Goal: Task Accomplishment & Management: Manage account settings

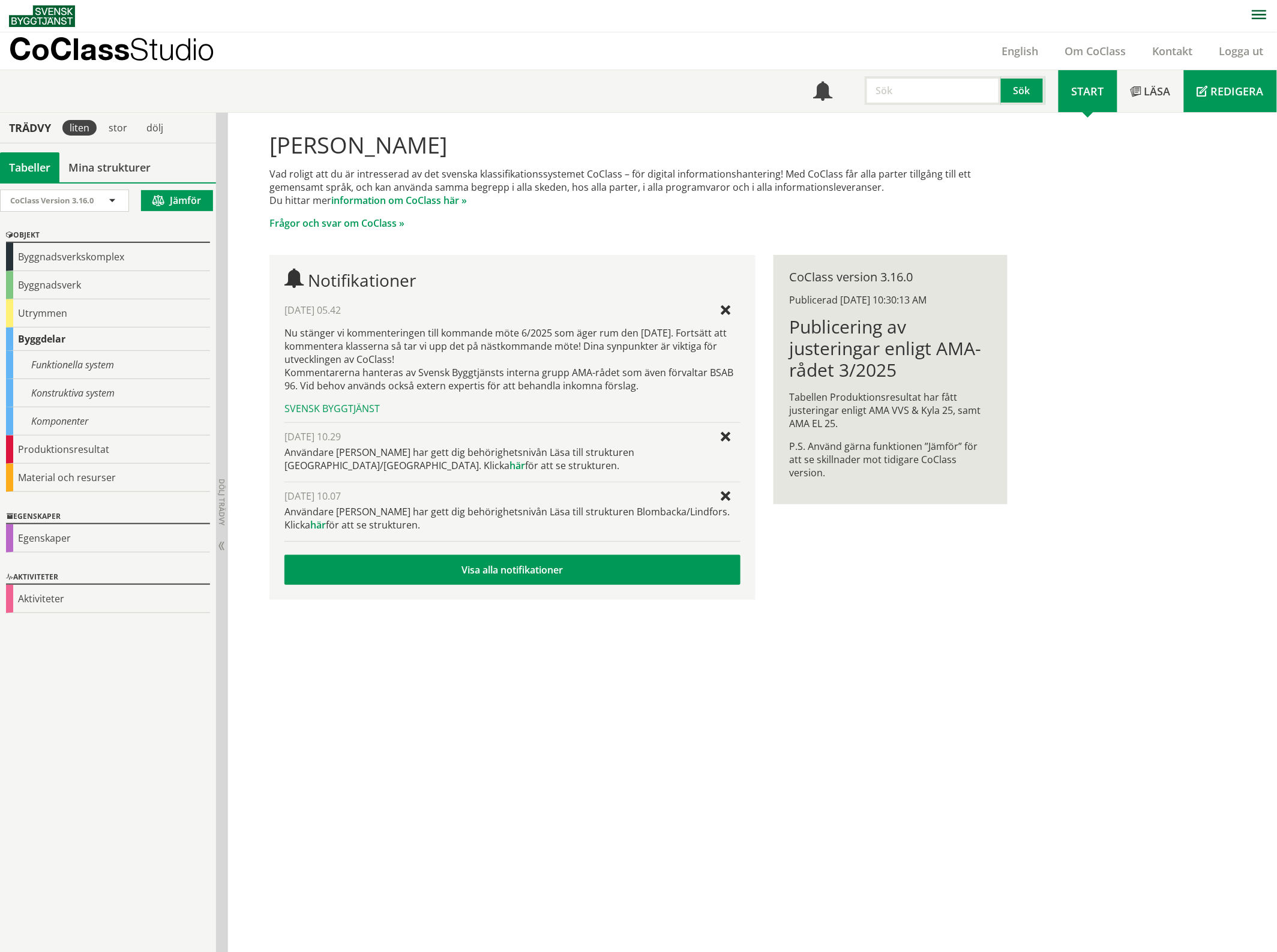
click at [1223, 88] on span "Redigera" at bounding box center [1237, 90] width 52 height 15
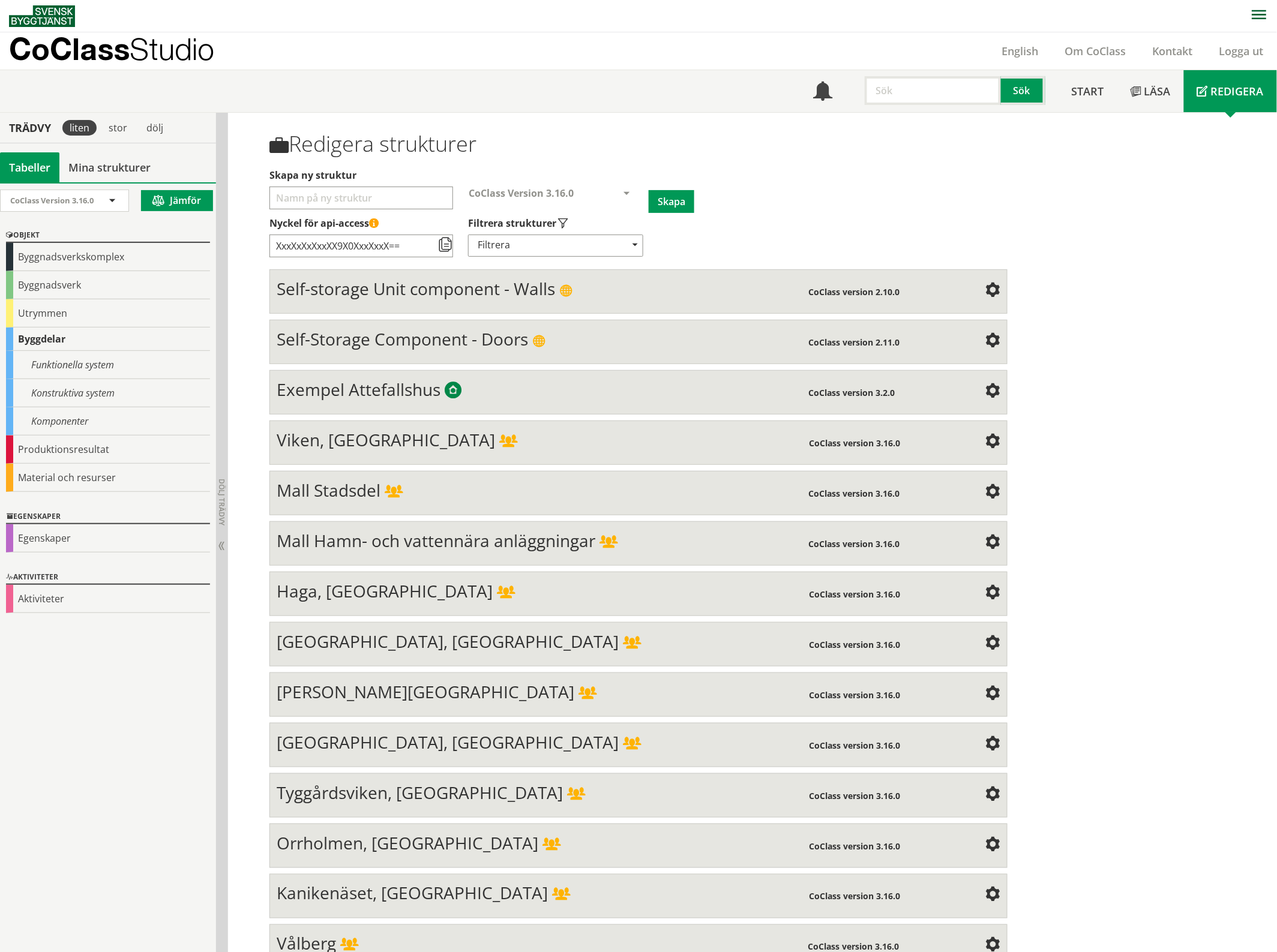
click at [717, 530] on div "Mall Hamn- och vattennära anläggningar" at bounding box center [542, 542] width 532 height 24
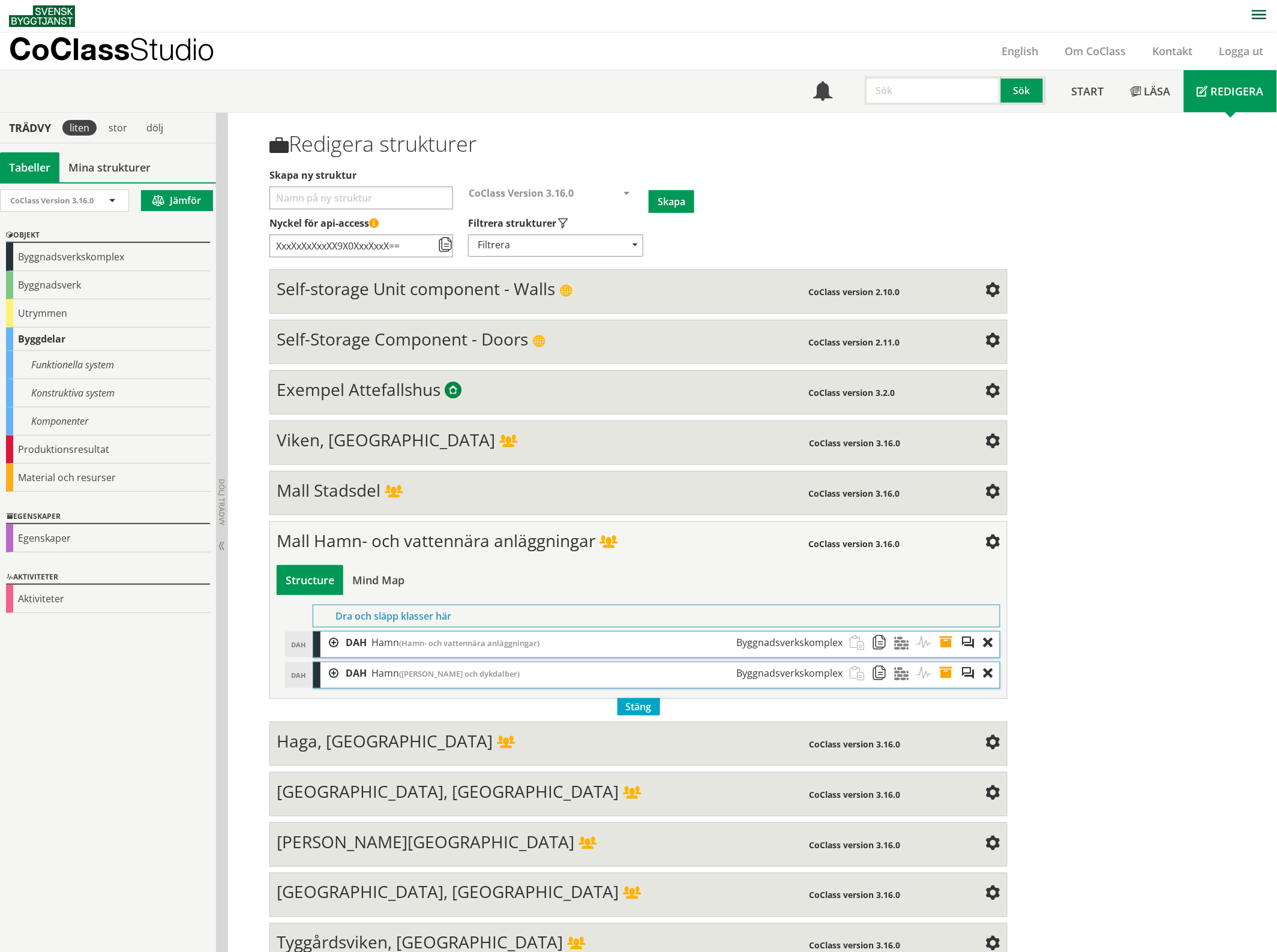
click at [987, 541] on span at bounding box center [992, 542] width 15 height 15
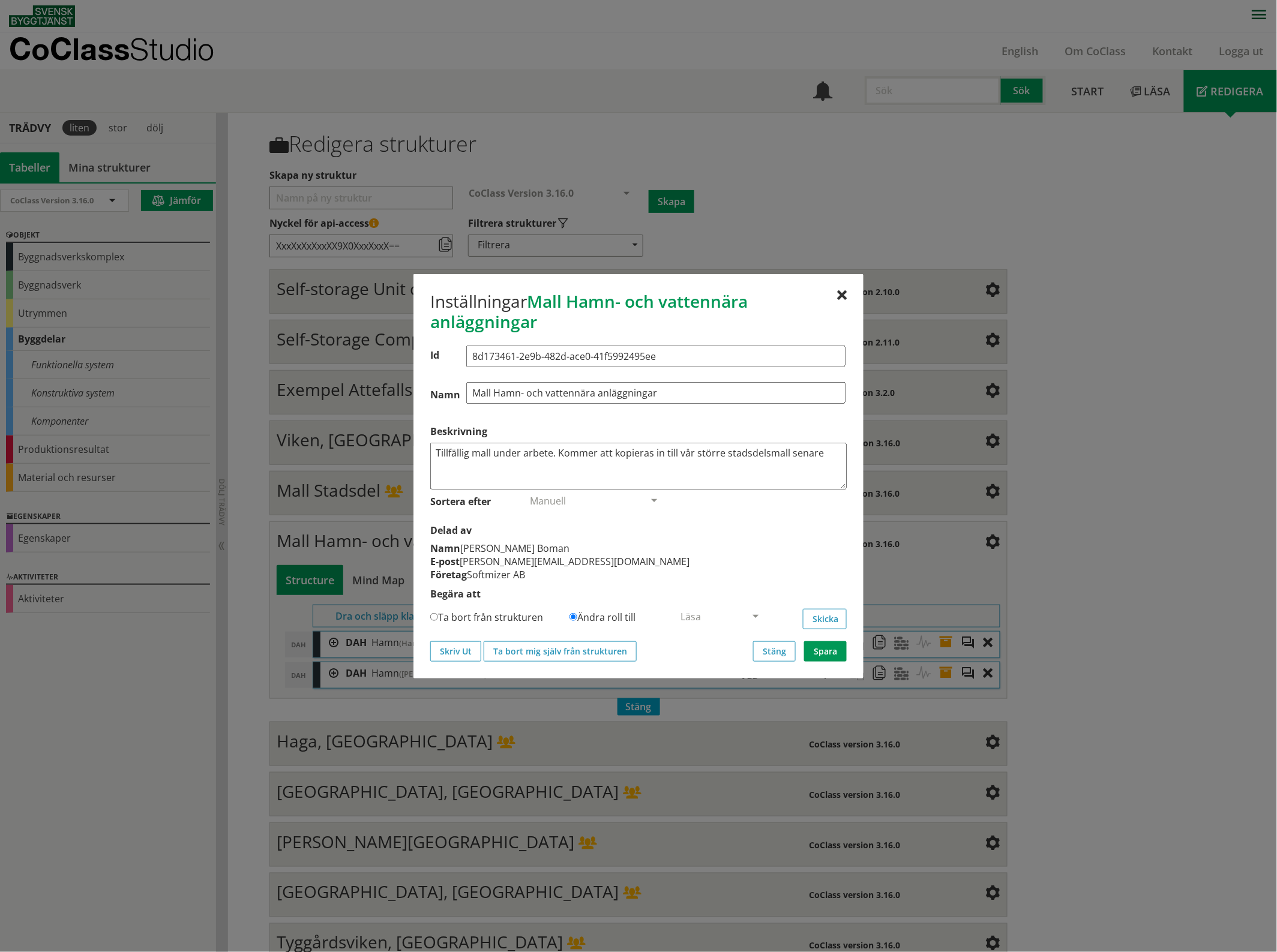
click at [838, 289] on div "Inställningar Mall Hamn- och vattennära anläggningar Id 8d173461-2e9b-482d-ace0…" at bounding box center [638, 476] width 450 height 404
click at [766, 655] on button "Stäng" at bounding box center [775, 651] width 43 height 20
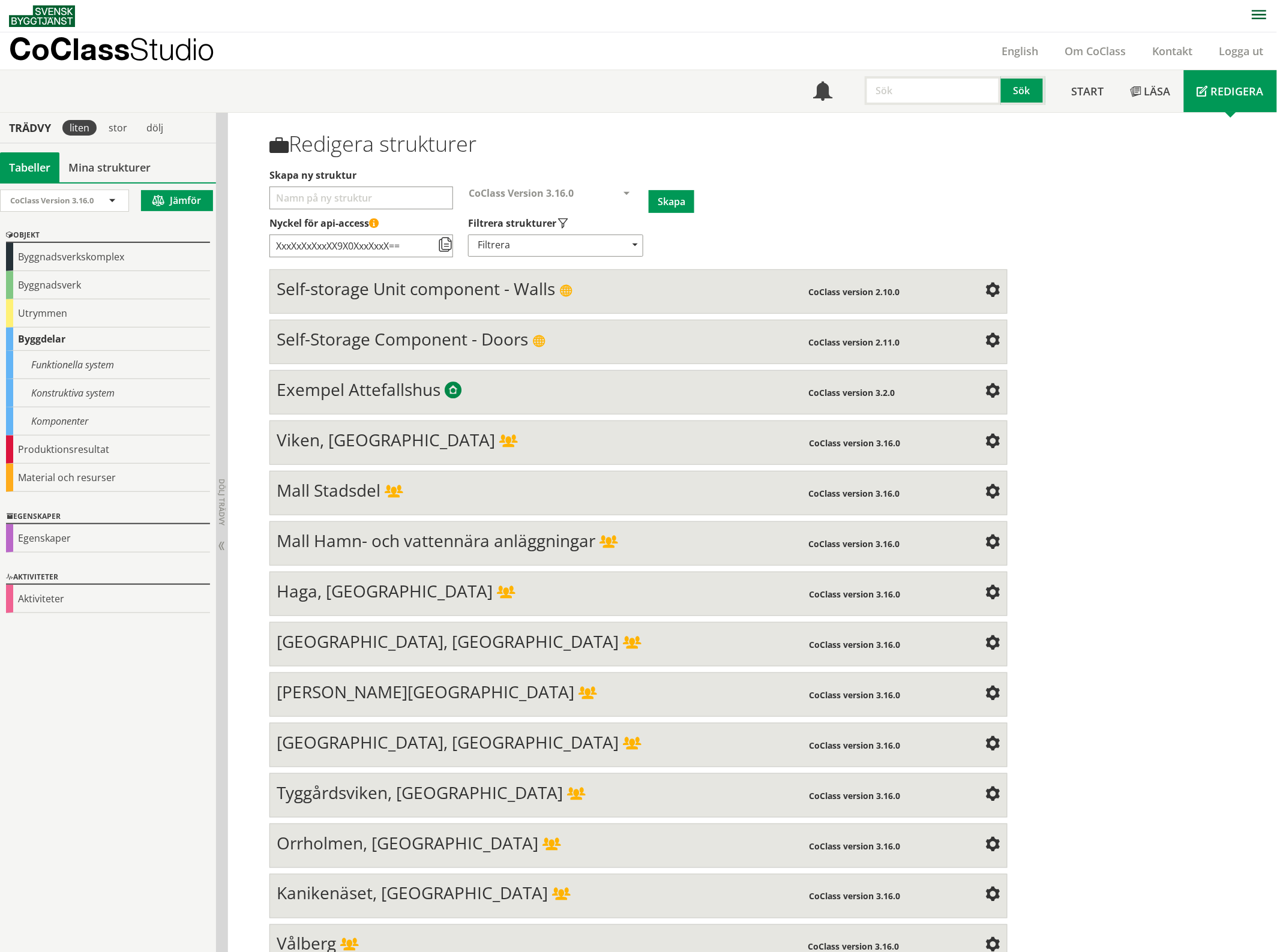
click at [990, 441] on span at bounding box center [992, 442] width 15 height 15
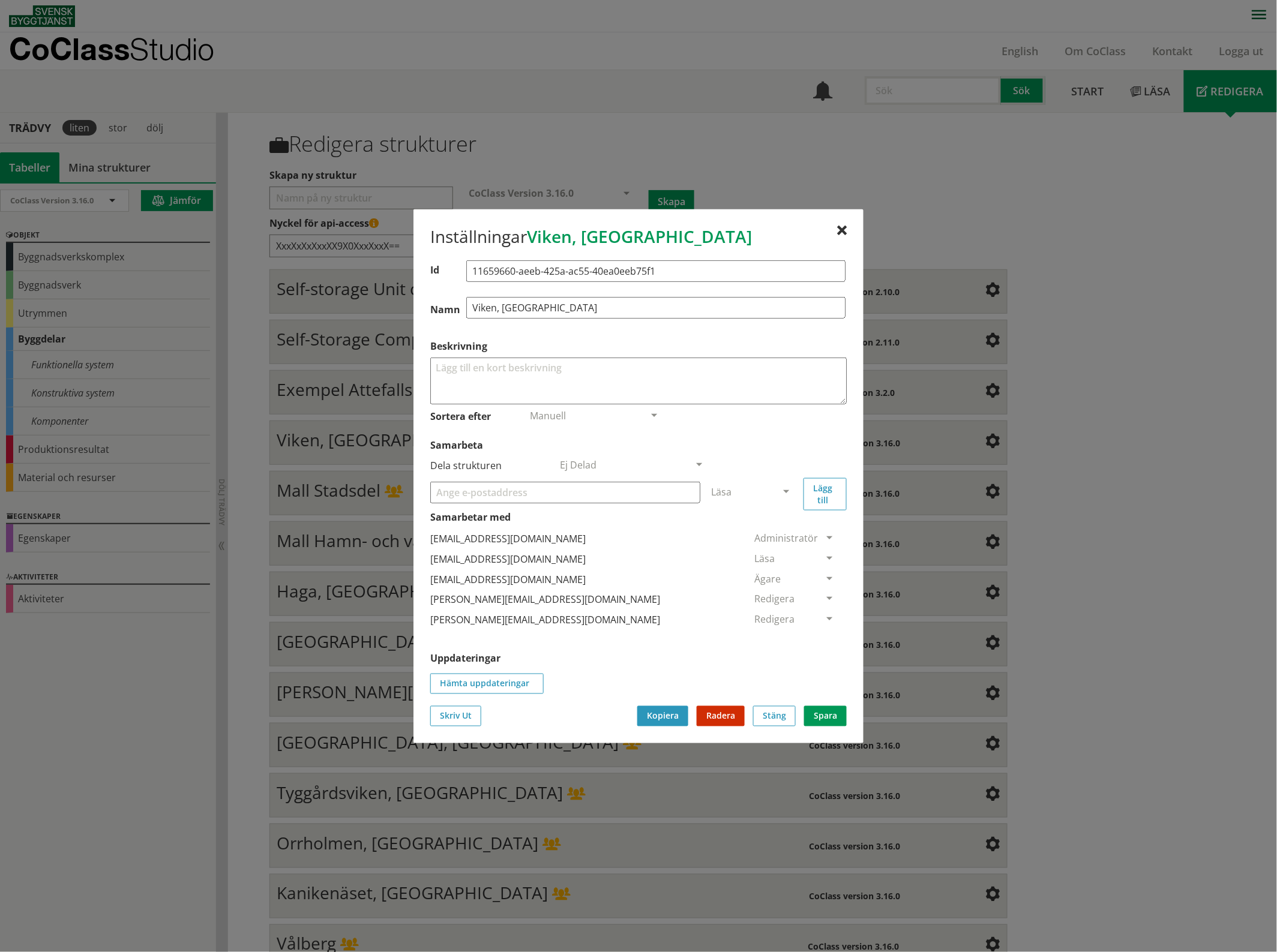
click at [538, 492] on input "Samarbeta" at bounding box center [566, 492] width 270 height 21
type input "[EMAIL_ADDRESS][DOMAIN_NAME]"
click at [786, 488] on span at bounding box center [785, 492] width 11 height 11
click at [823, 485] on button "Lägg till" at bounding box center [825, 493] width 43 height 32
click at [824, 639] on span at bounding box center [829, 640] width 11 height 11
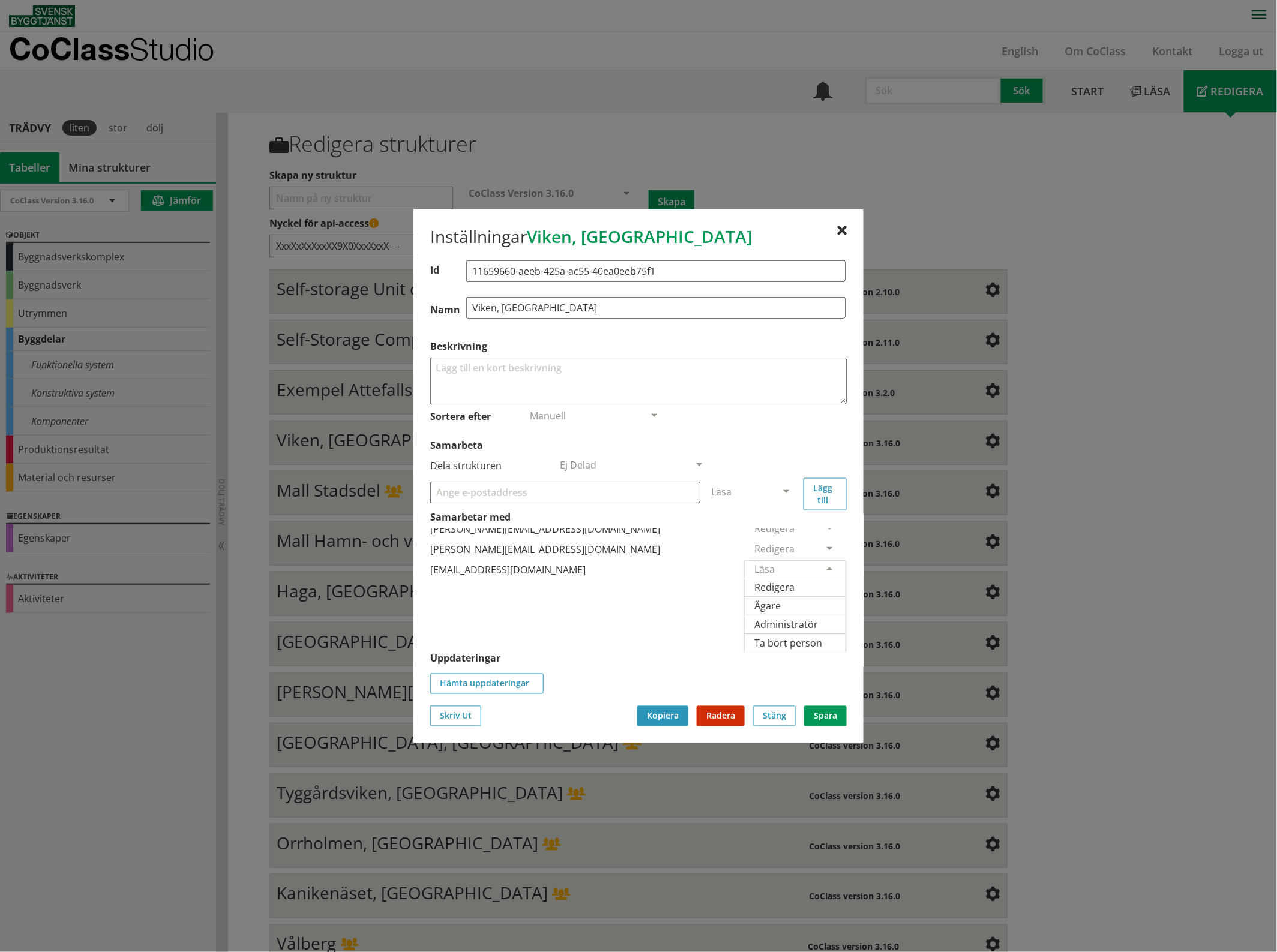
scroll to position [109, 0]
click at [780, 598] on span "Ägare" at bounding box center [767, 605] width 26 height 14
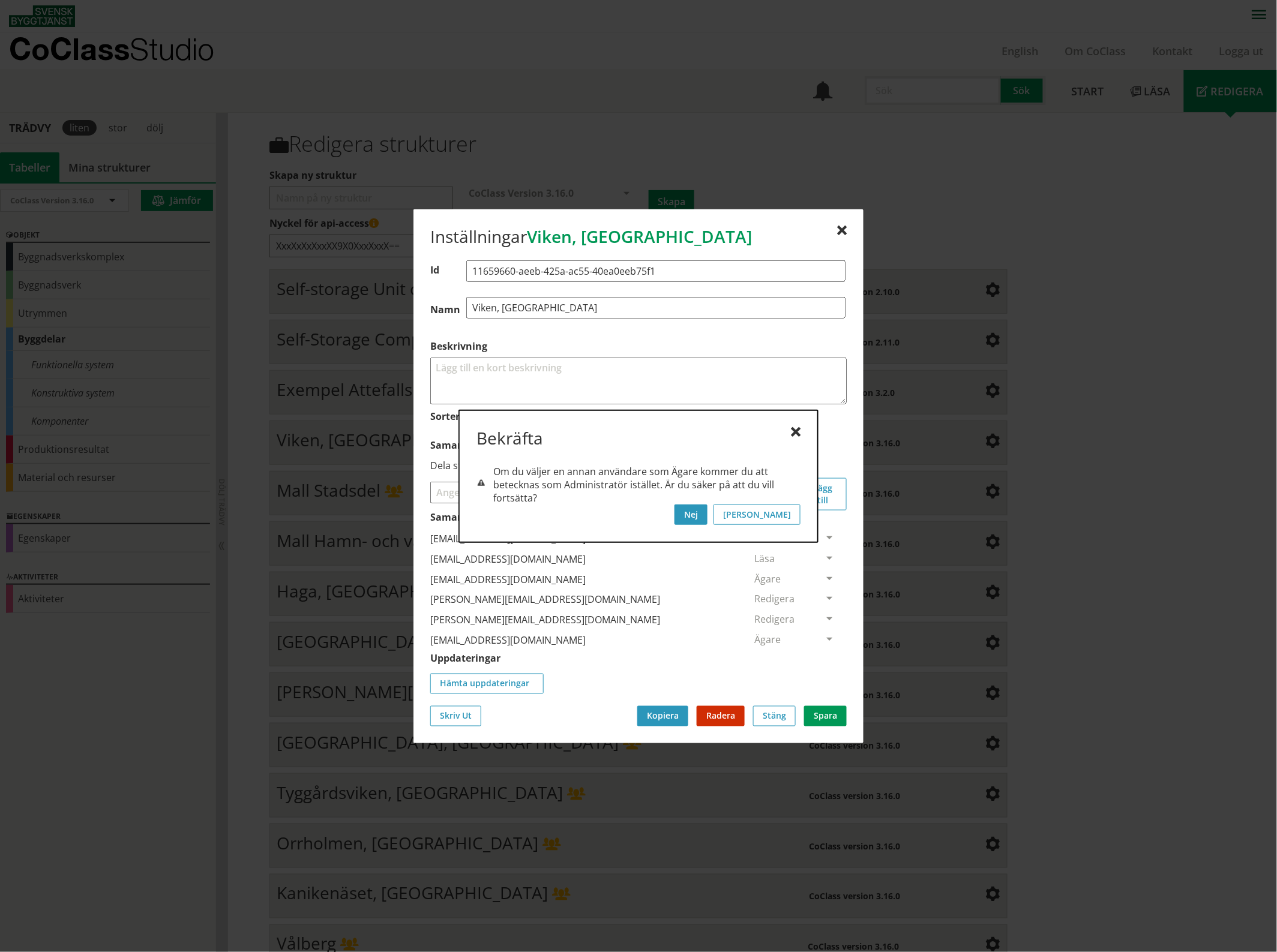
click at [708, 517] on button "Nej" at bounding box center [691, 514] width 33 height 20
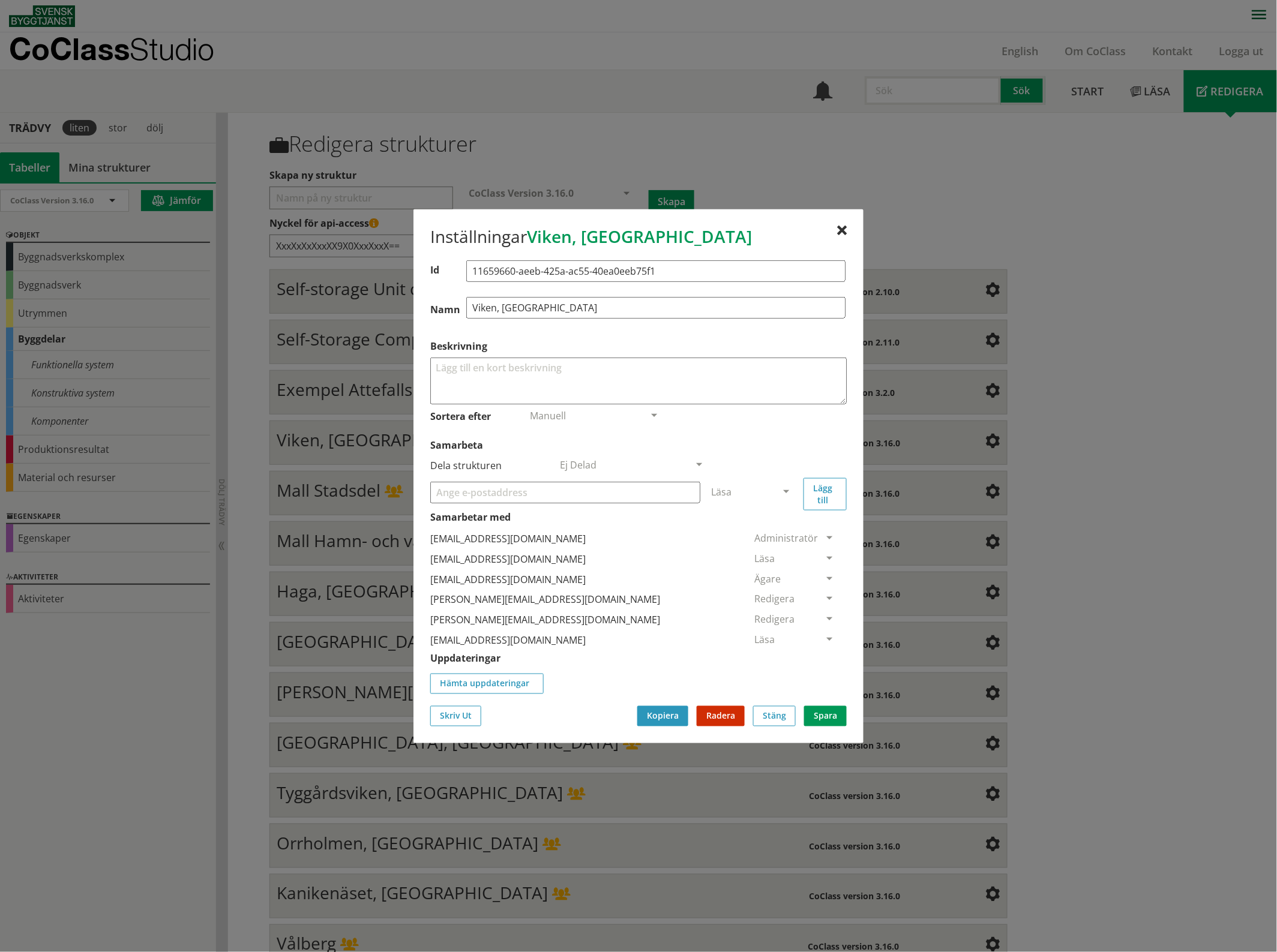
click at [824, 637] on span at bounding box center [829, 640] width 11 height 11
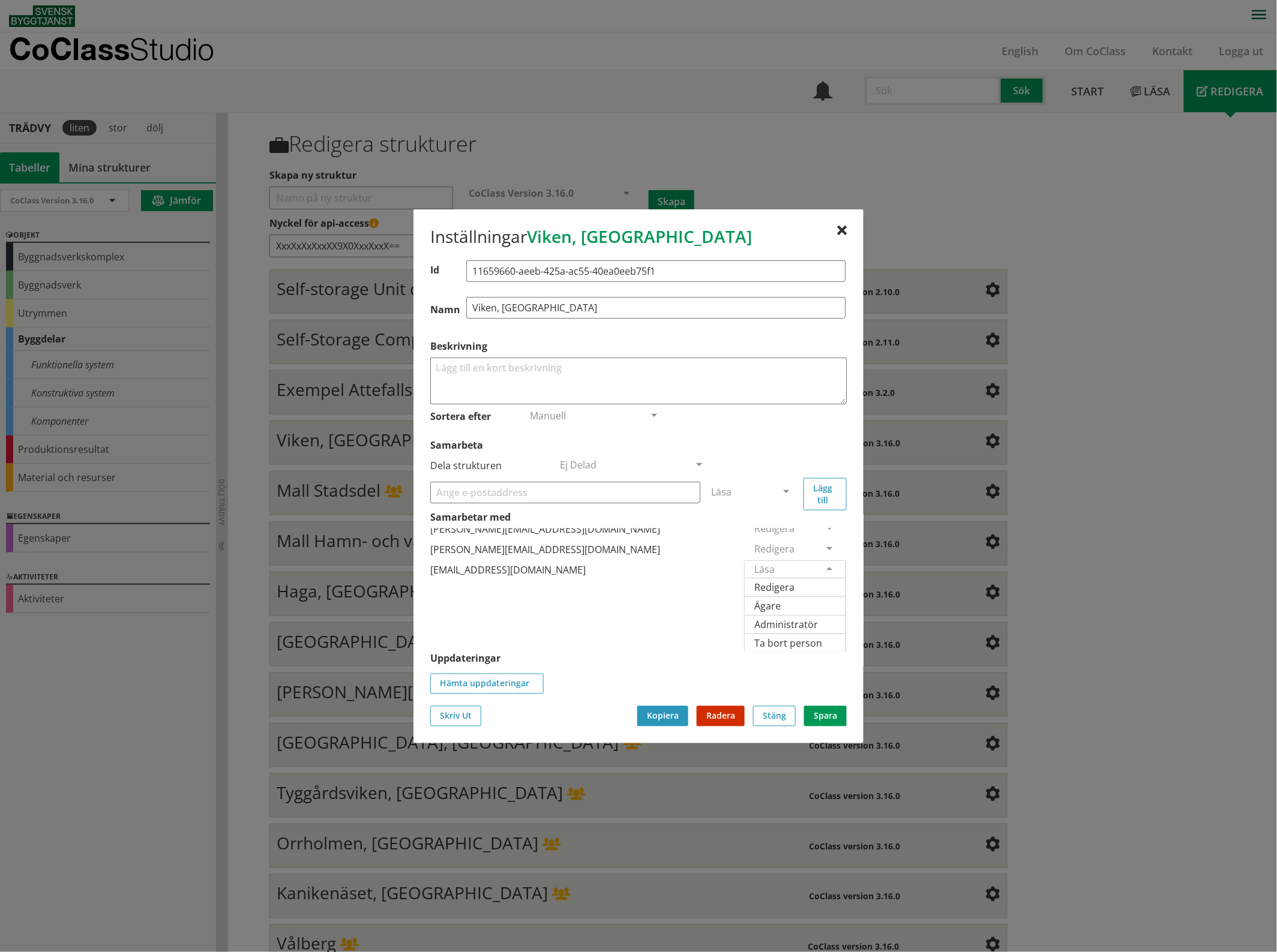
scroll to position [85, 0]
click at [780, 598] on span "Ägare" at bounding box center [767, 605] width 26 height 14
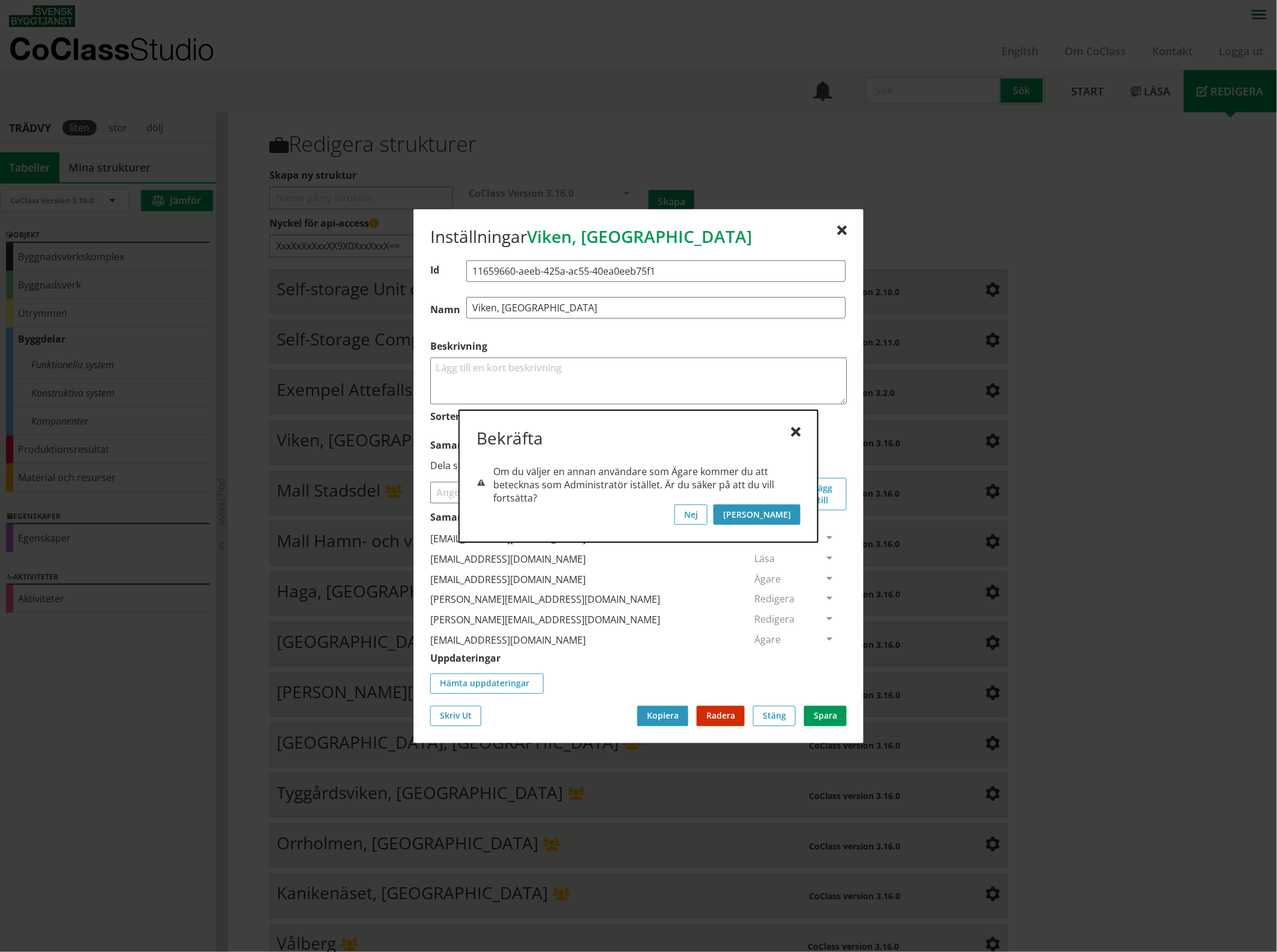
click at [789, 515] on button "[PERSON_NAME]" at bounding box center [757, 514] width 87 height 20
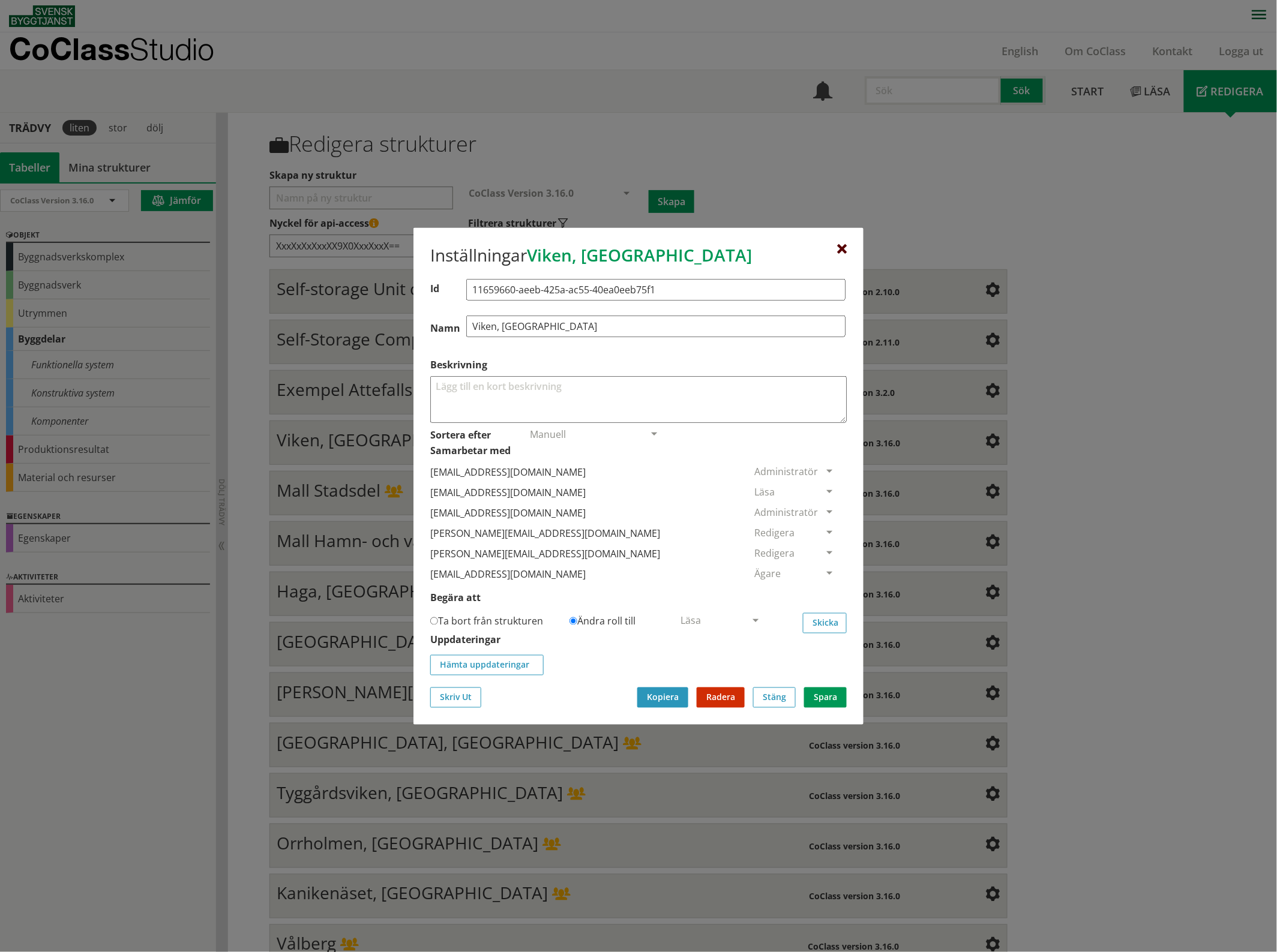
click at [842, 247] on div at bounding box center [842, 249] width 10 height 10
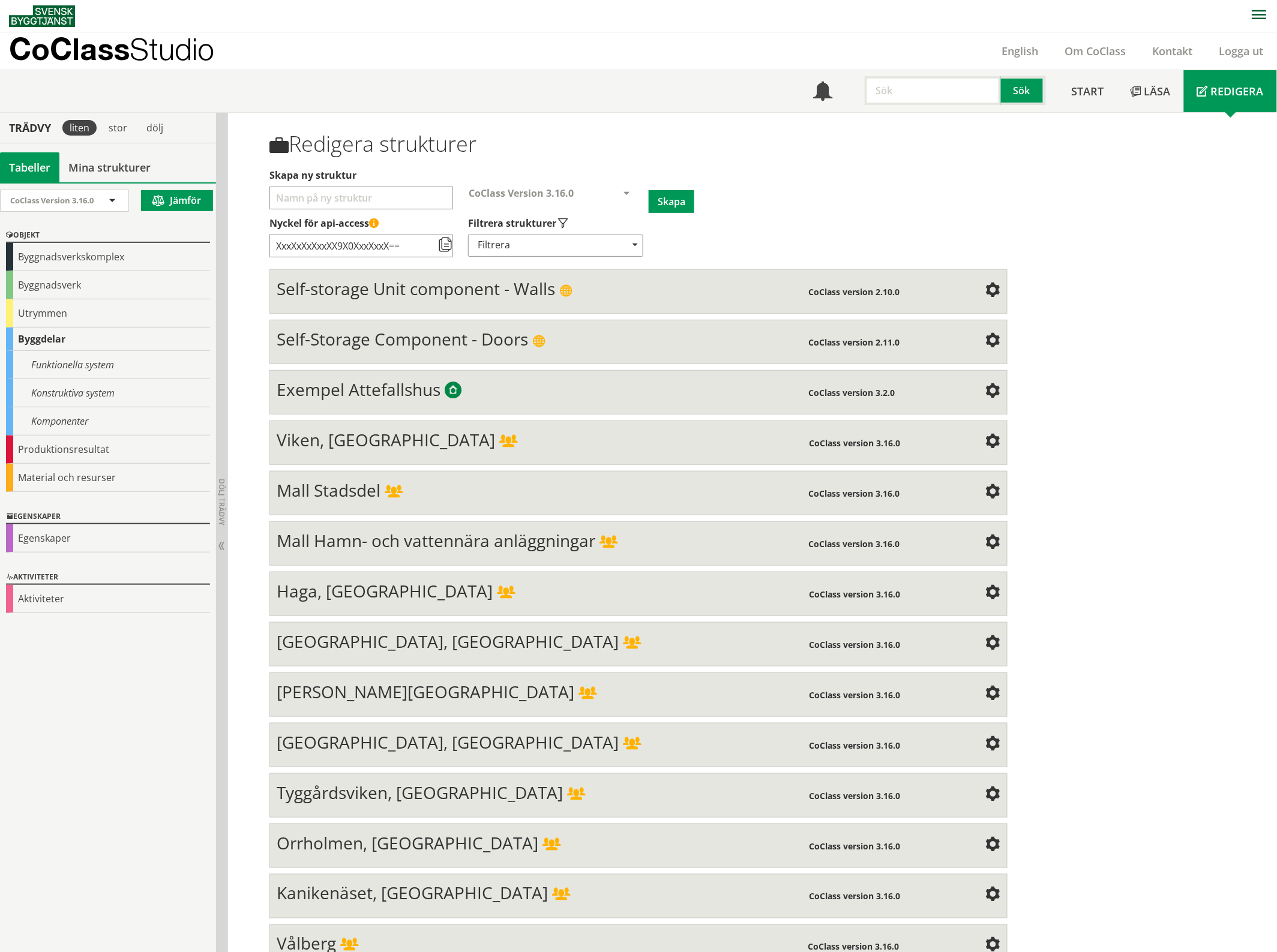
click at [447, 493] on div "Mall Stadsdel" at bounding box center [542, 492] width 532 height 24
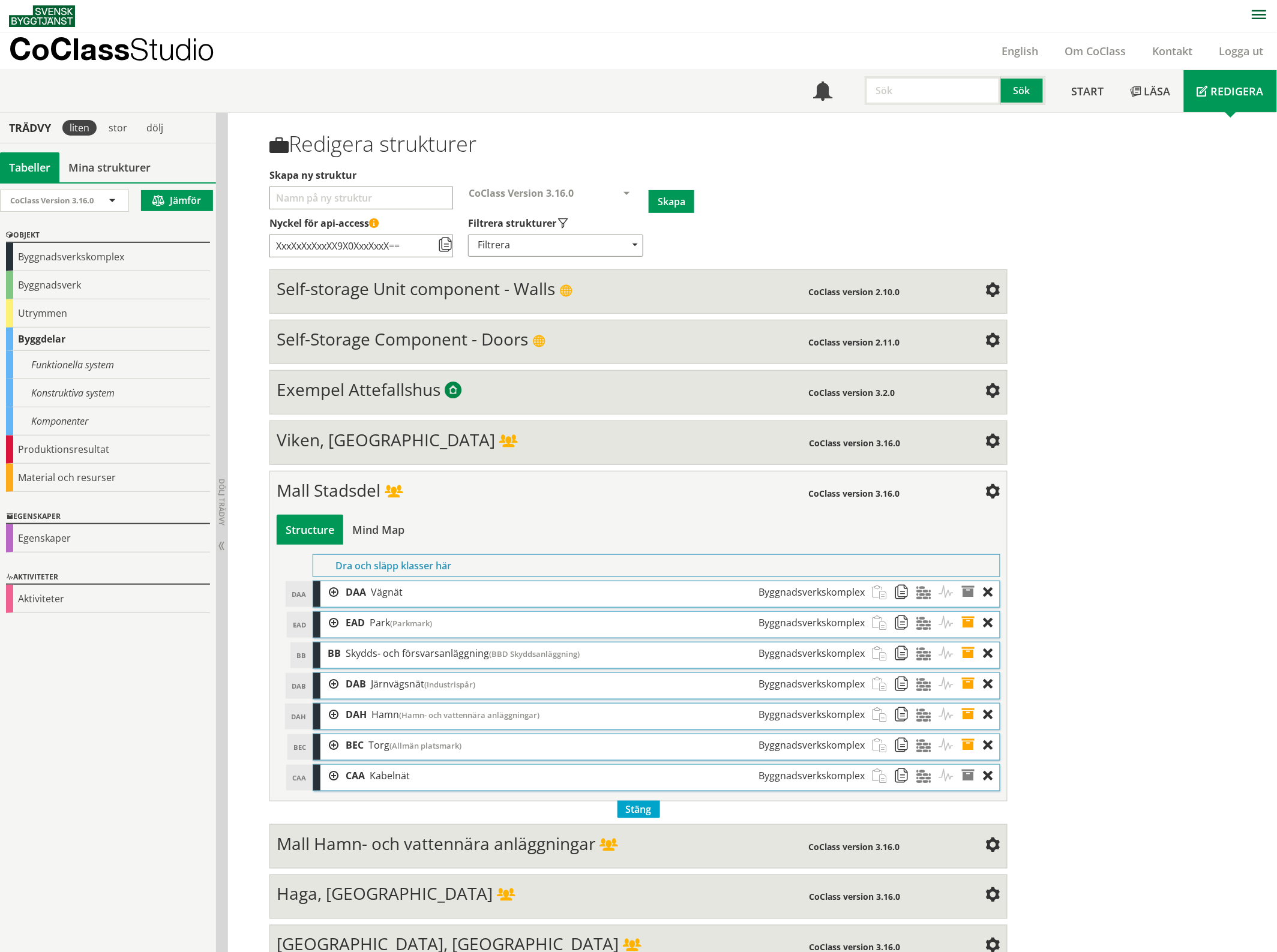
click at [985, 490] on span at bounding box center [992, 492] width 15 height 15
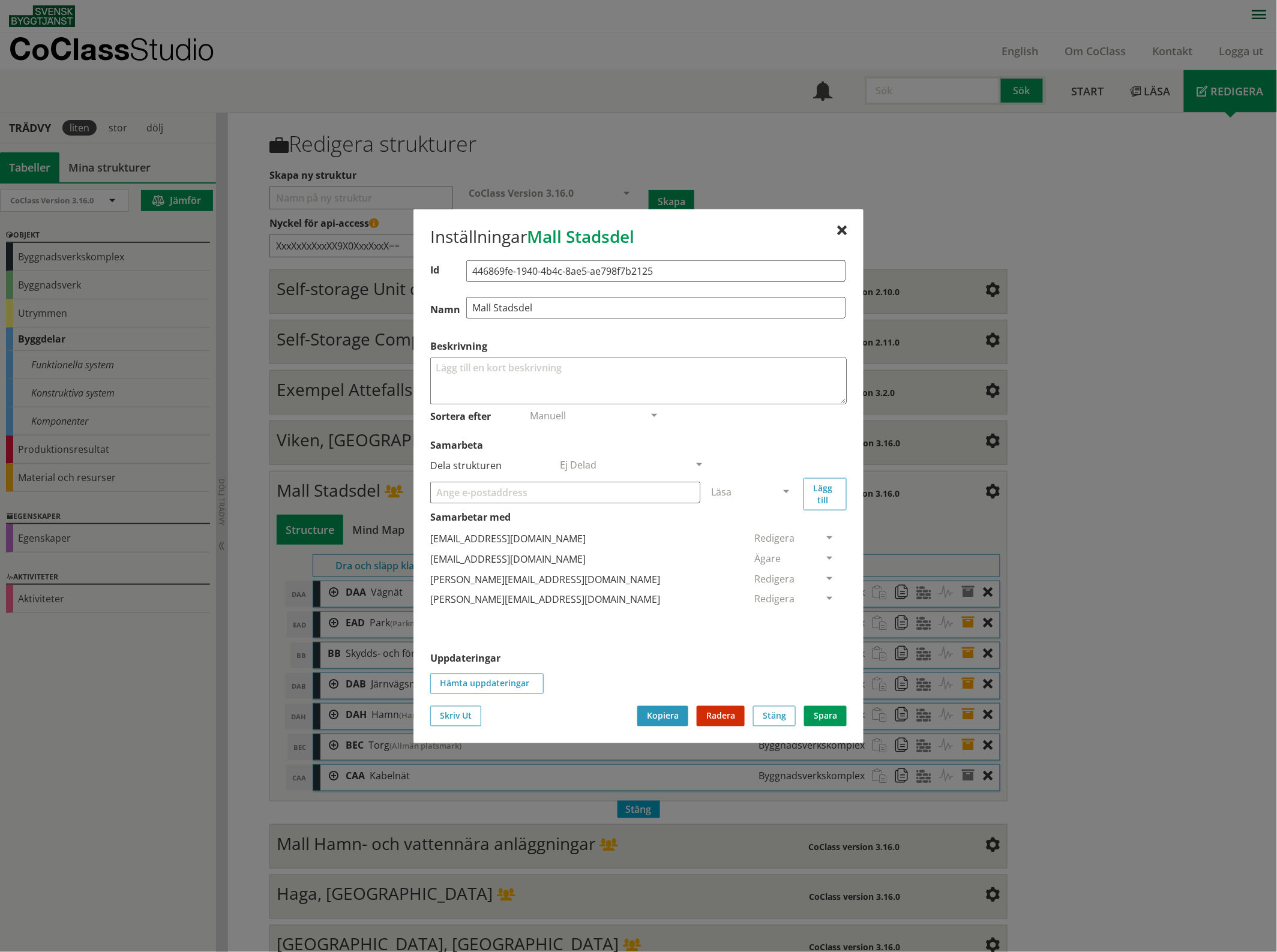
click at [580, 495] on input "Samarbeta" at bounding box center [566, 492] width 270 height 21
drag, startPoint x: 590, startPoint y: 496, endPoint x: 432, endPoint y: 496, distance: 158.0
click at [432, 496] on input "[EMAIL_ADDRESS][DOMAIN_NAME]" at bounding box center [566, 492] width 270 height 21
type input "[EMAIL_ADDRESS][DOMAIN_NAME]"
click at [787, 490] on span at bounding box center [785, 492] width 11 height 11
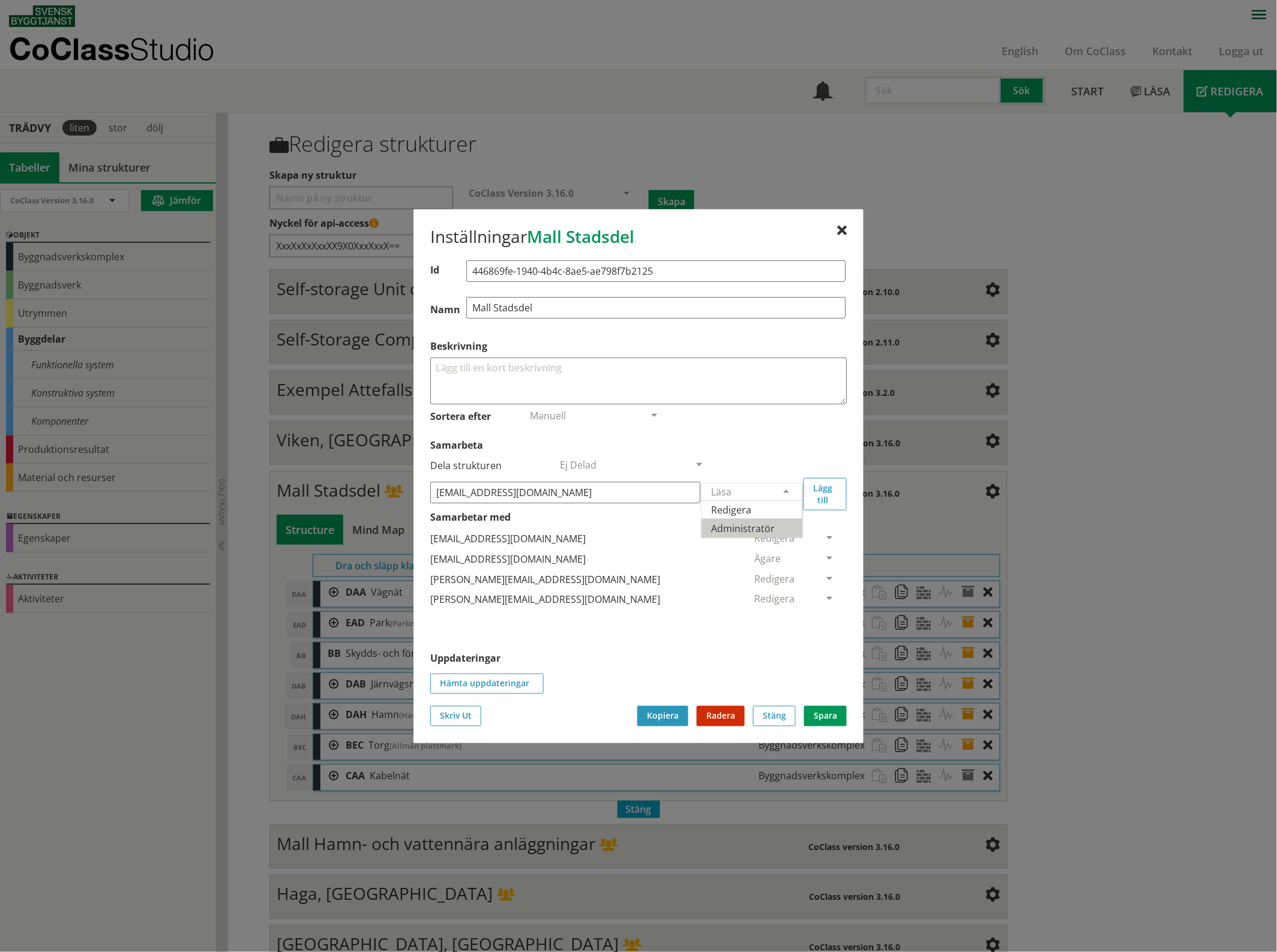
click at [775, 525] on span "Administratör" at bounding box center [742, 527] width 63 height 14
click at [824, 487] on button "Lägg till" at bounding box center [825, 493] width 43 height 32
click at [824, 617] on span at bounding box center [829, 620] width 11 height 11
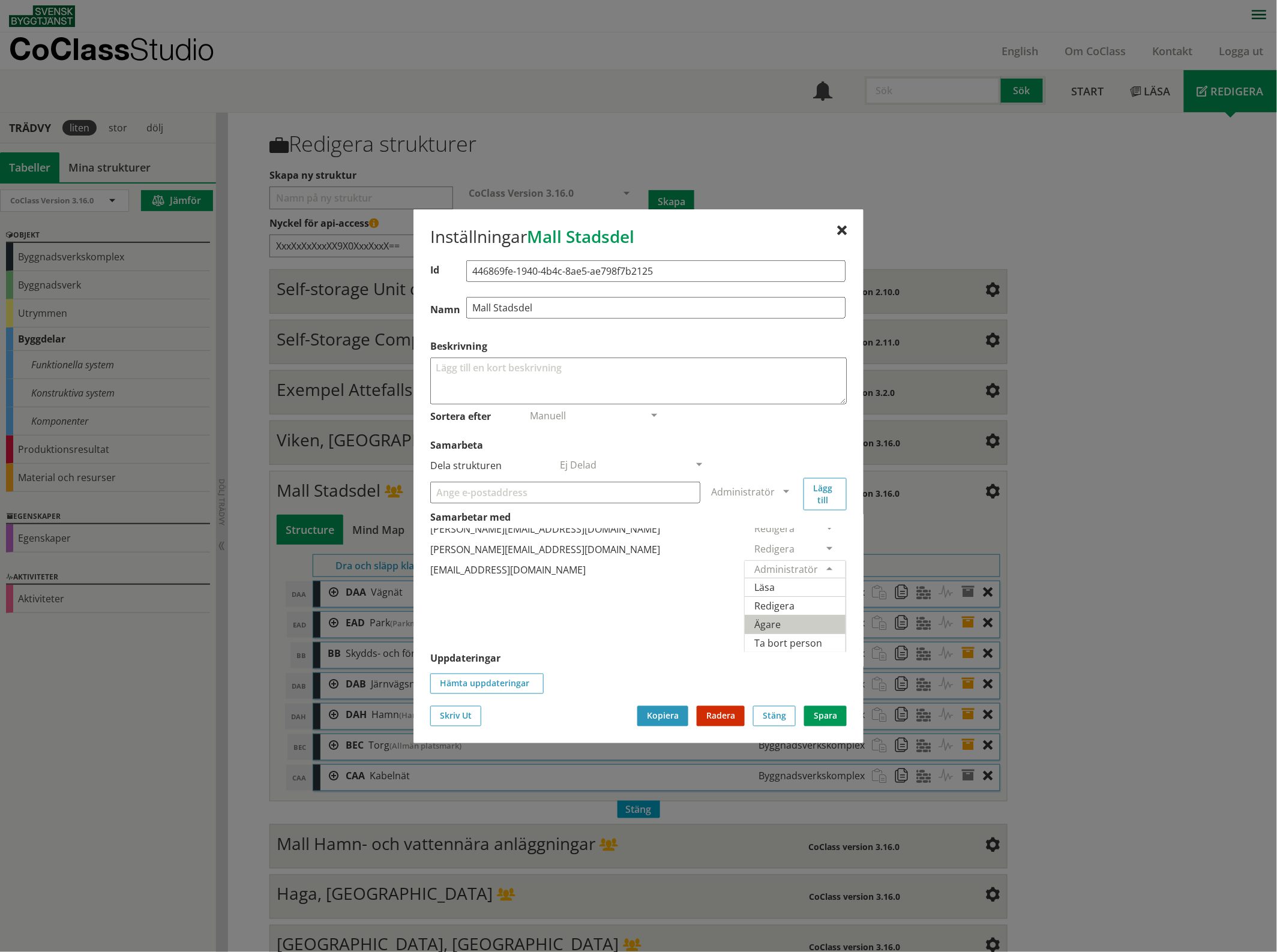
click at [780, 617] on span "Ägare" at bounding box center [767, 624] width 26 height 14
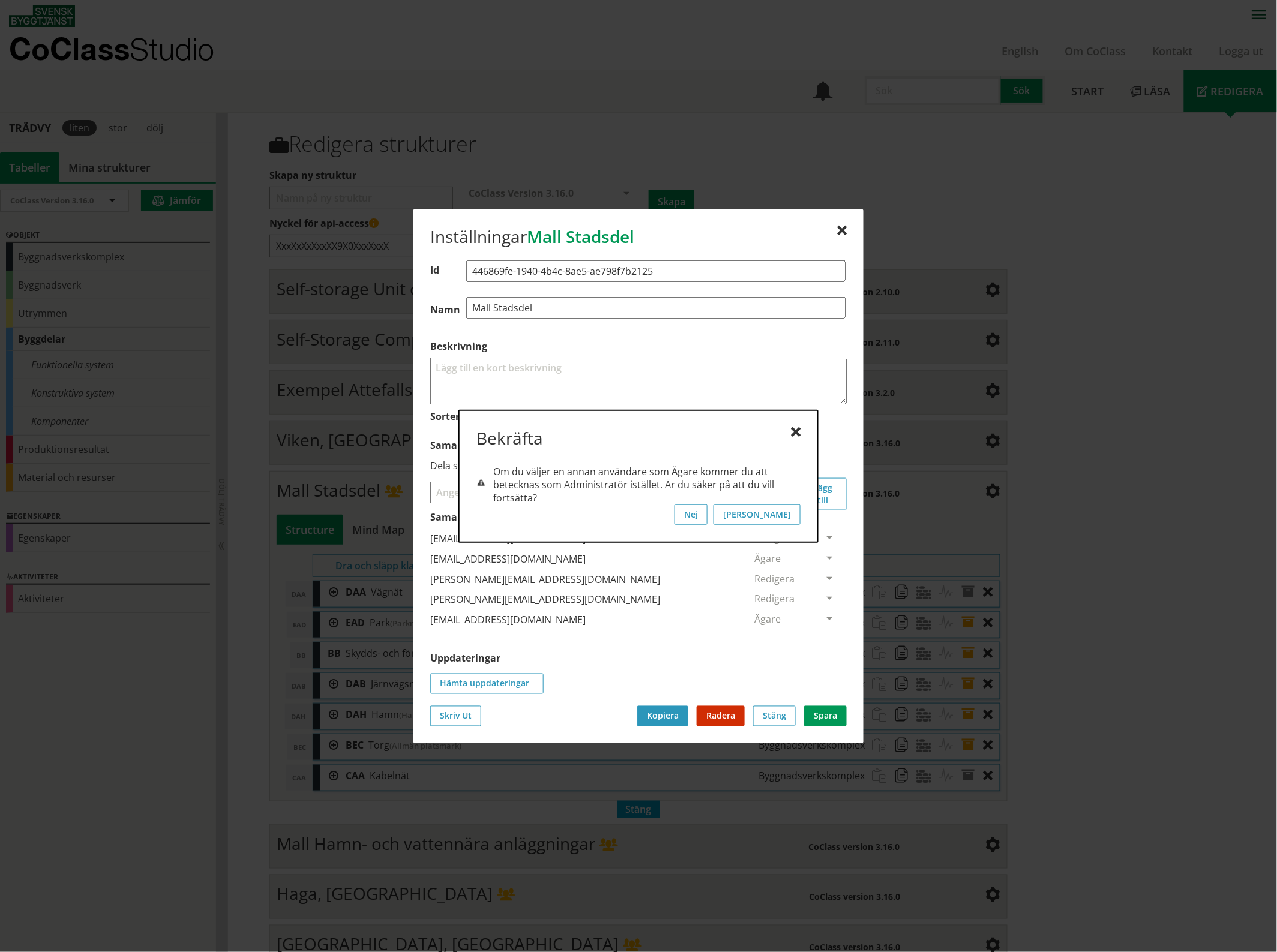
scroll to position [0, 0]
click at [791, 512] on button "[PERSON_NAME]" at bounding box center [757, 514] width 87 height 20
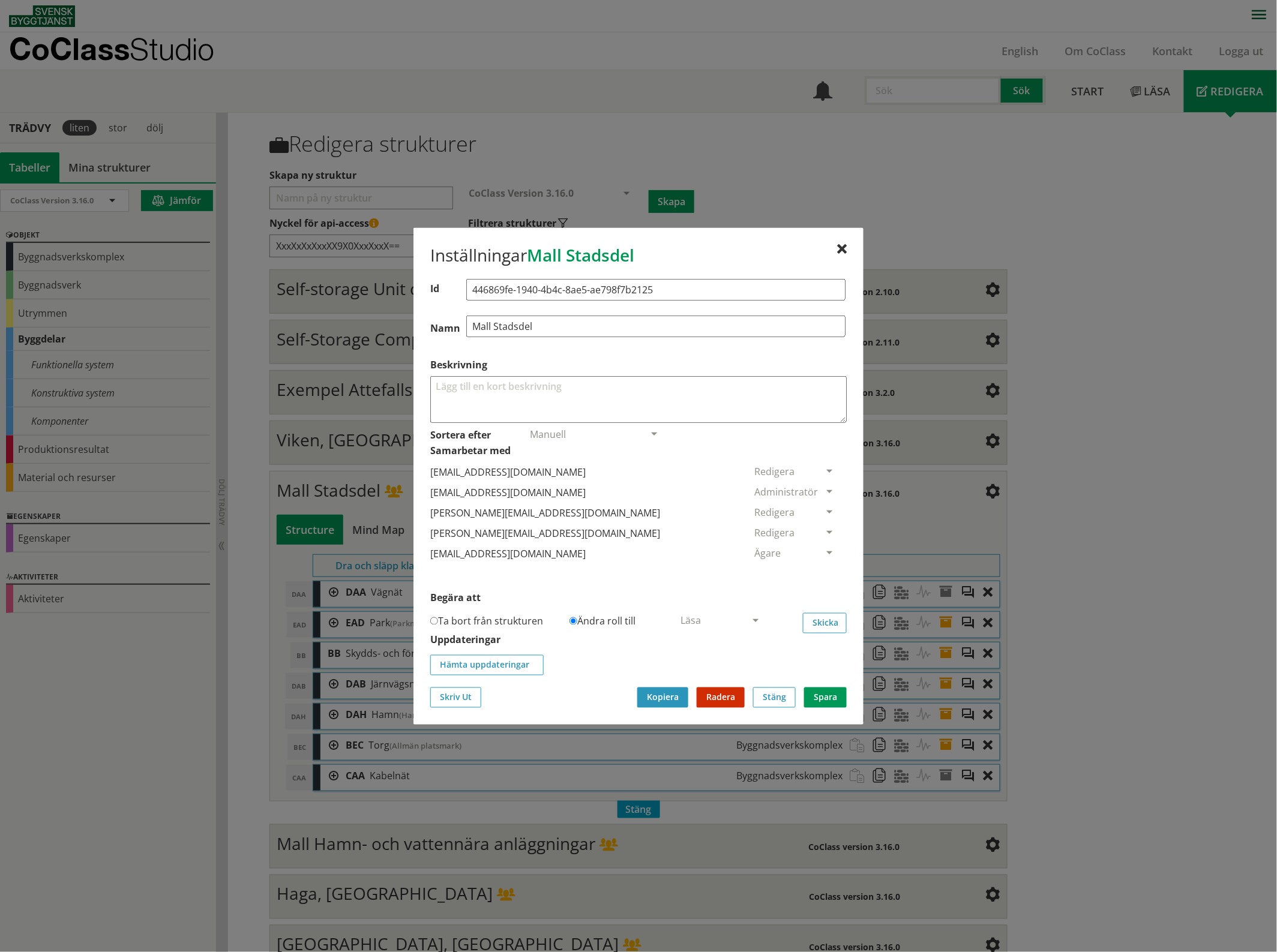
click at [701, 516] on div "[PERSON_NAME][EMAIL_ADDRESS][DOMAIN_NAME]" at bounding box center [587, 512] width 313 height 20
click at [824, 488] on span at bounding box center [829, 492] width 11 height 11
click at [683, 423] on div "Inställningar Mall Stadsdel Id 446869fe-1940-4b4c-8ae5-ae798f7b2125 Namn Mall S…" at bounding box center [638, 475] width 450 height 496
click at [432, 621] on input "Ta bort från strukturen" at bounding box center [434, 621] width 8 height 8
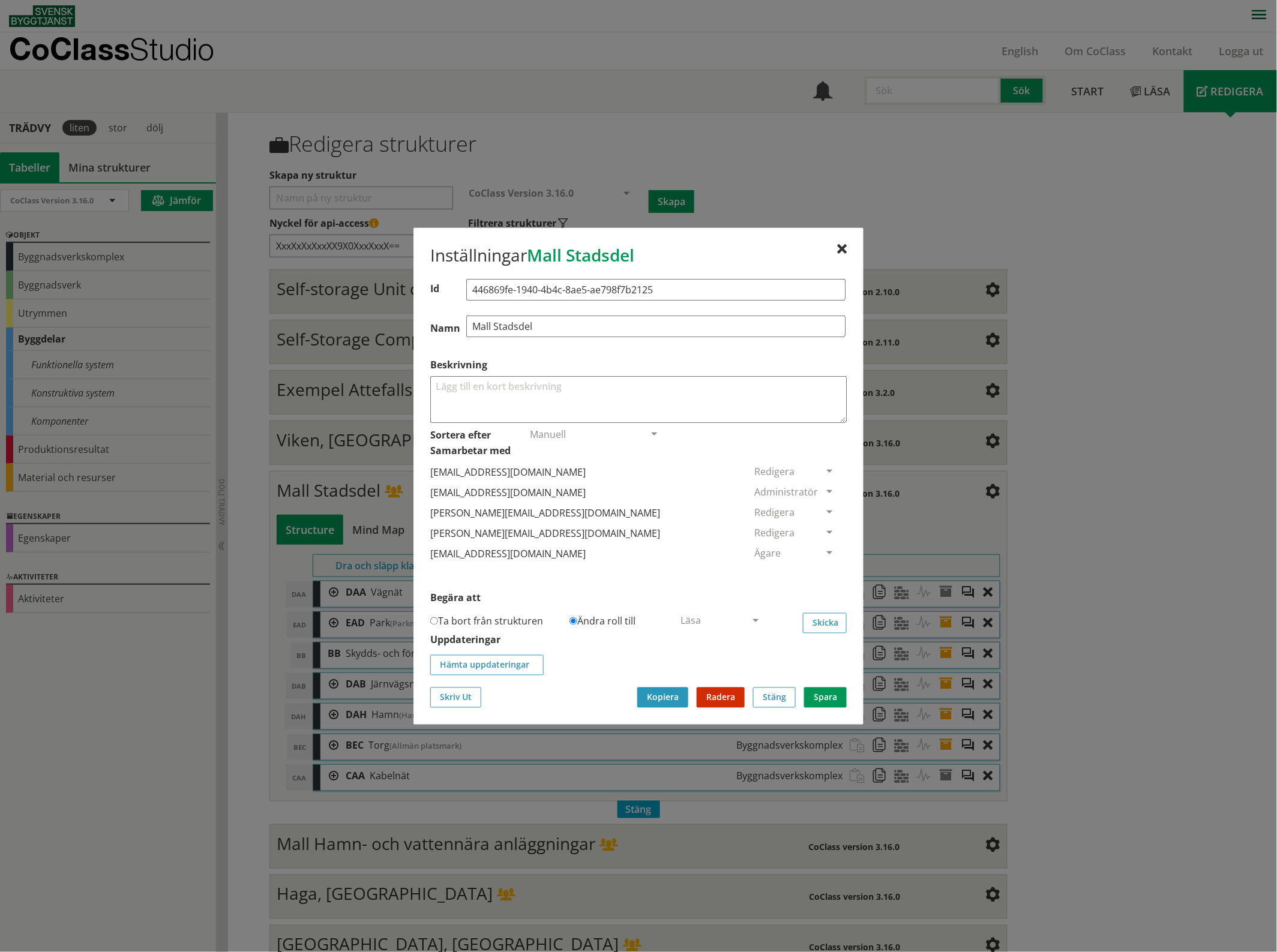
radio input "true"
click at [833, 699] on button "Spara" at bounding box center [825, 697] width 43 height 20
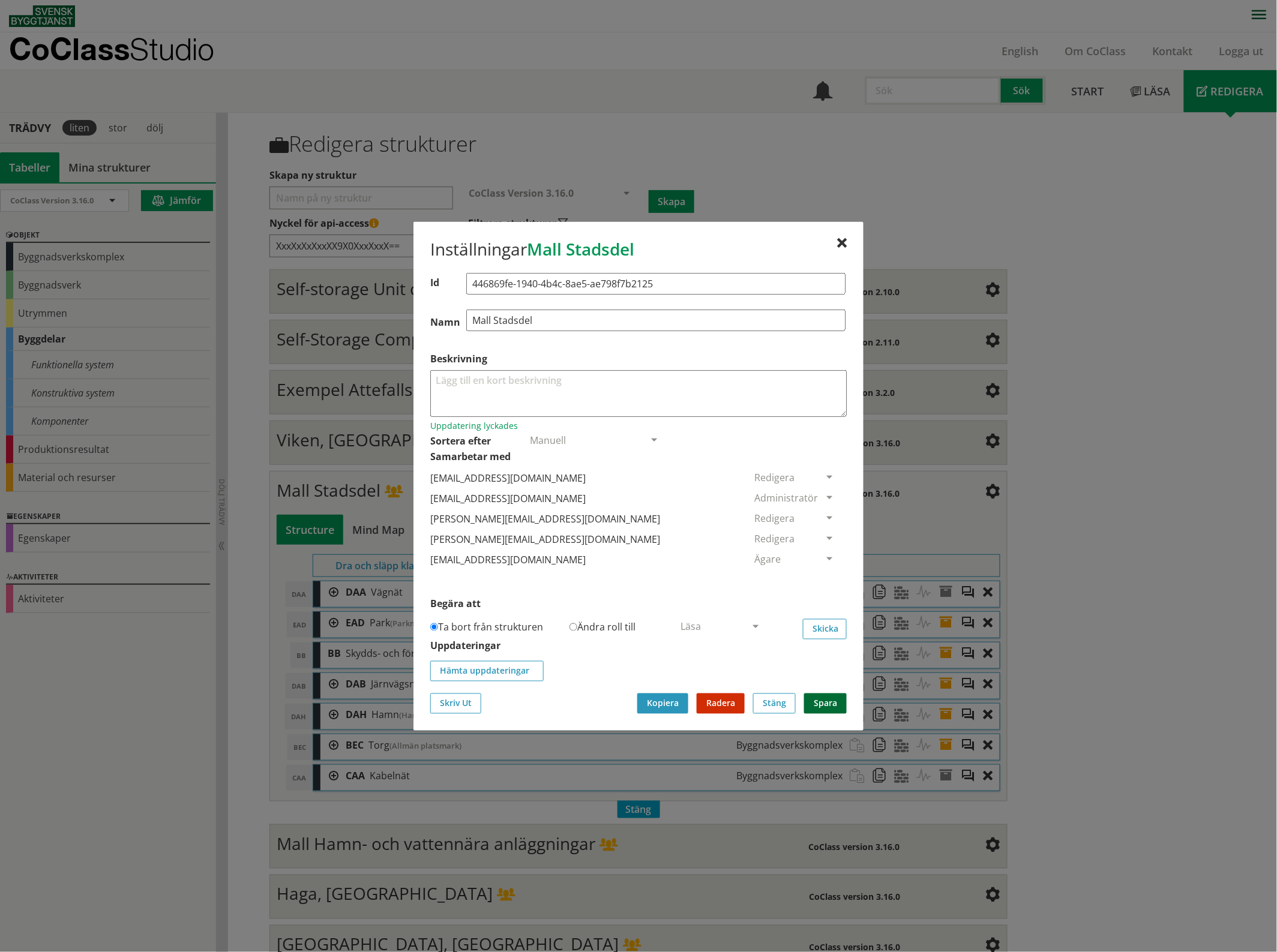
click at [829, 703] on button "Spara" at bounding box center [825, 703] width 43 height 20
click at [842, 242] on div at bounding box center [842, 243] width 10 height 10
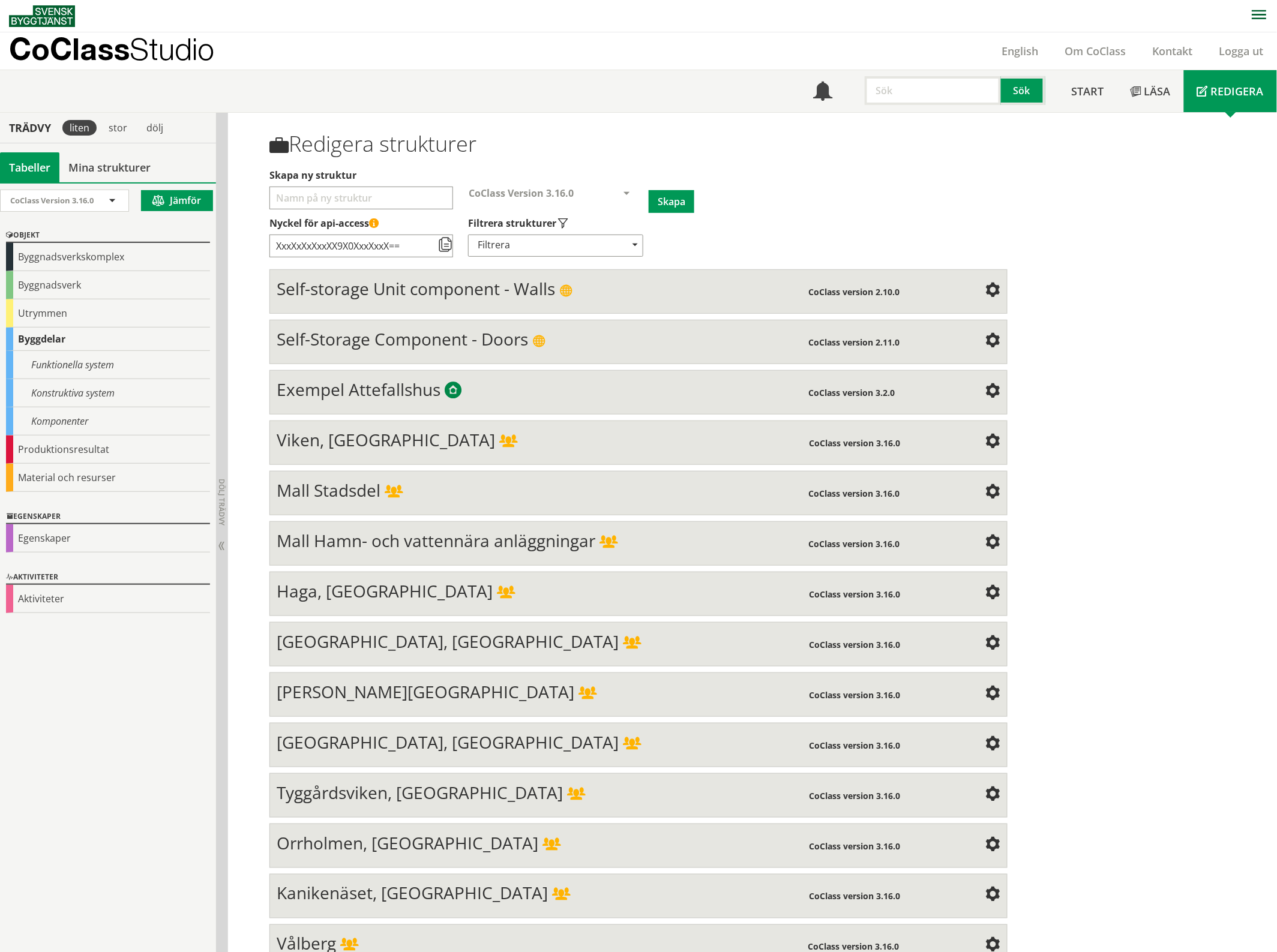
click at [500, 438] on span at bounding box center [508, 442] width 18 height 14
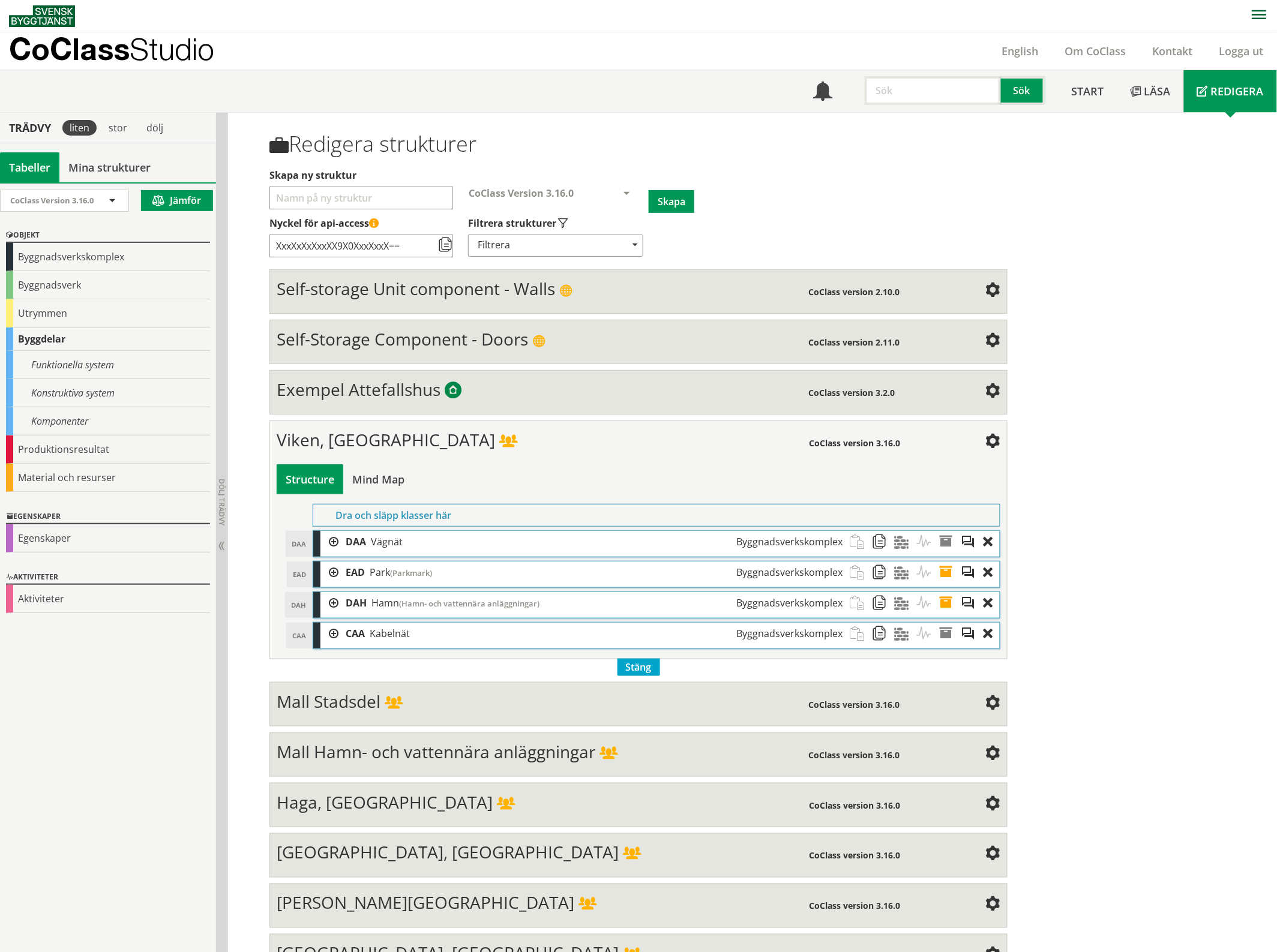
click at [990, 439] on span at bounding box center [992, 442] width 15 height 15
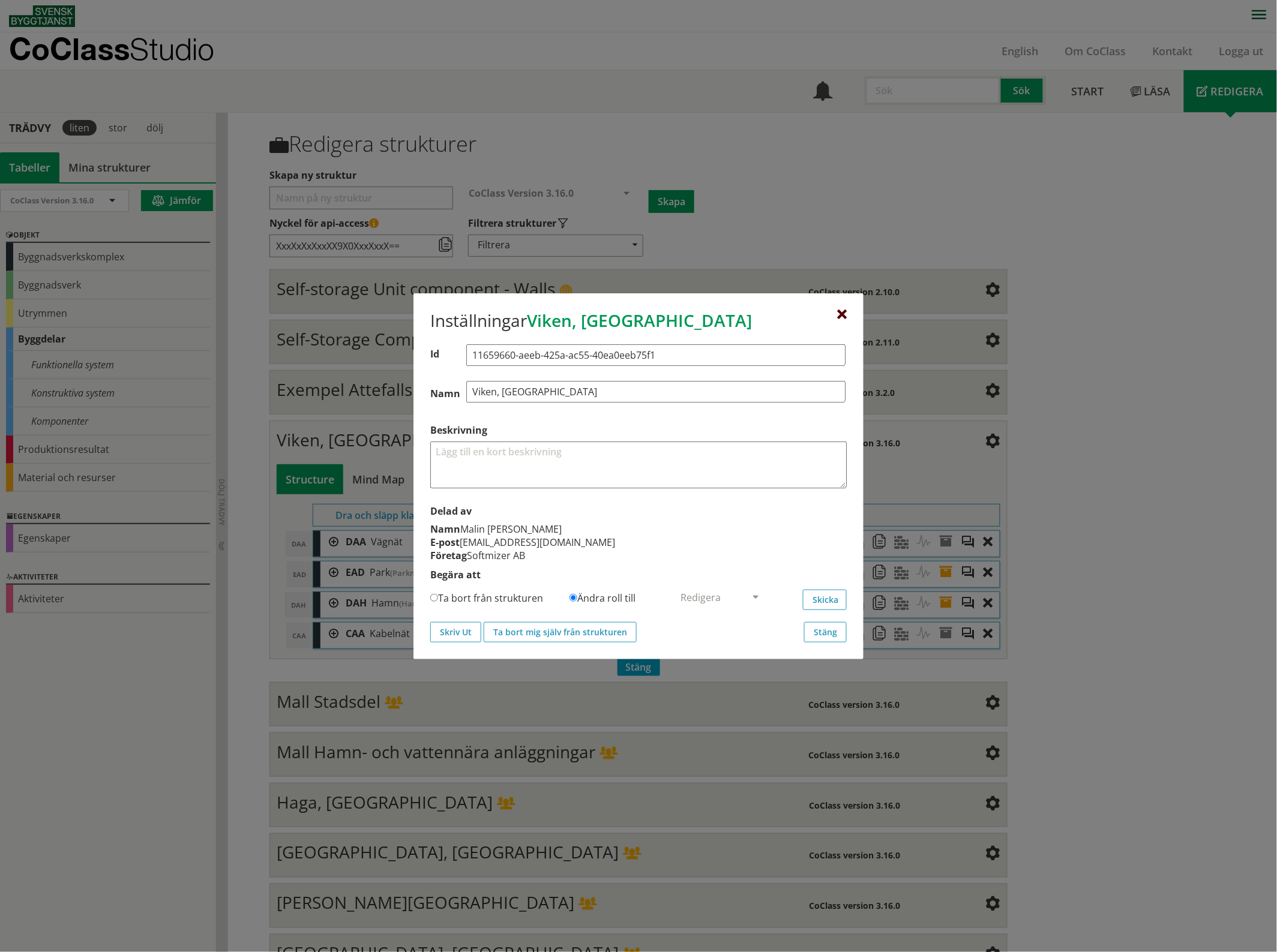
click at [841, 310] on div at bounding box center [842, 315] width 10 height 10
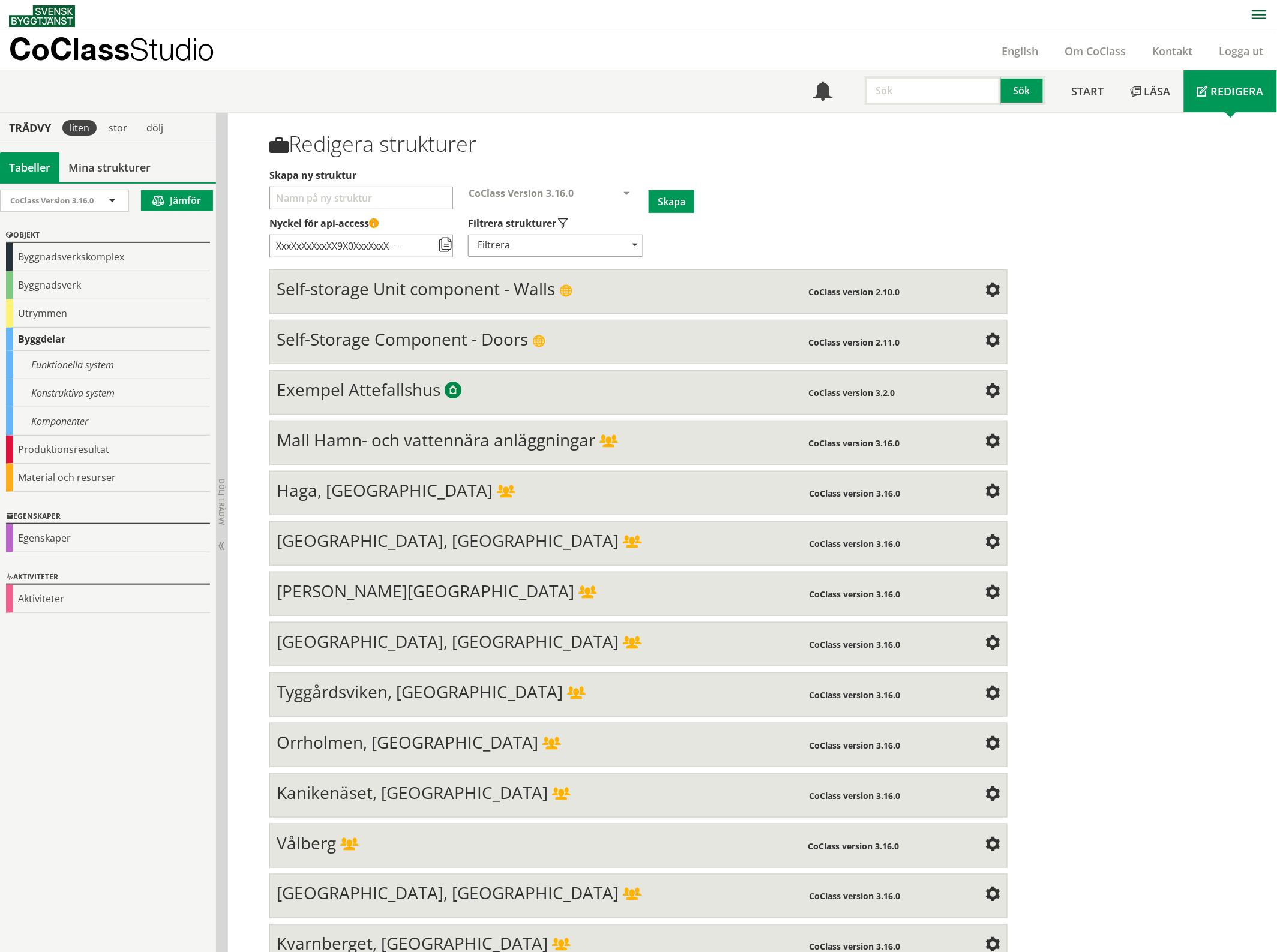
click at [985, 488] on span at bounding box center [992, 492] width 15 height 15
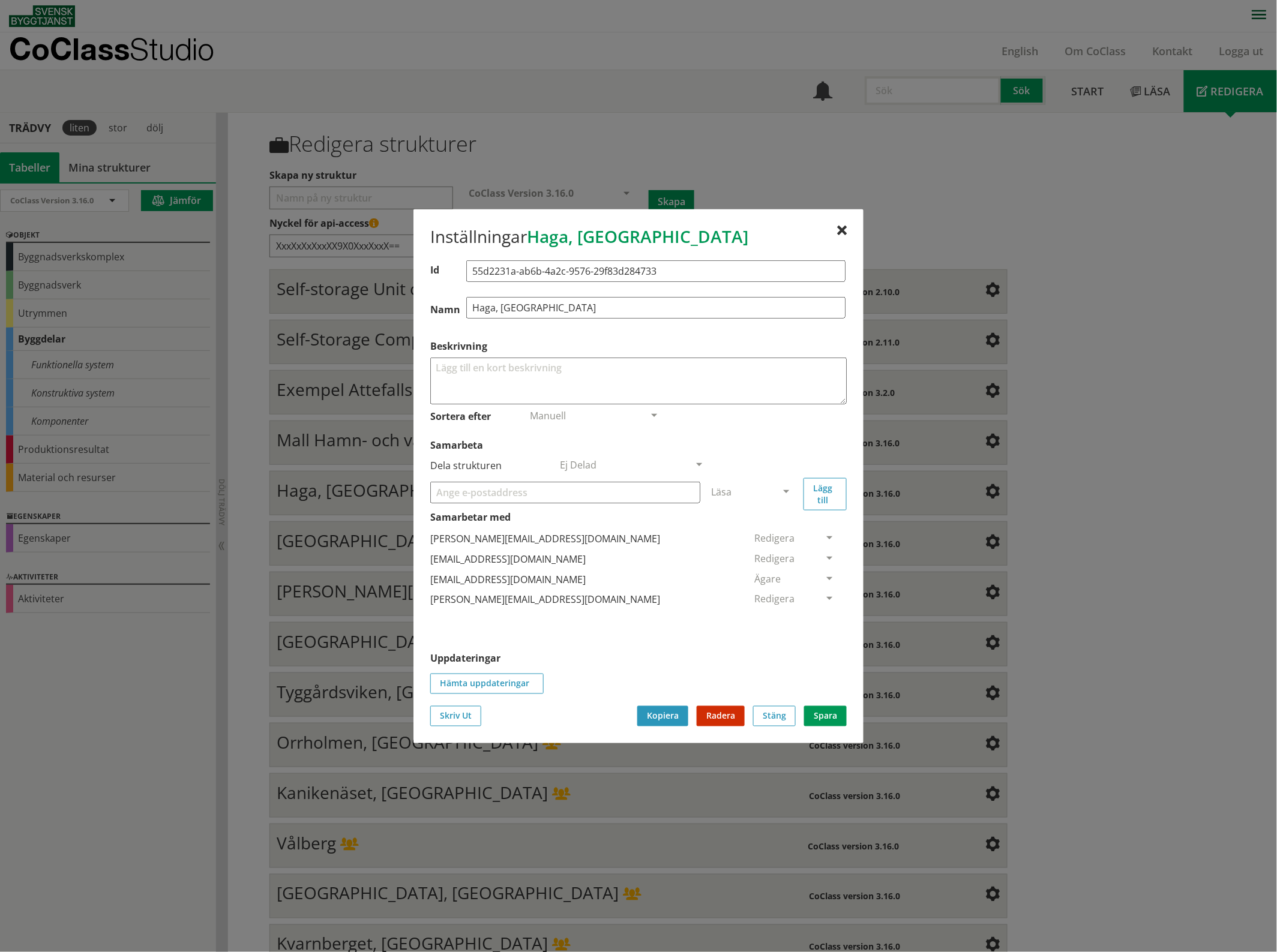
click at [595, 493] on input "Samarbeta" at bounding box center [566, 492] width 270 height 21
paste input "[EMAIL_ADDRESS][DOMAIN_NAME]"
type input "[EMAIL_ADDRESS][DOMAIN_NAME]"
click at [787, 487] on span at bounding box center [785, 492] width 11 height 11
click at [775, 526] on span "Administratör" at bounding box center [742, 527] width 63 height 14
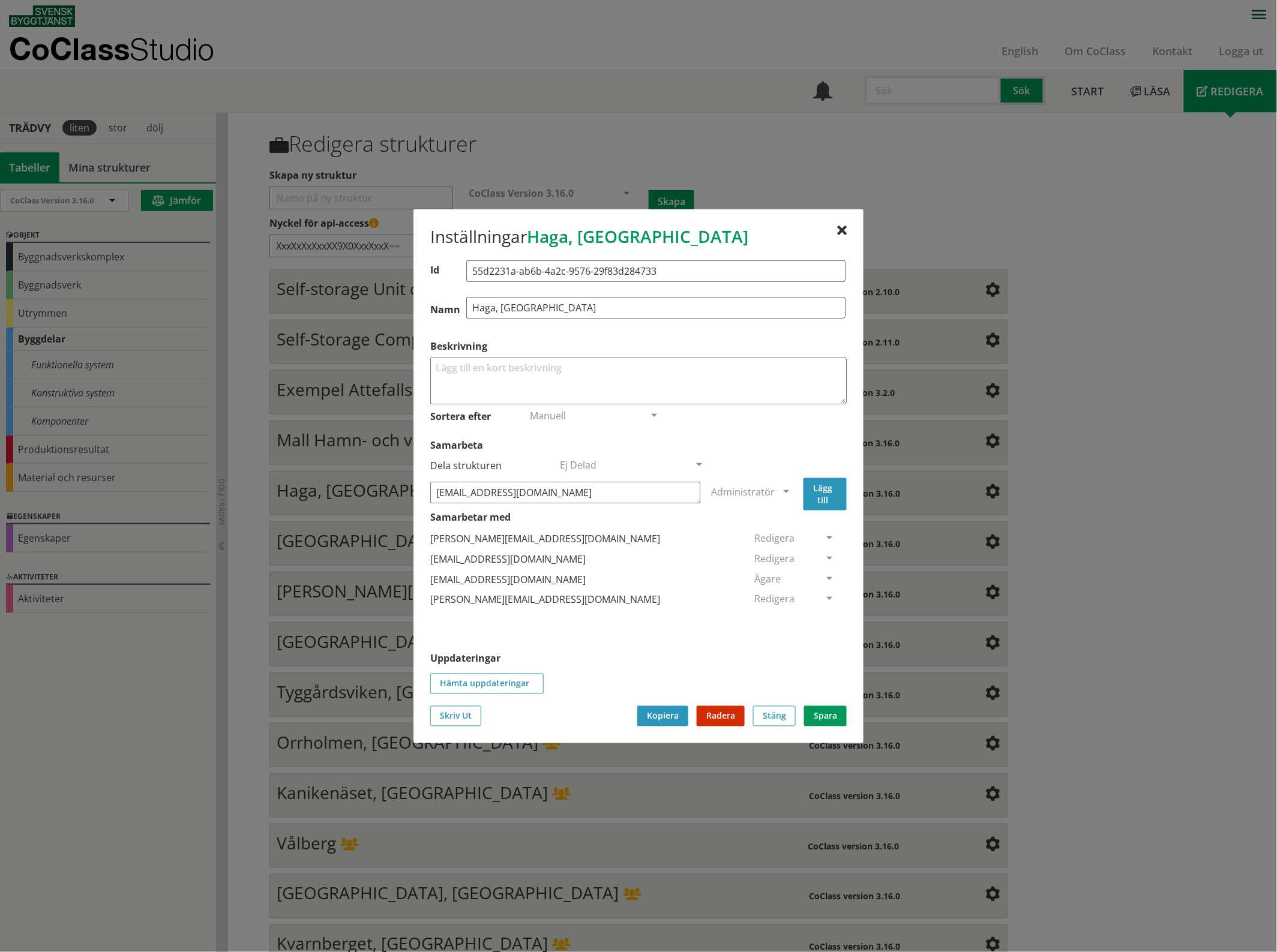
click at [829, 493] on button "Lägg till" at bounding box center [825, 493] width 43 height 32
click at [824, 615] on span at bounding box center [829, 620] width 11 height 11
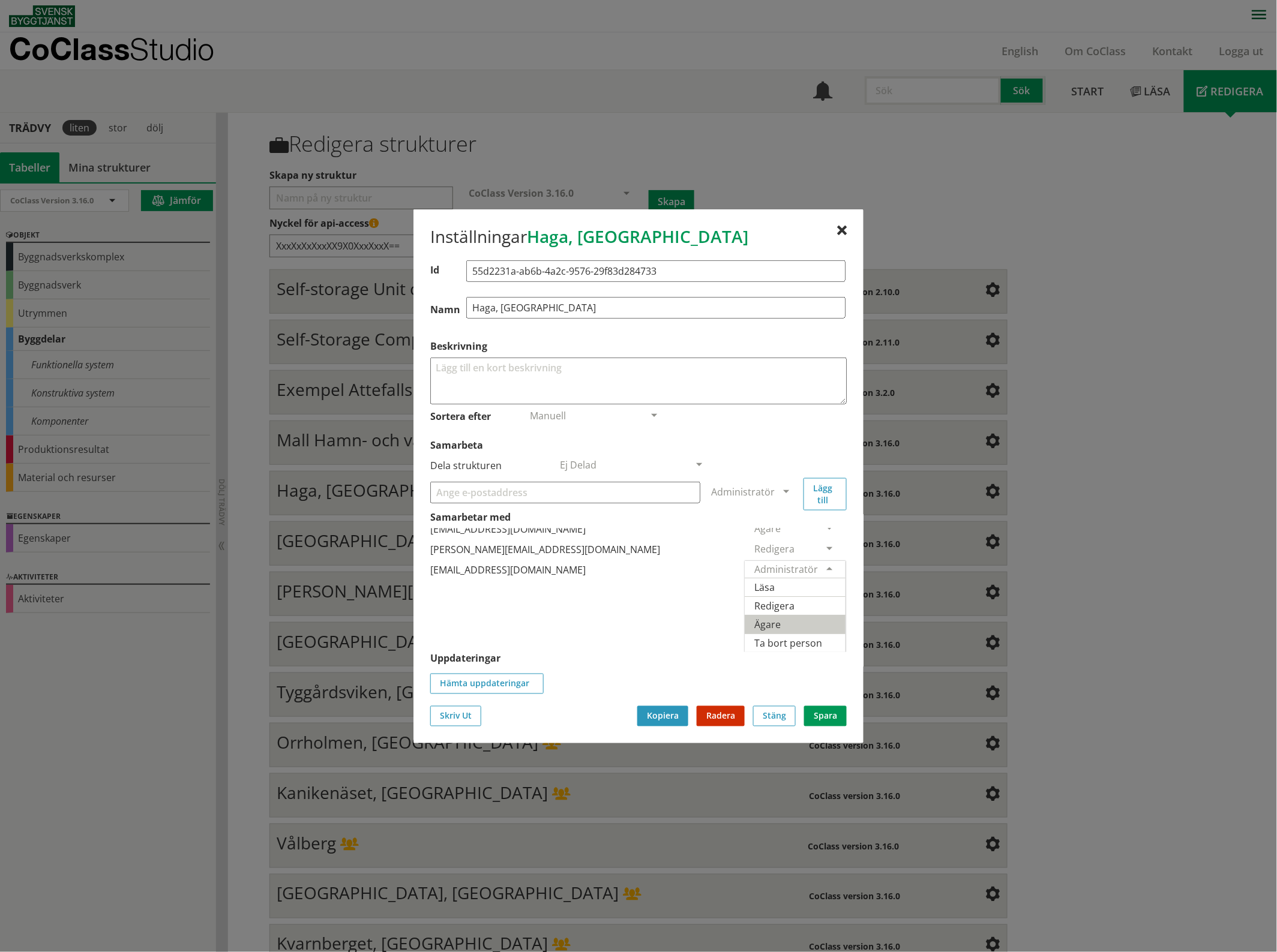
click at [780, 617] on span "Ägare" at bounding box center [767, 624] width 26 height 14
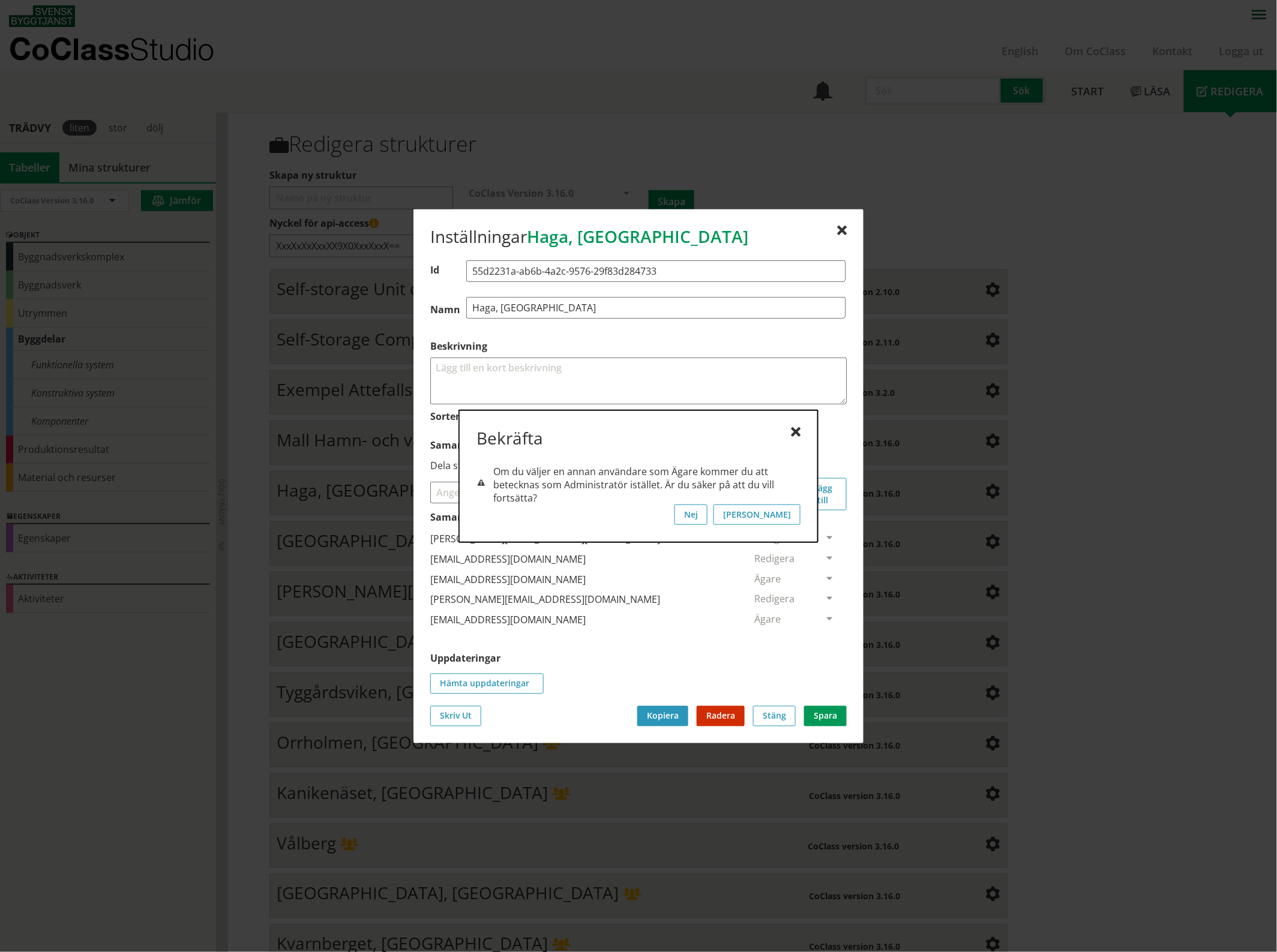
scroll to position [0, 0]
click at [789, 513] on button "[PERSON_NAME]" at bounding box center [757, 514] width 87 height 20
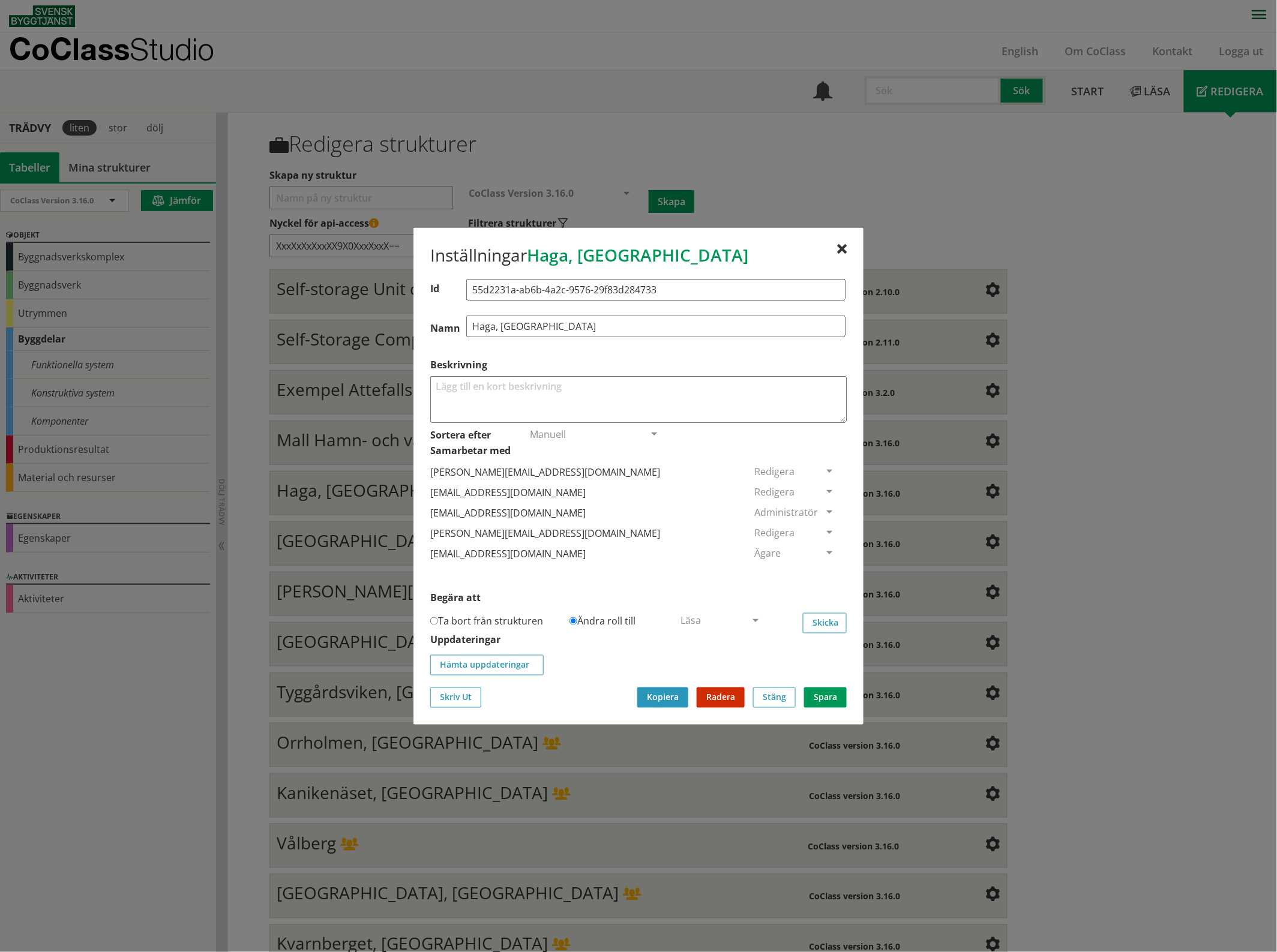
click at [842, 241] on div "Inställningar Haga, Karlstad Id 55d2231a-ab6b-4a2c-9576-29f83d284733 Namn Haga,…" at bounding box center [638, 475] width 450 height 496
click at [837, 242] on div "Inställningar Haga, Karlstad Id 55d2231a-ab6b-4a2c-9576-29f83d284733 Namn Haga,…" at bounding box center [638, 475] width 450 height 496
click at [838, 244] on div at bounding box center [842, 249] width 10 height 10
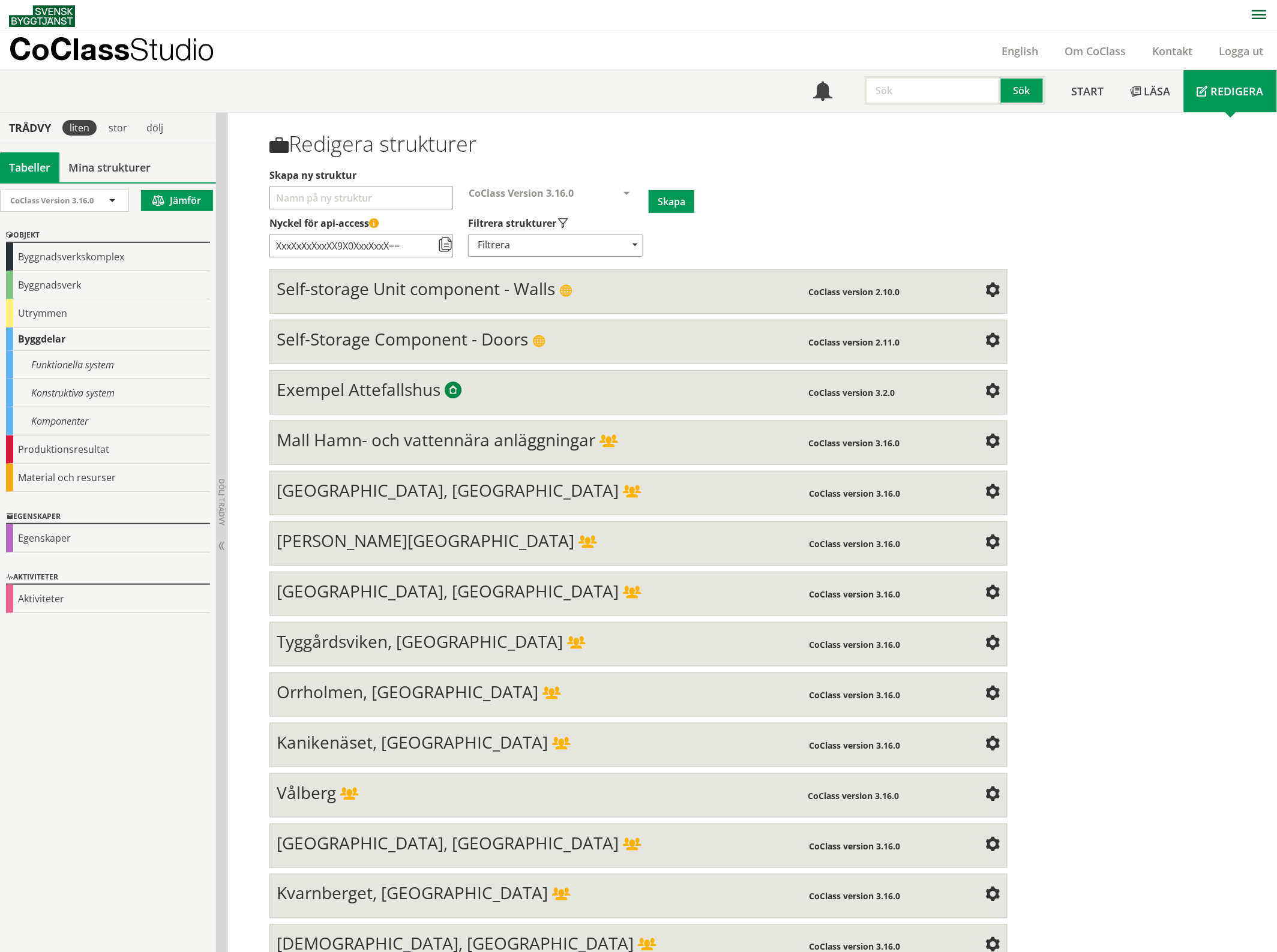
click at [735, 441] on div "Mall Hamn- och vattennära anläggningar" at bounding box center [542, 441] width 532 height 24
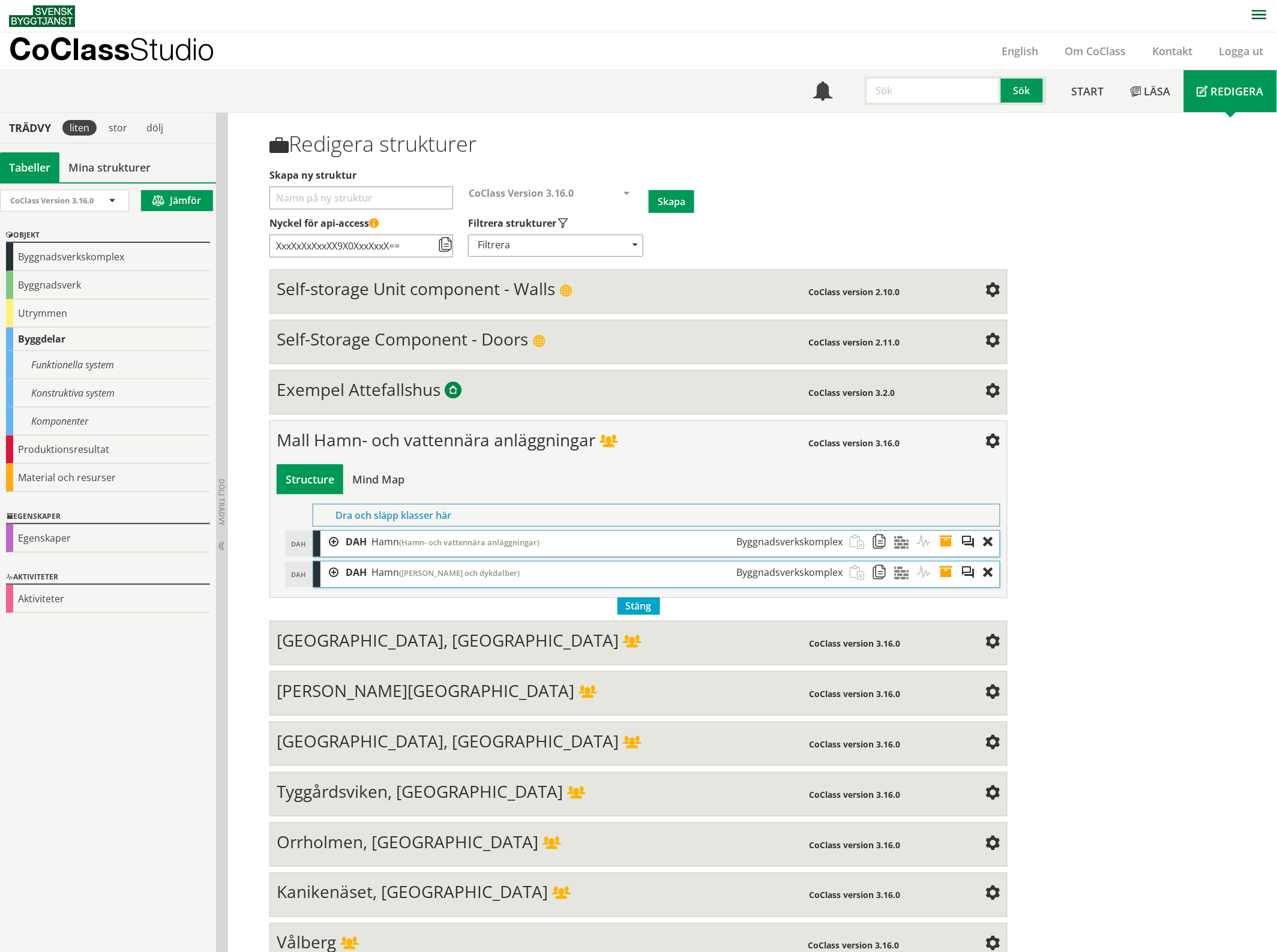
click at [985, 436] on span at bounding box center [992, 442] width 15 height 15
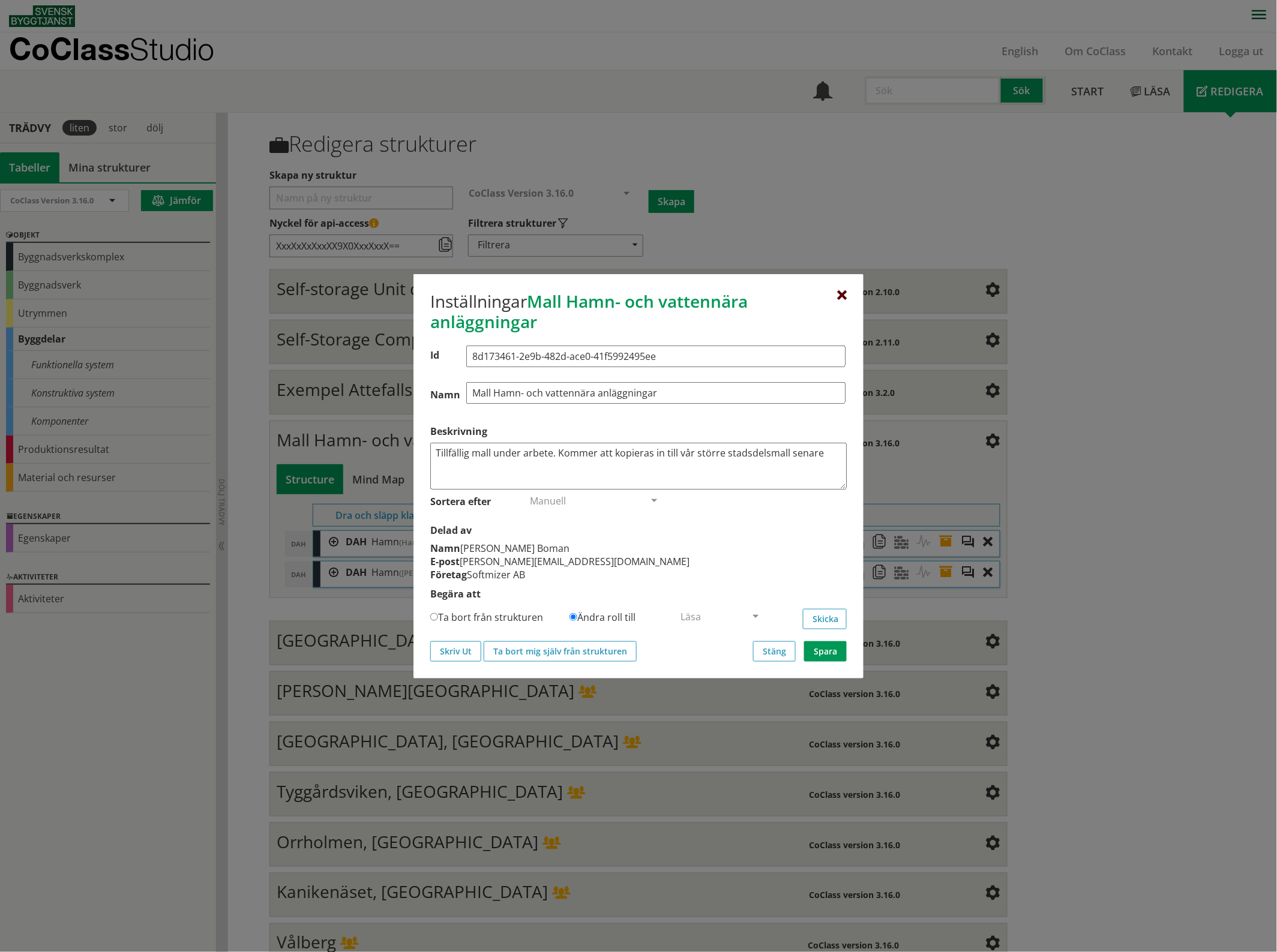
click at [845, 290] on div at bounding box center [842, 295] width 10 height 10
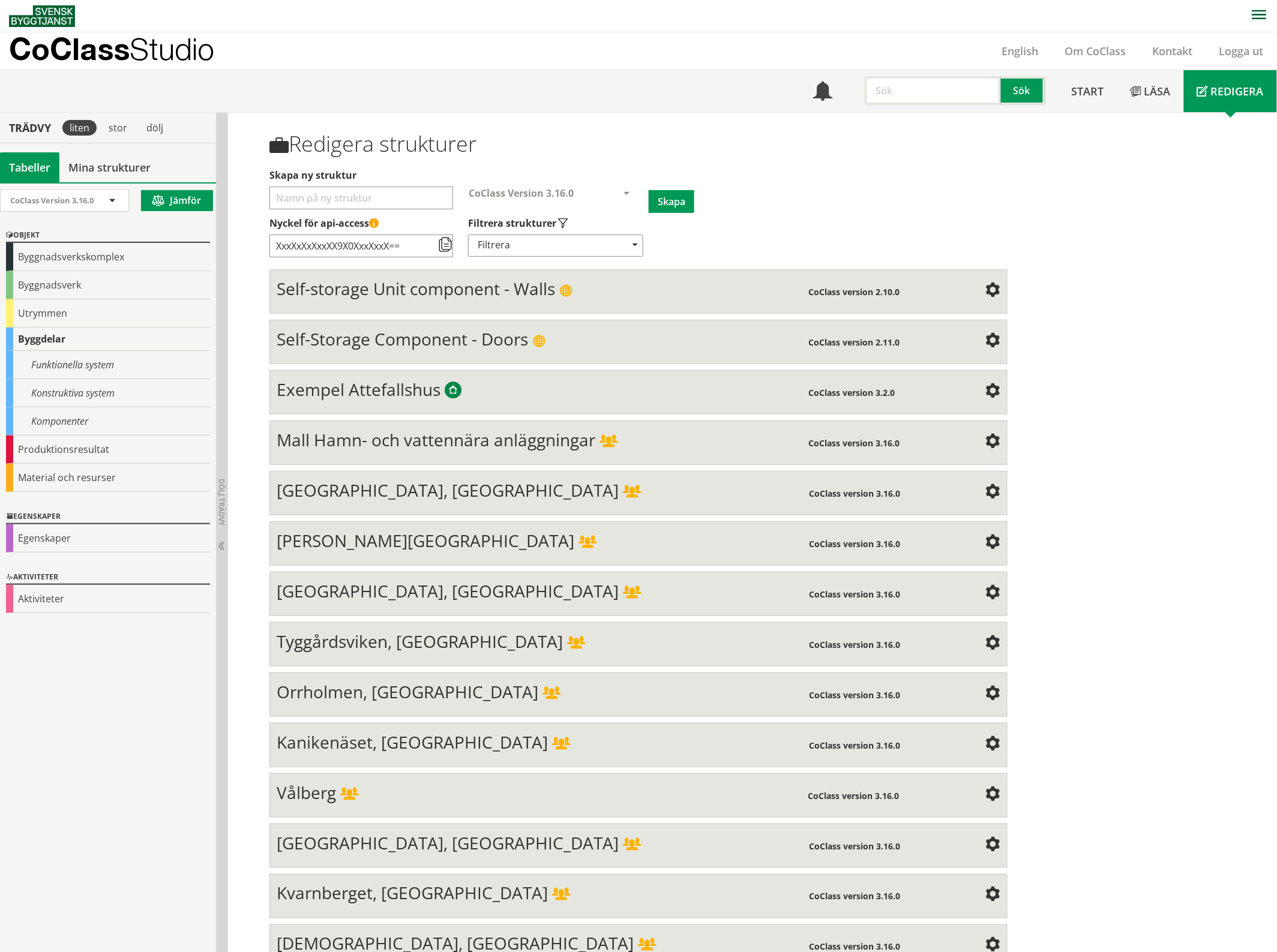
click at [985, 490] on span at bounding box center [992, 492] width 15 height 15
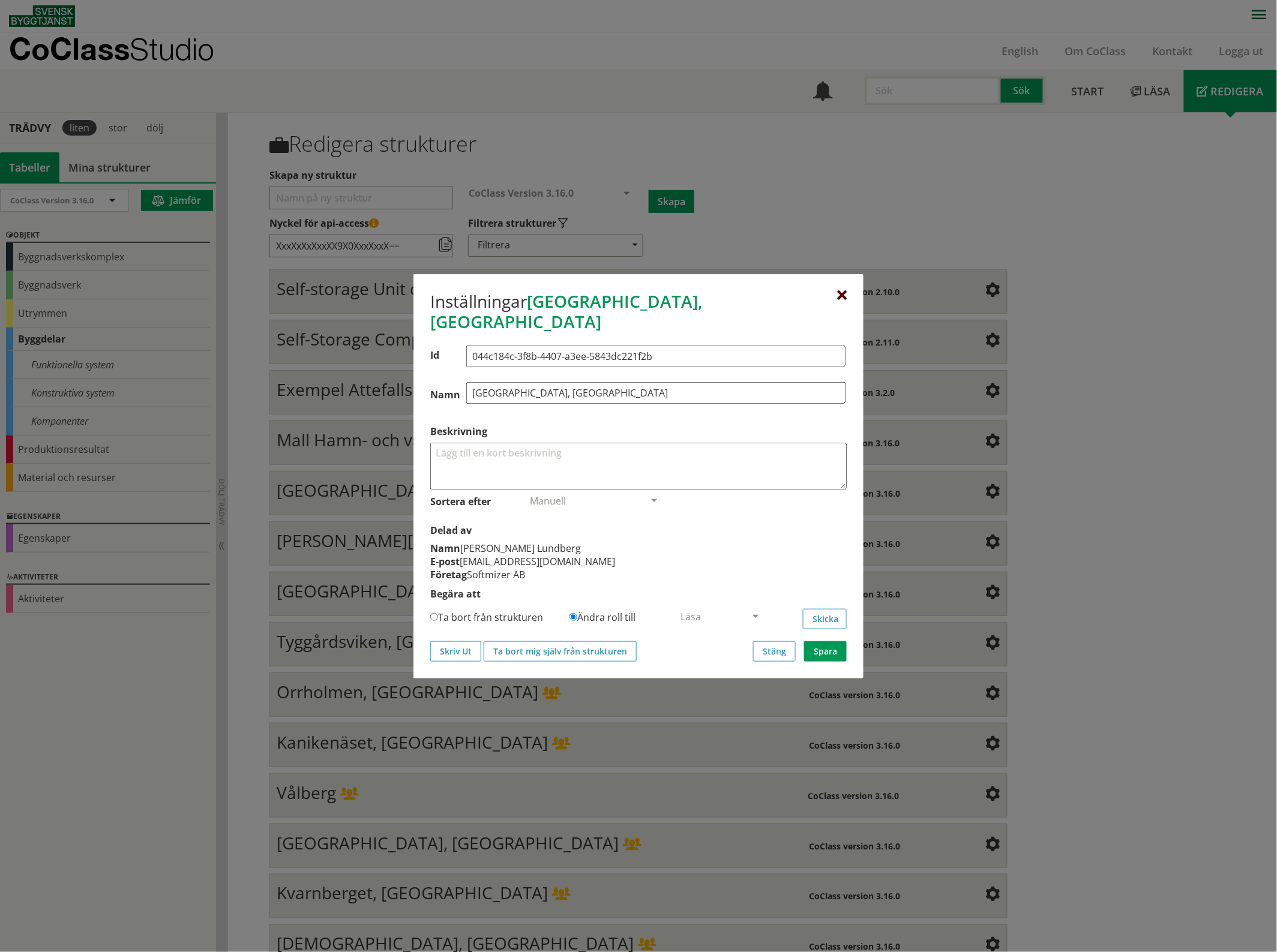
click at [844, 300] on div at bounding box center [842, 295] width 10 height 10
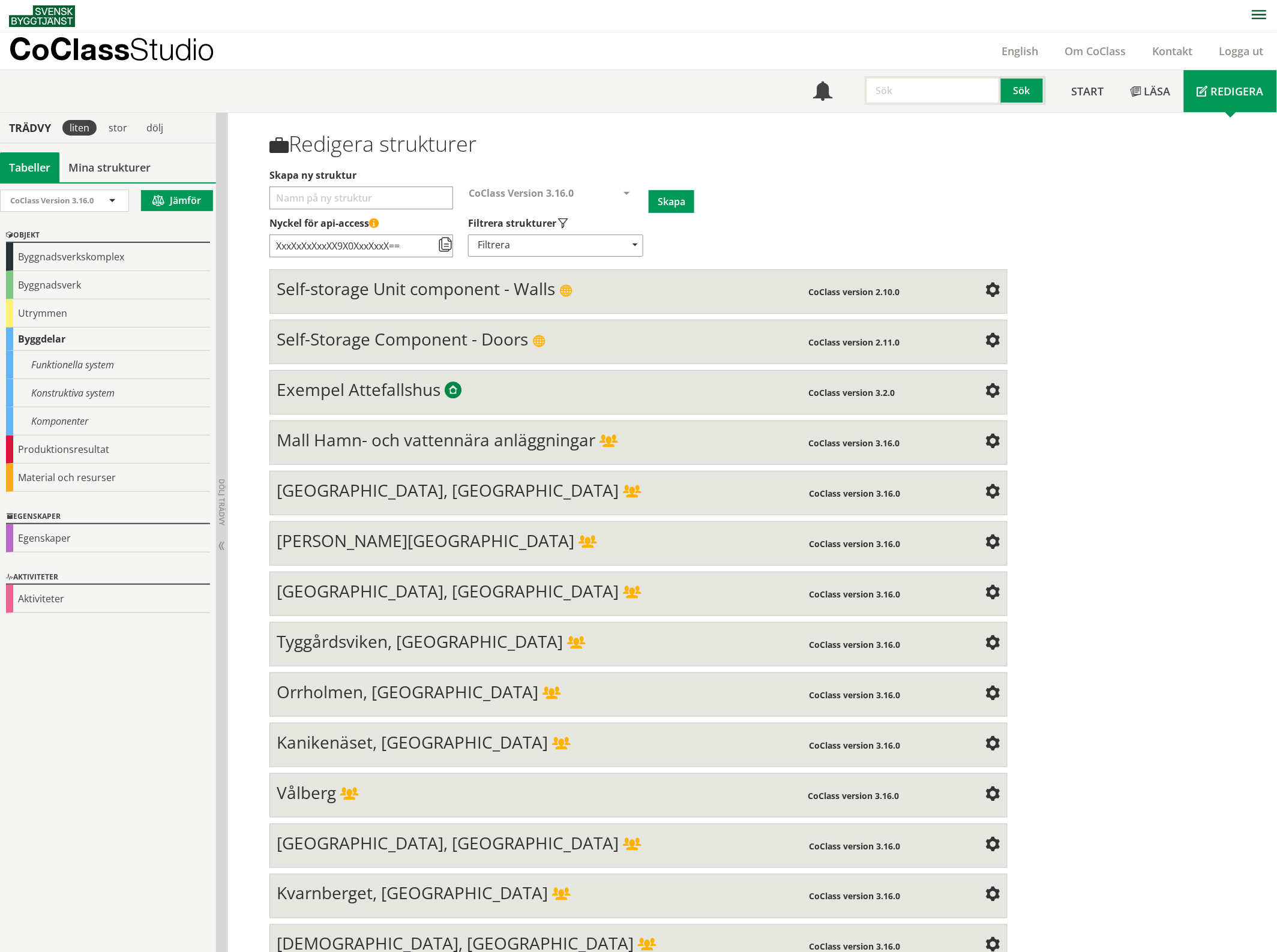
click at [993, 541] on span at bounding box center [992, 542] width 15 height 15
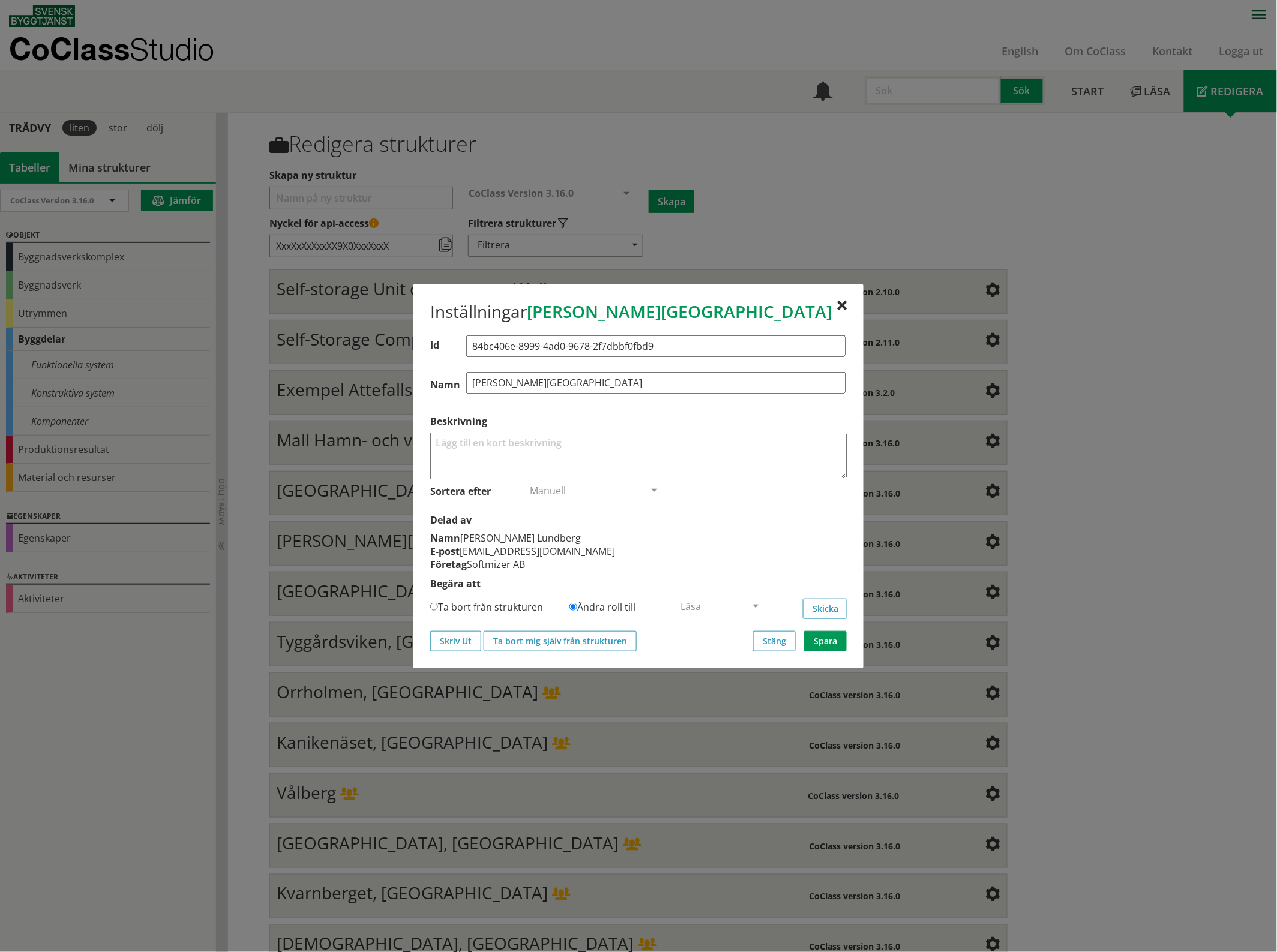
click at [835, 302] on div "Inställningar Klara, Karlstad" at bounding box center [638, 314] width 416 height 25
click at [844, 302] on div at bounding box center [842, 306] width 10 height 10
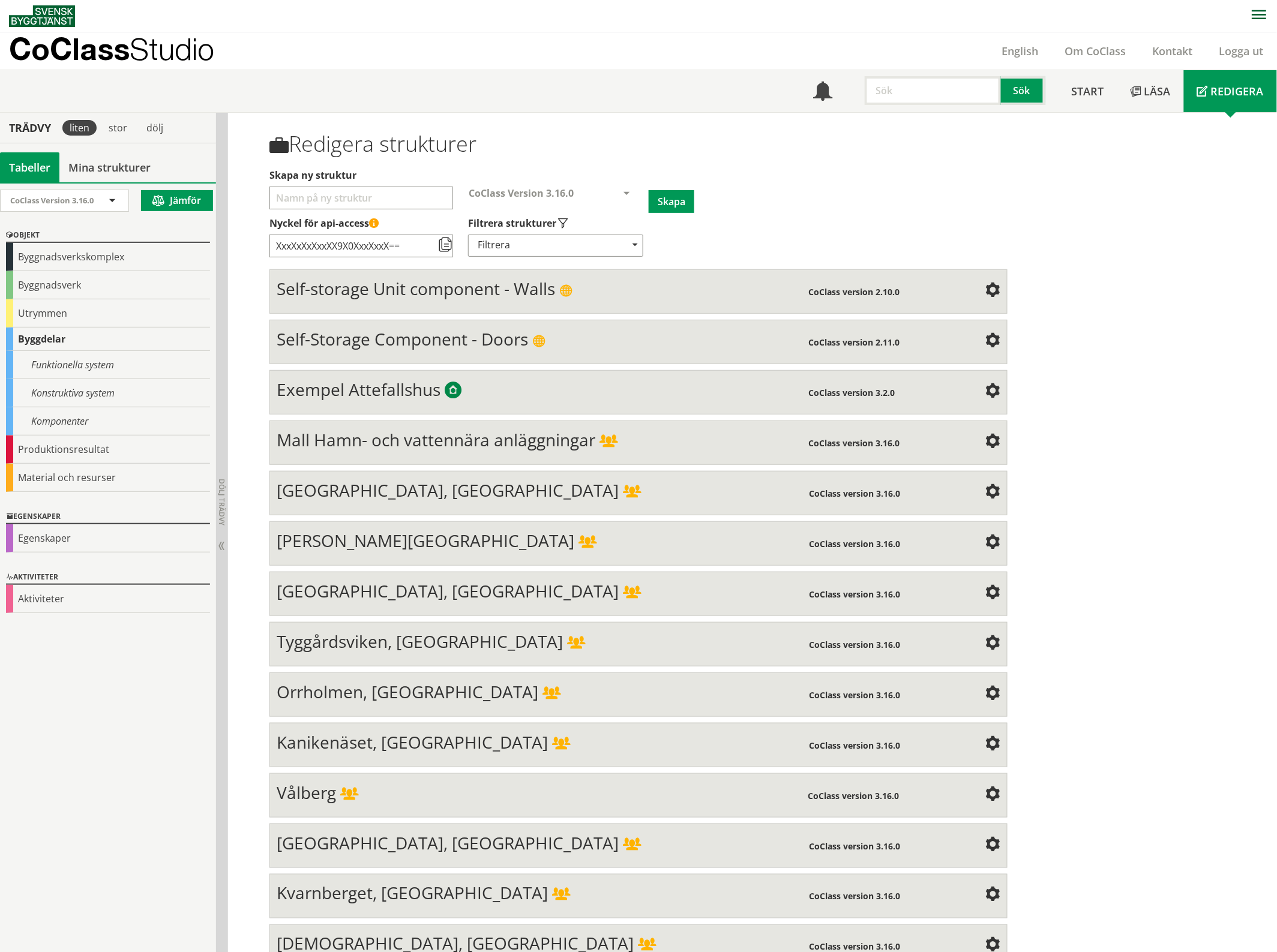
click at [988, 589] on span at bounding box center [992, 593] width 15 height 15
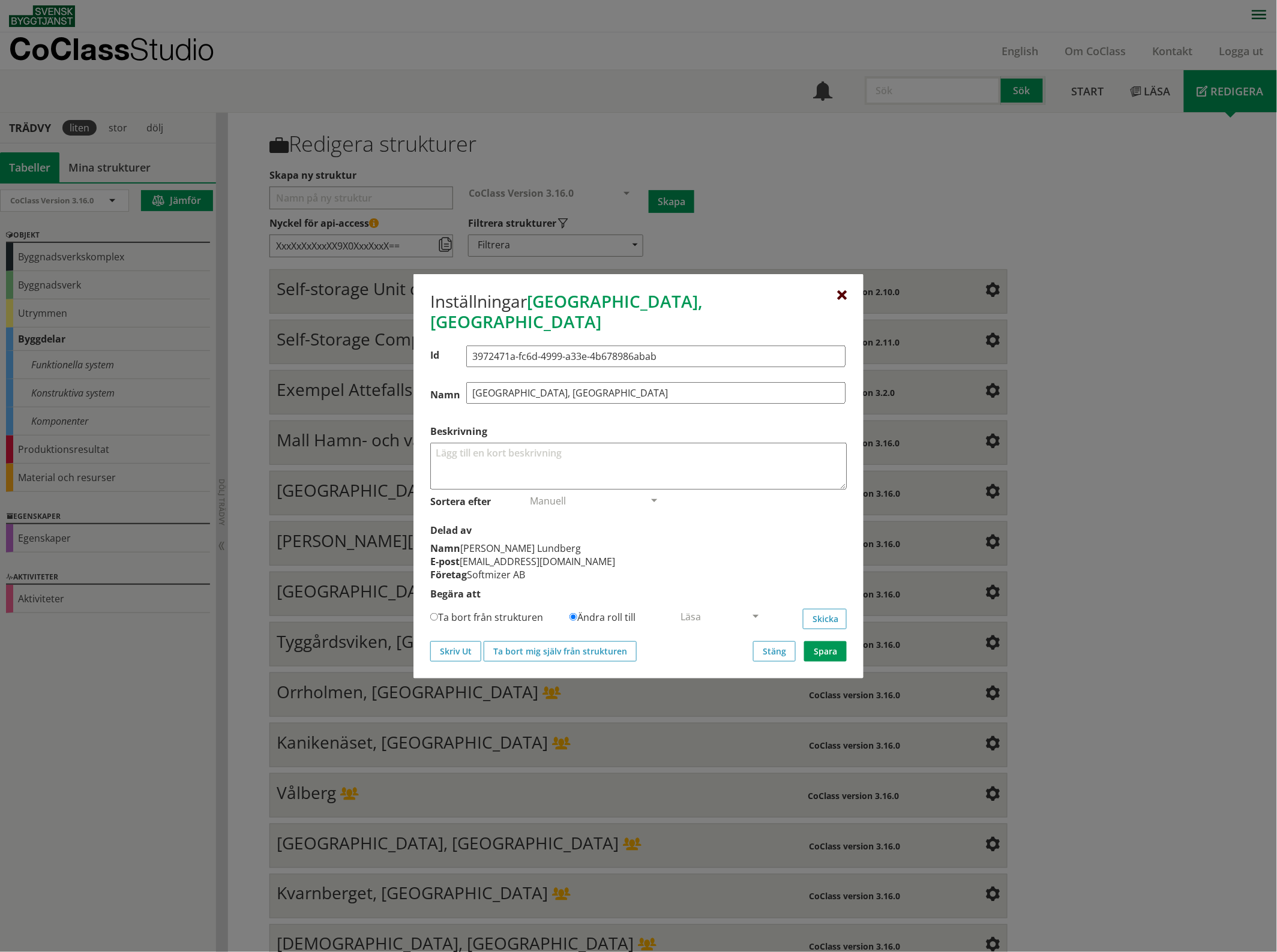
click at [843, 300] on div at bounding box center [842, 295] width 10 height 10
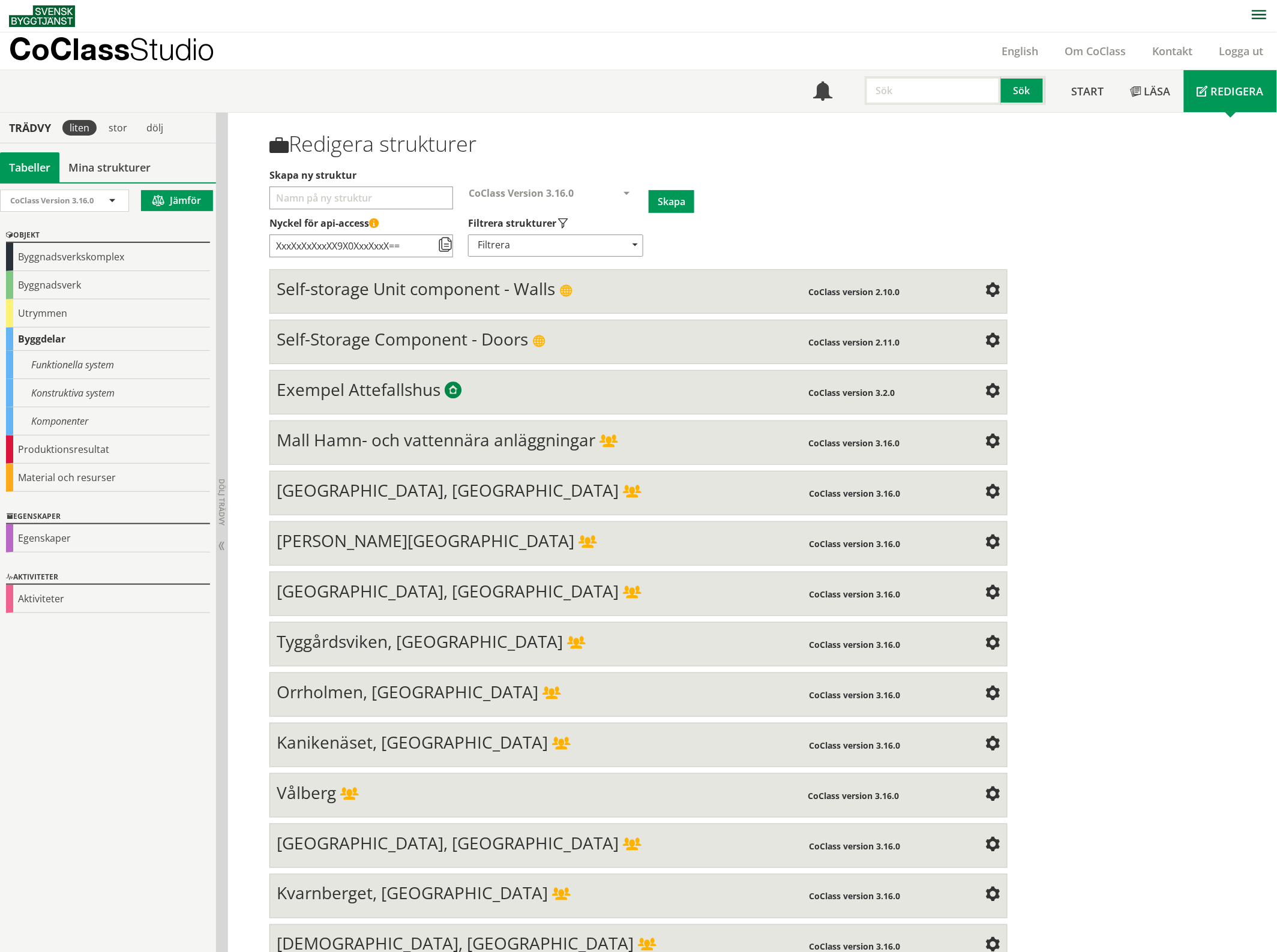
click at [988, 637] on span at bounding box center [992, 643] width 15 height 15
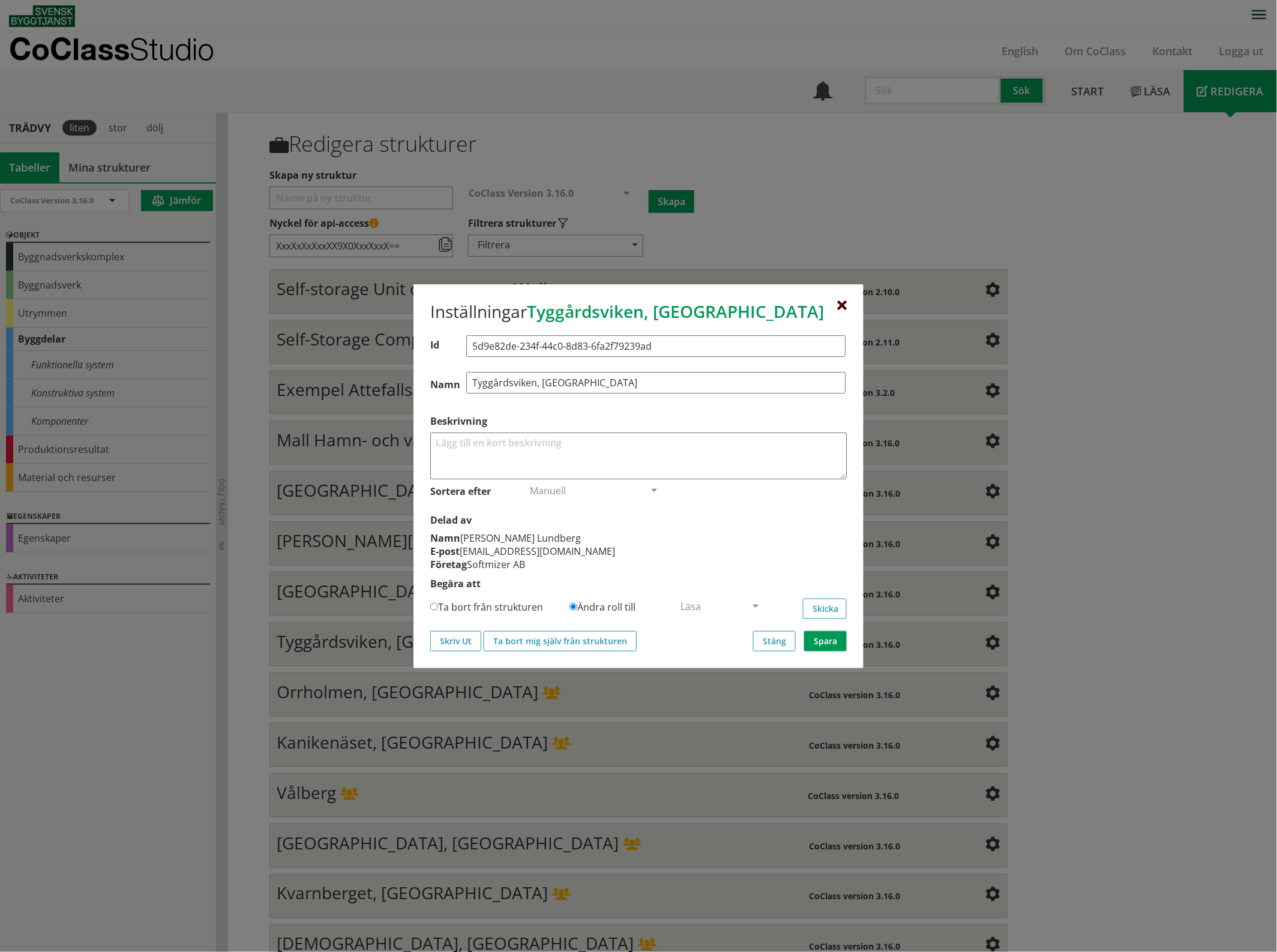
click at [842, 302] on div at bounding box center [842, 306] width 10 height 10
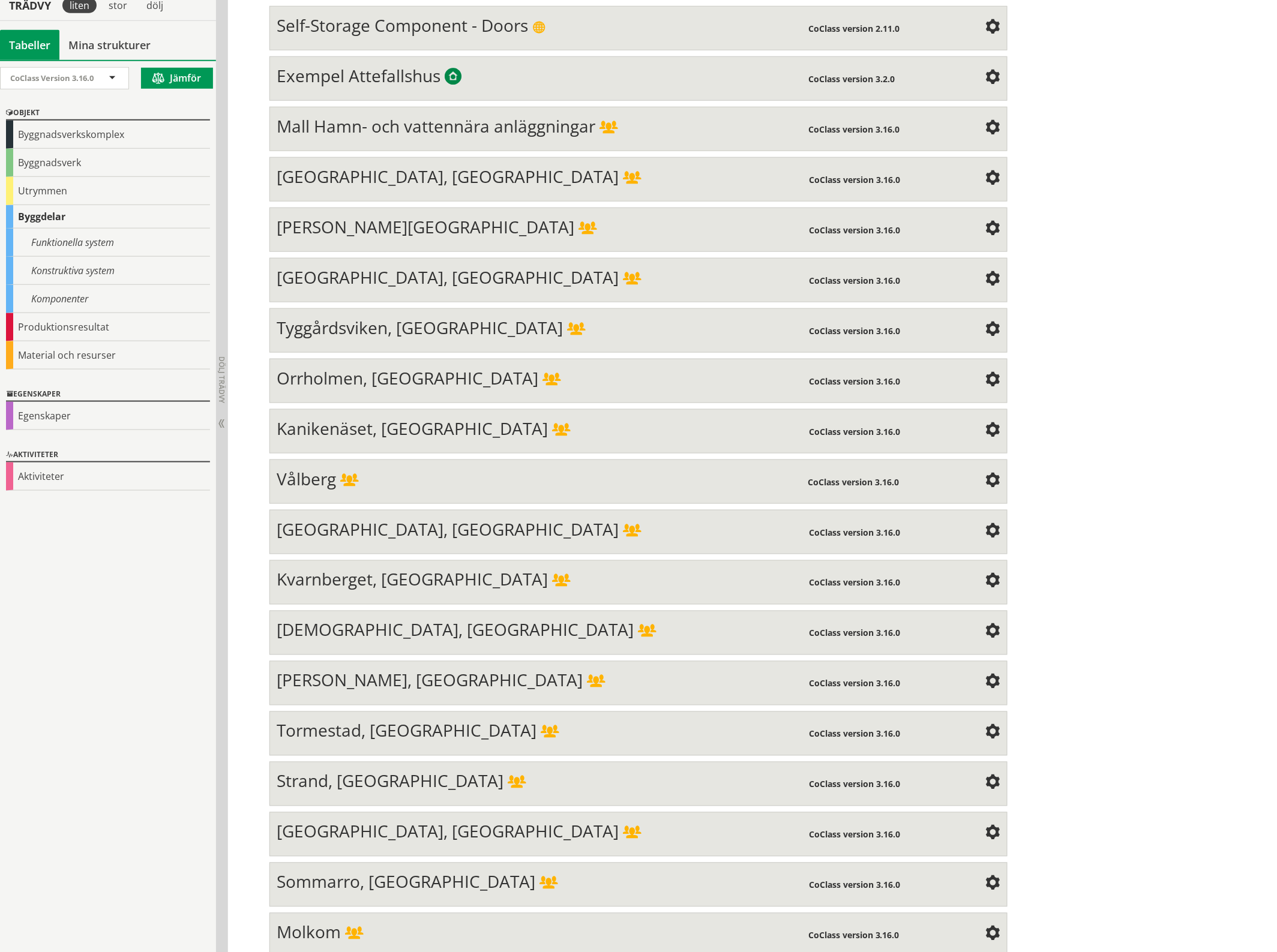
scroll to position [327, 0]
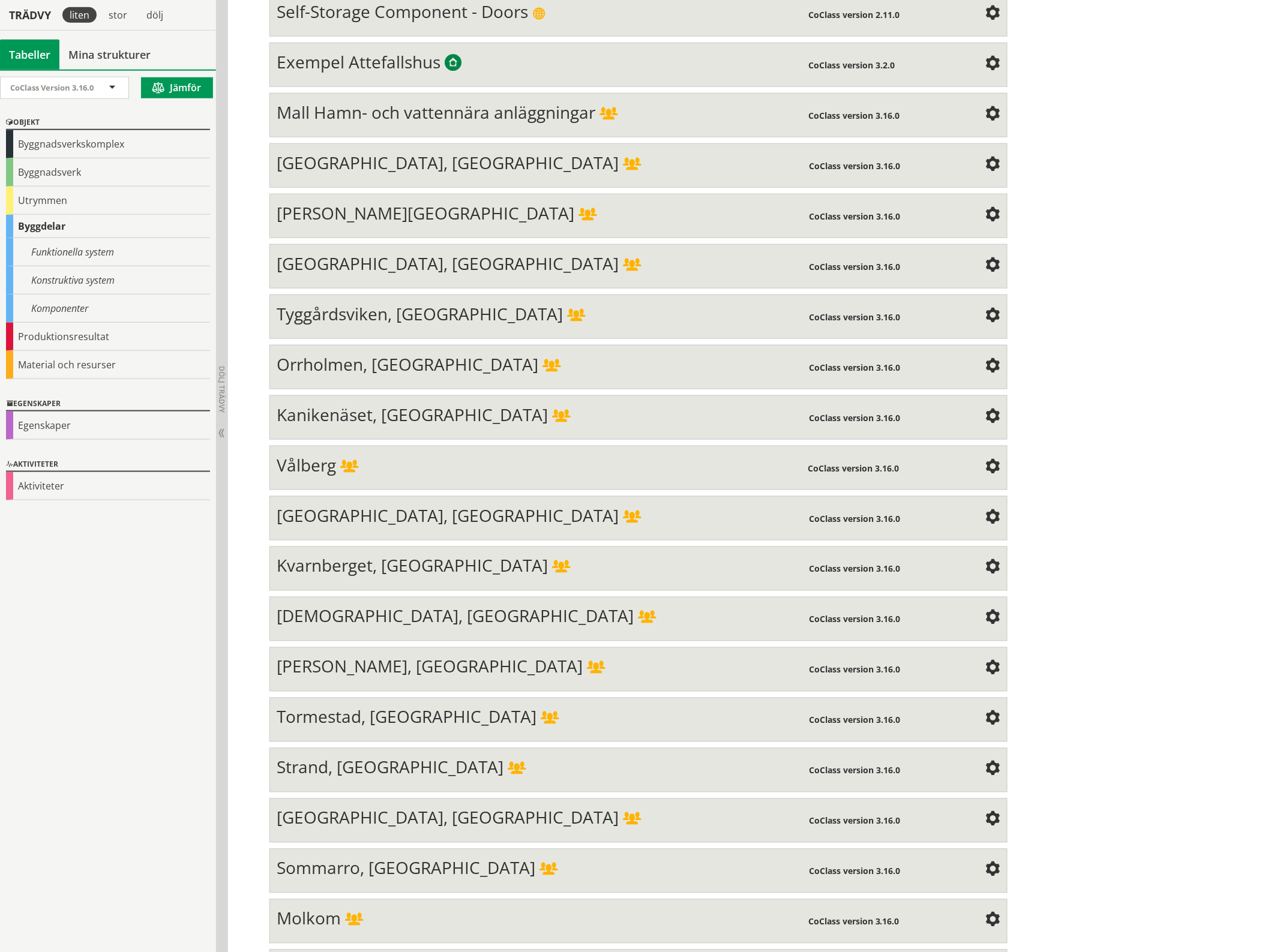
click at [988, 361] on span at bounding box center [992, 366] width 15 height 15
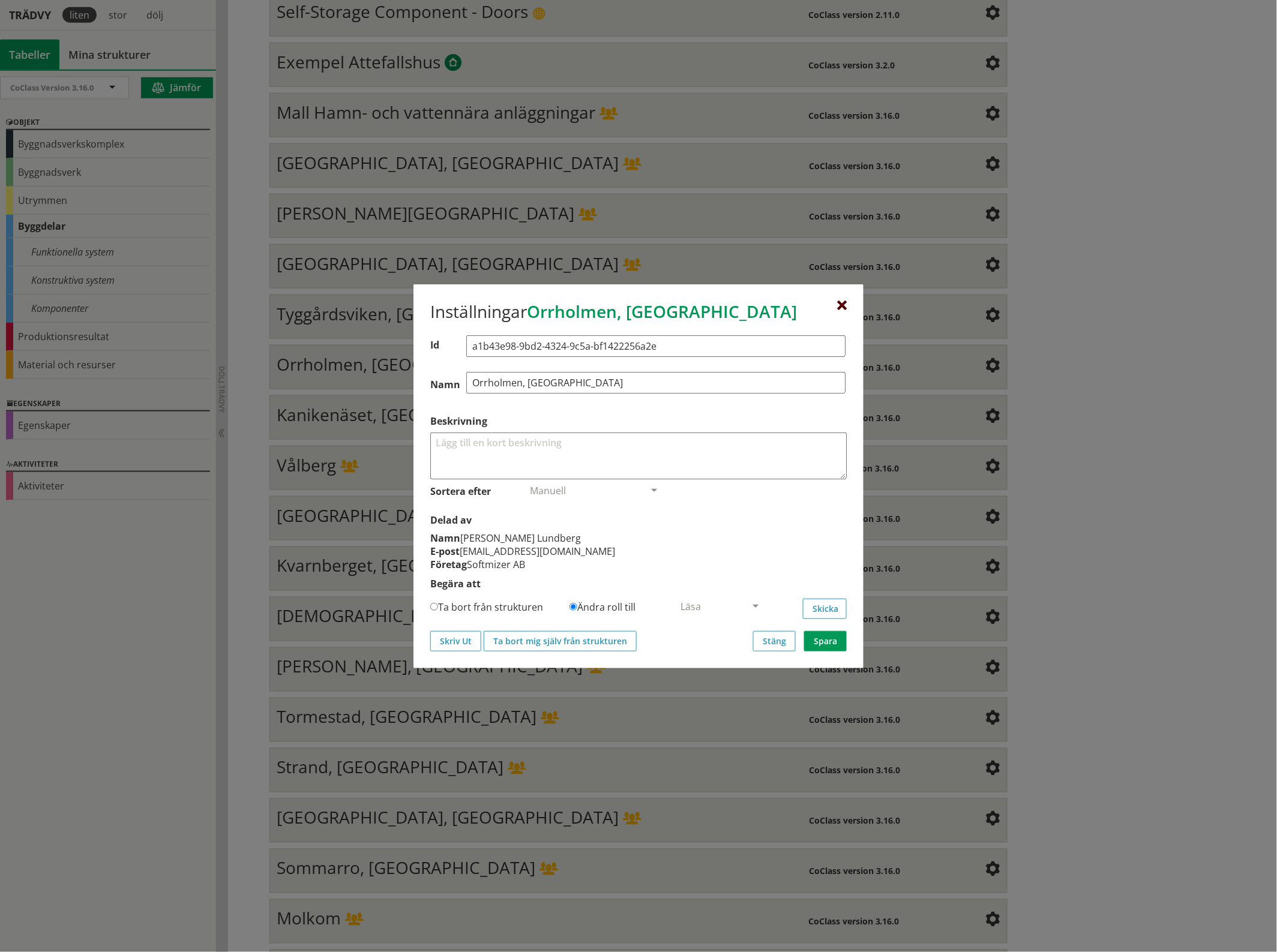
click at [842, 301] on div at bounding box center [842, 306] width 10 height 10
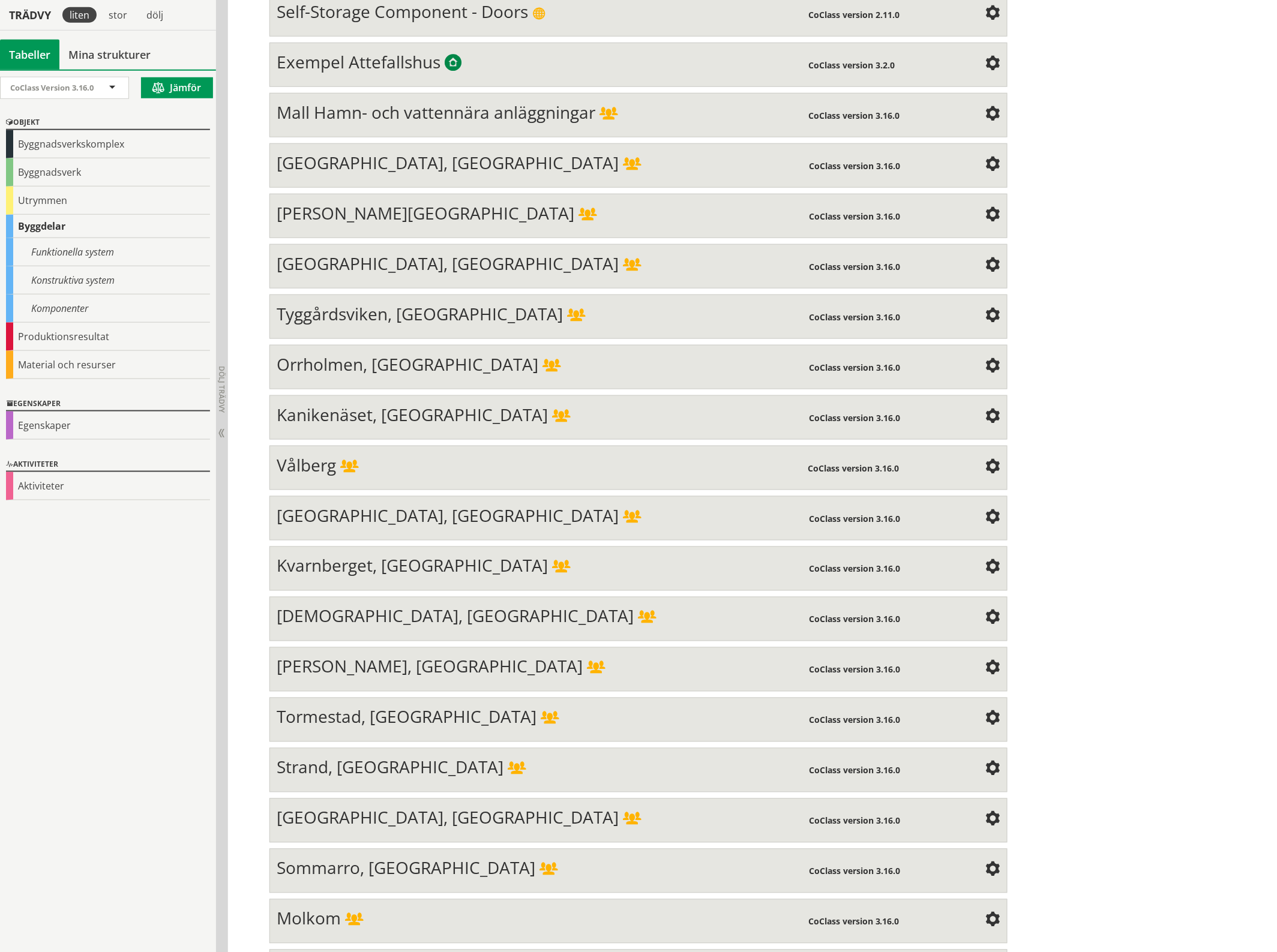
click at [987, 413] on span at bounding box center [992, 417] width 15 height 15
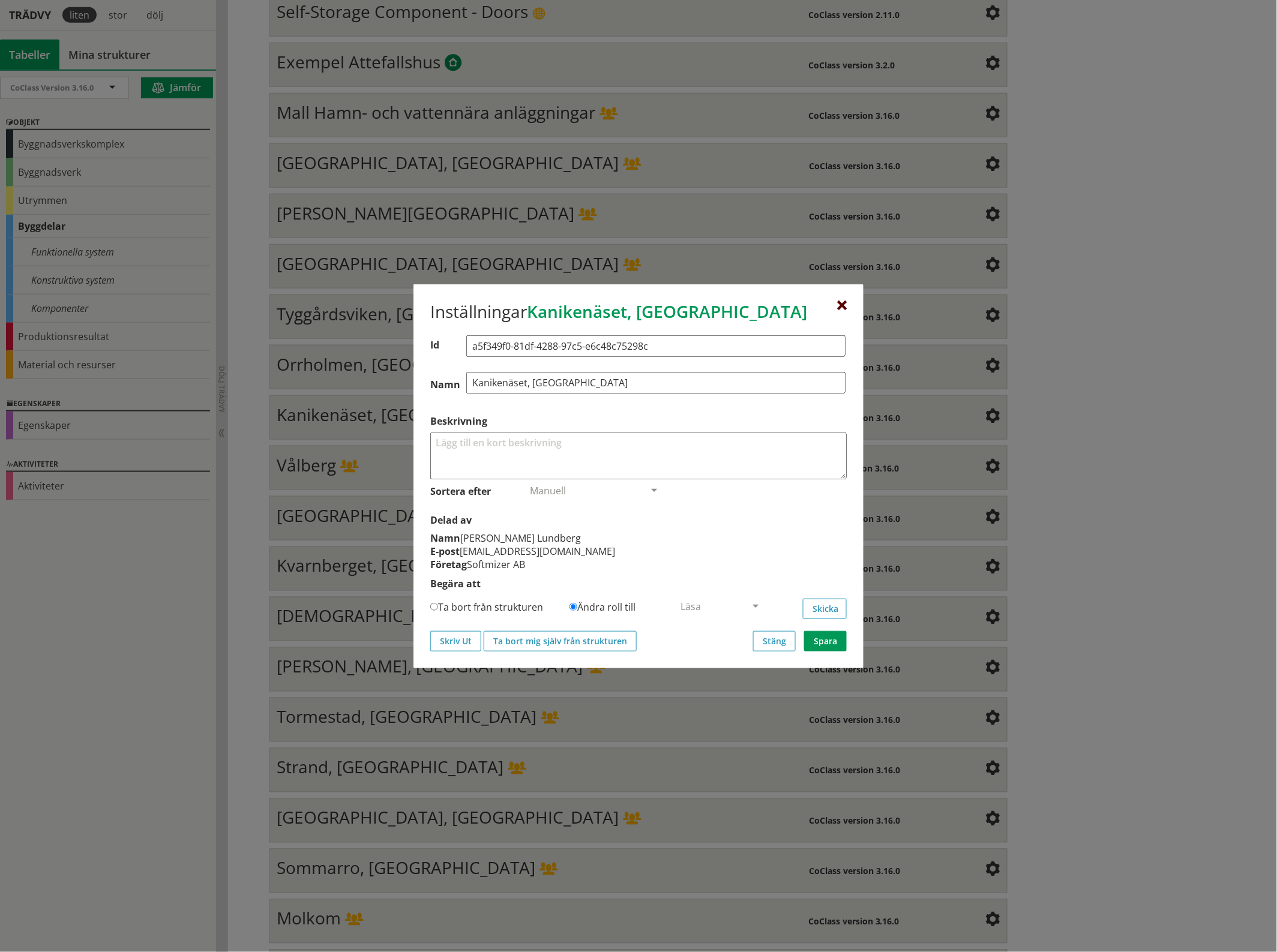
click at [843, 304] on div at bounding box center [842, 306] width 10 height 10
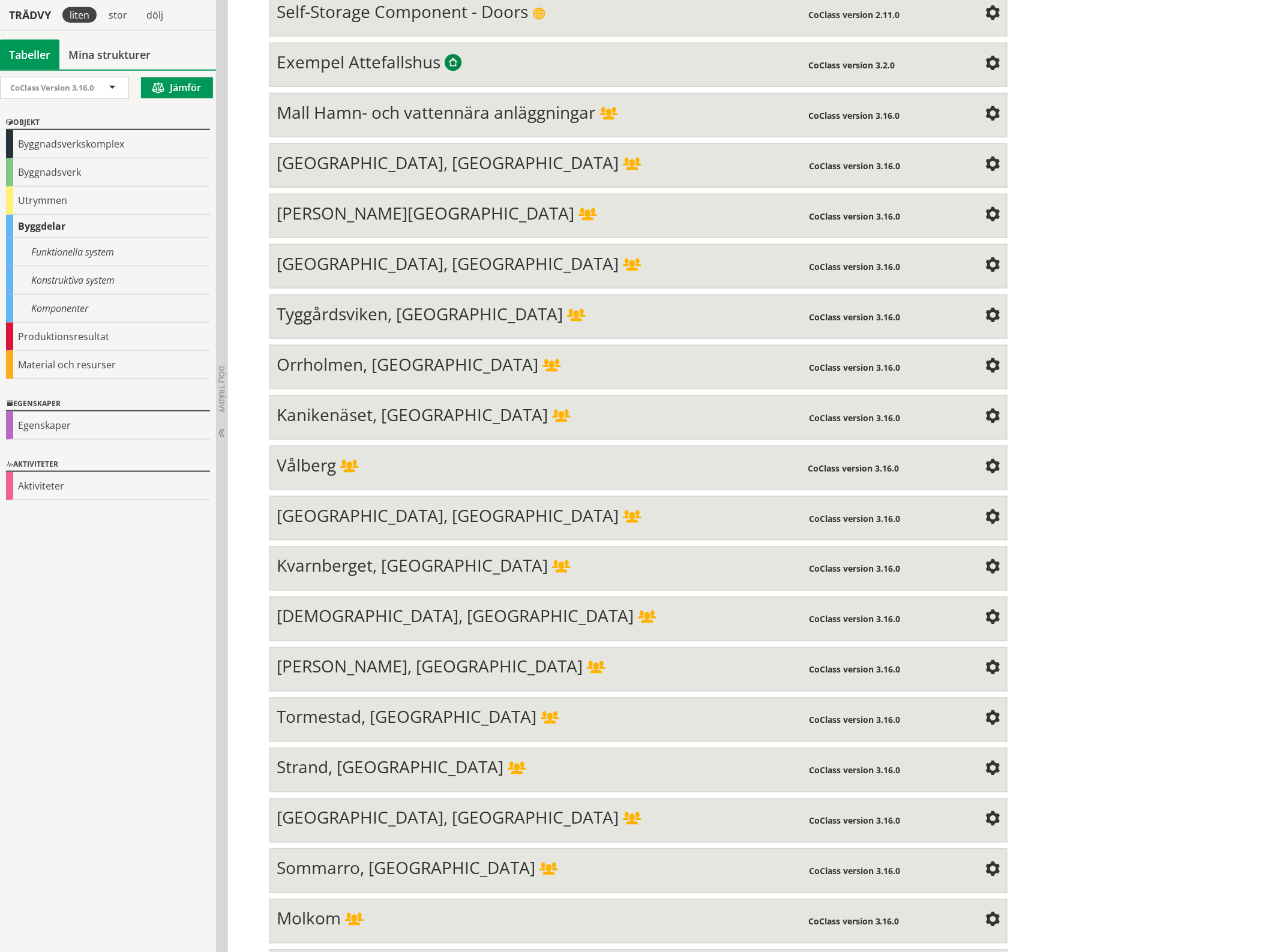
click at [990, 460] on span at bounding box center [992, 467] width 15 height 15
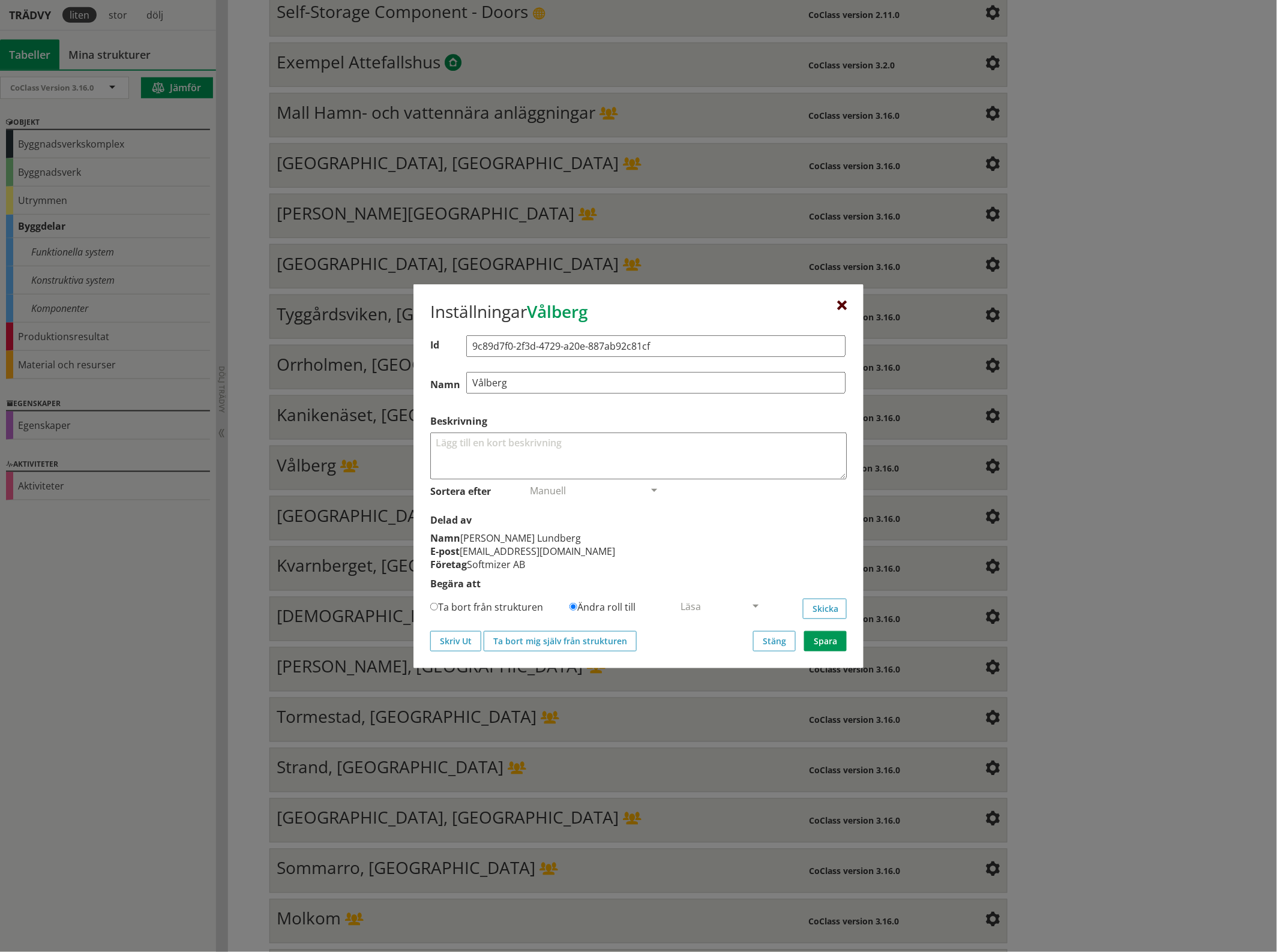
click at [844, 302] on div at bounding box center [842, 306] width 10 height 10
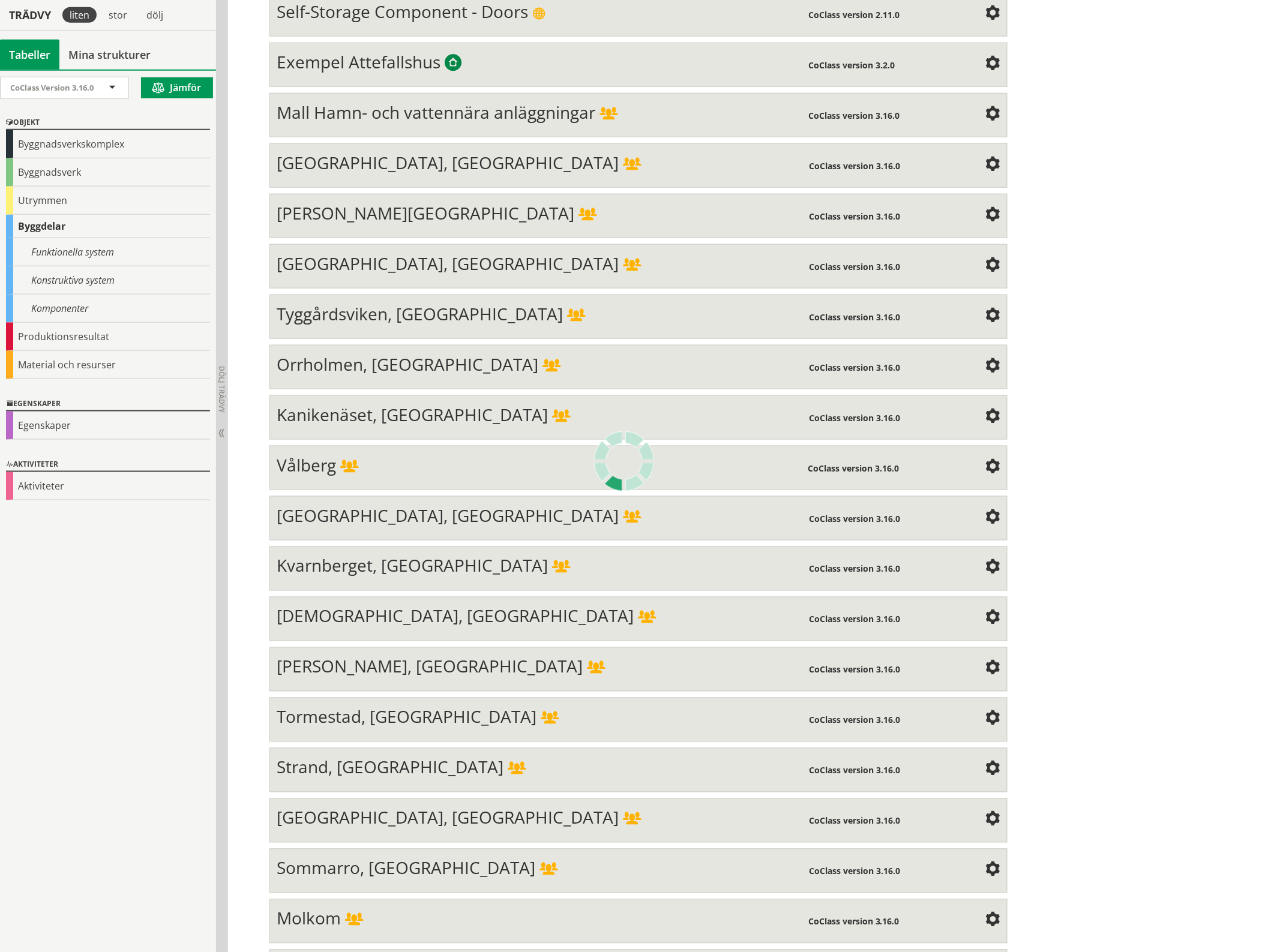
click at [991, 513] on span at bounding box center [992, 517] width 15 height 15
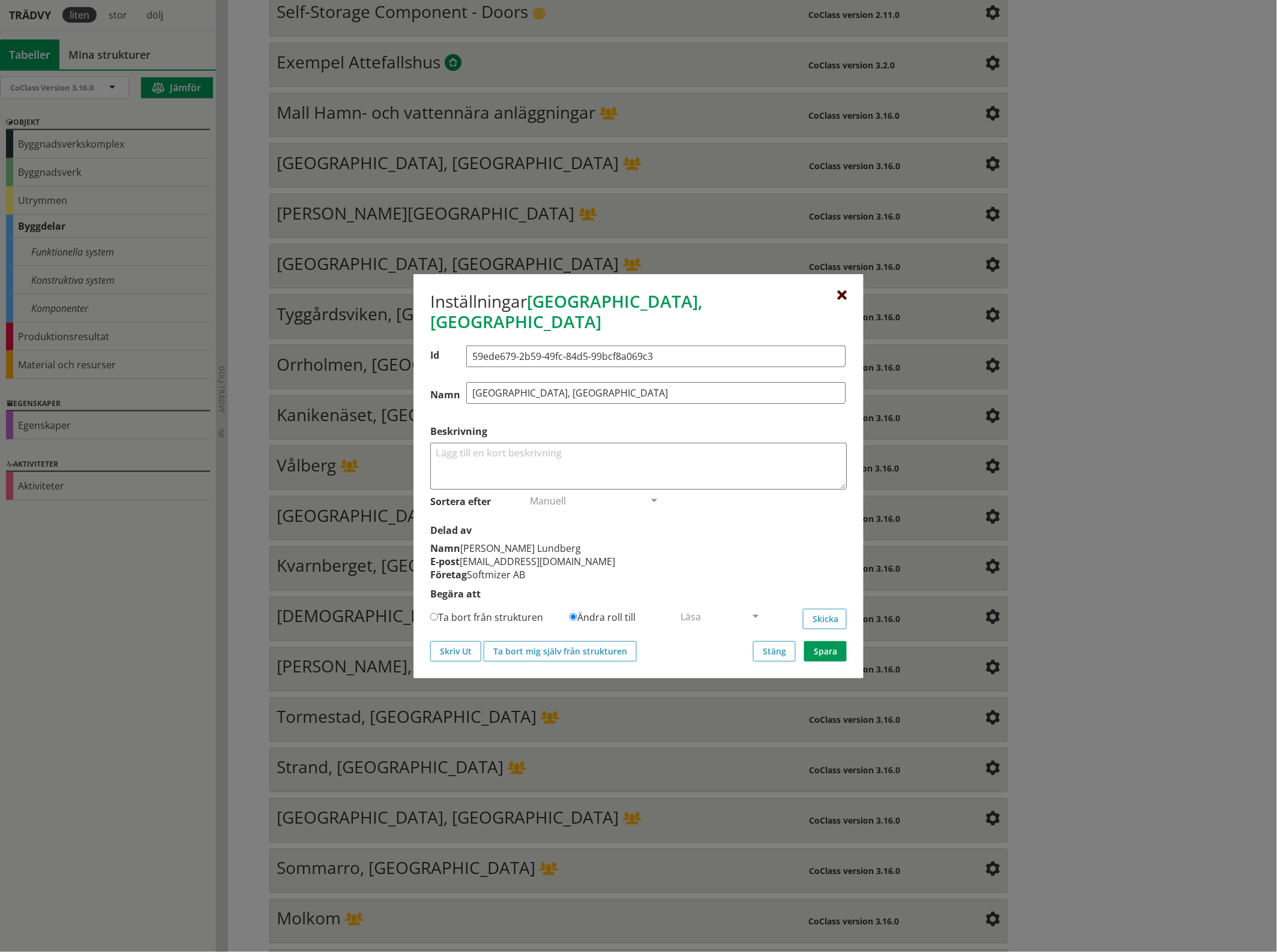
click at [845, 300] on div at bounding box center [842, 295] width 10 height 10
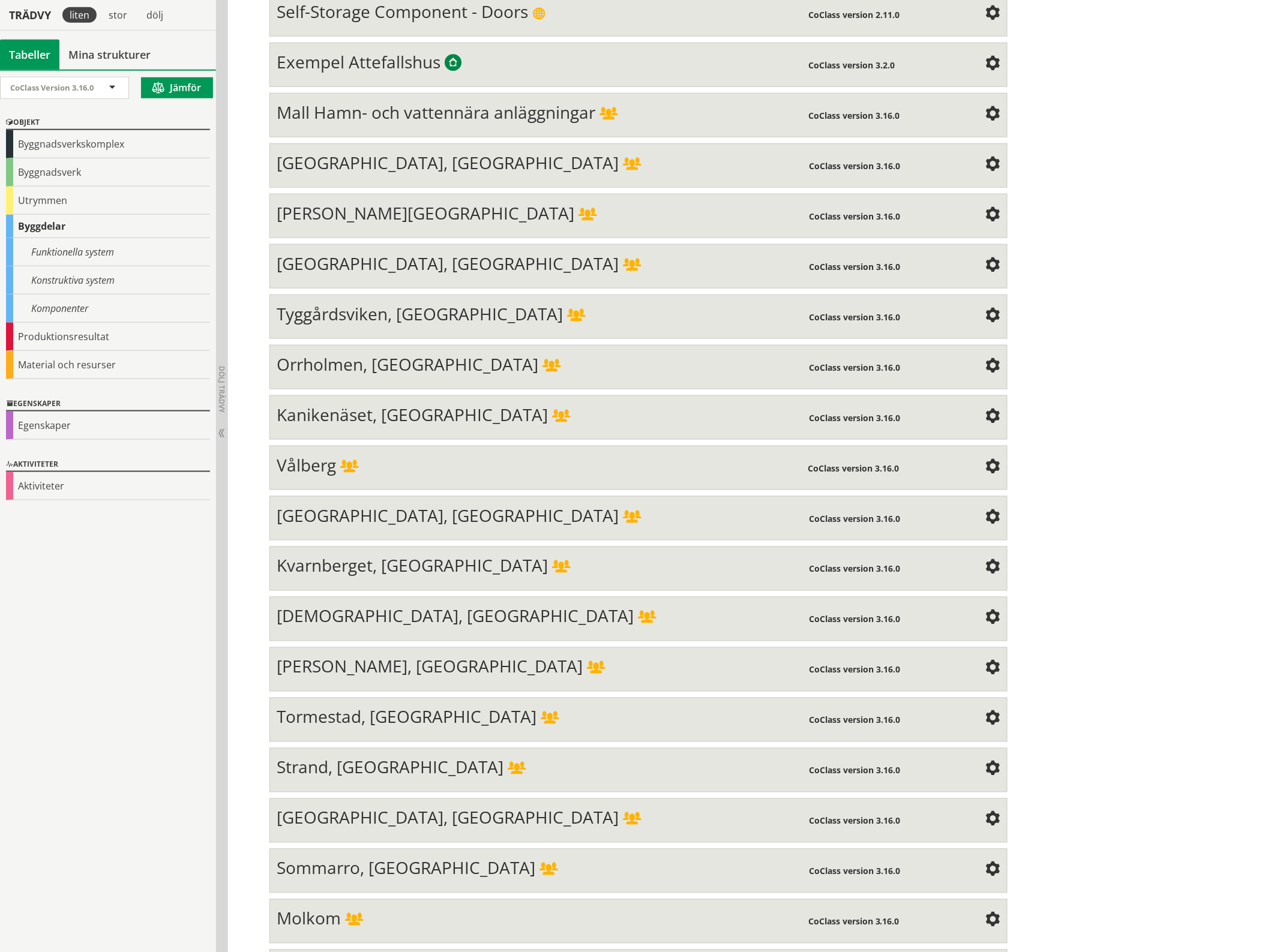
click at [990, 563] on span at bounding box center [992, 567] width 15 height 15
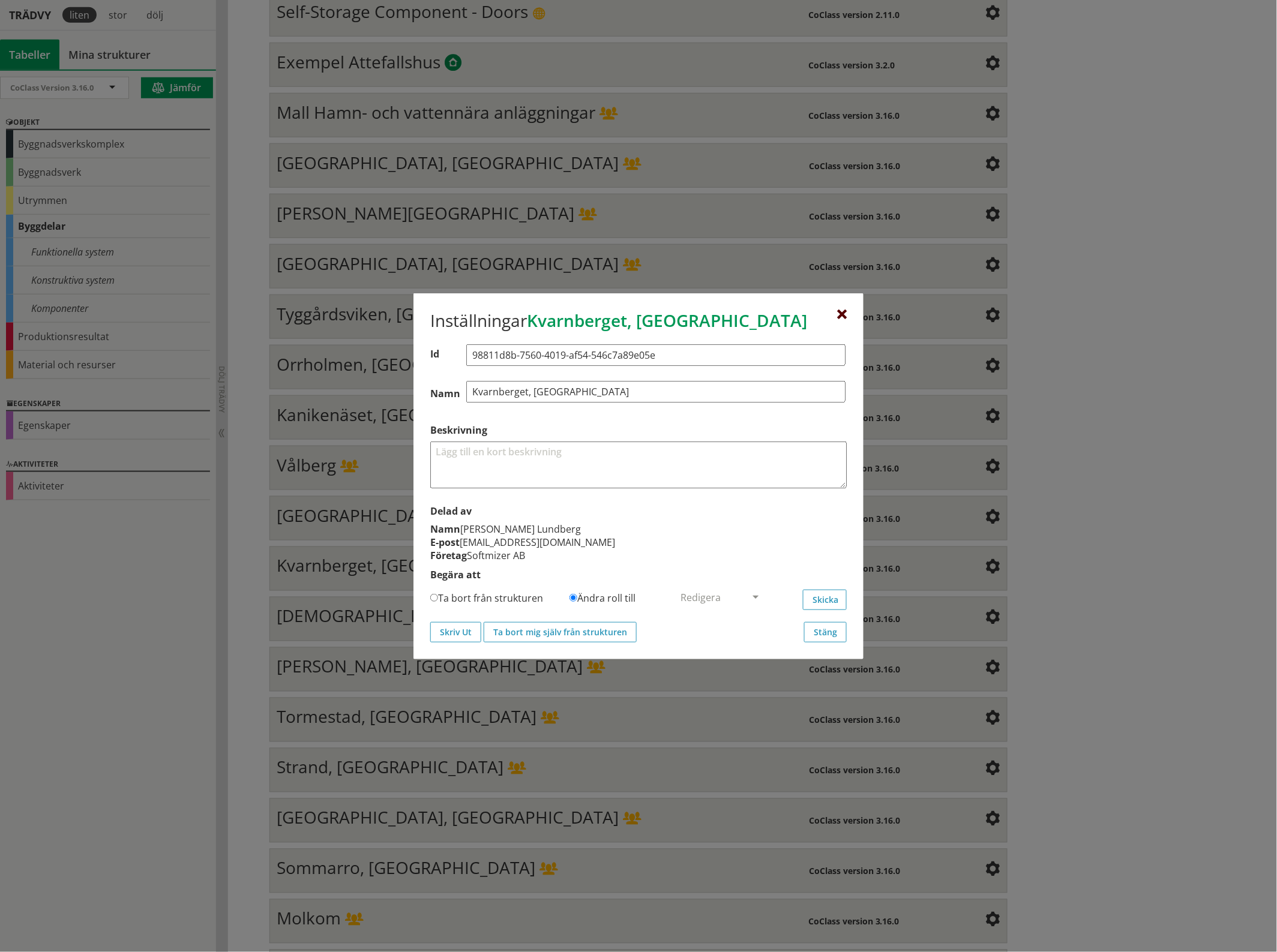
click at [842, 314] on div at bounding box center [842, 315] width 10 height 10
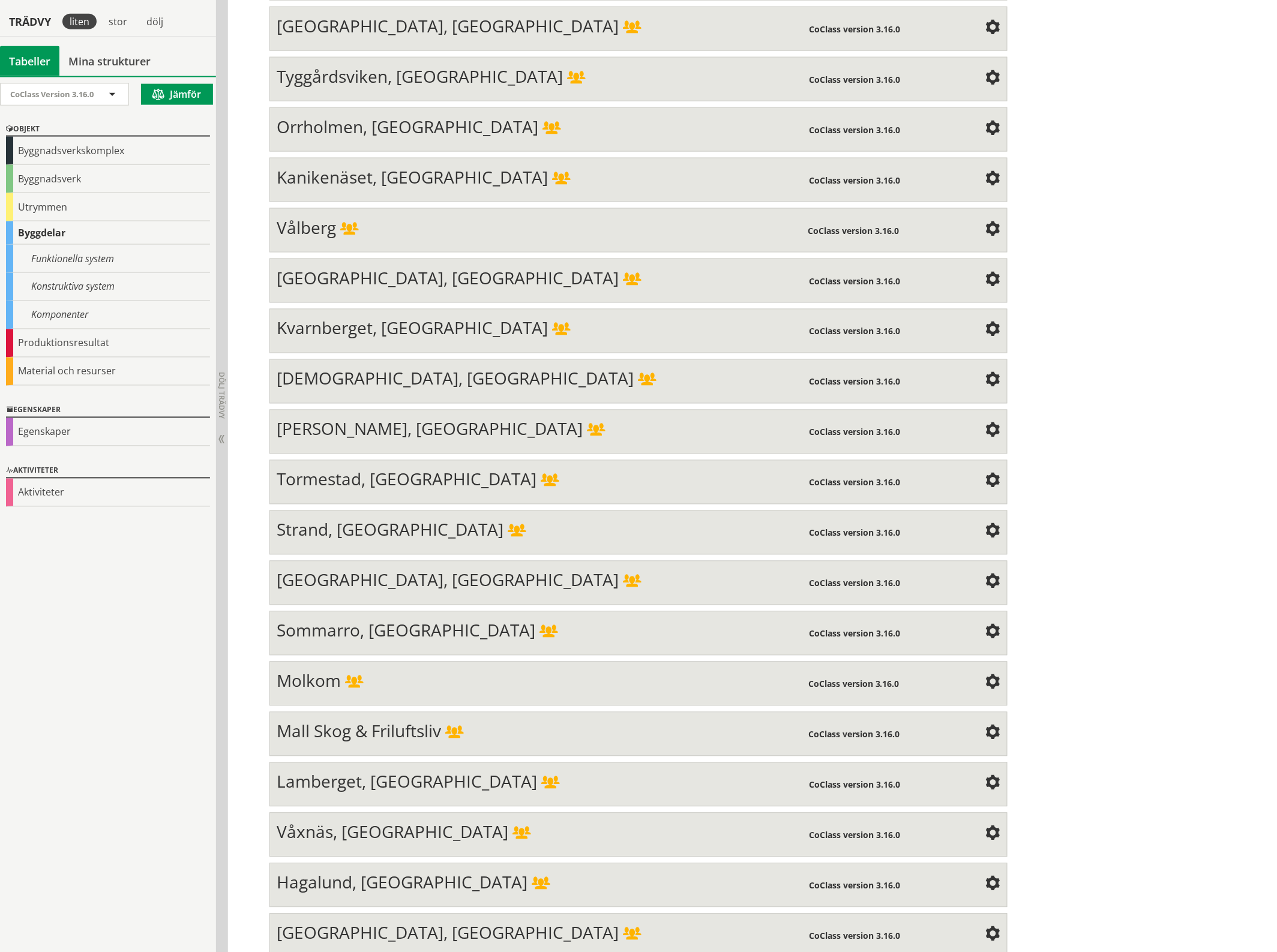
scroll to position [576, 0]
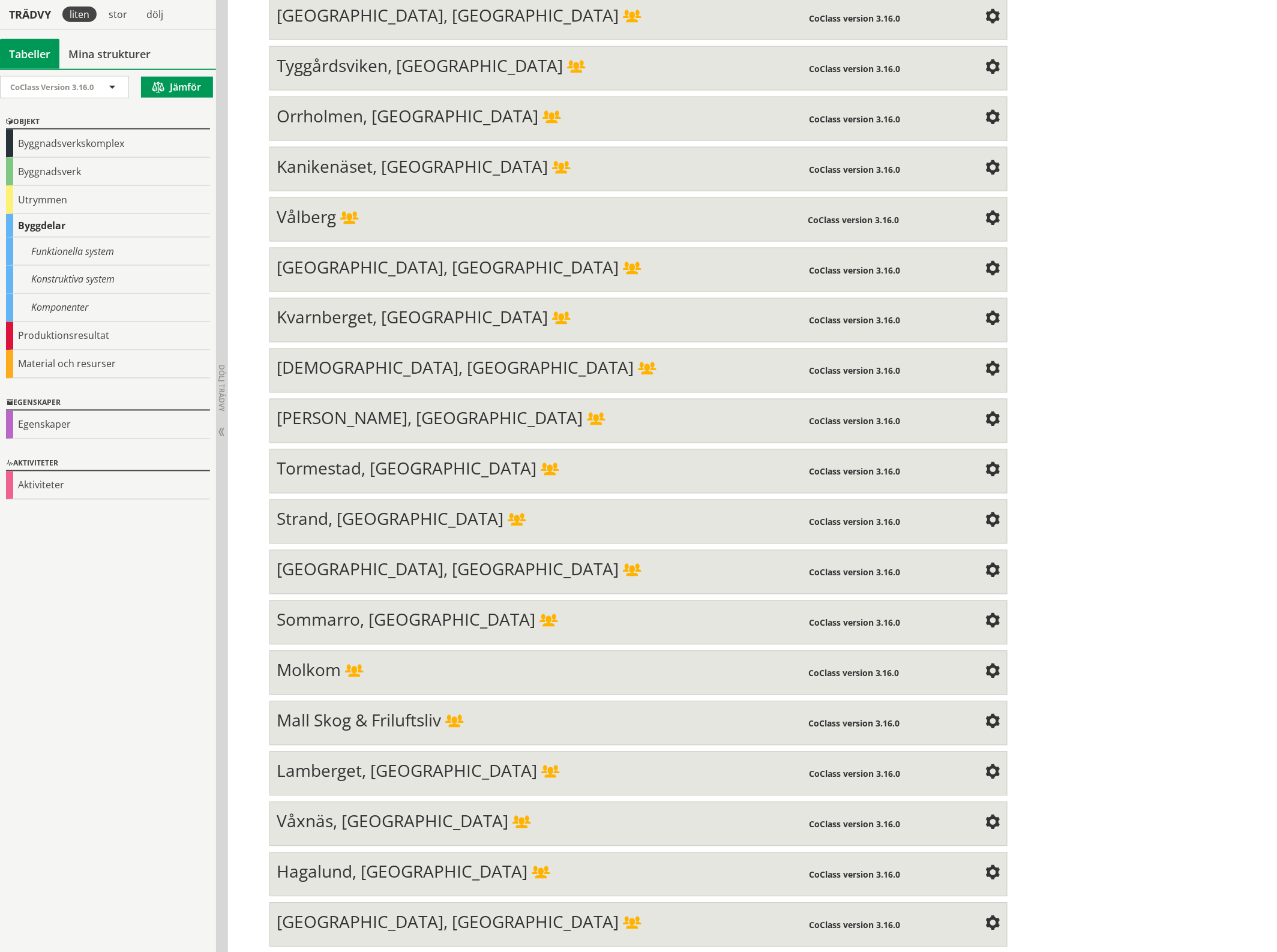
click at [991, 366] on span at bounding box center [992, 369] width 15 height 15
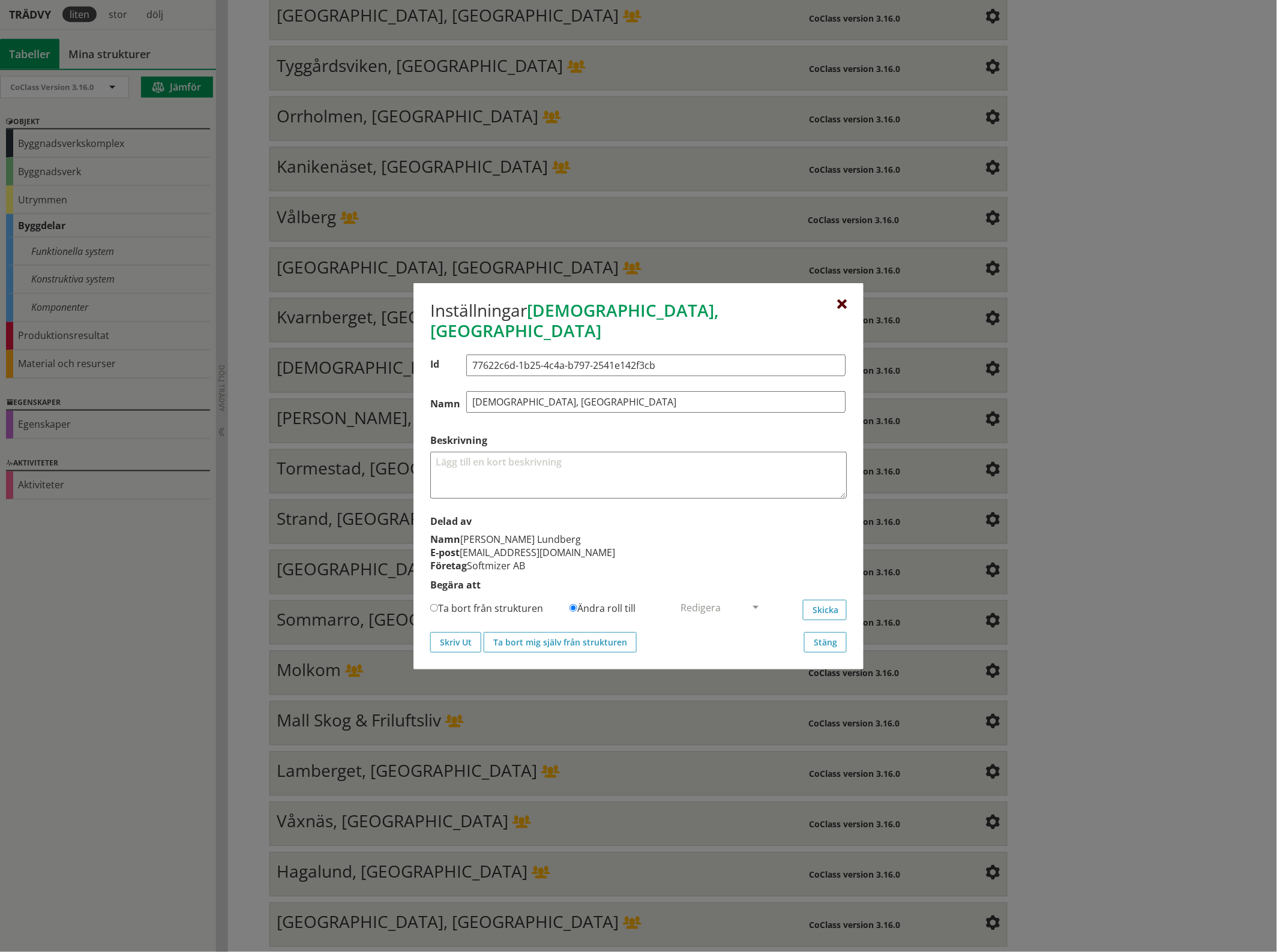
click at [841, 310] on div at bounding box center [842, 305] width 10 height 10
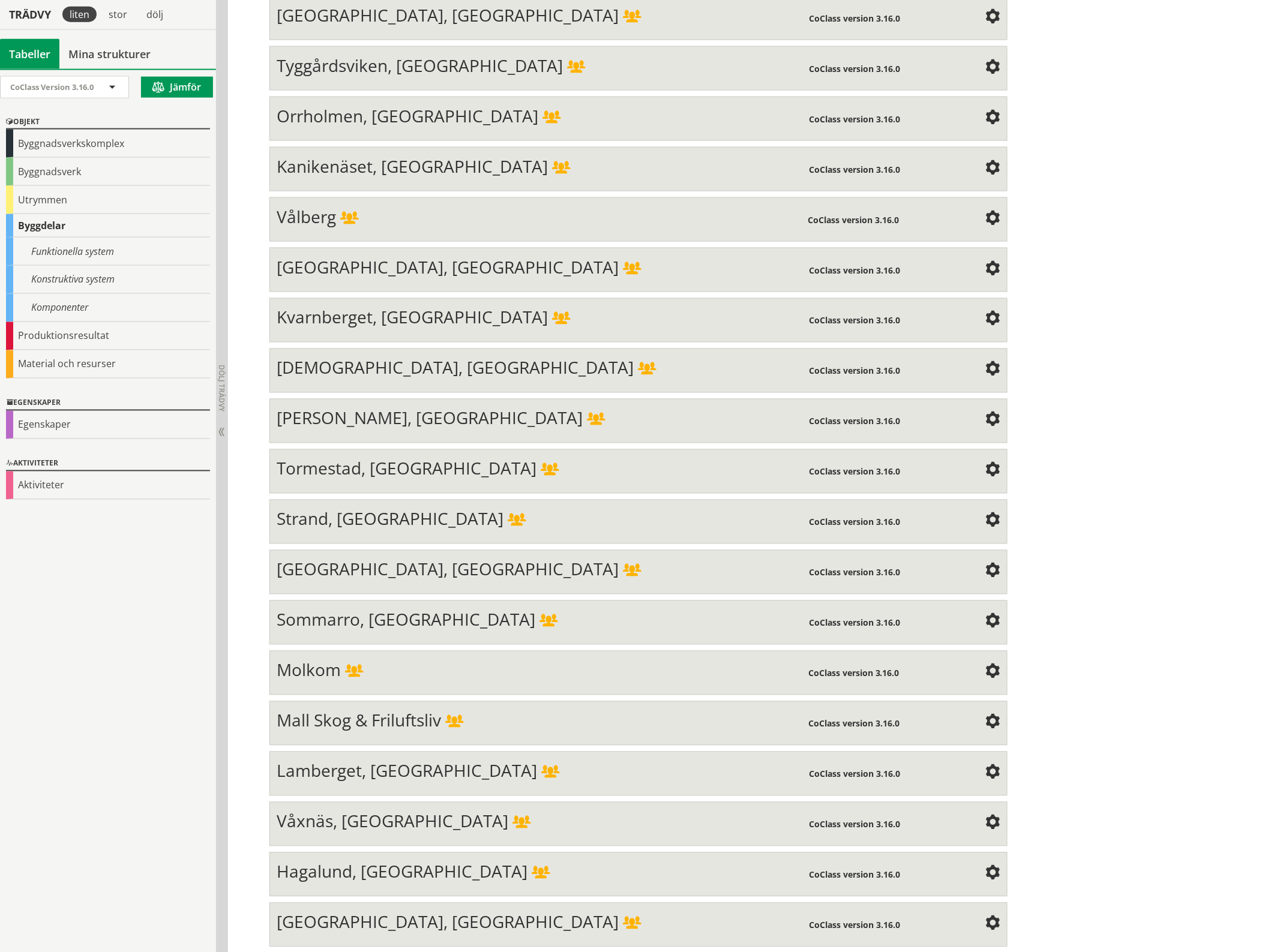
click at [985, 413] on span at bounding box center [992, 420] width 15 height 15
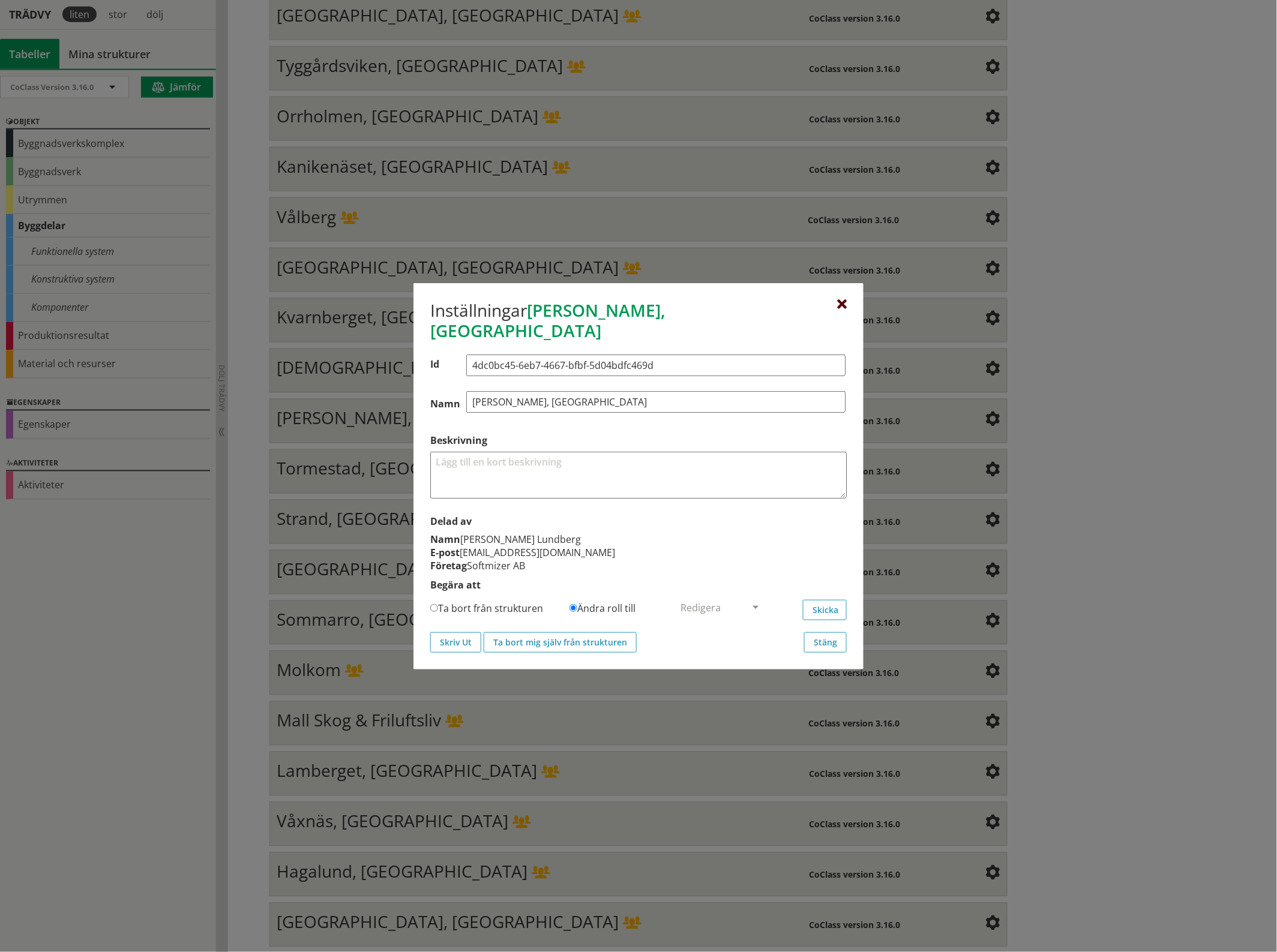
click at [844, 310] on div at bounding box center [842, 305] width 10 height 10
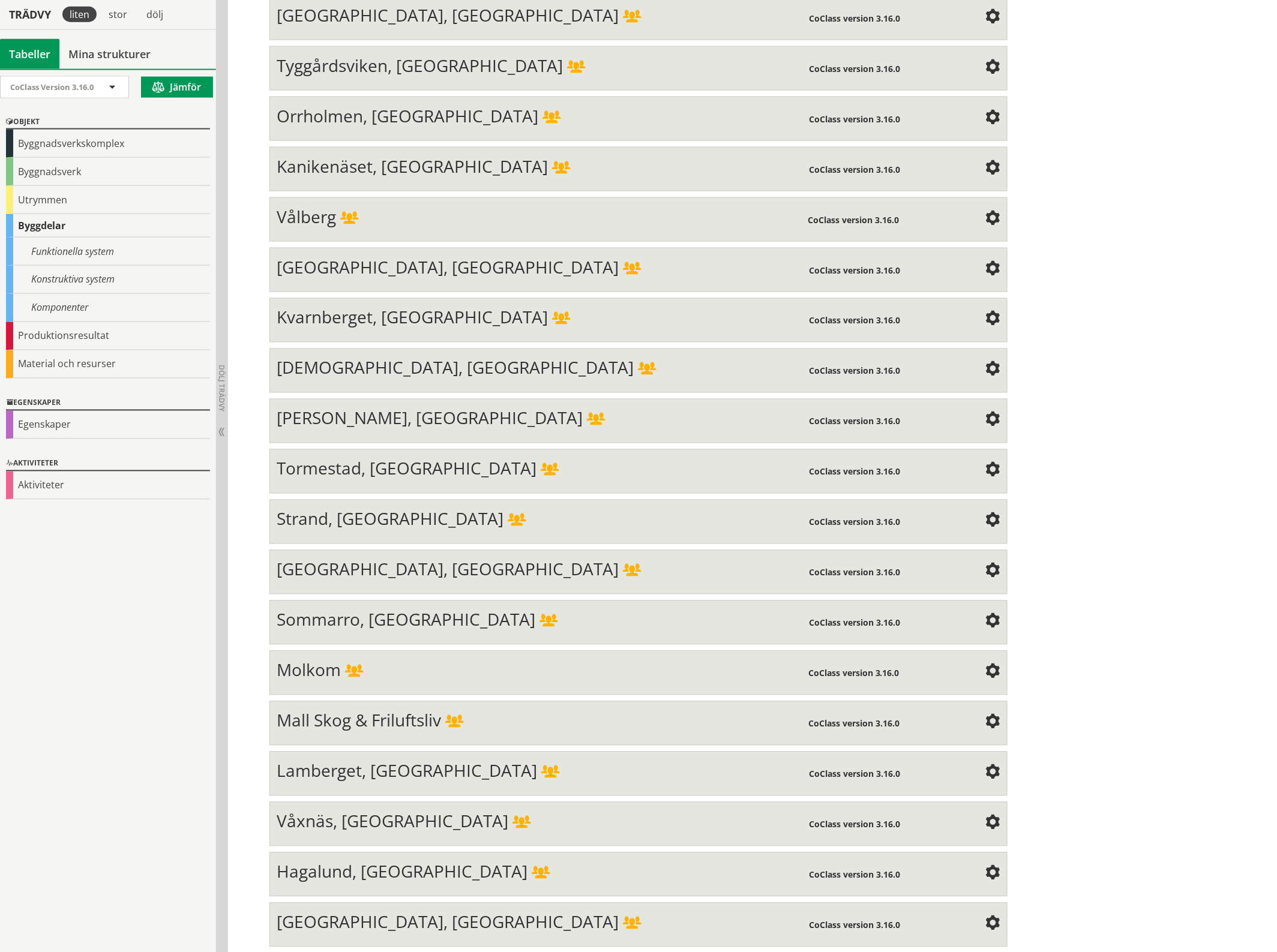
click at [993, 463] on span at bounding box center [992, 470] width 15 height 15
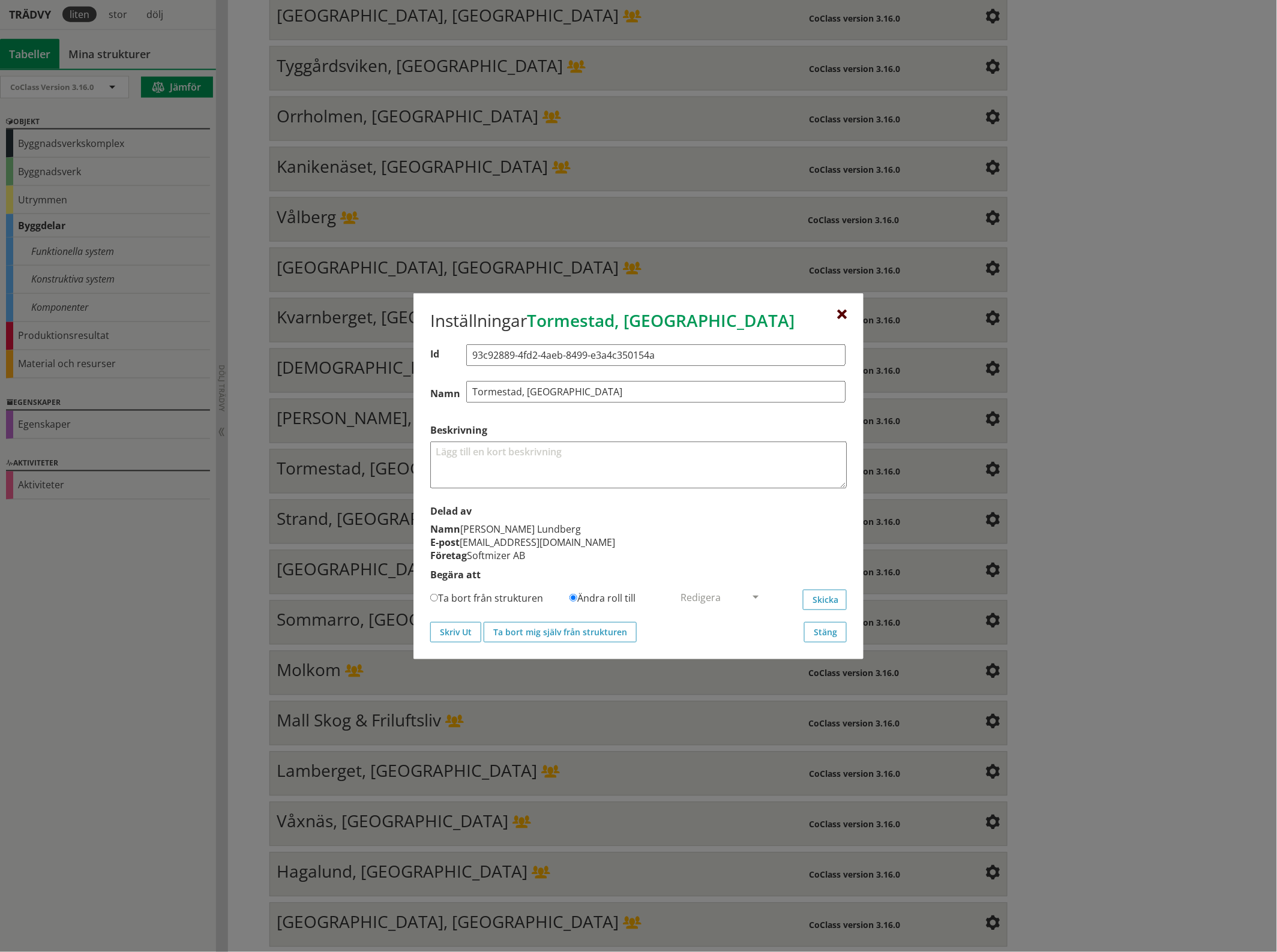
click at [844, 312] on div at bounding box center [842, 315] width 10 height 10
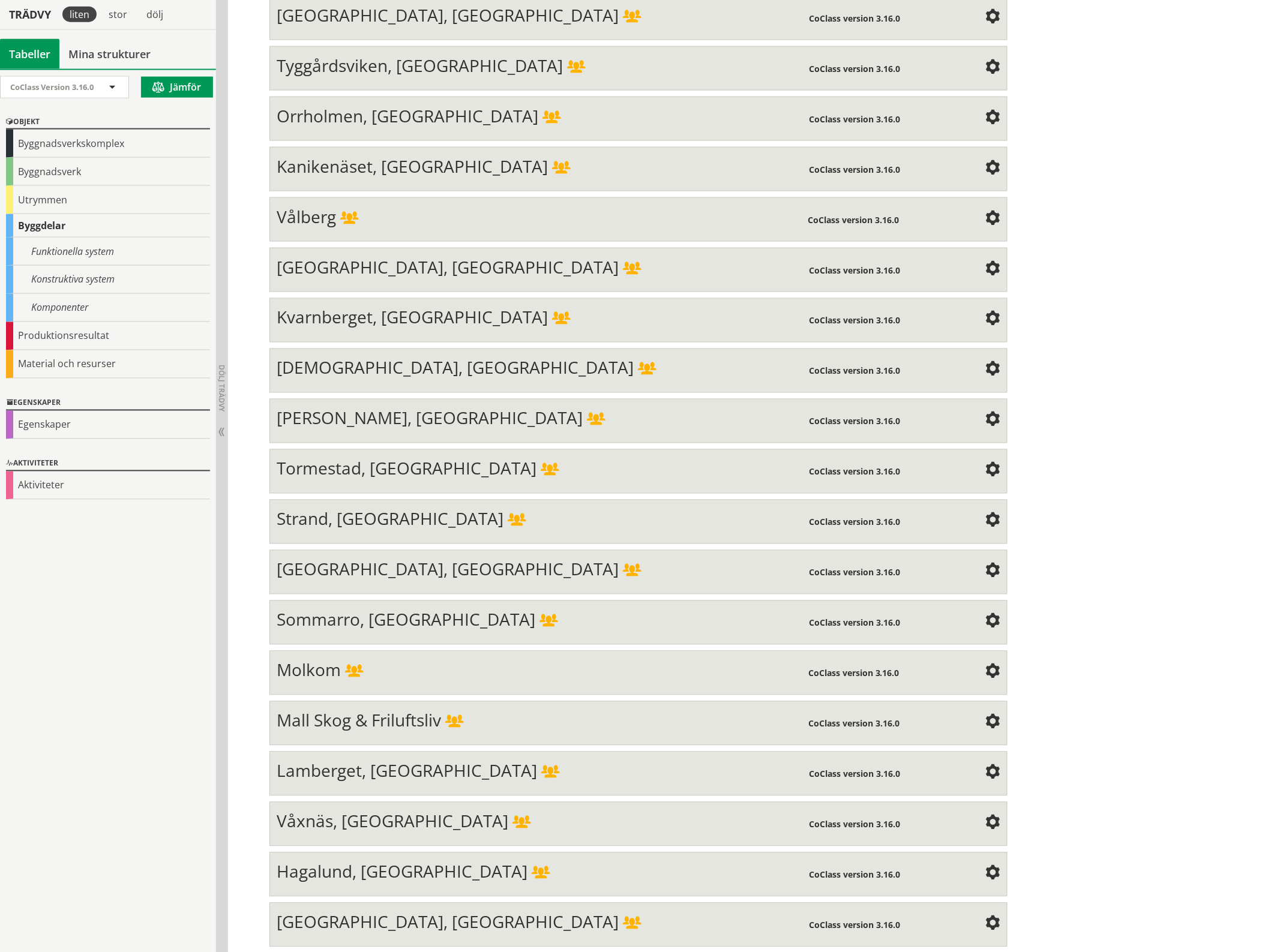
click at [990, 514] on span at bounding box center [992, 521] width 15 height 15
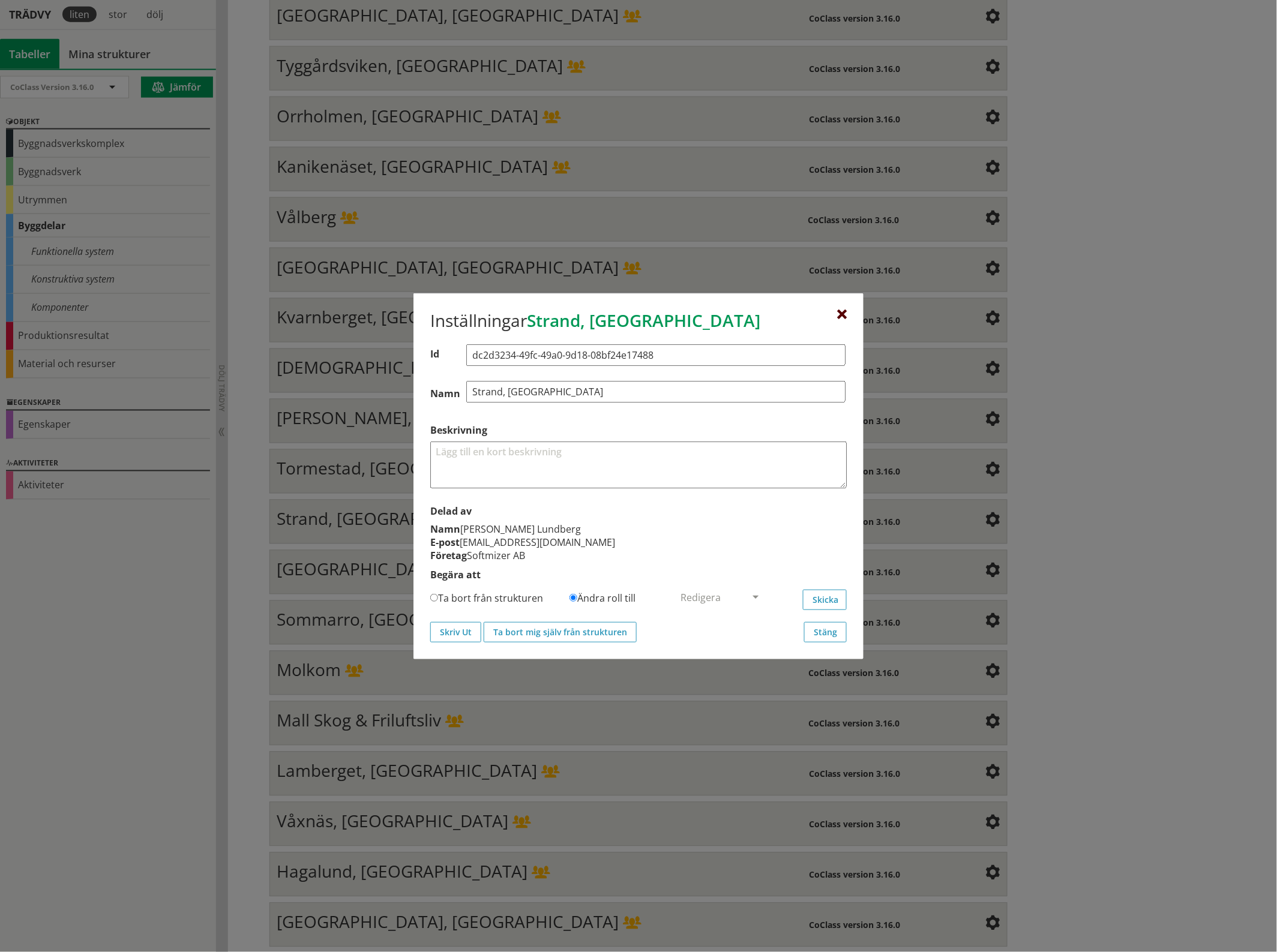
click at [844, 313] on div at bounding box center [842, 315] width 10 height 10
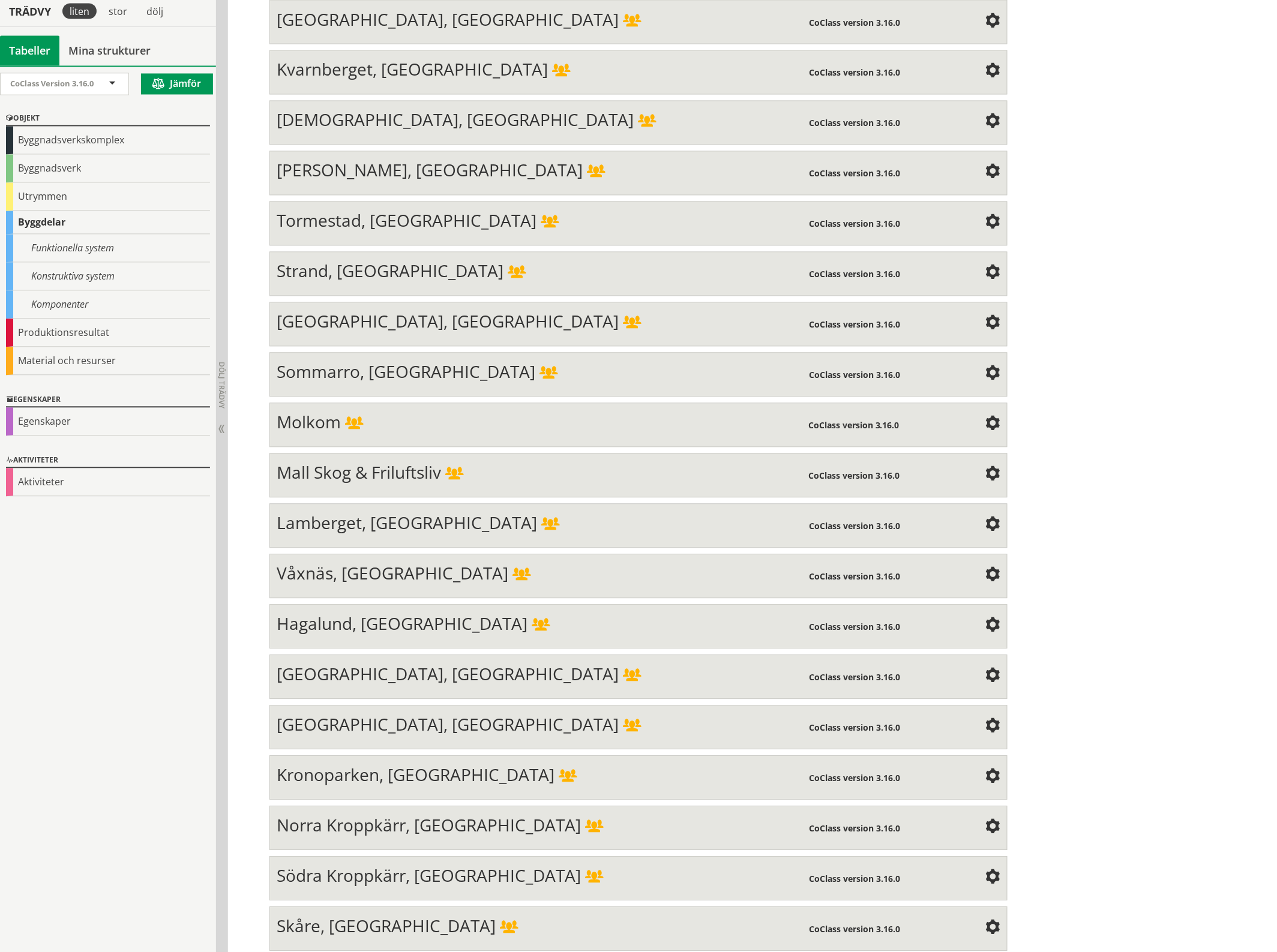
scroll to position [827, 0]
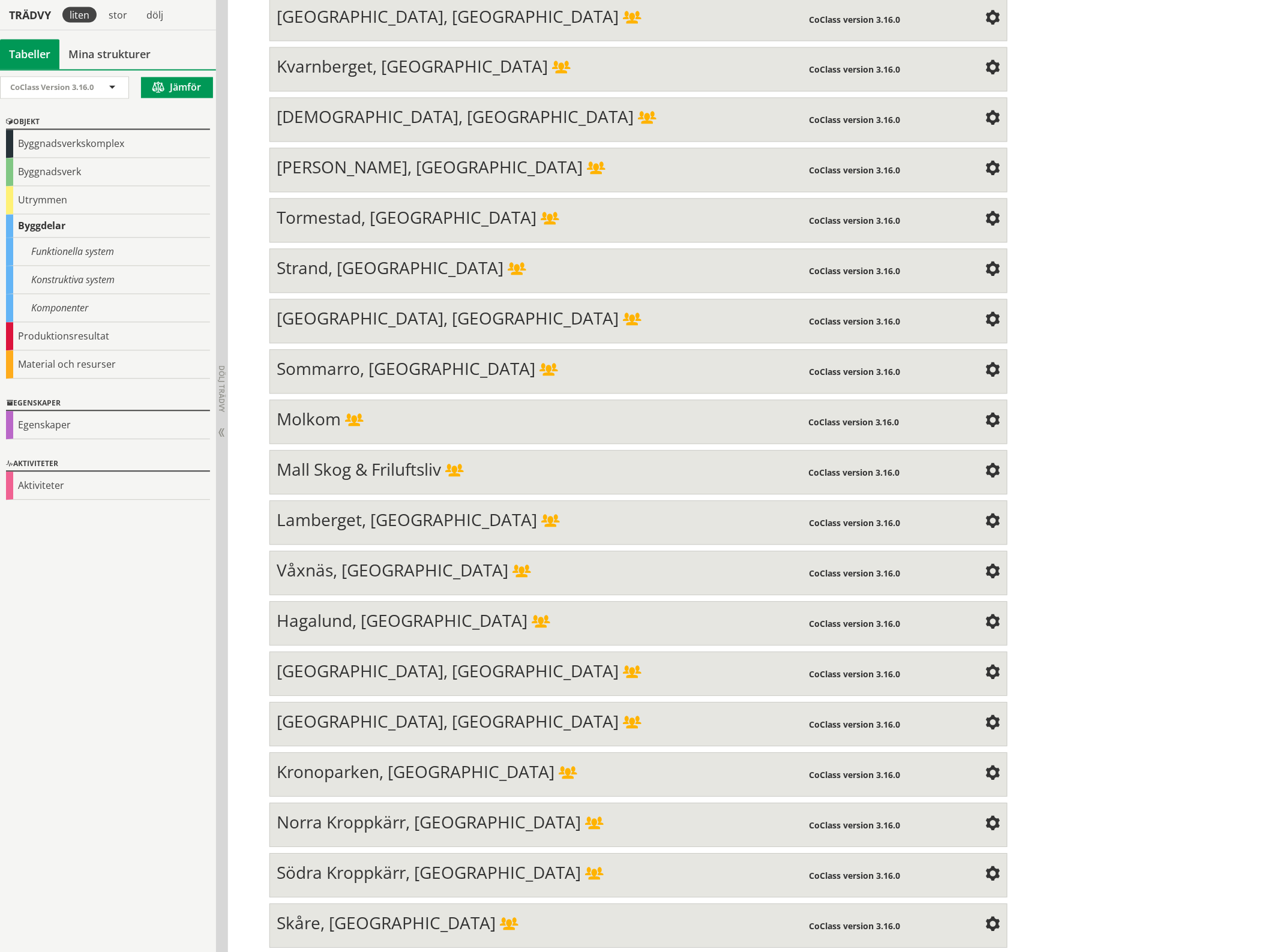
click at [988, 415] on span at bounding box center [992, 422] width 15 height 15
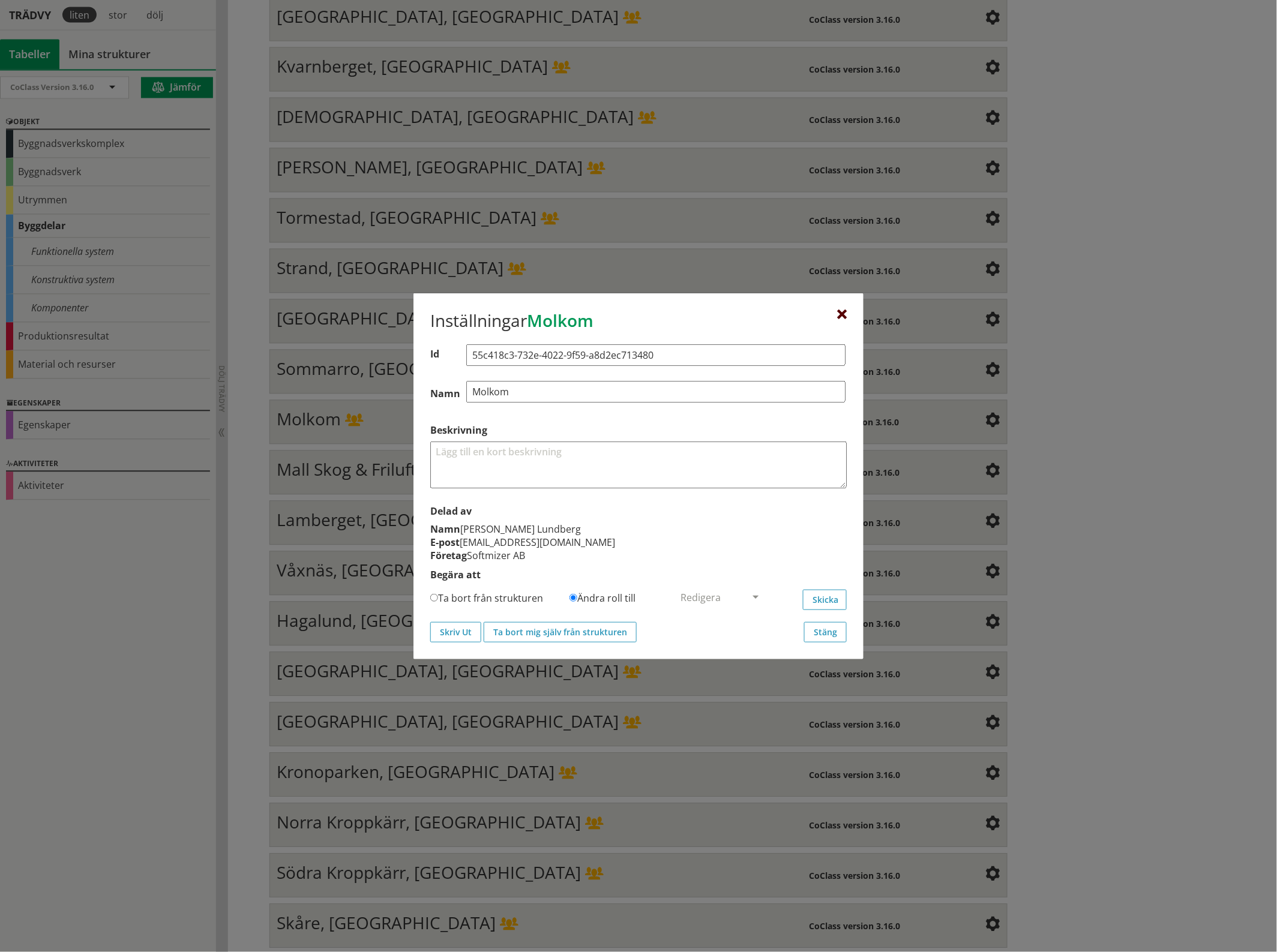
click at [840, 311] on div at bounding box center [842, 315] width 10 height 10
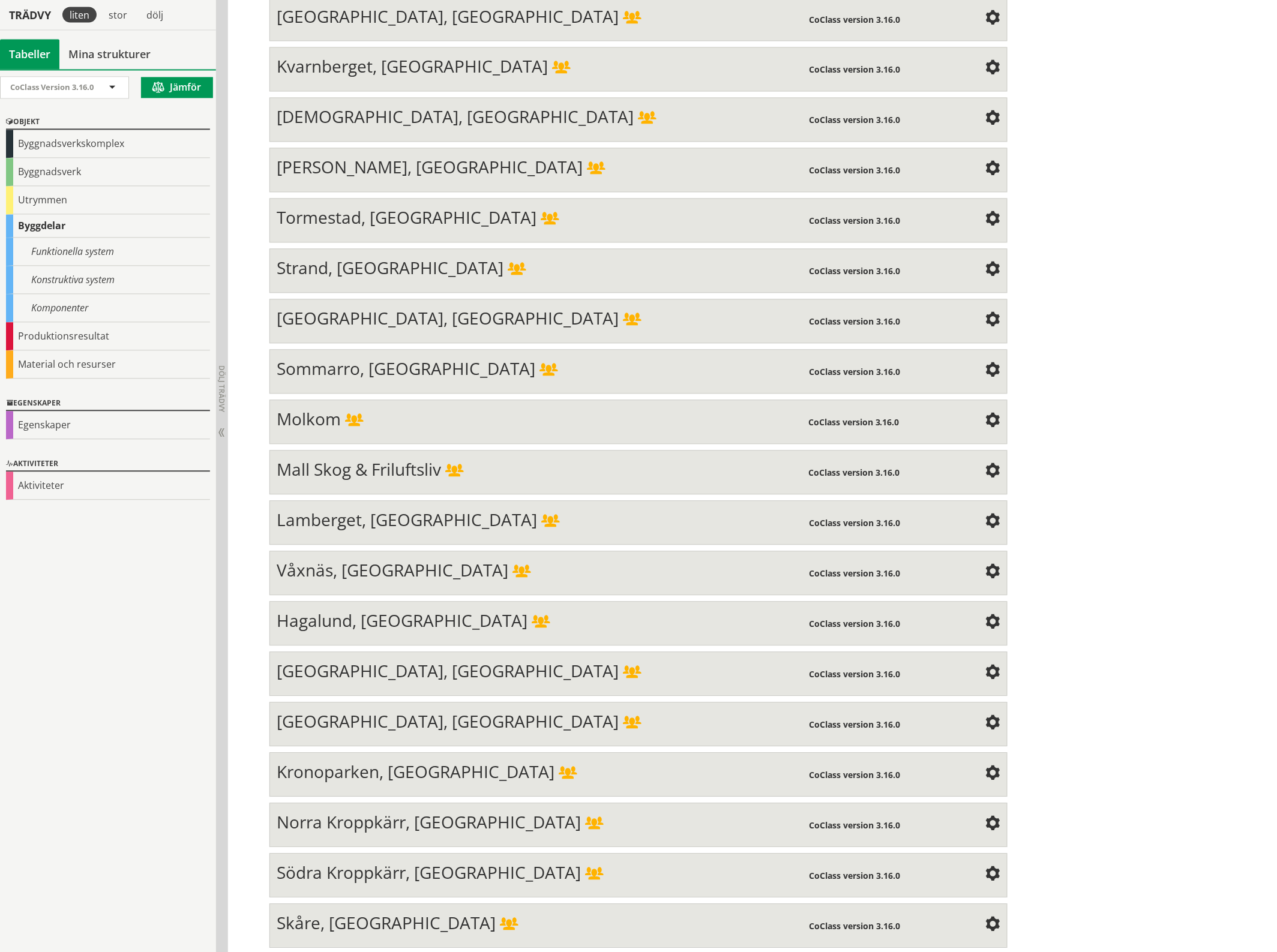
click at [988, 464] on span at bounding box center [992, 471] width 15 height 15
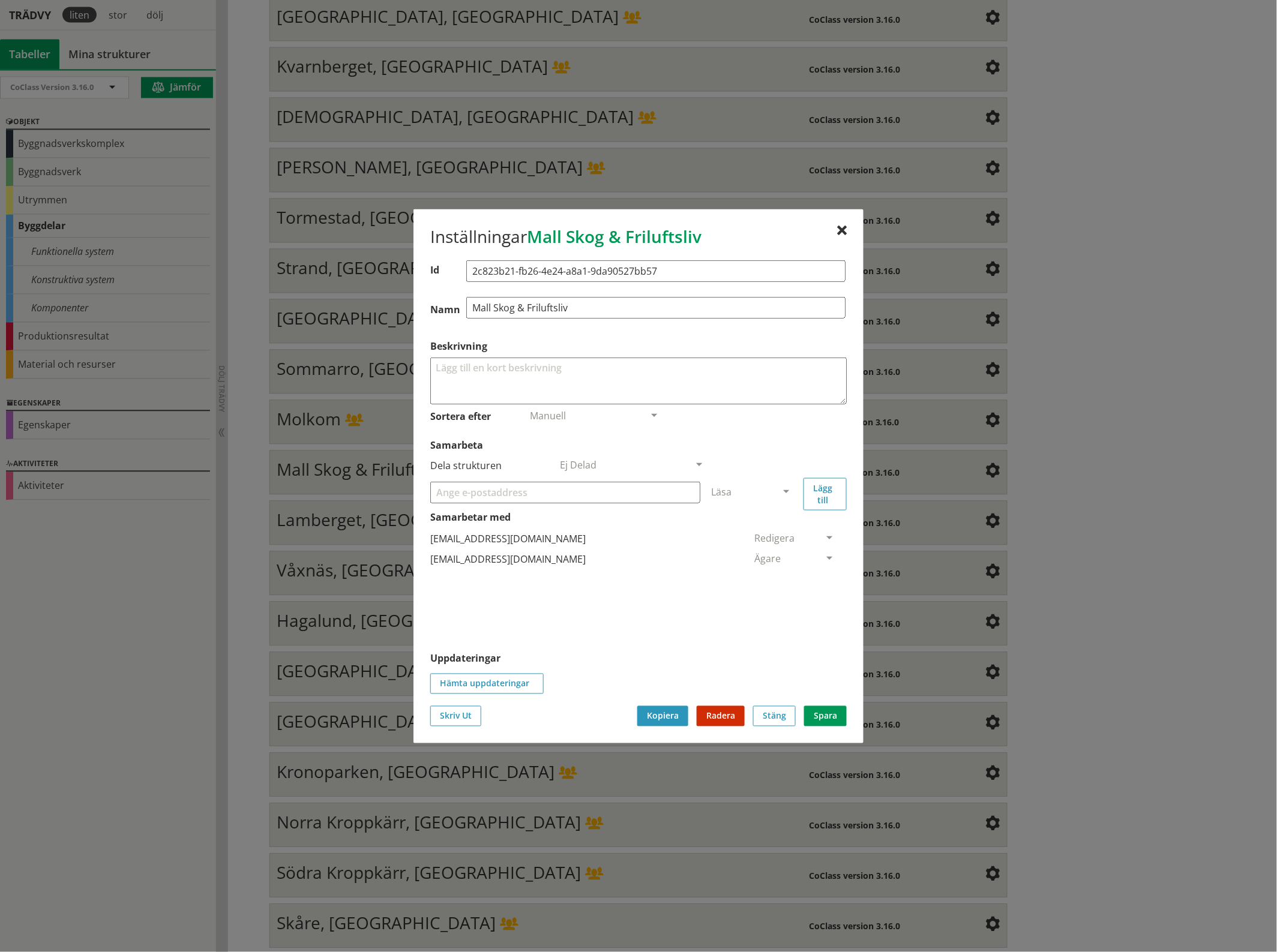
click at [472, 493] on input "Samarbeta" at bounding box center [566, 492] width 270 height 21
paste input "[EMAIL_ADDRESS][DOMAIN_NAME]"
type input "[EMAIL_ADDRESS][DOMAIN_NAME]"
click at [783, 489] on span at bounding box center [785, 492] width 11 height 11
click at [775, 525] on span "Administratör" at bounding box center [742, 527] width 63 height 14
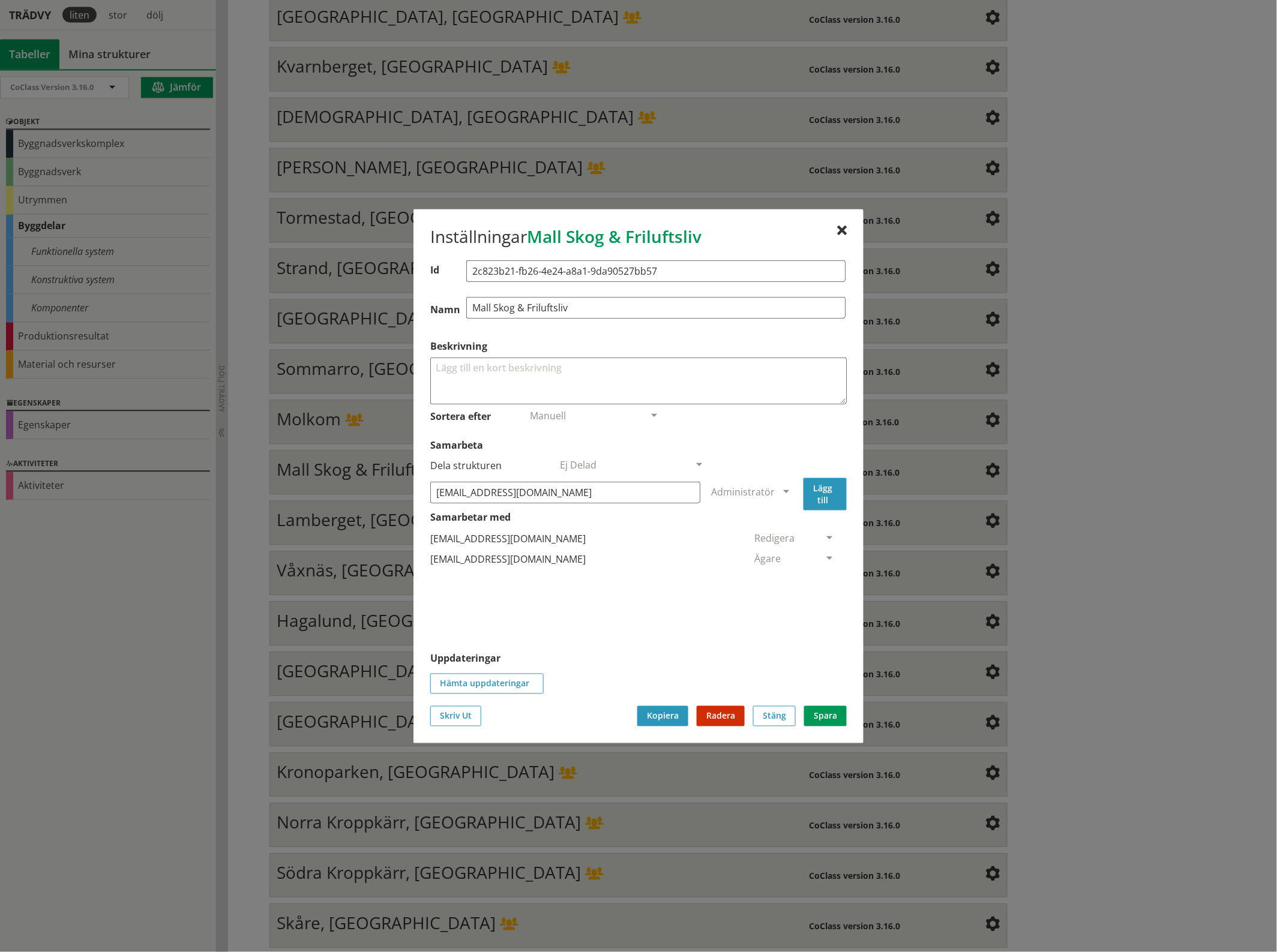
click at [821, 489] on button "Lägg till" at bounding box center [825, 493] width 43 height 32
click at [824, 579] on span at bounding box center [829, 579] width 11 height 11
click at [780, 630] on span "Ägare" at bounding box center [767, 633] width 26 height 14
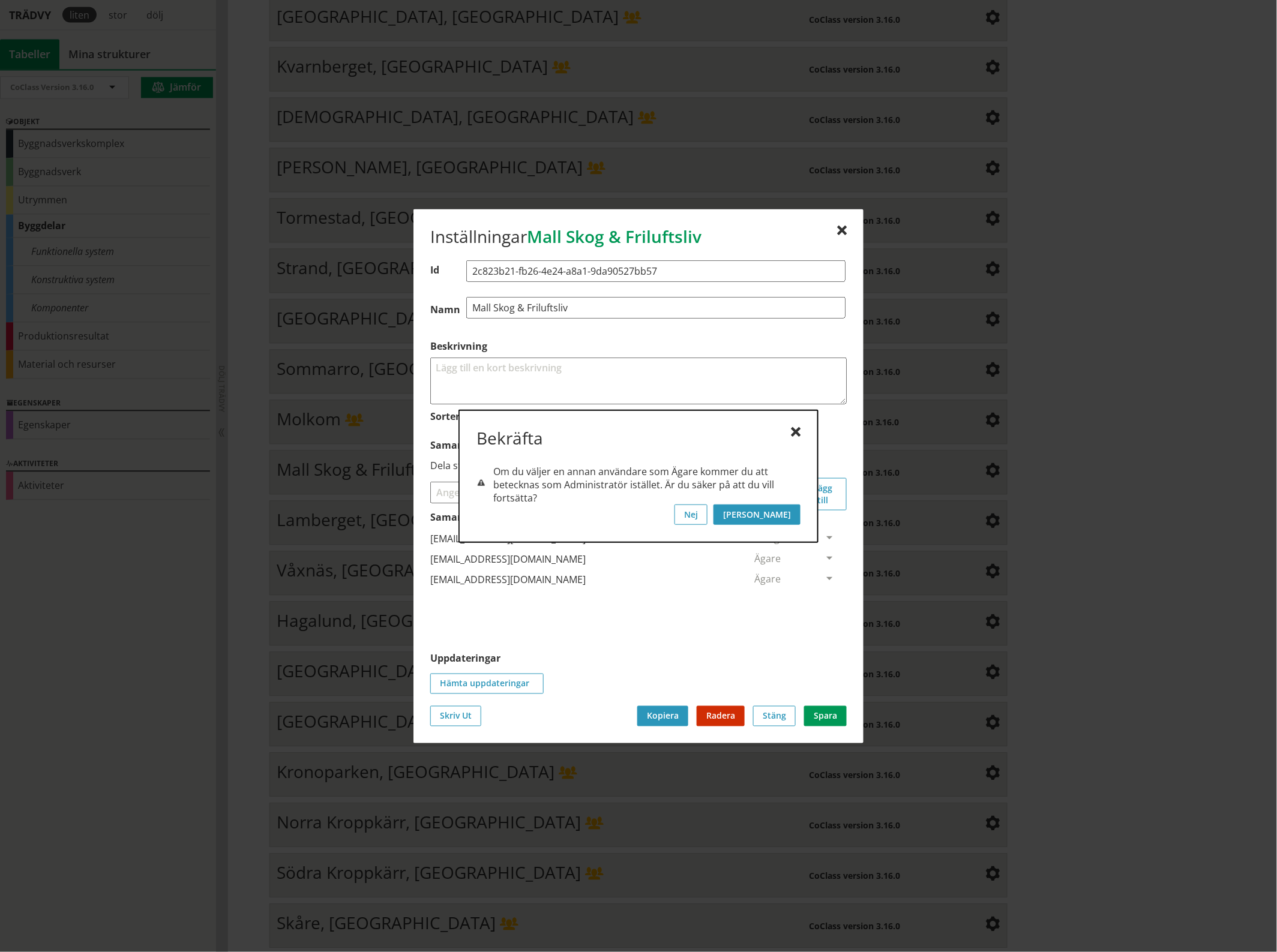
click at [789, 513] on button "[PERSON_NAME]" at bounding box center [757, 514] width 87 height 20
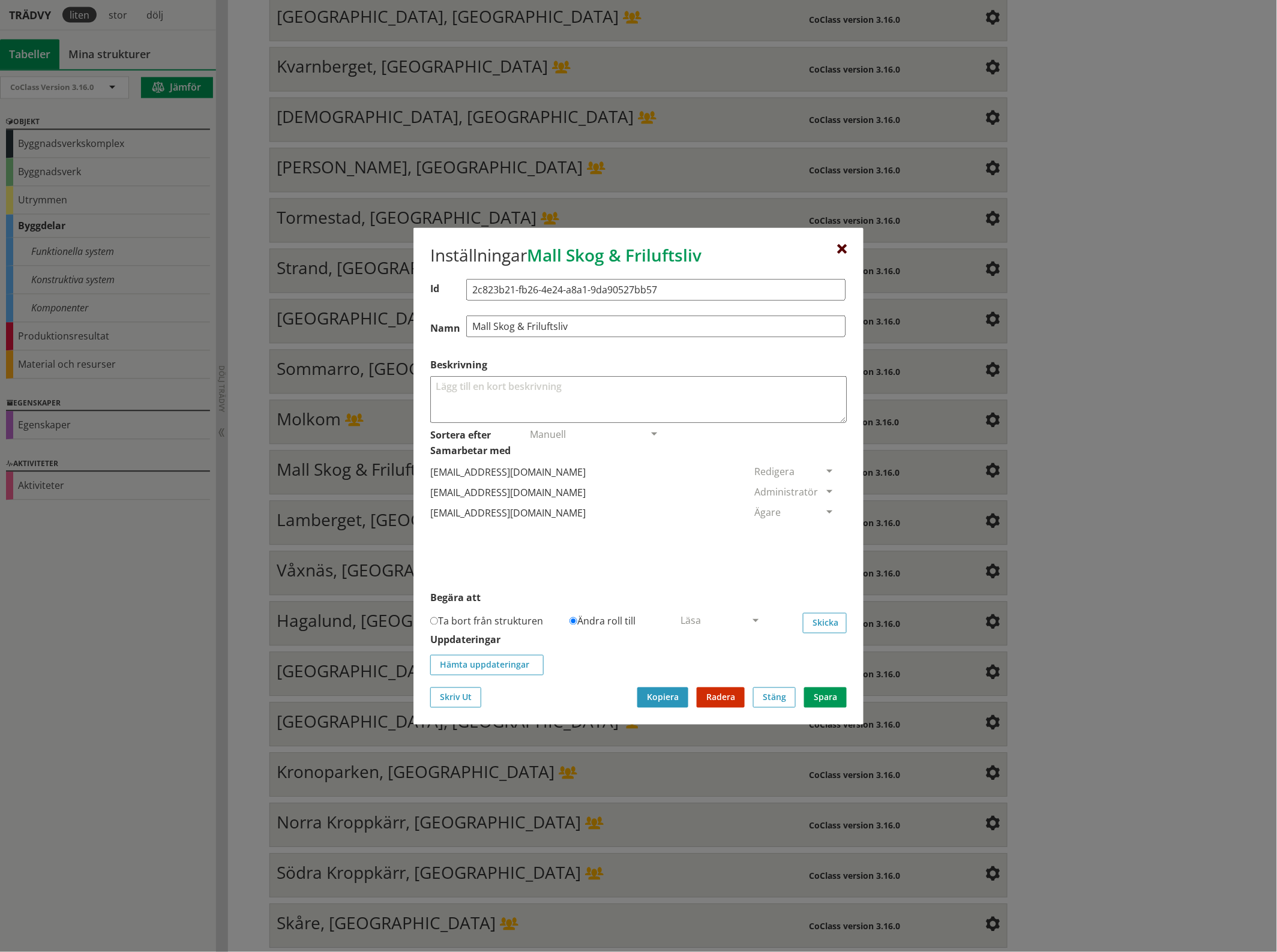
click at [845, 244] on div at bounding box center [842, 249] width 10 height 10
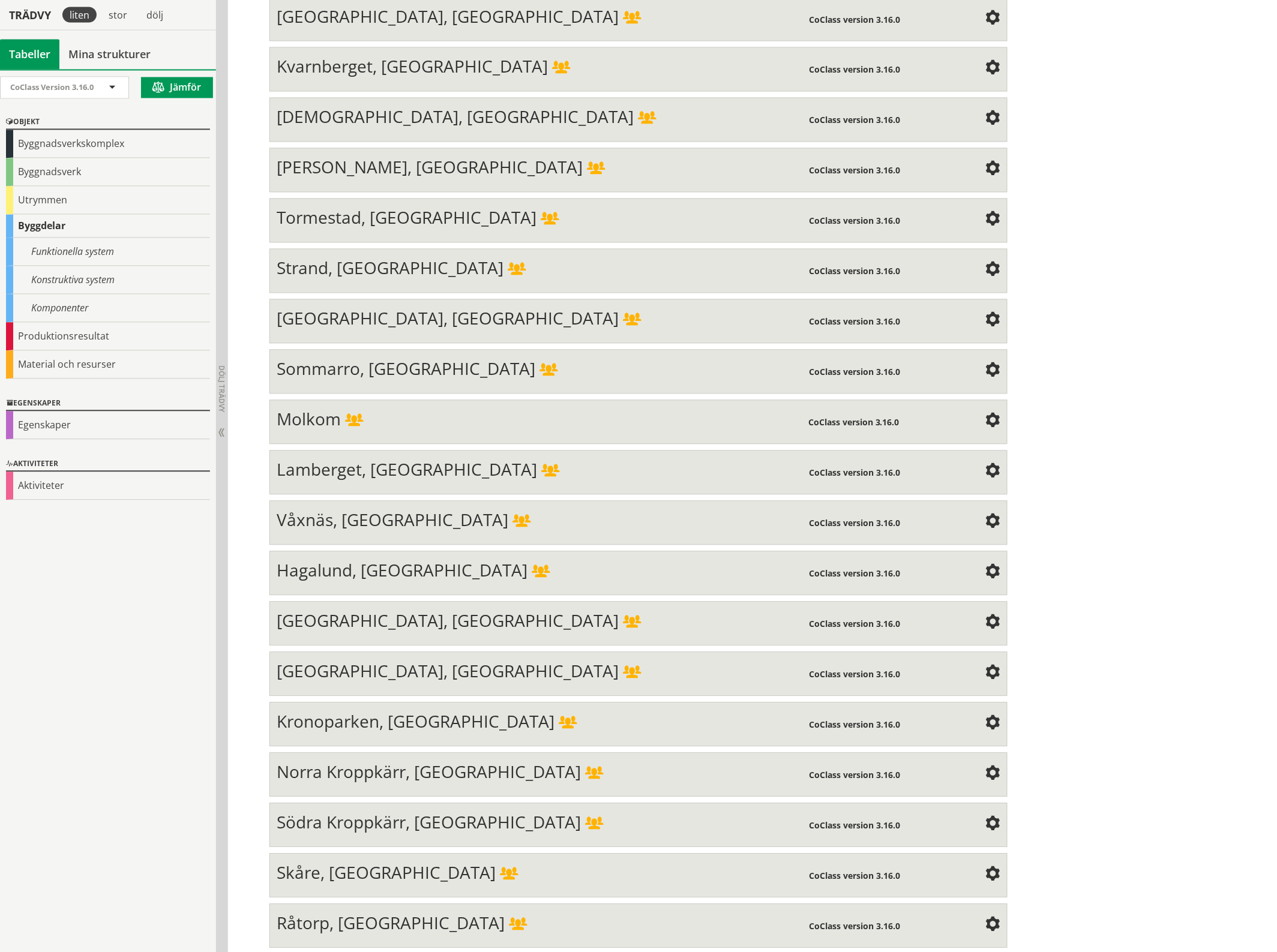
click at [985, 464] on span at bounding box center [992, 471] width 15 height 15
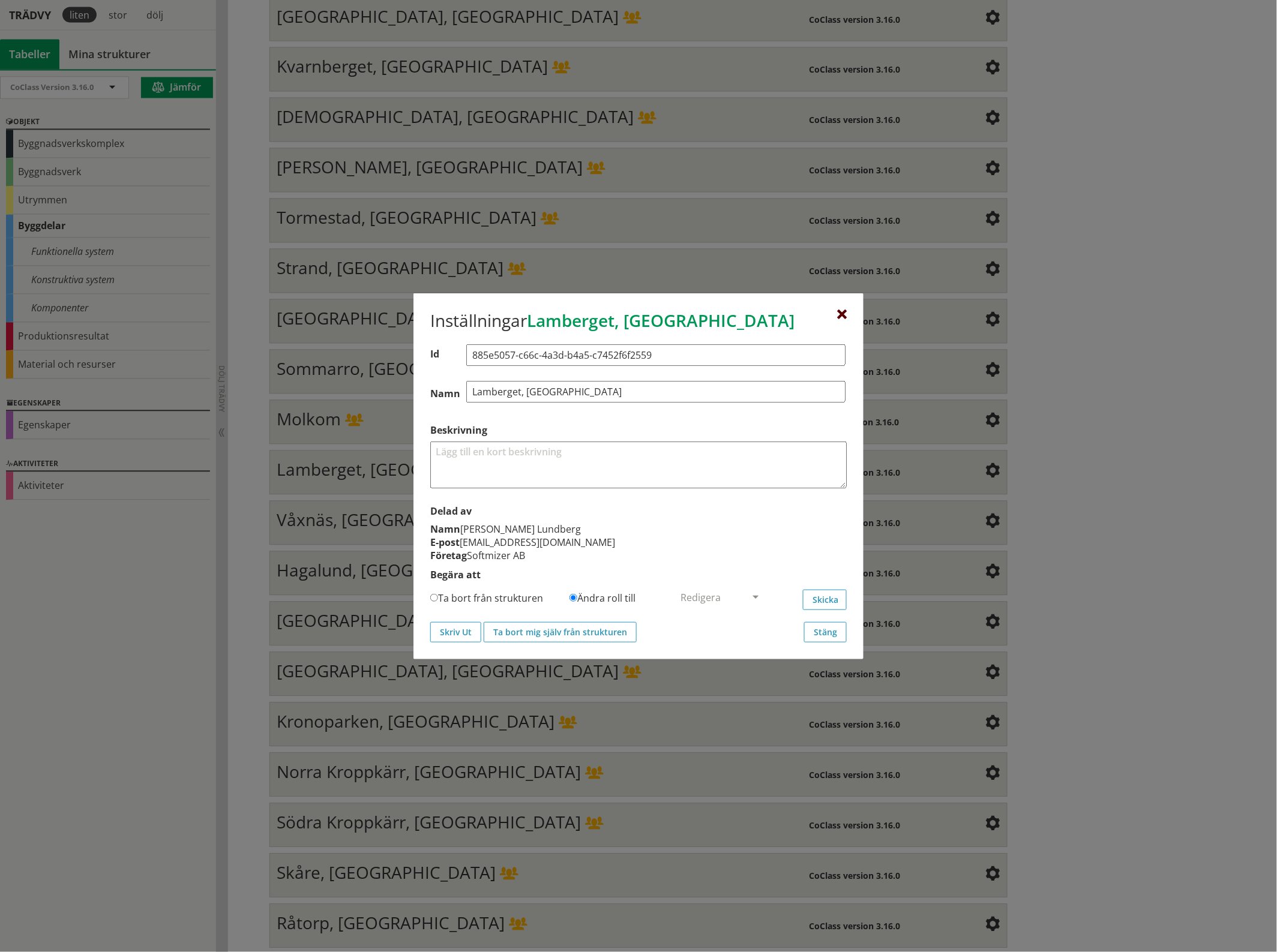
click at [846, 313] on div at bounding box center [842, 315] width 10 height 10
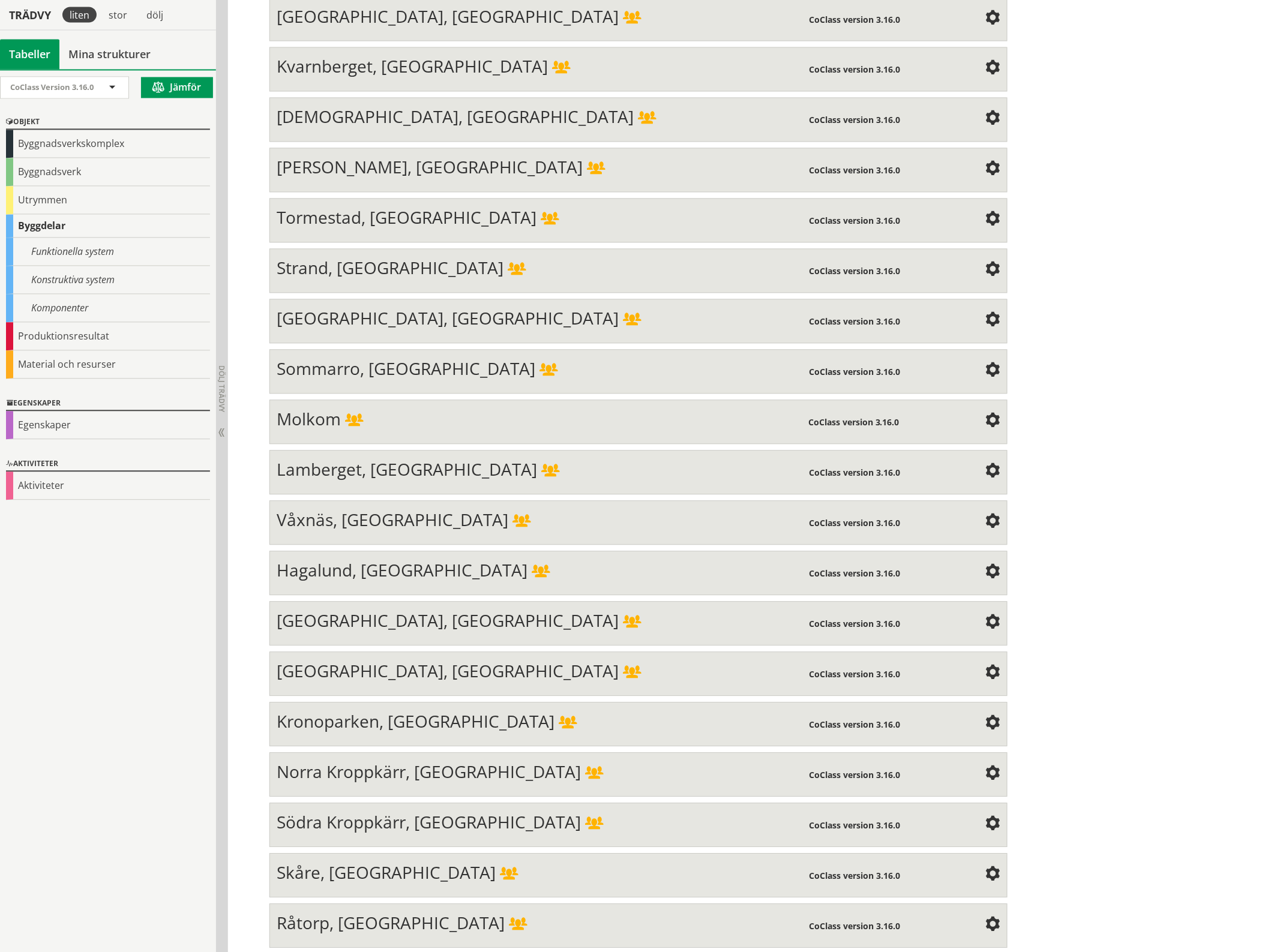
click at [987, 515] on span at bounding box center [992, 522] width 15 height 15
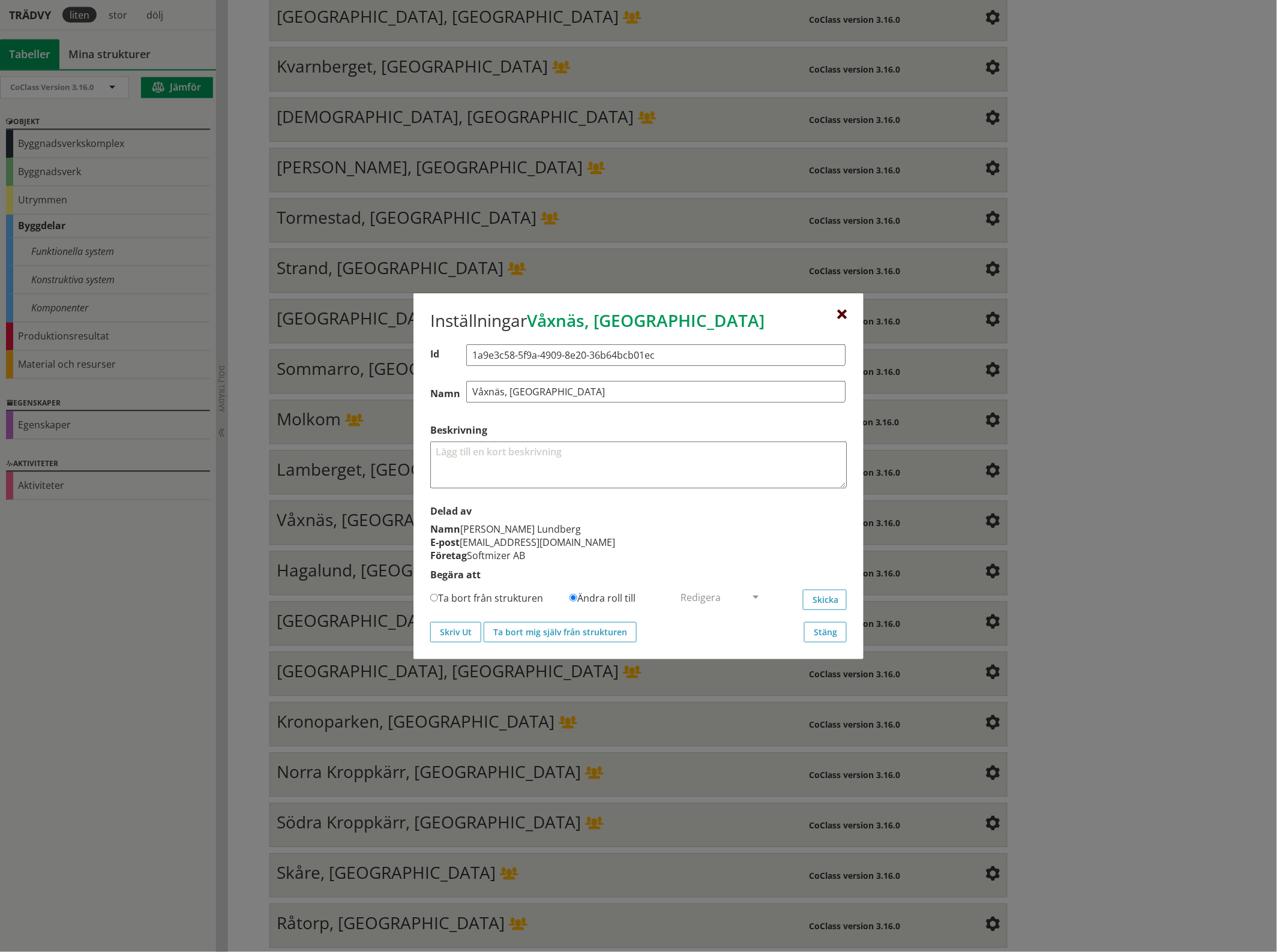
click at [845, 311] on div at bounding box center [842, 315] width 10 height 10
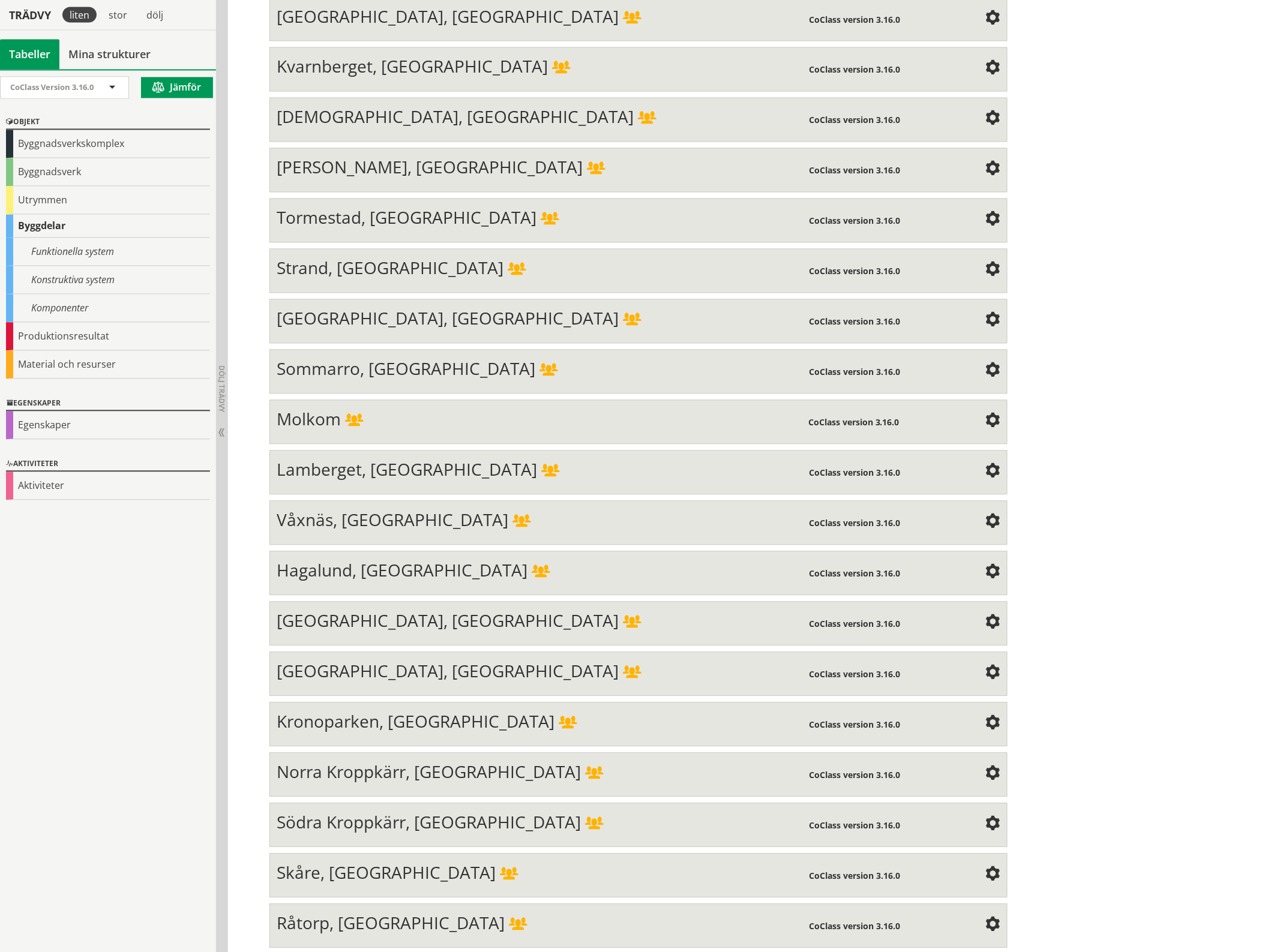
click at [990, 565] on span at bounding box center [992, 572] width 15 height 15
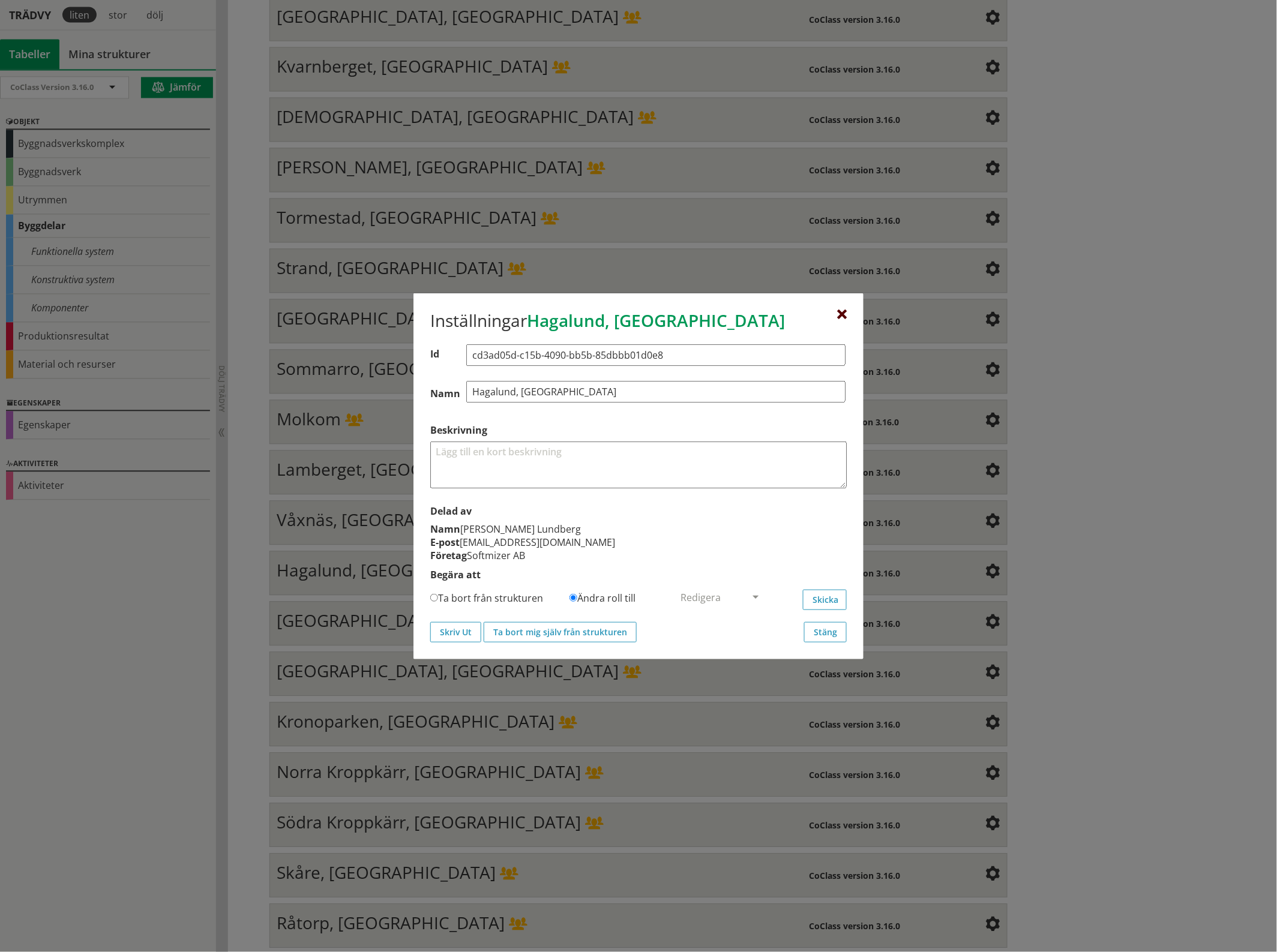
click at [843, 311] on div at bounding box center [842, 315] width 10 height 10
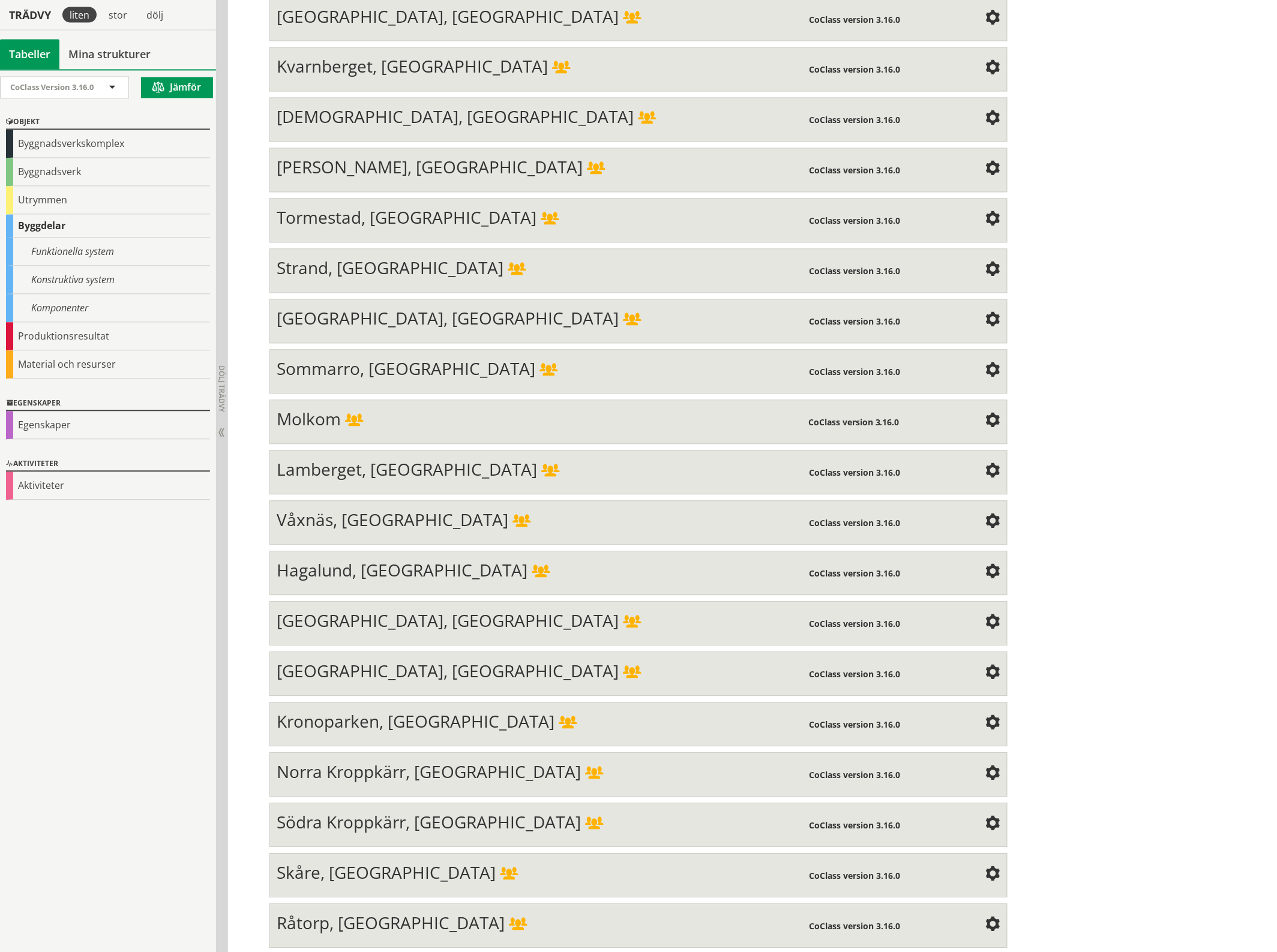
click at [988, 616] on span at bounding box center [992, 623] width 15 height 15
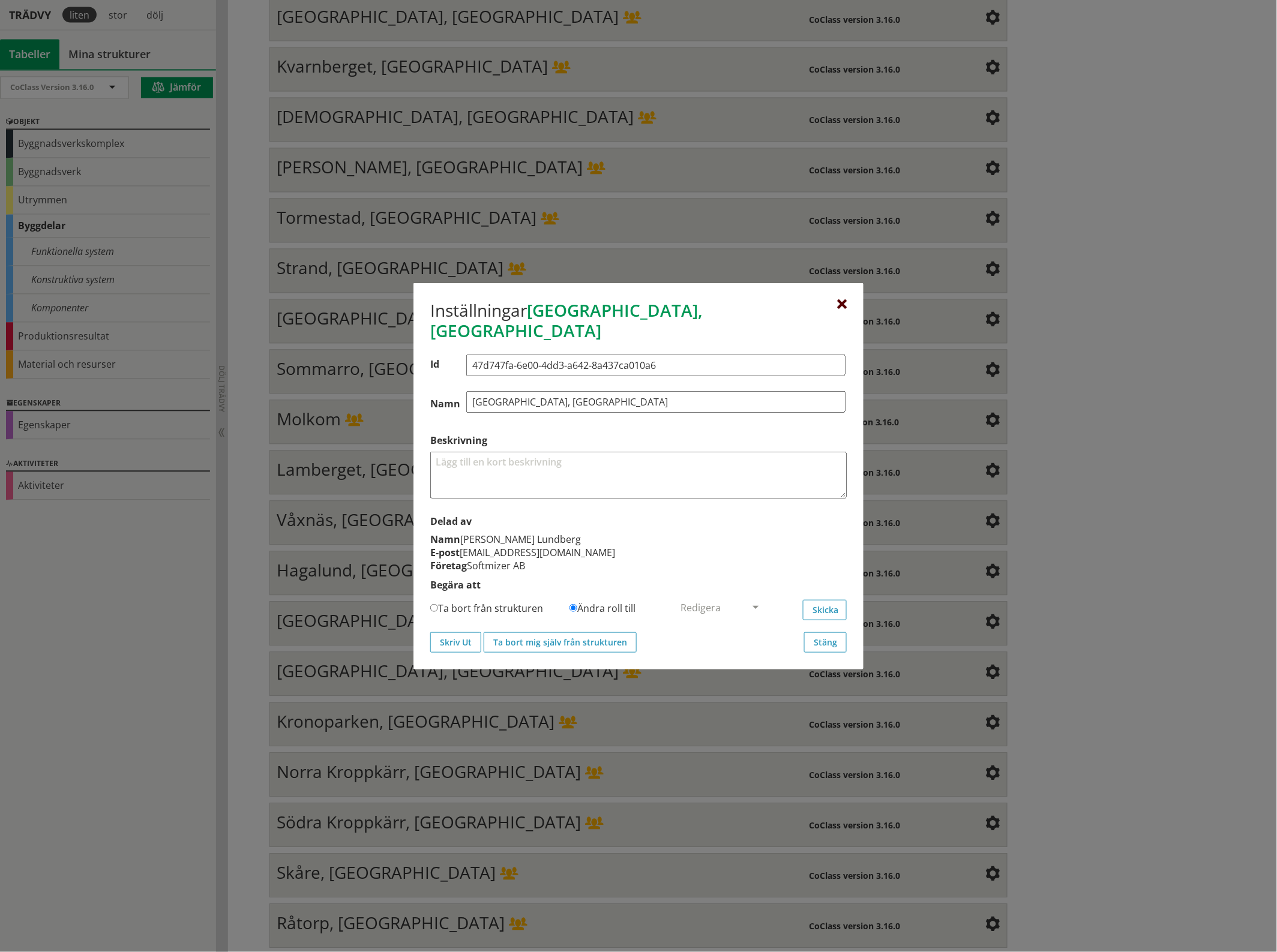
click at [845, 310] on div at bounding box center [842, 305] width 10 height 10
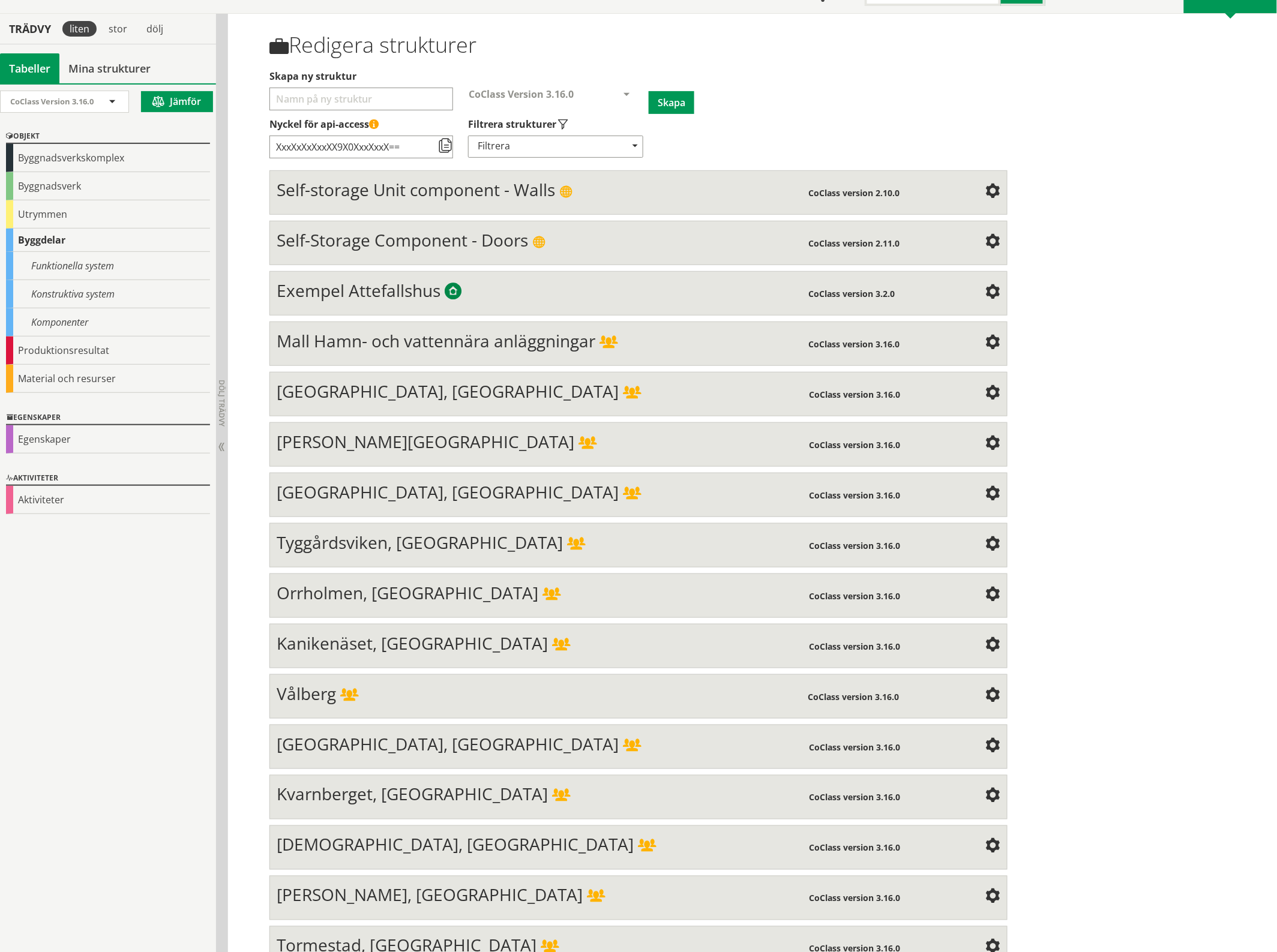
scroll to position [0, 0]
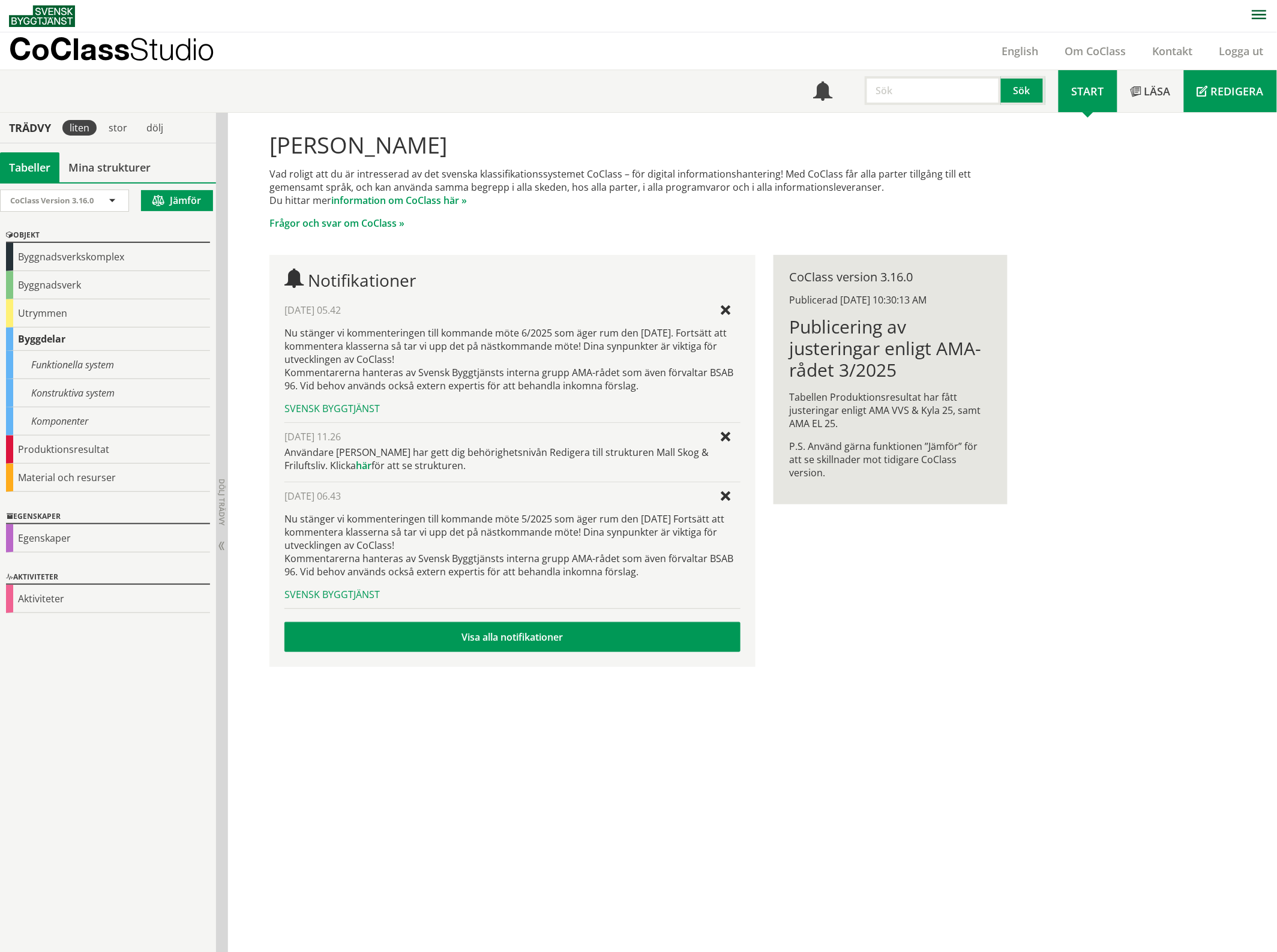
click at [1231, 85] on span "Redigera" at bounding box center [1237, 90] width 52 height 15
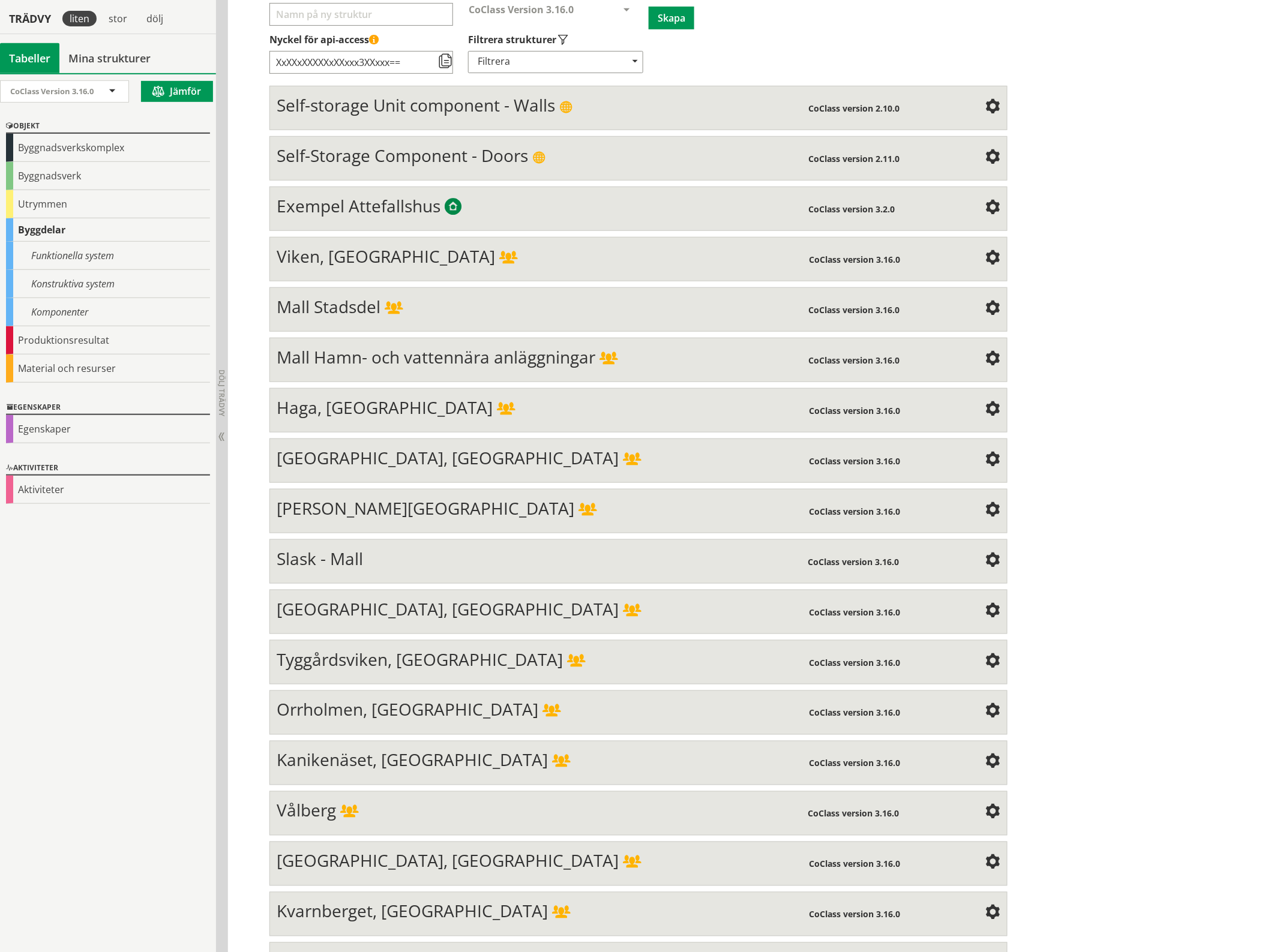
scroll to position [187, 0]
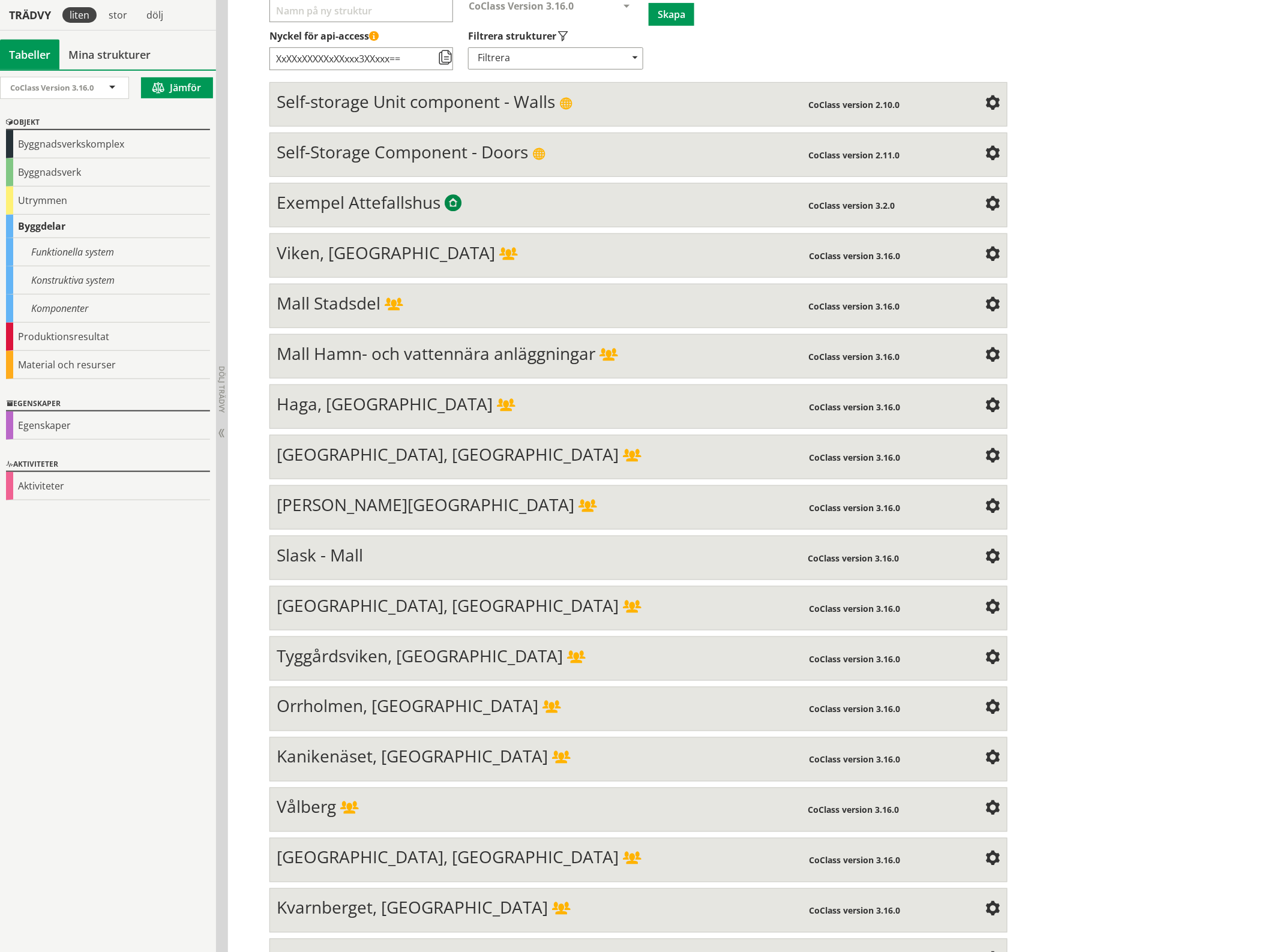
click at [987, 451] on span at bounding box center [992, 456] width 15 height 15
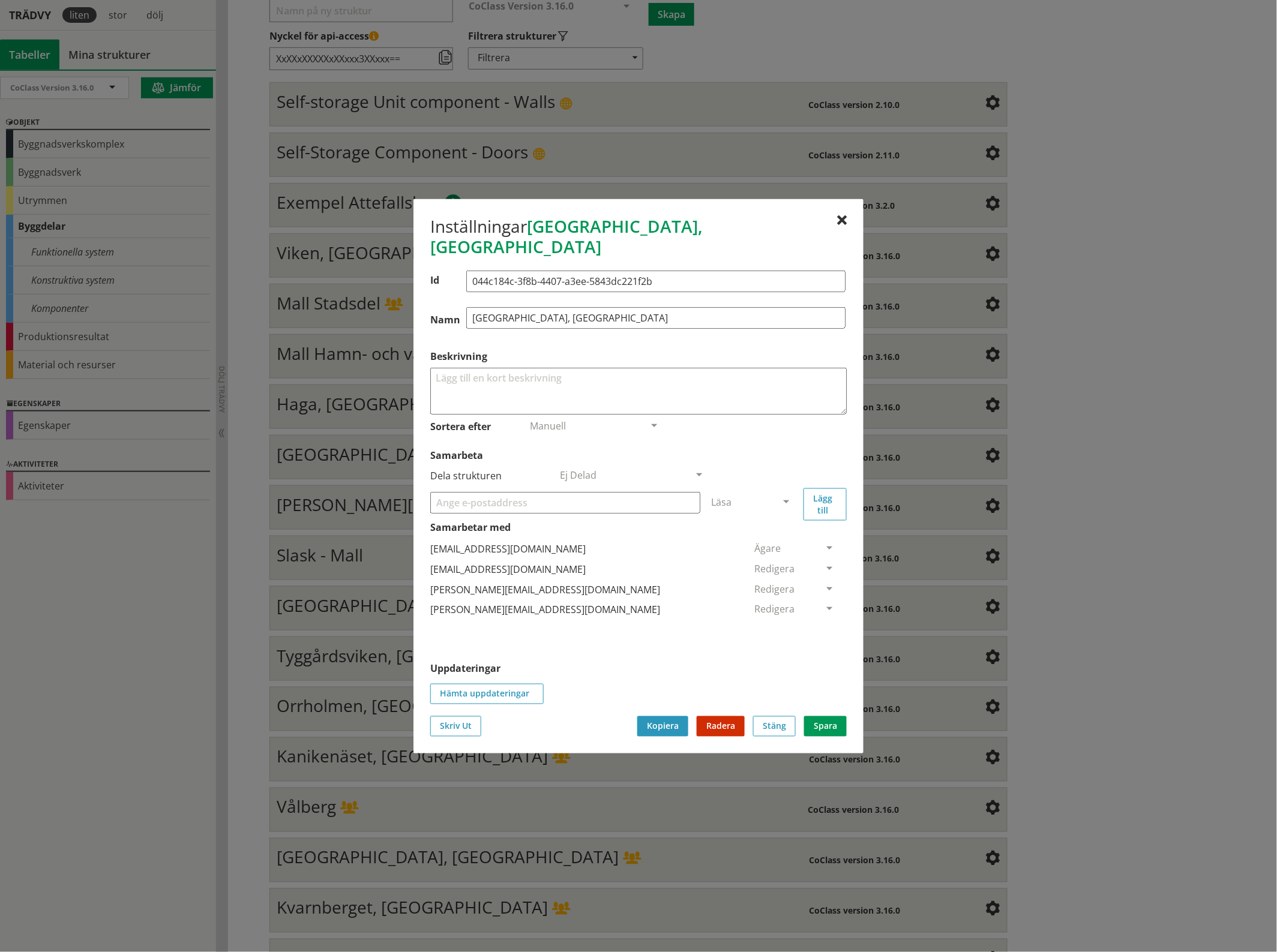
click at [468, 493] on input "Samarbeta" at bounding box center [566, 502] width 270 height 21
paste input "Coclassutbildning1"
drag, startPoint x: 523, startPoint y: 488, endPoint x: 384, endPoint y: 488, distance: 139.0
click at [384, 488] on body "AMA AMA Beskrivningsverktyg AMA Funktion BSAB Bygginfo Byggjura Byggkatalogen […" at bounding box center [638, 289] width 1277 height 952
drag, startPoint x: 589, startPoint y: 493, endPoint x: 409, endPoint y: 493, distance: 180.0
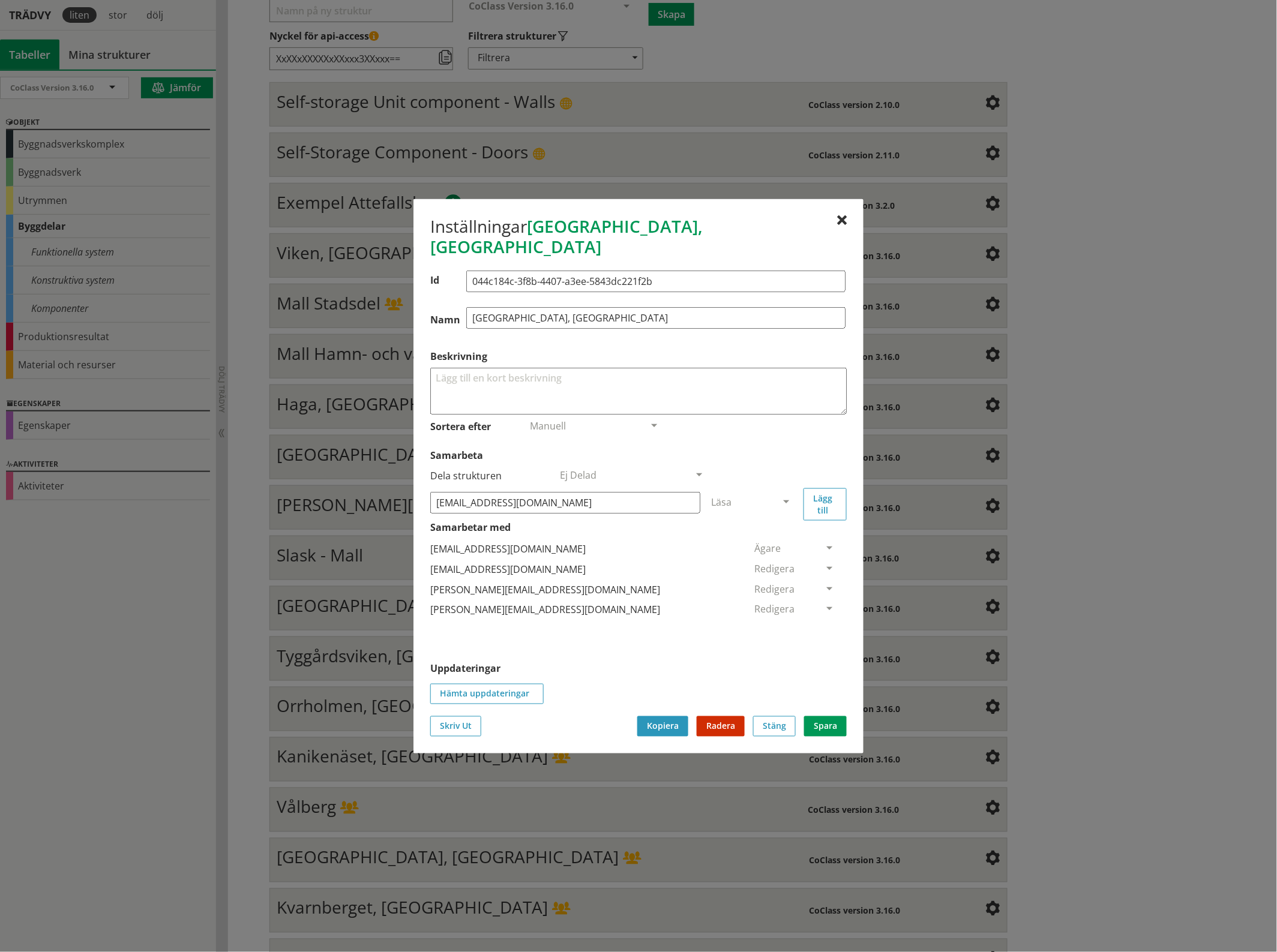
click at [409, 493] on body "AMA AMA Beskrivningsverktyg AMA Funktion BSAB Bygginfo Byggjura Byggkatalogen […" at bounding box center [638, 289] width 1277 height 952
type input "[EMAIL_ADDRESS][DOMAIN_NAME]"
click at [786, 497] on span at bounding box center [785, 502] width 11 height 11
click at [775, 531] on span "Administratör" at bounding box center [742, 538] width 63 height 14
click at [819, 490] on button "Lägg till" at bounding box center [825, 503] width 43 height 32
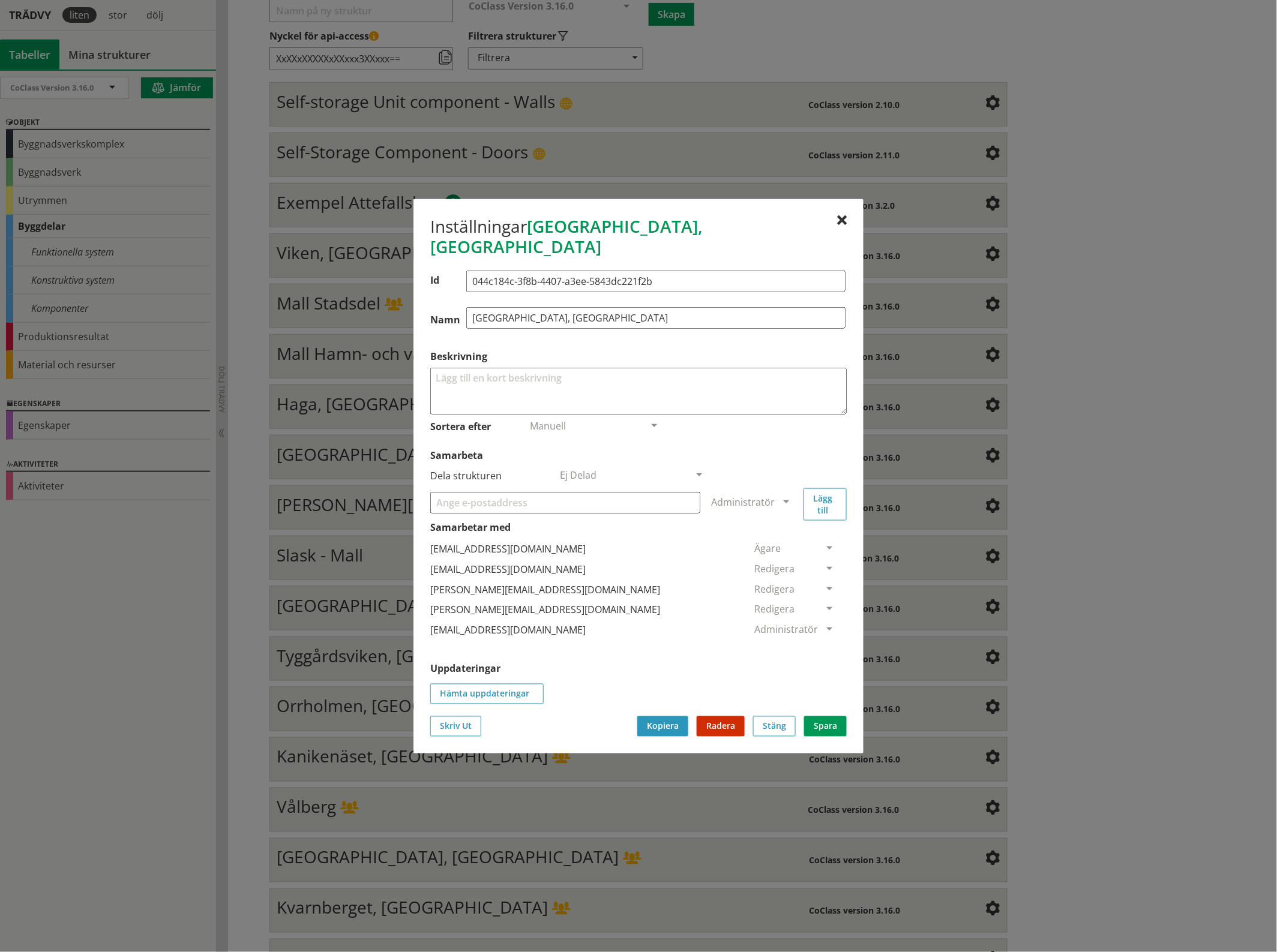
click at [824, 563] on span at bounding box center [829, 568] width 11 height 11
click at [822, 640] on span "Ta bort person" at bounding box center [788, 642] width 68 height 14
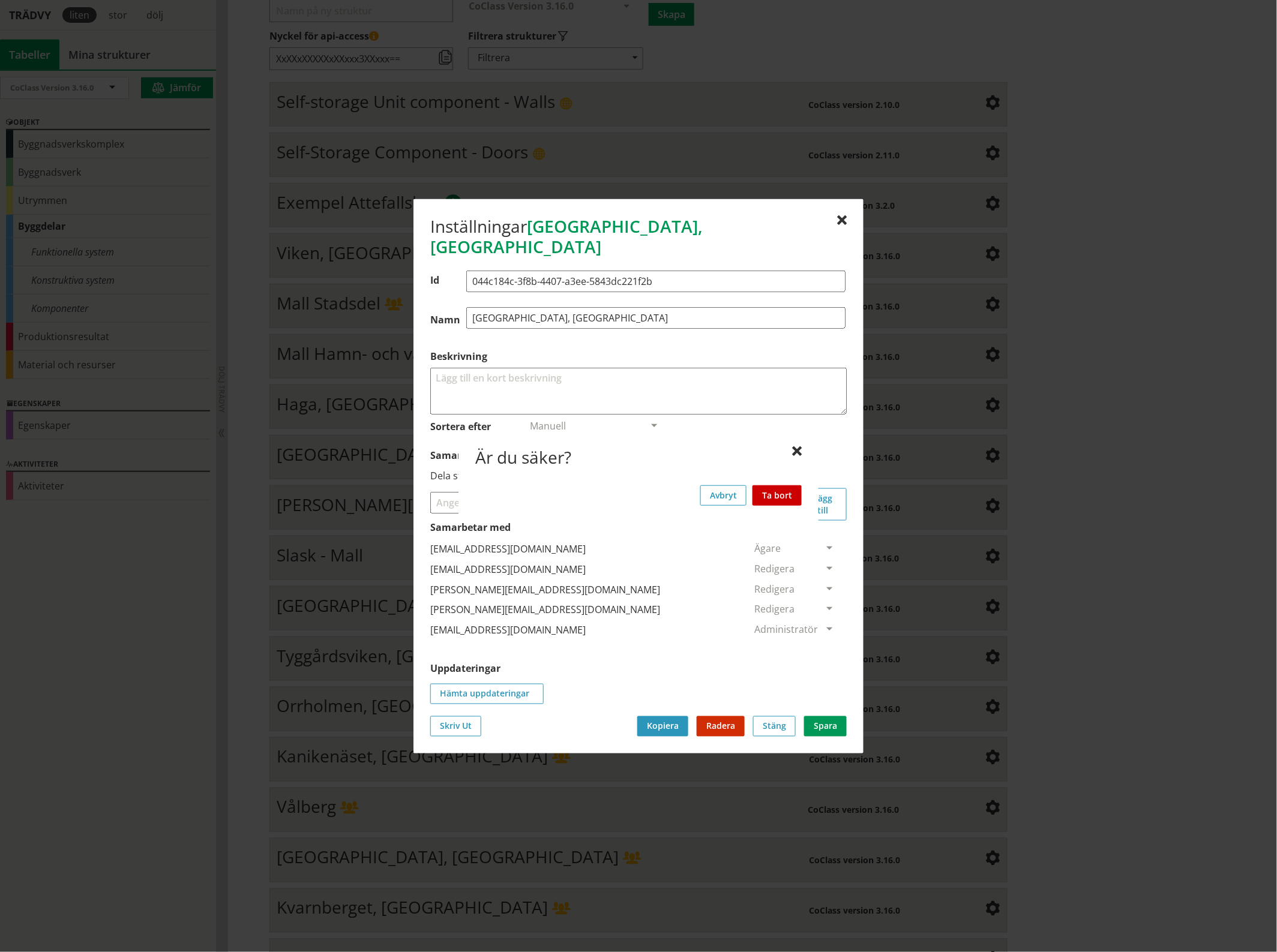
click at [780, 491] on button "Ta bort" at bounding box center [777, 494] width 50 height 20
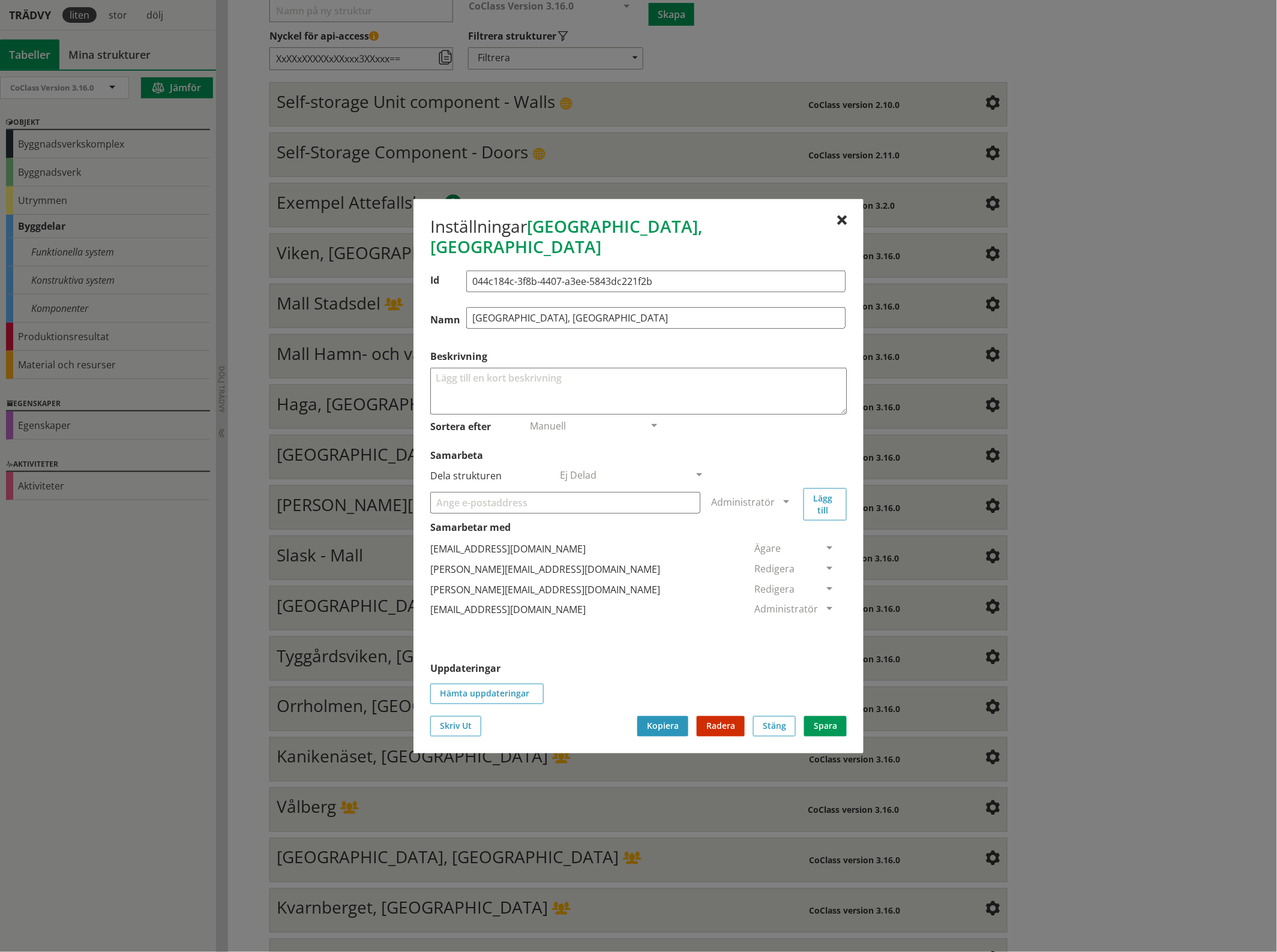
click at [824, 604] on span at bounding box center [829, 609] width 11 height 11
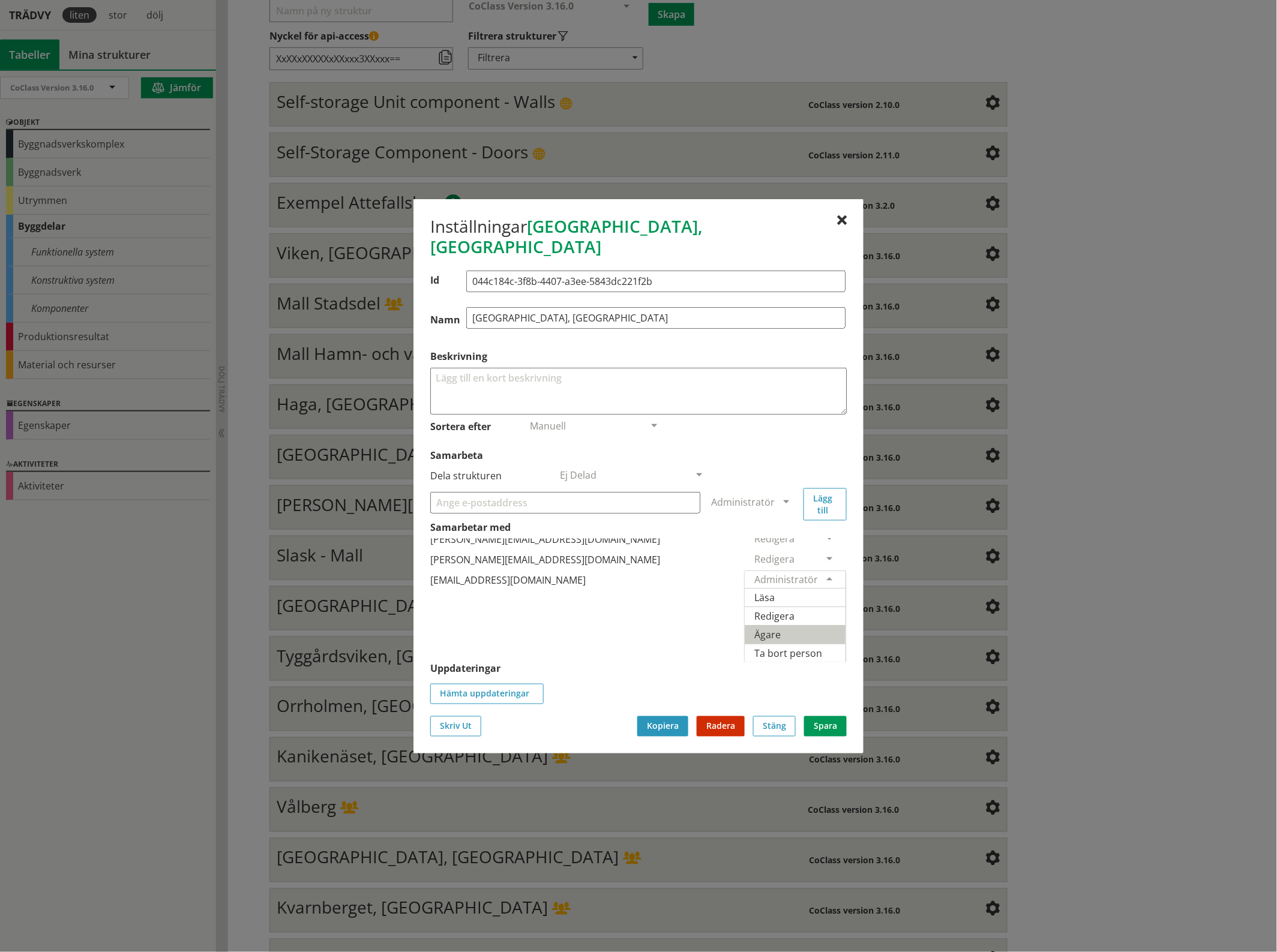
click at [780, 628] on span "Ägare" at bounding box center [767, 634] width 26 height 14
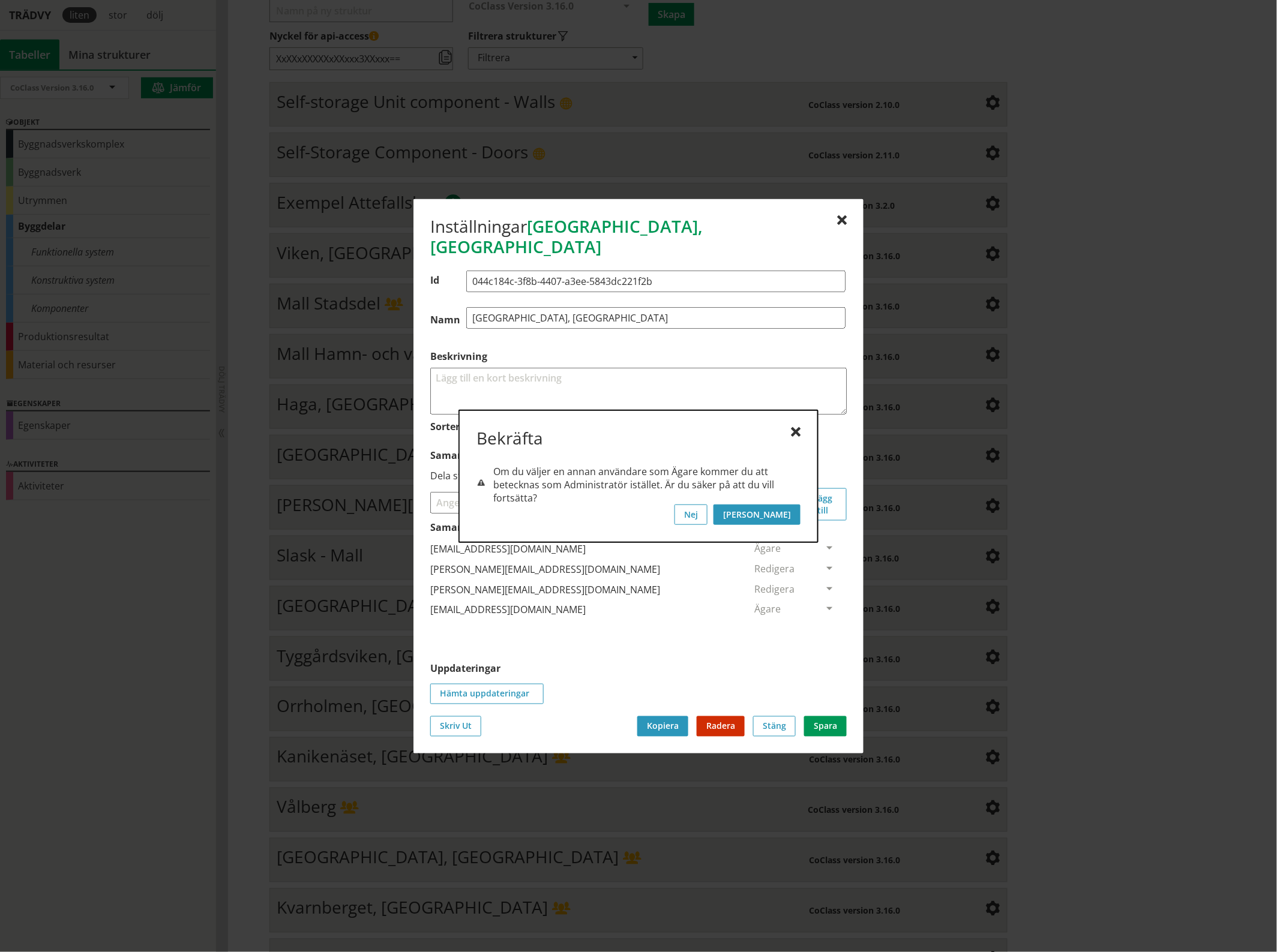
click at [792, 510] on button "[PERSON_NAME]" at bounding box center [757, 514] width 87 height 20
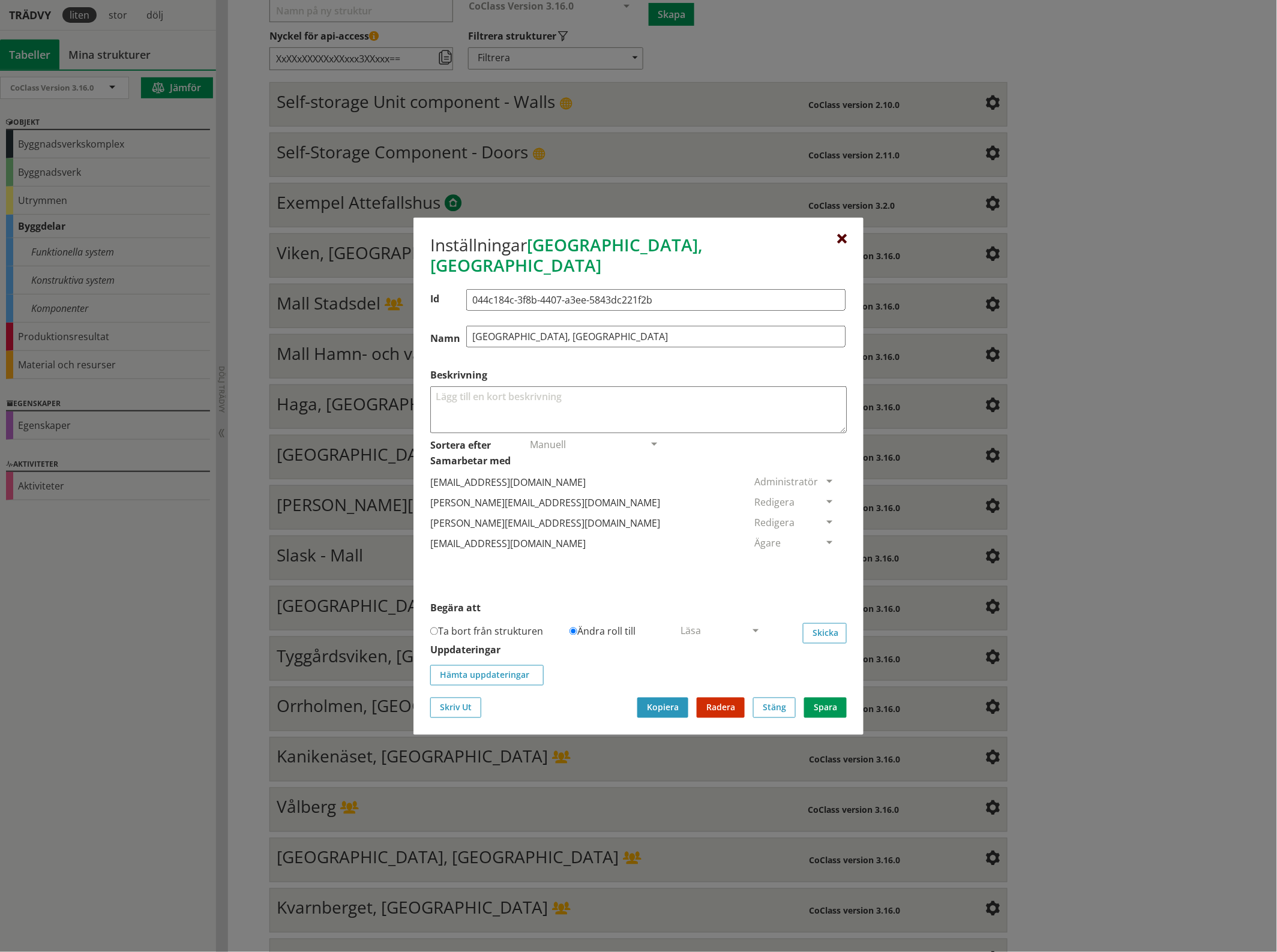
click at [844, 243] on div at bounding box center [842, 239] width 10 height 10
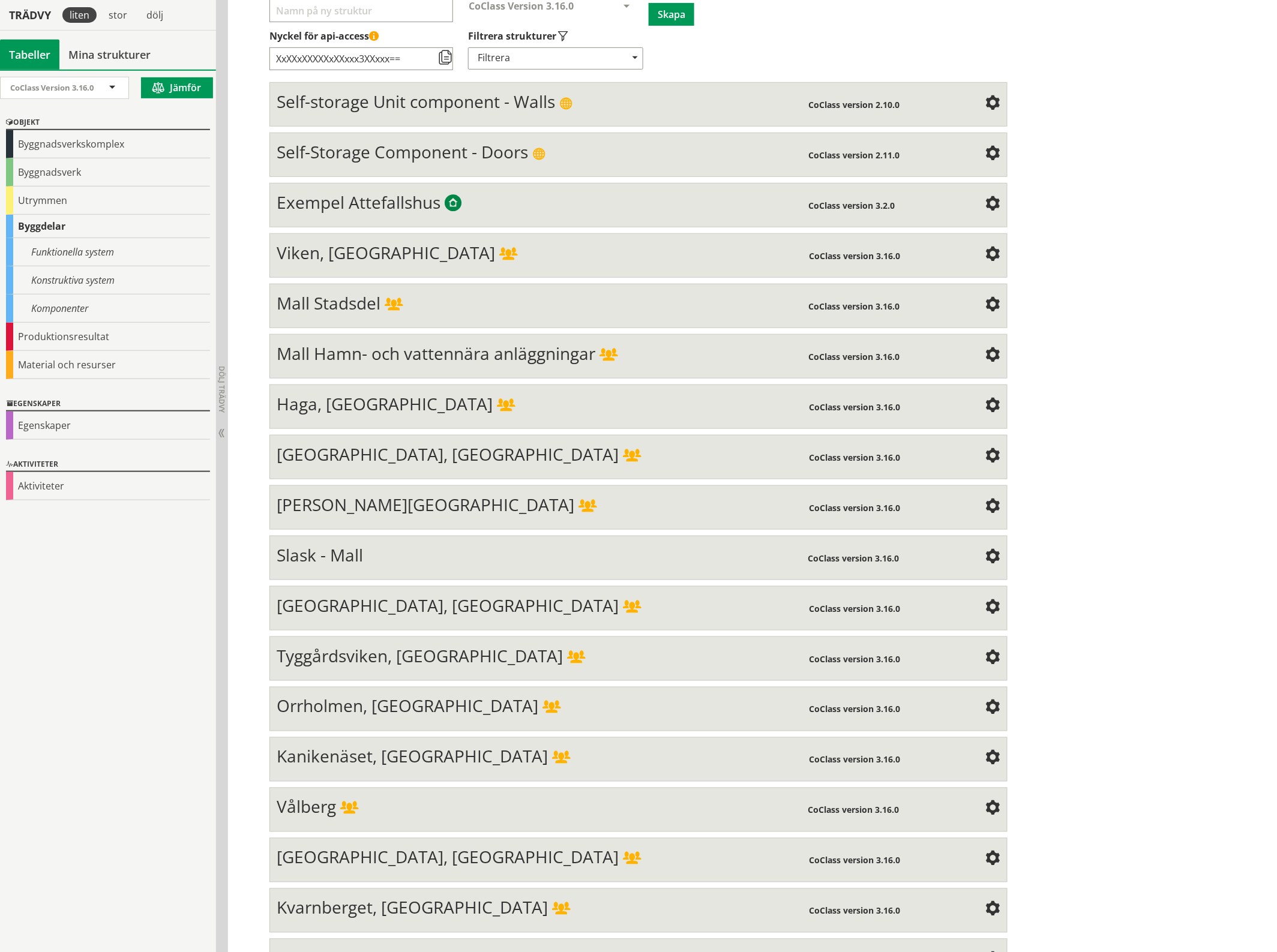
click at [985, 502] on span at bounding box center [992, 506] width 15 height 15
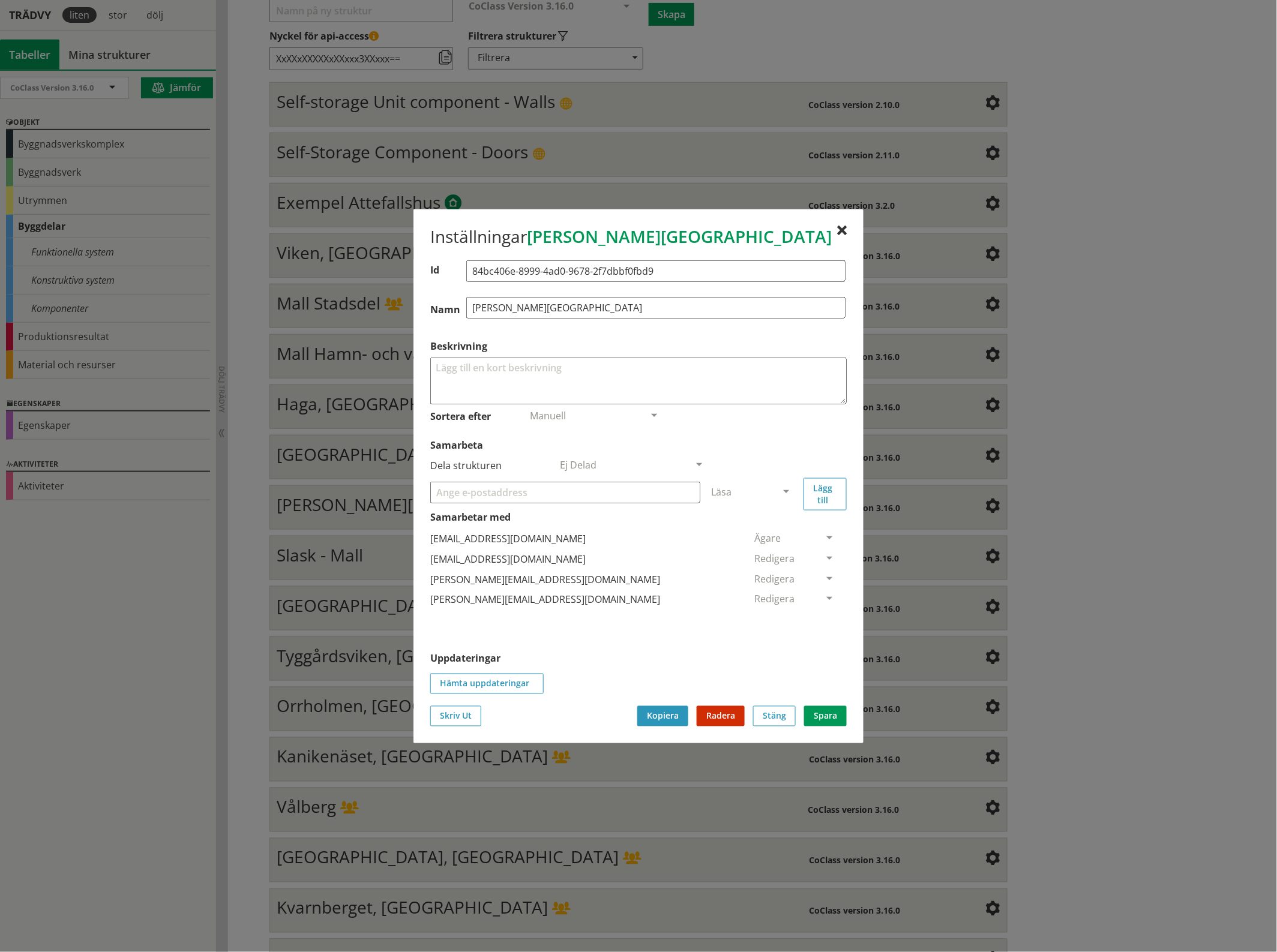
click at [623, 493] on input "Samarbeta" at bounding box center [566, 492] width 270 height 21
paste input "[EMAIL_ADDRESS][DOMAIN_NAME]"
type input "[EMAIL_ADDRESS][DOMAIN_NAME]"
click at [788, 490] on span at bounding box center [785, 492] width 11 height 11
click at [775, 527] on span "Administratör" at bounding box center [742, 527] width 63 height 14
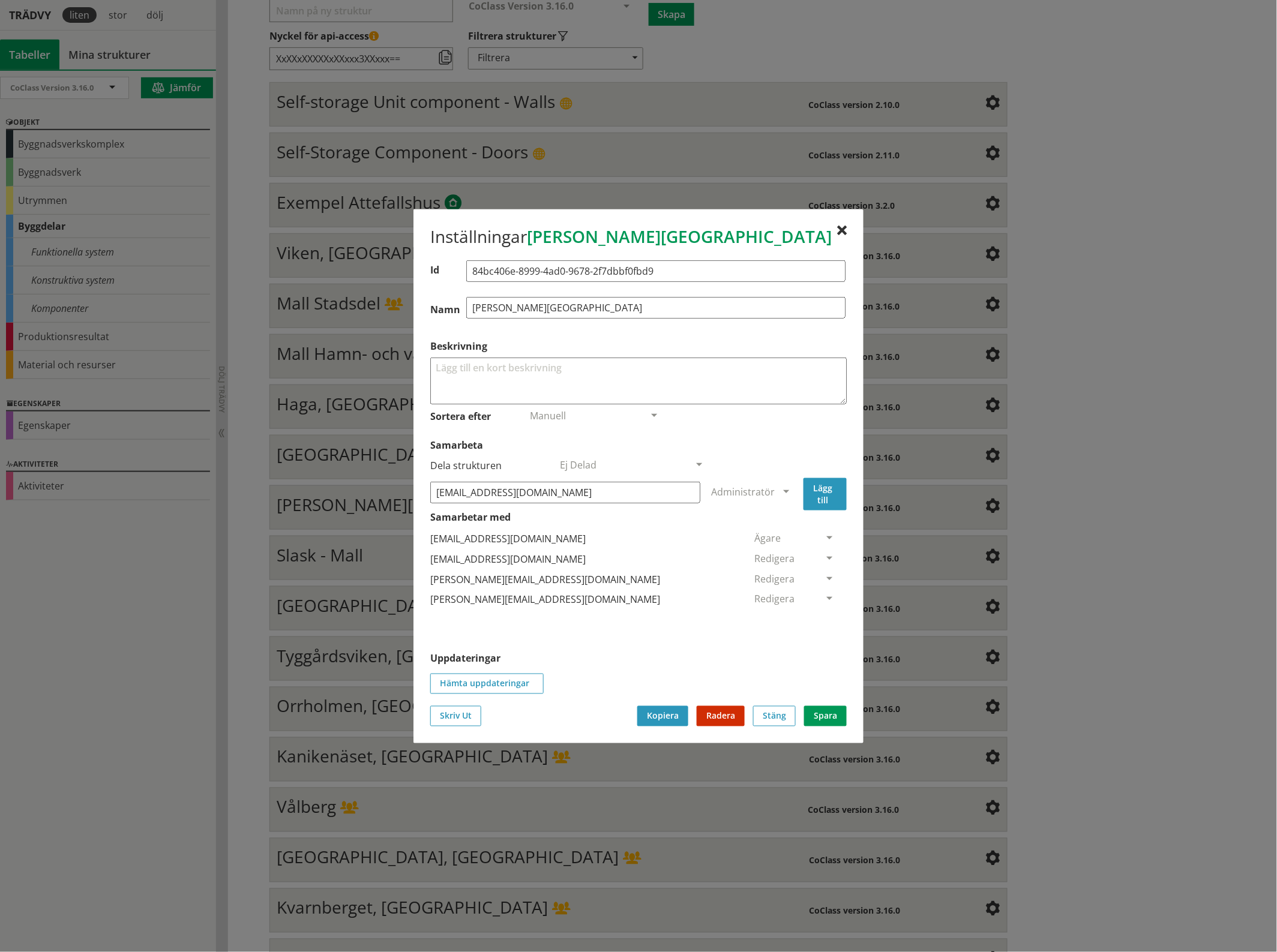
click at [819, 493] on button "Lägg till" at bounding box center [825, 493] width 43 height 32
click at [824, 617] on span at bounding box center [829, 620] width 11 height 11
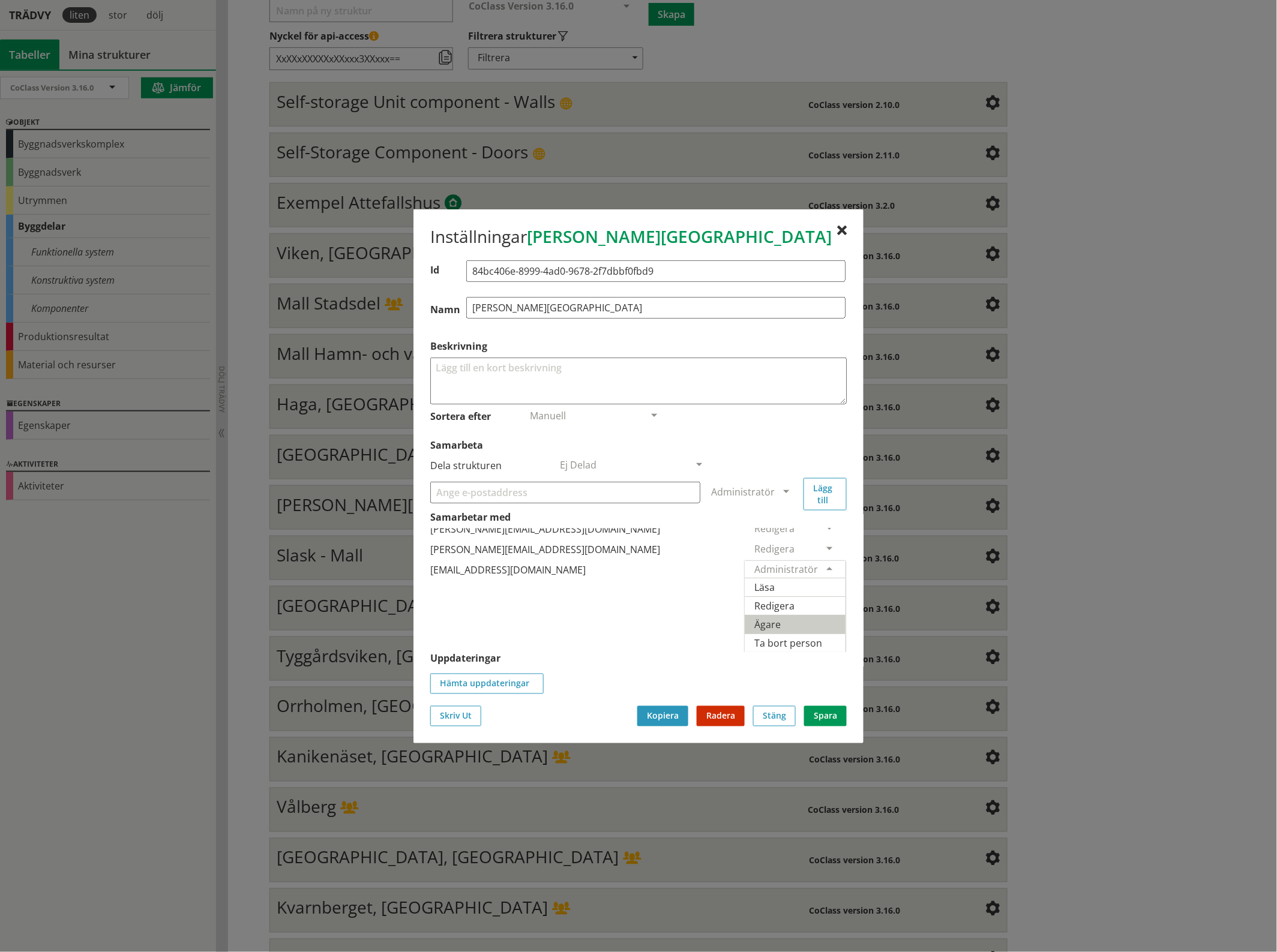
click at [780, 617] on span "Ägare" at bounding box center [767, 624] width 26 height 14
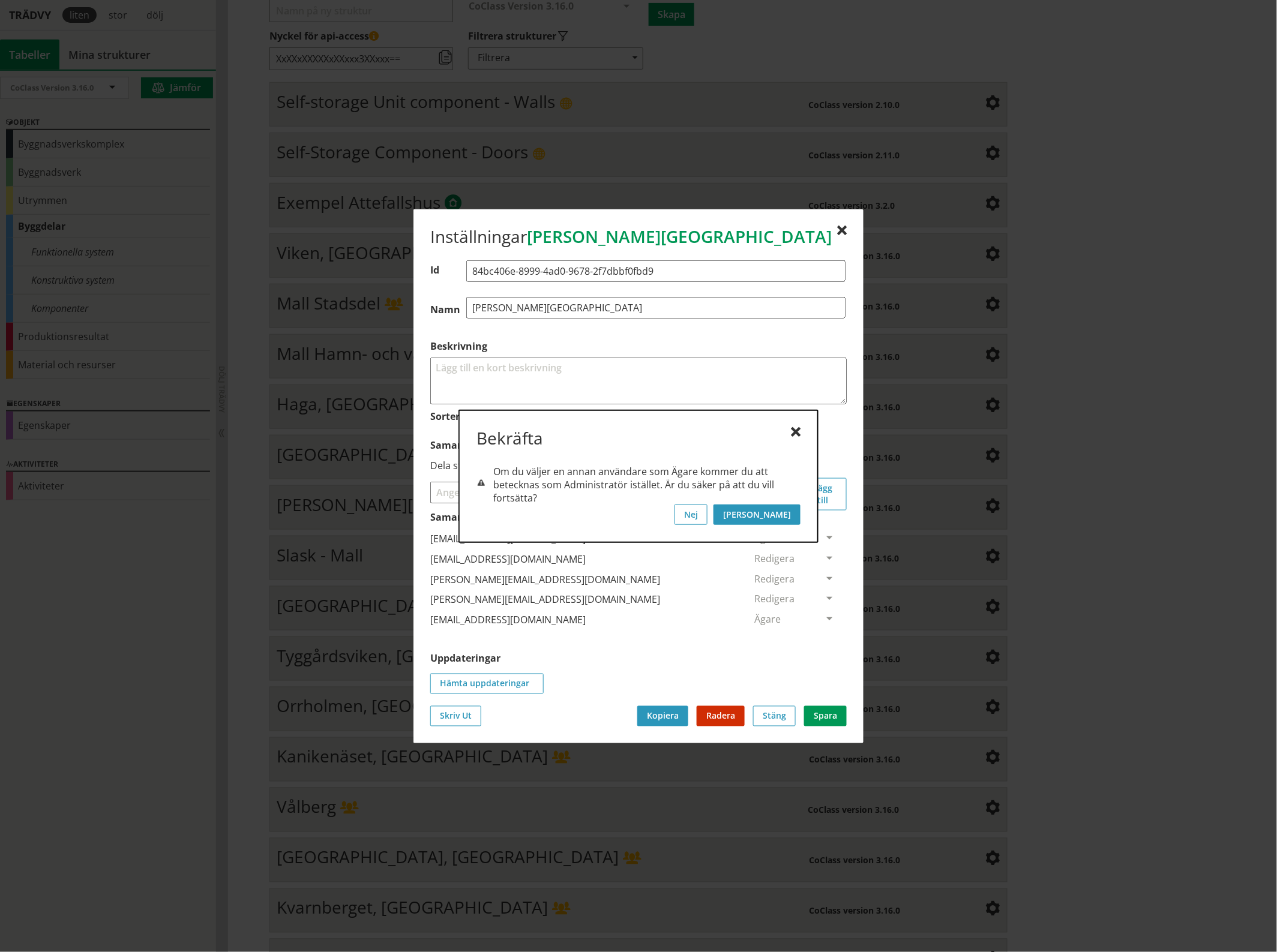
click at [793, 513] on button "[PERSON_NAME]" at bounding box center [757, 514] width 87 height 20
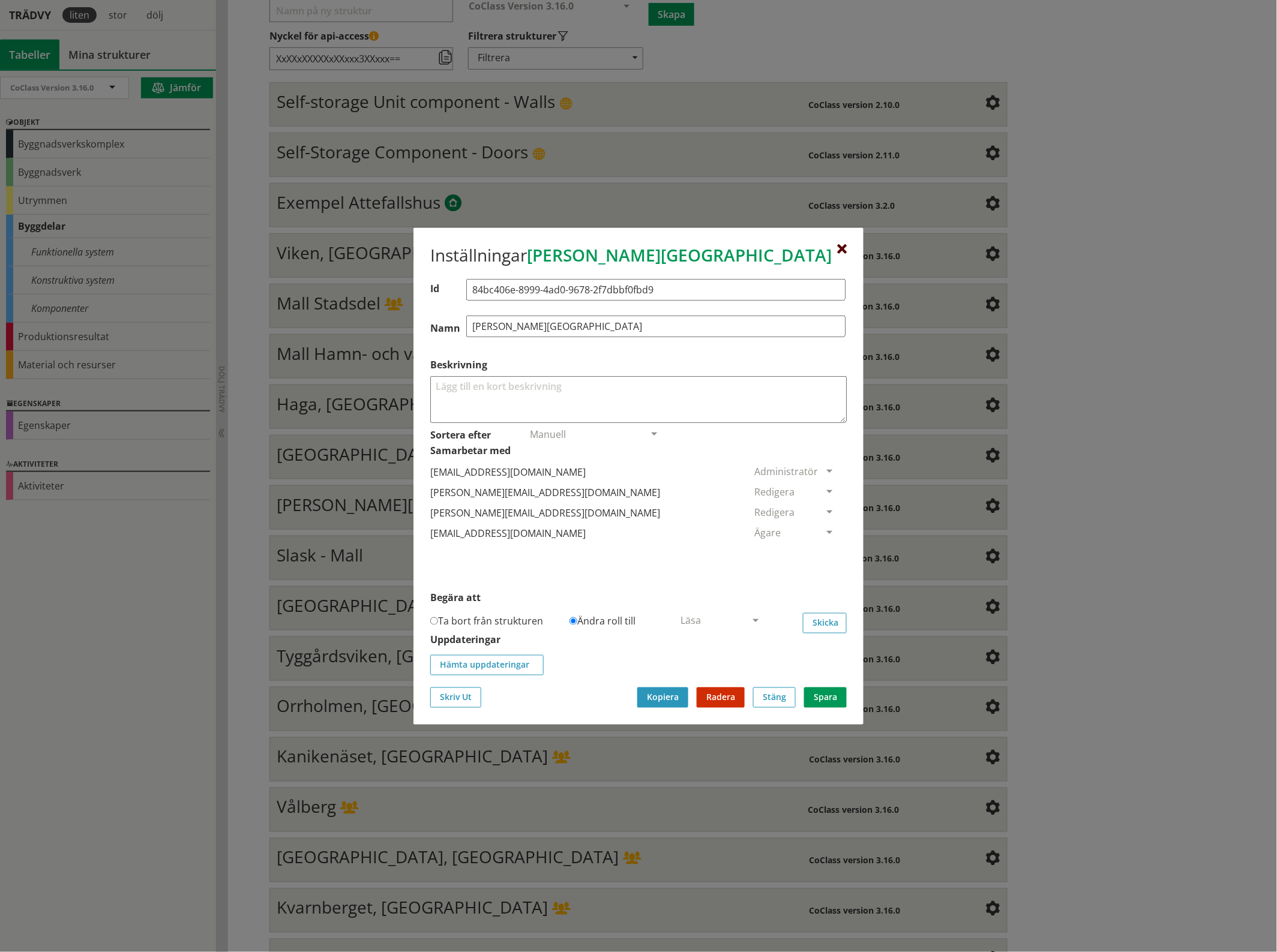
click at [845, 246] on div at bounding box center [842, 249] width 10 height 10
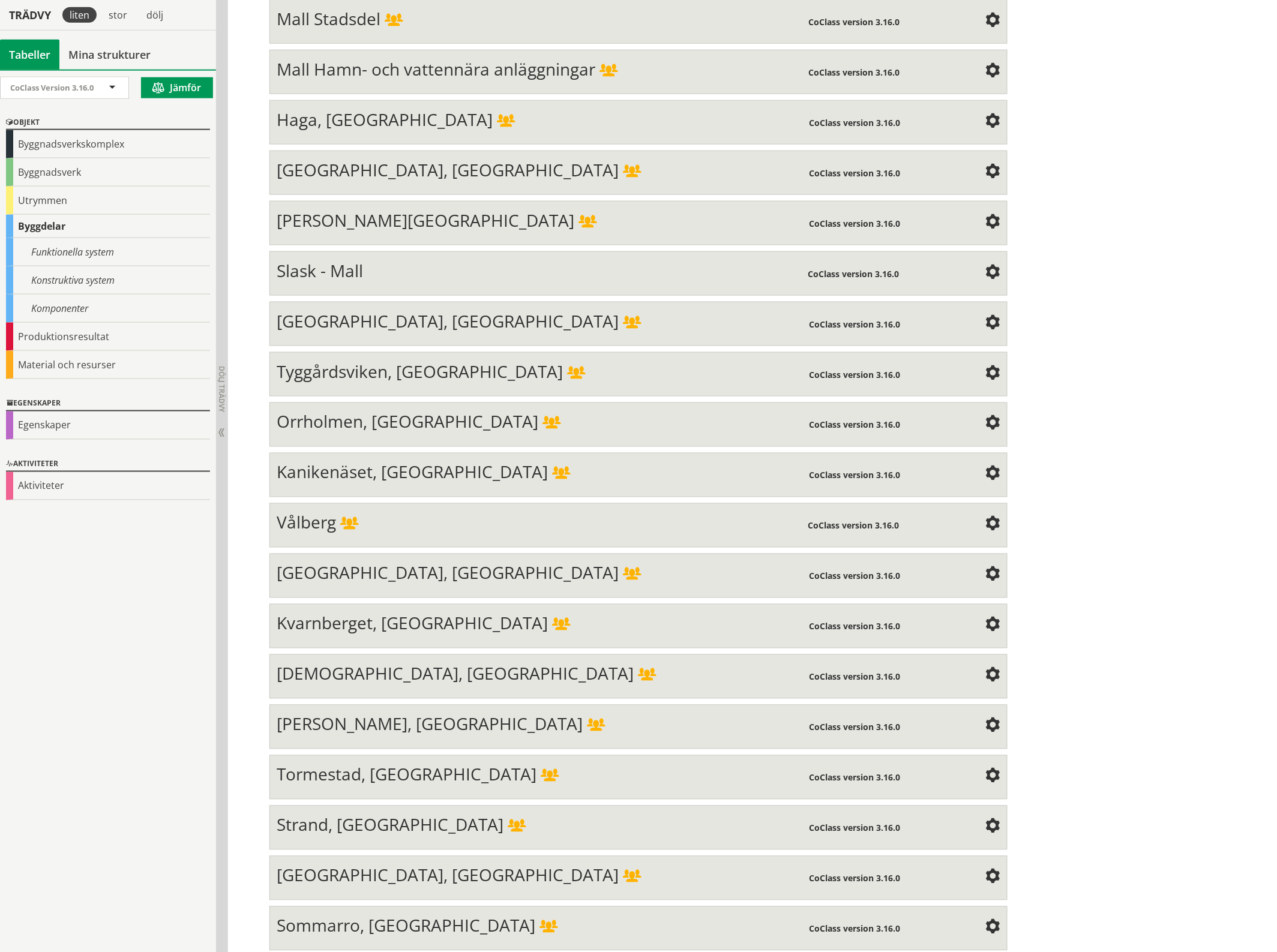
scroll to position [475, 0]
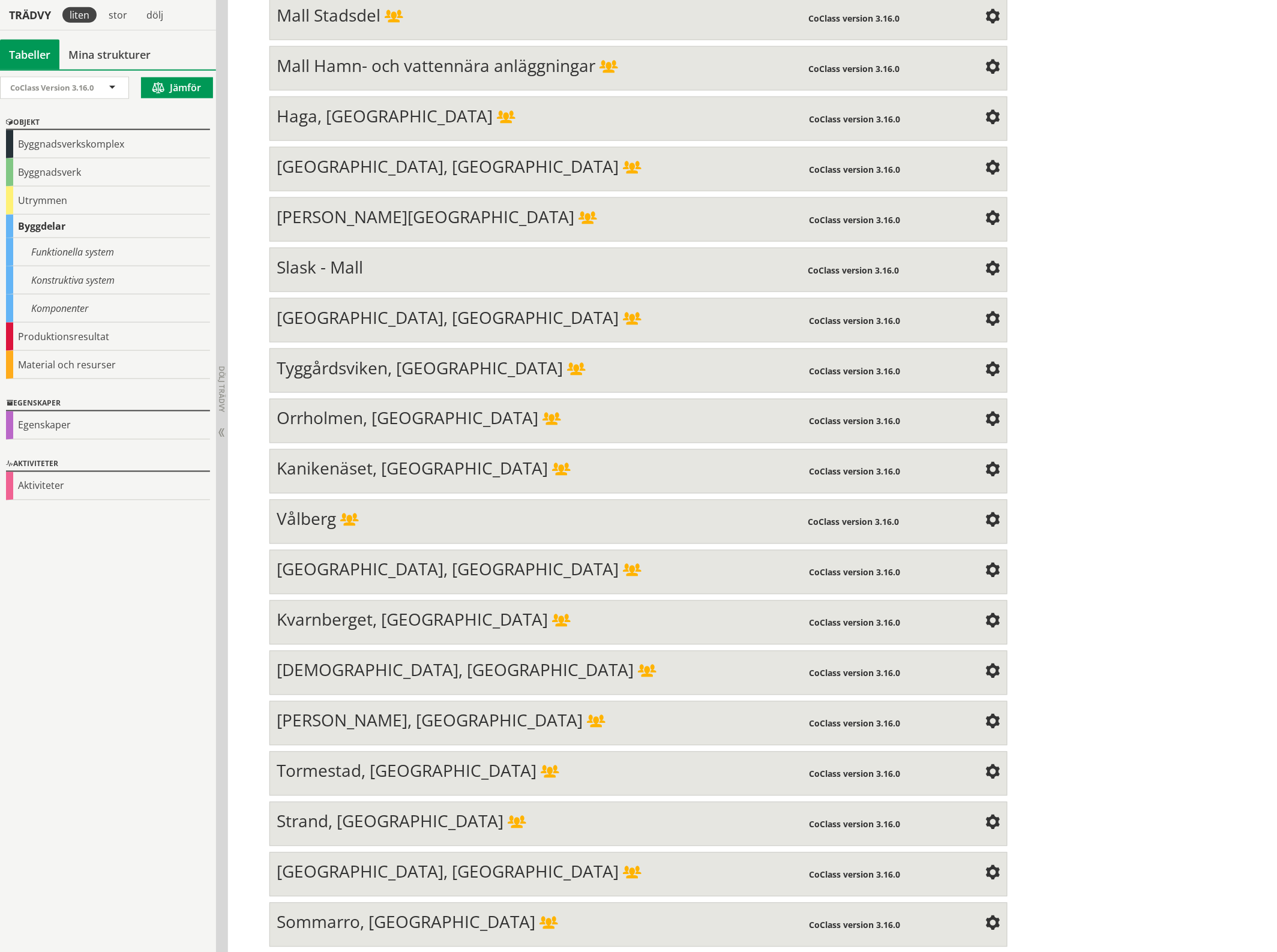
click at [988, 313] on span at bounding box center [992, 320] width 15 height 15
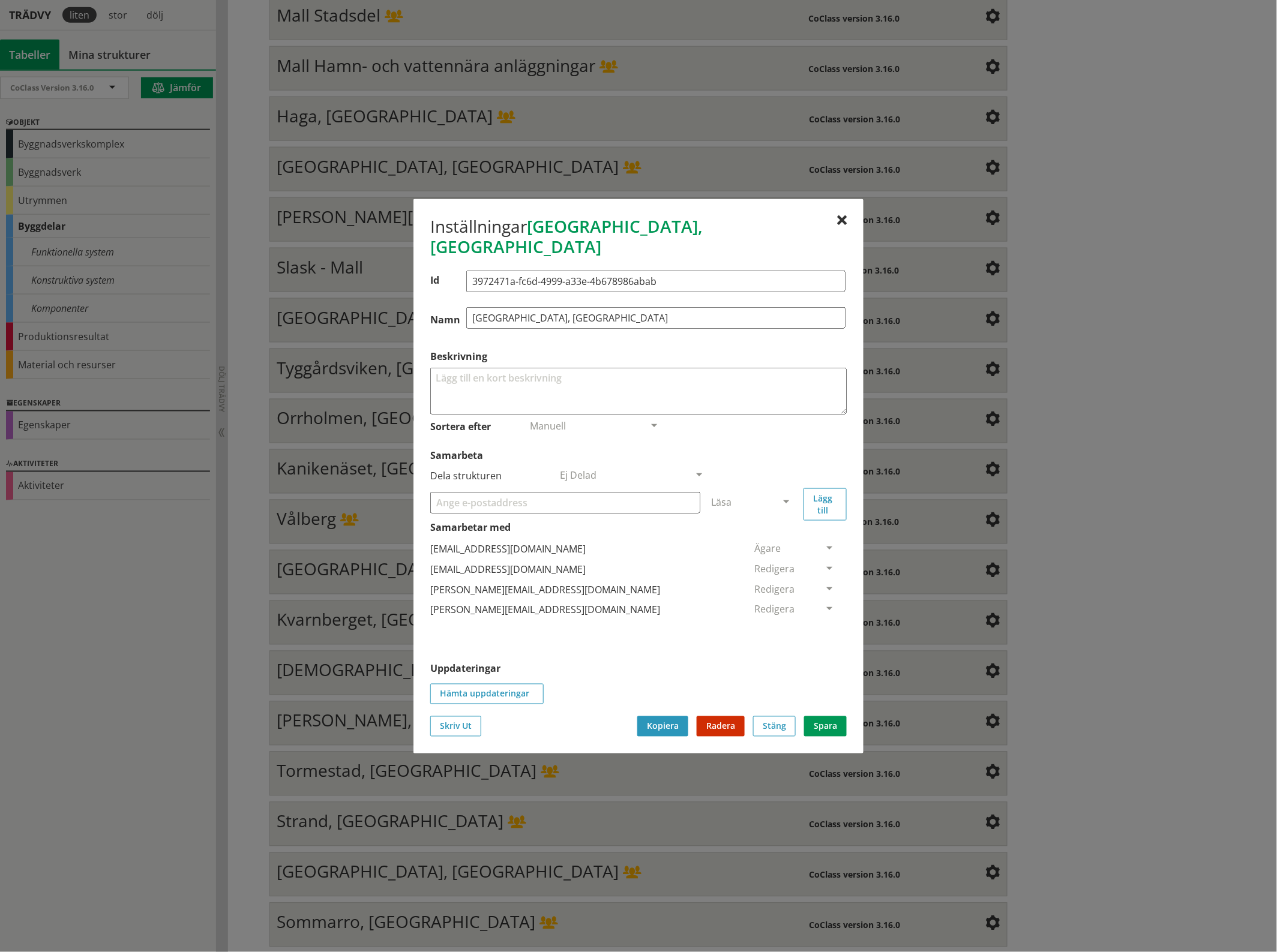
click at [604, 493] on input "Samarbeta" at bounding box center [566, 502] width 270 height 21
paste input "[EMAIL_ADDRESS][DOMAIN_NAME]"
type input "[EMAIL_ADDRESS][DOMAIN_NAME]"
click at [784, 497] on span at bounding box center [785, 502] width 11 height 11
click at [775, 531] on span "Administratör" at bounding box center [742, 538] width 63 height 14
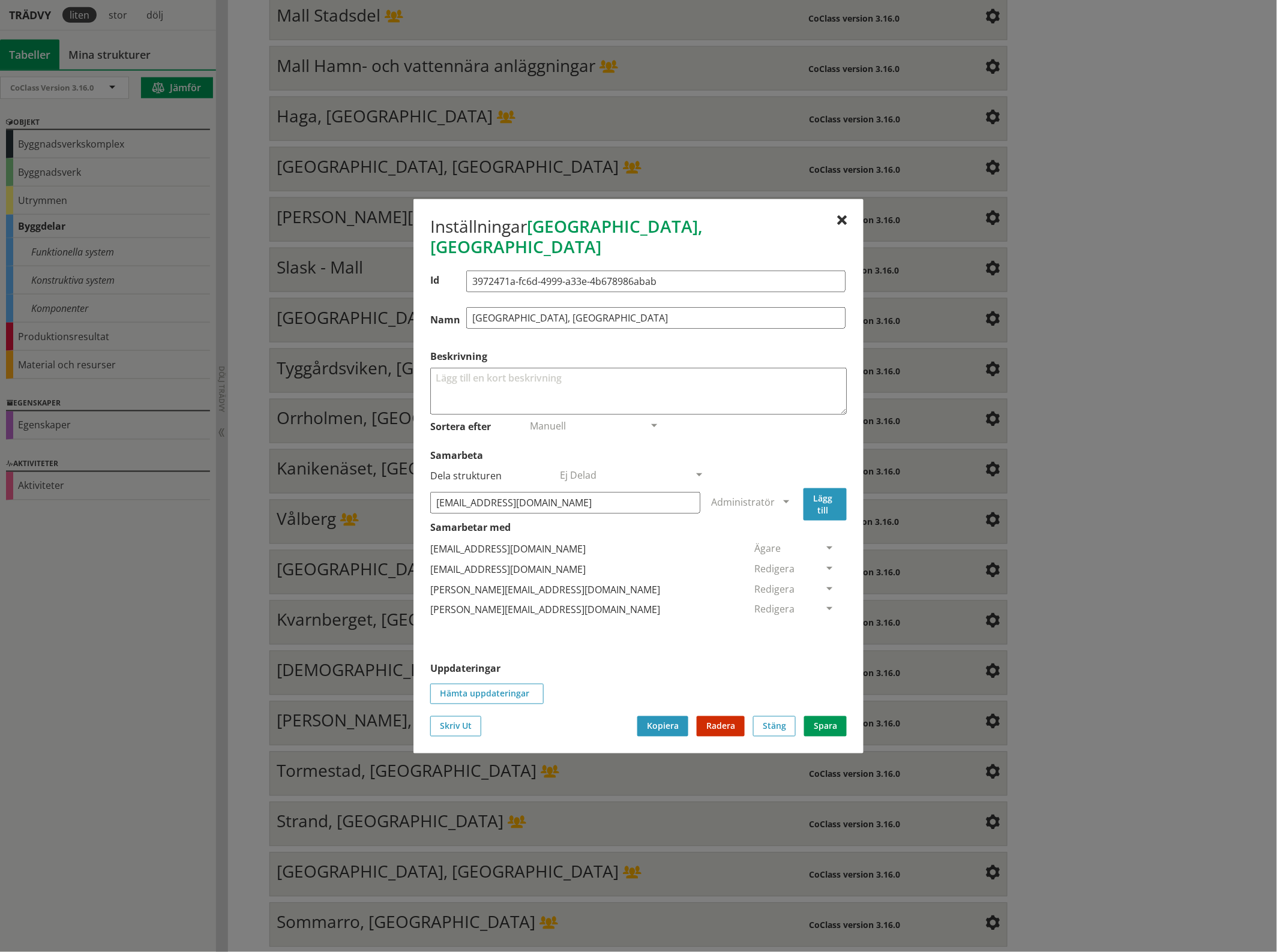
click at [824, 493] on button "Lägg till" at bounding box center [825, 503] width 43 height 32
click at [824, 625] on span at bounding box center [829, 629] width 11 height 11
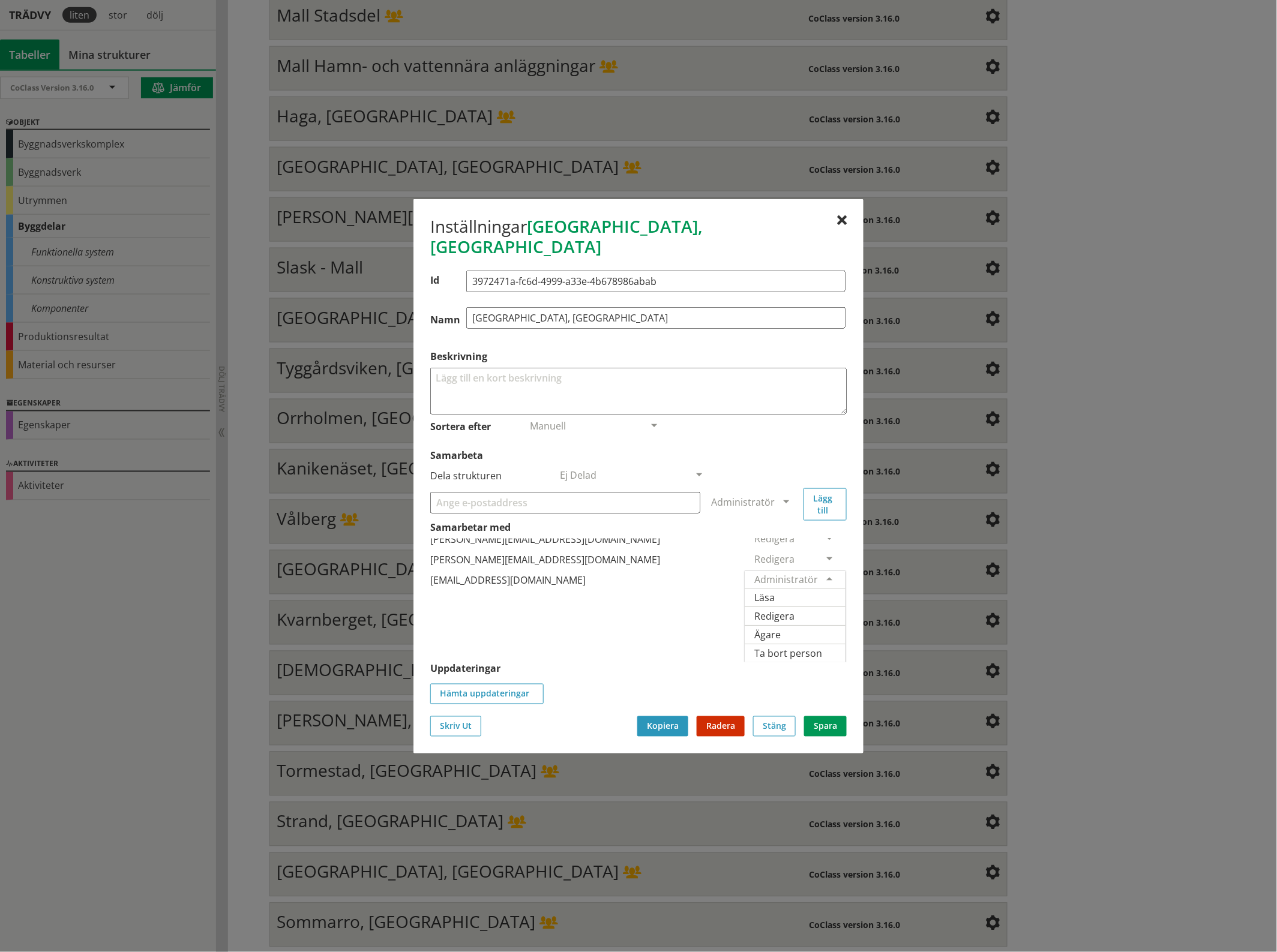
scroll to position [88, 0]
click at [780, 628] on span "Ägare" at bounding box center [767, 634] width 26 height 14
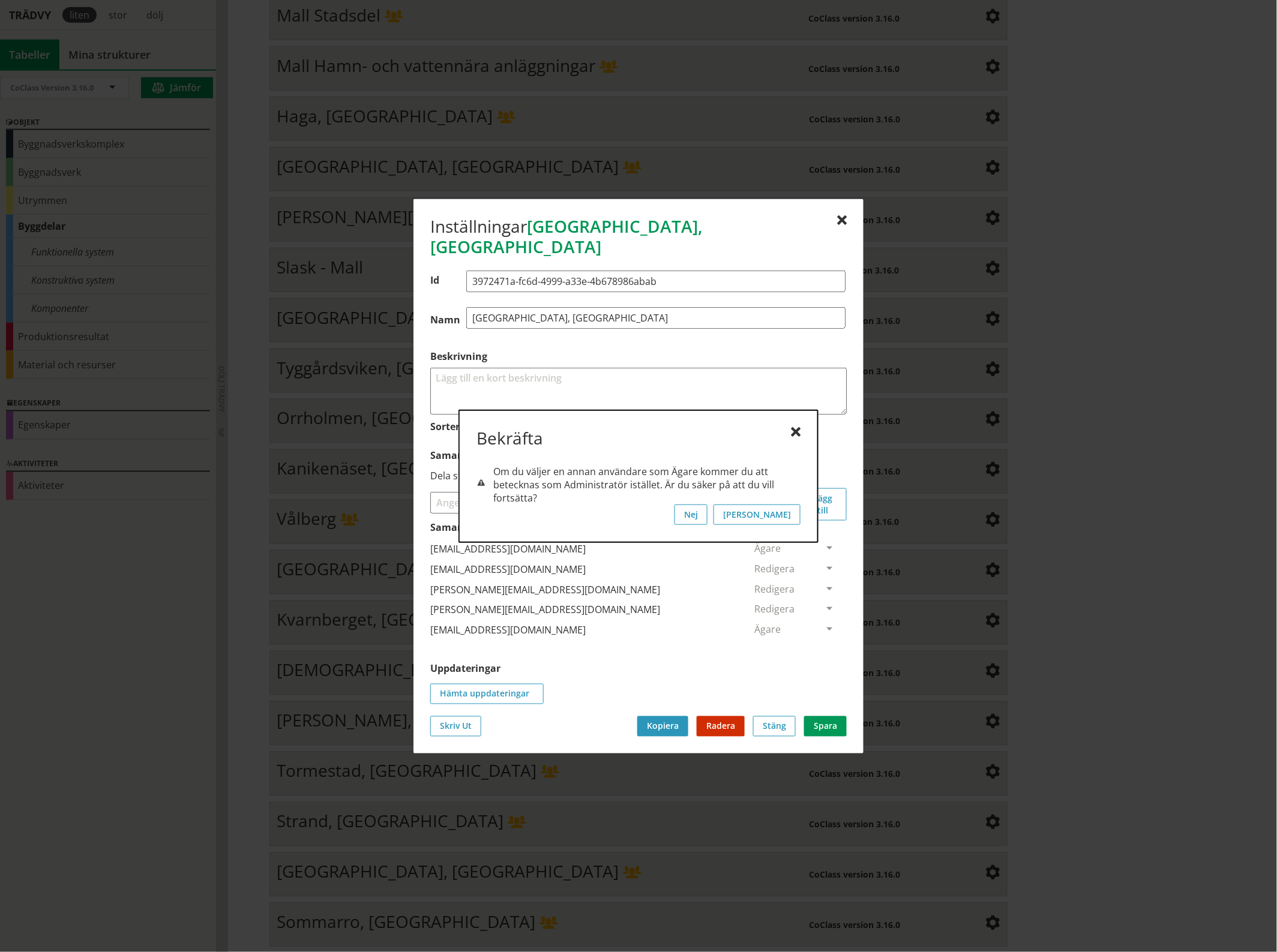
scroll to position [0, 0]
click at [781, 514] on button "[PERSON_NAME]" at bounding box center [757, 514] width 87 height 20
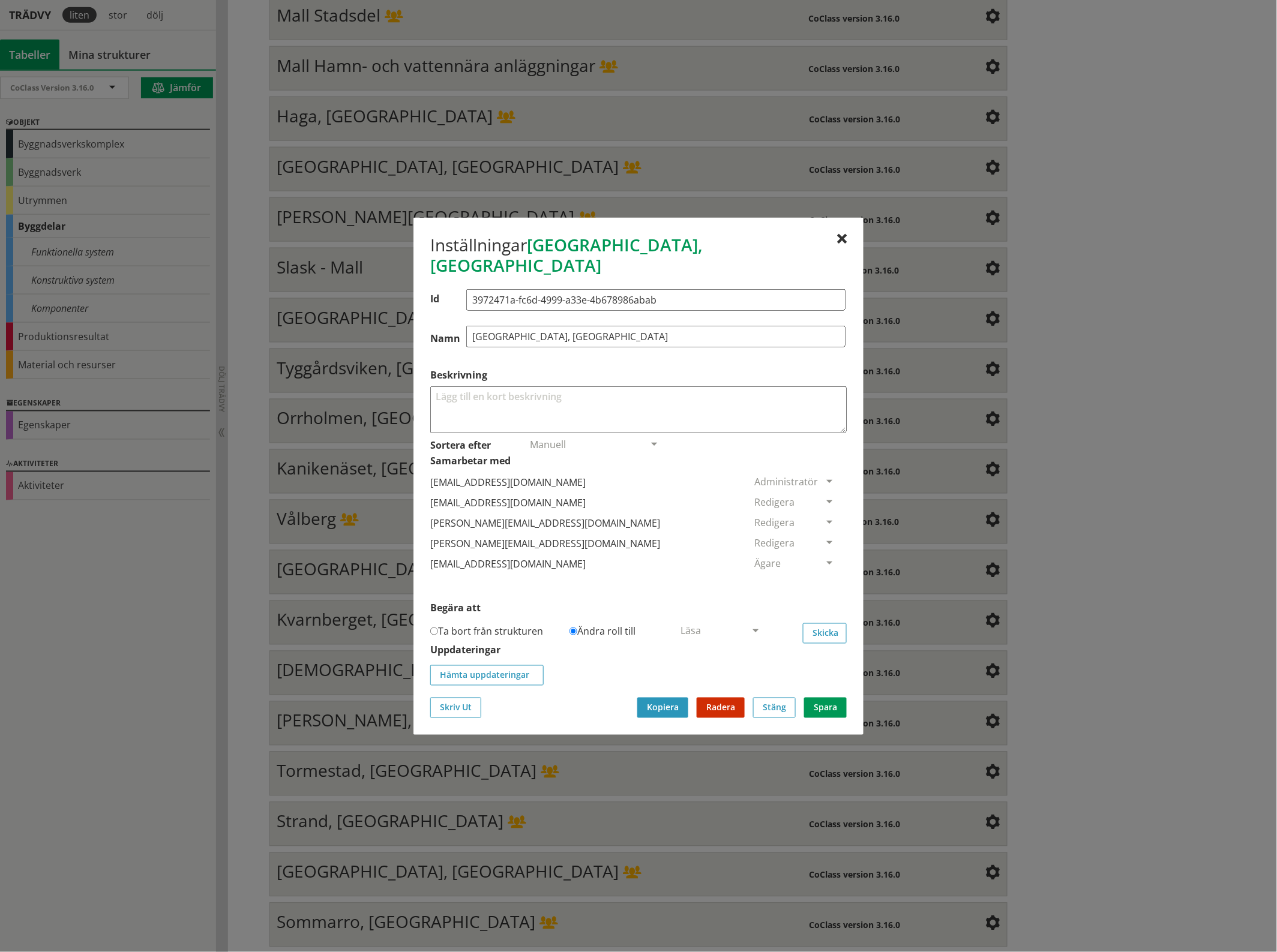
click at [824, 497] on span at bounding box center [829, 502] width 11 height 11
click at [822, 568] on span "Ta bort person" at bounding box center [788, 575] width 68 height 14
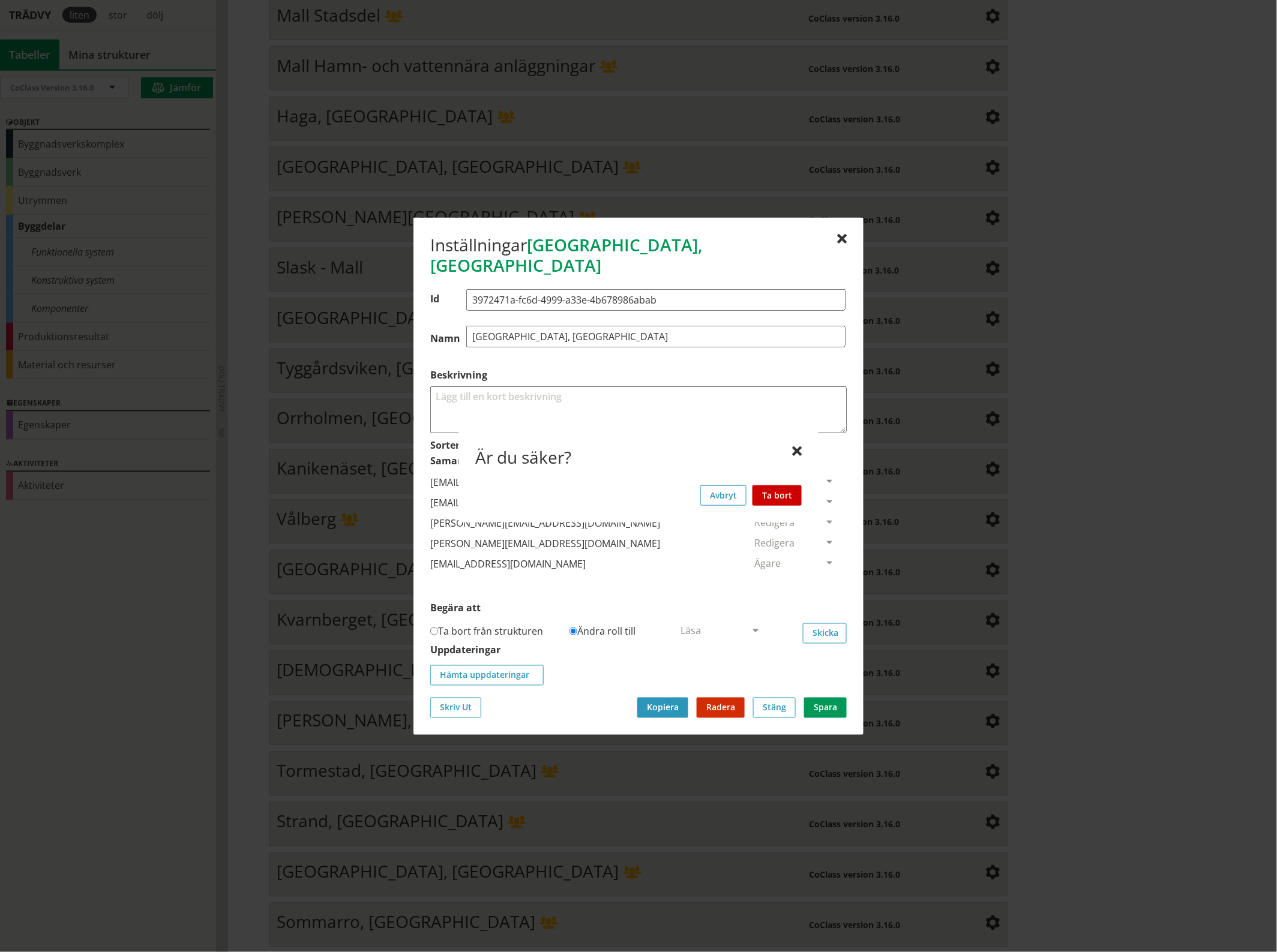
click at [776, 491] on button "Ta bort" at bounding box center [777, 494] width 50 height 20
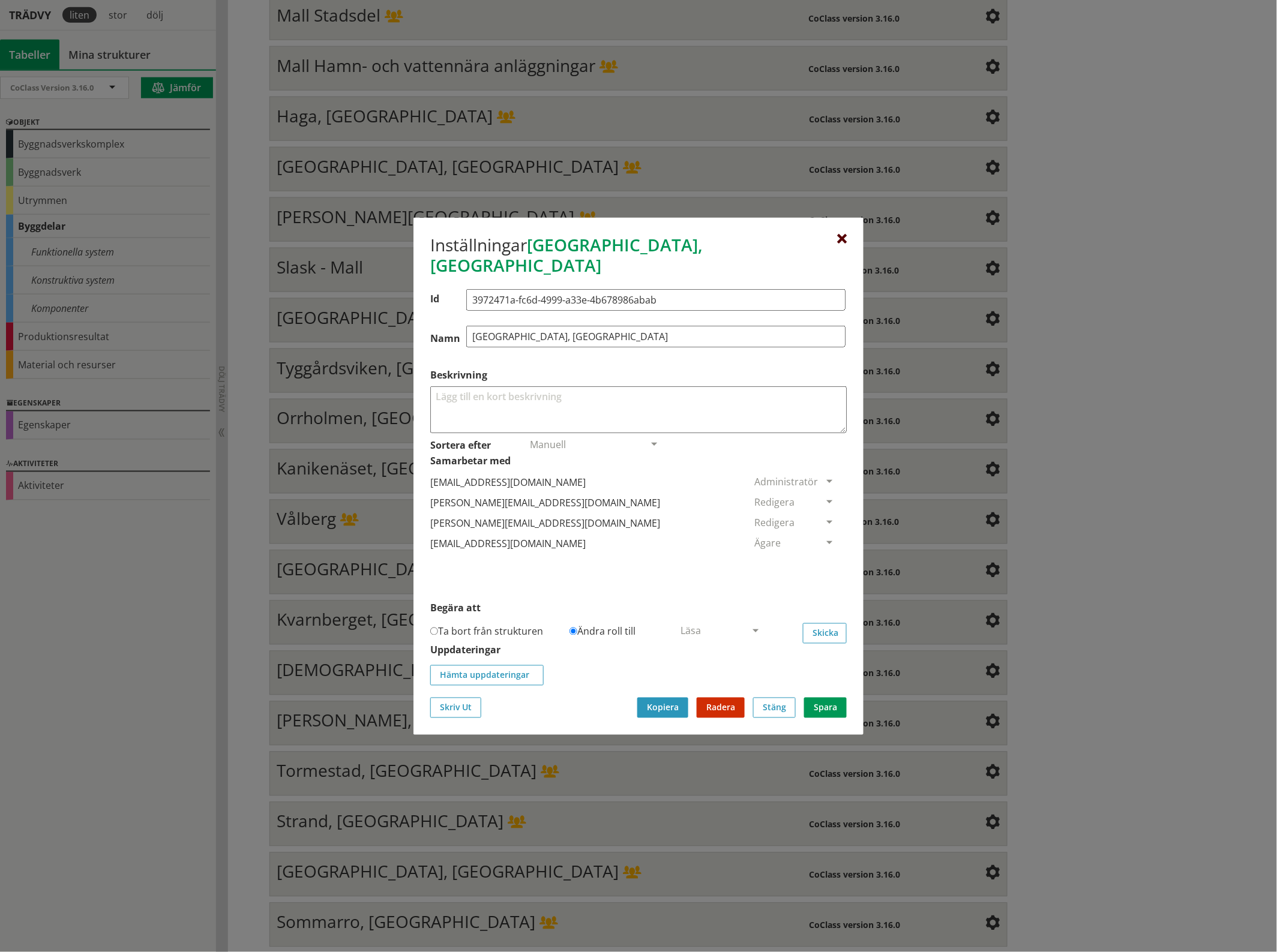
click at [844, 244] on div at bounding box center [842, 239] width 10 height 10
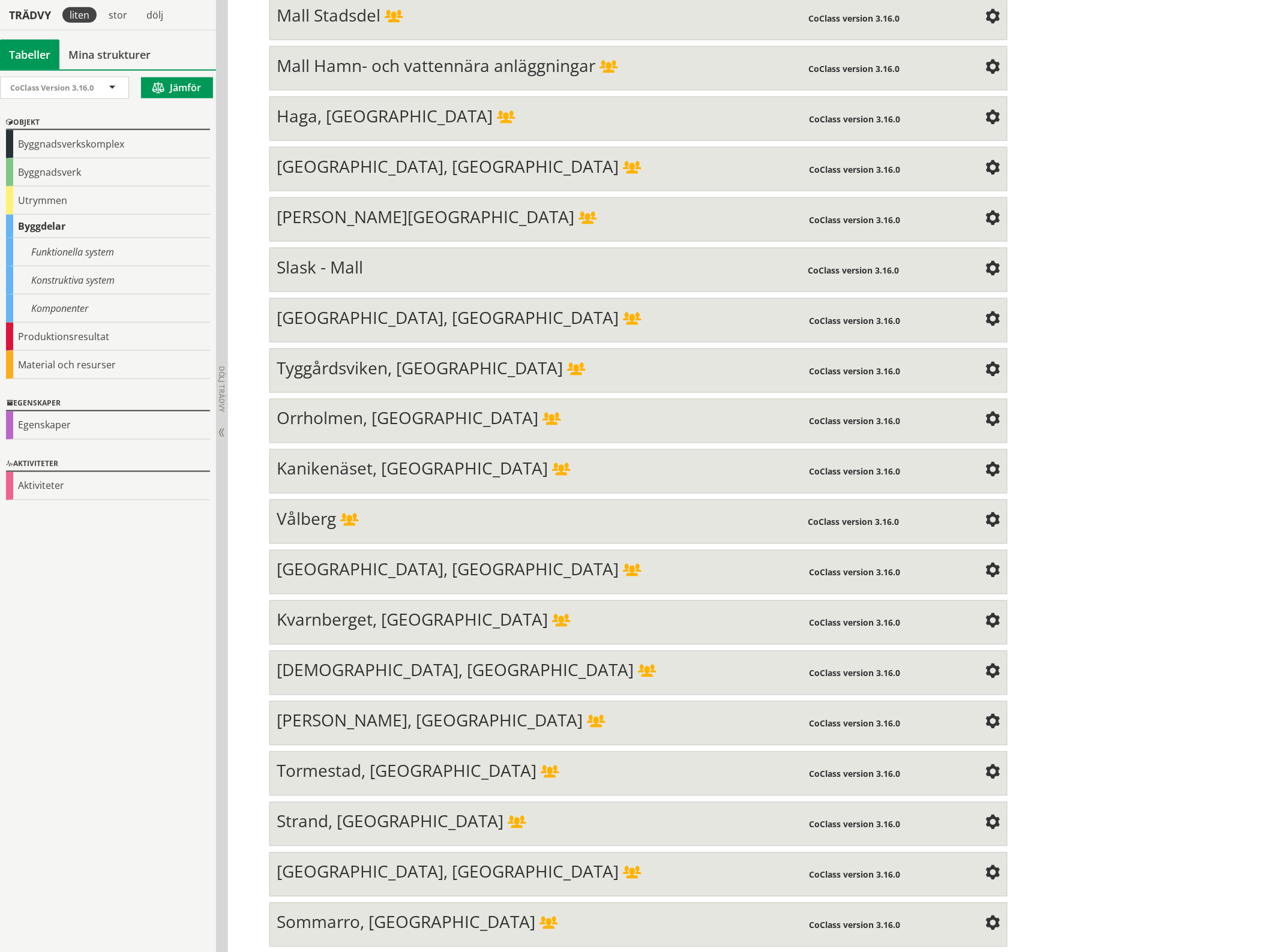
click at [985, 362] on span at bounding box center [992, 369] width 15 height 15
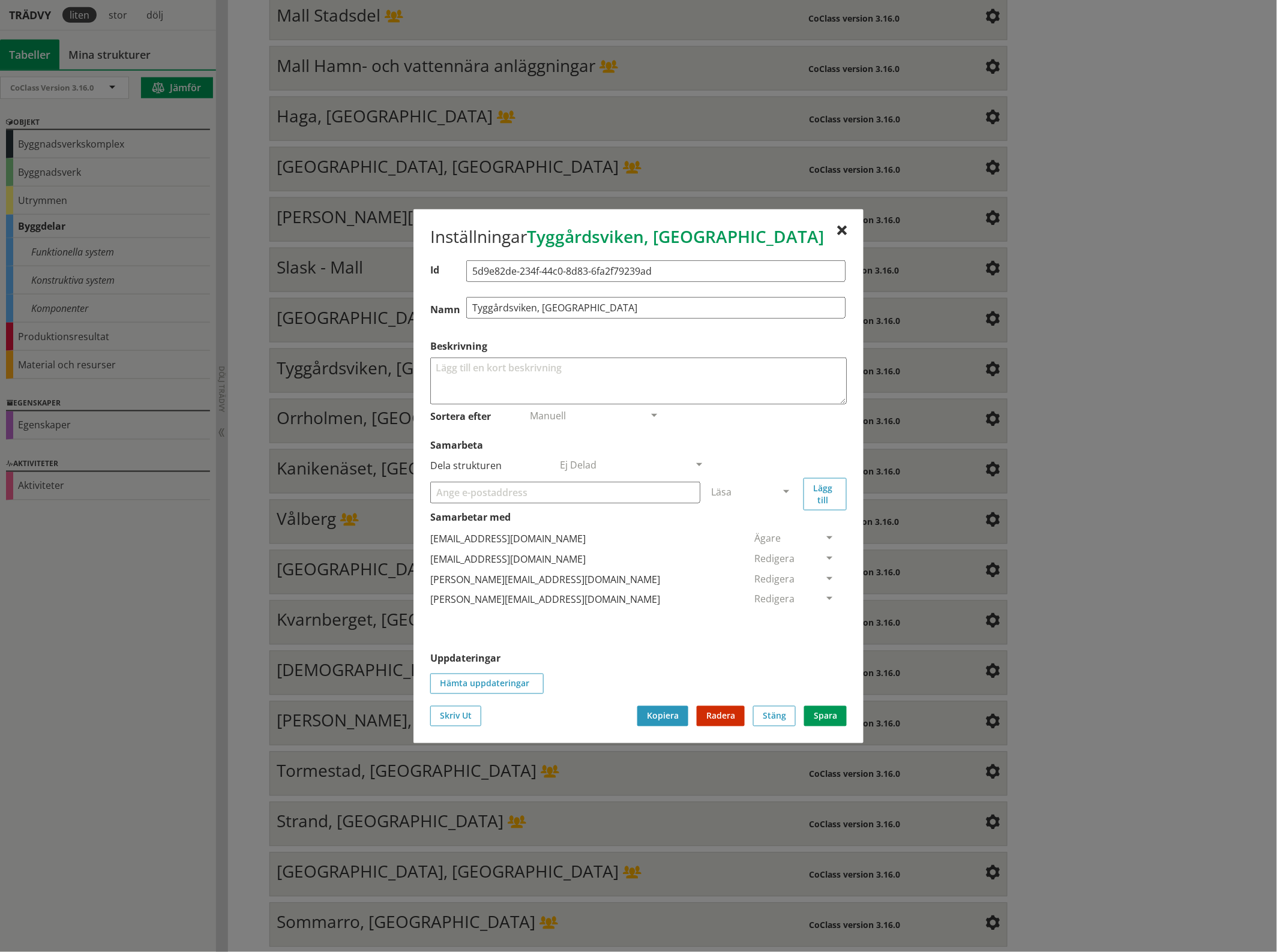
click at [540, 487] on input "Samarbeta" at bounding box center [566, 492] width 270 height 21
paste input "[EMAIL_ADDRESS][DOMAIN_NAME]"
type input "[EMAIL_ADDRESS][DOMAIN_NAME]"
click at [787, 490] on span at bounding box center [785, 492] width 11 height 11
click at [775, 526] on span "Administratör" at bounding box center [742, 527] width 63 height 14
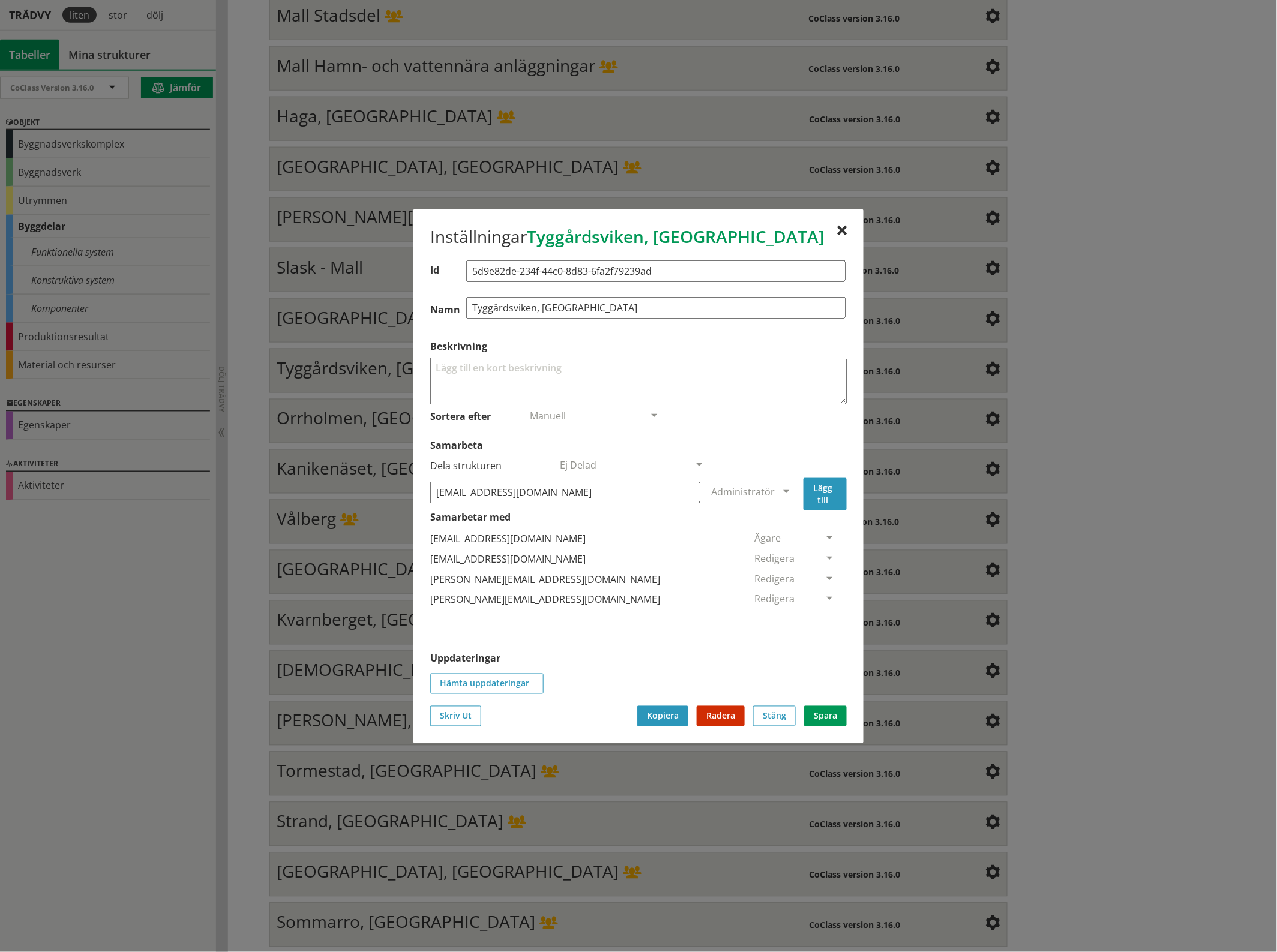
click at [829, 485] on button "Lägg till" at bounding box center [825, 493] width 43 height 32
click at [824, 617] on span at bounding box center [829, 620] width 11 height 11
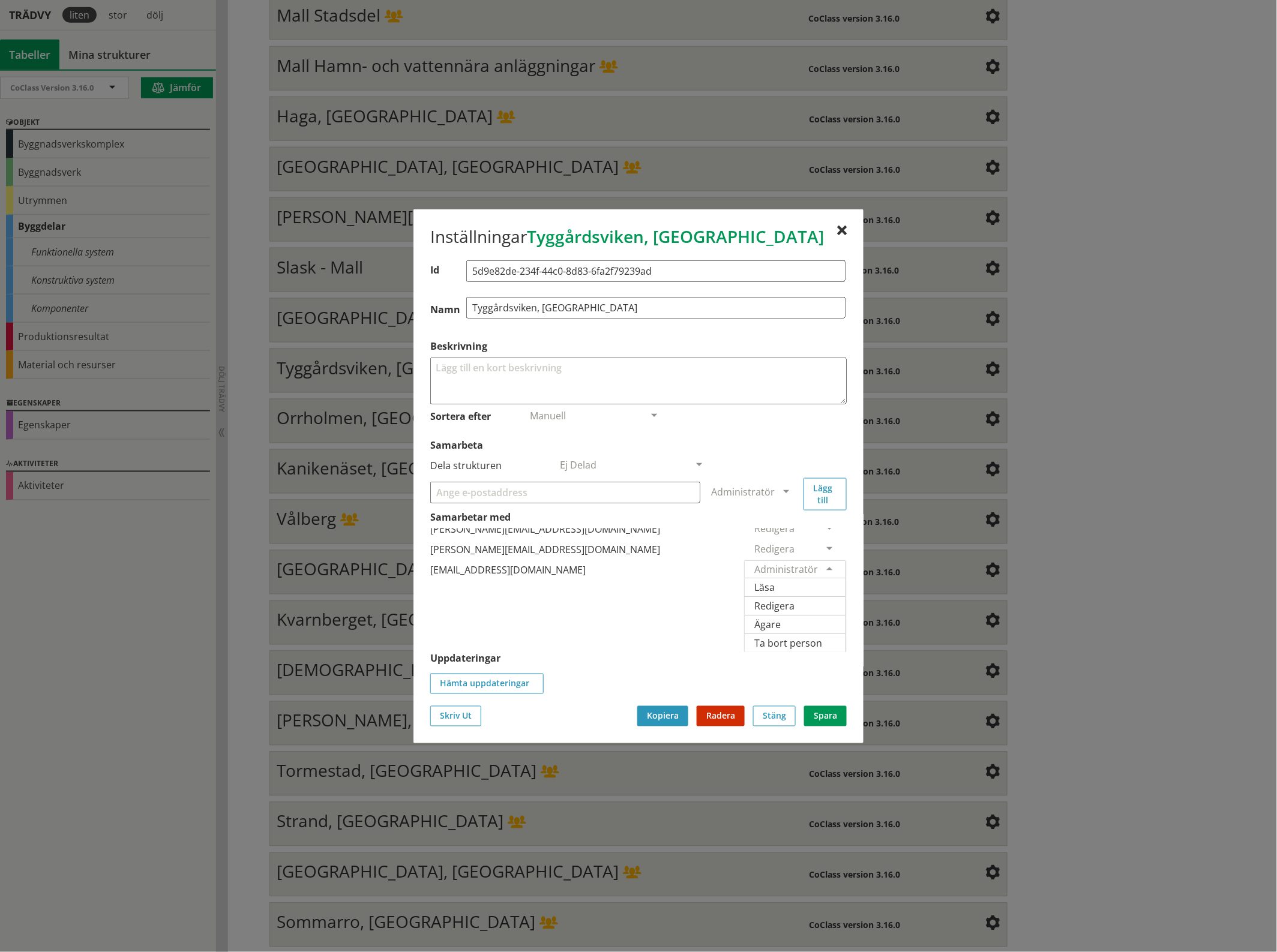
scroll to position [88, 0]
click at [780, 617] on span "Ägare" at bounding box center [767, 624] width 26 height 14
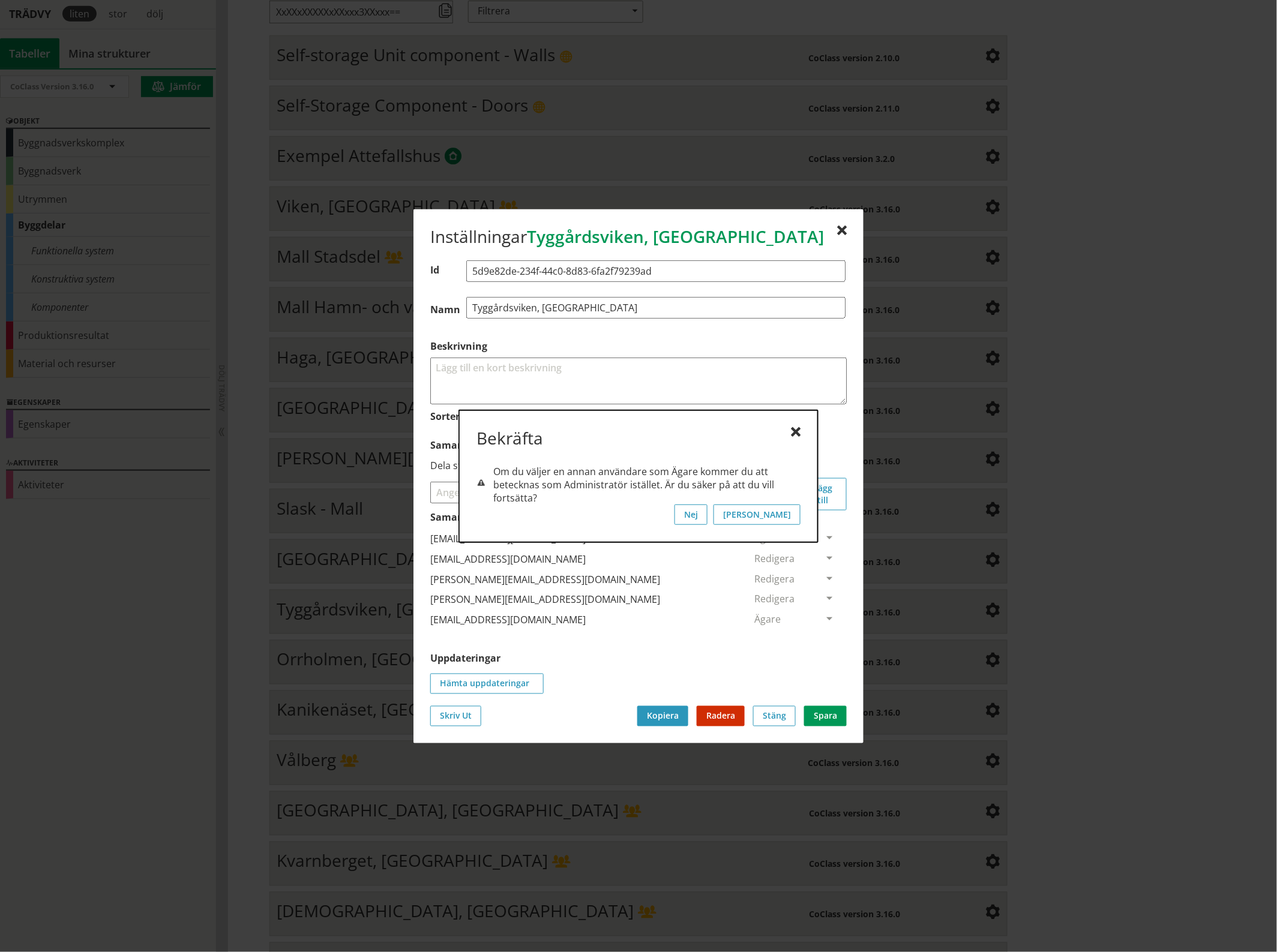
scroll to position [233, 0]
click at [789, 520] on button "[PERSON_NAME]" at bounding box center [757, 514] width 87 height 20
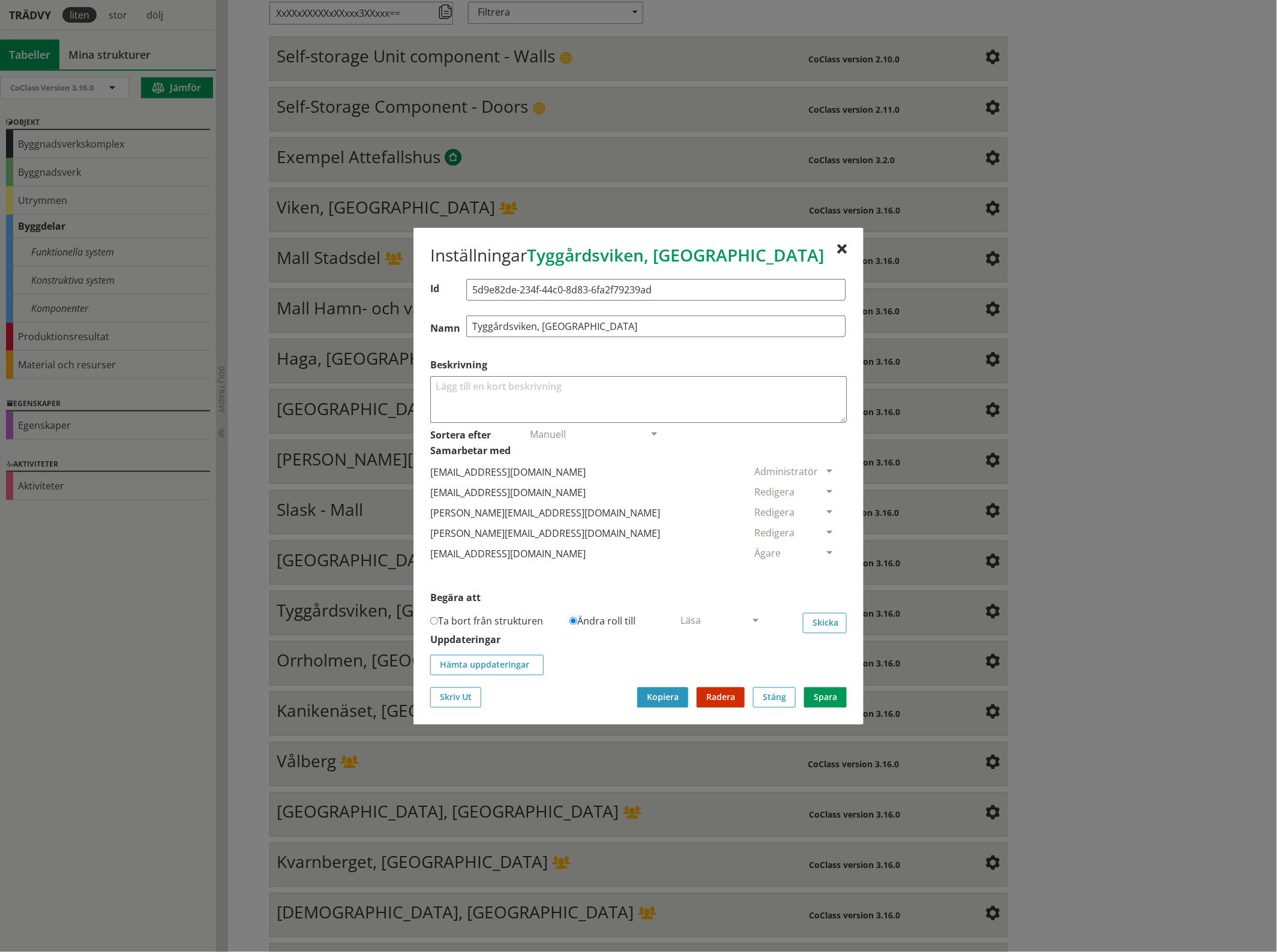
click at [824, 487] on span at bounding box center [829, 492] width 11 height 11
click at [822, 563] on span "Ta bort person" at bounding box center [788, 565] width 68 height 14
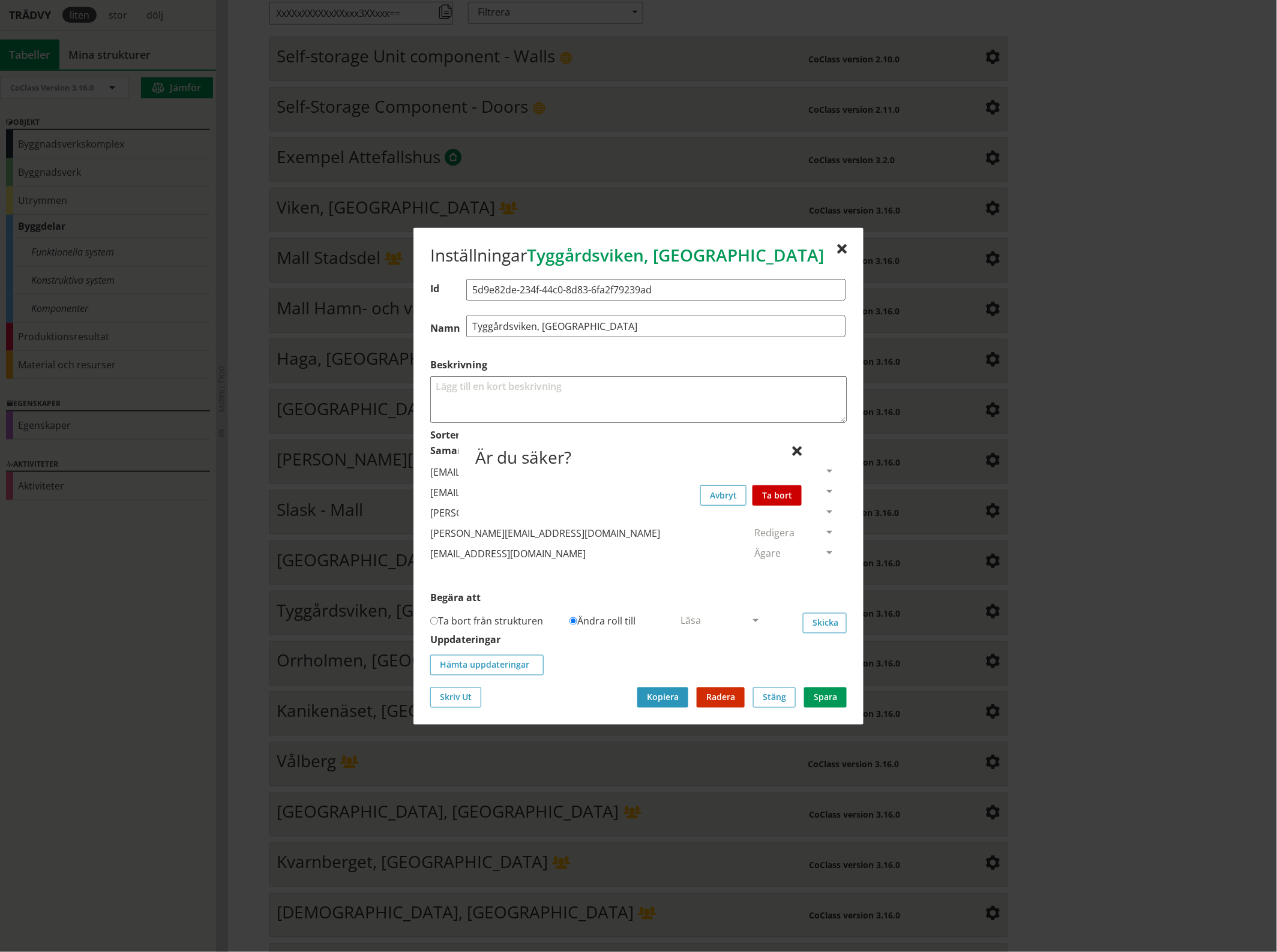
click at [781, 488] on button "Ta bort" at bounding box center [777, 494] width 50 height 20
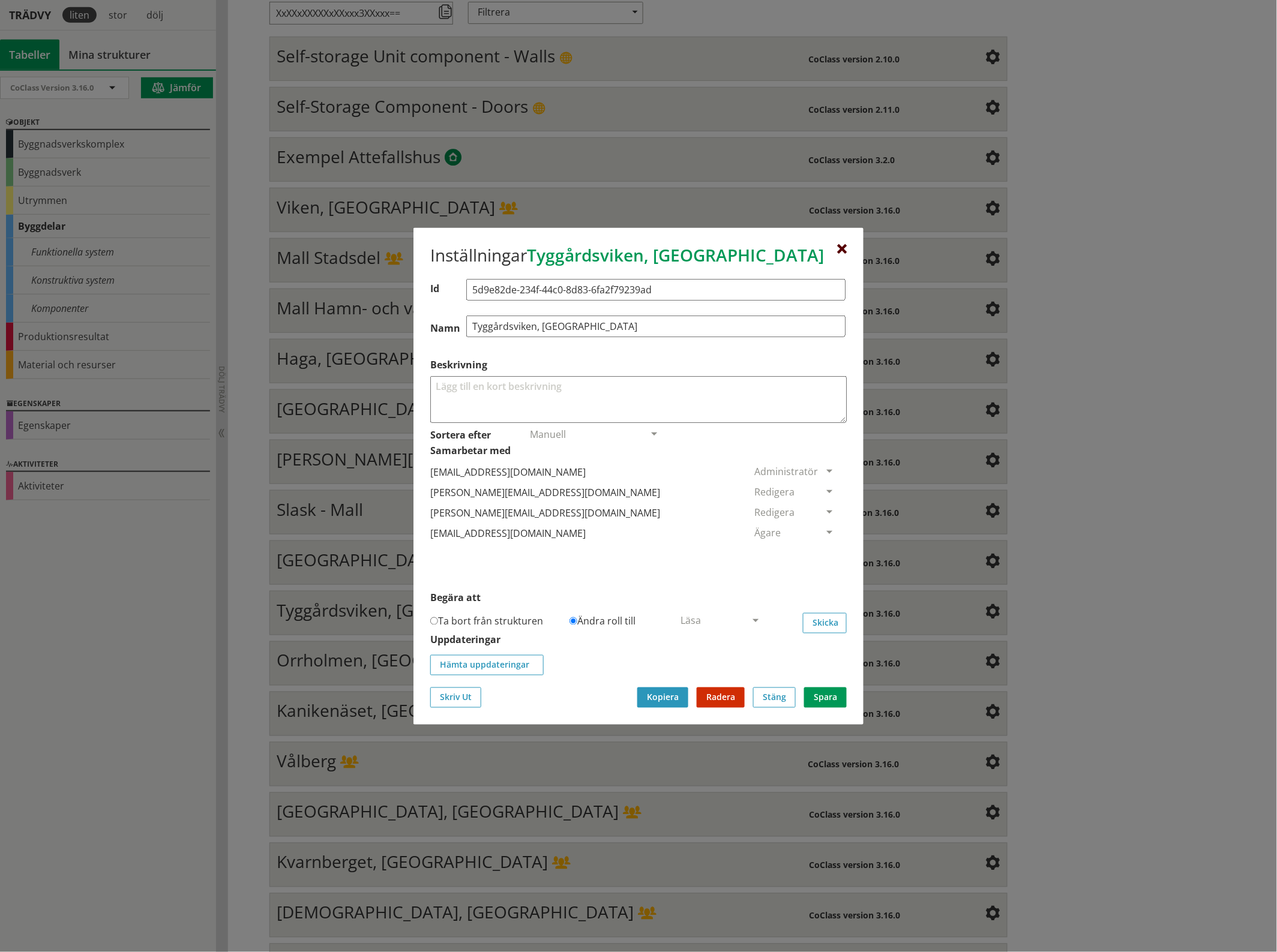
click at [840, 244] on div at bounding box center [842, 249] width 10 height 10
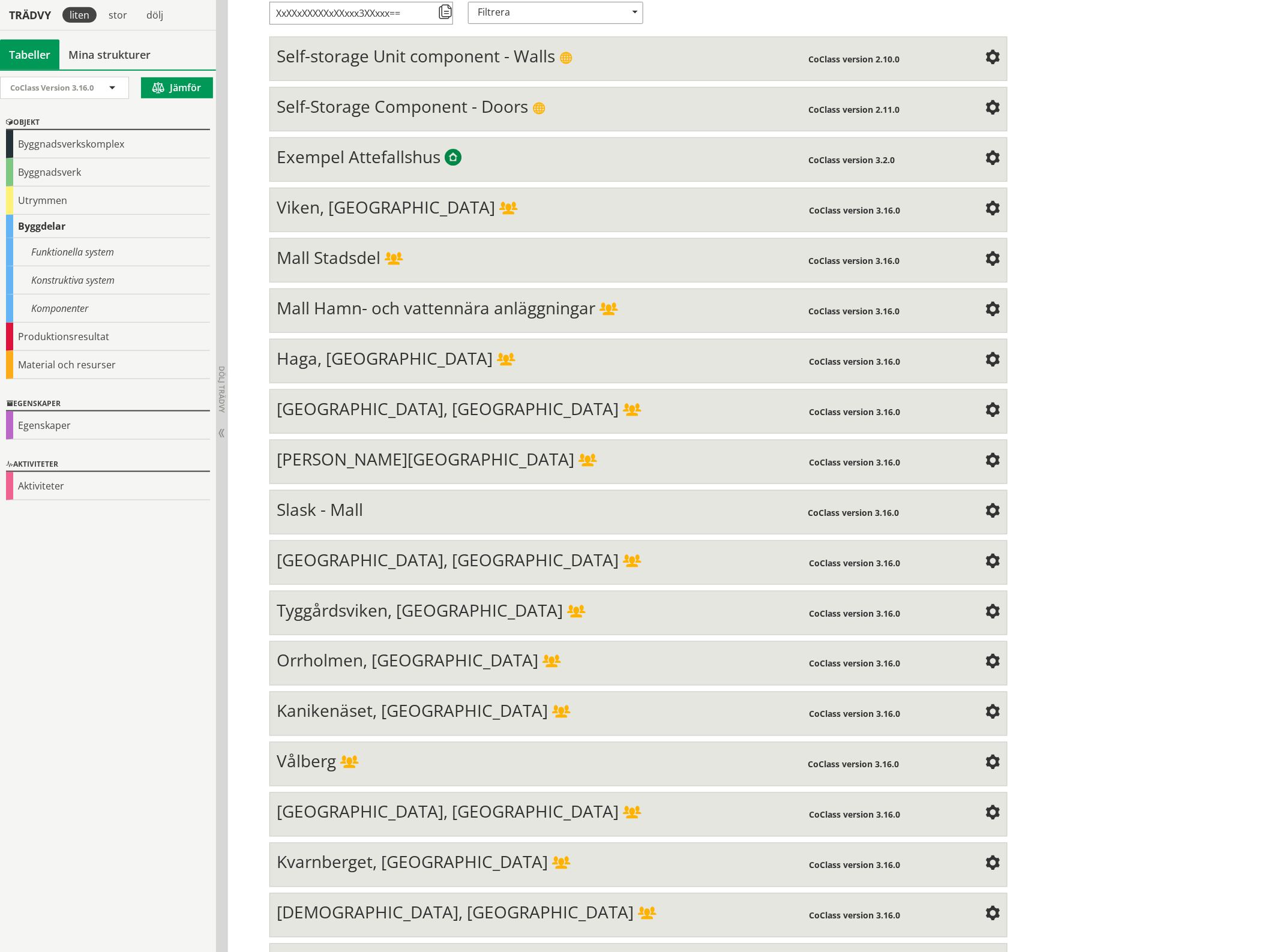
click at [985, 656] on span at bounding box center [992, 663] width 15 height 15
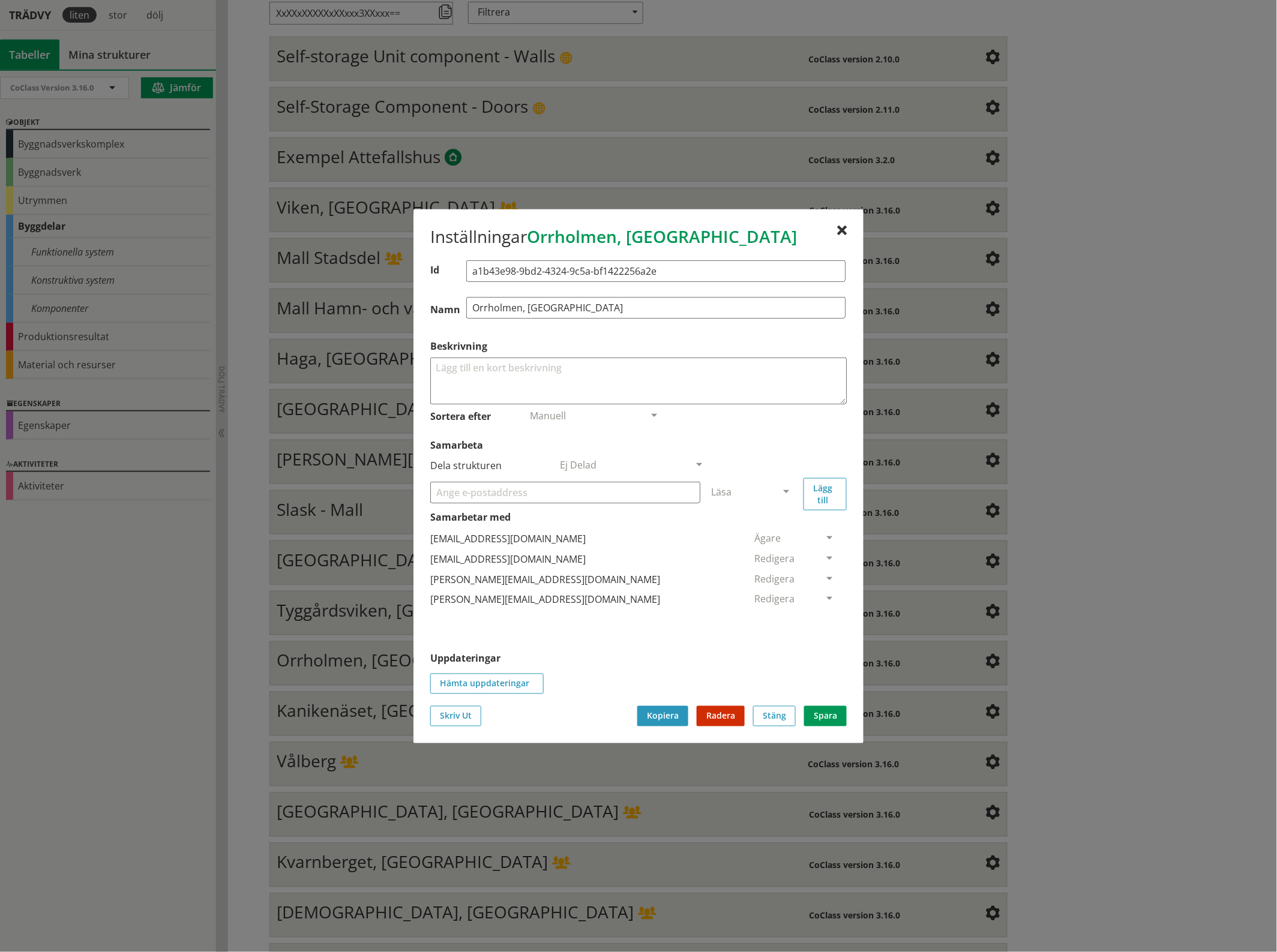
click at [521, 493] on input "Samarbeta" at bounding box center [566, 492] width 270 height 21
paste input "[EMAIL_ADDRESS][DOMAIN_NAME]"
type input "[EMAIL_ADDRESS][DOMAIN_NAME]"
click at [786, 490] on span at bounding box center [785, 492] width 11 height 11
click at [775, 525] on span "Administratör" at bounding box center [742, 527] width 63 height 14
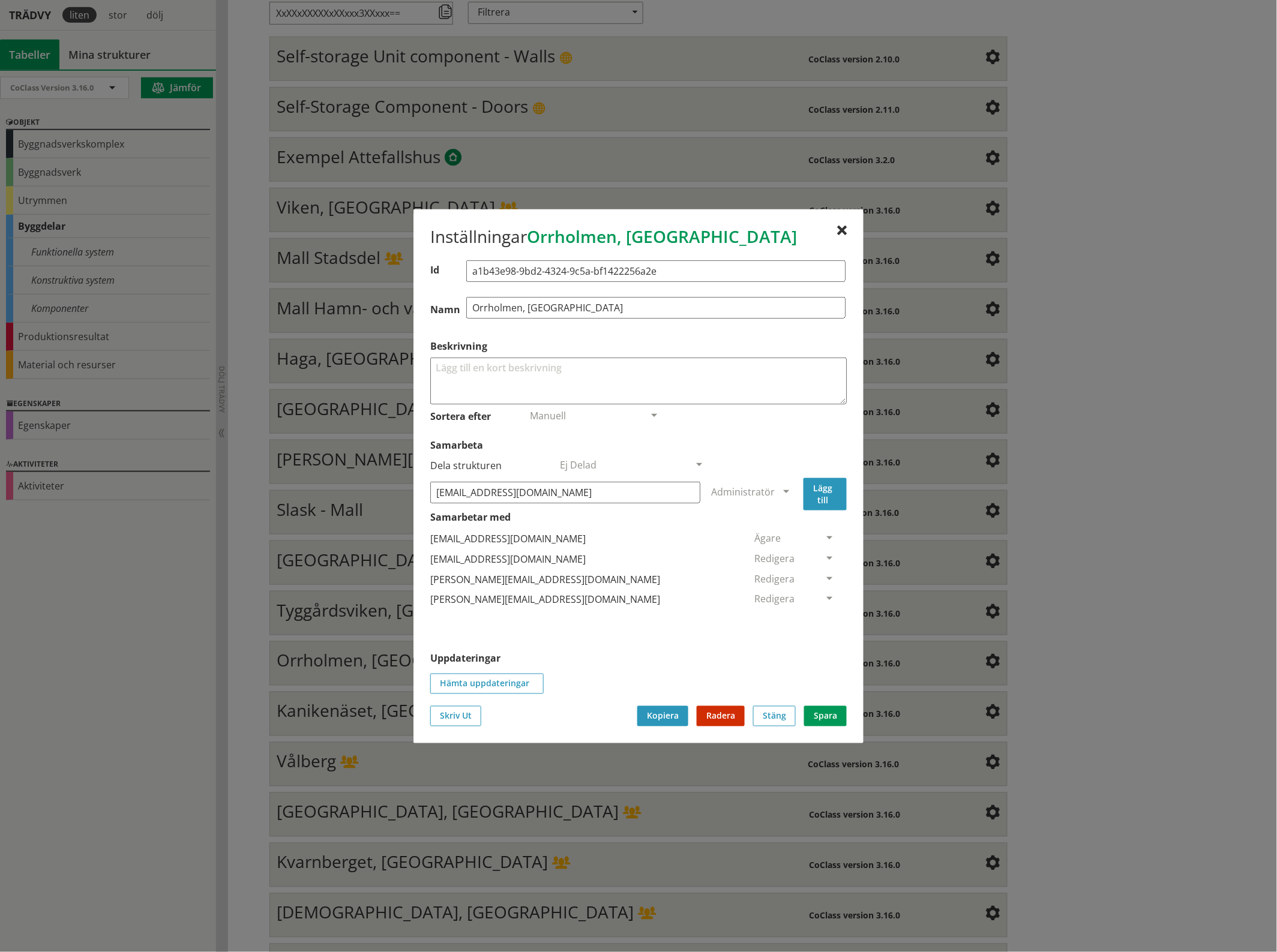
click at [829, 493] on button "Lägg till" at bounding box center [825, 493] width 43 height 32
click at [824, 619] on span at bounding box center [829, 620] width 11 height 11
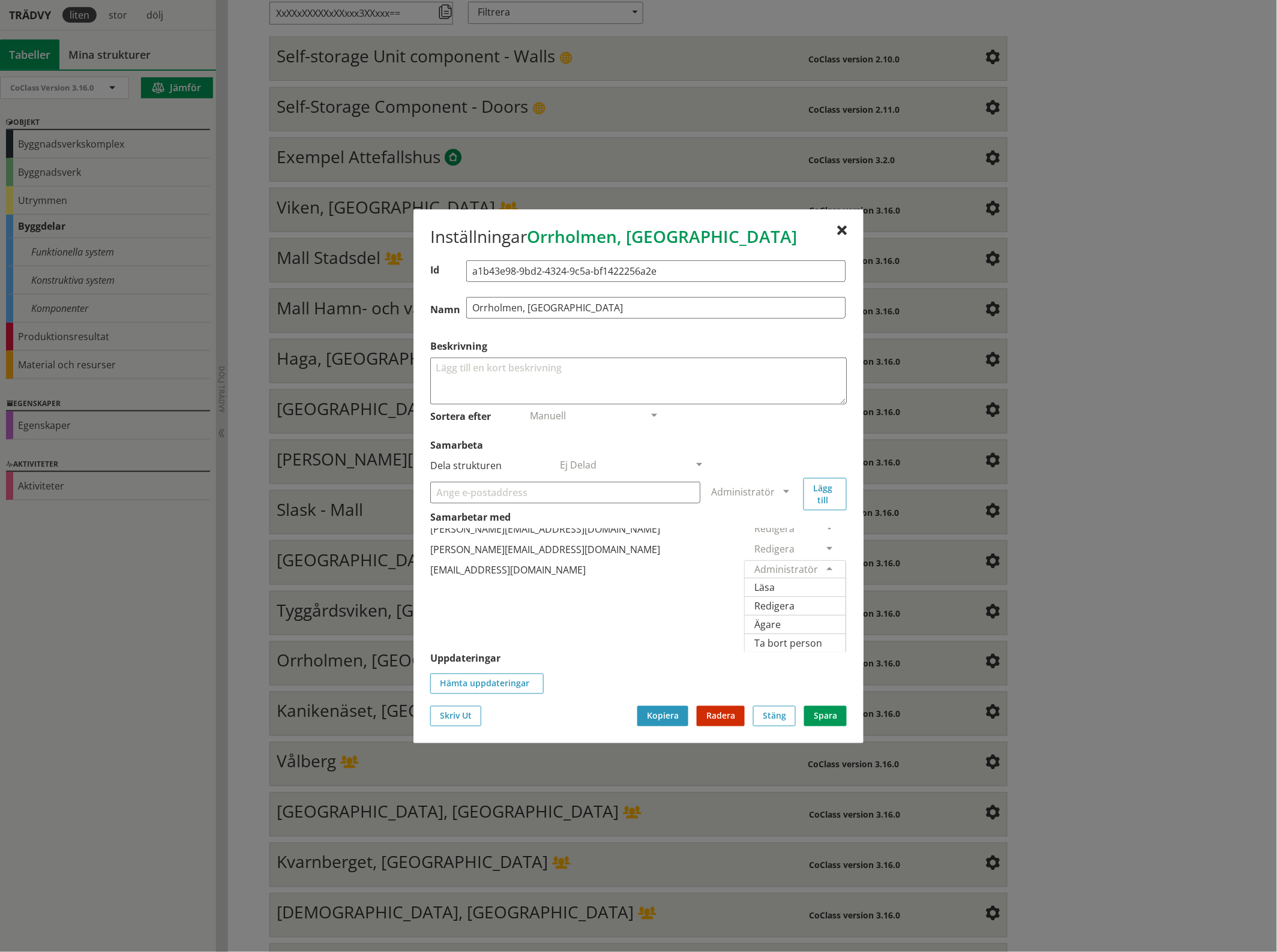
scroll to position [88, 0]
click at [780, 617] on span "Ägare" at bounding box center [767, 624] width 26 height 14
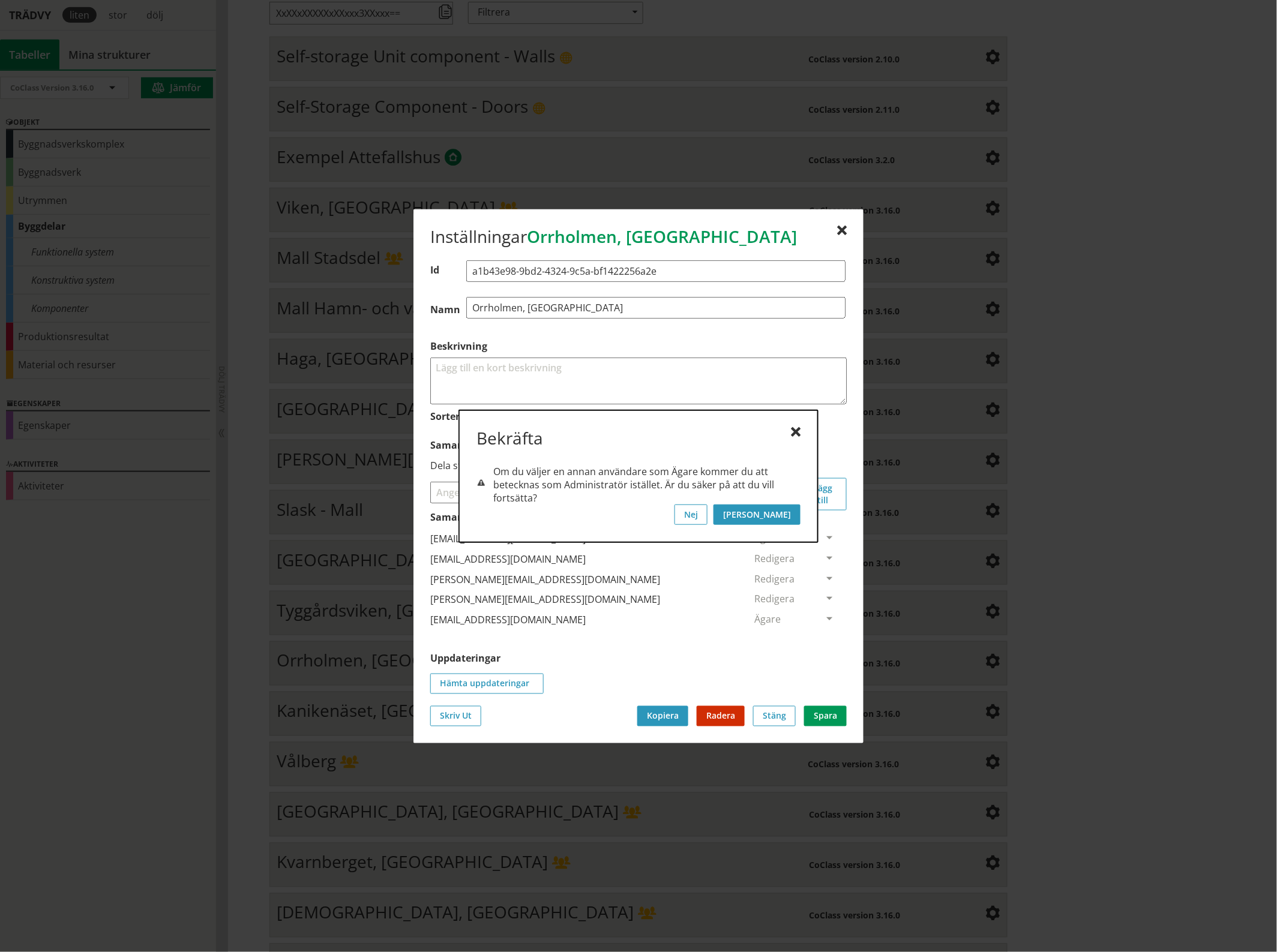
click at [783, 510] on button "[PERSON_NAME]" at bounding box center [757, 514] width 87 height 20
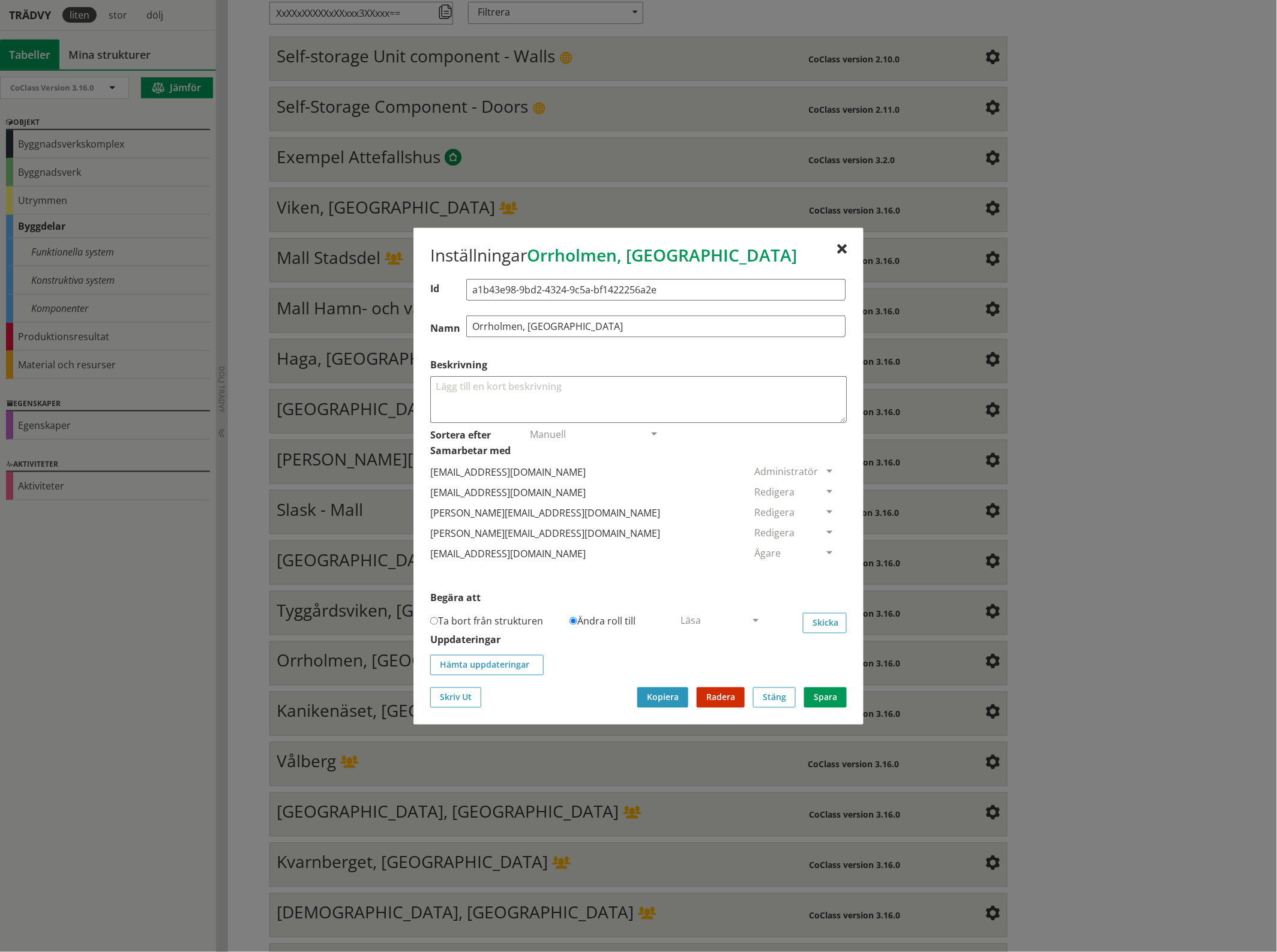
click at [824, 488] on span at bounding box center [829, 492] width 11 height 11
click at [822, 567] on span "Ta bort person" at bounding box center [788, 565] width 68 height 14
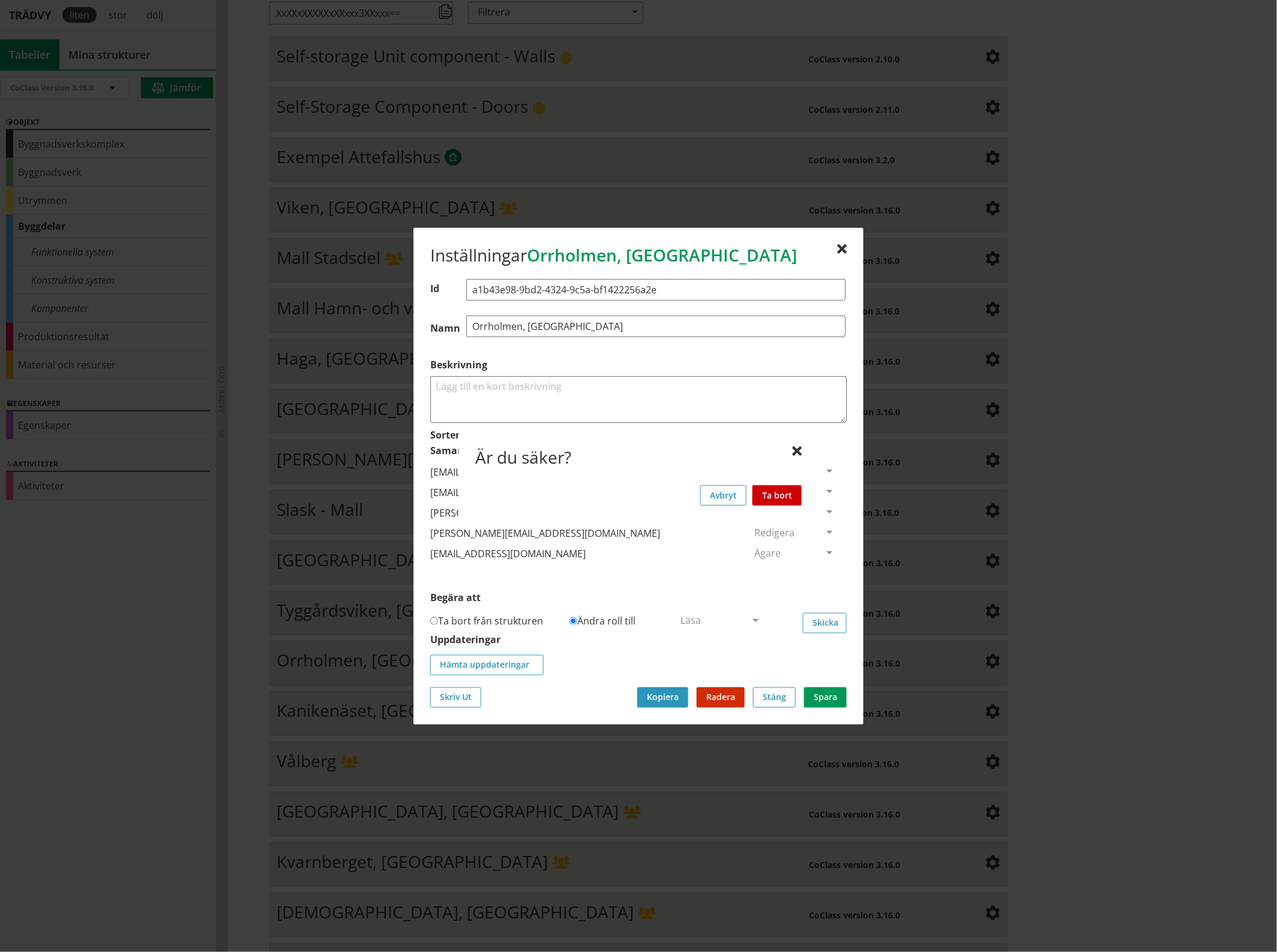
click at [783, 491] on button "Ta bort" at bounding box center [777, 494] width 50 height 20
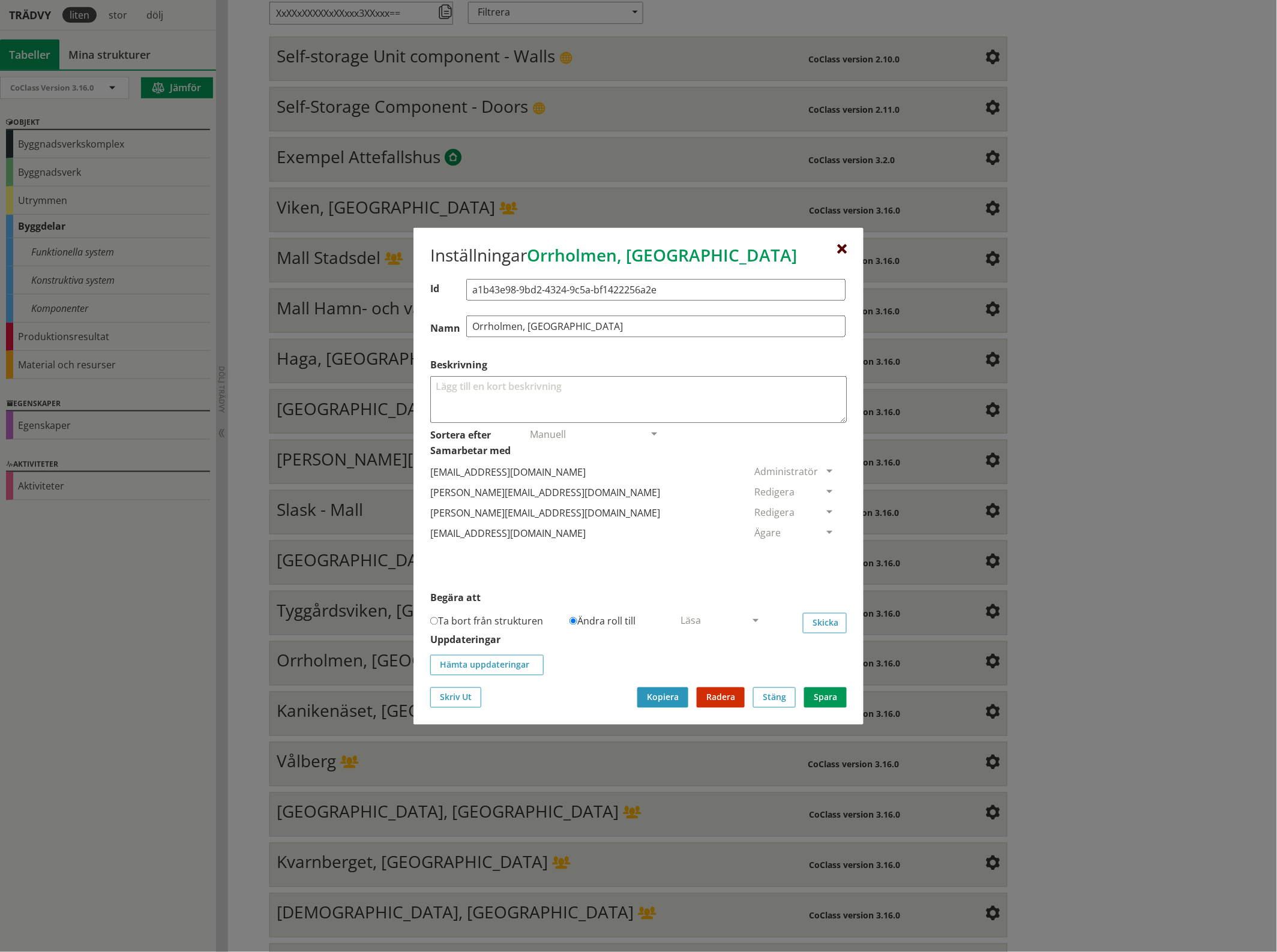
click at [845, 247] on div at bounding box center [842, 249] width 10 height 10
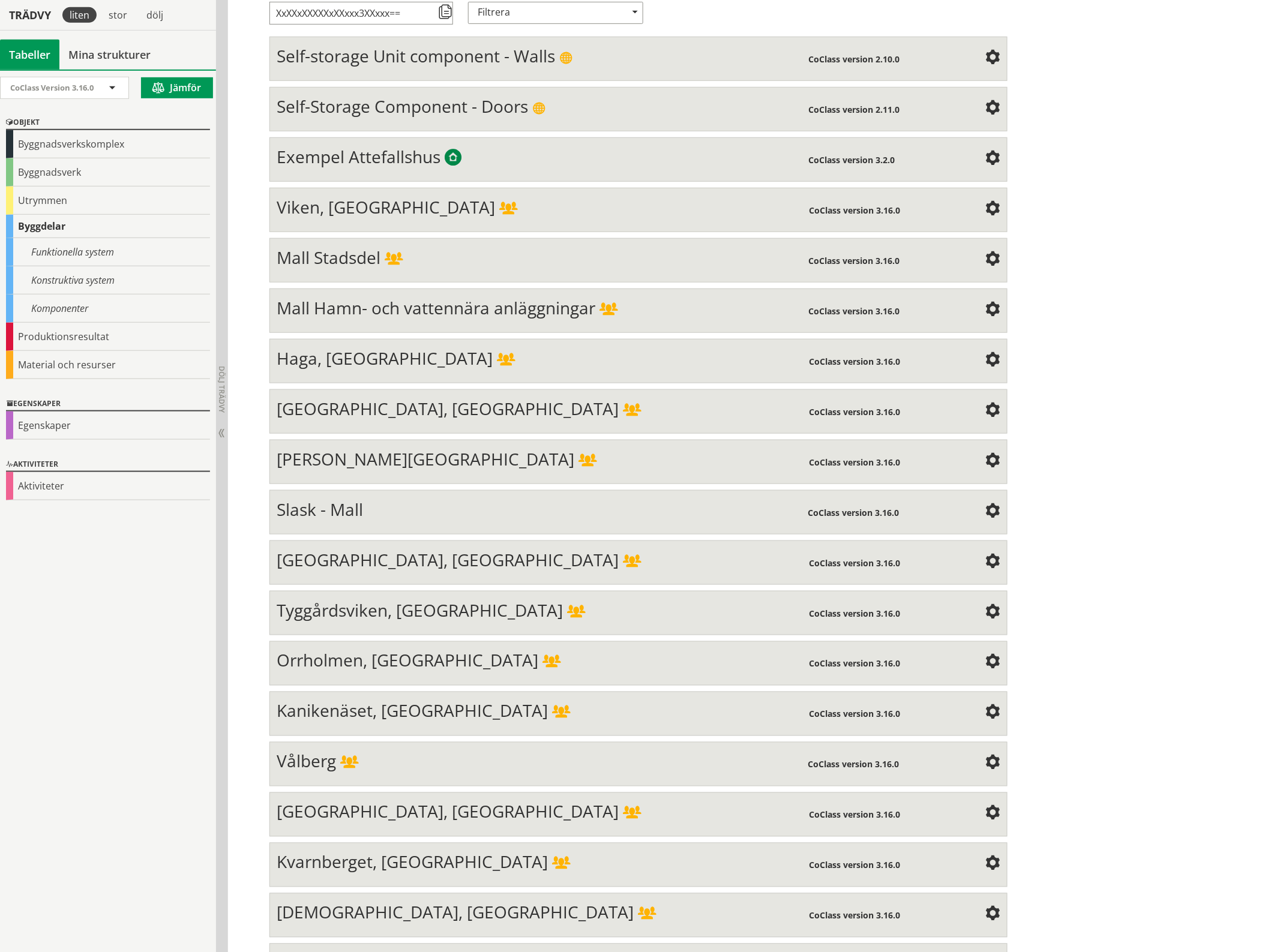
click at [985, 706] on span at bounding box center [992, 713] width 15 height 15
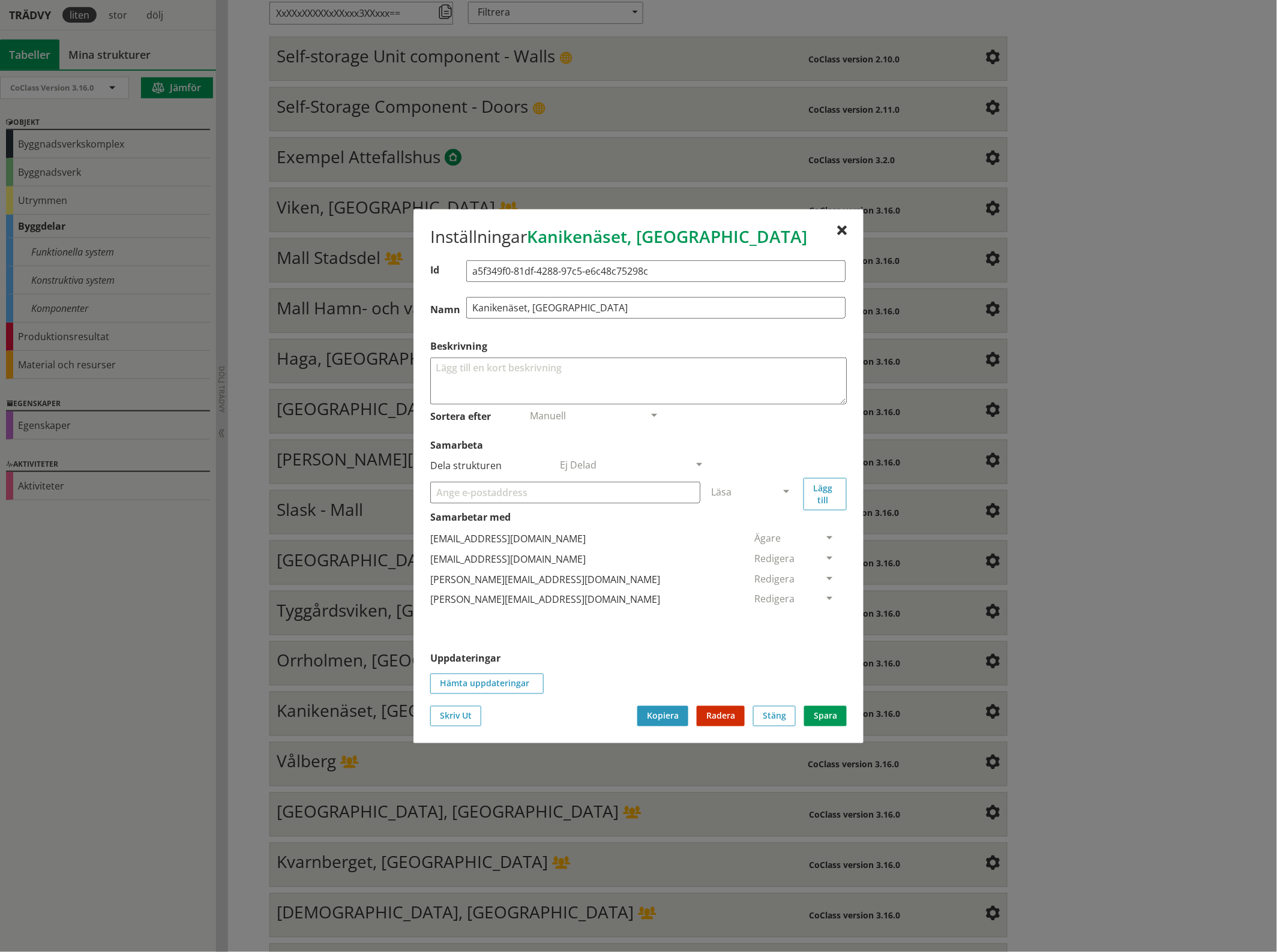
click at [579, 493] on input "Samarbeta" at bounding box center [566, 492] width 270 height 21
paste input "[EMAIL_ADDRESS][DOMAIN_NAME]"
type input "[EMAIL_ADDRESS][DOMAIN_NAME]"
click at [786, 493] on span at bounding box center [785, 492] width 11 height 11
click at [775, 527] on span "Administratör" at bounding box center [742, 527] width 63 height 14
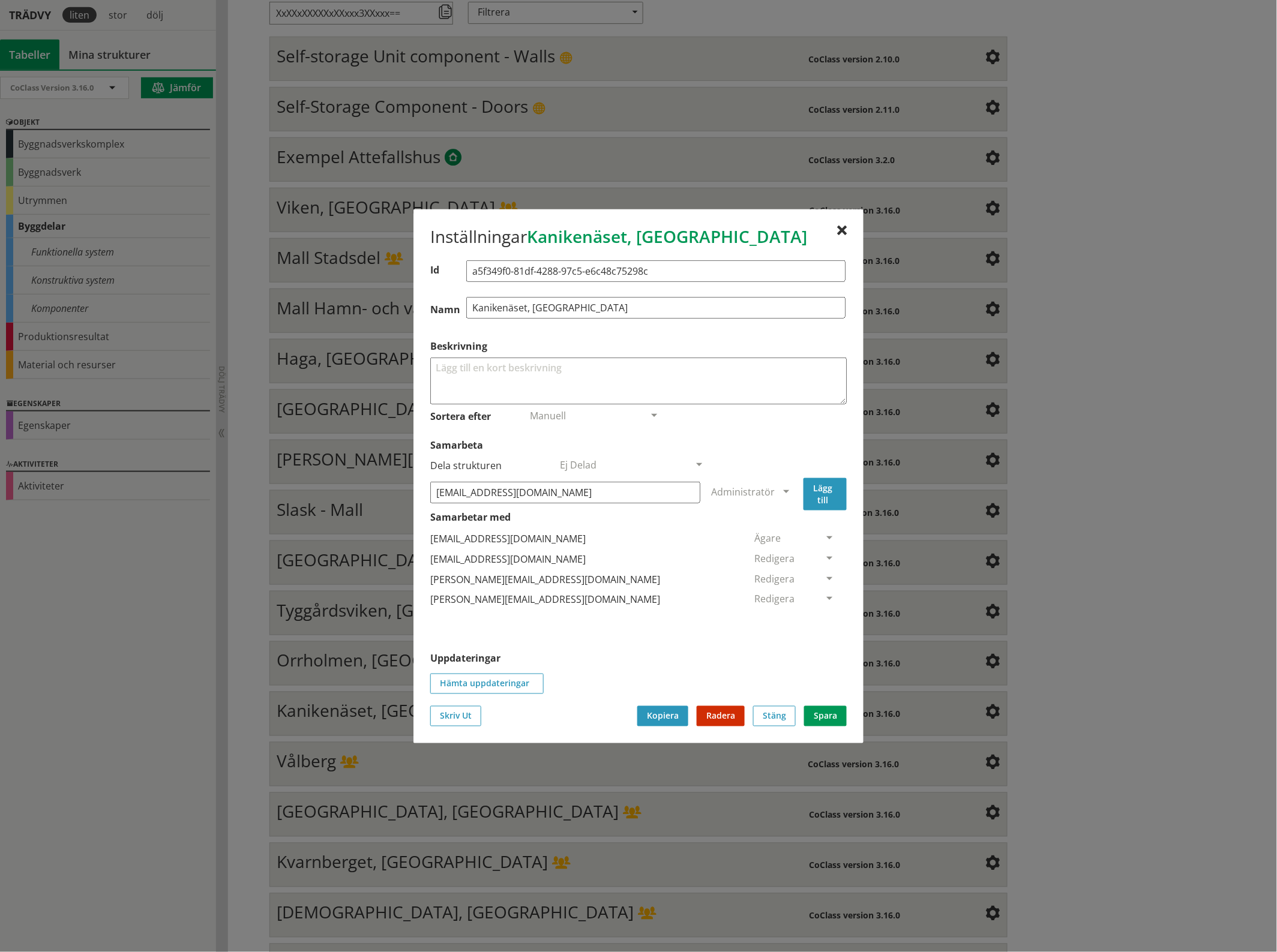
click at [823, 498] on button "Lägg till" at bounding box center [825, 493] width 43 height 32
click at [824, 616] on span at bounding box center [829, 620] width 11 height 11
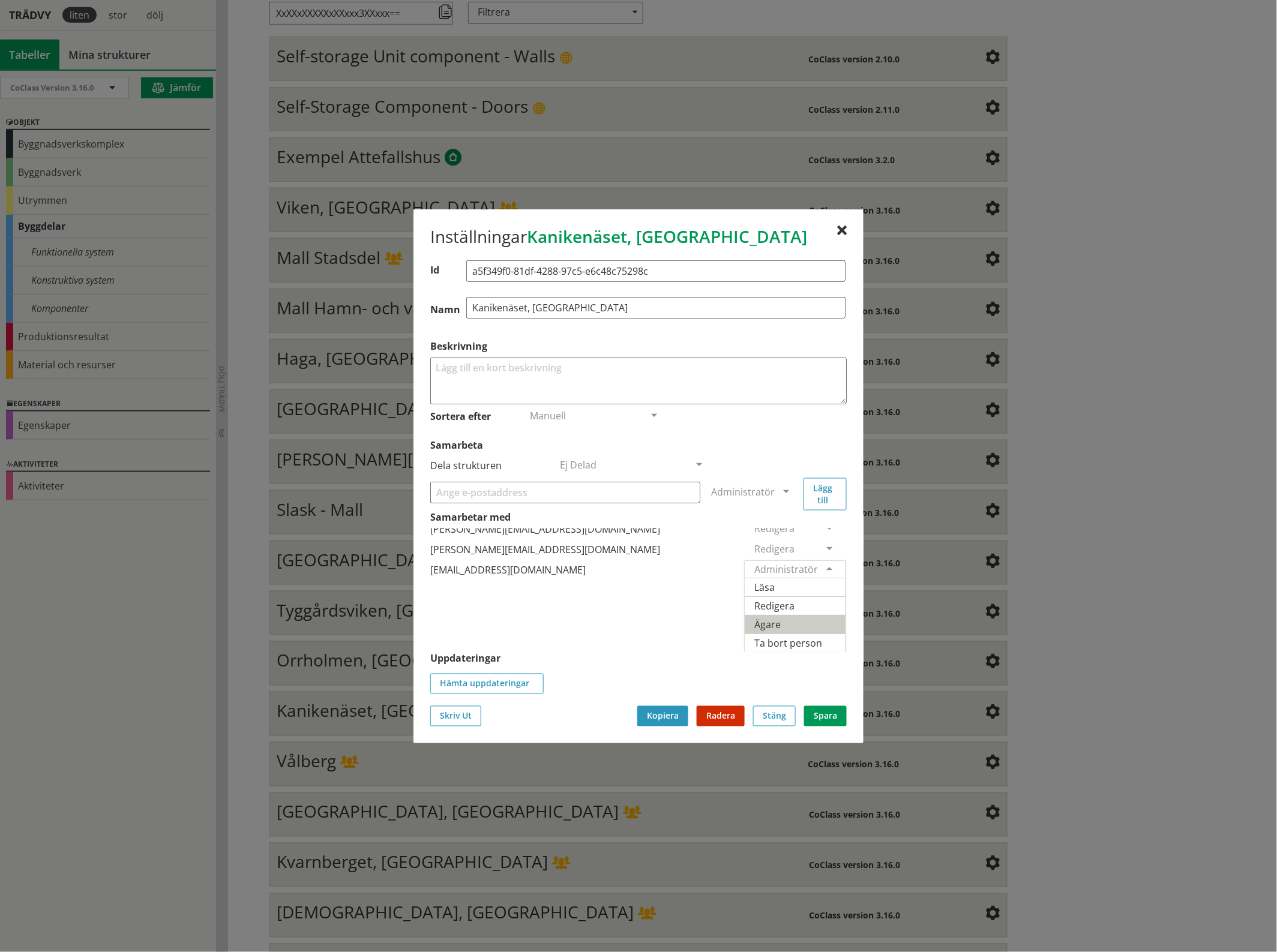
click at [780, 617] on span "Ägare" at bounding box center [767, 624] width 26 height 14
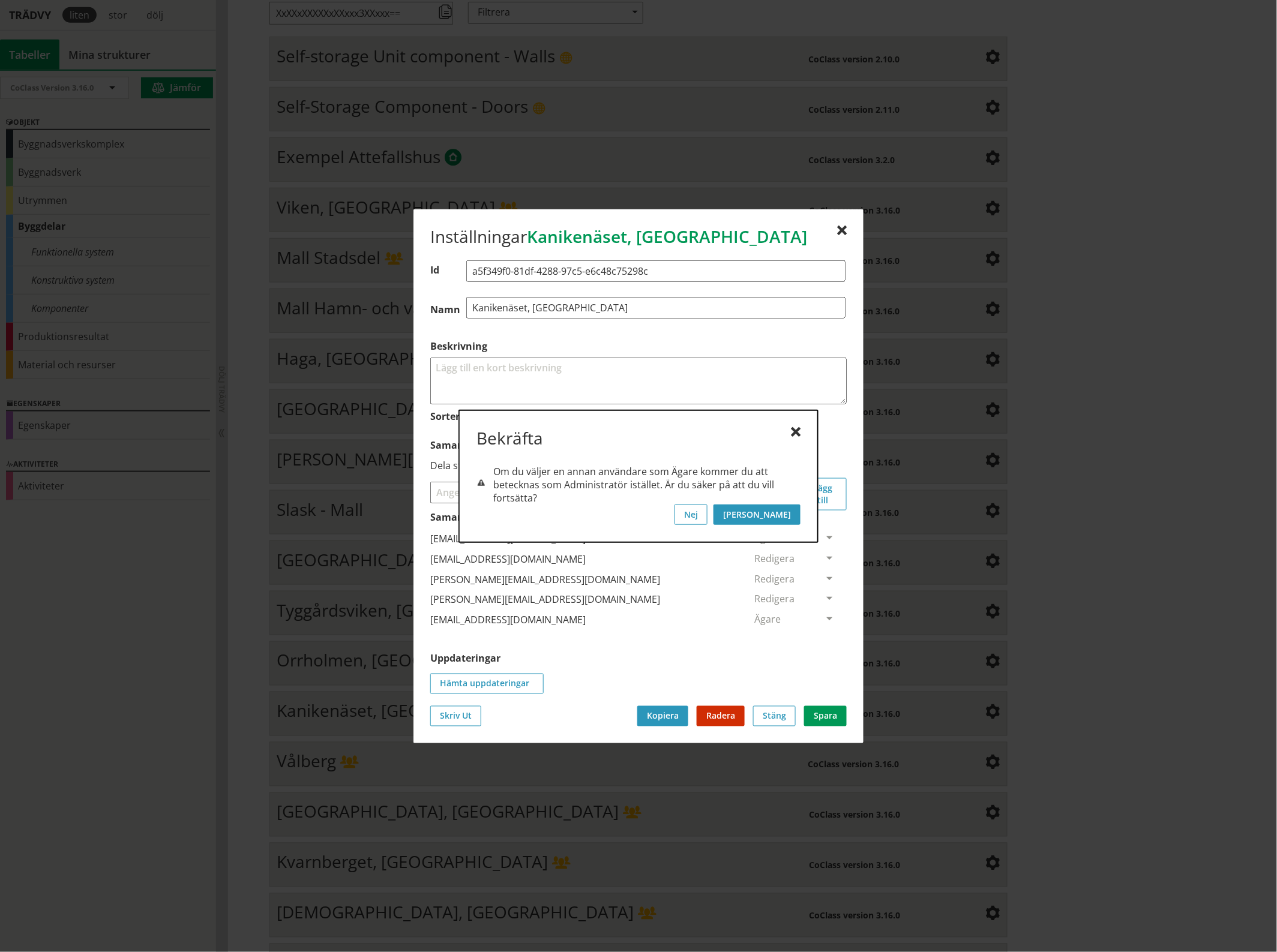
click at [787, 511] on button "[PERSON_NAME]" at bounding box center [757, 514] width 87 height 20
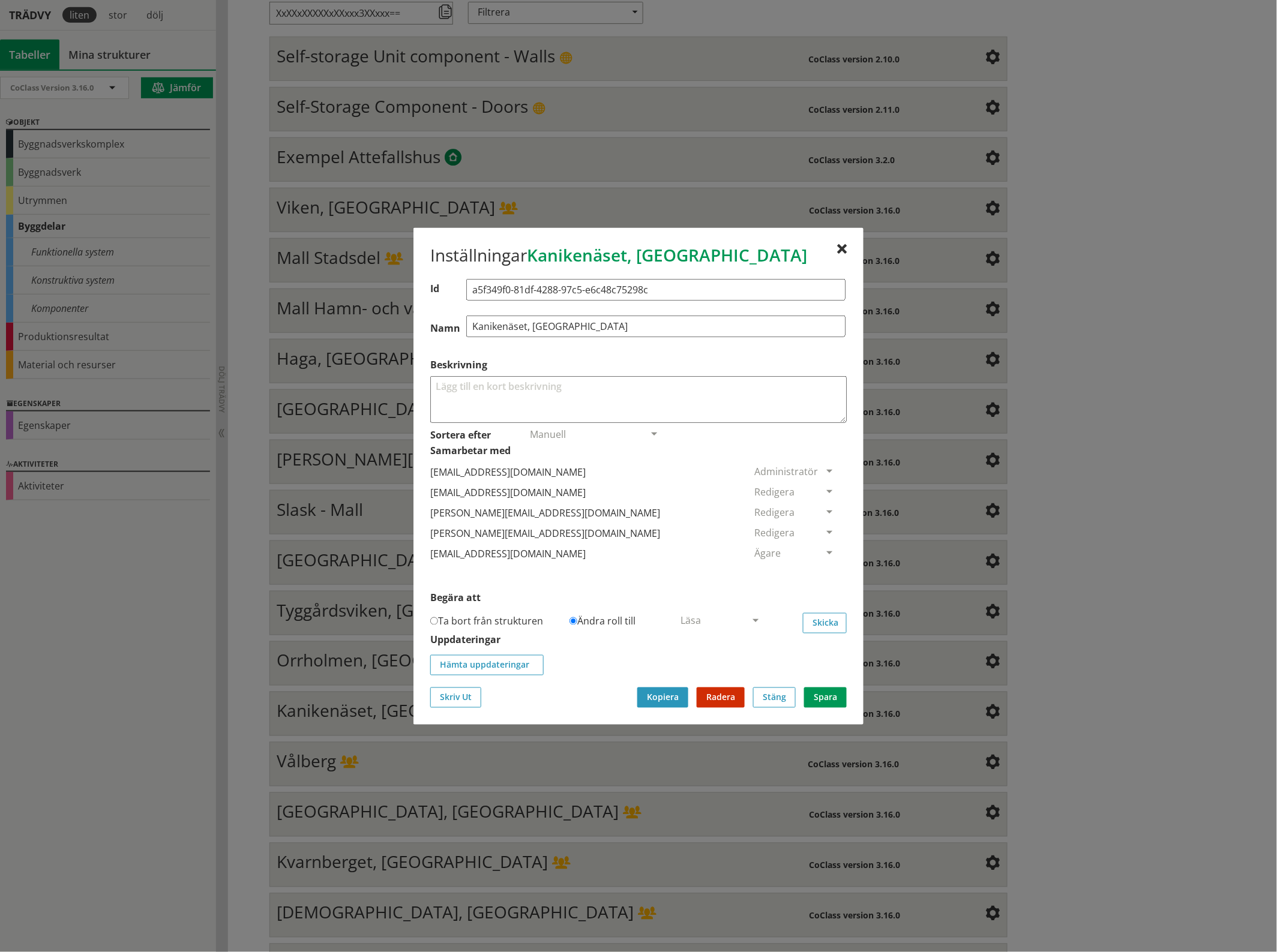
click at [824, 487] on span at bounding box center [829, 492] width 11 height 11
click at [822, 565] on span "Ta bort person" at bounding box center [788, 565] width 68 height 14
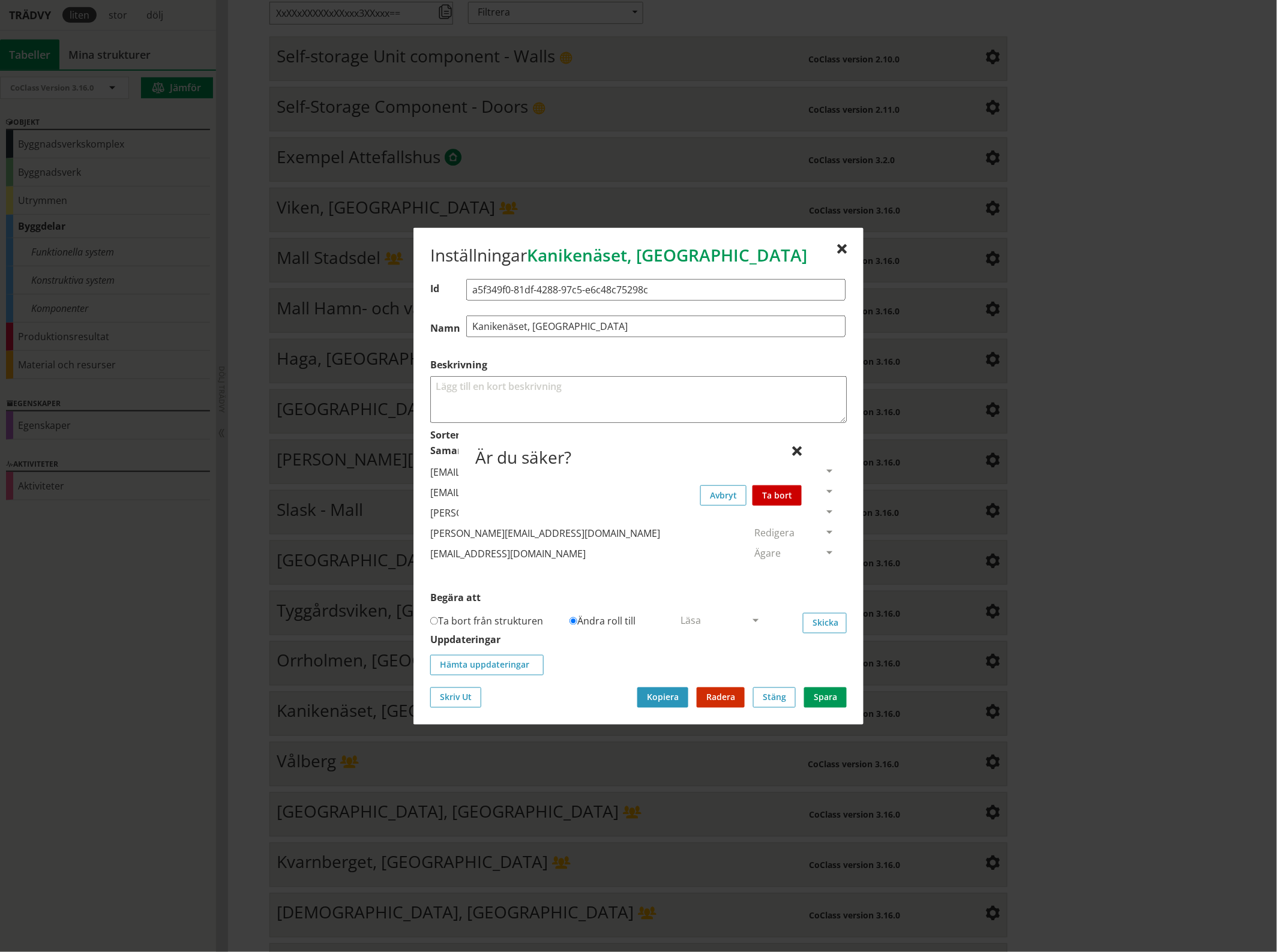
click at [786, 493] on button "Ta bort" at bounding box center [777, 494] width 50 height 20
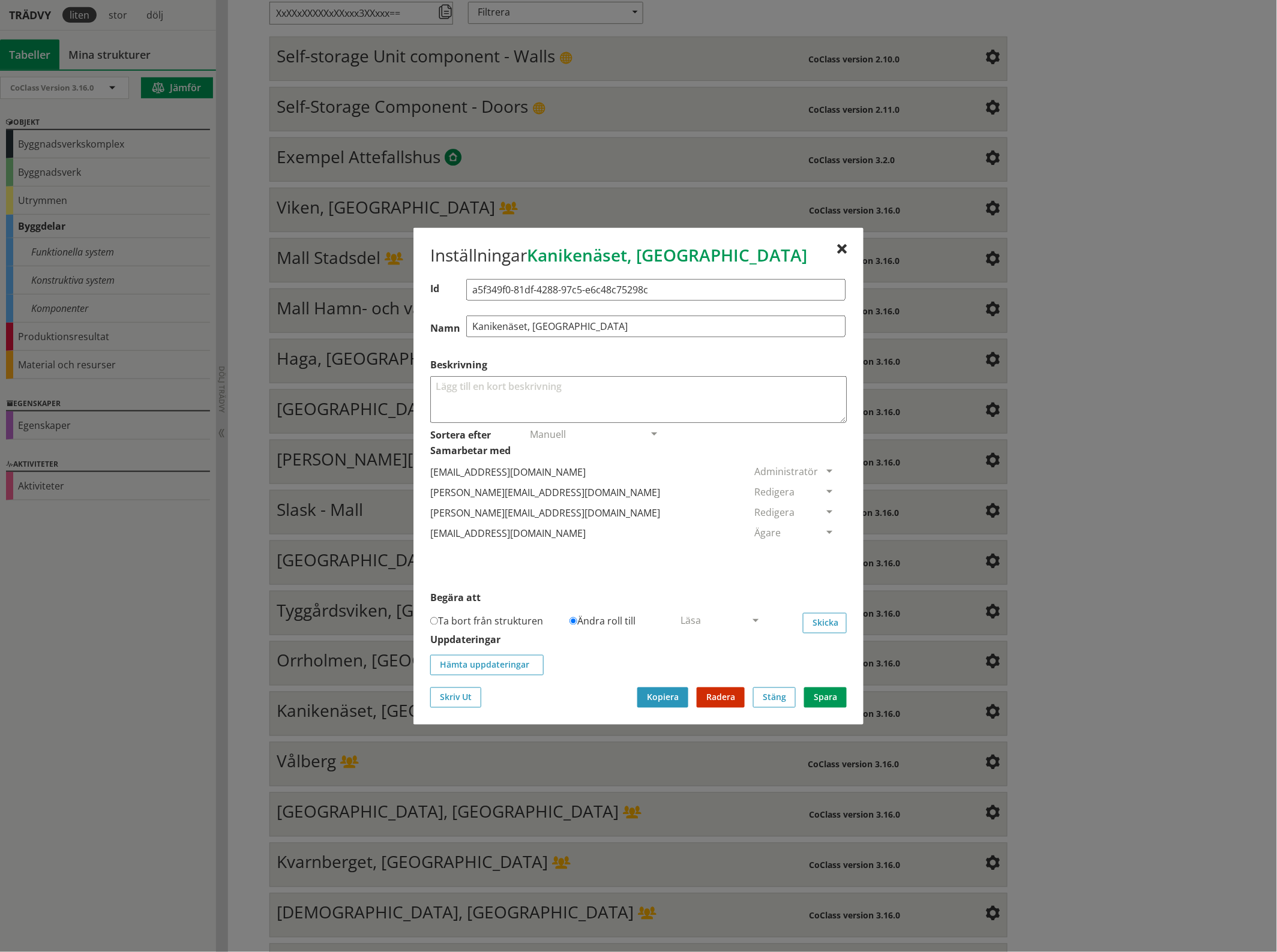
click at [845, 242] on div "Inställningar Kanikenäset, [GEOGRAPHIC_DATA] Id a5f349f0-81df-4288-97c5-e6c48c7…" at bounding box center [638, 475] width 450 height 496
click at [844, 246] on div at bounding box center [842, 249] width 10 height 10
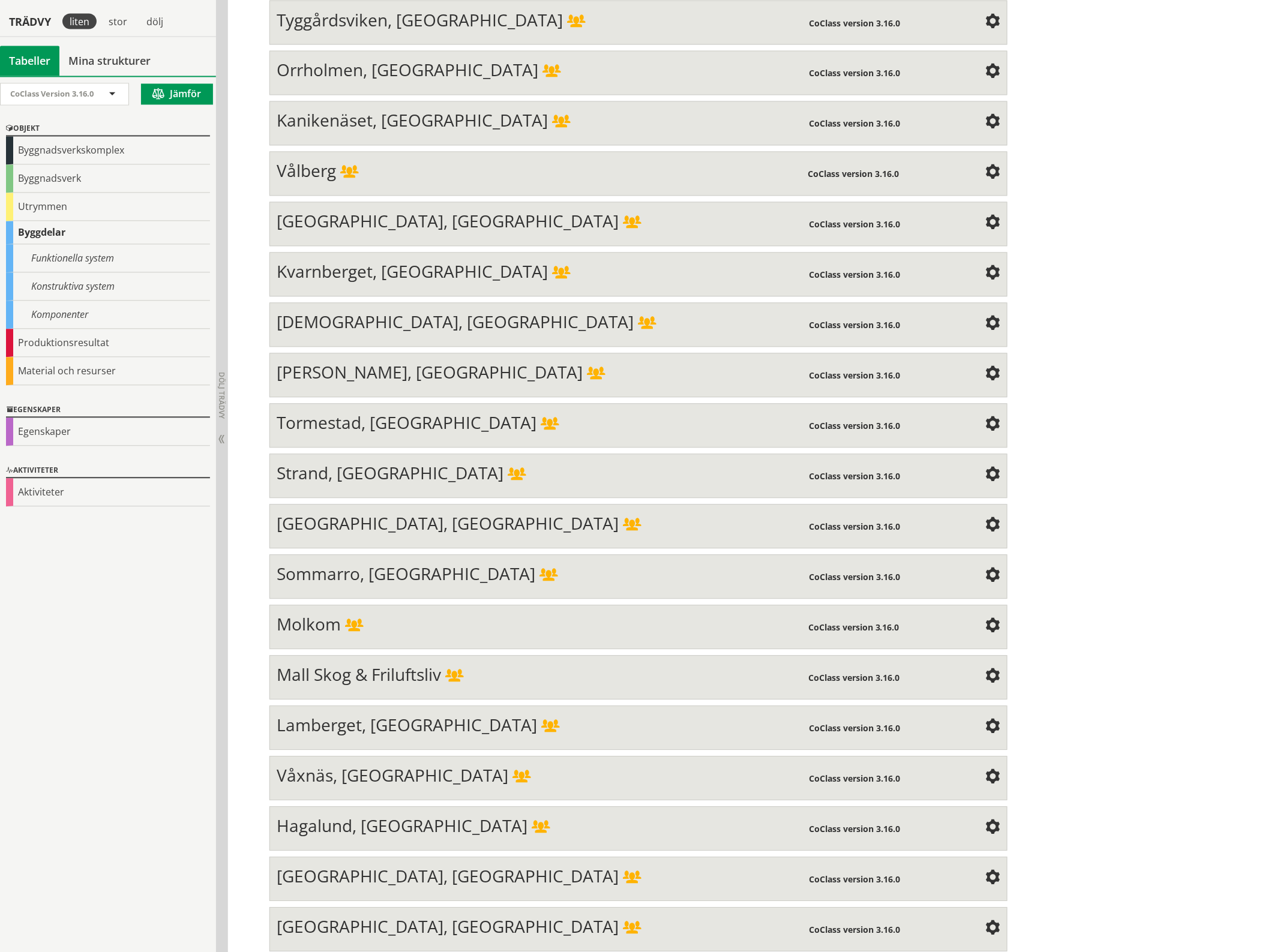
scroll to position [830, 0]
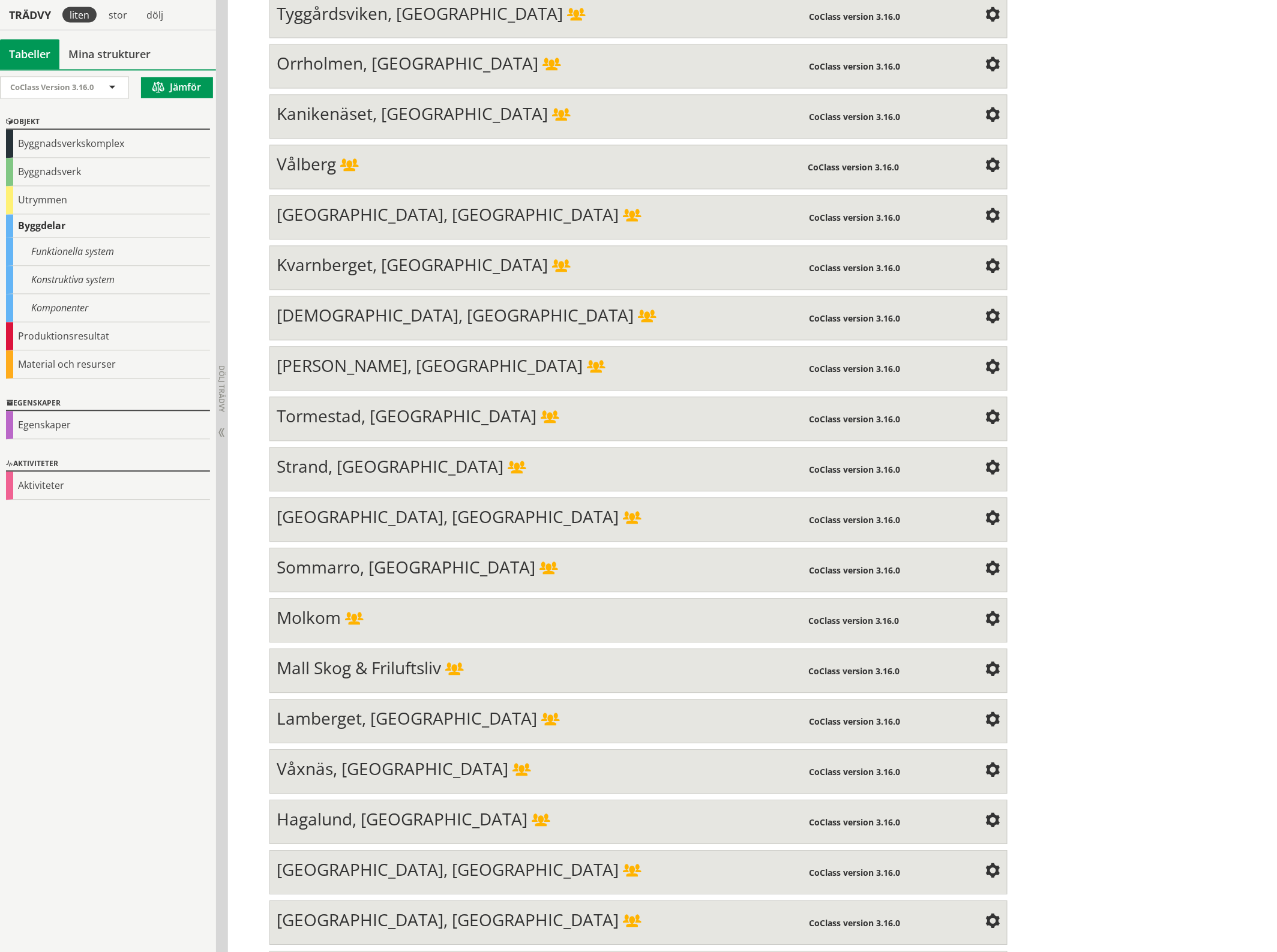
click at [985, 160] on span at bounding box center [992, 166] width 15 height 15
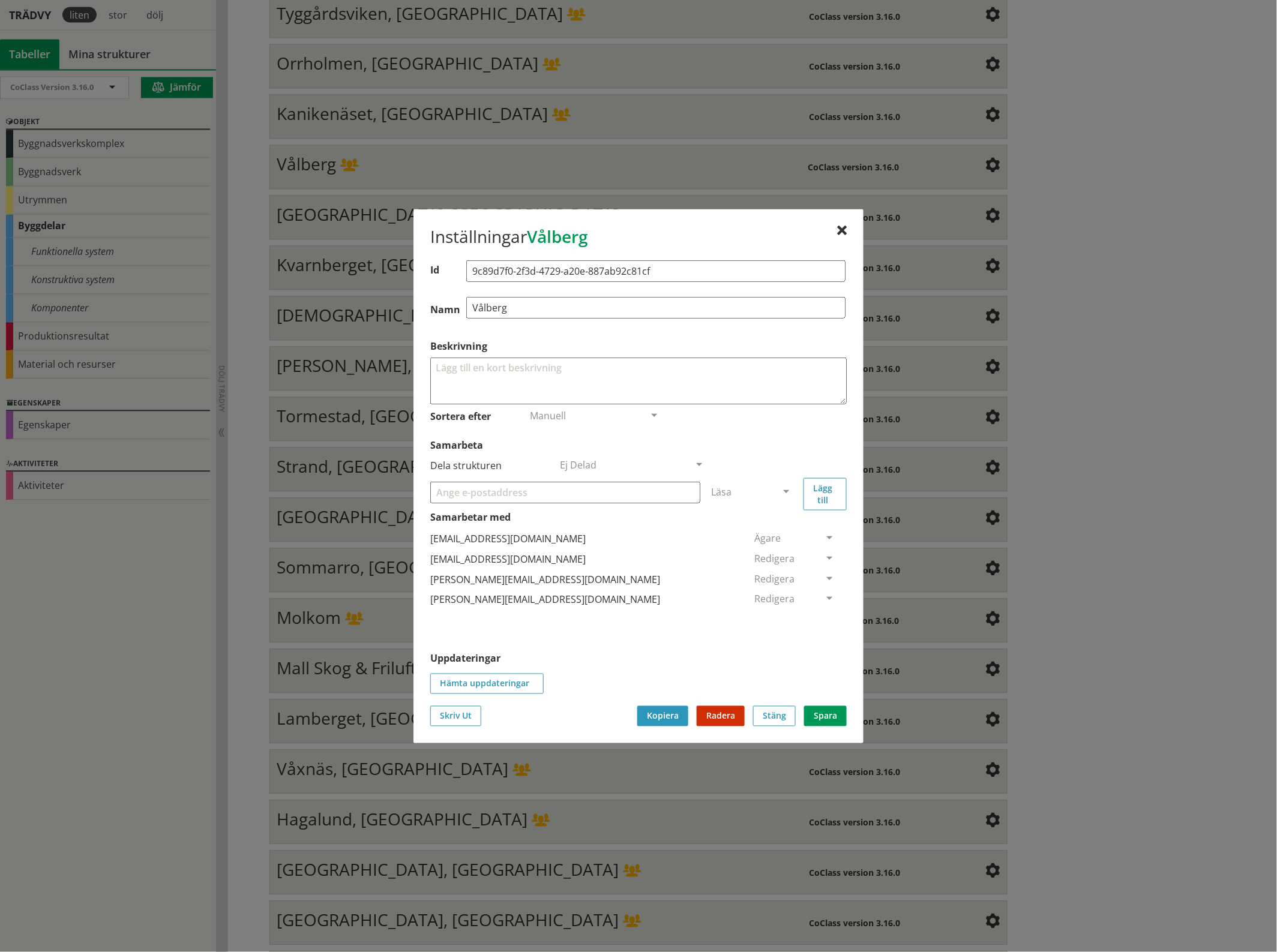
click at [481, 492] on input "Samarbeta" at bounding box center [566, 492] width 270 height 21
paste input "[EMAIL_ADDRESS][DOMAIN_NAME]"
type input "[EMAIL_ADDRESS][DOMAIN_NAME]"
click at [786, 490] on span at bounding box center [785, 492] width 11 height 11
click at [775, 526] on span "Administratör" at bounding box center [742, 527] width 63 height 14
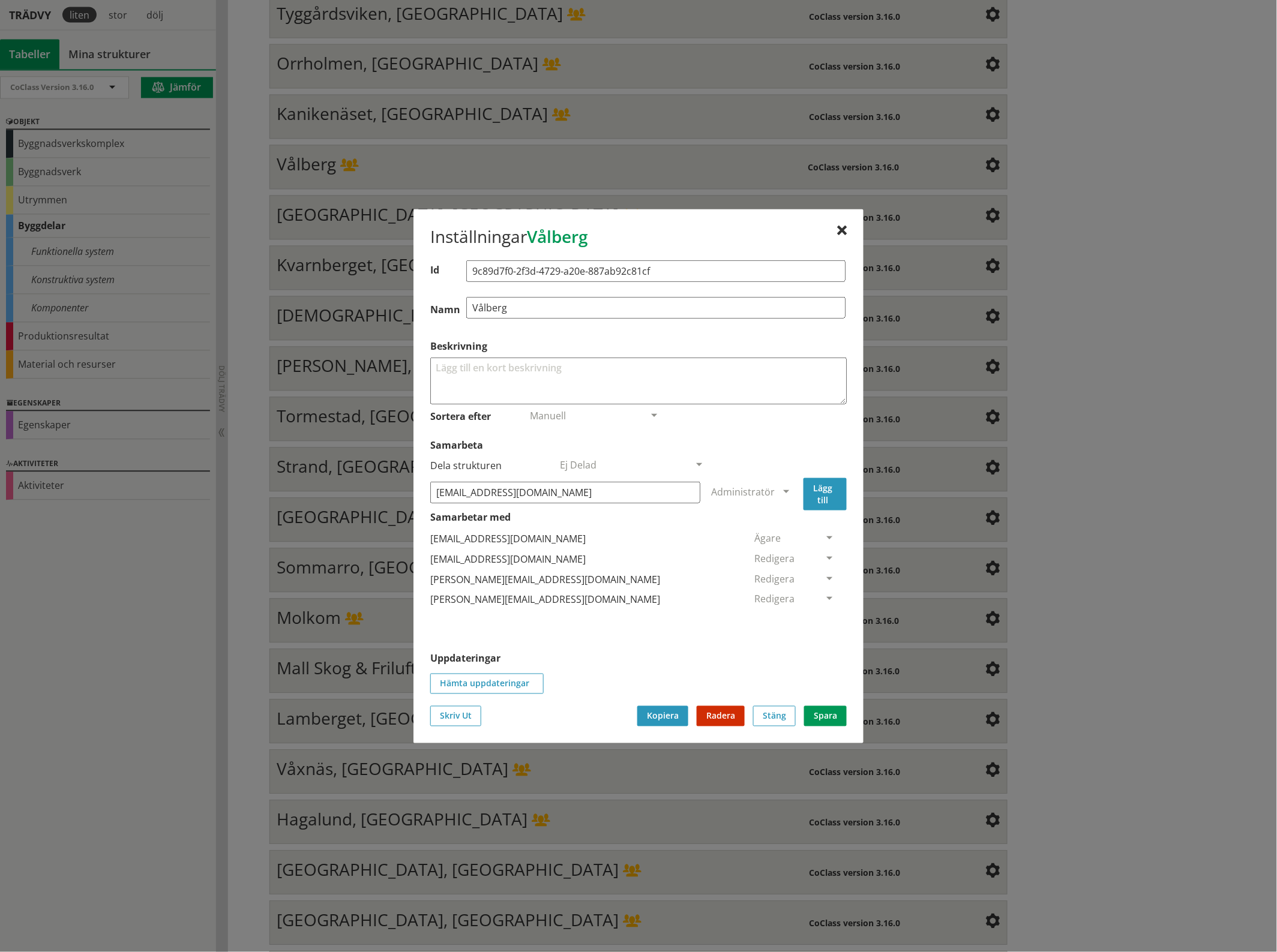
click at [820, 495] on button "Lägg till" at bounding box center [825, 493] width 43 height 32
click at [824, 621] on span at bounding box center [829, 620] width 11 height 11
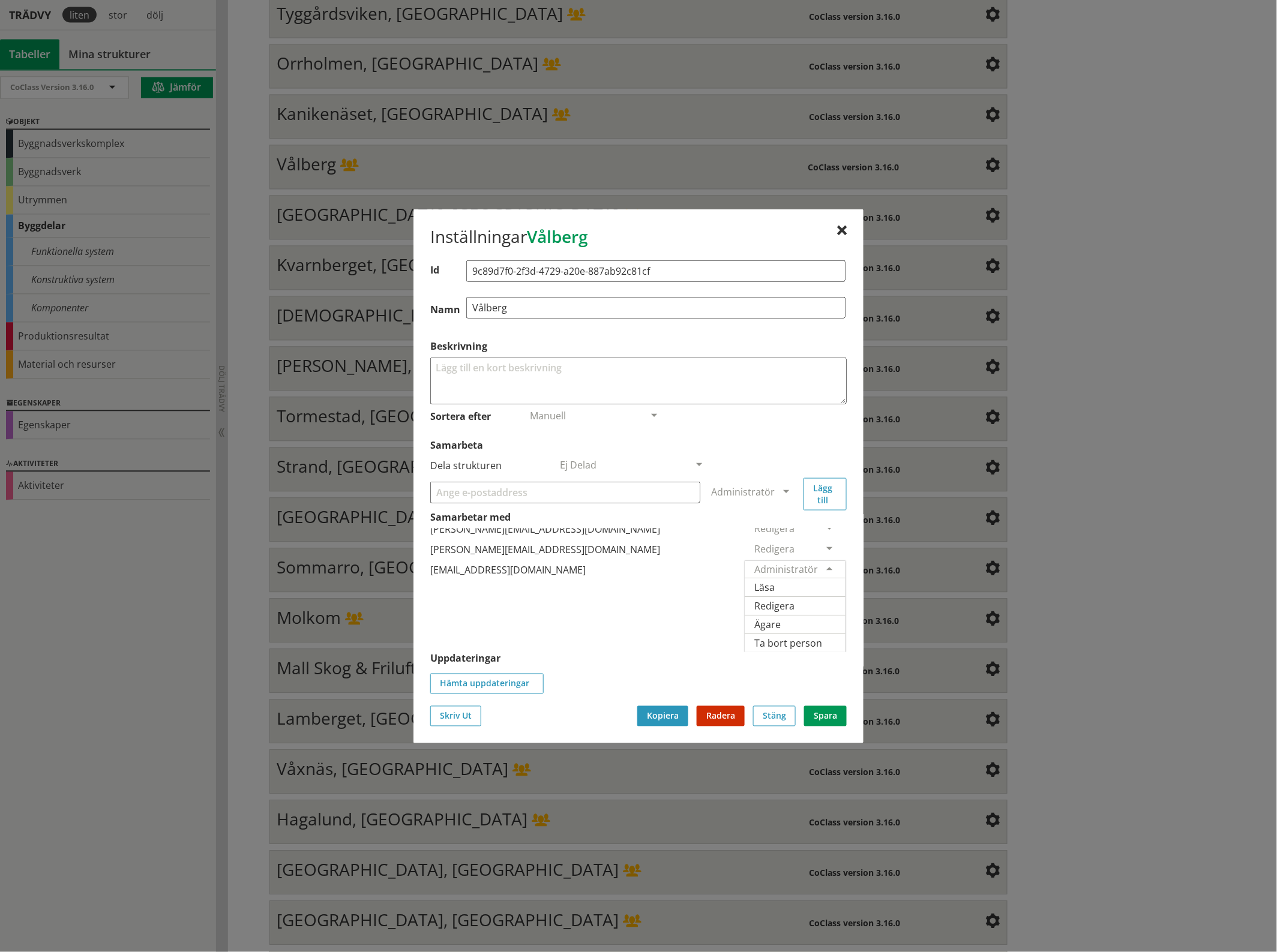
scroll to position [77, 0]
click at [780, 617] on span "Ägare" at bounding box center [767, 624] width 26 height 14
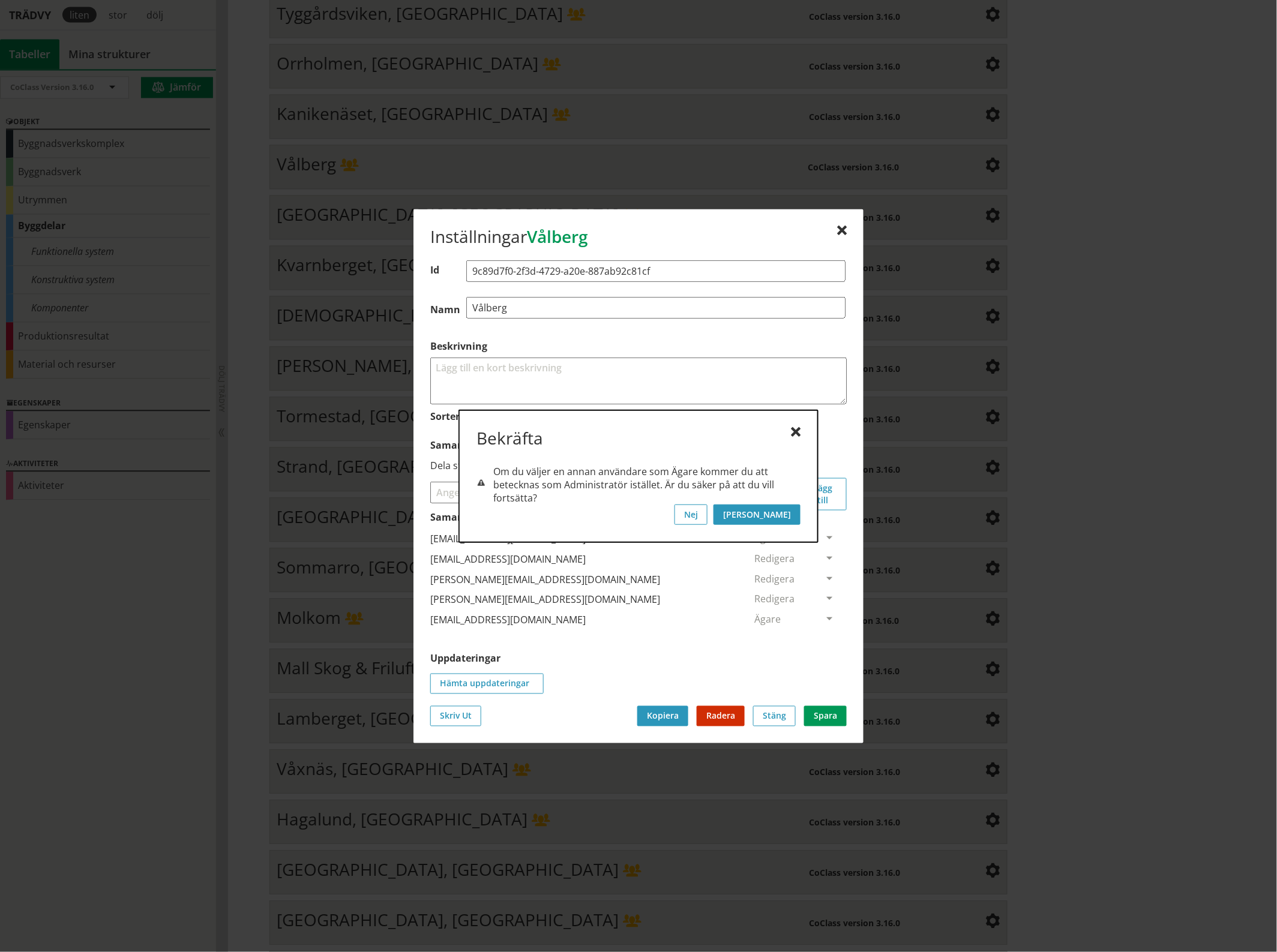
click at [795, 516] on button "[PERSON_NAME]" at bounding box center [757, 514] width 87 height 20
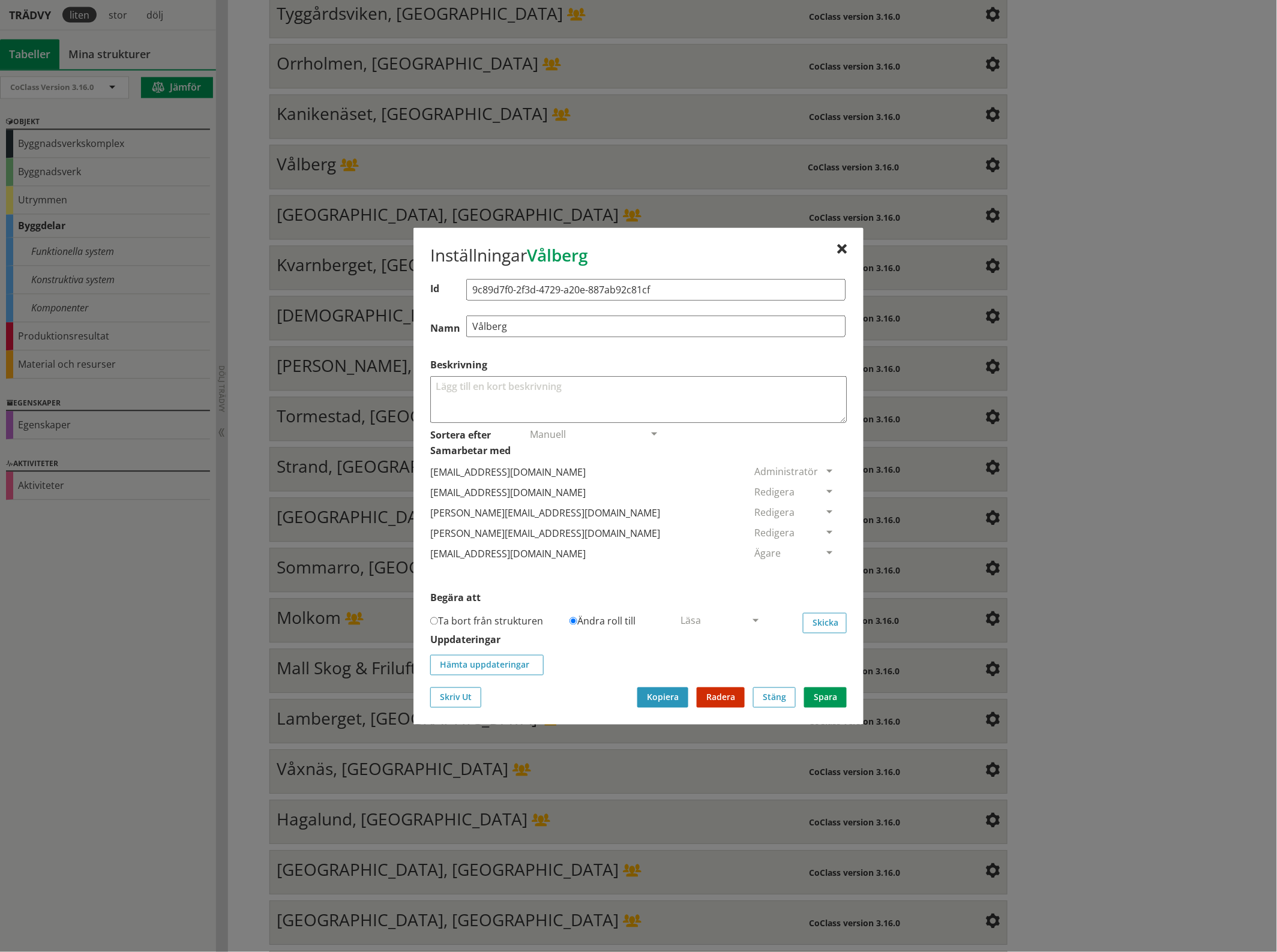
click at [824, 488] on span at bounding box center [829, 492] width 11 height 11
click at [822, 571] on span "Ta bort person" at bounding box center [788, 565] width 68 height 14
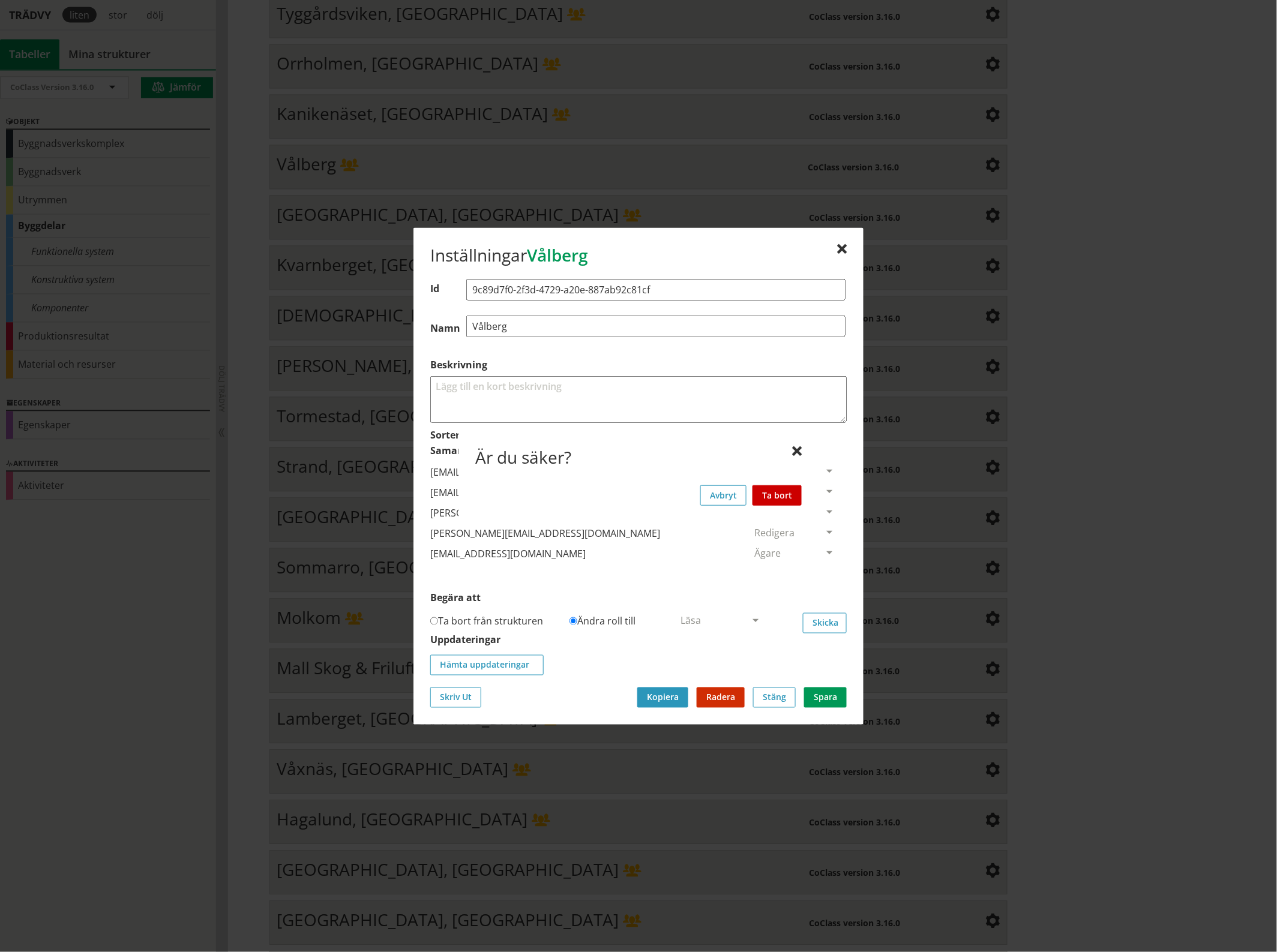
click at [786, 492] on button "Ta bort" at bounding box center [777, 494] width 50 height 20
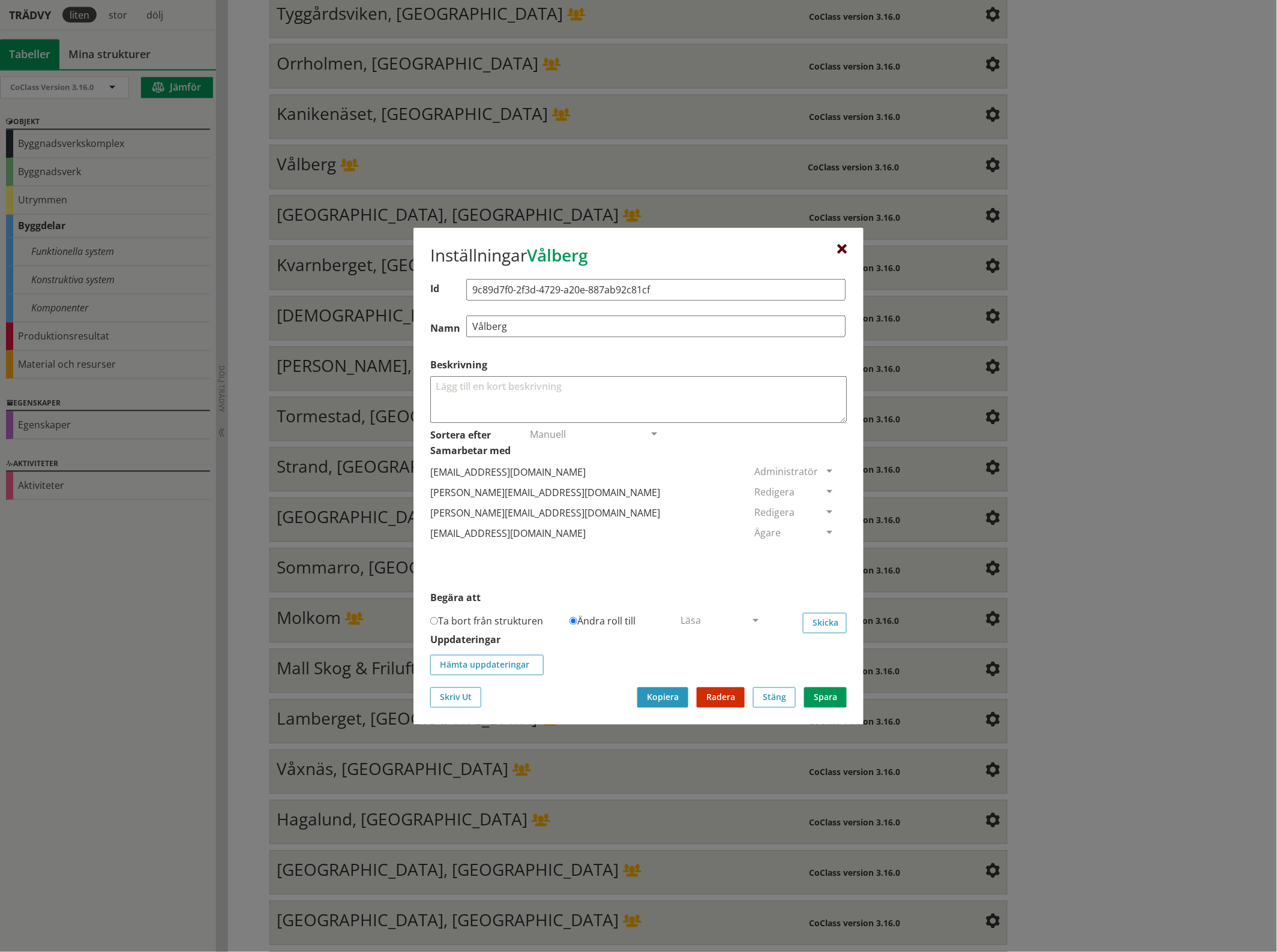
click at [842, 247] on div at bounding box center [842, 249] width 10 height 10
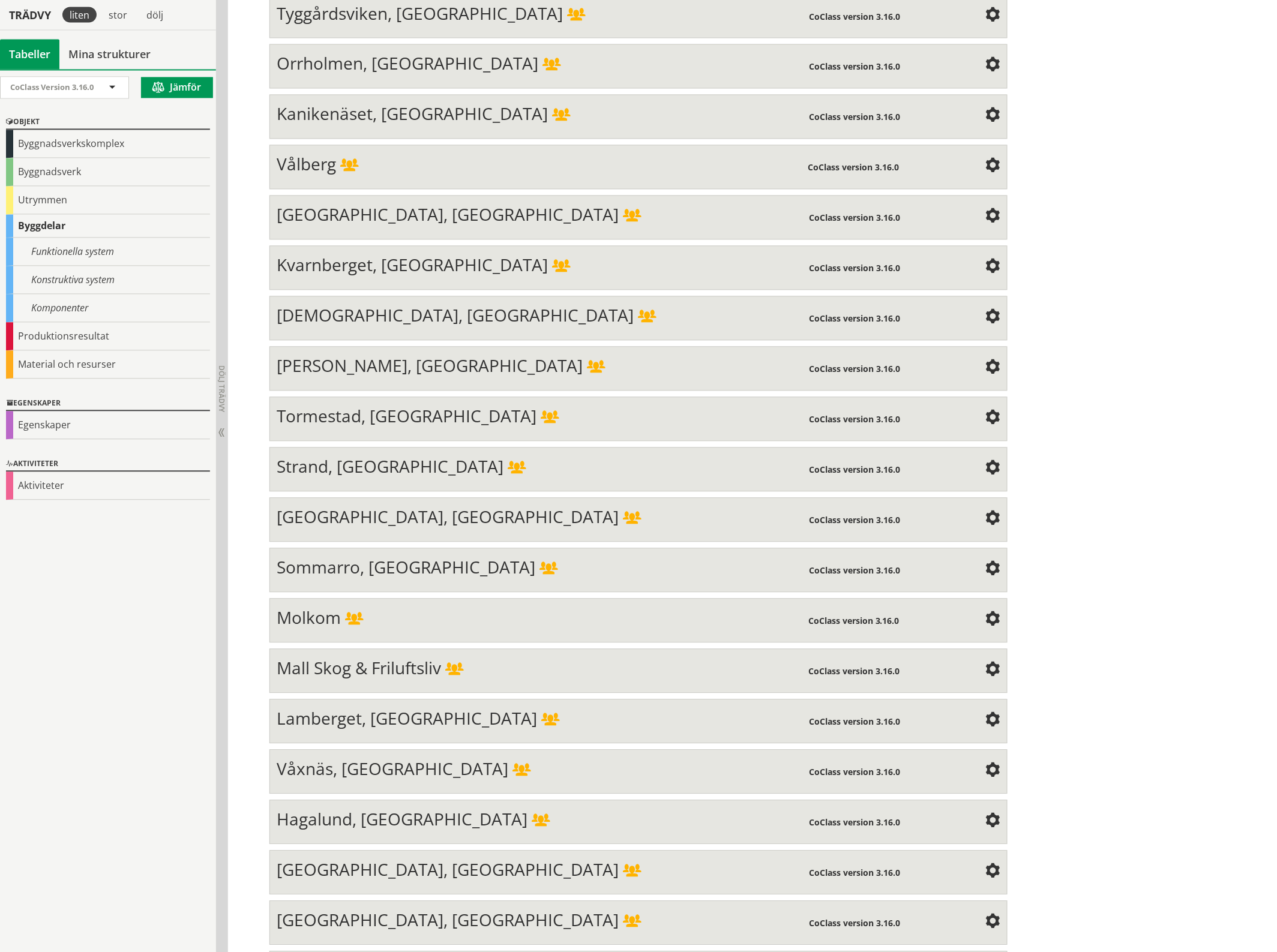
click at [990, 210] on span at bounding box center [992, 217] width 15 height 15
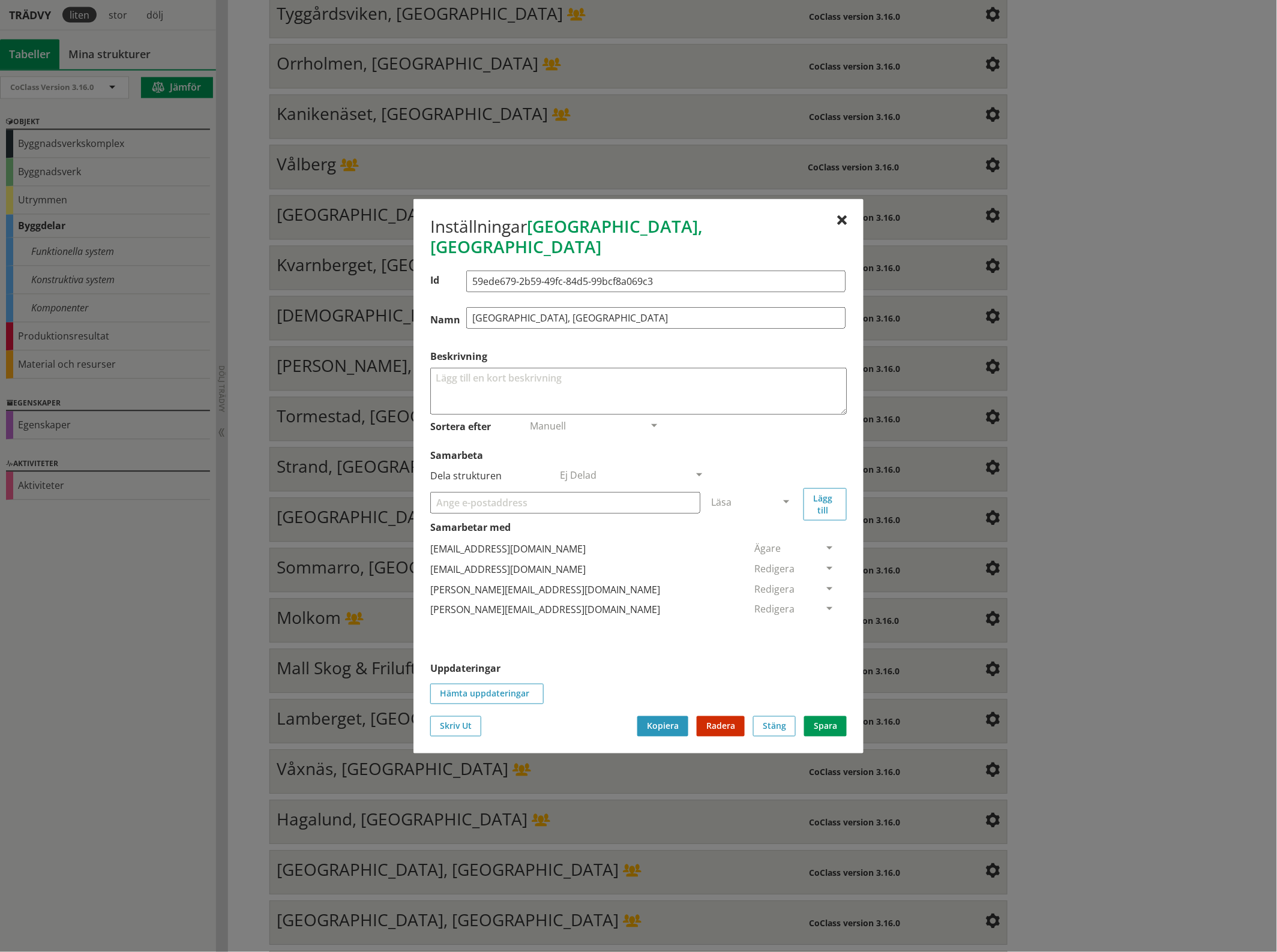
click at [471, 496] on input "Samarbeta" at bounding box center [566, 502] width 270 height 21
paste input "[EMAIL_ADDRESS][DOMAIN_NAME]"
type input "[EMAIL_ADDRESS][DOMAIN_NAME]"
click at [786, 497] on span at bounding box center [785, 502] width 11 height 11
click at [775, 531] on span "Administratör" at bounding box center [742, 538] width 63 height 14
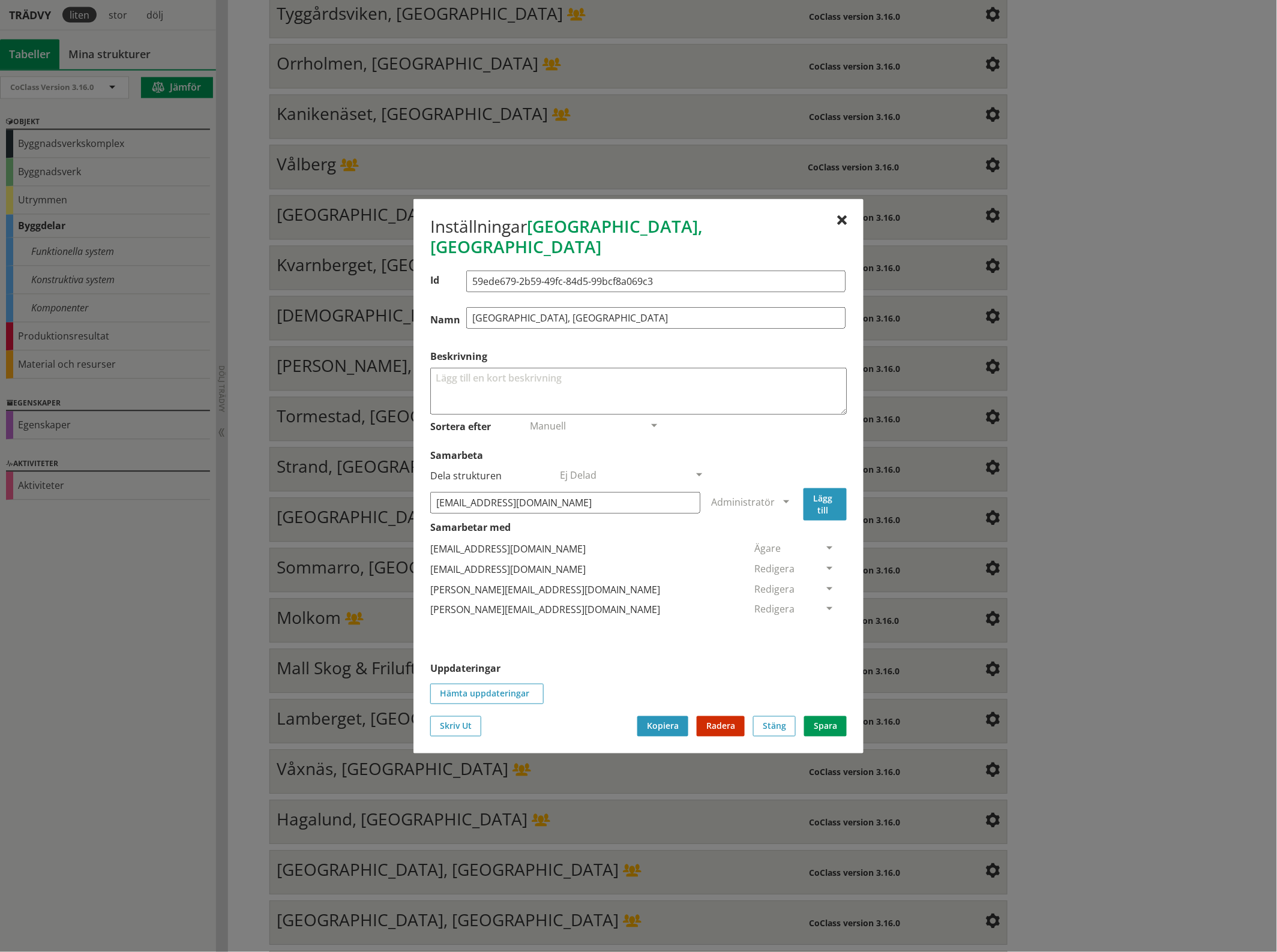
click at [821, 493] on button "Lägg till" at bounding box center [825, 503] width 43 height 32
click at [824, 625] on span at bounding box center [829, 629] width 11 height 11
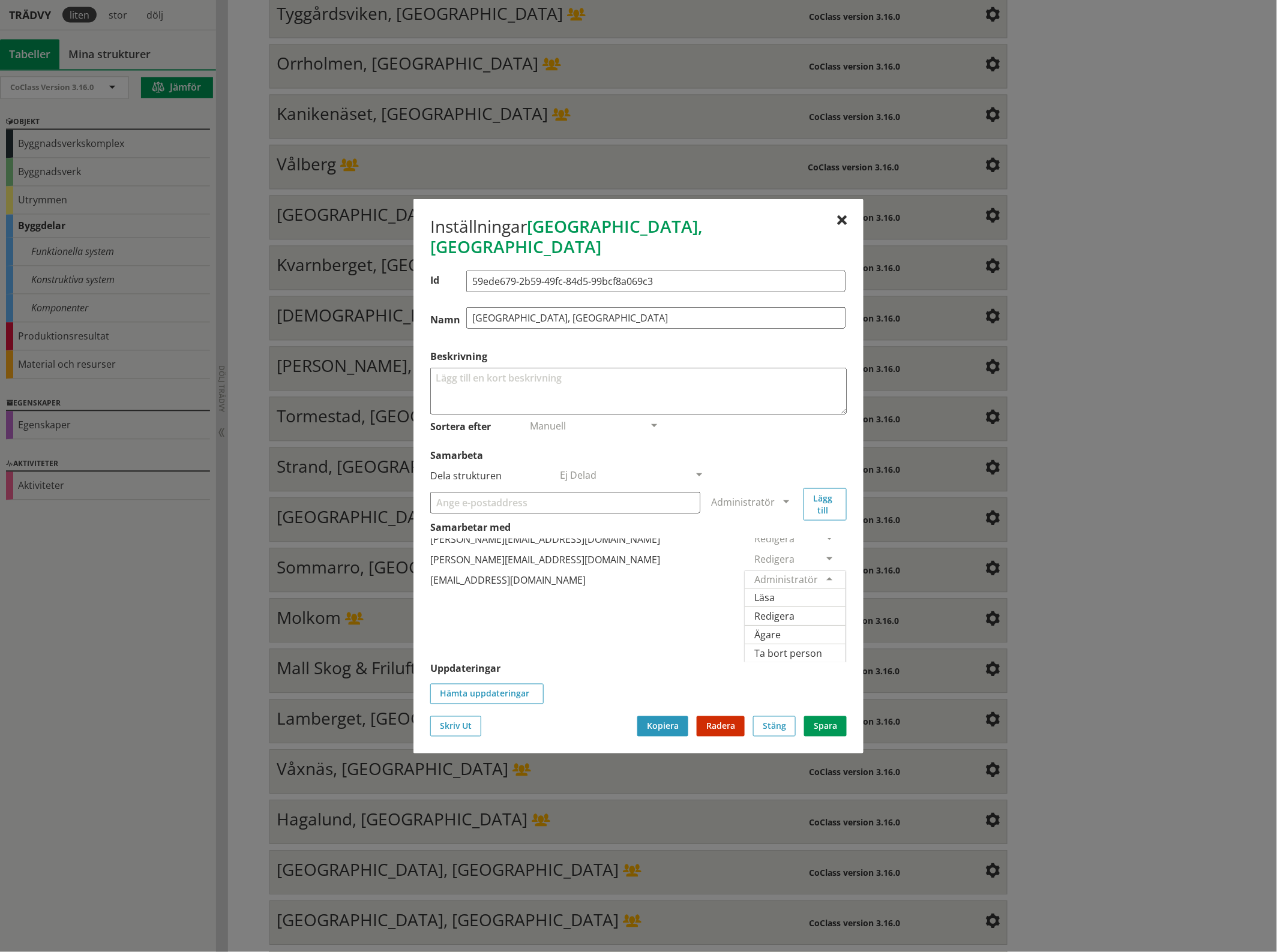
scroll to position [70, 0]
click at [780, 628] on span "Ägare" at bounding box center [767, 634] width 26 height 14
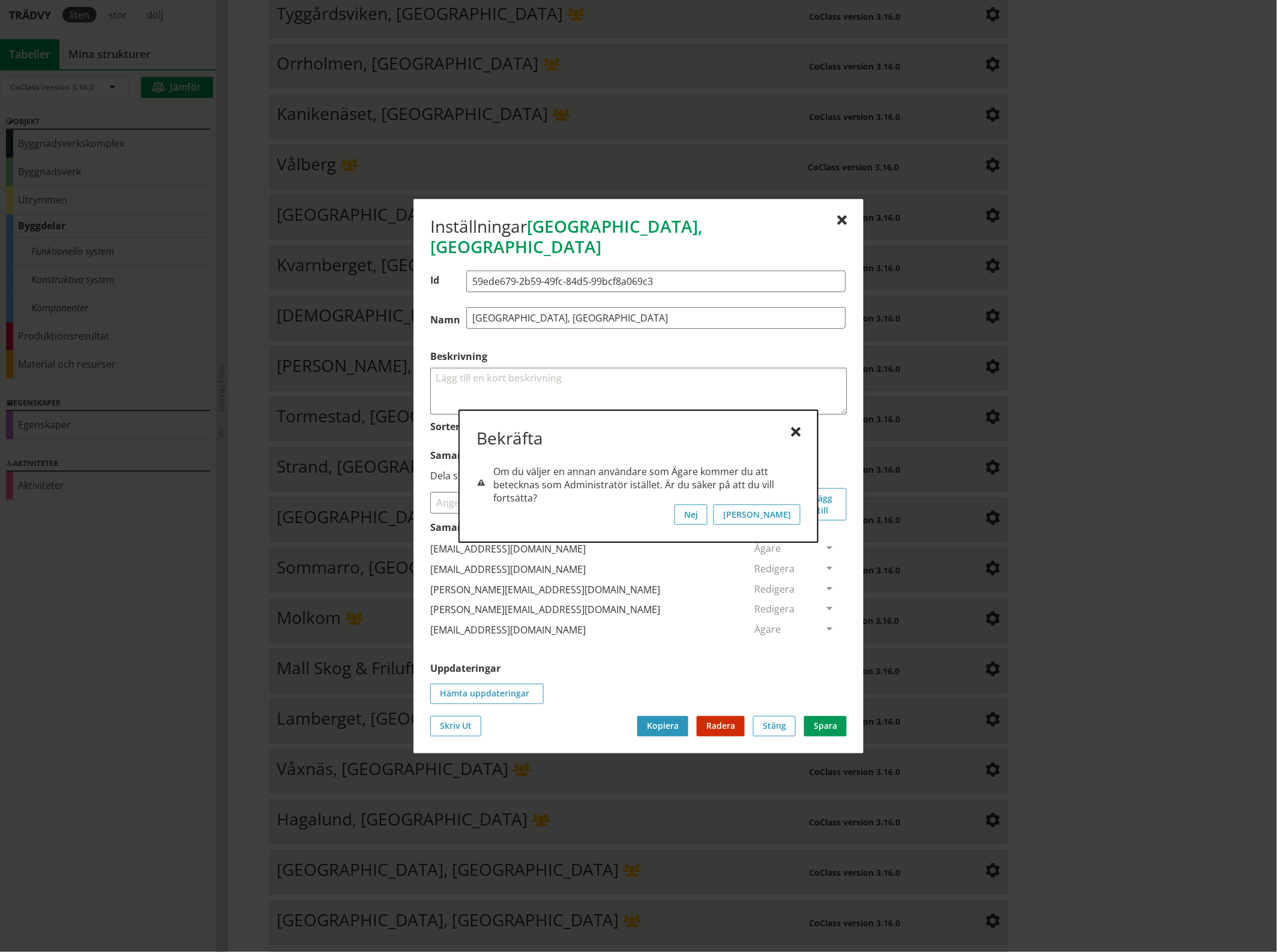
scroll to position [0, 0]
click at [790, 513] on button "[PERSON_NAME]" at bounding box center [757, 514] width 87 height 20
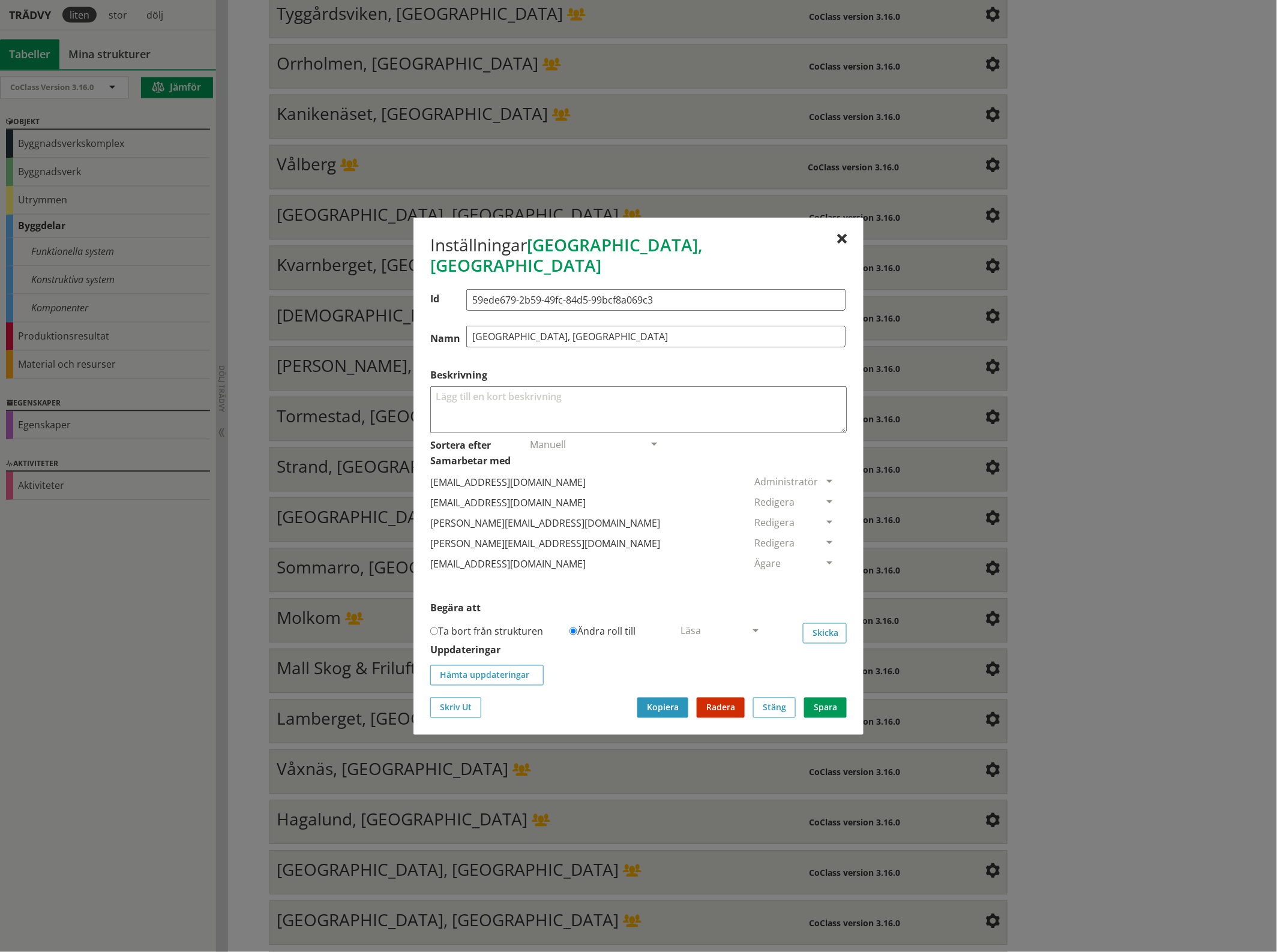
click at [824, 497] on span at bounding box center [829, 502] width 11 height 11
click at [822, 569] on span "Ta bort person" at bounding box center [788, 575] width 68 height 14
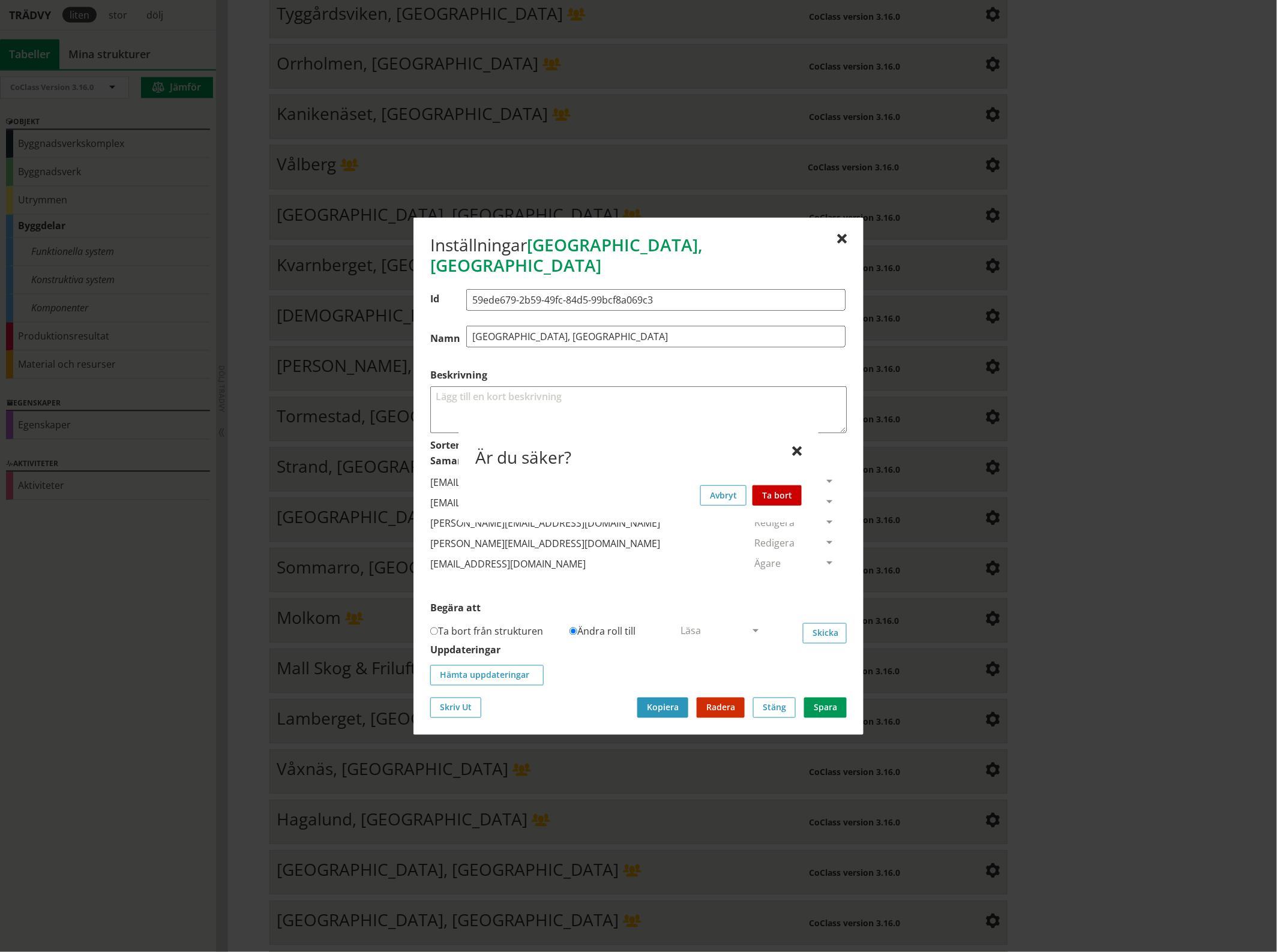
click at [780, 494] on button "Ta bort" at bounding box center [777, 494] width 50 height 20
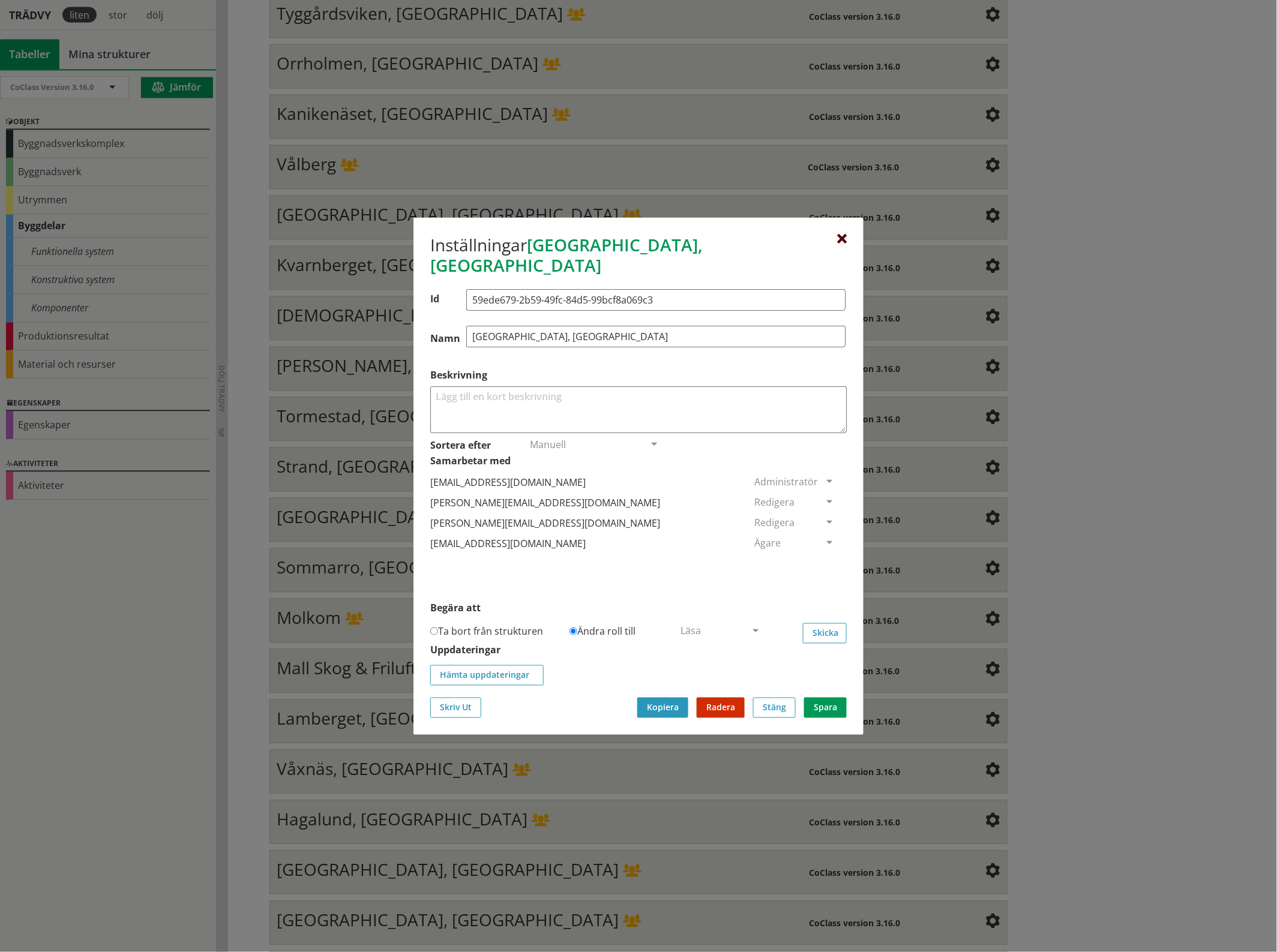
click at [845, 244] on div at bounding box center [842, 239] width 10 height 10
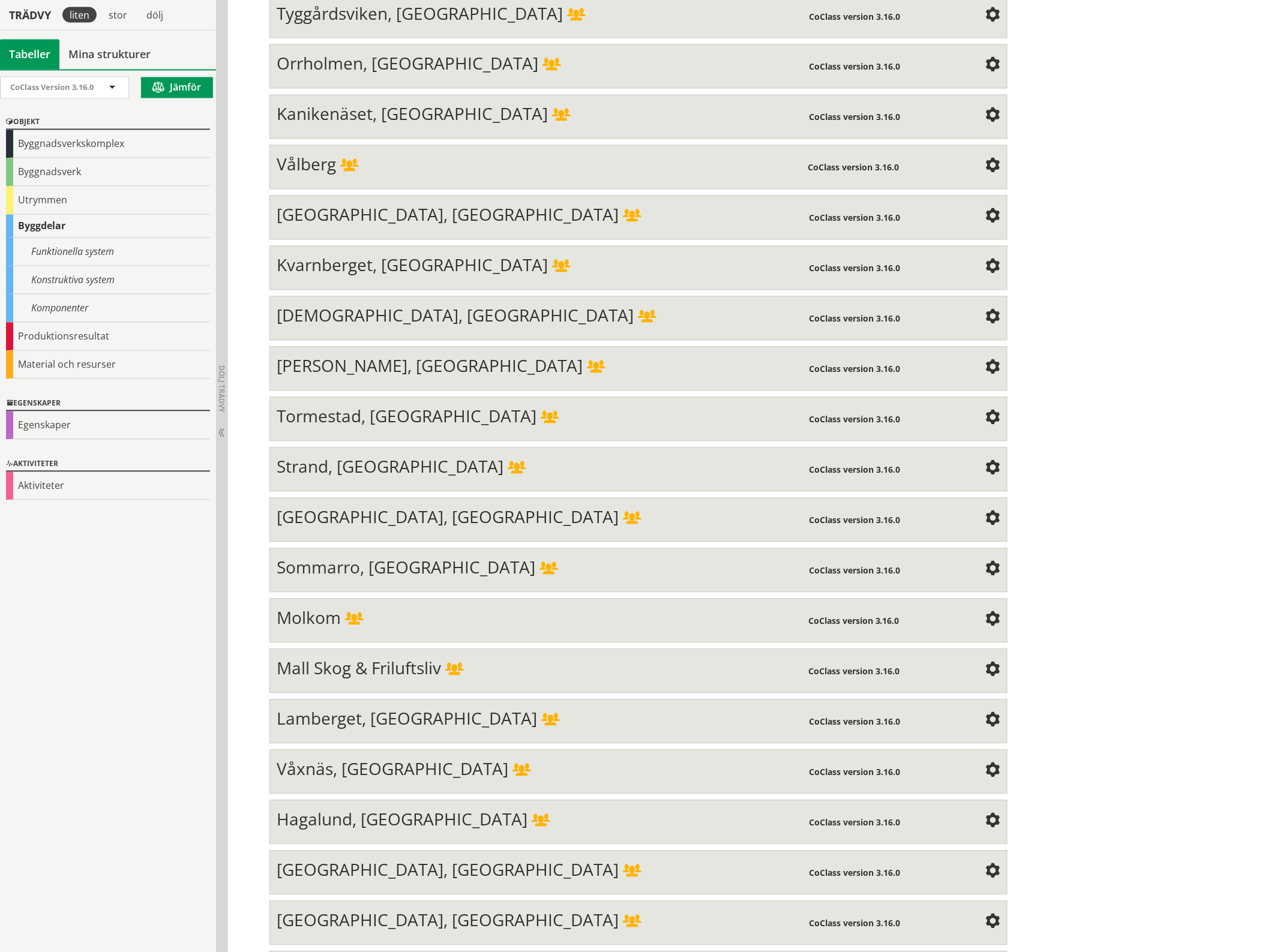
click at [990, 260] on span at bounding box center [992, 267] width 15 height 15
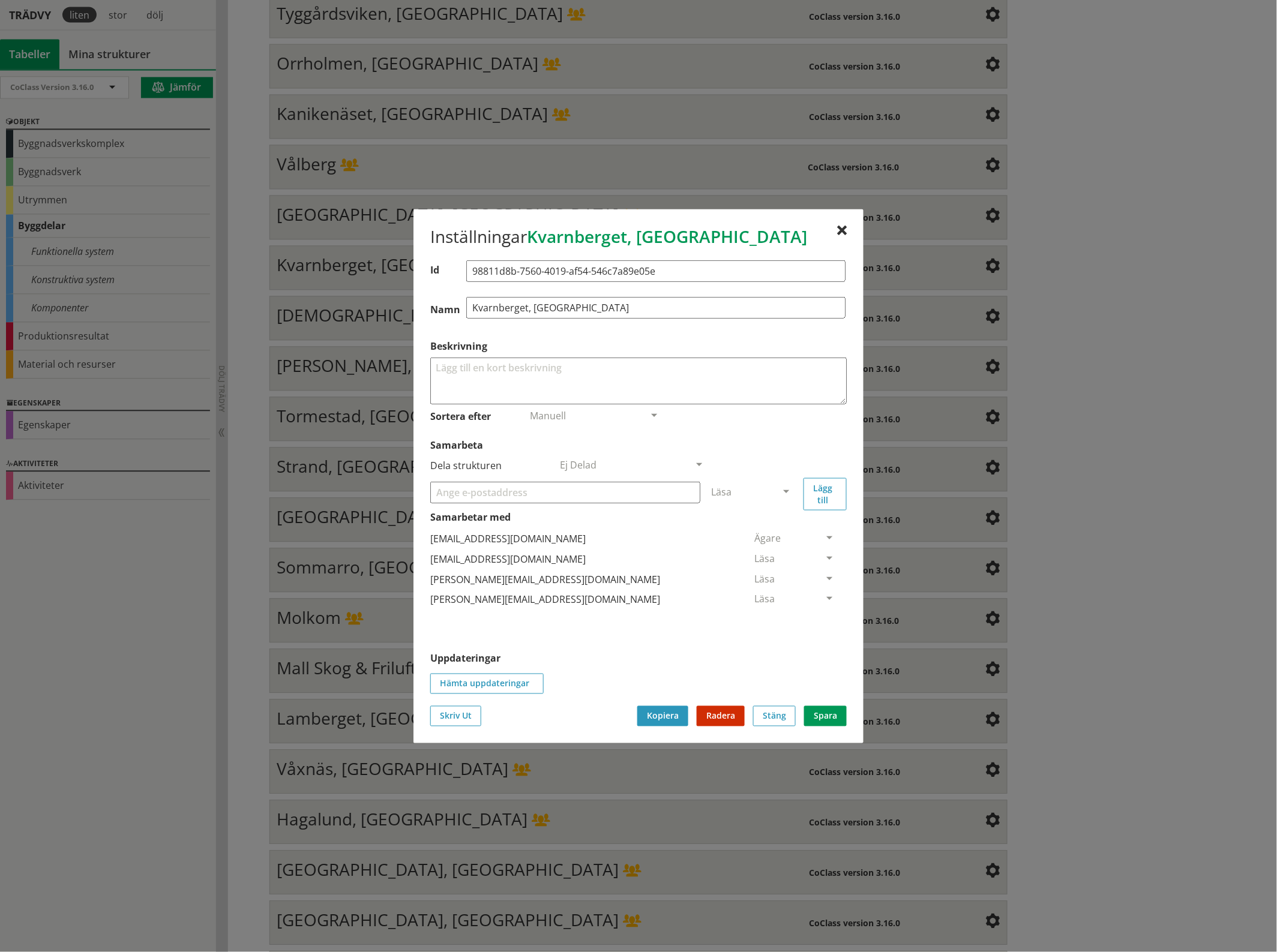
click at [502, 490] on input "Samarbeta" at bounding box center [566, 492] width 270 height 21
paste input "[EMAIL_ADDRESS][DOMAIN_NAME]"
type input "[EMAIL_ADDRESS][DOMAIN_NAME]"
click at [790, 490] on span at bounding box center [785, 492] width 11 height 11
click at [775, 527] on span "Administratör" at bounding box center [742, 527] width 63 height 14
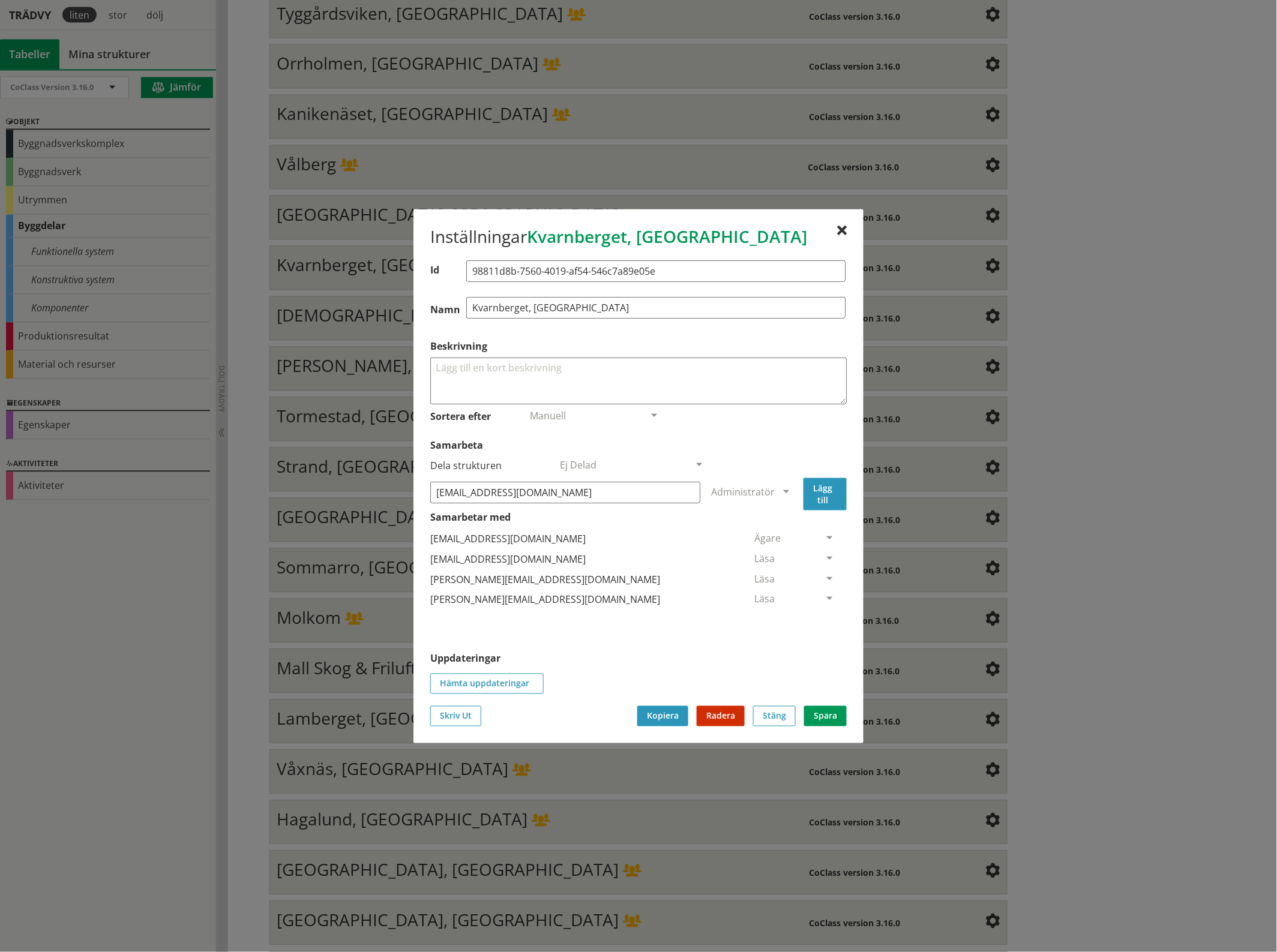
click at [822, 494] on button "Lägg till" at bounding box center [825, 493] width 43 height 32
click at [824, 616] on span at bounding box center [829, 620] width 11 height 11
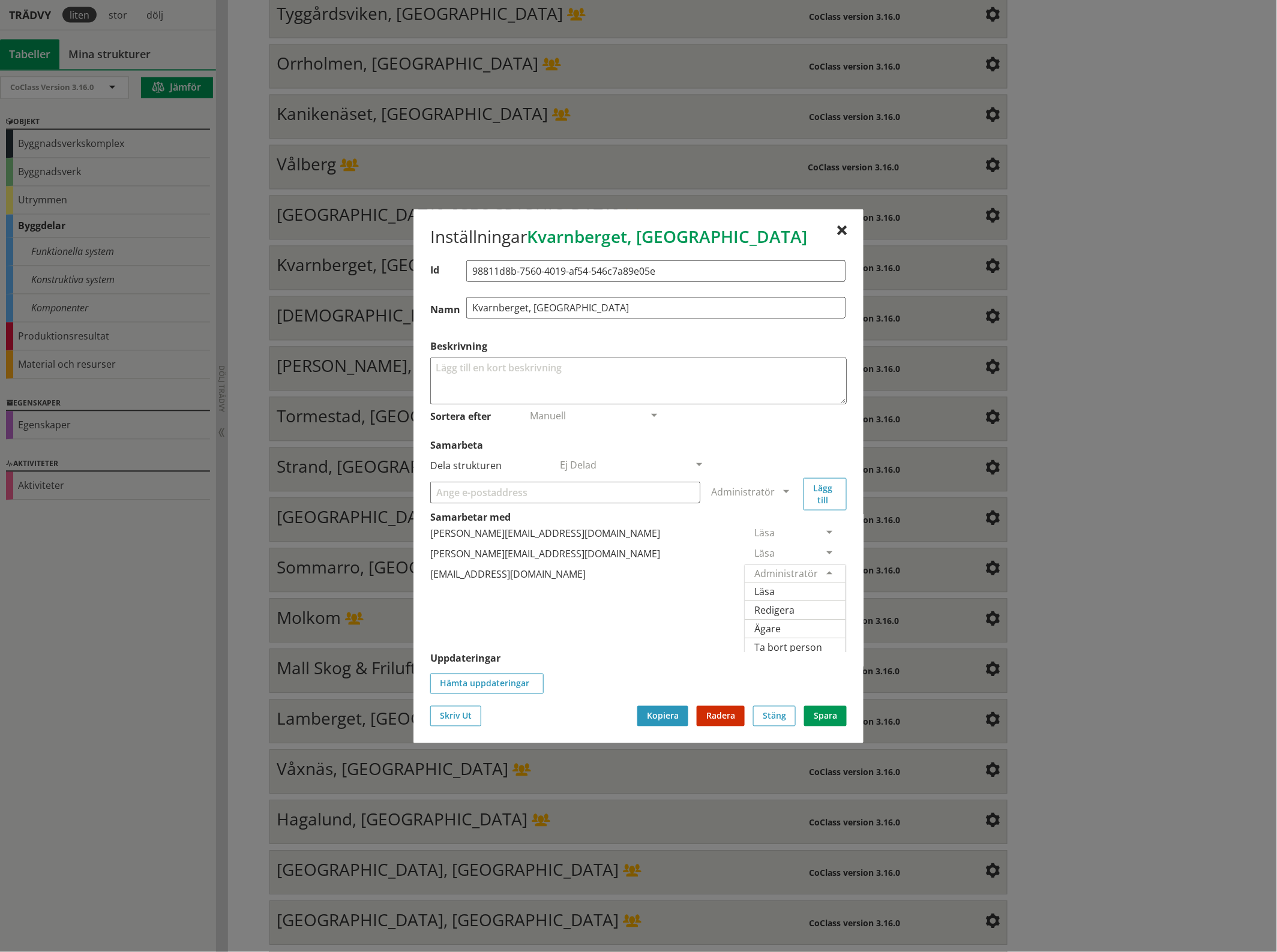
scroll to position [60, 0]
click at [780, 617] on span "Ägare" at bounding box center [767, 624] width 26 height 14
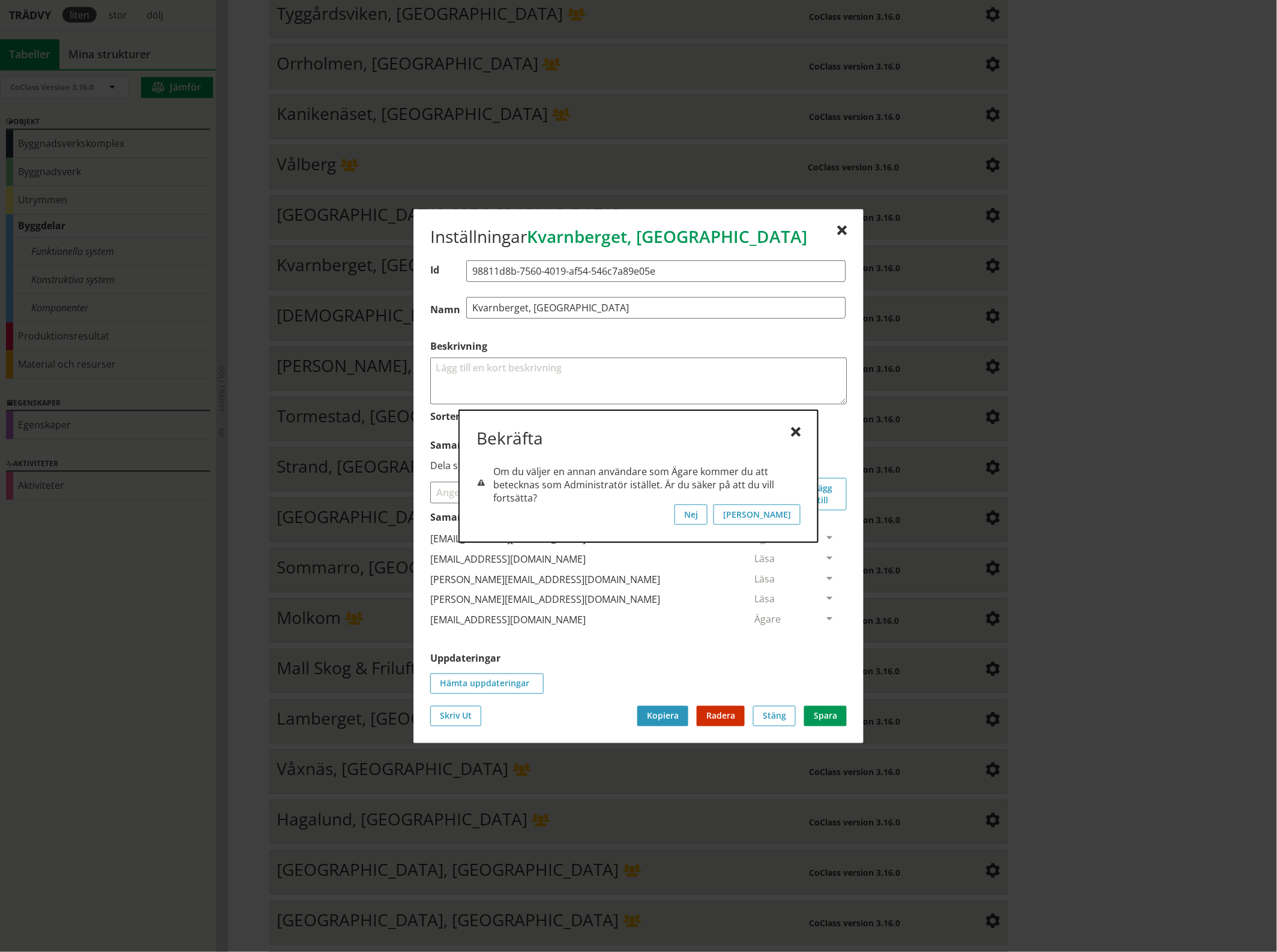
scroll to position [0, 0]
click at [789, 509] on button "[PERSON_NAME]" at bounding box center [757, 514] width 87 height 20
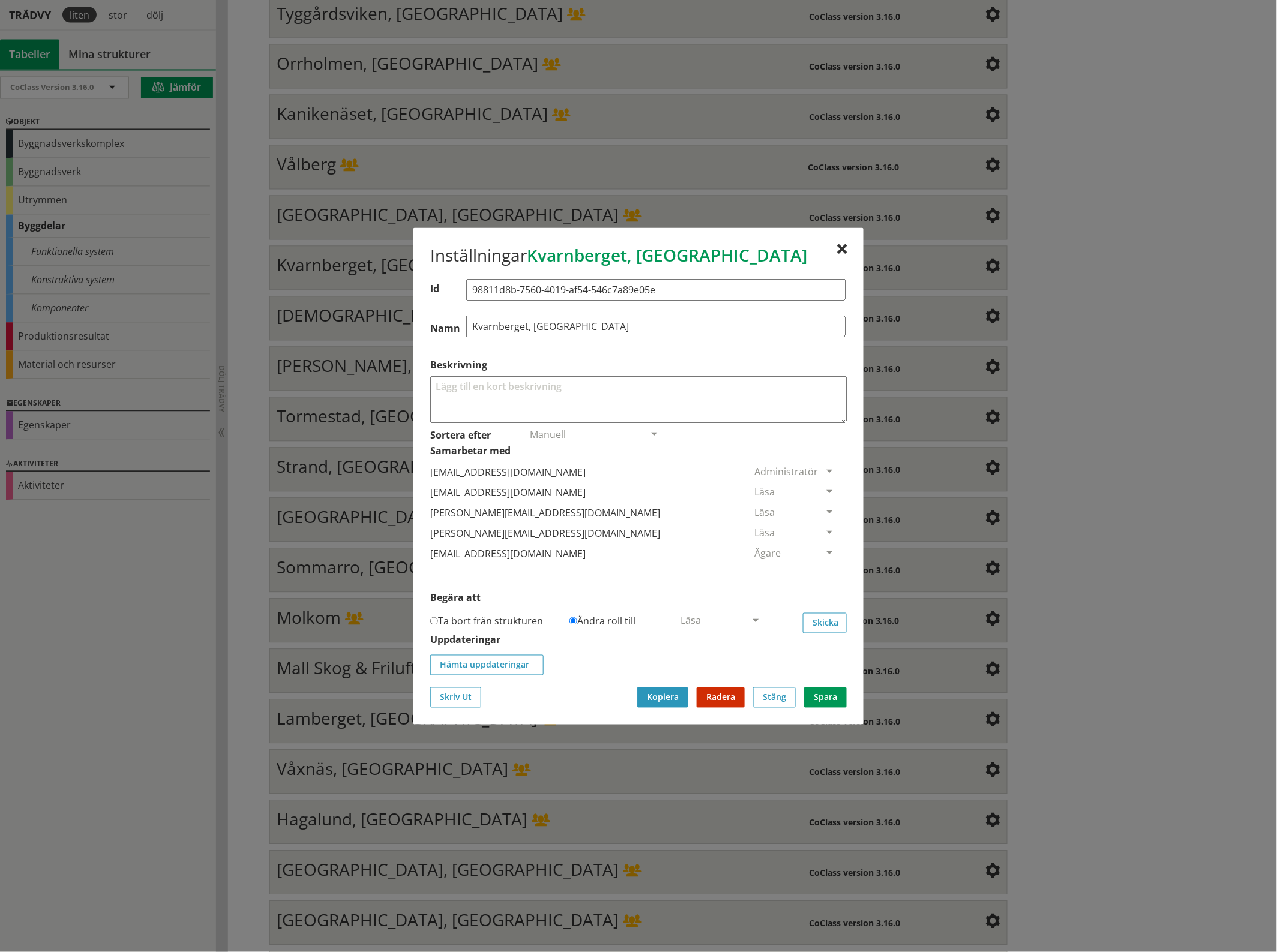
click at [824, 488] on span at bounding box center [829, 492] width 11 height 11
click at [822, 563] on span "Ta bort person" at bounding box center [788, 565] width 68 height 14
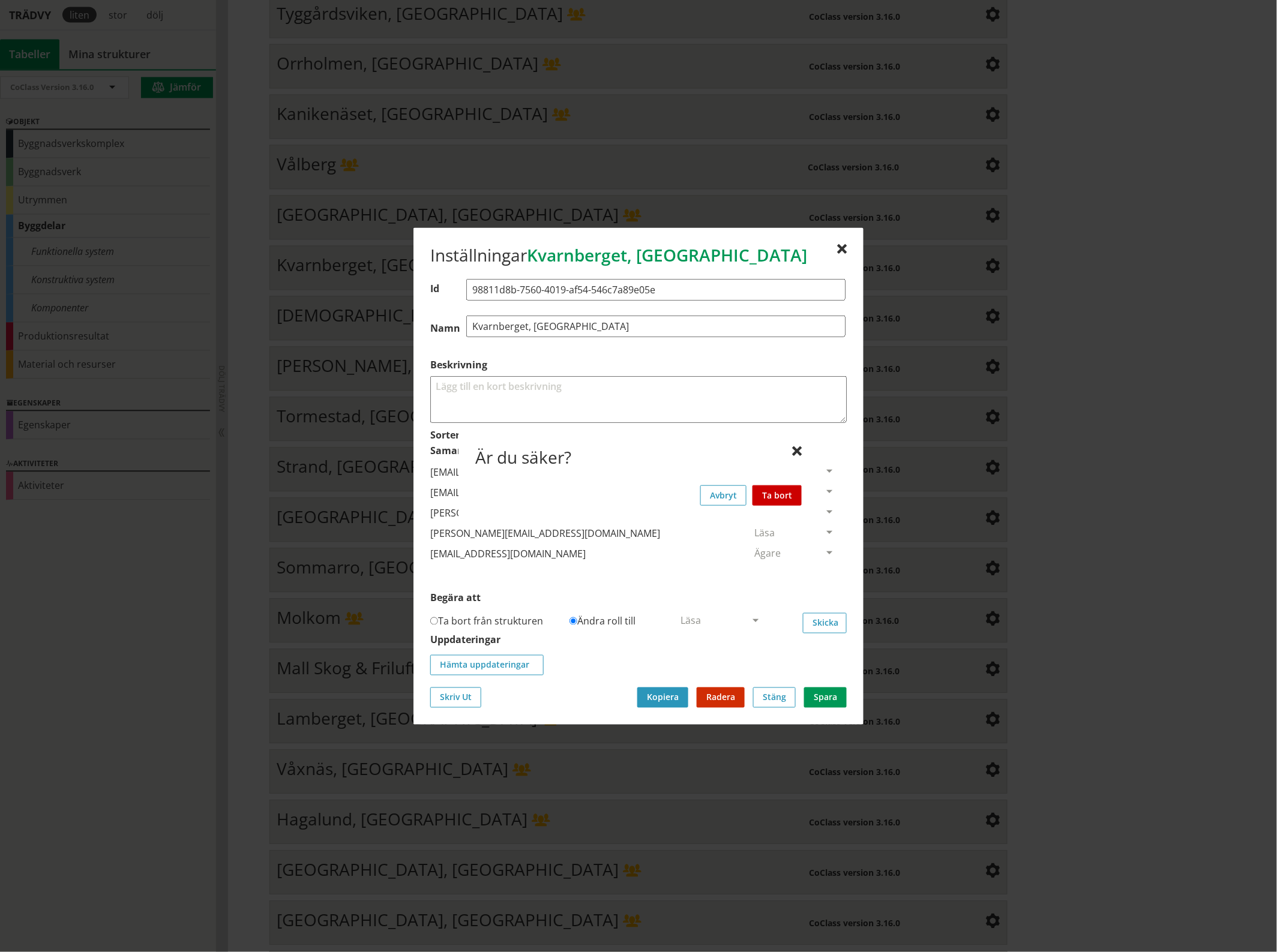
click at [780, 493] on button "Ta bort" at bounding box center [777, 494] width 50 height 20
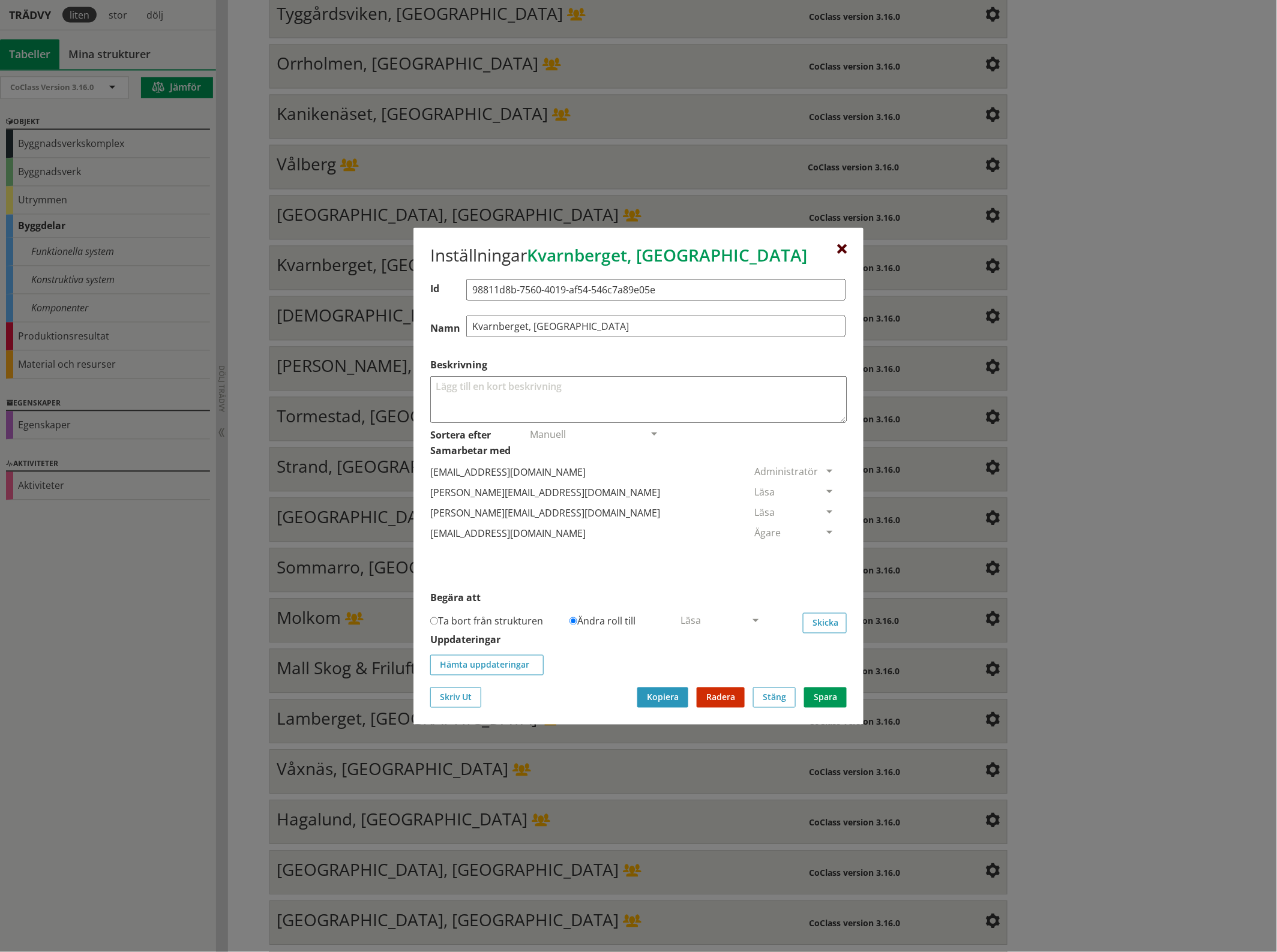
click at [844, 245] on div at bounding box center [842, 249] width 10 height 10
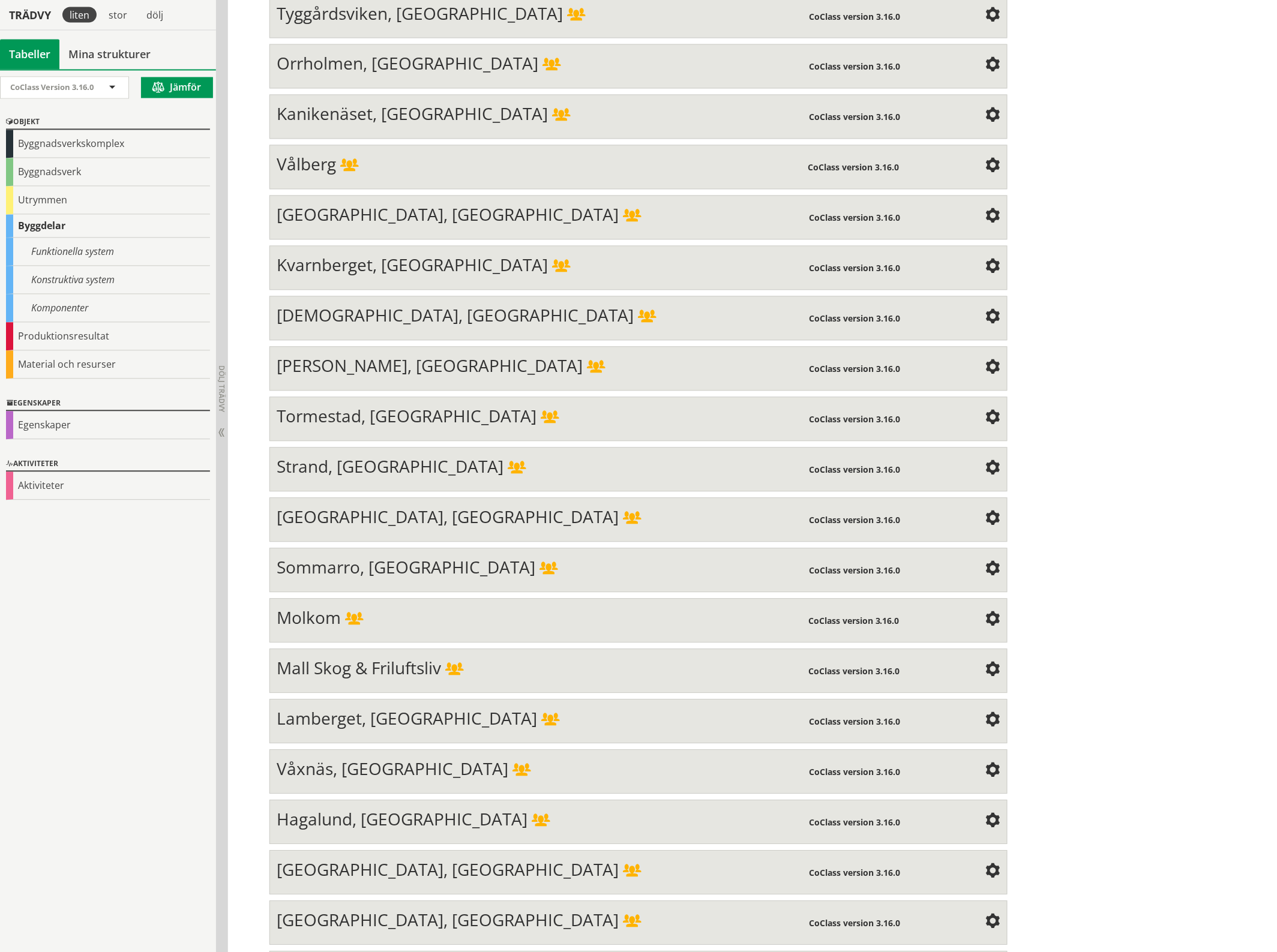
click at [985, 311] on span at bounding box center [992, 318] width 15 height 15
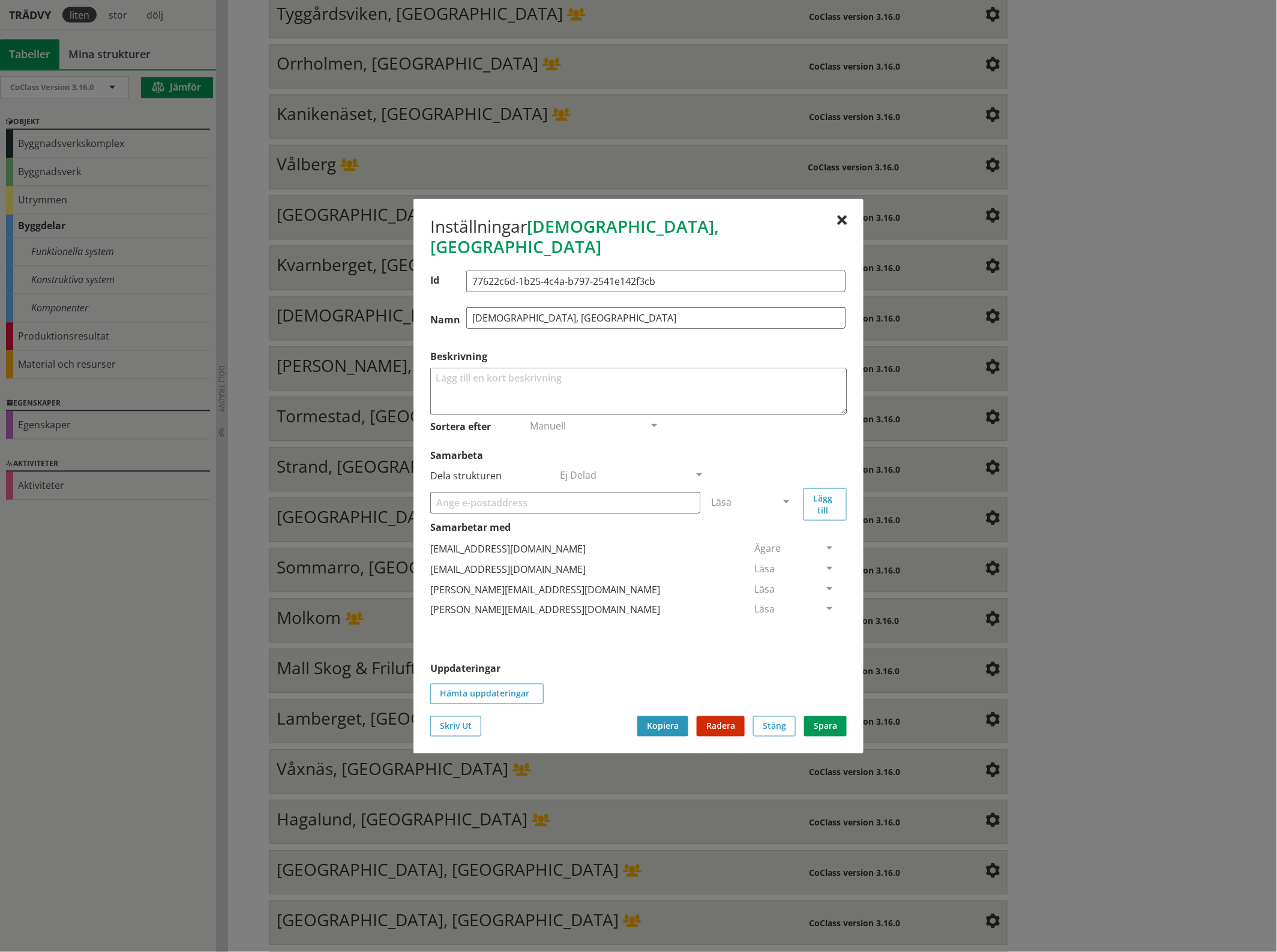
click at [604, 493] on input "Samarbeta" at bounding box center [566, 502] width 270 height 21
paste input "[EMAIL_ADDRESS][DOMAIN_NAME]"
type input "[EMAIL_ADDRESS][DOMAIN_NAME]"
click at [777, 493] on div "Läsa" at bounding box center [746, 500] width 70 height 17
click at [775, 531] on span "Administratör" at bounding box center [742, 538] width 63 height 14
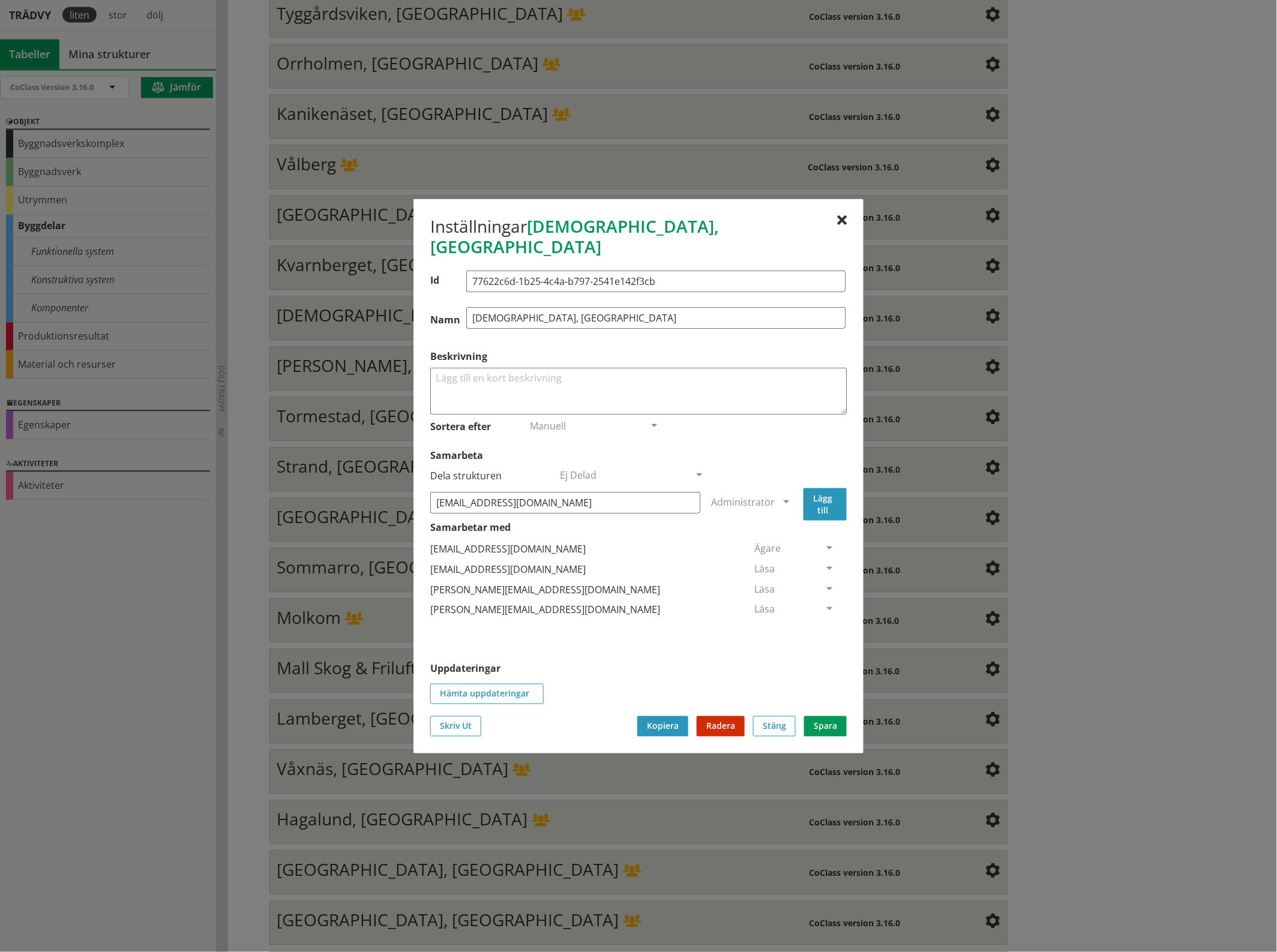
click at [822, 493] on button "Lägg till" at bounding box center [825, 503] width 43 height 32
click at [824, 625] on span at bounding box center [829, 629] width 11 height 11
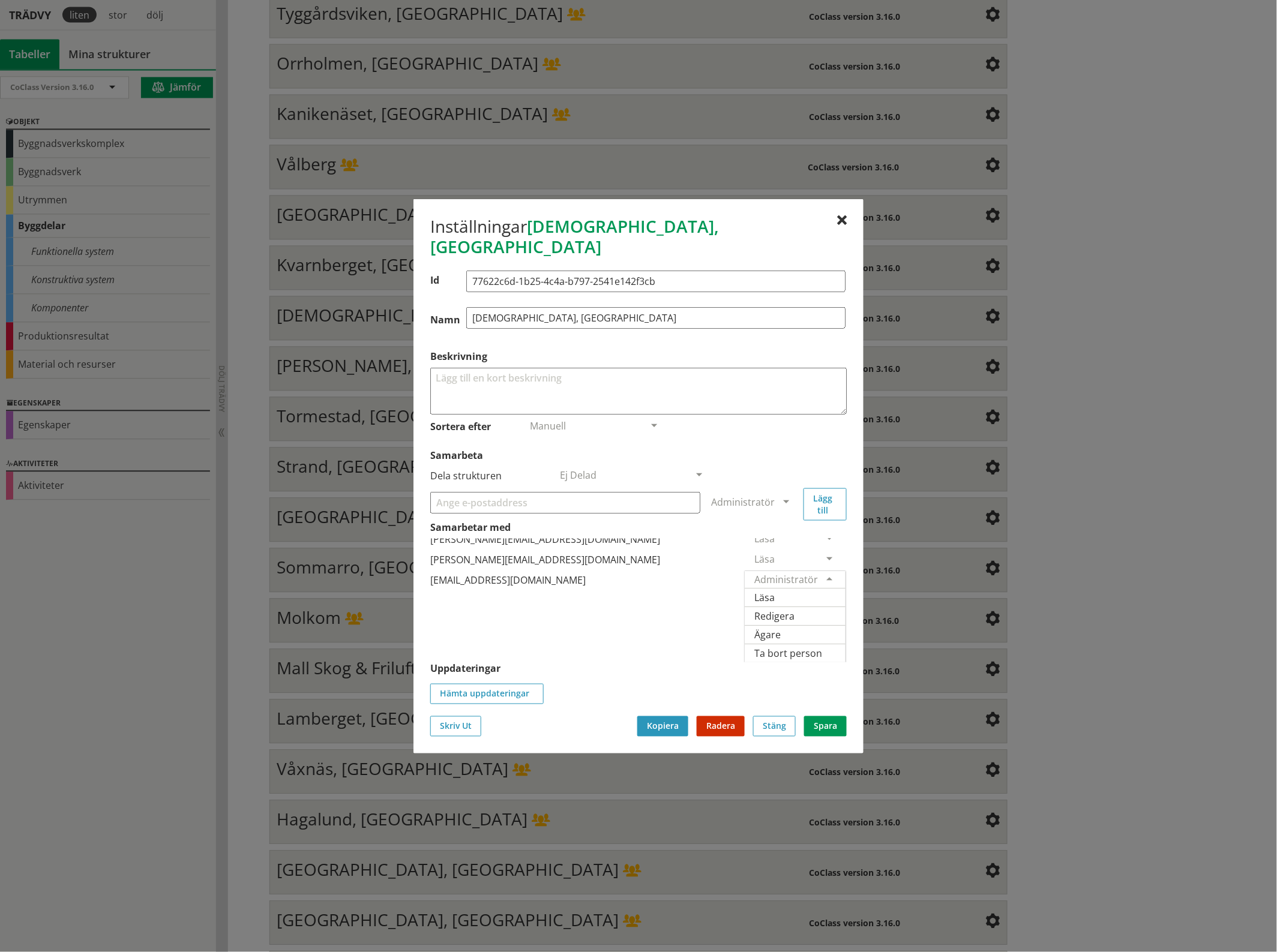
scroll to position [88, 0]
click at [780, 628] on span "Ägare" at bounding box center [767, 634] width 26 height 14
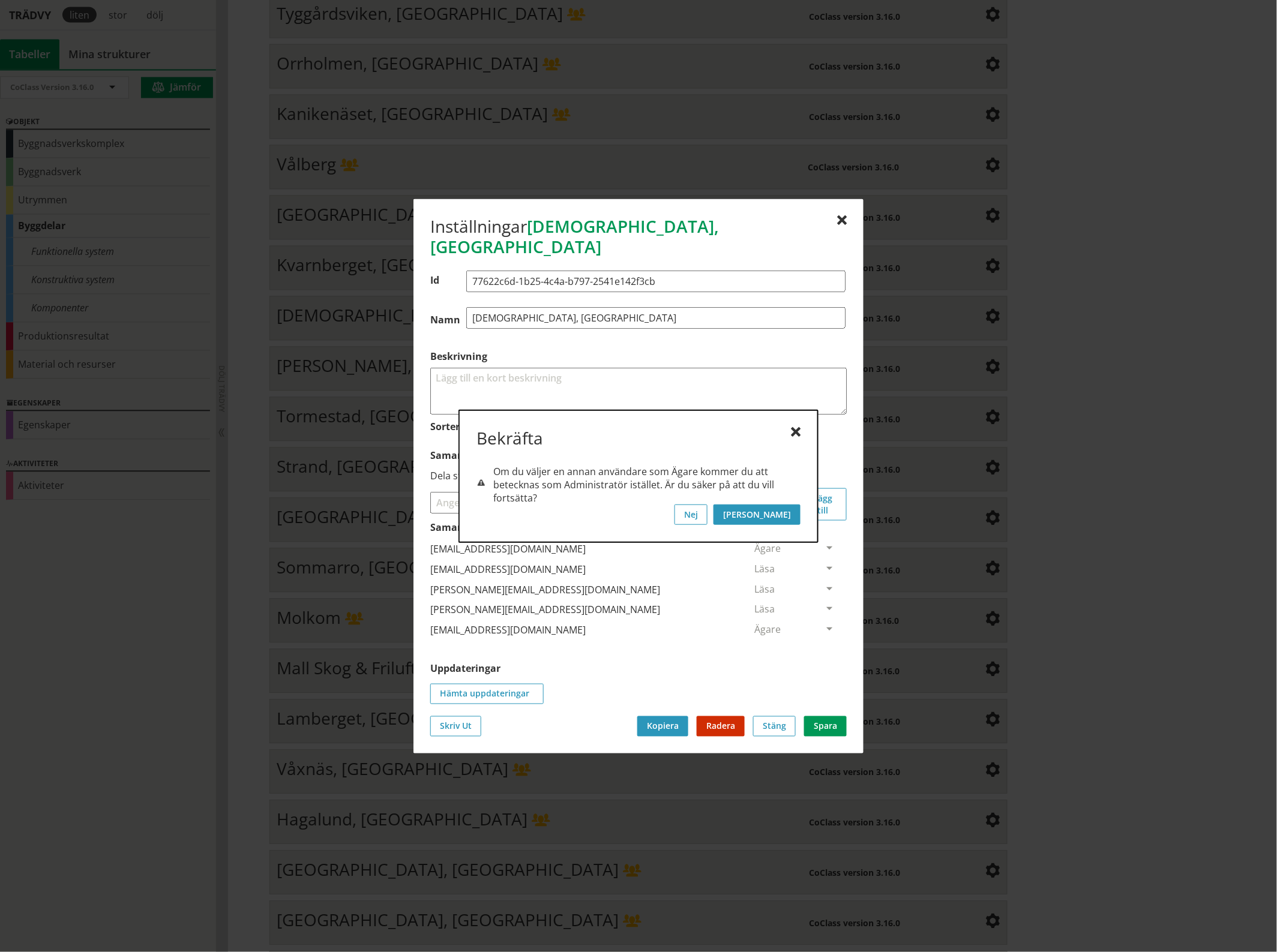
click at [789, 514] on button "[PERSON_NAME]" at bounding box center [757, 514] width 87 height 20
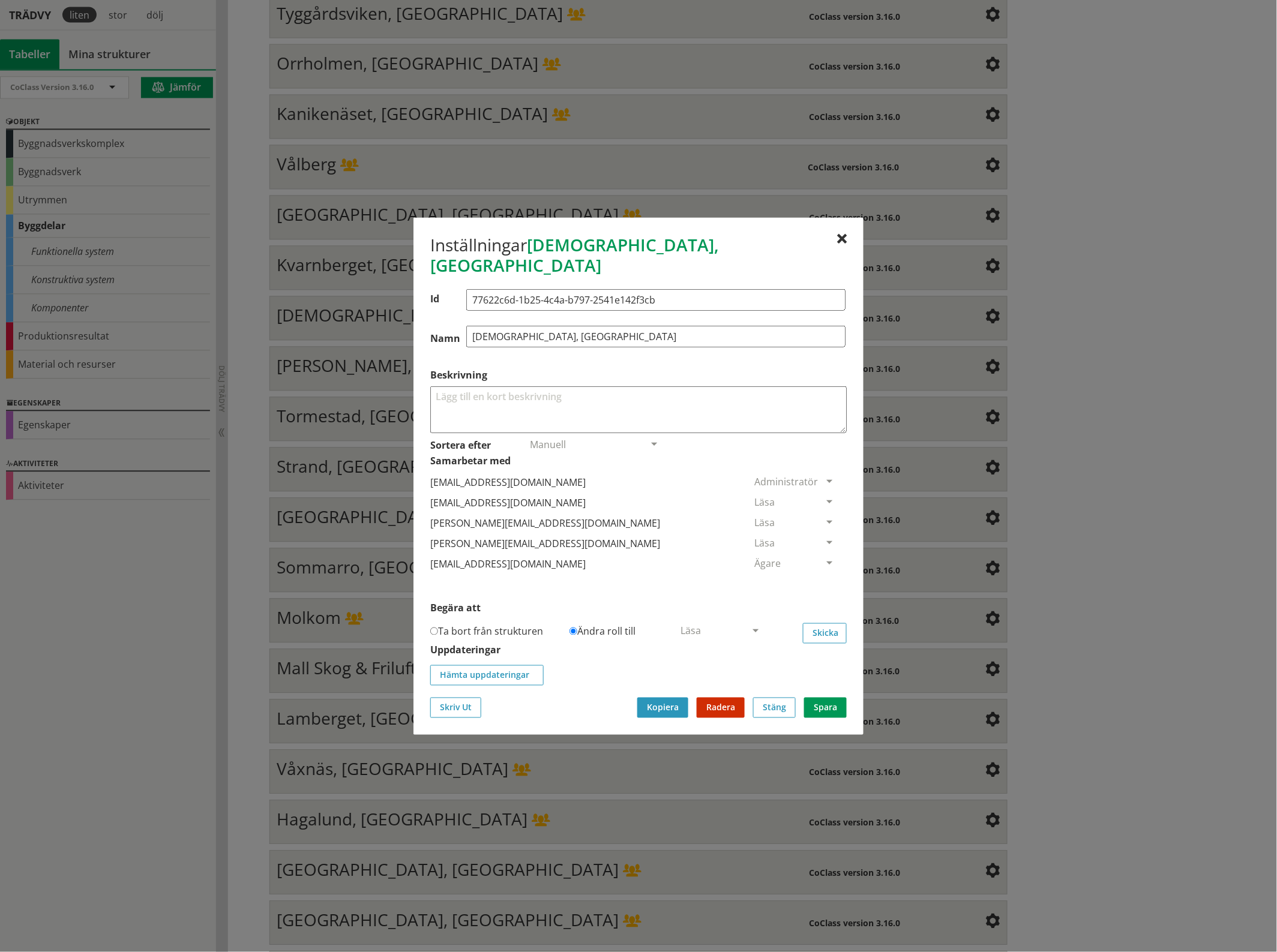
click at [824, 497] on span at bounding box center [829, 502] width 11 height 11
click at [822, 568] on span "Ta bort person" at bounding box center [788, 575] width 68 height 14
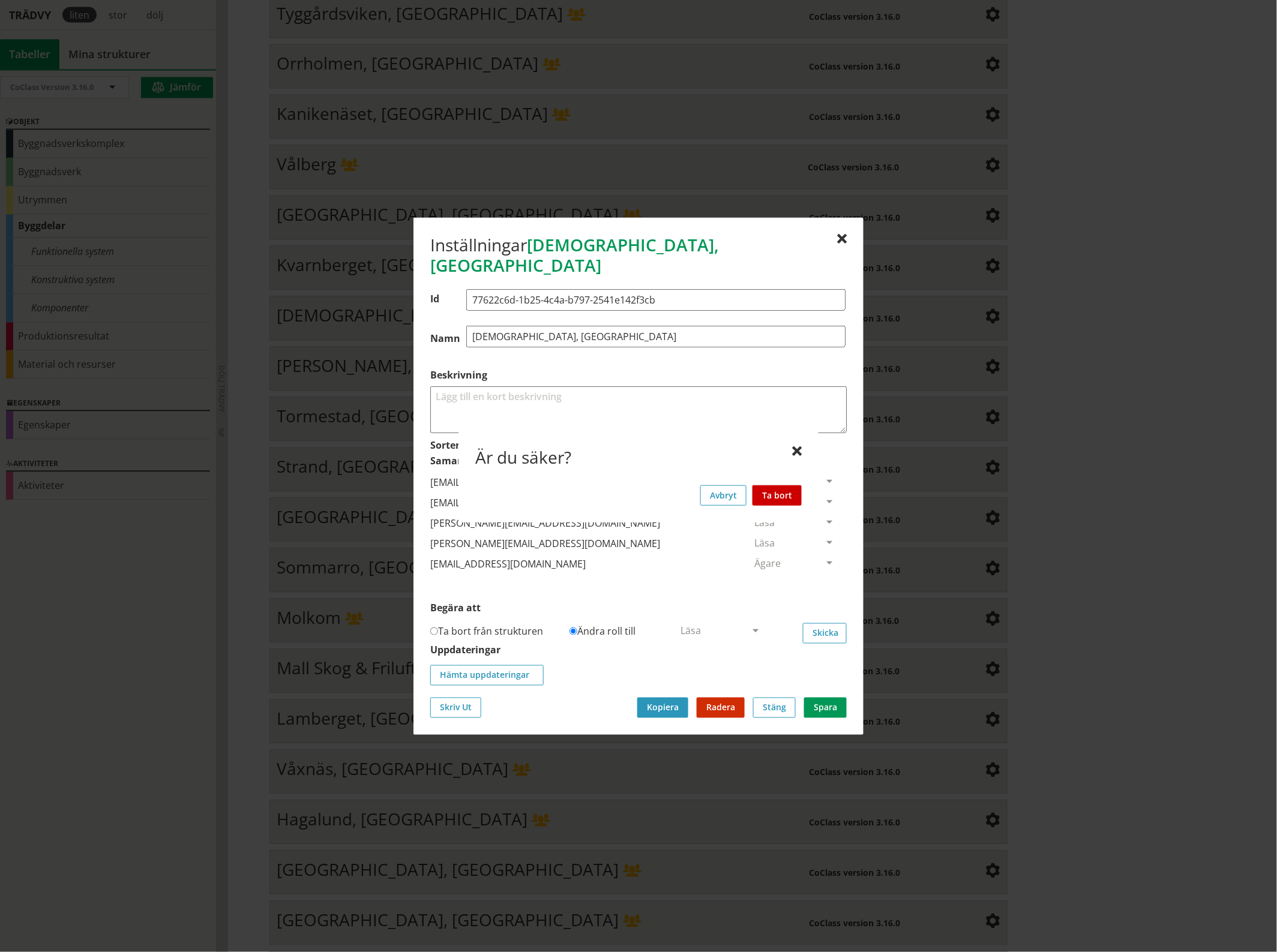
click at [786, 496] on button "Ta bort" at bounding box center [777, 494] width 50 height 20
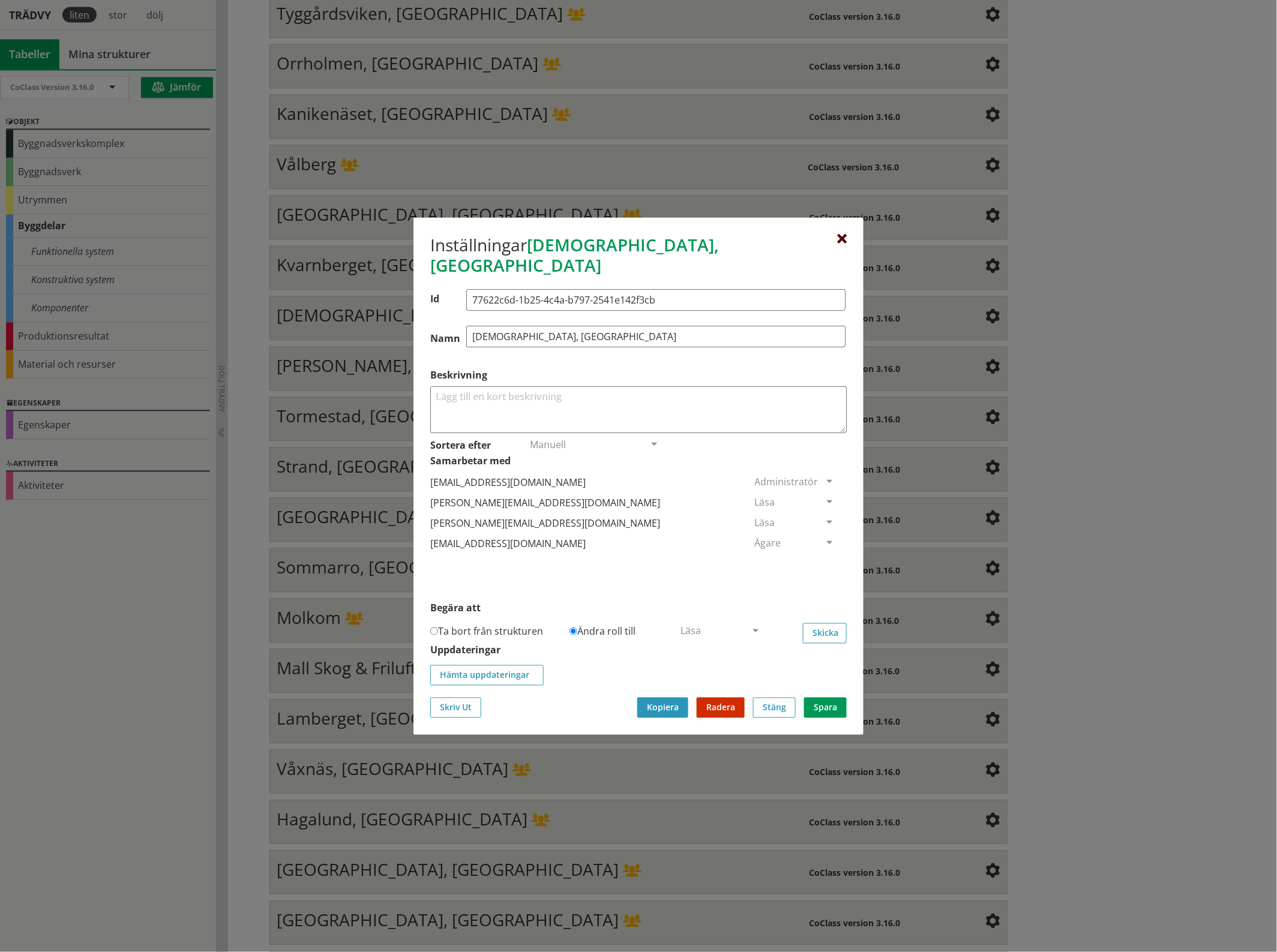
click at [842, 244] on div at bounding box center [842, 239] width 10 height 10
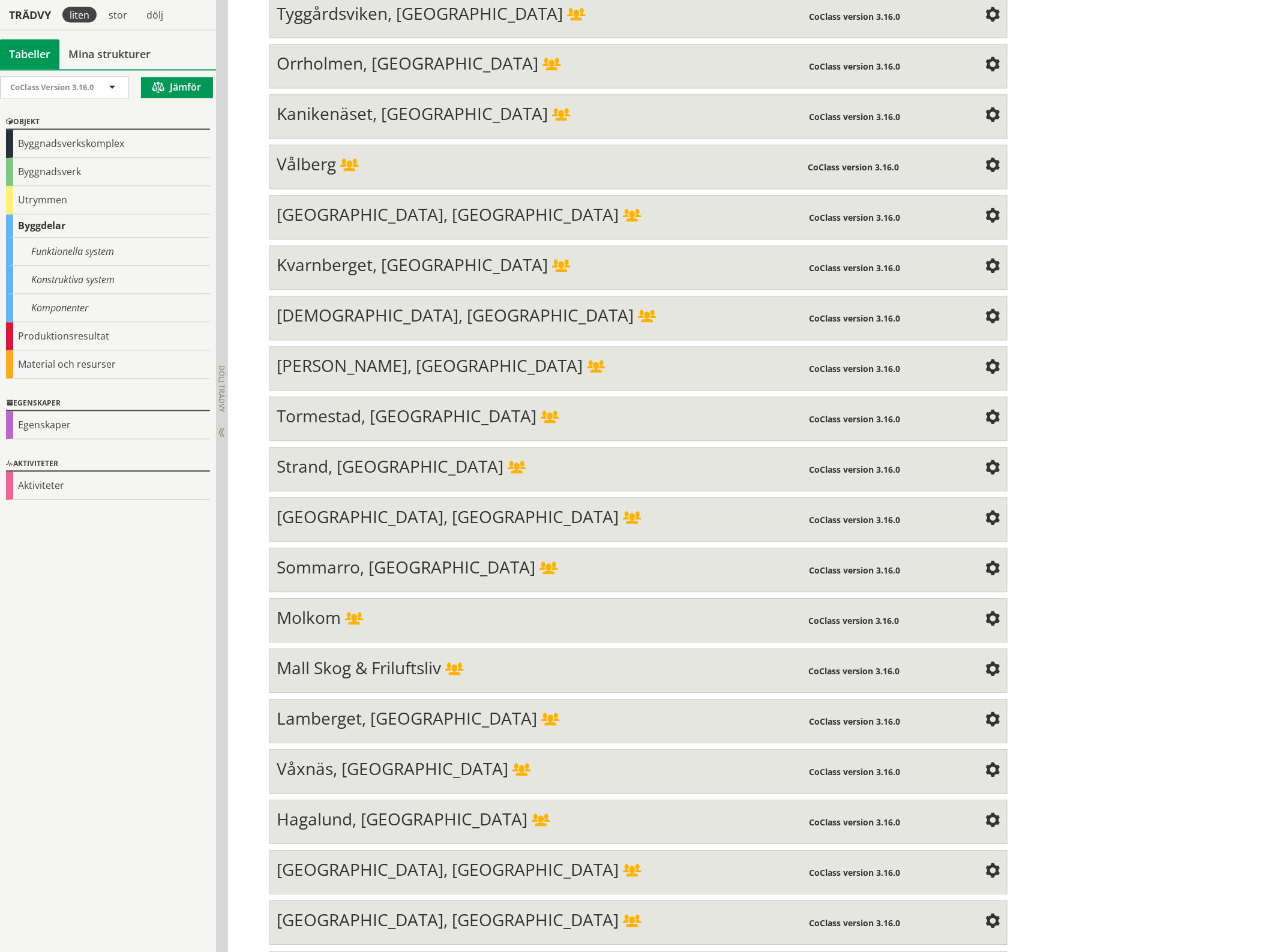
click at [985, 361] on span at bounding box center [992, 368] width 15 height 15
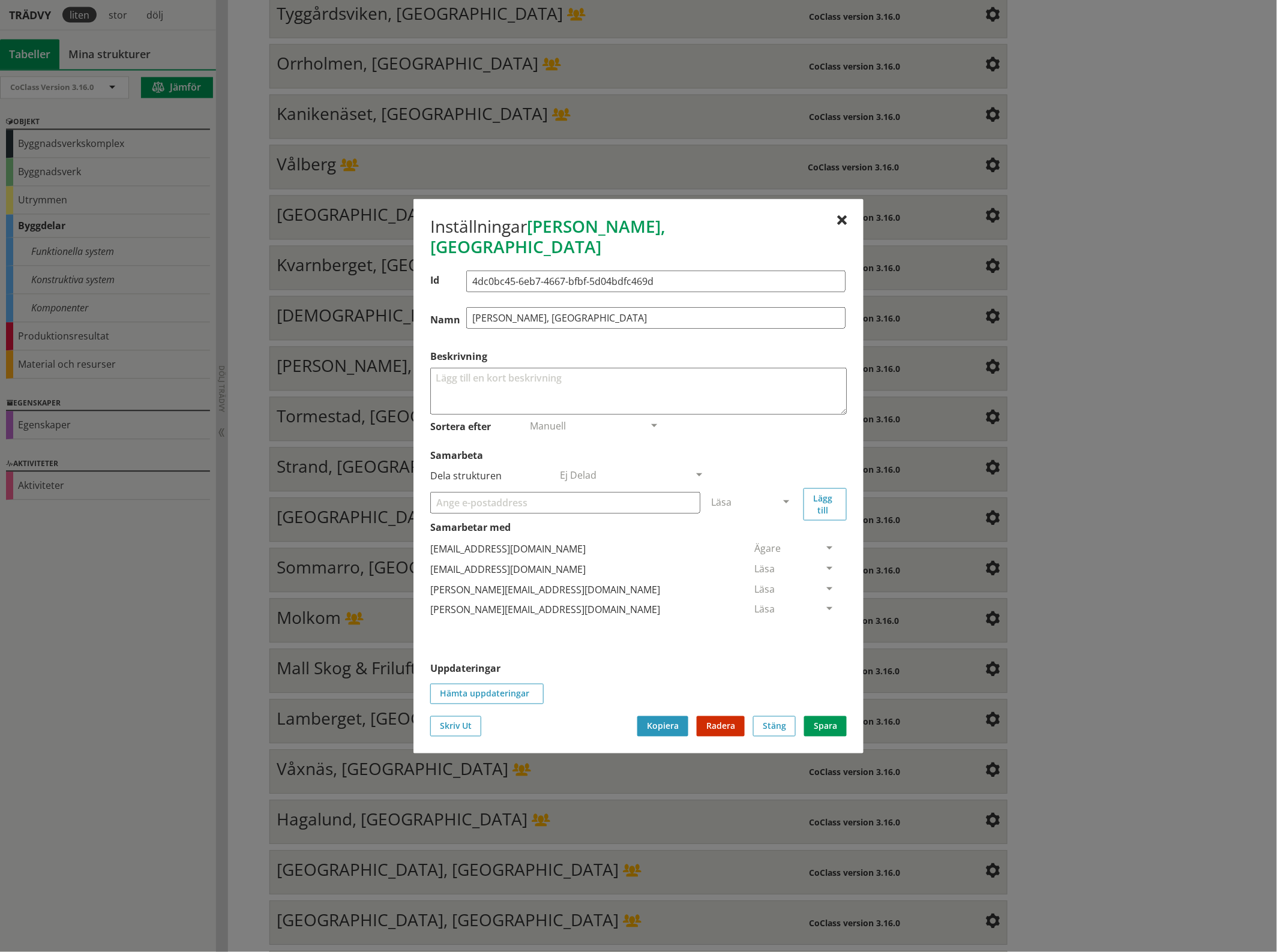
click at [457, 493] on input "Samarbeta" at bounding box center [566, 502] width 270 height 21
paste input "[EMAIL_ADDRESS][DOMAIN_NAME]"
type input "[EMAIL_ADDRESS][DOMAIN_NAME]"
click at [786, 497] on span at bounding box center [785, 502] width 11 height 11
click at [775, 531] on span "Administratör" at bounding box center [742, 538] width 63 height 14
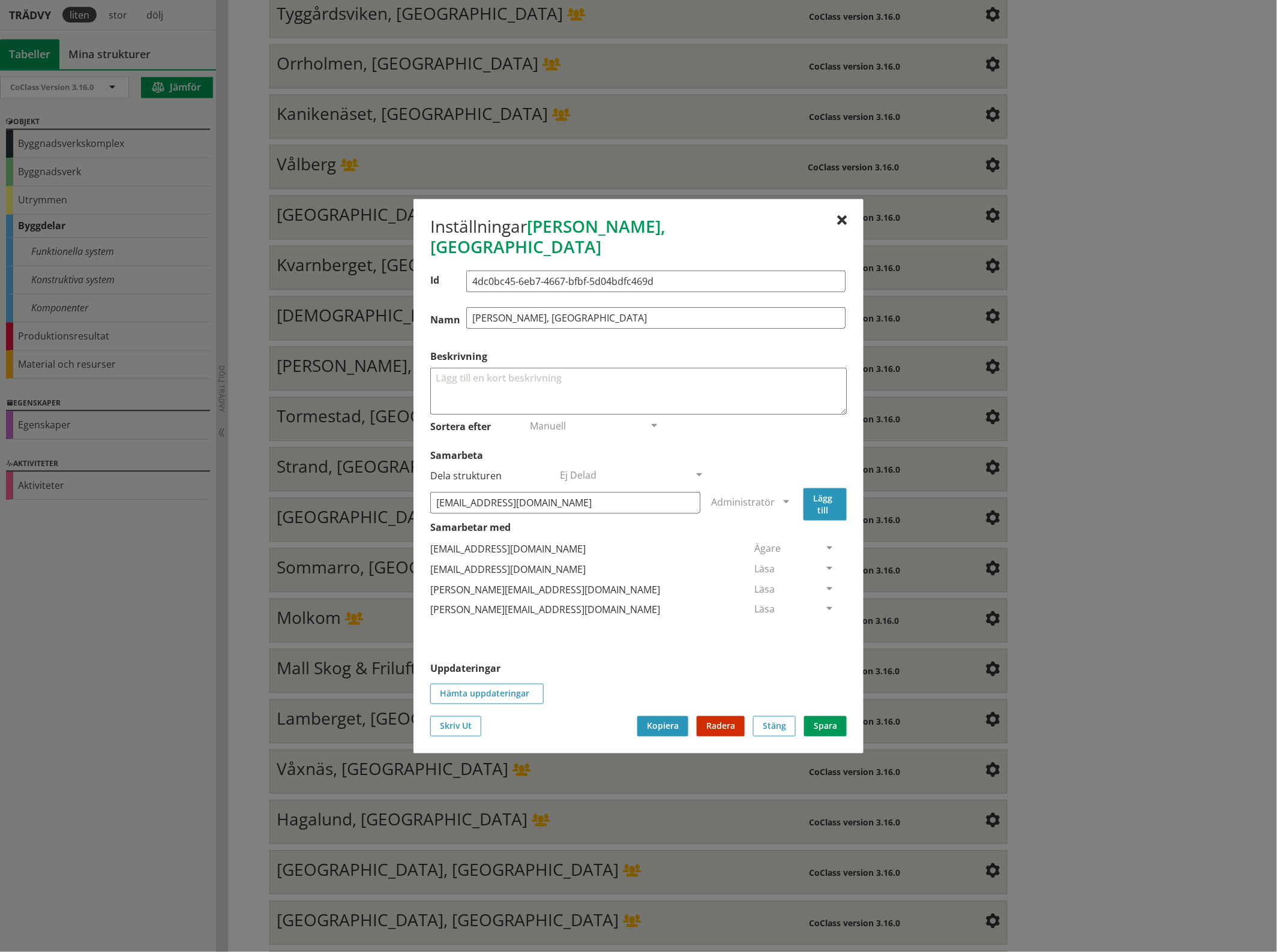
click at [822, 496] on button "Lägg till" at bounding box center [825, 503] width 43 height 32
click at [824, 625] on span at bounding box center [829, 629] width 11 height 11
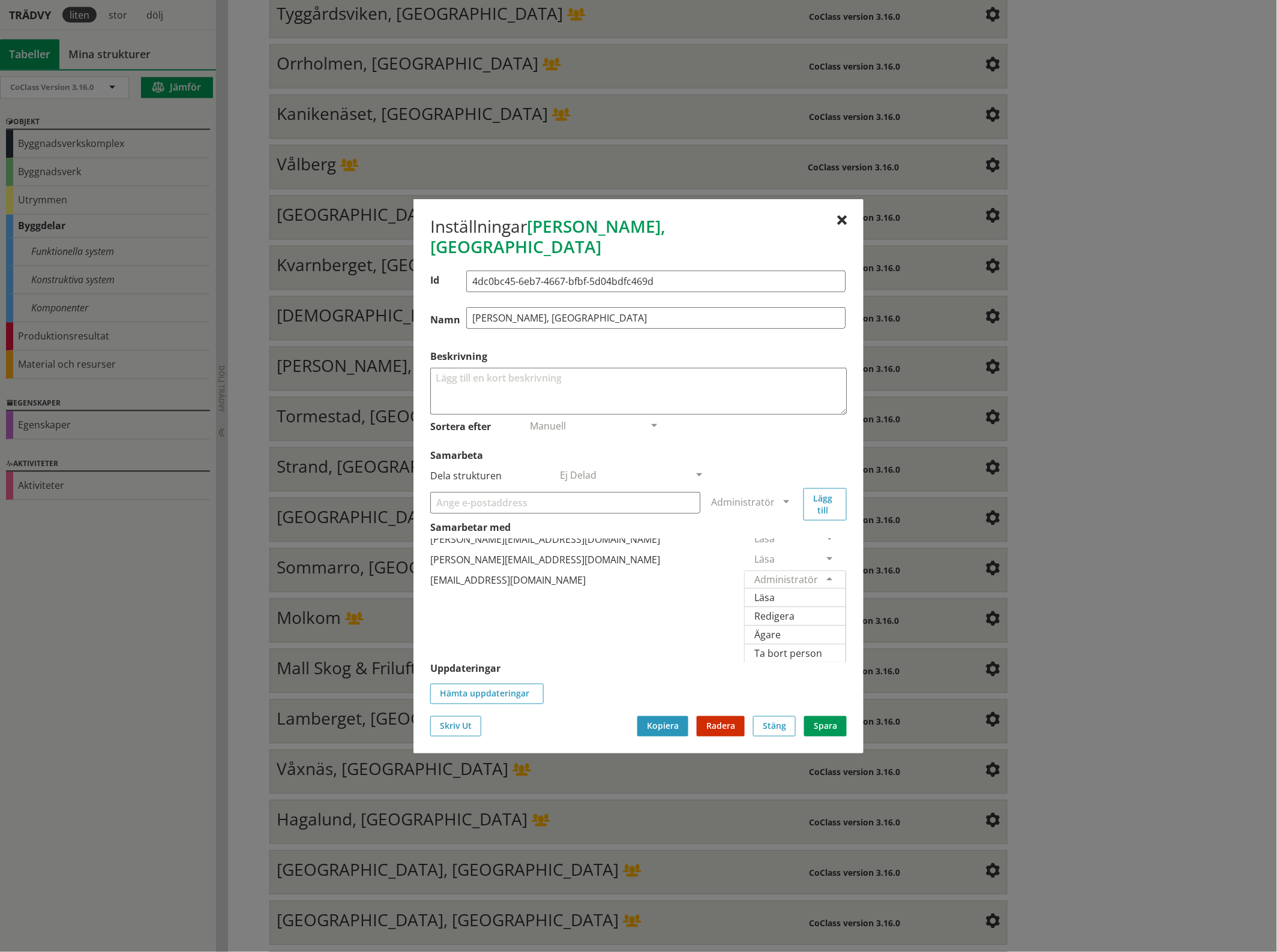
scroll to position [72, 0]
click at [780, 628] on span "Ägare" at bounding box center [767, 634] width 26 height 14
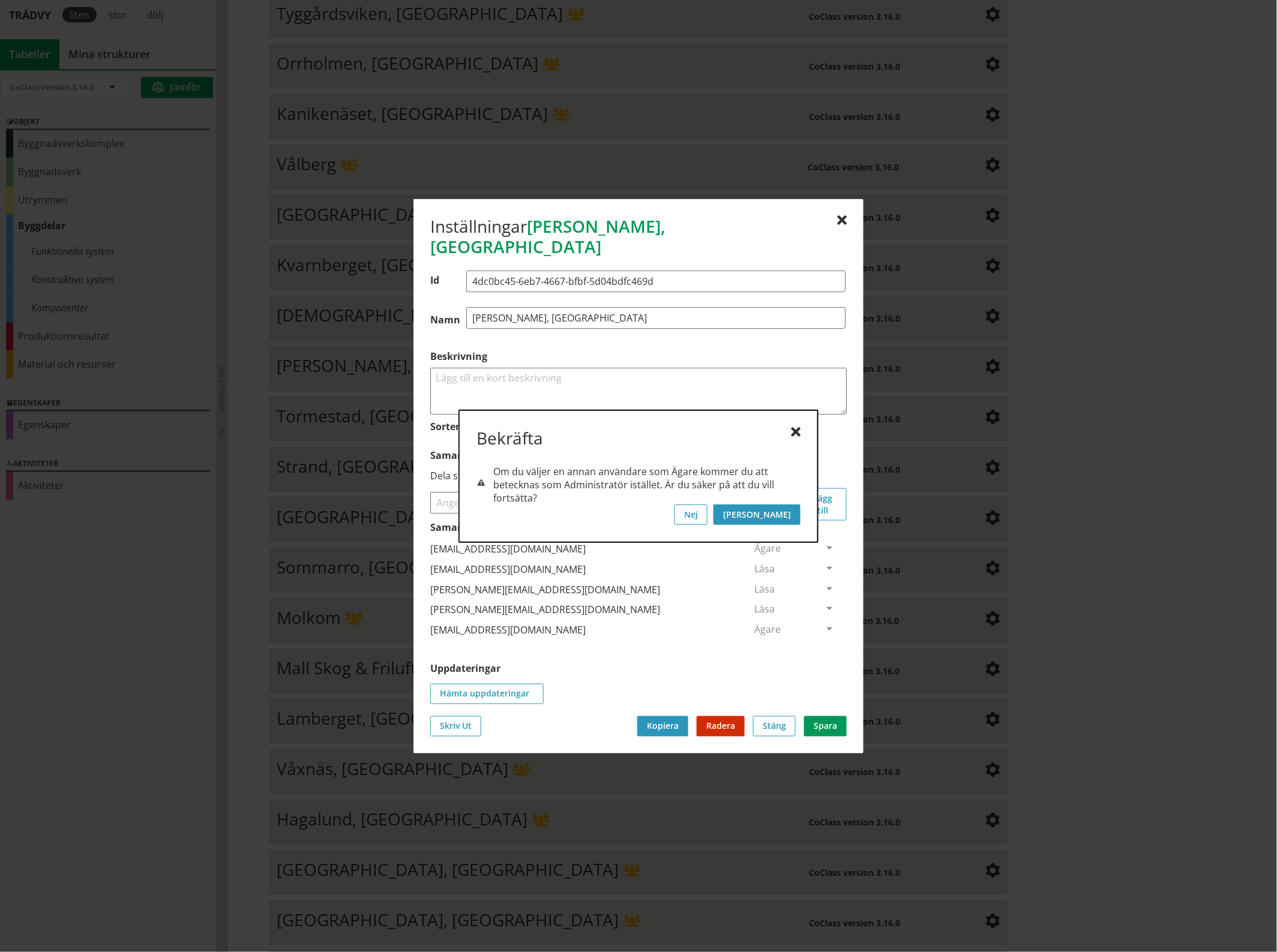
click at [793, 513] on button "[PERSON_NAME]" at bounding box center [757, 514] width 87 height 20
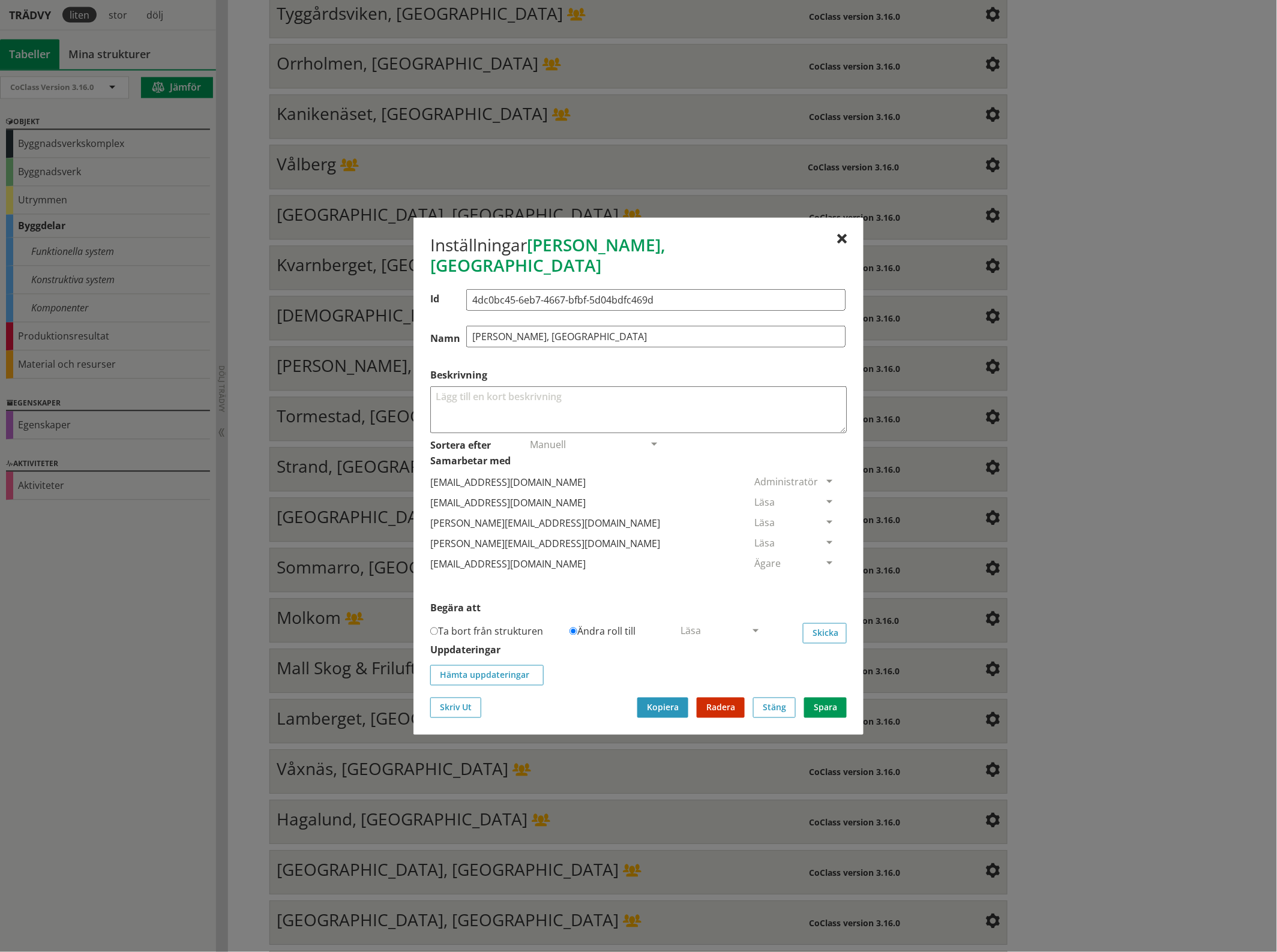
click at [824, 497] on span at bounding box center [829, 502] width 11 height 11
click at [822, 569] on span "Ta bort person" at bounding box center [788, 575] width 68 height 14
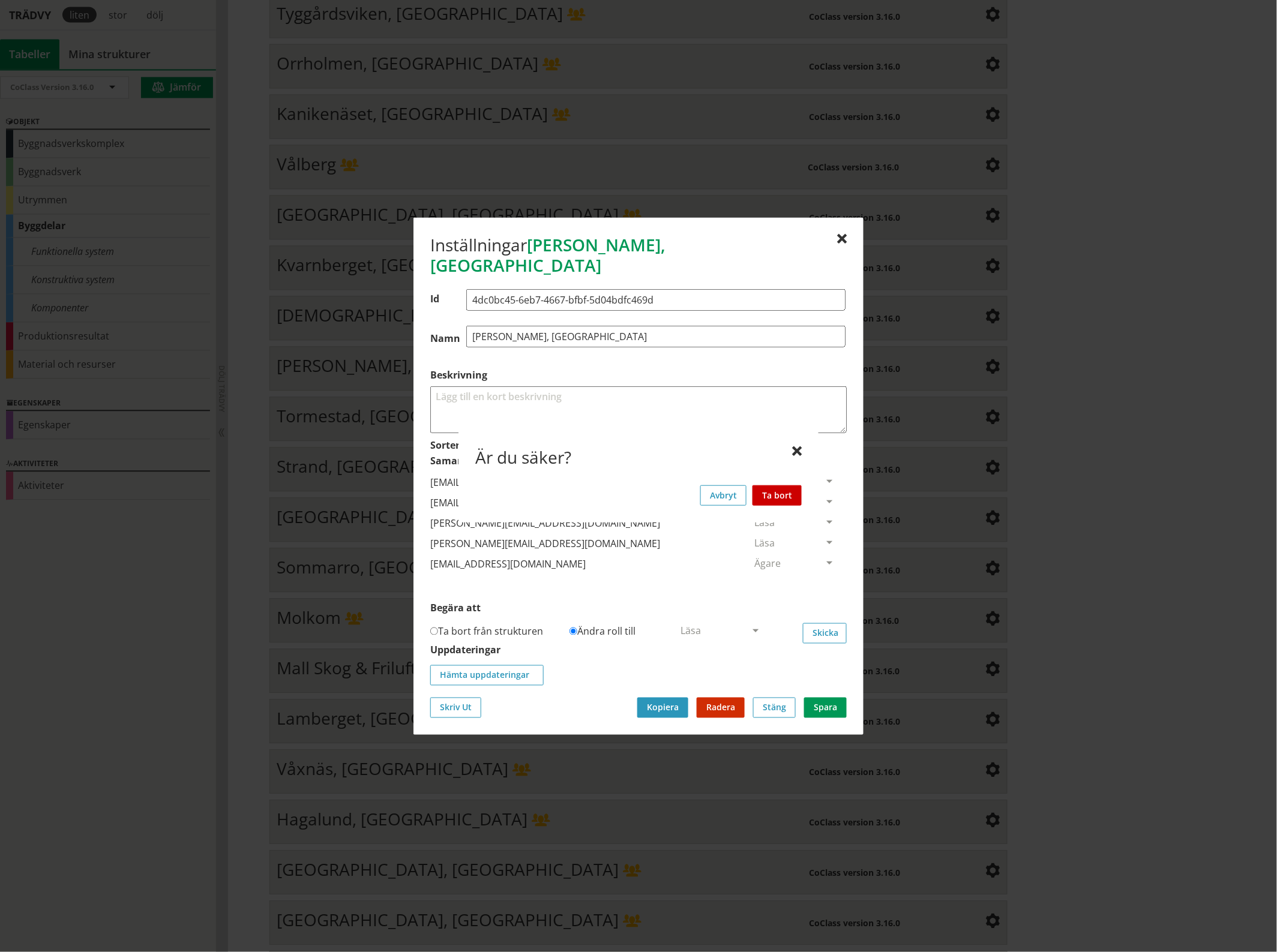
click at [790, 493] on button "Ta bort" at bounding box center [777, 494] width 50 height 20
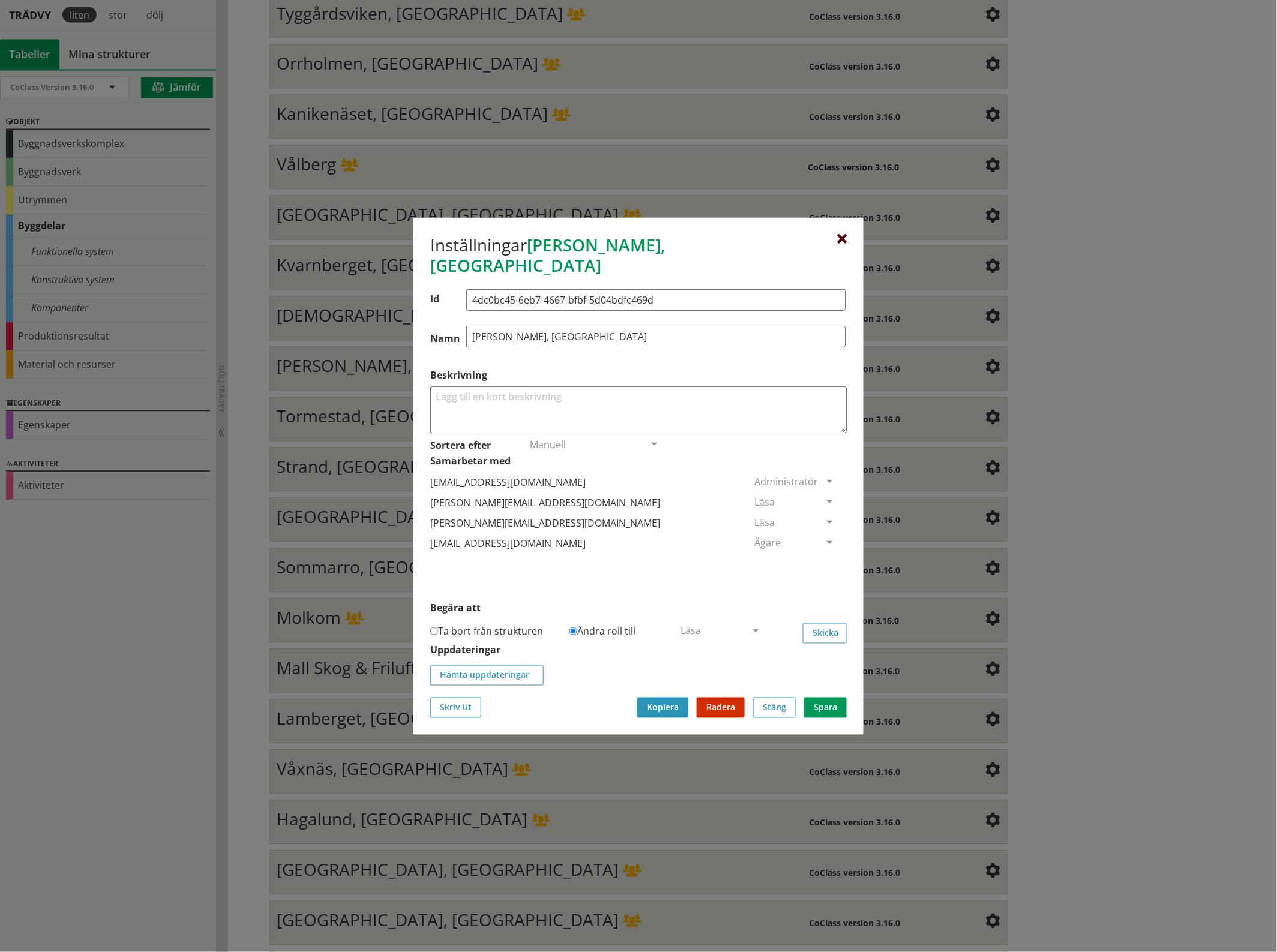
click at [839, 244] on div at bounding box center [842, 239] width 10 height 10
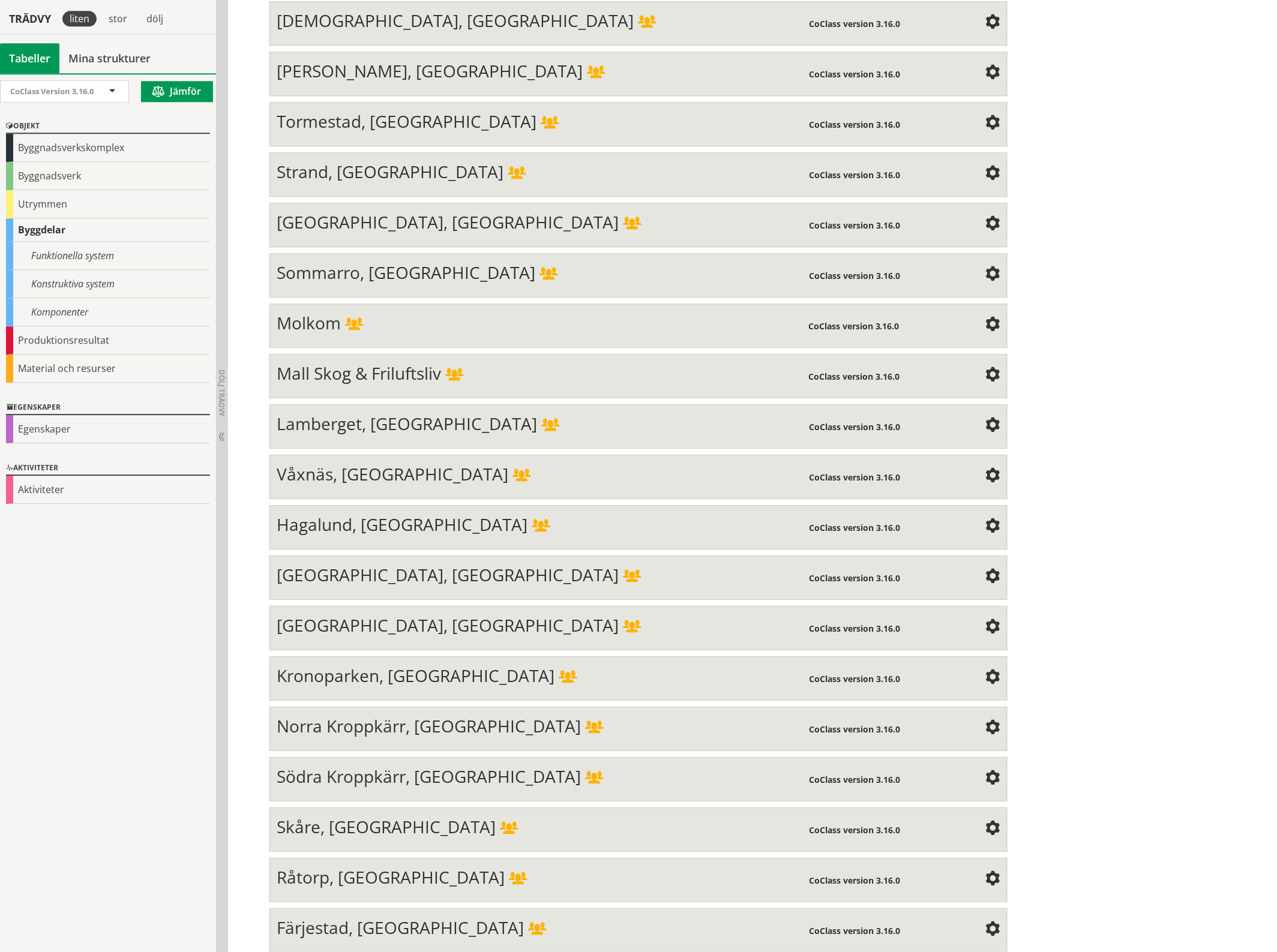
scroll to position [1128, 0]
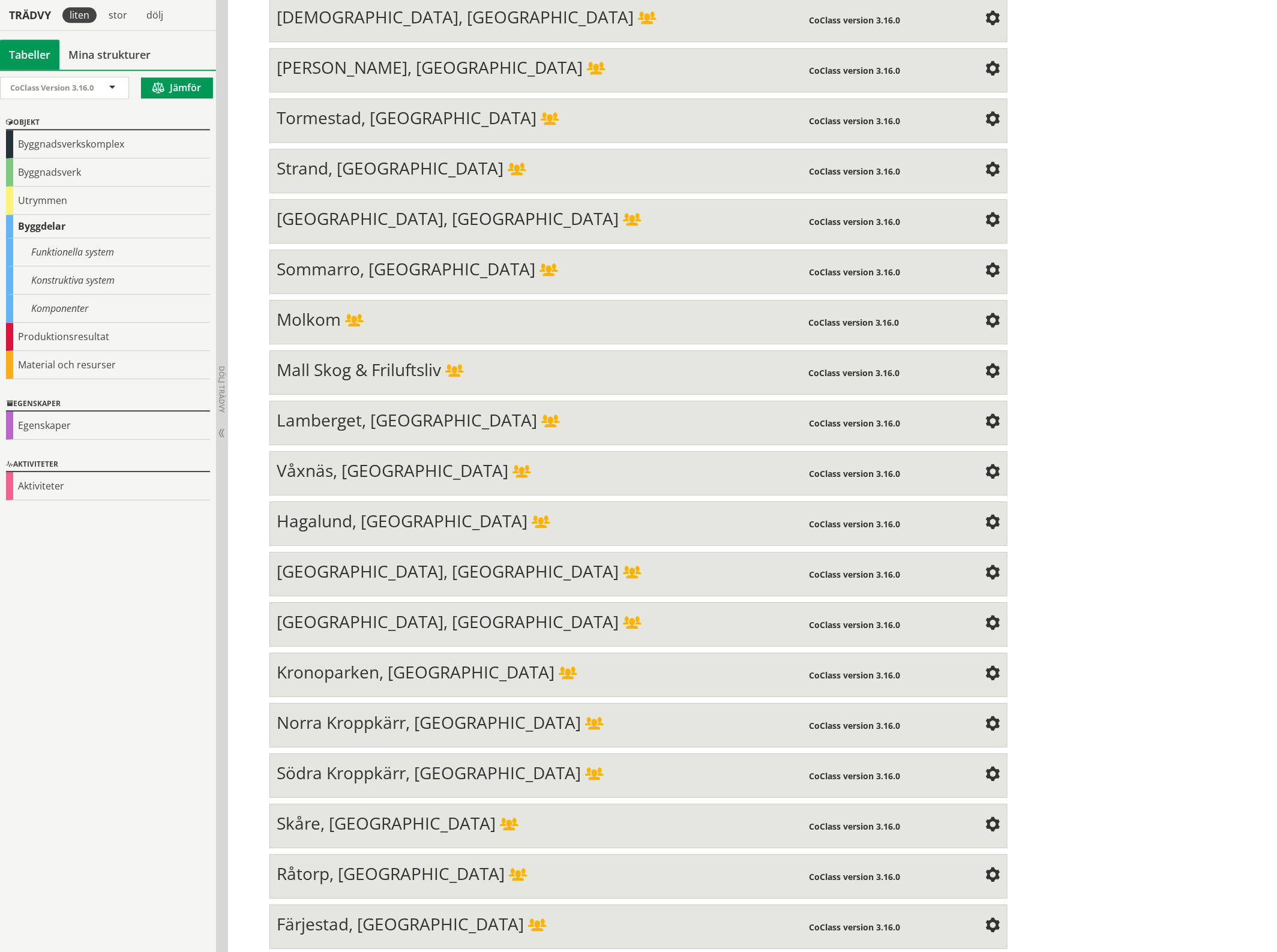
click at [985, 113] on span at bounding box center [992, 119] width 15 height 15
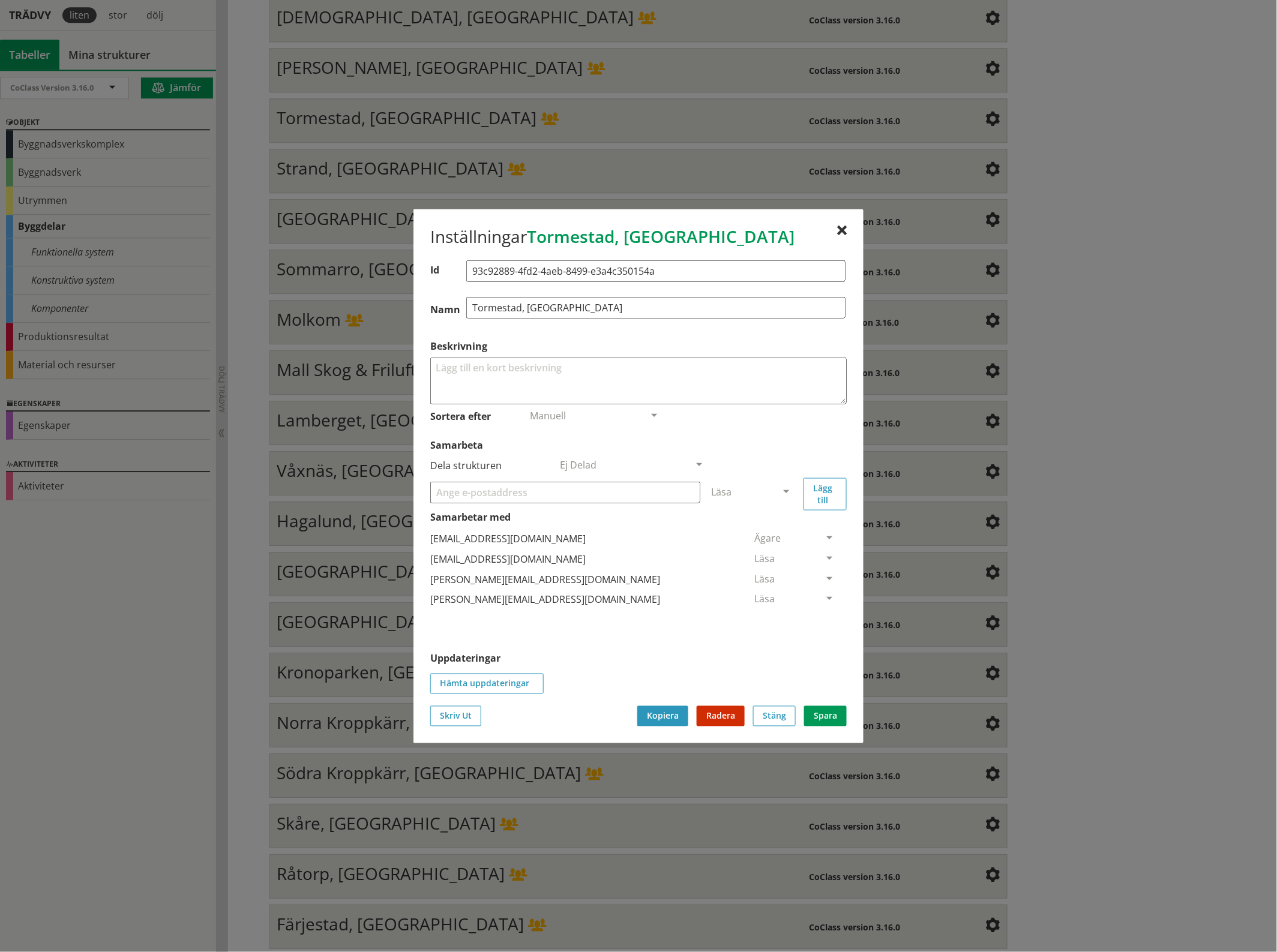
click at [485, 492] on input "Samarbeta" at bounding box center [566, 492] width 270 height 21
paste input "[EMAIL_ADDRESS][DOMAIN_NAME]"
type input "[EMAIL_ADDRESS][DOMAIN_NAME]"
click at [784, 488] on span at bounding box center [785, 492] width 11 height 11
click at [775, 527] on span "Administratör" at bounding box center [742, 527] width 63 height 14
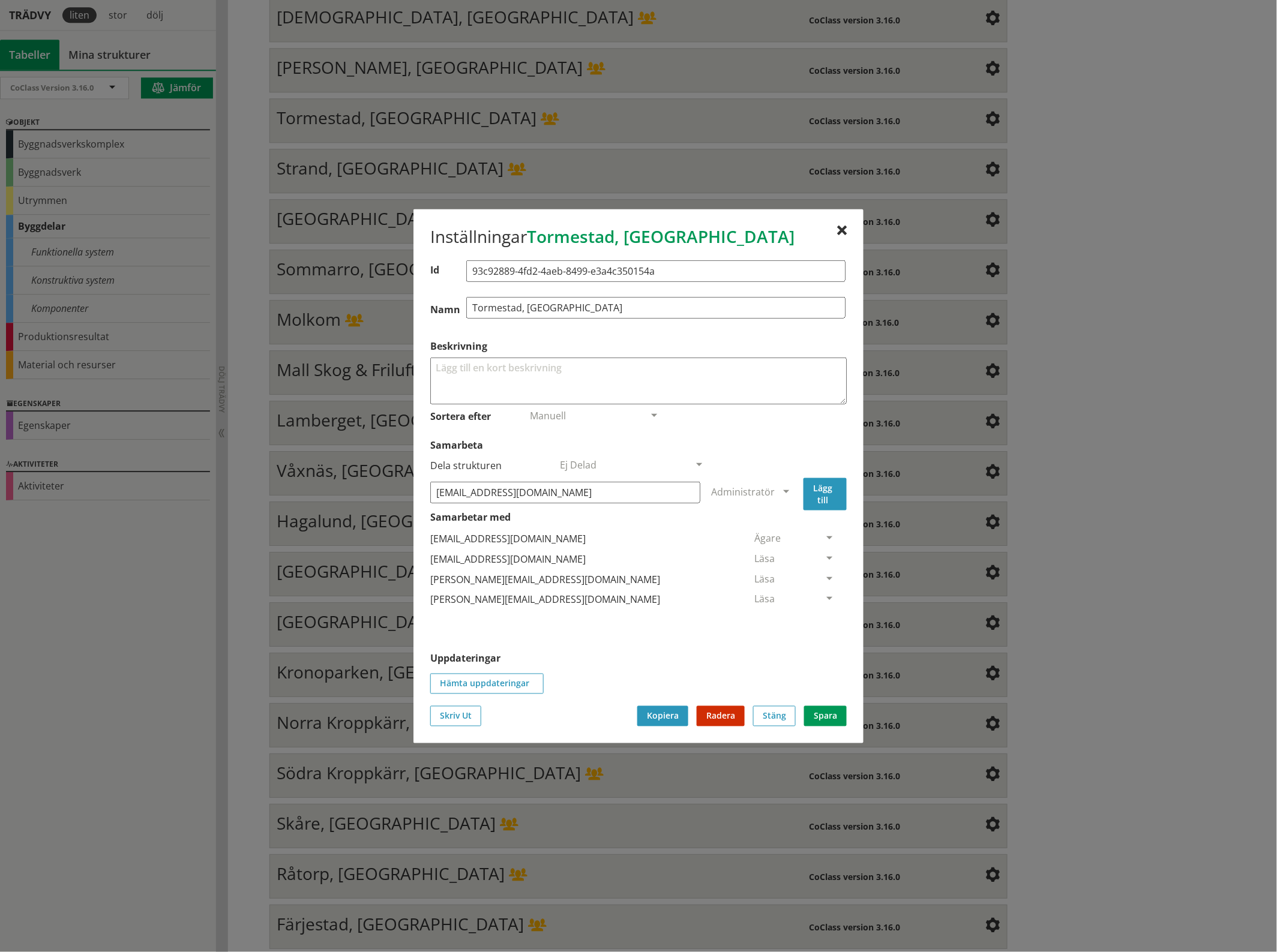
click at [831, 493] on button "Lägg till" at bounding box center [825, 493] width 43 height 32
click at [824, 617] on span at bounding box center [829, 620] width 11 height 11
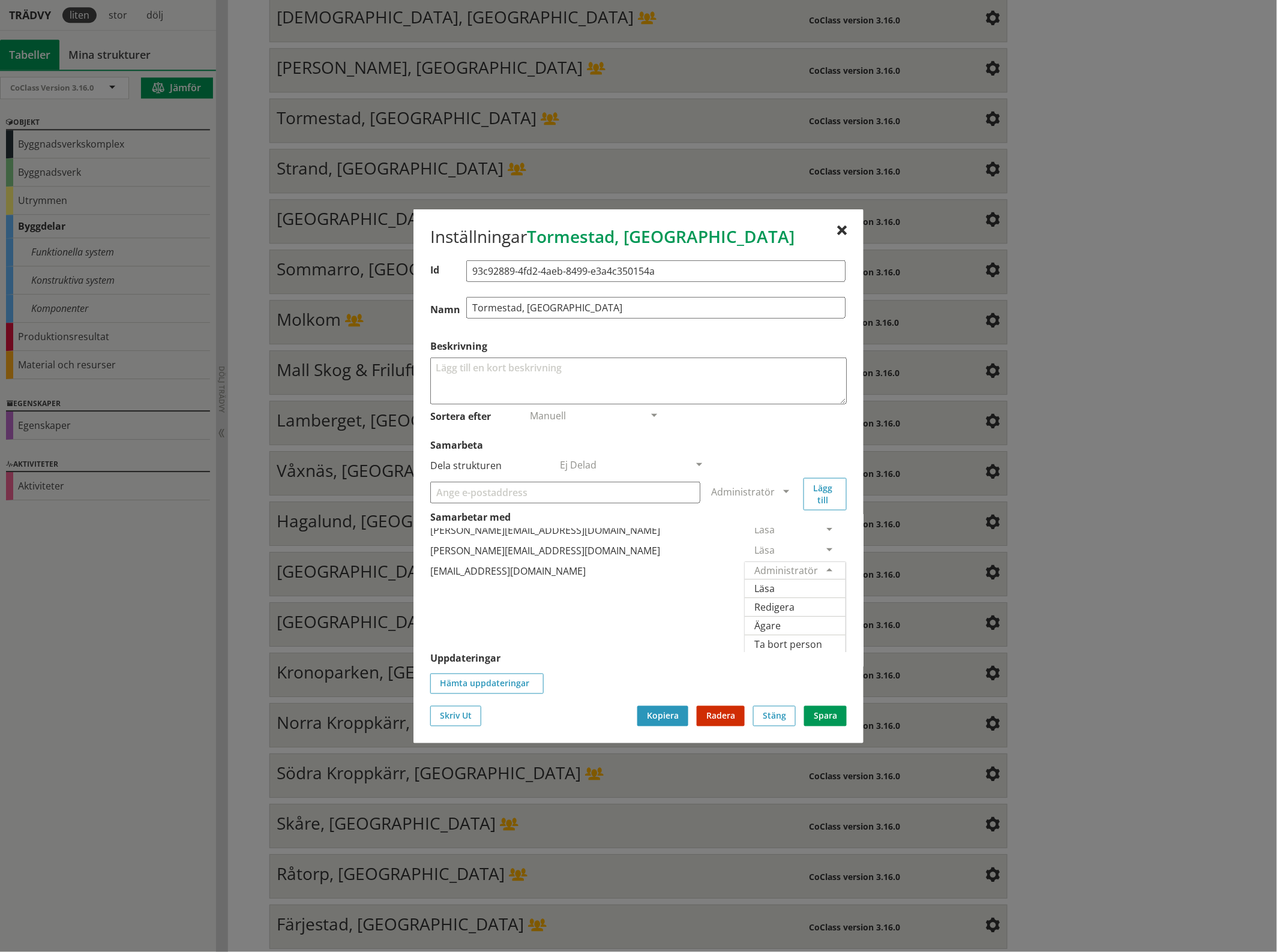
scroll to position [57, 0]
click at [780, 618] on span "Ägare" at bounding box center [767, 624] width 26 height 14
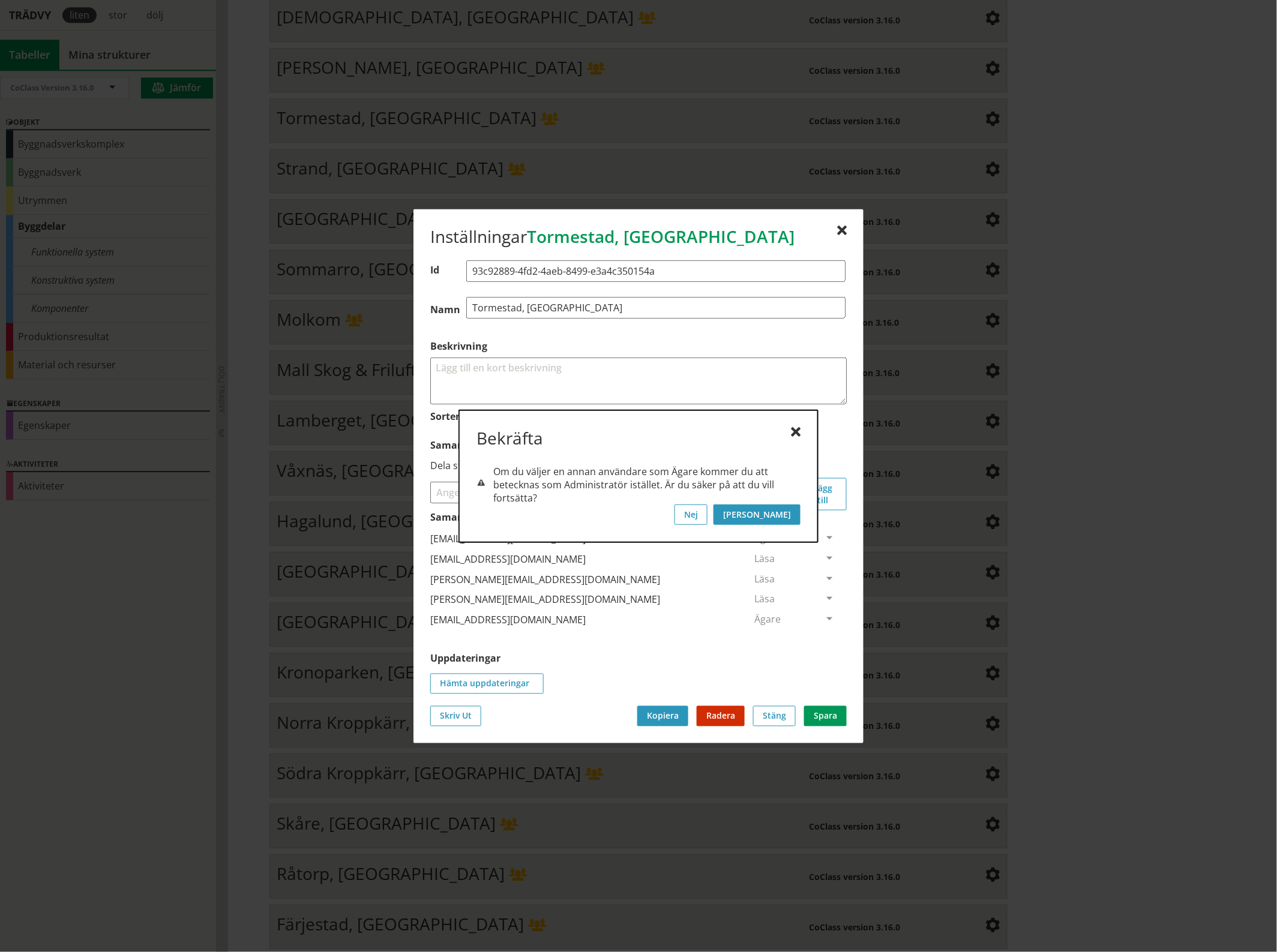
click at [794, 513] on button "[PERSON_NAME]" at bounding box center [757, 514] width 87 height 20
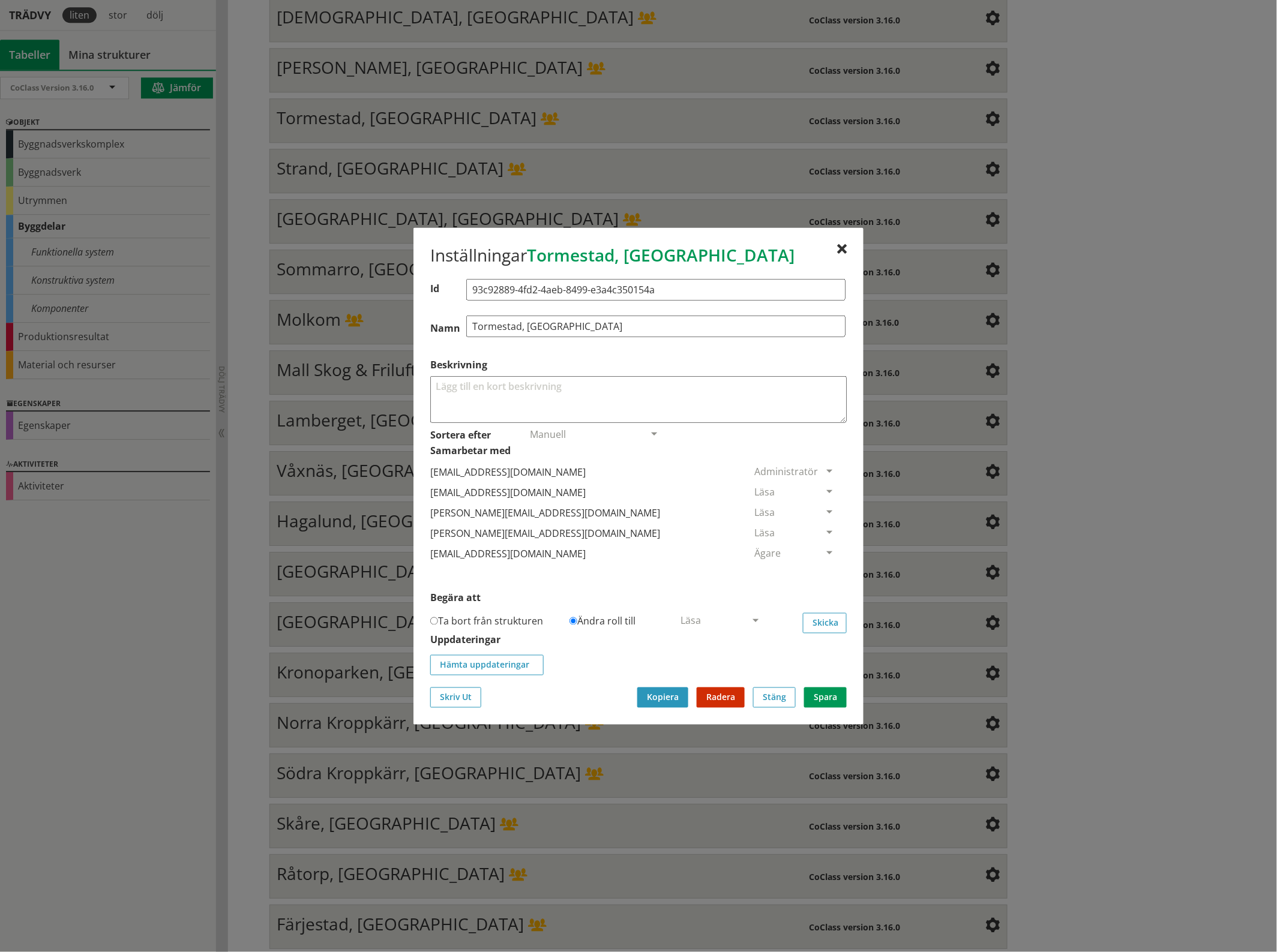
click at [824, 489] on span at bounding box center [829, 492] width 11 height 11
click at [822, 563] on span "Ta bort person" at bounding box center [788, 565] width 68 height 14
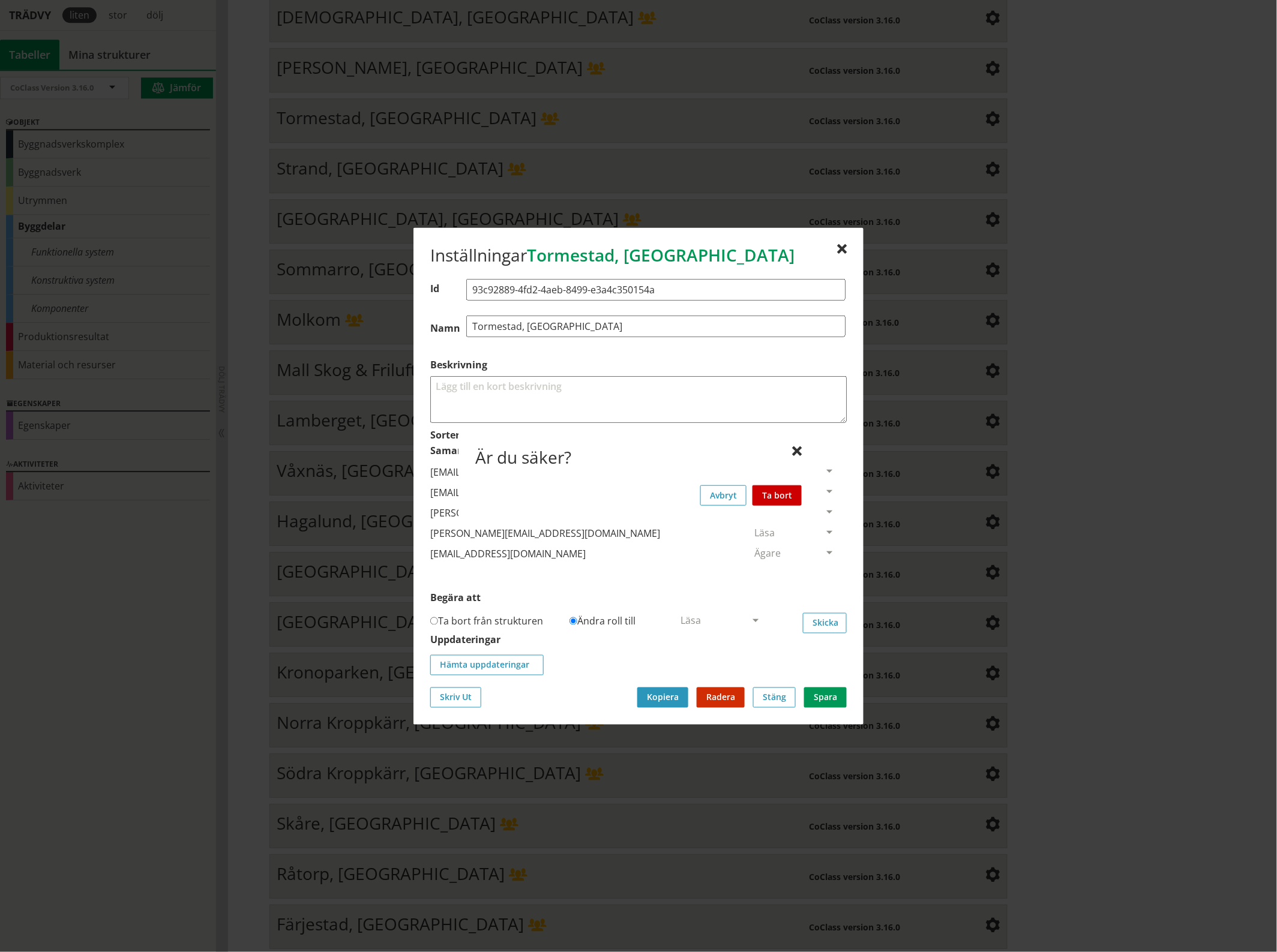
click at [786, 493] on button "Ta bort" at bounding box center [777, 494] width 50 height 20
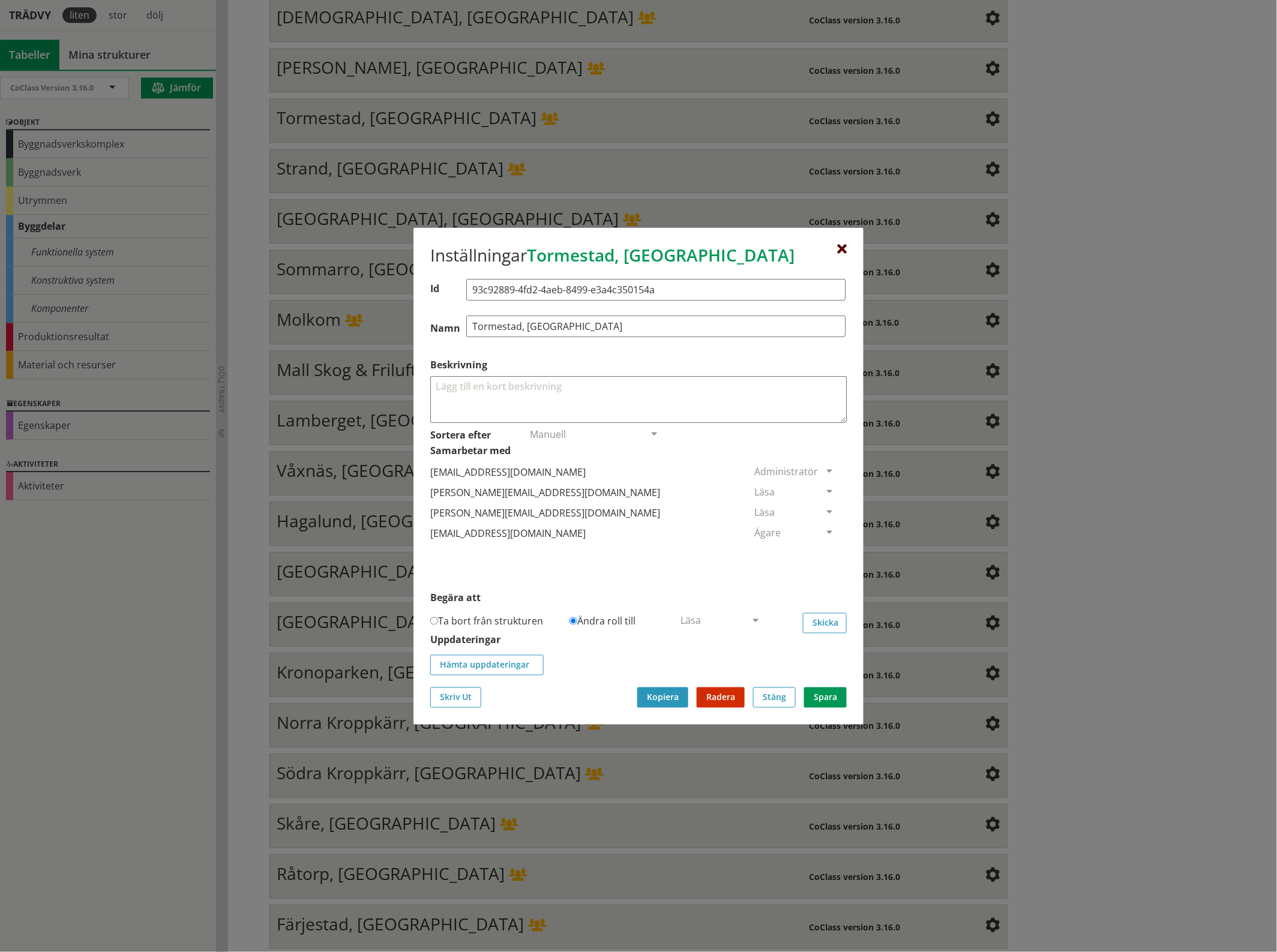
click at [842, 245] on div at bounding box center [842, 249] width 10 height 10
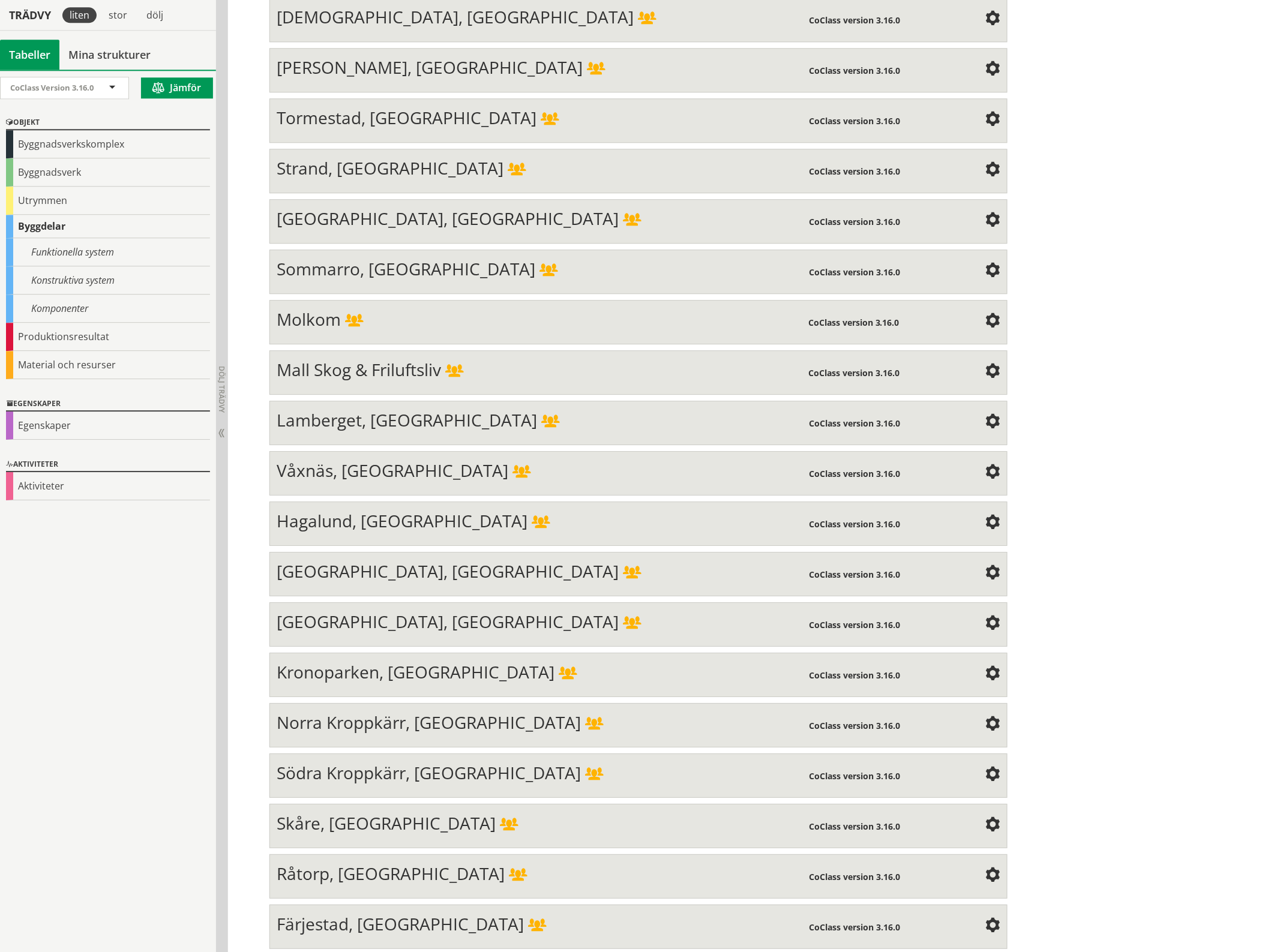
click at [985, 163] on span at bounding box center [992, 170] width 15 height 15
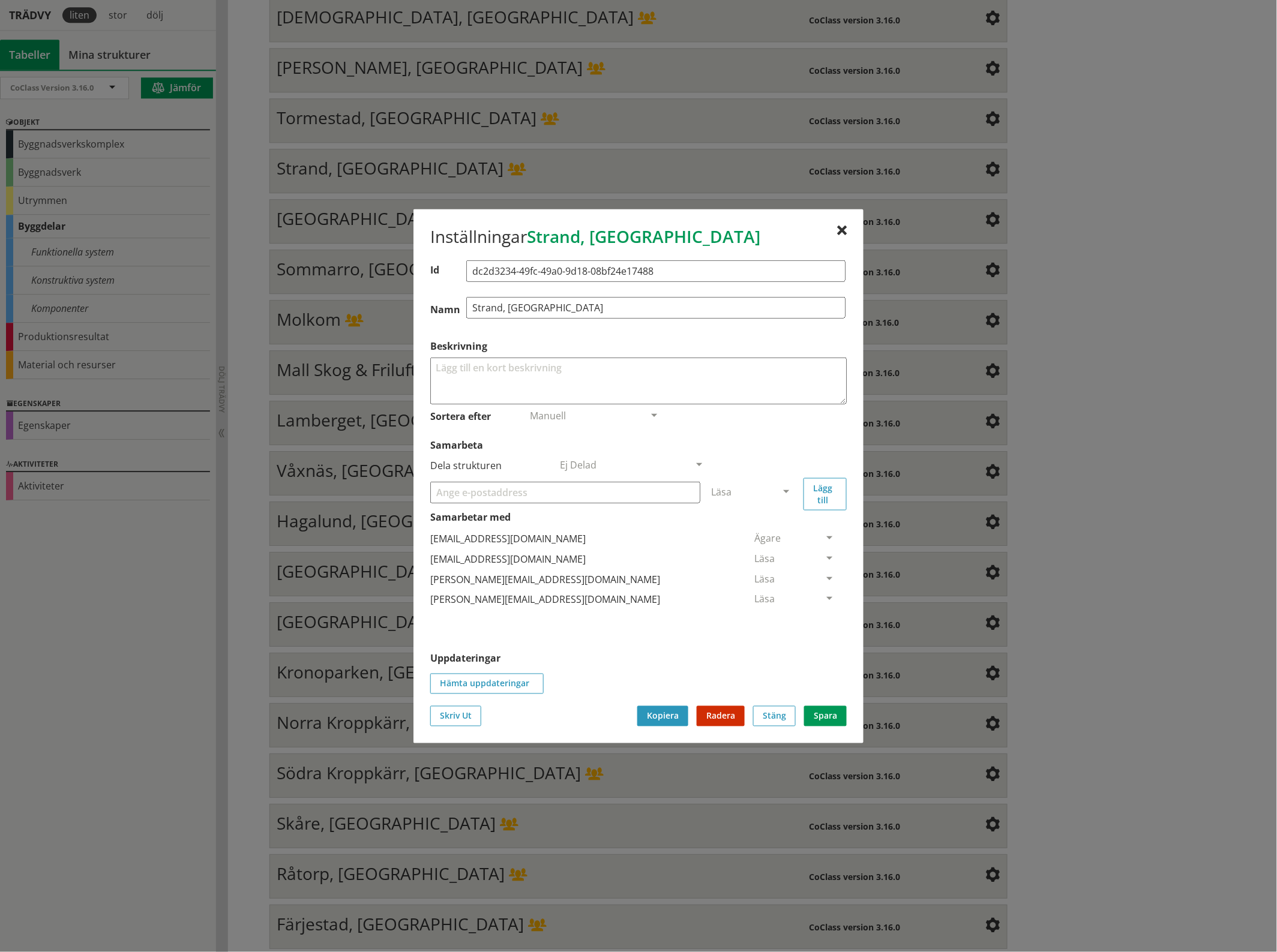
click at [495, 491] on input "Samarbeta" at bounding box center [566, 492] width 270 height 21
paste input "[EMAIL_ADDRESS][DOMAIN_NAME]"
type input "[EMAIL_ADDRESS][DOMAIN_NAME]"
click at [789, 490] on span at bounding box center [785, 492] width 11 height 11
click at [775, 524] on span "Administratör" at bounding box center [742, 527] width 63 height 14
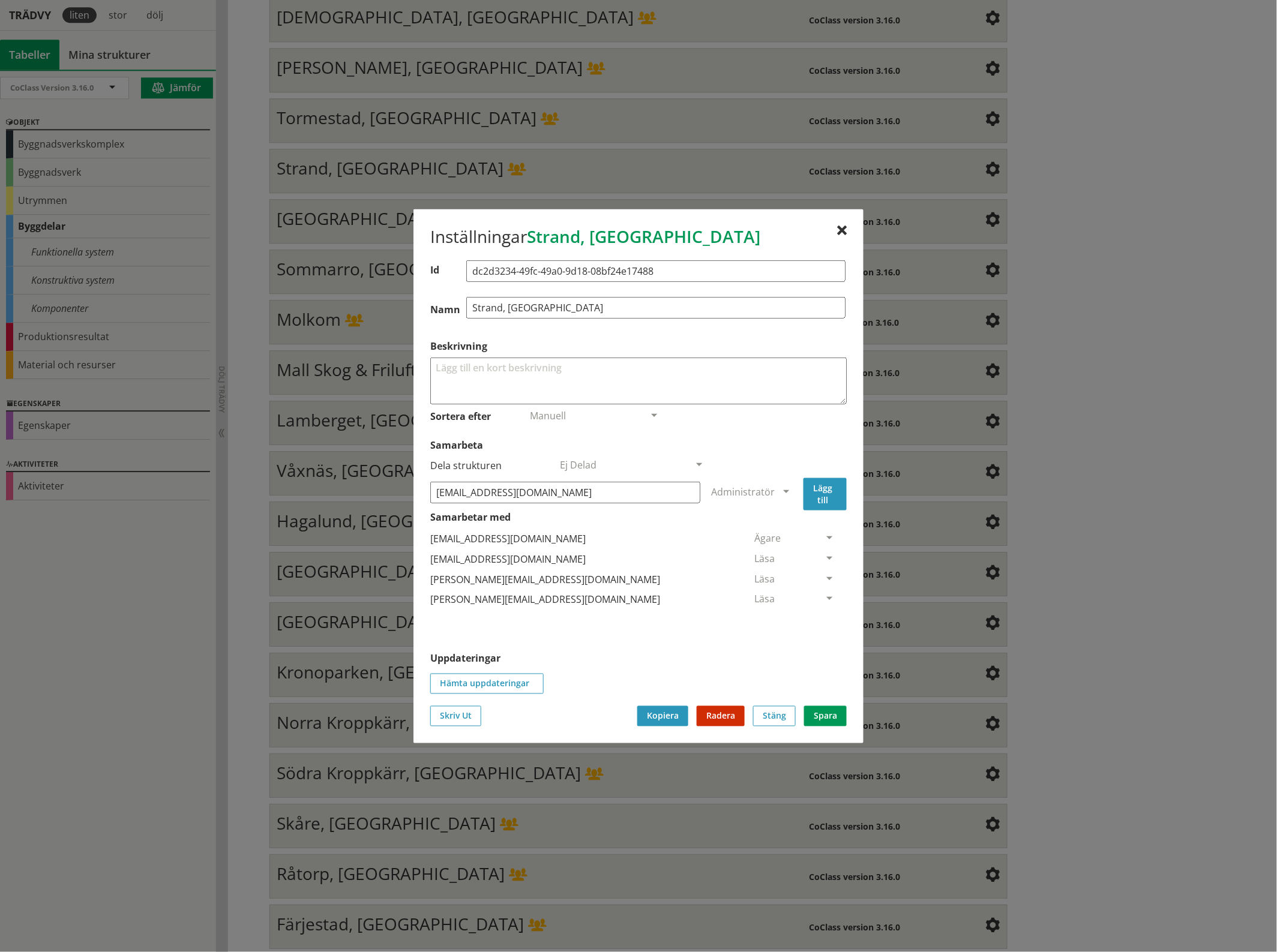
click at [823, 491] on button "Lägg till" at bounding box center [825, 493] width 43 height 32
click at [824, 617] on span at bounding box center [829, 620] width 11 height 11
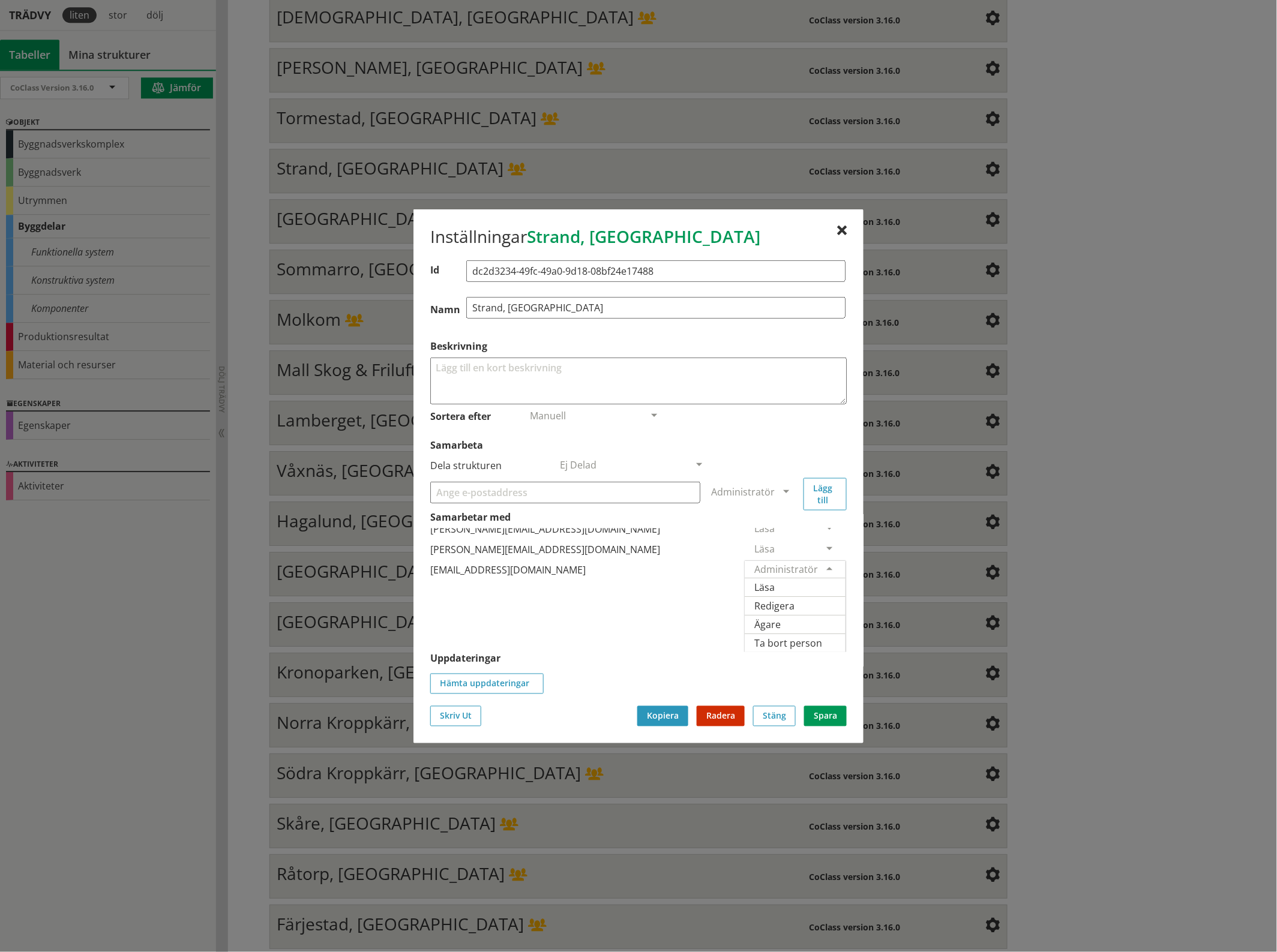
scroll to position [88, 0]
click at [780, 617] on span "Ägare" at bounding box center [767, 624] width 26 height 14
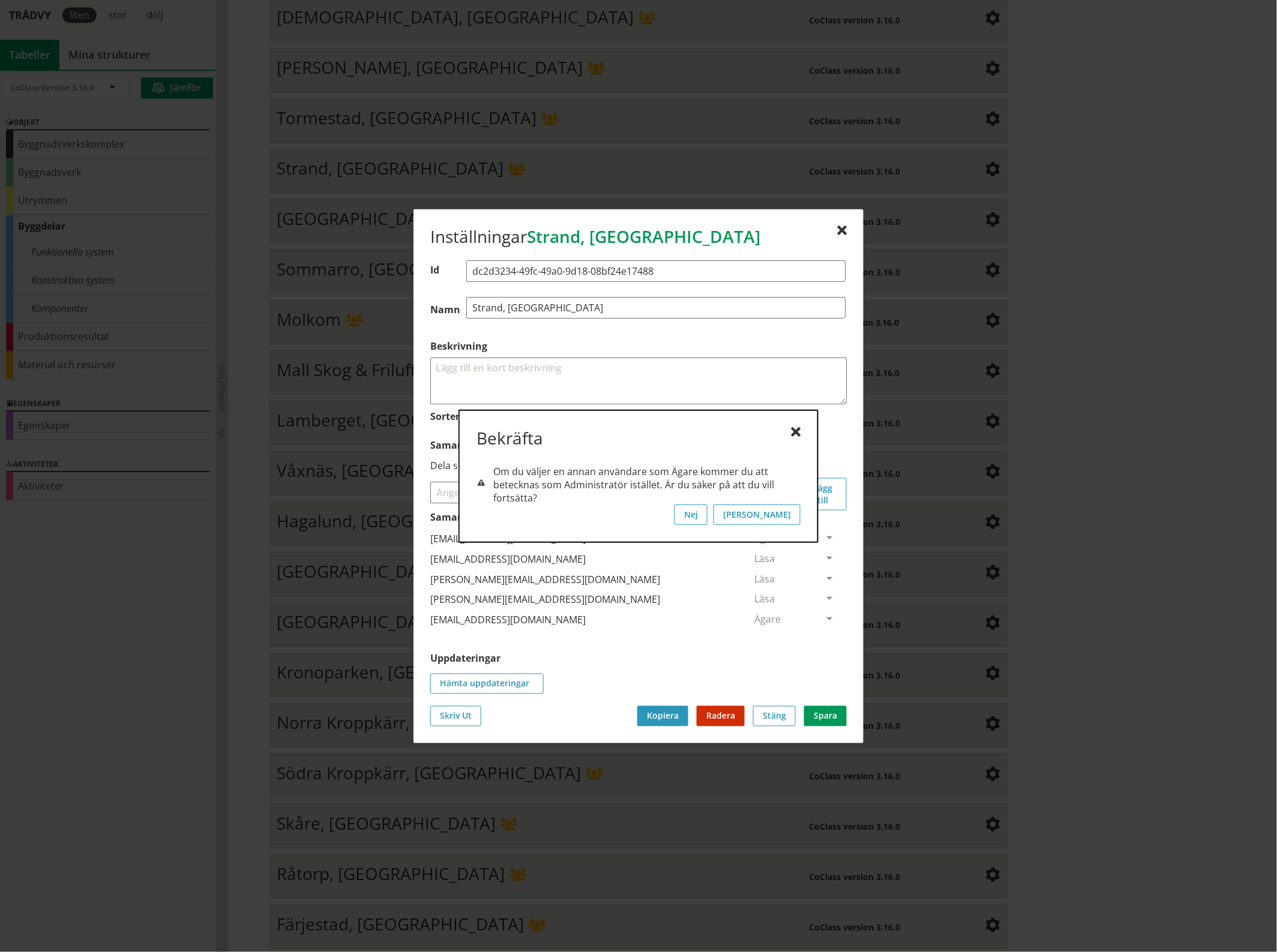
scroll to position [0, 0]
click at [786, 510] on button "[PERSON_NAME]" at bounding box center [757, 514] width 87 height 20
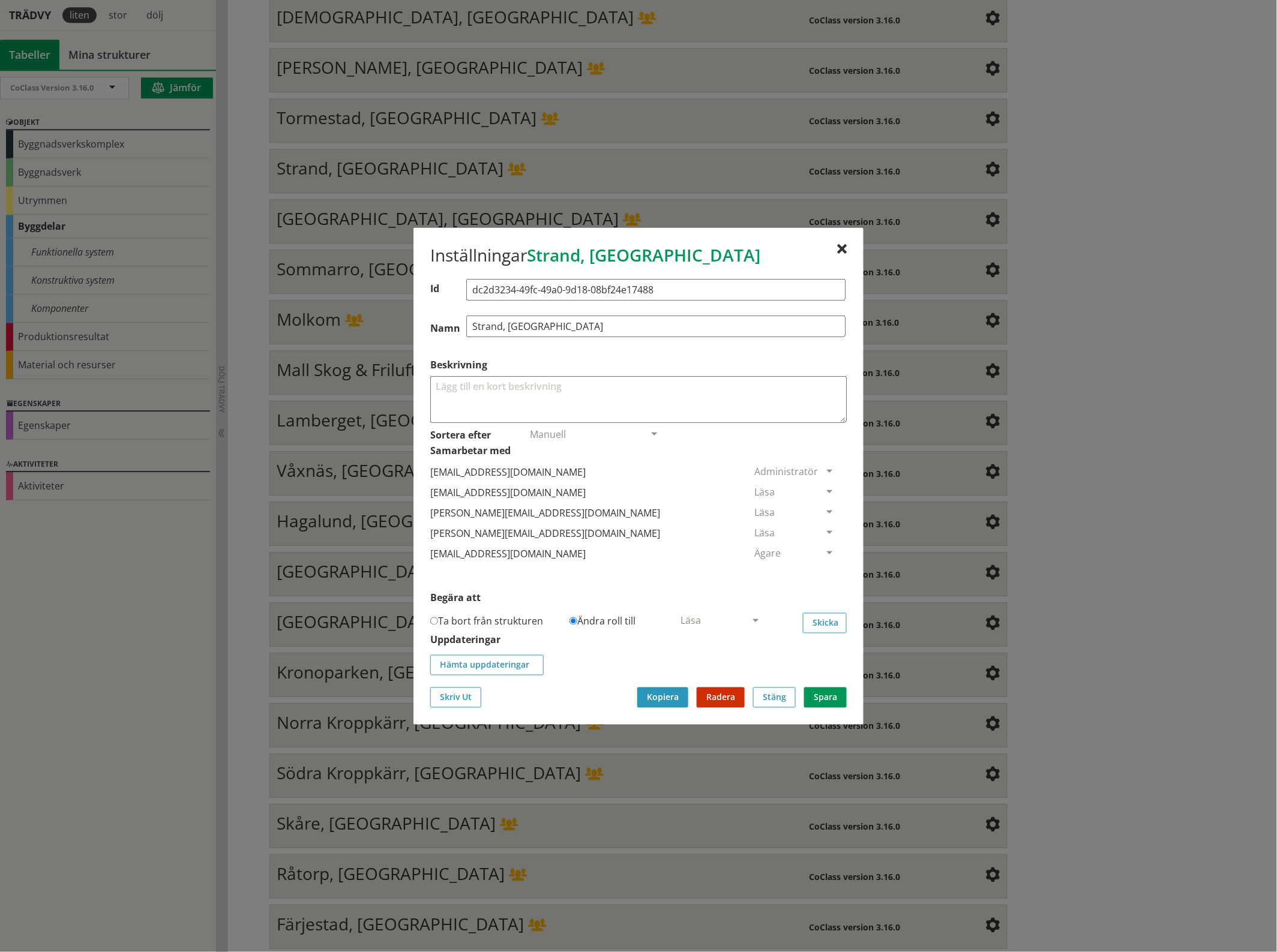
click at [824, 488] on span at bounding box center [829, 492] width 11 height 11
click at [822, 564] on span "Ta bort person" at bounding box center [788, 565] width 68 height 14
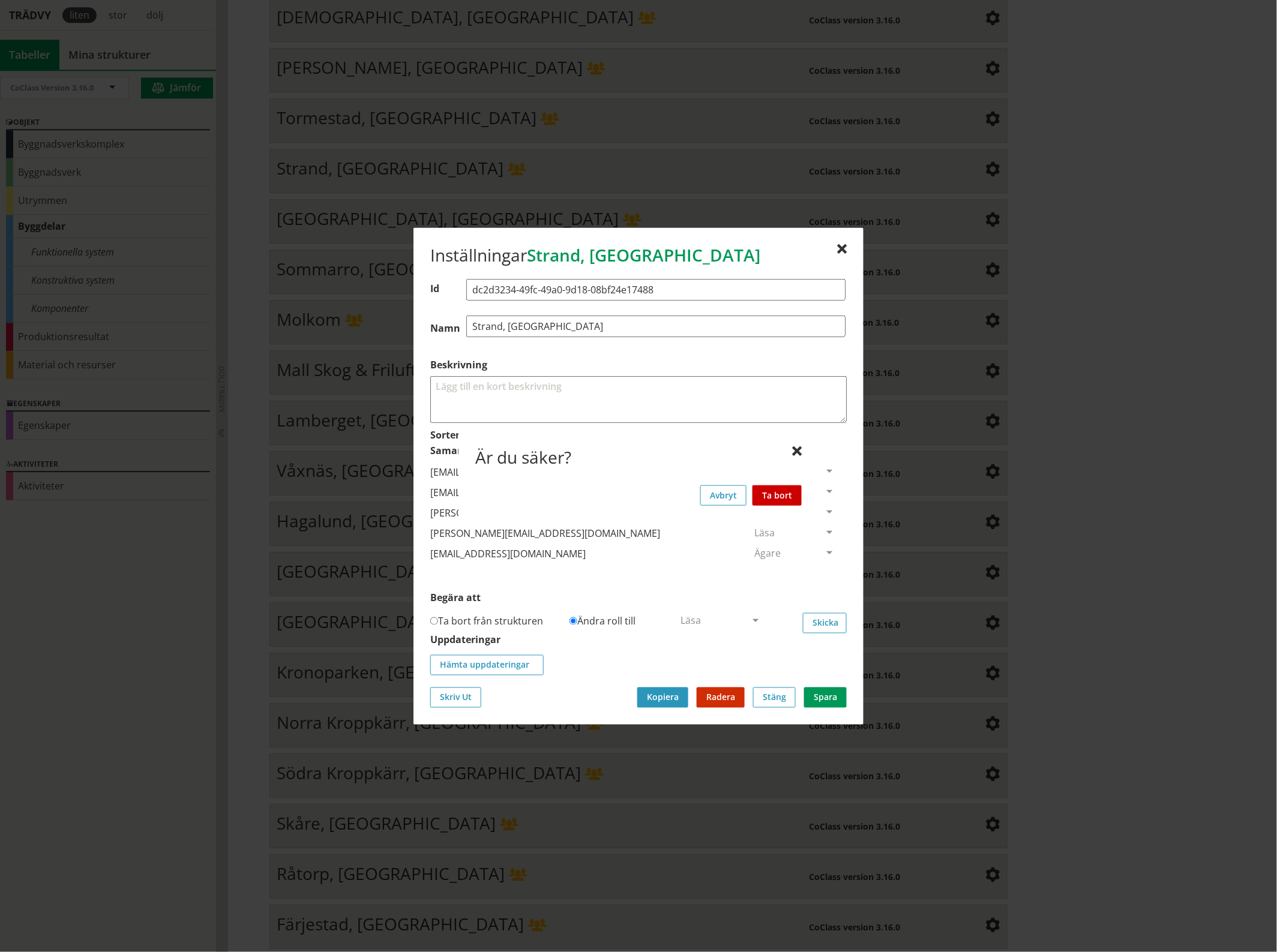
click at [784, 493] on button "Ta bort" at bounding box center [777, 494] width 50 height 20
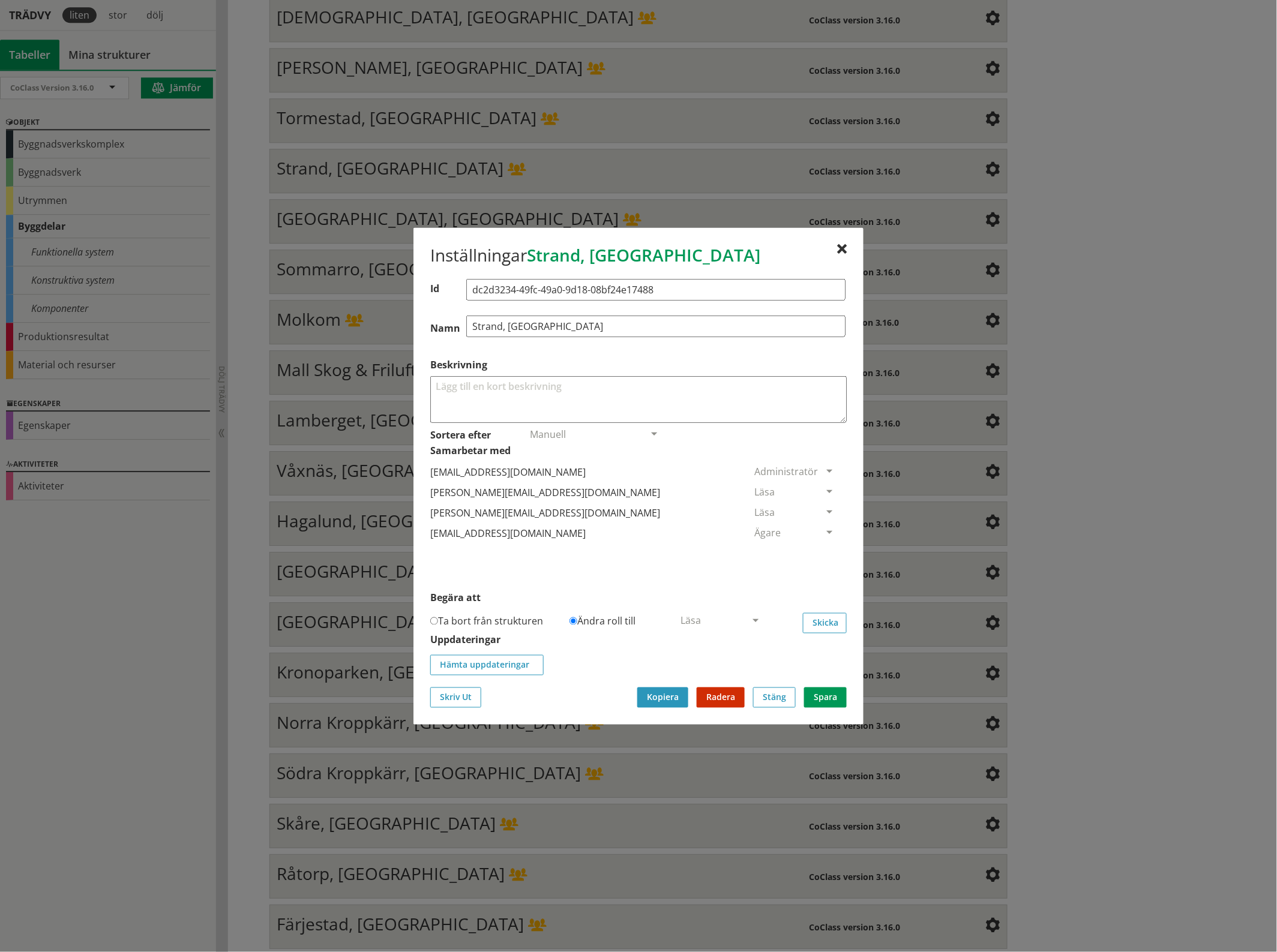
click at [847, 244] on div "Inställningar Strand, [GEOGRAPHIC_DATA] Id dc2d3234-49fc-49a0-9d18-08bf24e17488…" at bounding box center [638, 475] width 450 height 496
click at [845, 244] on div at bounding box center [842, 249] width 10 height 10
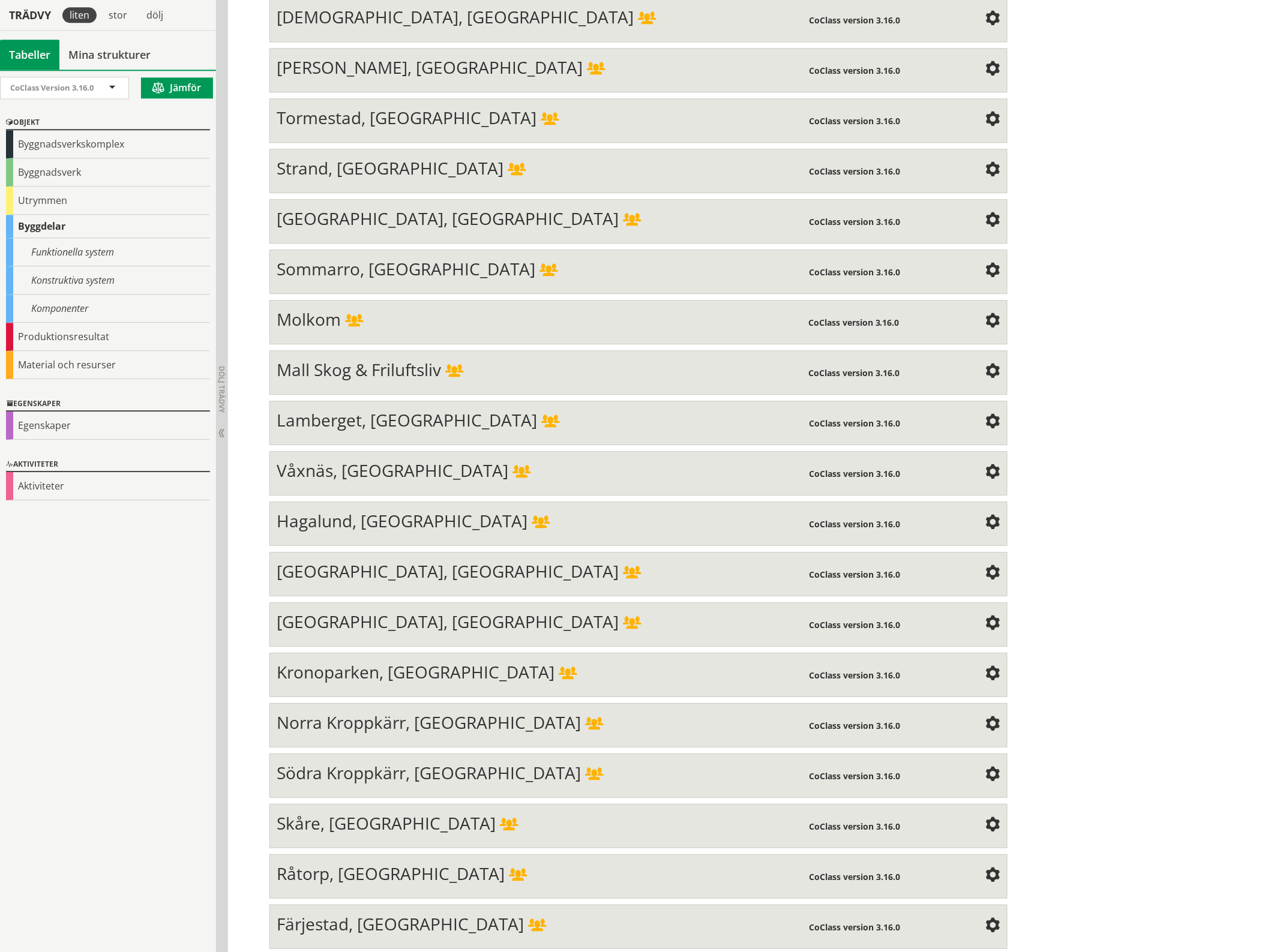
click at [985, 214] on span at bounding box center [992, 221] width 15 height 15
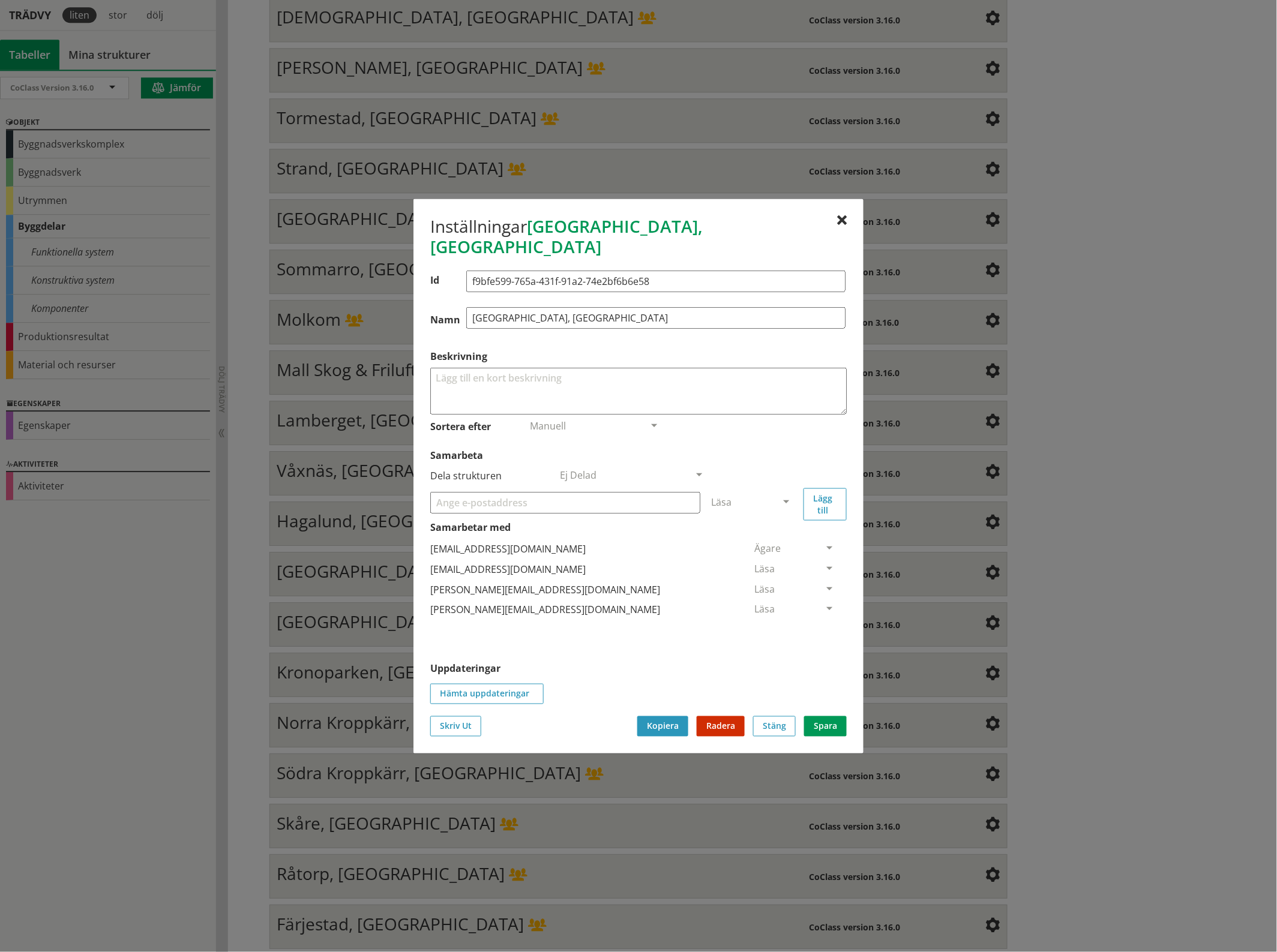
click at [474, 502] on div at bounding box center [566, 501] width 270 height 36
click at [474, 493] on input "Samarbeta" at bounding box center [566, 502] width 270 height 21
paste input "[EMAIL_ADDRESS][DOMAIN_NAME]"
type input "[EMAIL_ADDRESS][DOMAIN_NAME]"
click at [781, 497] on span at bounding box center [785, 502] width 11 height 11
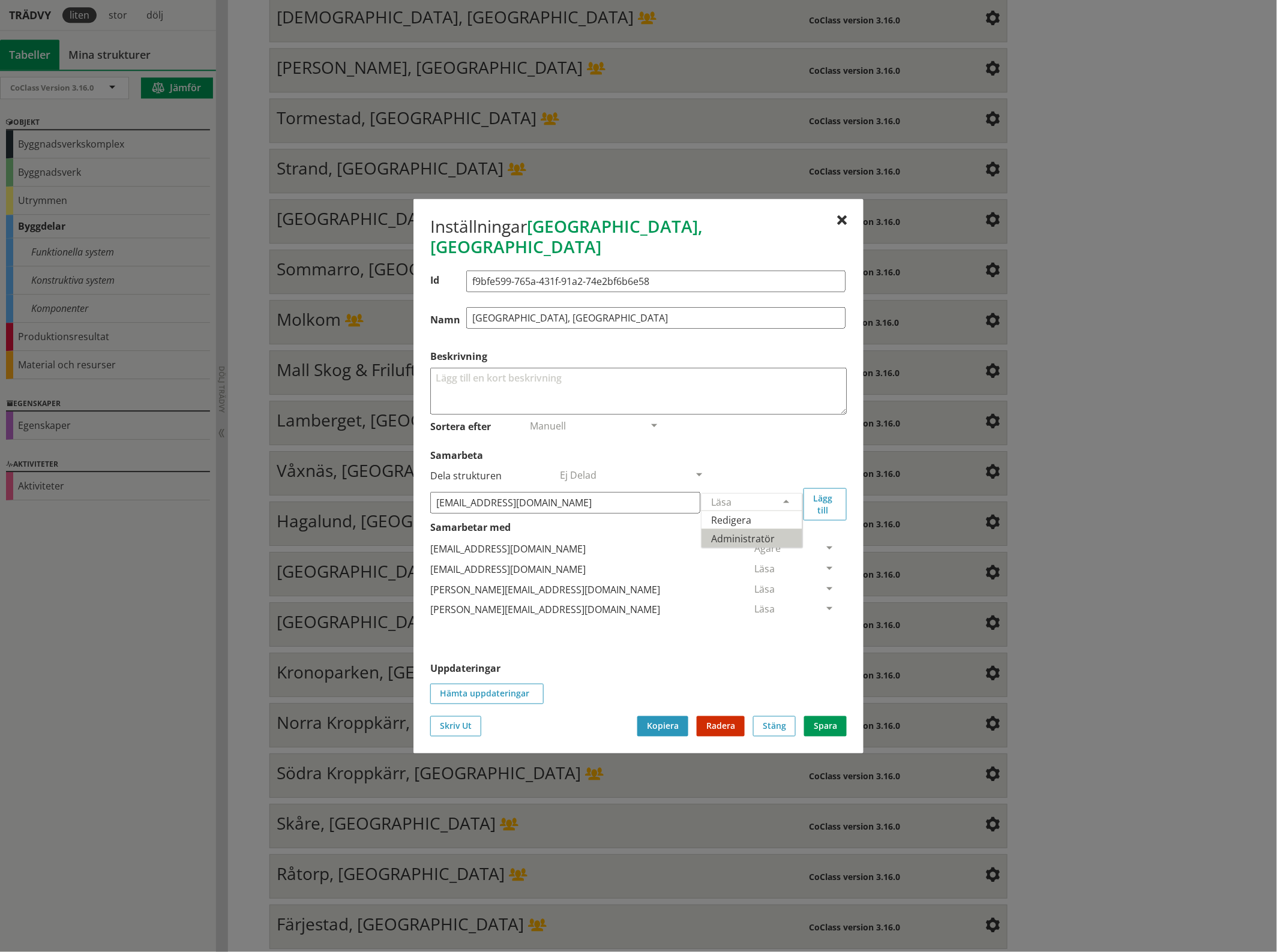
click at [775, 531] on span "Administratör" at bounding box center [742, 538] width 63 height 14
click at [823, 490] on button "Lägg till" at bounding box center [825, 503] width 43 height 32
click at [824, 625] on span at bounding box center [829, 629] width 11 height 11
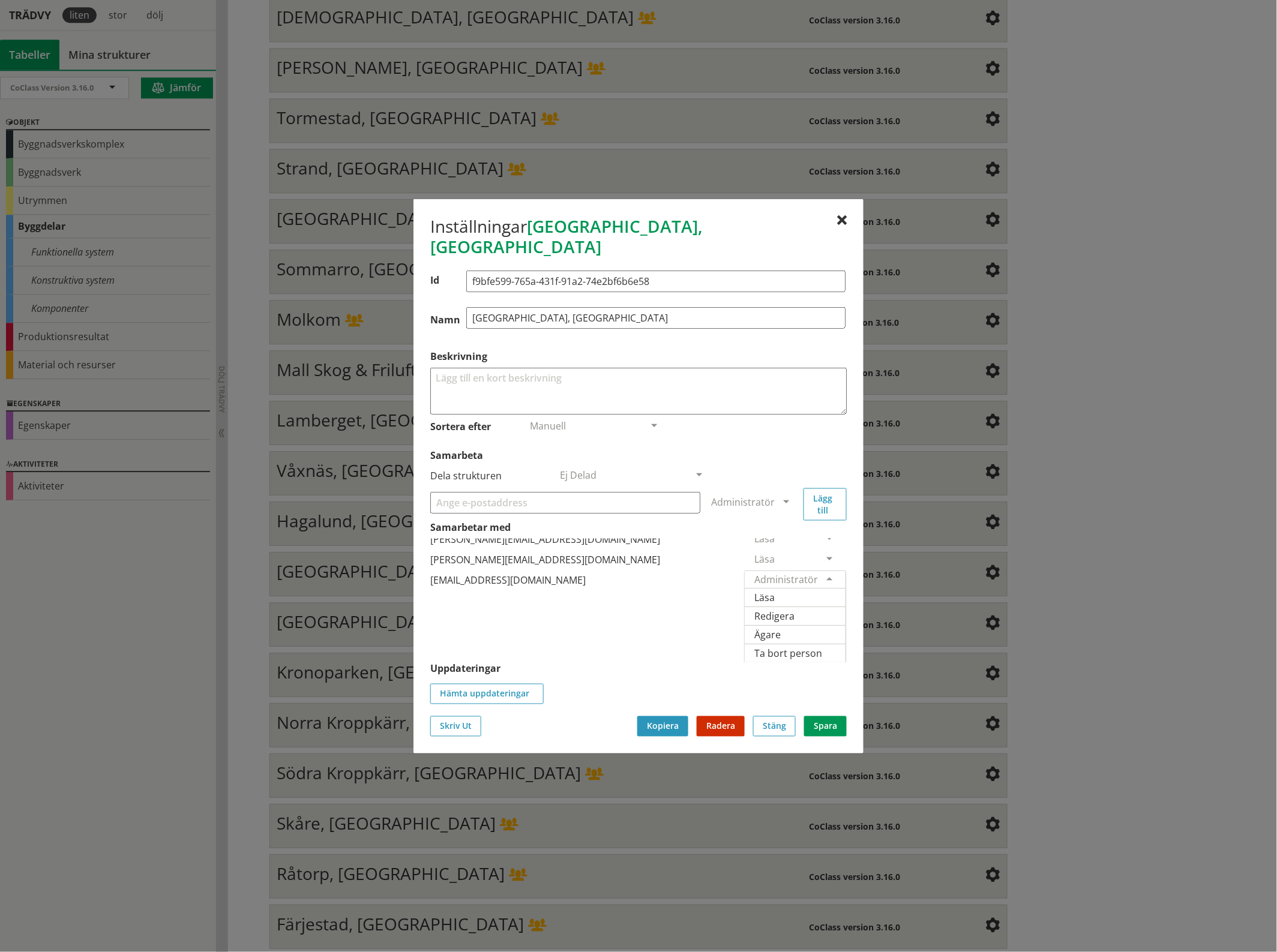
scroll to position [88, 0]
click at [780, 628] on span "Ägare" at bounding box center [767, 634] width 26 height 14
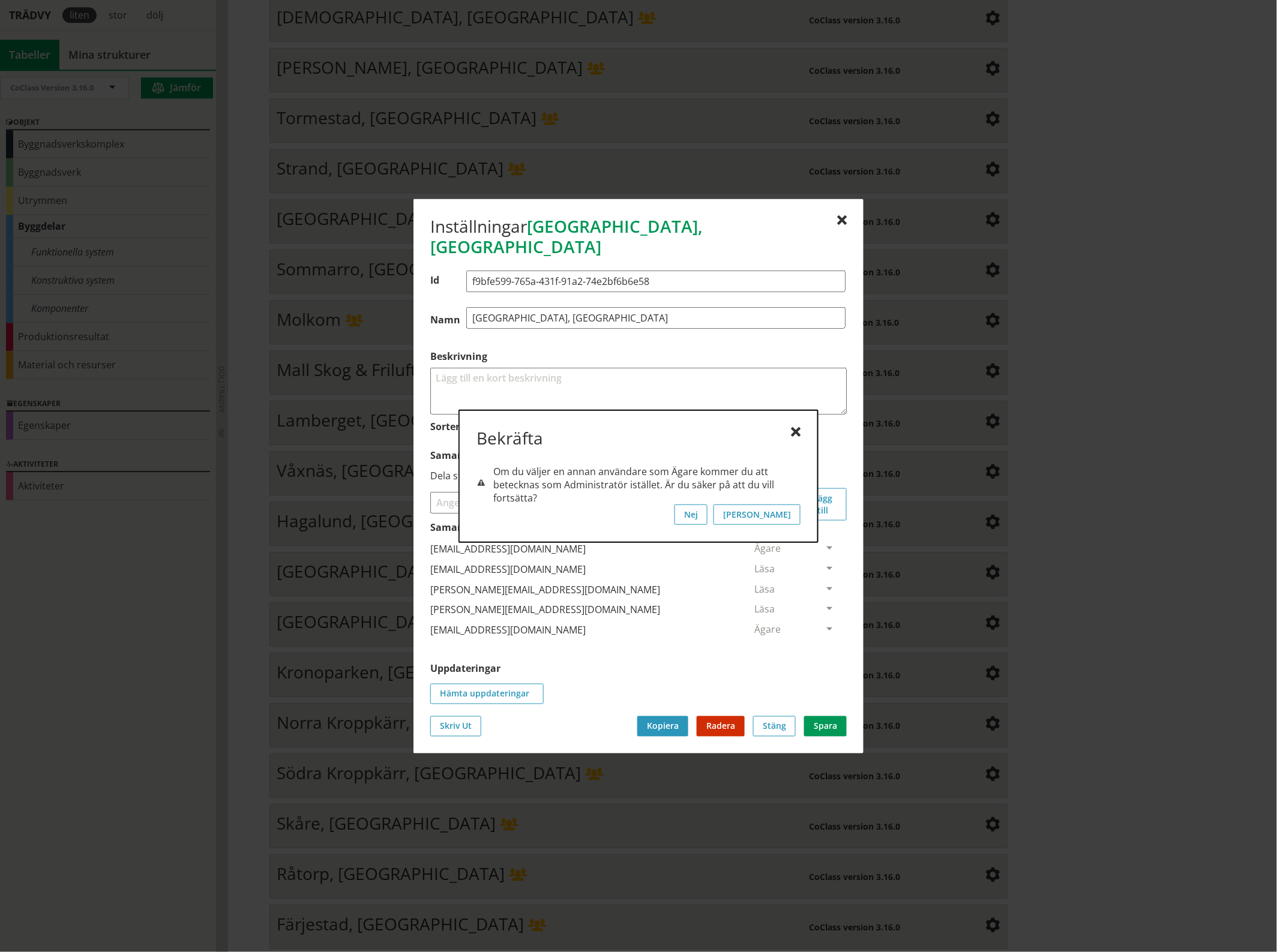
scroll to position [0, 0]
click at [786, 515] on button "[PERSON_NAME]" at bounding box center [757, 514] width 87 height 20
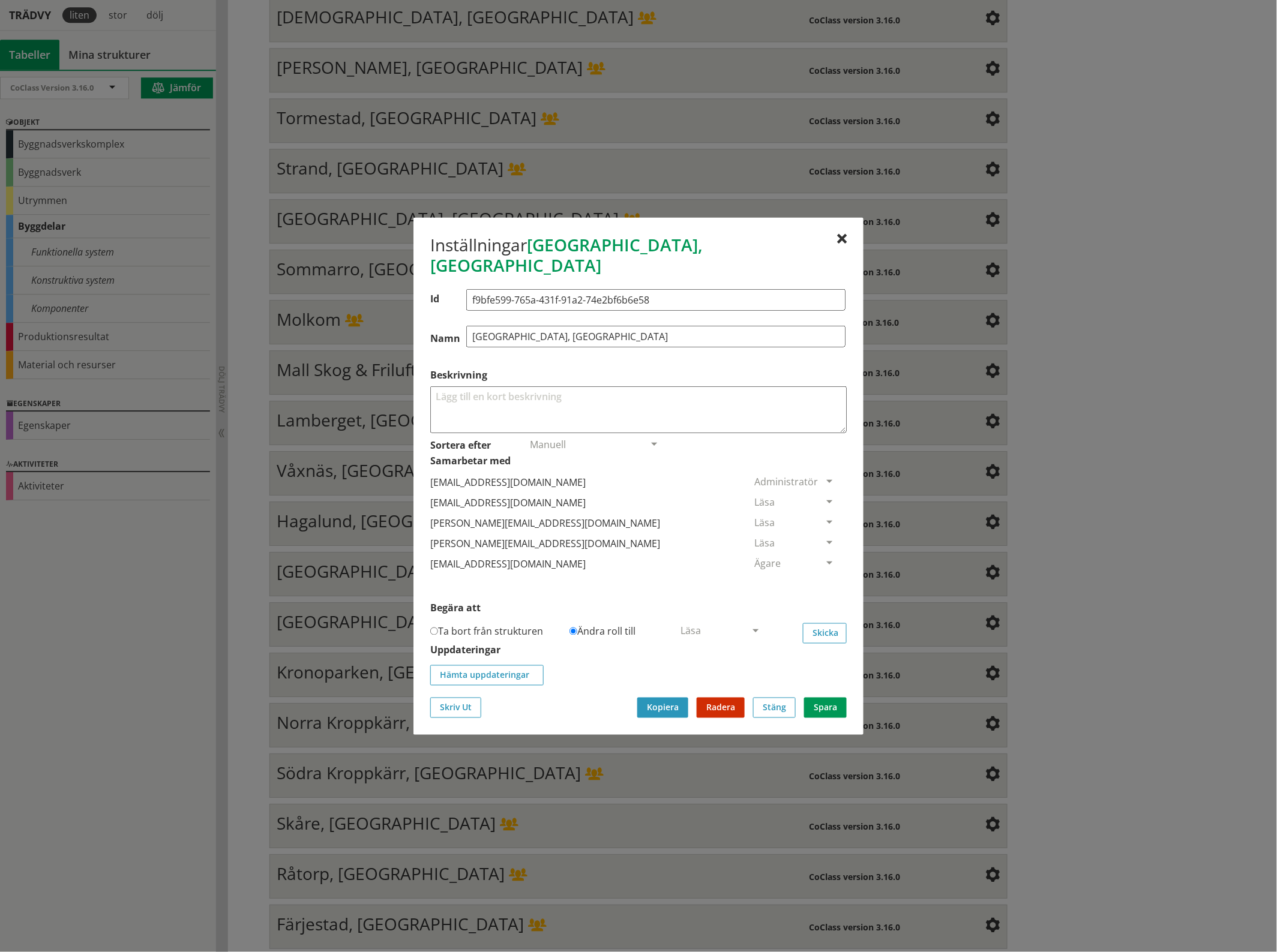
click at [824, 497] on span at bounding box center [829, 502] width 11 height 11
click at [822, 568] on span "Ta bort person" at bounding box center [788, 575] width 68 height 14
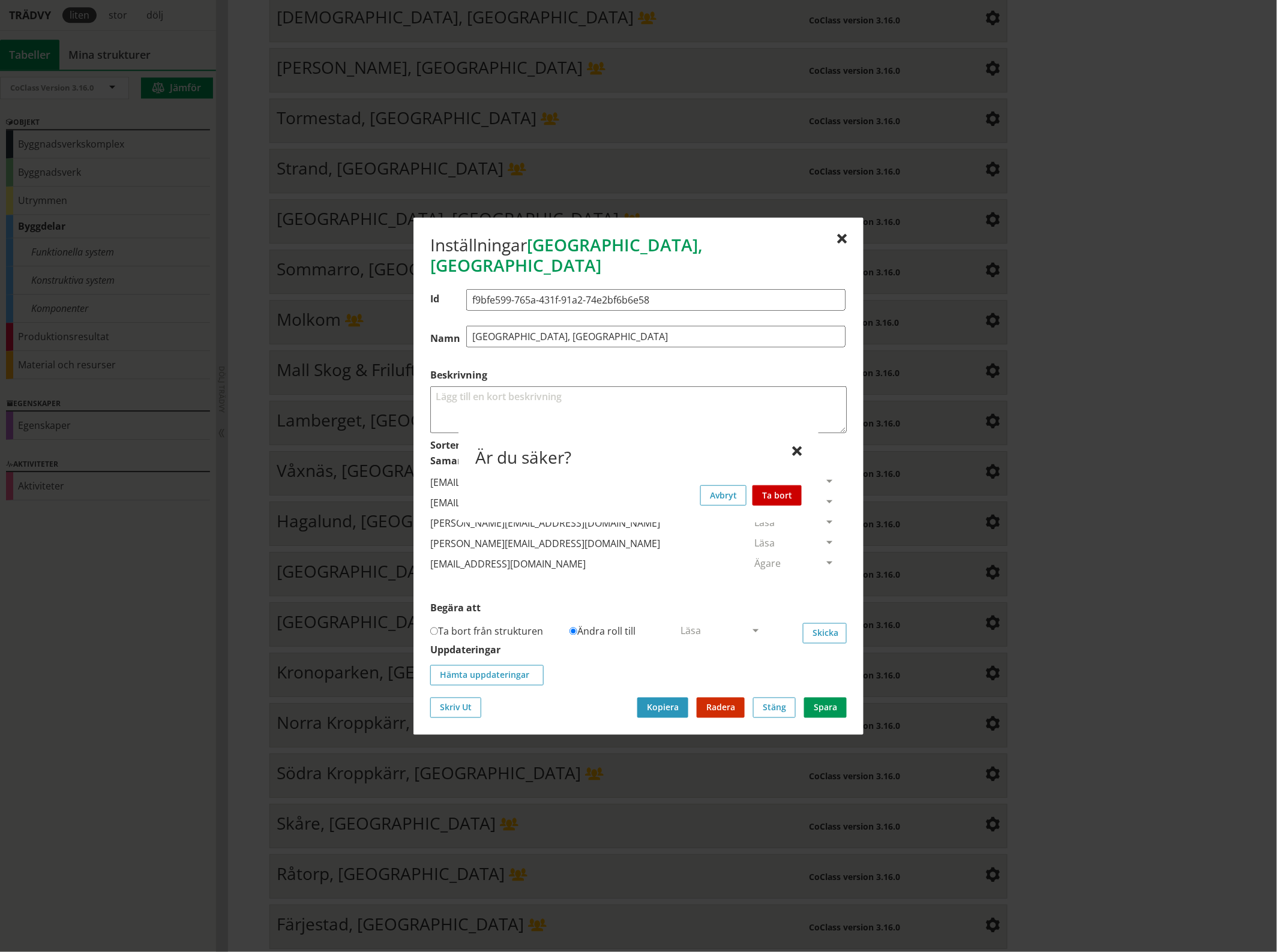
click at [784, 496] on button "Ta bort" at bounding box center [777, 494] width 50 height 20
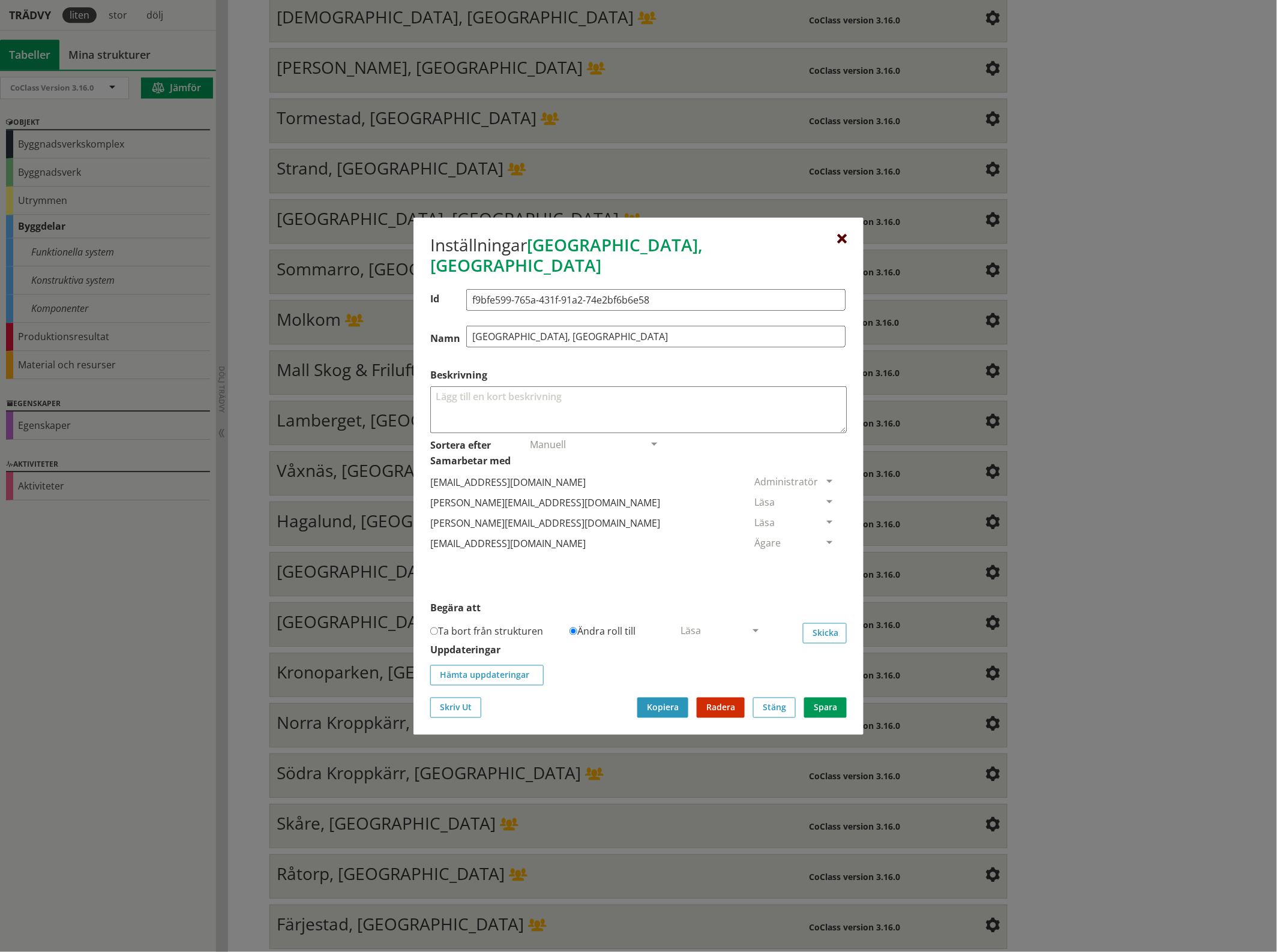
click at [840, 244] on div at bounding box center [842, 239] width 10 height 10
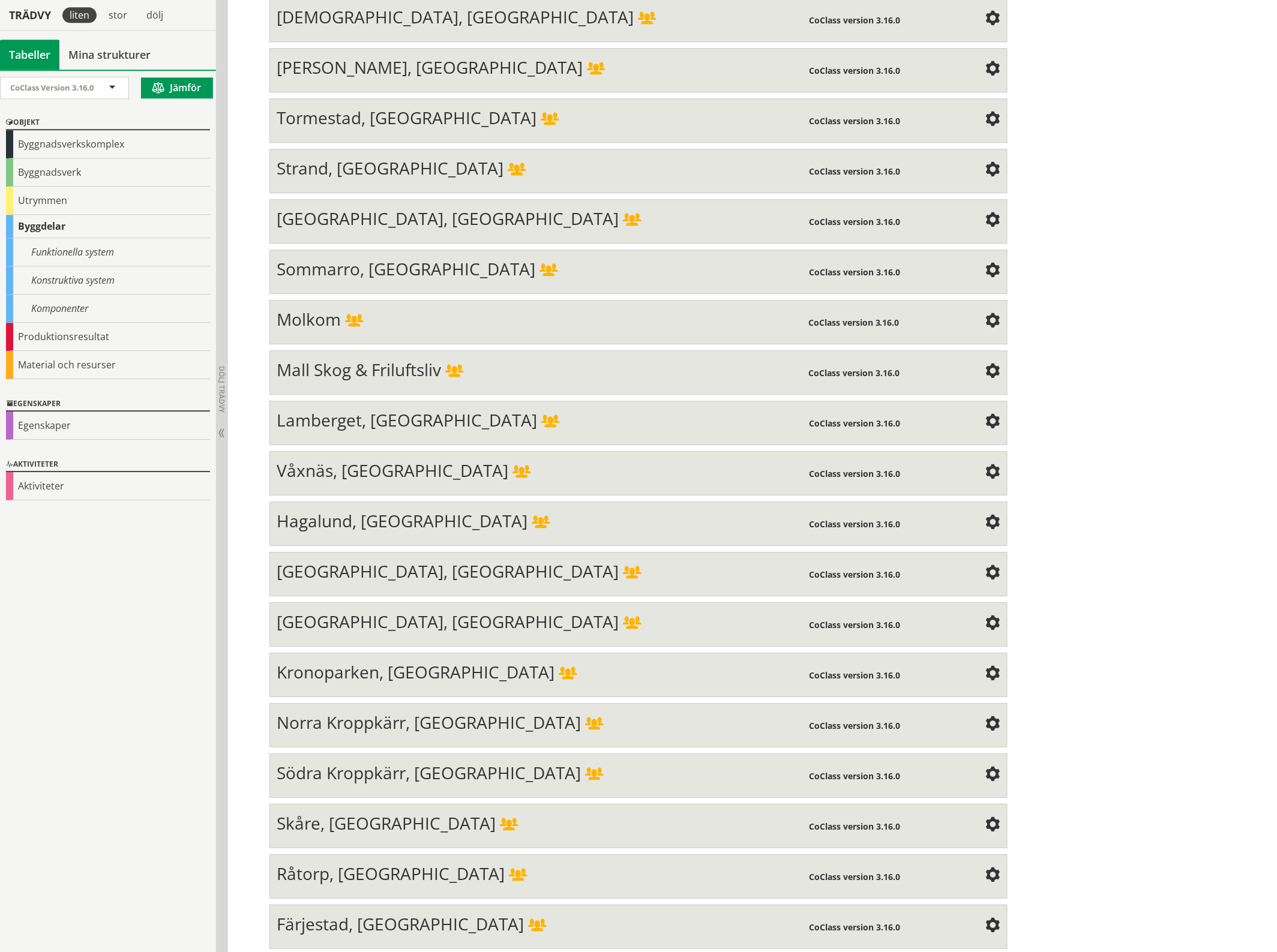
click at [985, 264] on span at bounding box center [992, 271] width 15 height 15
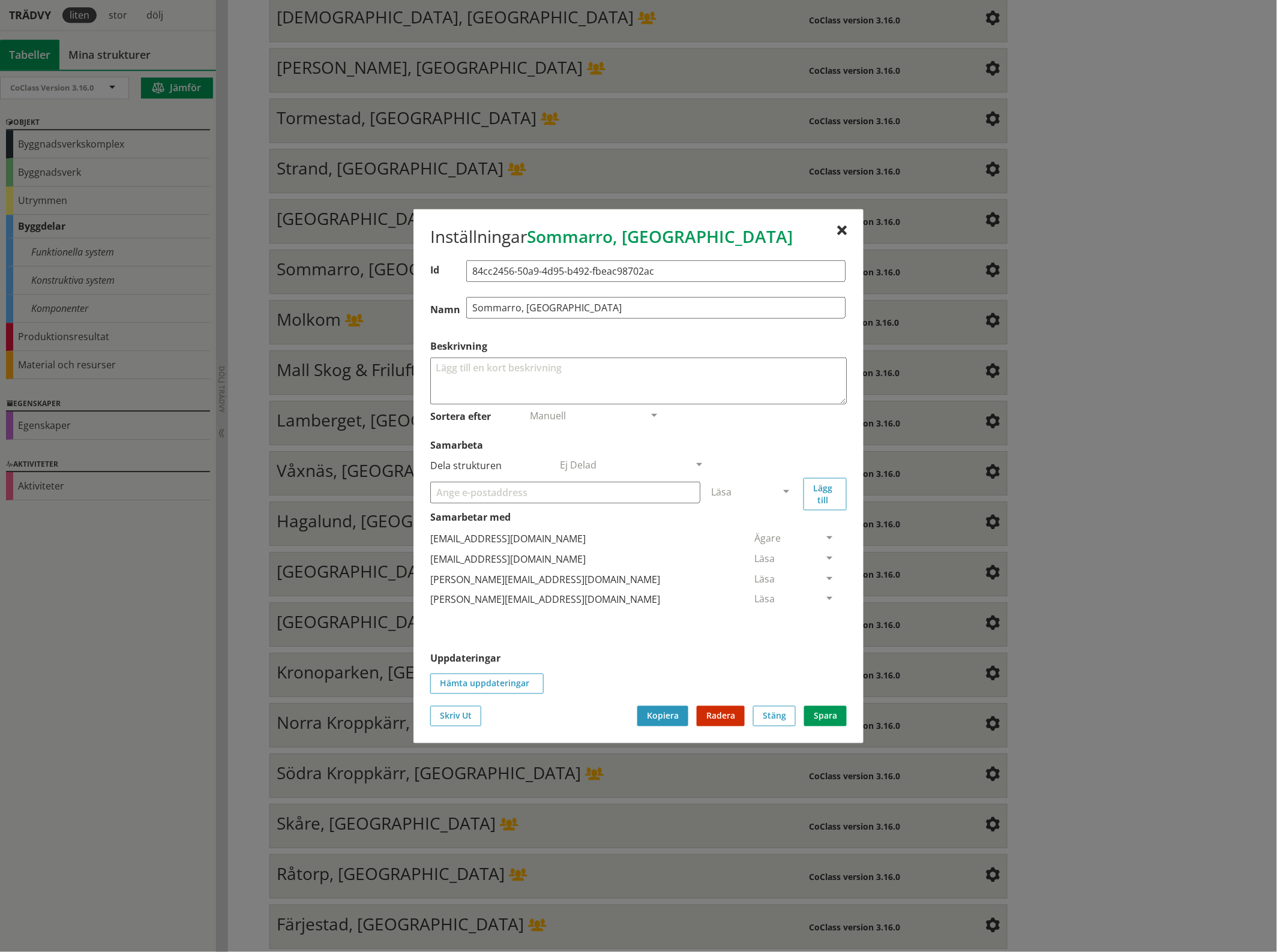
click at [642, 495] on input "Samarbeta" at bounding box center [566, 492] width 270 height 21
paste input "[EMAIL_ADDRESS][DOMAIN_NAME]"
type input "[EMAIL_ADDRESS][DOMAIN_NAME]"
click at [784, 490] on span at bounding box center [785, 492] width 11 height 11
click at [775, 525] on span "Administratör" at bounding box center [742, 527] width 63 height 14
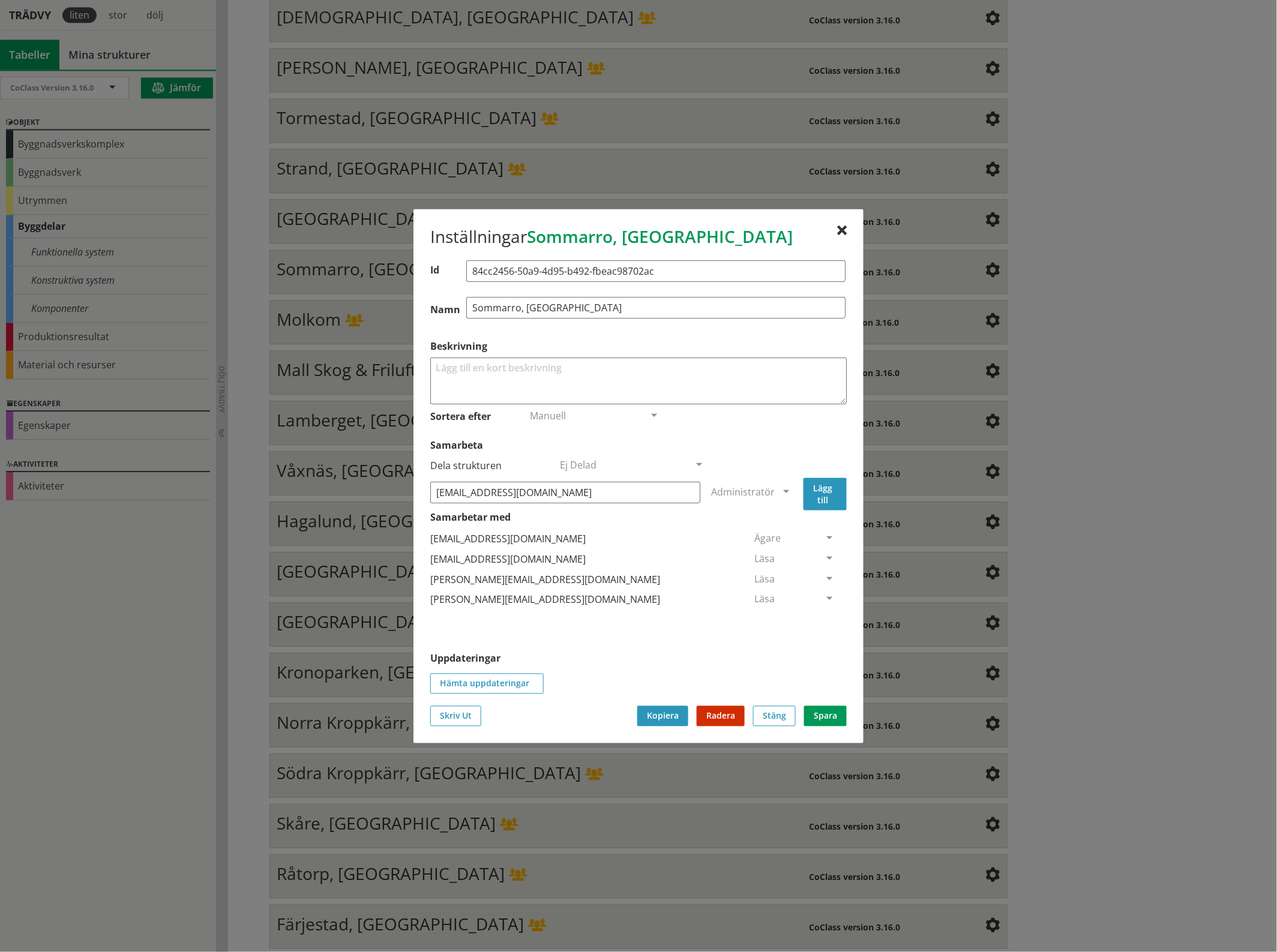
click at [827, 493] on button "Lägg till" at bounding box center [825, 493] width 43 height 32
click at [824, 615] on span at bounding box center [829, 620] width 11 height 11
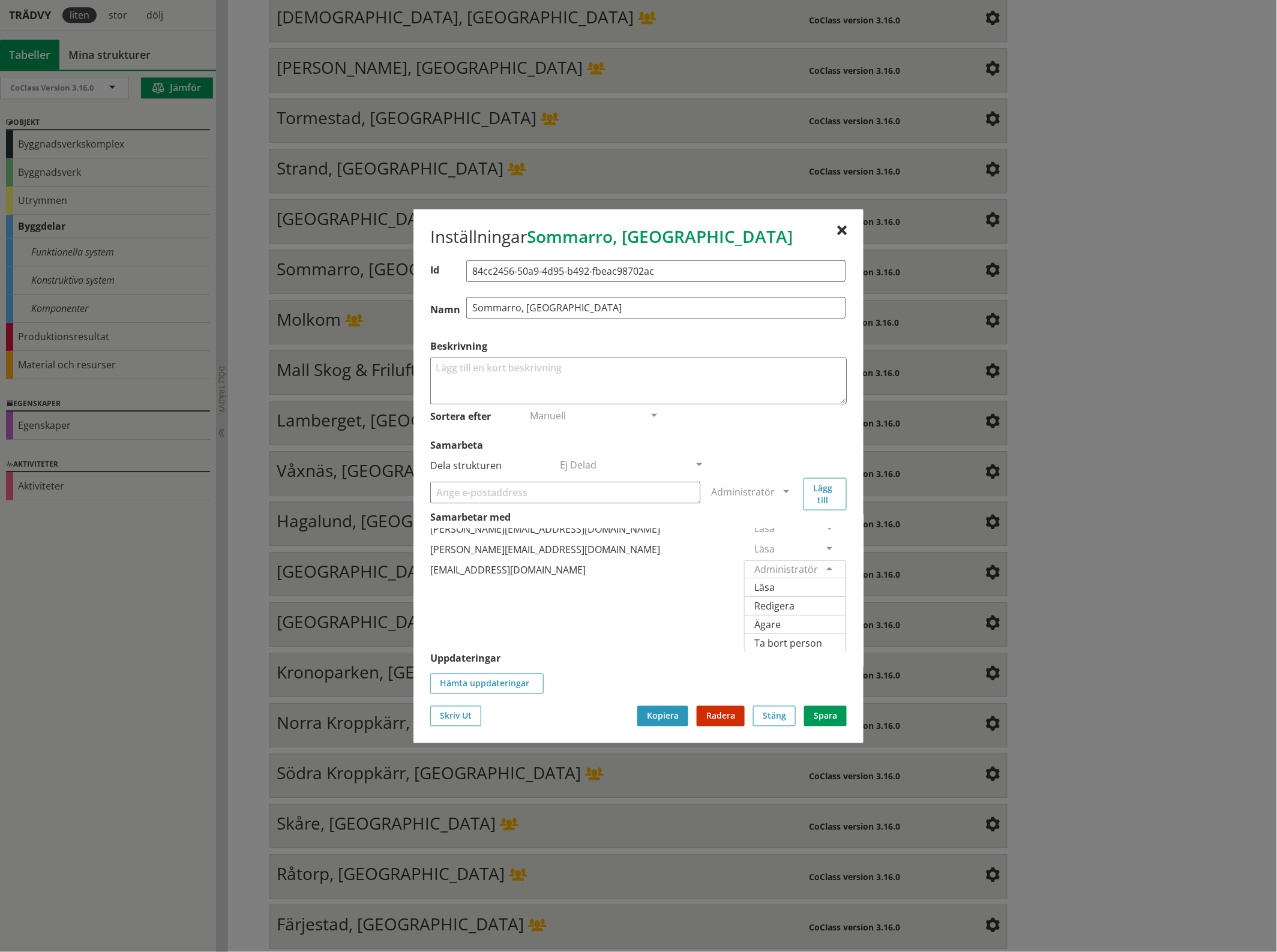
scroll to position [83, 0]
click at [780, 617] on span "Ägare" at bounding box center [767, 624] width 26 height 14
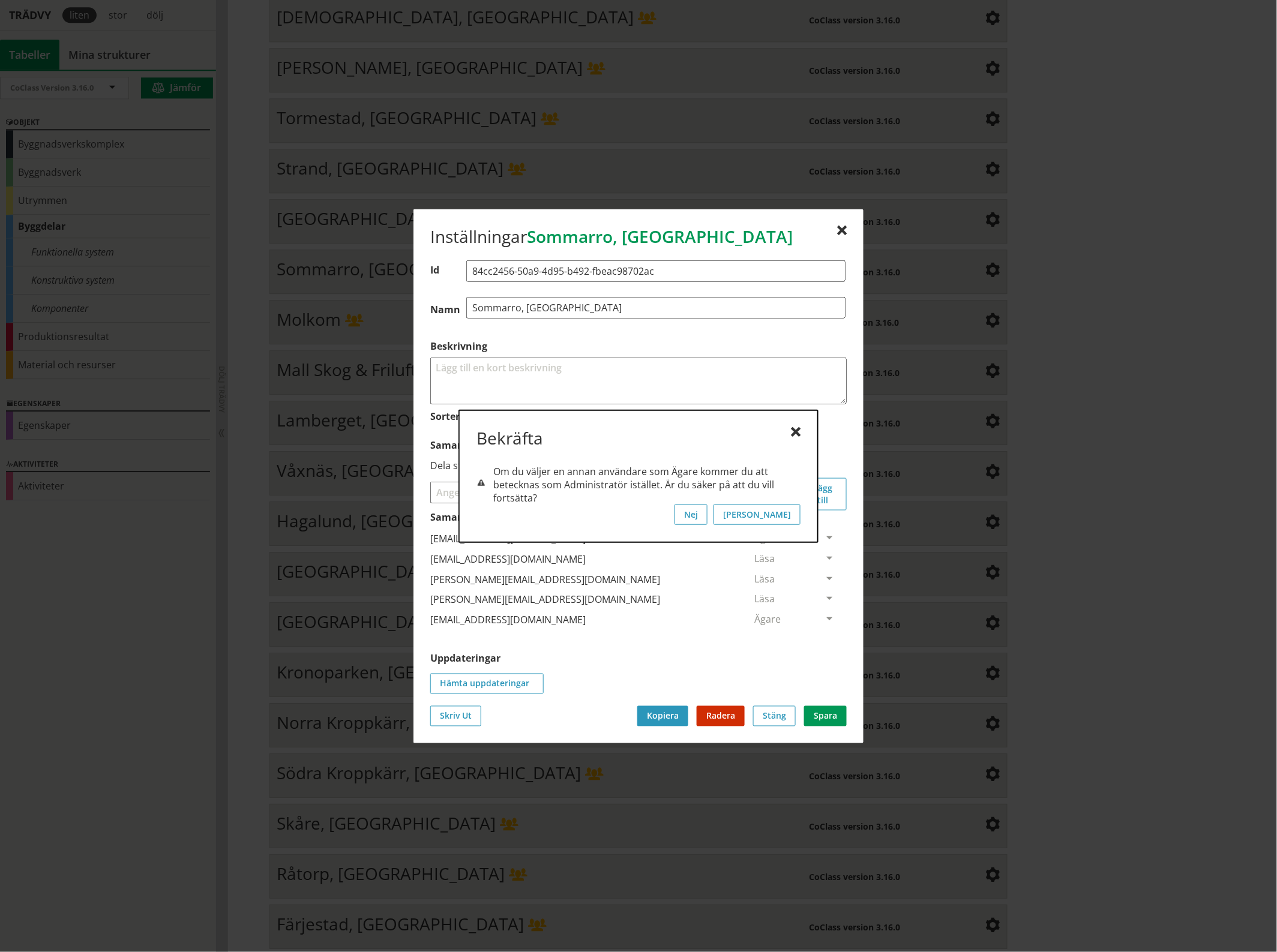
scroll to position [0, 0]
click at [784, 512] on button "[PERSON_NAME]" at bounding box center [757, 514] width 87 height 20
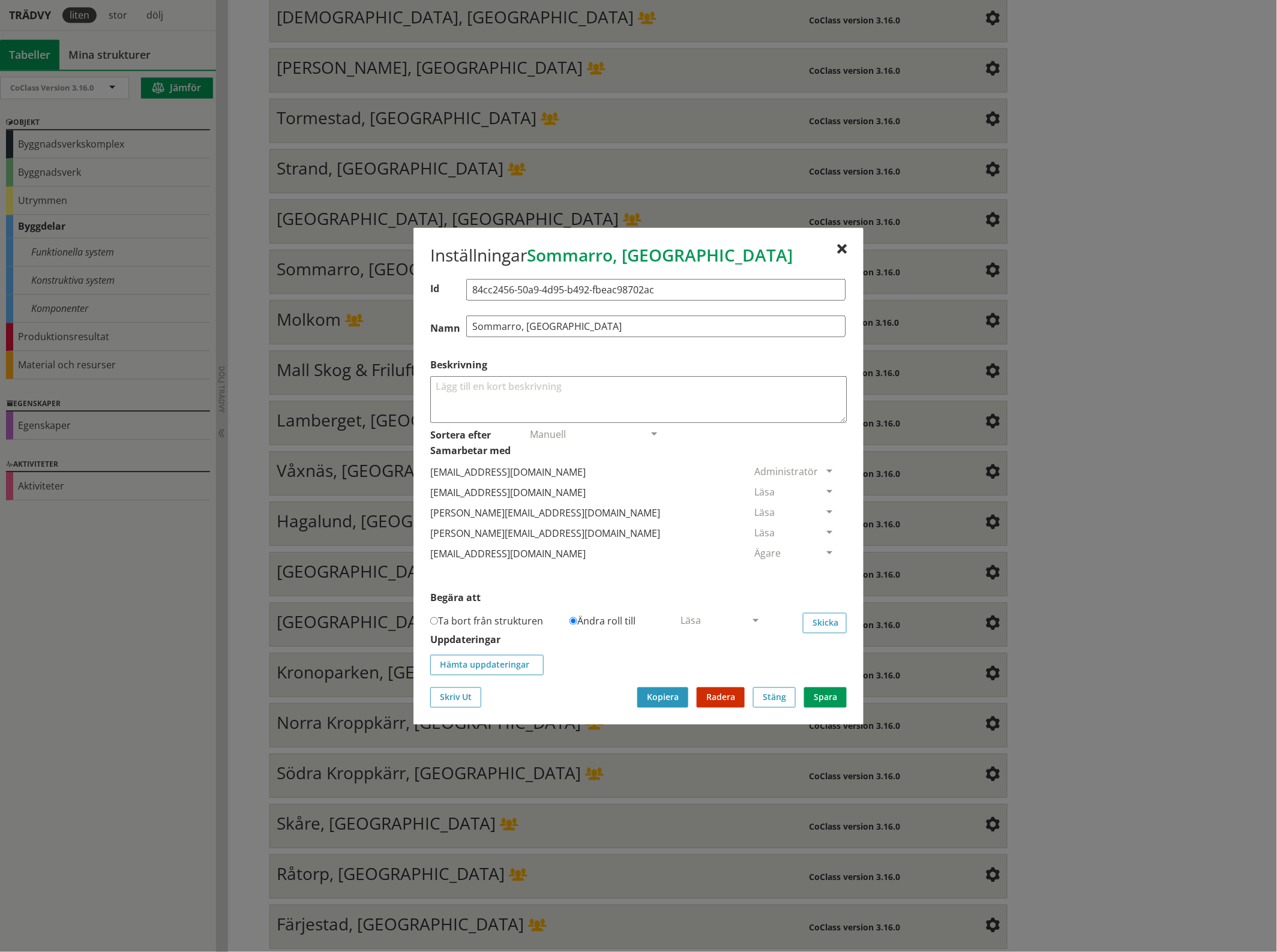
click at [824, 488] on span at bounding box center [829, 492] width 11 height 11
click at [822, 561] on span "Ta bort person" at bounding box center [788, 565] width 68 height 14
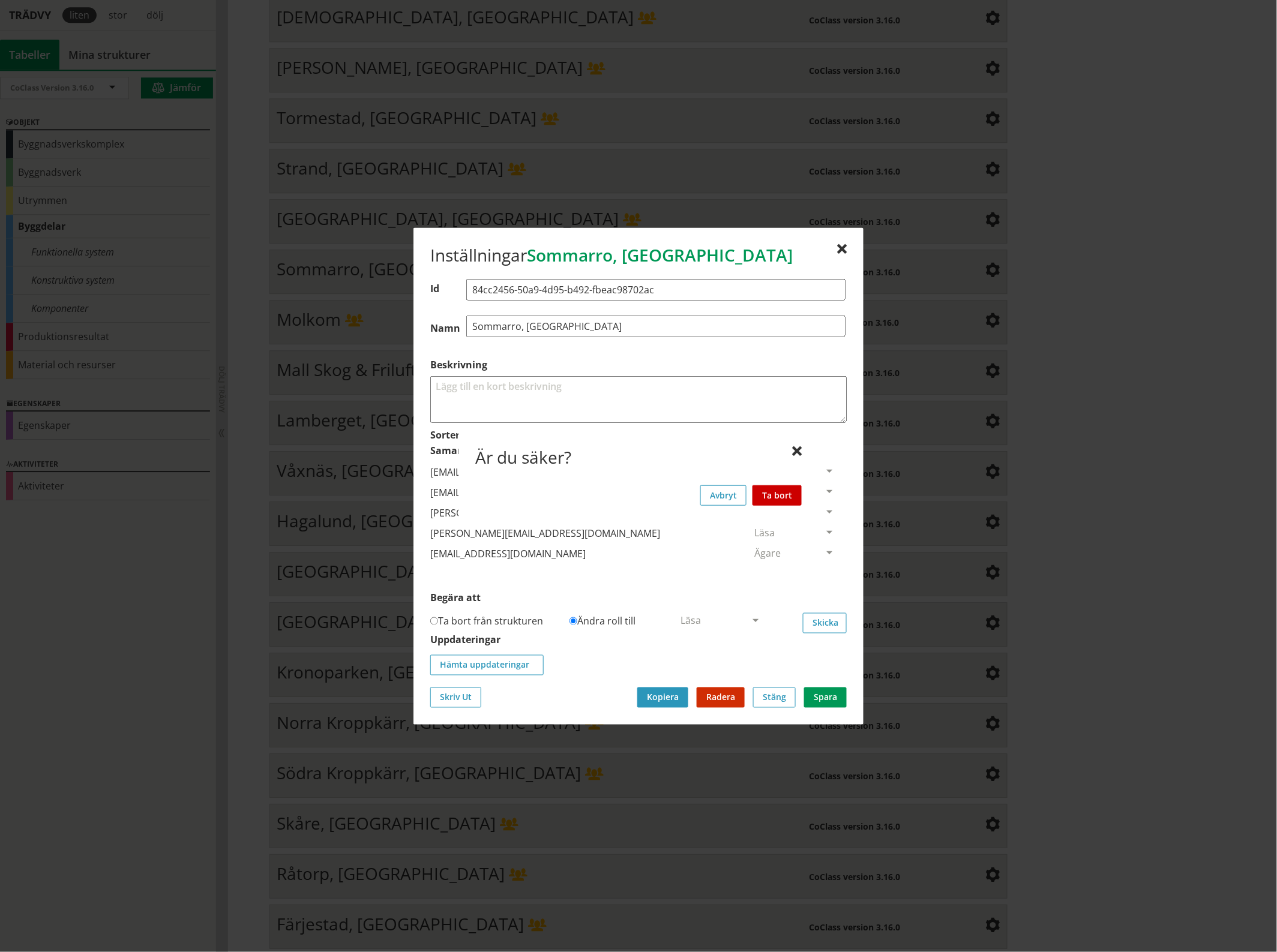
click at [787, 493] on button "Ta bort" at bounding box center [777, 494] width 50 height 20
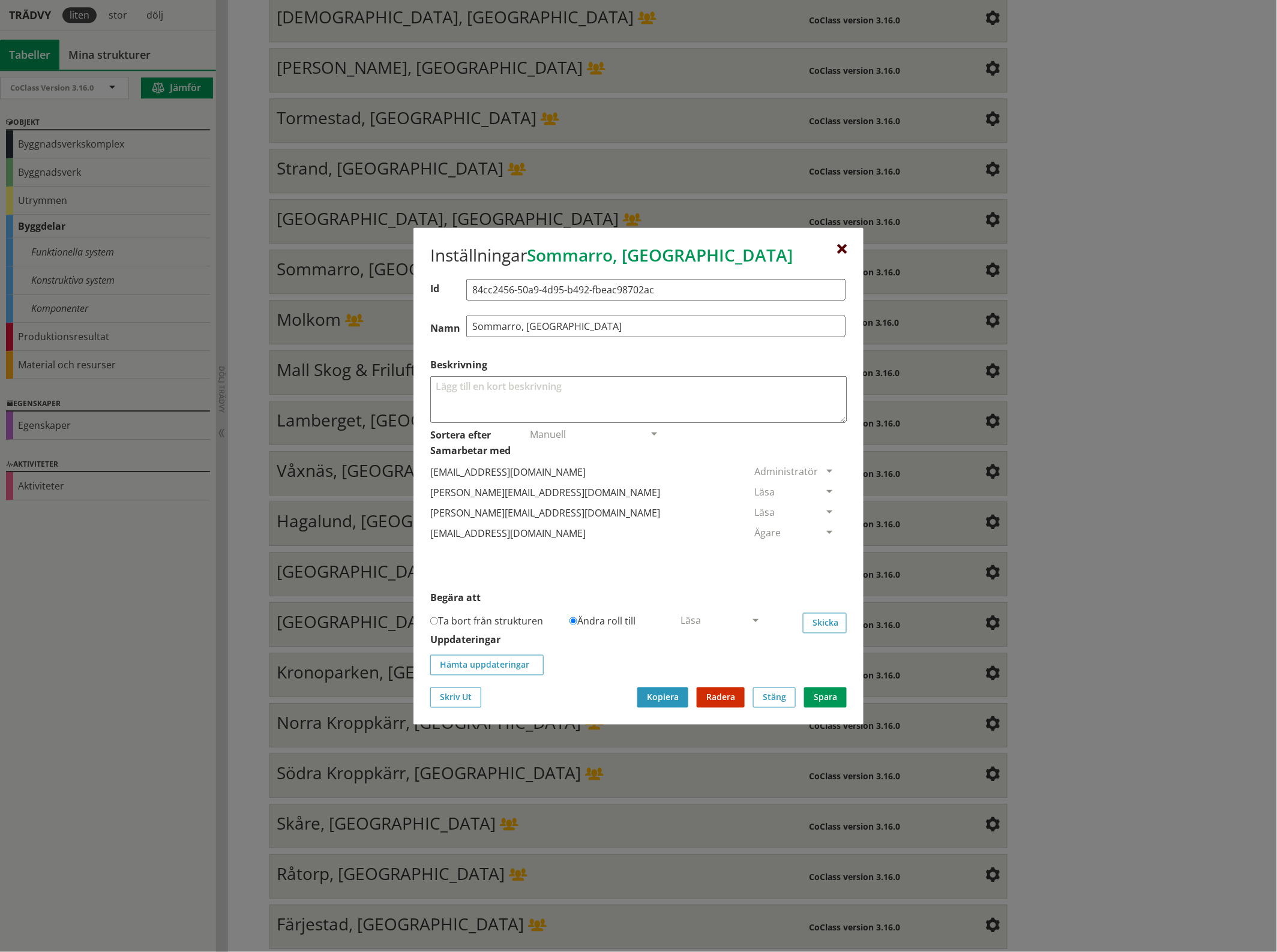
click at [841, 244] on div at bounding box center [842, 249] width 10 height 10
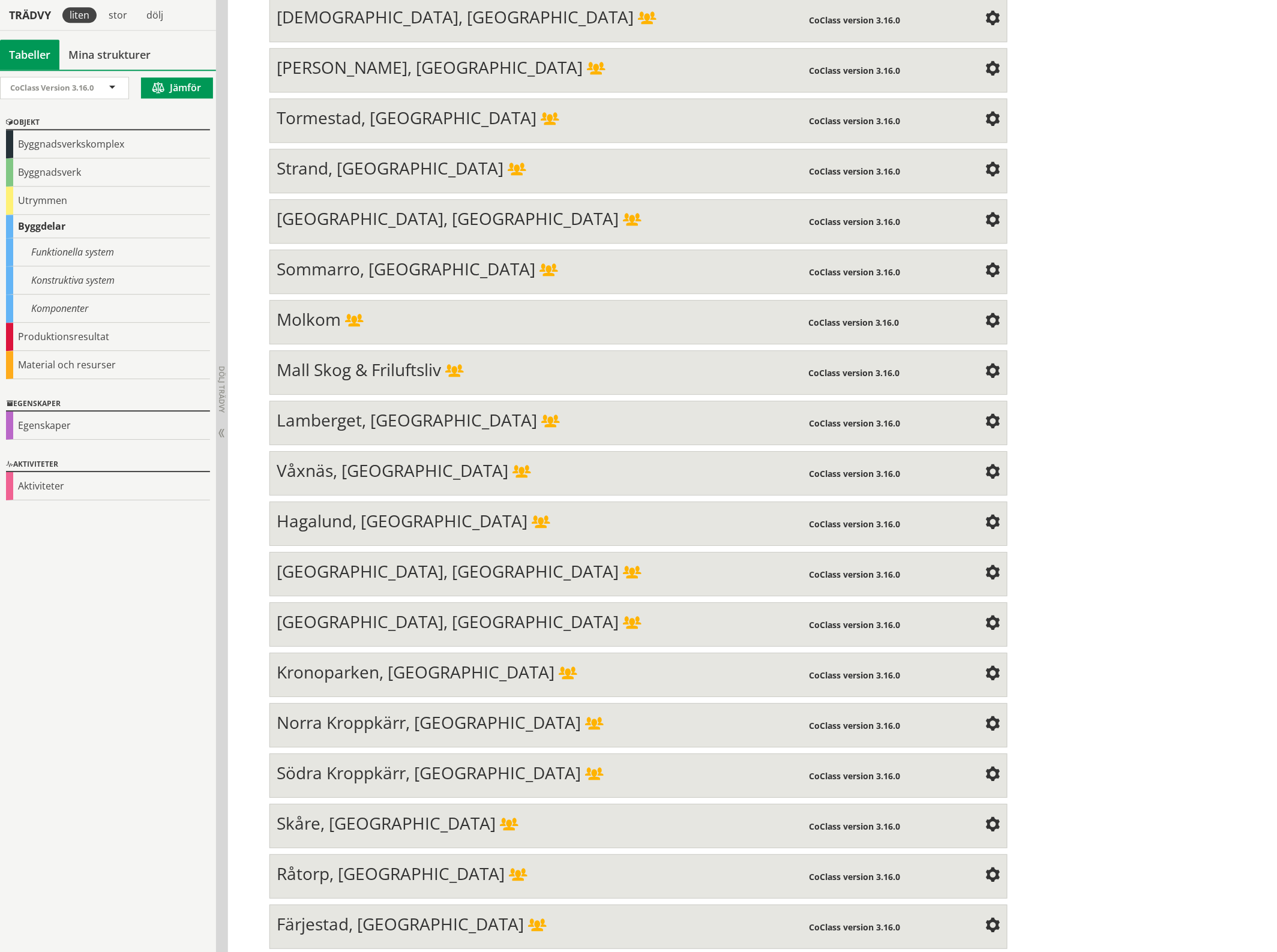
click at [985, 314] on span at bounding box center [992, 321] width 15 height 15
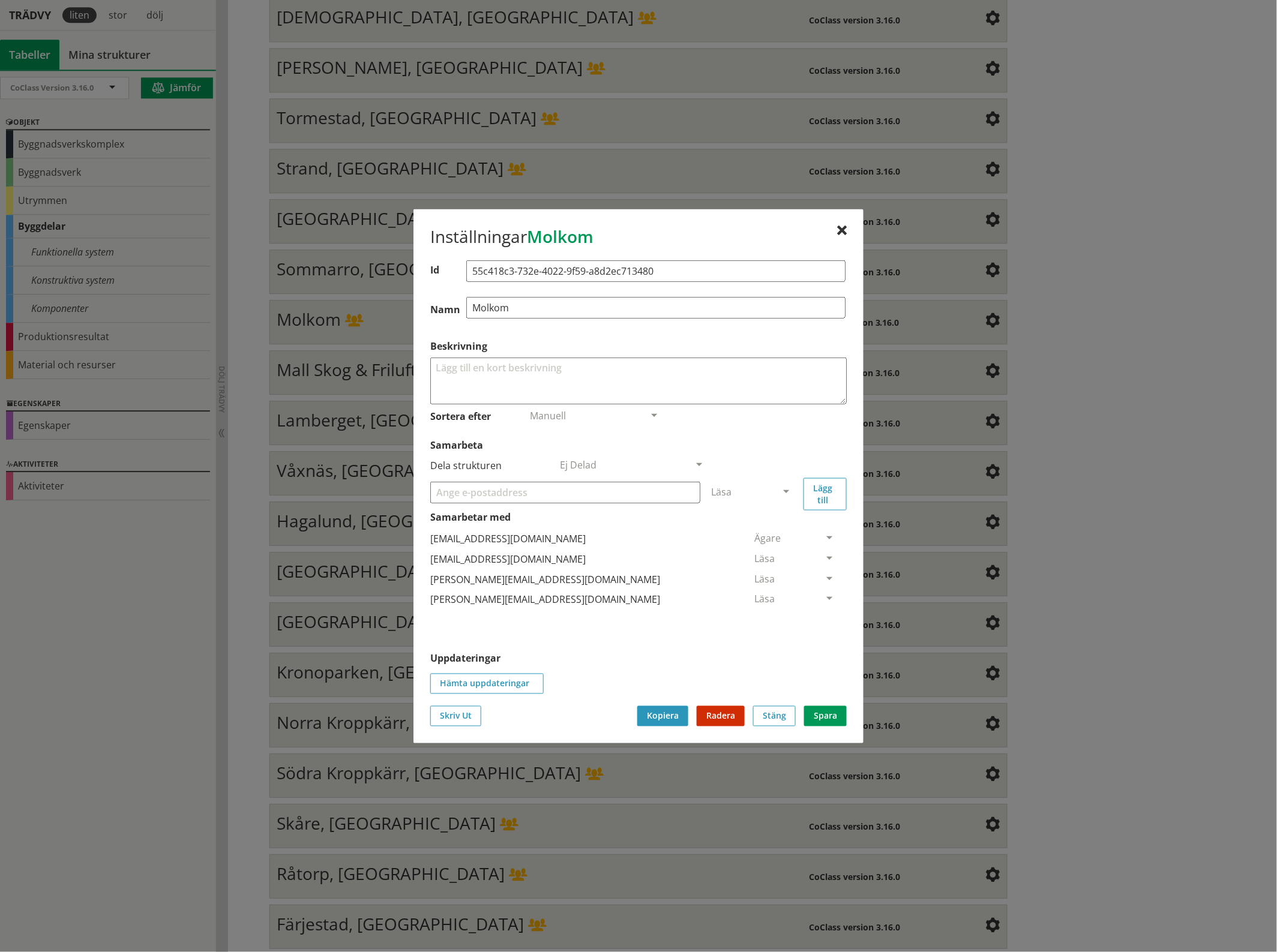
click at [648, 496] on input "Samarbeta" at bounding box center [566, 492] width 270 height 21
paste input "[EMAIL_ADDRESS][DOMAIN_NAME]"
type input "[EMAIL_ADDRESS][DOMAIN_NAME]"
click at [788, 487] on span at bounding box center [785, 492] width 11 height 11
click at [775, 528] on span "Administratör" at bounding box center [742, 527] width 63 height 14
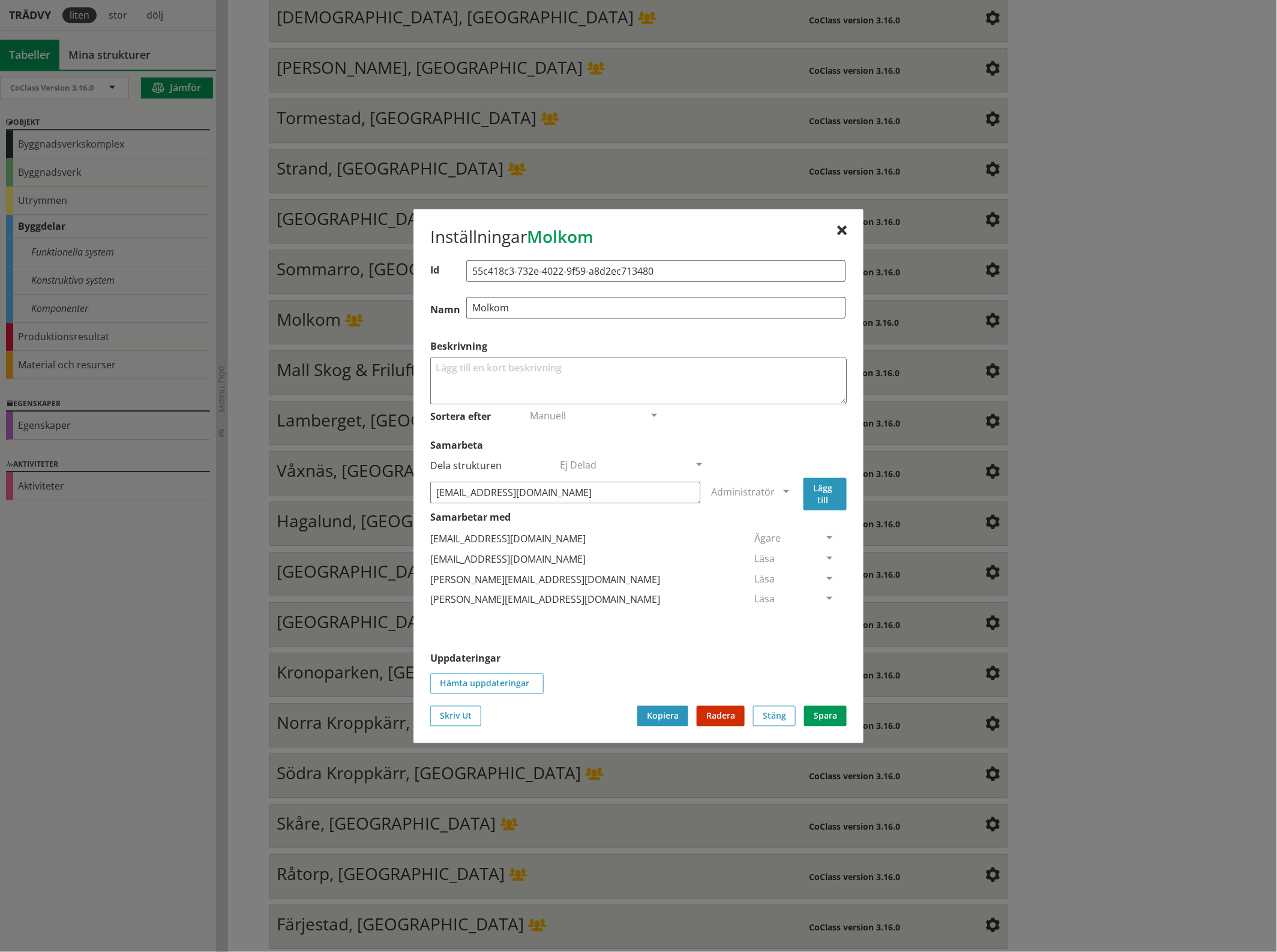
click at [828, 495] on button "Lägg till" at bounding box center [825, 493] width 43 height 32
click at [824, 617] on span at bounding box center [829, 620] width 11 height 11
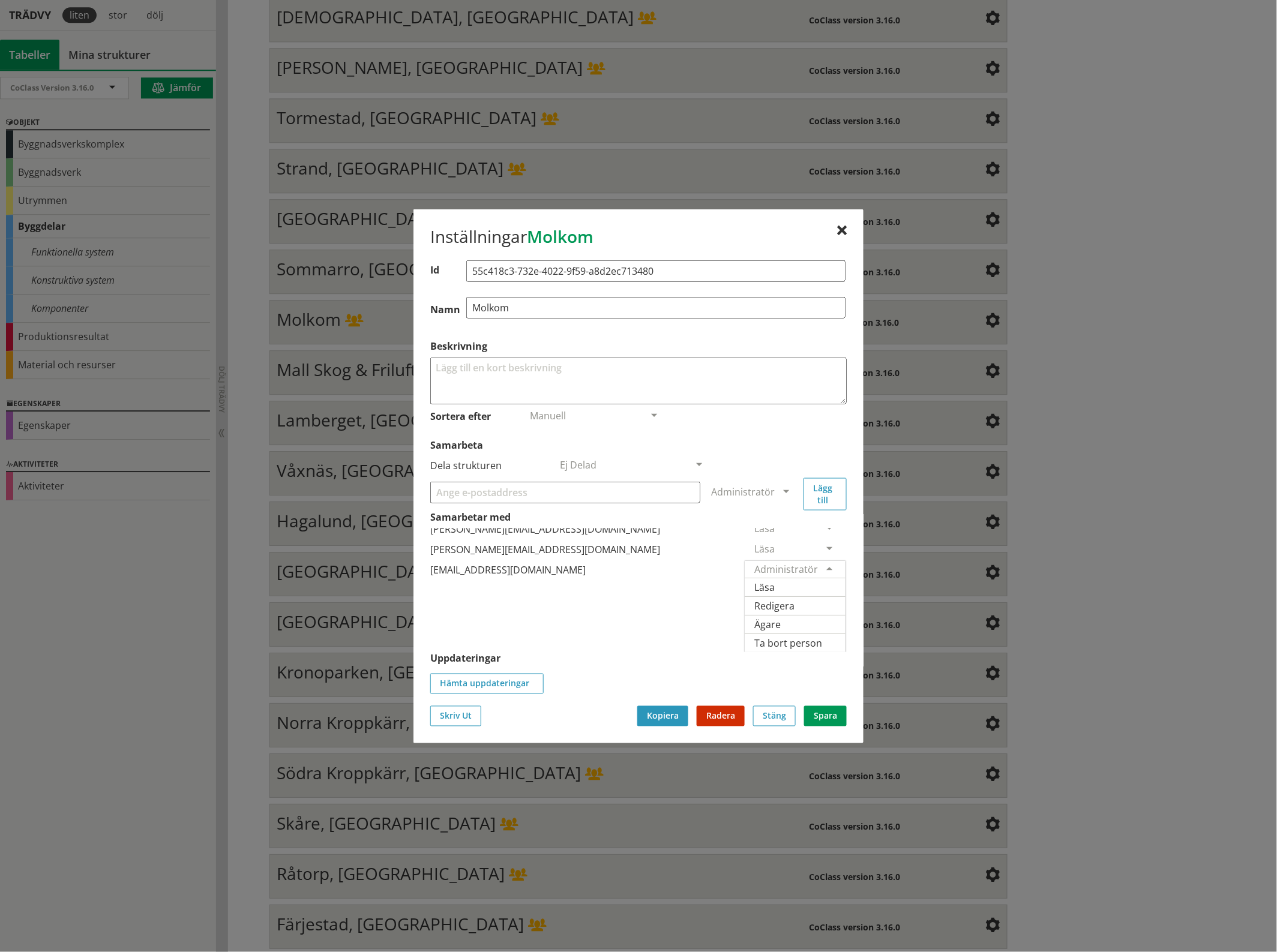
scroll to position [88, 0]
click at [780, 617] on span "Ägare" at bounding box center [767, 624] width 26 height 14
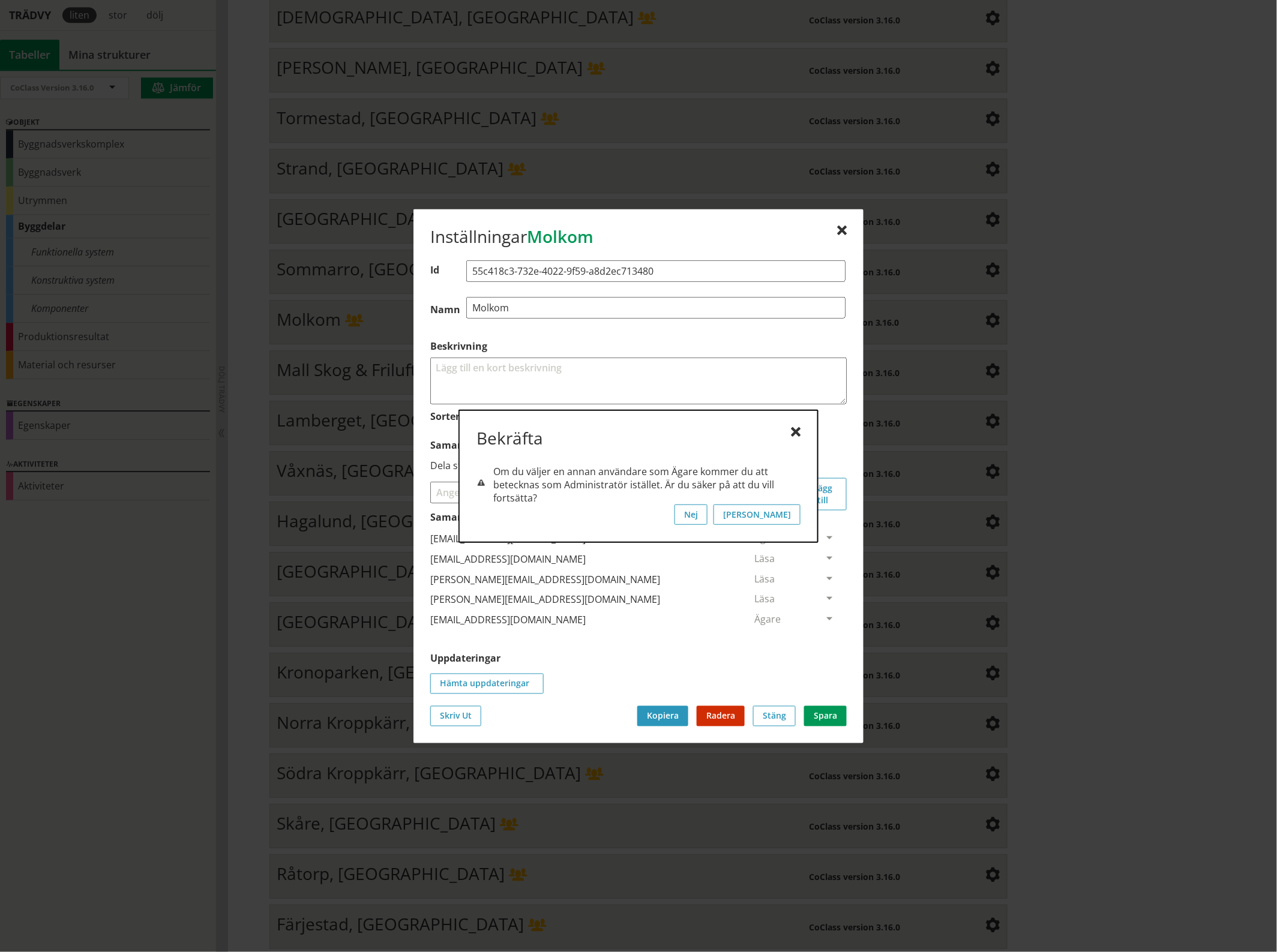
scroll to position [0, 0]
click at [796, 513] on button "[PERSON_NAME]" at bounding box center [757, 514] width 87 height 20
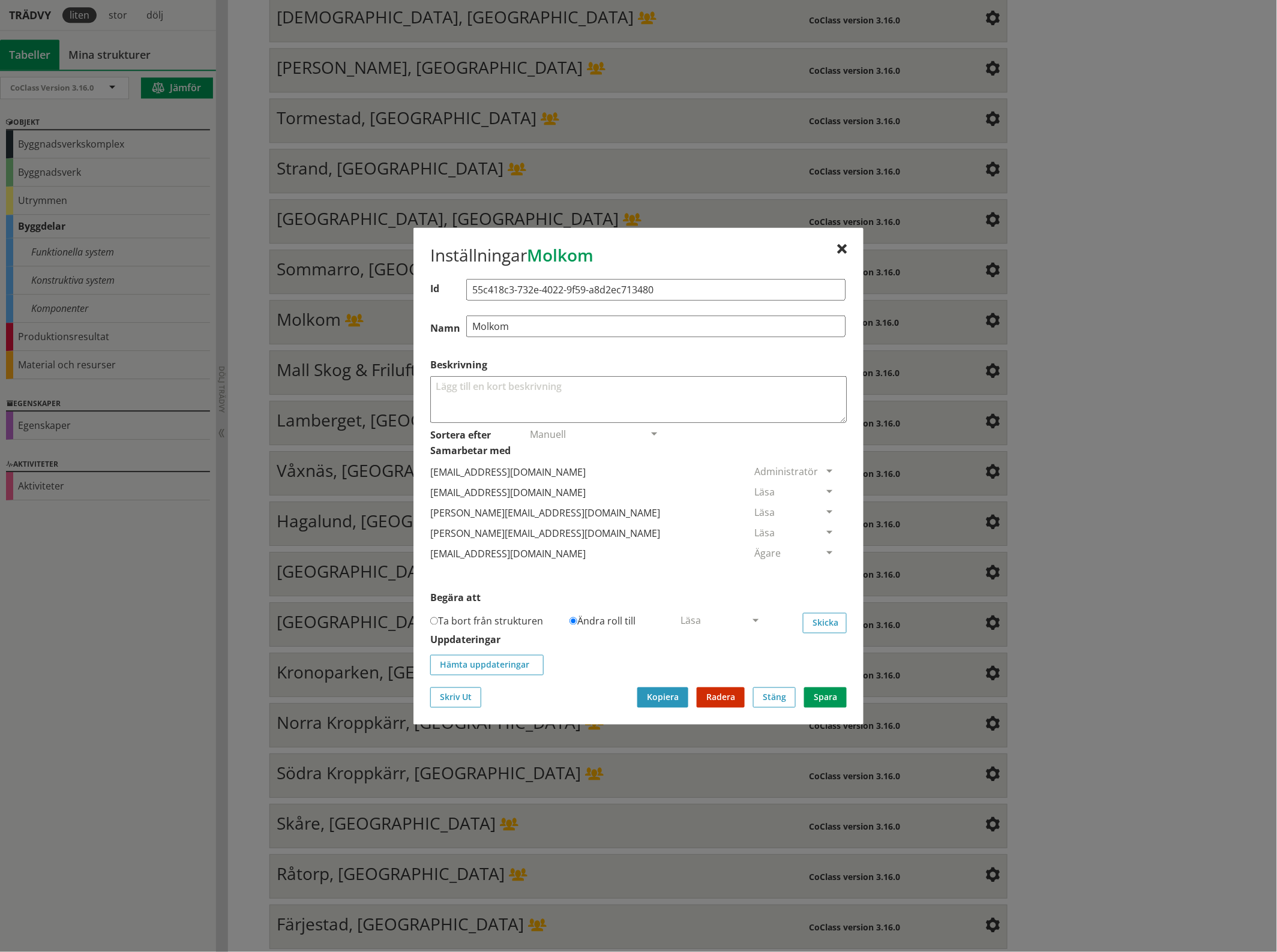
click at [824, 487] on span at bounding box center [829, 492] width 11 height 11
click at [822, 564] on span "Ta bort person" at bounding box center [788, 565] width 68 height 14
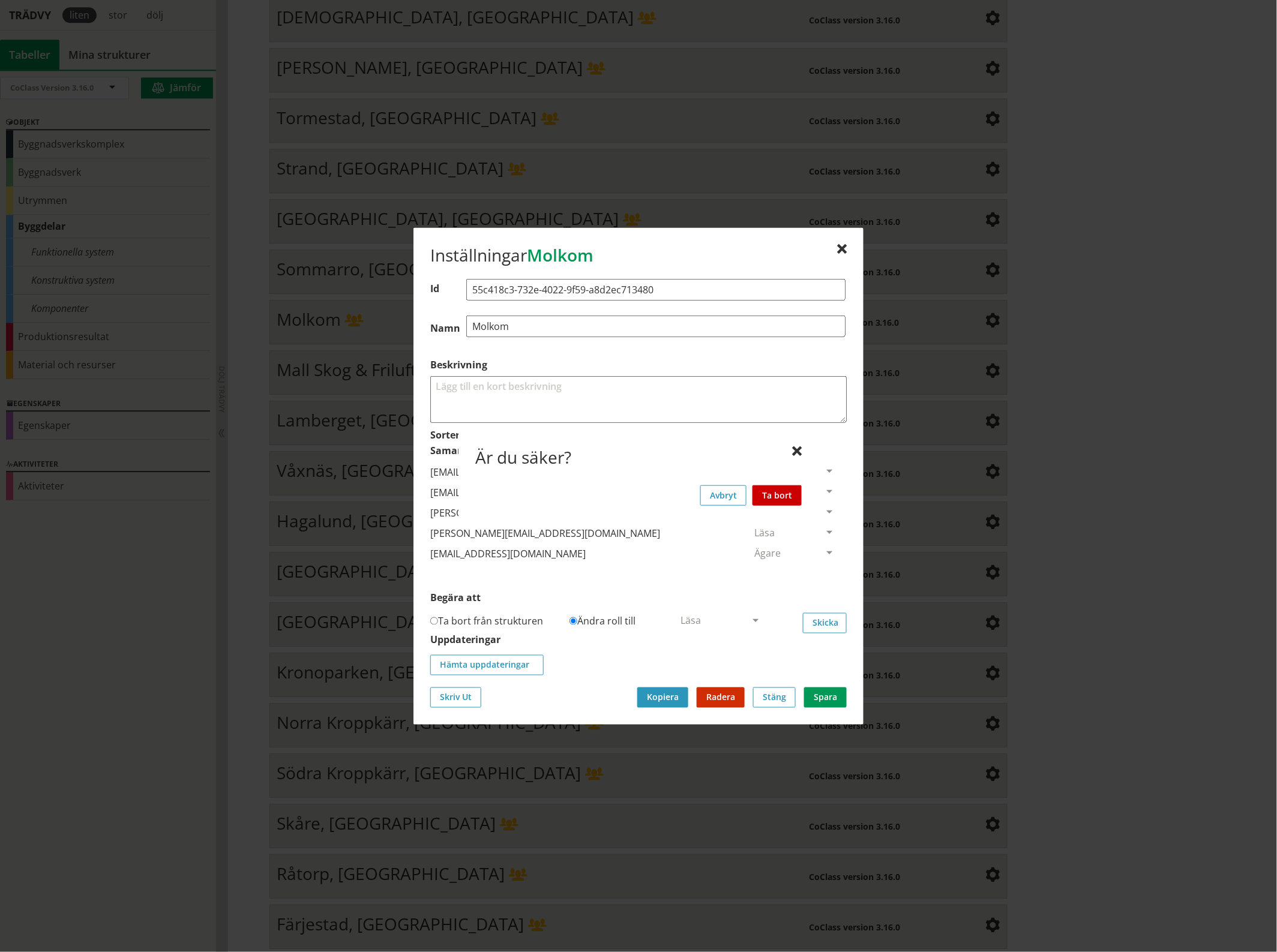
click at [789, 491] on button "Ta bort" at bounding box center [777, 494] width 50 height 20
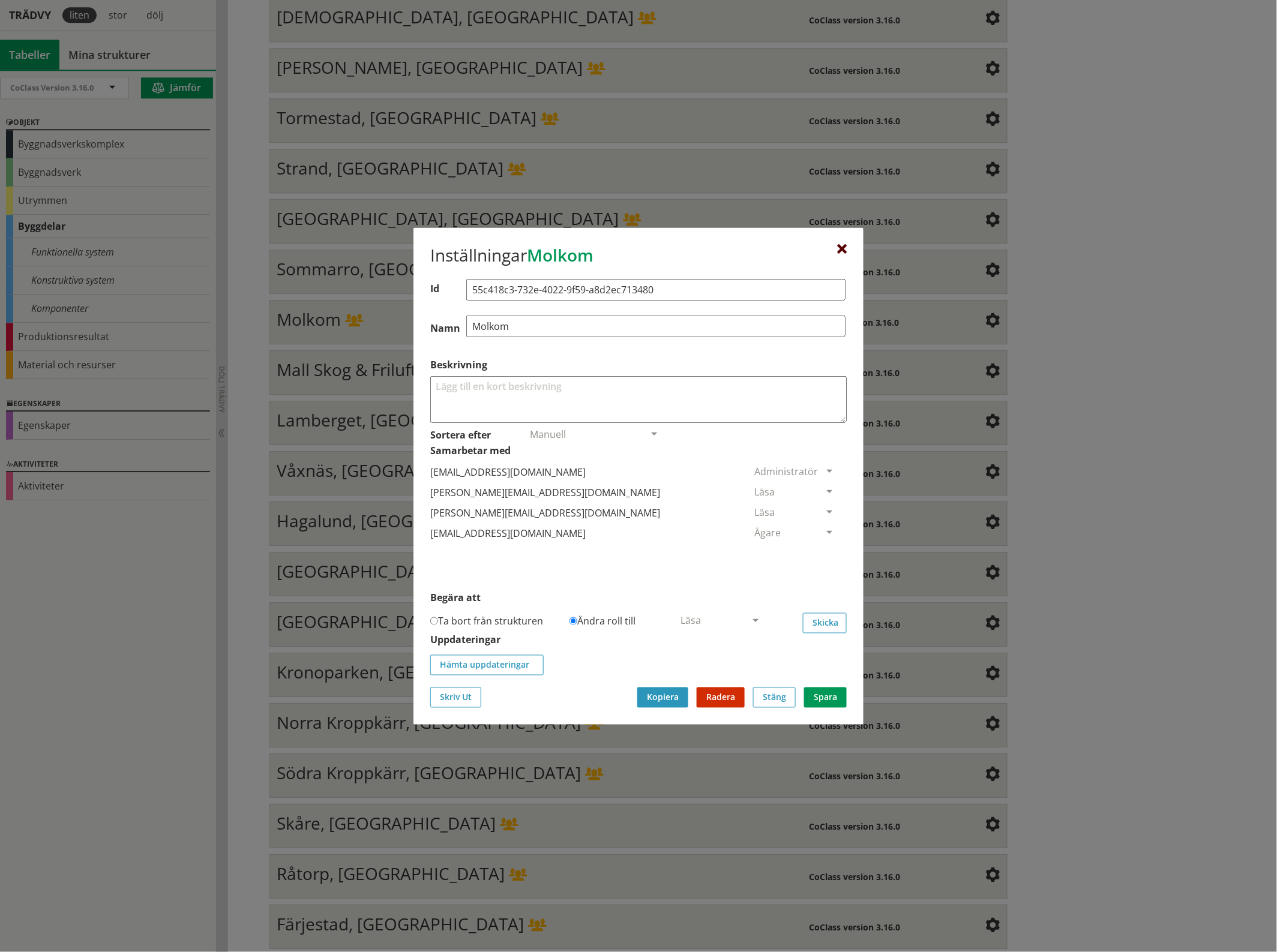
click at [845, 247] on div at bounding box center [842, 249] width 10 height 10
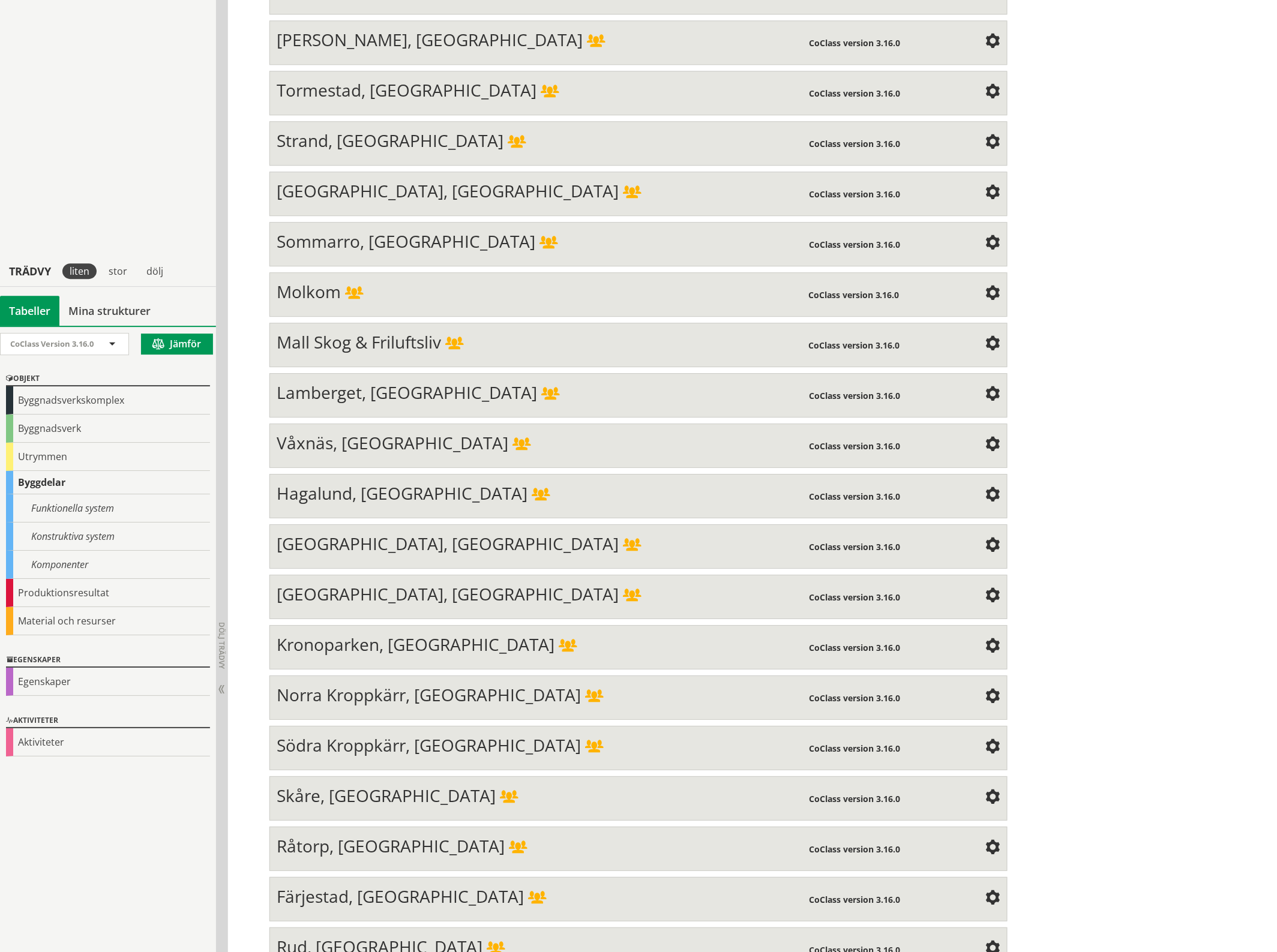
scroll to position [1422, 0]
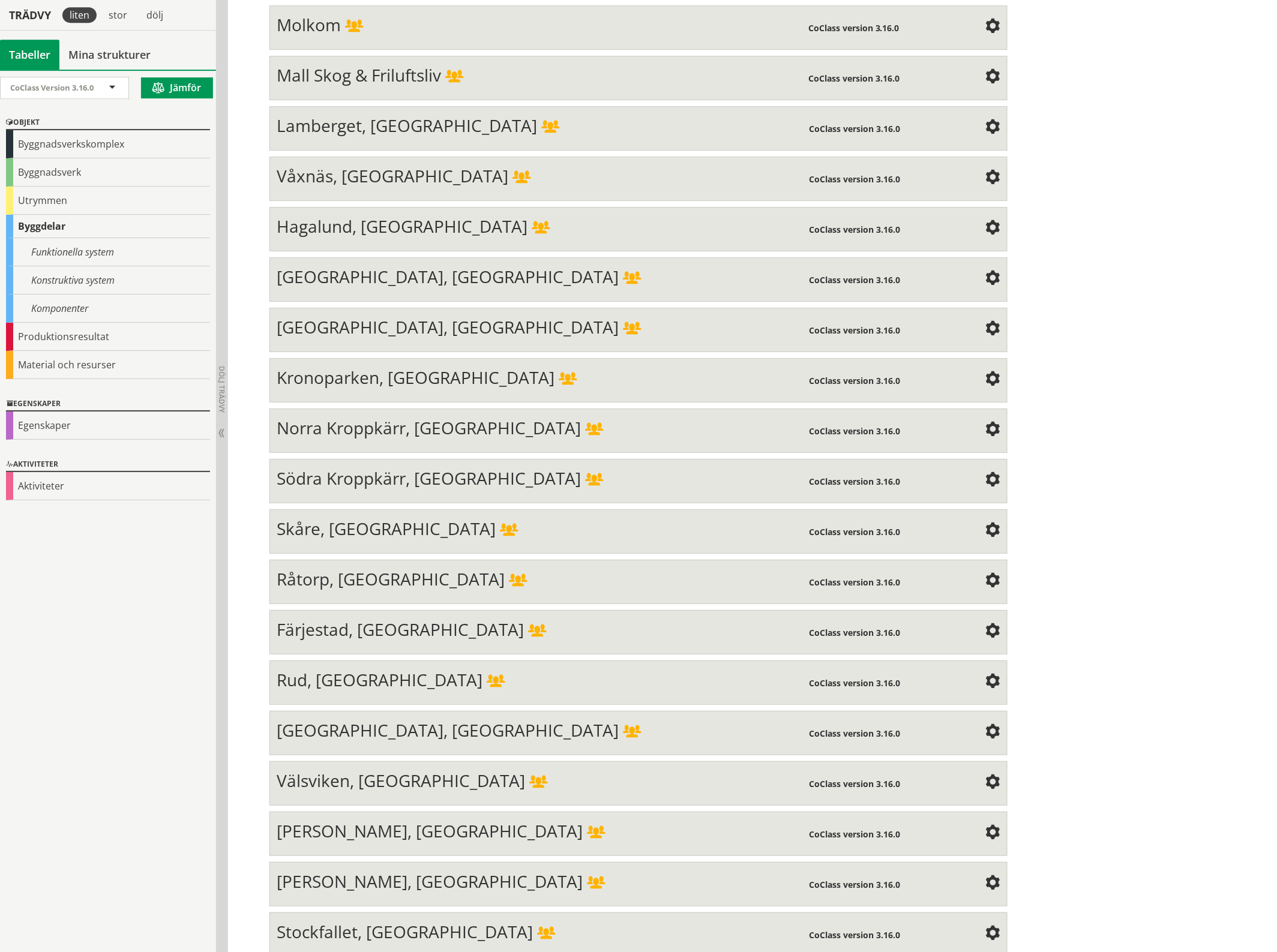
click at [985, 120] on span at bounding box center [992, 127] width 15 height 15
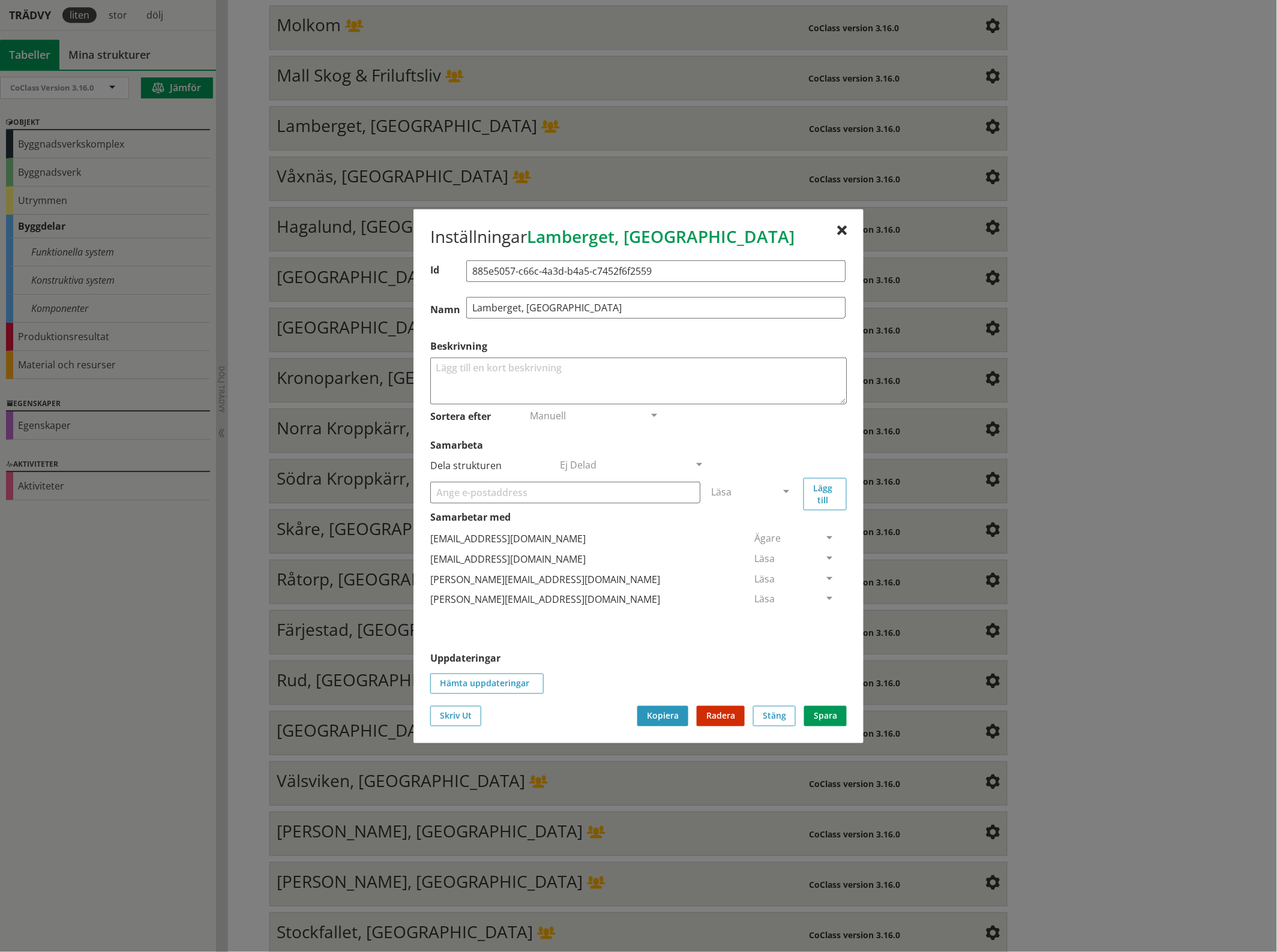
click at [505, 494] on input "Samarbeta" at bounding box center [566, 492] width 270 height 21
paste input "[EMAIL_ADDRESS][DOMAIN_NAME]"
type input "[EMAIL_ADDRESS][DOMAIN_NAME]"
click at [789, 487] on span at bounding box center [785, 492] width 11 height 11
click at [775, 526] on span "Administratör" at bounding box center [742, 527] width 63 height 14
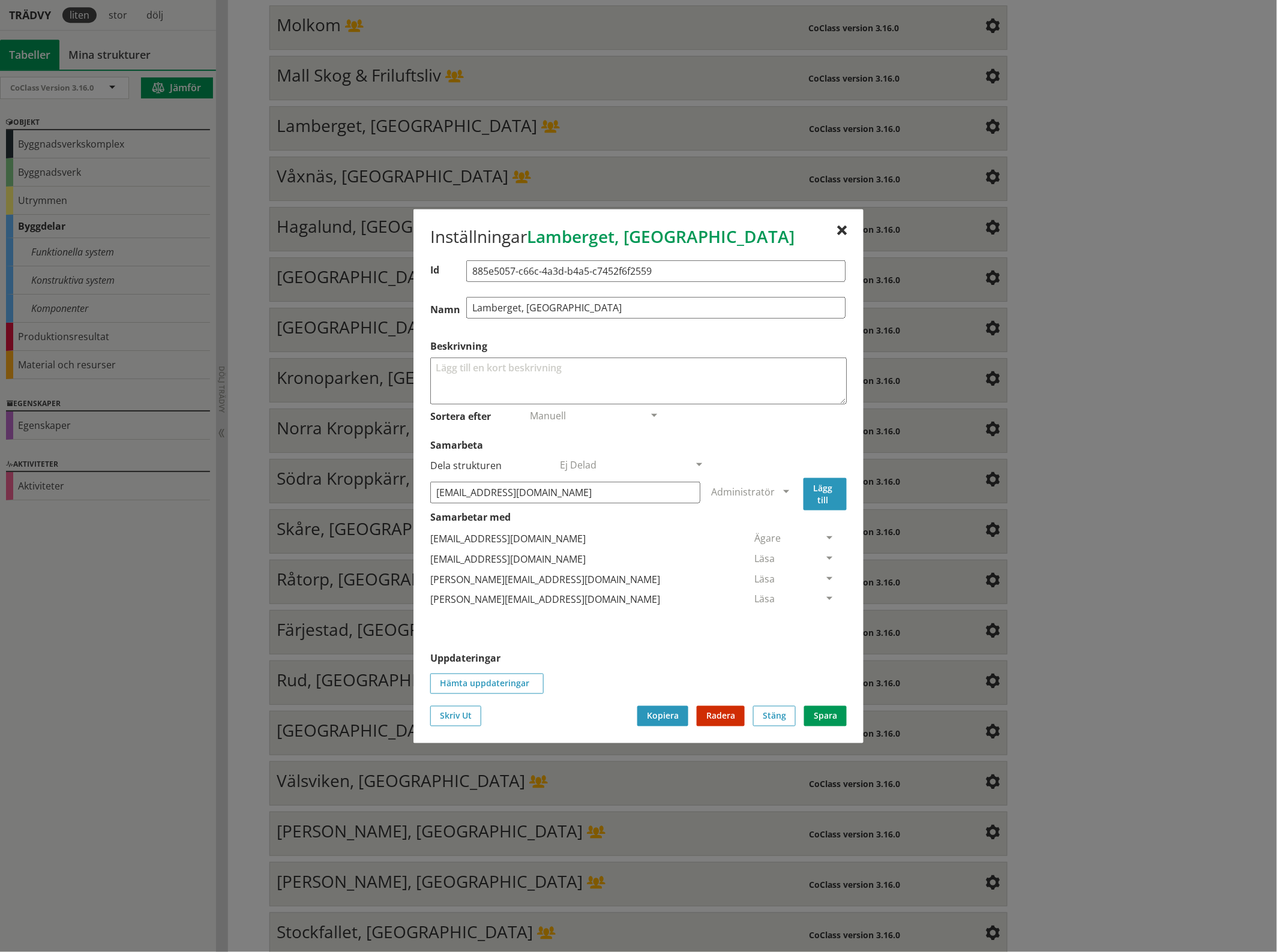
click at [819, 493] on button "Lägg till" at bounding box center [825, 493] width 43 height 32
click at [824, 616] on span at bounding box center [829, 620] width 11 height 11
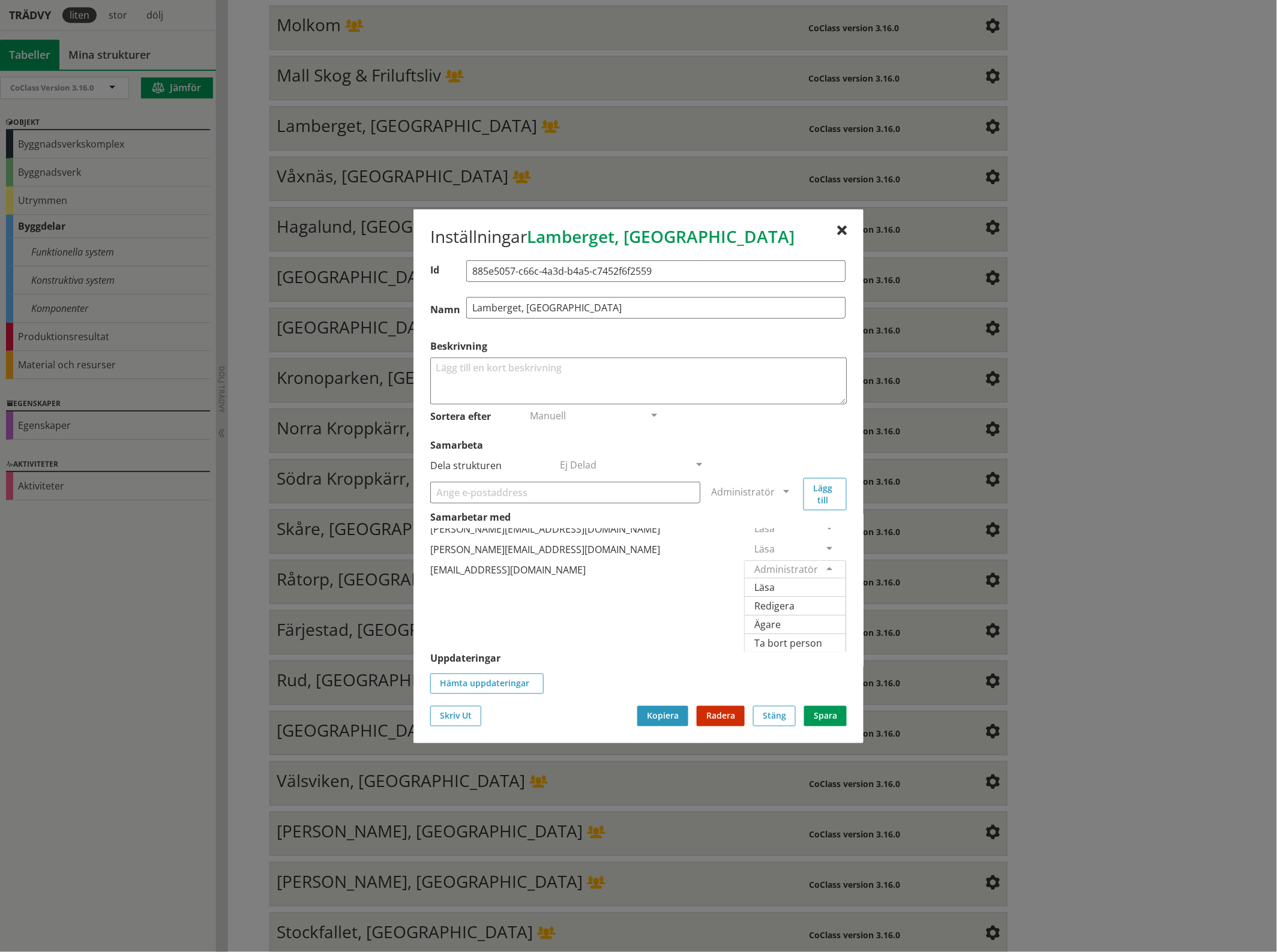
scroll to position [63, 0]
click at [780, 617] on span "Ägare" at bounding box center [767, 624] width 26 height 14
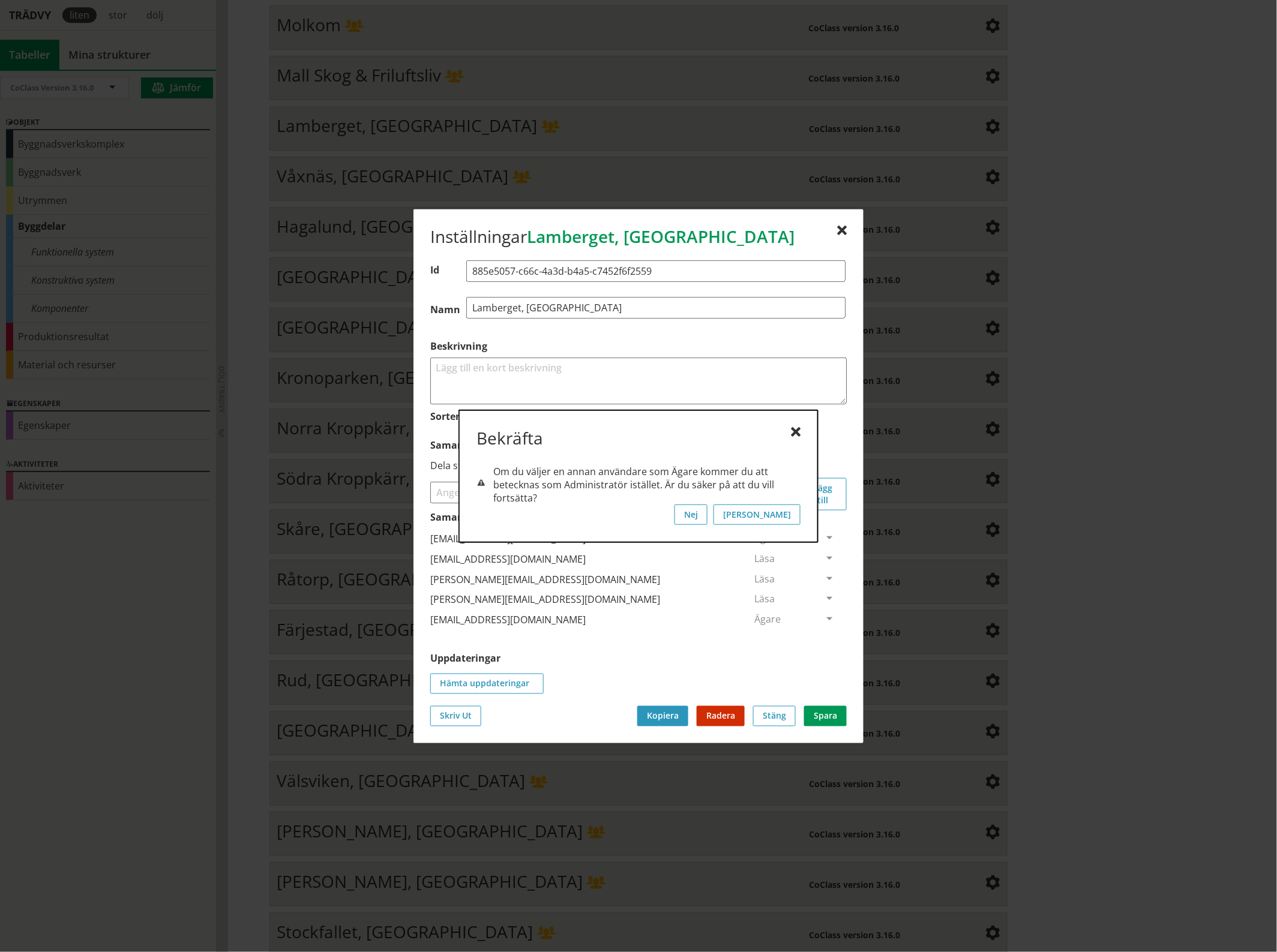
scroll to position [0, 0]
click at [796, 514] on button "[PERSON_NAME]" at bounding box center [757, 514] width 87 height 20
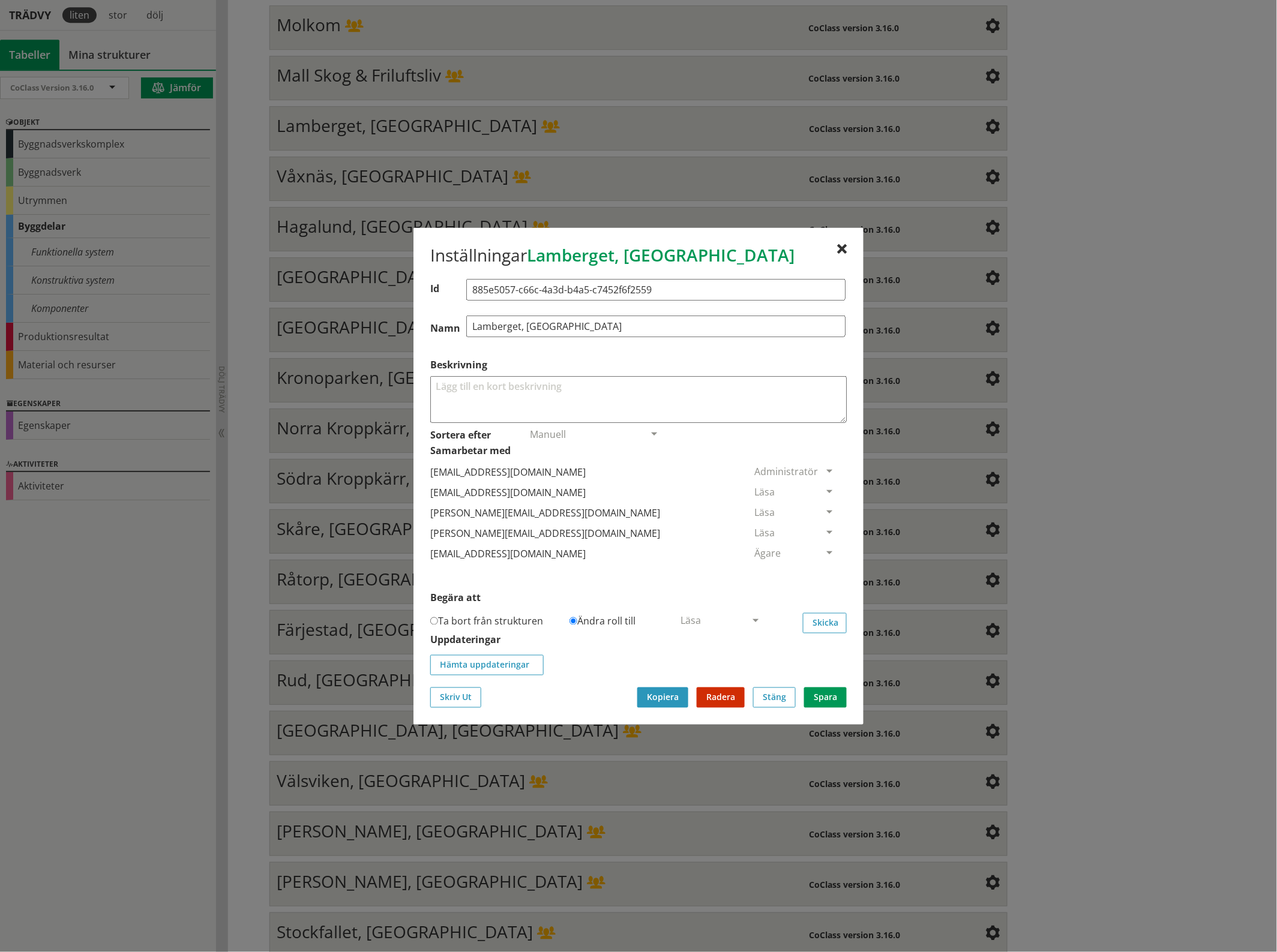
click at [824, 490] on span at bounding box center [829, 492] width 11 height 11
click at [822, 568] on span "Ta bort person" at bounding box center [788, 565] width 68 height 14
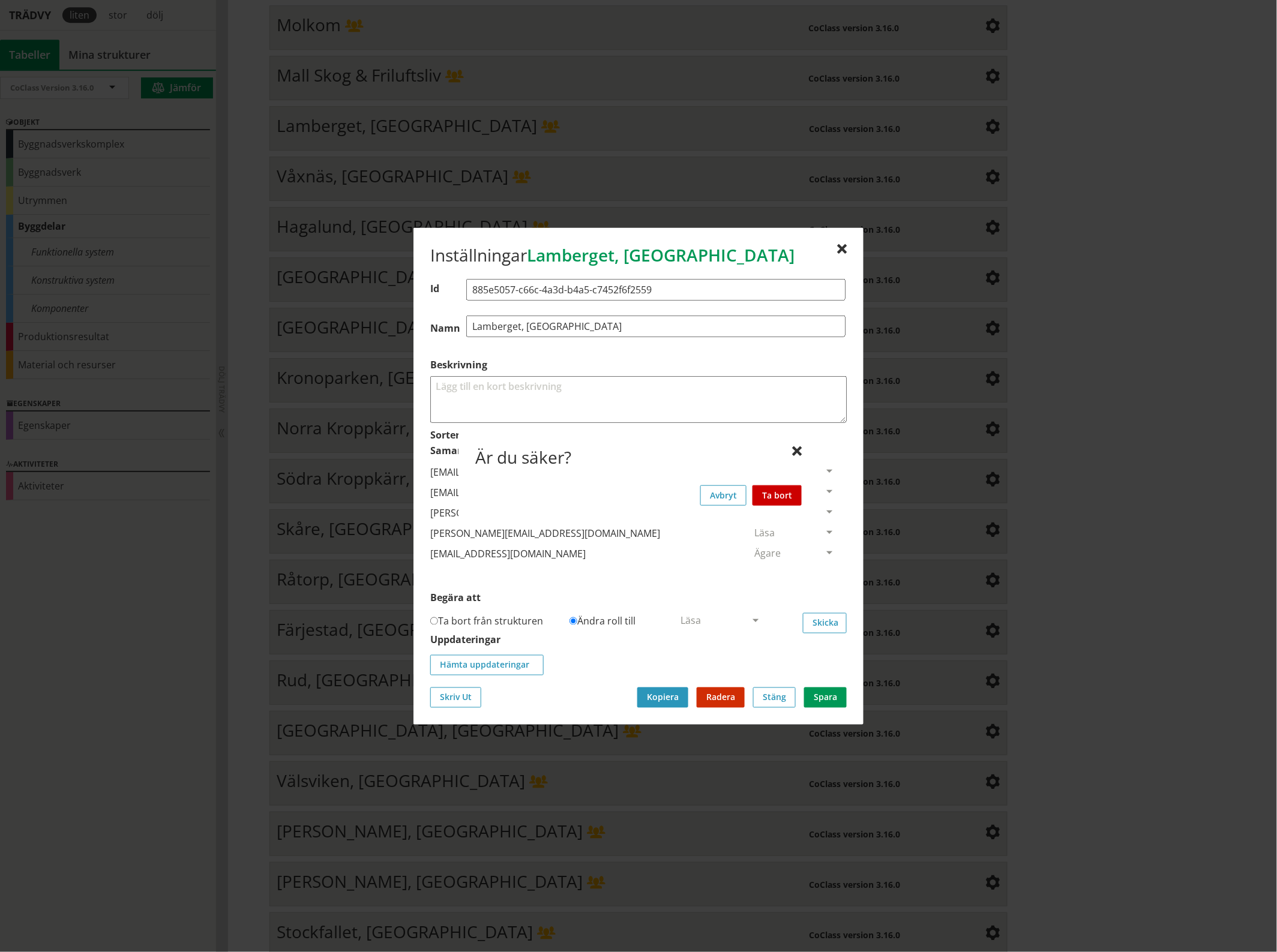
click at [781, 490] on button "Ta bort" at bounding box center [777, 494] width 50 height 20
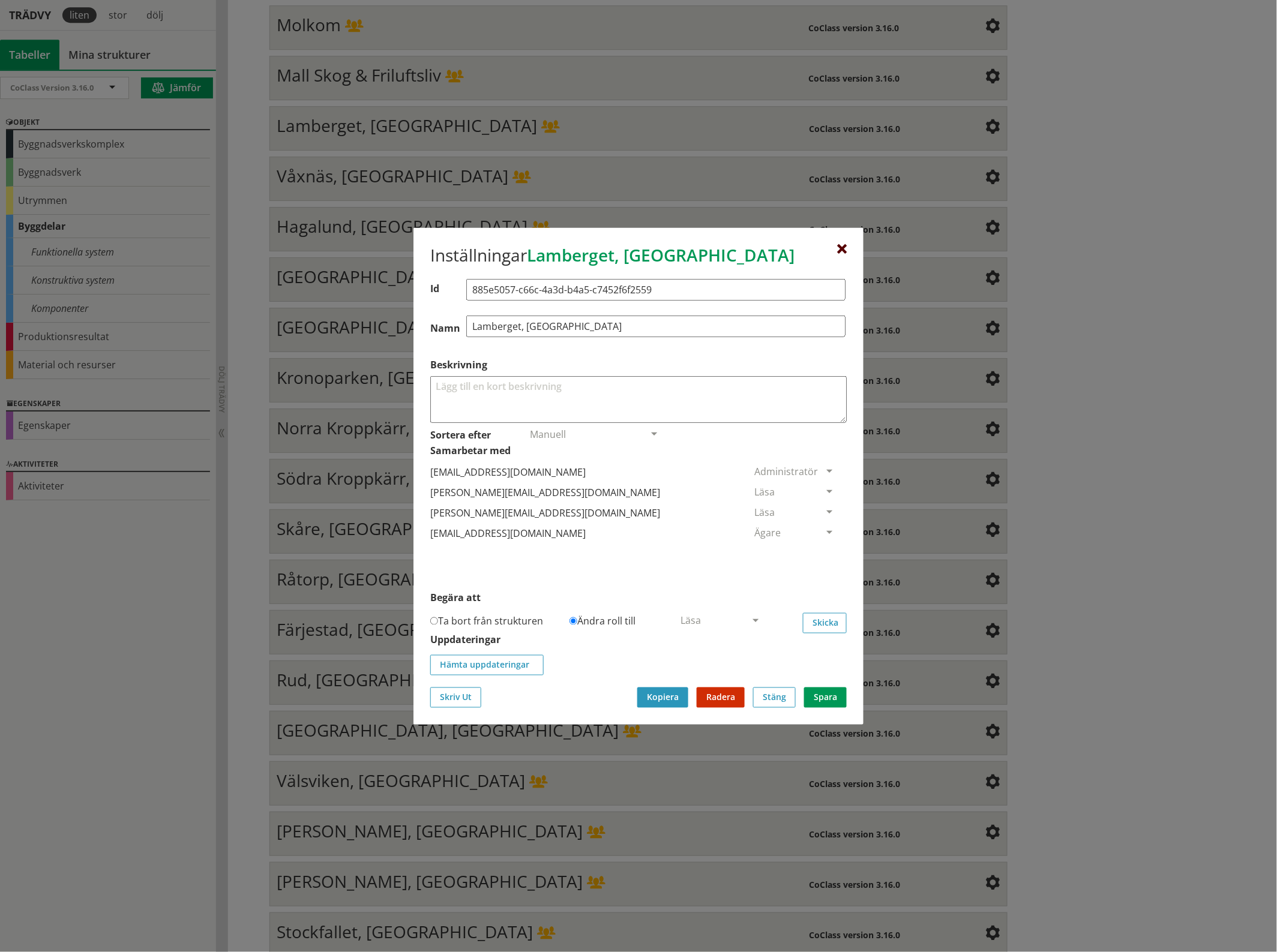
click at [841, 244] on div at bounding box center [842, 249] width 10 height 10
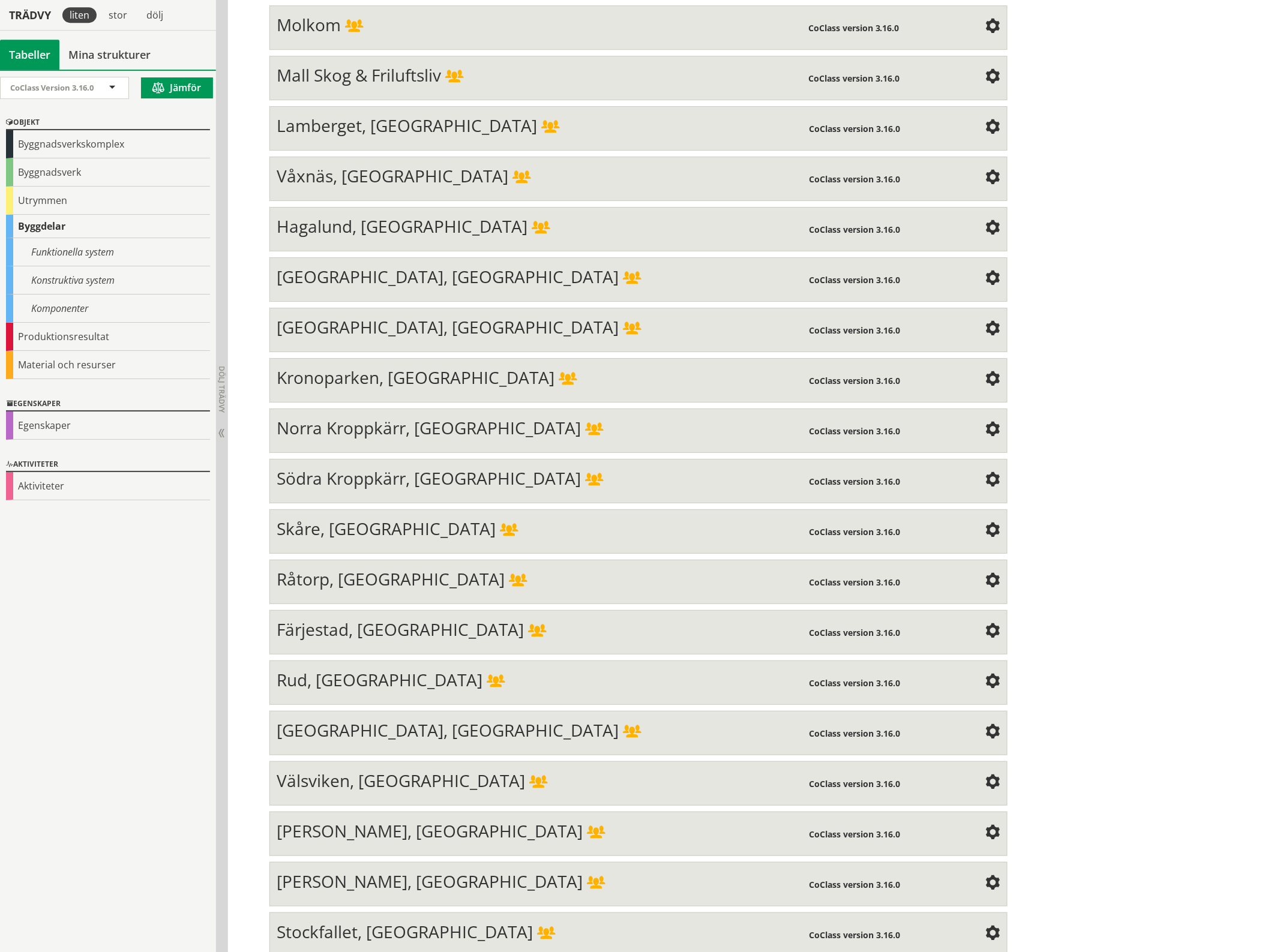
click at [988, 171] on span at bounding box center [992, 178] width 15 height 15
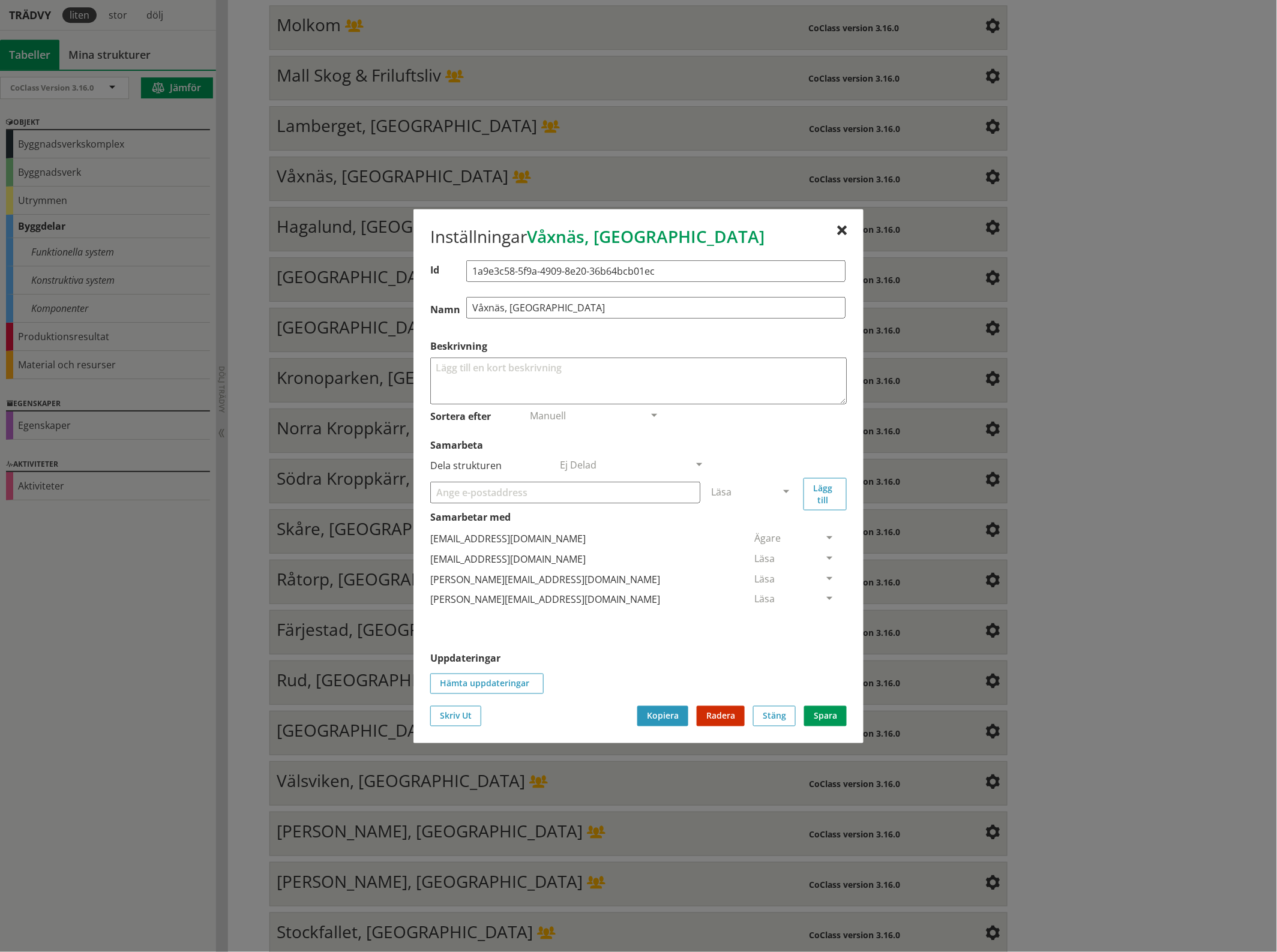
click at [495, 496] on input "Samarbeta" at bounding box center [566, 492] width 270 height 21
paste input "[EMAIL_ADDRESS][DOMAIN_NAME]"
type input "[EMAIL_ADDRESS][DOMAIN_NAME]"
click at [786, 489] on span at bounding box center [785, 492] width 11 height 11
click at [775, 523] on span "Administratör" at bounding box center [742, 527] width 63 height 14
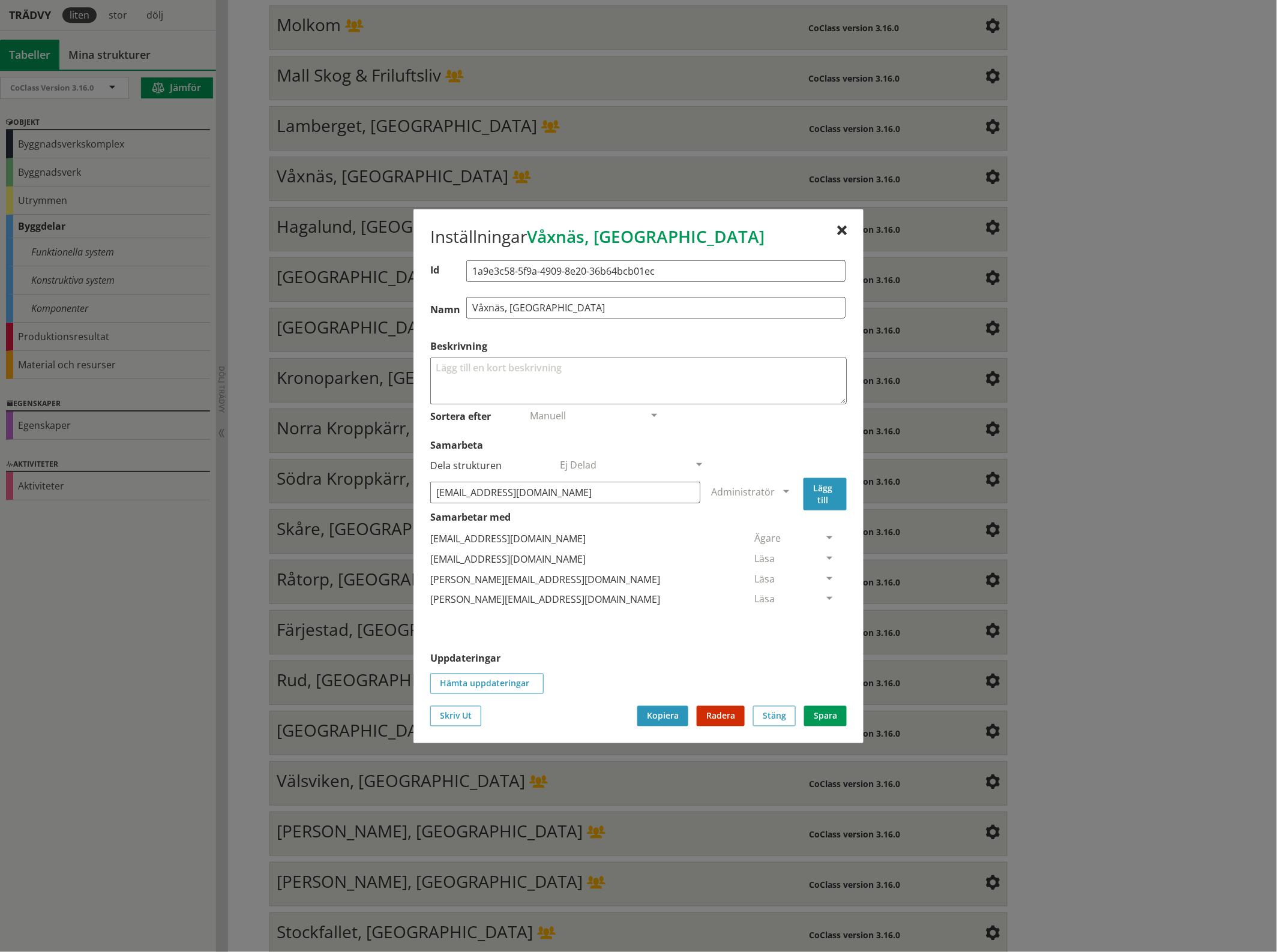
click at [832, 494] on button "Lägg till" at bounding box center [825, 493] width 43 height 32
click at [824, 615] on span at bounding box center [829, 620] width 11 height 11
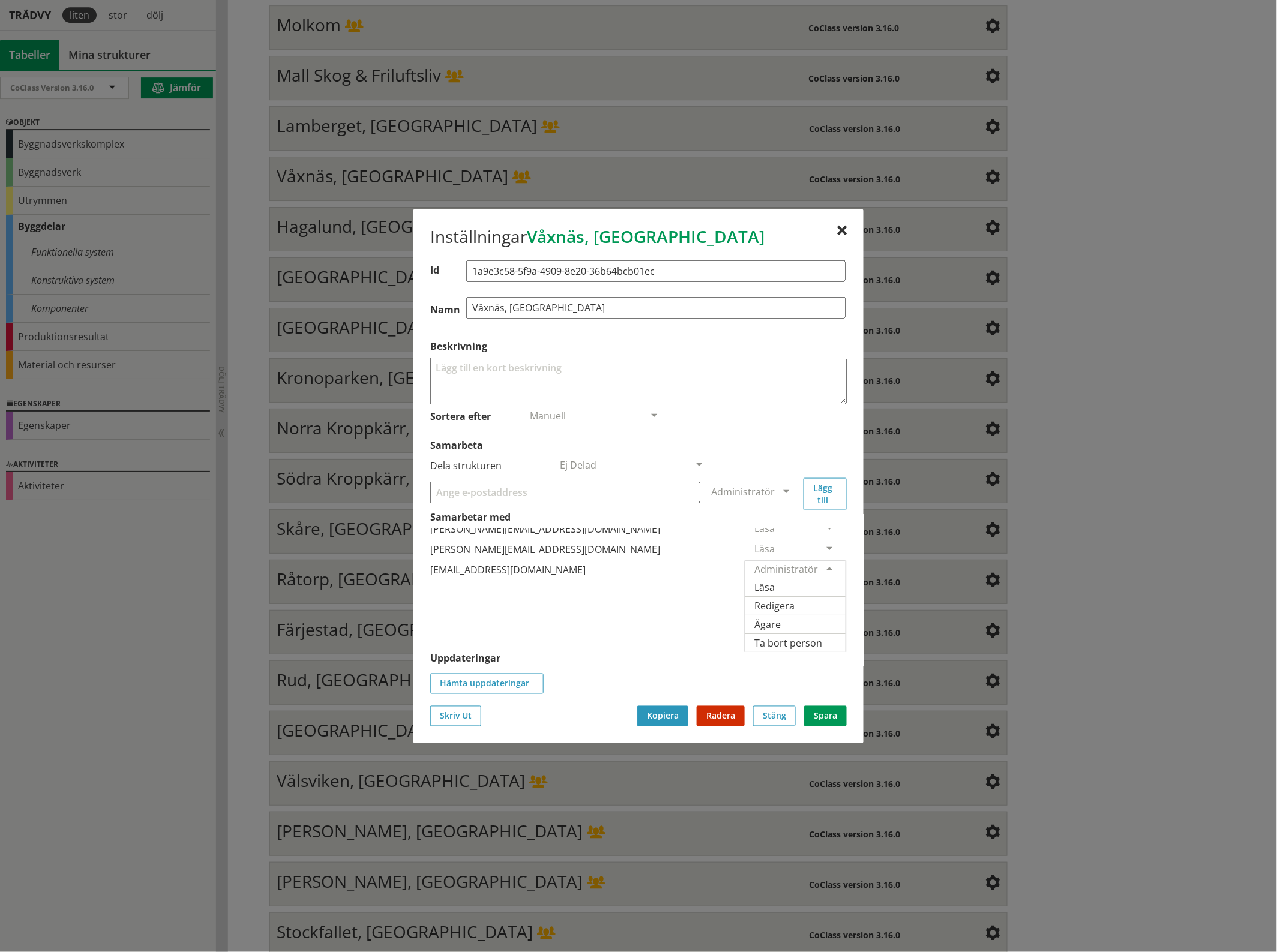
scroll to position [69, 0]
click at [780, 617] on span "Ägare" at bounding box center [767, 624] width 26 height 14
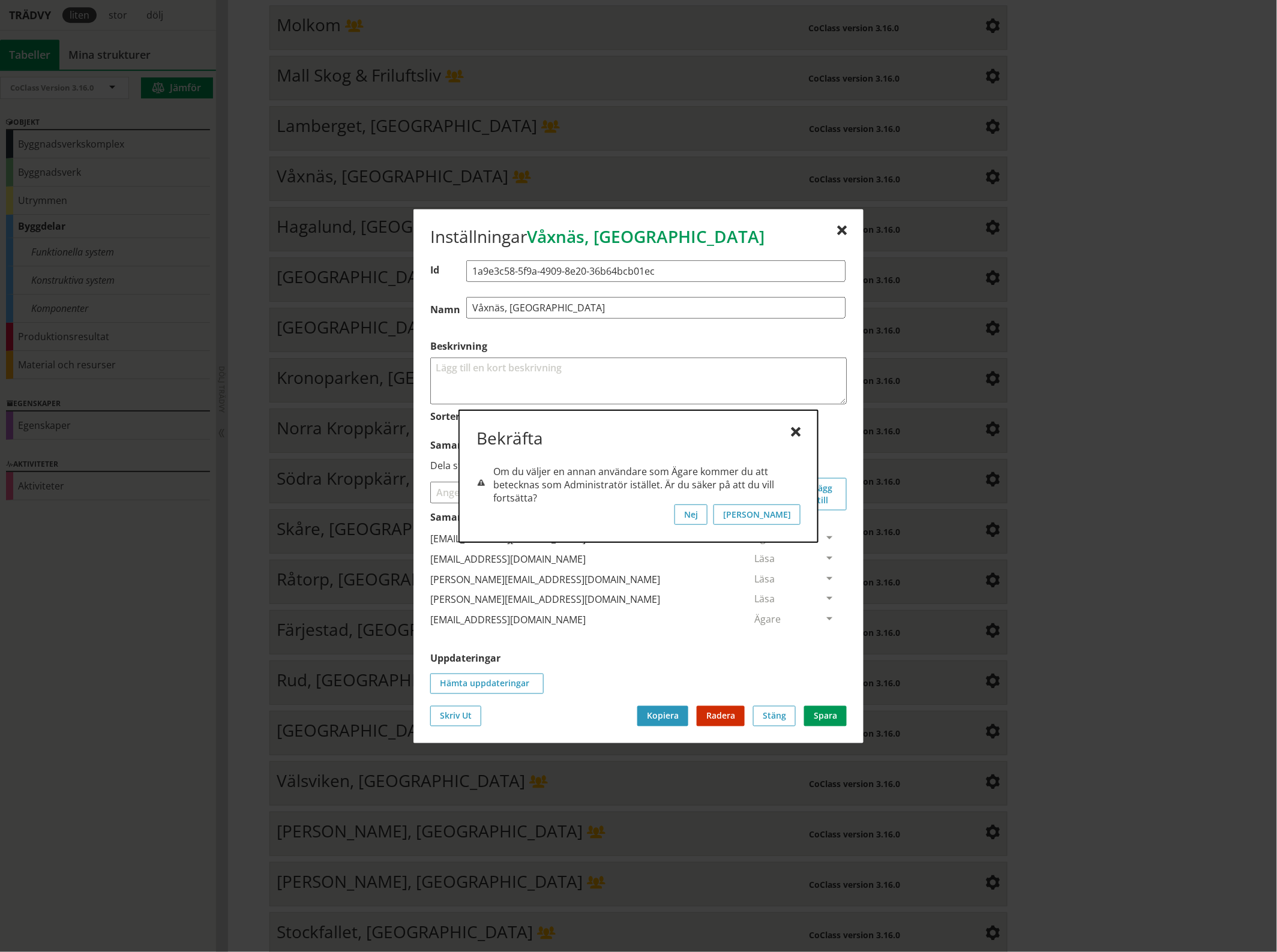
scroll to position [0, 0]
click at [791, 515] on button "[PERSON_NAME]" at bounding box center [757, 514] width 87 height 20
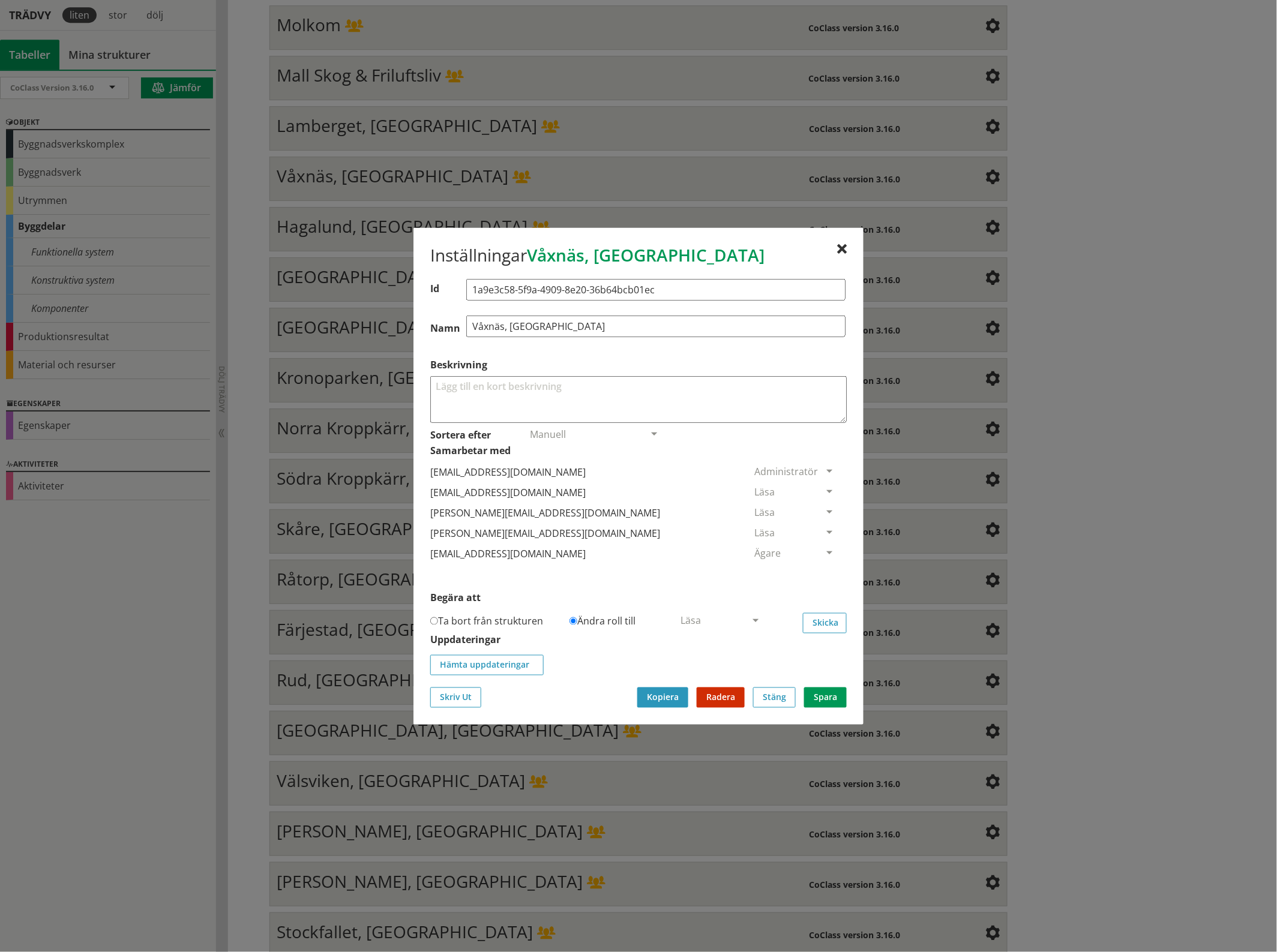
click at [824, 487] on span at bounding box center [829, 492] width 11 height 11
click at [822, 569] on span "Ta bort person" at bounding box center [788, 565] width 68 height 14
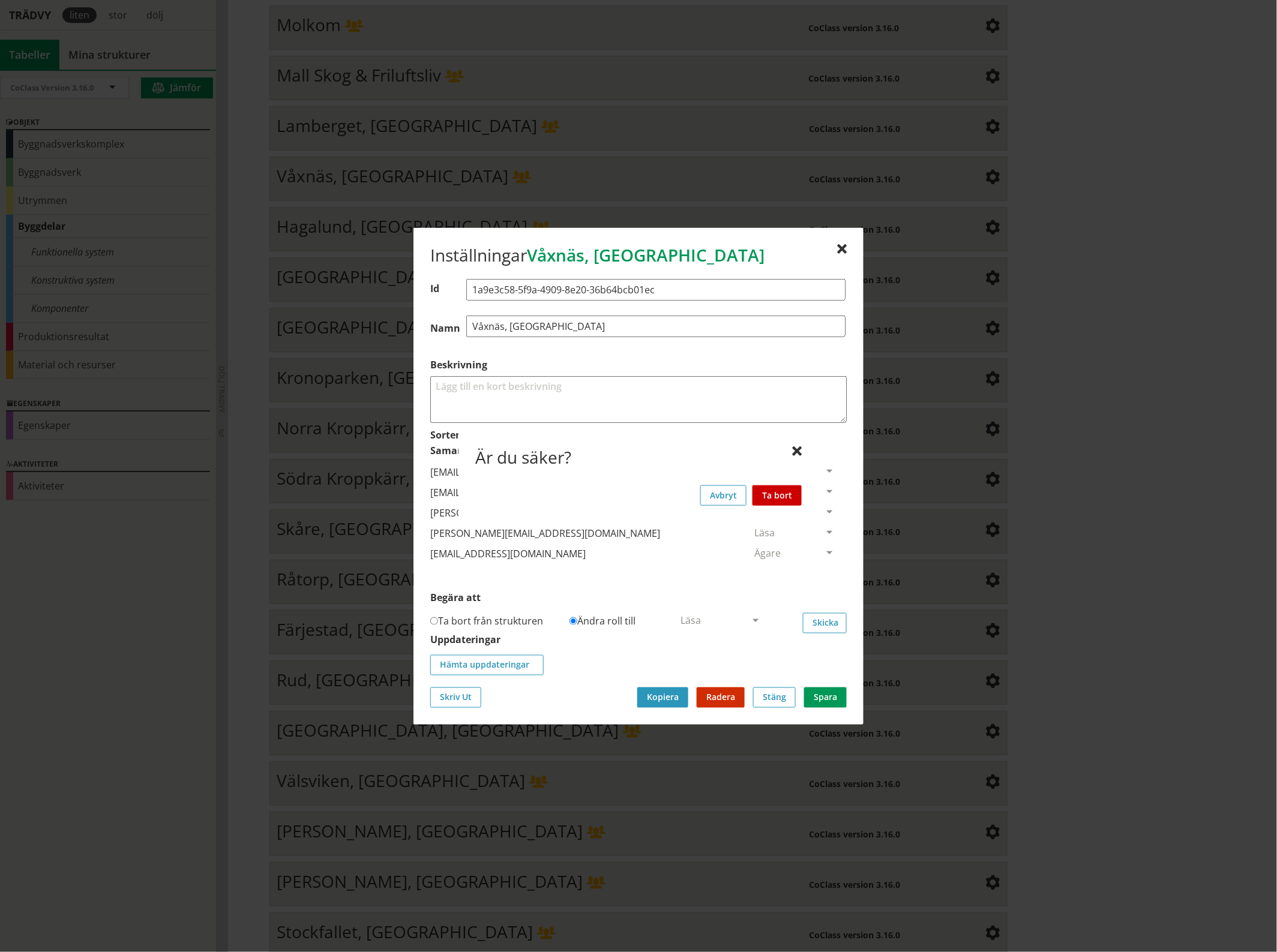
click at [781, 495] on button "Ta bort" at bounding box center [777, 494] width 50 height 20
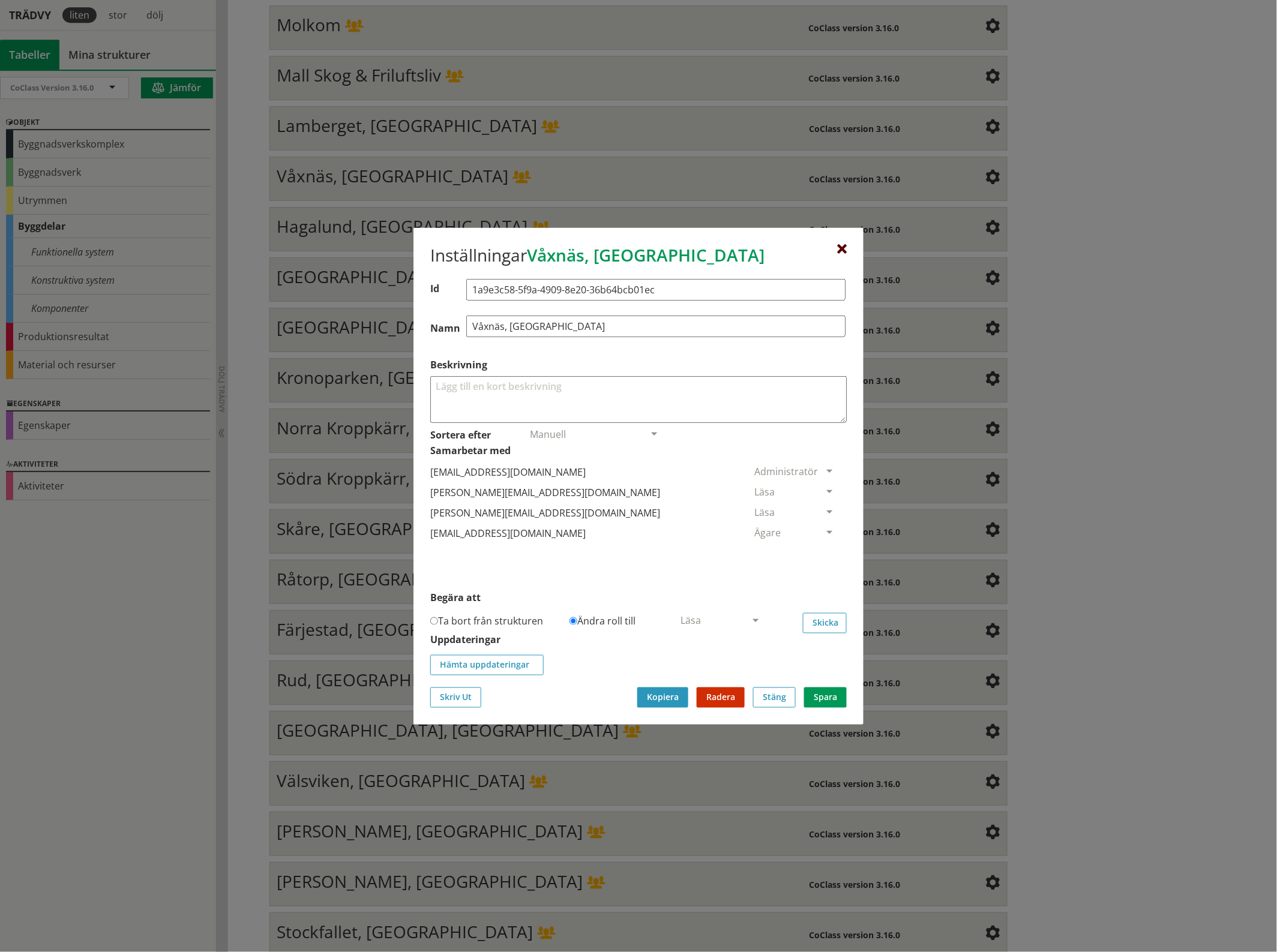
click at [842, 245] on div at bounding box center [842, 249] width 10 height 10
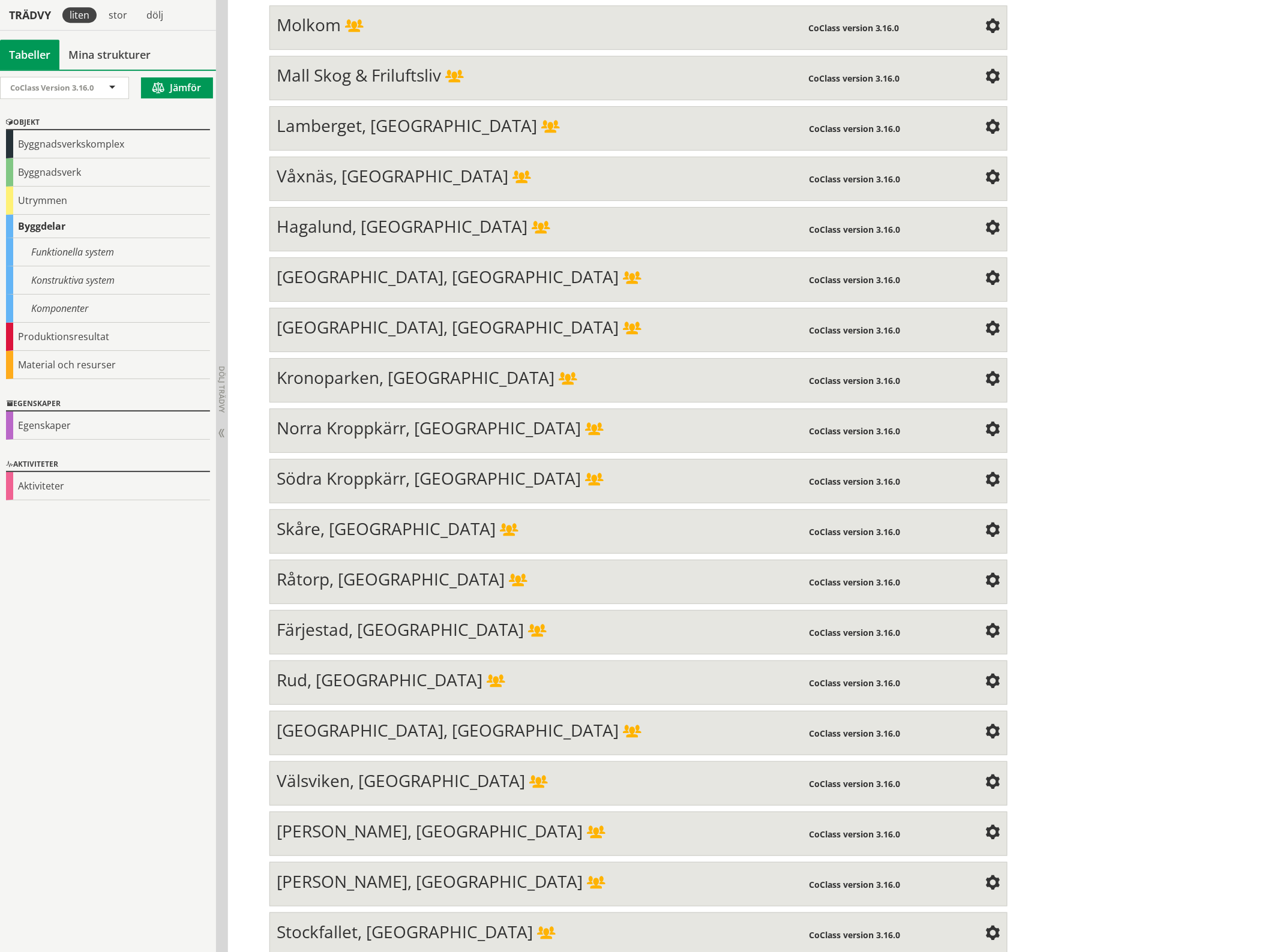
click at [987, 221] on span at bounding box center [992, 228] width 15 height 15
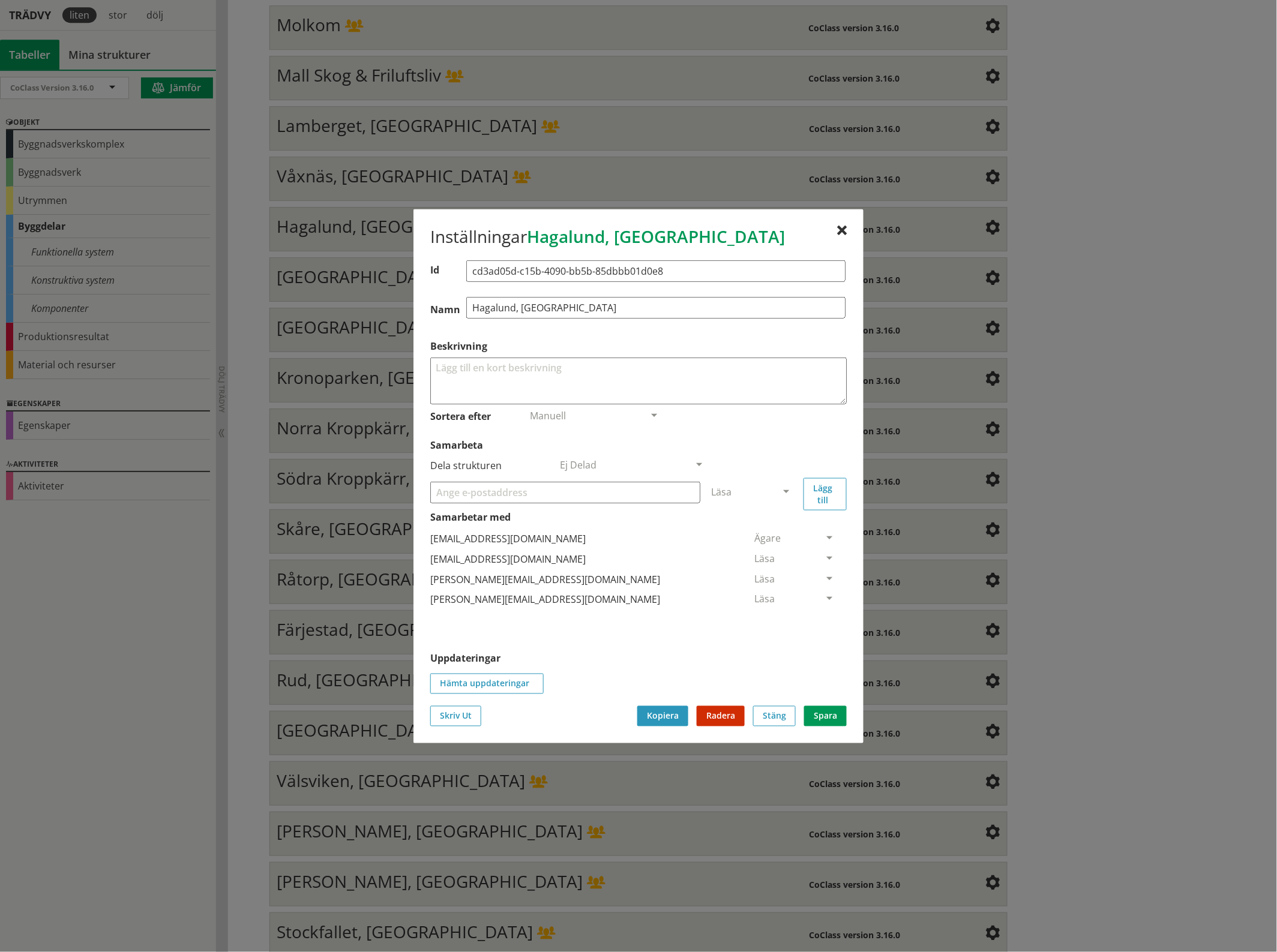
click at [508, 494] on input "Samarbeta" at bounding box center [566, 492] width 270 height 21
paste input "[EMAIL_ADDRESS][DOMAIN_NAME]"
type input "[EMAIL_ADDRESS][DOMAIN_NAME]"
click at [783, 489] on span at bounding box center [785, 492] width 11 height 11
click at [775, 527] on span "Administratör" at bounding box center [742, 527] width 63 height 14
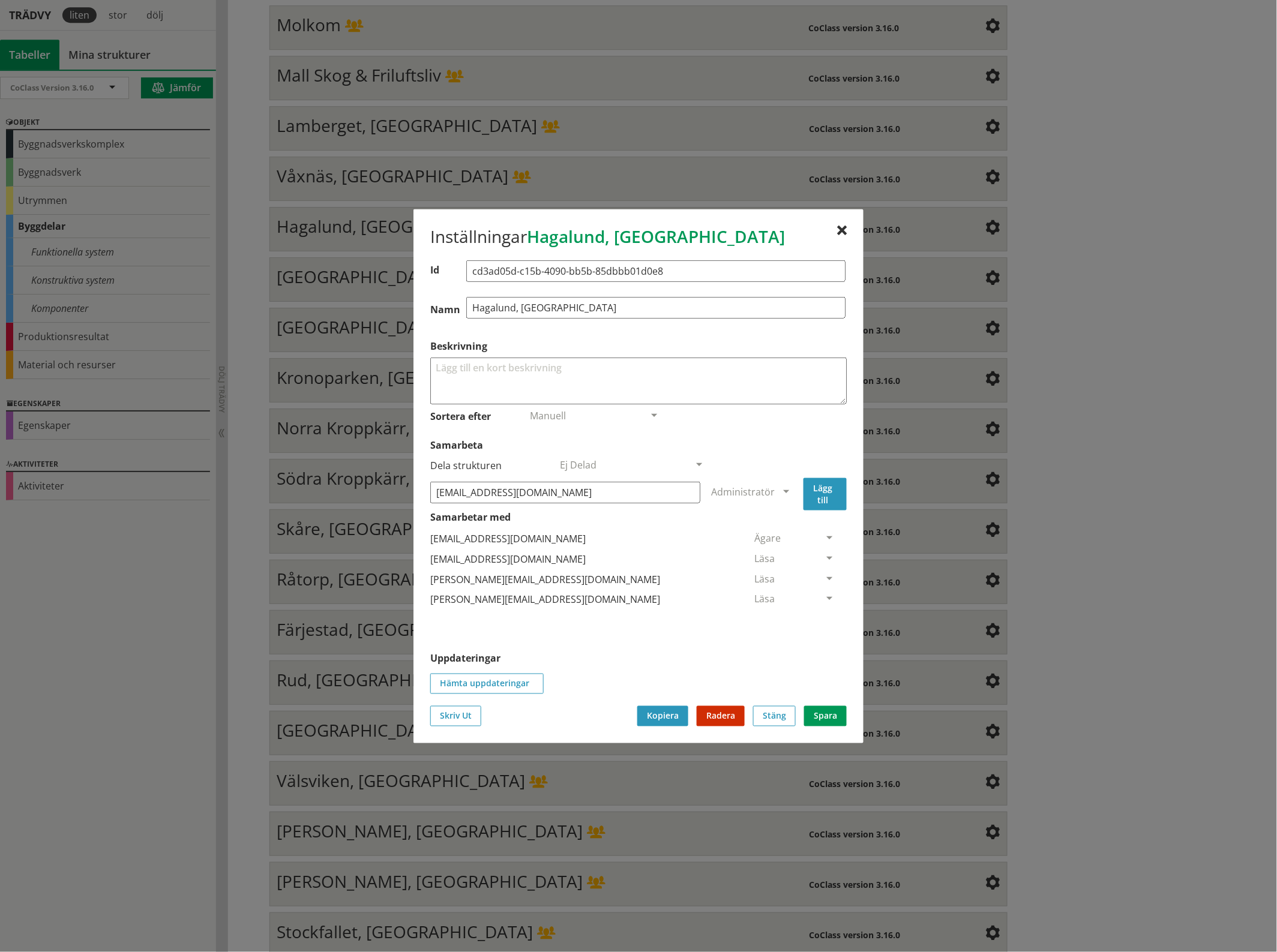
click at [832, 492] on button "Lägg till" at bounding box center [825, 493] width 43 height 32
click at [824, 618] on span at bounding box center [829, 620] width 11 height 11
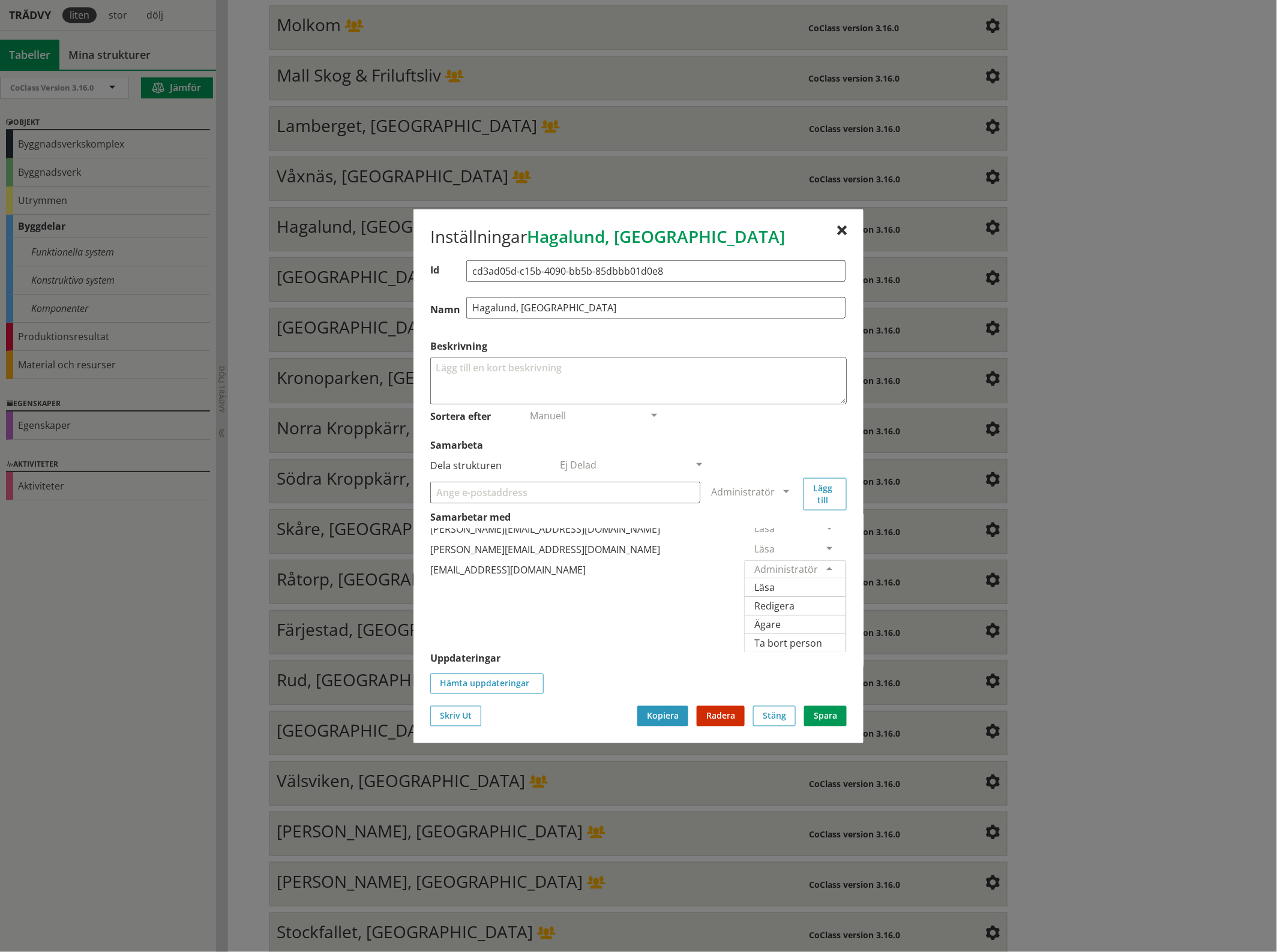
scroll to position [83, 0]
click at [780, 617] on span "Ägare" at bounding box center [767, 624] width 26 height 14
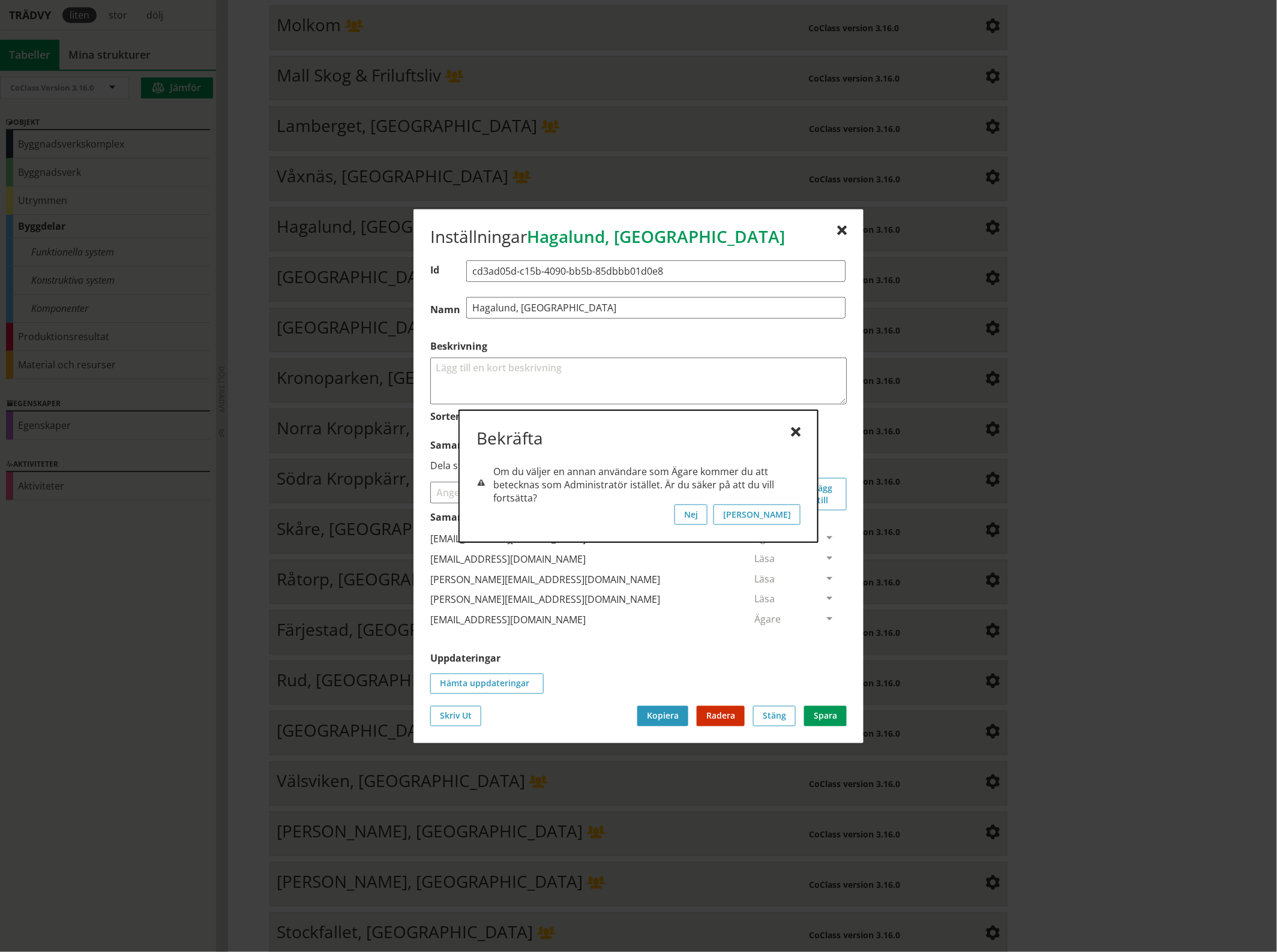
scroll to position [0, 0]
click at [784, 515] on button "[PERSON_NAME]" at bounding box center [757, 514] width 87 height 20
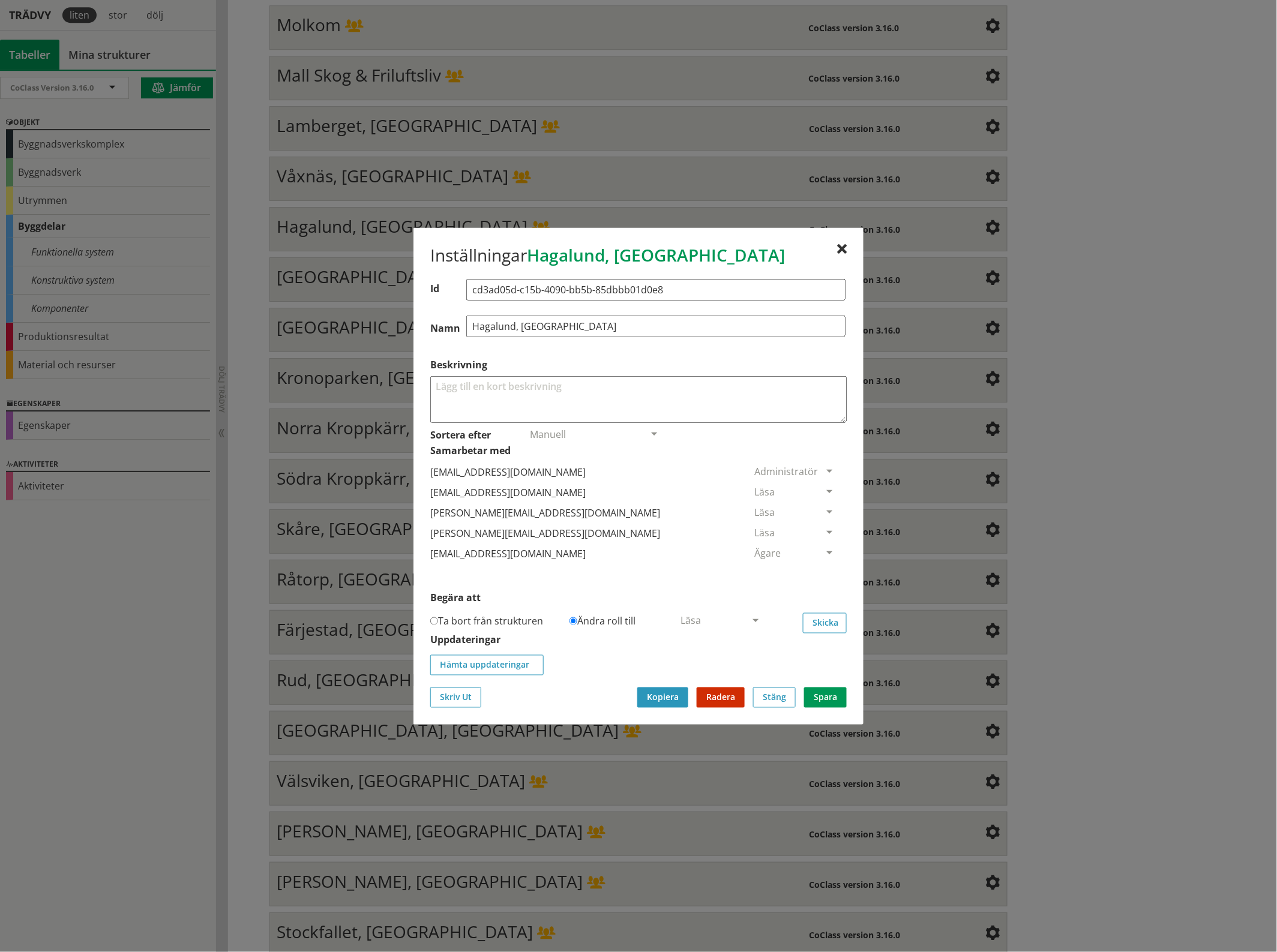
click at [824, 487] on span at bounding box center [829, 492] width 11 height 11
click at [822, 567] on span "Ta bort person" at bounding box center [788, 565] width 68 height 14
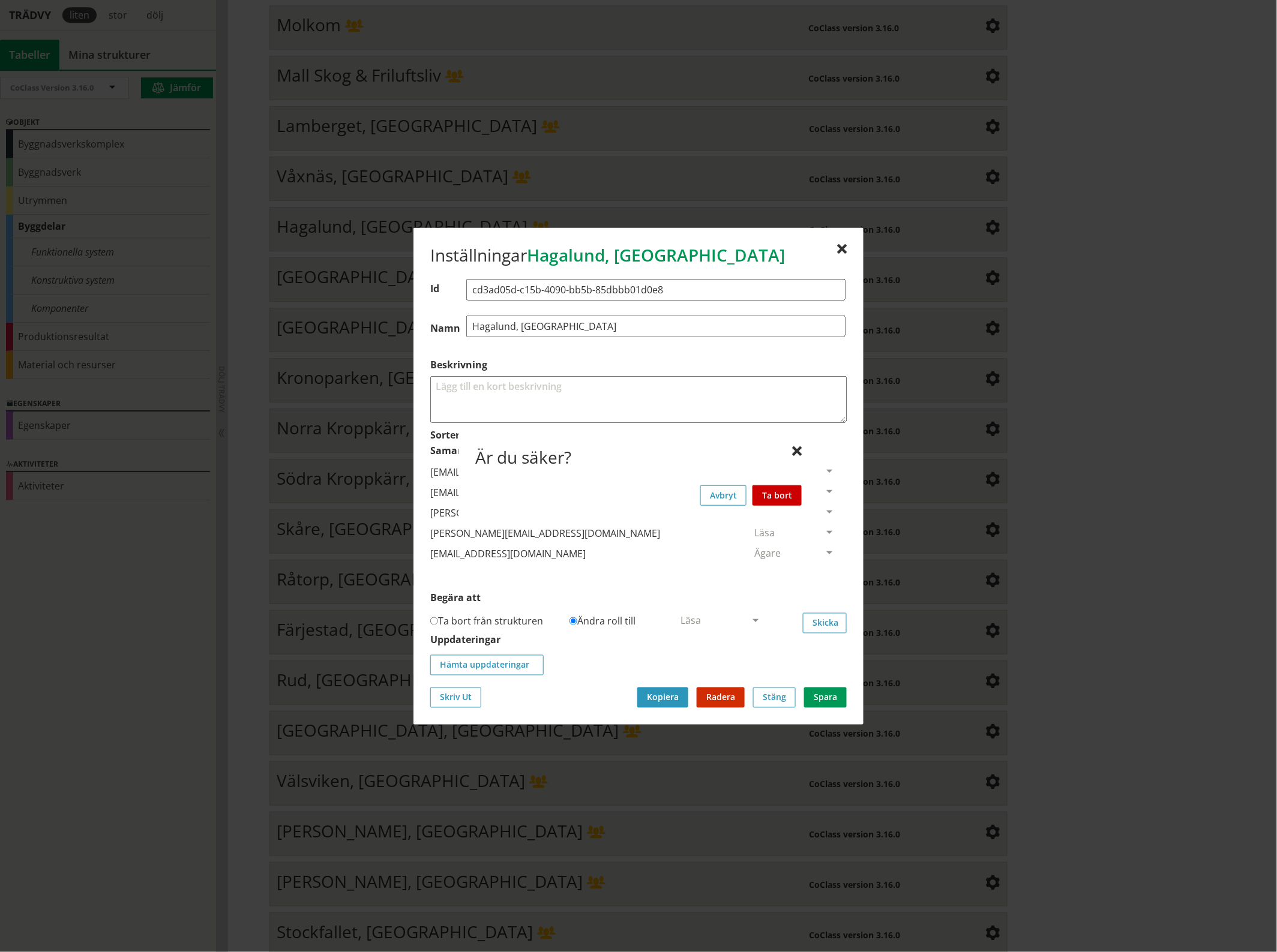
click at [781, 491] on button "Ta bort" at bounding box center [777, 494] width 50 height 20
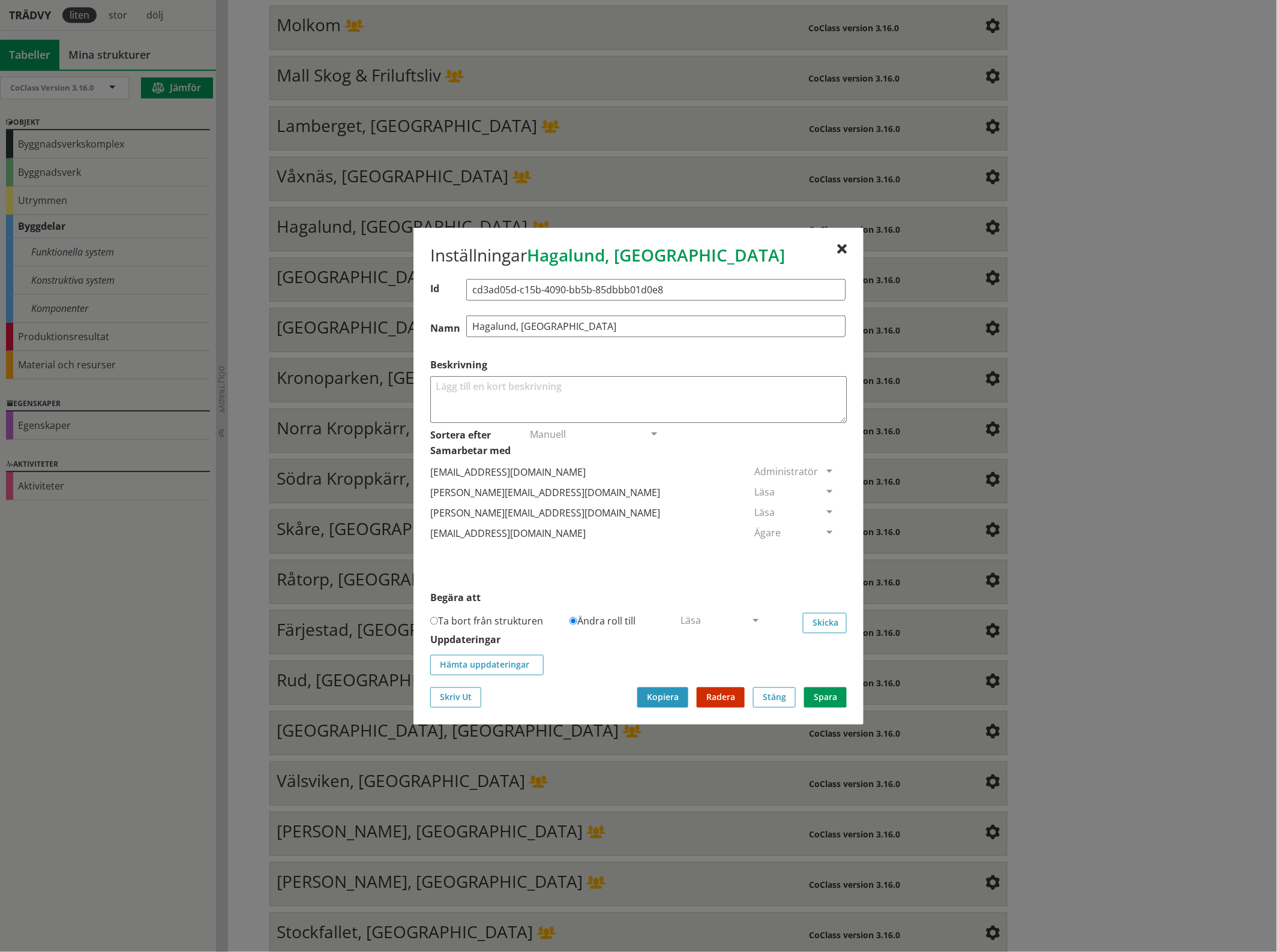
drag, startPoint x: 845, startPoint y: 243, endPoint x: 823, endPoint y: 244, distance: 22.0
click at [845, 244] on div at bounding box center [842, 249] width 10 height 10
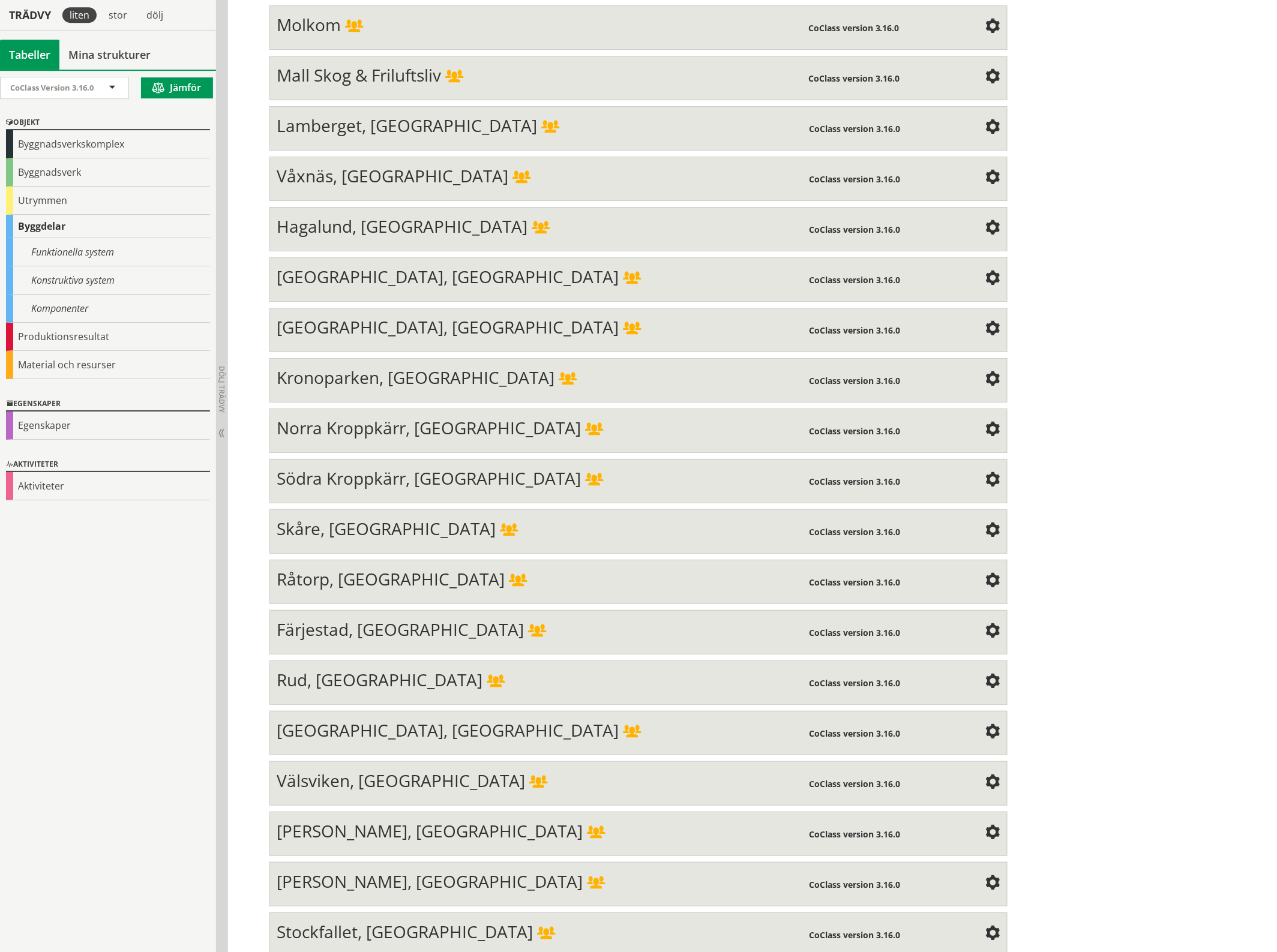
click at [1000, 265] on div "[GEOGRAPHIC_DATA], [GEOGRAPHIC_DATA] CoClass version 3.16.0 Structure Mind Map …" at bounding box center [638, 280] width 738 height 45
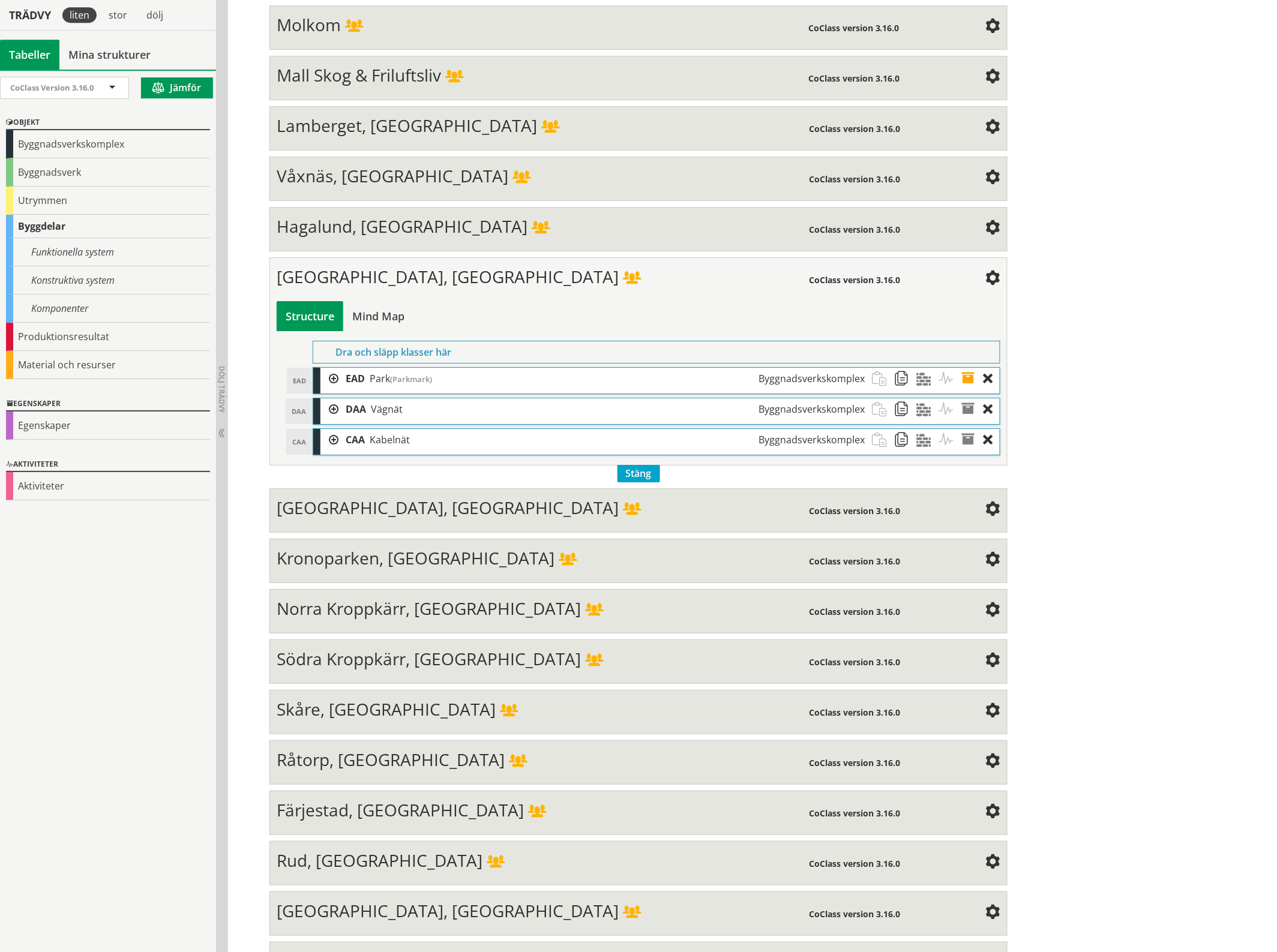
click at [987, 272] on span at bounding box center [992, 279] width 15 height 15
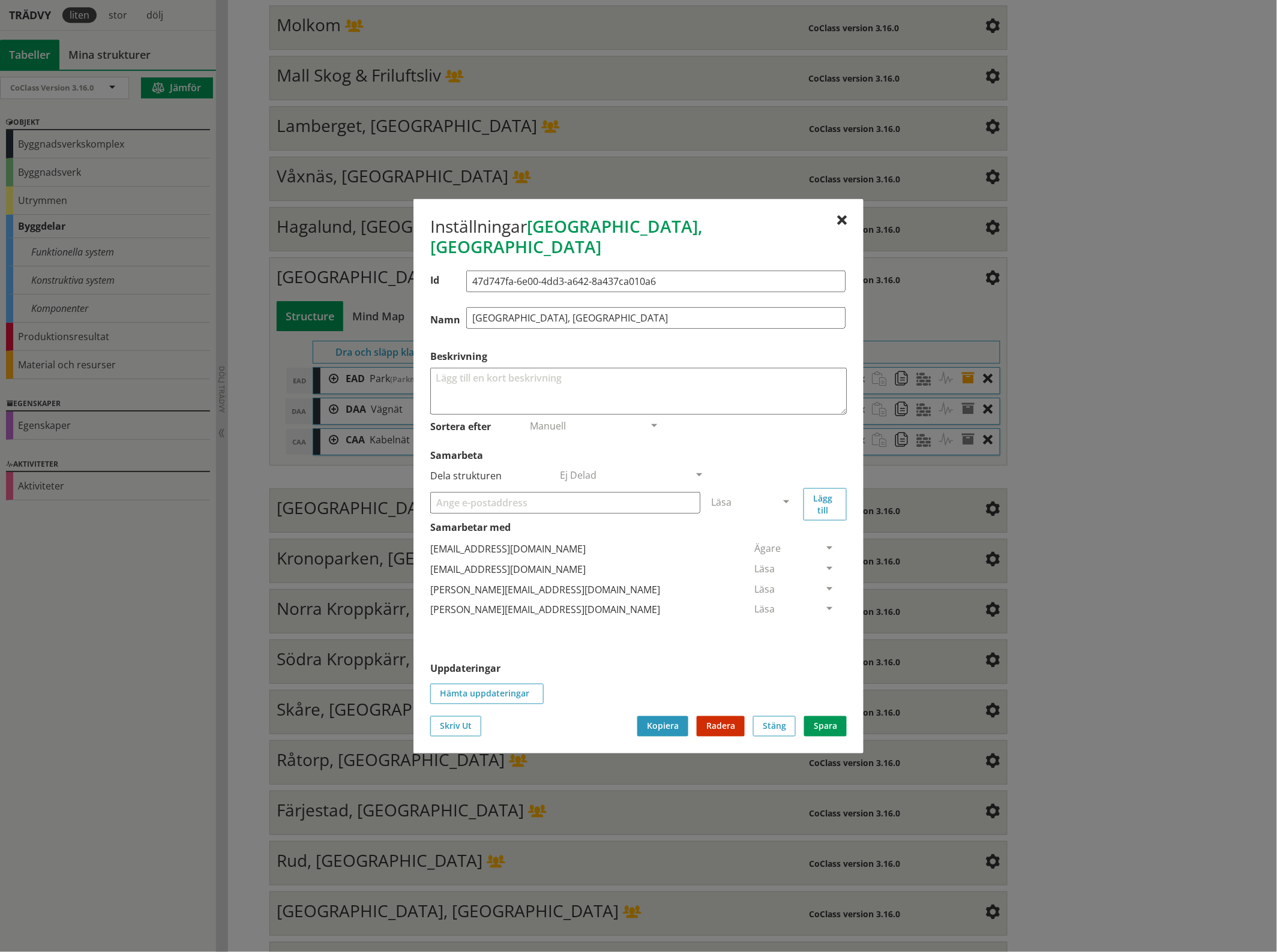
click at [581, 496] on input "Samarbeta" at bounding box center [566, 502] width 270 height 21
paste input "[EMAIL_ADDRESS][DOMAIN_NAME]"
type input "[EMAIL_ADDRESS][DOMAIN_NAME]"
click at [788, 497] on span at bounding box center [785, 502] width 11 height 11
click at [775, 531] on span "Administratör" at bounding box center [742, 538] width 63 height 14
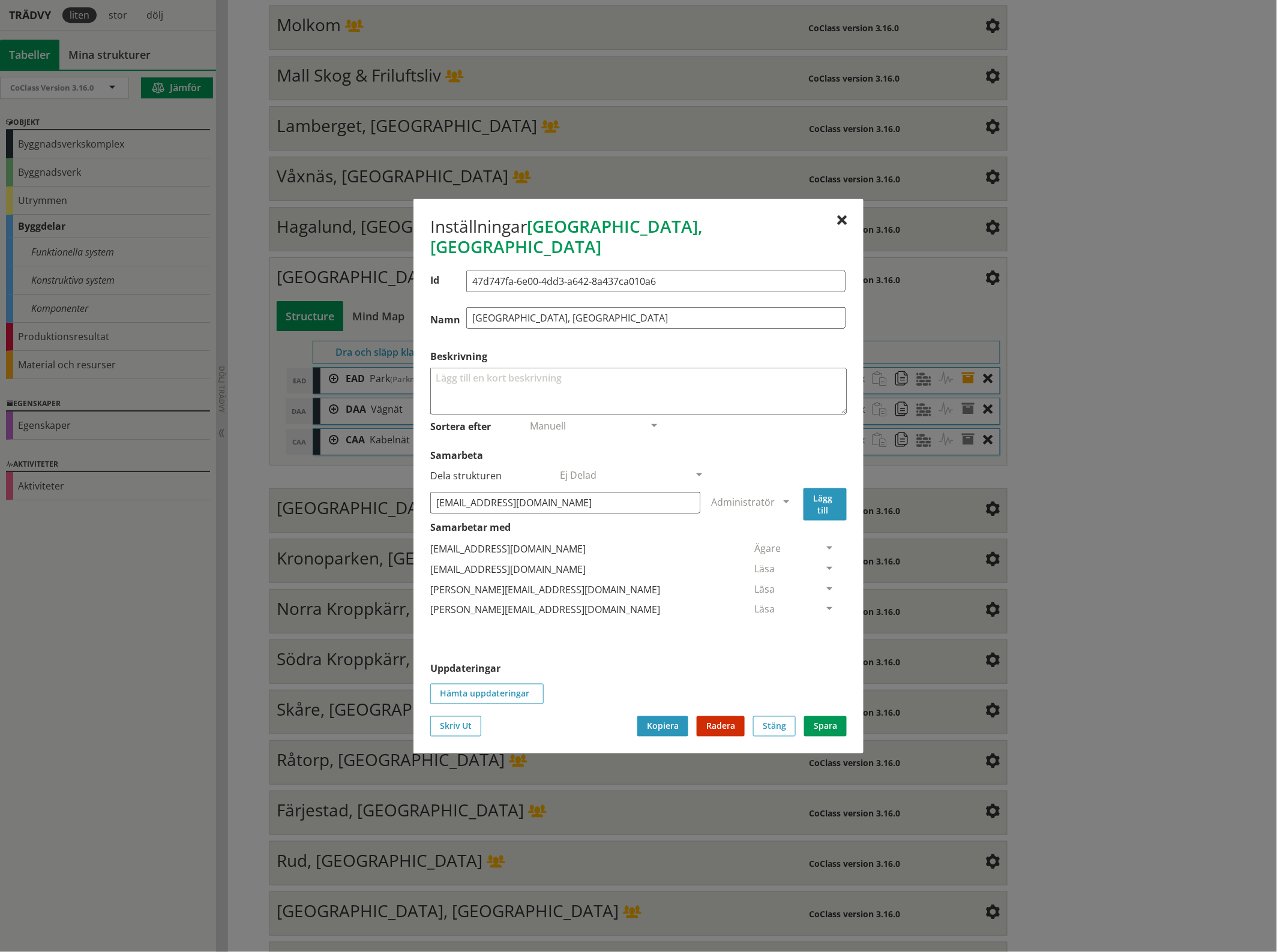
click at [822, 491] on button "Lägg till" at bounding box center [825, 503] width 43 height 32
click at [824, 625] on span at bounding box center [829, 629] width 11 height 11
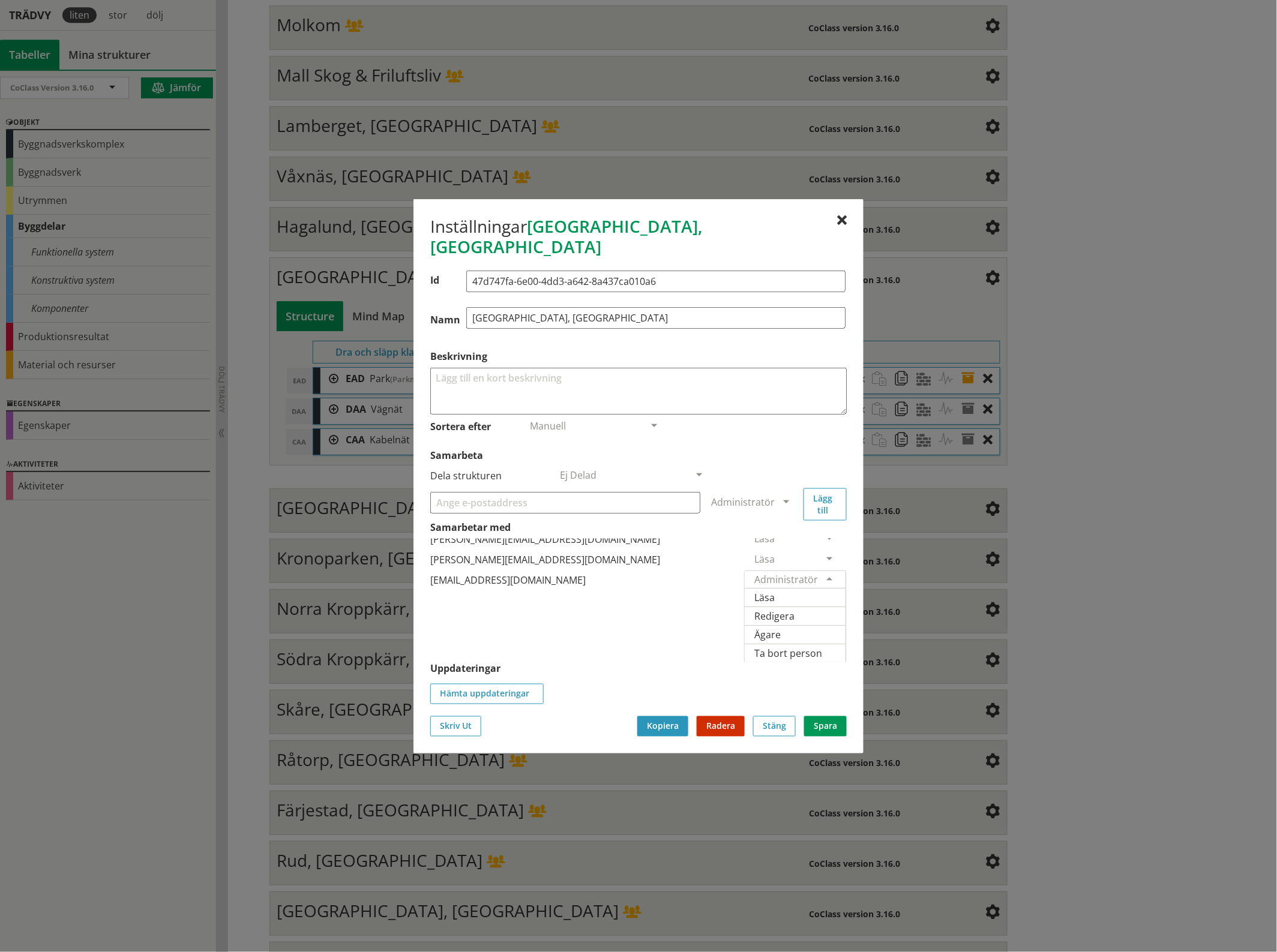
scroll to position [79, 0]
click at [780, 628] on span "Ägare" at bounding box center [767, 634] width 26 height 14
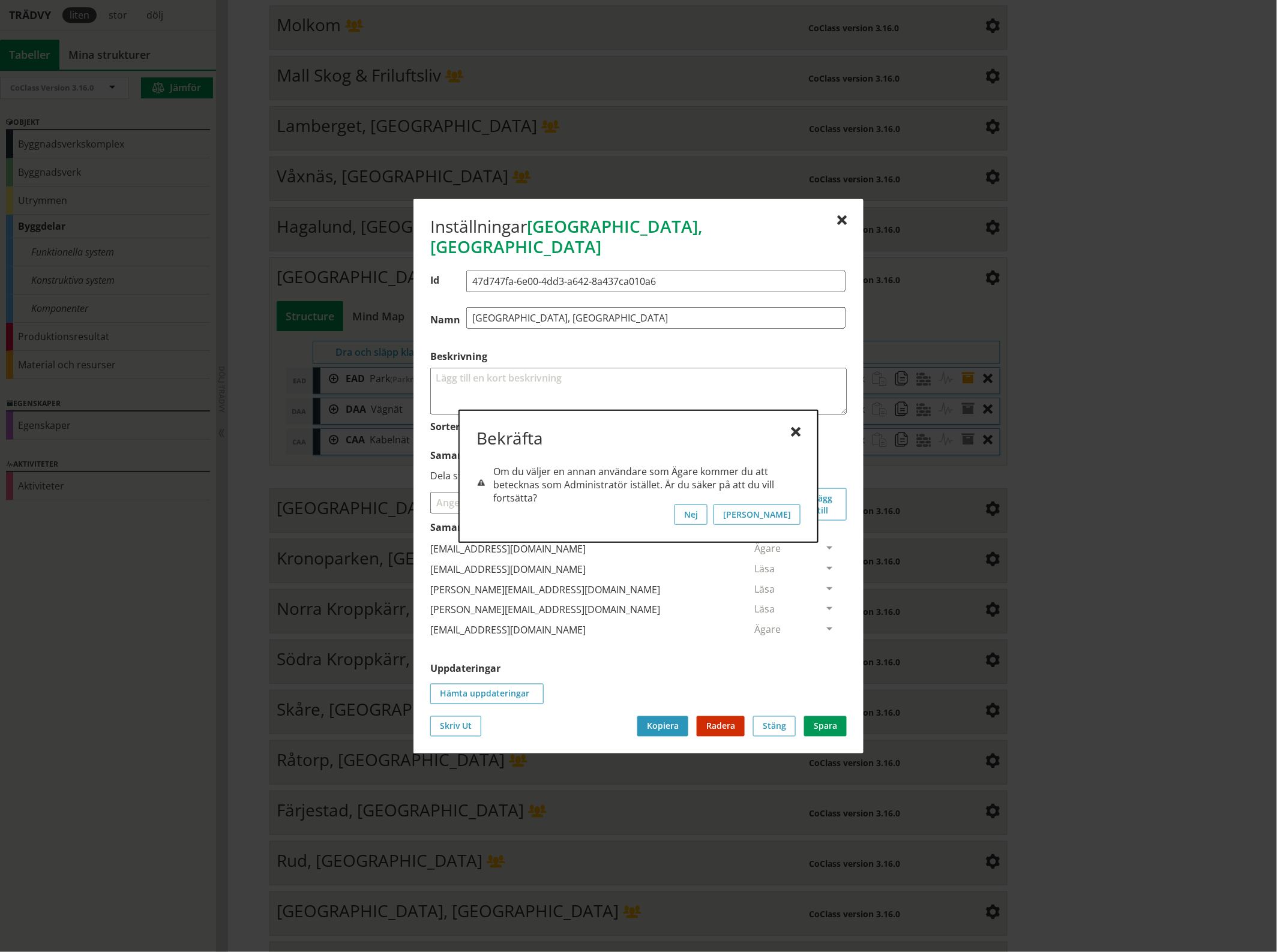
scroll to position [0, 0]
click at [793, 513] on button "[PERSON_NAME]" at bounding box center [757, 514] width 87 height 20
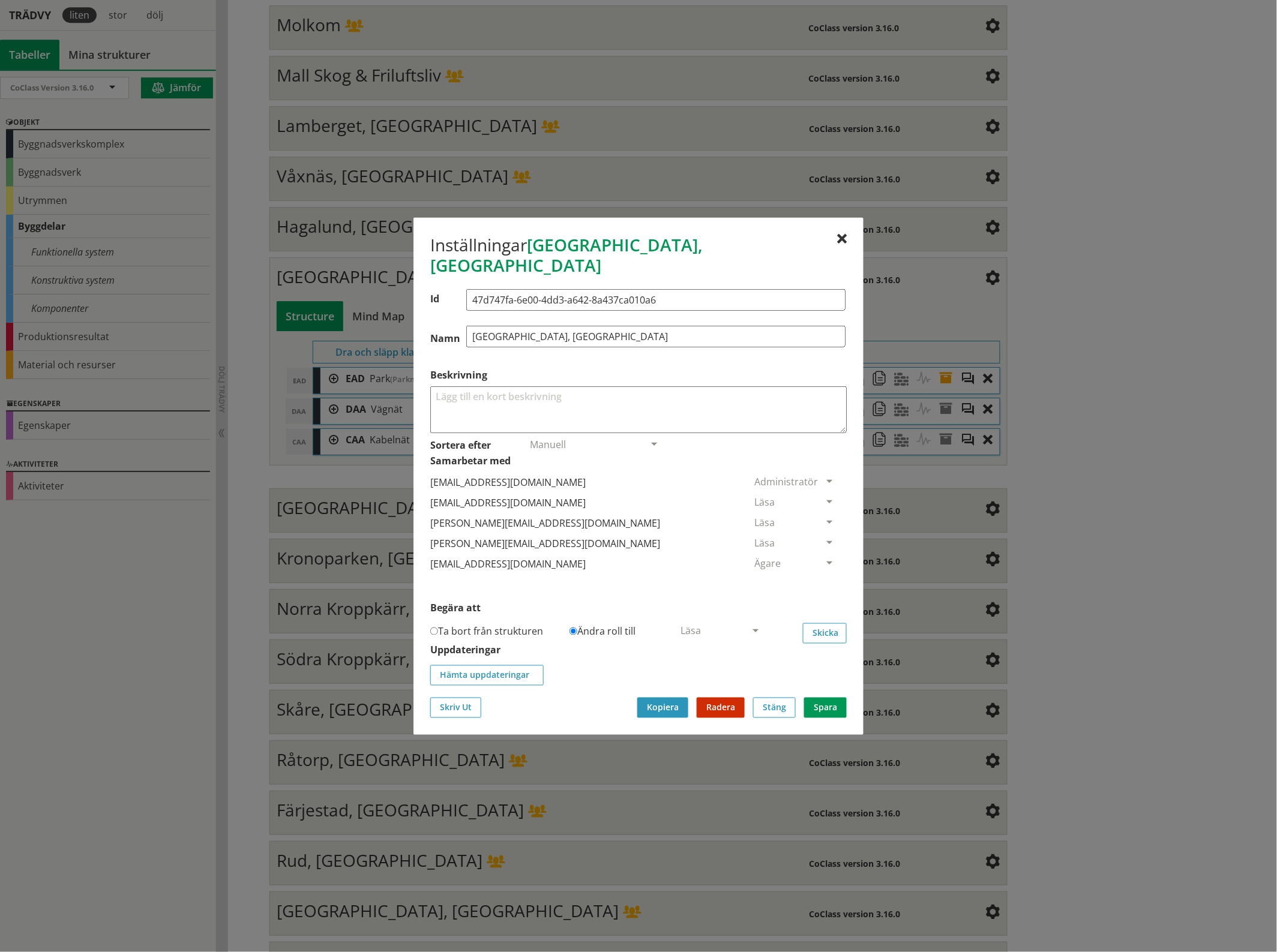
click at [824, 497] on span at bounding box center [829, 502] width 11 height 11
click at [822, 568] on span "Ta bort person" at bounding box center [788, 575] width 68 height 14
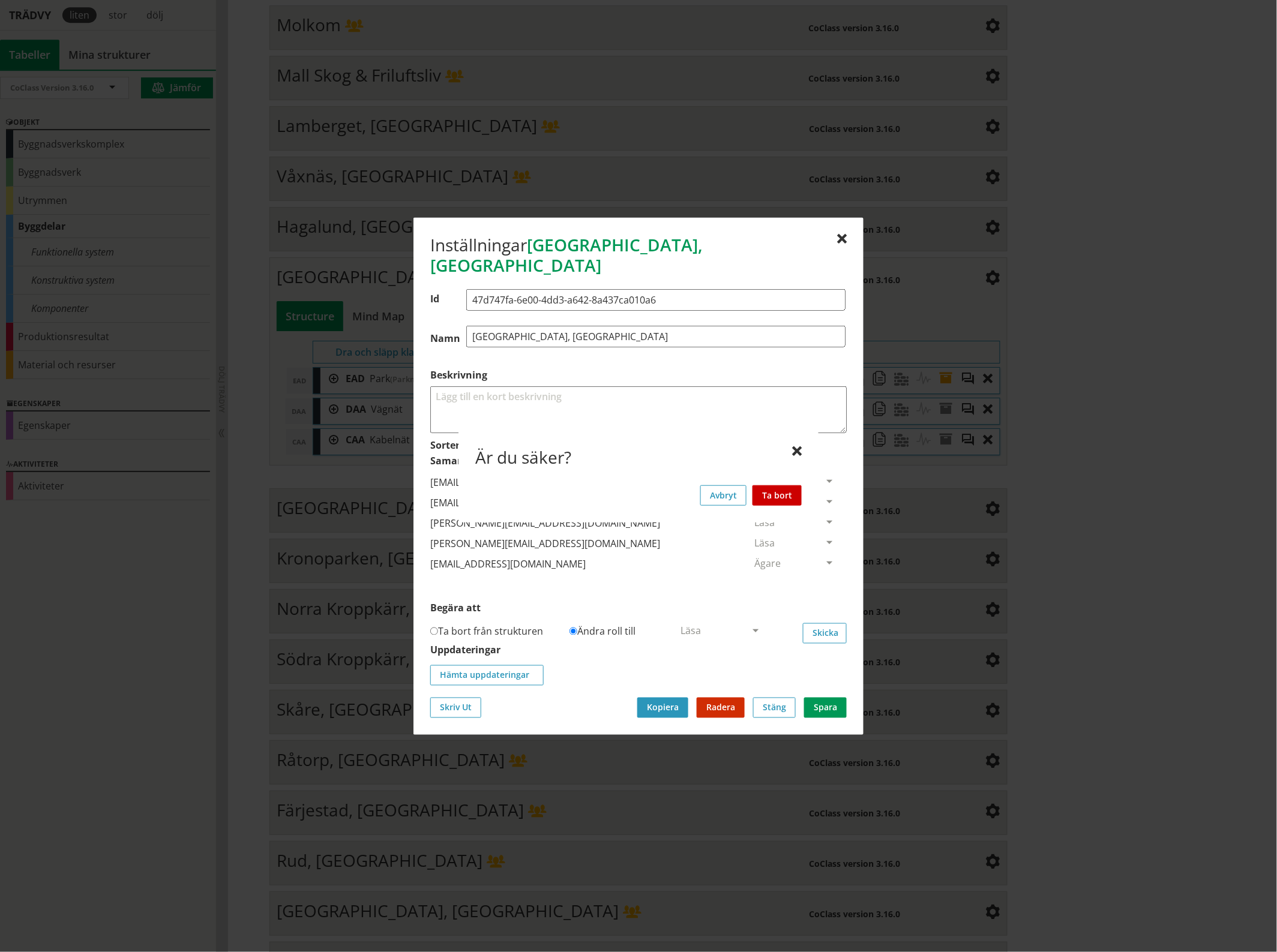
click at [789, 495] on button "Ta bort" at bounding box center [777, 494] width 50 height 20
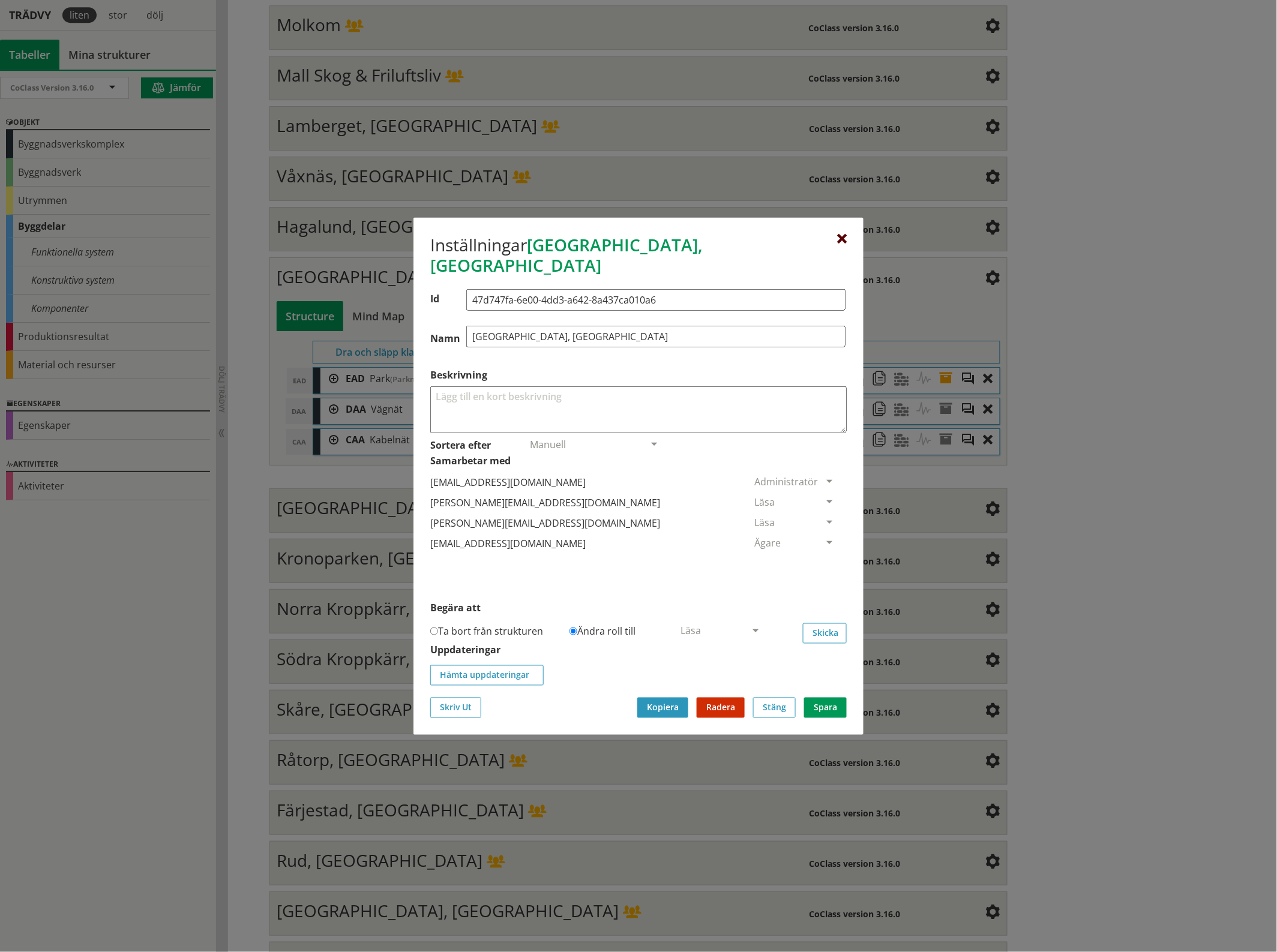
click at [839, 244] on div at bounding box center [842, 239] width 10 height 10
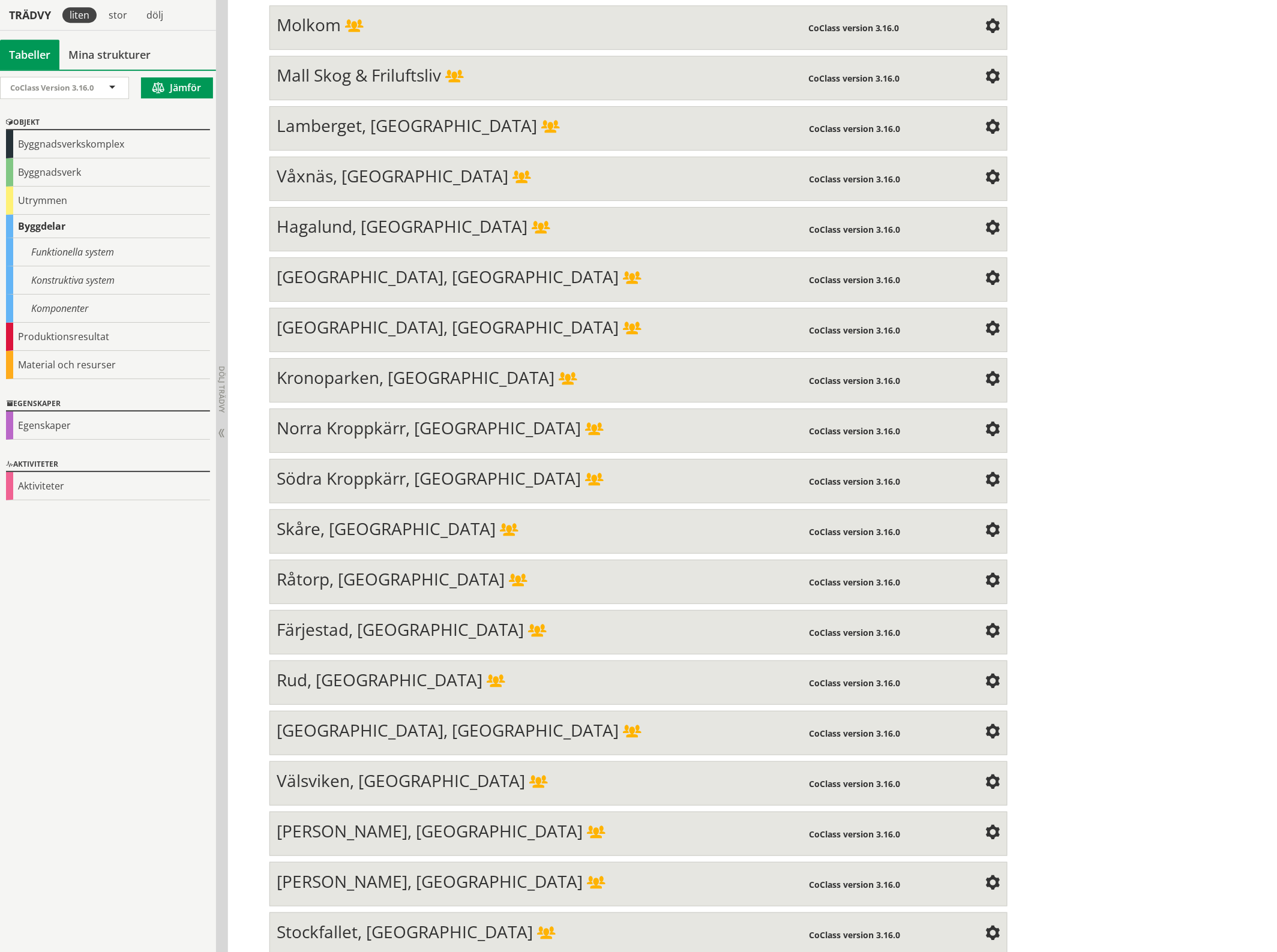
click at [988, 323] on span at bounding box center [992, 329] width 15 height 15
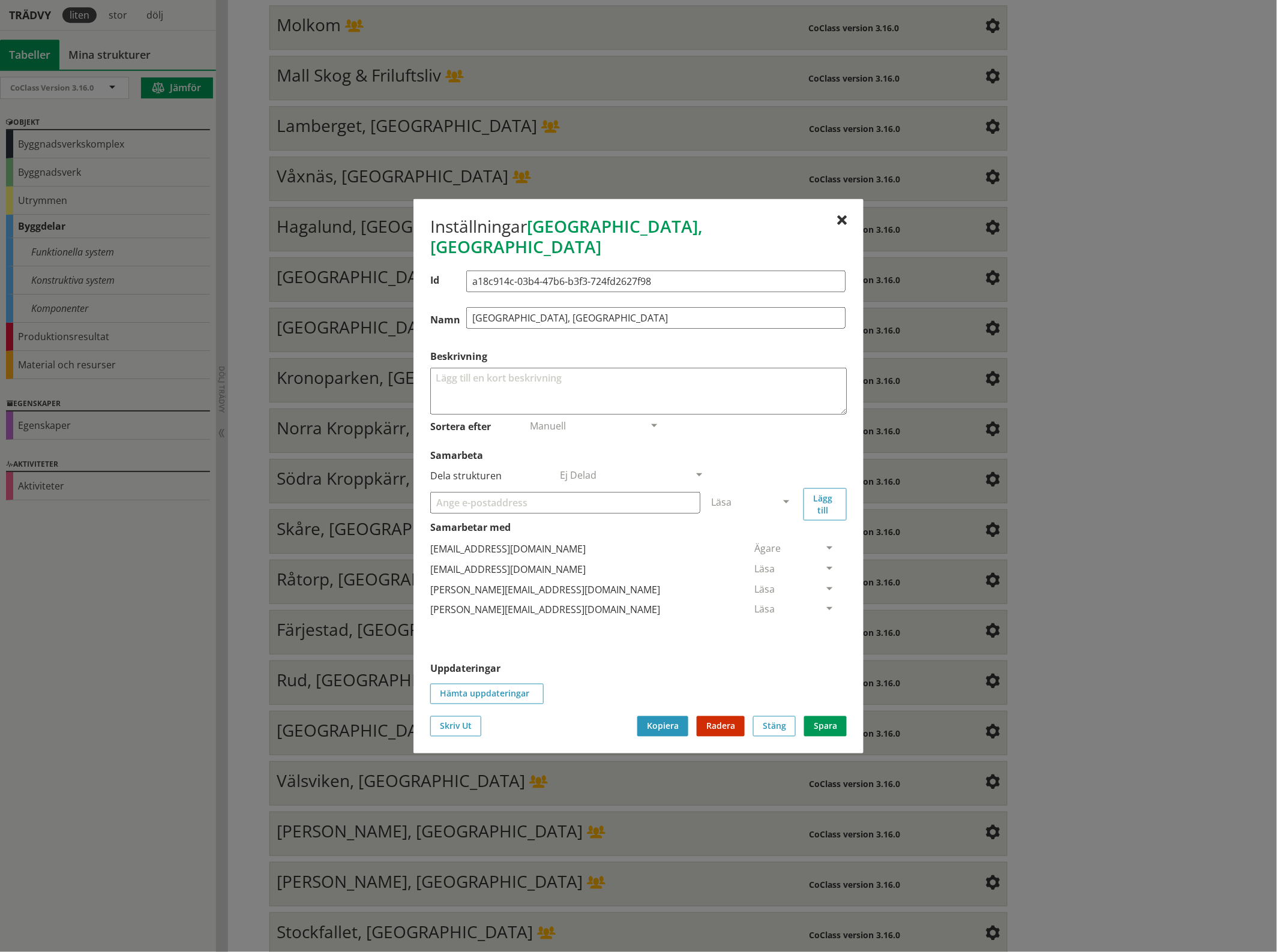
click at [558, 496] on input "Samarbeta" at bounding box center [566, 502] width 270 height 21
paste input "[EMAIL_ADDRESS][DOMAIN_NAME]"
type input "[EMAIL_ADDRESS][DOMAIN_NAME]"
click at [786, 497] on span at bounding box center [785, 502] width 11 height 11
click at [775, 531] on span "Administratör" at bounding box center [742, 538] width 63 height 14
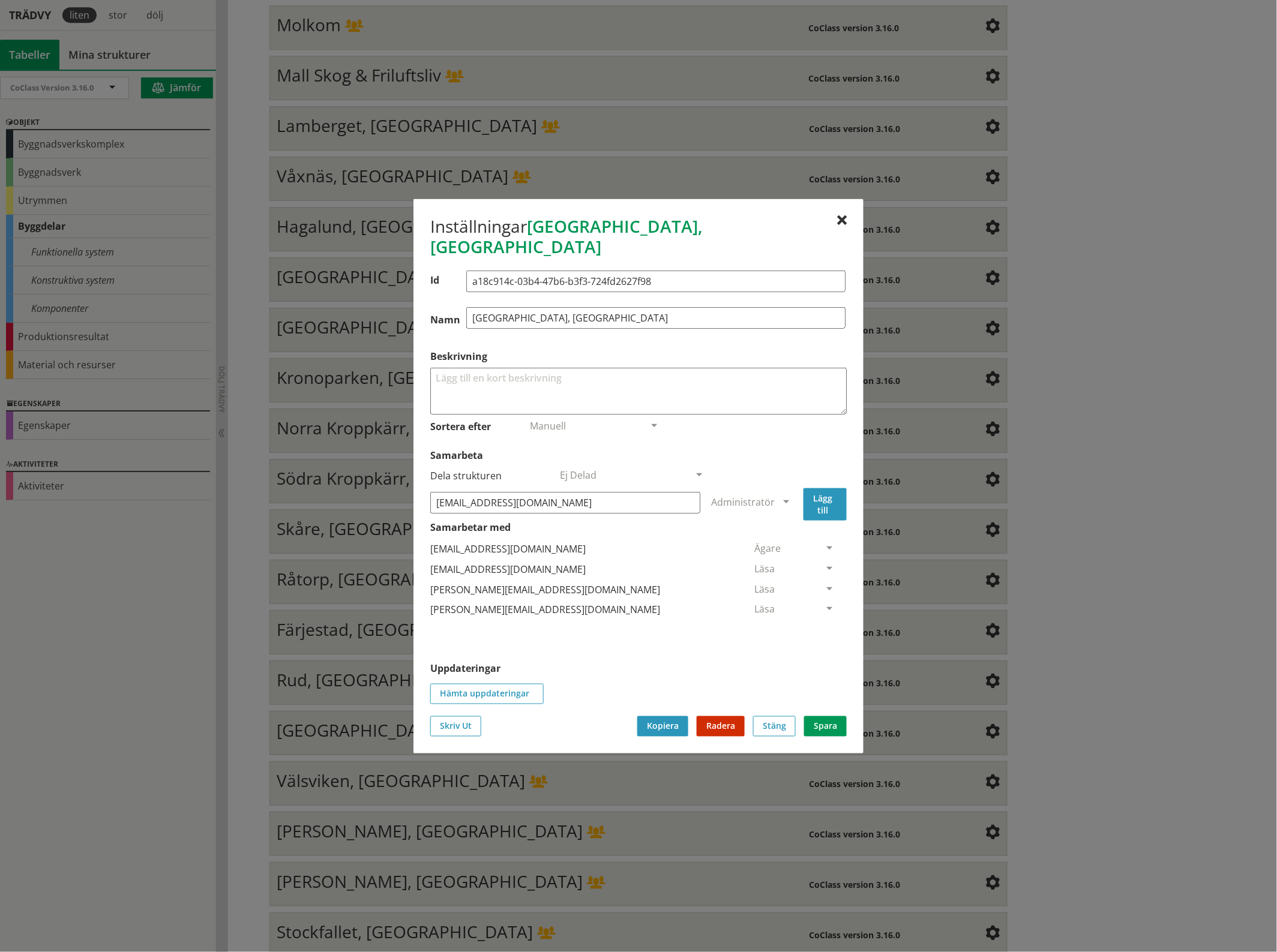
click at [827, 498] on button "Lägg till" at bounding box center [825, 503] width 43 height 32
click at [824, 625] on span at bounding box center [829, 629] width 11 height 11
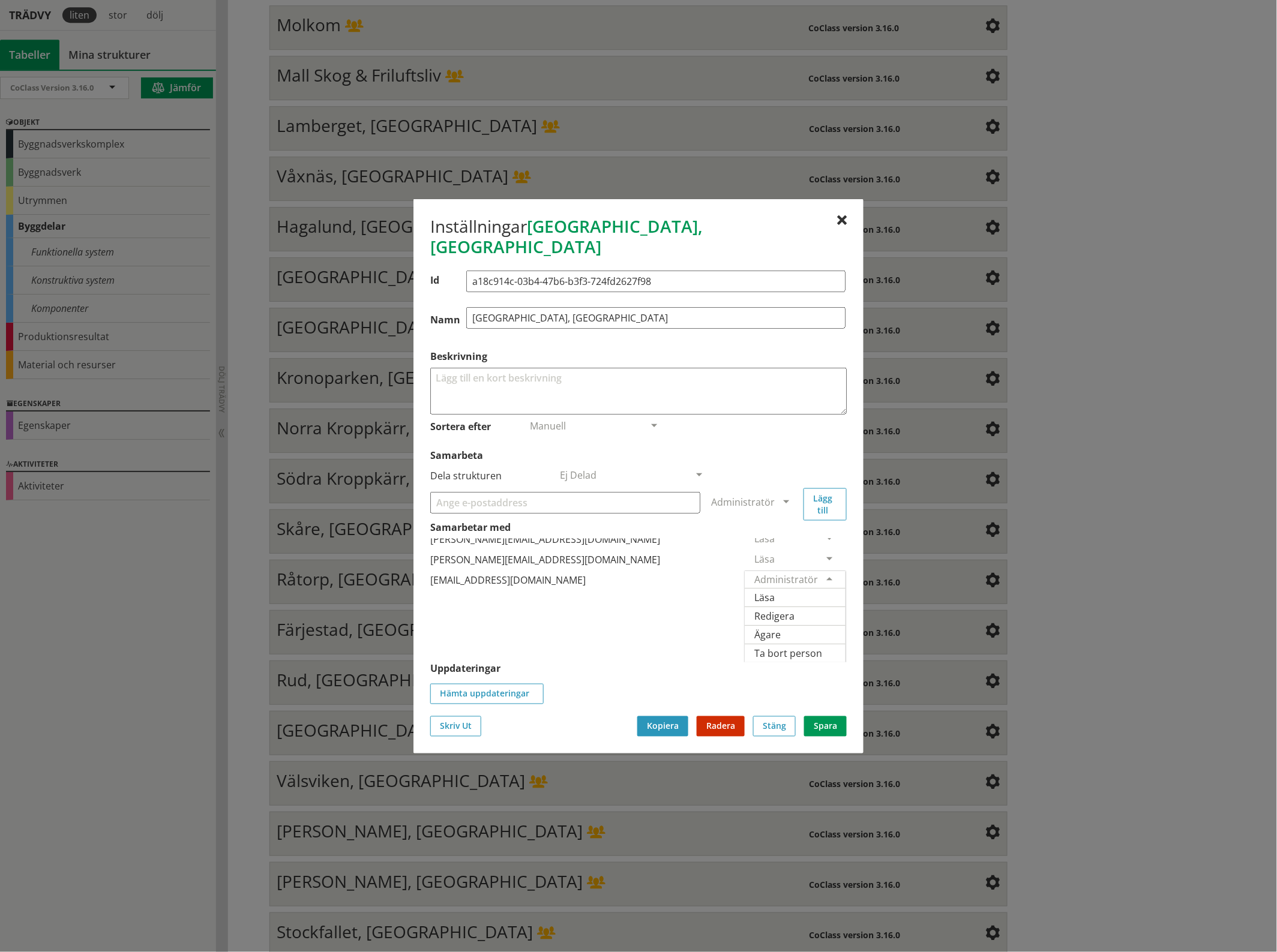
scroll to position [67, 0]
click at [780, 628] on span "Ägare" at bounding box center [767, 634] width 26 height 14
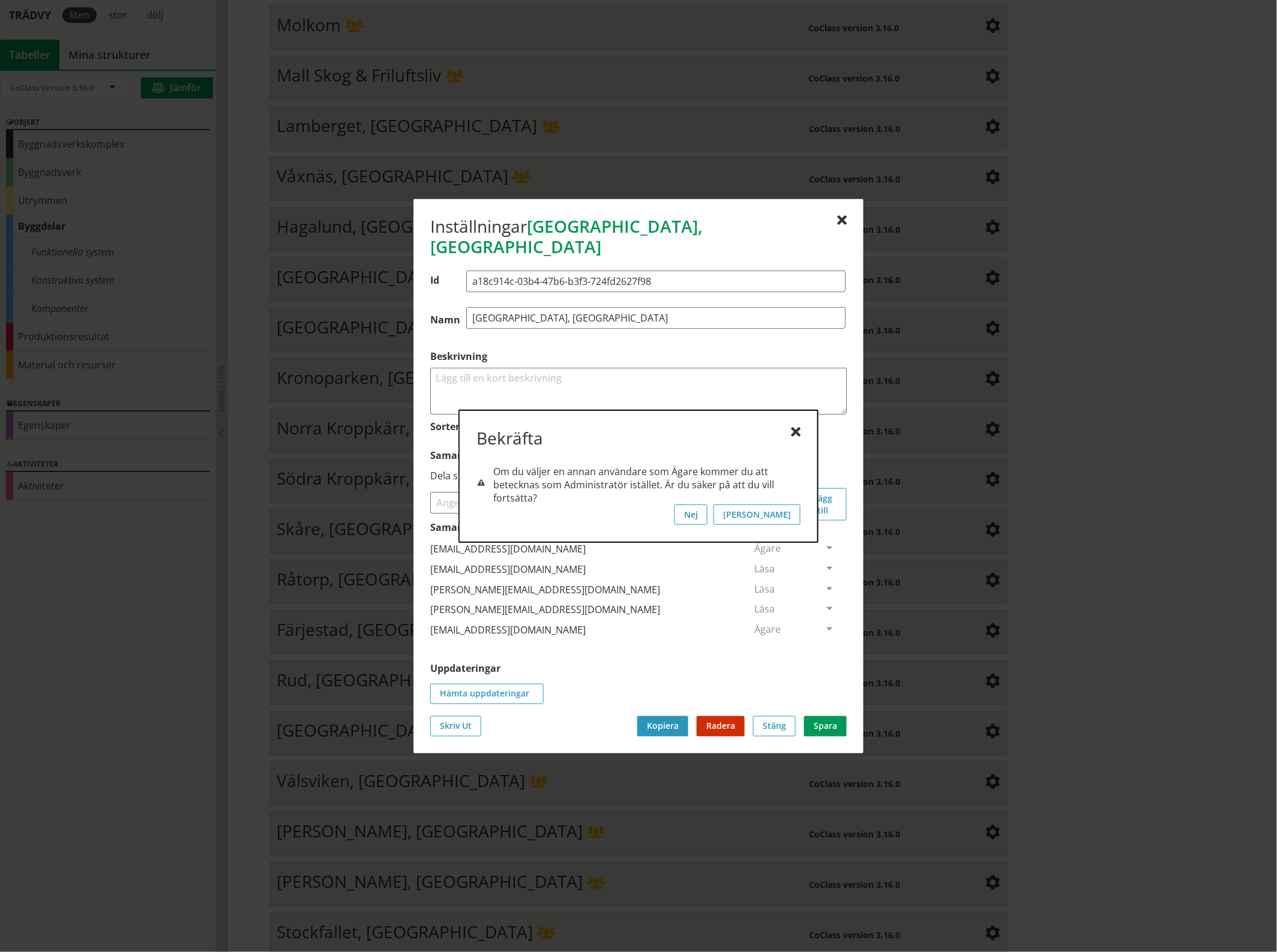
scroll to position [0, 0]
click at [790, 505] on button "[PERSON_NAME]" at bounding box center [757, 514] width 87 height 20
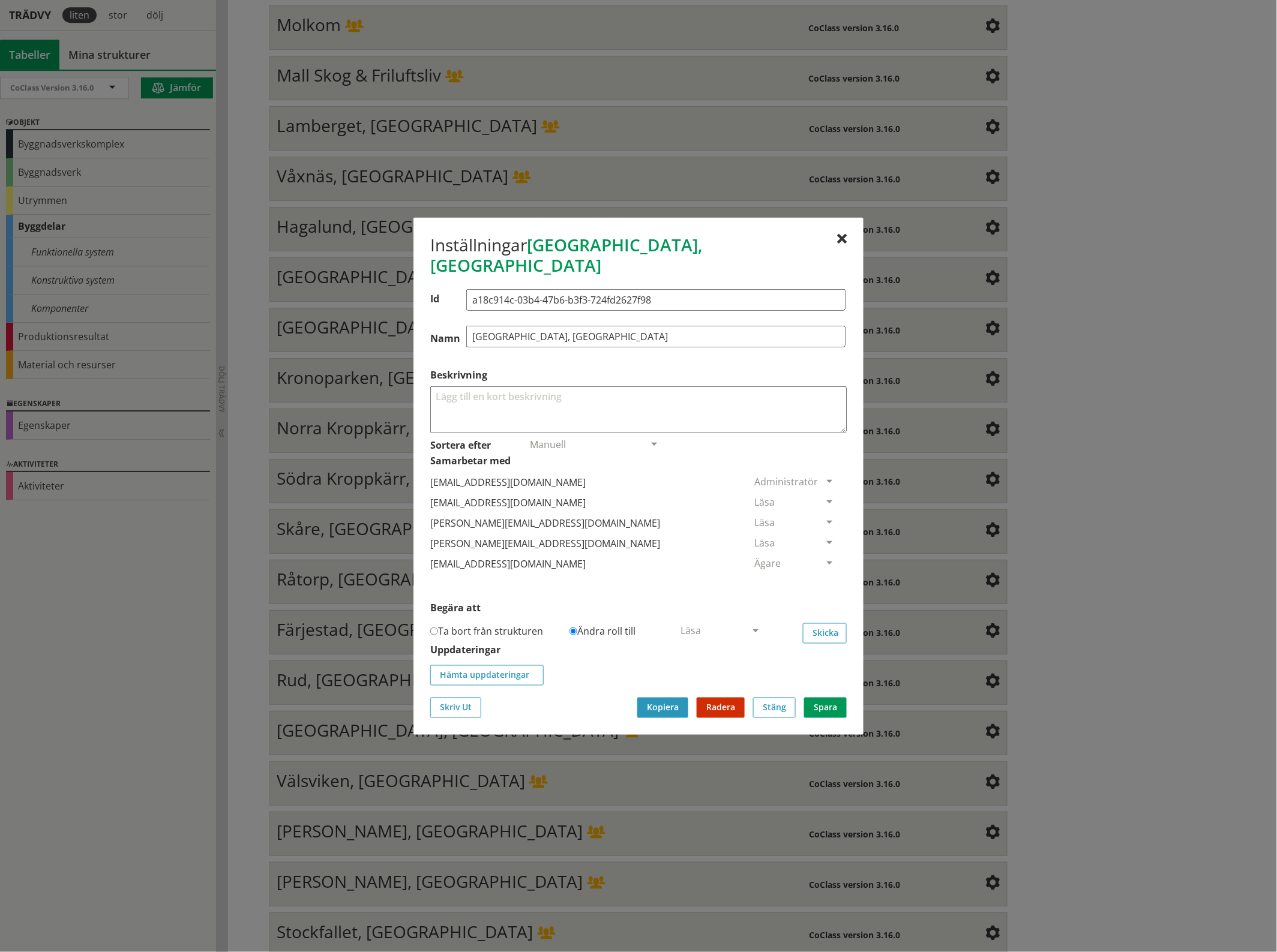
click at [824, 497] on span at bounding box center [829, 502] width 11 height 11
click at [822, 568] on span "Ta bort person" at bounding box center [788, 575] width 68 height 14
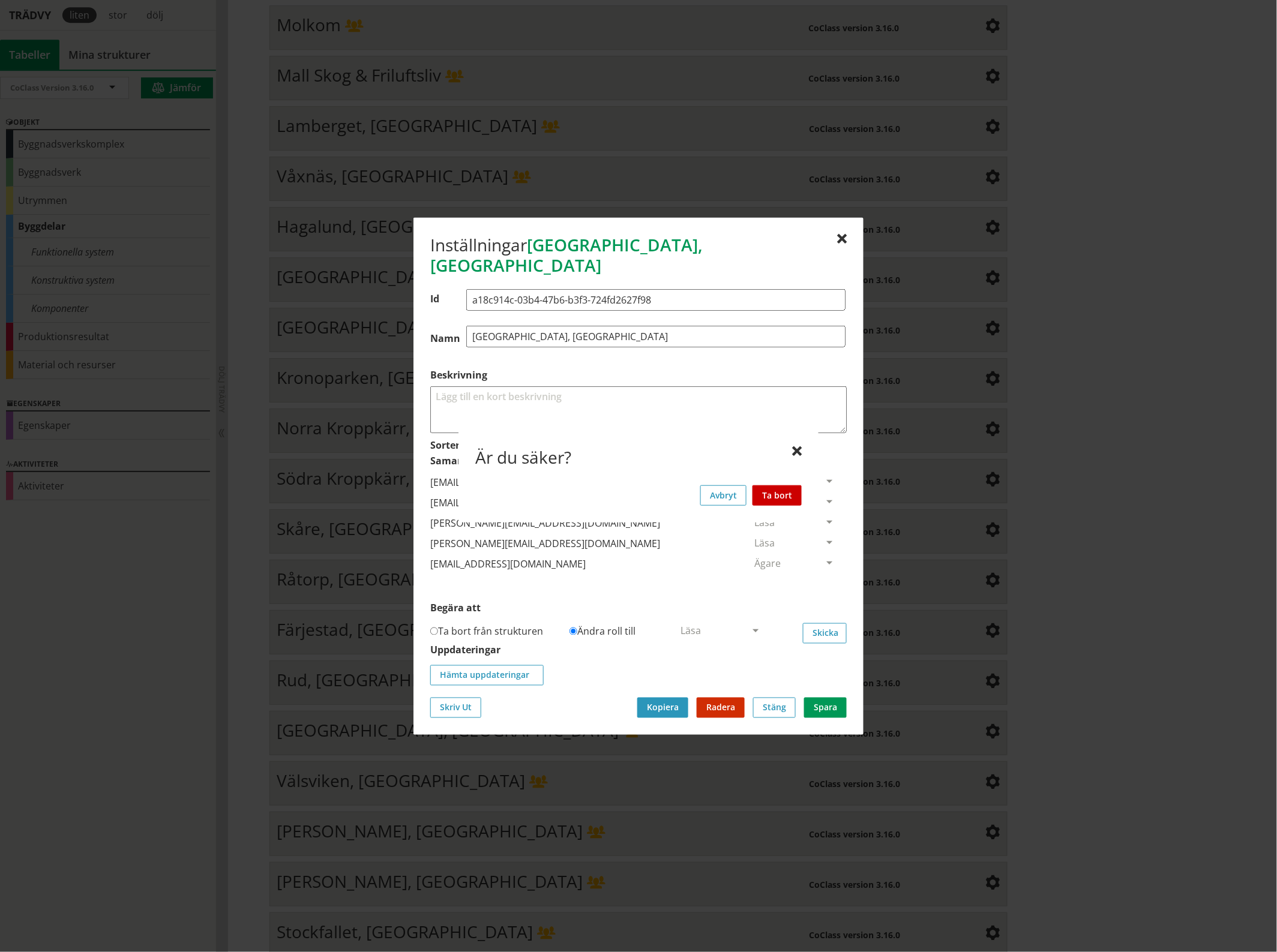
click at [789, 493] on button "Ta bort" at bounding box center [777, 494] width 50 height 20
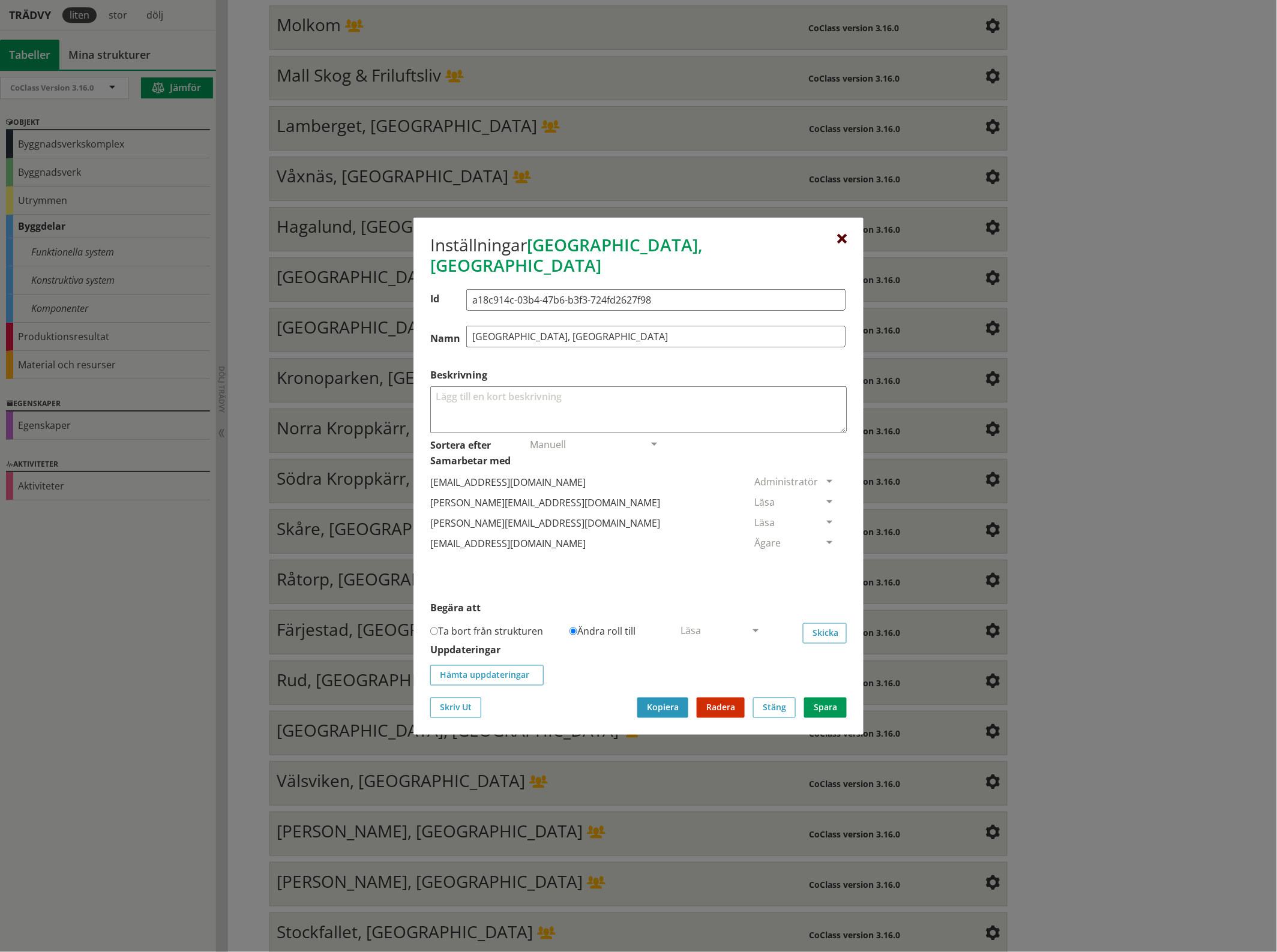
click at [840, 244] on div at bounding box center [842, 239] width 10 height 10
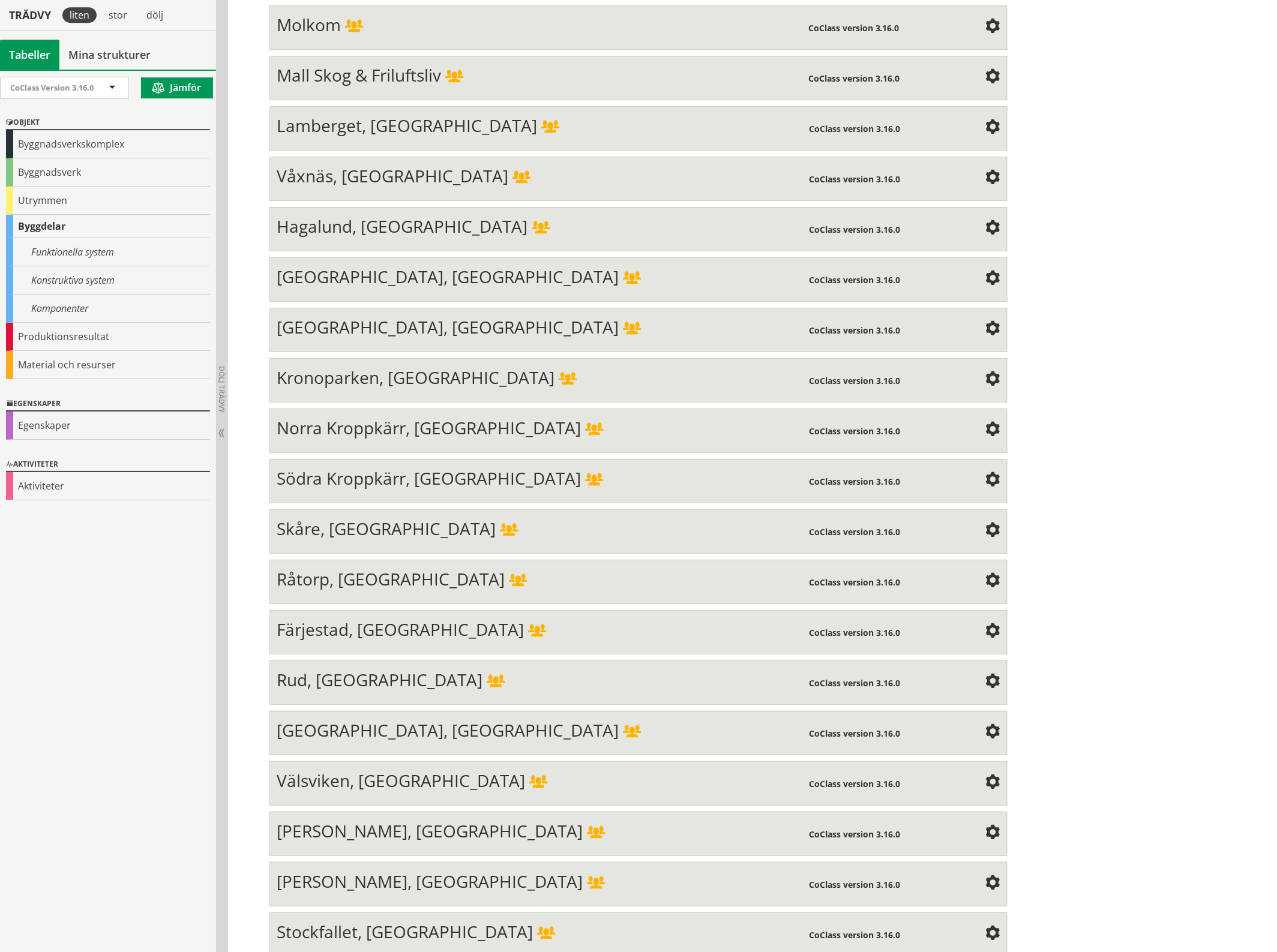
click at [985, 372] on span at bounding box center [992, 379] width 15 height 15
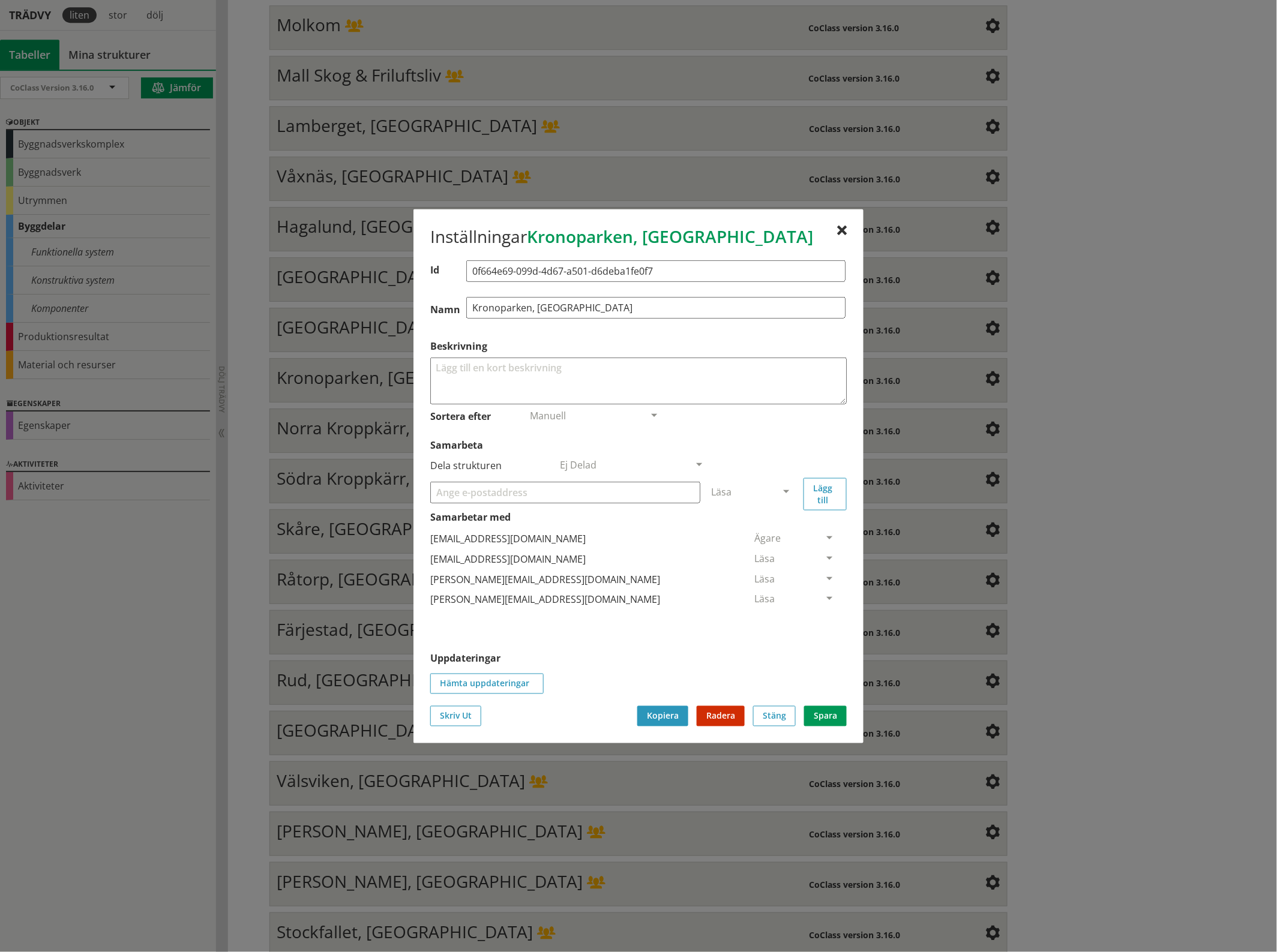
click at [462, 489] on input "Samarbeta" at bounding box center [566, 492] width 270 height 21
paste input "[EMAIL_ADDRESS][DOMAIN_NAME]"
type input "[EMAIL_ADDRESS][DOMAIN_NAME]"
click at [792, 490] on div "Läsa" at bounding box center [752, 491] width 101 height 17
click at [775, 524] on span "Administratör" at bounding box center [742, 527] width 63 height 14
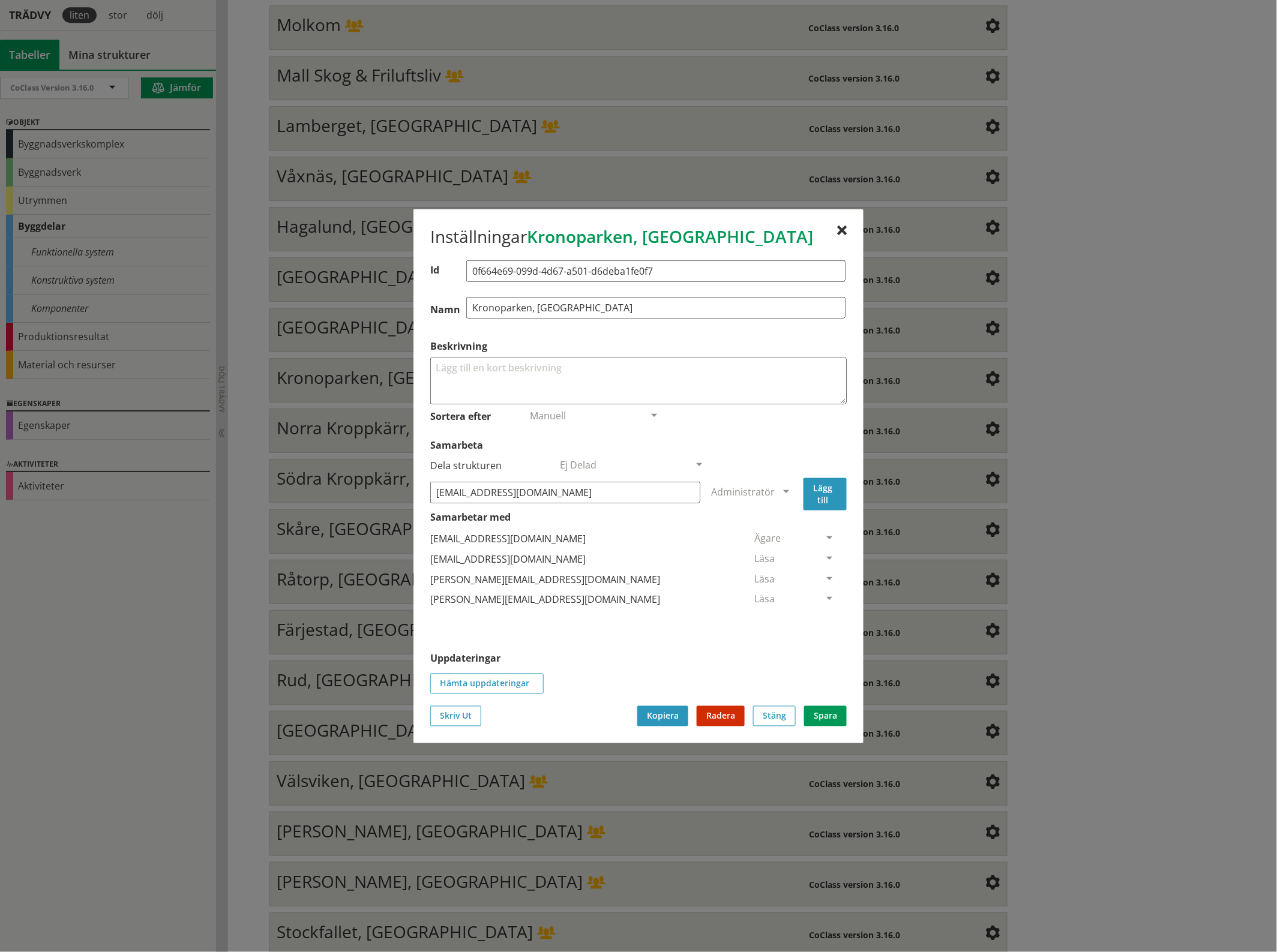
click at [822, 490] on button "Lägg till" at bounding box center [825, 493] width 43 height 32
click at [824, 615] on span at bounding box center [829, 620] width 11 height 11
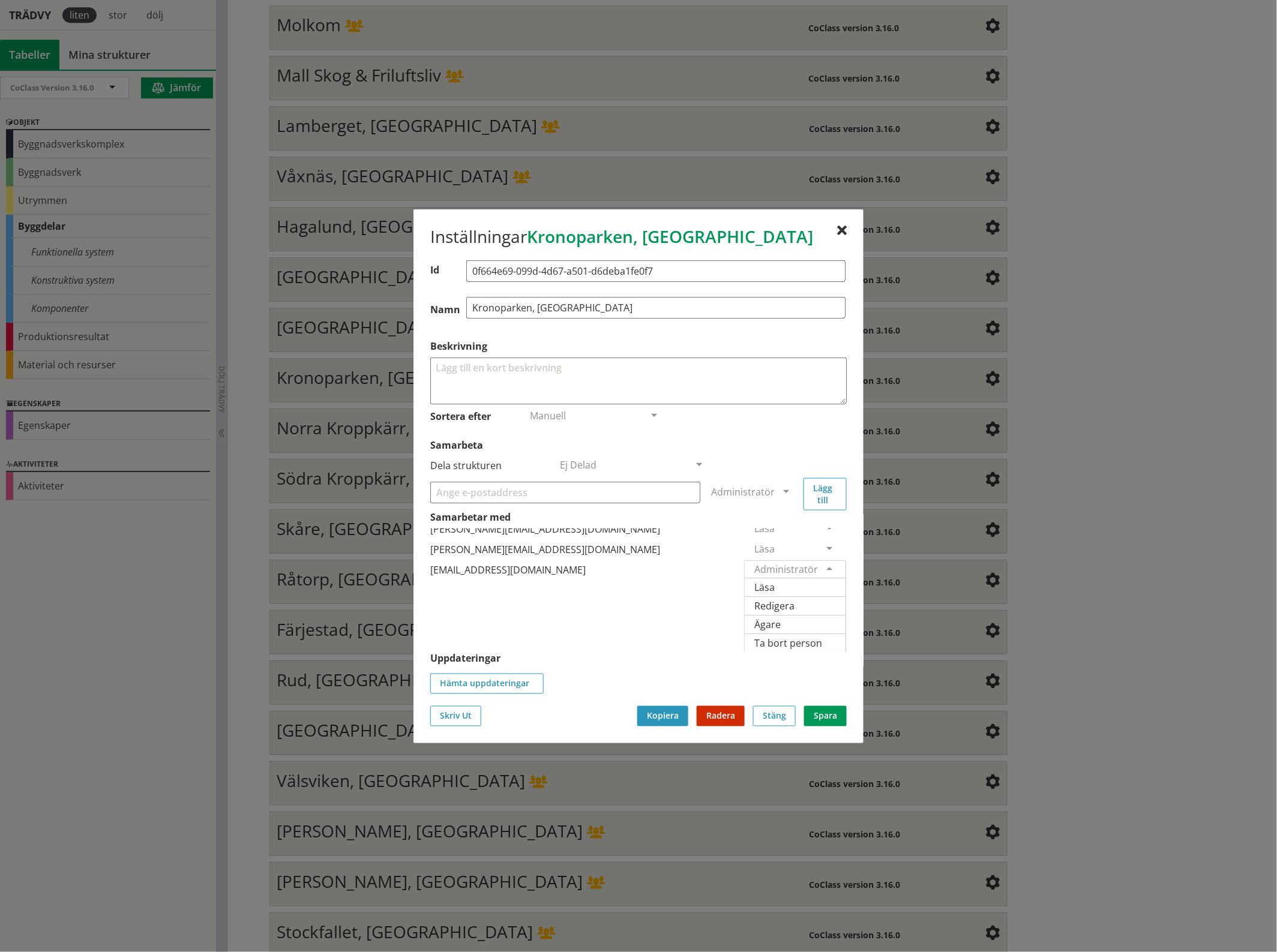
scroll to position [83, 0]
click at [780, 617] on span "Ägare" at bounding box center [767, 624] width 26 height 14
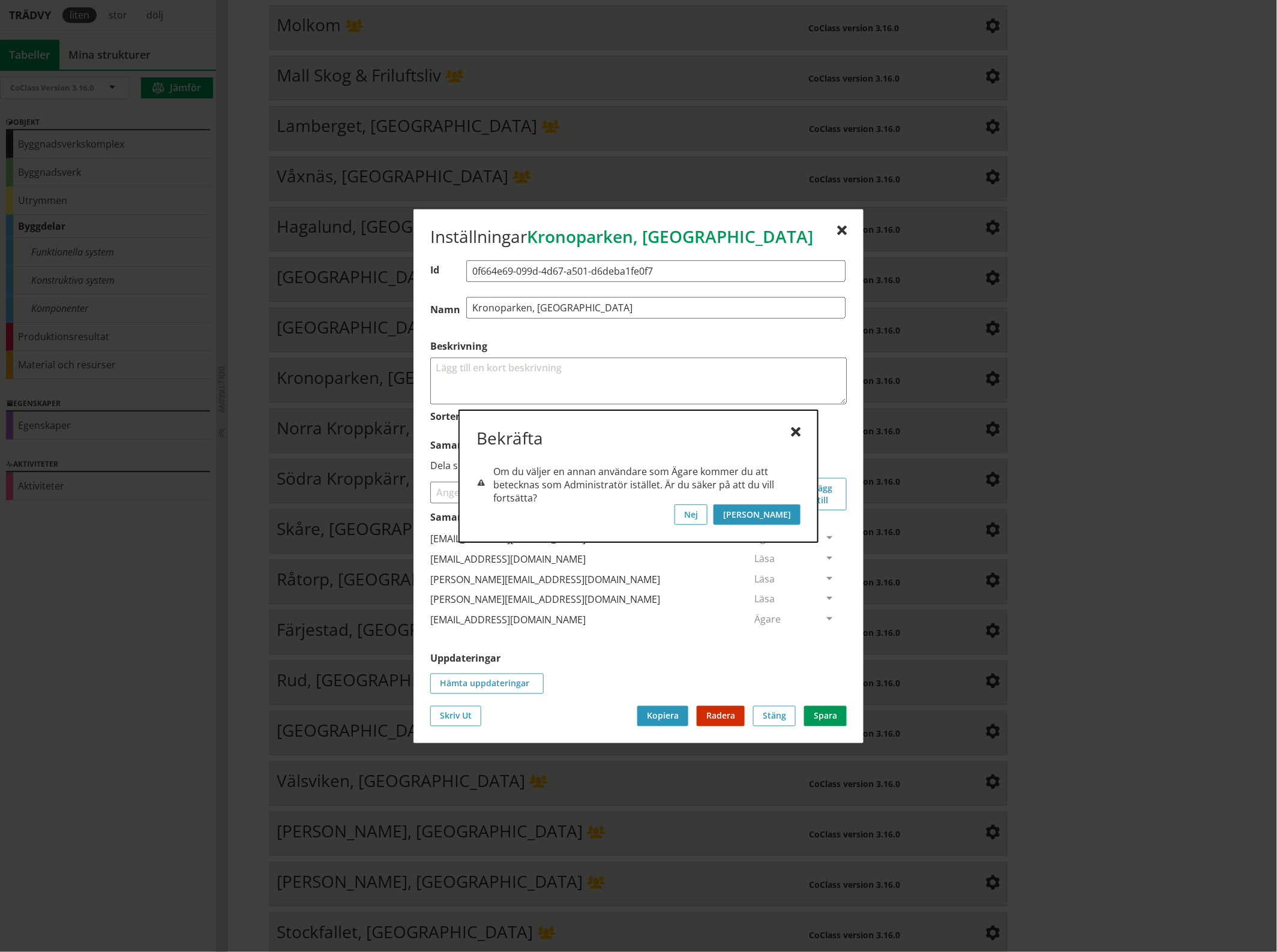
click at [789, 516] on button "[PERSON_NAME]" at bounding box center [757, 514] width 87 height 20
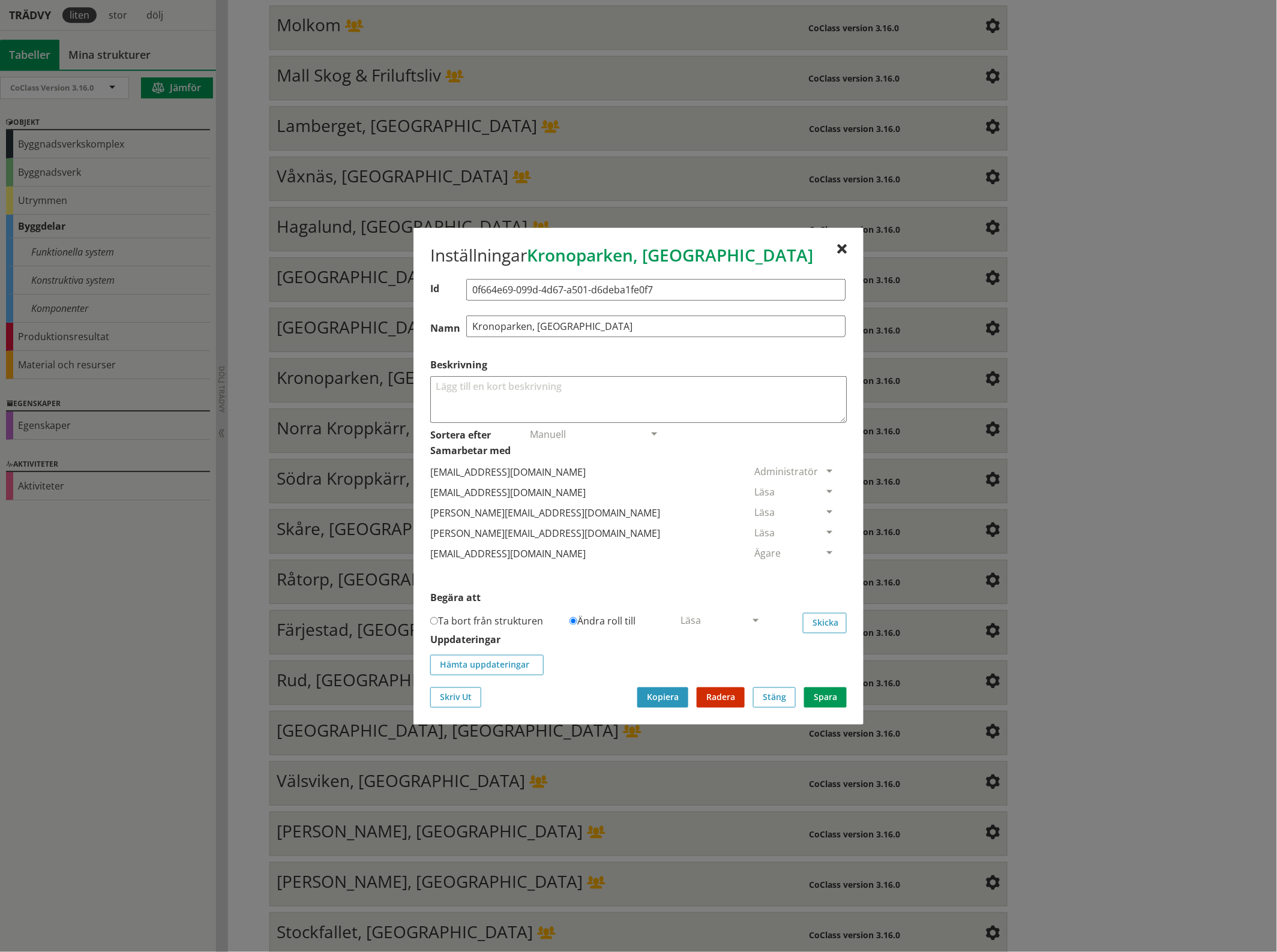
click at [824, 488] on span at bounding box center [829, 492] width 11 height 11
click at [822, 571] on span "Ta bort person" at bounding box center [788, 565] width 68 height 14
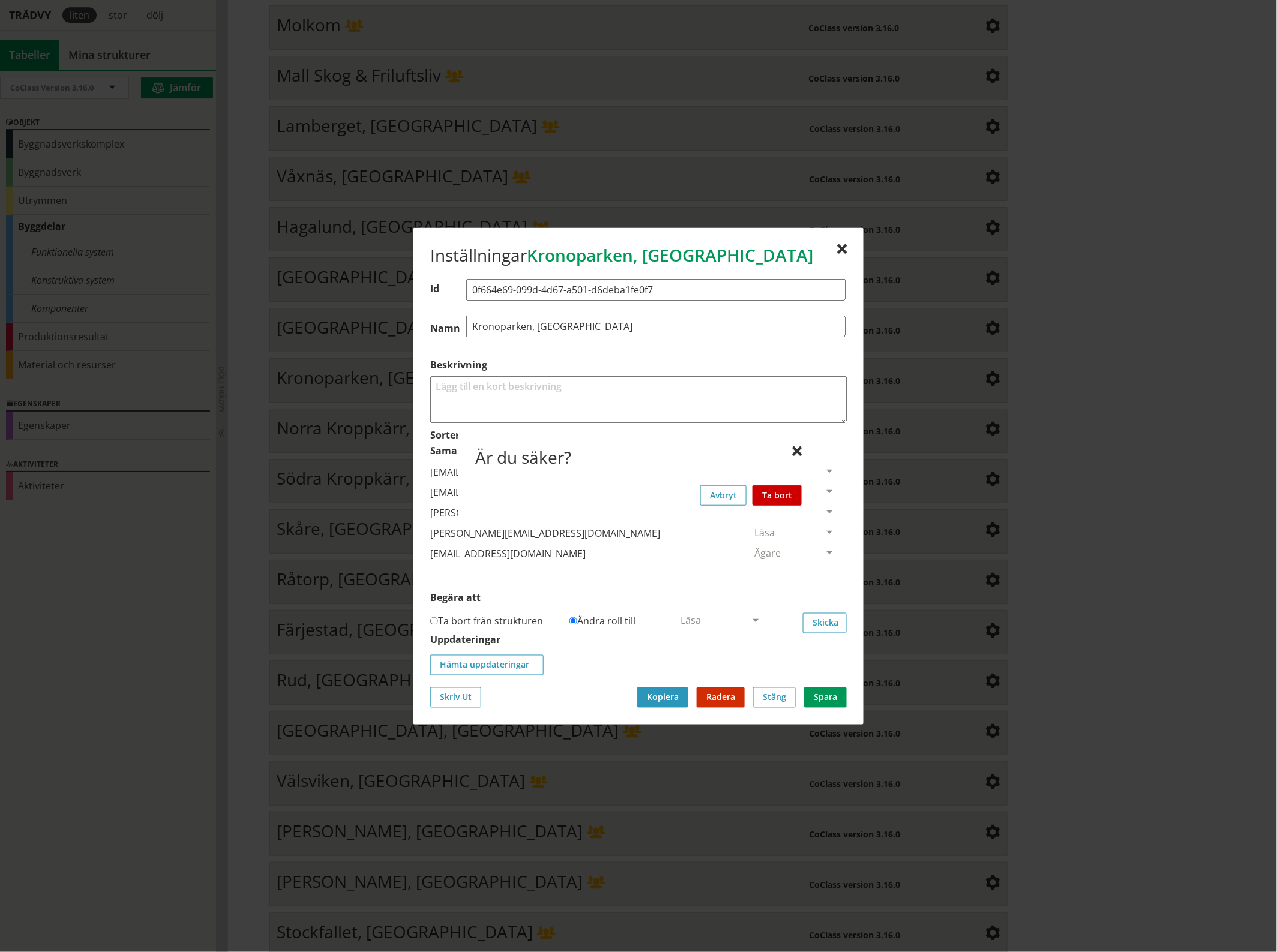
click at [790, 491] on button "Ta bort" at bounding box center [777, 494] width 50 height 20
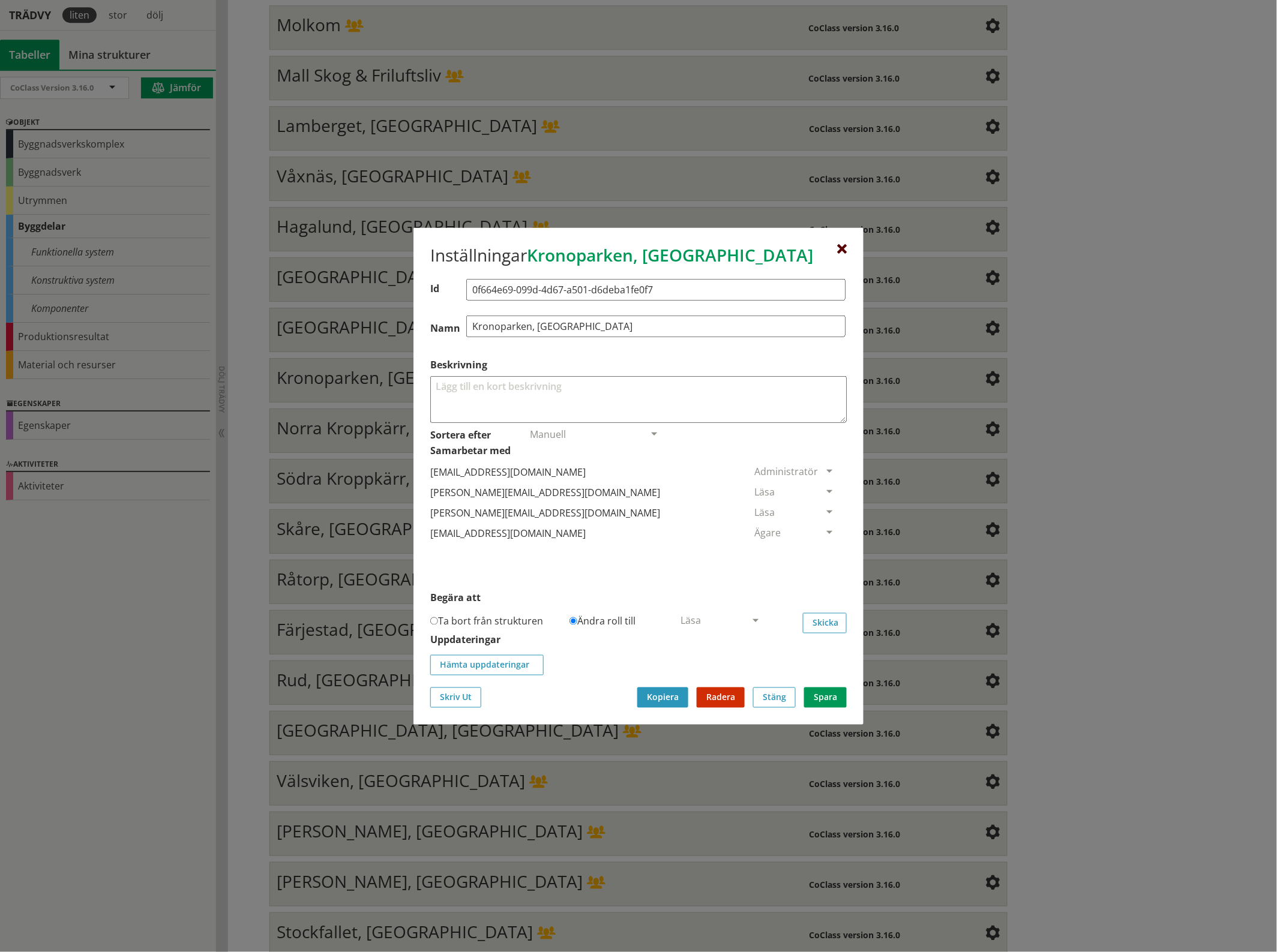
click at [844, 245] on div at bounding box center [842, 249] width 10 height 10
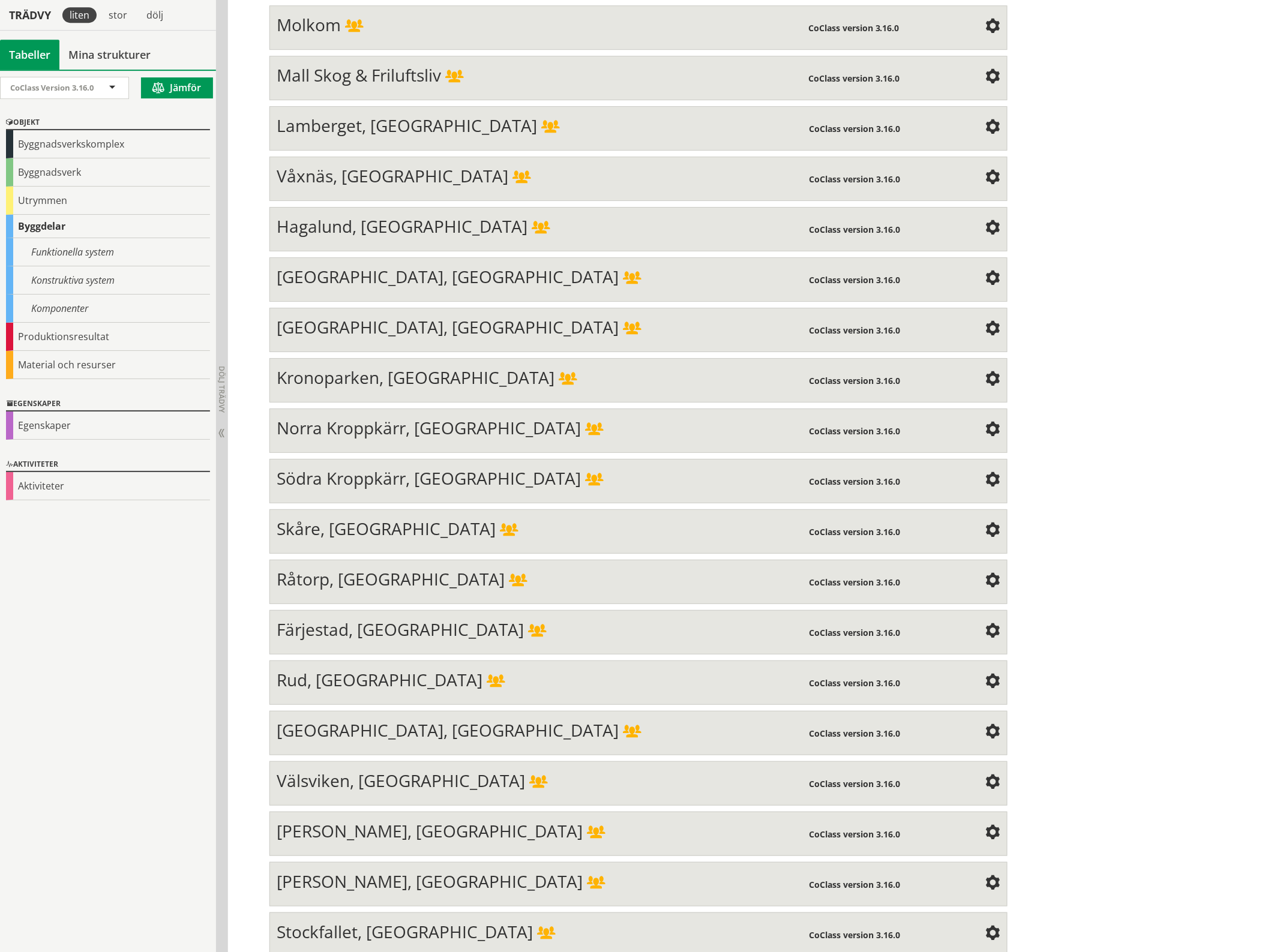
click at [985, 423] on span at bounding box center [992, 429] width 15 height 15
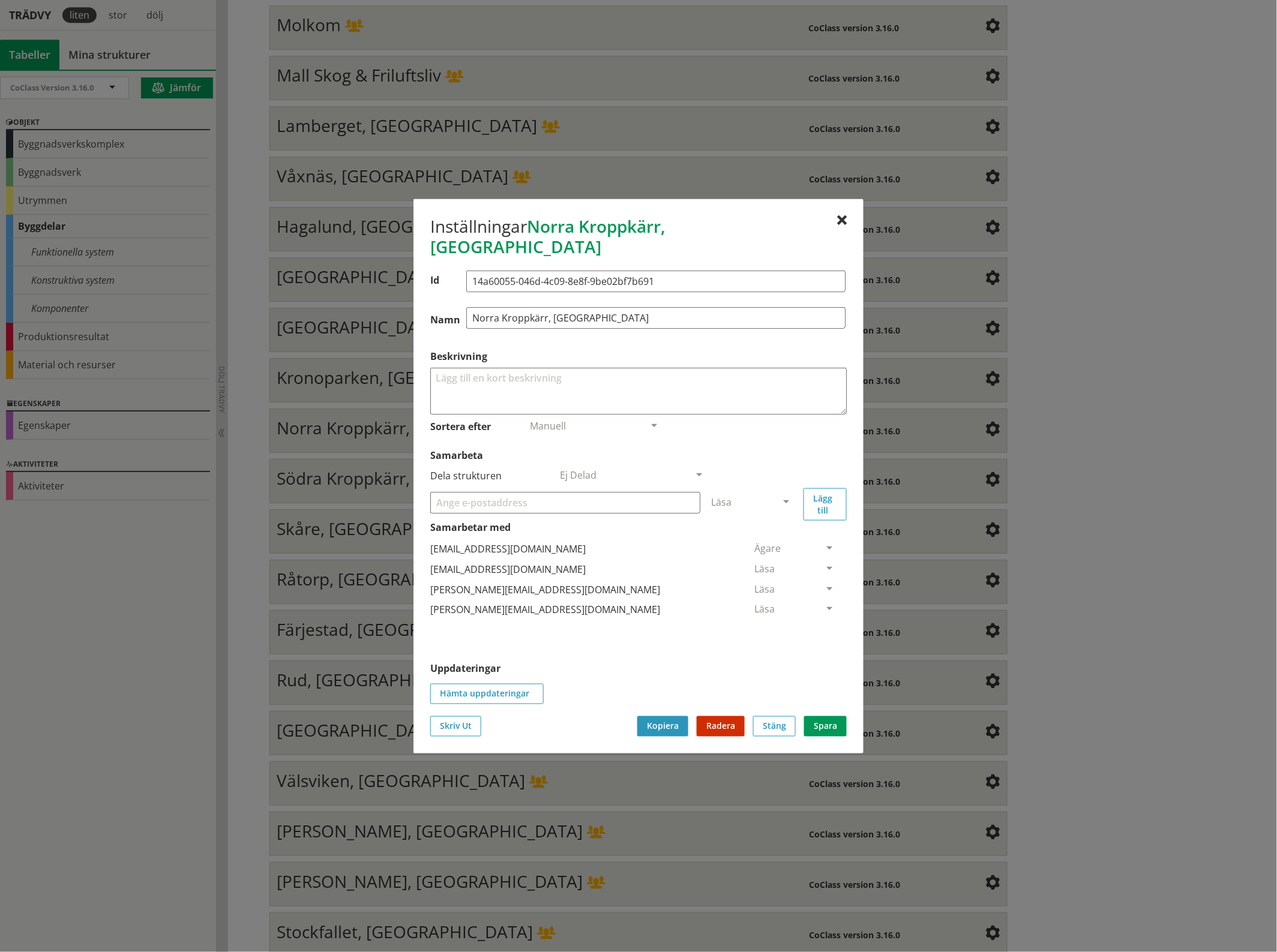
click at [628, 492] on input "Samarbeta" at bounding box center [566, 502] width 270 height 21
paste input "[EMAIL_ADDRESS][DOMAIN_NAME]"
type input "[EMAIL_ADDRESS][DOMAIN_NAME]"
click at [789, 497] on span at bounding box center [785, 502] width 11 height 11
click at [775, 531] on span "Administratör" at bounding box center [742, 538] width 63 height 14
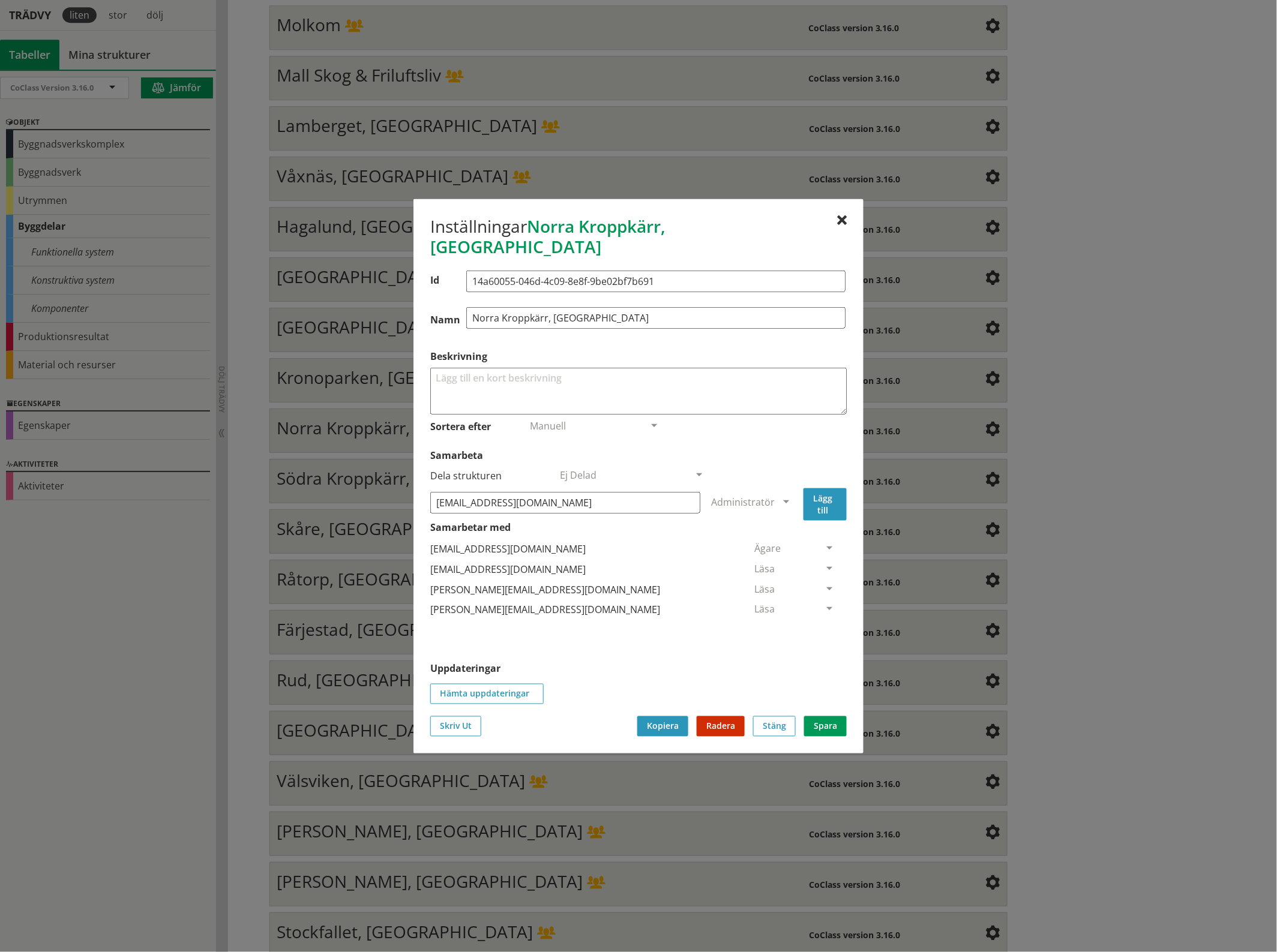
click at [821, 489] on button "Lägg till" at bounding box center [825, 503] width 43 height 32
click at [824, 625] on span at bounding box center [829, 629] width 11 height 11
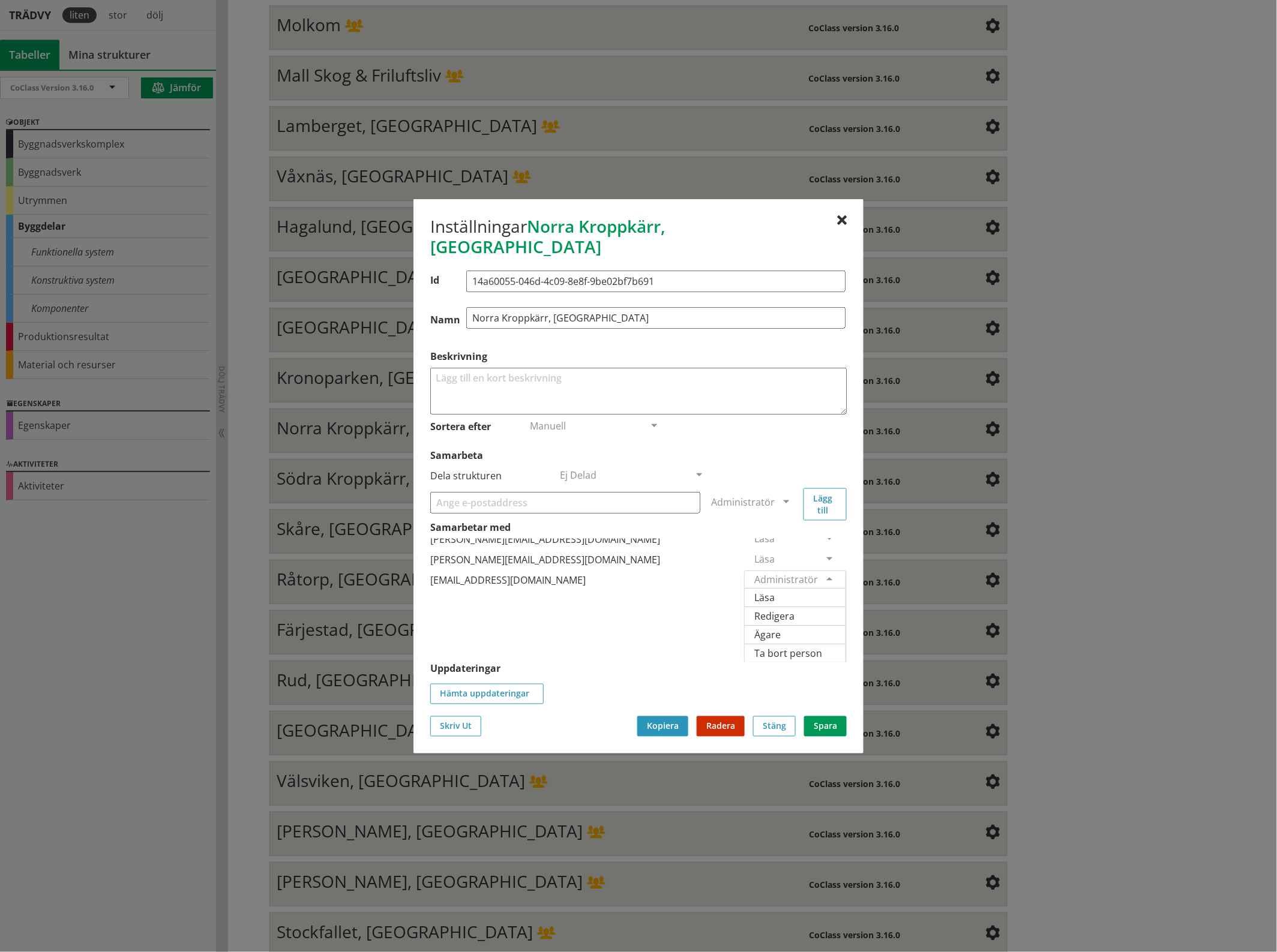
scroll to position [75, 0]
click at [780, 628] on span "Ägare" at bounding box center [767, 634] width 26 height 14
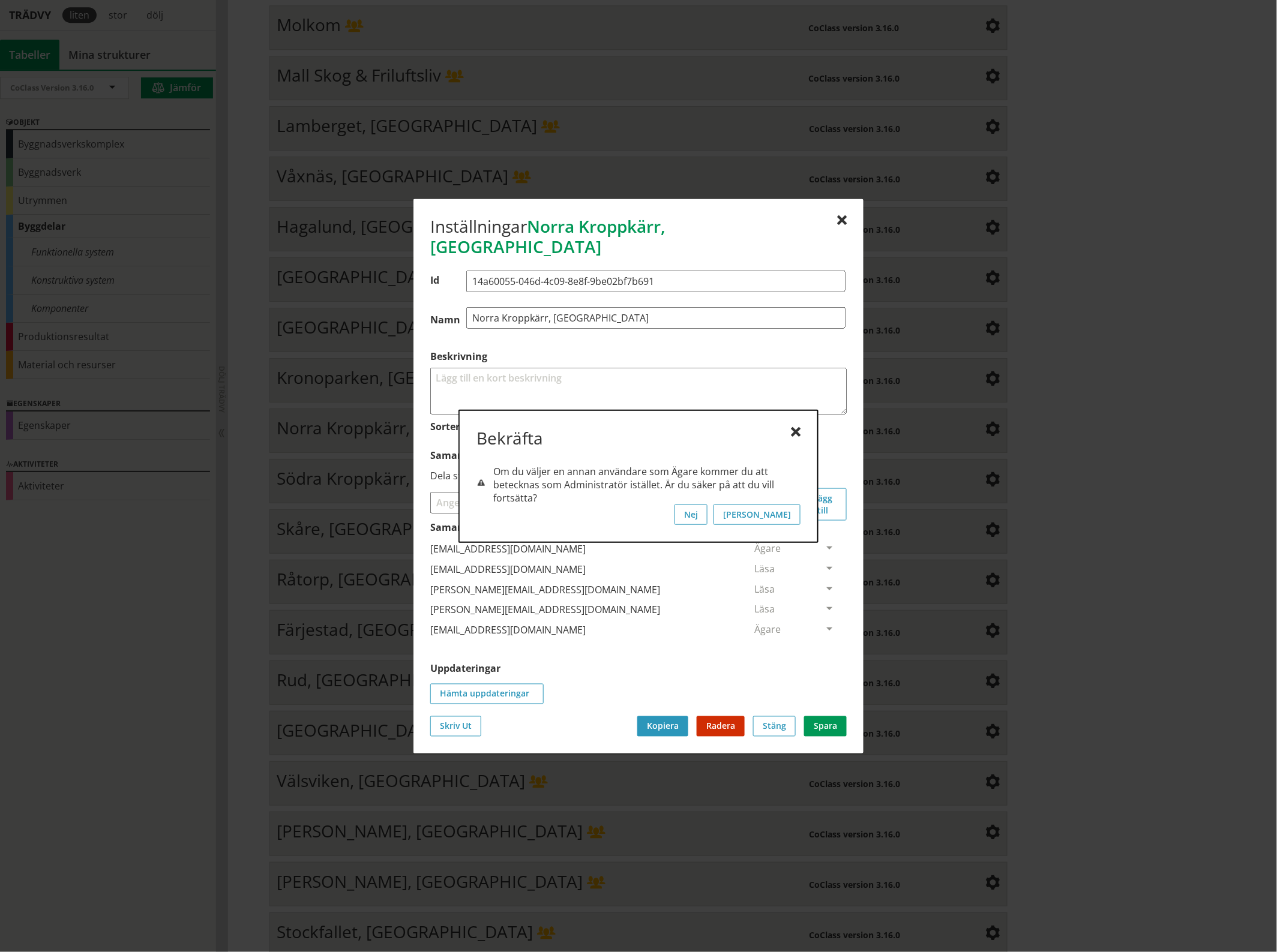
scroll to position [0, 0]
click at [793, 512] on button "[PERSON_NAME]" at bounding box center [757, 514] width 87 height 20
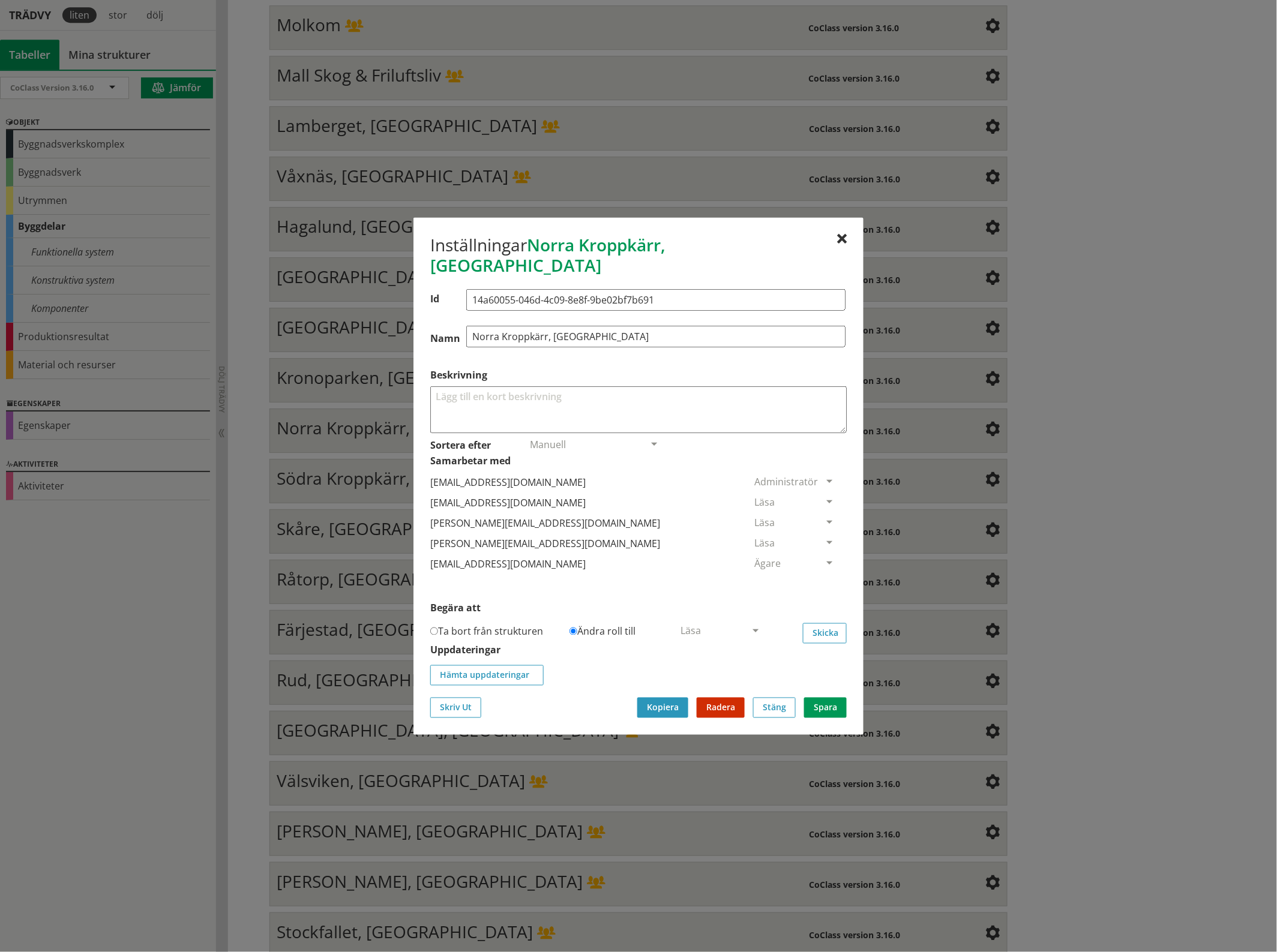
click at [824, 497] on span at bounding box center [829, 502] width 11 height 11
click at [822, 568] on span "Ta bort person" at bounding box center [788, 575] width 68 height 14
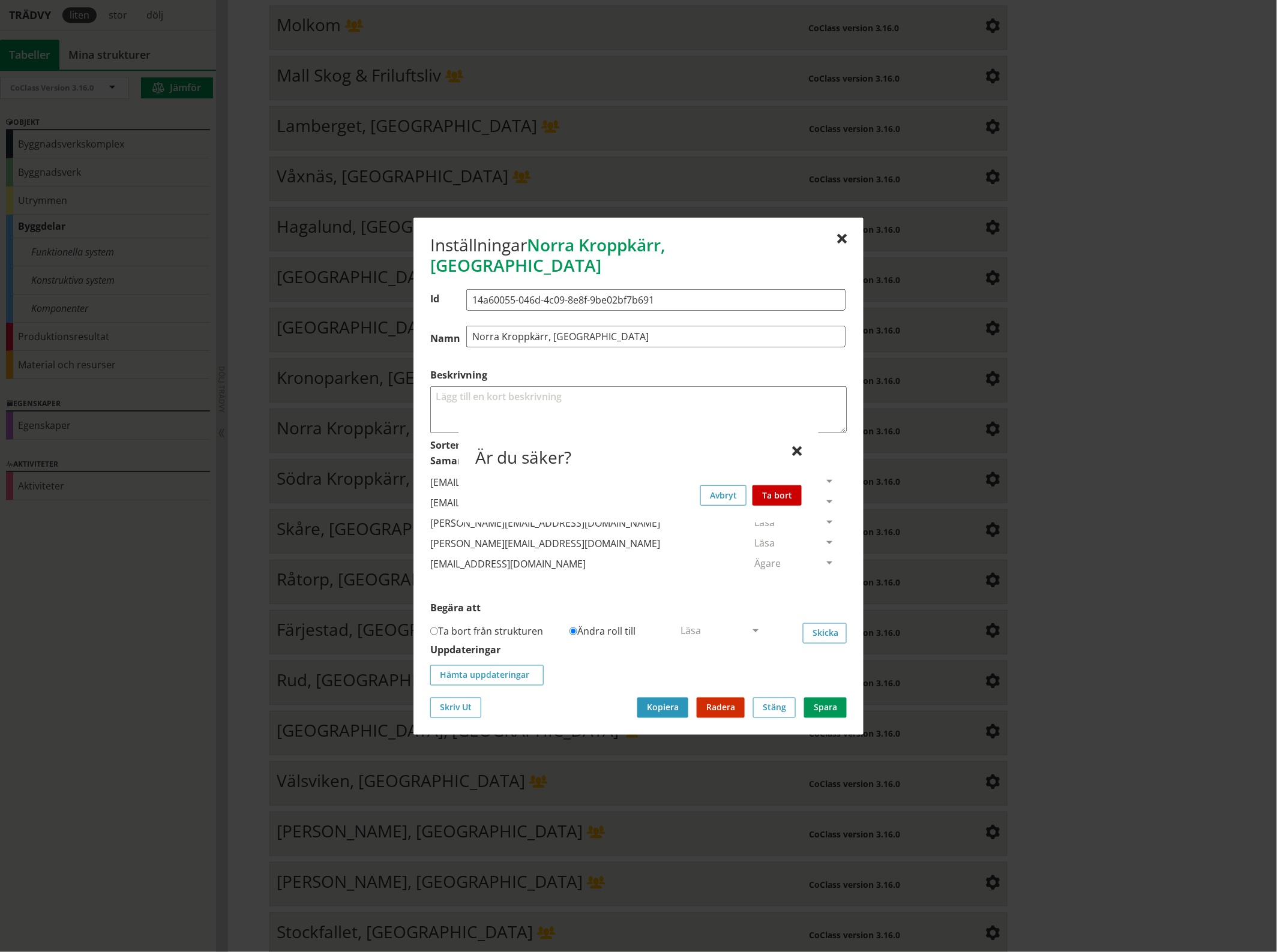
click at [786, 493] on button "Ta bort" at bounding box center [777, 494] width 50 height 20
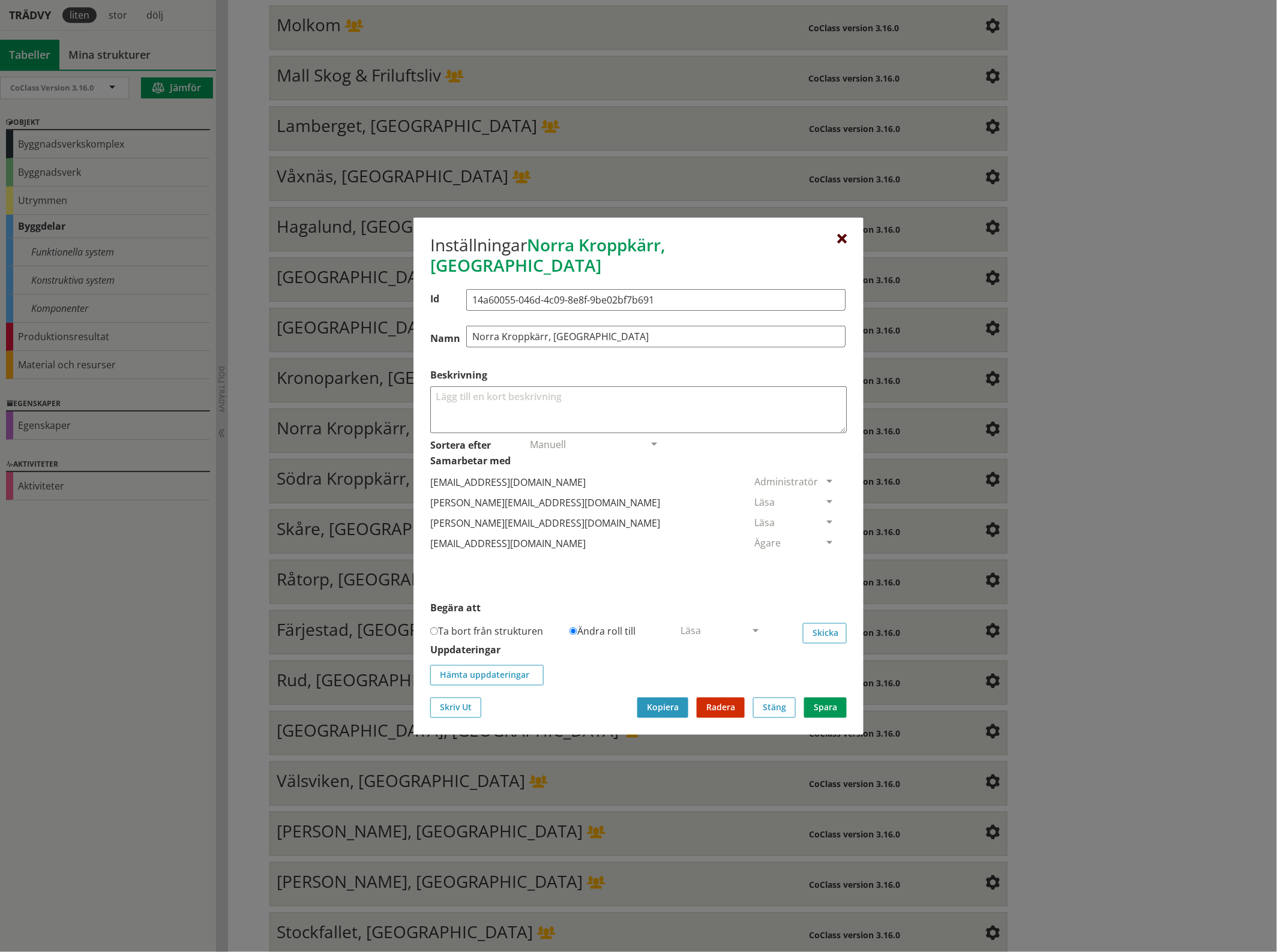
click at [845, 243] on div at bounding box center [842, 239] width 10 height 10
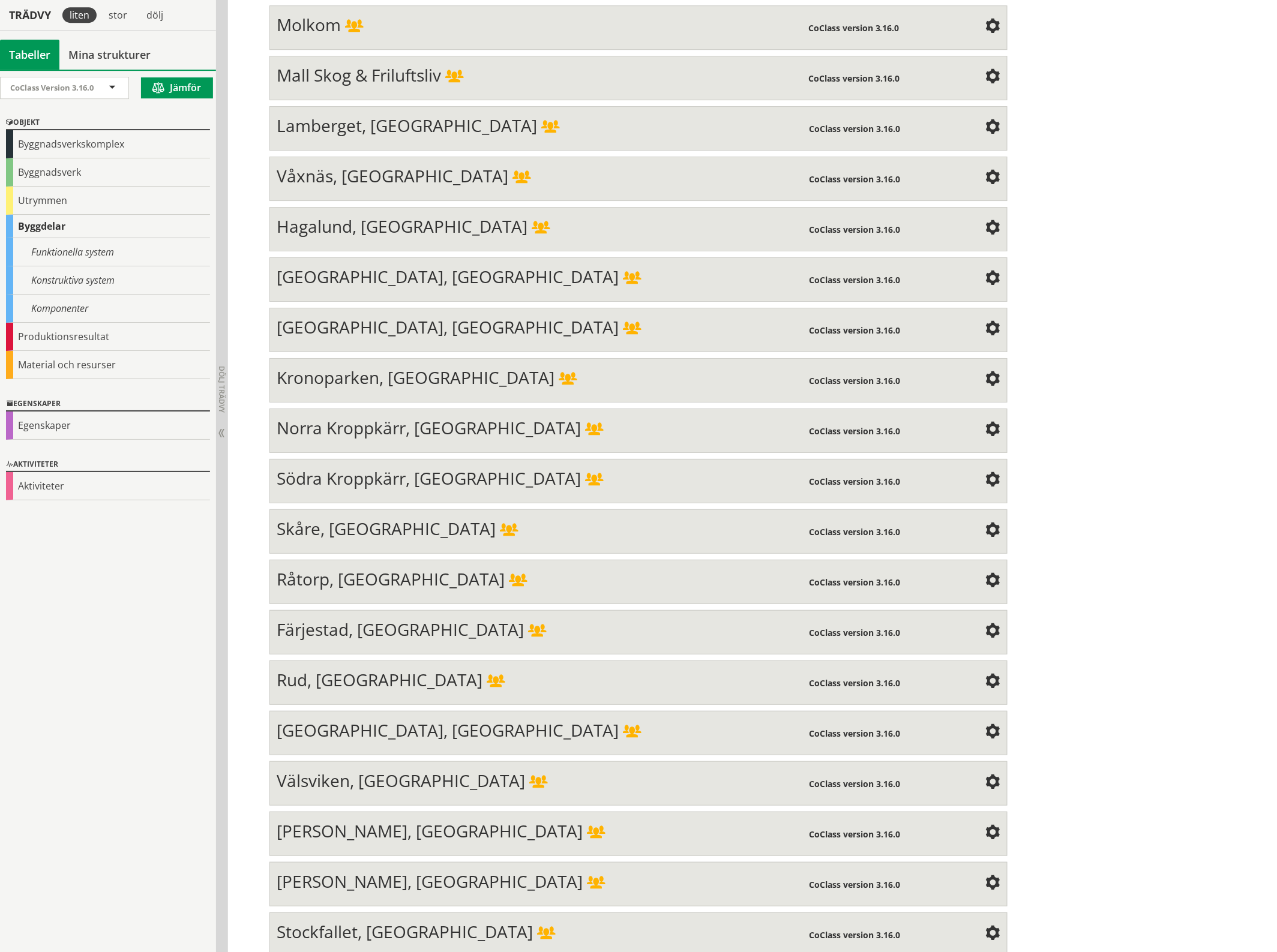
click at [985, 473] on span at bounding box center [992, 480] width 15 height 15
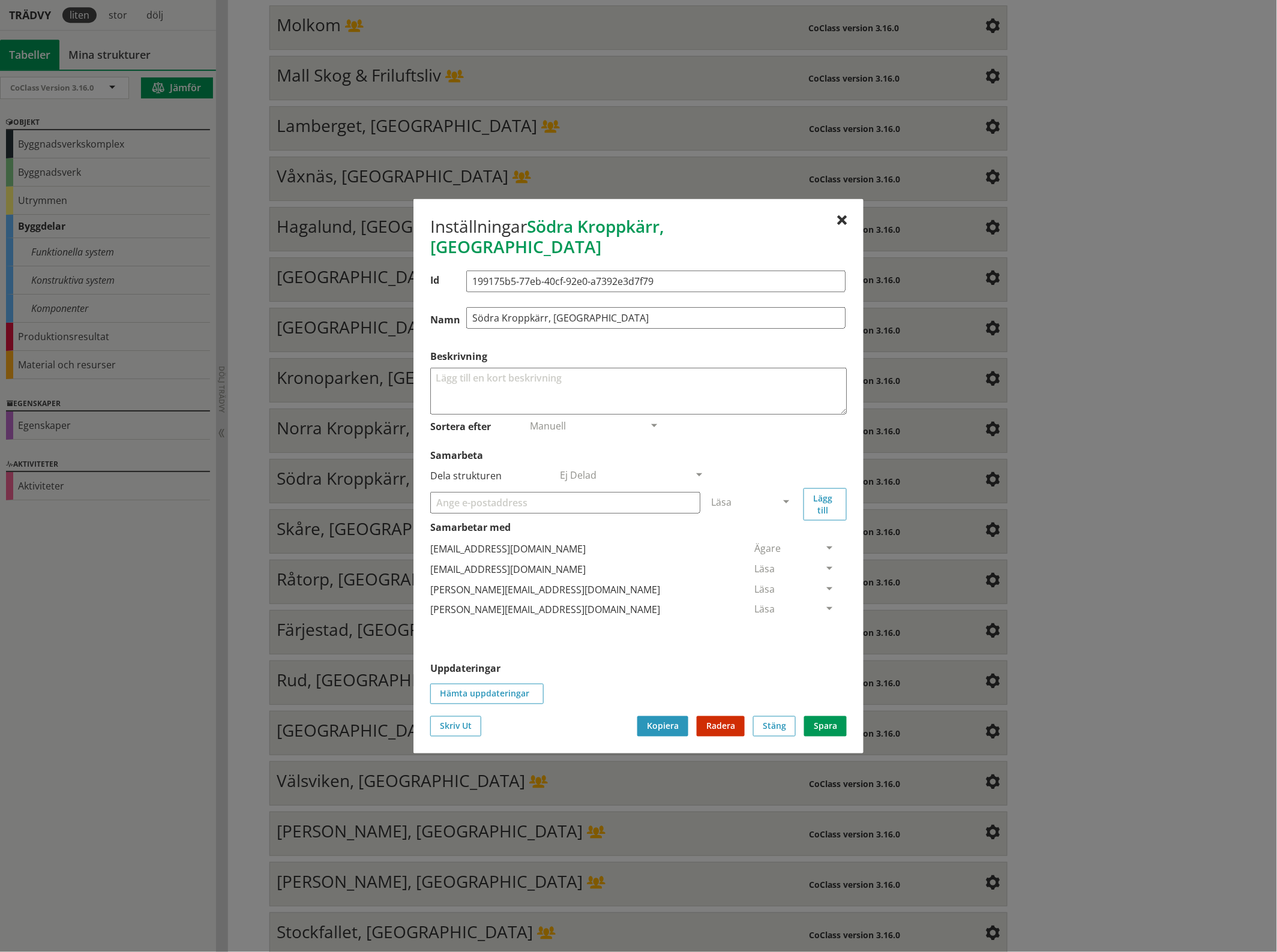
click at [479, 496] on input "Samarbeta" at bounding box center [566, 502] width 270 height 21
paste input "[EMAIL_ADDRESS][DOMAIN_NAME]"
type input "[EMAIL_ADDRESS][DOMAIN_NAME]"
click at [787, 497] on span at bounding box center [785, 502] width 11 height 11
click at [775, 531] on span "Administratör" at bounding box center [742, 538] width 63 height 14
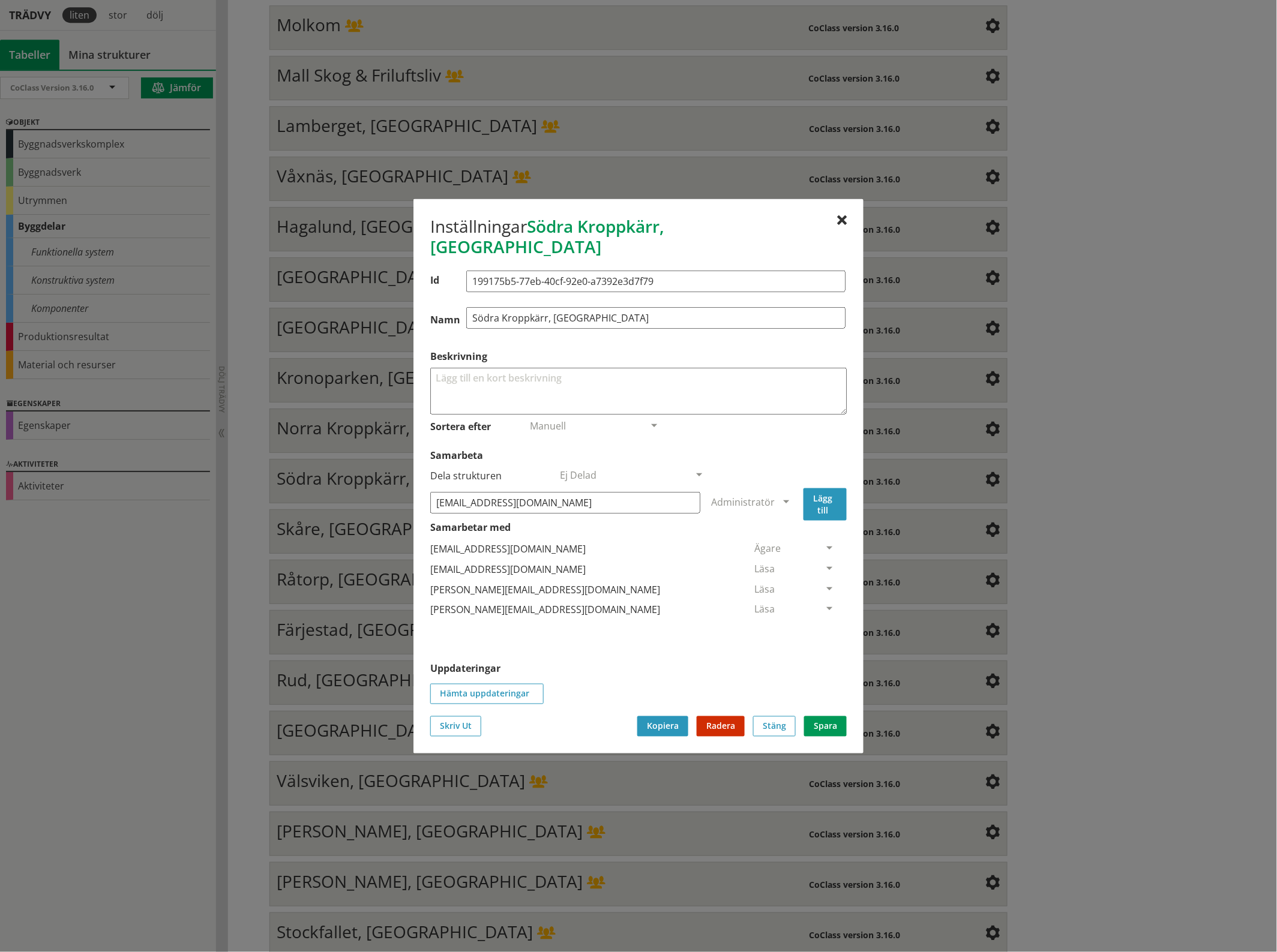
click at [819, 488] on button "Lägg till" at bounding box center [825, 503] width 43 height 32
click at [824, 625] on span at bounding box center [829, 629] width 11 height 11
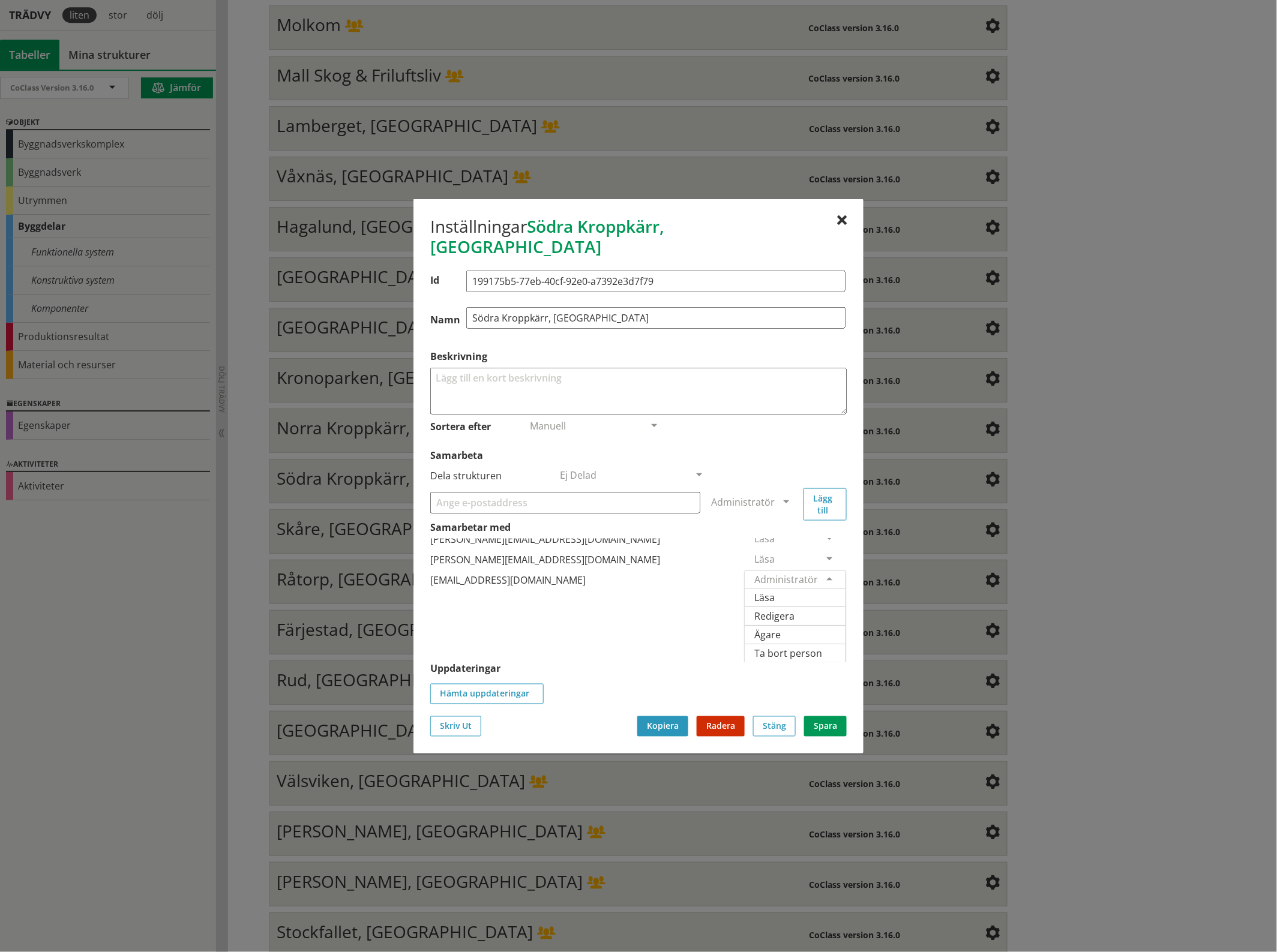
scroll to position [70, 0]
click at [780, 628] on span "Ägare" at bounding box center [767, 634] width 26 height 14
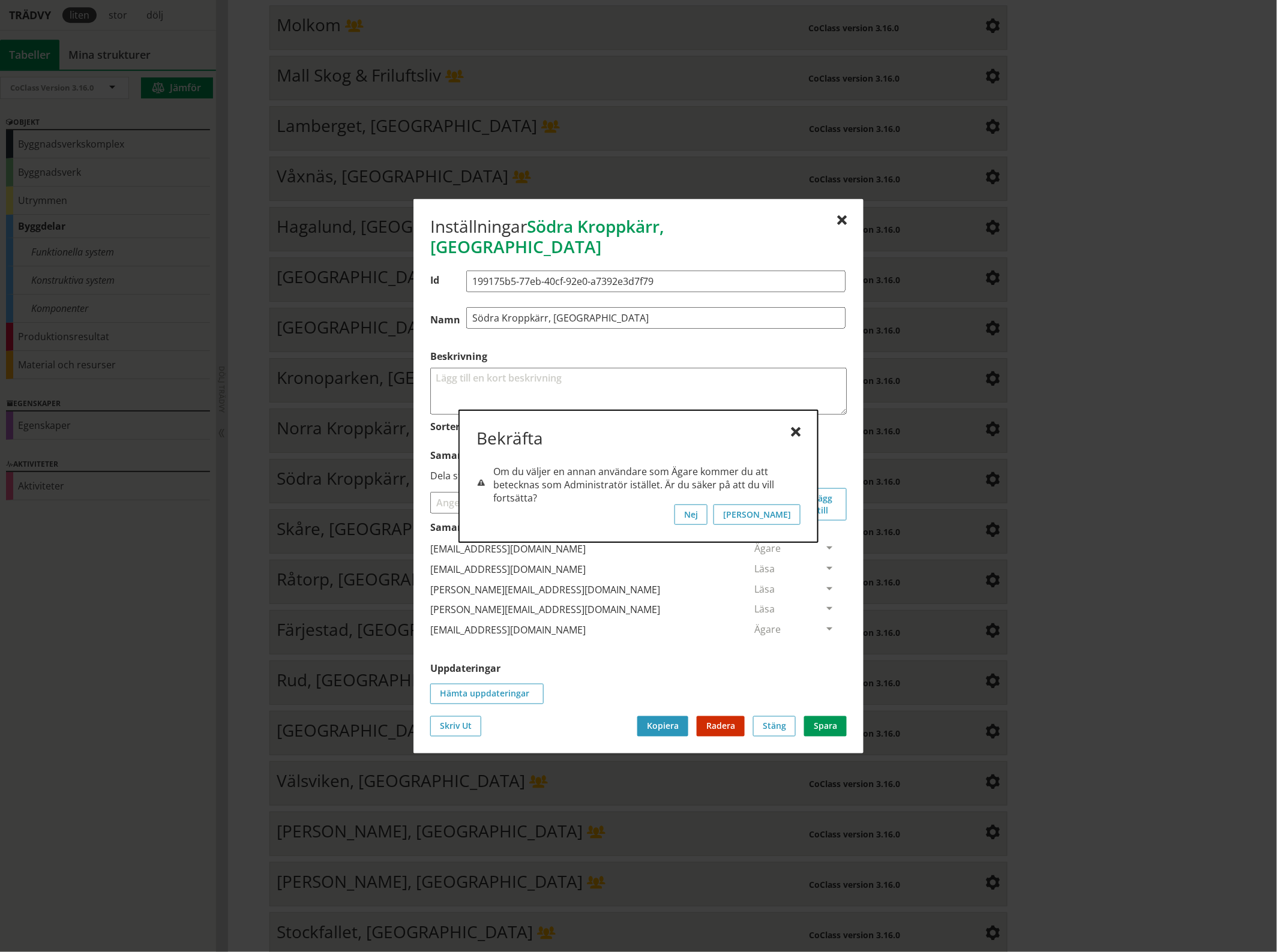
scroll to position [0, 0]
click at [793, 513] on button "[PERSON_NAME]" at bounding box center [757, 514] width 87 height 20
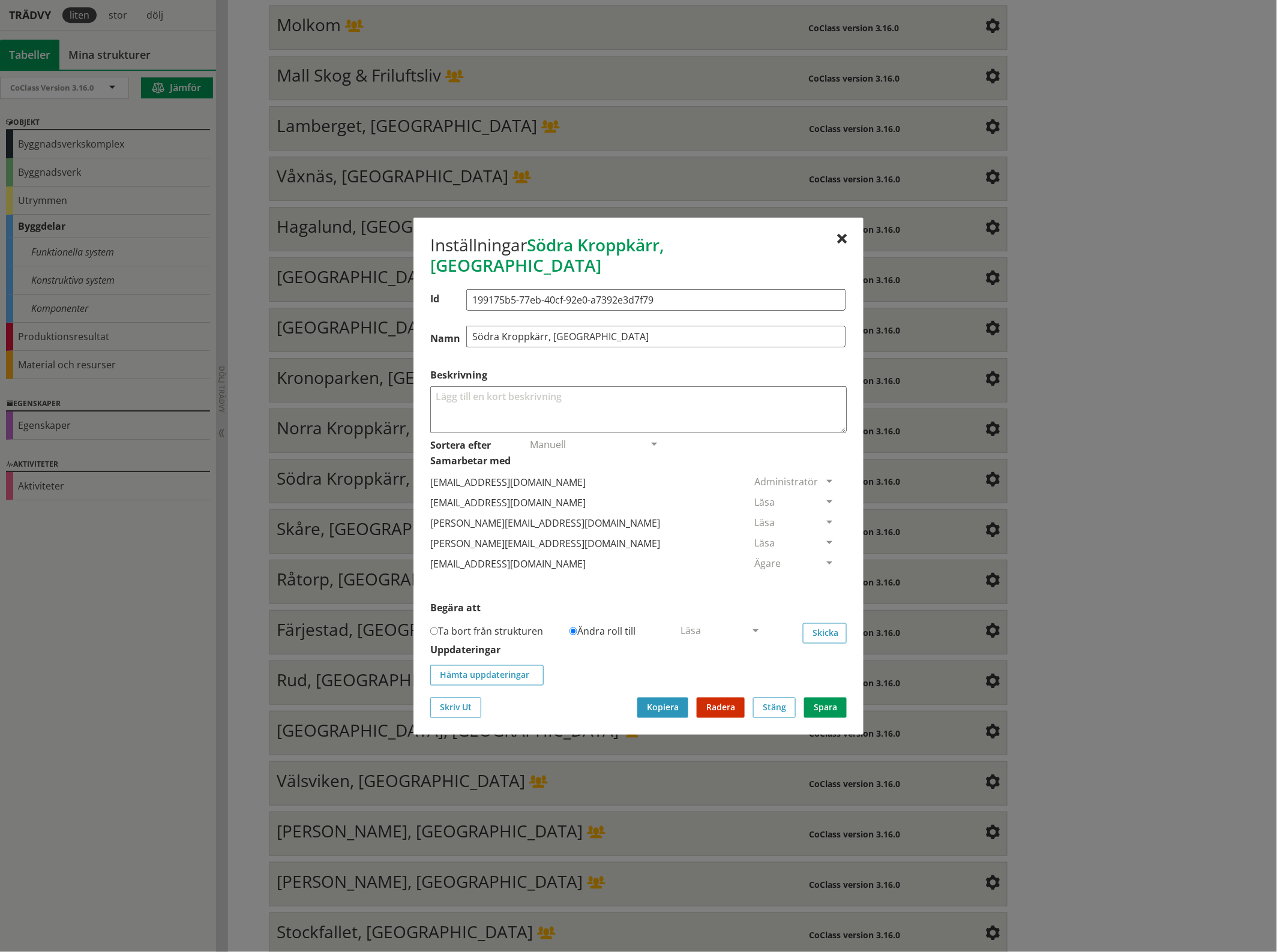
click at [824, 497] on span at bounding box center [829, 502] width 11 height 11
click at [822, 568] on span "Ta bort person" at bounding box center [788, 575] width 68 height 14
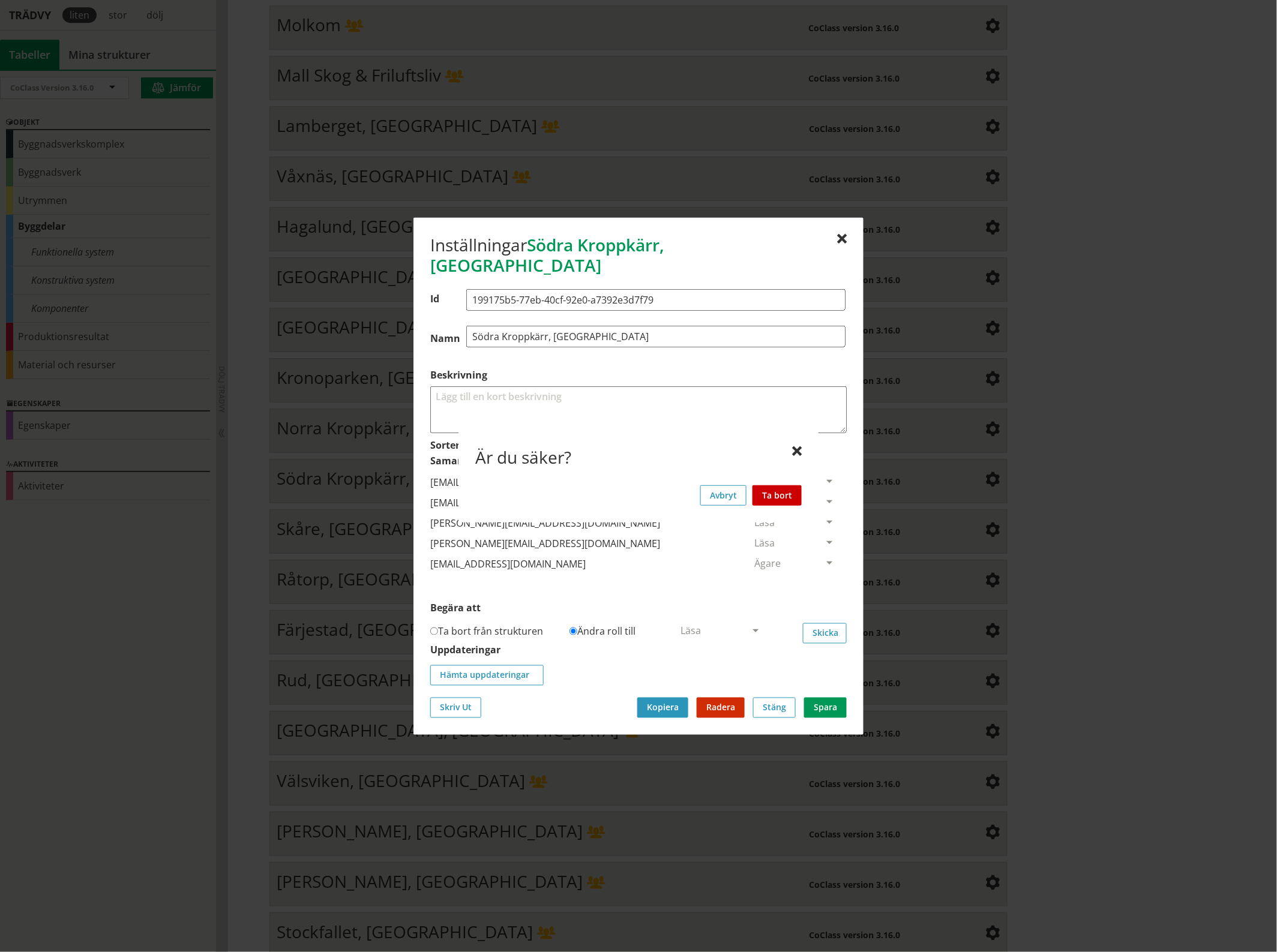
click at [783, 493] on button "Ta bort" at bounding box center [777, 494] width 50 height 20
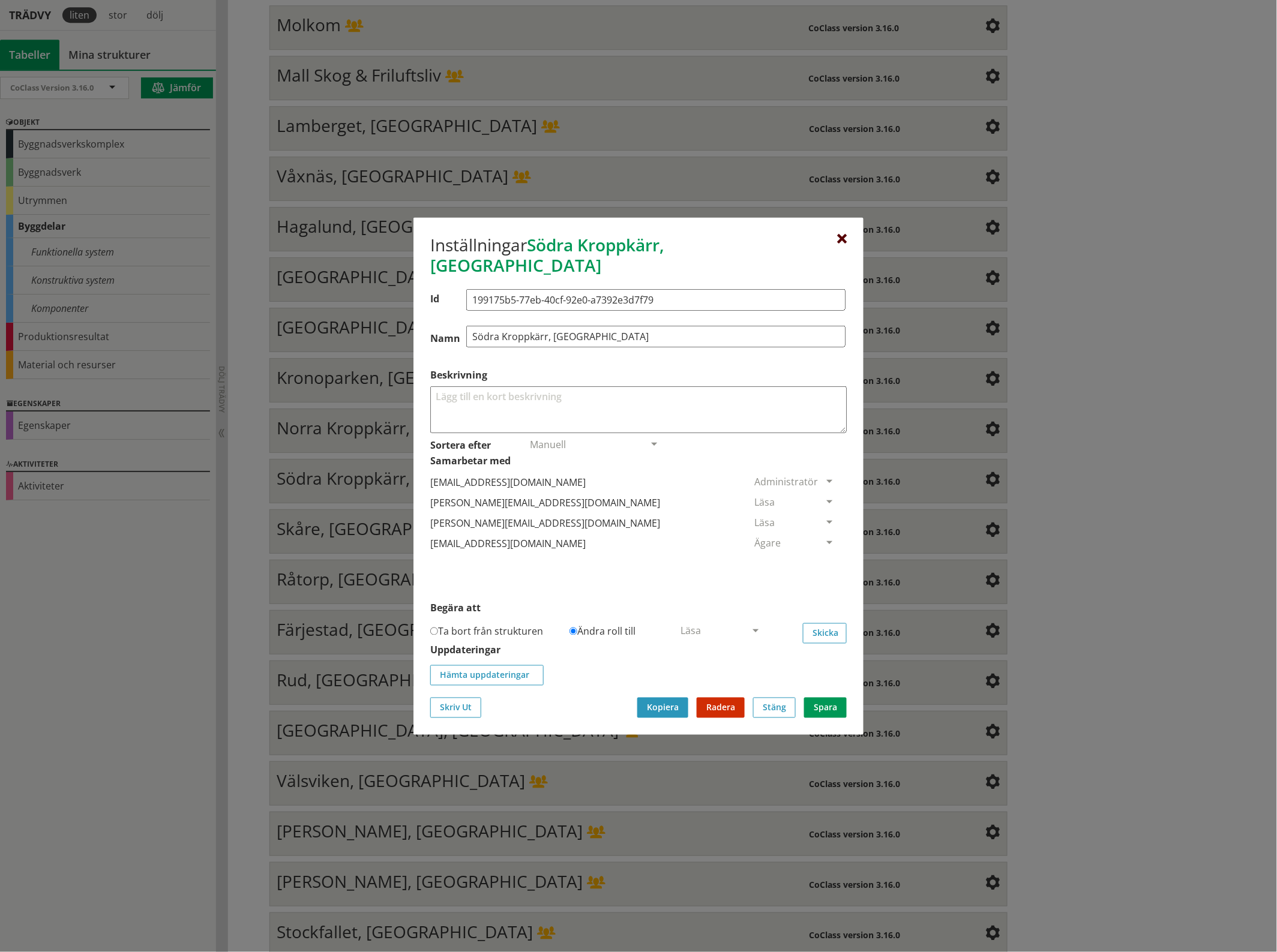
click at [845, 244] on div at bounding box center [842, 239] width 10 height 10
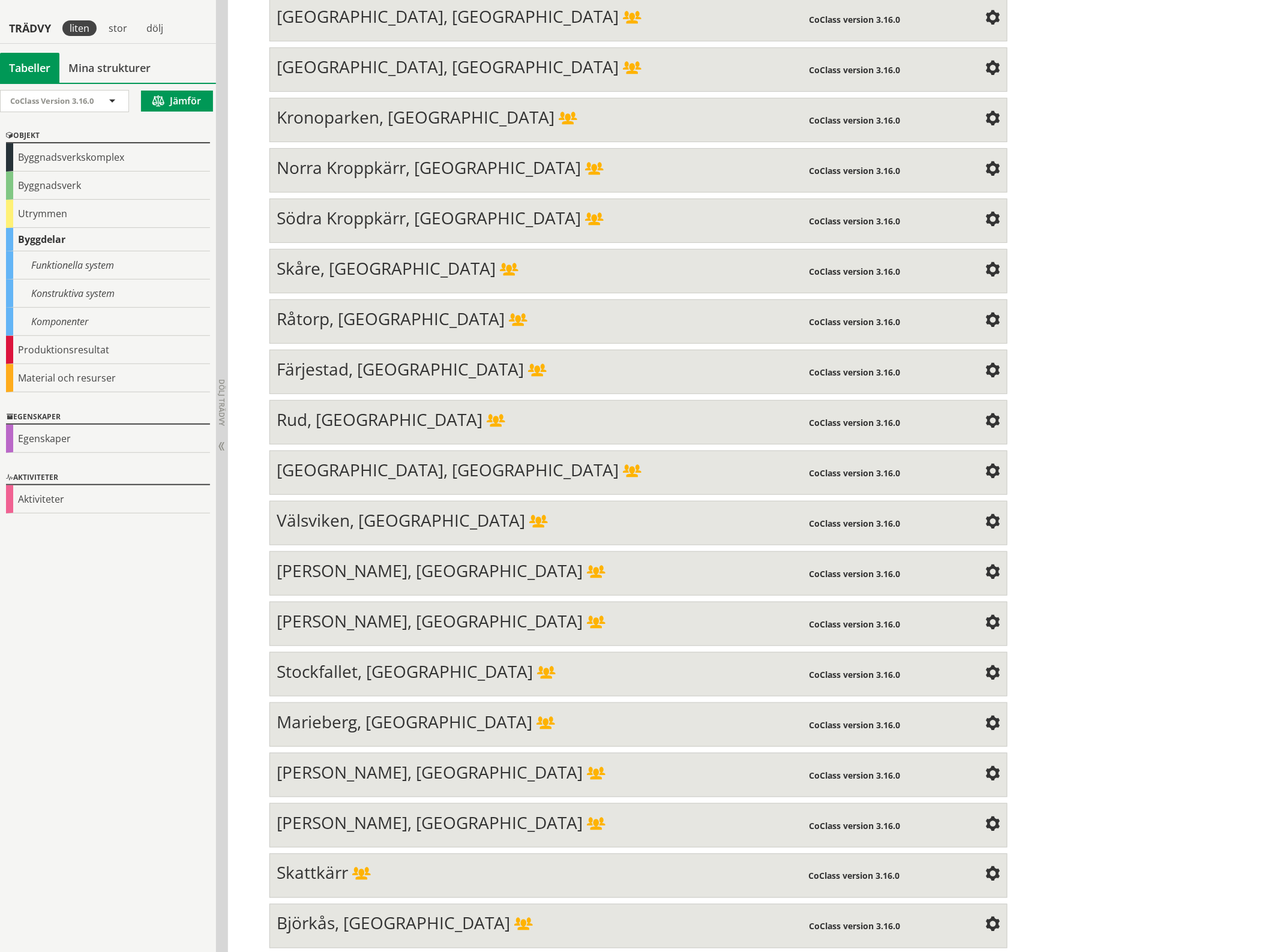
scroll to position [1704, 0]
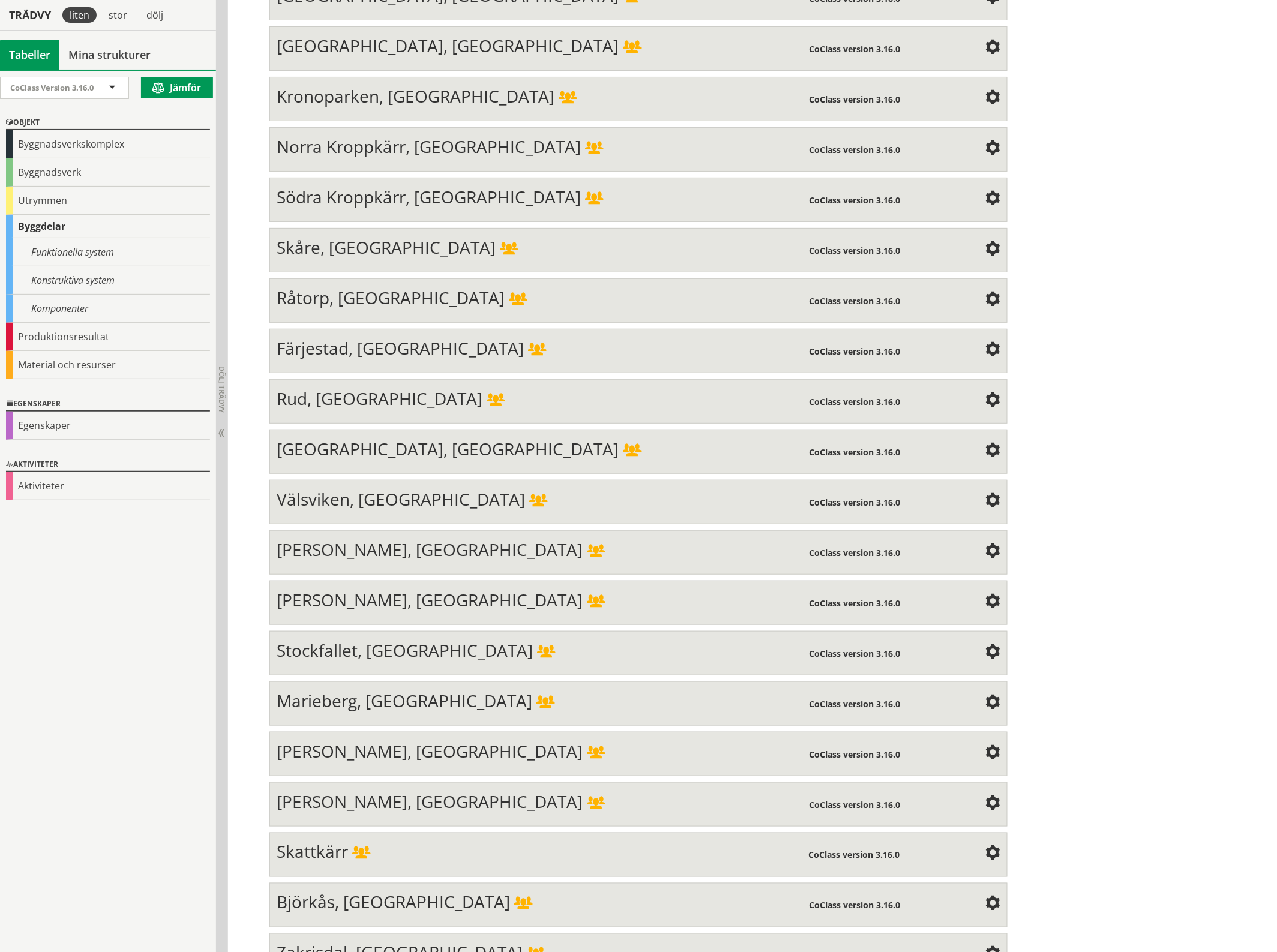
click at [990, 244] on span at bounding box center [992, 249] width 15 height 15
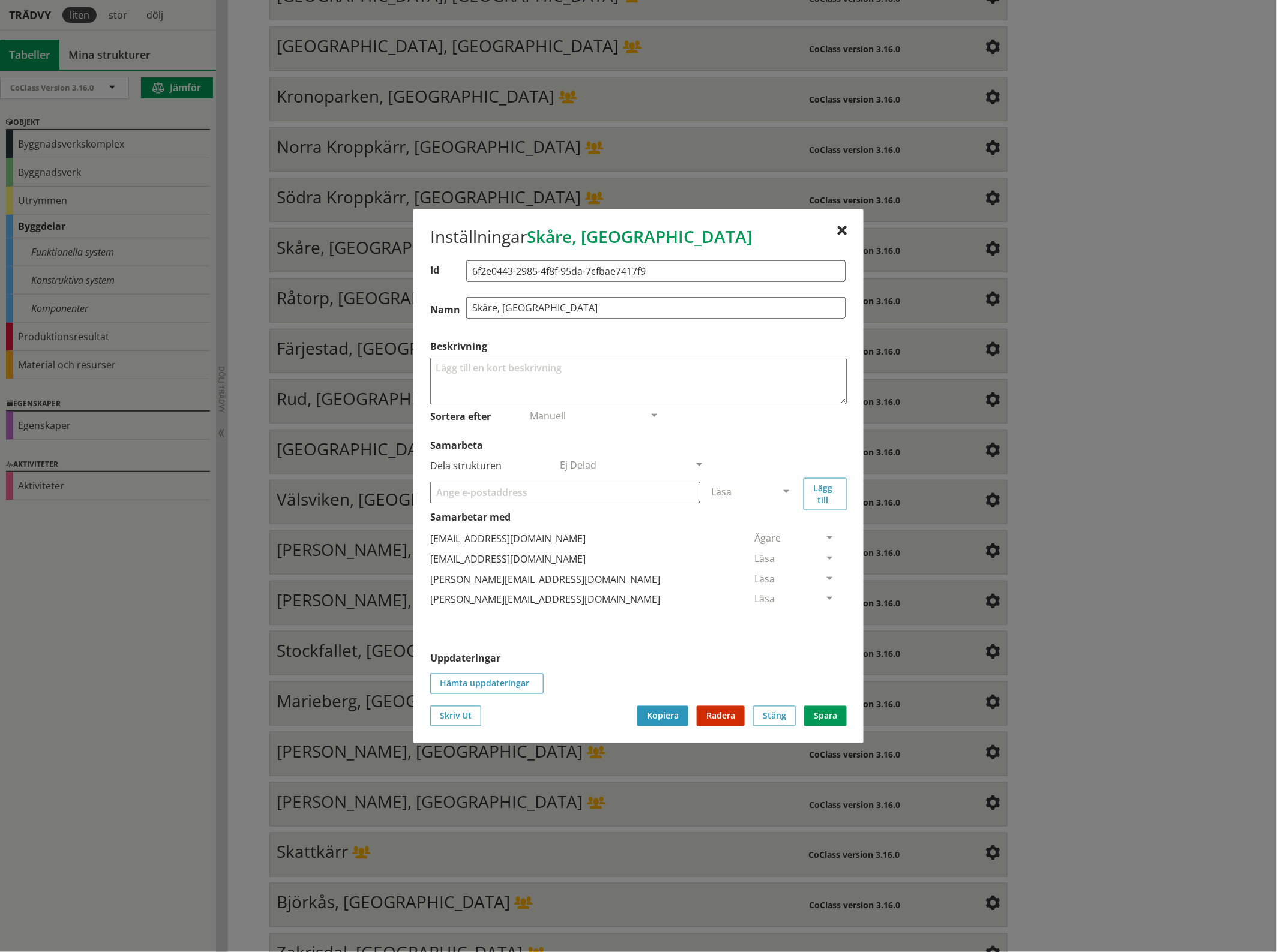
click at [471, 495] on input "Samarbeta" at bounding box center [566, 492] width 270 height 21
paste input "[EMAIL_ADDRESS][DOMAIN_NAME]"
type input "[EMAIL_ADDRESS][DOMAIN_NAME]"
click at [789, 491] on span at bounding box center [785, 492] width 11 height 11
click at [775, 526] on span "Administratör" at bounding box center [742, 527] width 63 height 14
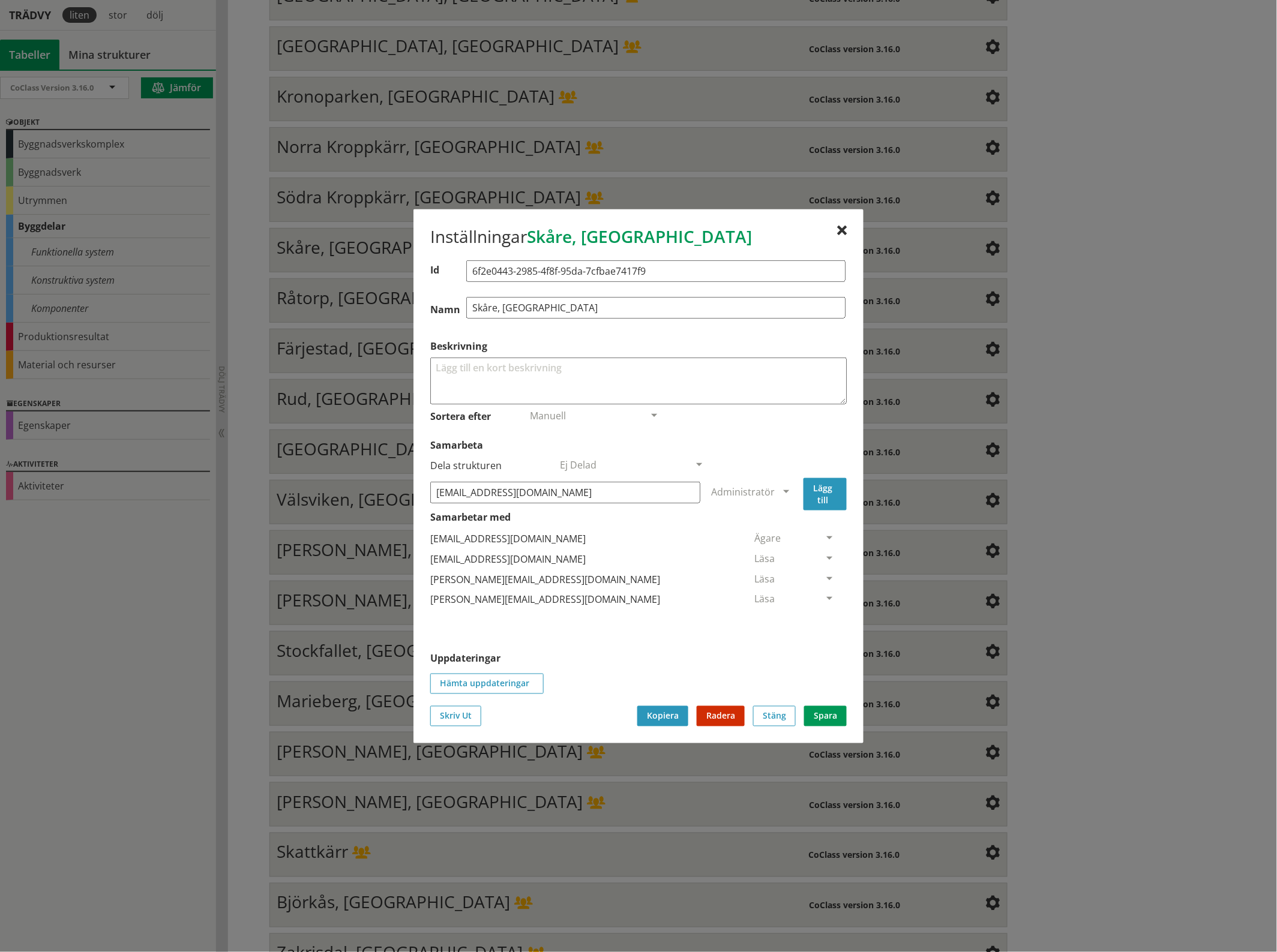
click at [814, 492] on button "Lägg till" at bounding box center [825, 493] width 43 height 32
click at [824, 619] on span at bounding box center [829, 620] width 11 height 11
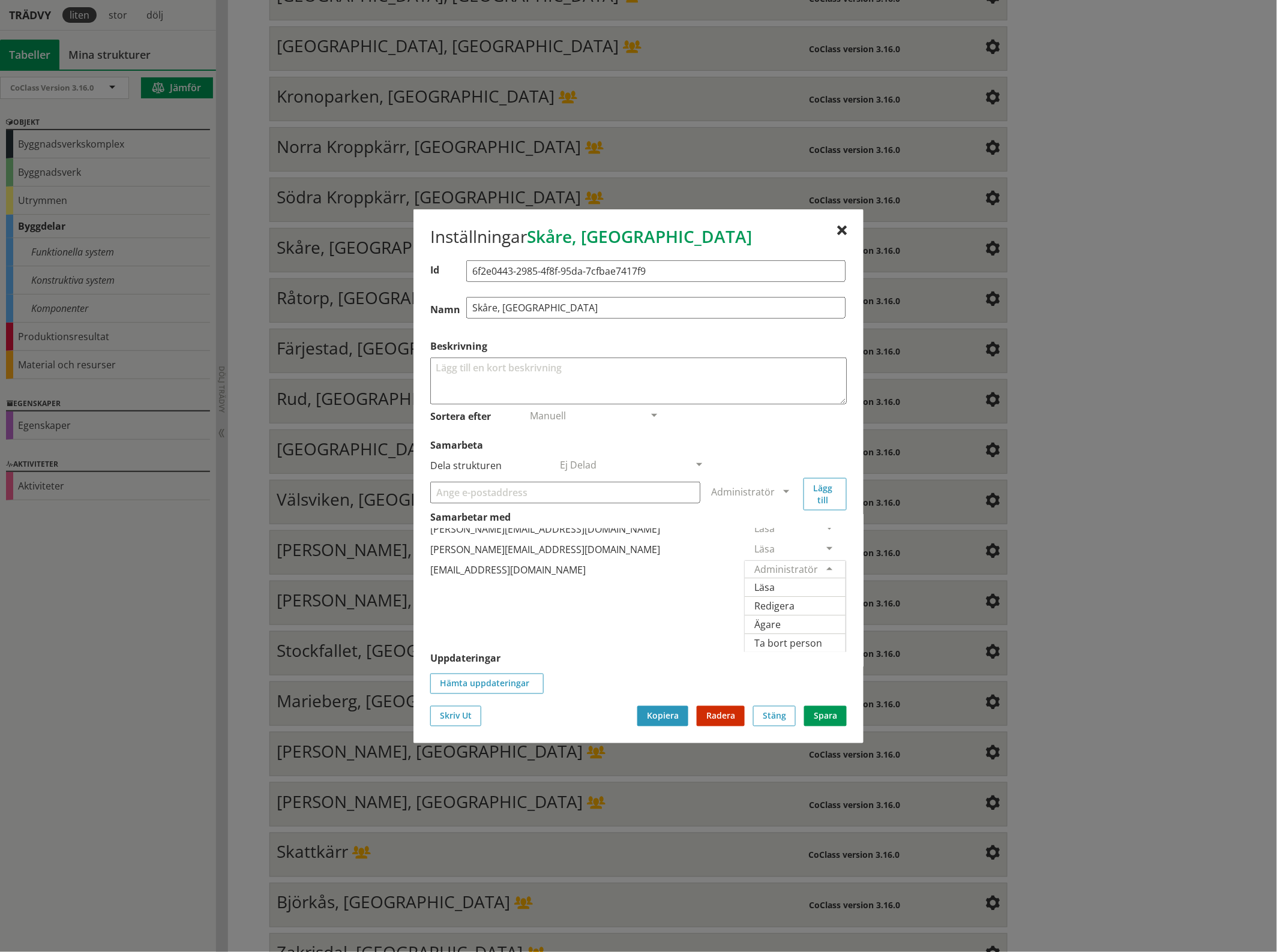
scroll to position [70, 0]
click at [780, 617] on span "Ägare" at bounding box center [767, 624] width 26 height 14
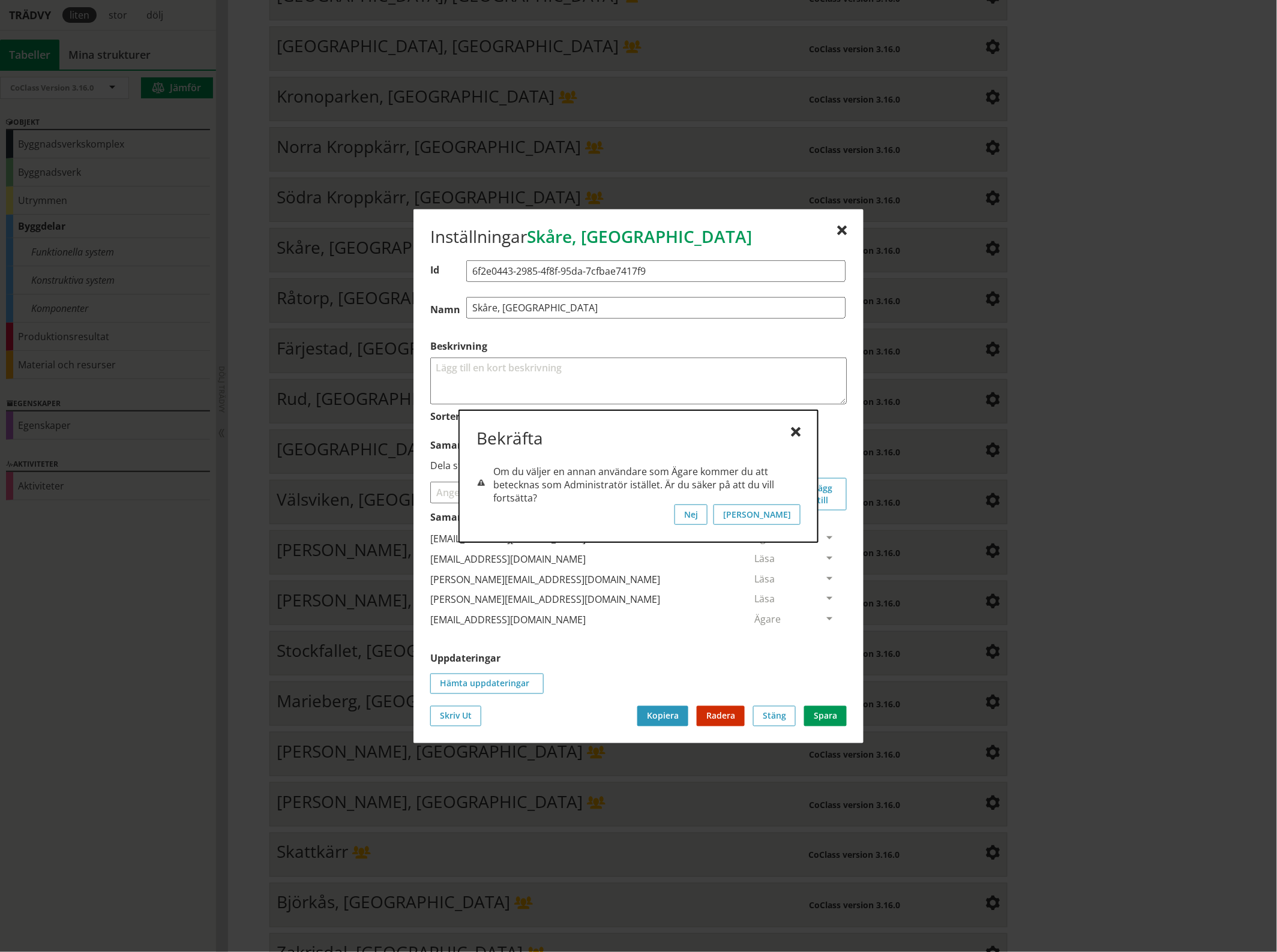
scroll to position [0, 0]
click at [793, 513] on button "[PERSON_NAME]" at bounding box center [757, 514] width 87 height 20
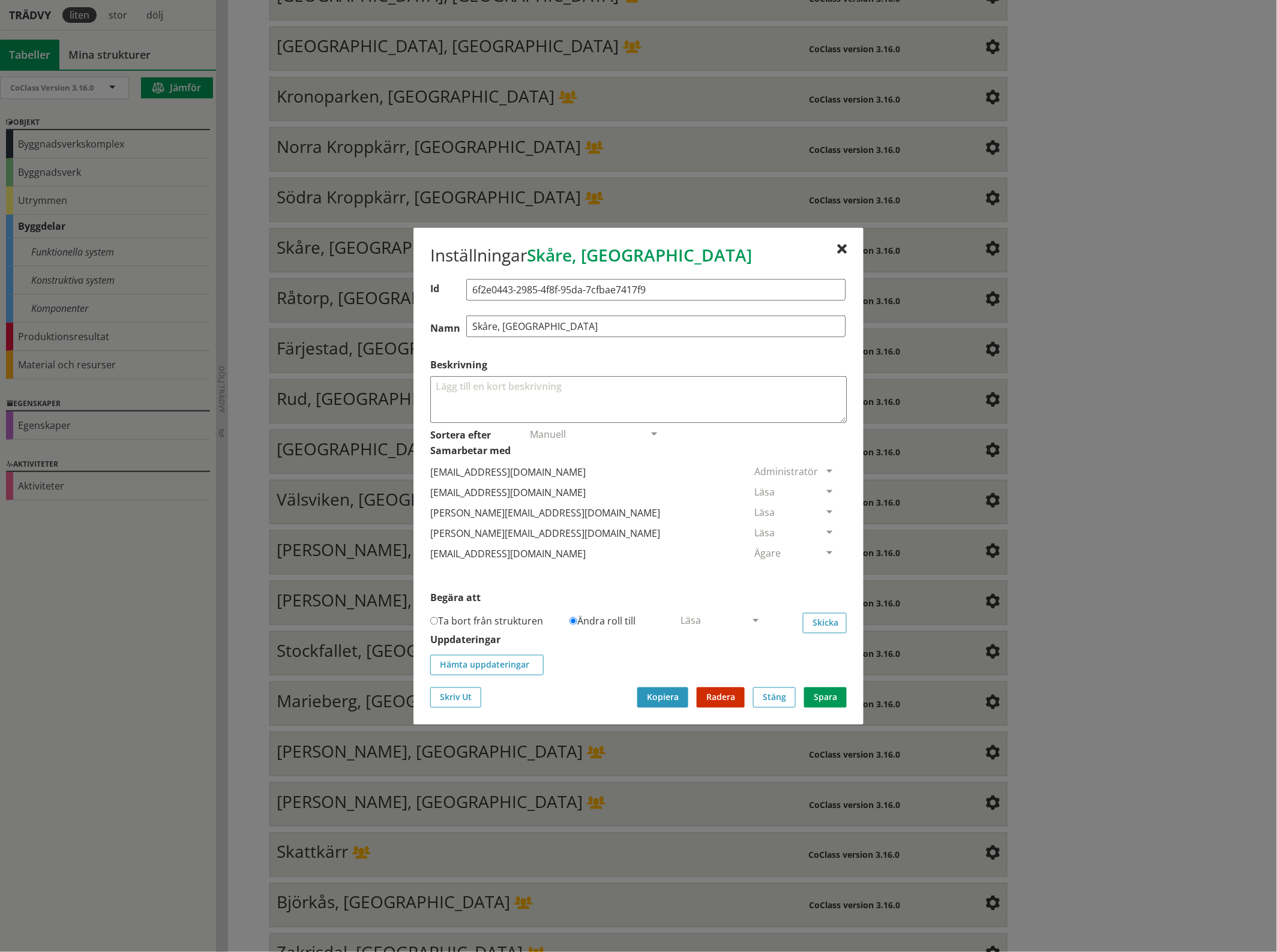
click at [824, 490] on span at bounding box center [829, 492] width 11 height 11
click at [822, 568] on span "Ta bort person" at bounding box center [788, 565] width 68 height 14
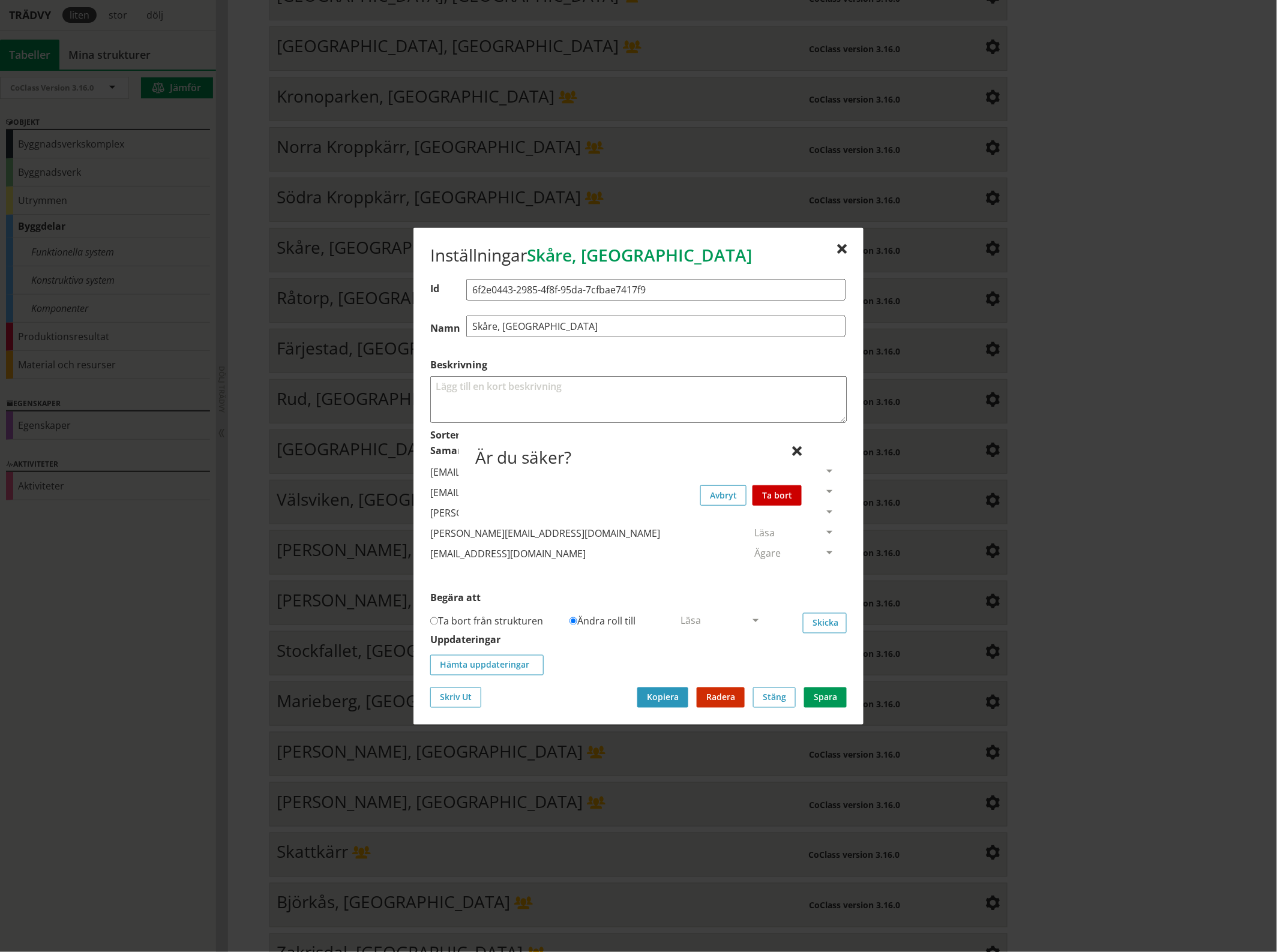
click at [777, 491] on button "Ta bort" at bounding box center [777, 494] width 50 height 20
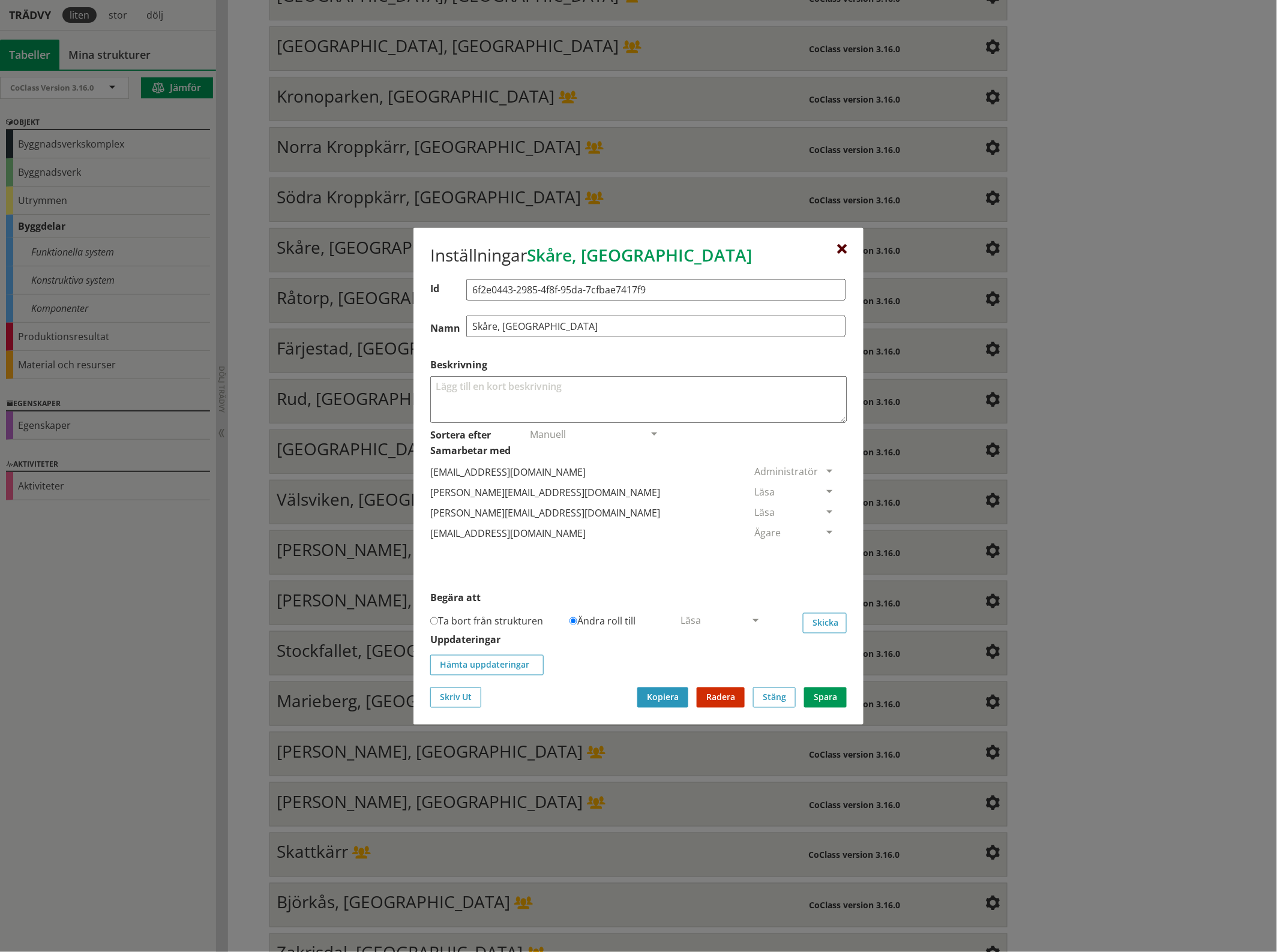
click at [839, 247] on div at bounding box center [842, 249] width 10 height 10
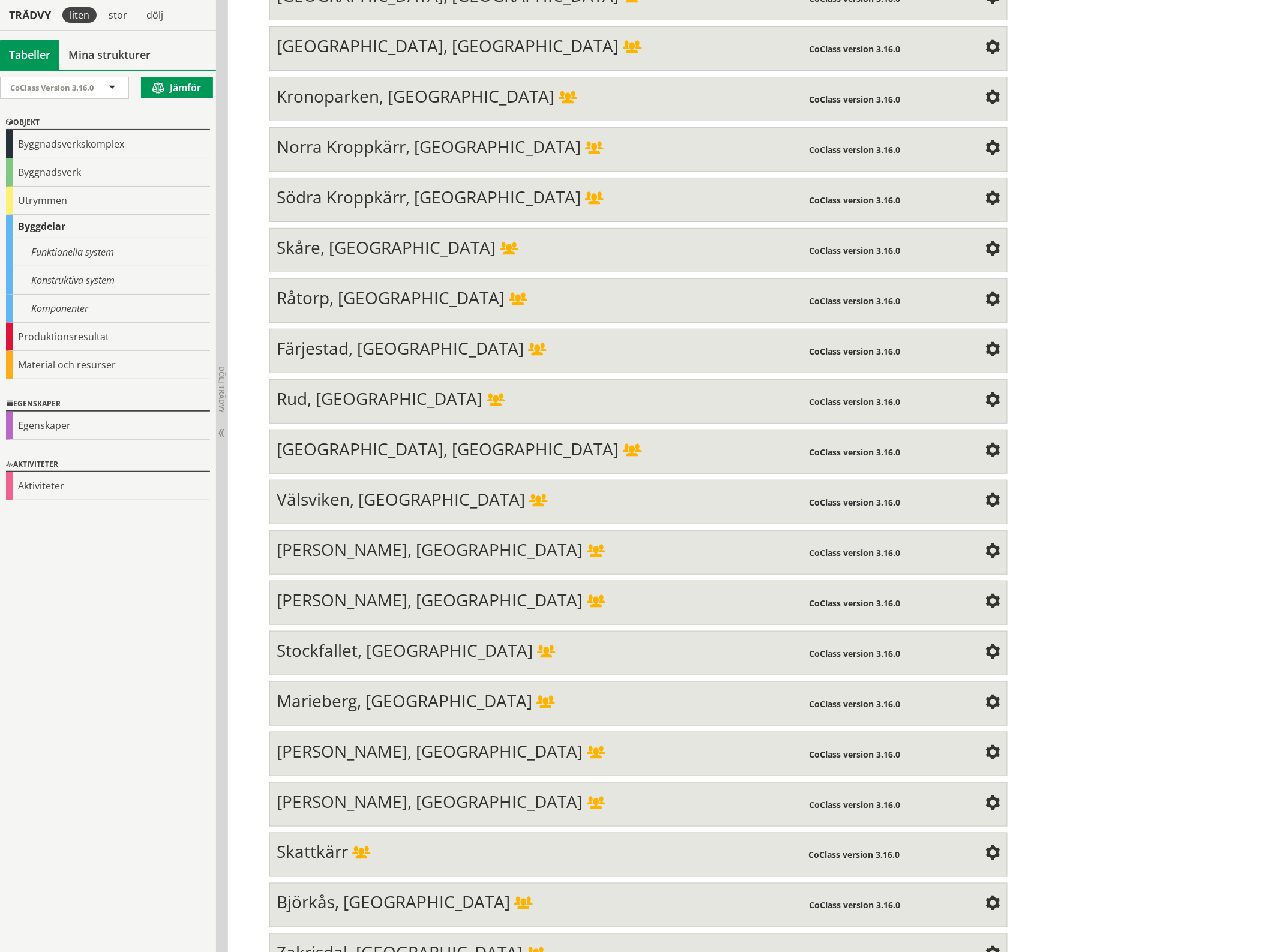
click at [985, 292] on span at bounding box center [992, 299] width 15 height 15
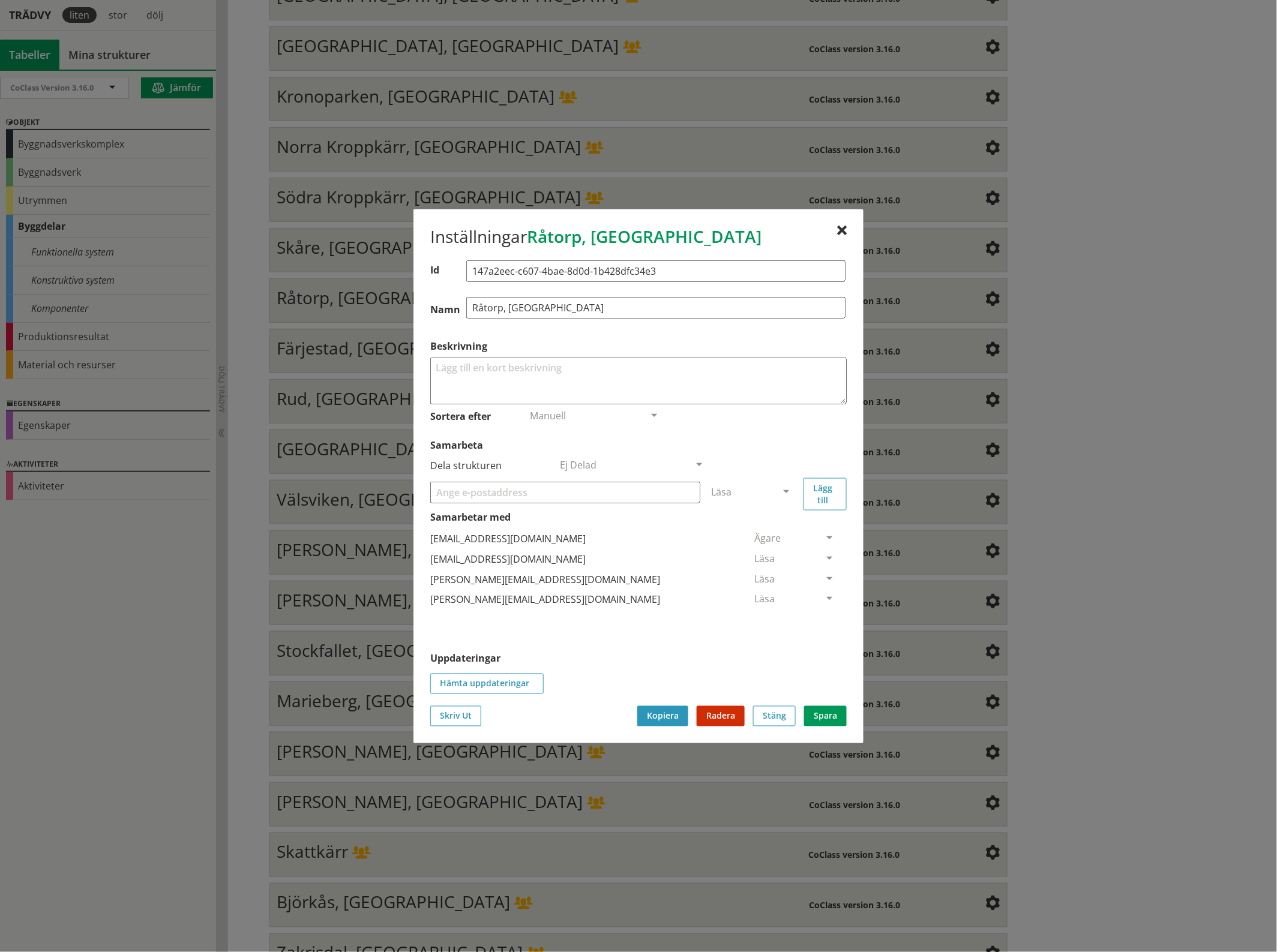
click at [505, 493] on input "Samarbeta" at bounding box center [566, 492] width 270 height 21
paste input "[EMAIL_ADDRESS][DOMAIN_NAME]"
type input "[EMAIL_ADDRESS][DOMAIN_NAME]"
click at [789, 490] on span at bounding box center [785, 492] width 11 height 11
click at [775, 523] on span "Administratör" at bounding box center [742, 527] width 63 height 14
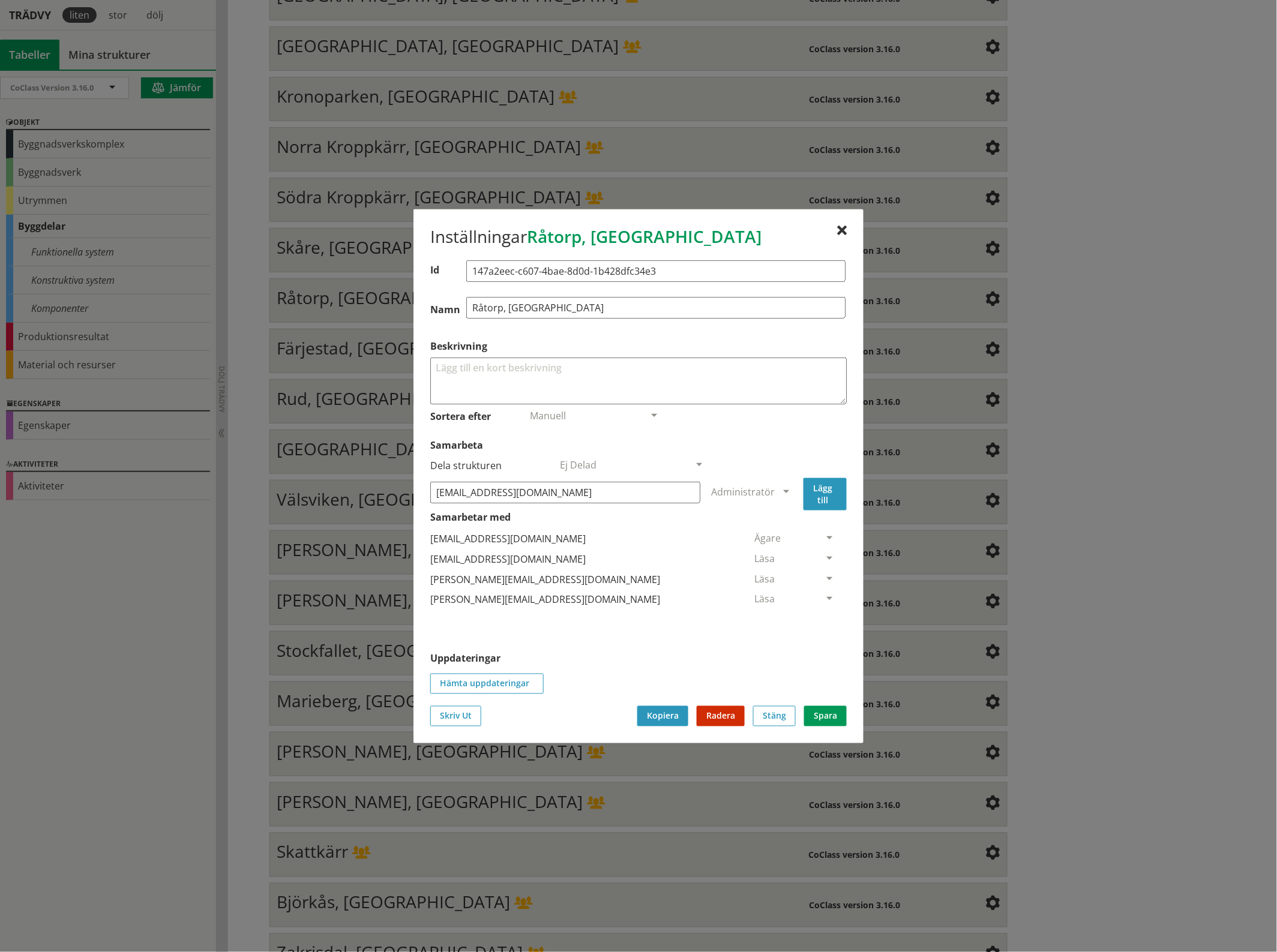
click at [820, 494] on button "Lägg till" at bounding box center [825, 493] width 43 height 32
click at [824, 615] on span at bounding box center [829, 620] width 11 height 11
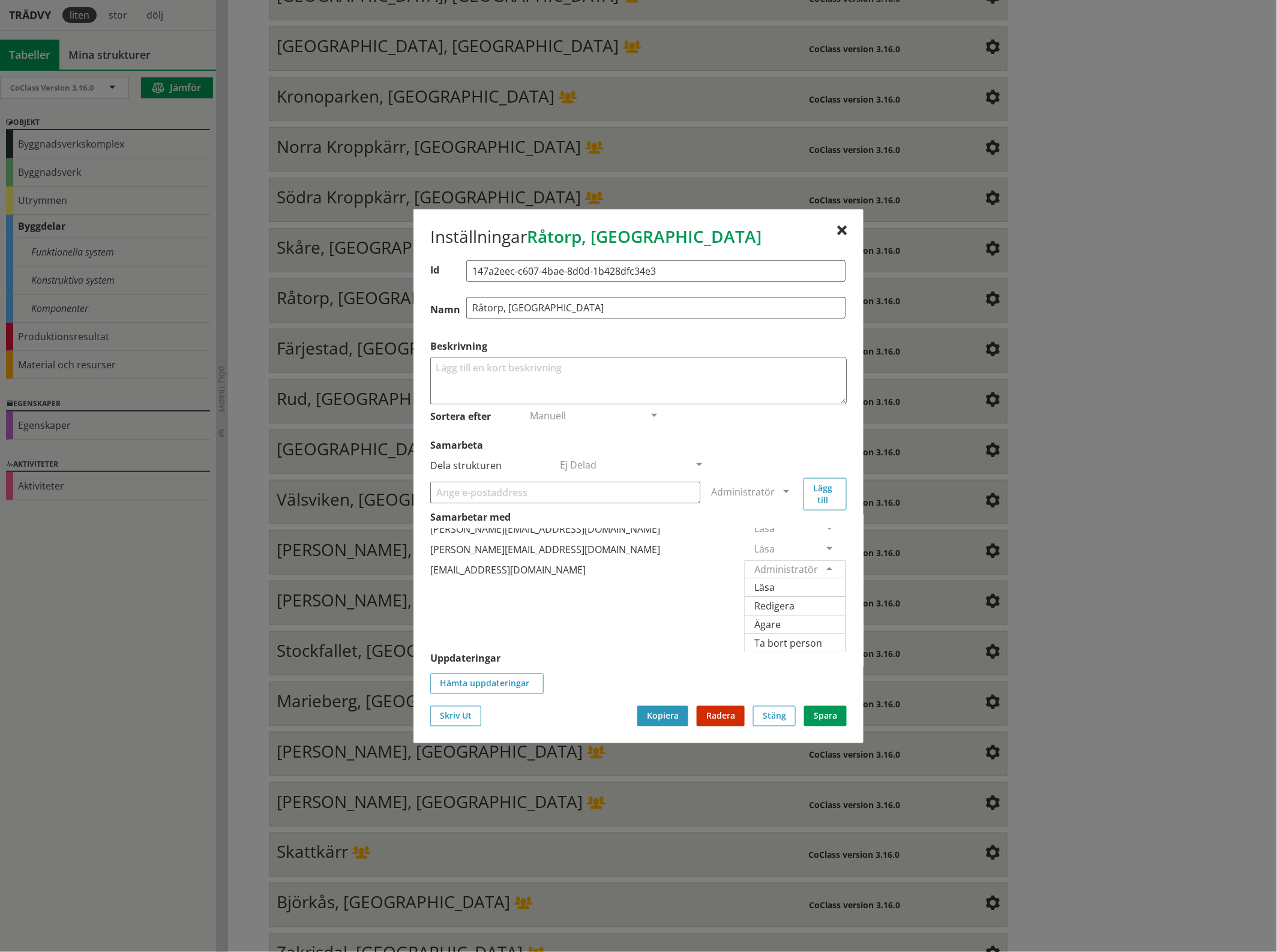
scroll to position [79, 0]
click at [780, 617] on span "Ägare" at bounding box center [767, 624] width 26 height 14
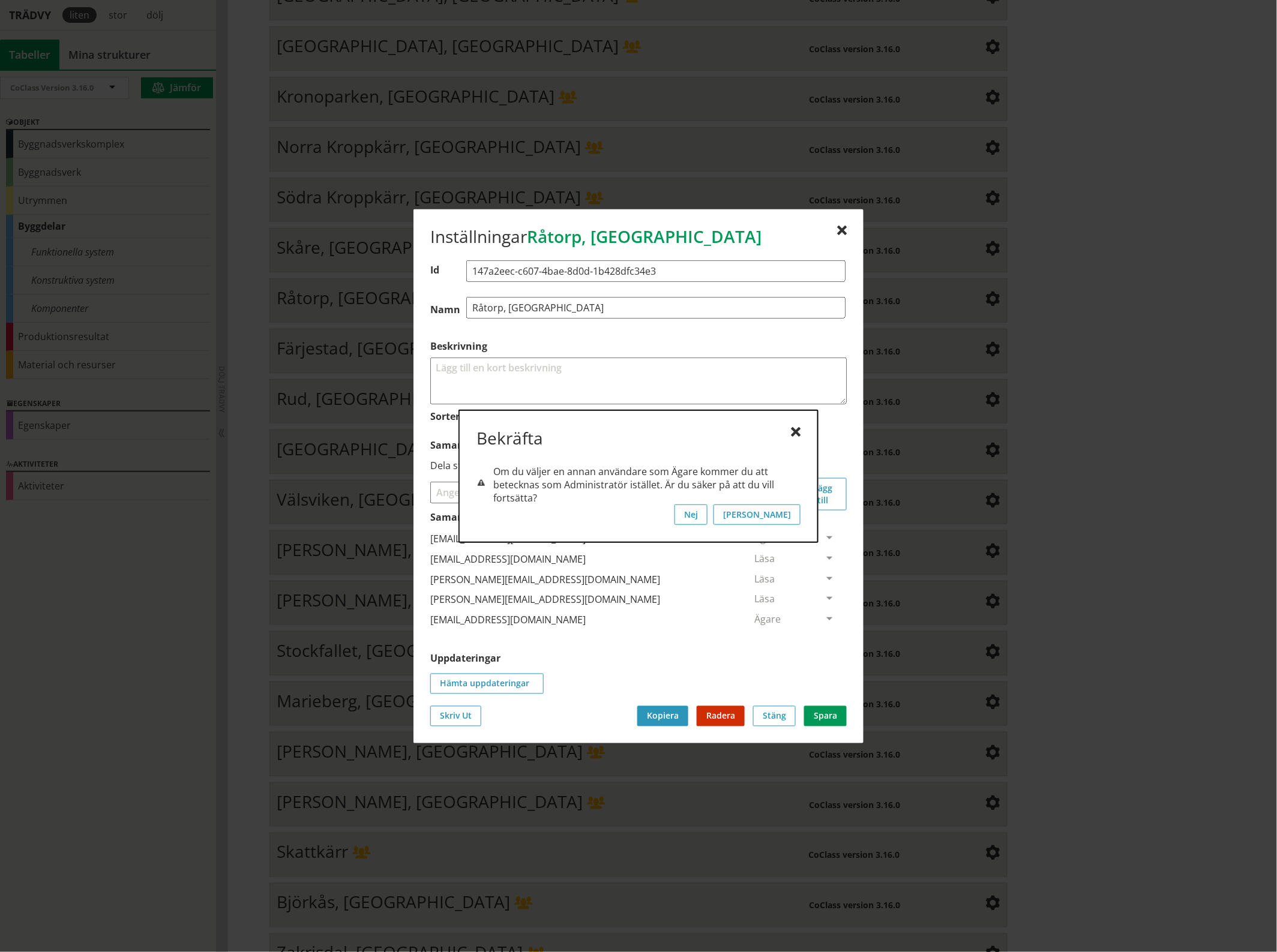
scroll to position [0, 0]
click at [792, 517] on button "[PERSON_NAME]" at bounding box center [757, 514] width 87 height 20
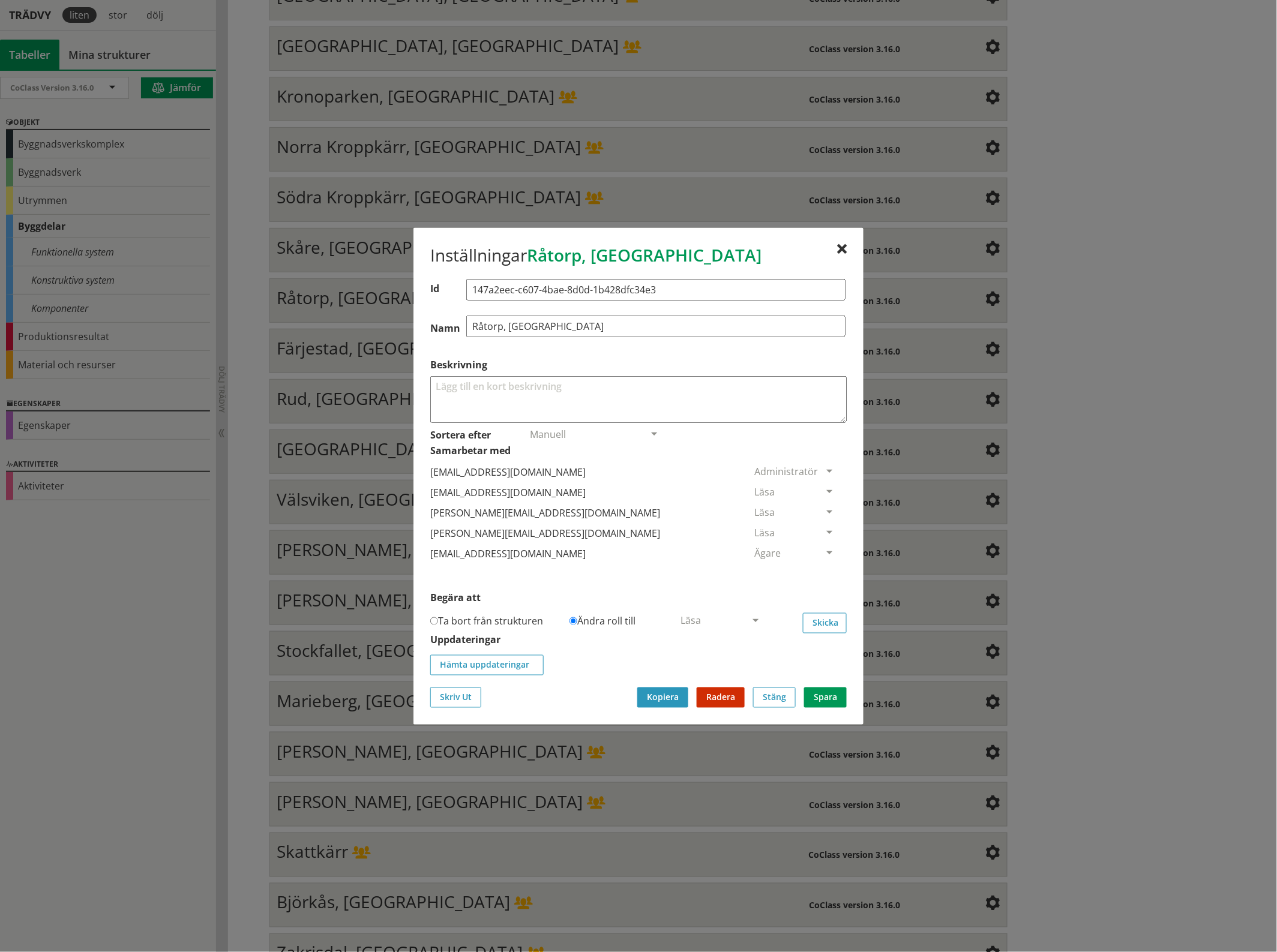
click at [824, 487] on span at bounding box center [829, 492] width 11 height 11
click at [822, 571] on span "Ta bort person" at bounding box center [788, 565] width 68 height 14
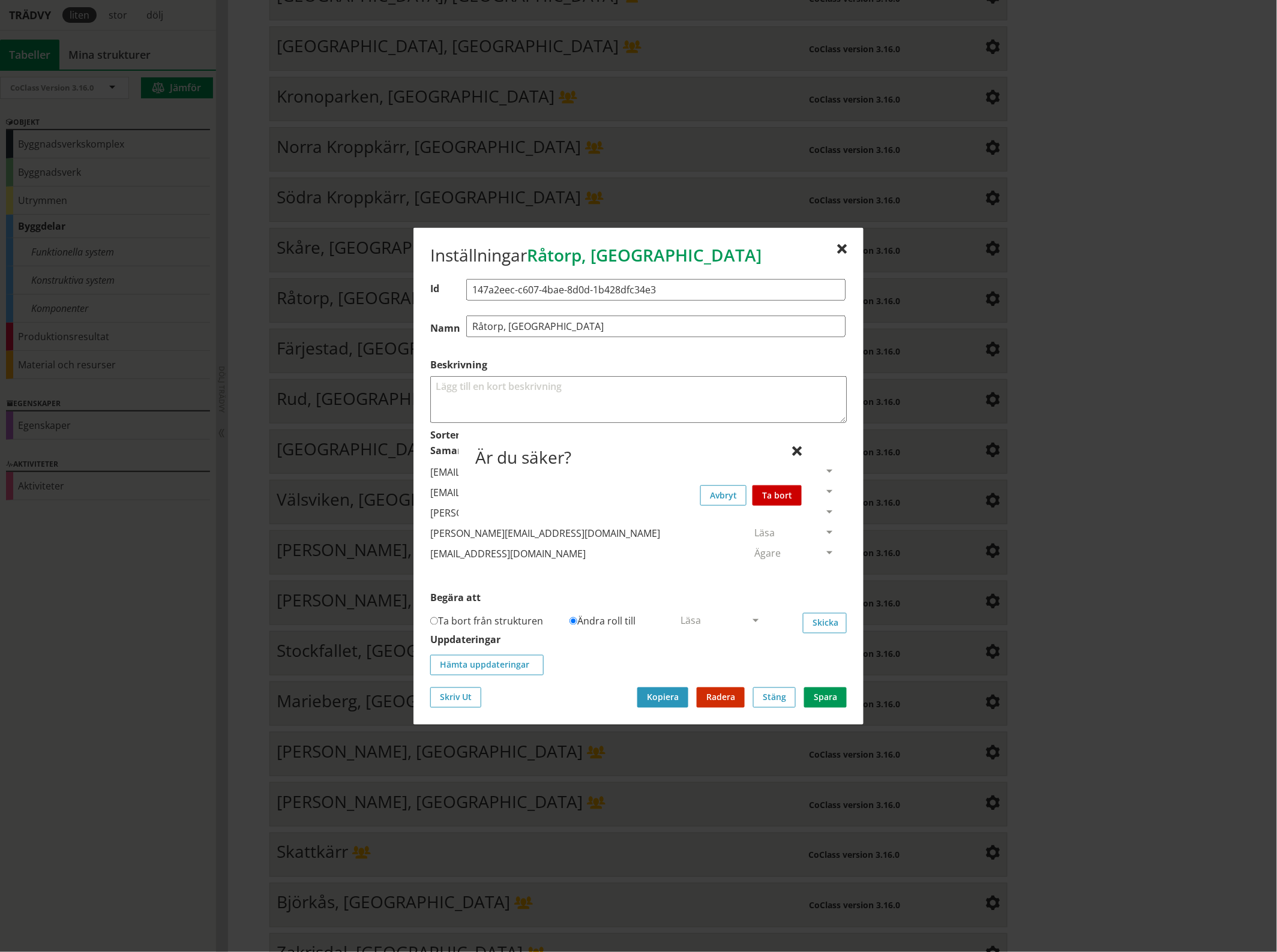
click at [778, 496] on button "Ta bort" at bounding box center [777, 494] width 50 height 20
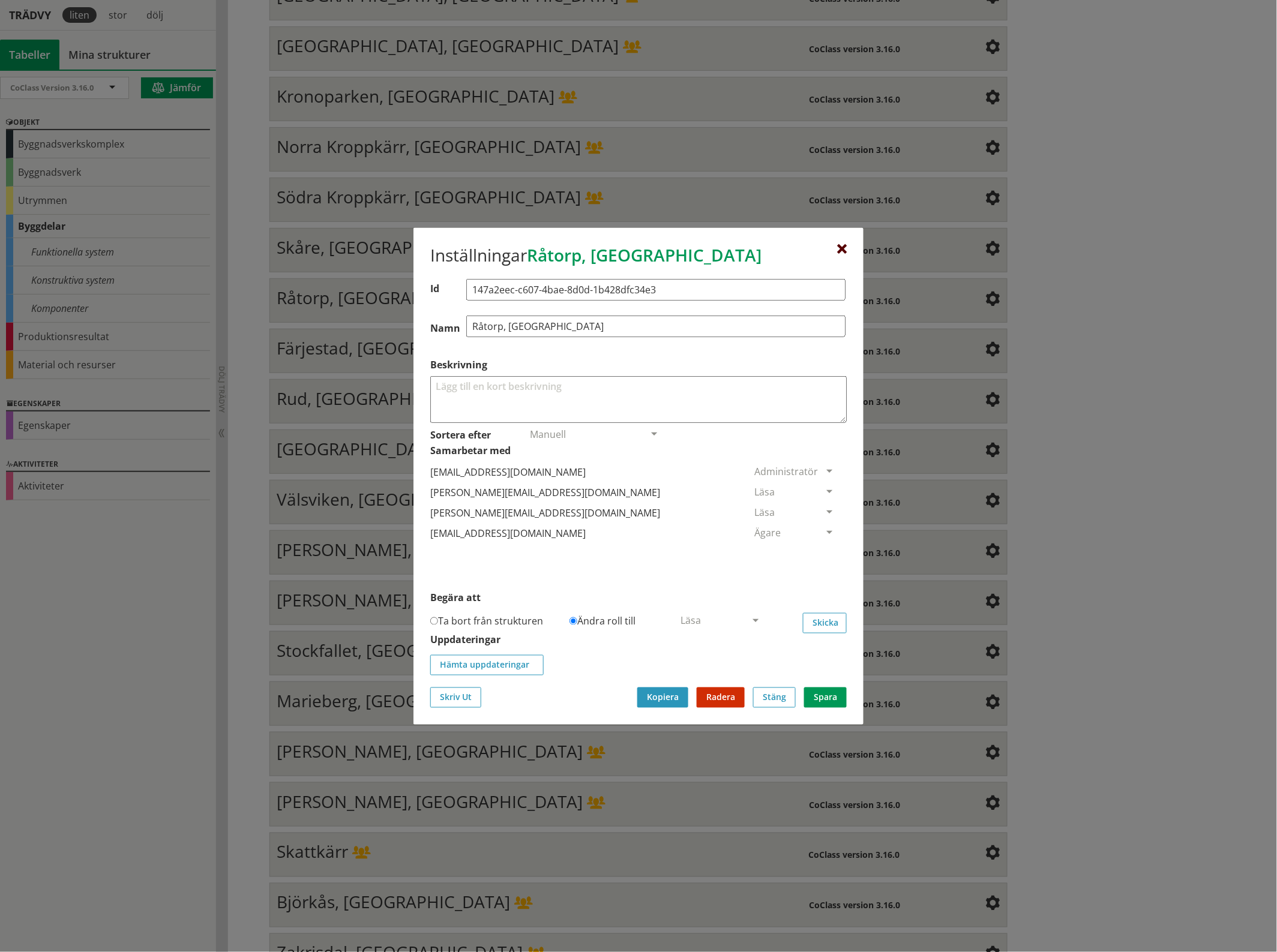
click at [843, 245] on div at bounding box center [842, 249] width 10 height 10
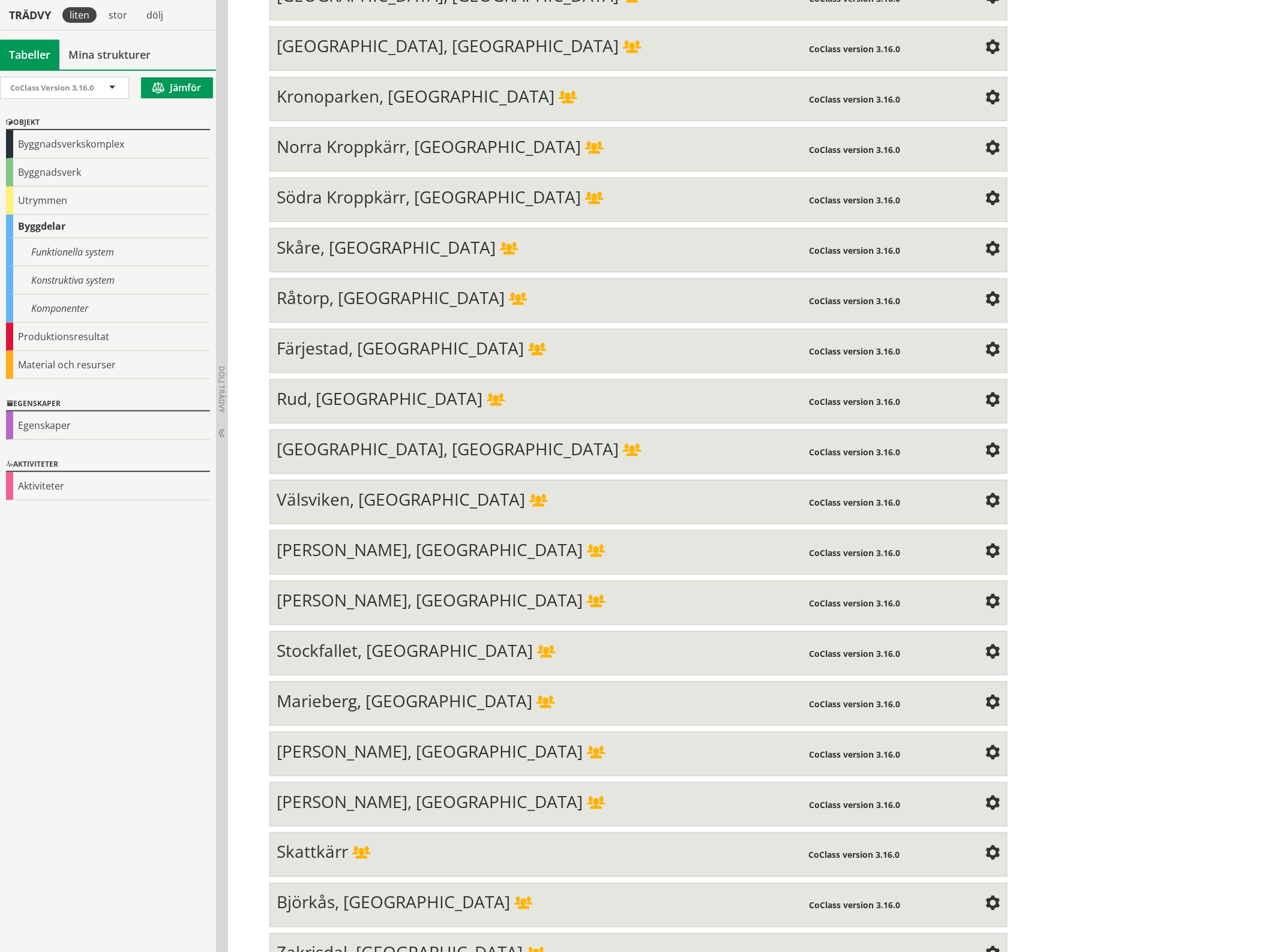
click at [985, 343] on span at bounding box center [992, 350] width 15 height 15
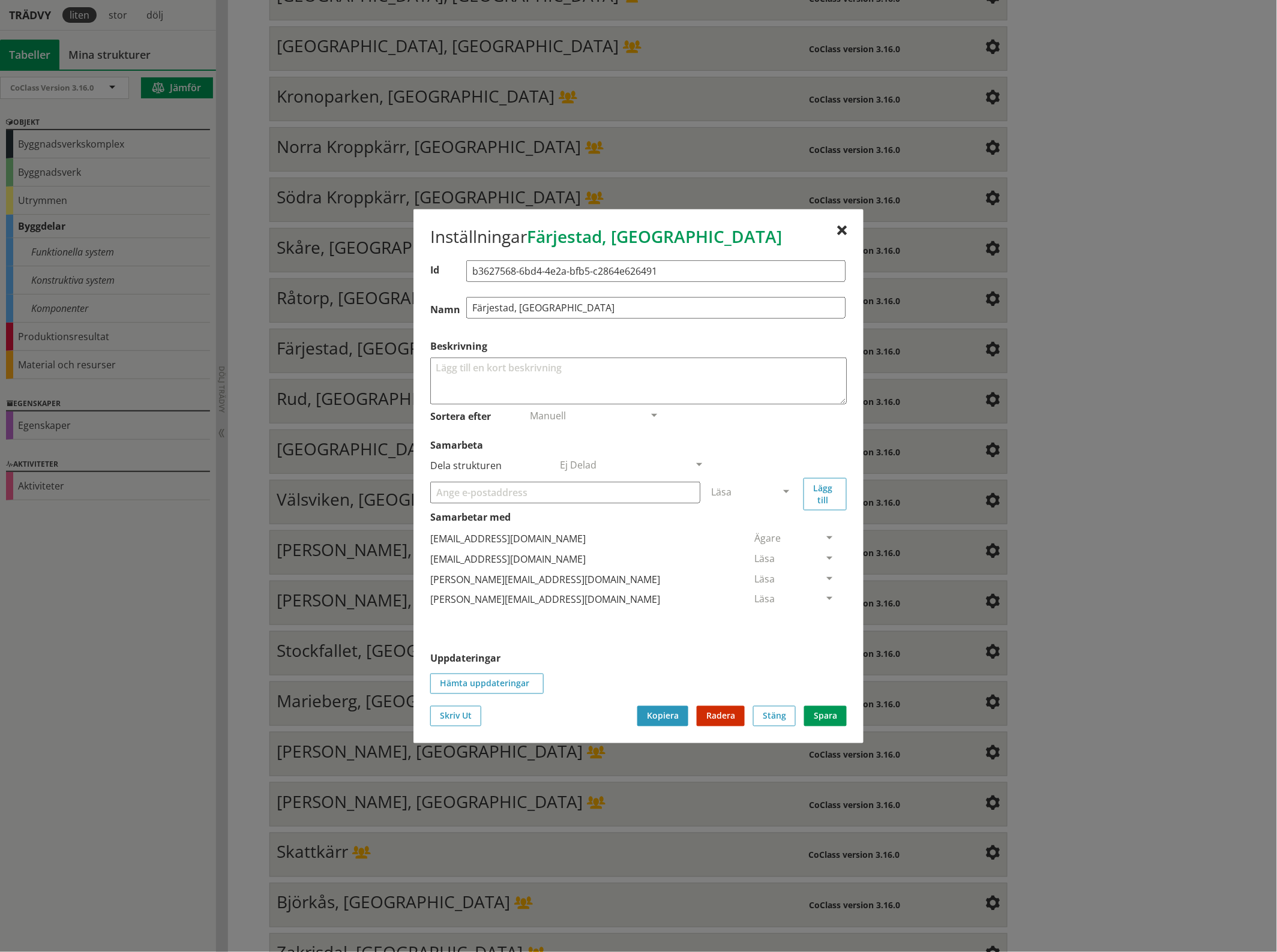
click at [481, 494] on input "Samarbeta" at bounding box center [566, 492] width 270 height 21
paste input "[EMAIL_ADDRESS][DOMAIN_NAME]"
type input "[EMAIL_ADDRESS][DOMAIN_NAME]"
click at [787, 487] on span at bounding box center [785, 492] width 11 height 11
click at [789, 526] on div "Administratör" at bounding box center [752, 527] width 101 height 18
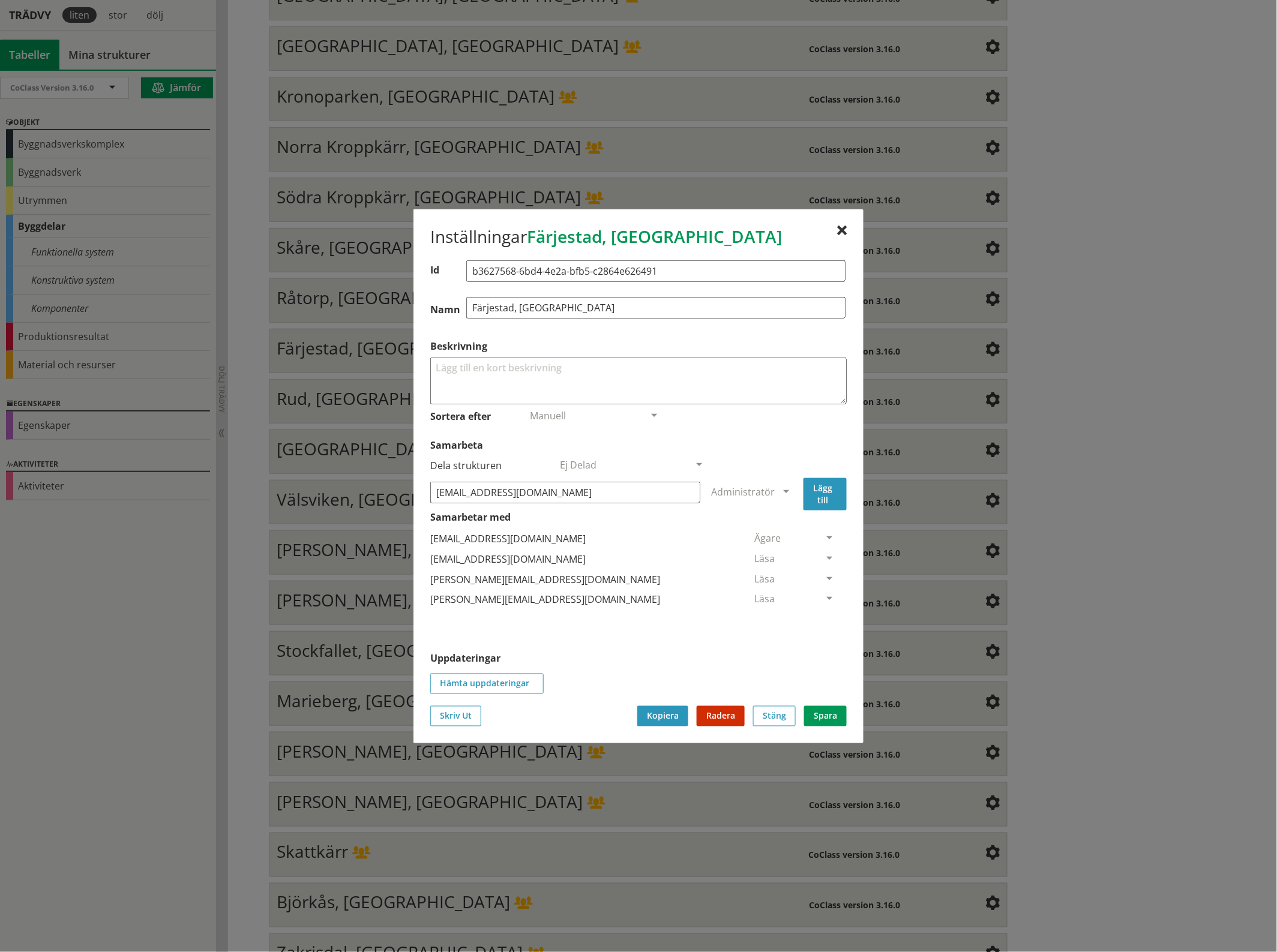
click at [832, 490] on button "Lägg till" at bounding box center [825, 493] width 43 height 32
click at [824, 619] on span at bounding box center [829, 620] width 11 height 11
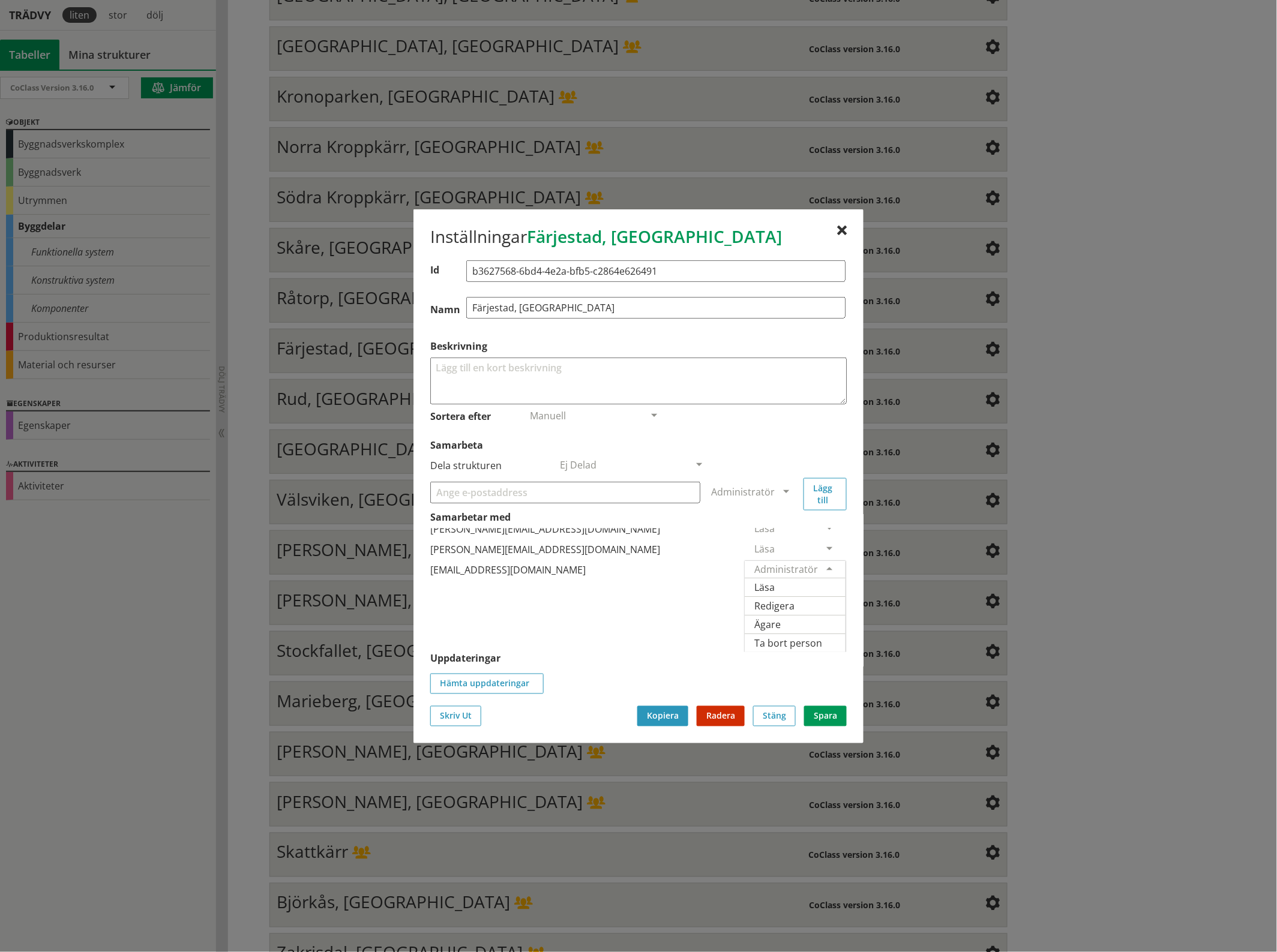
scroll to position [66, 0]
click at [780, 617] on span "Ägare" at bounding box center [767, 624] width 26 height 14
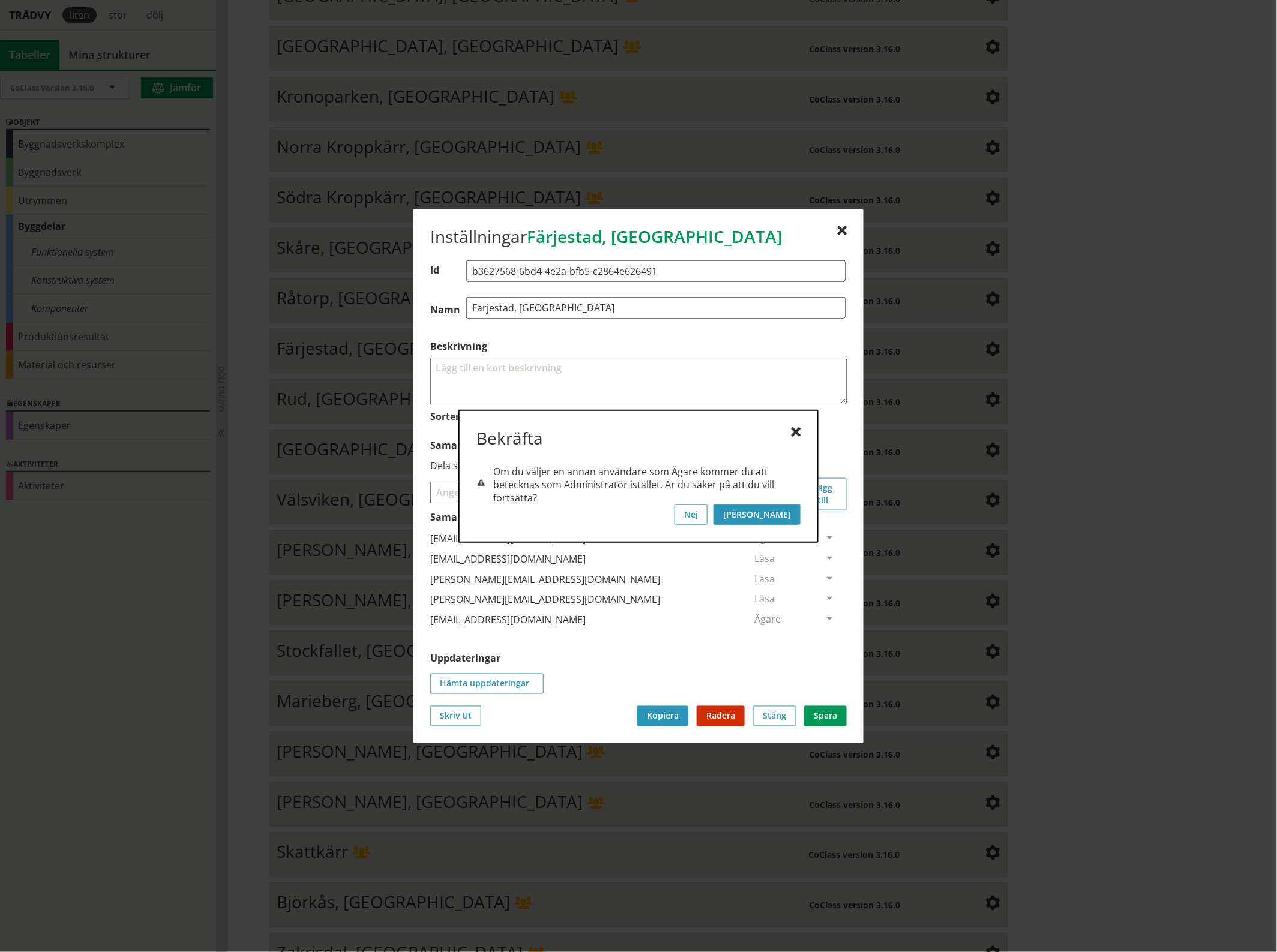
click at [793, 512] on button "[PERSON_NAME]" at bounding box center [757, 514] width 87 height 20
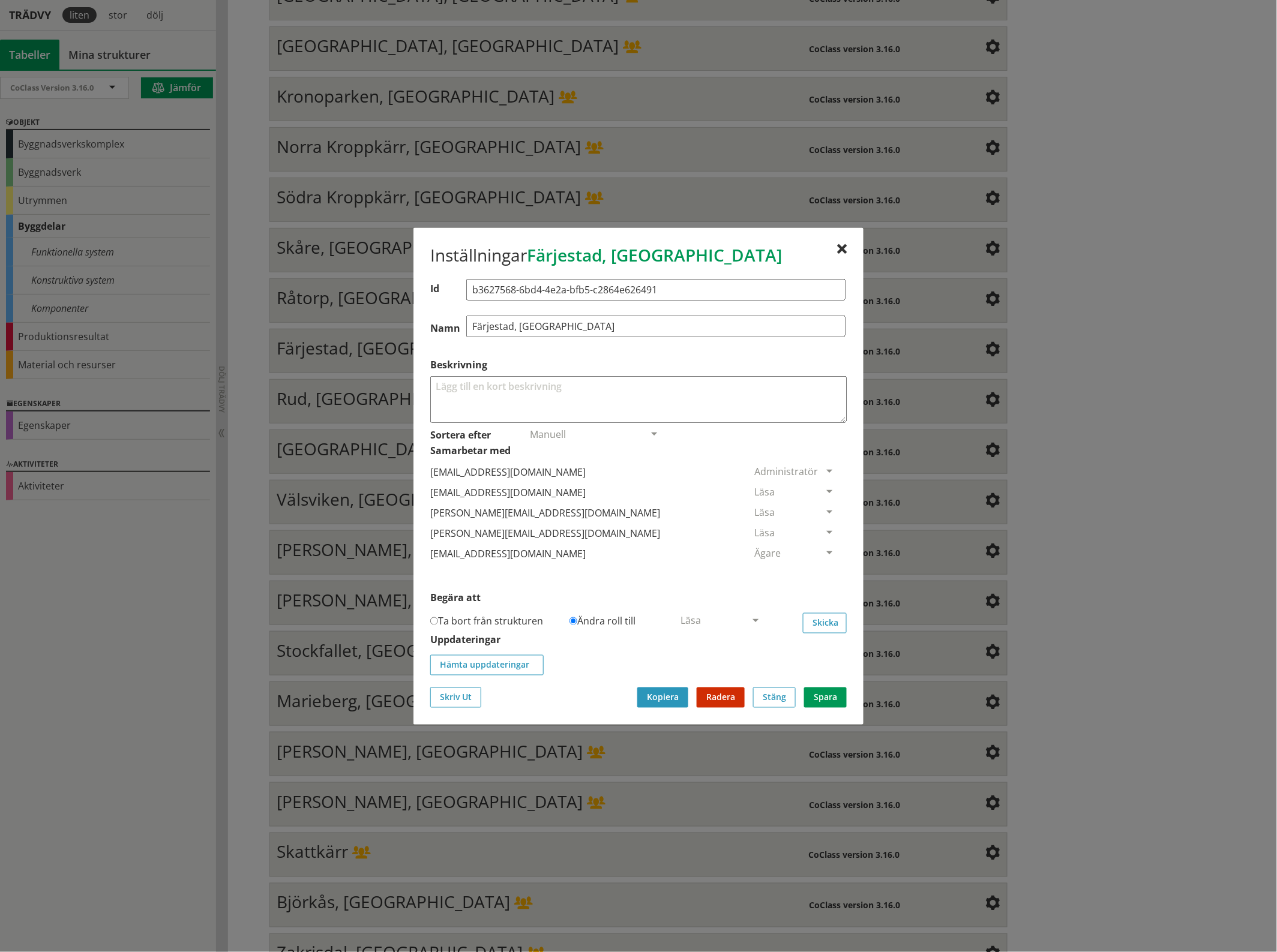
click at [824, 487] on span at bounding box center [829, 492] width 11 height 11
click at [822, 566] on span "Ta bort person" at bounding box center [788, 565] width 68 height 14
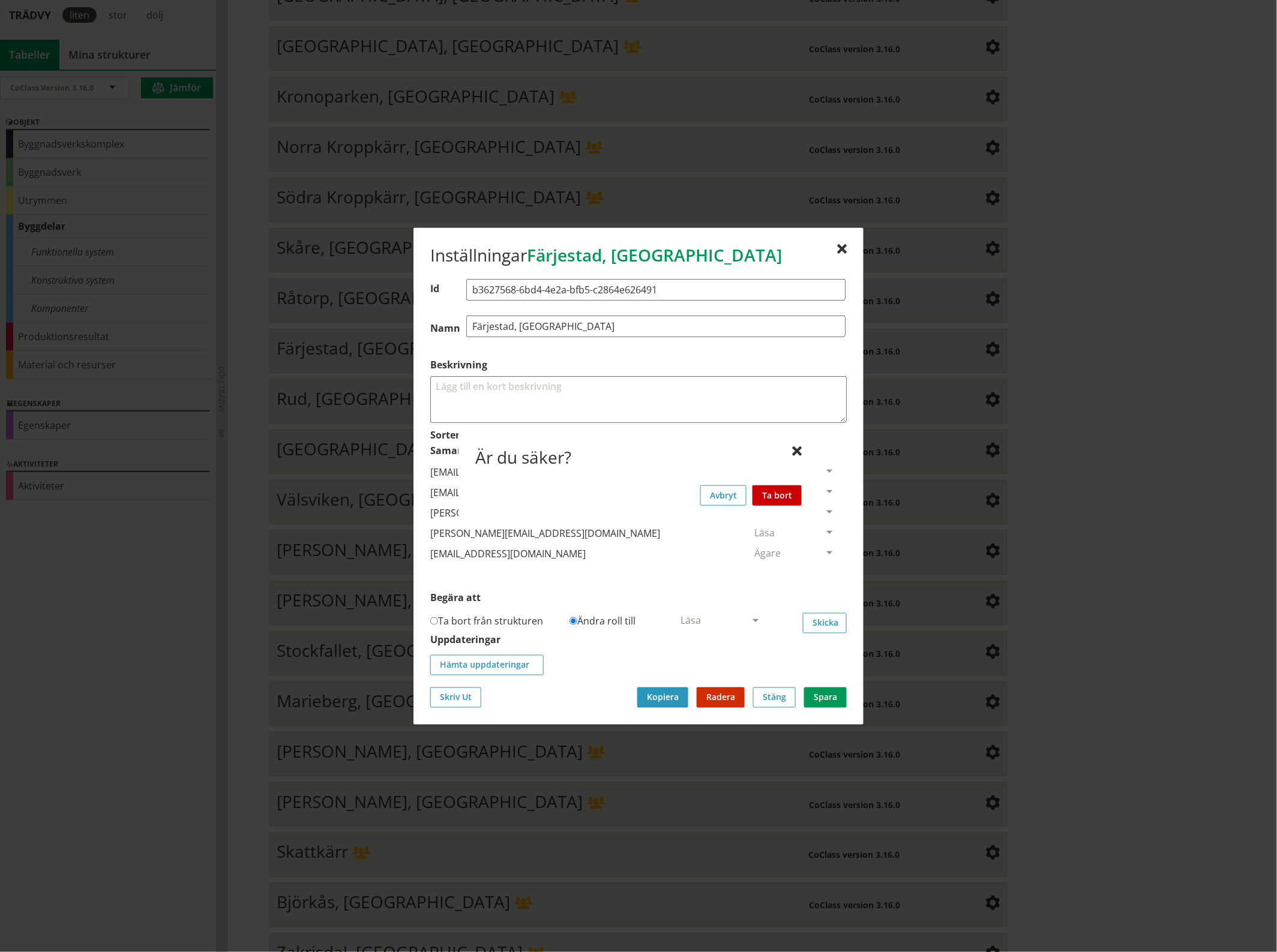
click at [791, 493] on button "Ta bort" at bounding box center [777, 494] width 50 height 20
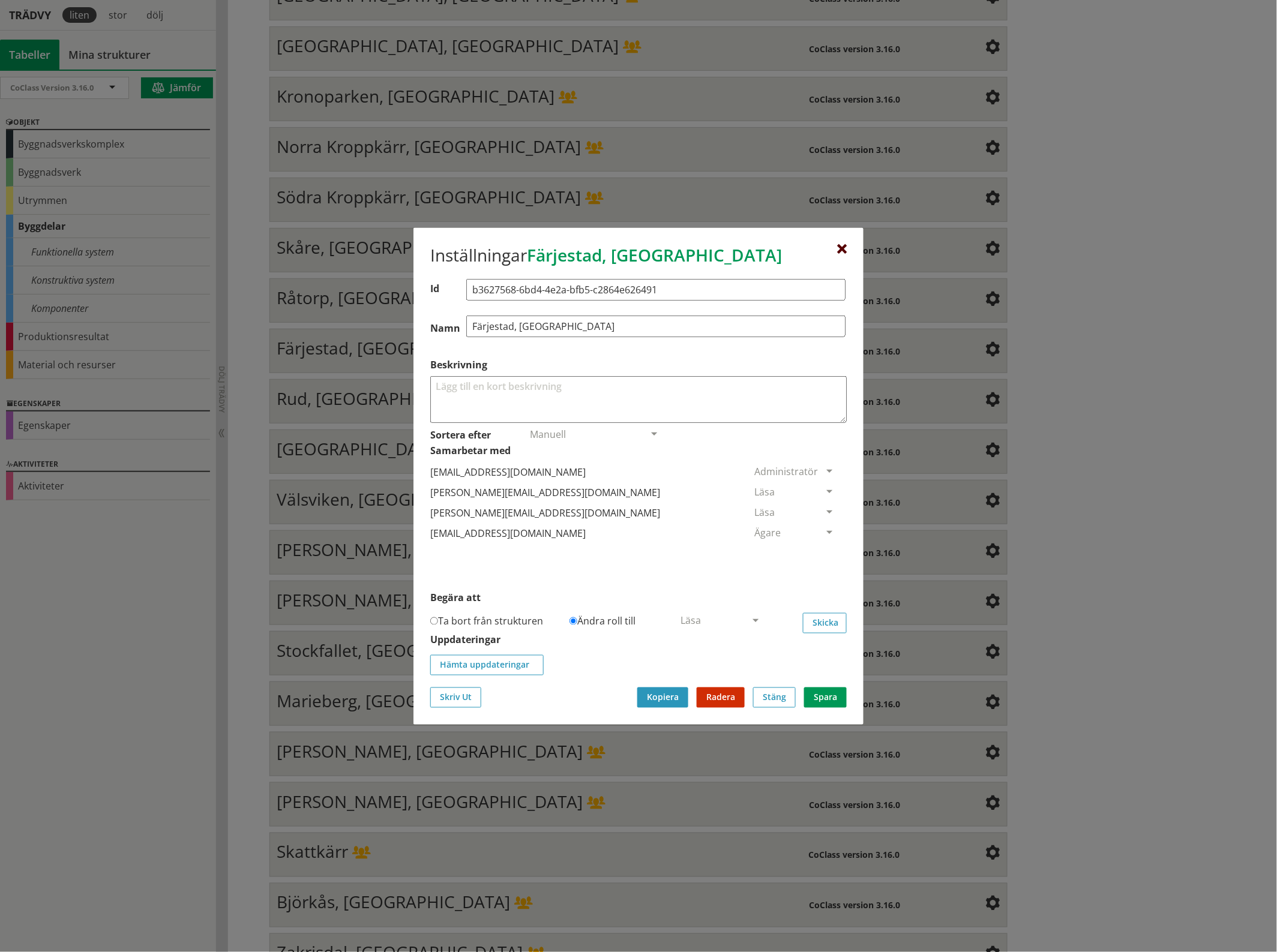
click at [842, 248] on div at bounding box center [842, 249] width 10 height 10
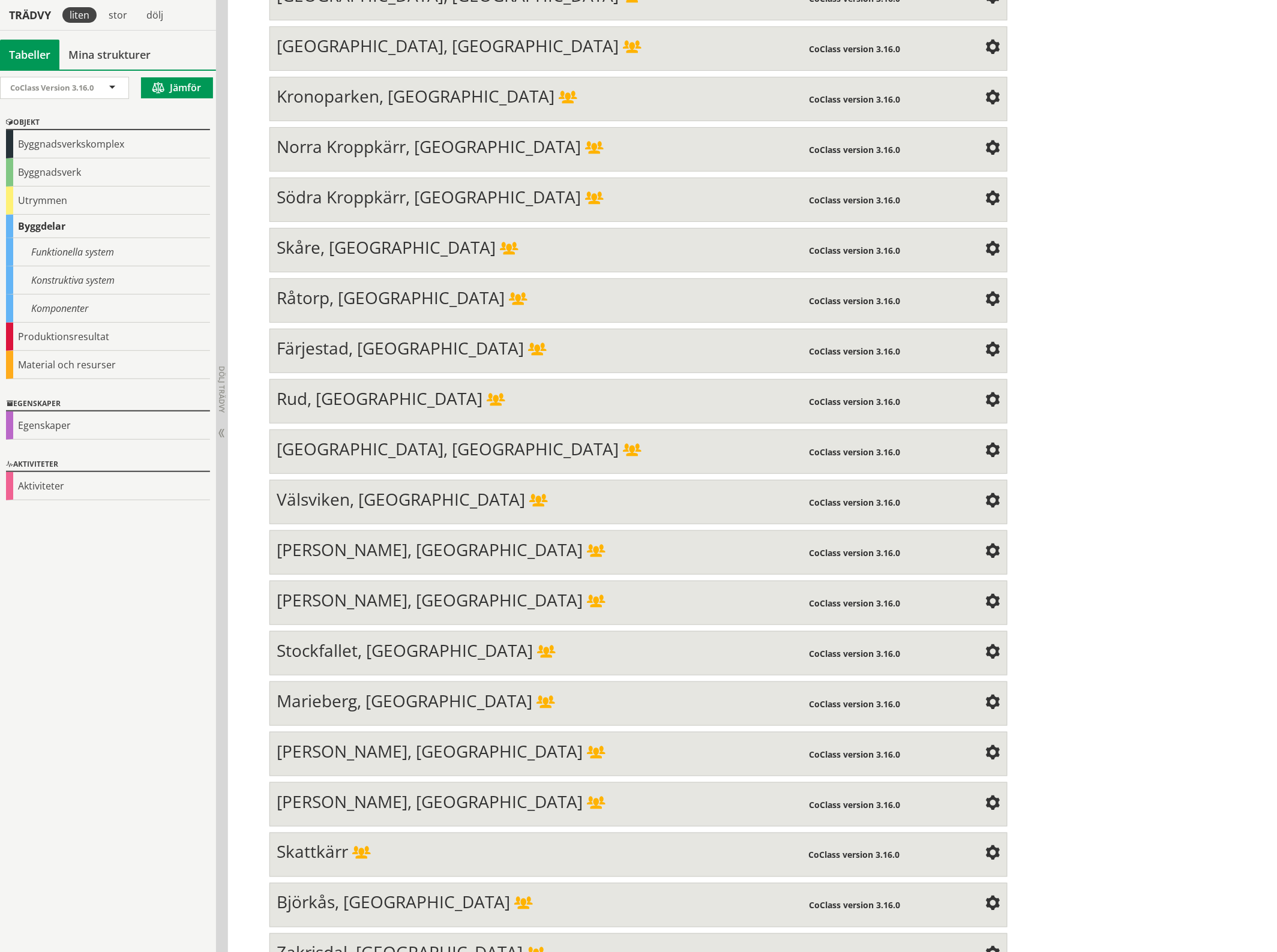
click at [990, 393] on span at bounding box center [992, 400] width 15 height 15
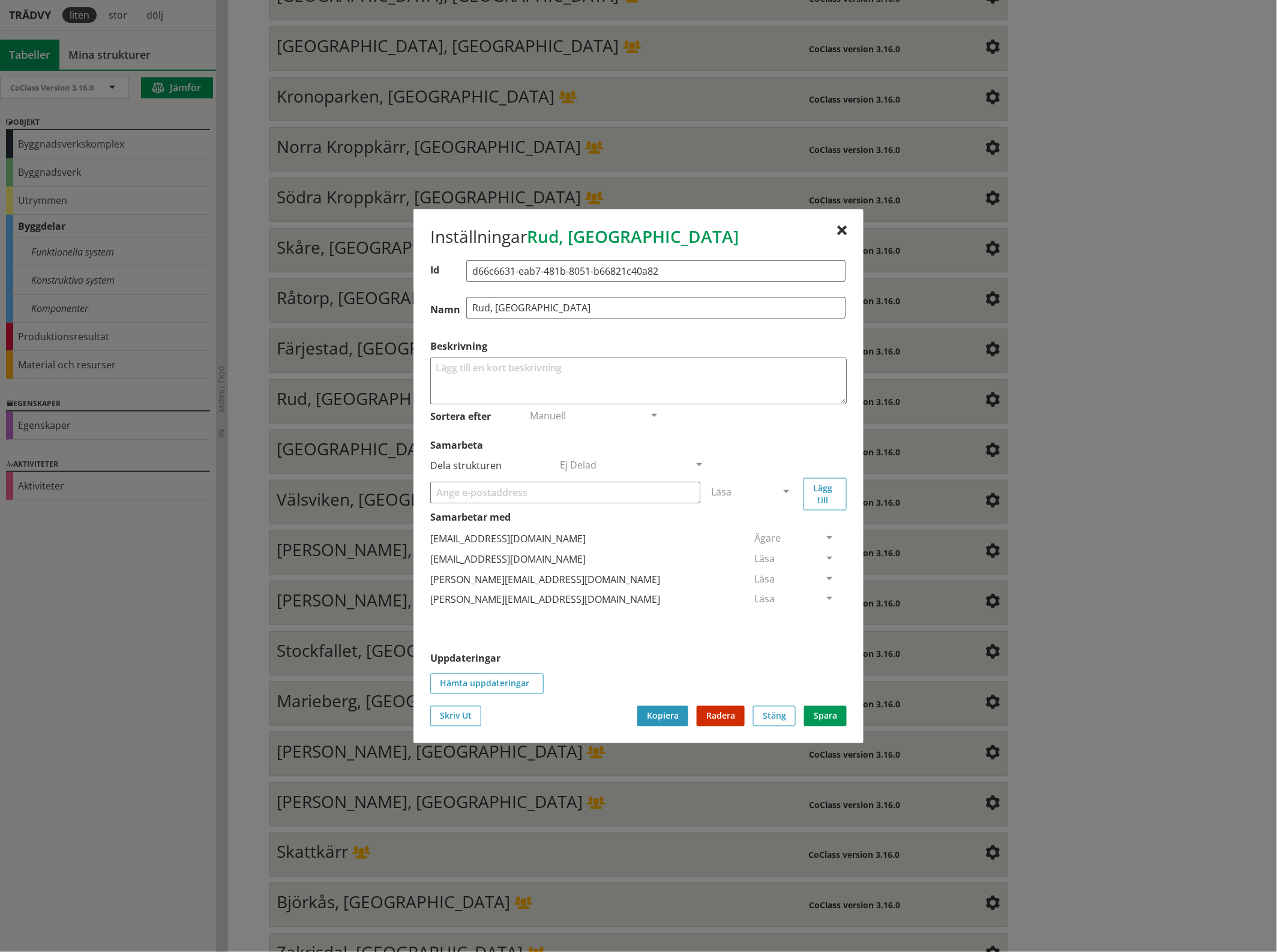
click at [468, 493] on input "Samarbeta" at bounding box center [566, 492] width 270 height 21
paste input "[EMAIL_ADDRESS][DOMAIN_NAME]"
type input "[EMAIL_ADDRESS][DOMAIN_NAME]"
click at [783, 490] on span at bounding box center [785, 492] width 11 height 11
click at [775, 526] on span "Administratör" at bounding box center [742, 527] width 63 height 14
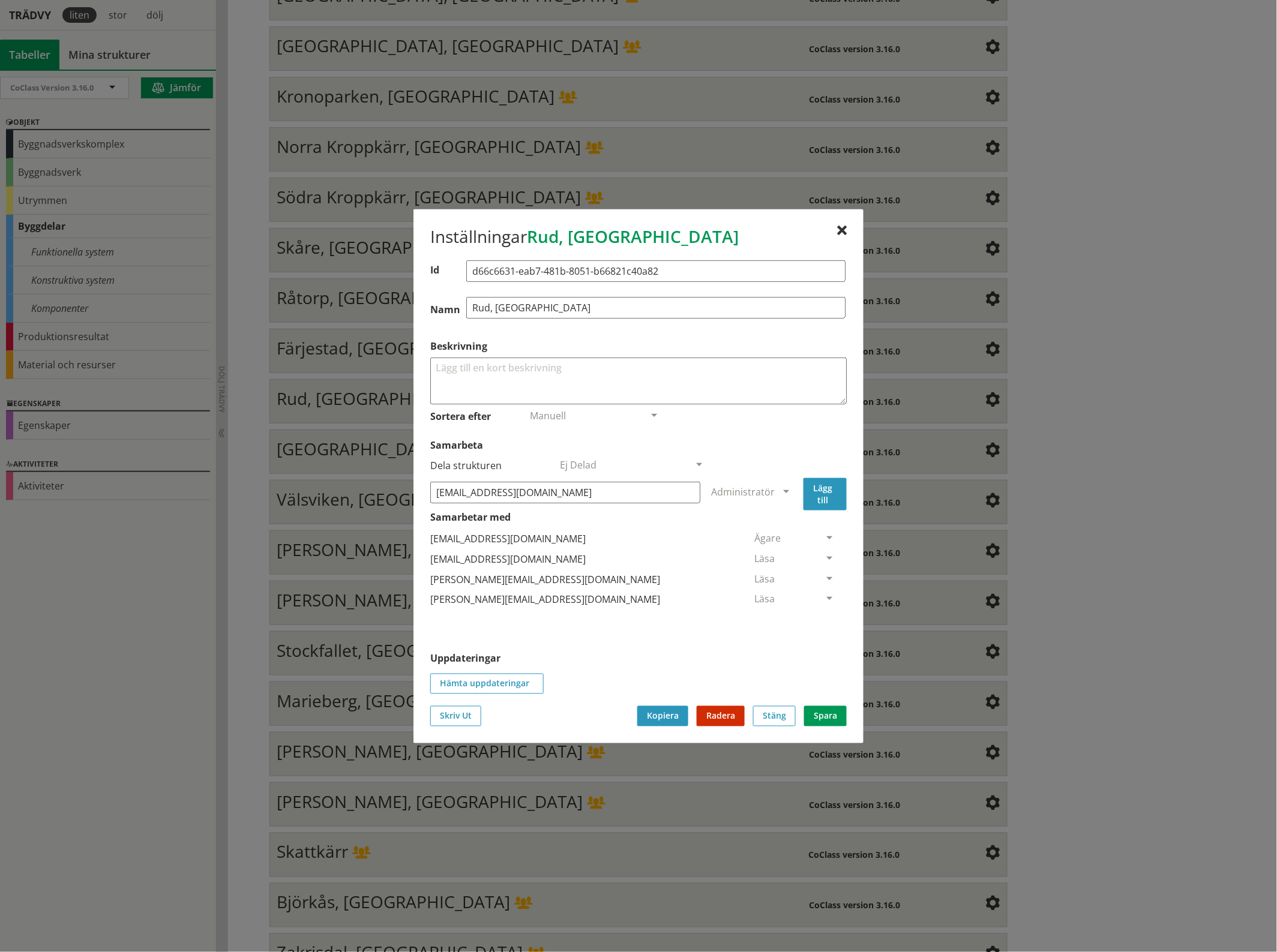
click at [830, 492] on button "Lägg till" at bounding box center [825, 493] width 43 height 32
click at [824, 618] on span at bounding box center [829, 620] width 11 height 11
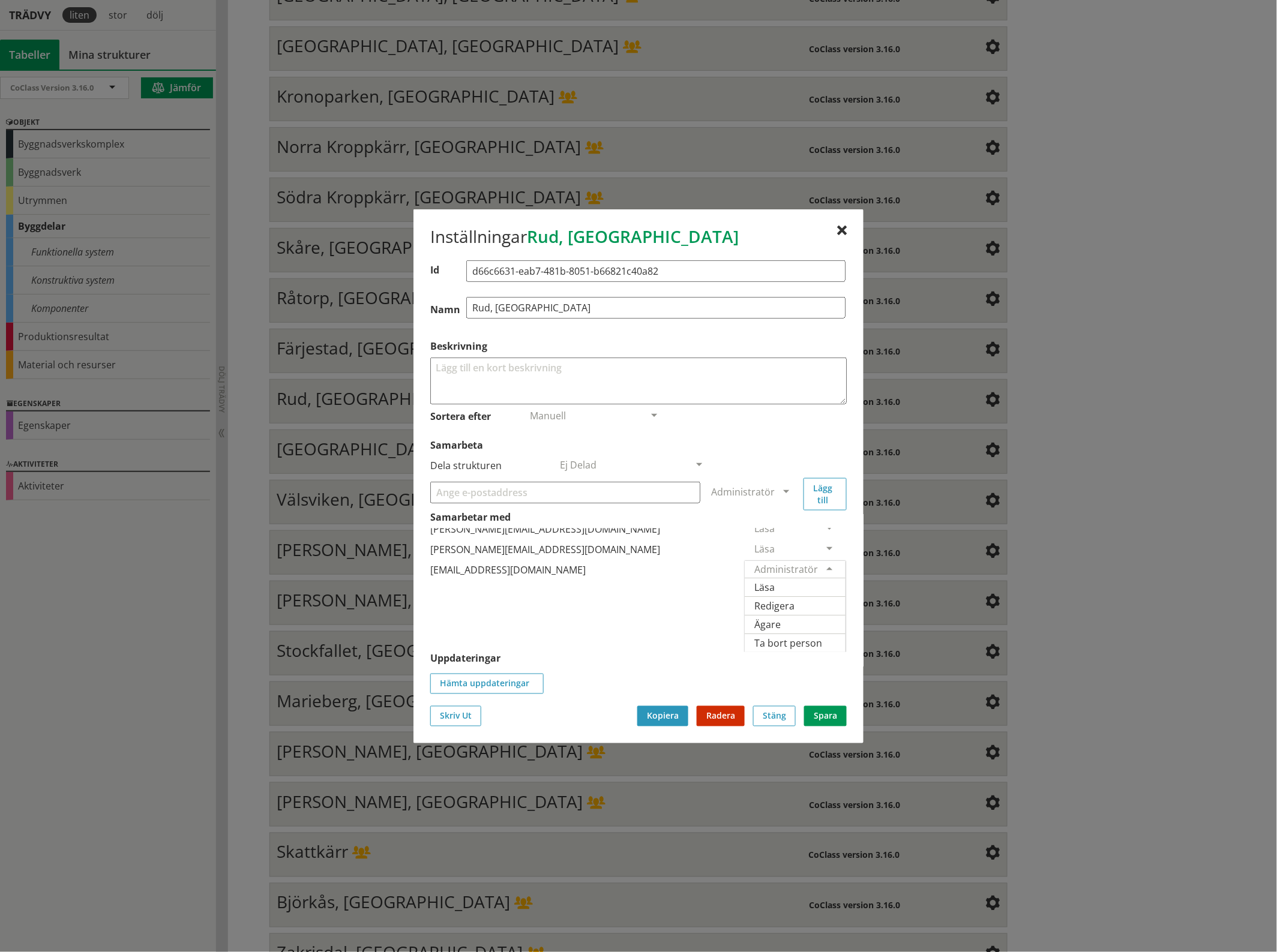
scroll to position [83, 0]
click at [780, 617] on span "Ägare" at bounding box center [767, 624] width 26 height 14
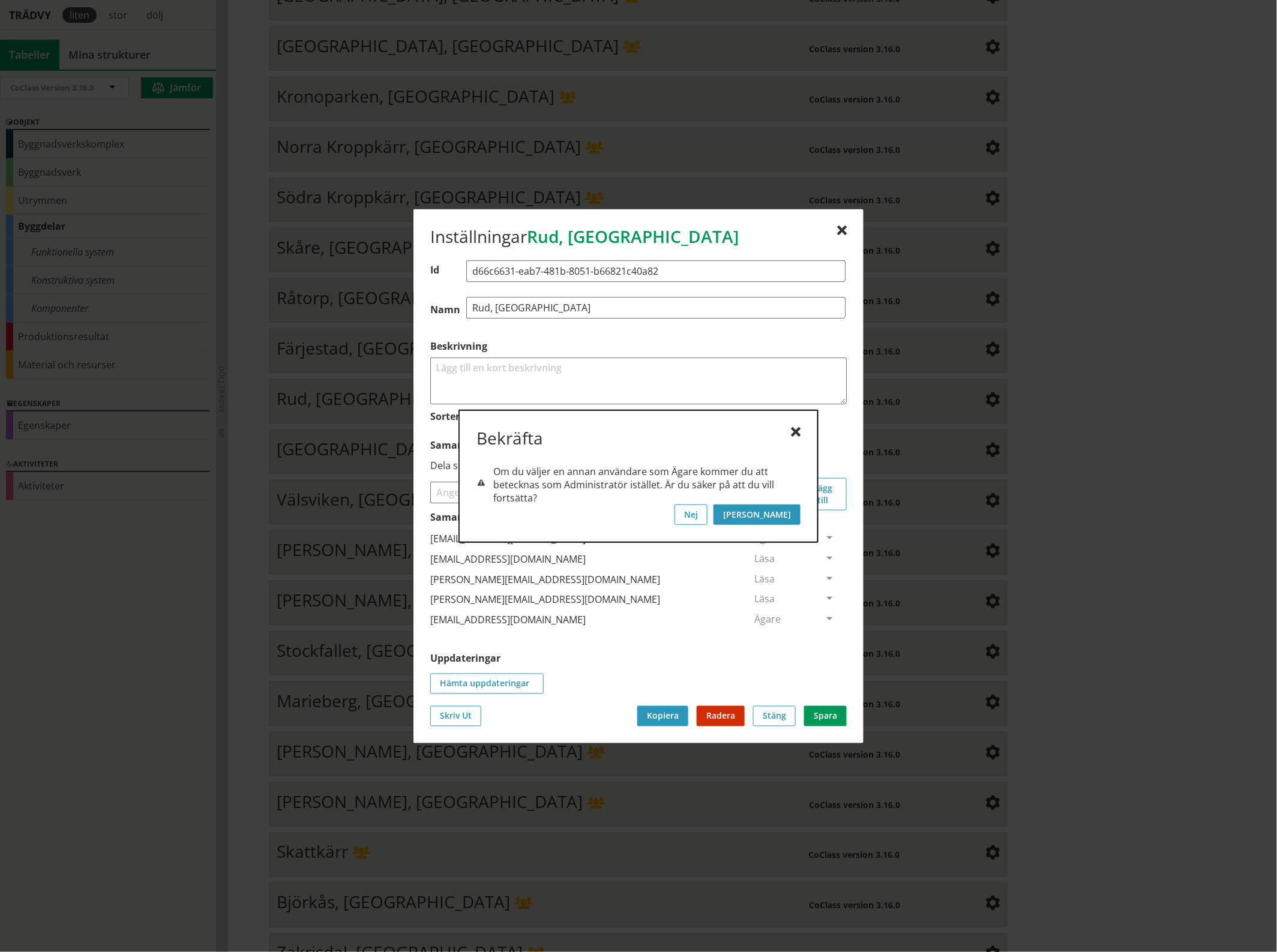
click at [786, 511] on button "[PERSON_NAME]" at bounding box center [757, 514] width 87 height 20
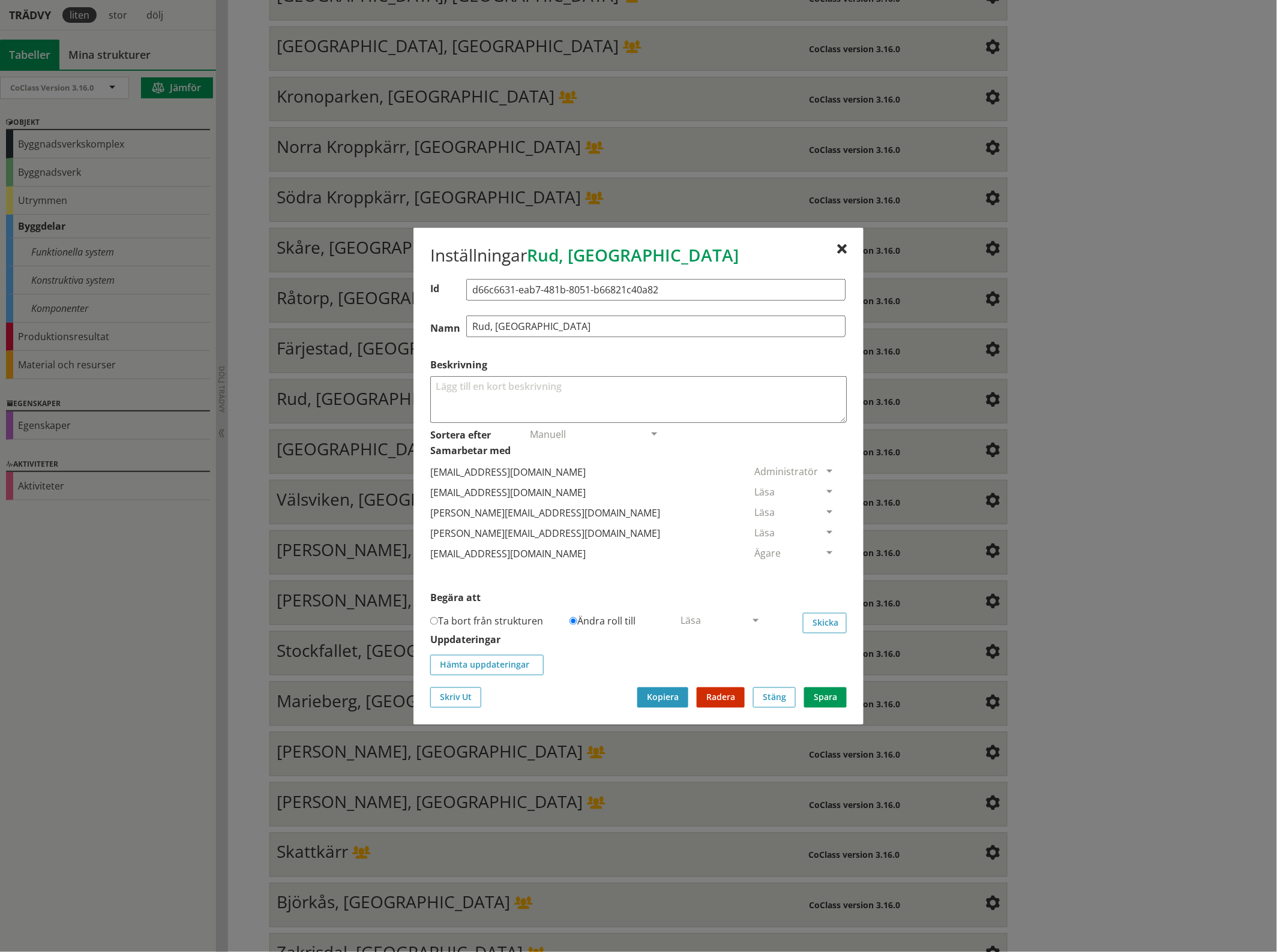
click at [824, 487] on span at bounding box center [829, 492] width 11 height 11
click at [822, 565] on span "Ta bort person" at bounding box center [788, 565] width 68 height 14
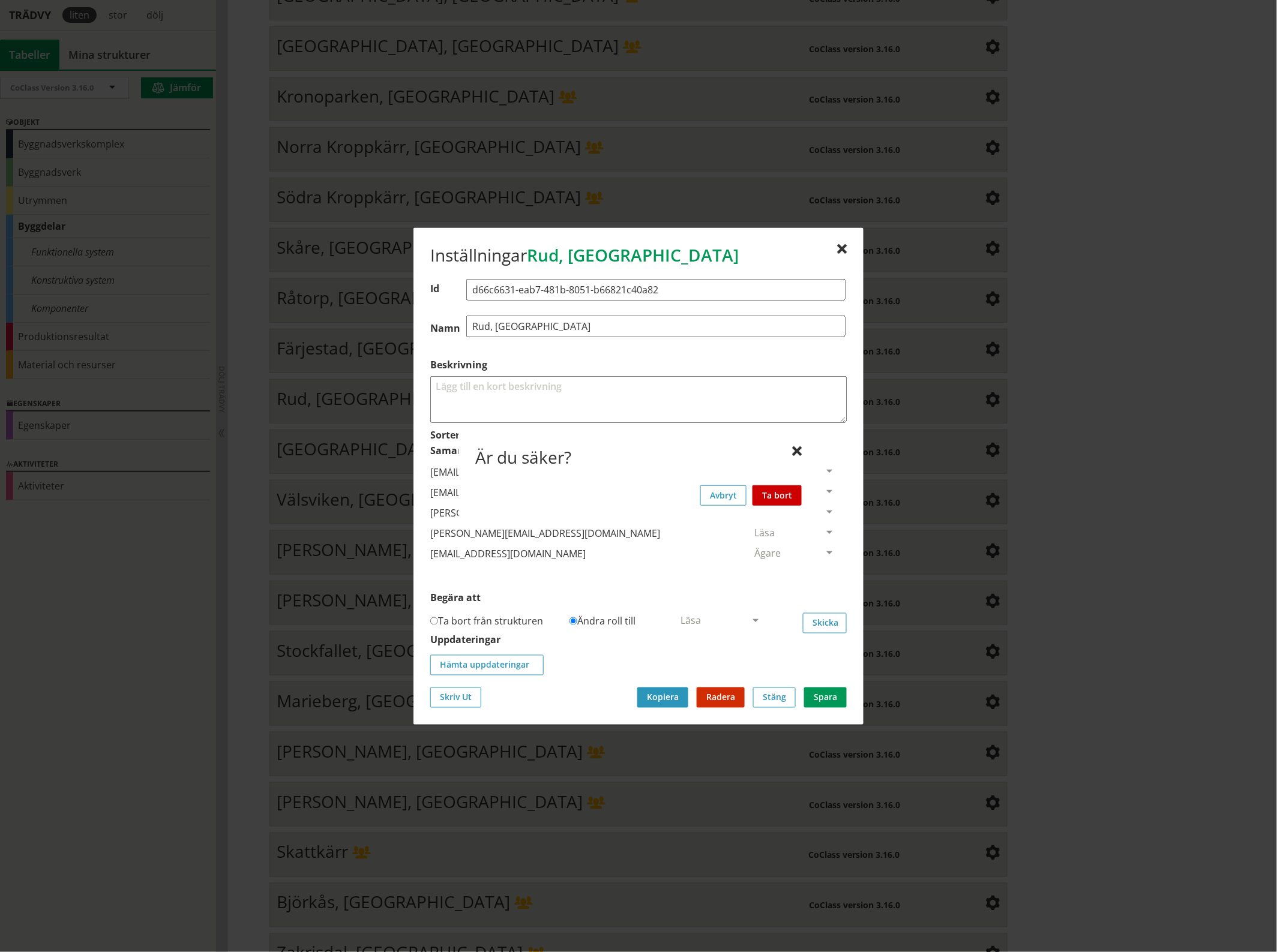
click at [790, 490] on button "Ta bort" at bounding box center [777, 494] width 50 height 20
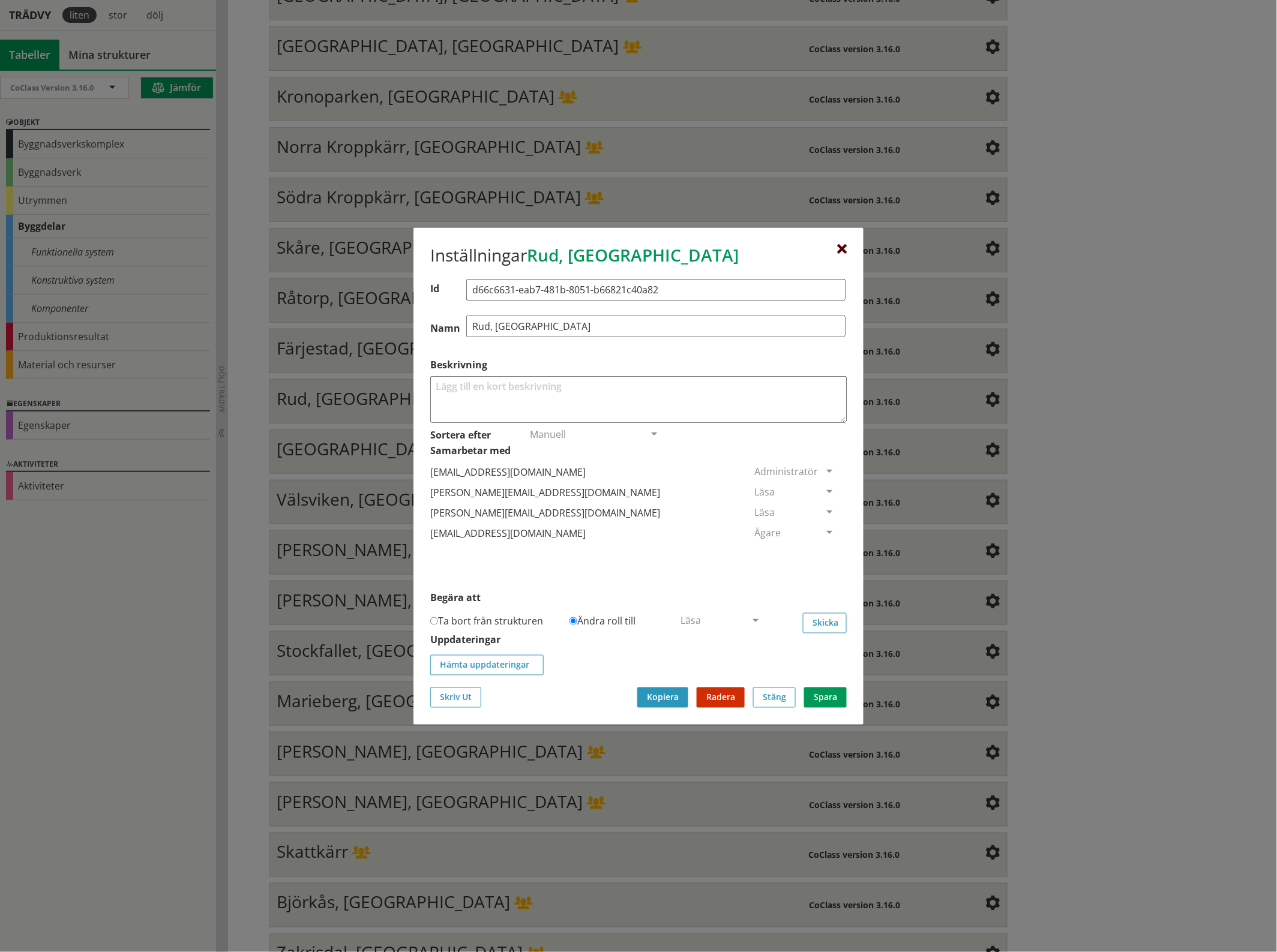
click at [842, 247] on div at bounding box center [842, 249] width 10 height 10
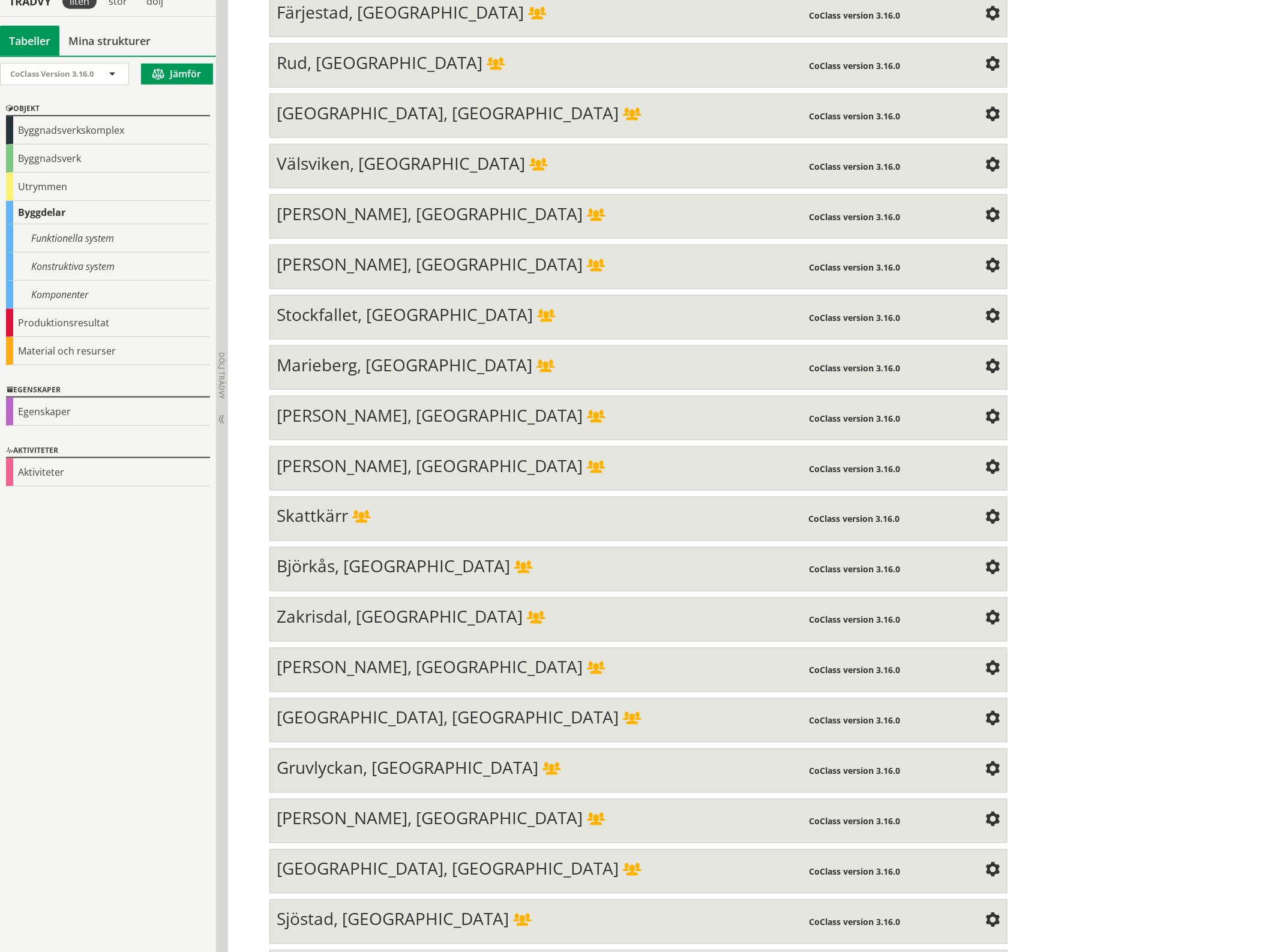
scroll to position [2043, 0]
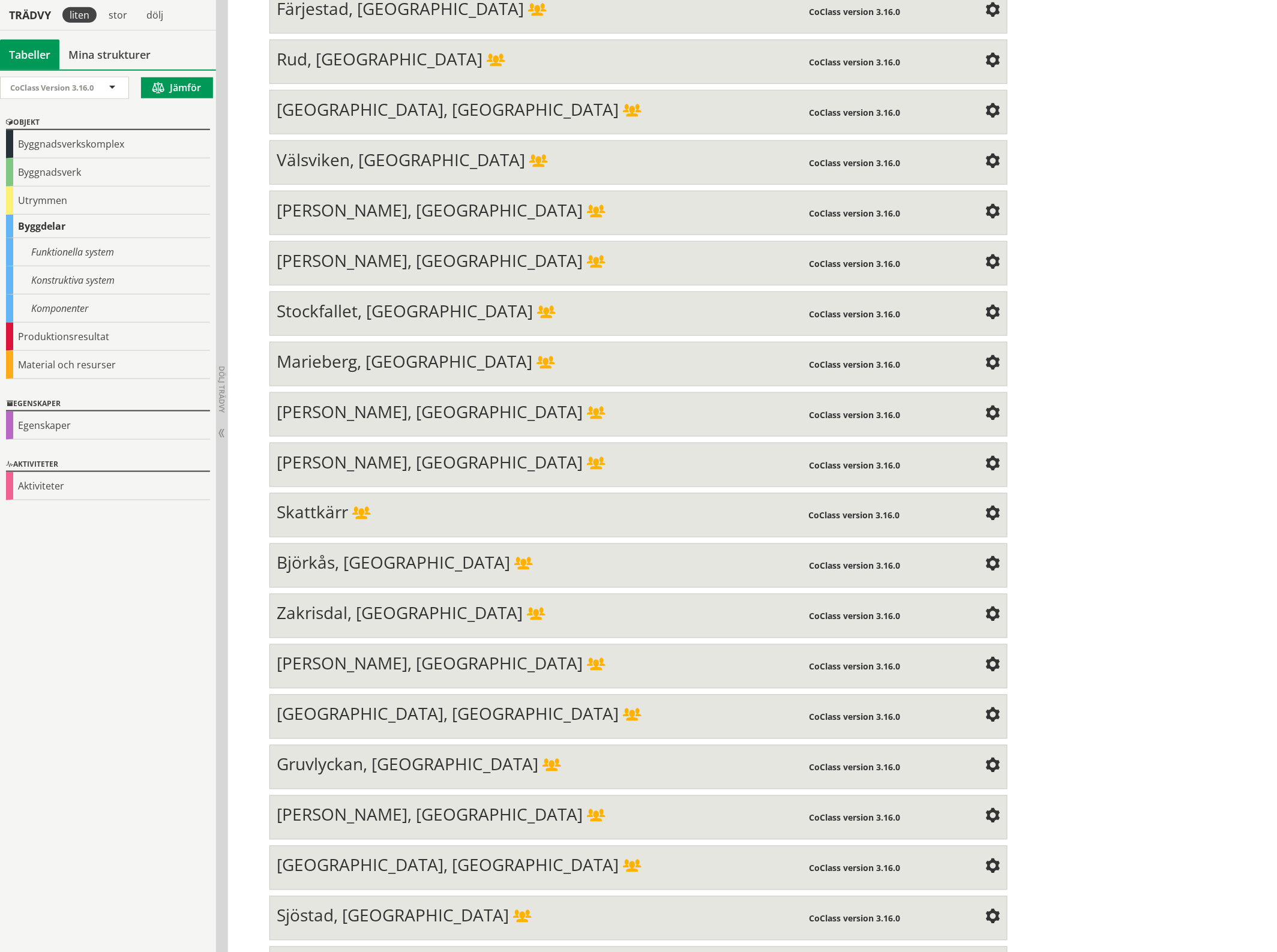
click at [985, 104] on span at bounding box center [992, 111] width 15 height 15
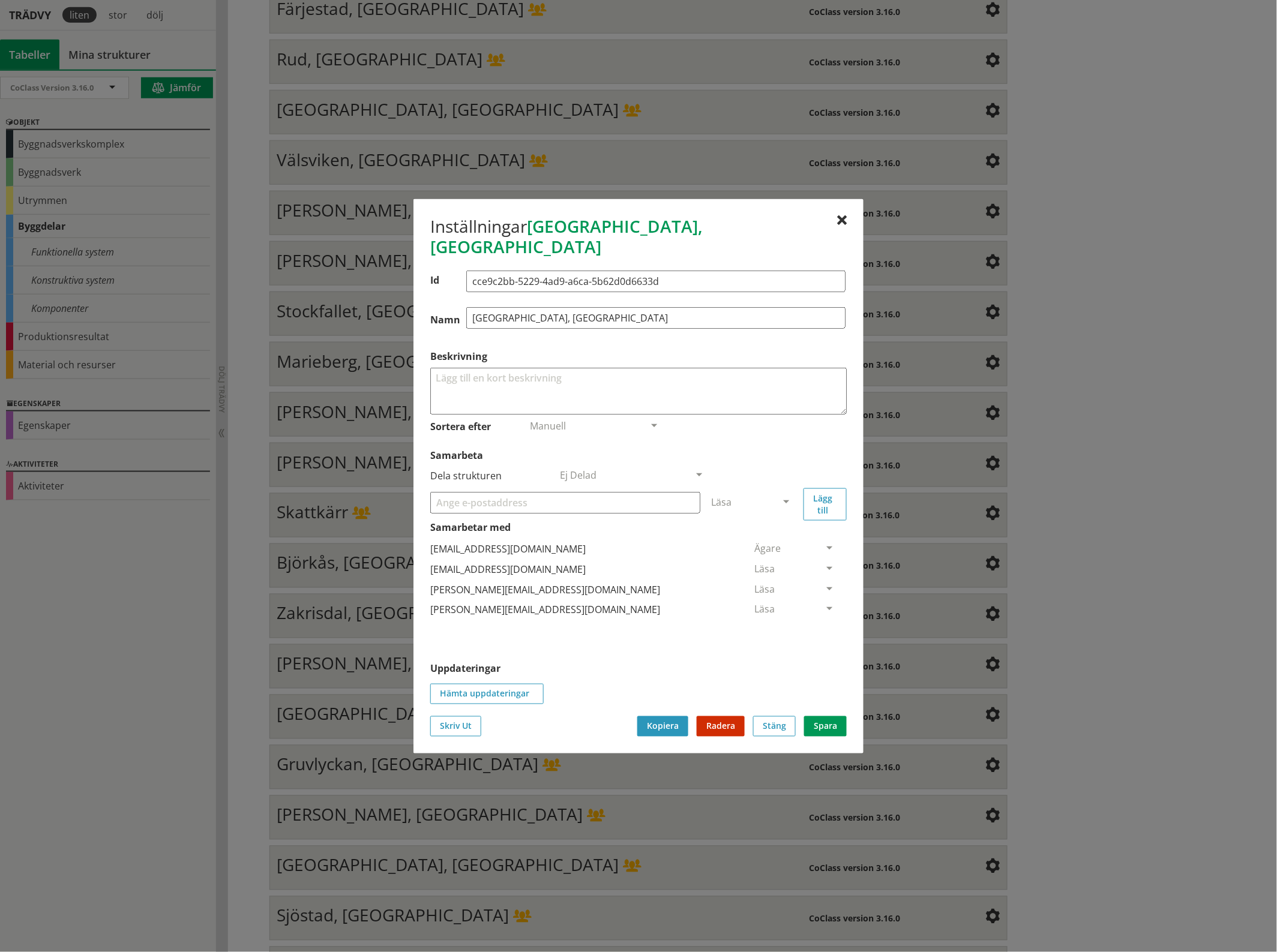
click at [462, 493] on input "Samarbeta" at bounding box center [566, 502] width 270 height 21
paste input "[EMAIL_ADDRESS][DOMAIN_NAME]"
click at [462, 493] on input "[EMAIL_ADDRESS][DOMAIN_NAME]" at bounding box center [566, 502] width 270 height 21
type input "[EMAIL_ADDRESS][DOMAIN_NAME]"
click at [784, 497] on span at bounding box center [785, 502] width 11 height 11
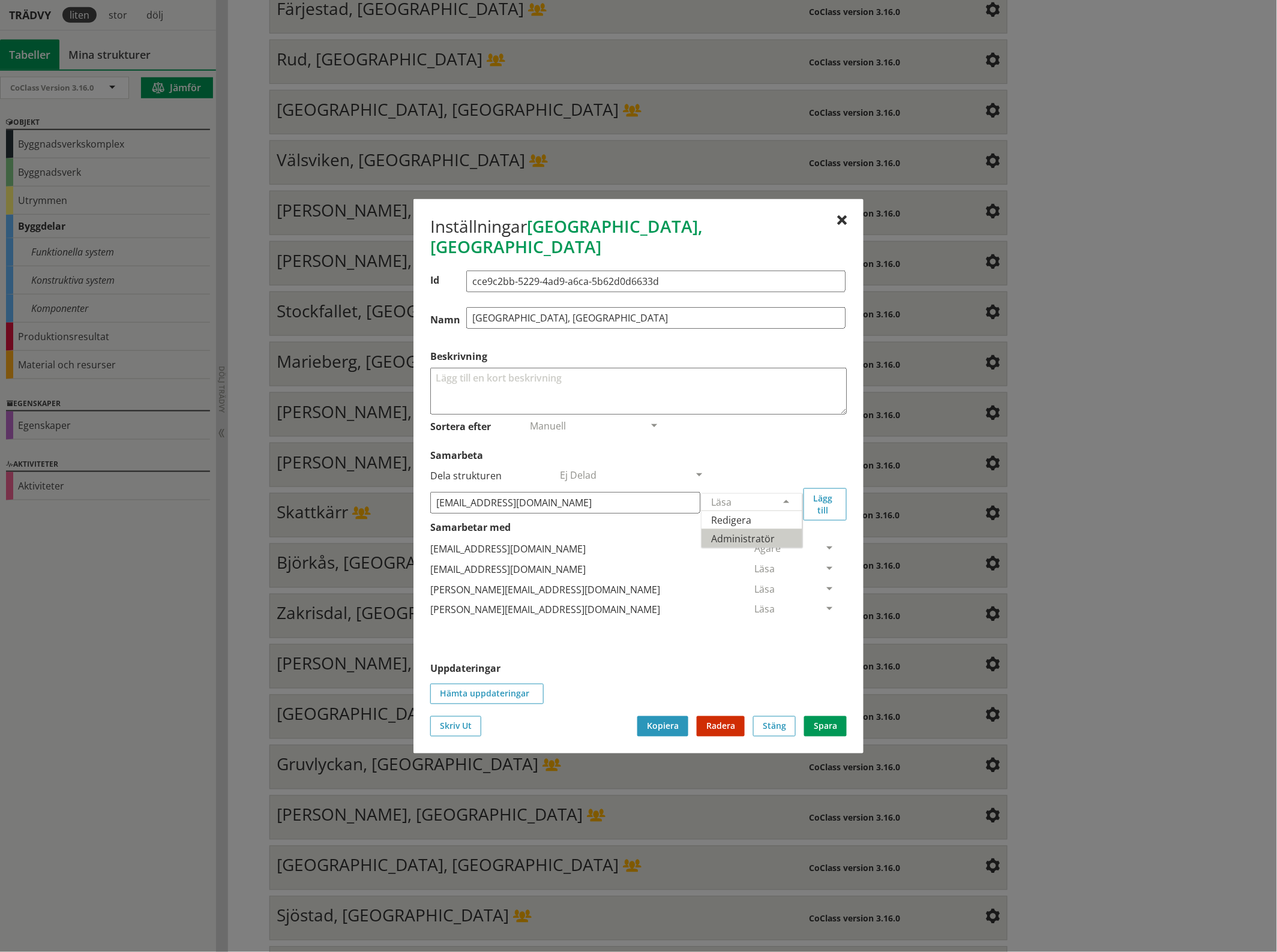
click at [775, 531] on span "Administratör" at bounding box center [742, 538] width 63 height 14
click at [825, 496] on button "Lägg till" at bounding box center [825, 503] width 43 height 32
click at [824, 625] on span at bounding box center [829, 629] width 11 height 11
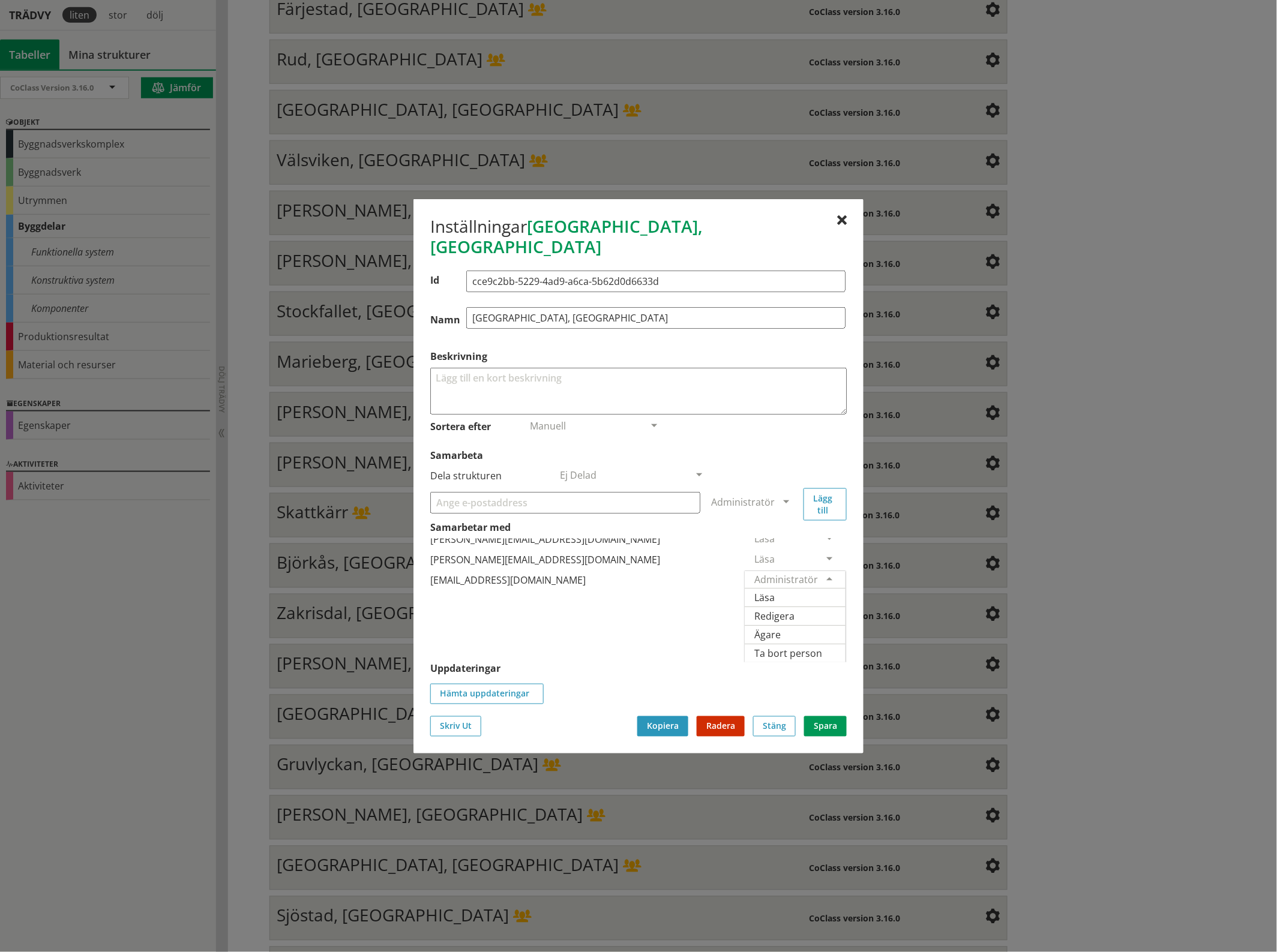
scroll to position [88, 0]
click at [780, 628] on span "Ägare" at bounding box center [767, 634] width 26 height 14
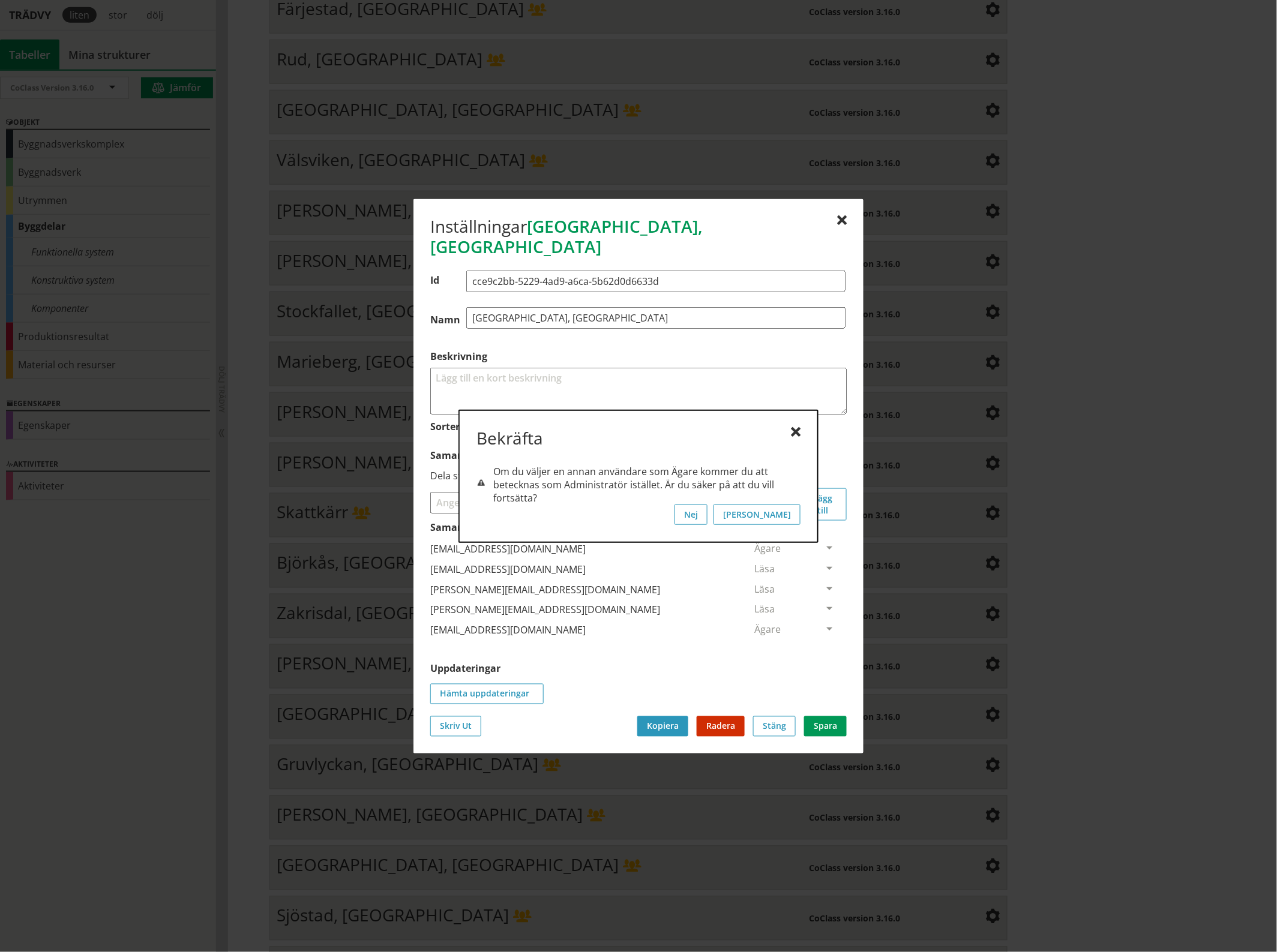
scroll to position [0, 0]
click at [784, 517] on button "[PERSON_NAME]" at bounding box center [757, 514] width 87 height 20
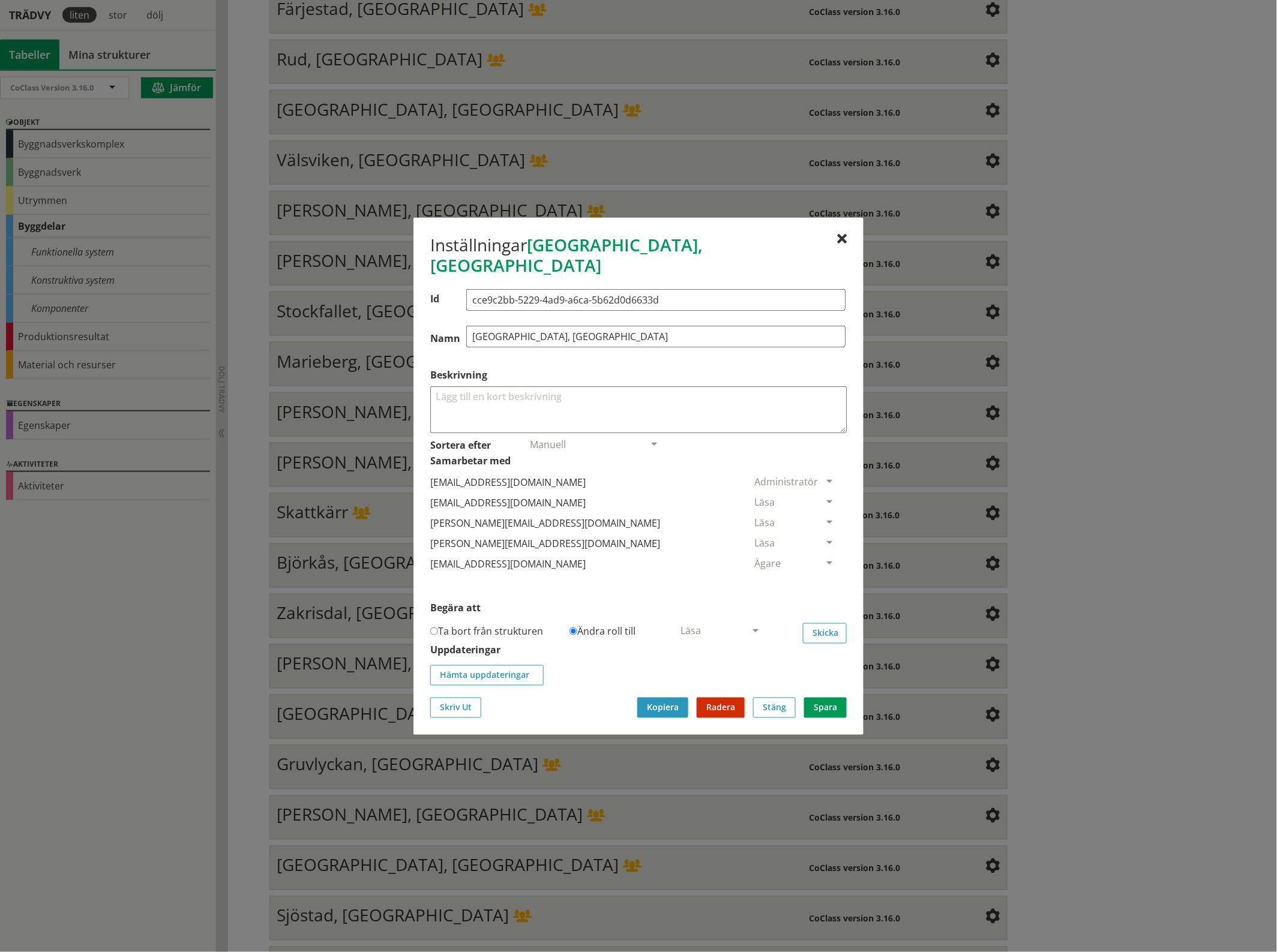
click at [824, 497] on span at bounding box center [829, 502] width 11 height 11
click at [822, 568] on span "Ta bort person" at bounding box center [788, 575] width 68 height 14
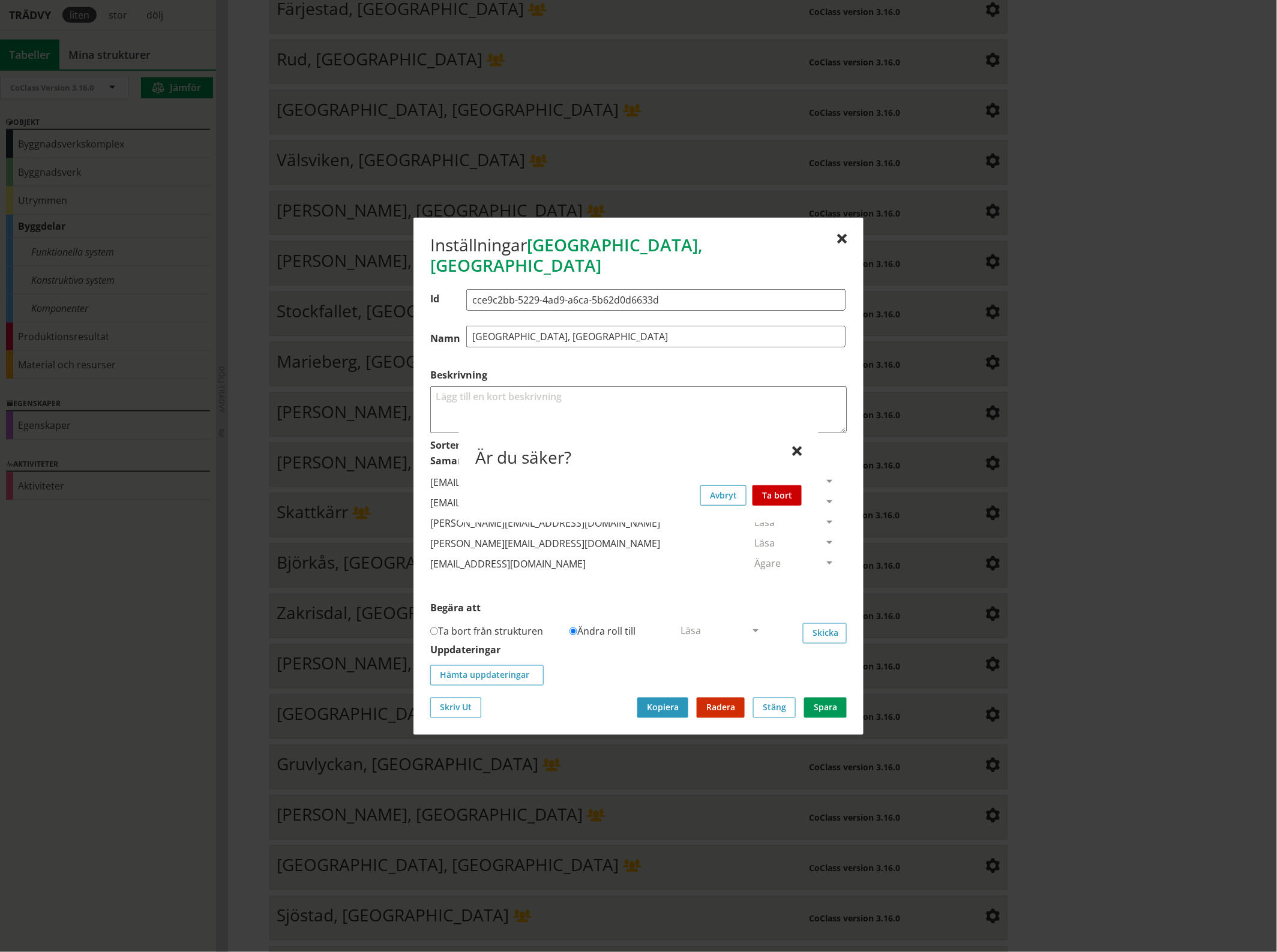
click at [786, 490] on button "Ta bort" at bounding box center [777, 494] width 50 height 20
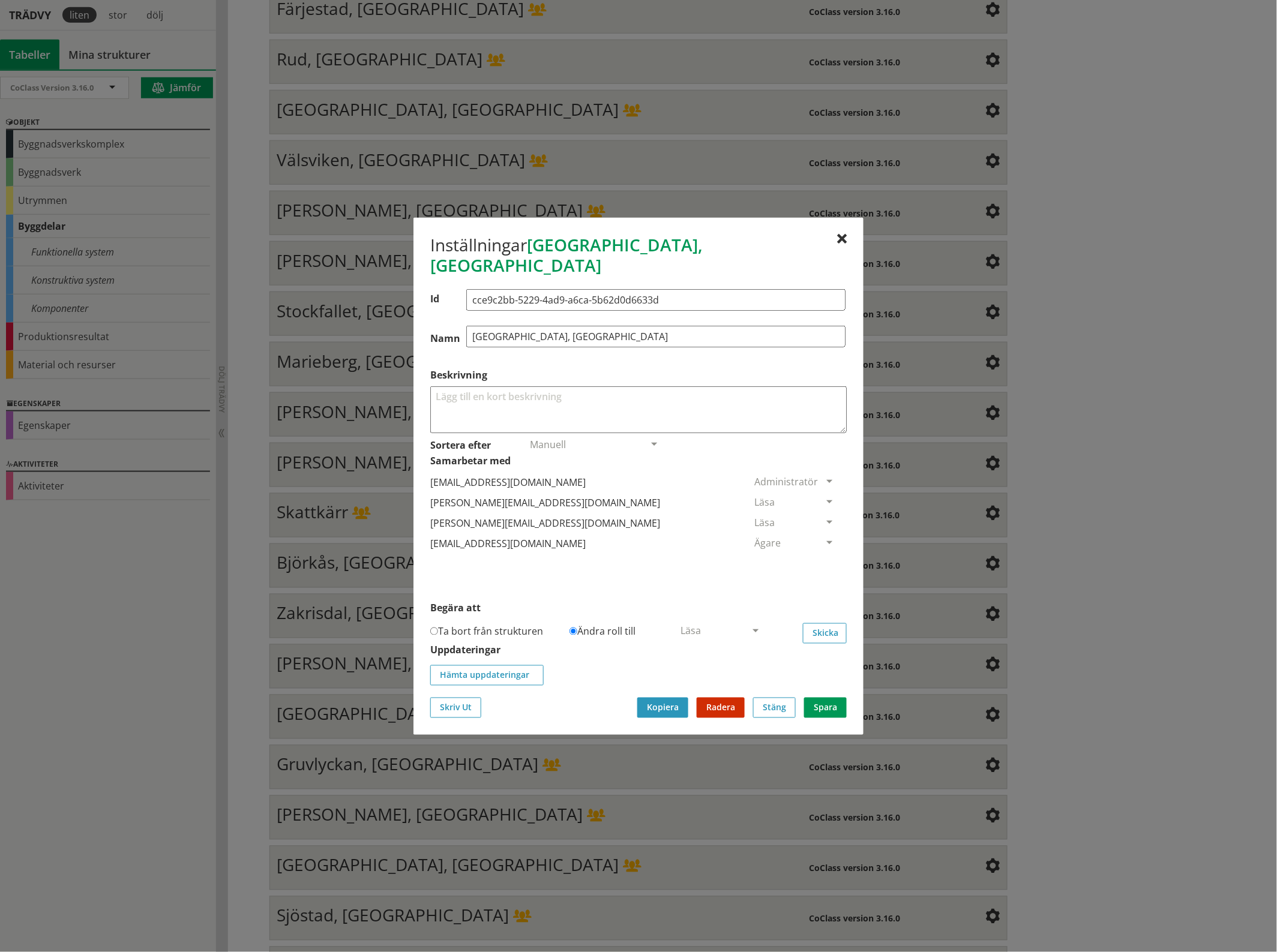
click at [834, 245] on div "Inställningar [PERSON_NAME], [GEOGRAPHIC_DATA]" at bounding box center [638, 256] width 416 height 46
click at [845, 244] on div at bounding box center [842, 239] width 10 height 10
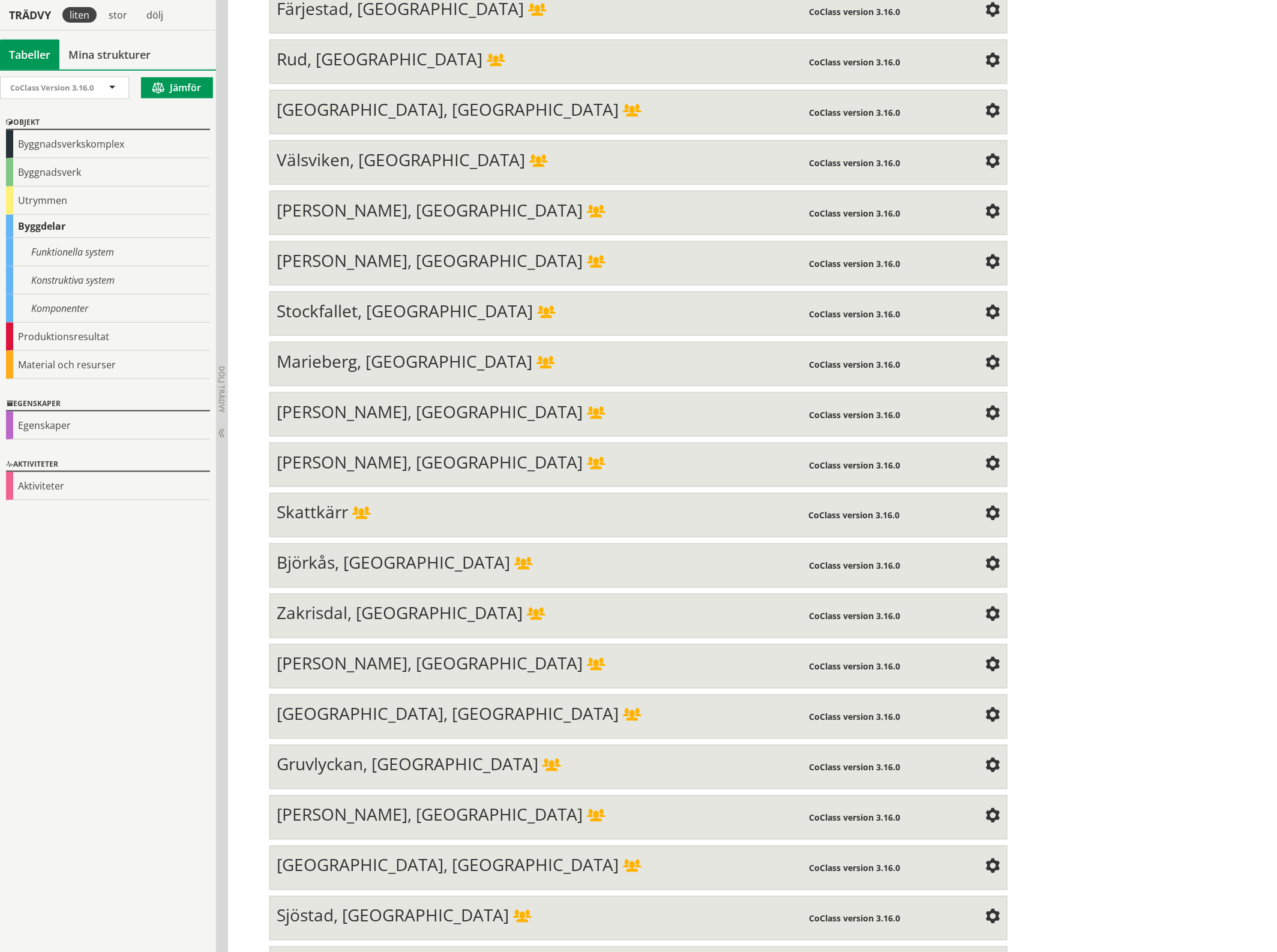
click at [985, 154] on span at bounding box center [992, 161] width 15 height 15
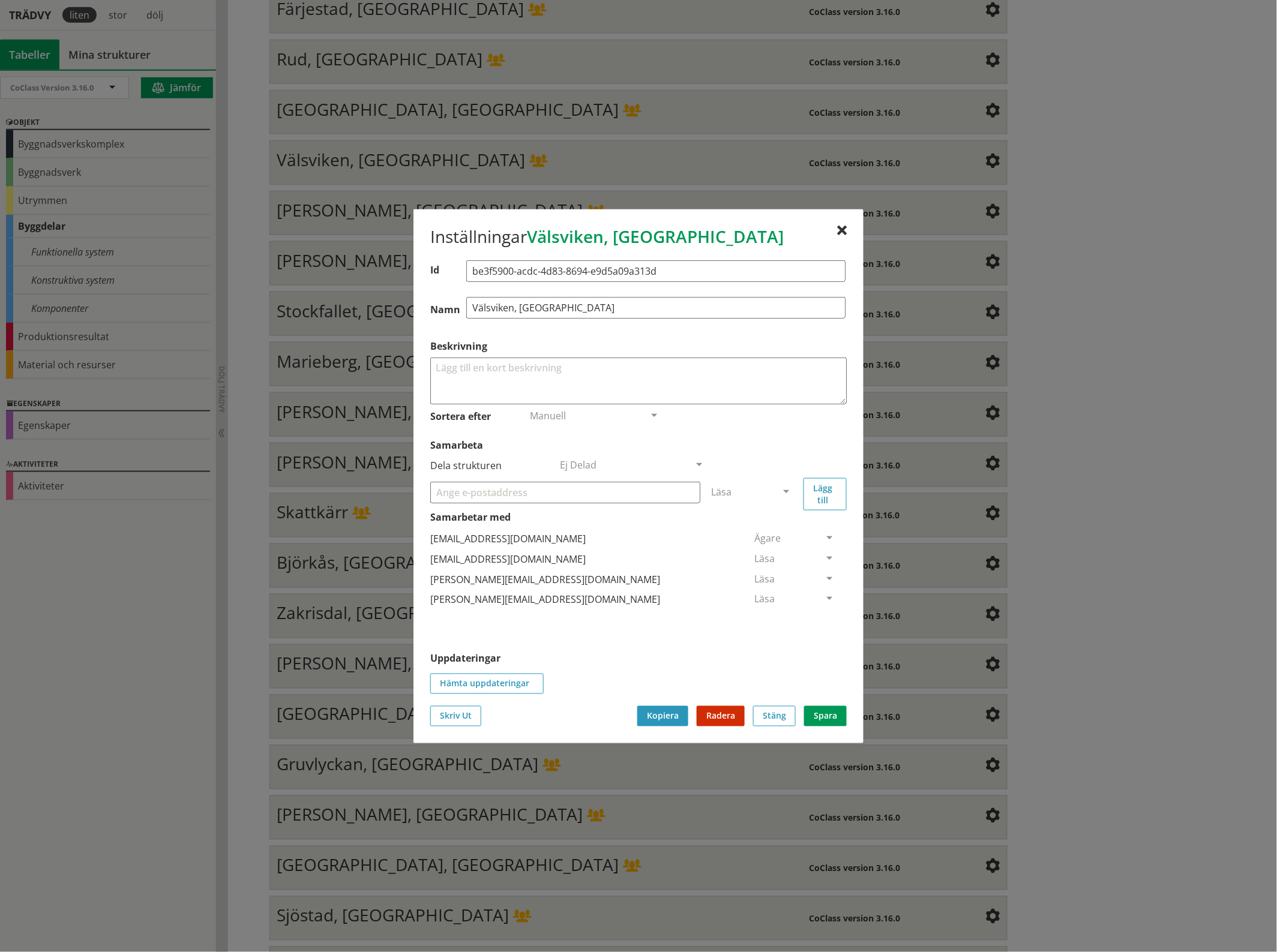
click at [475, 494] on input "Samarbeta" at bounding box center [566, 492] width 270 height 21
paste input "[EMAIL_ADDRESS][DOMAIN_NAME]"
type input "[EMAIL_ADDRESS][DOMAIN_NAME]"
click at [781, 492] on span at bounding box center [785, 492] width 11 height 11
click at [775, 527] on span "Administratör" at bounding box center [742, 527] width 63 height 14
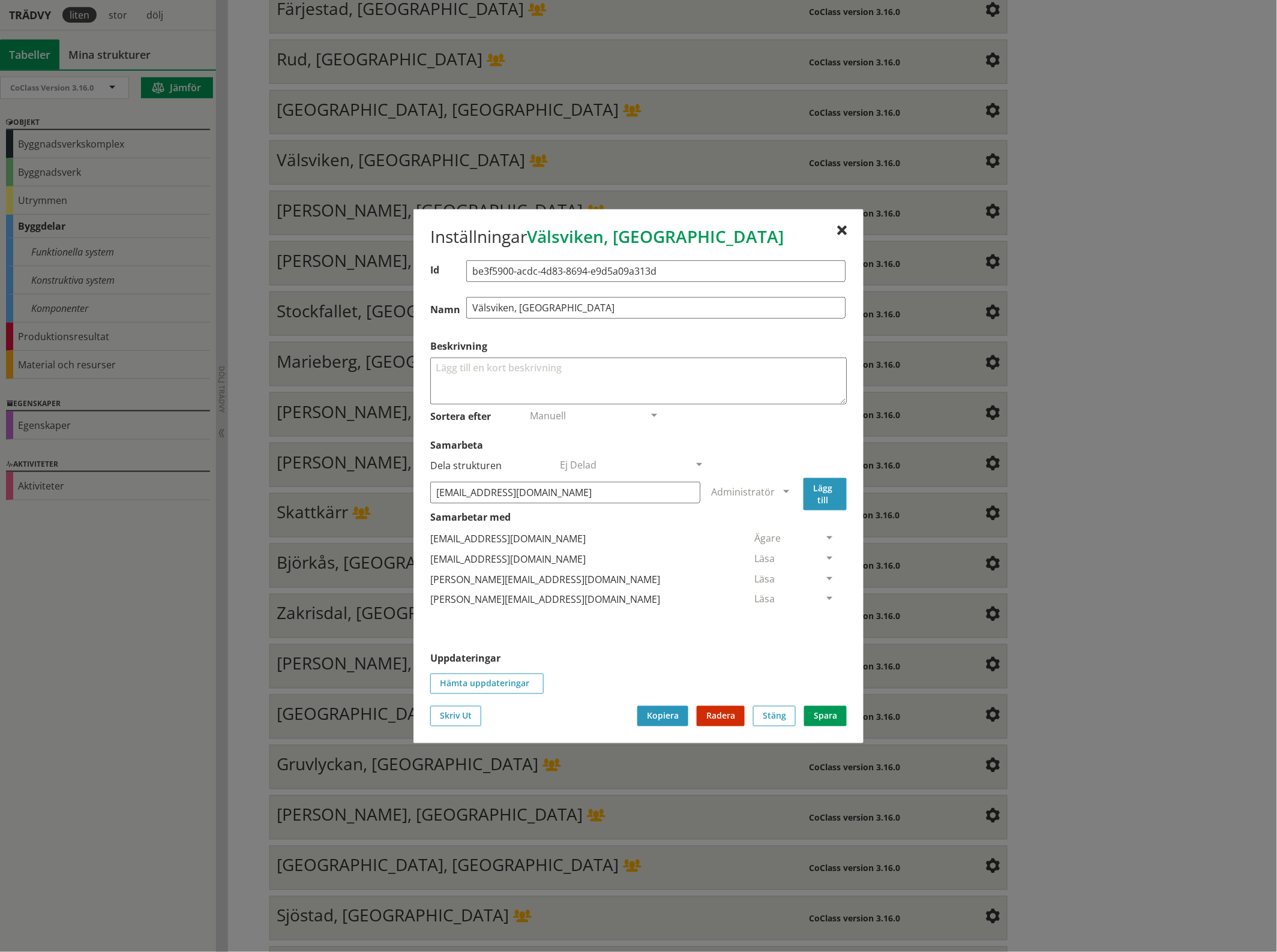
click at [825, 493] on button "Lägg till" at bounding box center [825, 493] width 43 height 32
click at [824, 617] on span at bounding box center [829, 620] width 11 height 11
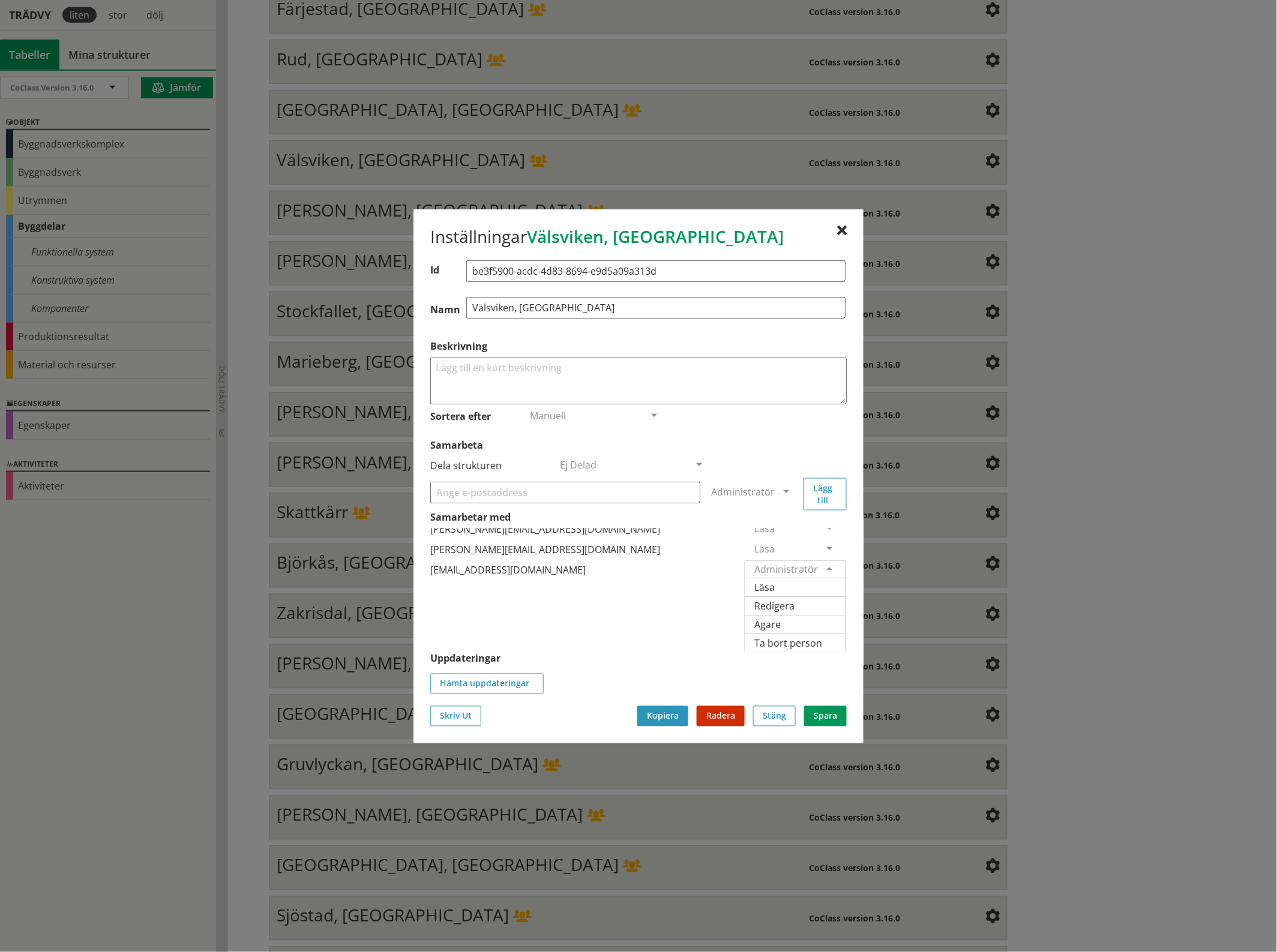
scroll to position [74, 0]
click at [780, 617] on span "Ägare" at bounding box center [767, 624] width 26 height 14
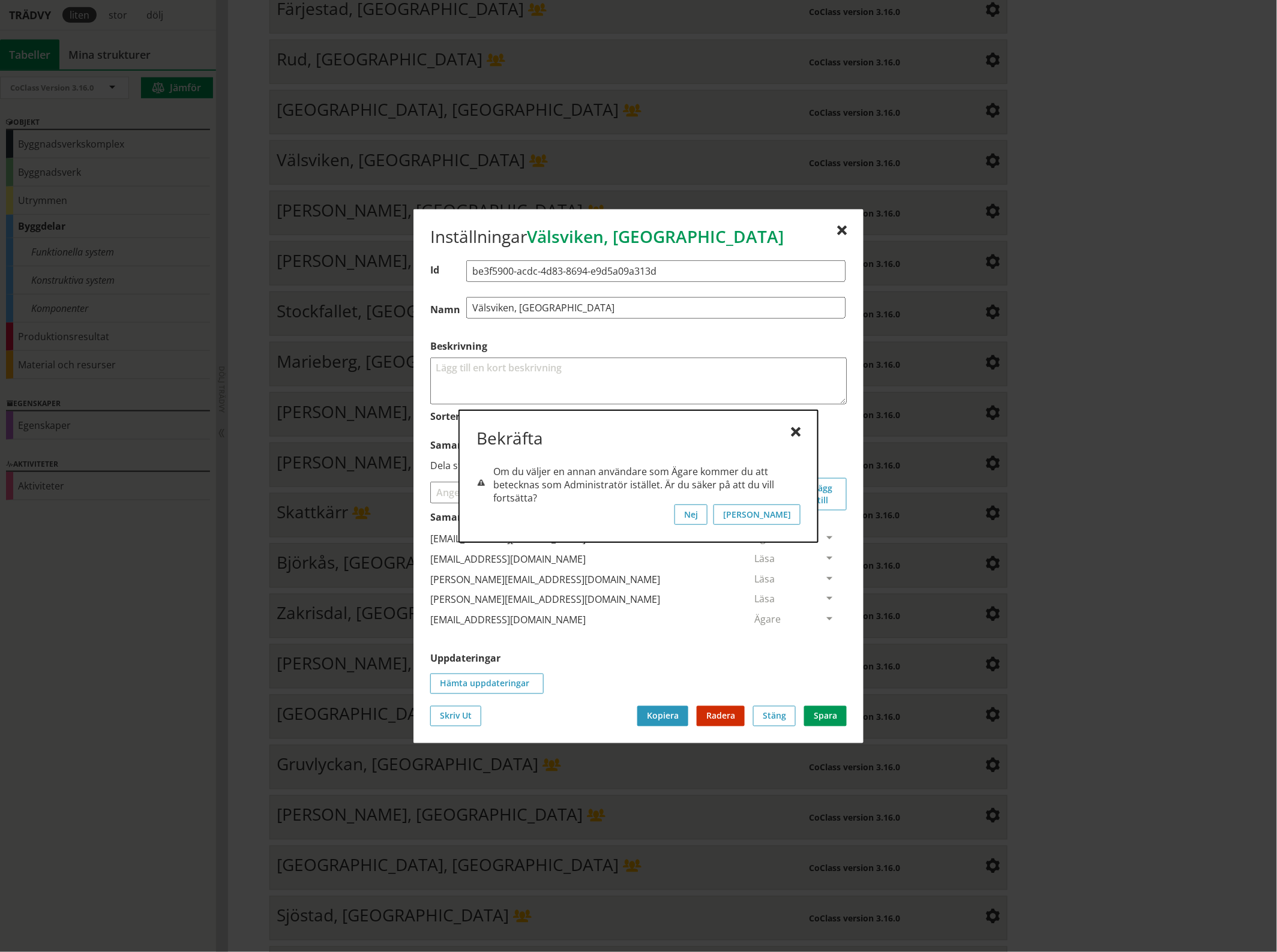
scroll to position [0, 0]
click at [792, 510] on button "[PERSON_NAME]" at bounding box center [757, 514] width 87 height 20
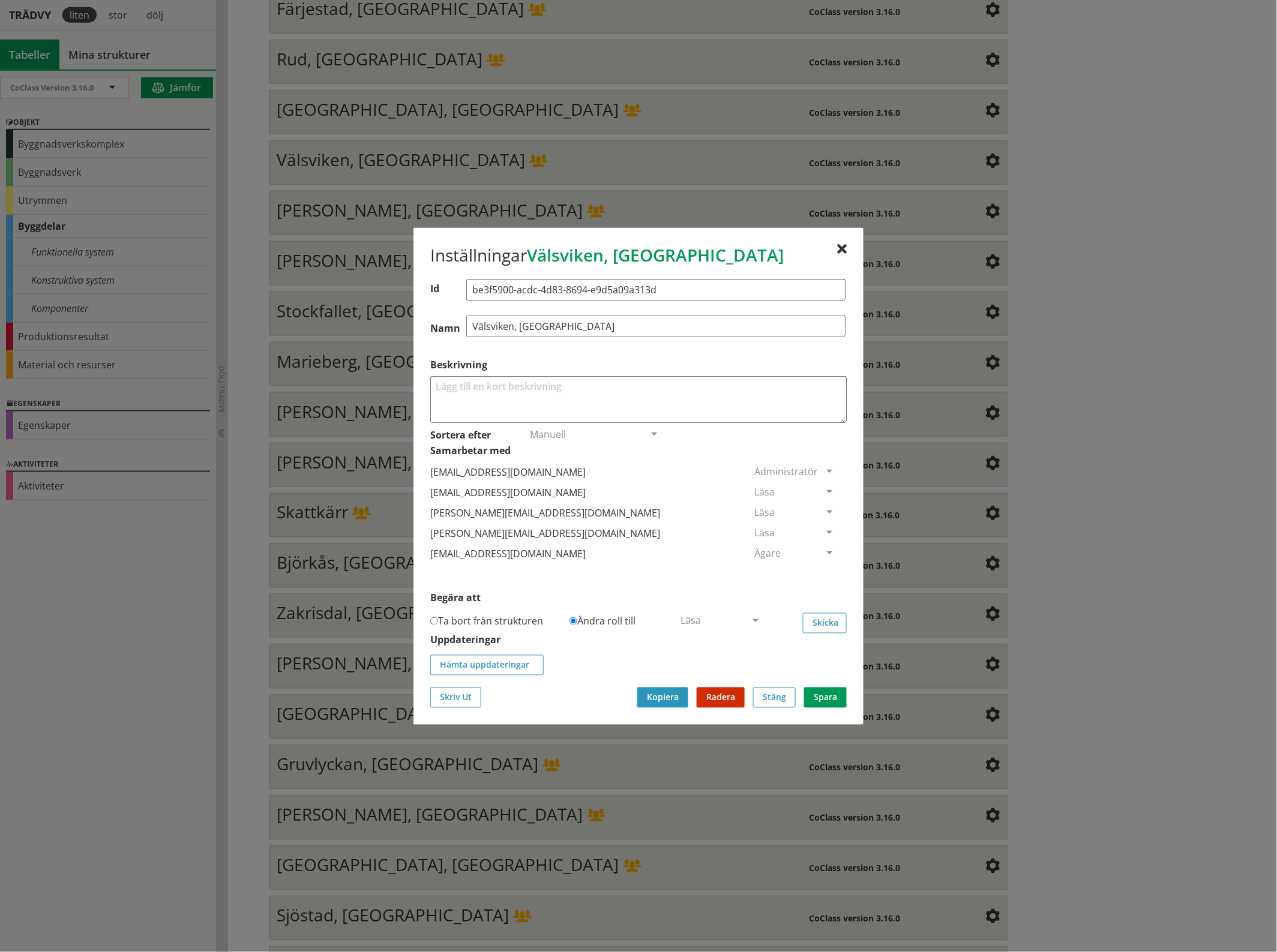
click at [824, 487] on span at bounding box center [829, 492] width 11 height 11
click at [822, 565] on span "Ta bort person" at bounding box center [788, 565] width 68 height 14
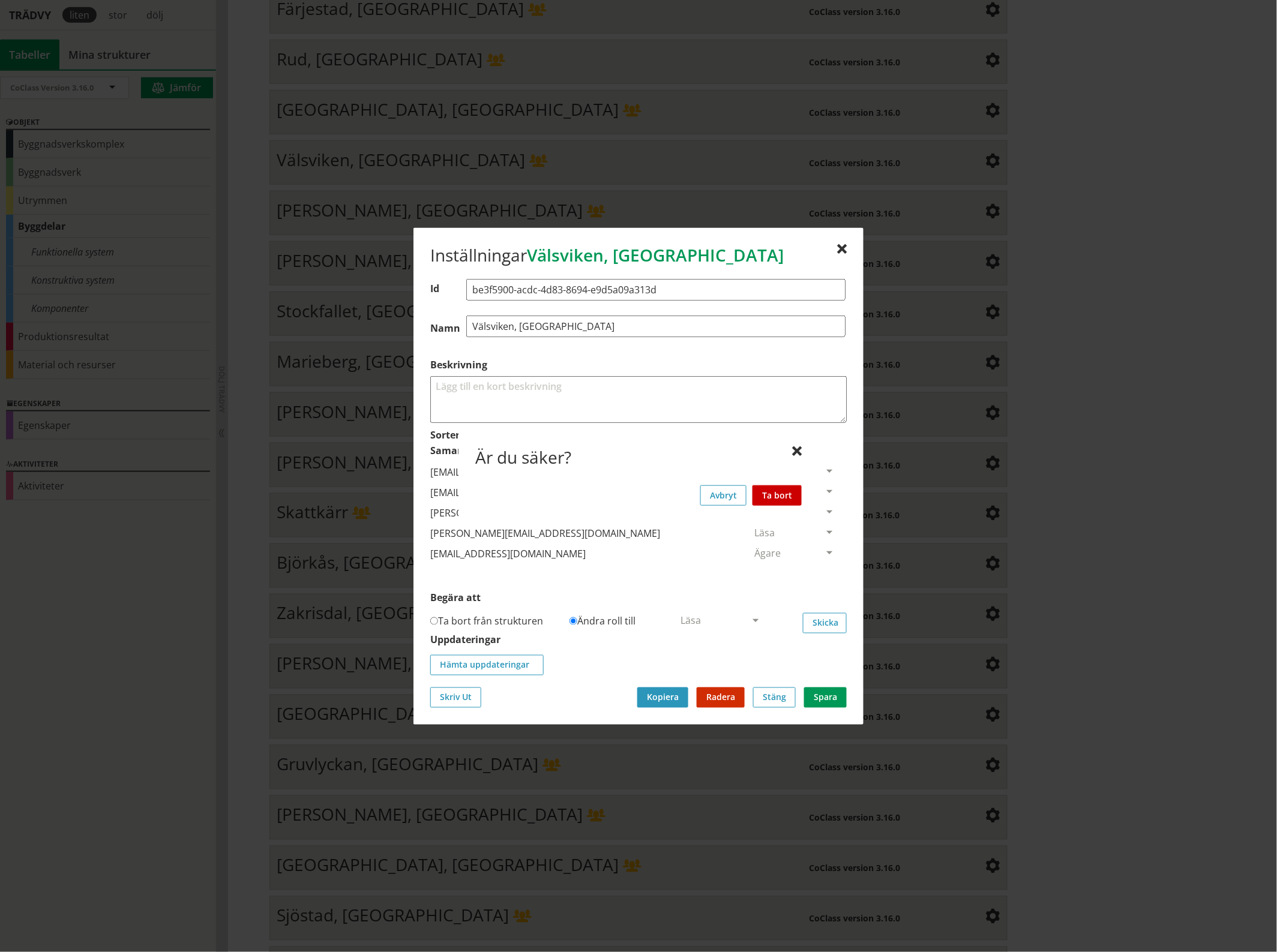
click at [787, 493] on button "Ta bort" at bounding box center [777, 494] width 50 height 20
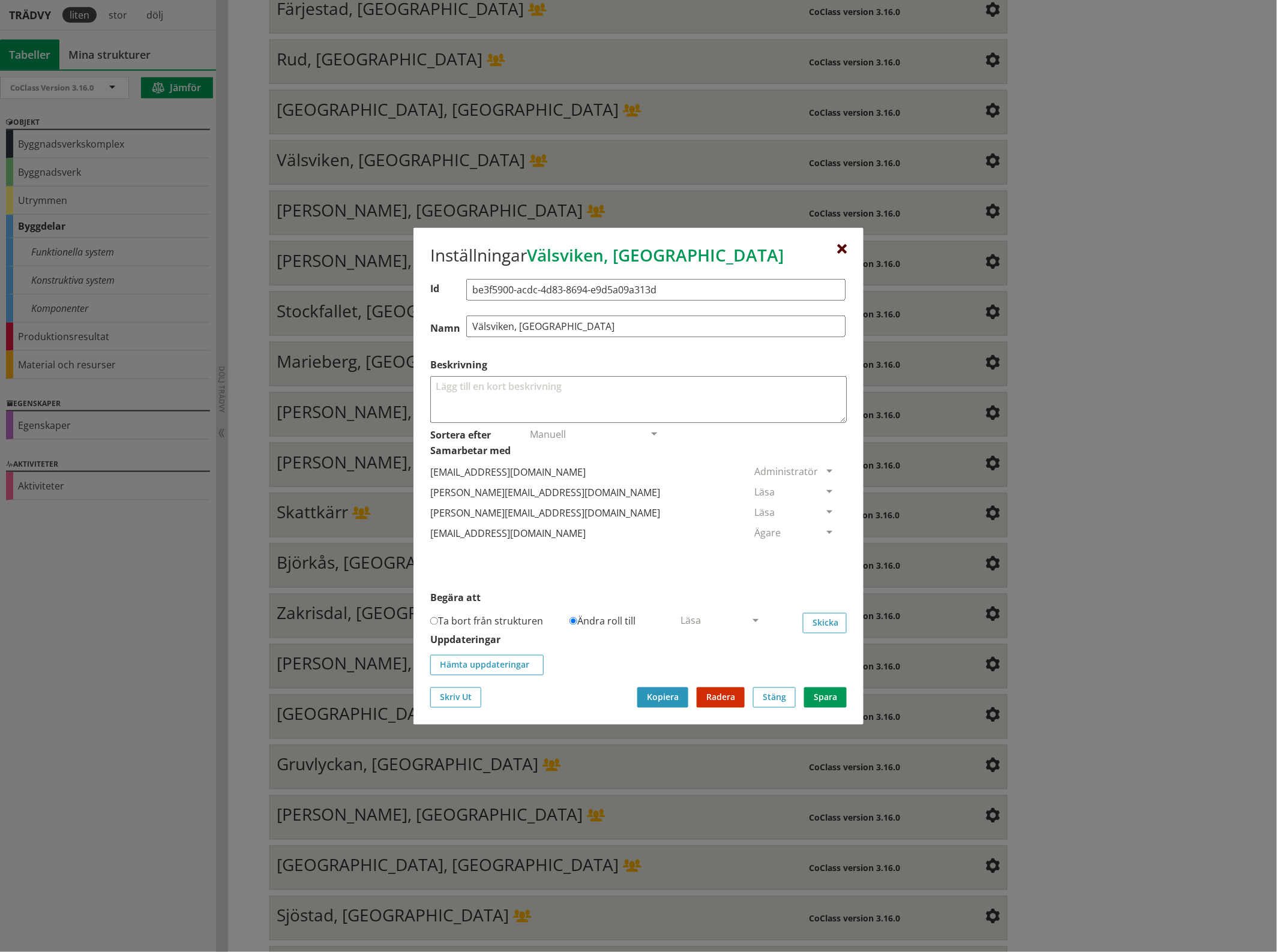
click at [845, 247] on div at bounding box center [842, 249] width 10 height 10
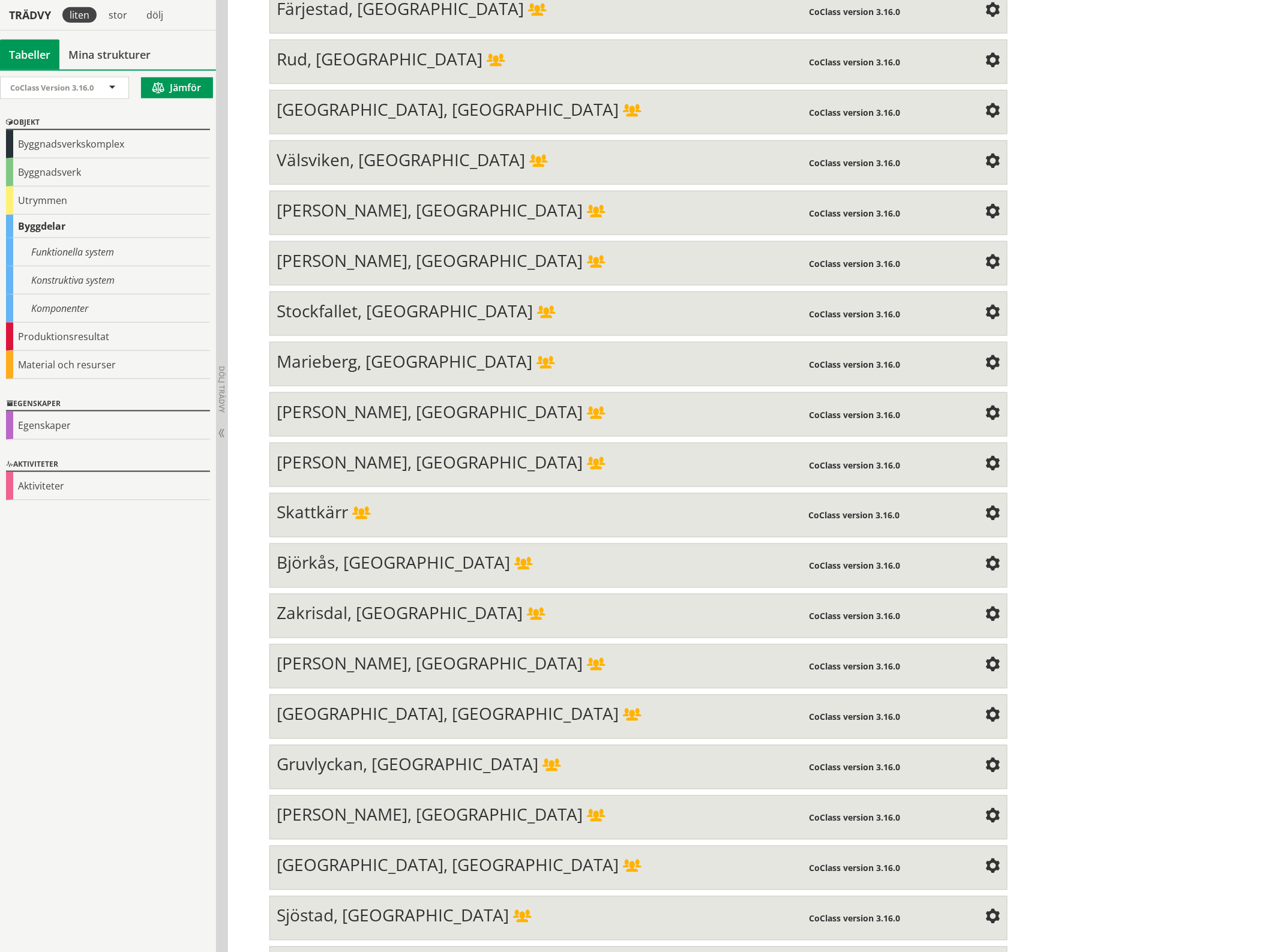
click at [990, 205] on span at bounding box center [992, 212] width 15 height 15
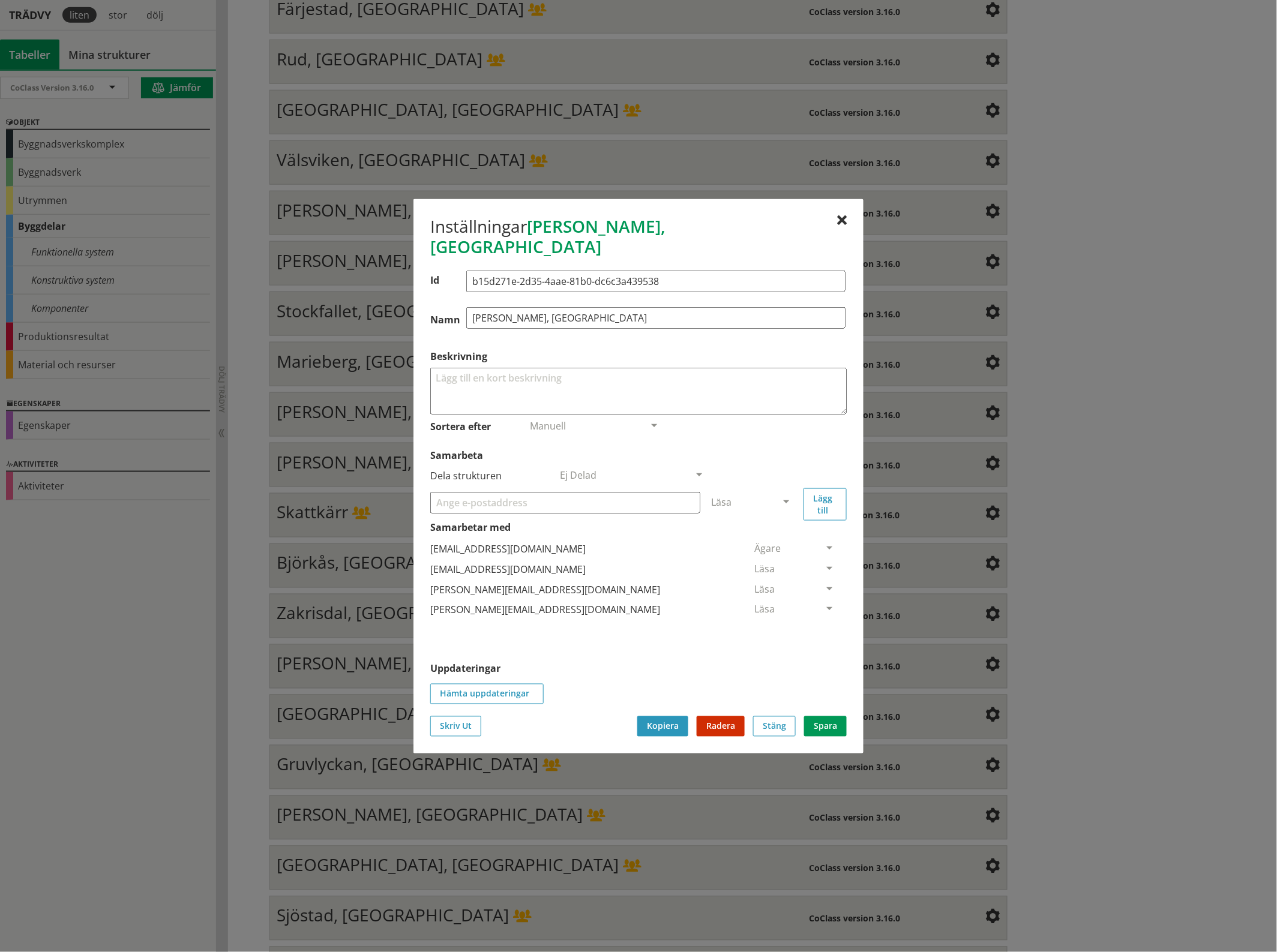
click at [547, 493] on input "Samarbeta" at bounding box center [566, 502] width 270 height 21
paste input "[EMAIL_ADDRESS][DOMAIN_NAME]"
type input "[EMAIL_ADDRESS][DOMAIN_NAME]"
click at [788, 497] on span at bounding box center [785, 502] width 11 height 11
click at [775, 531] on span "Administratör" at bounding box center [742, 538] width 63 height 14
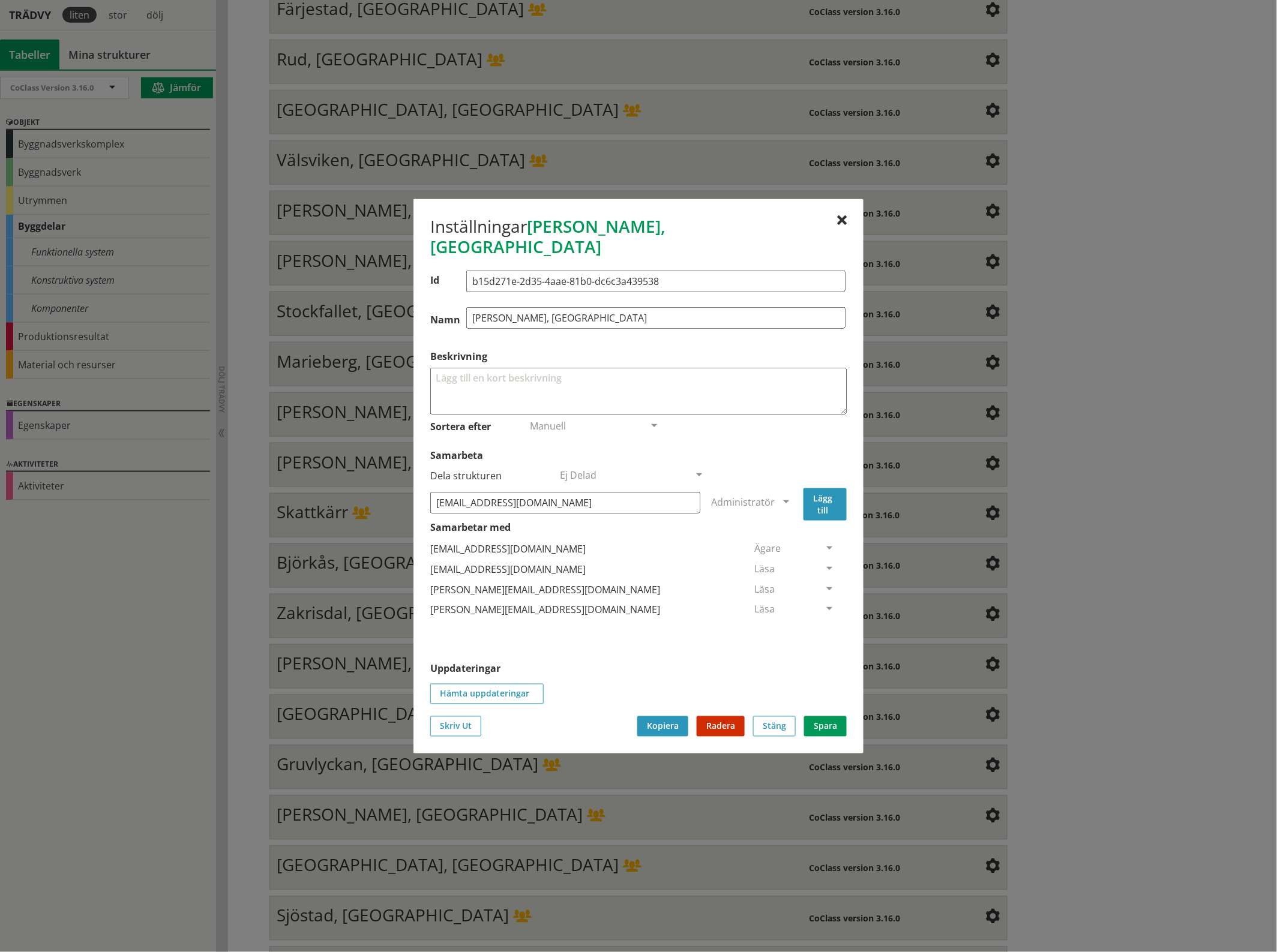
click at [829, 496] on button "Lägg till" at bounding box center [825, 503] width 43 height 32
click at [824, 625] on span at bounding box center [829, 629] width 11 height 11
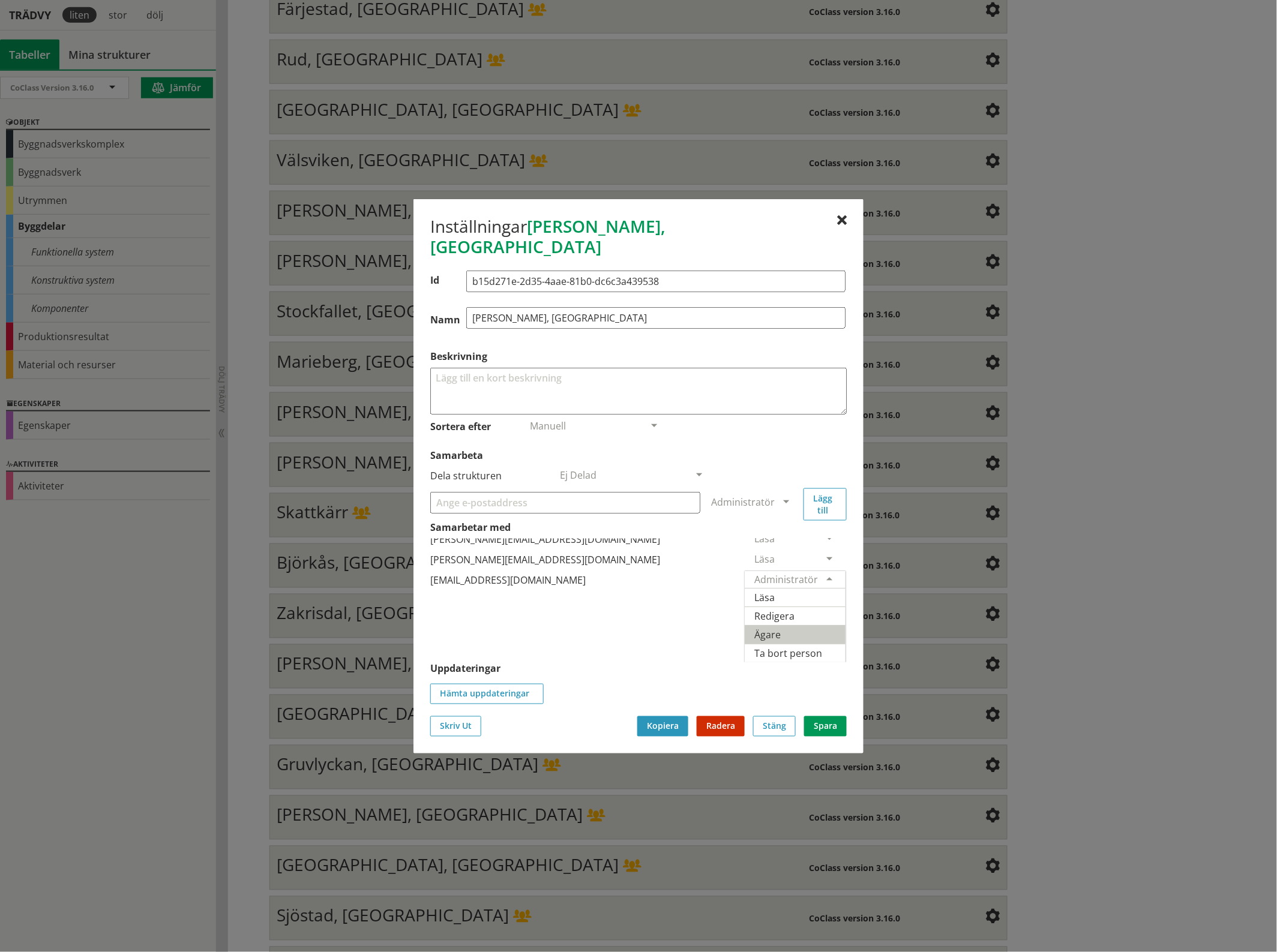
scroll to position [67, 0]
click at [780, 628] on span "Ägare" at bounding box center [767, 634] width 26 height 14
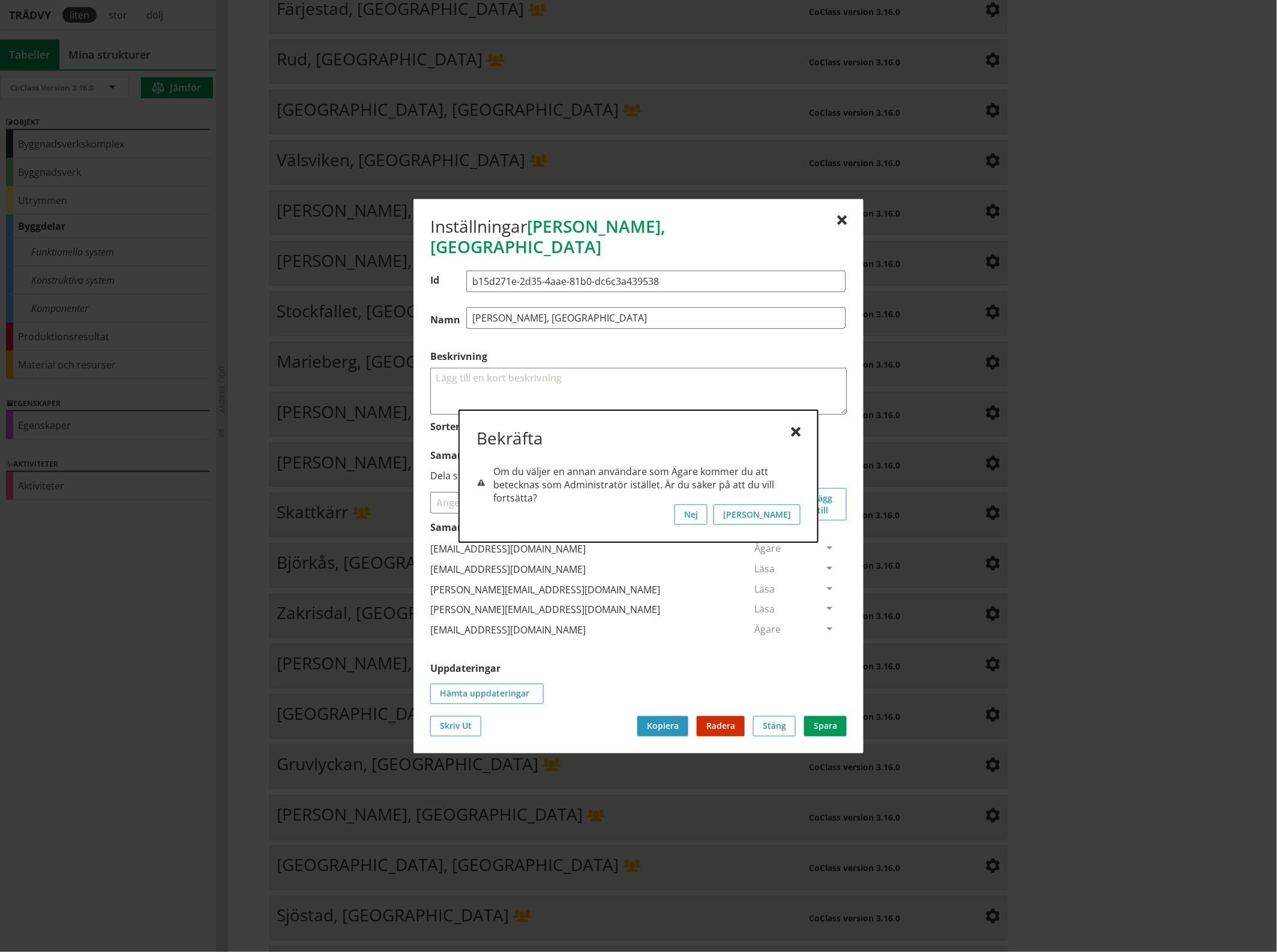
scroll to position [0, 0]
click at [796, 519] on button "[PERSON_NAME]" at bounding box center [757, 514] width 87 height 20
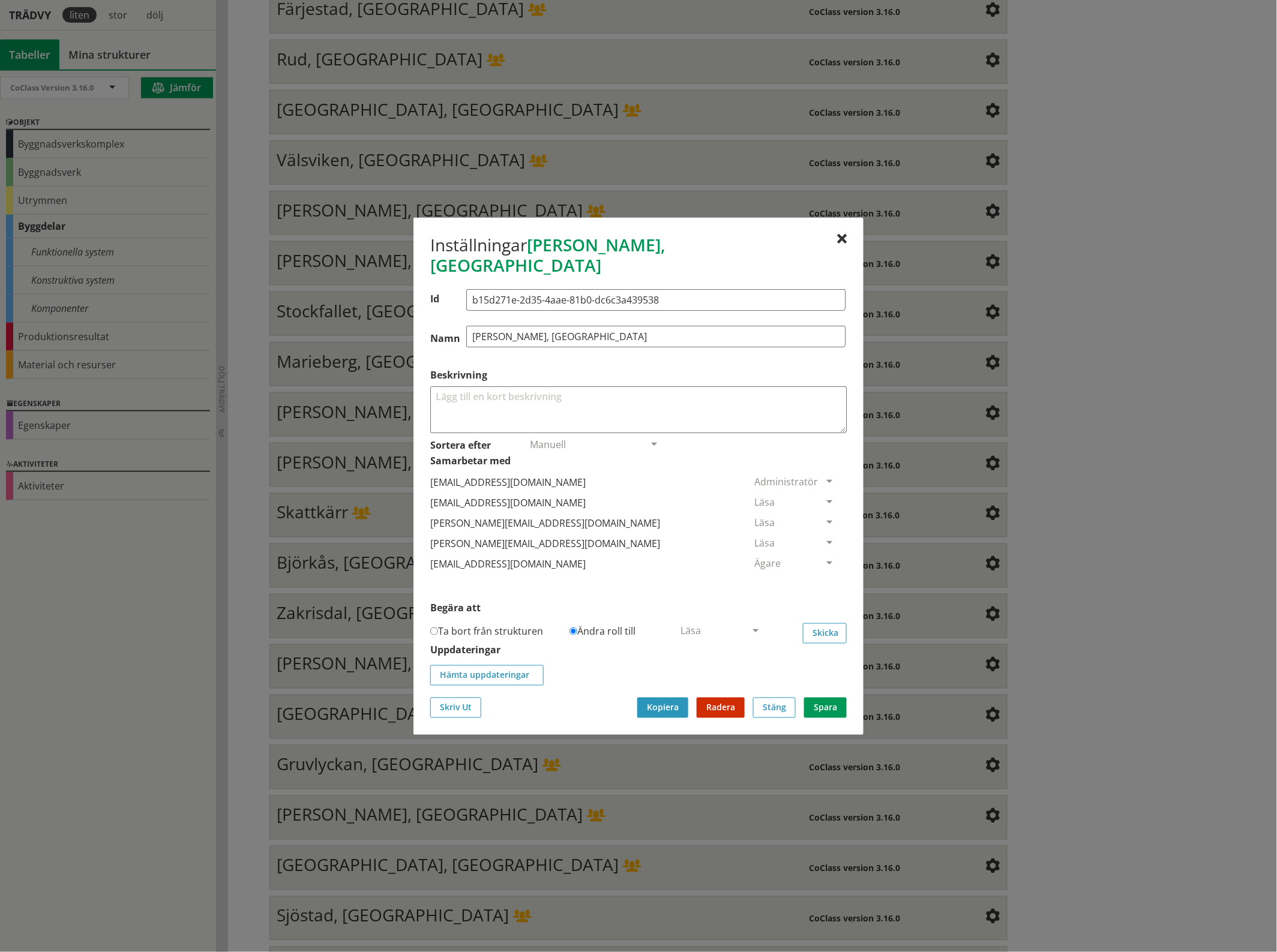
click at [824, 497] on span at bounding box center [829, 502] width 11 height 11
click at [822, 568] on span "Ta bort person" at bounding box center [788, 575] width 68 height 14
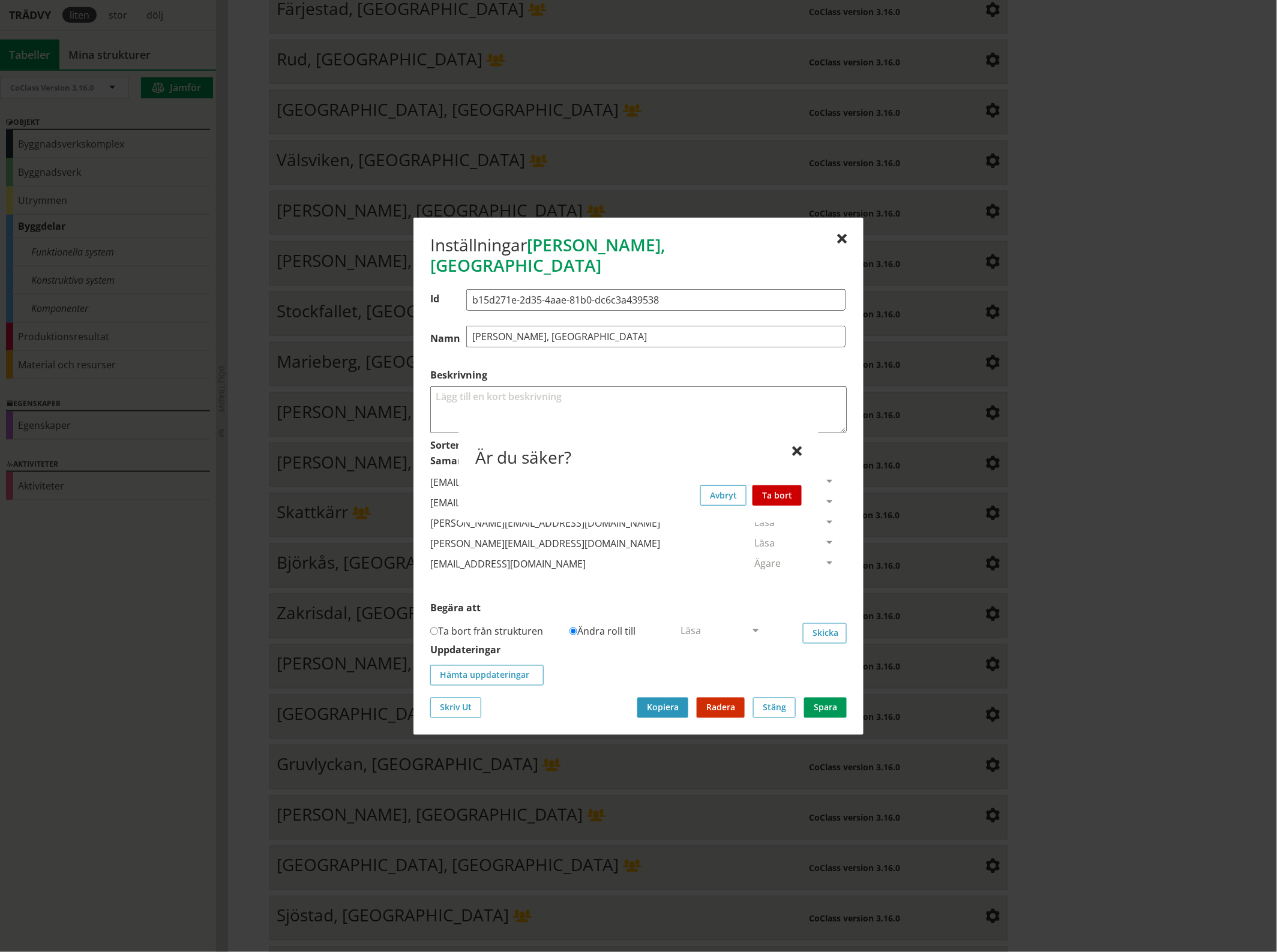
click at [789, 495] on button "Ta bort" at bounding box center [777, 494] width 50 height 20
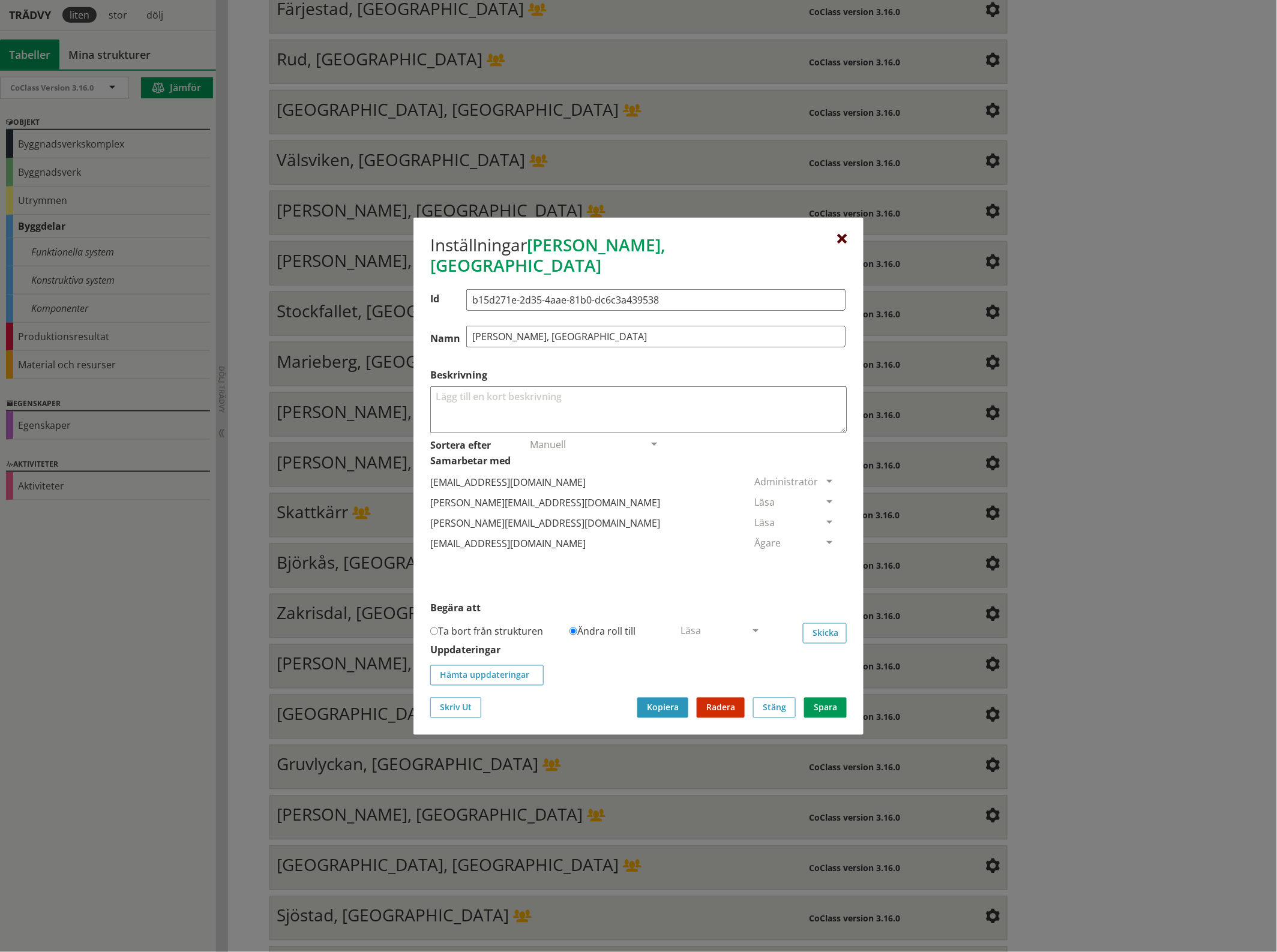
click at [840, 244] on div at bounding box center [842, 239] width 10 height 10
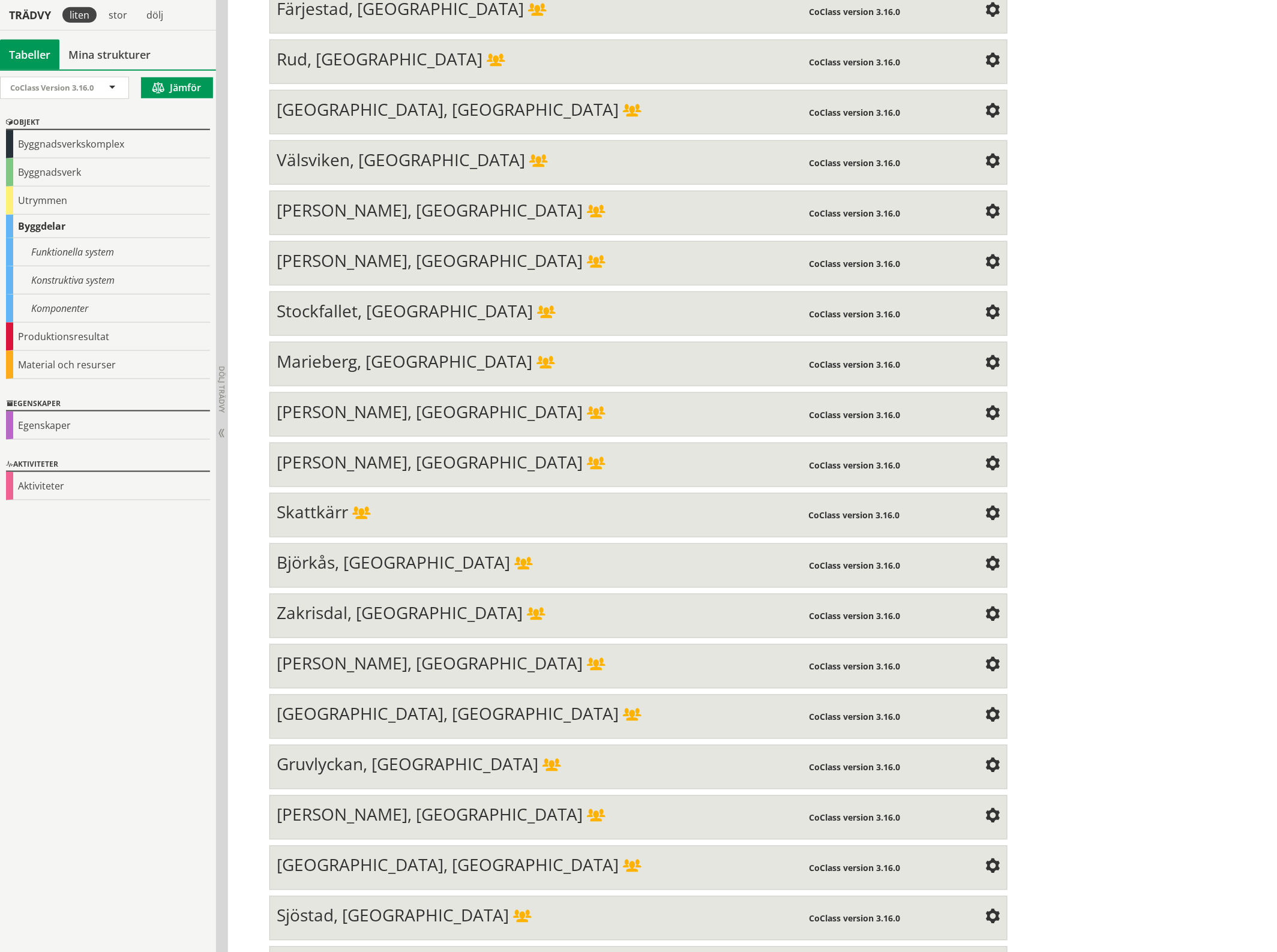
click at [985, 255] on span at bounding box center [992, 262] width 15 height 15
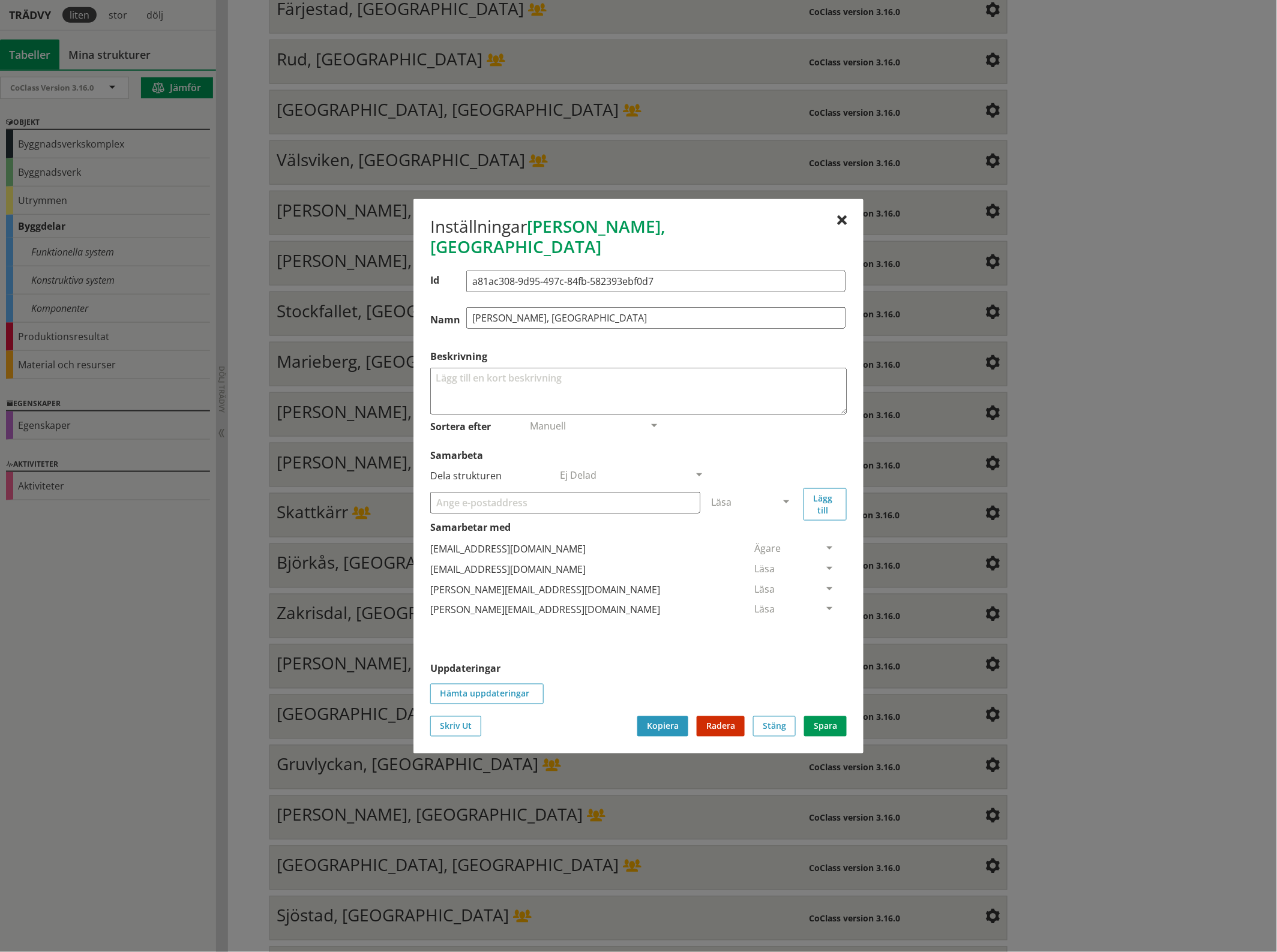
click at [529, 492] on input "Samarbeta" at bounding box center [566, 502] width 270 height 21
paste input "[EMAIL_ADDRESS][DOMAIN_NAME]"
type input "[EMAIL_ADDRESS][DOMAIN_NAME]"
click at [786, 497] on span at bounding box center [785, 502] width 11 height 11
click at [775, 531] on span "Administratör" at bounding box center [742, 538] width 63 height 14
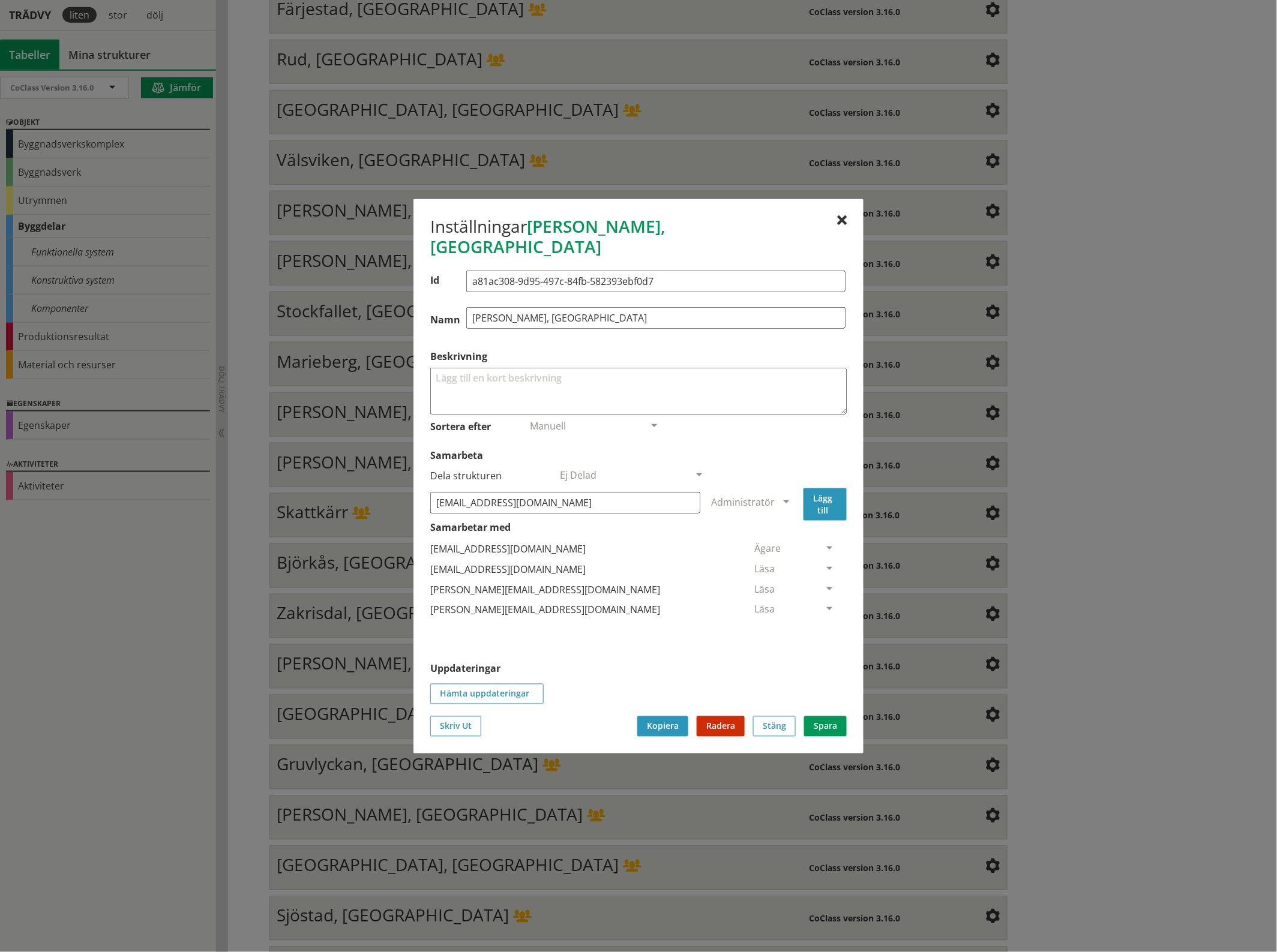
click at [830, 488] on button "Lägg till" at bounding box center [825, 503] width 43 height 32
click at [824, 625] on span at bounding box center [829, 629] width 11 height 11
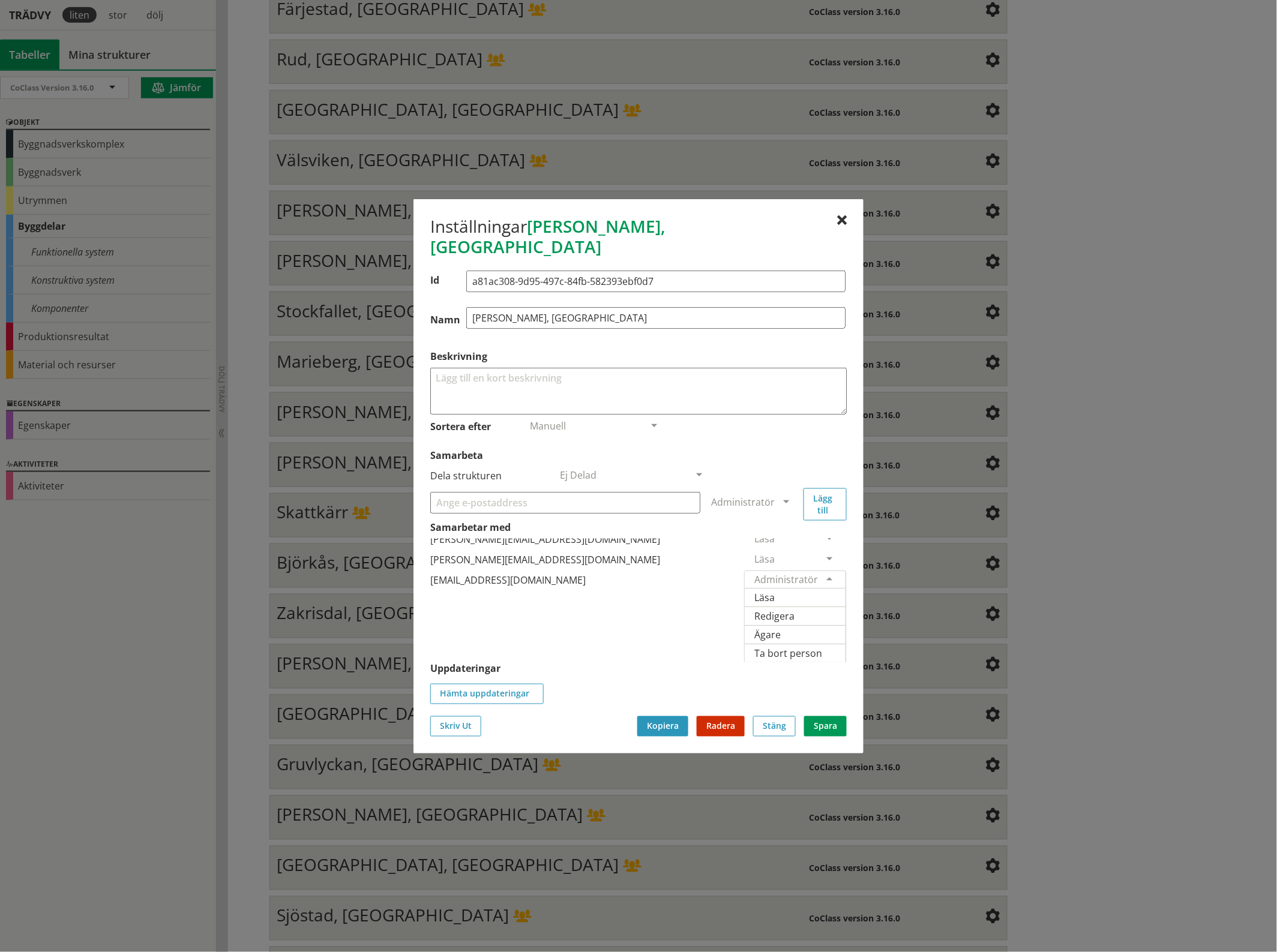
scroll to position [72, 0]
click at [780, 628] on span "Ägare" at bounding box center [767, 634] width 26 height 14
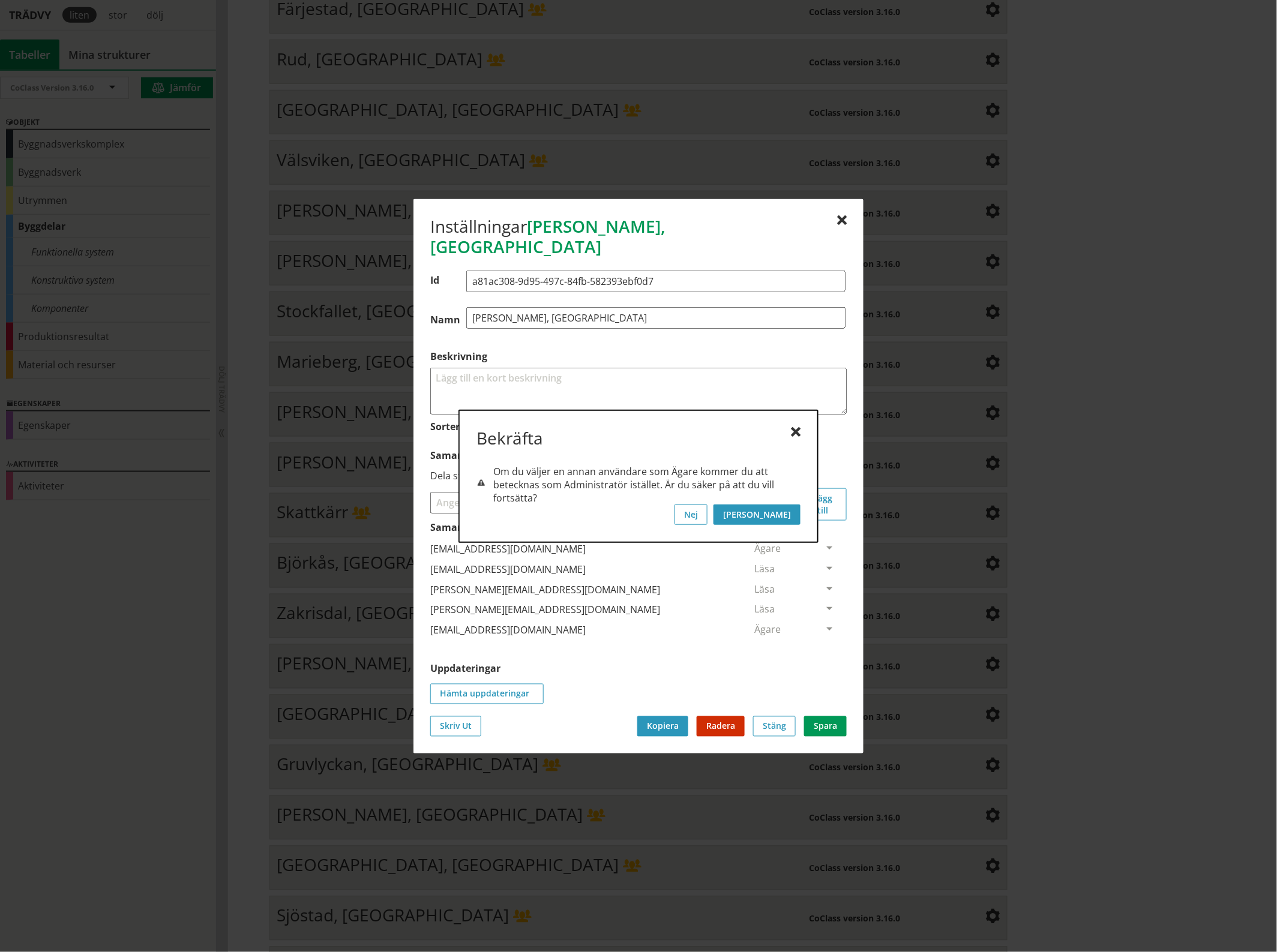
click at [794, 511] on button "[PERSON_NAME]" at bounding box center [757, 514] width 87 height 20
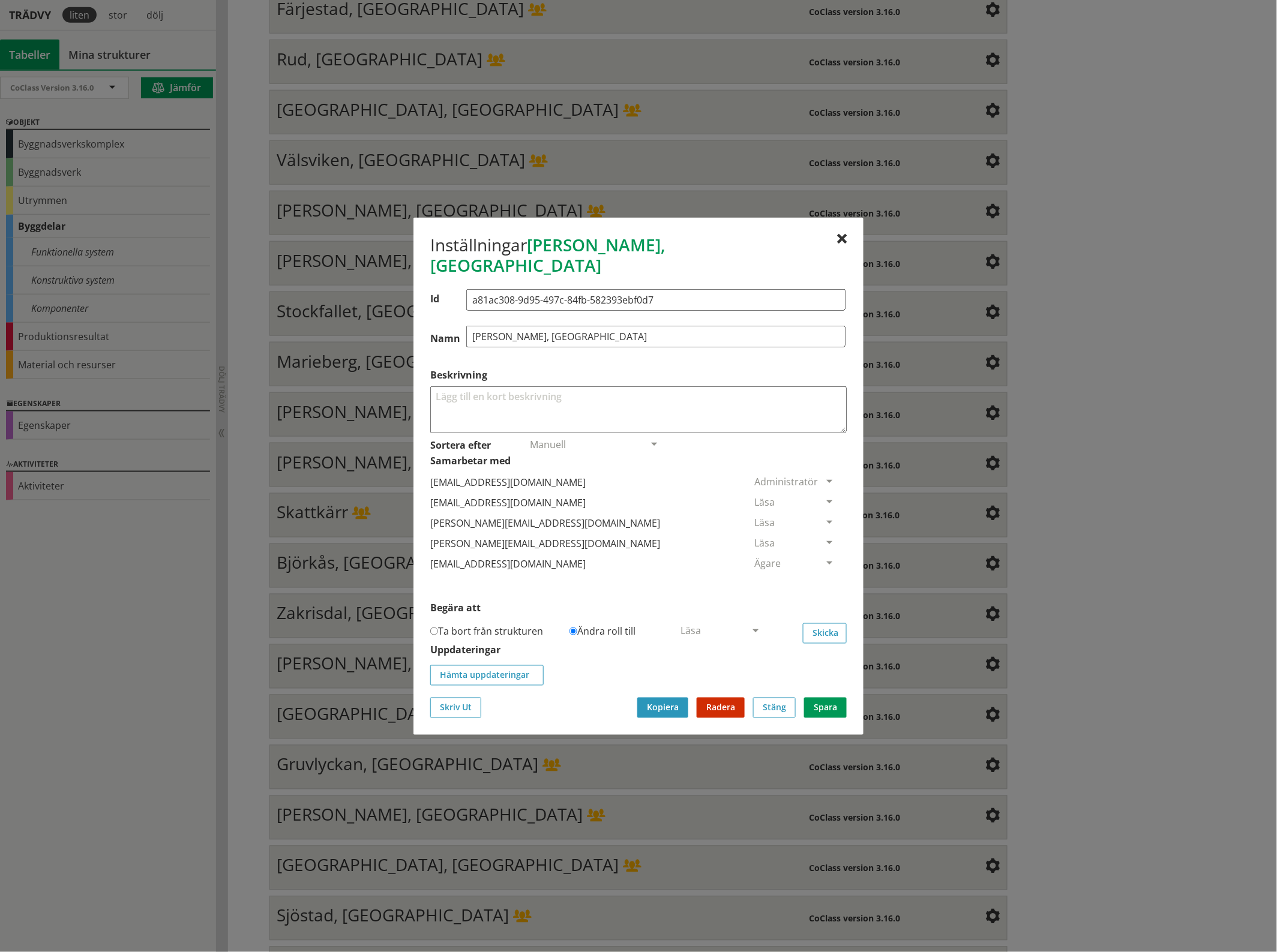
click at [824, 497] on span at bounding box center [829, 502] width 11 height 11
click at [822, 568] on span "Ta bort person" at bounding box center [788, 575] width 68 height 14
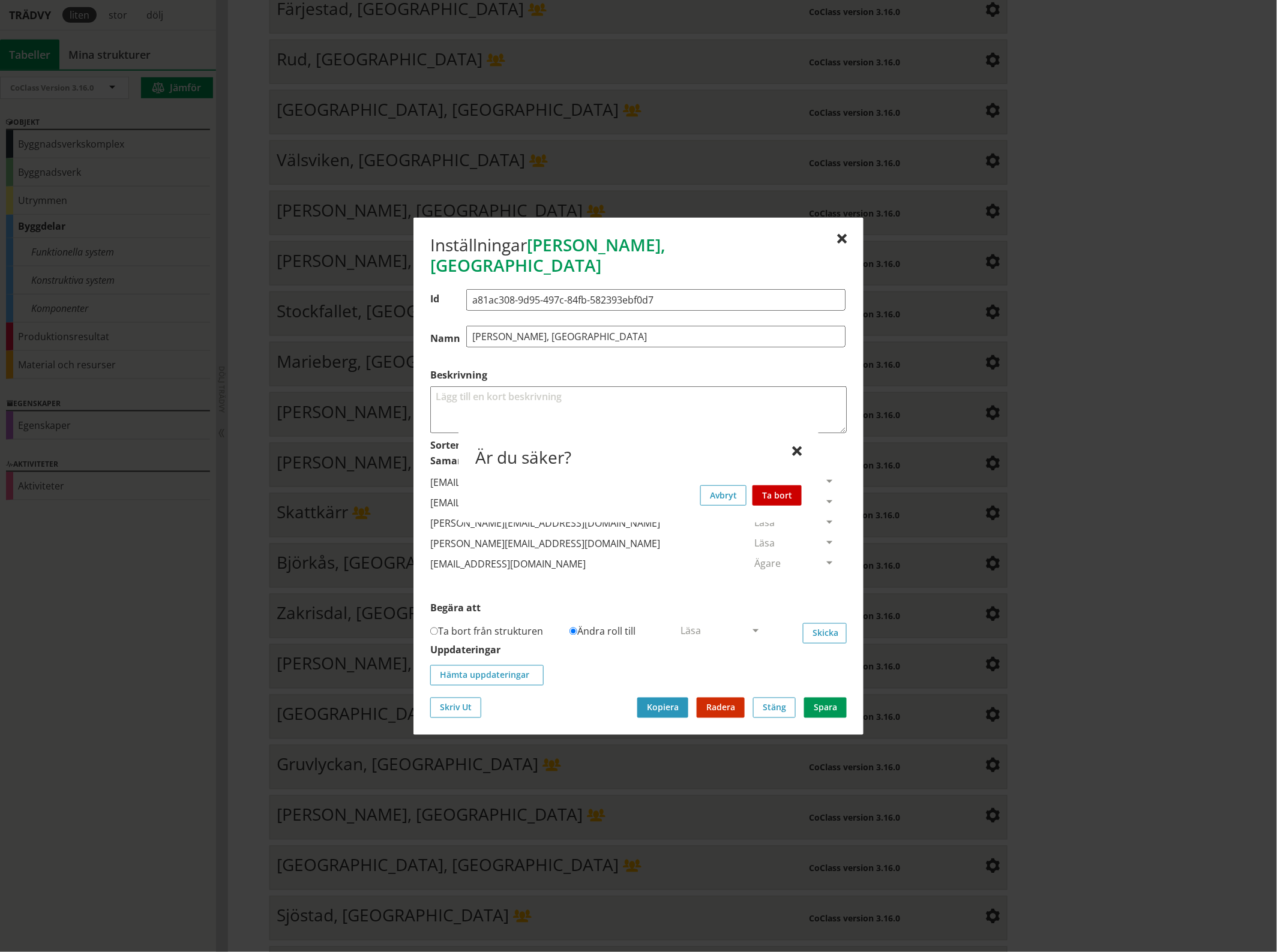
click at [791, 492] on button "Ta bort" at bounding box center [777, 494] width 50 height 20
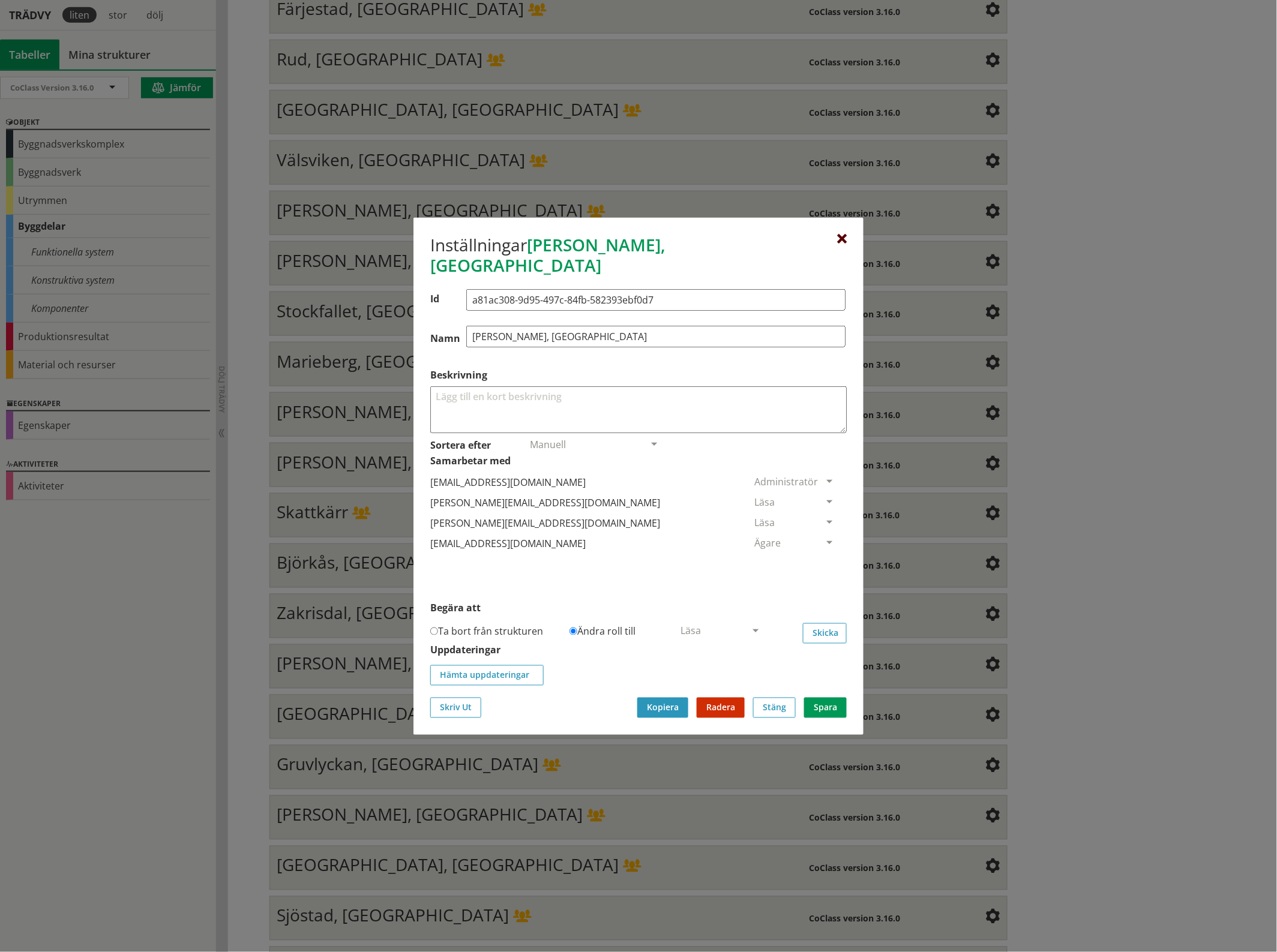
click at [841, 244] on div at bounding box center [842, 239] width 10 height 10
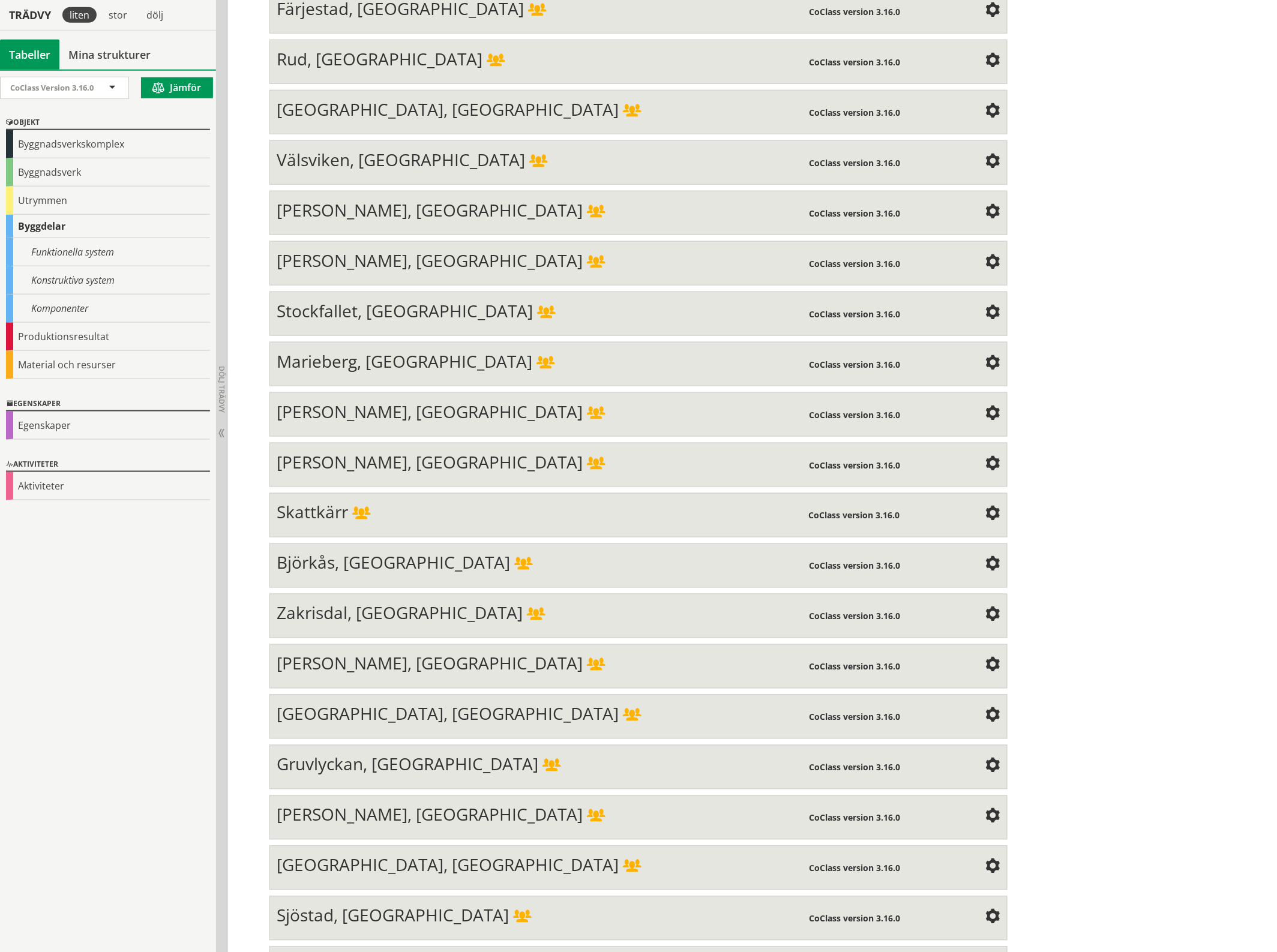
click at [985, 306] on span at bounding box center [992, 313] width 15 height 15
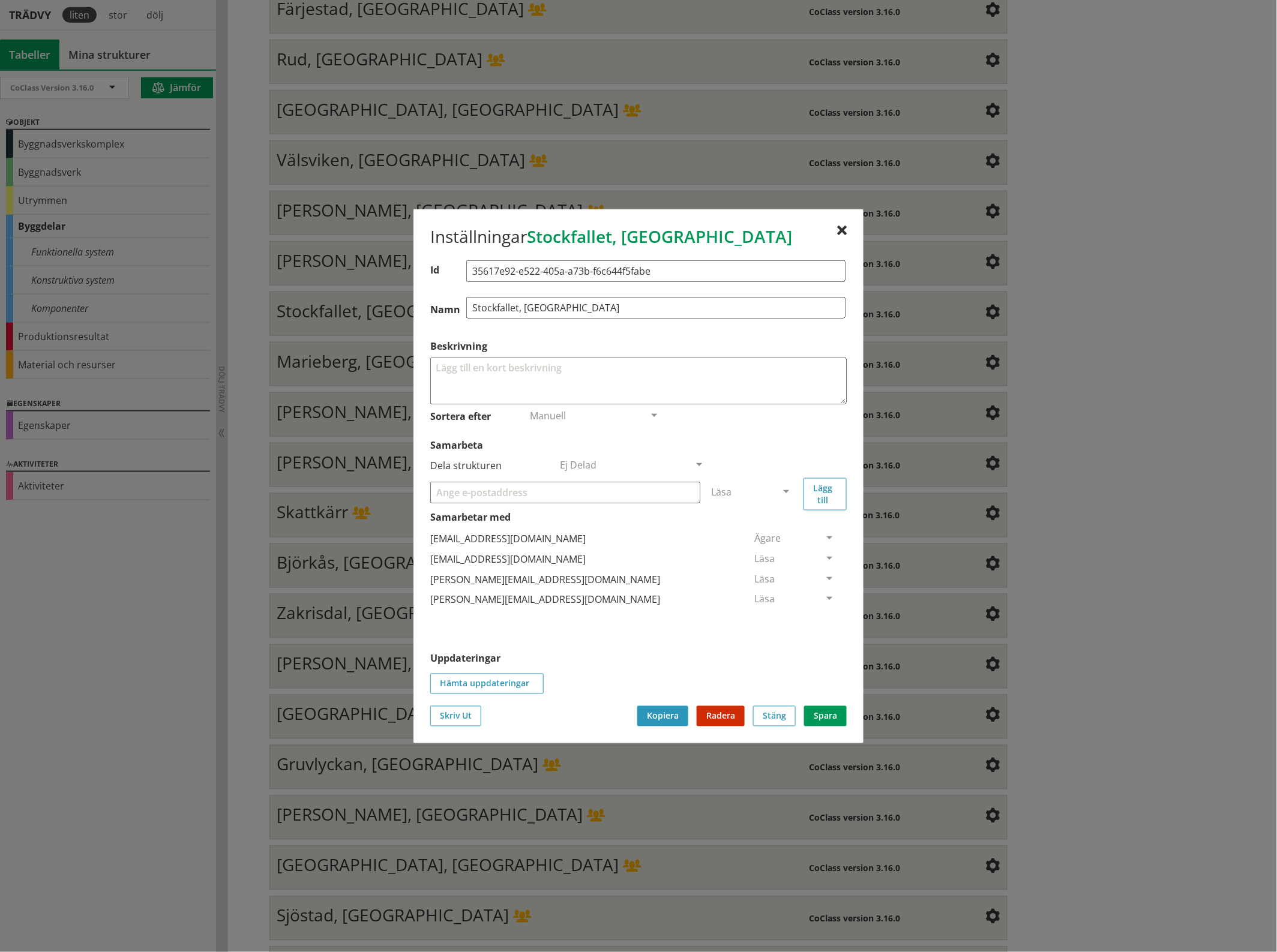
click at [535, 493] on input "Samarbeta" at bounding box center [566, 492] width 270 height 21
paste input "[EMAIL_ADDRESS][DOMAIN_NAME]"
type input "[EMAIL_ADDRESS][DOMAIN_NAME]"
click at [783, 490] on span at bounding box center [785, 492] width 11 height 11
click at [775, 527] on span "Administratör" at bounding box center [742, 527] width 63 height 14
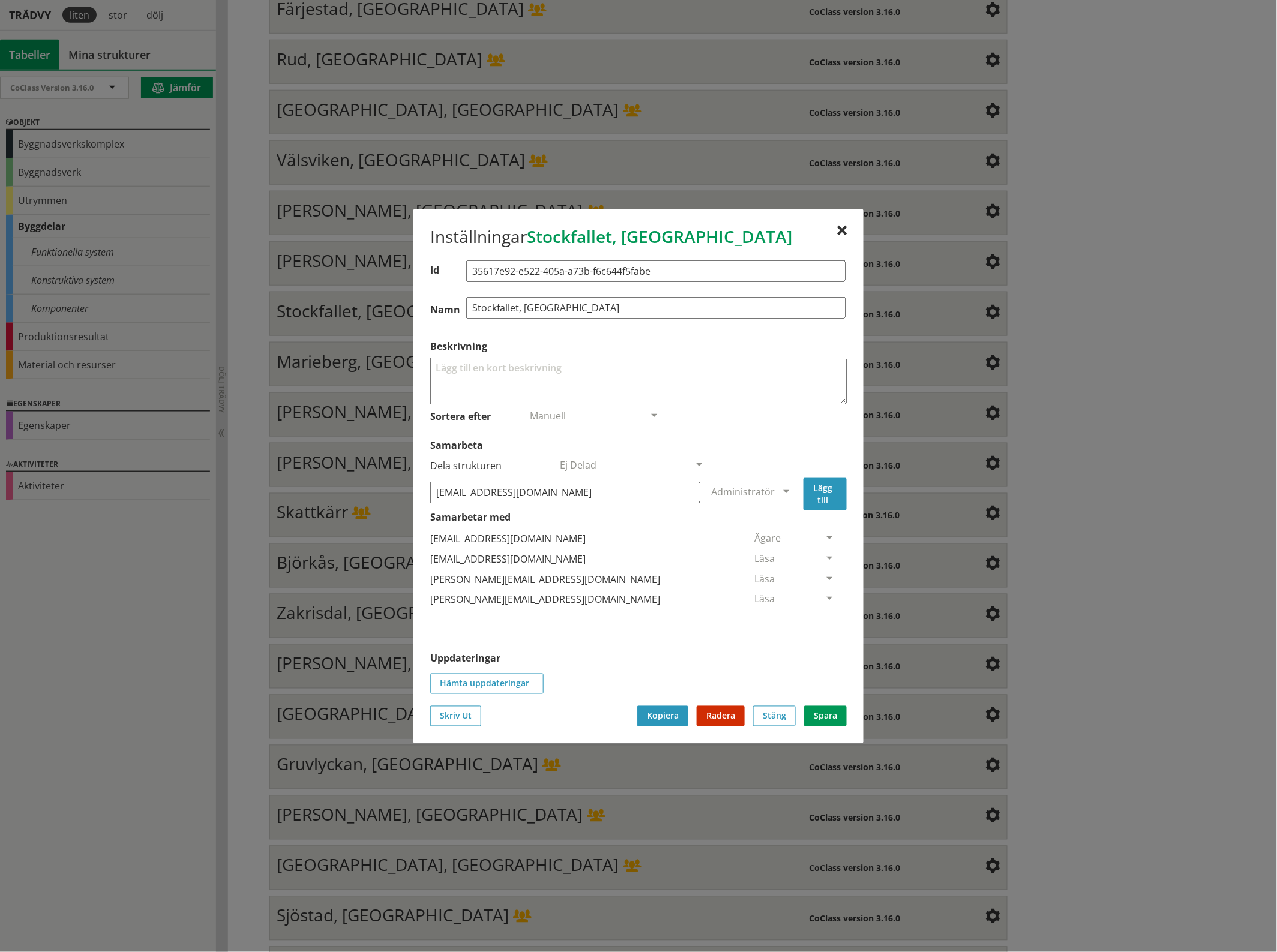
click at [828, 492] on button "Lägg till" at bounding box center [825, 493] width 43 height 32
click at [824, 618] on span at bounding box center [829, 620] width 11 height 11
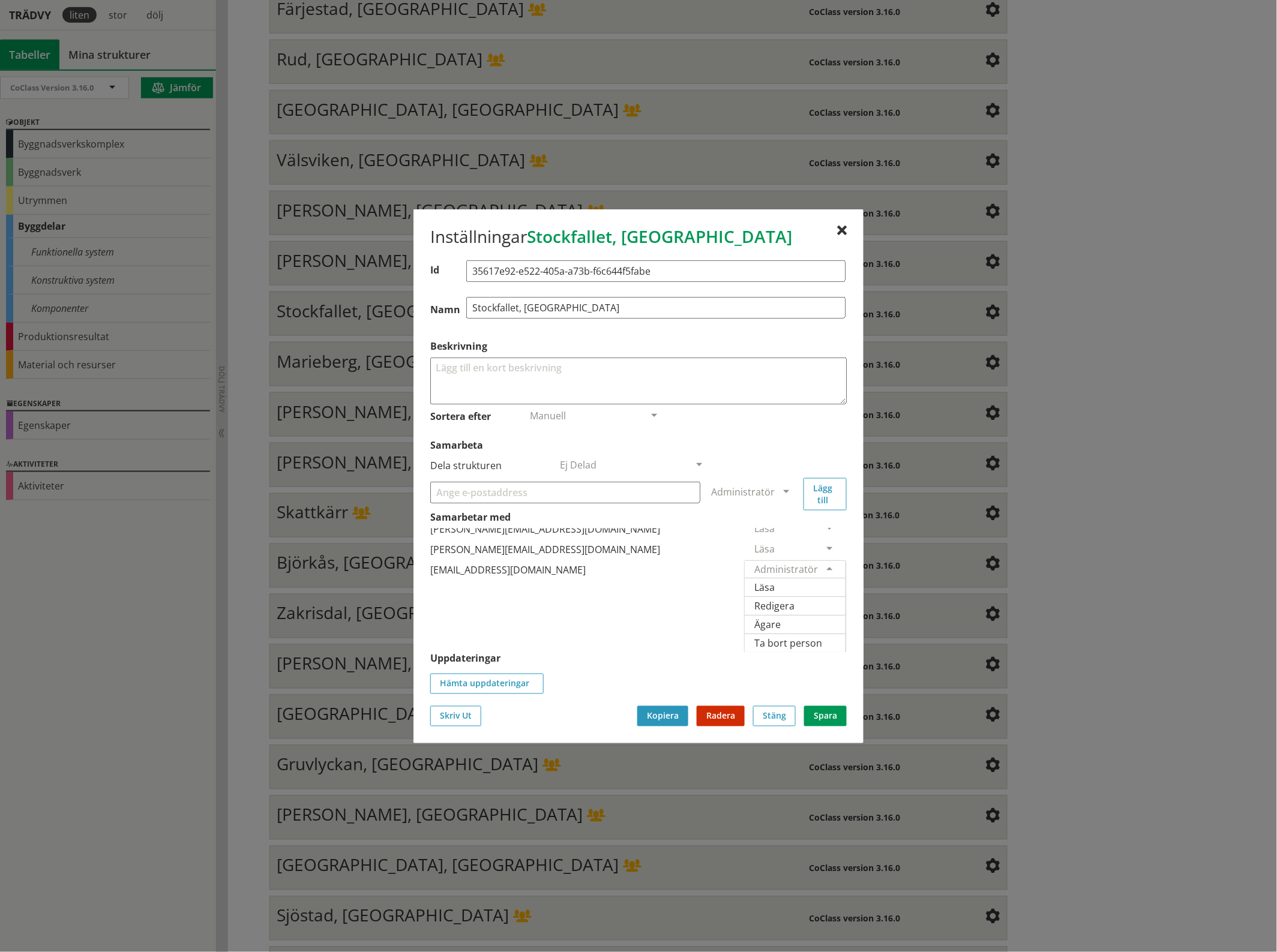
scroll to position [79, 0]
click at [780, 617] on span "Ägare" at bounding box center [767, 624] width 26 height 14
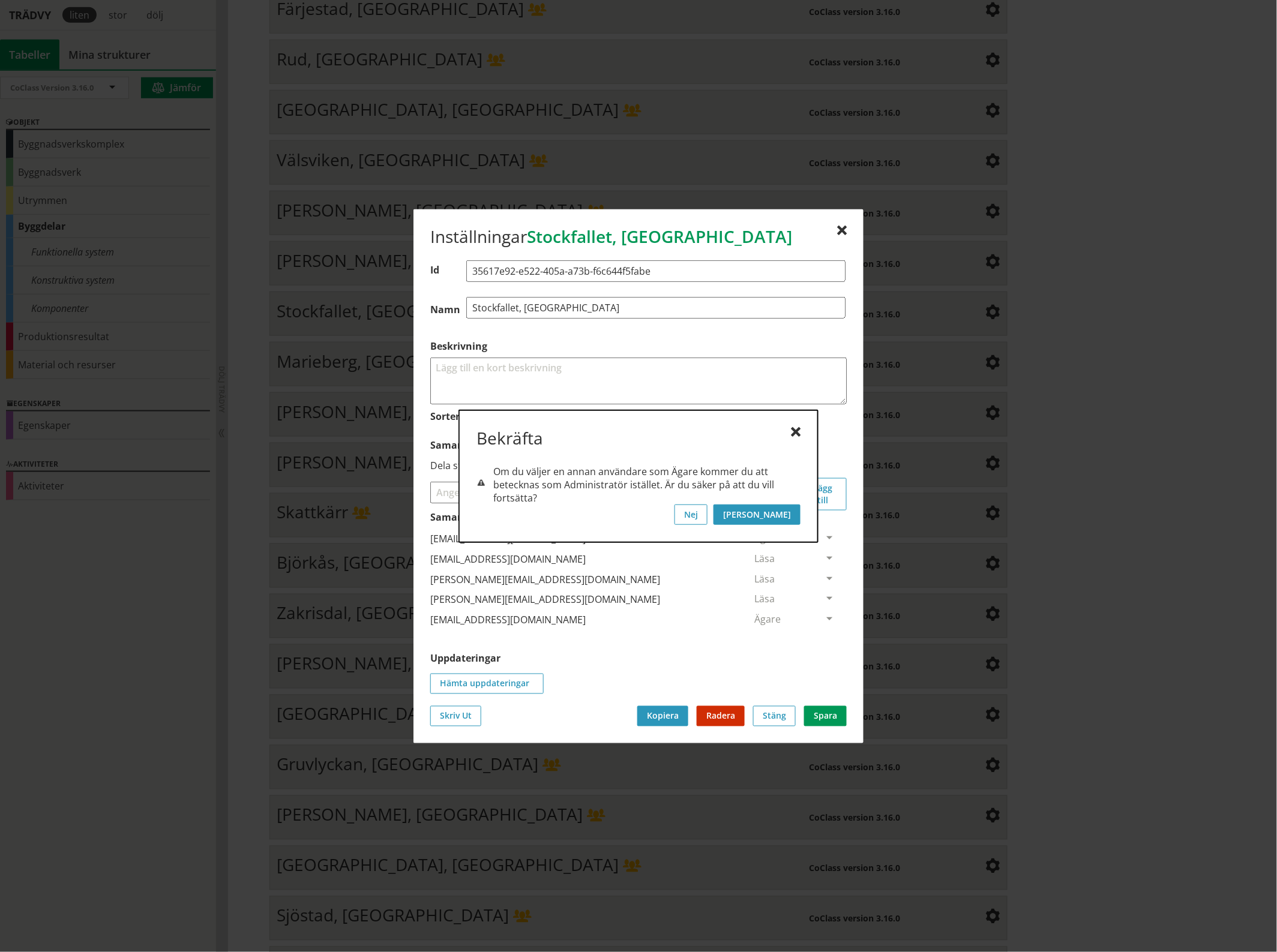
click at [789, 514] on button "[PERSON_NAME]" at bounding box center [757, 514] width 87 height 20
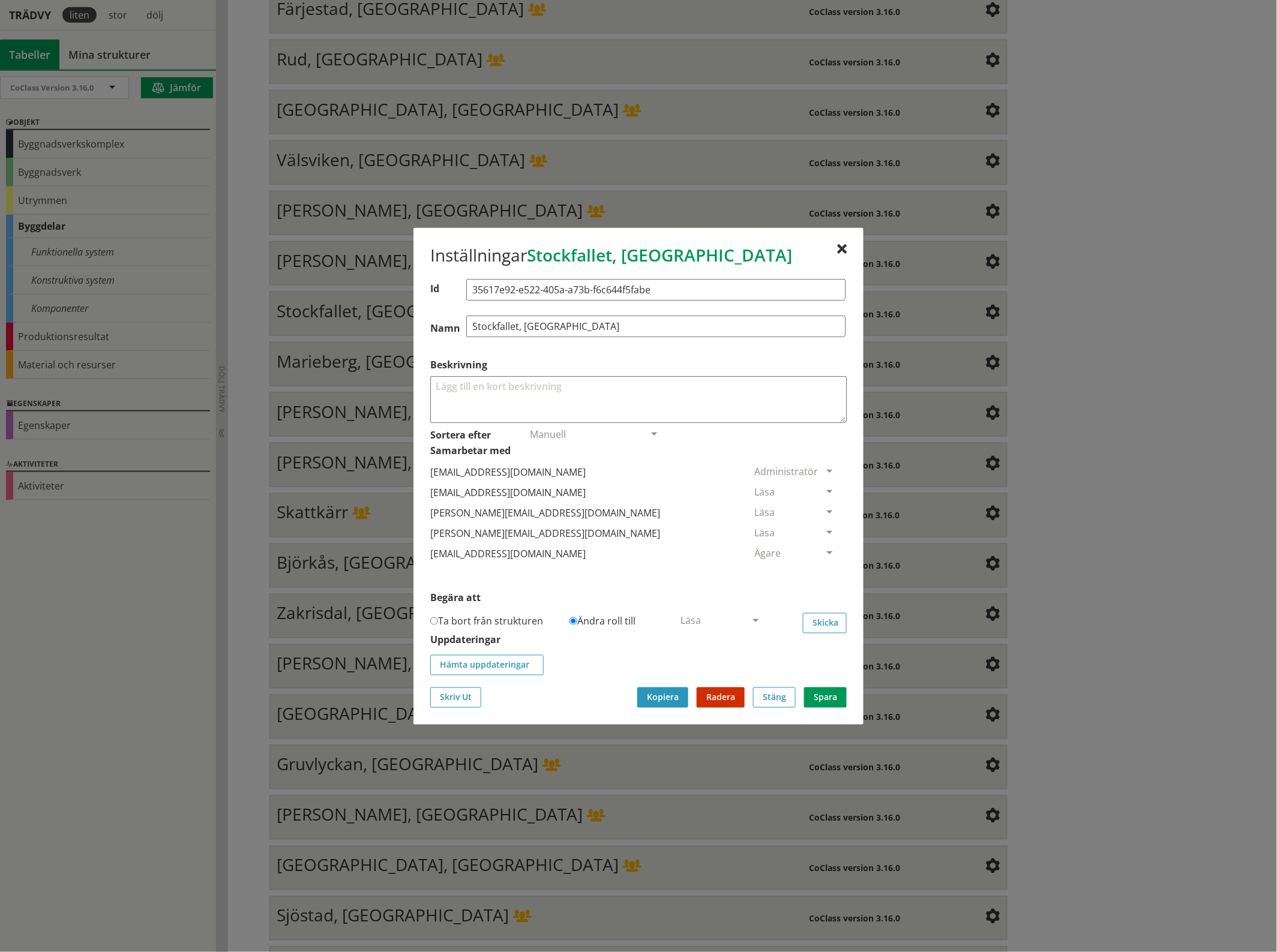
click at [824, 493] on span at bounding box center [829, 492] width 11 height 11
click at [822, 565] on span "Ta bort person" at bounding box center [788, 565] width 68 height 14
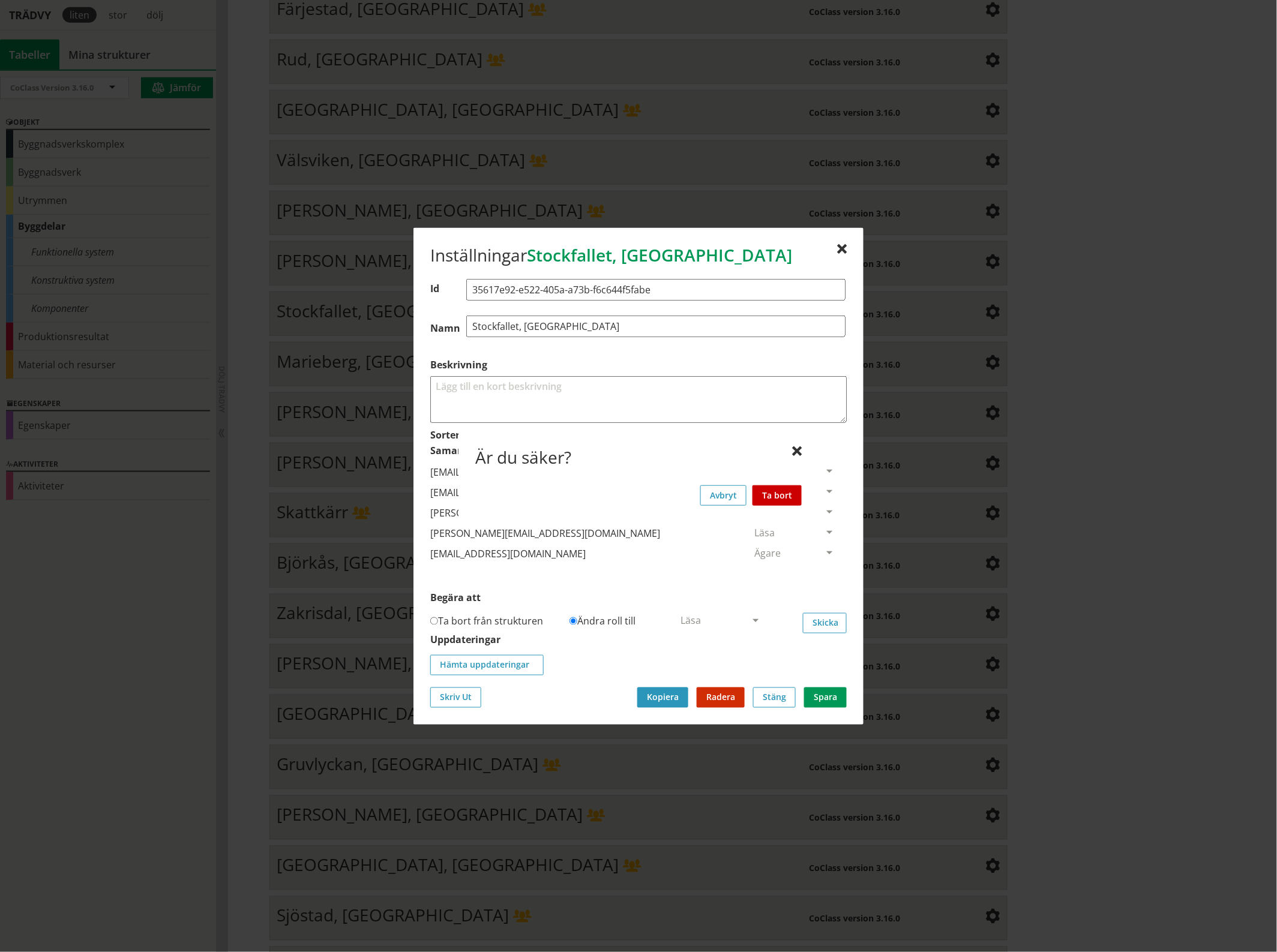
click at [789, 491] on button "Ta bort" at bounding box center [777, 494] width 50 height 20
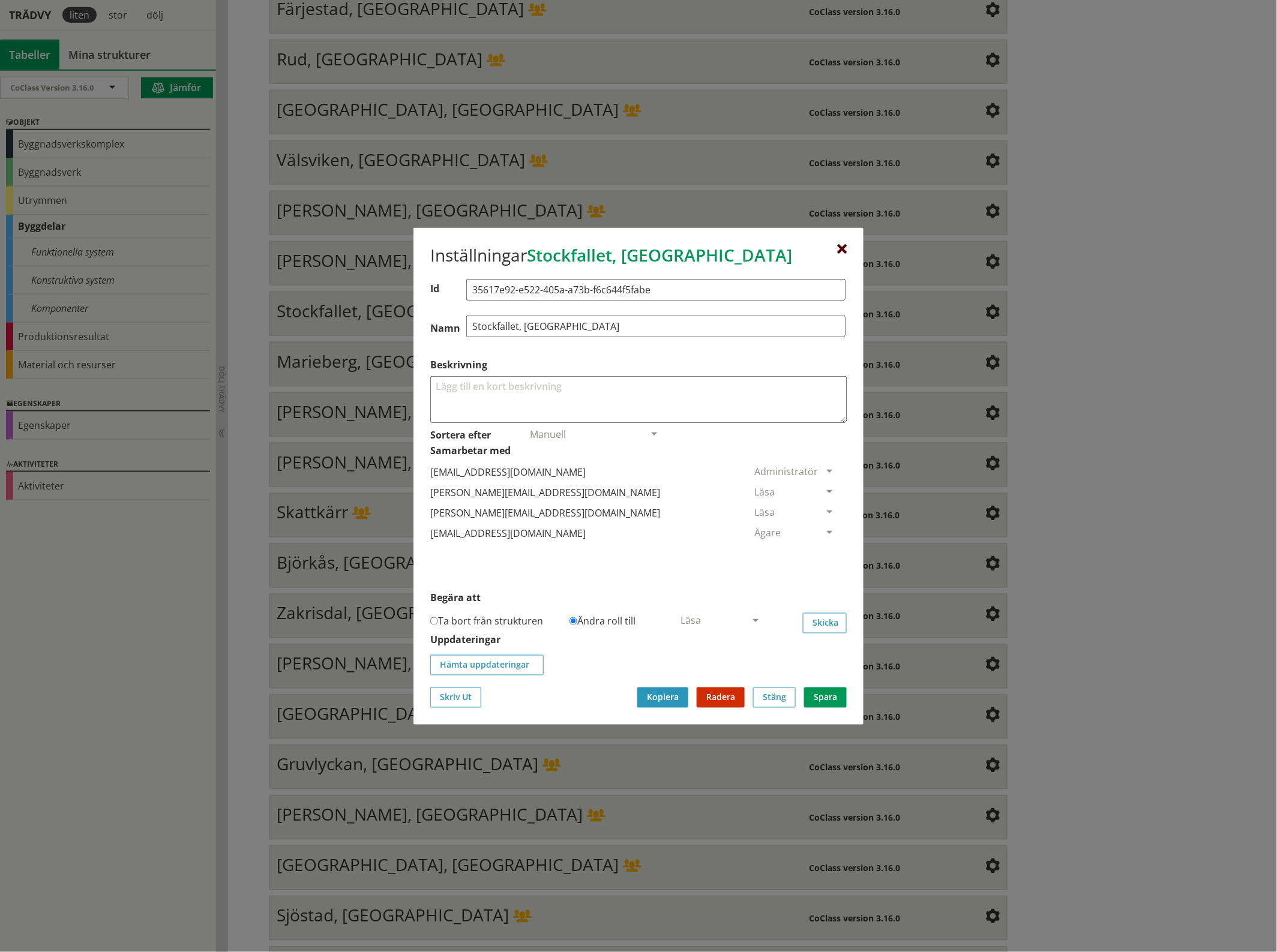
click at [839, 247] on div at bounding box center [842, 249] width 10 height 10
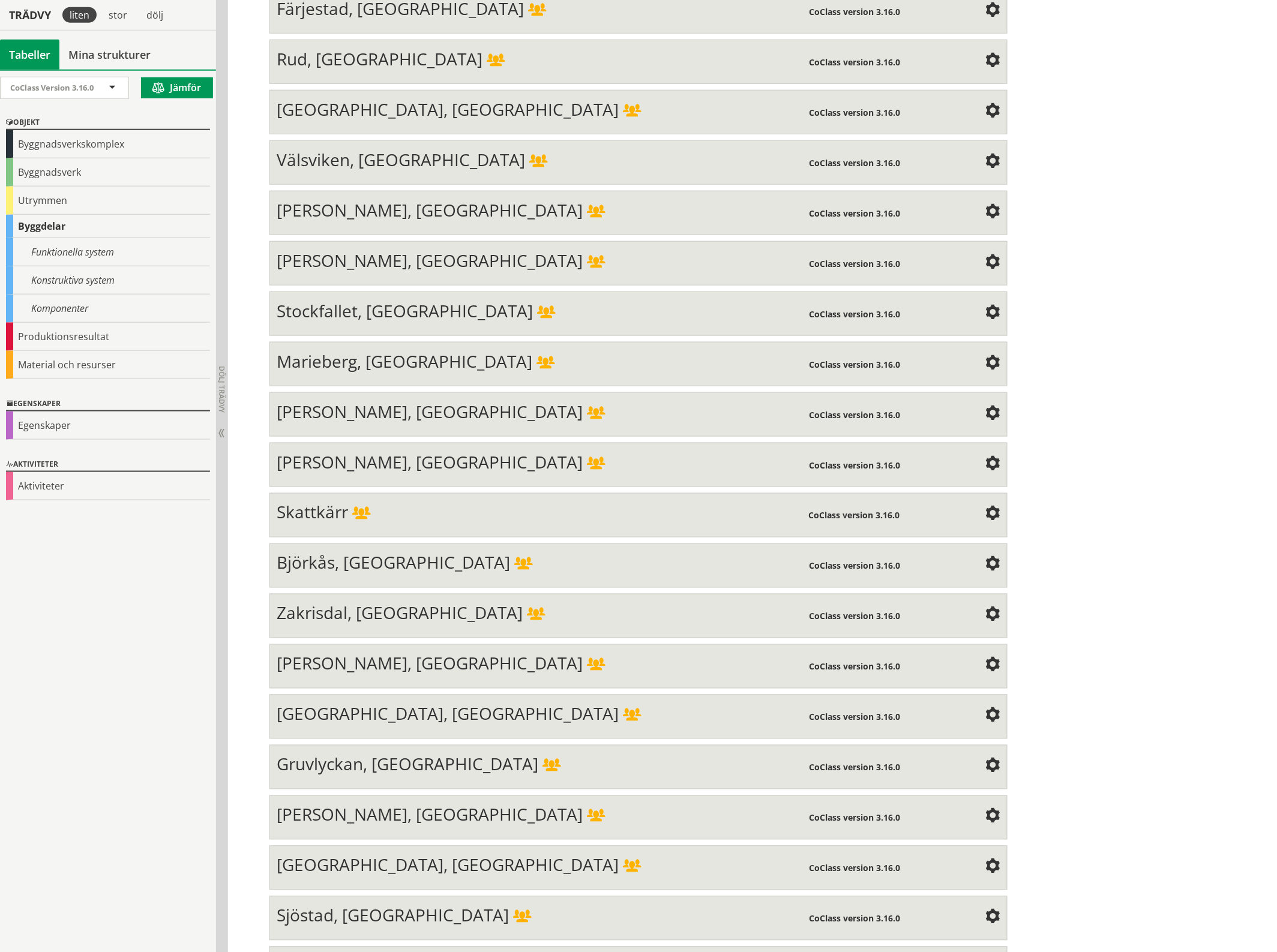
click at [985, 357] on span at bounding box center [992, 363] width 15 height 15
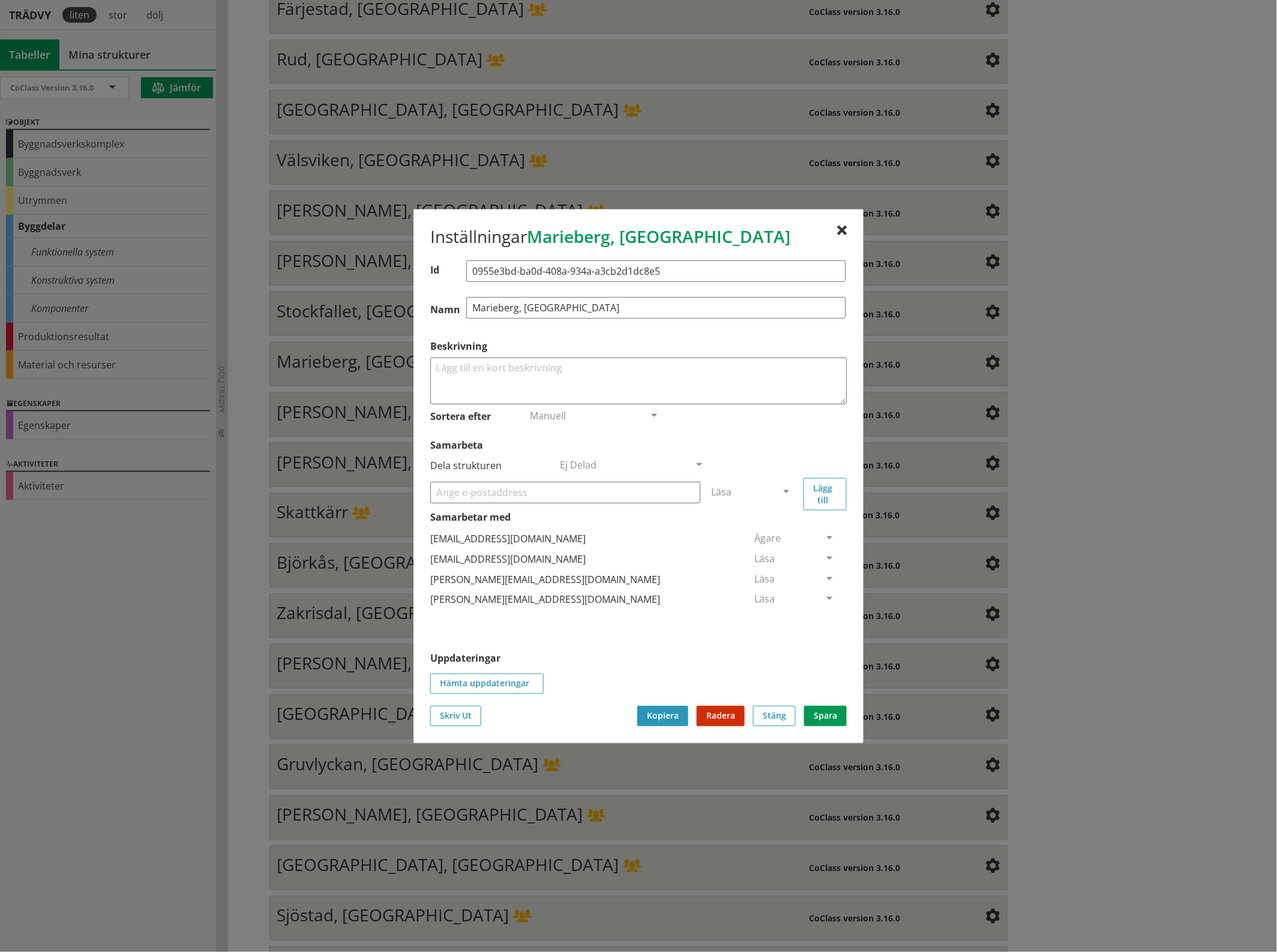
click at [560, 499] on input "Samarbeta" at bounding box center [566, 492] width 270 height 21
paste input "[EMAIL_ADDRESS][DOMAIN_NAME]"
type input "[EMAIL_ADDRESS][DOMAIN_NAME]"
click at [784, 488] on span at bounding box center [785, 492] width 11 height 11
click at [775, 526] on span "Administratör" at bounding box center [742, 527] width 63 height 14
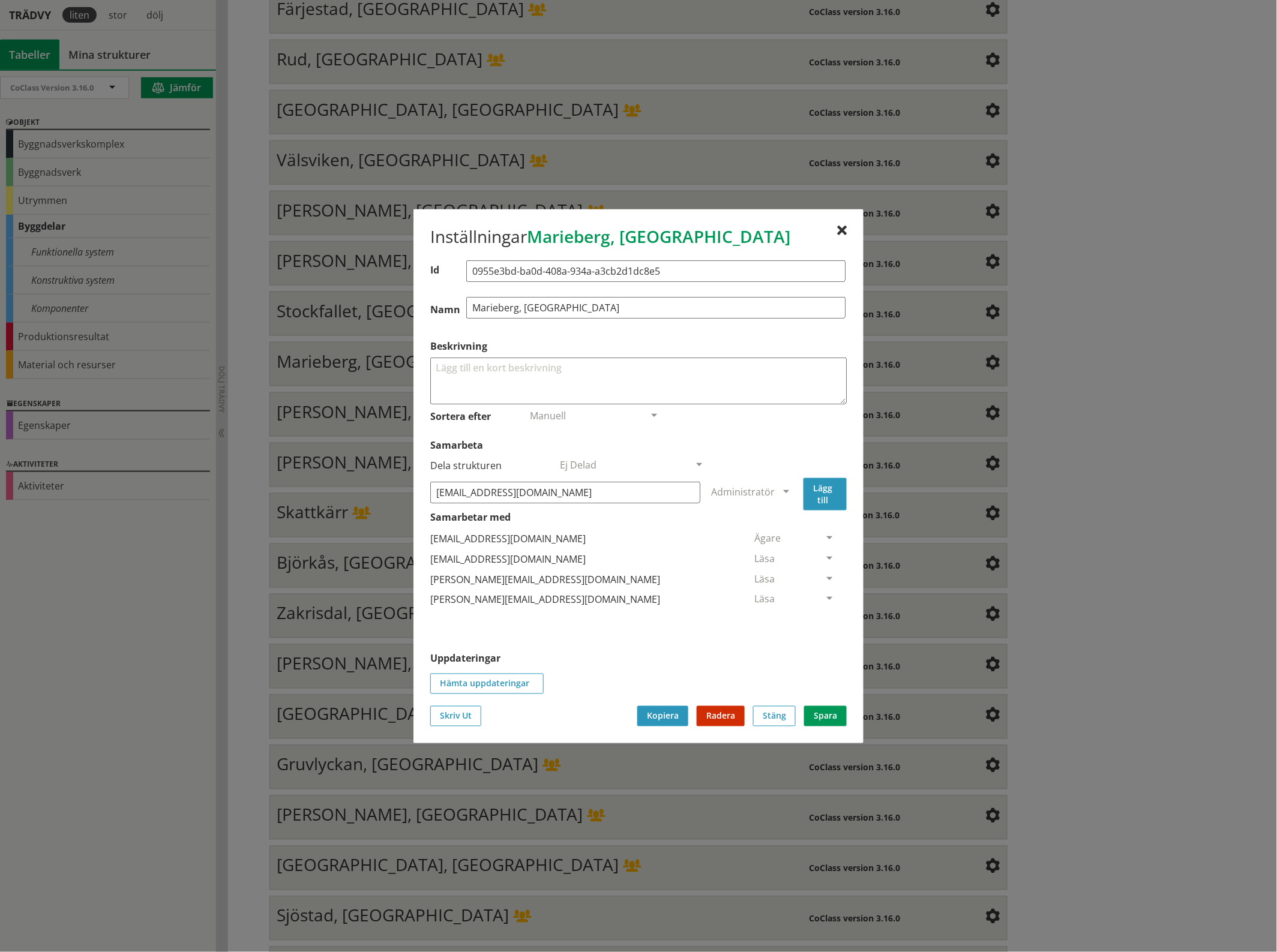
click at [824, 498] on button "Lägg till" at bounding box center [825, 493] width 43 height 32
click at [824, 615] on span at bounding box center [829, 620] width 11 height 11
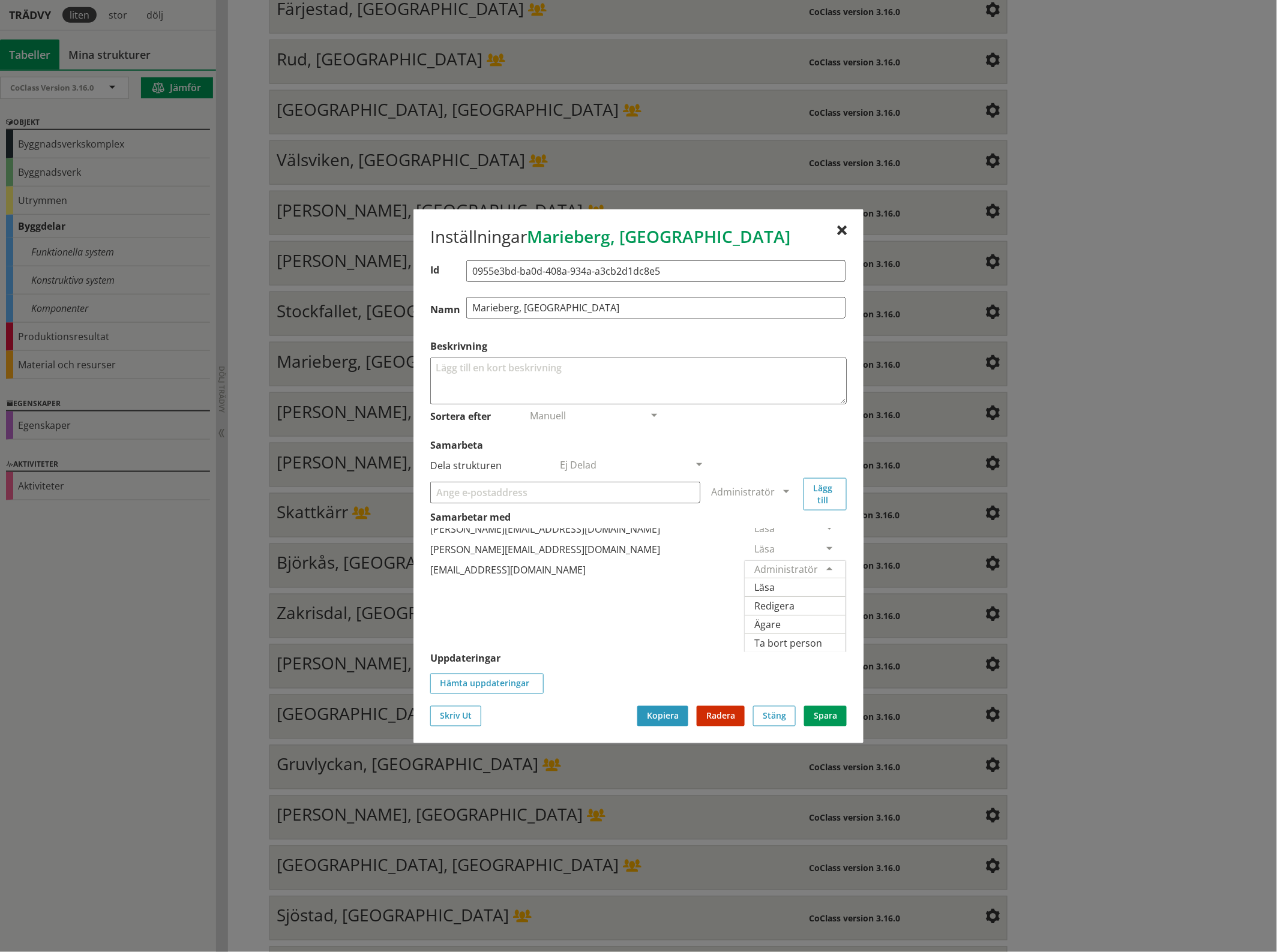
scroll to position [75, 0]
click at [780, 617] on span "Ägare" at bounding box center [767, 624] width 26 height 14
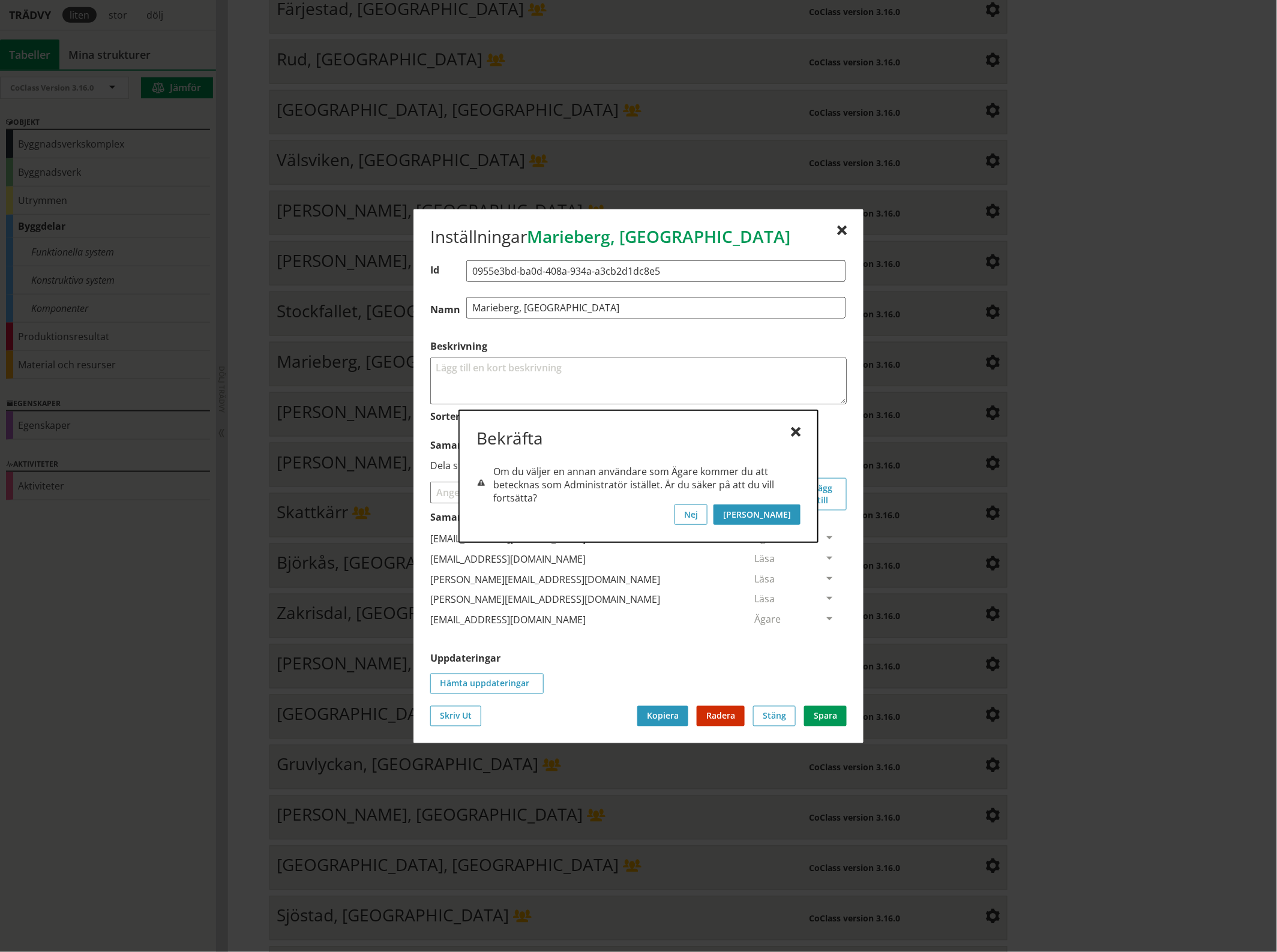
click at [786, 512] on button "[PERSON_NAME]" at bounding box center [757, 514] width 87 height 20
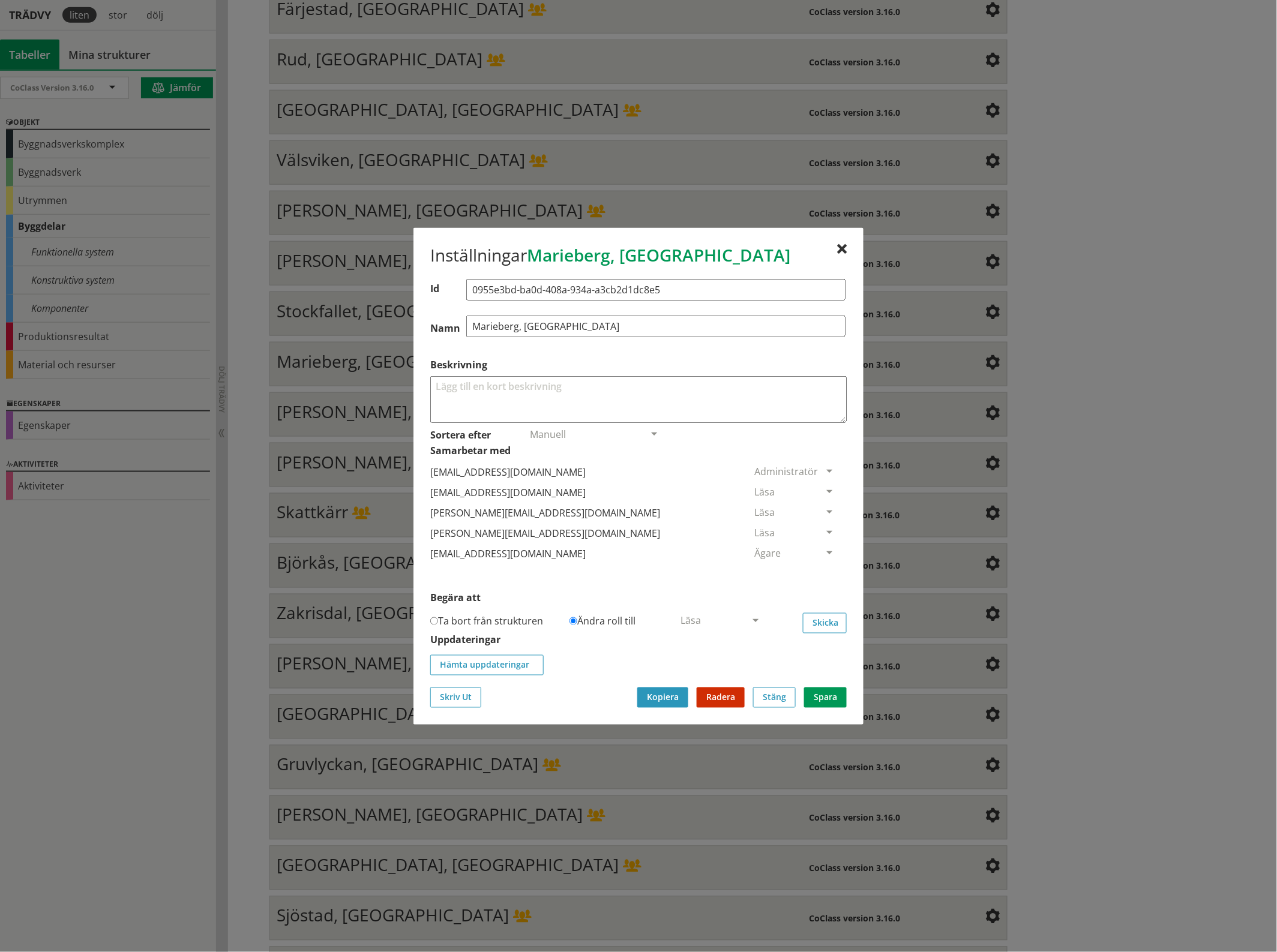
click at [824, 490] on span at bounding box center [829, 492] width 11 height 11
click at [822, 564] on span "Ta bort person" at bounding box center [788, 565] width 68 height 14
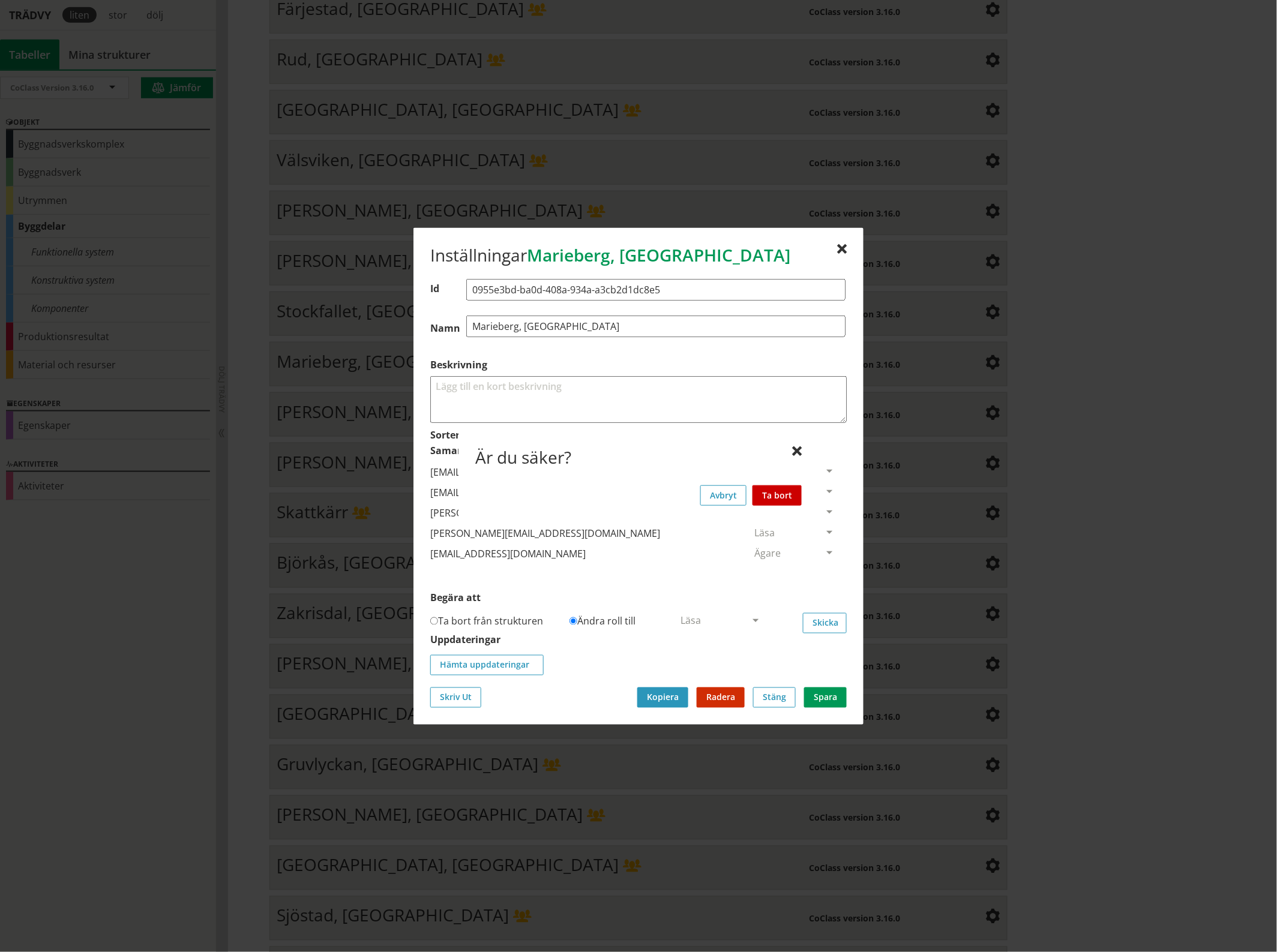
click at [786, 493] on button "Ta bort" at bounding box center [777, 494] width 50 height 20
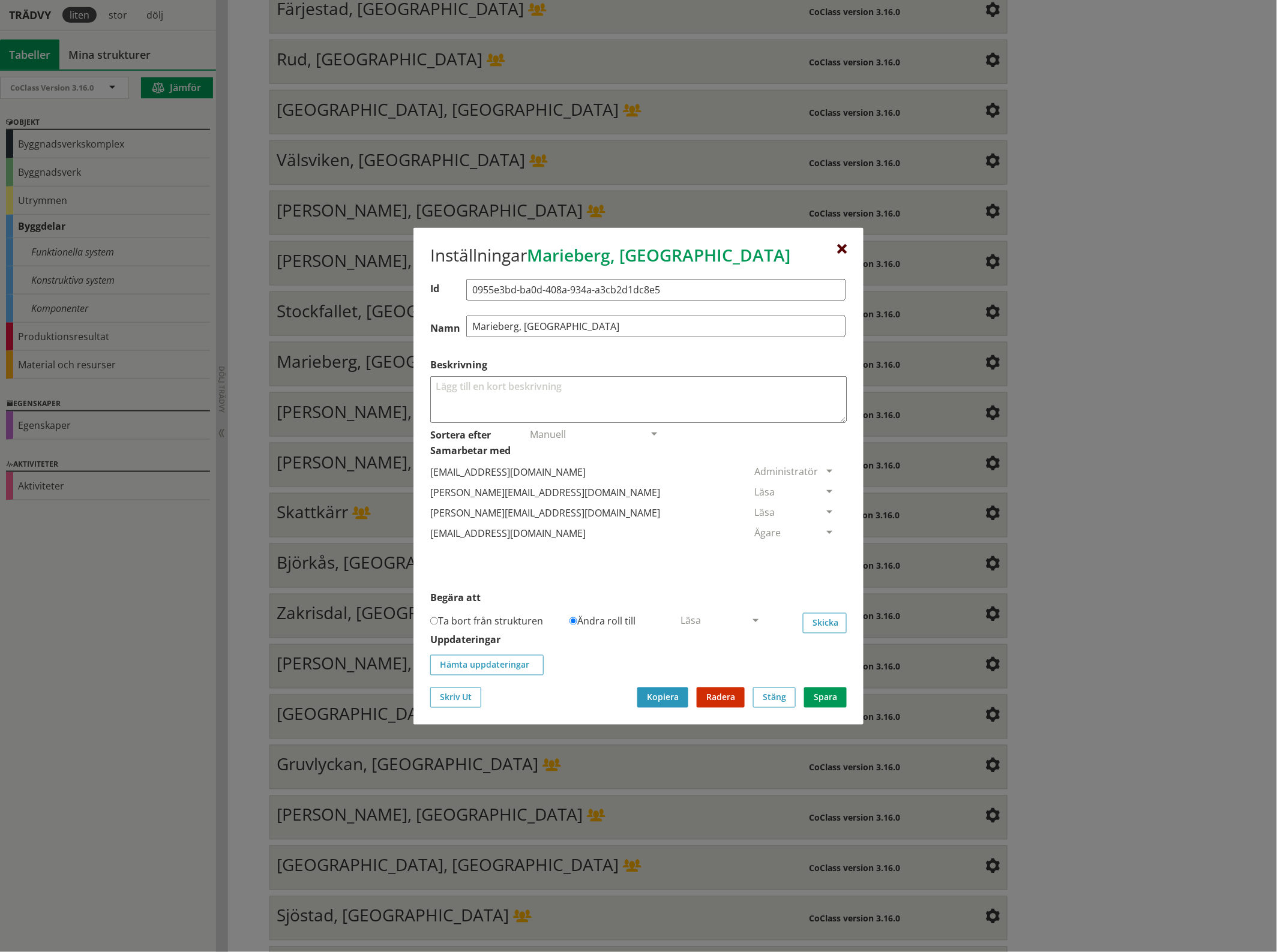
click at [838, 247] on div at bounding box center [842, 249] width 10 height 10
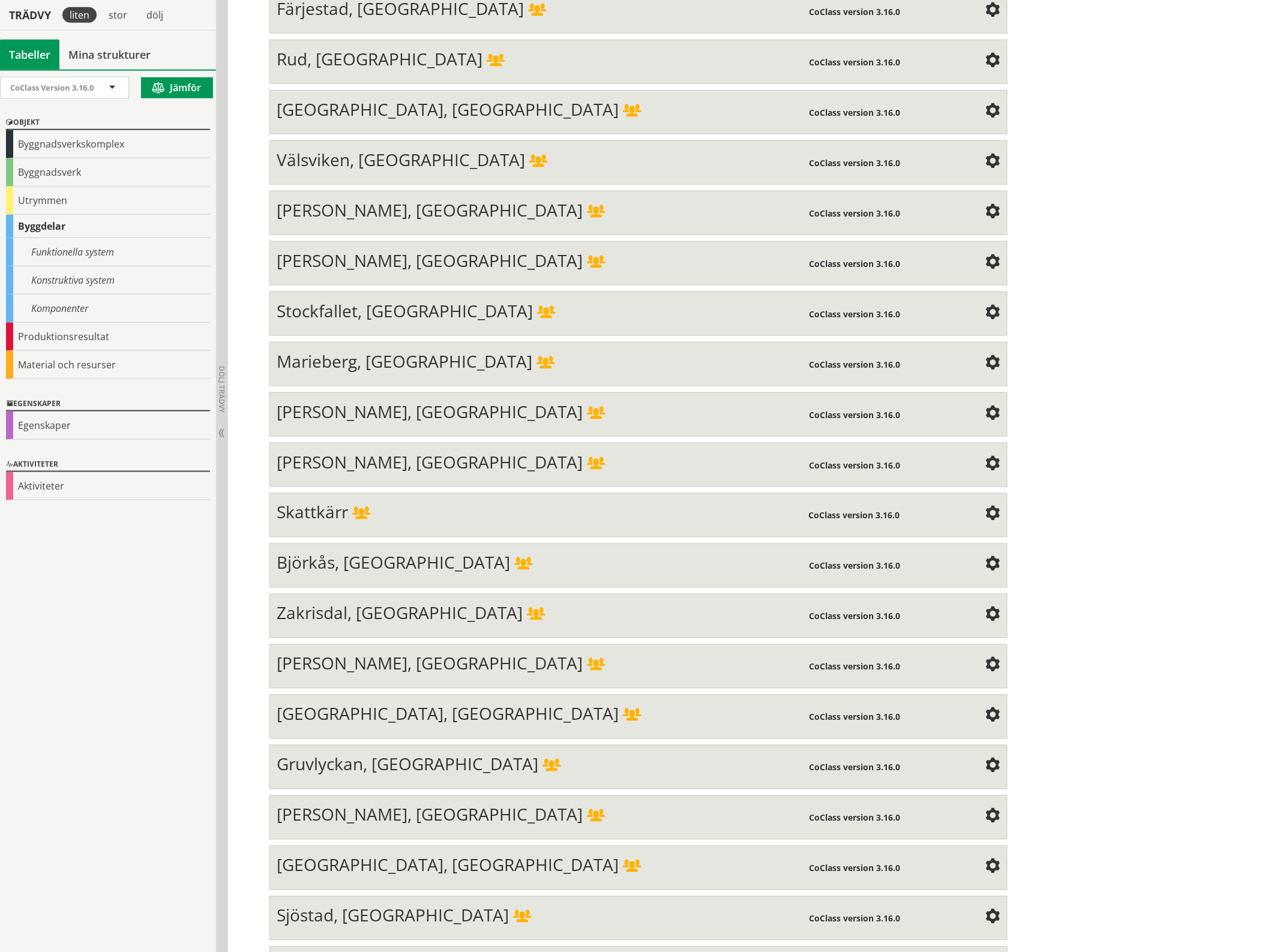
drag, startPoint x: 971, startPoint y: 392, endPoint x: 985, endPoint y: 394, distance: 14.1
click at [985, 407] on span at bounding box center [992, 414] width 15 height 15
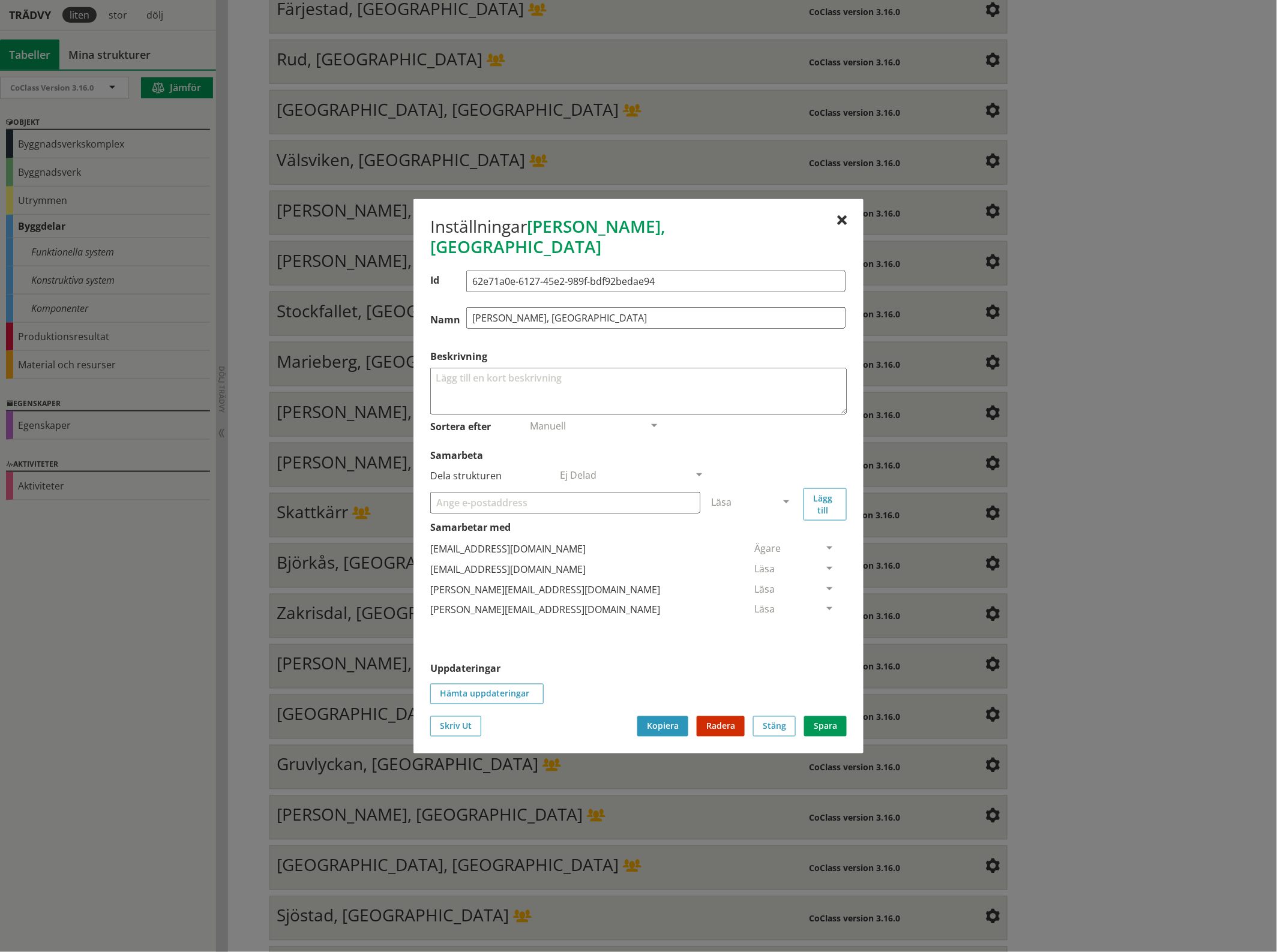
click at [478, 492] on input "Samarbeta" at bounding box center [566, 502] width 270 height 21
paste input "[EMAIL_ADDRESS][DOMAIN_NAME]"
type input "[EMAIL_ADDRESS][DOMAIN_NAME]"
click at [784, 497] on span at bounding box center [785, 502] width 11 height 11
click at [775, 531] on span "Administratör" at bounding box center [742, 538] width 63 height 14
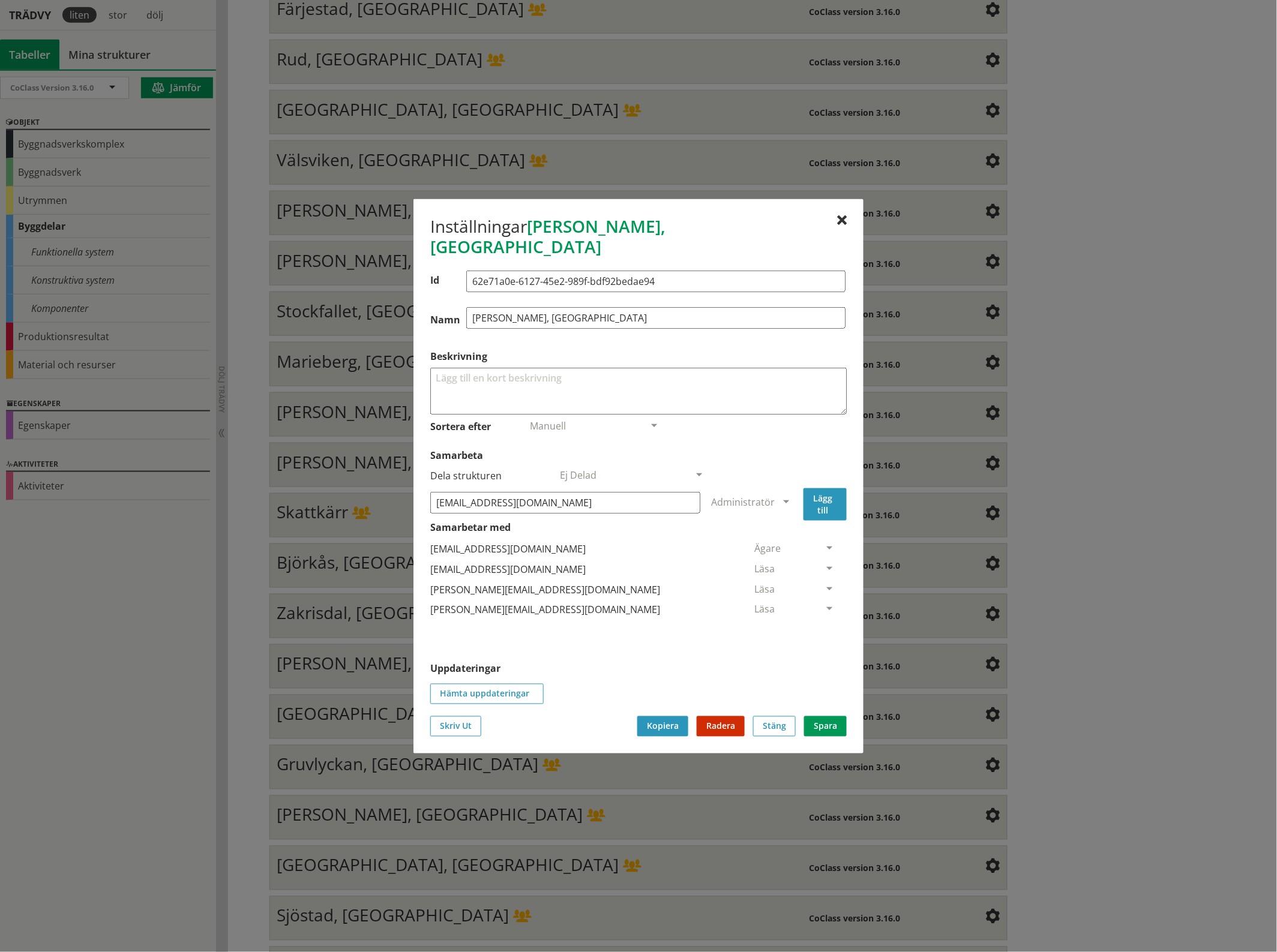
click at [819, 495] on button "Lägg till" at bounding box center [825, 503] width 43 height 32
click at [824, 625] on span at bounding box center [829, 629] width 11 height 11
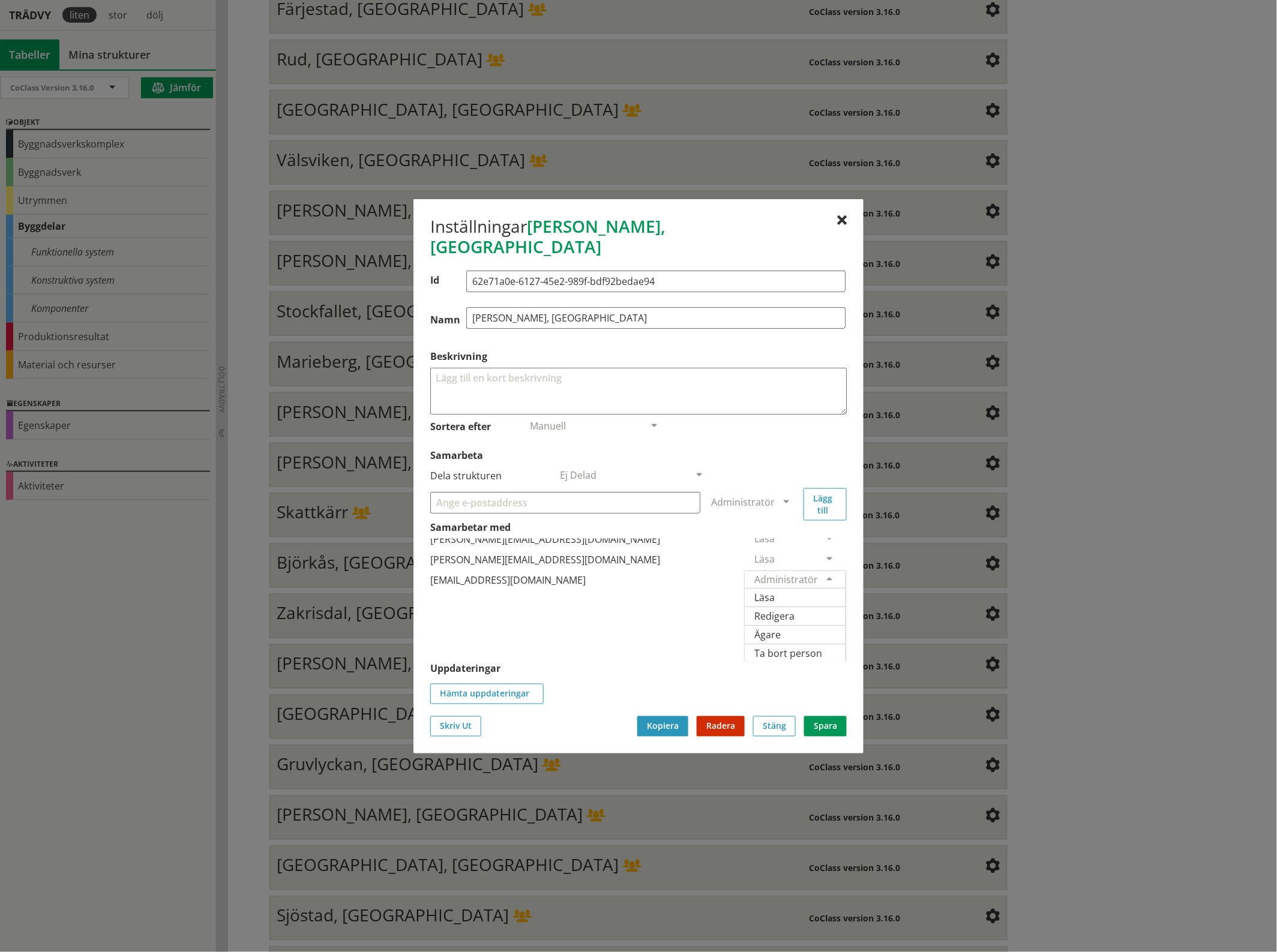
scroll to position [75, 0]
click at [780, 628] on span "Ägare" at bounding box center [767, 634] width 26 height 14
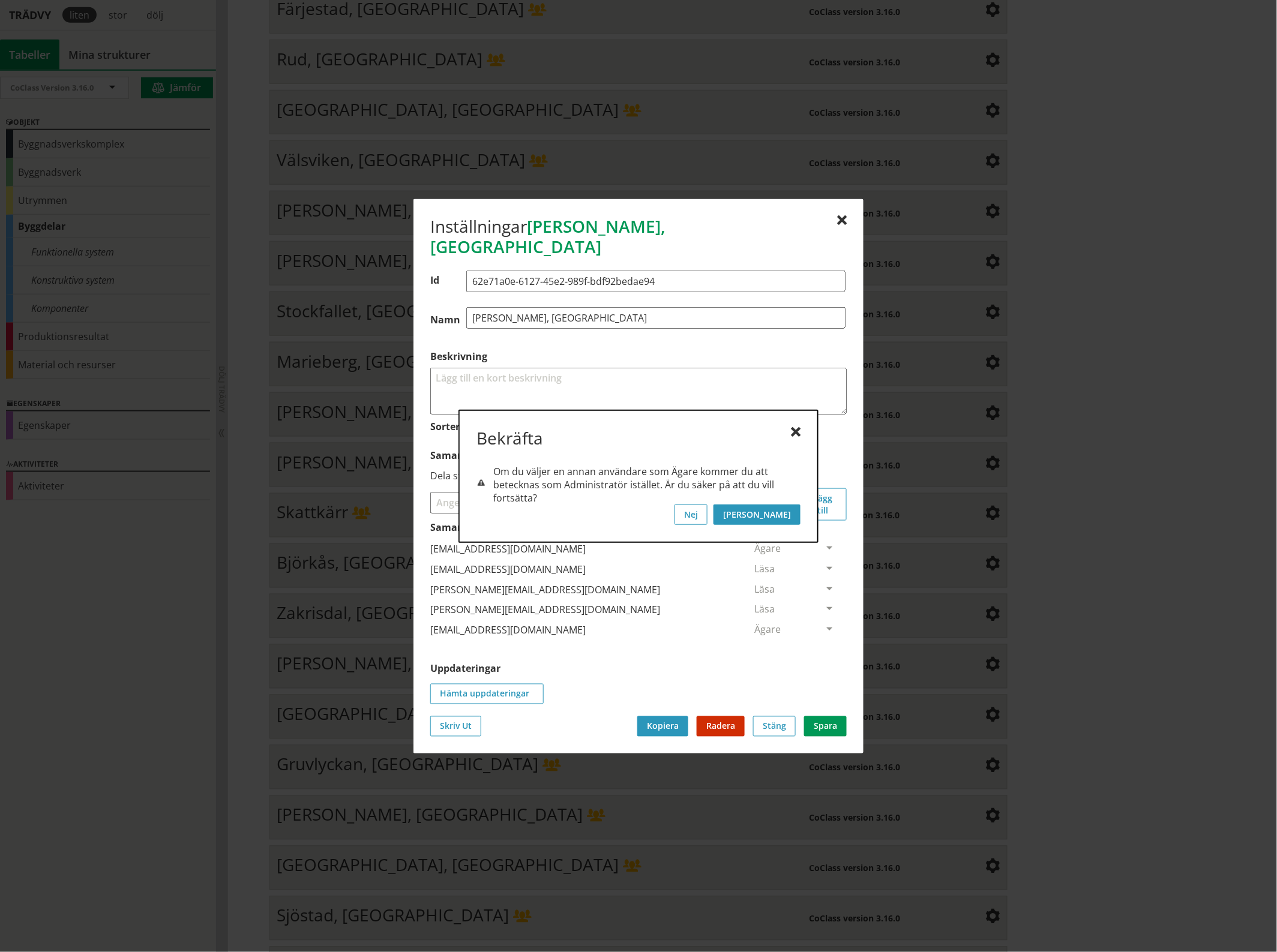
click at [796, 514] on button "[PERSON_NAME]" at bounding box center [757, 514] width 87 height 20
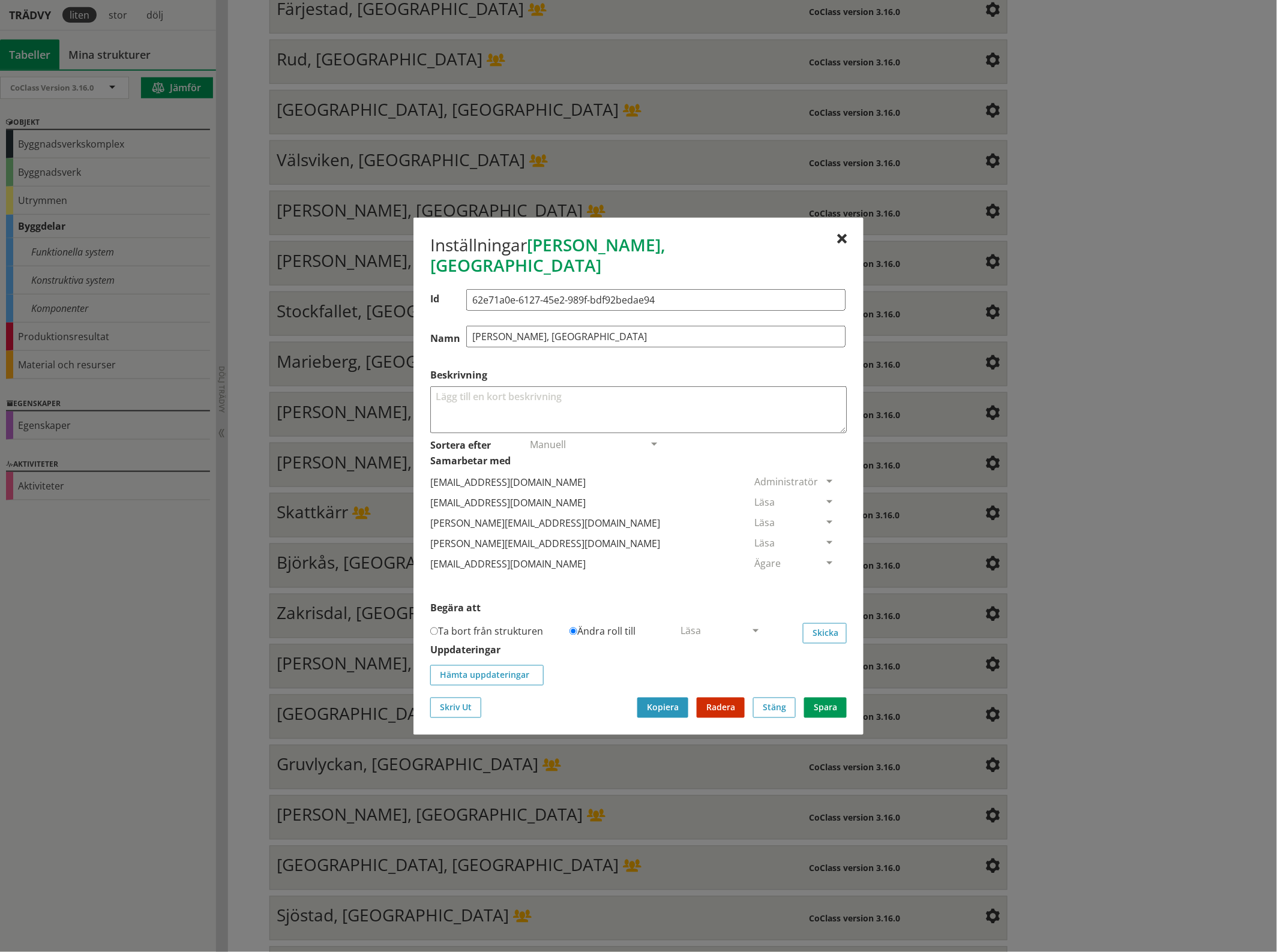
click at [824, 497] on span at bounding box center [829, 502] width 11 height 11
click at [822, 570] on span "Ta bort person" at bounding box center [788, 575] width 68 height 14
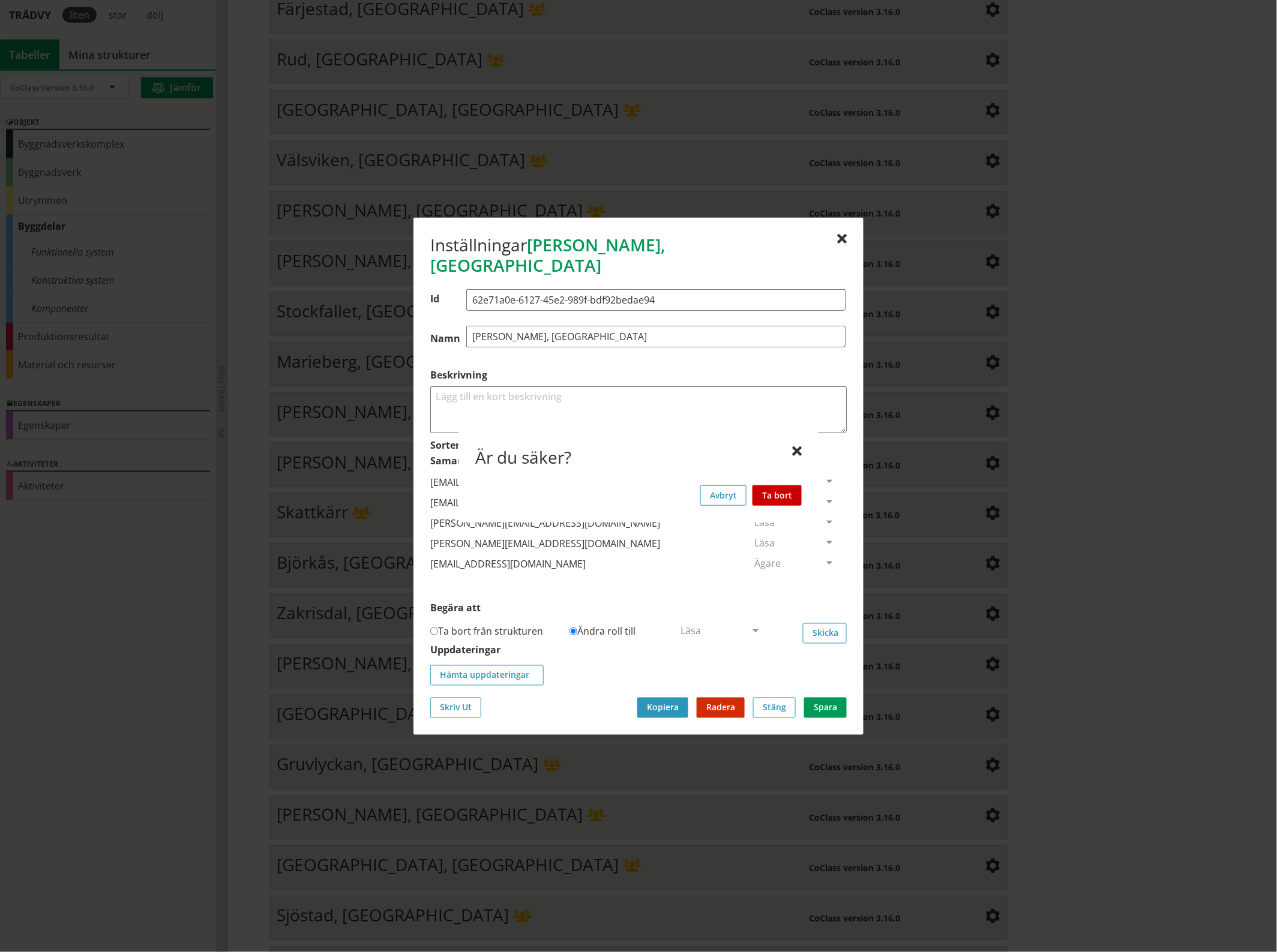
click at [788, 492] on button "Ta bort" at bounding box center [777, 494] width 50 height 20
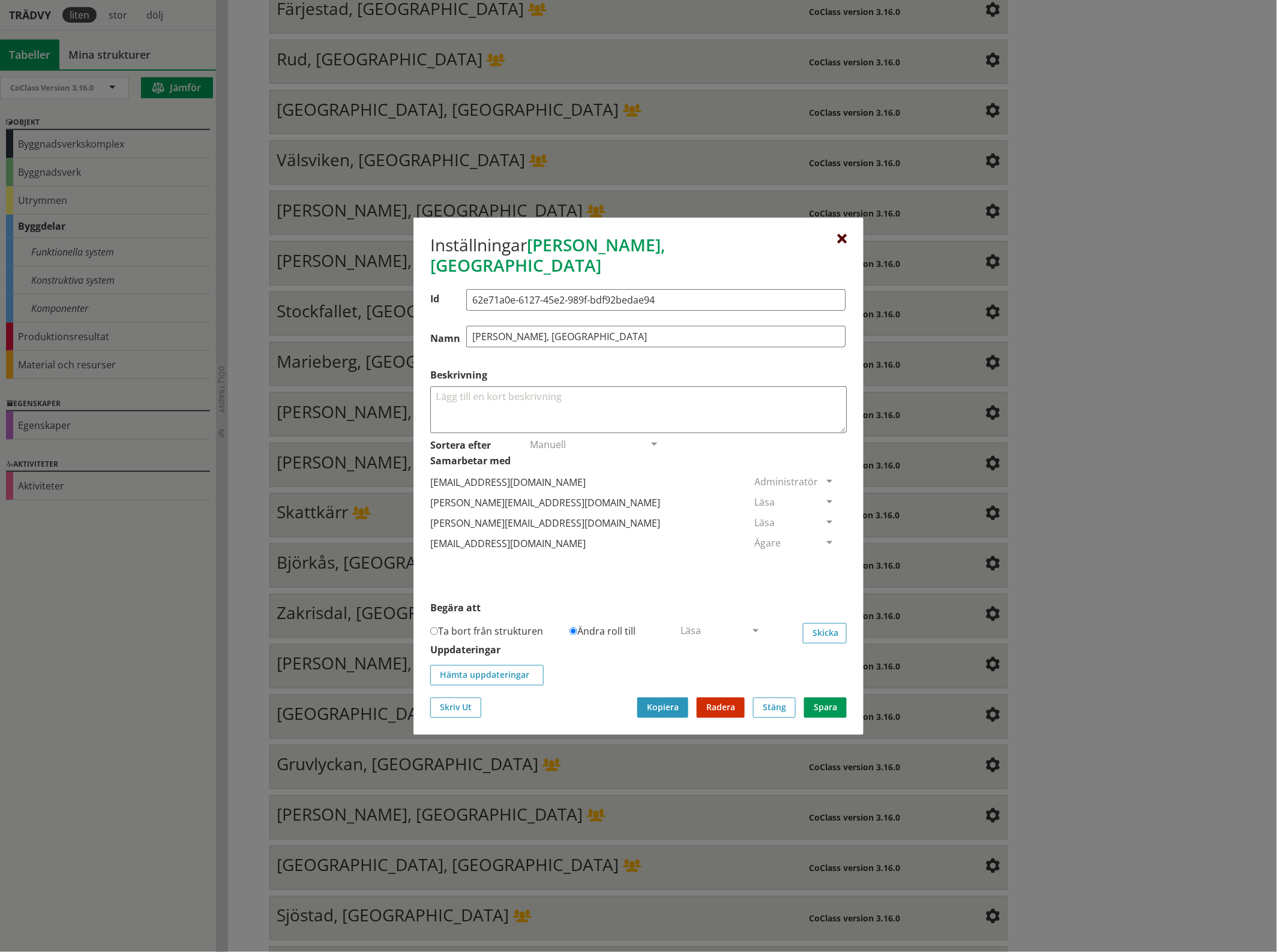
click at [841, 244] on div at bounding box center [842, 239] width 10 height 10
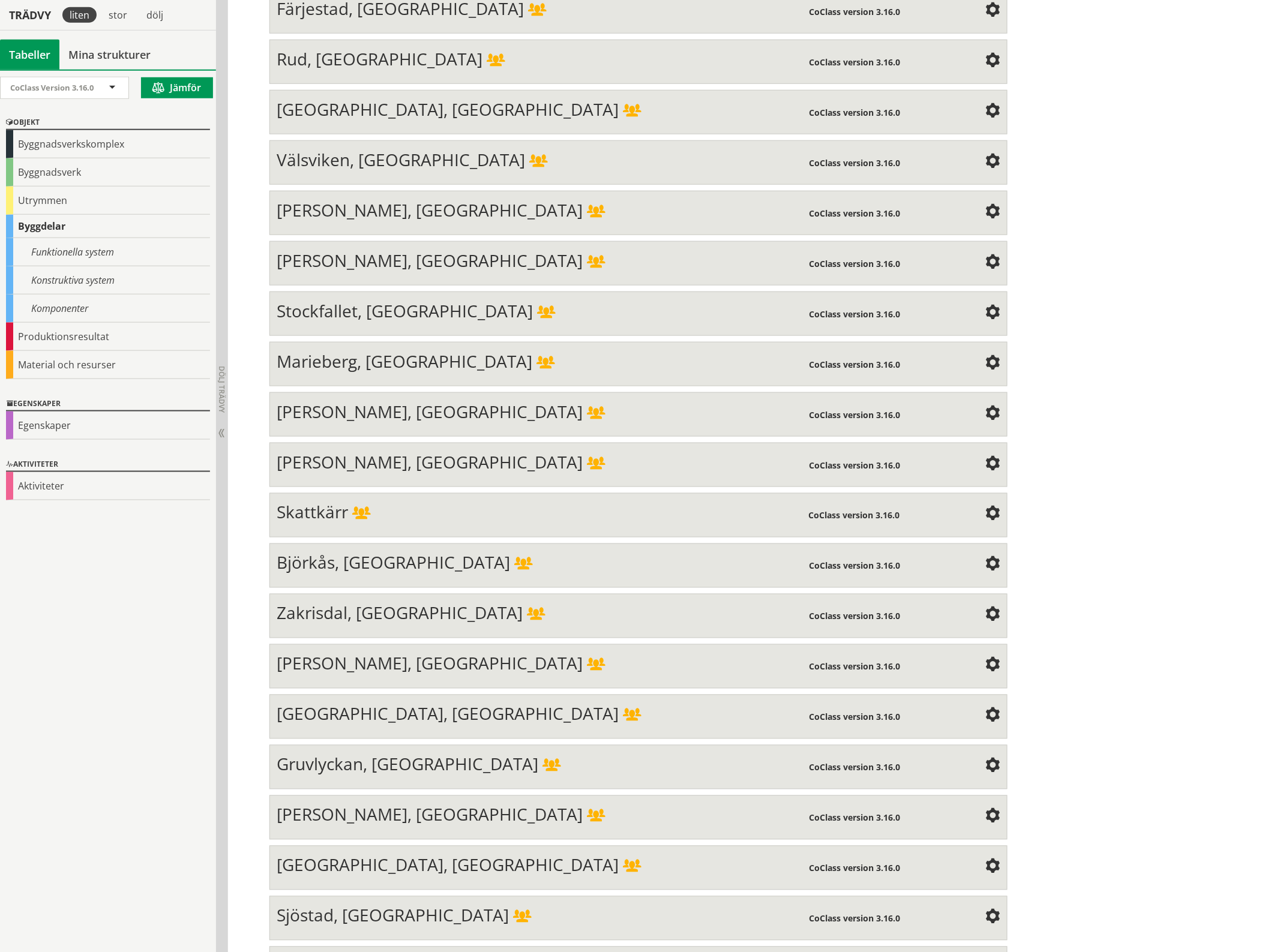
click at [988, 457] on span at bounding box center [992, 463] width 15 height 15
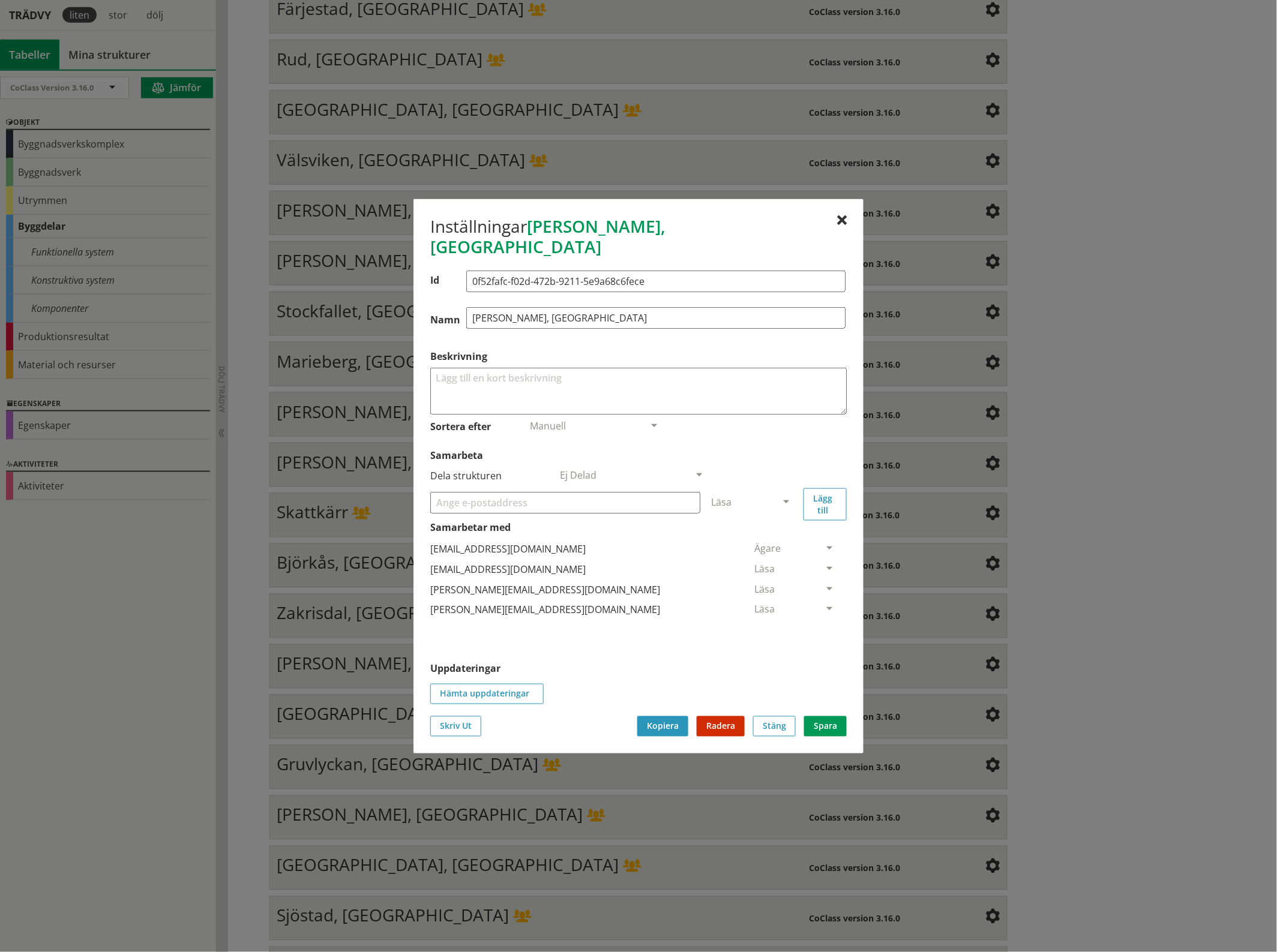
click at [466, 496] on input "Samarbeta" at bounding box center [566, 502] width 270 height 21
paste input "[EMAIL_ADDRESS][DOMAIN_NAME]"
type input "[EMAIL_ADDRESS][DOMAIN_NAME]"
click at [789, 497] on span at bounding box center [785, 502] width 11 height 11
click at [775, 531] on span "Administratör" at bounding box center [742, 538] width 63 height 14
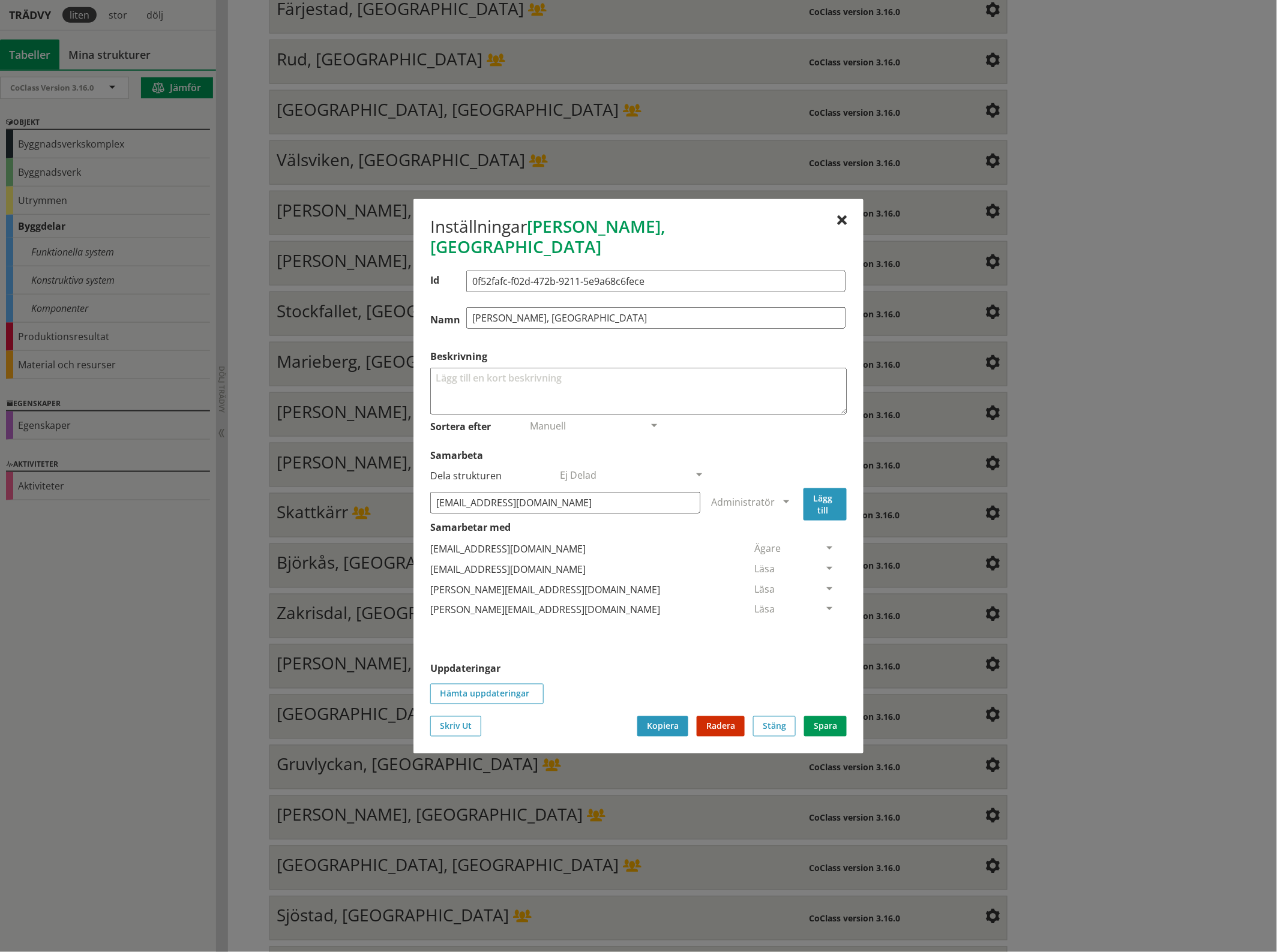
click at [826, 493] on button "Lägg till" at bounding box center [825, 503] width 43 height 32
click at [824, 625] on span at bounding box center [829, 629] width 11 height 11
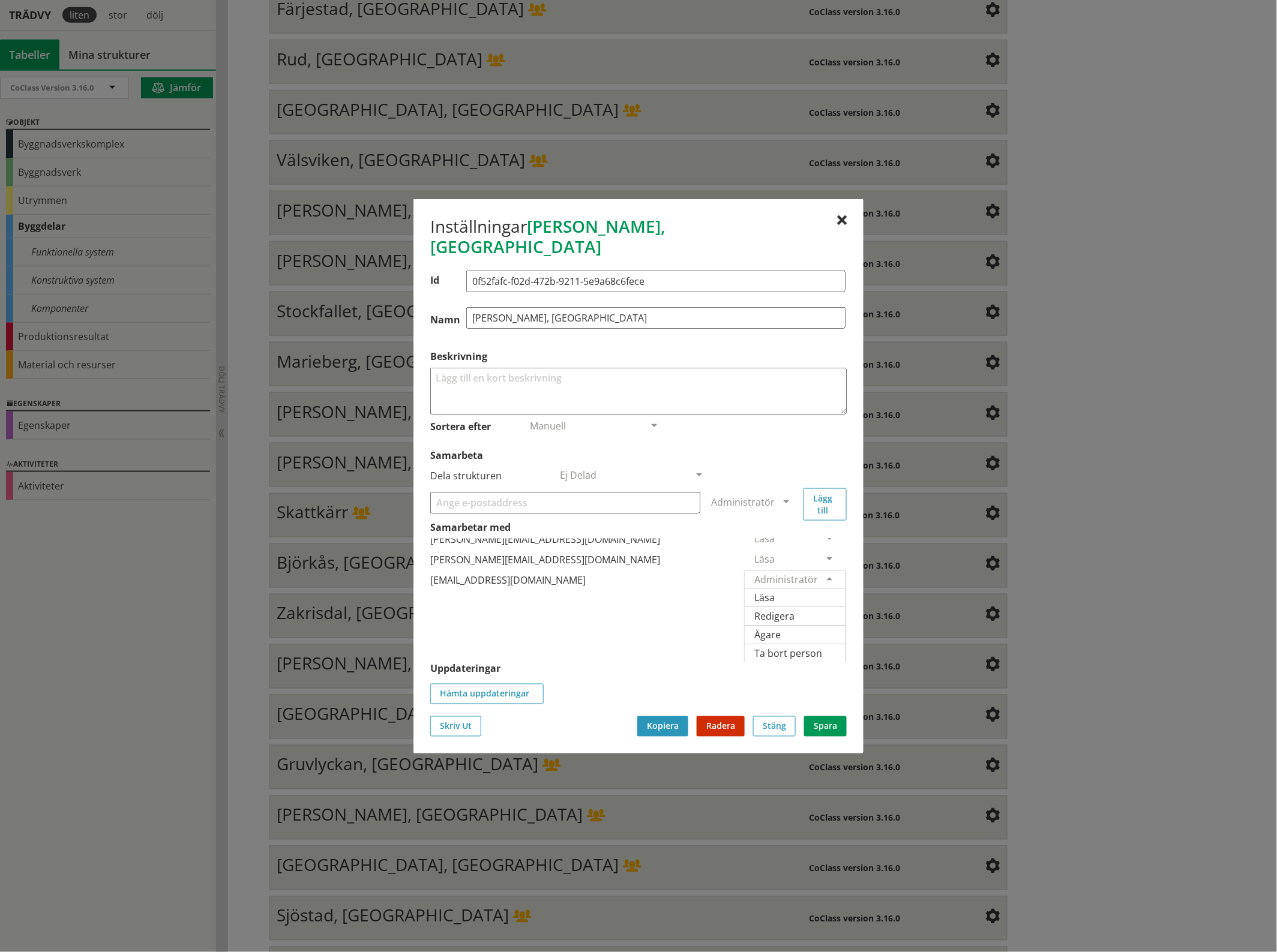
scroll to position [59, 0]
click at [780, 628] on span "Ägare" at bounding box center [767, 634] width 26 height 14
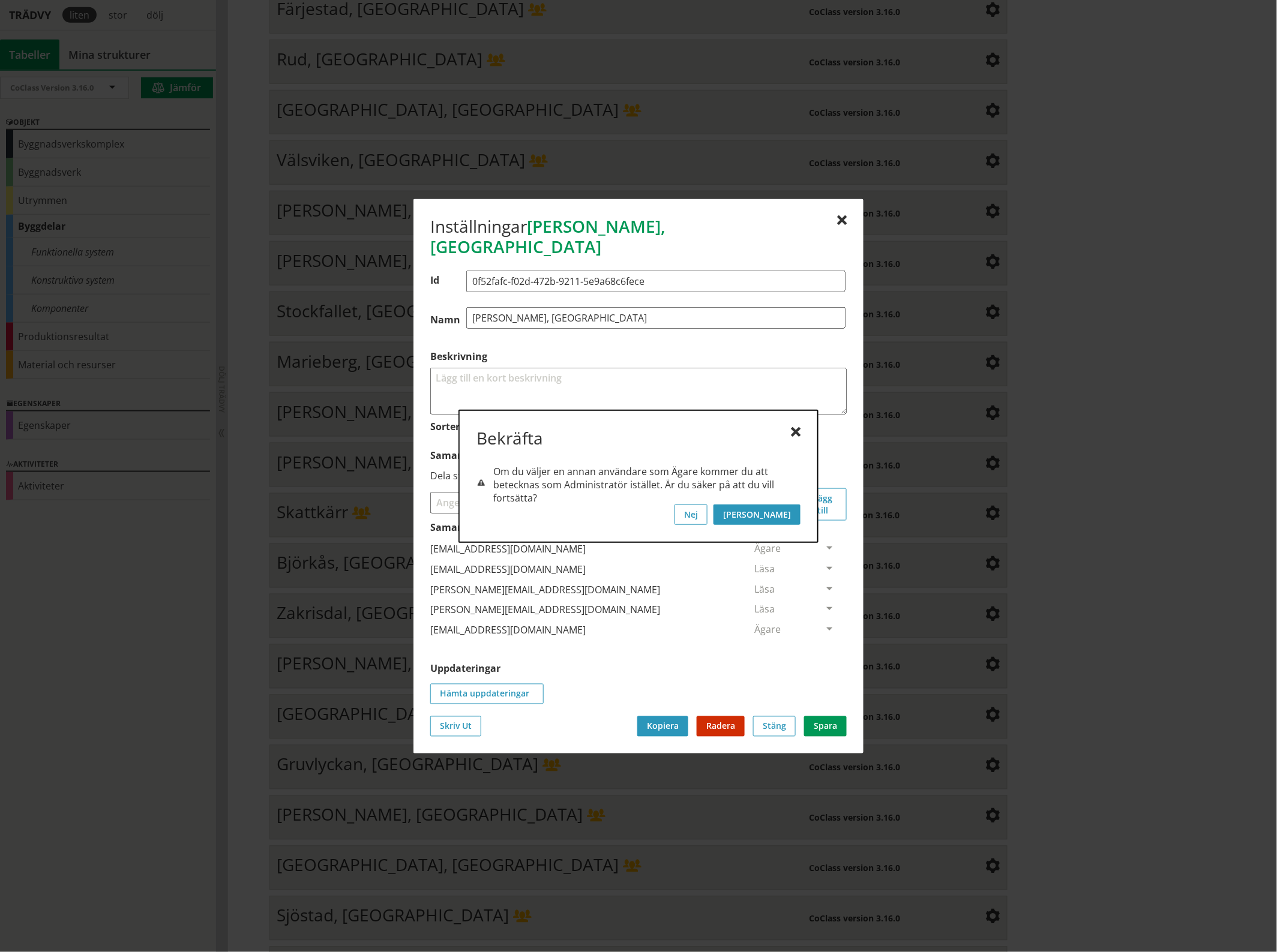
click at [783, 511] on button "[PERSON_NAME]" at bounding box center [757, 514] width 87 height 20
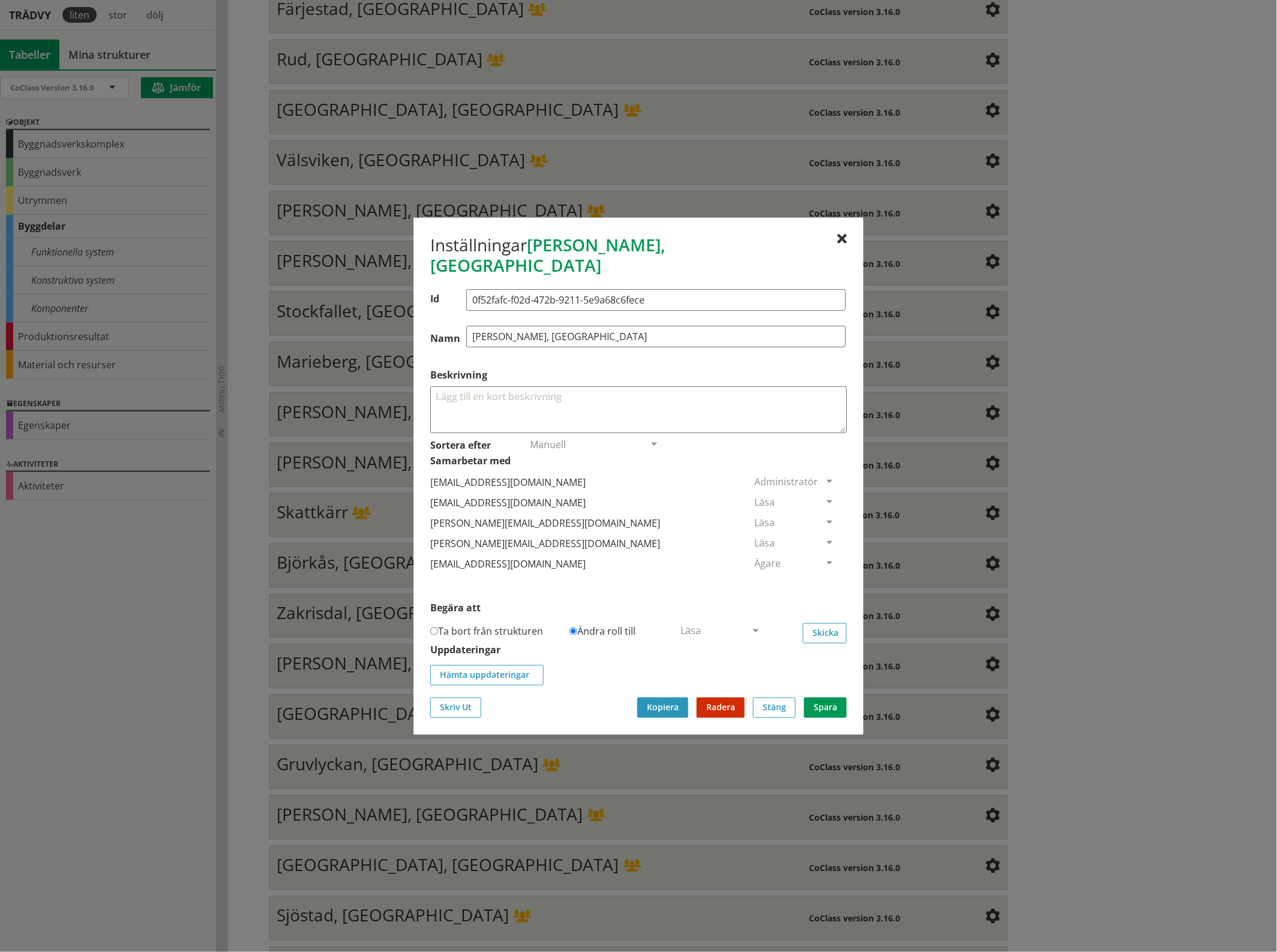
click at [824, 497] on span at bounding box center [829, 502] width 11 height 11
click at [822, 568] on span "Ta bort person" at bounding box center [788, 575] width 68 height 14
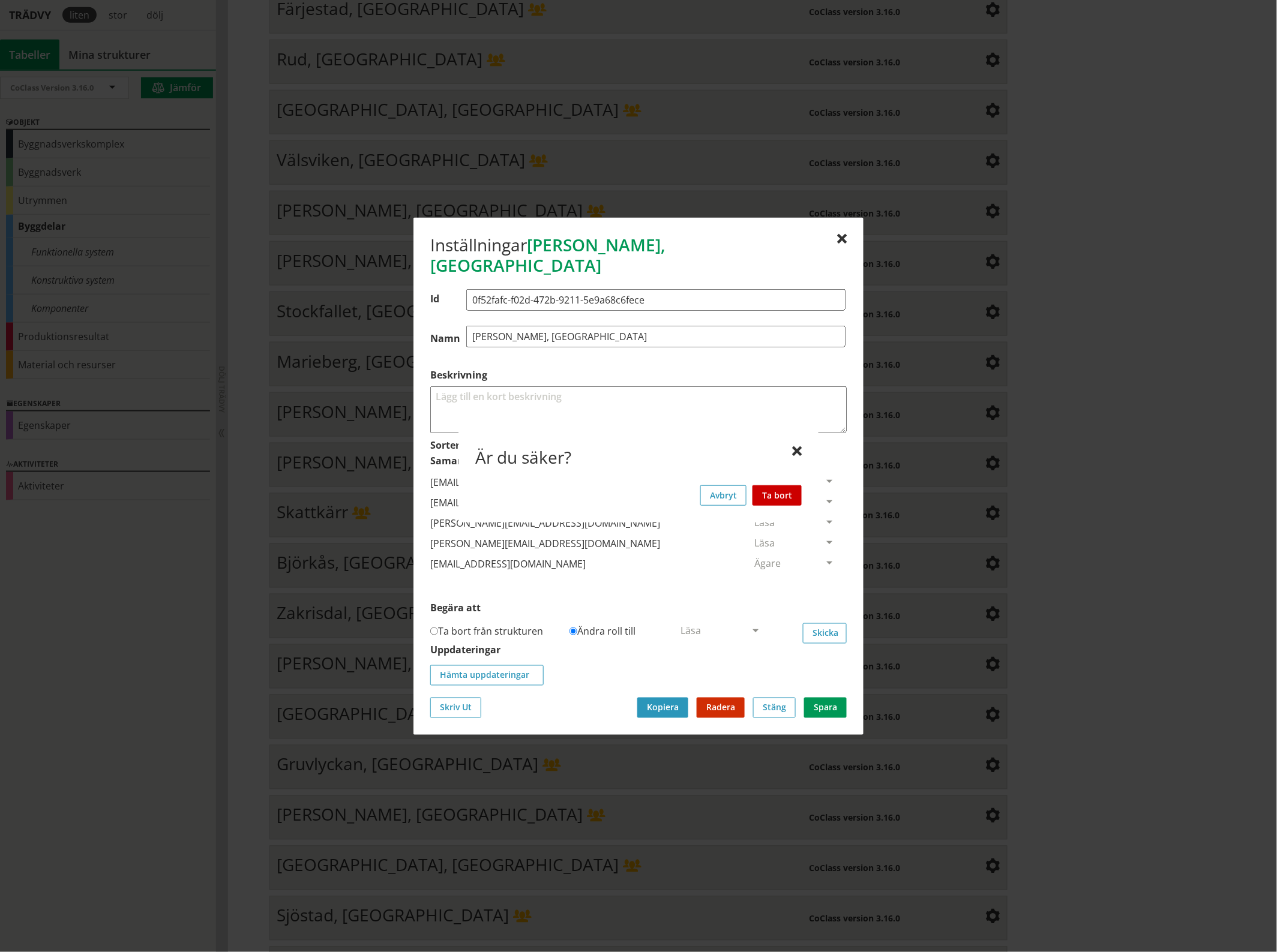
click at [786, 493] on button "Ta bort" at bounding box center [777, 494] width 50 height 20
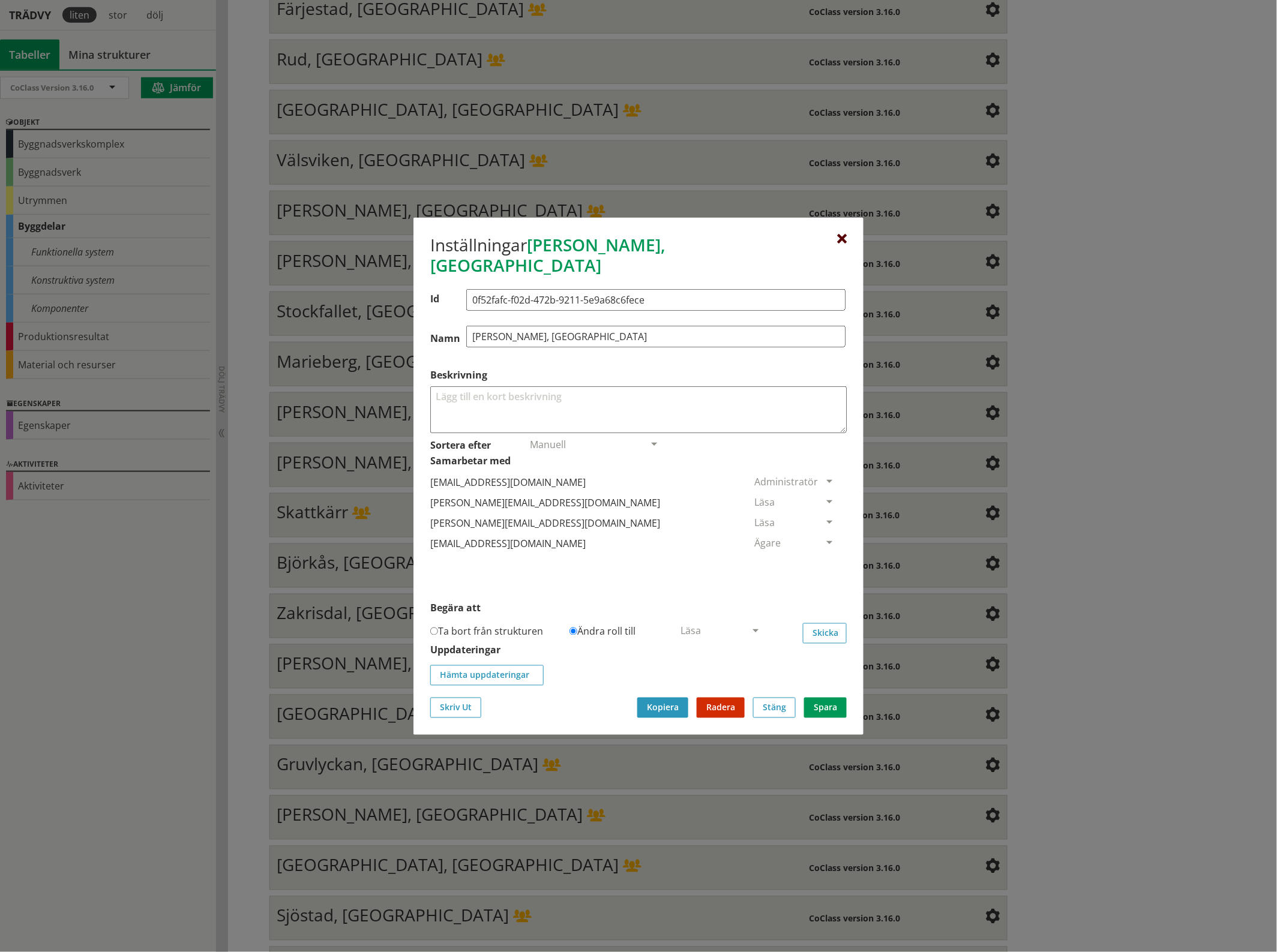
click at [845, 244] on div at bounding box center [842, 239] width 10 height 10
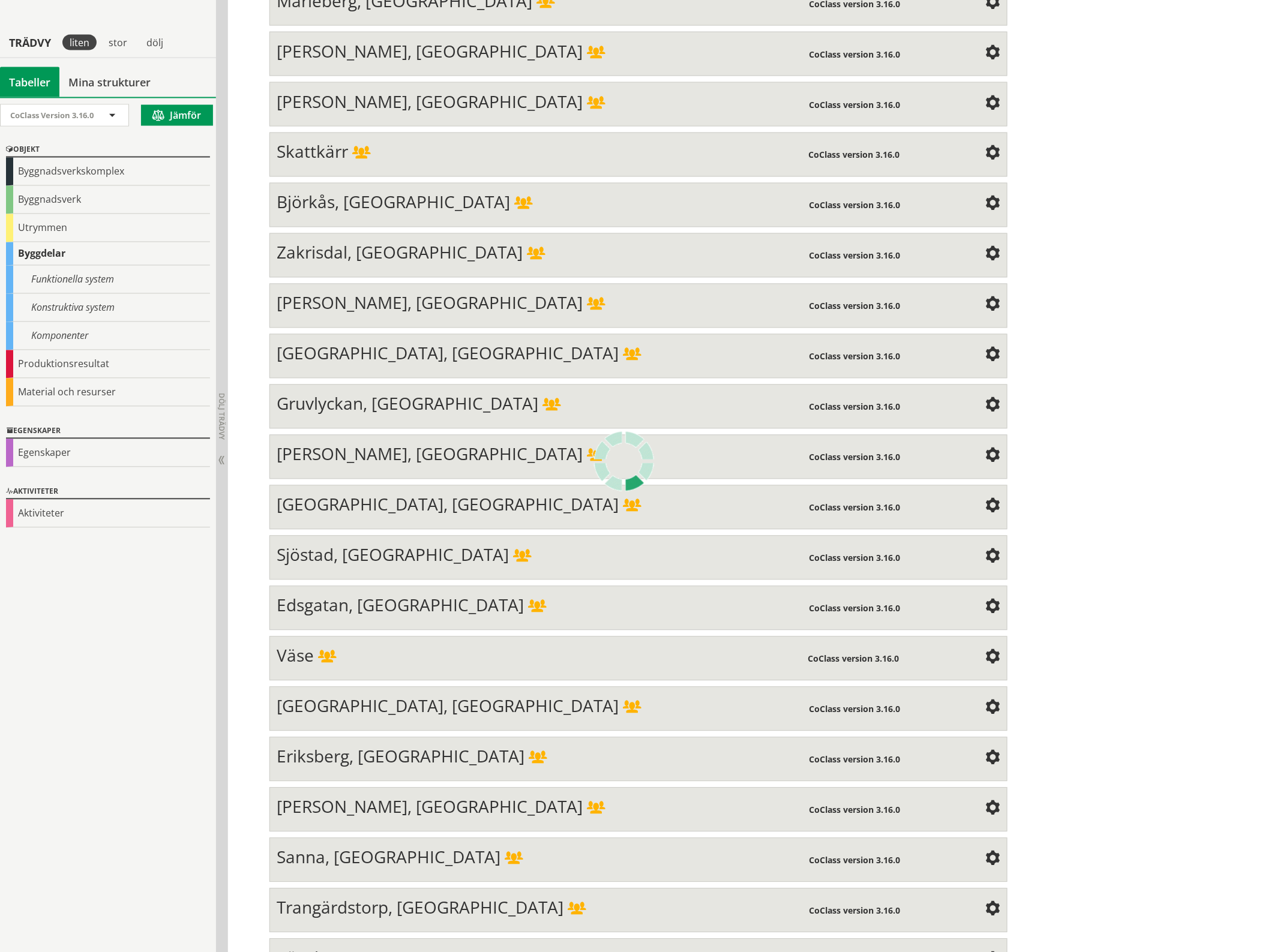
scroll to position [2446, 0]
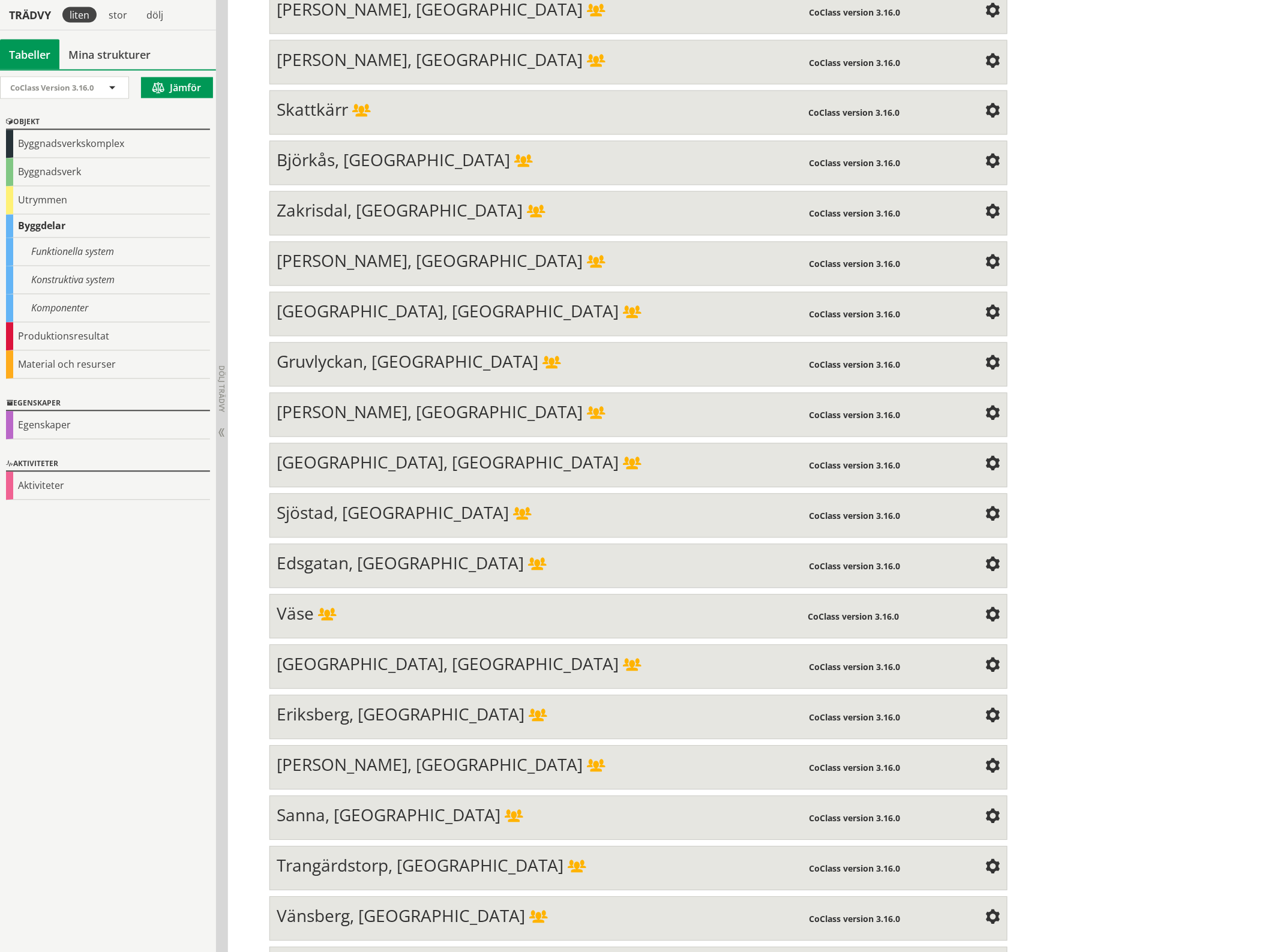
click at [985, 105] on span at bounding box center [992, 112] width 15 height 15
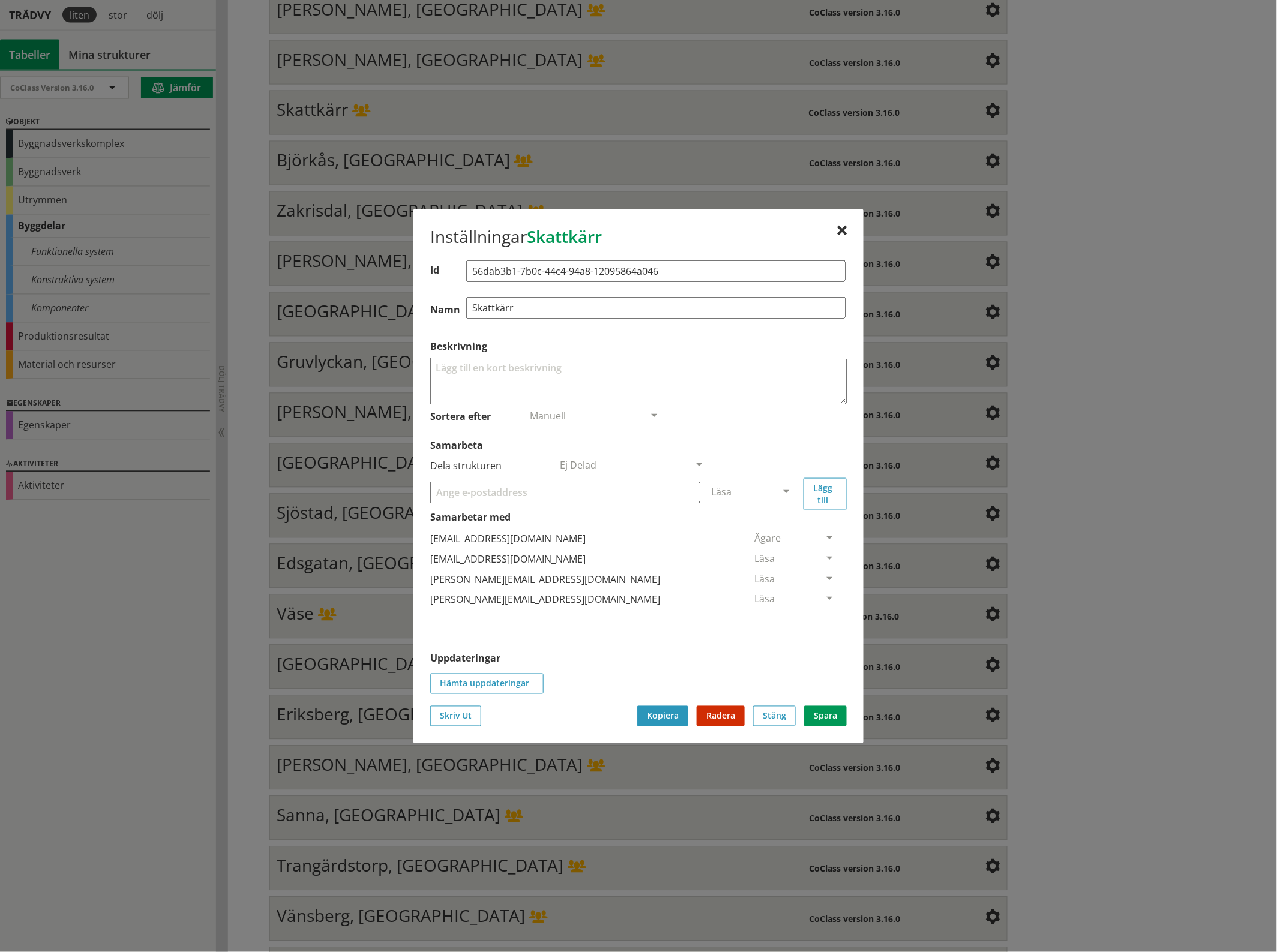
click at [645, 490] on input "Samarbeta" at bounding box center [566, 492] width 270 height 21
paste input "[EMAIL_ADDRESS][DOMAIN_NAME]"
type input "[EMAIL_ADDRESS][DOMAIN_NAME]"
click at [784, 488] on span at bounding box center [785, 492] width 11 height 11
click at [775, 526] on span "Administratör" at bounding box center [742, 527] width 63 height 14
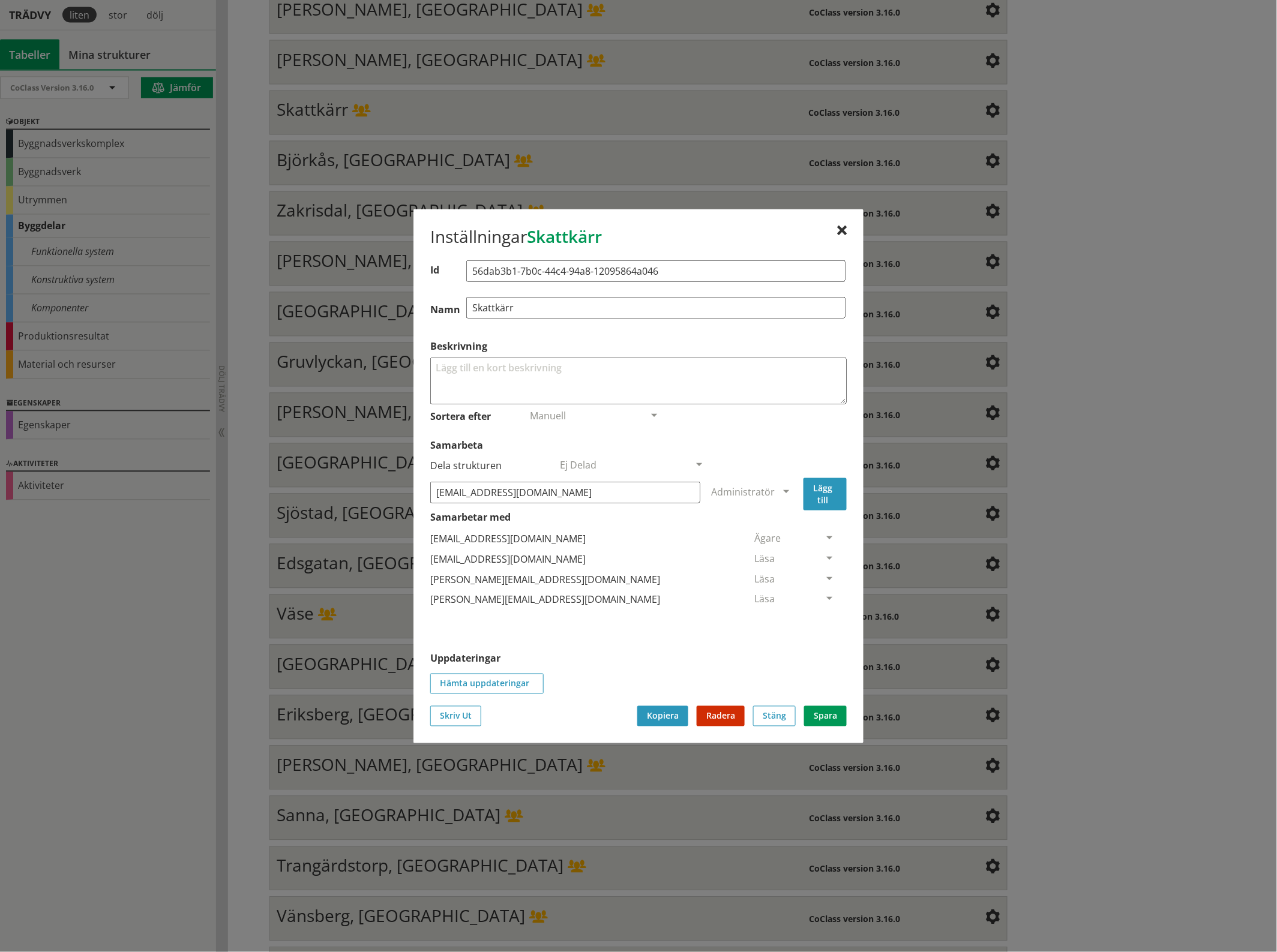
click at [839, 484] on button "Lägg till" at bounding box center [825, 493] width 43 height 32
click at [824, 618] on span at bounding box center [829, 620] width 11 height 11
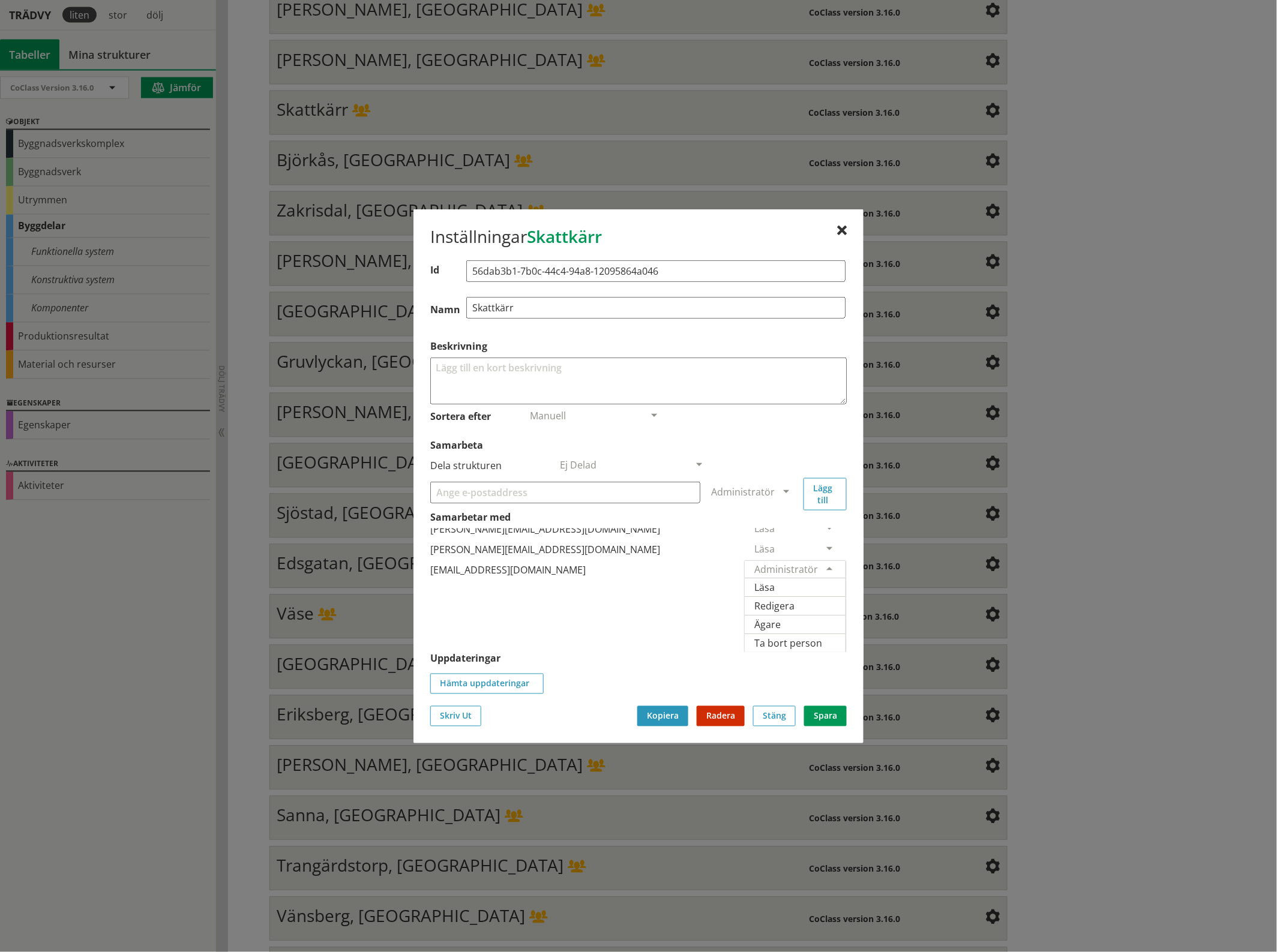
scroll to position [67, 0]
click at [780, 617] on span "Ägare" at bounding box center [767, 624] width 26 height 14
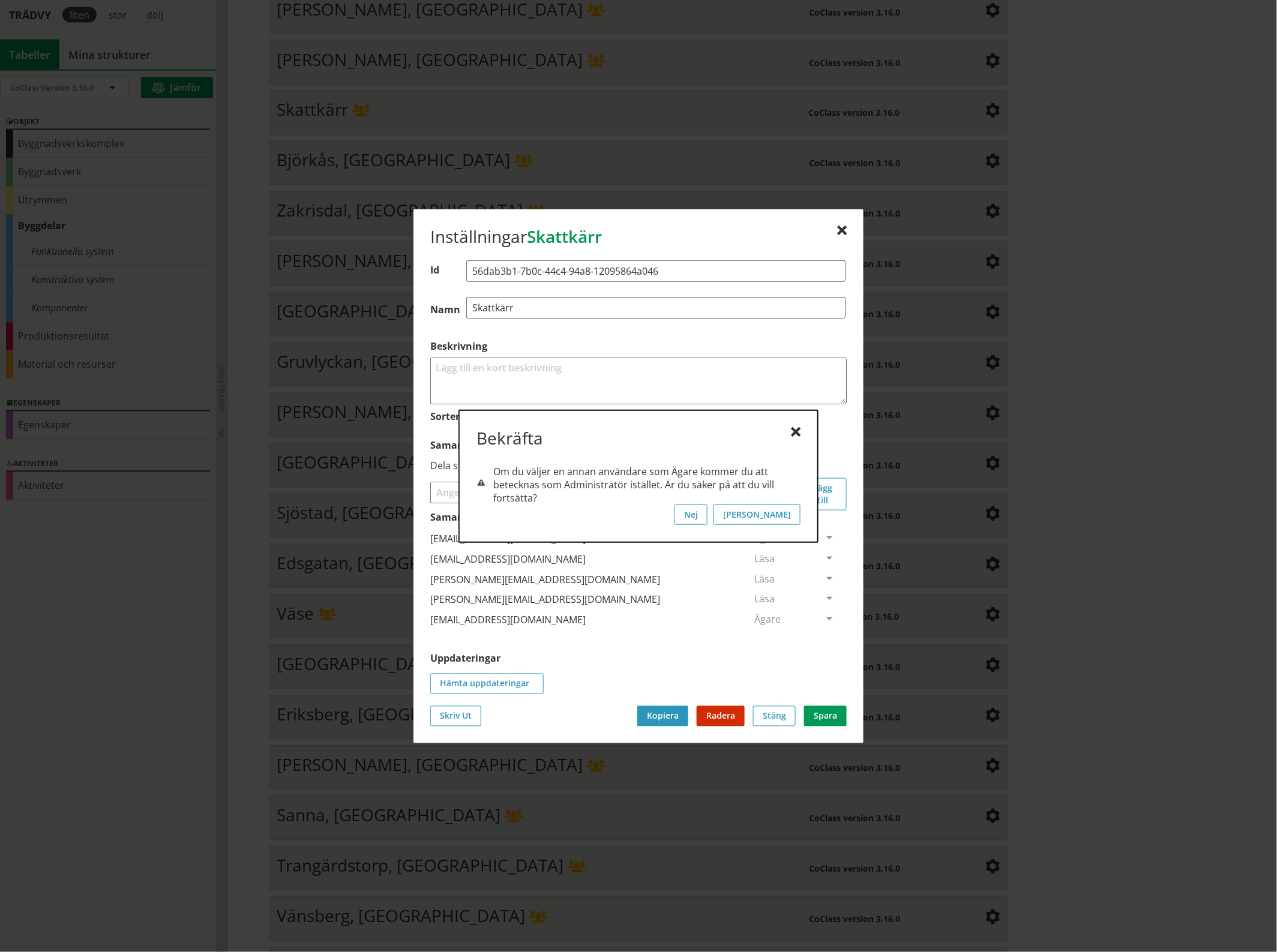
scroll to position [0, 0]
click at [788, 516] on button "[PERSON_NAME]" at bounding box center [757, 514] width 87 height 20
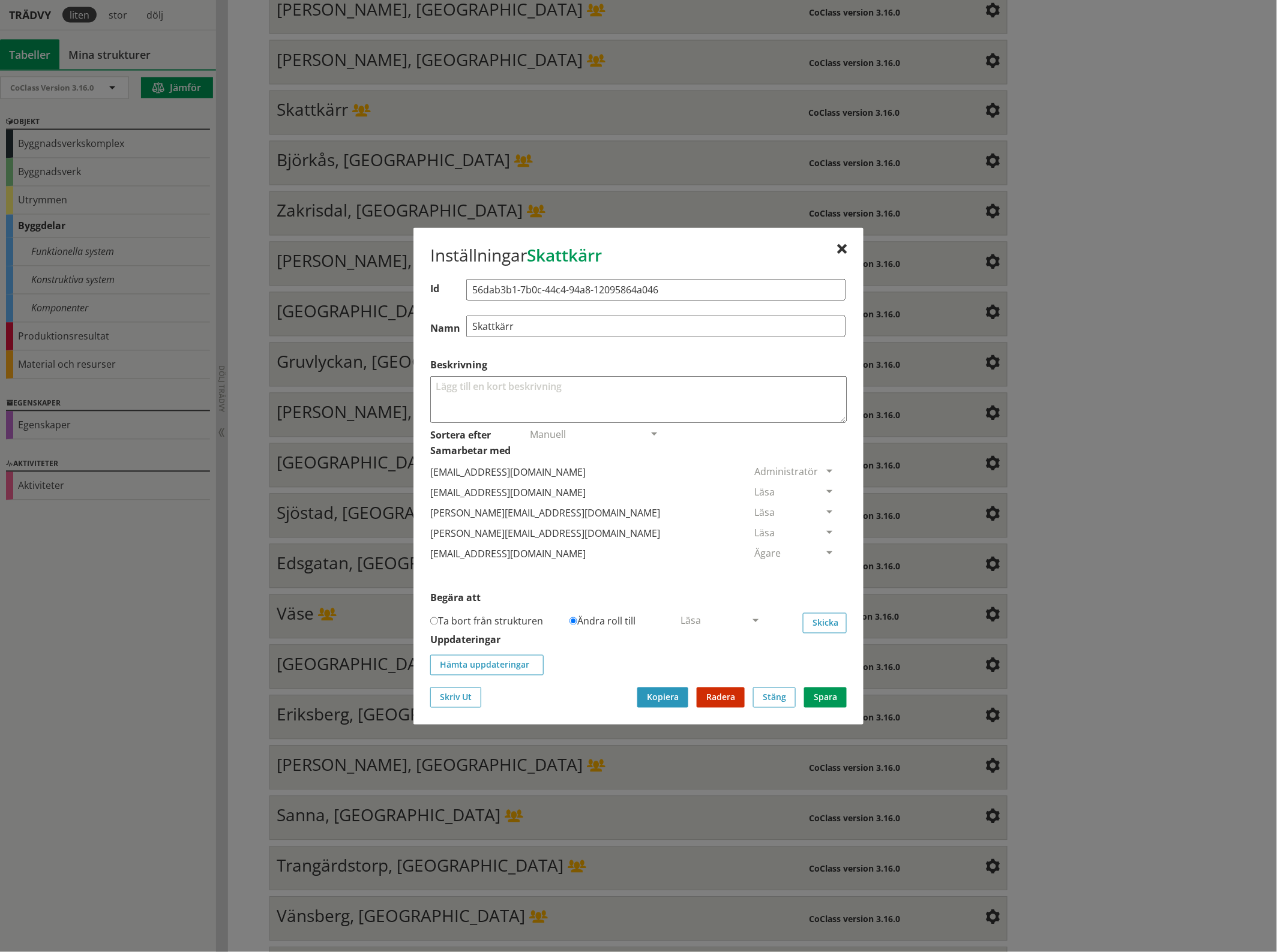
click at [824, 490] on span at bounding box center [829, 492] width 11 height 11
click at [822, 566] on span "Ta bort person" at bounding box center [788, 565] width 68 height 14
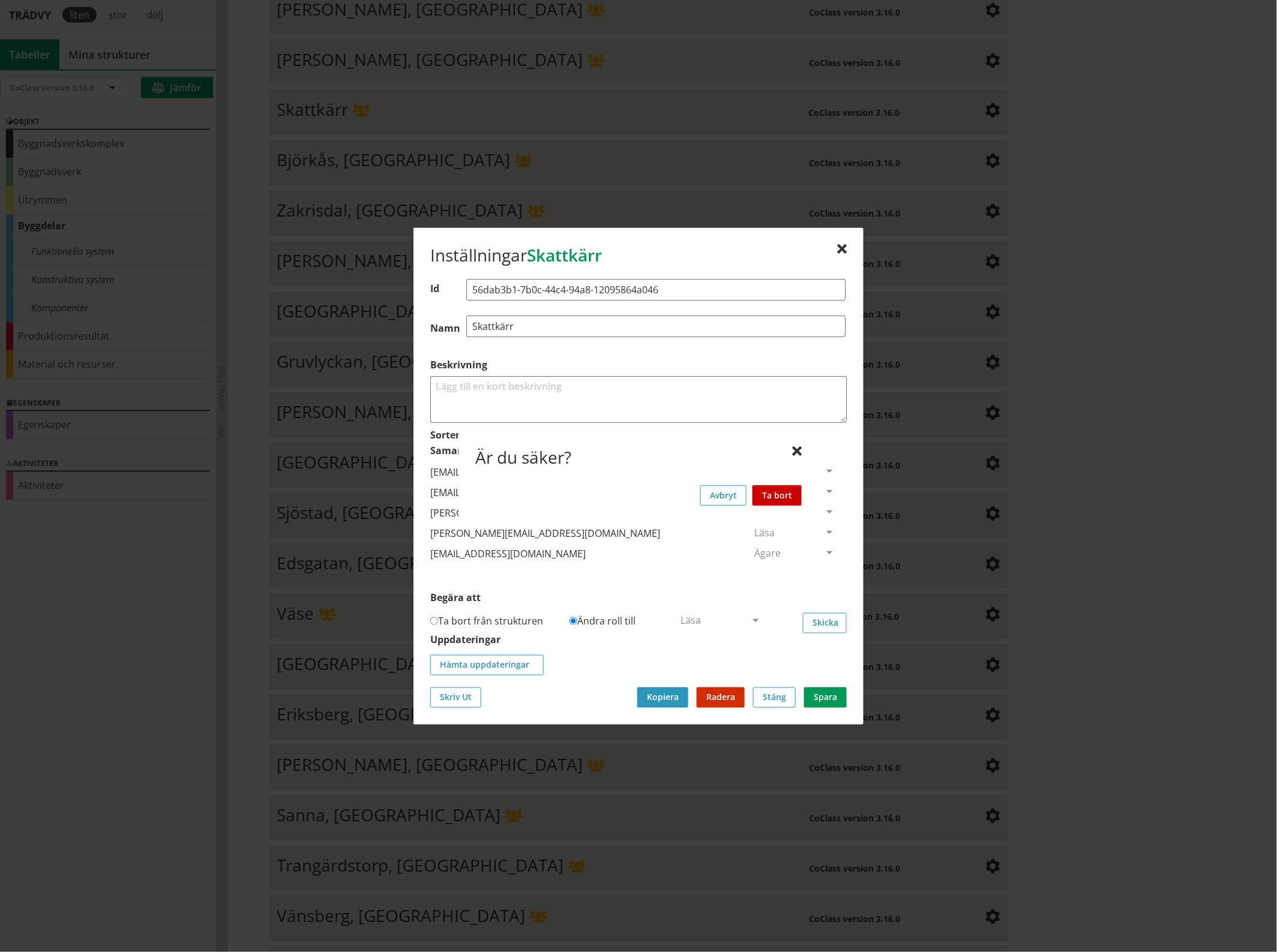
click at [783, 493] on button "Ta bort" at bounding box center [777, 494] width 50 height 20
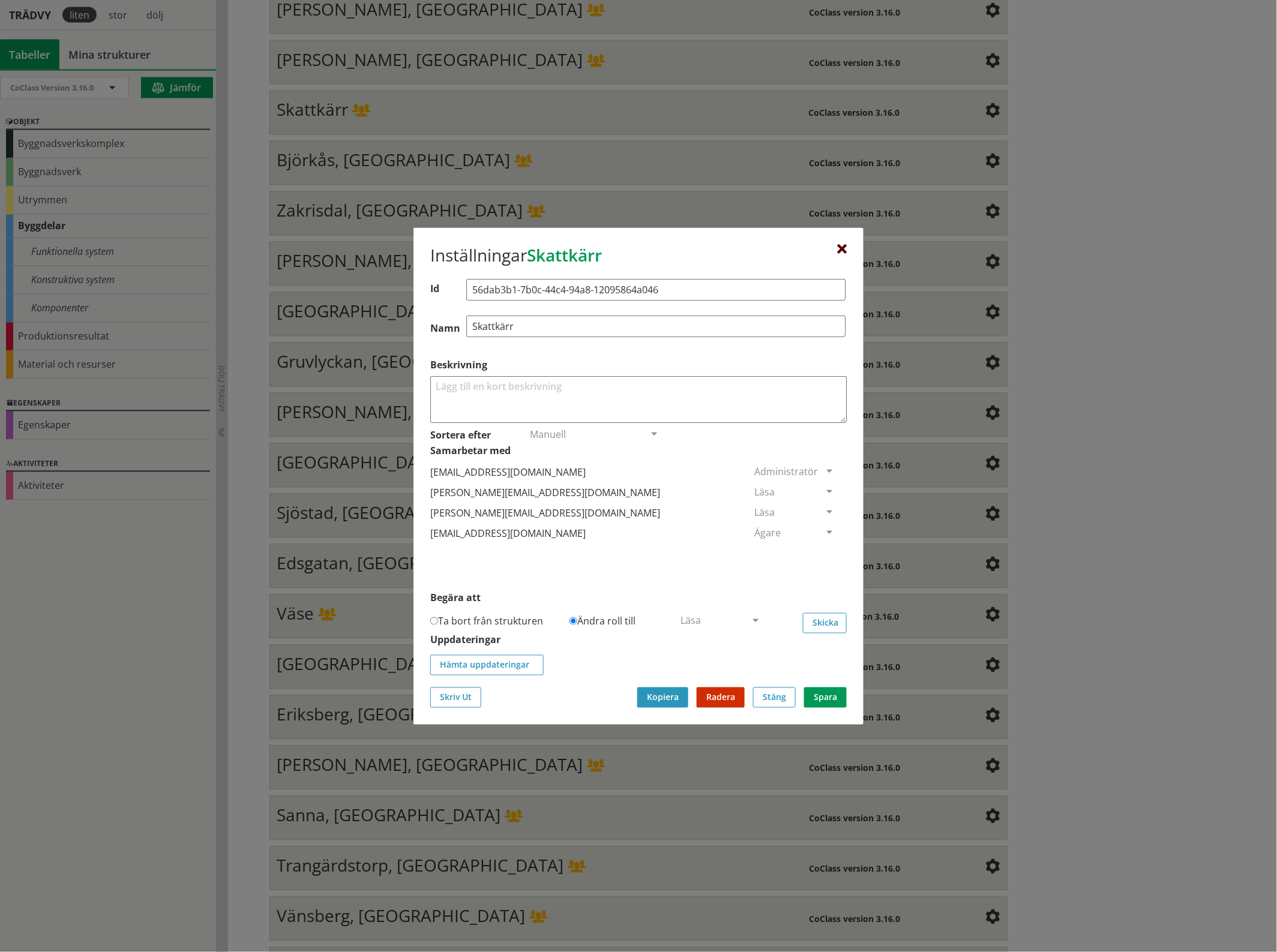
click at [838, 245] on div at bounding box center [842, 249] width 10 height 10
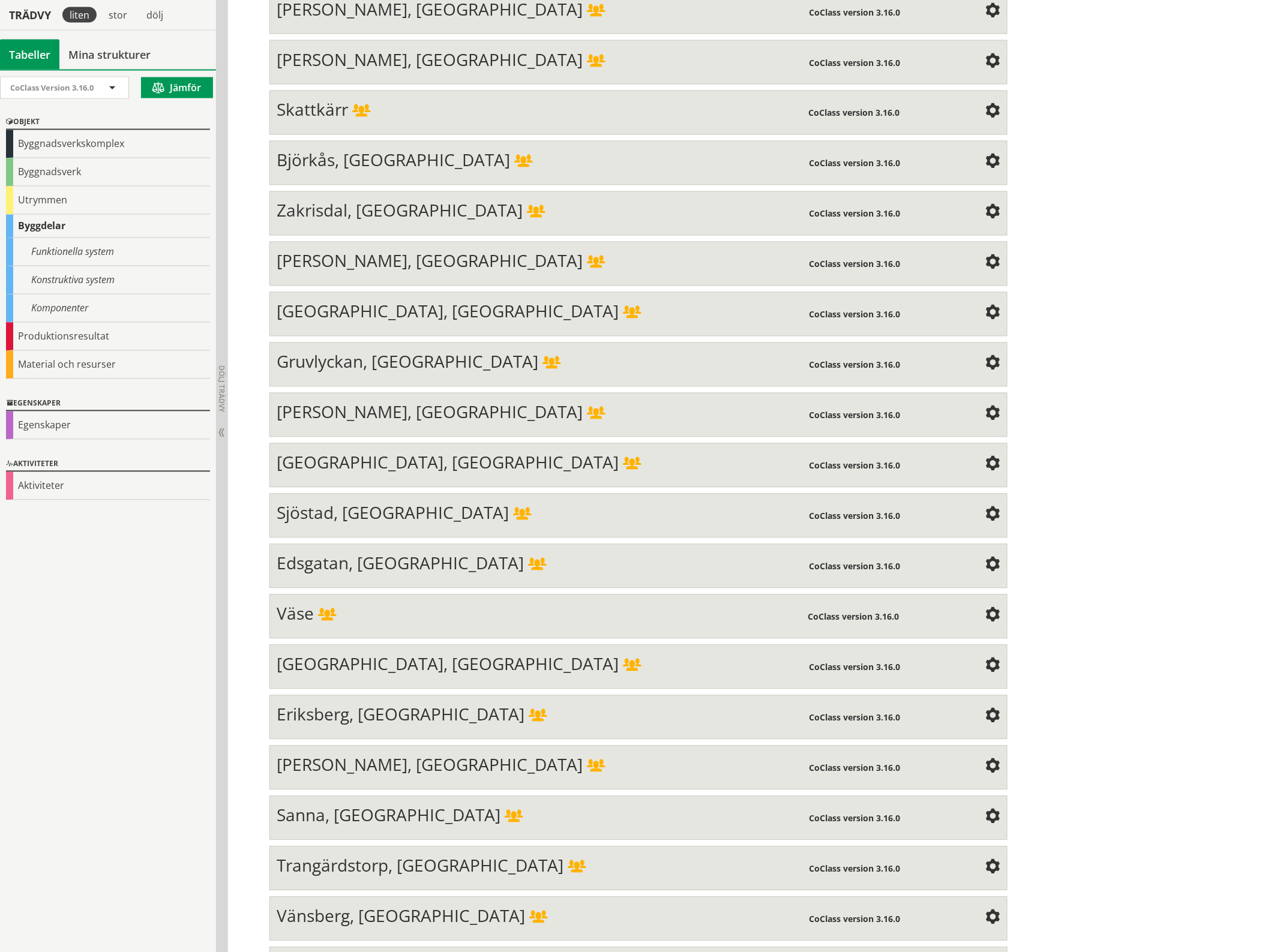
click at [990, 155] on span at bounding box center [992, 162] width 15 height 15
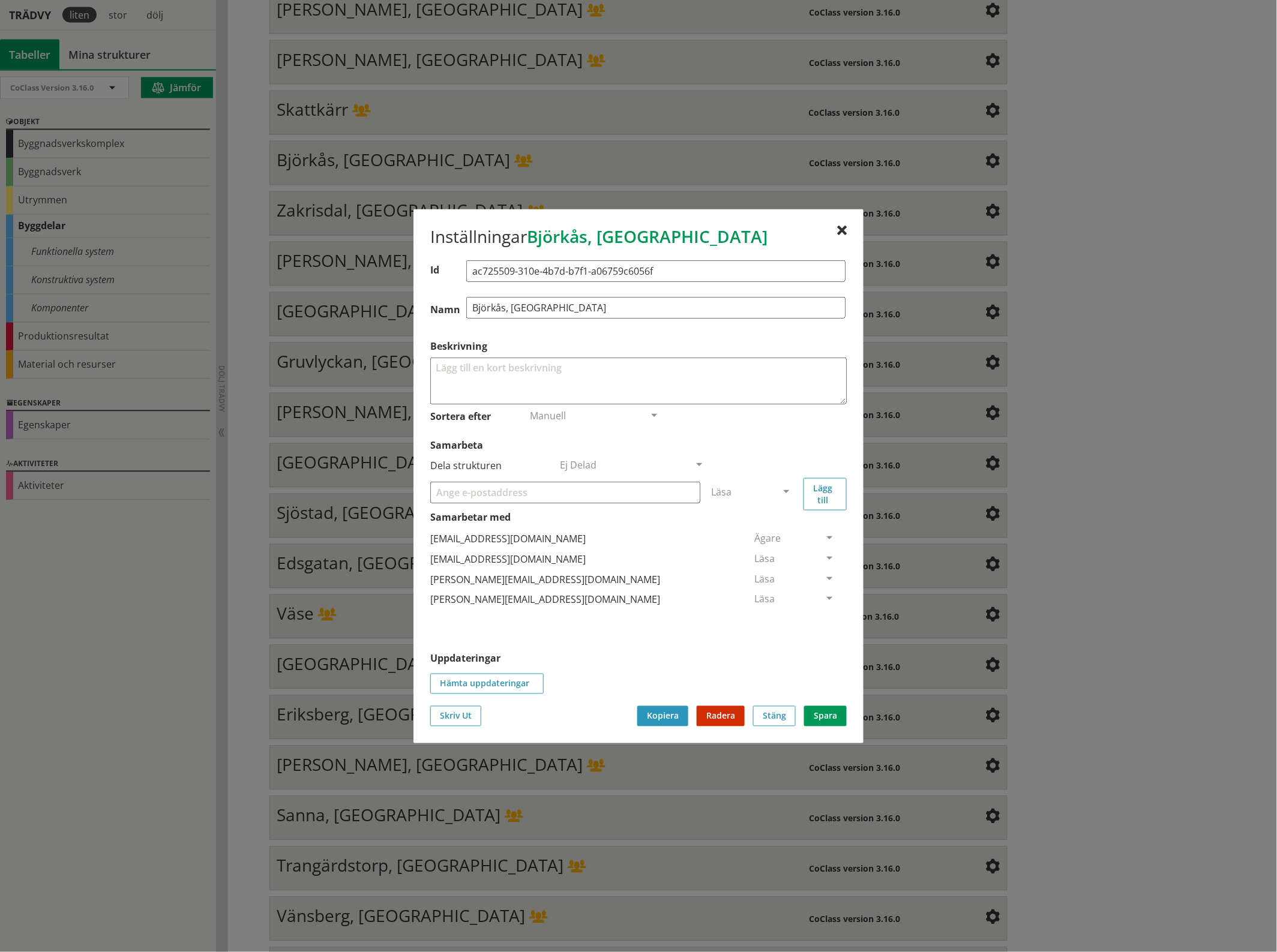
click at [548, 497] on input "Samarbeta" at bounding box center [566, 492] width 270 height 21
paste input "[EMAIL_ADDRESS][DOMAIN_NAME]"
type input "[EMAIL_ADDRESS][DOMAIN_NAME]"
click at [789, 487] on span at bounding box center [785, 492] width 11 height 11
click at [775, 524] on span "Administratör" at bounding box center [742, 527] width 63 height 14
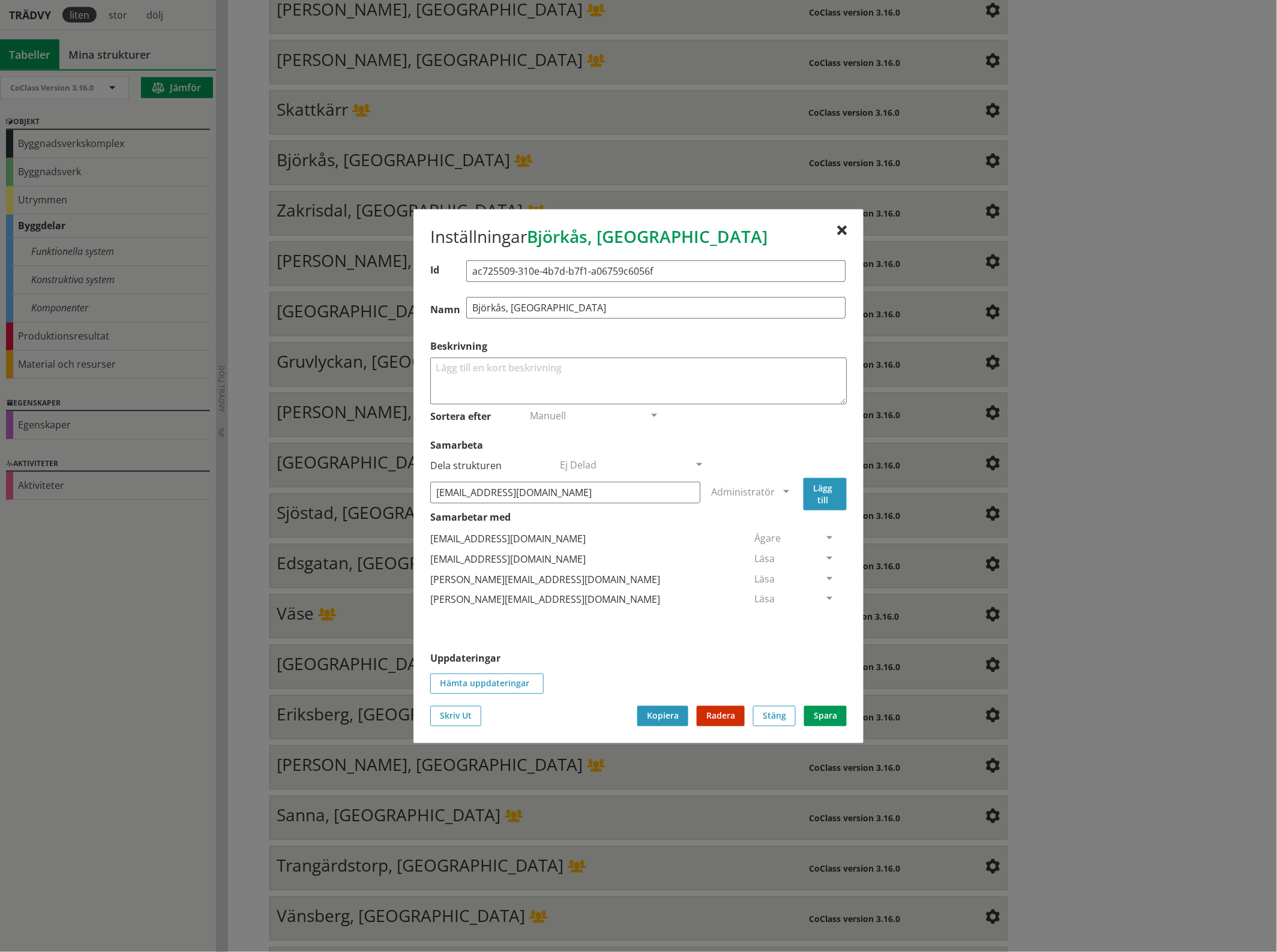
click at [833, 494] on button "Lägg till" at bounding box center [825, 493] width 43 height 32
click at [824, 620] on span at bounding box center [829, 620] width 11 height 11
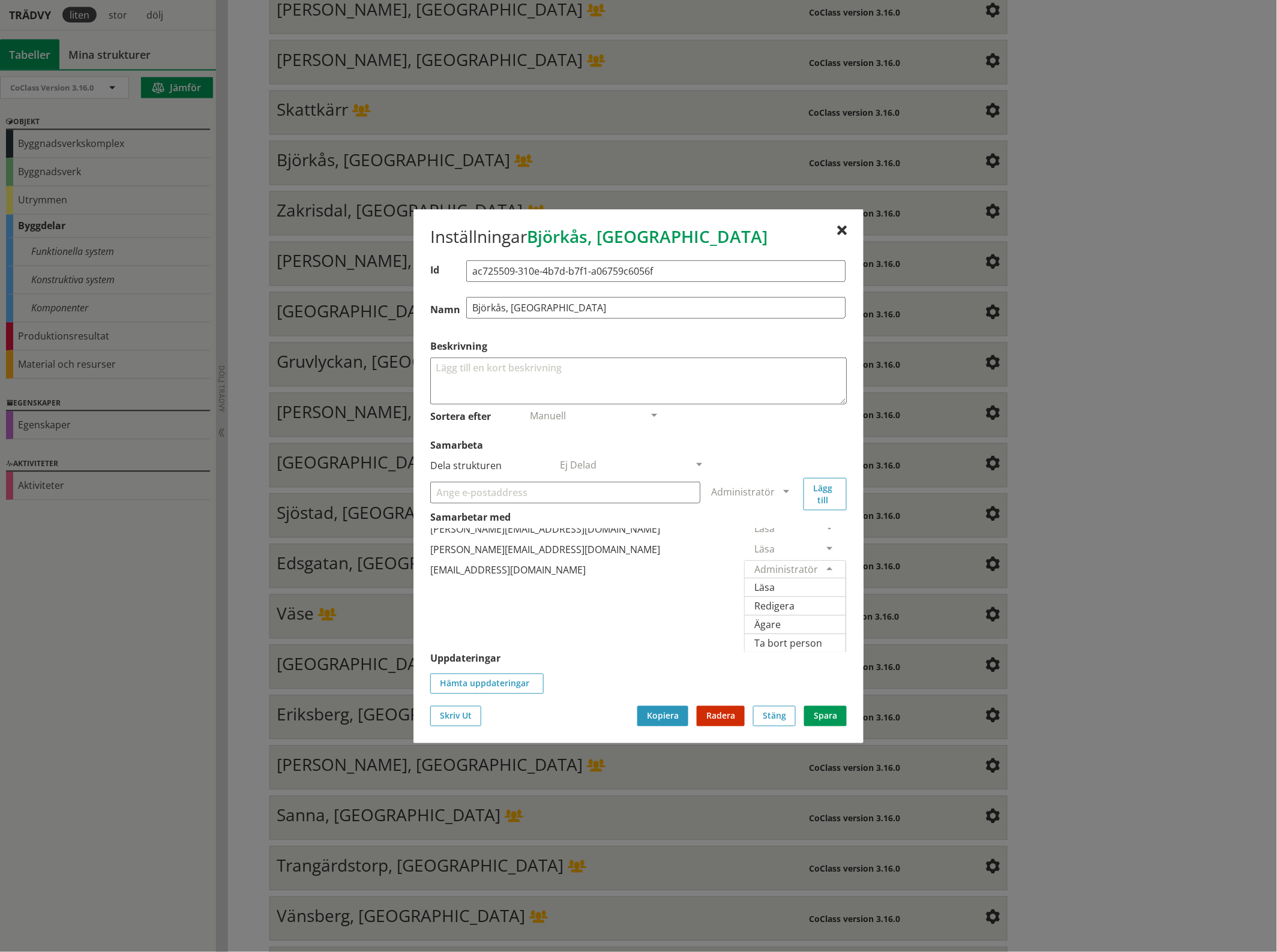
scroll to position [73, 0]
click at [780, 617] on span "Ägare" at bounding box center [767, 624] width 26 height 14
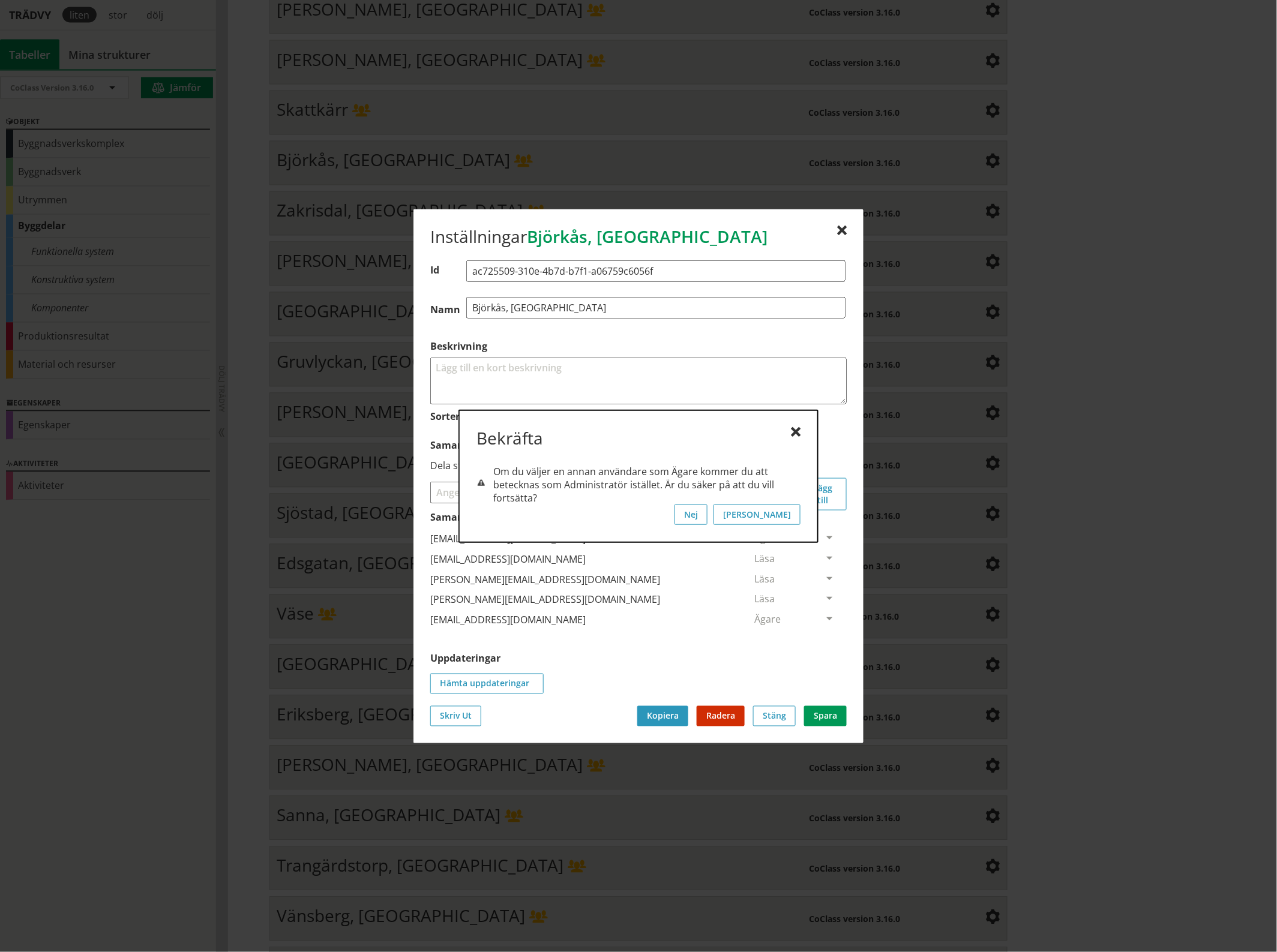
scroll to position [0, 0]
click at [792, 515] on button "[PERSON_NAME]" at bounding box center [757, 514] width 87 height 20
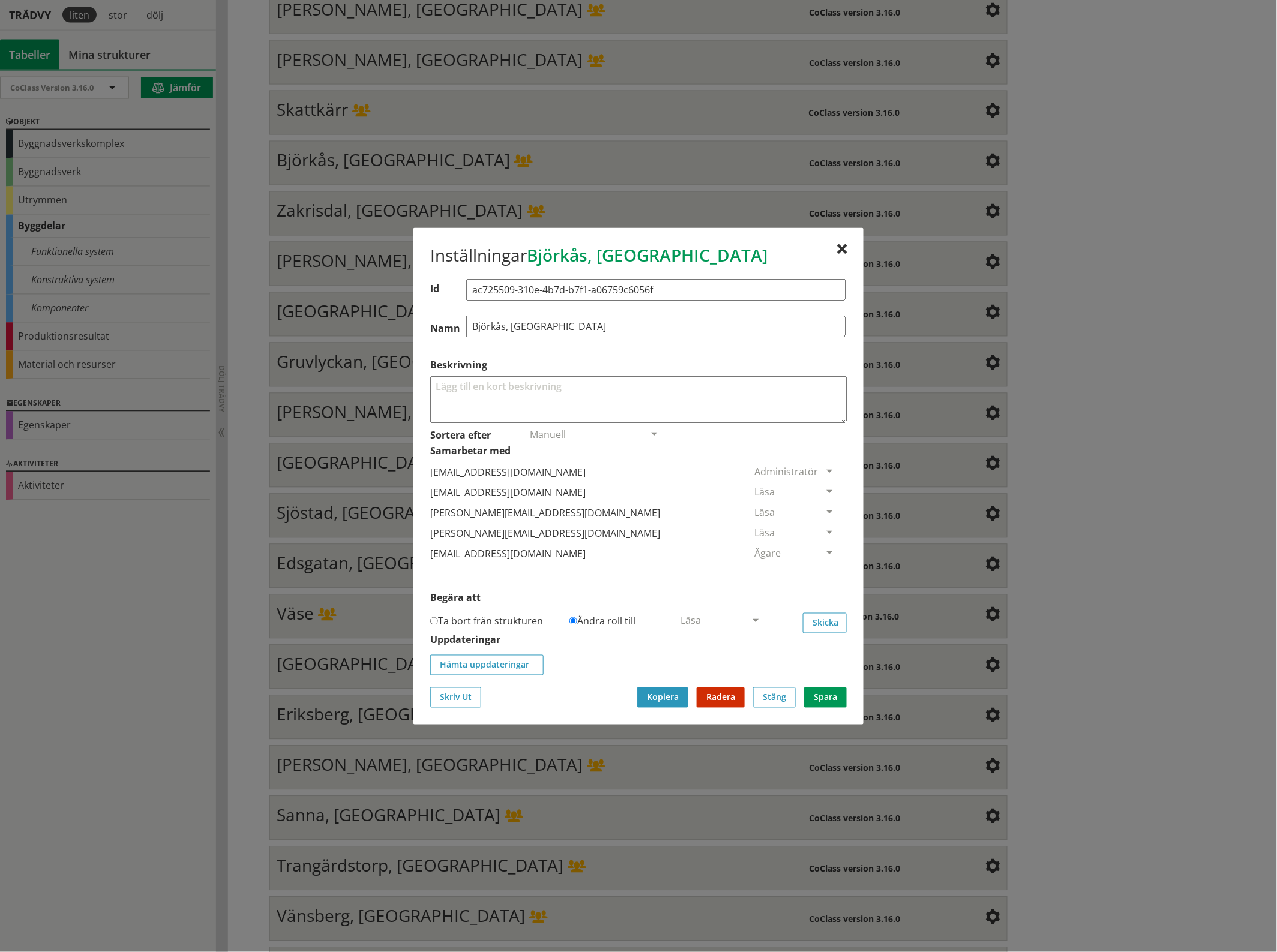
click at [824, 489] on span at bounding box center [829, 492] width 11 height 11
click at [822, 567] on span "Ta bort person" at bounding box center [788, 565] width 68 height 14
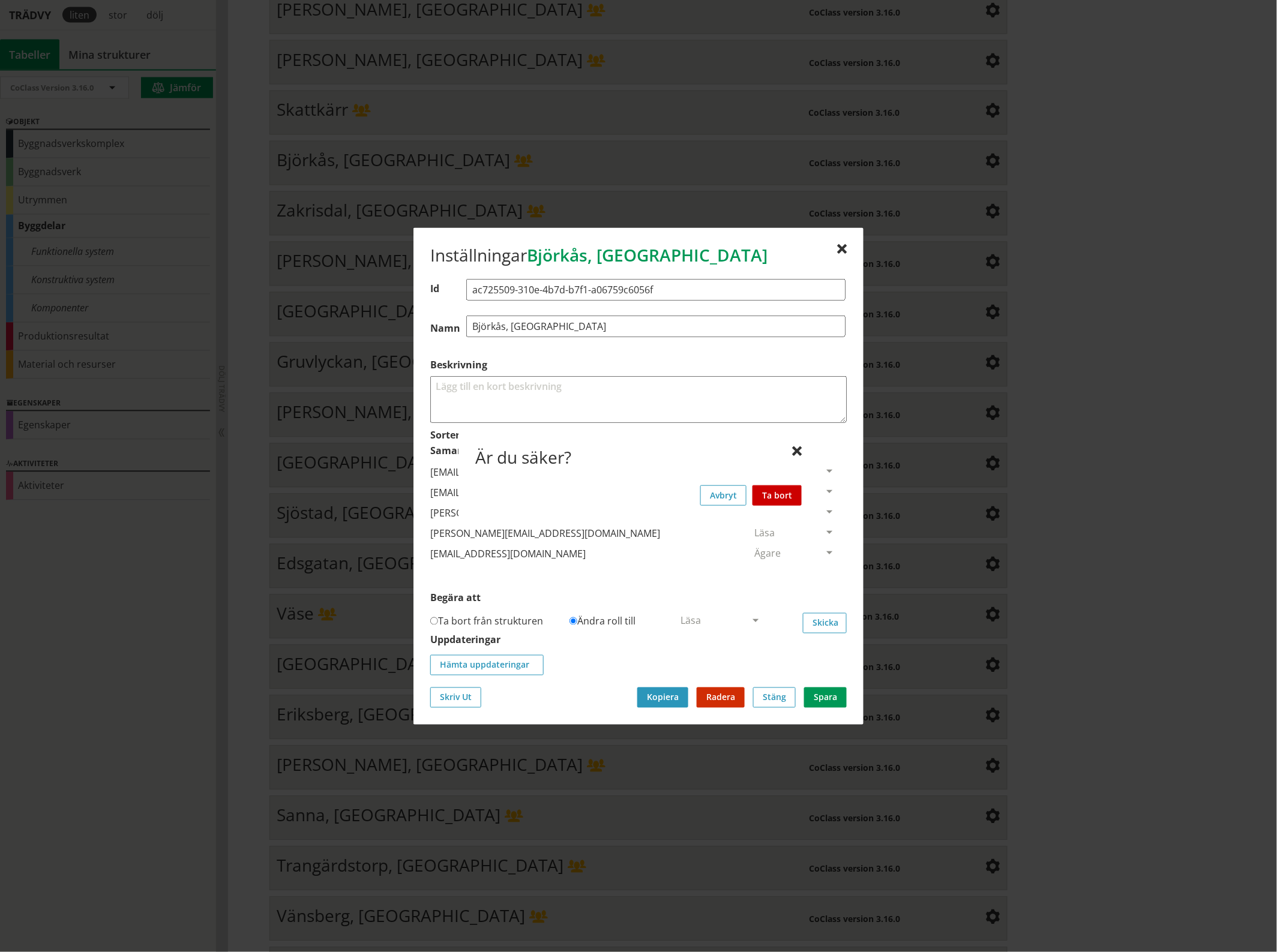
click at [784, 496] on button "Ta bort" at bounding box center [777, 494] width 50 height 20
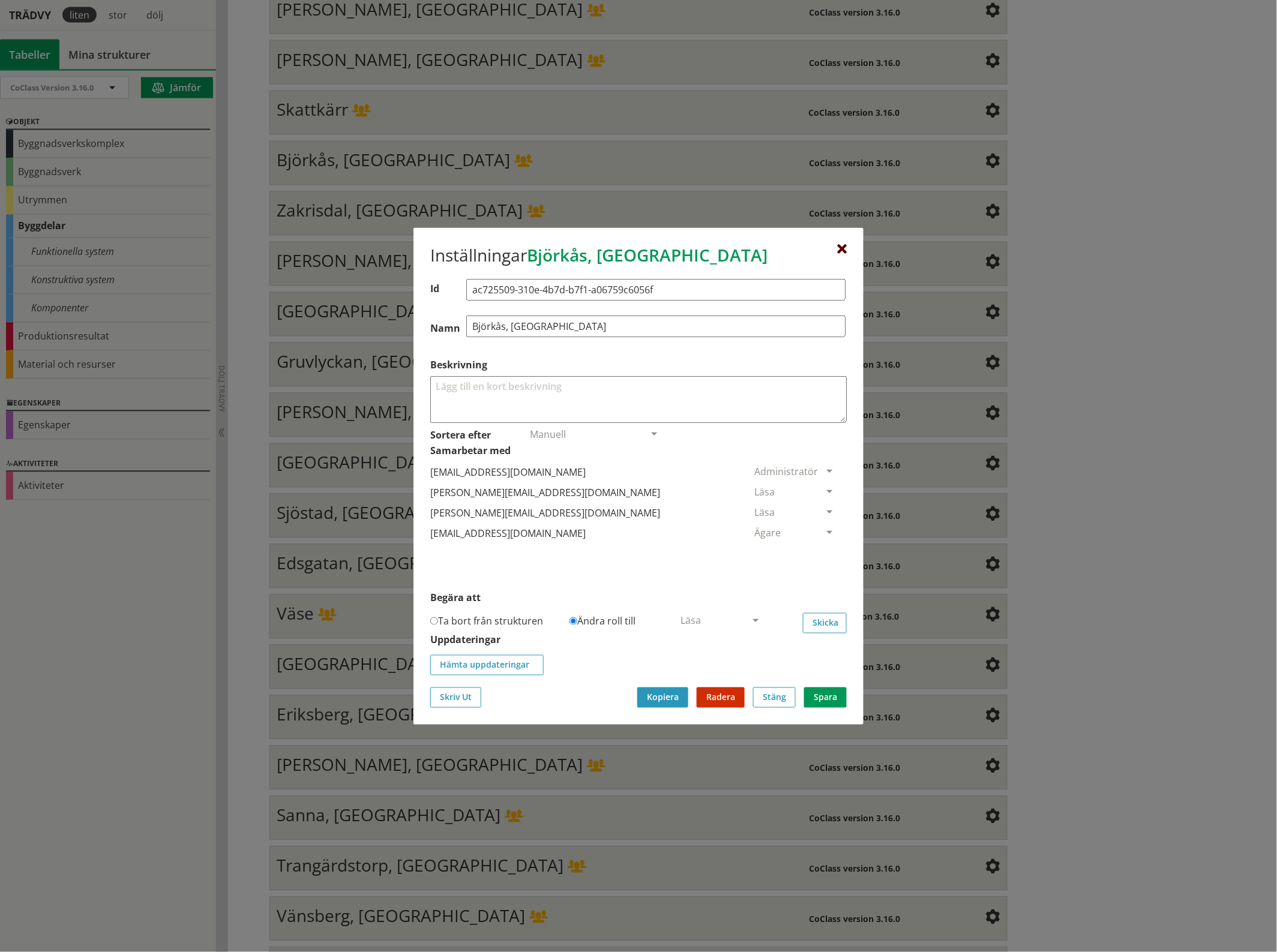
click at [841, 253] on div at bounding box center [842, 249] width 10 height 10
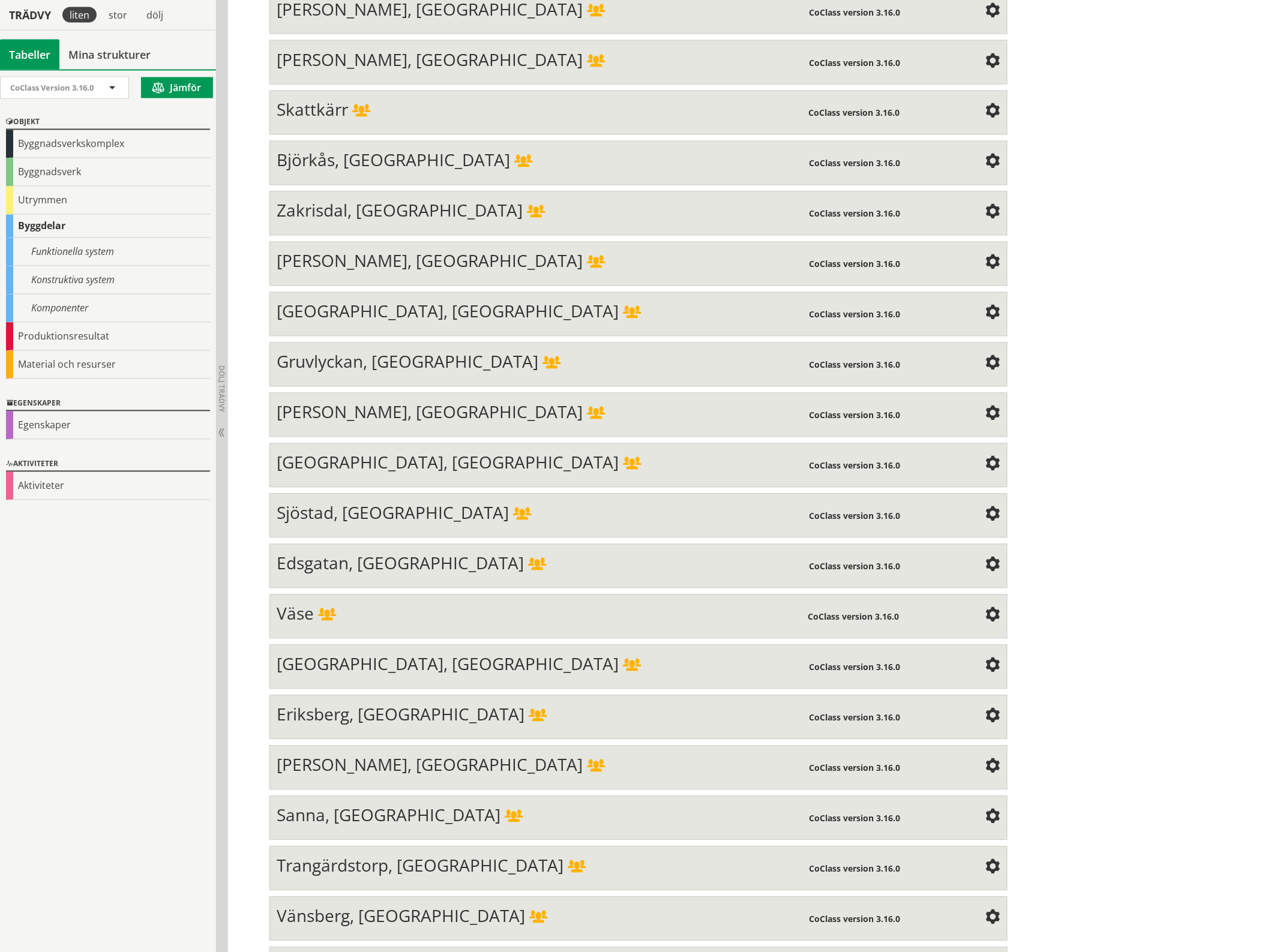
click at [985, 206] on span at bounding box center [992, 213] width 15 height 15
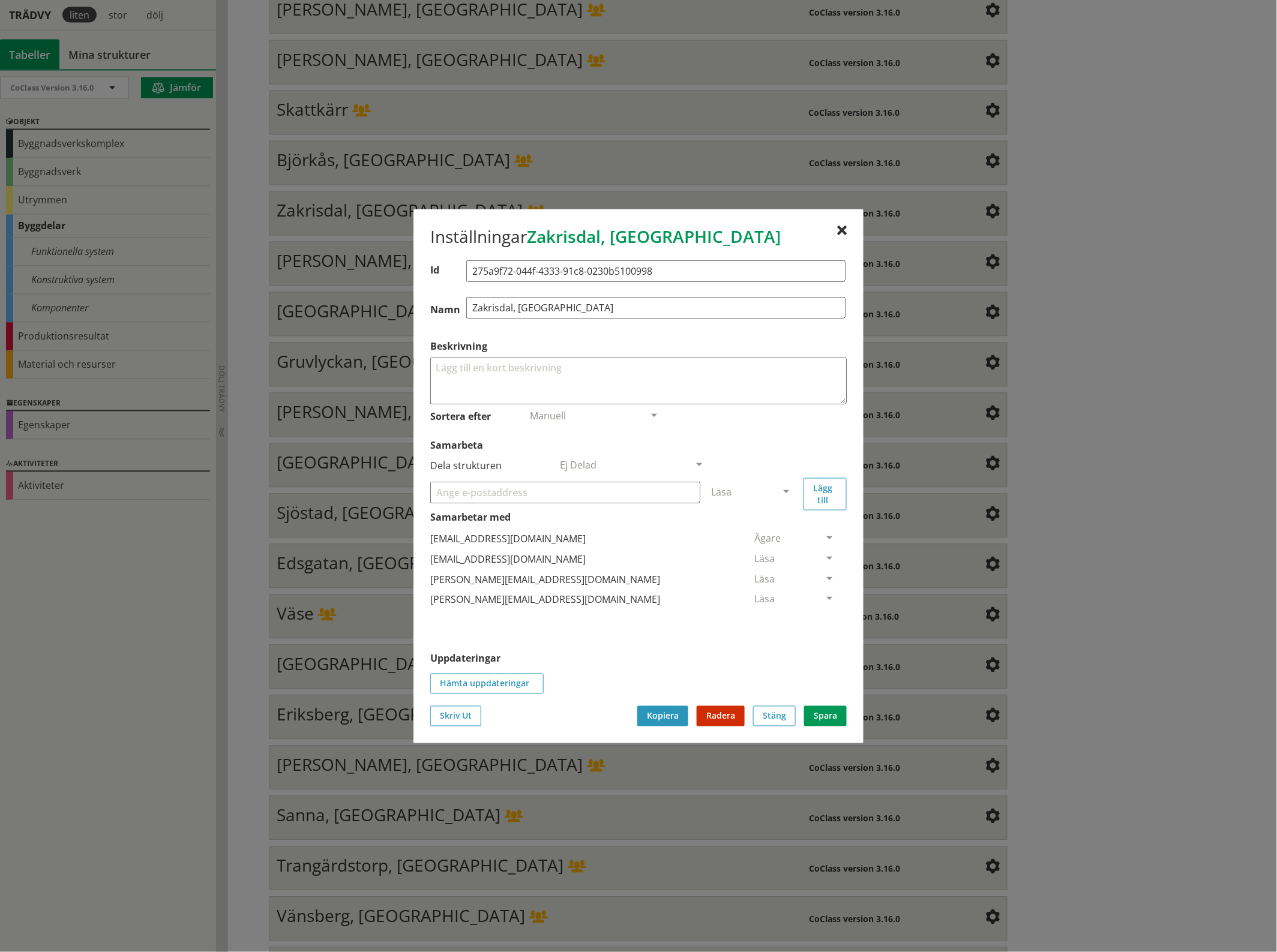
click at [490, 491] on input "Samarbeta" at bounding box center [566, 492] width 270 height 21
paste input "[EMAIL_ADDRESS][DOMAIN_NAME]"
type input "[EMAIL_ADDRESS][DOMAIN_NAME]"
click at [781, 489] on span at bounding box center [785, 492] width 11 height 11
click at [775, 523] on span "Administratör" at bounding box center [742, 527] width 63 height 14
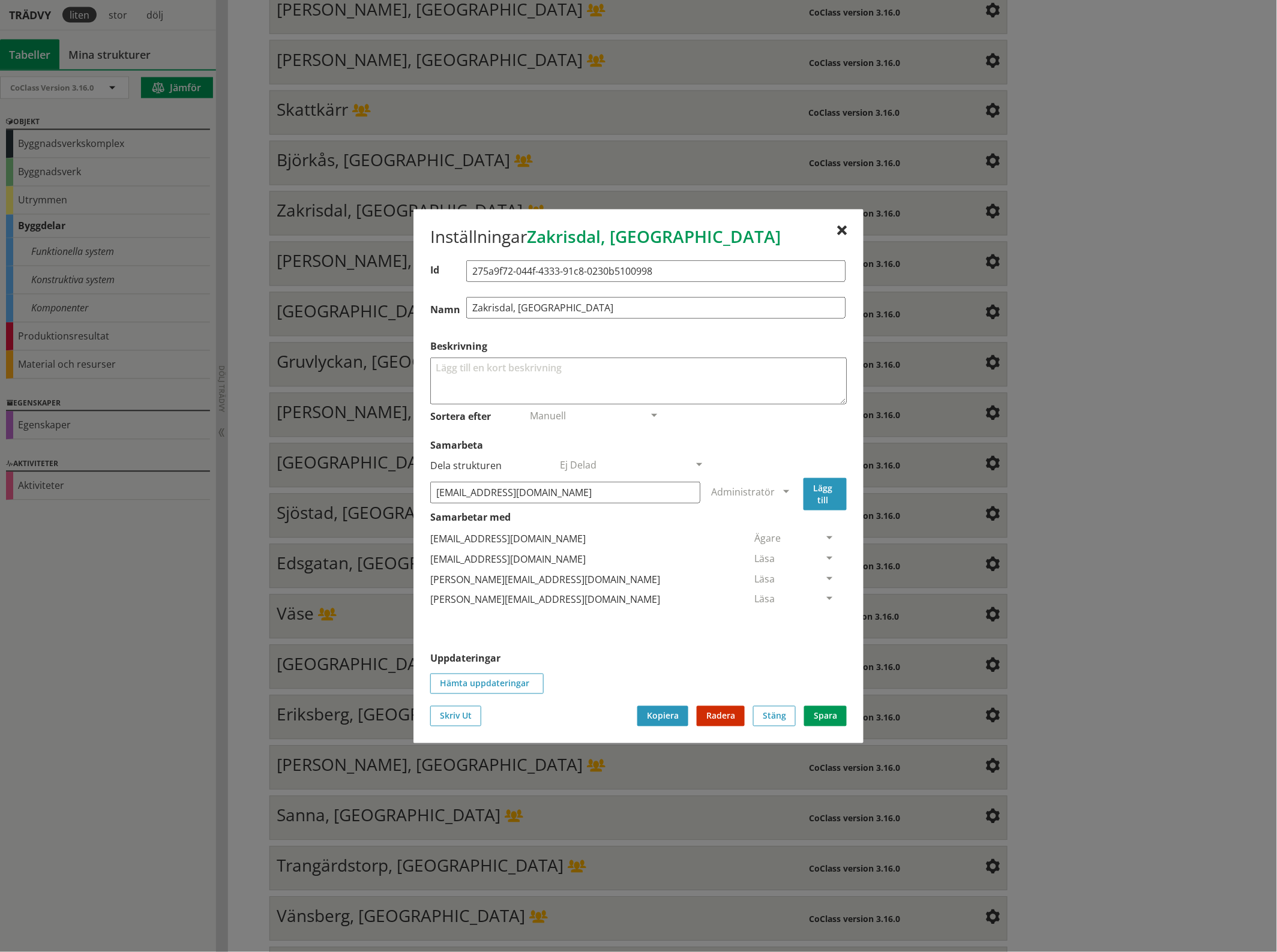
click at [823, 490] on button "Lägg till" at bounding box center [825, 493] width 43 height 32
click at [824, 615] on span at bounding box center [829, 620] width 11 height 11
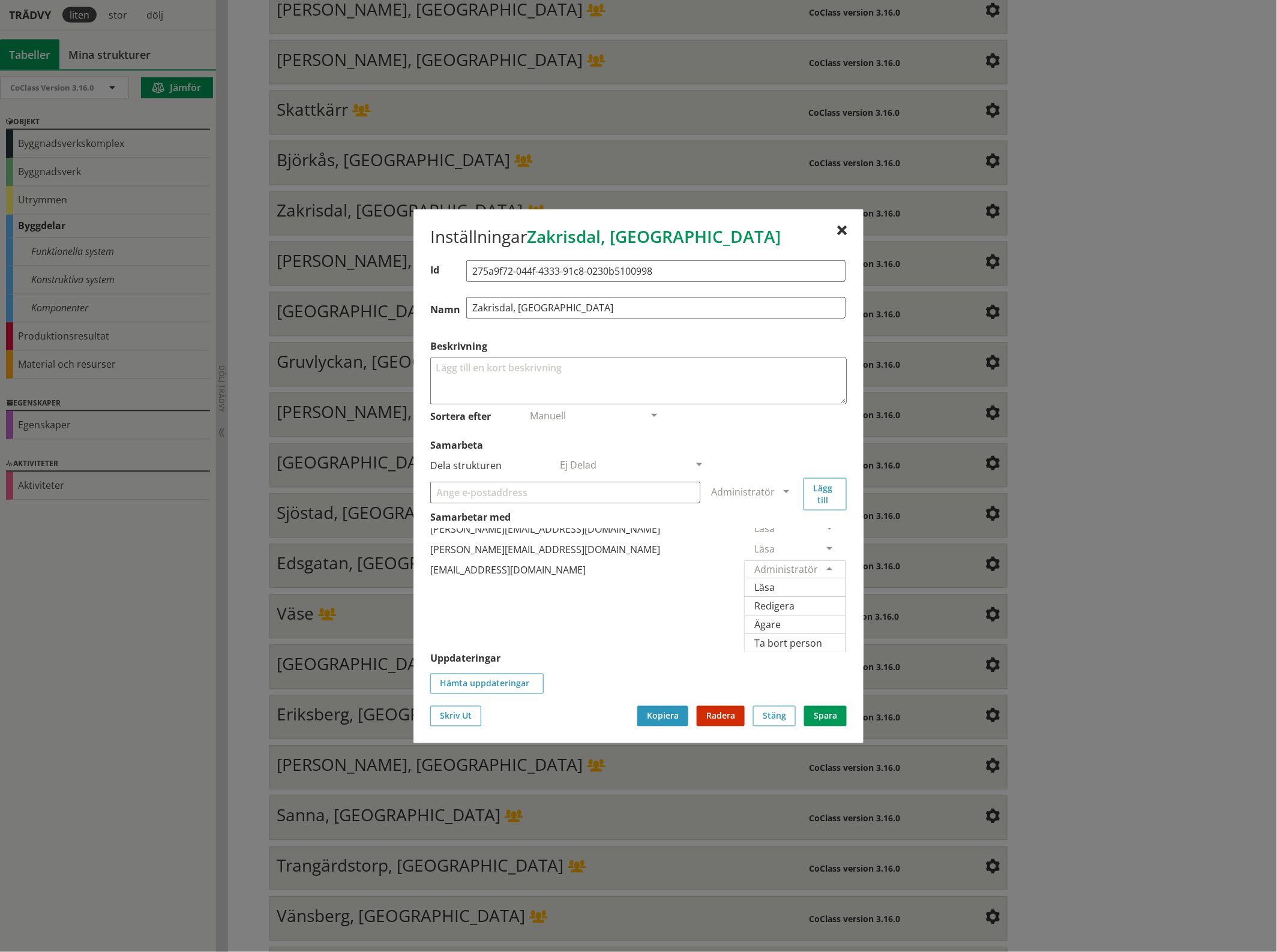
scroll to position [88, 0]
click at [780, 617] on span "Ägare" at bounding box center [767, 624] width 26 height 14
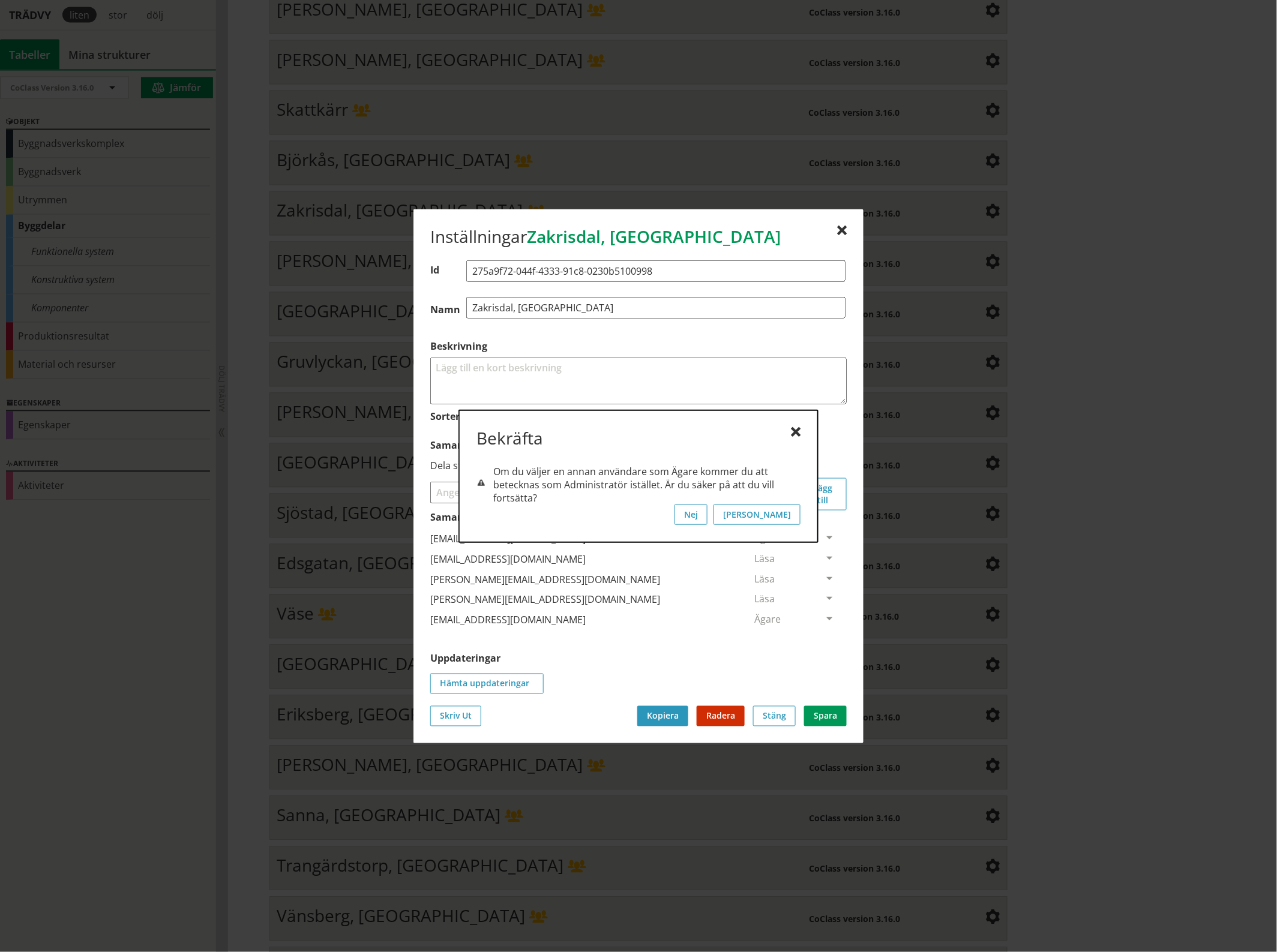
scroll to position [0, 0]
click at [778, 512] on button "[PERSON_NAME]" at bounding box center [757, 514] width 87 height 20
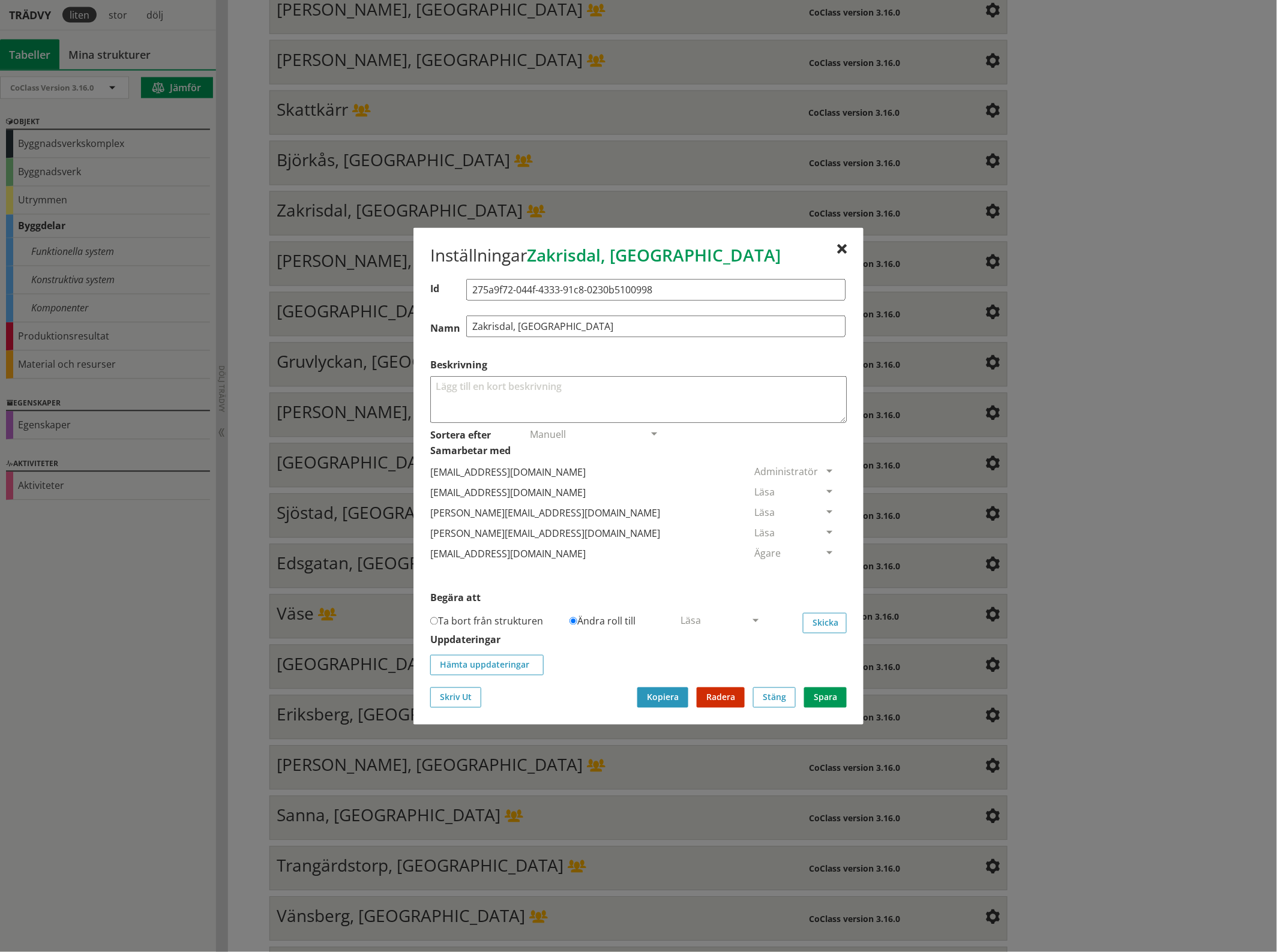
click at [824, 487] on span at bounding box center [829, 492] width 11 height 11
click at [822, 565] on span "Ta bort person" at bounding box center [788, 565] width 68 height 14
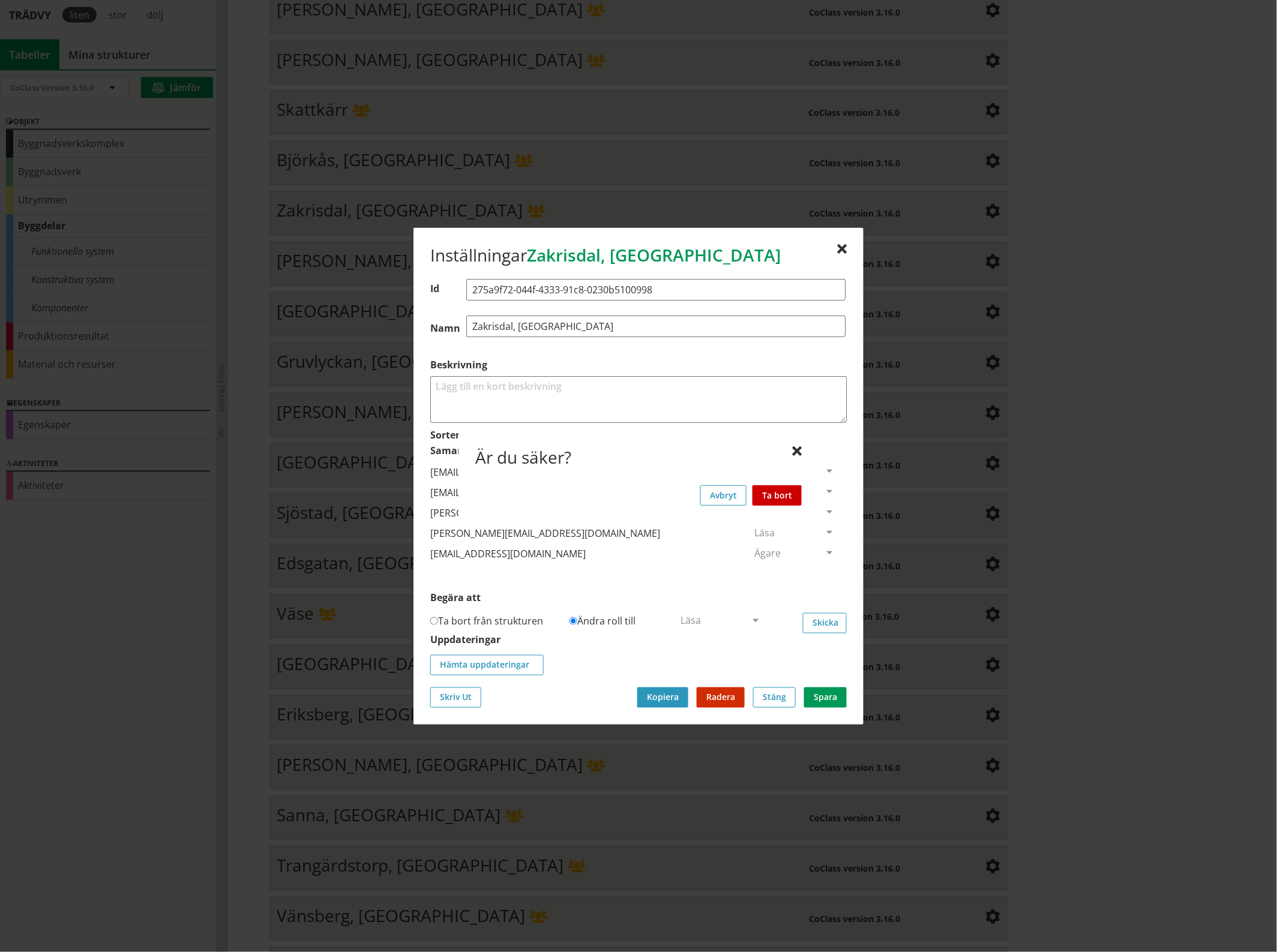
click at [789, 495] on button "Ta bort" at bounding box center [777, 494] width 50 height 20
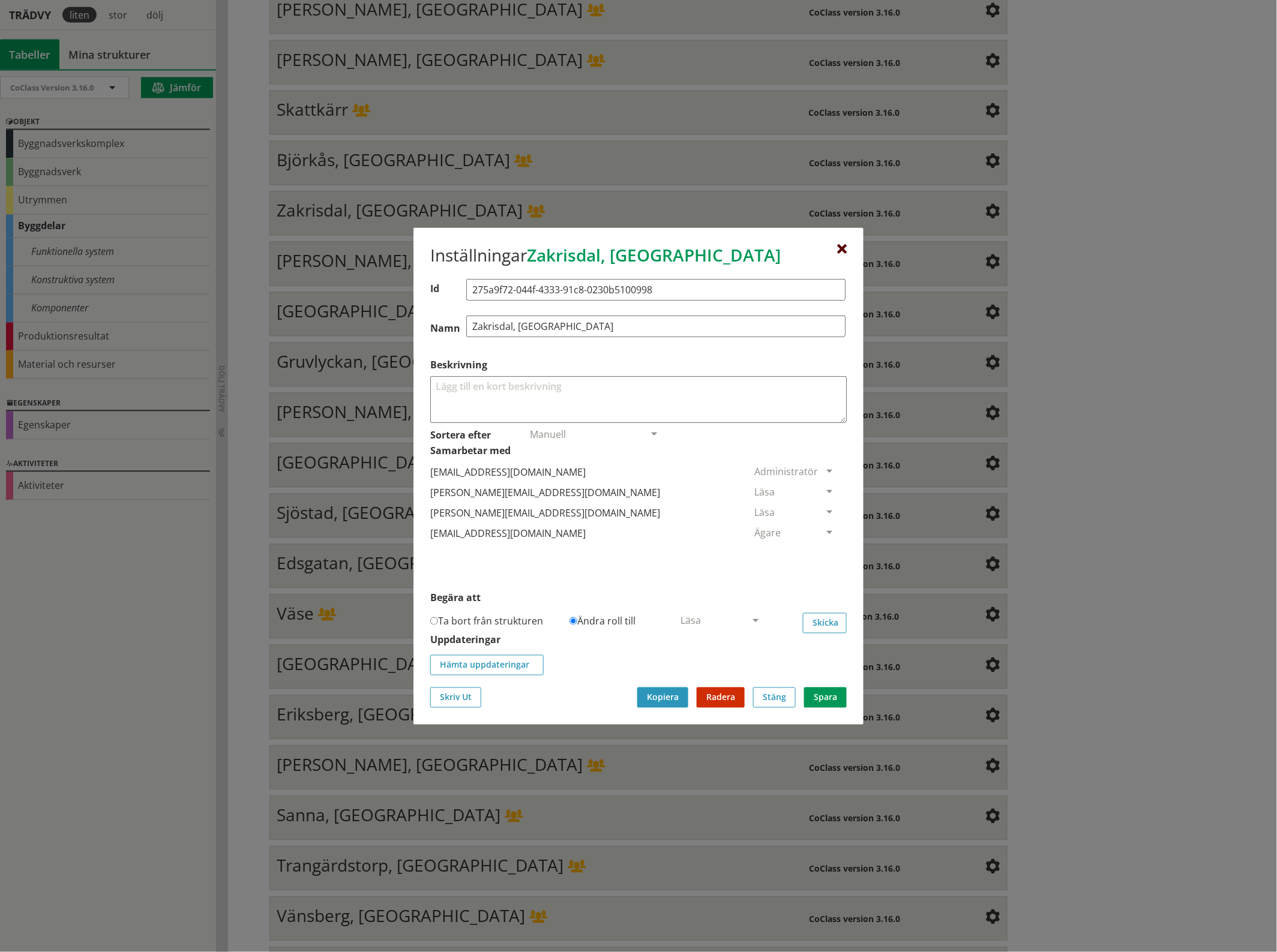
click at [839, 247] on div at bounding box center [842, 249] width 10 height 10
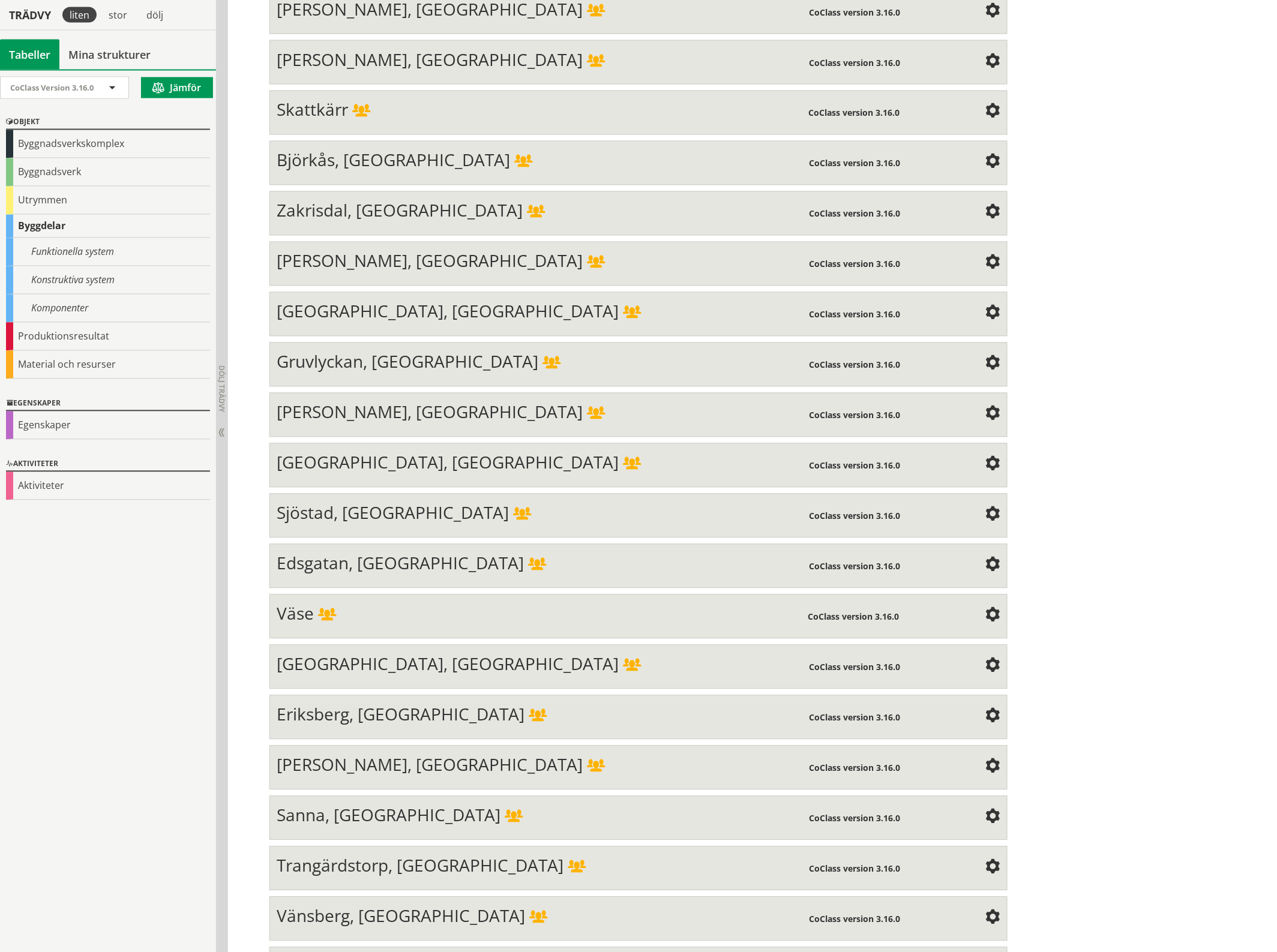
click at [985, 256] on span at bounding box center [992, 263] width 15 height 15
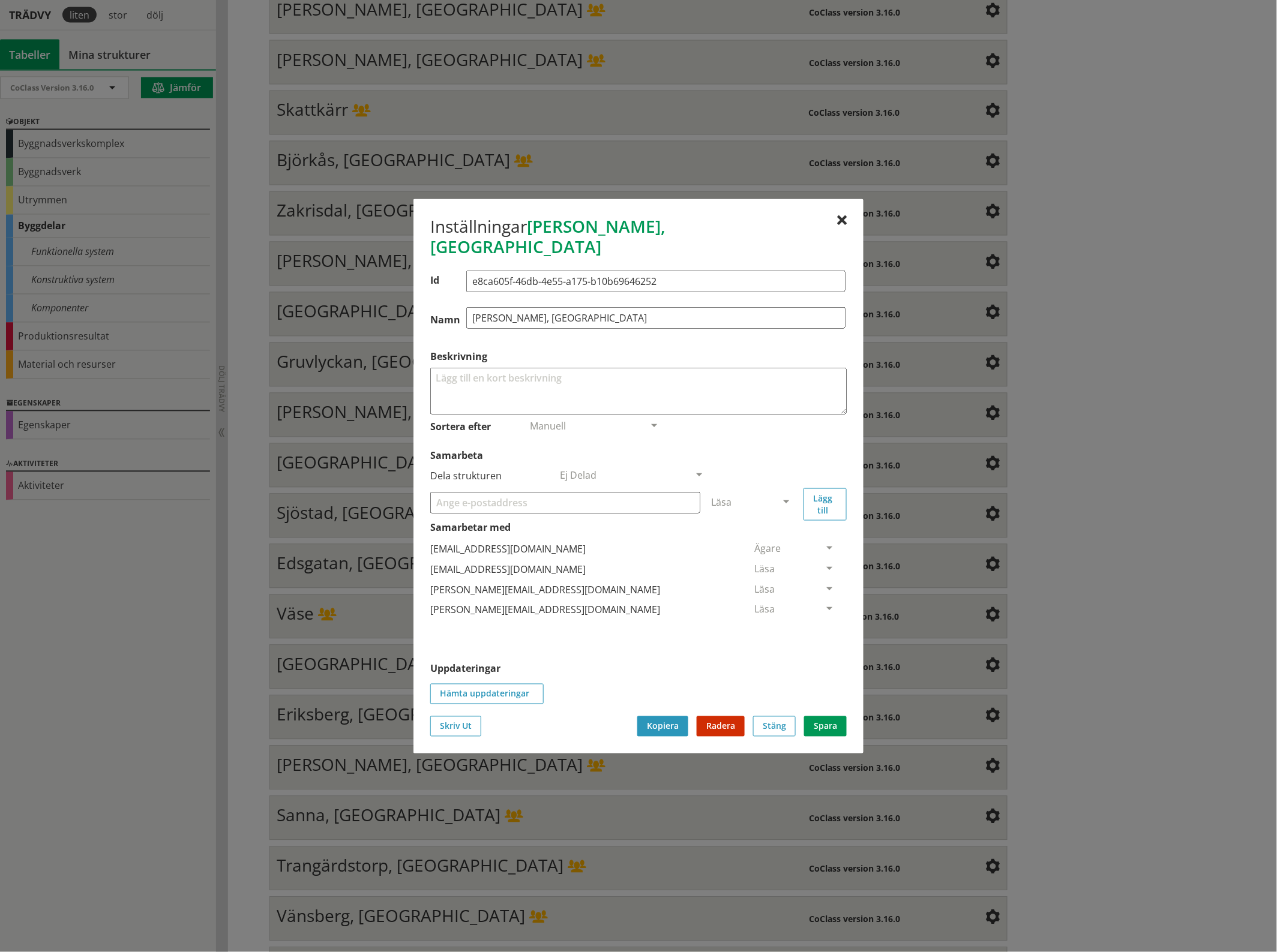
click at [582, 492] on input "Samarbeta" at bounding box center [566, 502] width 270 height 21
paste input "[EMAIL_ADDRESS][DOMAIN_NAME]"
type input "[EMAIL_ADDRESS][DOMAIN_NAME]"
click at [787, 497] on span at bounding box center [785, 502] width 11 height 11
click at [775, 531] on span "Administratör" at bounding box center [742, 538] width 63 height 14
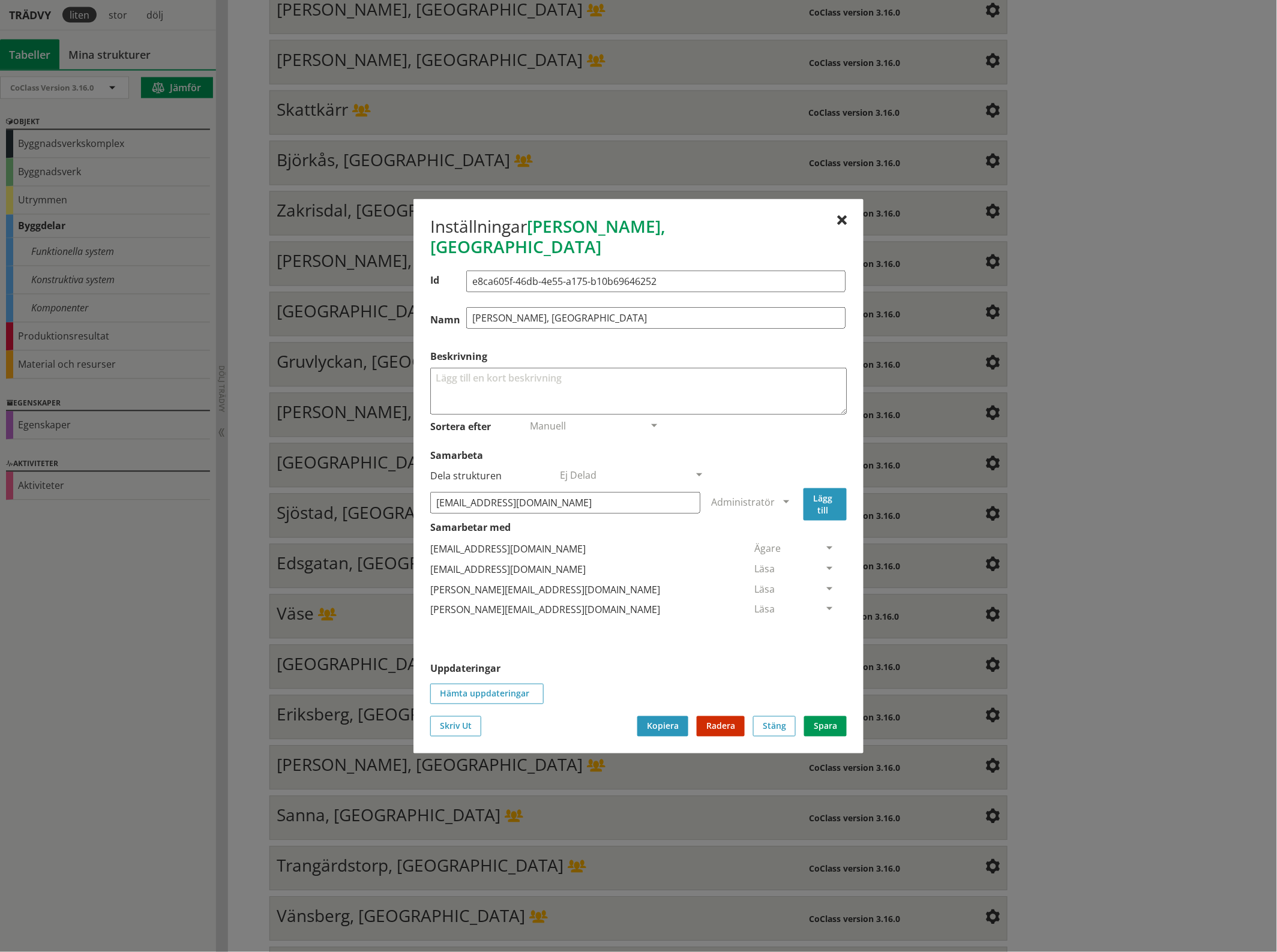
click at [825, 488] on button "Lägg till" at bounding box center [825, 503] width 43 height 32
click at [824, 625] on span at bounding box center [829, 629] width 11 height 11
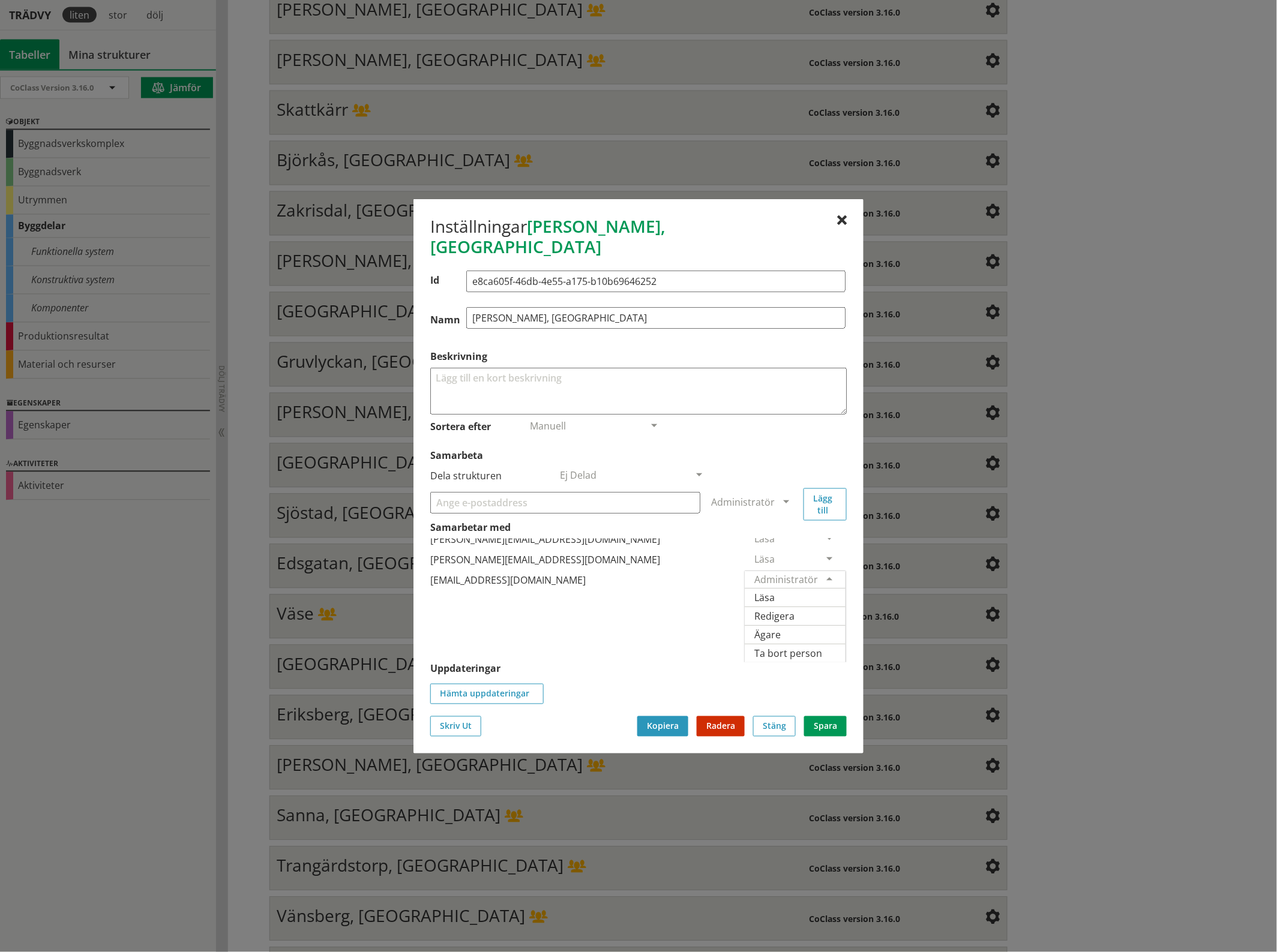
scroll to position [88, 0]
click at [780, 628] on span "Ägare" at bounding box center [767, 634] width 26 height 14
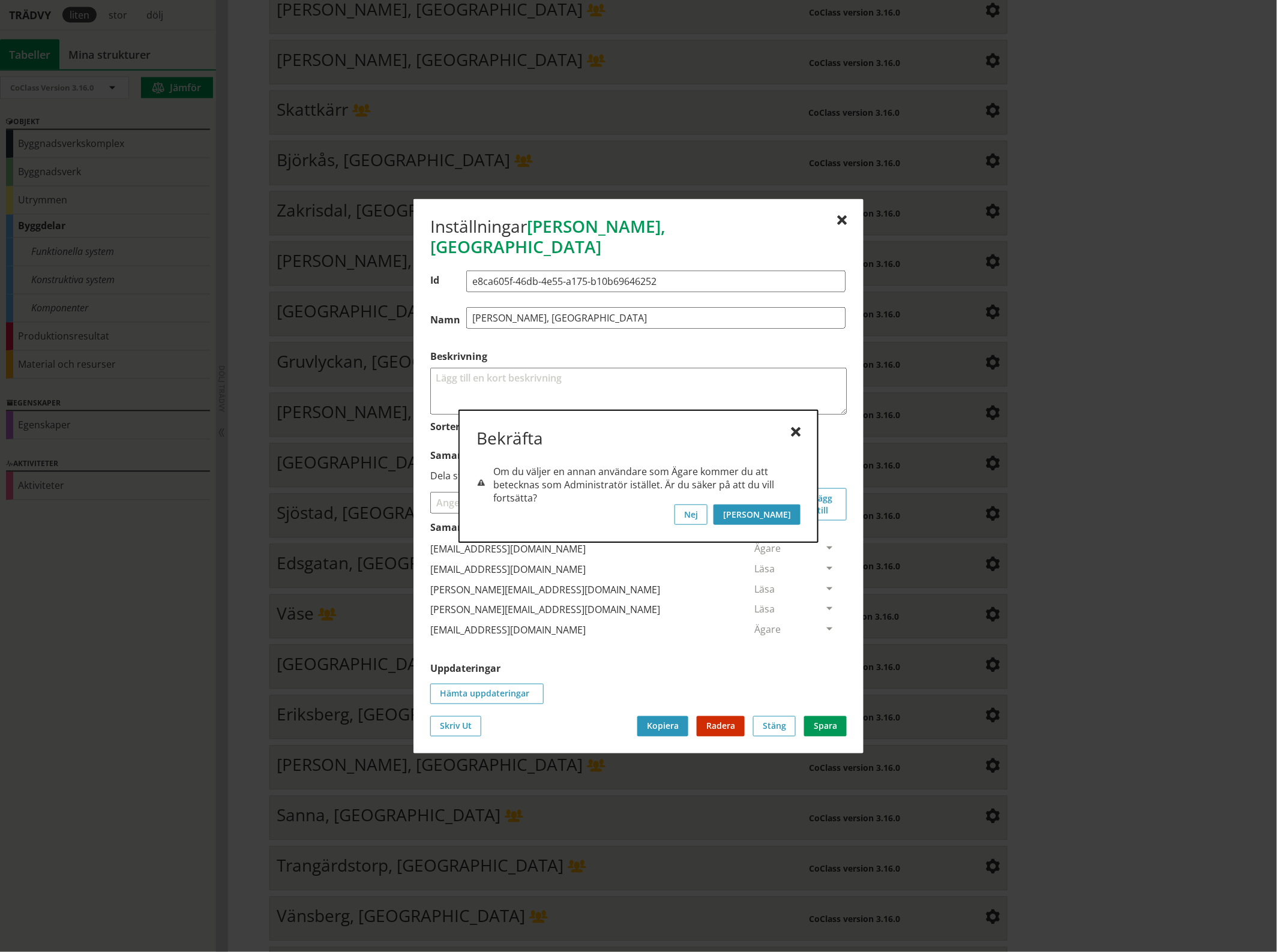
click at [794, 513] on button "[PERSON_NAME]" at bounding box center [757, 514] width 87 height 20
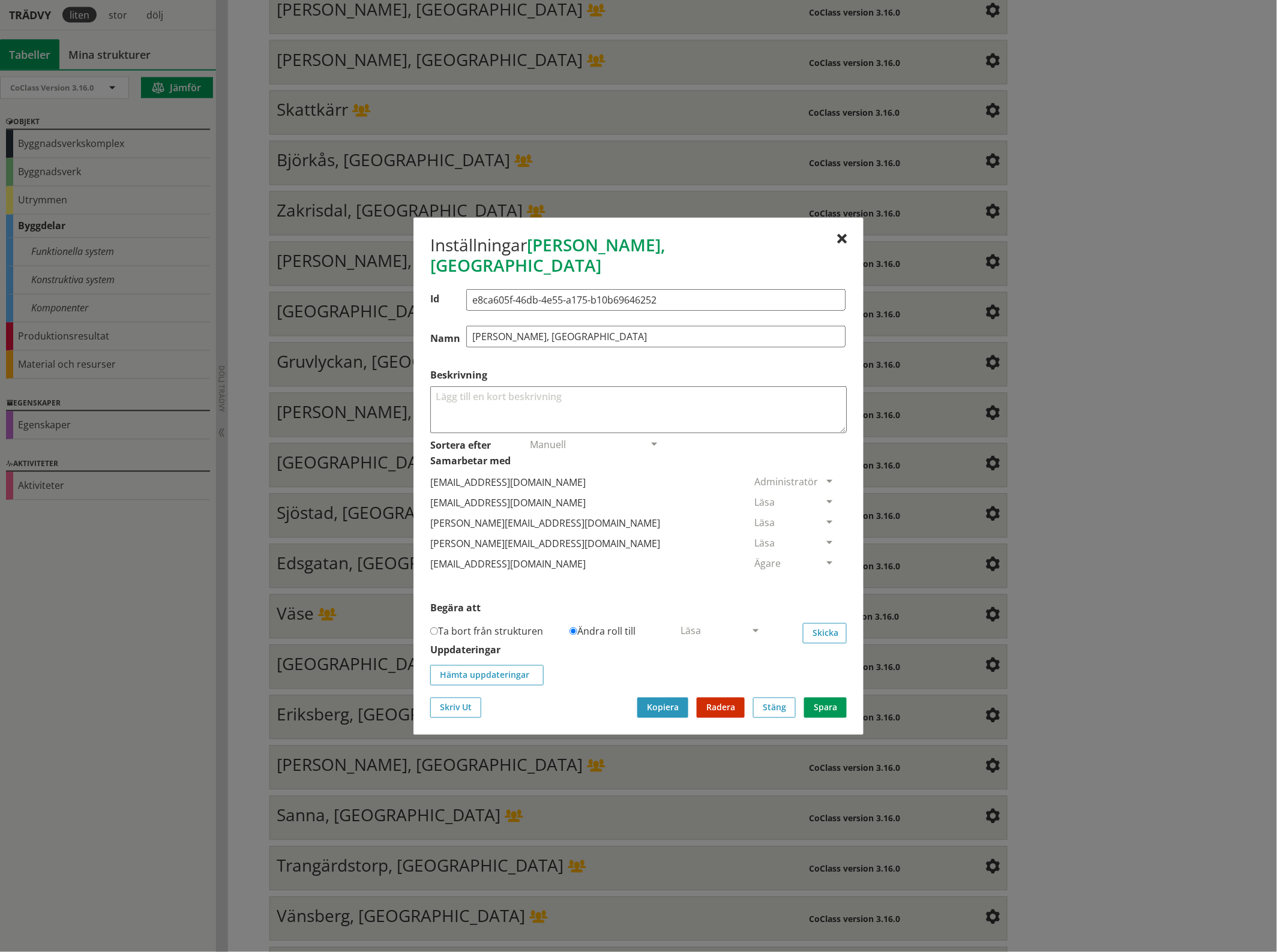
click at [824, 497] on span at bounding box center [829, 502] width 11 height 11
click at [822, 568] on span "Ta bort person" at bounding box center [788, 575] width 68 height 14
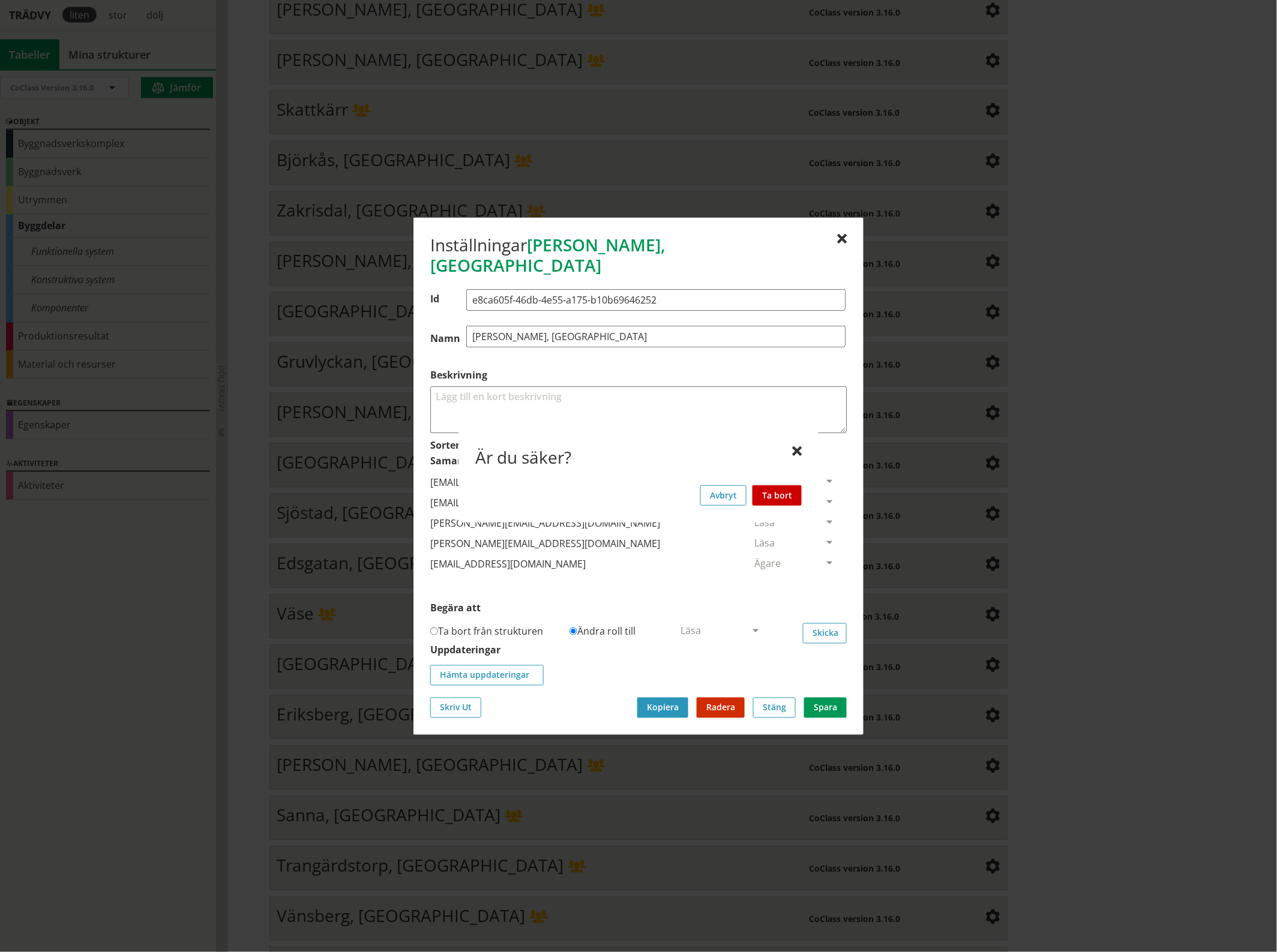
click at [788, 493] on button "Ta bort" at bounding box center [777, 494] width 50 height 20
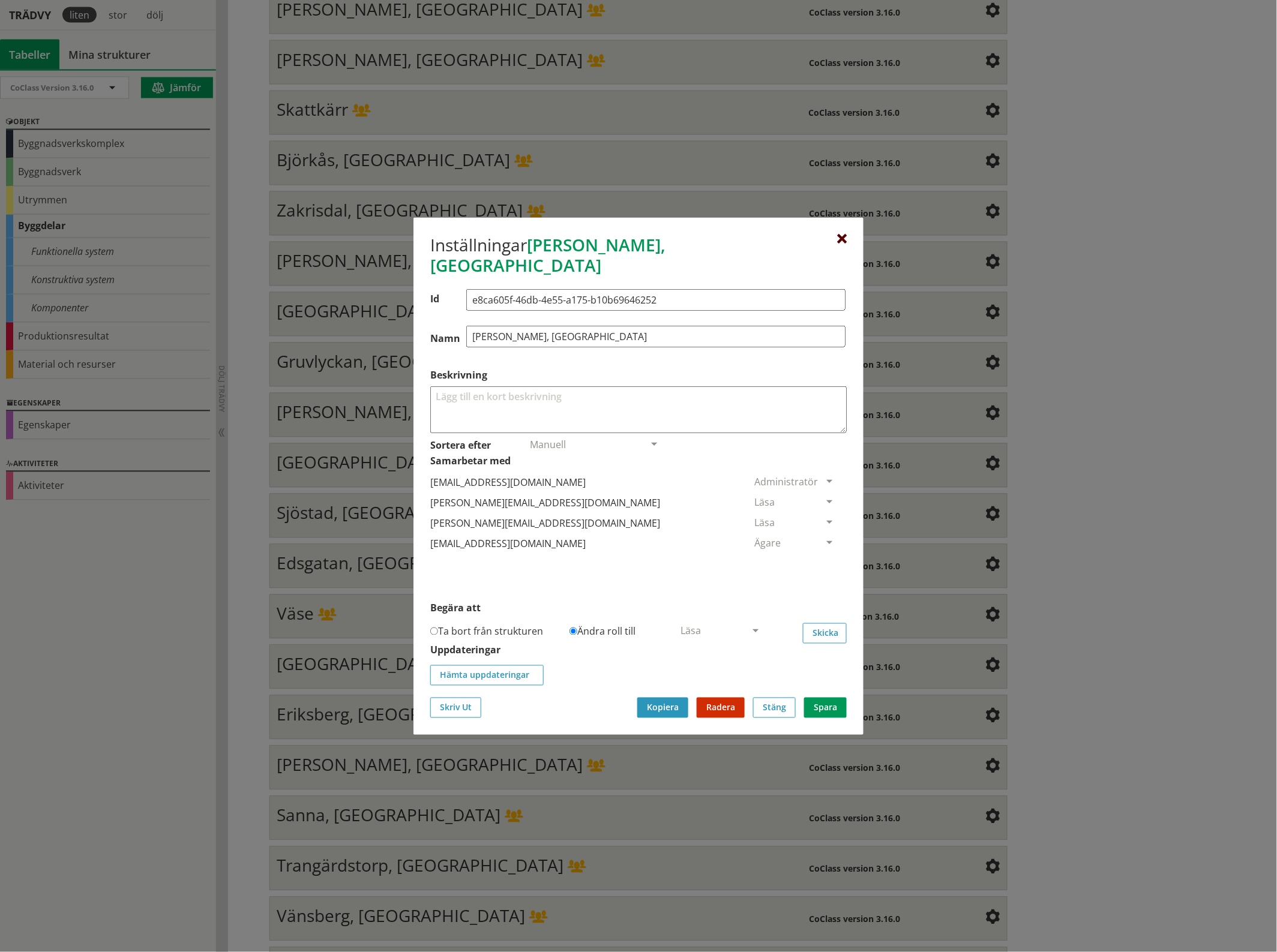
click at [842, 244] on div at bounding box center [842, 239] width 10 height 10
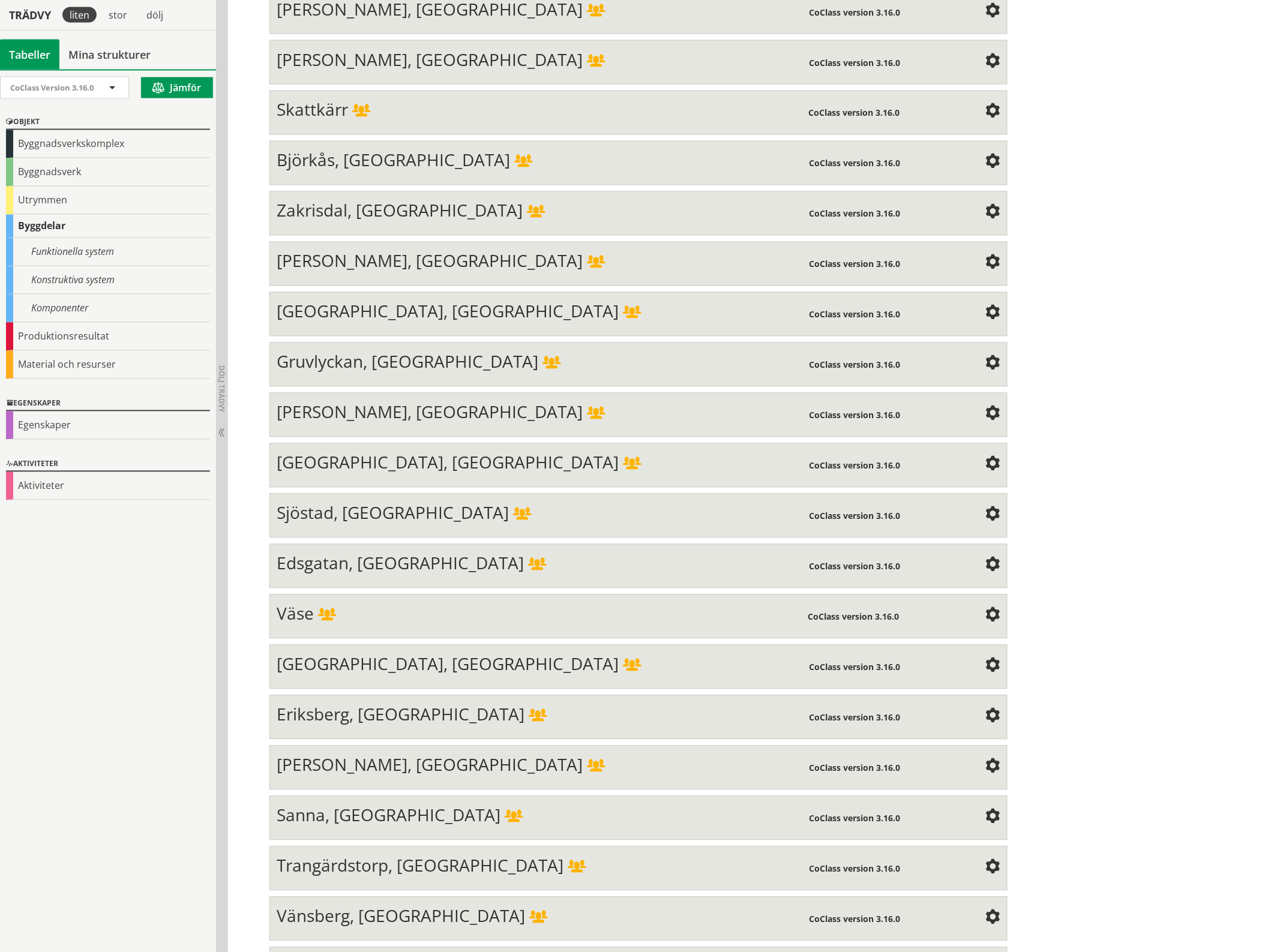
click at [985, 306] on span at bounding box center [992, 313] width 15 height 15
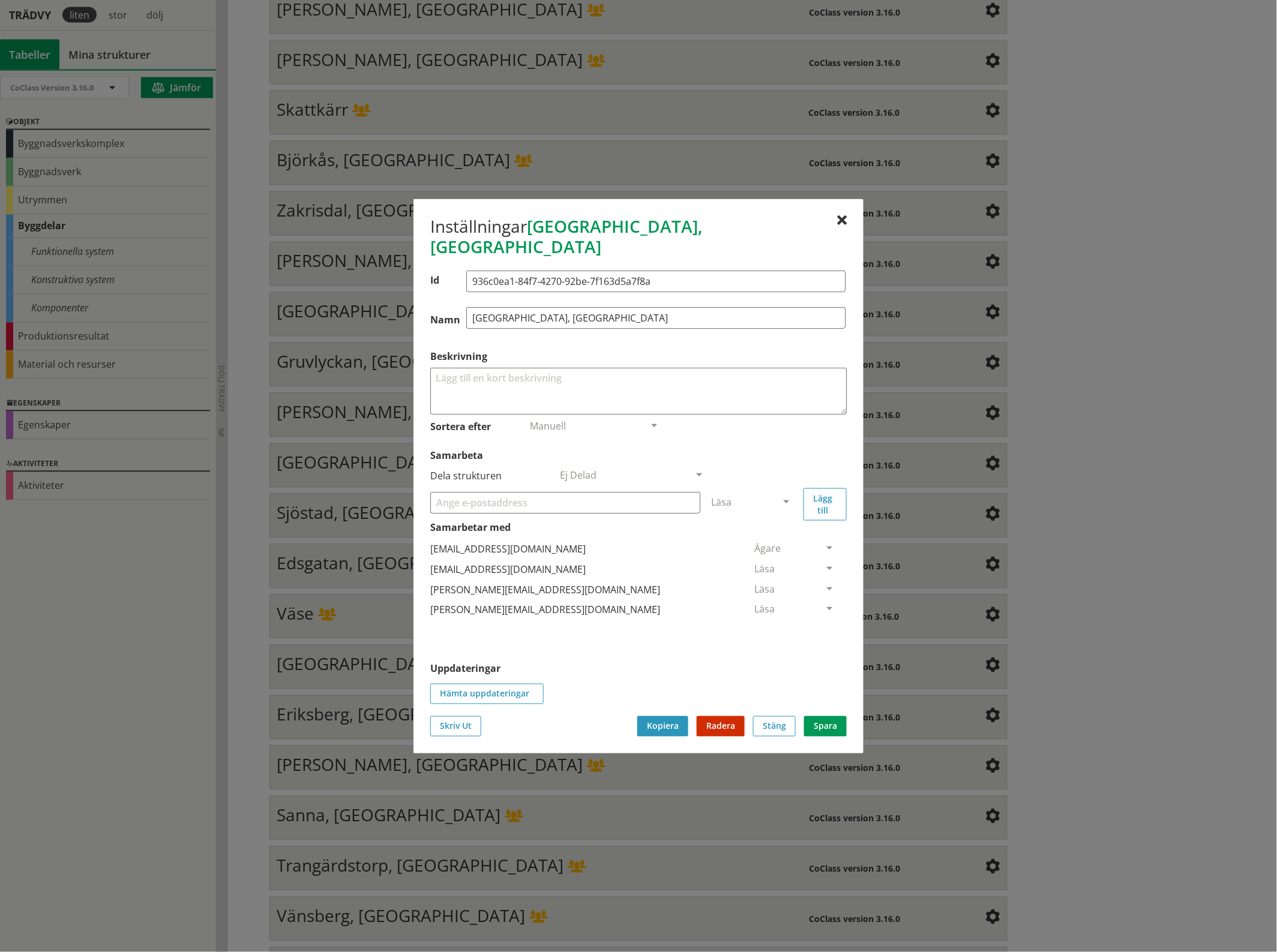
click at [500, 492] on input "Samarbeta" at bounding box center [566, 502] width 270 height 21
paste input "[EMAIL_ADDRESS][DOMAIN_NAME]"
type input "[EMAIL_ADDRESS][DOMAIN_NAME]"
click at [789, 497] on span at bounding box center [785, 502] width 11 height 11
click at [775, 531] on span "Administratör" at bounding box center [742, 538] width 63 height 14
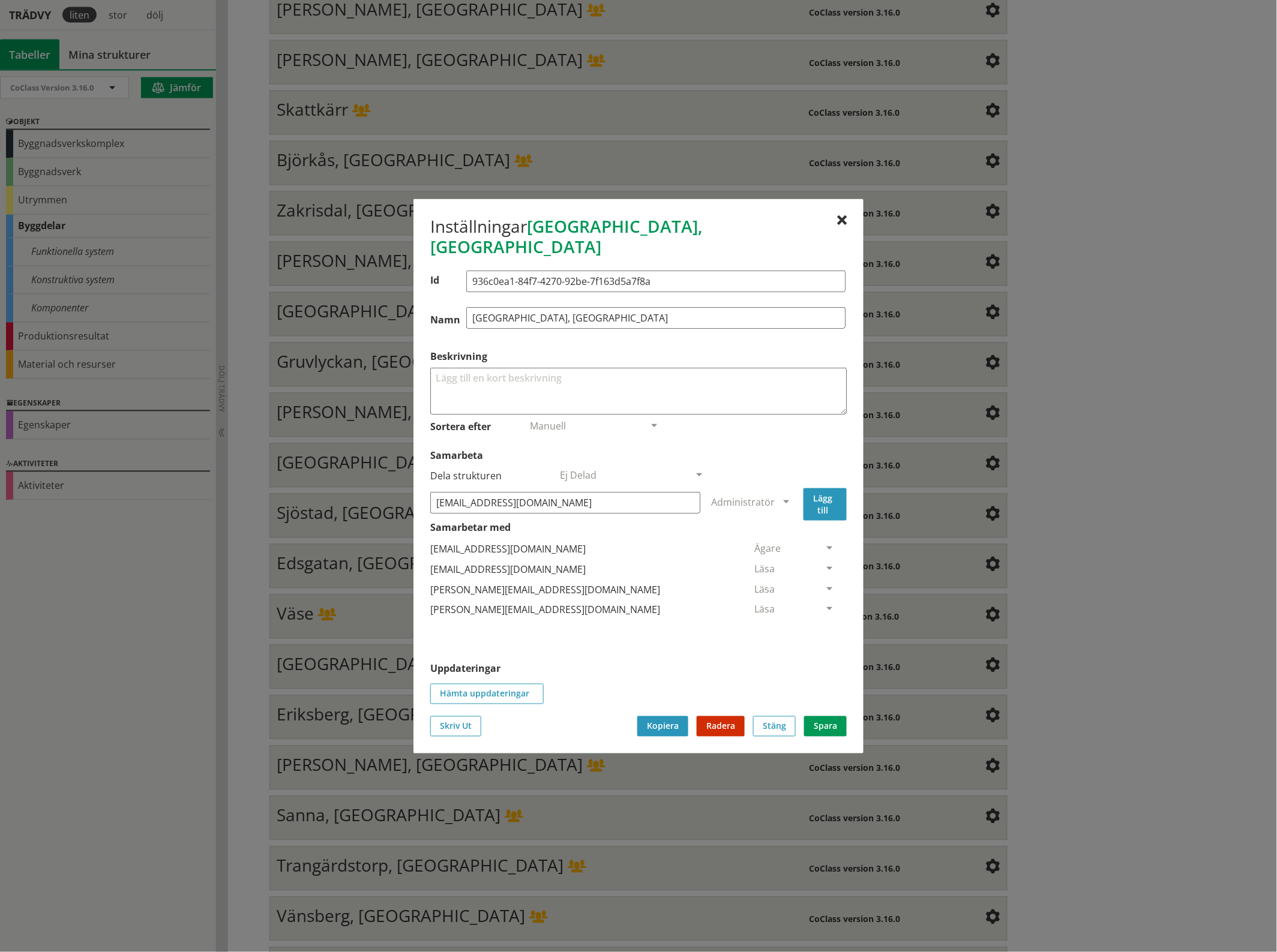
click at [831, 489] on button "Lägg till" at bounding box center [825, 503] width 43 height 32
click at [824, 625] on span at bounding box center [829, 629] width 11 height 11
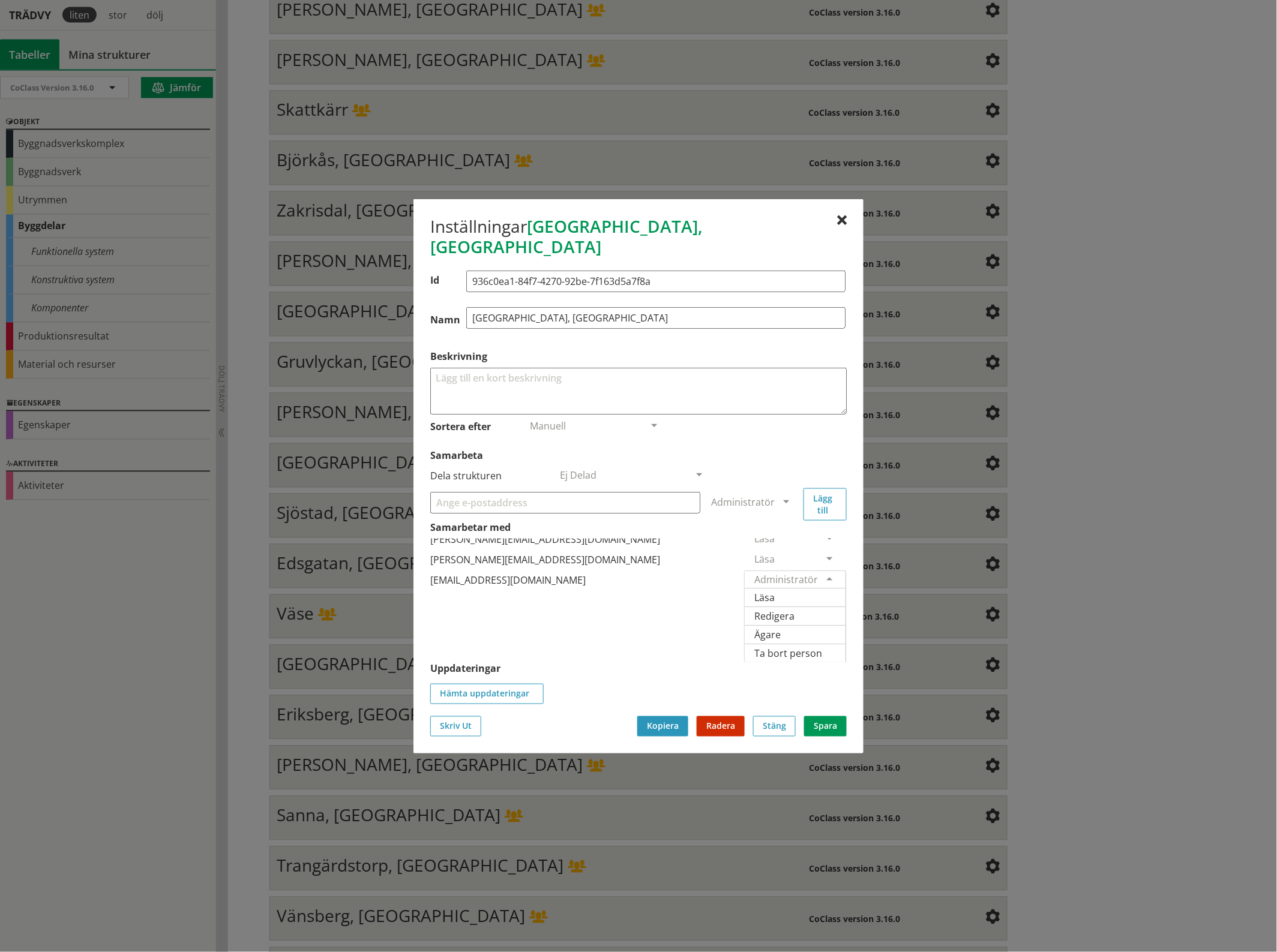
scroll to position [82, 0]
click at [780, 628] on span "Ägare" at bounding box center [767, 634] width 26 height 14
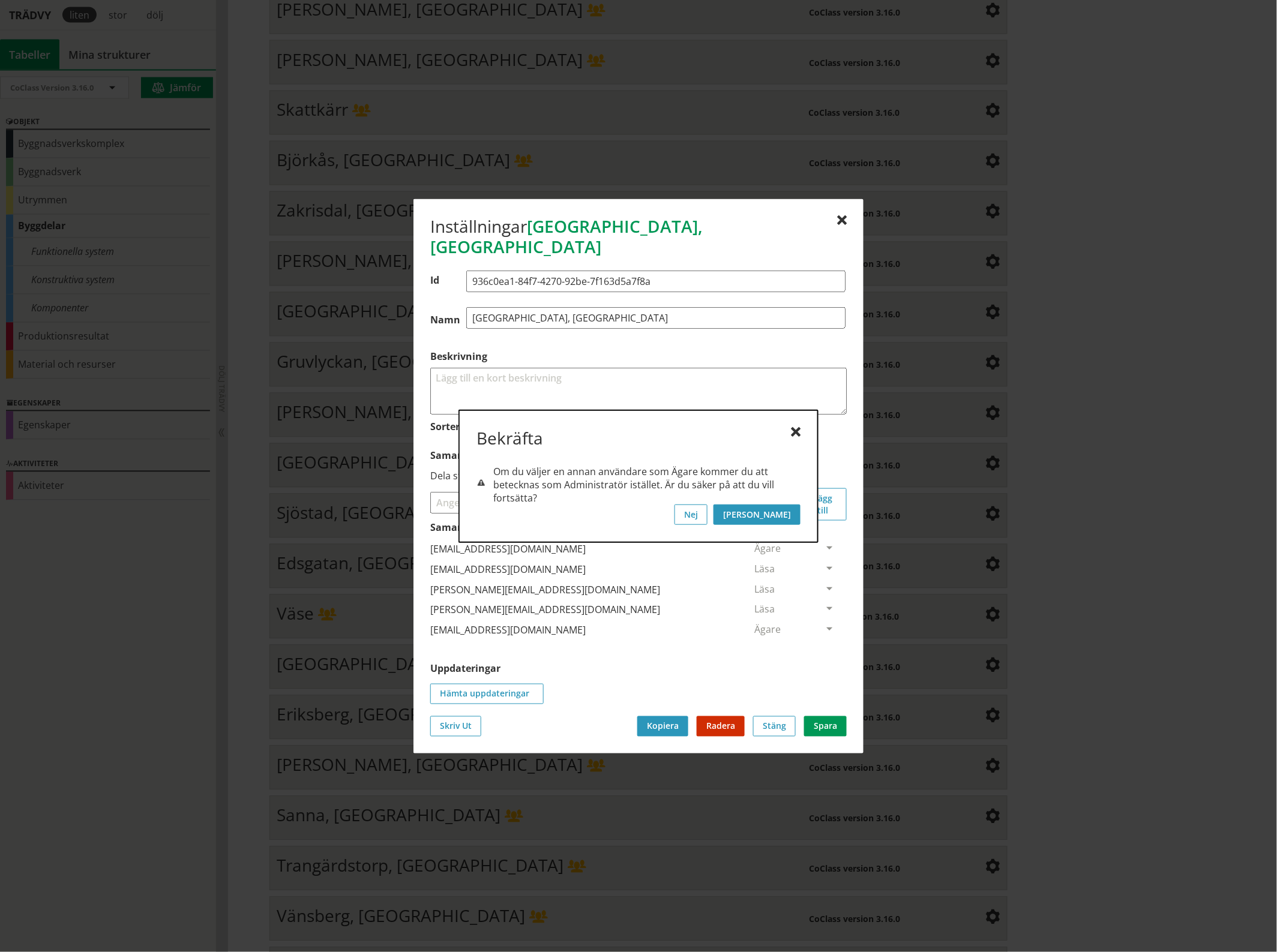
click at [789, 516] on button "[PERSON_NAME]" at bounding box center [757, 514] width 87 height 20
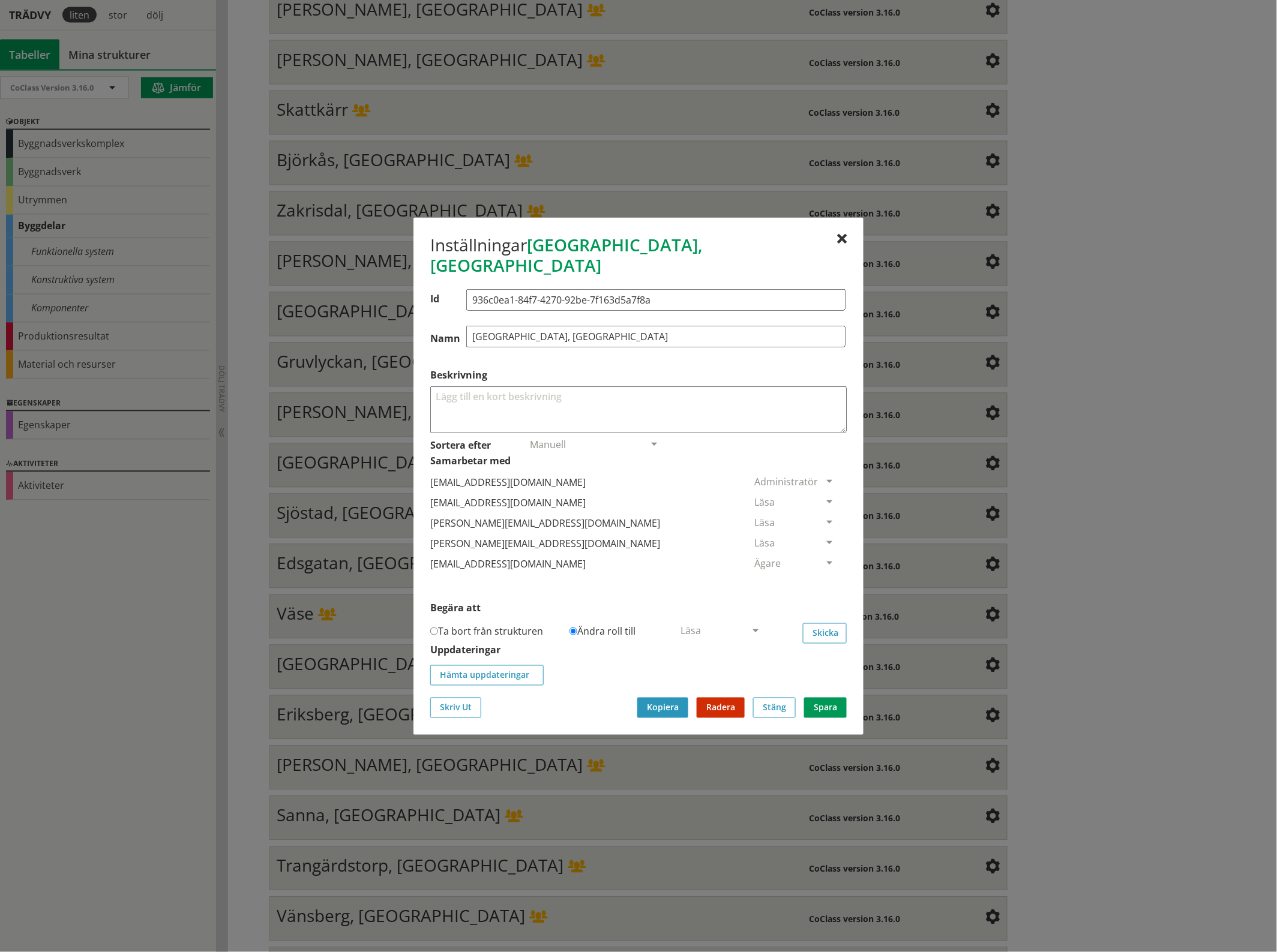
click at [824, 497] on span at bounding box center [829, 502] width 11 height 11
click at [822, 568] on span "Ta bort person" at bounding box center [788, 575] width 68 height 14
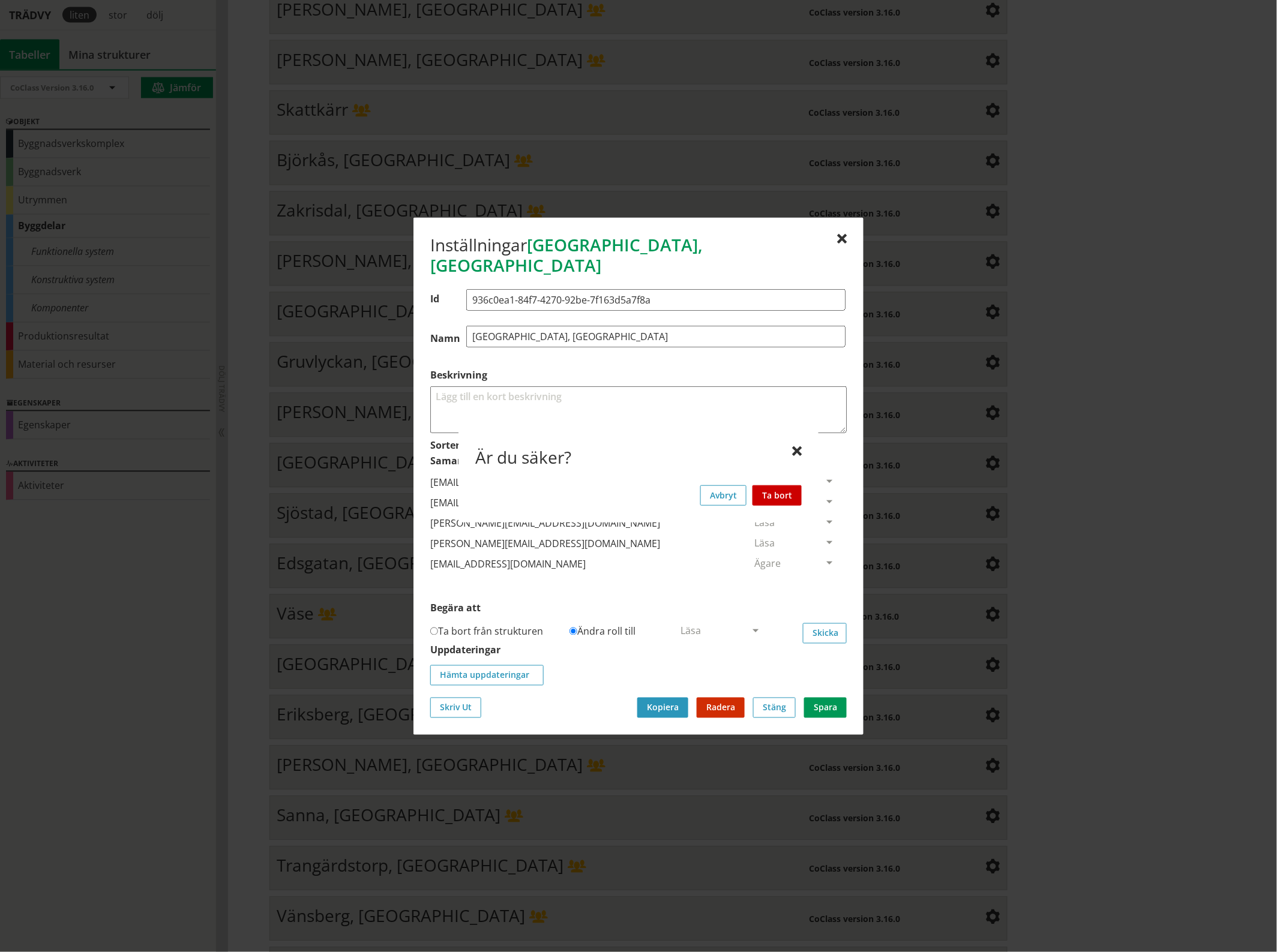
click at [791, 491] on button "Ta bort" at bounding box center [777, 494] width 50 height 20
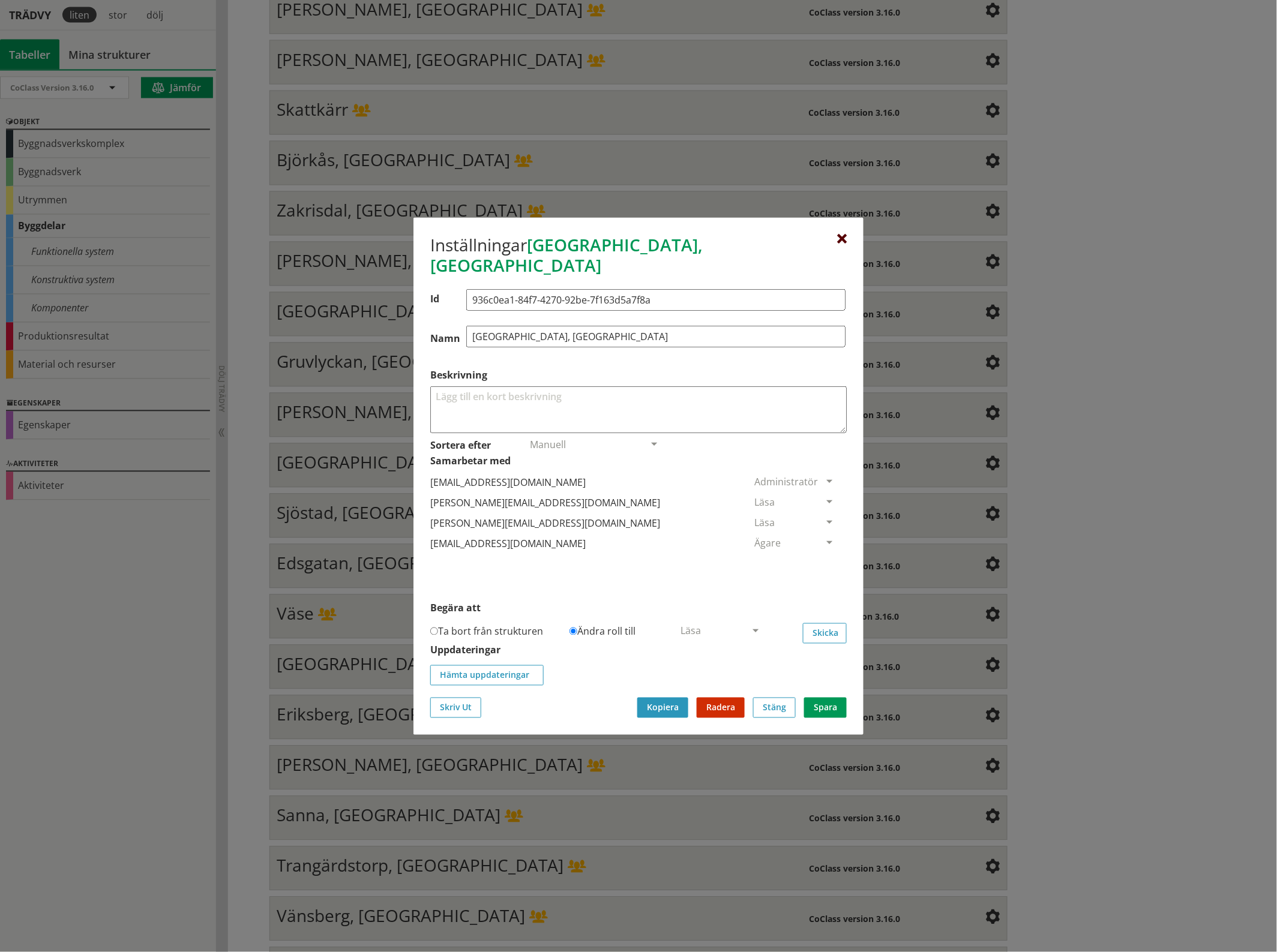
click at [838, 244] on div at bounding box center [842, 239] width 10 height 10
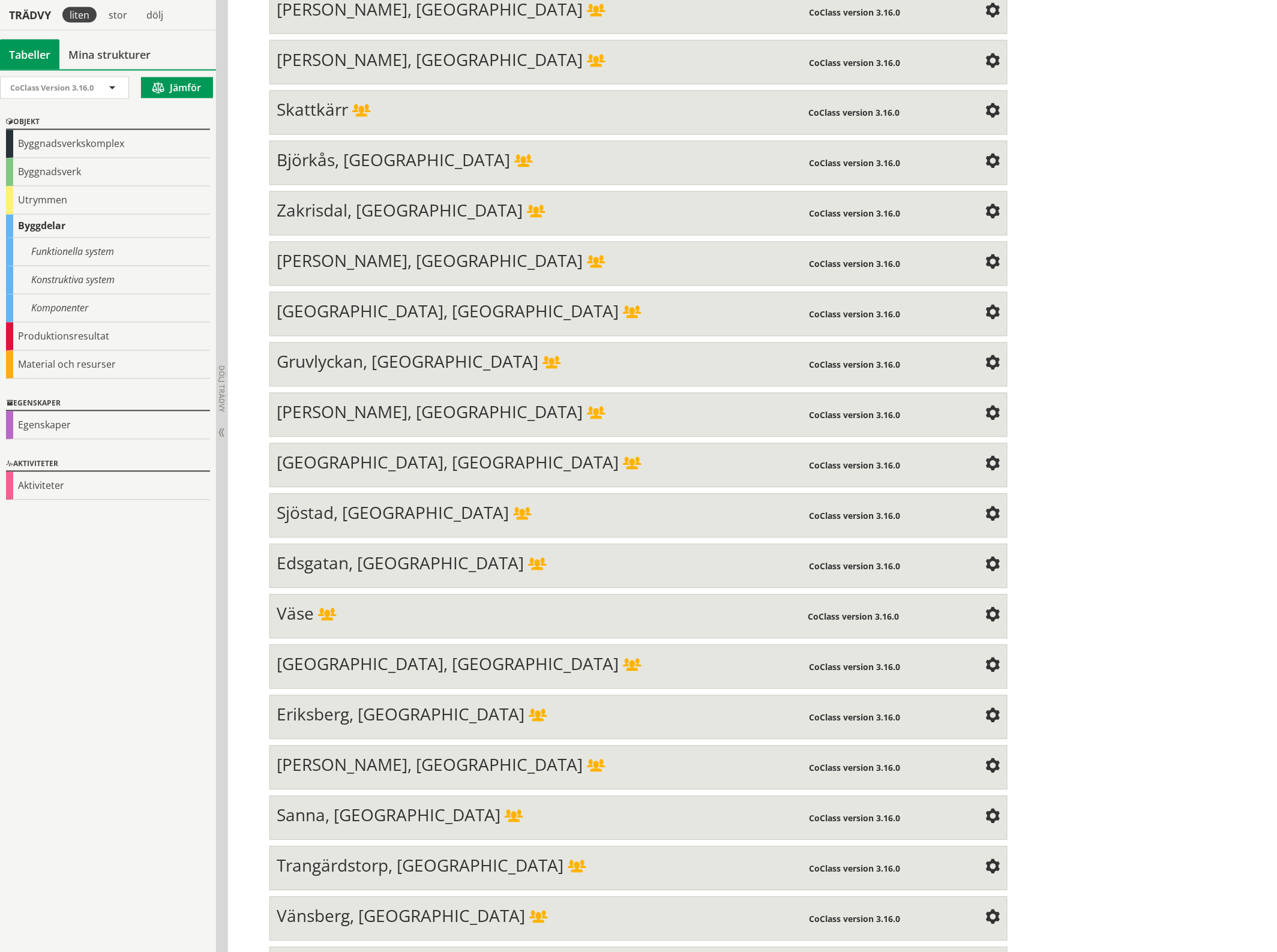
click at [985, 357] on span at bounding box center [992, 363] width 15 height 15
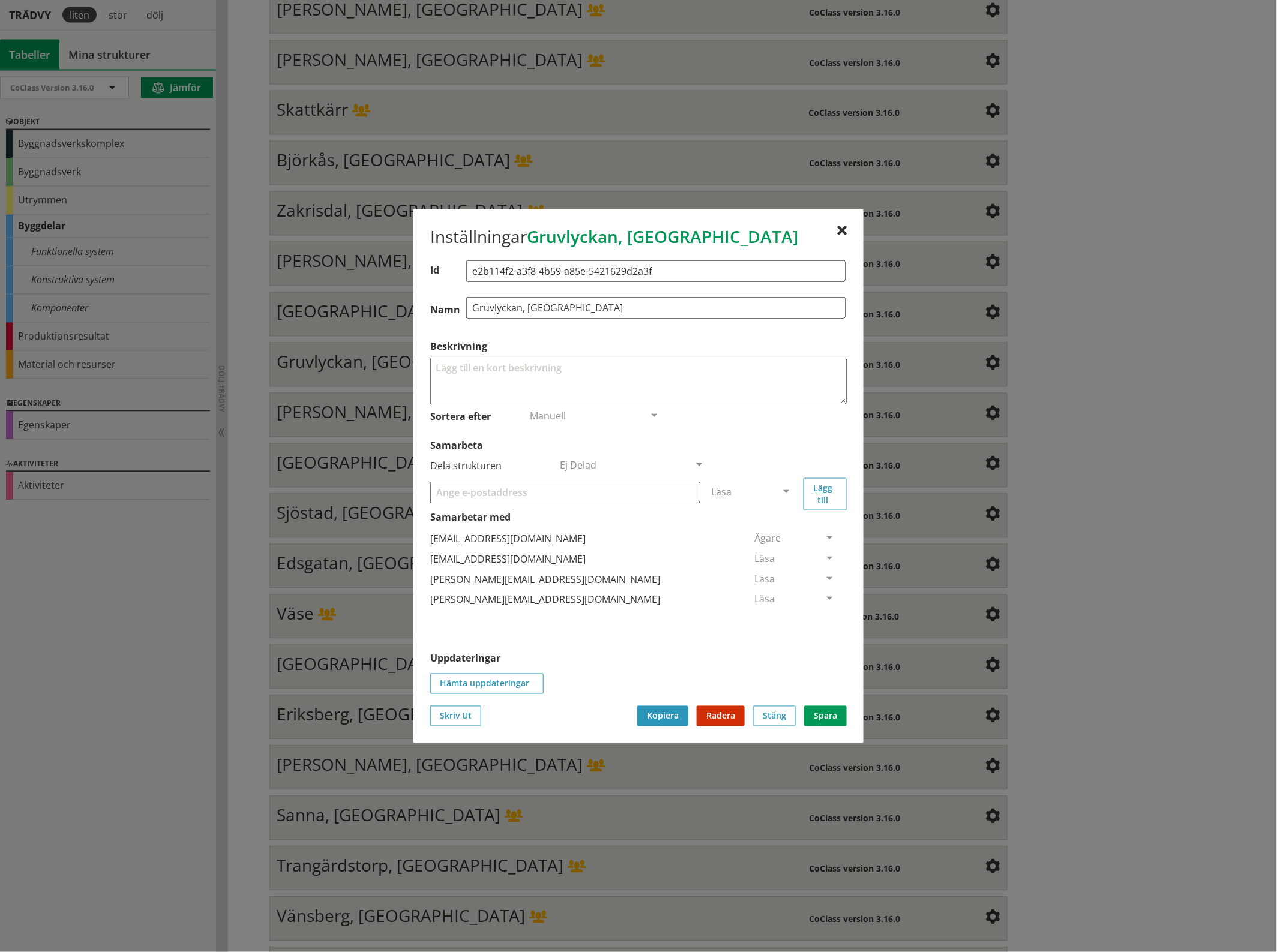
click at [475, 492] on input "Samarbeta" at bounding box center [566, 492] width 270 height 21
paste input "[EMAIL_ADDRESS][DOMAIN_NAME]"
type input "[EMAIL_ADDRESS][DOMAIN_NAME]"
click at [789, 490] on span at bounding box center [785, 492] width 11 height 11
click at [775, 527] on span "Administratör" at bounding box center [742, 527] width 63 height 14
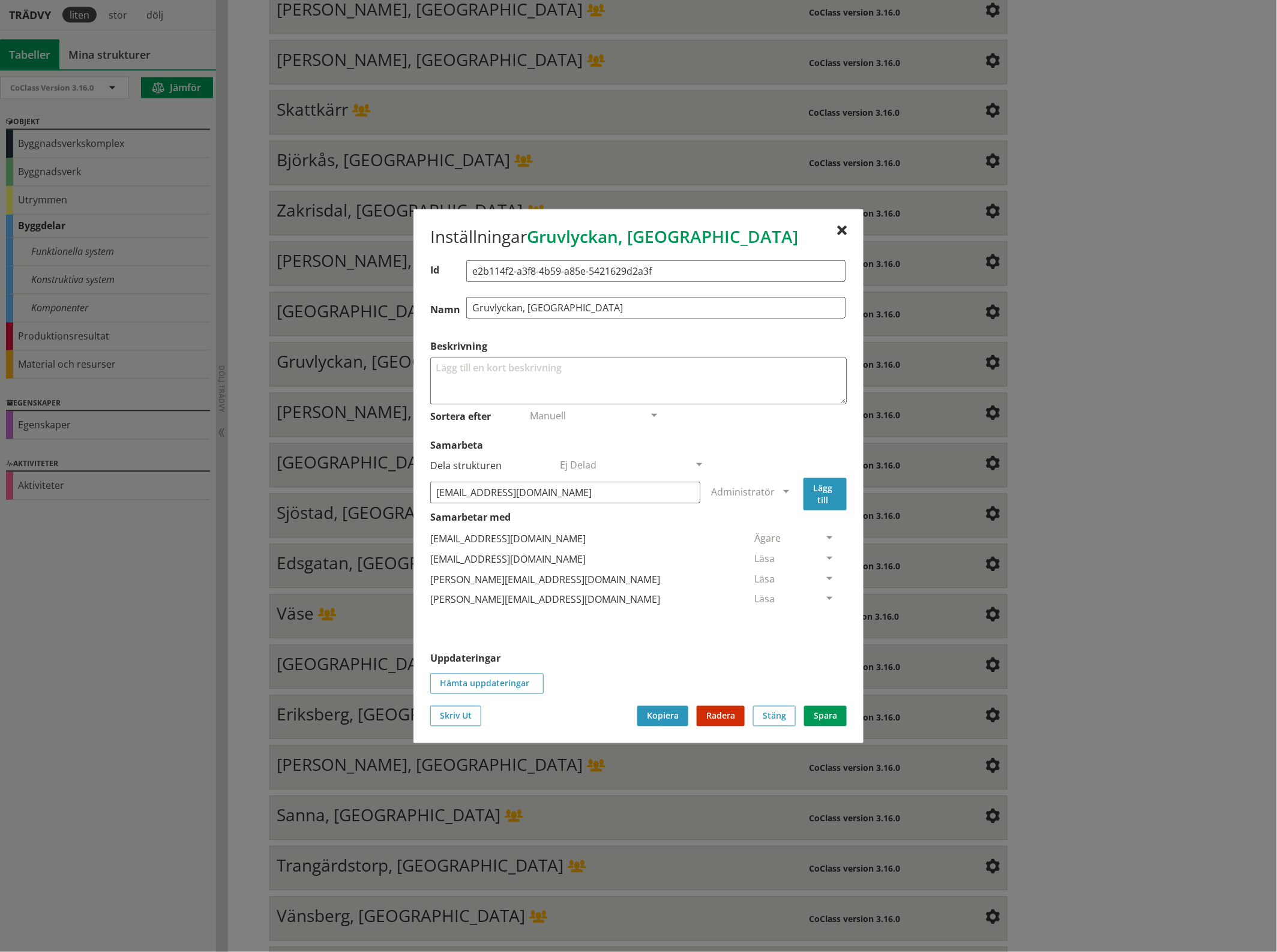
click at [830, 486] on button "Lägg till" at bounding box center [825, 493] width 43 height 32
click at [824, 621] on span at bounding box center [829, 620] width 11 height 11
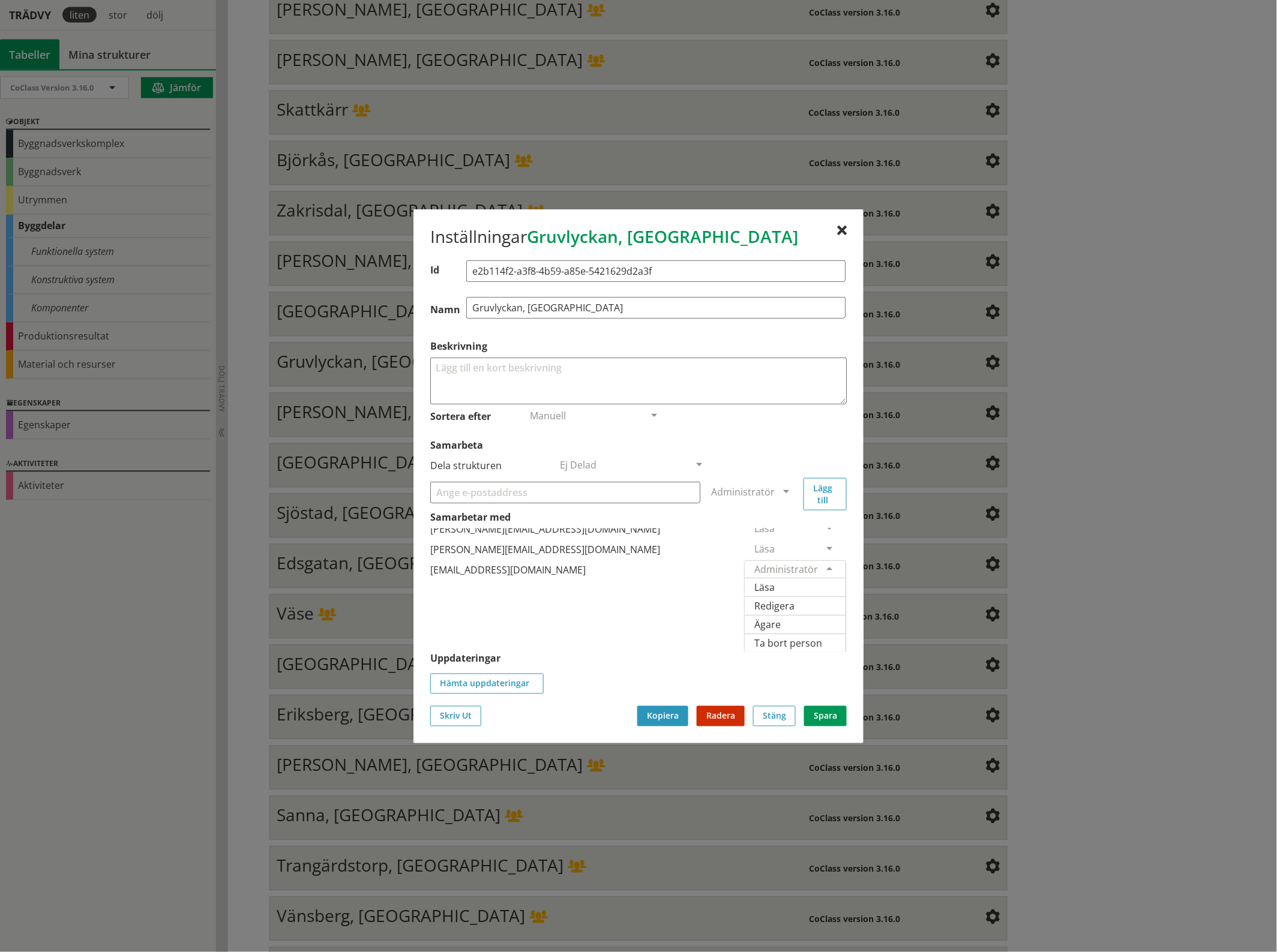
scroll to position [72, 0]
click at [780, 617] on span "Ägare" at bounding box center [767, 624] width 26 height 14
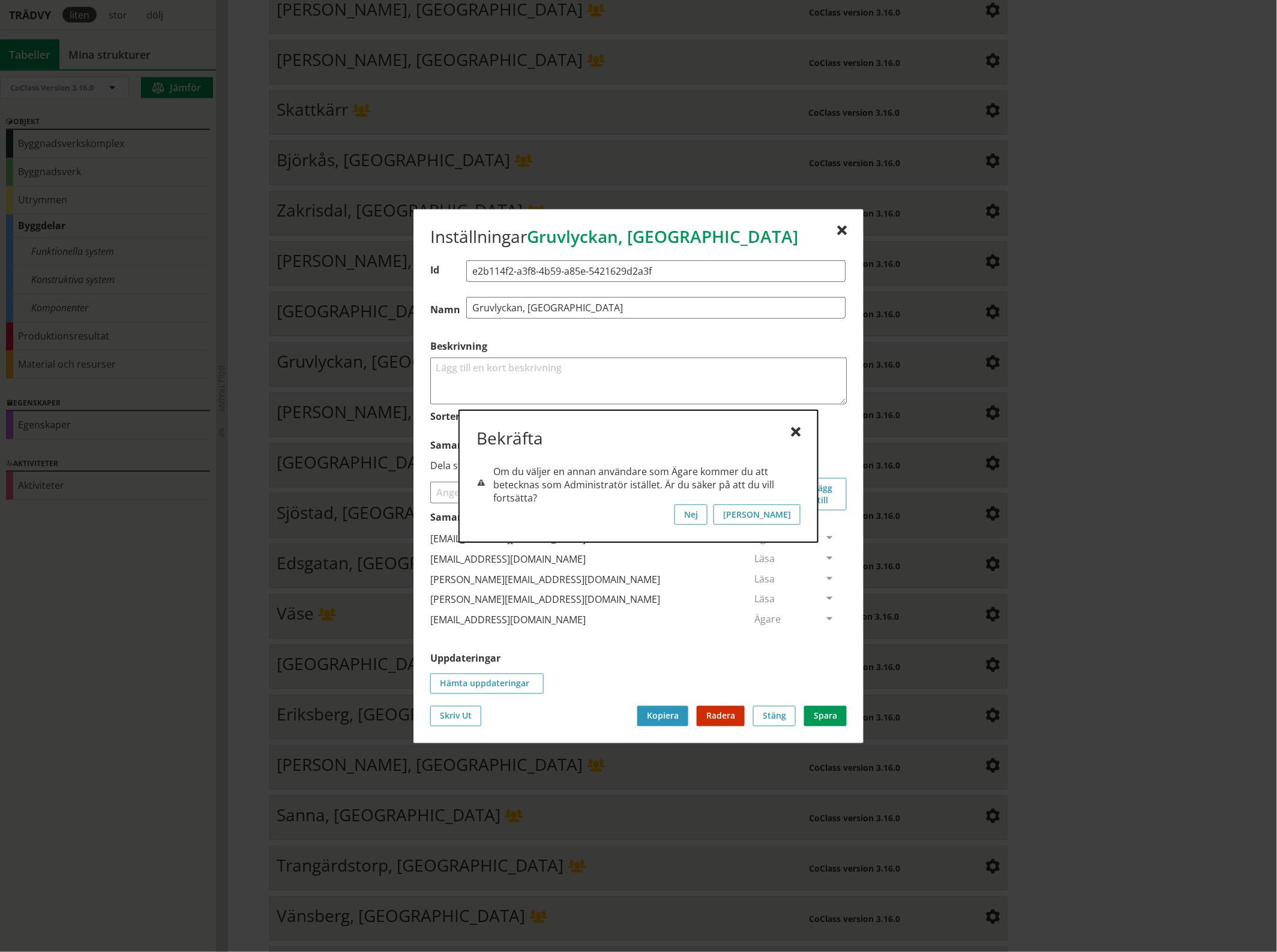
scroll to position [0, 0]
click at [795, 516] on button "[PERSON_NAME]" at bounding box center [757, 514] width 87 height 20
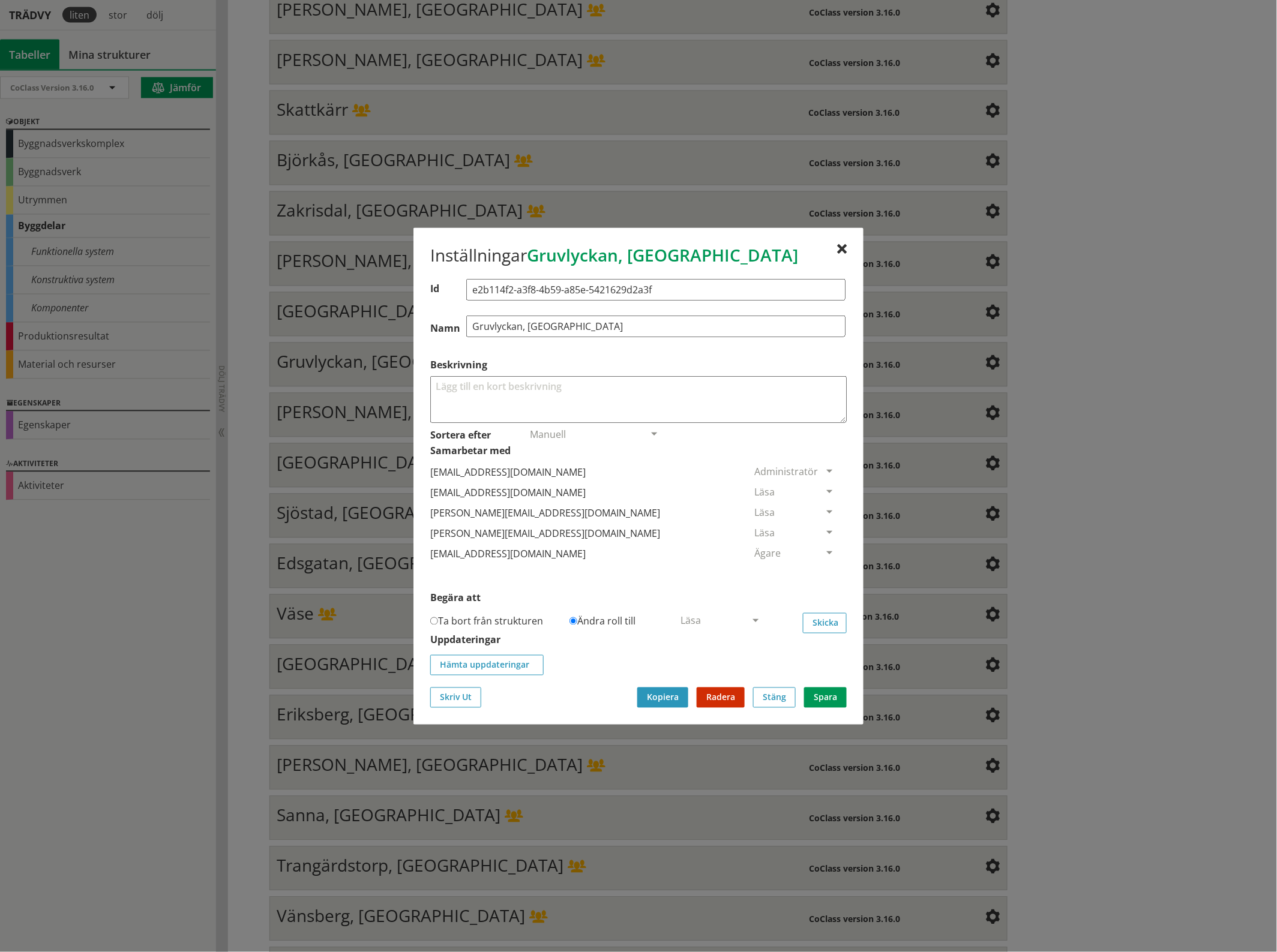
click at [824, 489] on span at bounding box center [829, 492] width 11 height 11
click at [822, 567] on span "Ta bort person" at bounding box center [788, 565] width 68 height 14
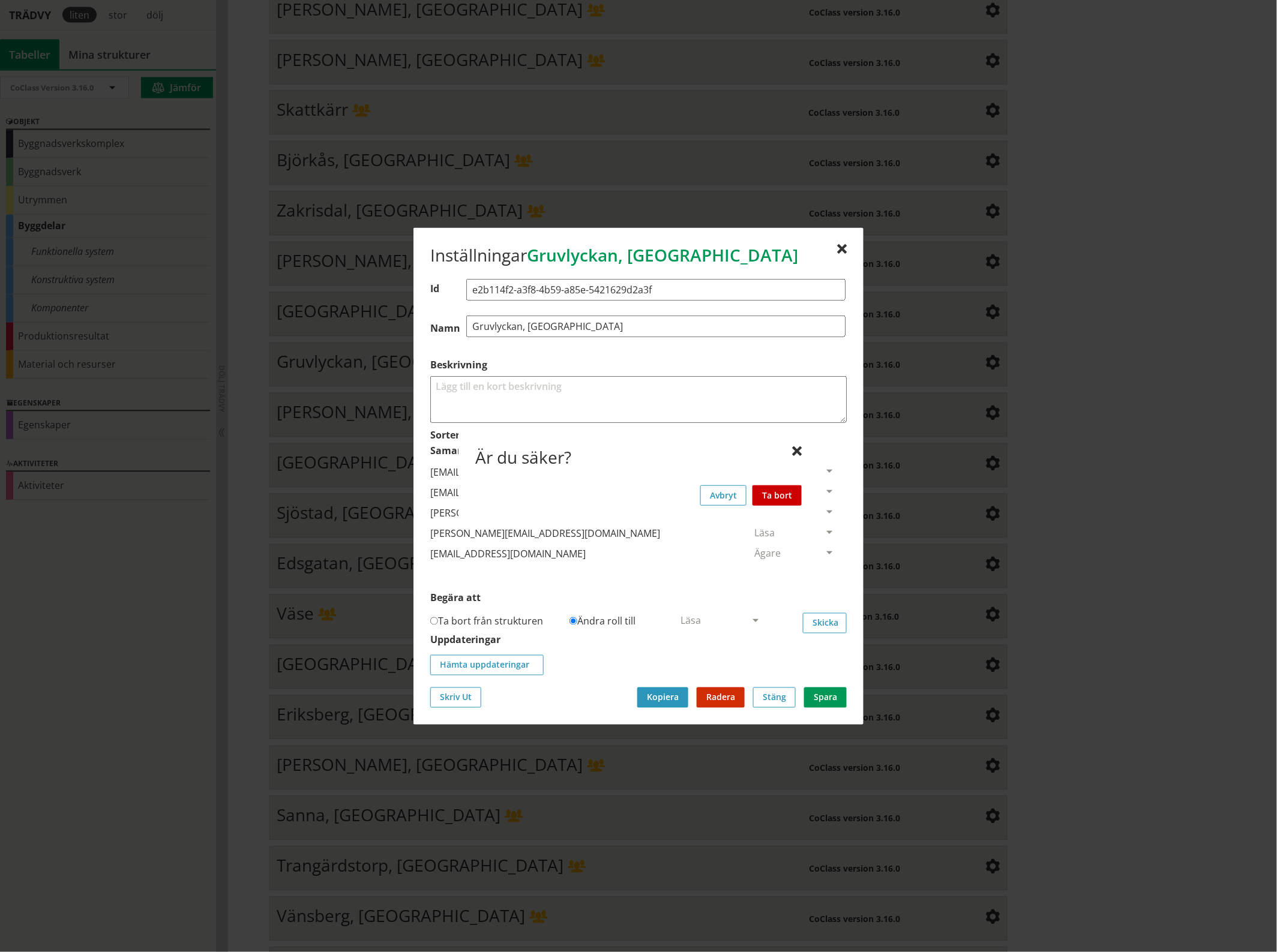
click at [786, 496] on button "Ta bort" at bounding box center [777, 494] width 50 height 20
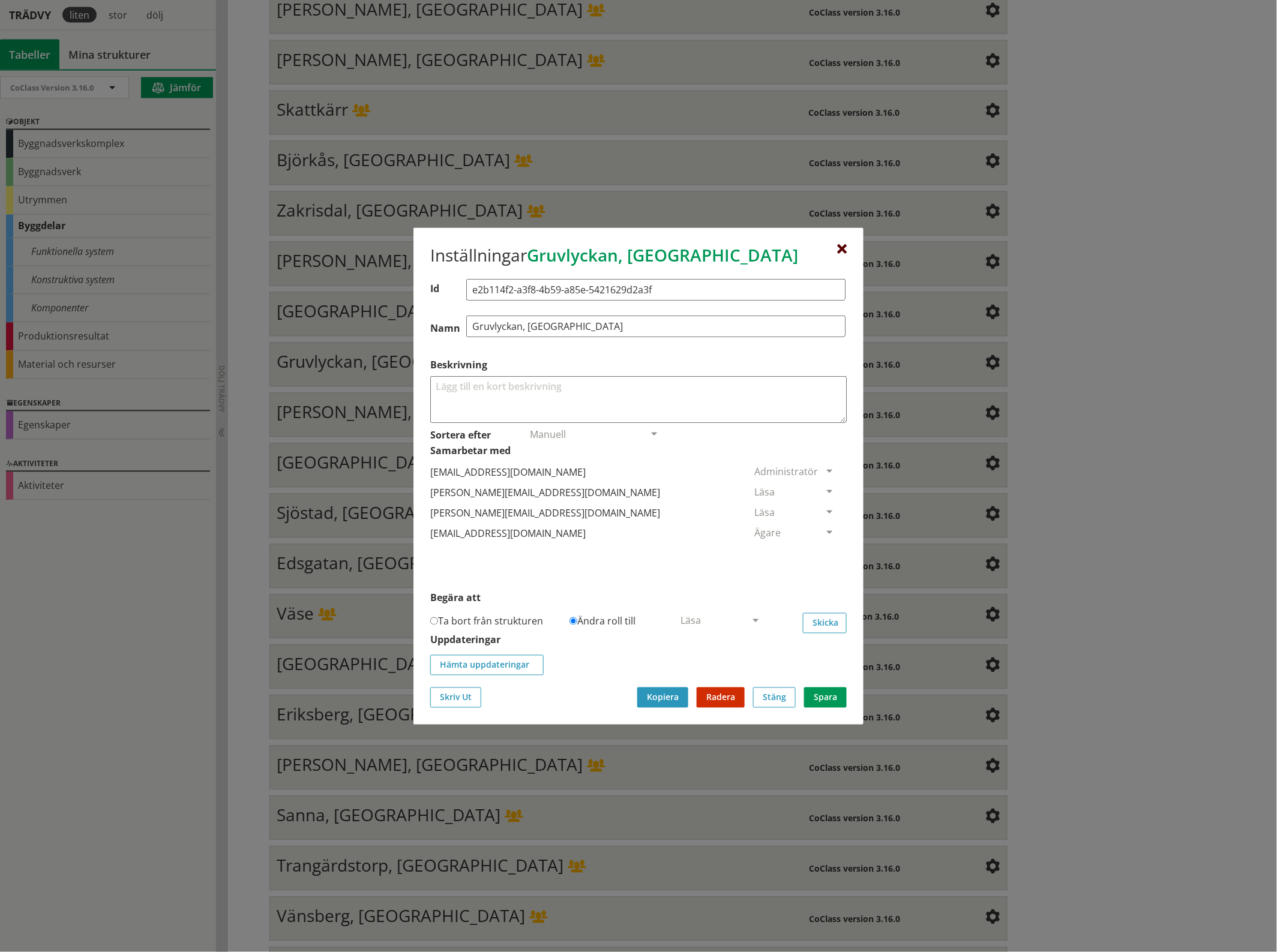
click at [842, 244] on div at bounding box center [842, 249] width 10 height 10
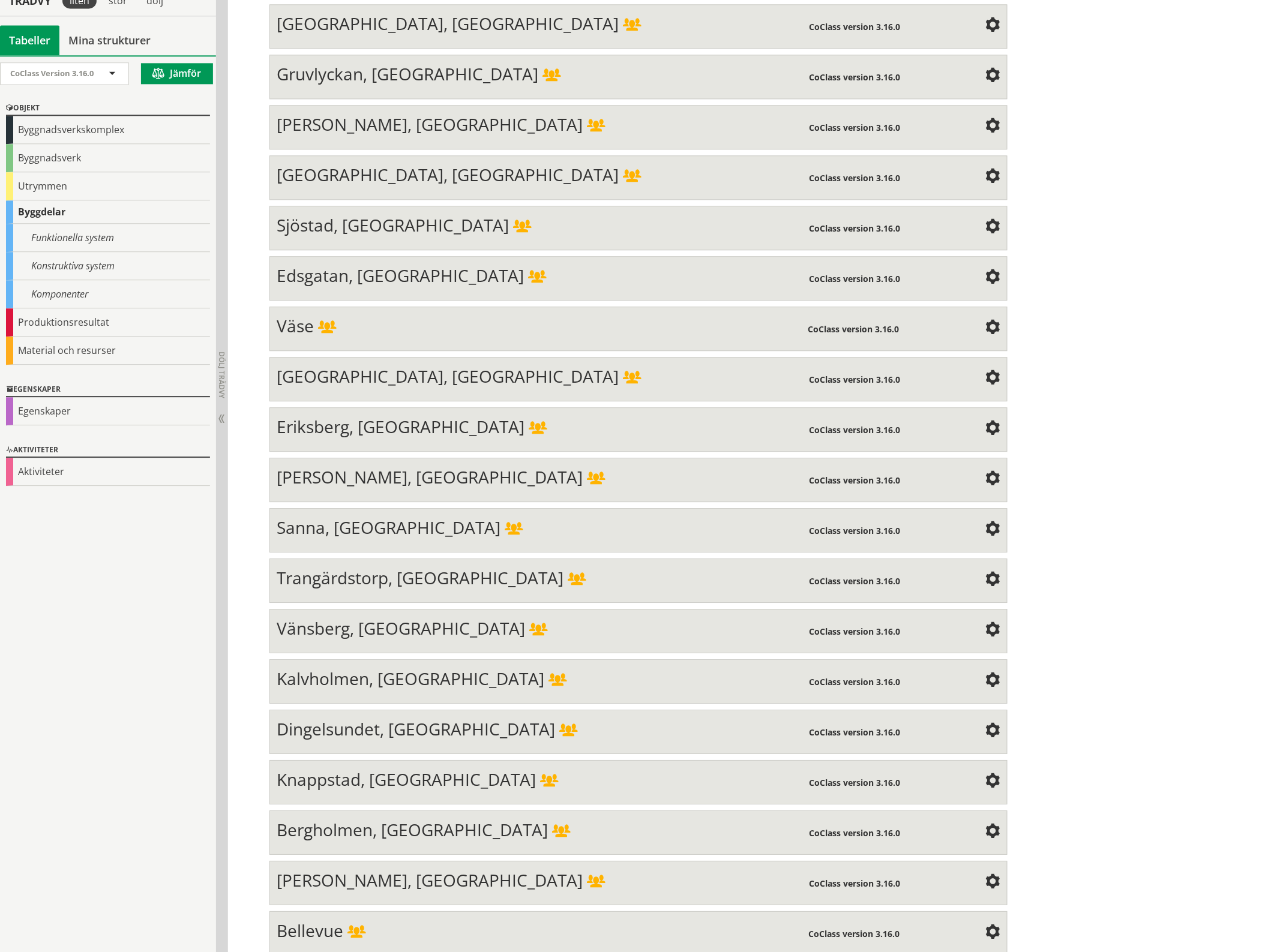
scroll to position [2737, 0]
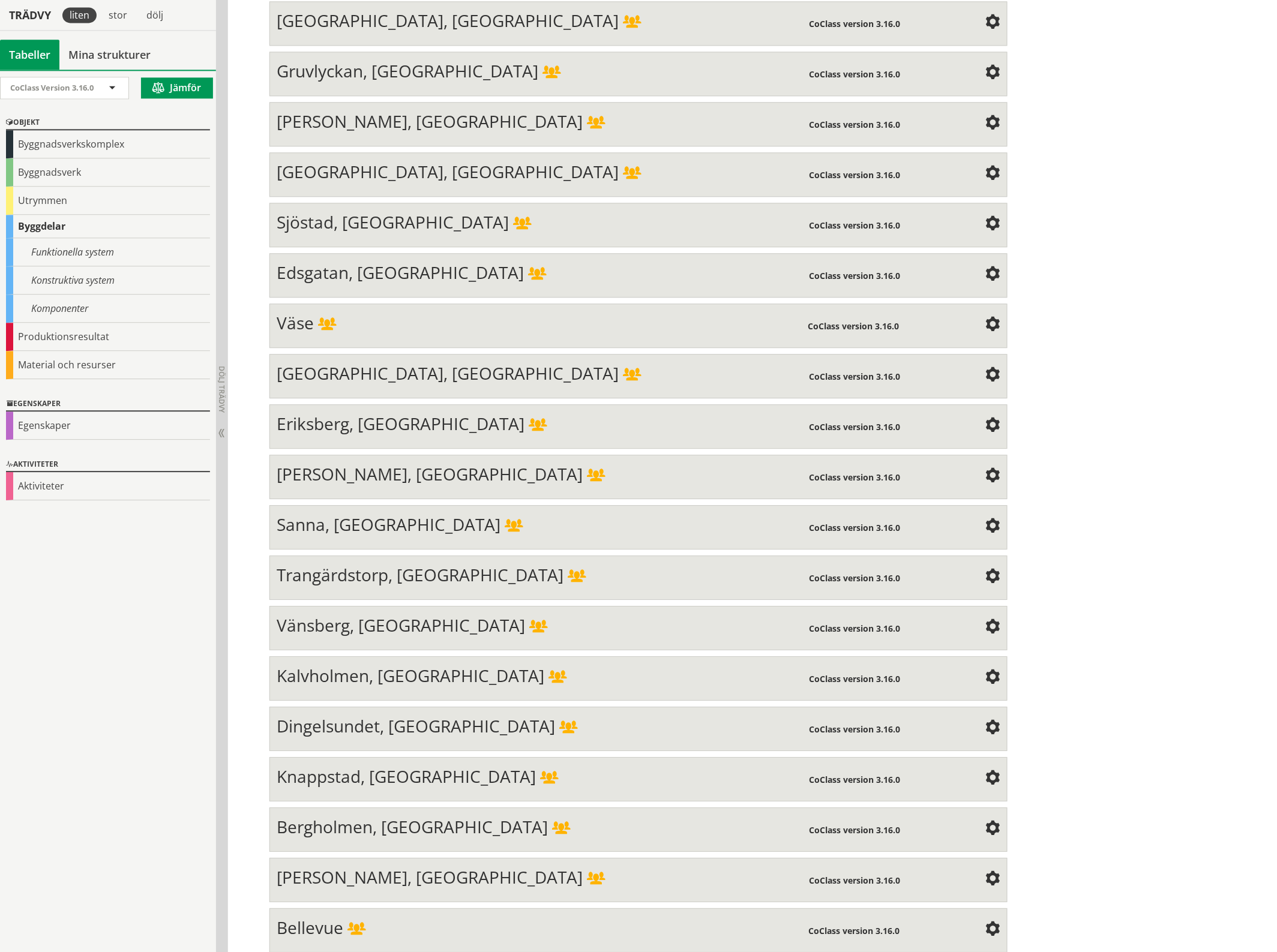
click at [985, 117] on span at bounding box center [992, 123] width 15 height 15
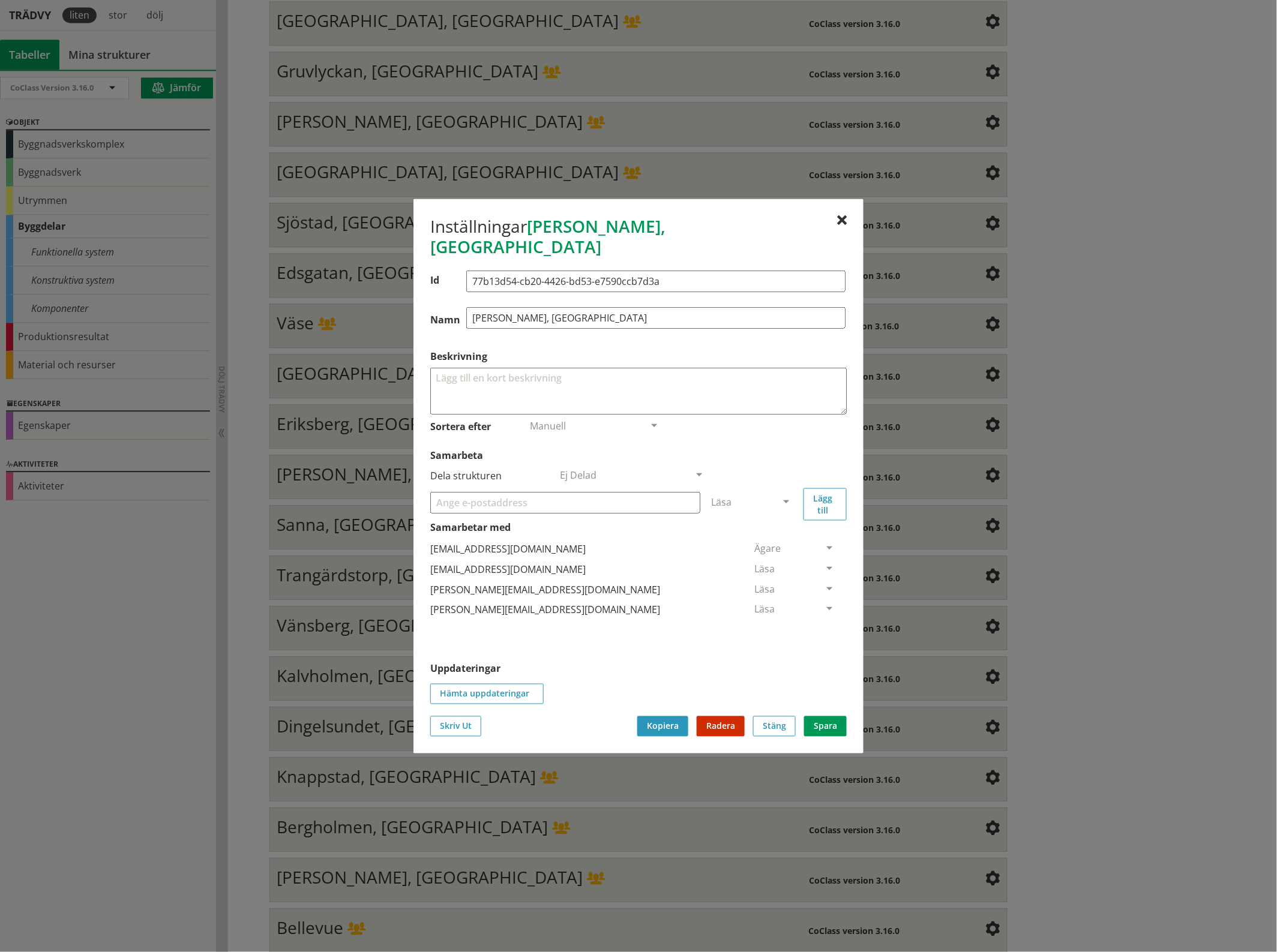
click at [462, 493] on input "Samarbeta" at bounding box center [566, 502] width 270 height 21
paste input "[EMAIL_ADDRESS][DOMAIN_NAME]"
type input "[EMAIL_ADDRESS][DOMAIN_NAME]"
click at [787, 497] on span at bounding box center [785, 502] width 11 height 11
click at [775, 531] on span "Administratör" at bounding box center [742, 538] width 63 height 14
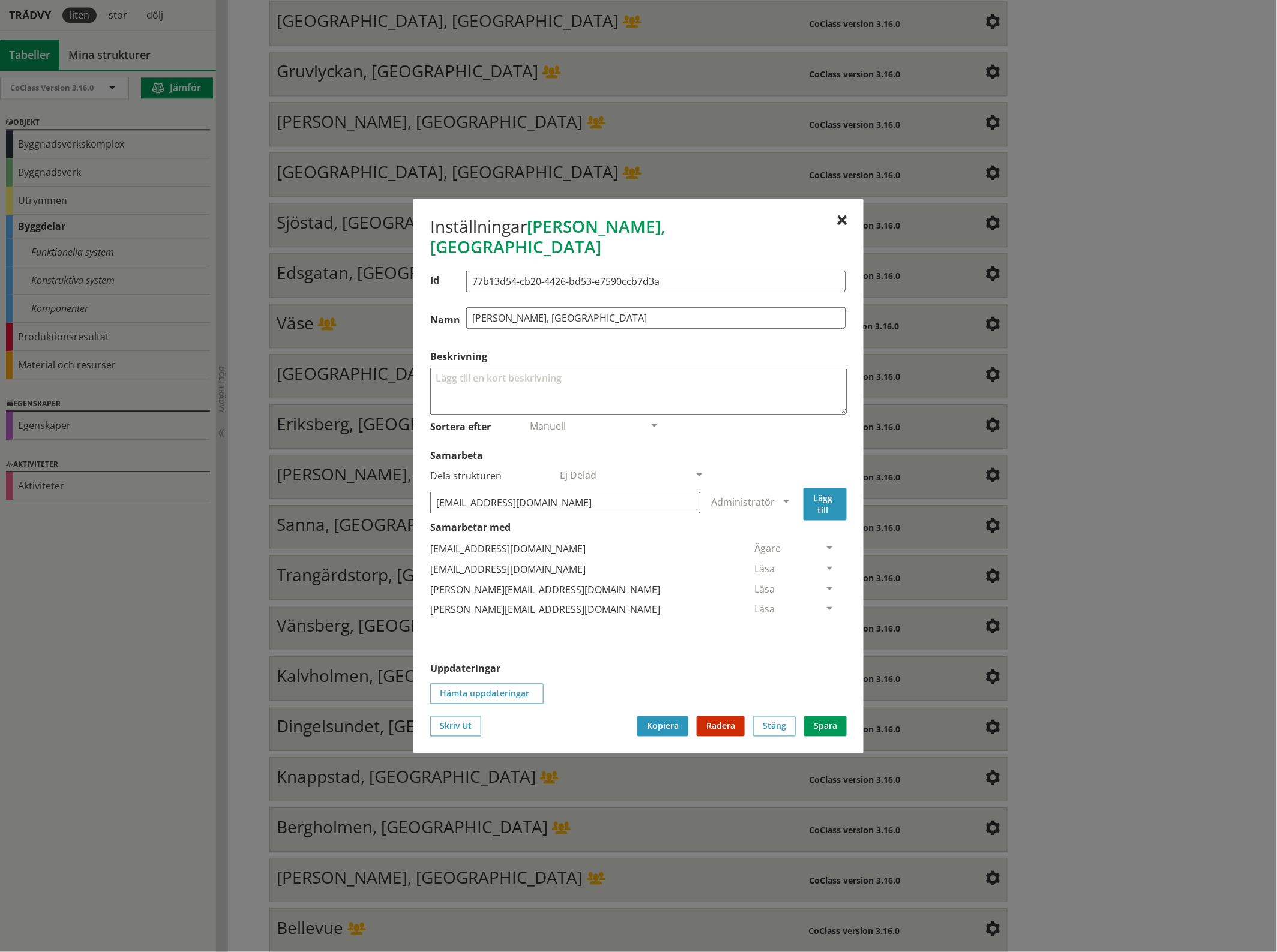
click at [826, 492] on button "Lägg till" at bounding box center [825, 503] width 43 height 32
click at [824, 625] on span at bounding box center [829, 629] width 11 height 11
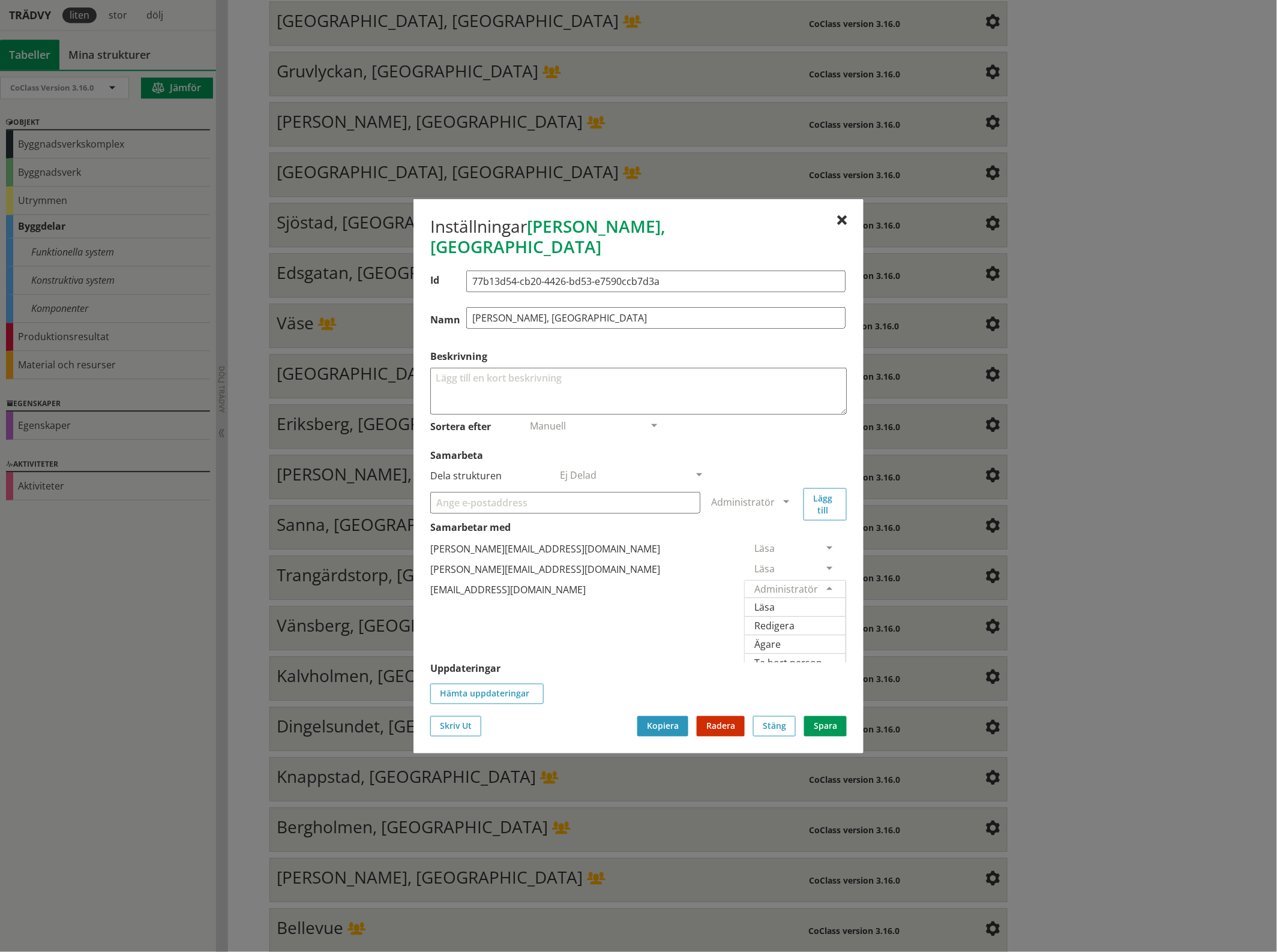
scroll to position [52, 0]
click at [780, 628] on span "Ägare" at bounding box center [767, 634] width 26 height 14
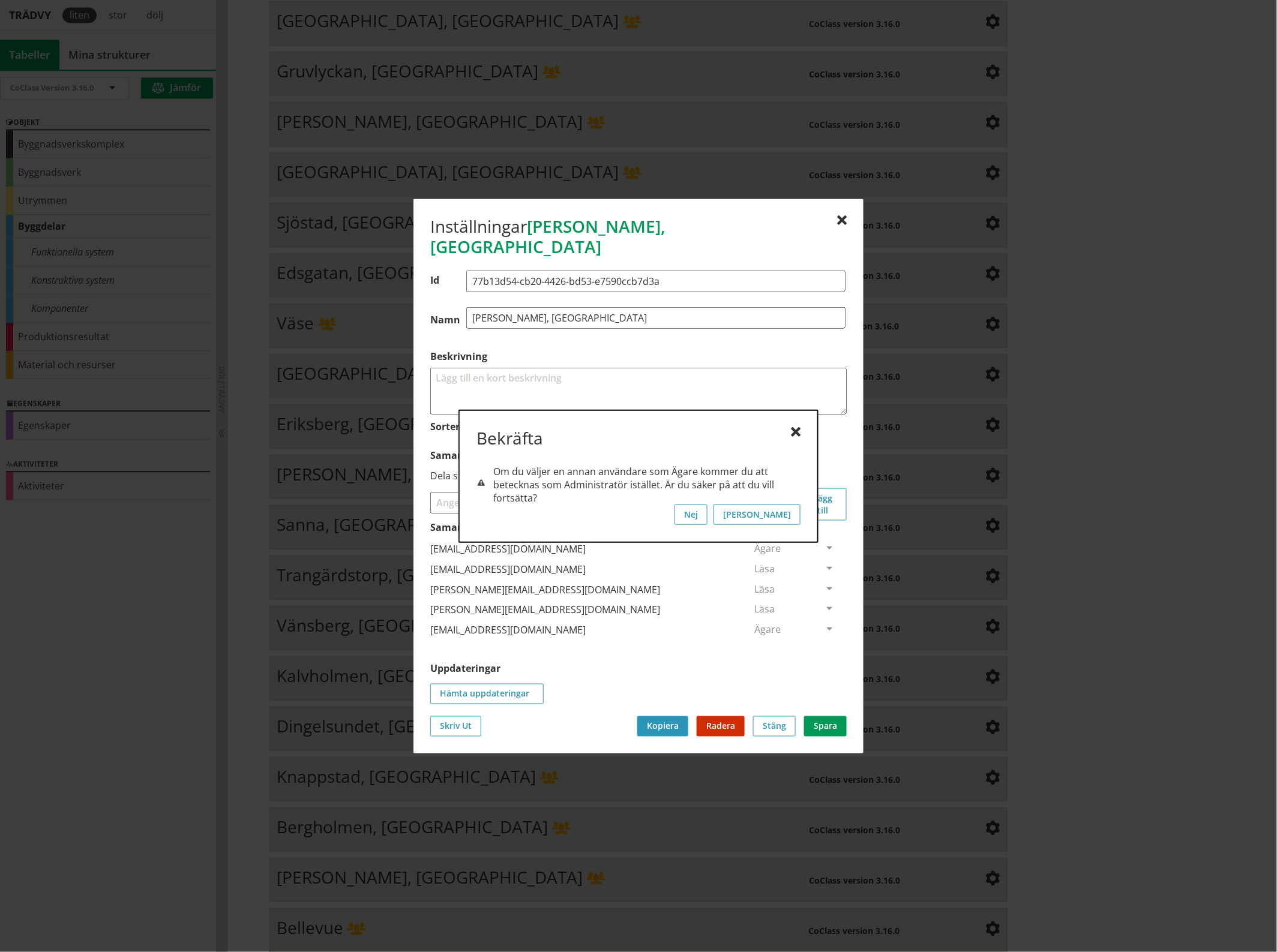
scroll to position [0, 0]
click at [791, 516] on button "[PERSON_NAME]" at bounding box center [757, 514] width 87 height 20
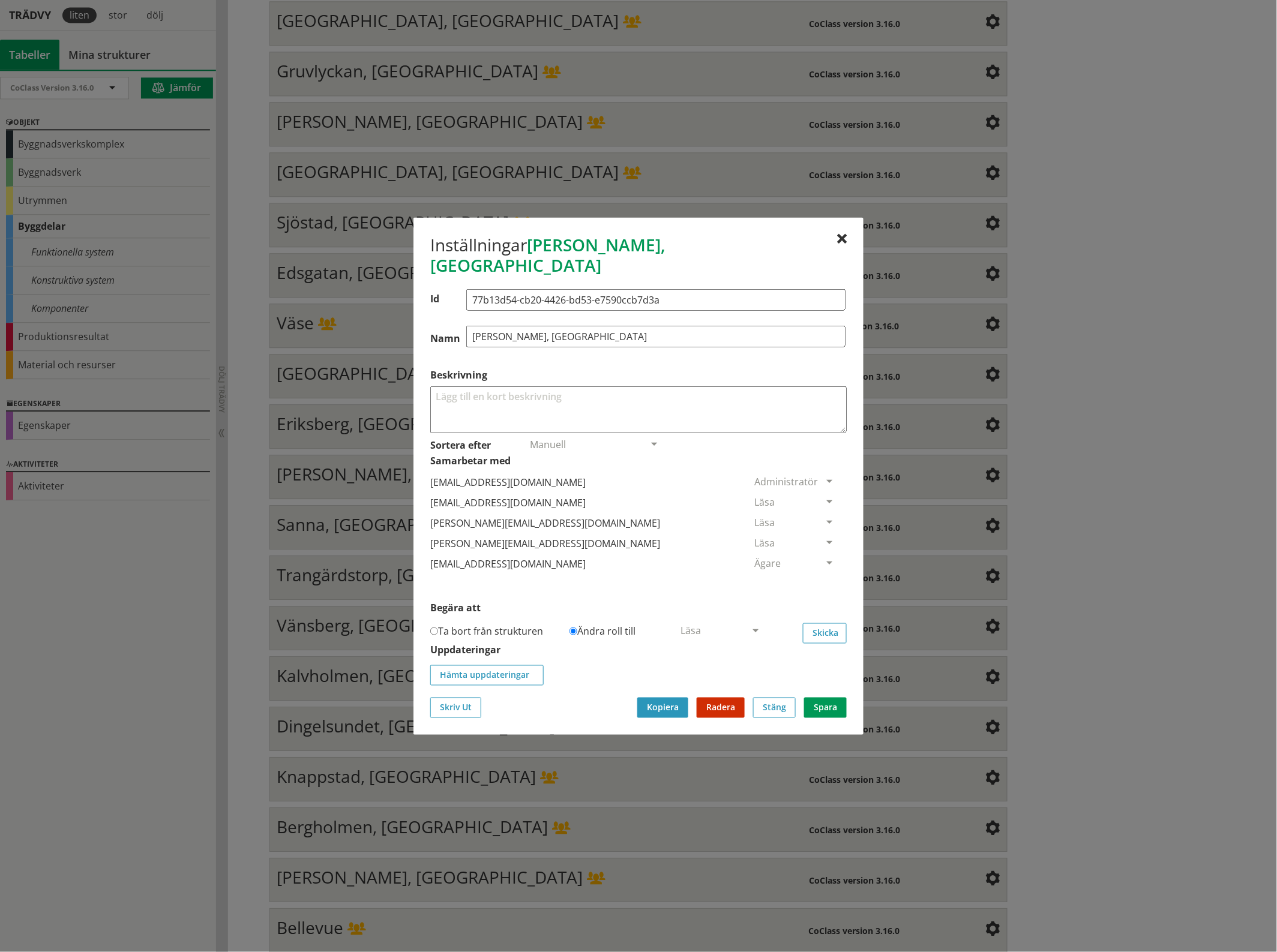
click at [824, 497] on span at bounding box center [829, 502] width 11 height 11
click at [822, 568] on span "Ta bort person" at bounding box center [788, 575] width 68 height 14
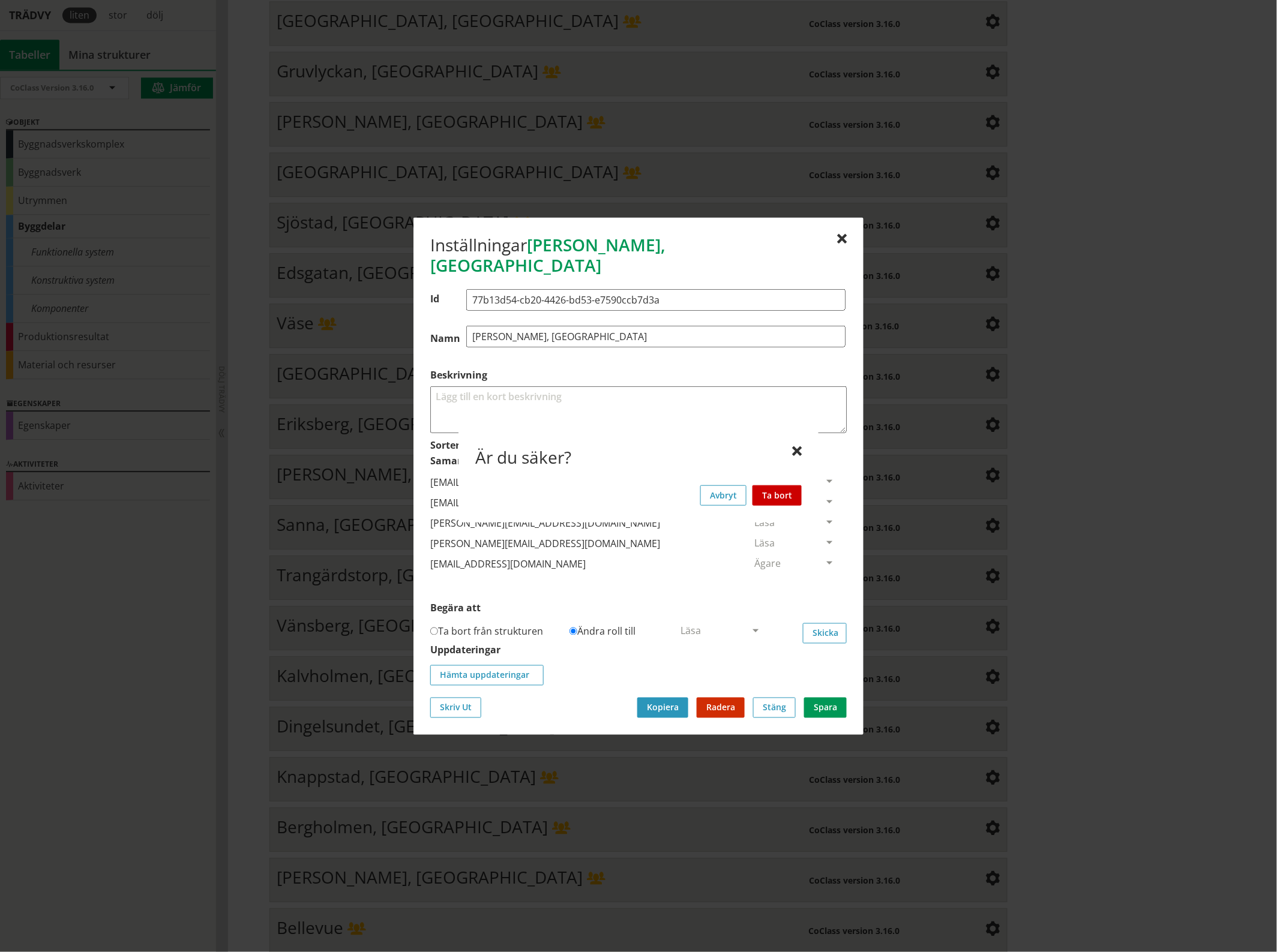
click at [786, 493] on button "Ta bort" at bounding box center [777, 494] width 50 height 20
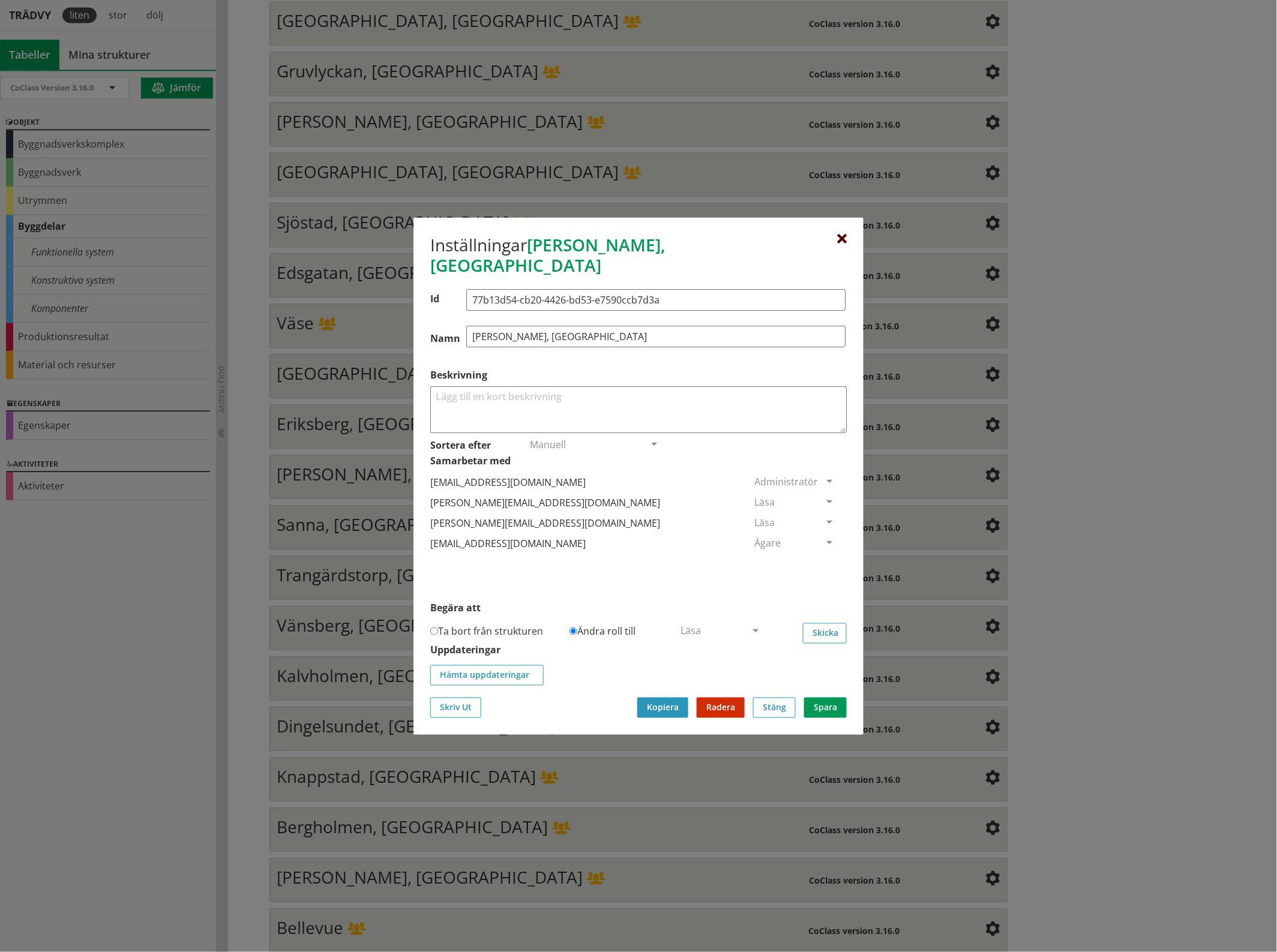
click at [841, 244] on div at bounding box center [842, 239] width 10 height 10
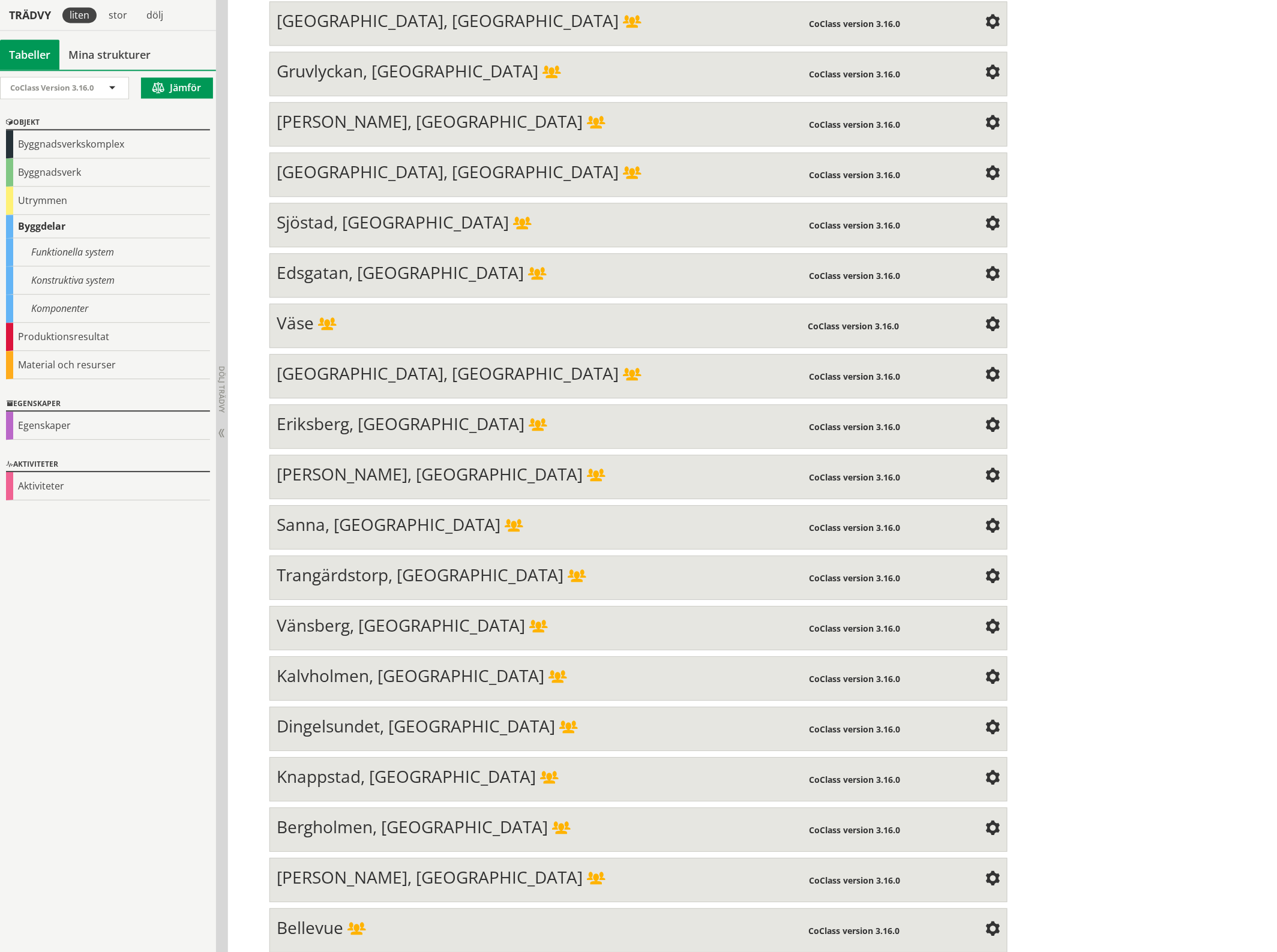
click at [985, 167] on span at bounding box center [992, 174] width 15 height 15
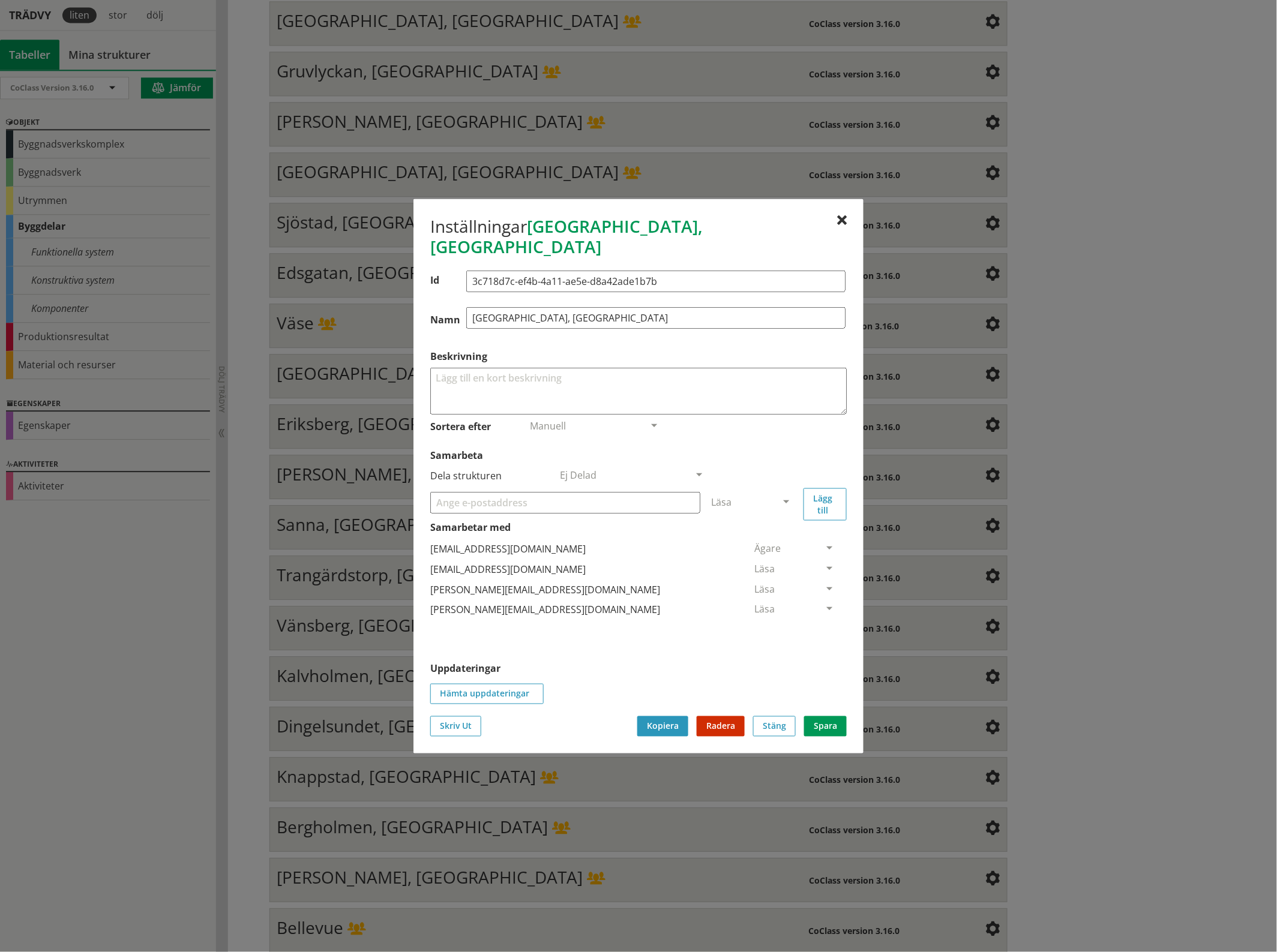
click at [451, 492] on input "Samarbeta" at bounding box center [566, 502] width 270 height 21
paste input "[EMAIL_ADDRESS][DOMAIN_NAME]"
type input "[EMAIL_ADDRESS][DOMAIN_NAME]"
click at [781, 497] on span at bounding box center [785, 502] width 11 height 11
click at [775, 531] on span "Administratör" at bounding box center [742, 538] width 63 height 14
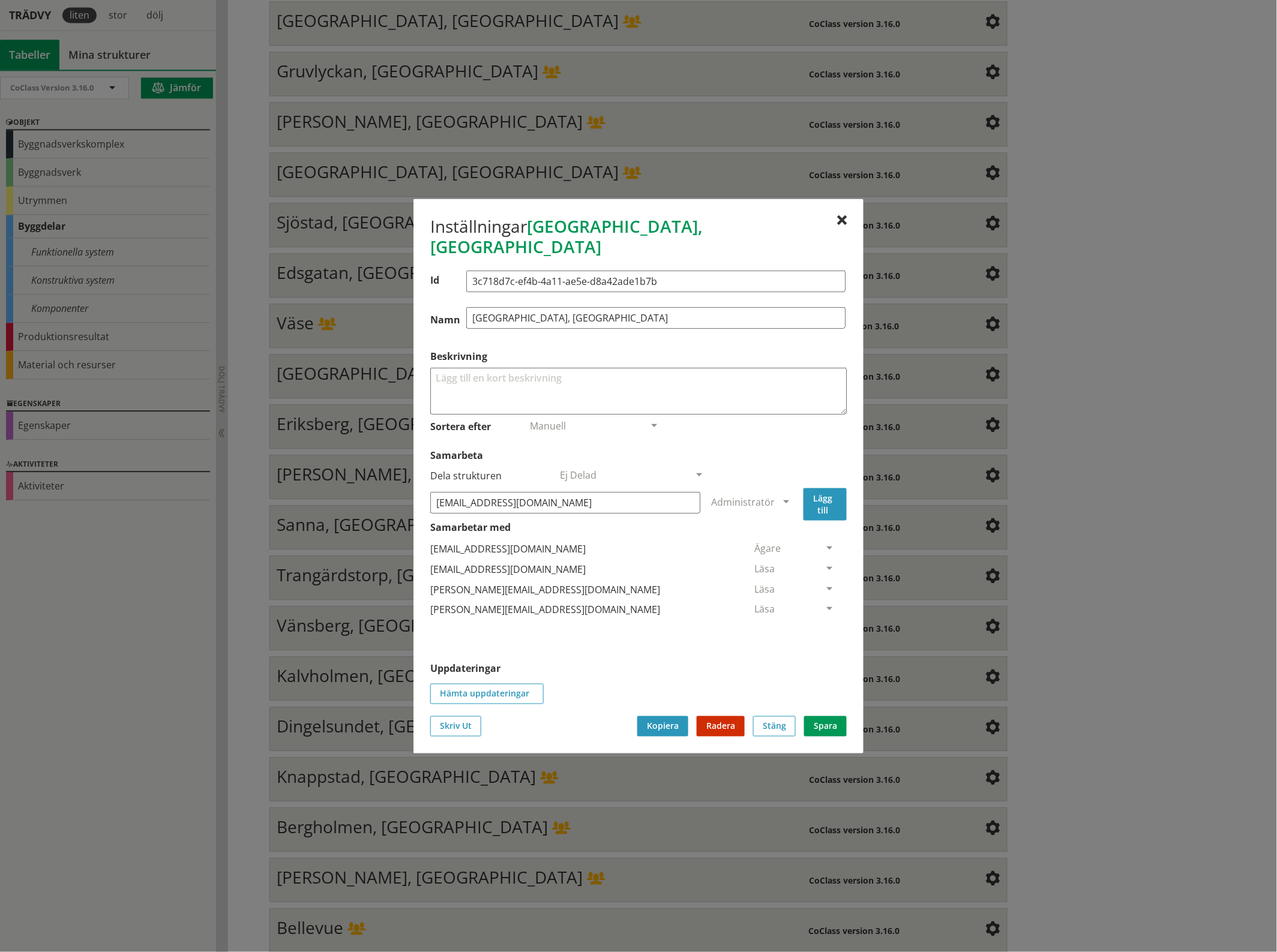
click at [816, 497] on button "Lägg till" at bounding box center [825, 503] width 43 height 32
click at [824, 625] on span at bounding box center [829, 629] width 11 height 11
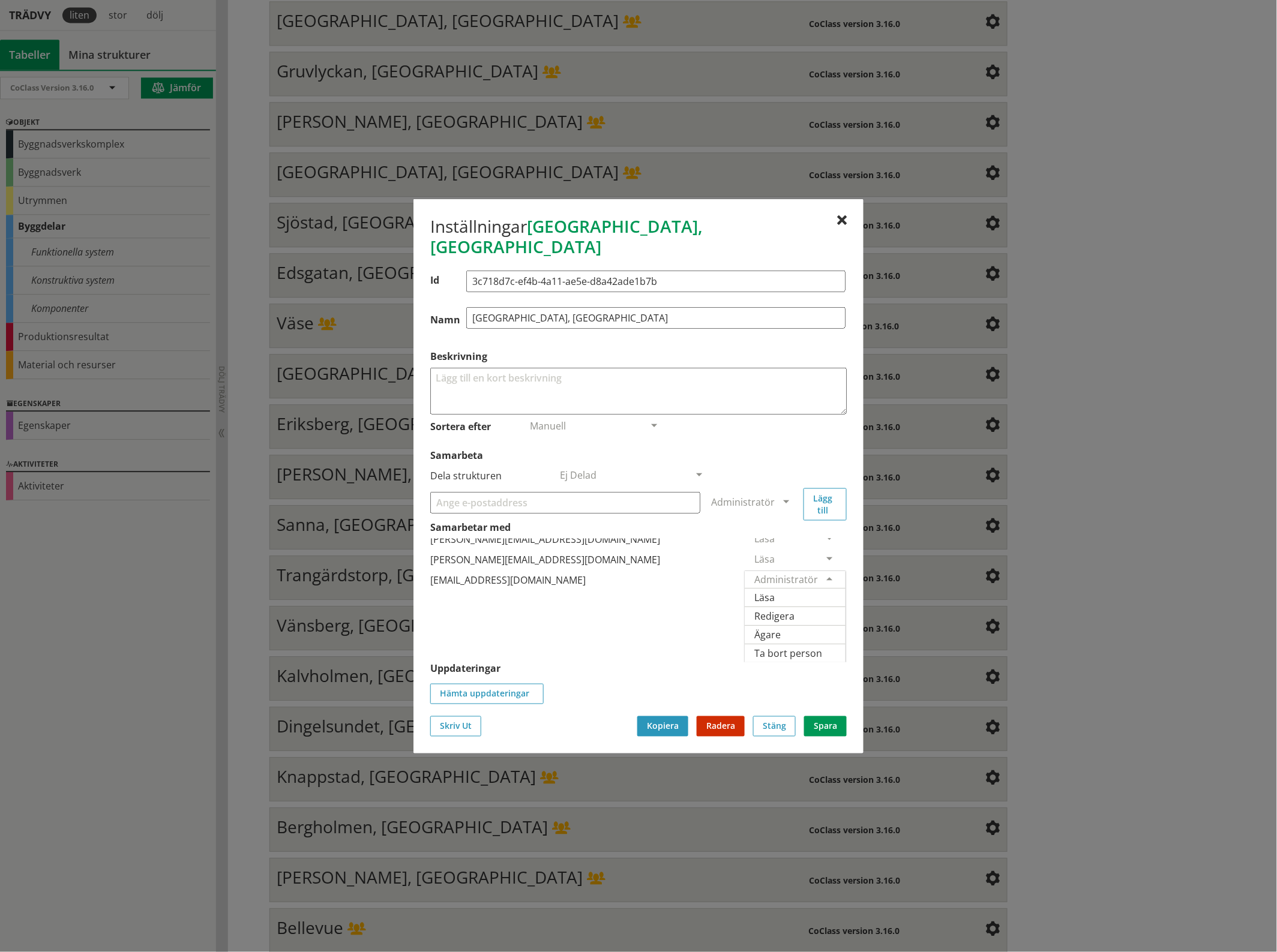
scroll to position [80, 0]
click at [780, 628] on span "Ägare" at bounding box center [767, 634] width 26 height 14
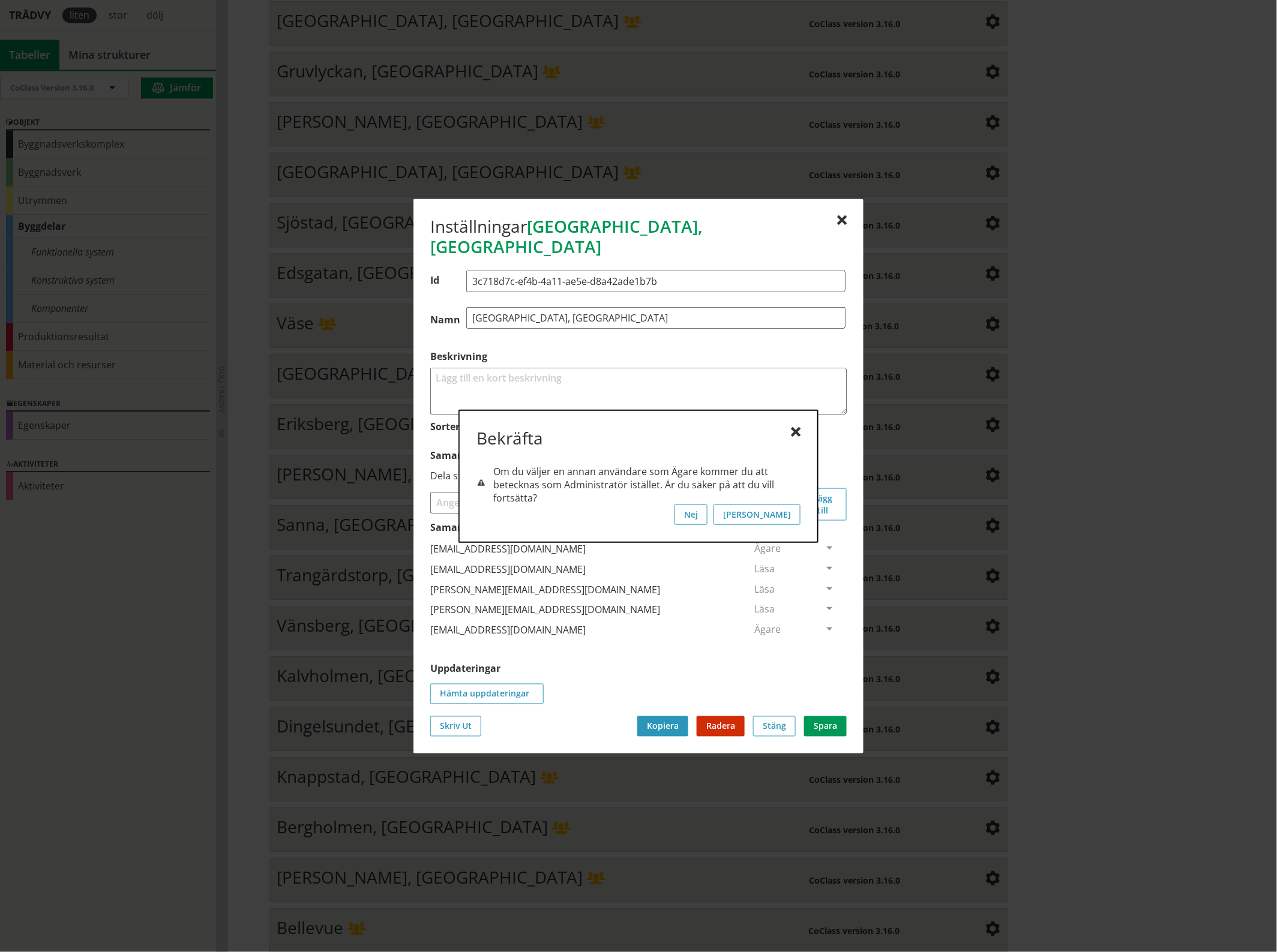
scroll to position [0, 0]
click at [790, 517] on button "[PERSON_NAME]" at bounding box center [757, 514] width 87 height 20
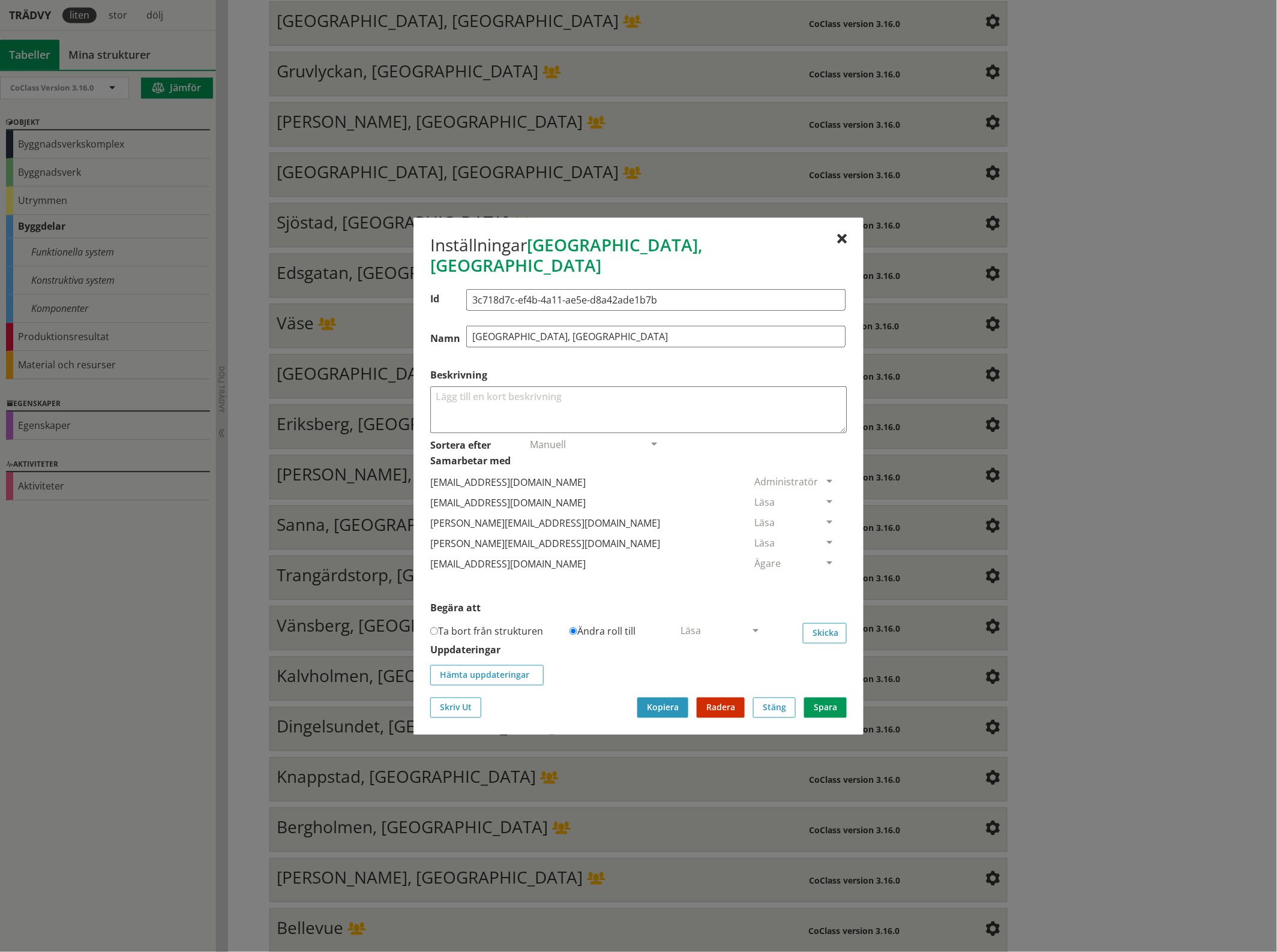
click at [824, 477] on span at bounding box center [829, 482] width 11 height 11
click at [921, 505] on div at bounding box center [638, 476] width 1277 height 952
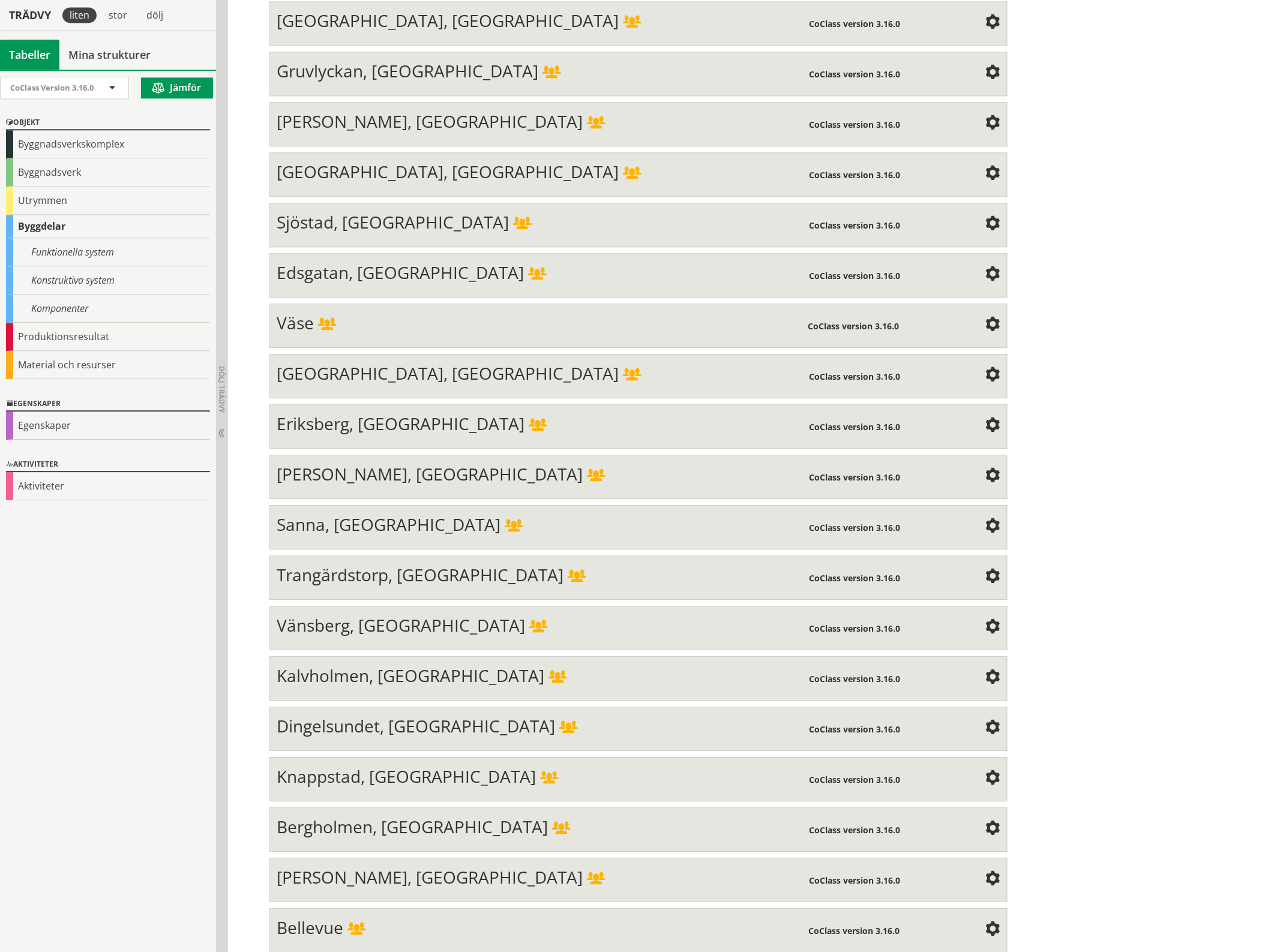
click at [987, 167] on span at bounding box center [992, 174] width 15 height 15
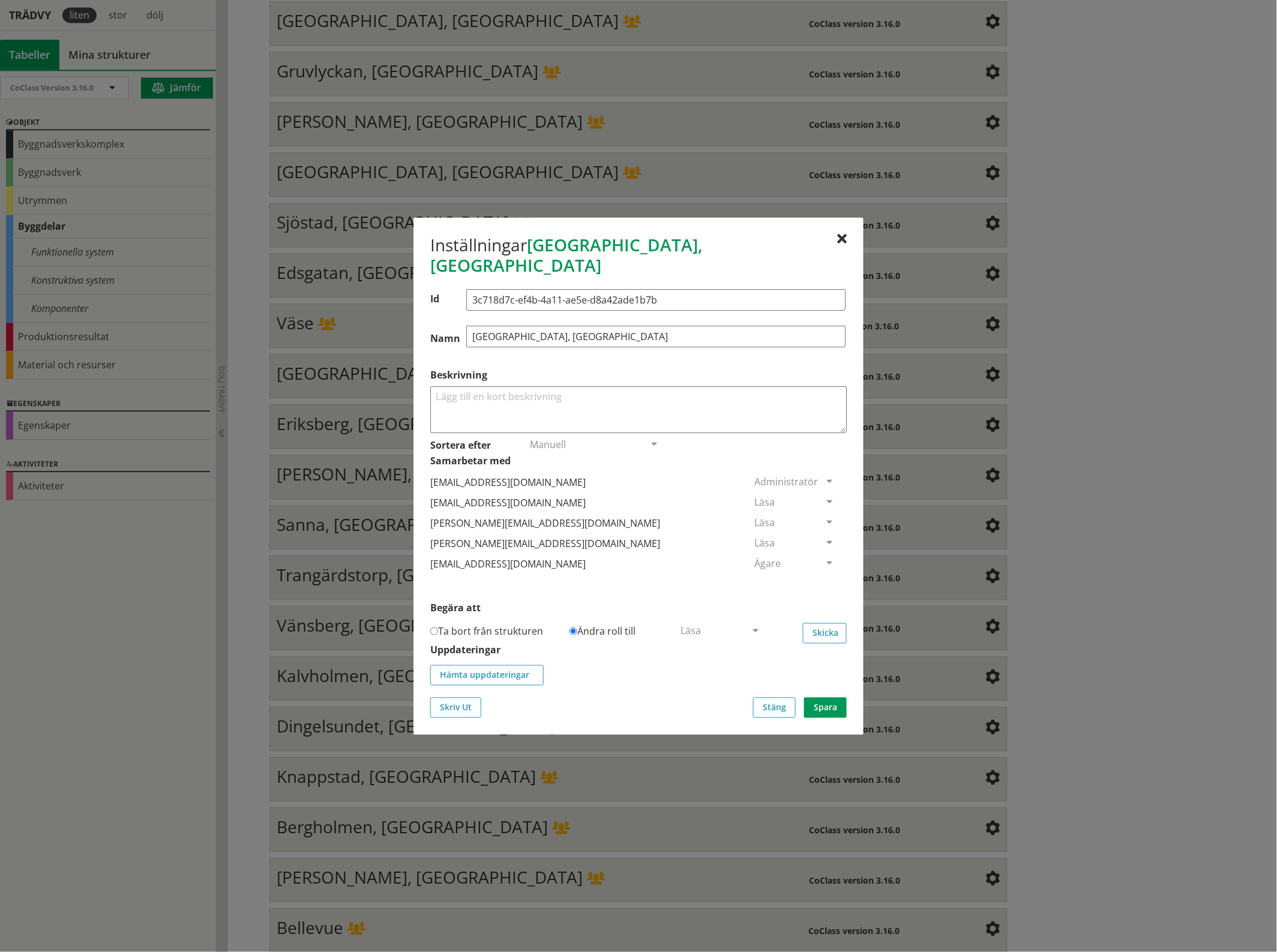
click at [824, 497] on span at bounding box center [829, 502] width 11 height 11
click at [822, 573] on span "Ta bort person" at bounding box center [788, 575] width 68 height 14
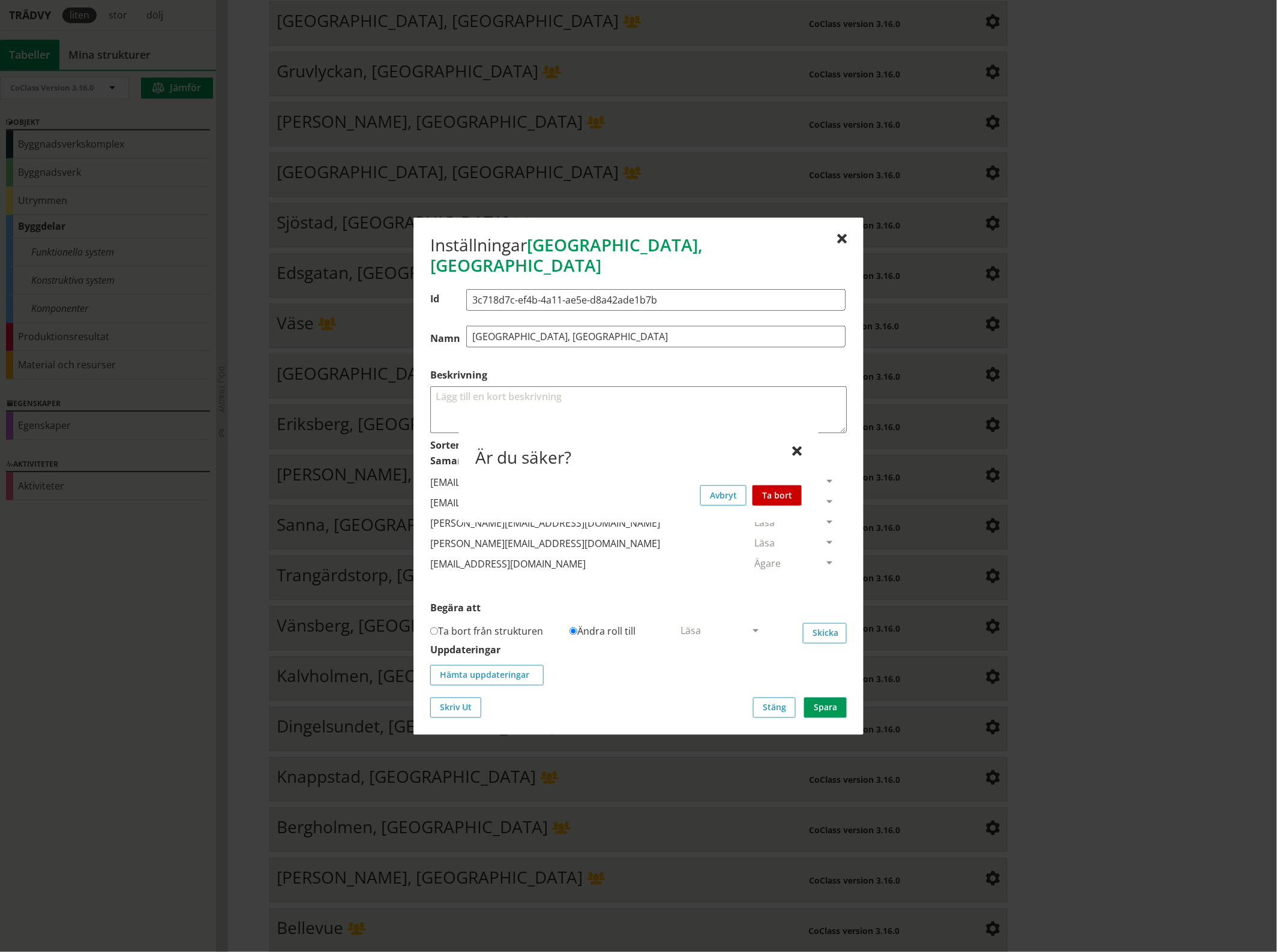
click at [789, 495] on button "Ta bort" at bounding box center [777, 494] width 50 height 20
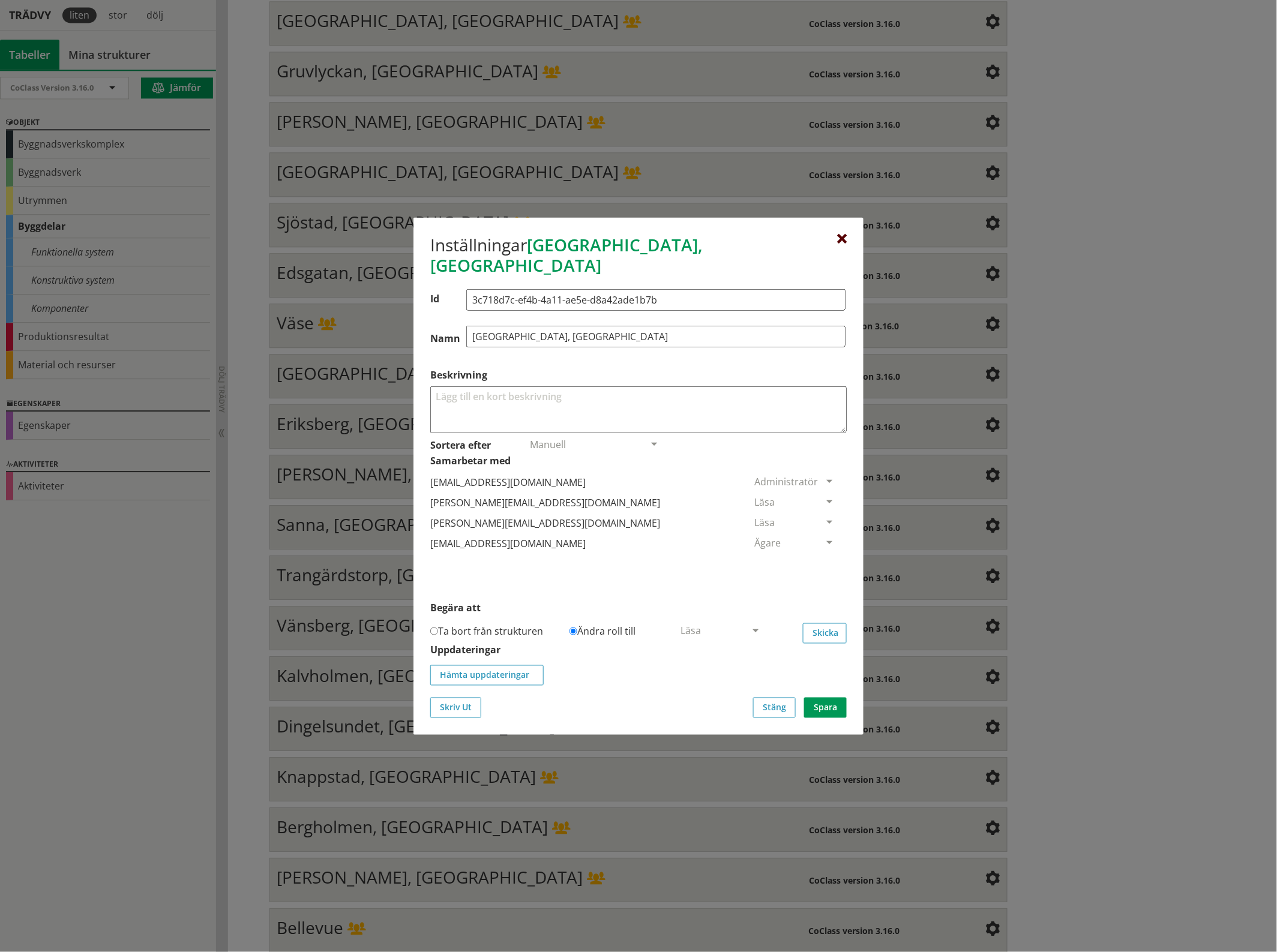
click at [844, 244] on div at bounding box center [842, 239] width 10 height 10
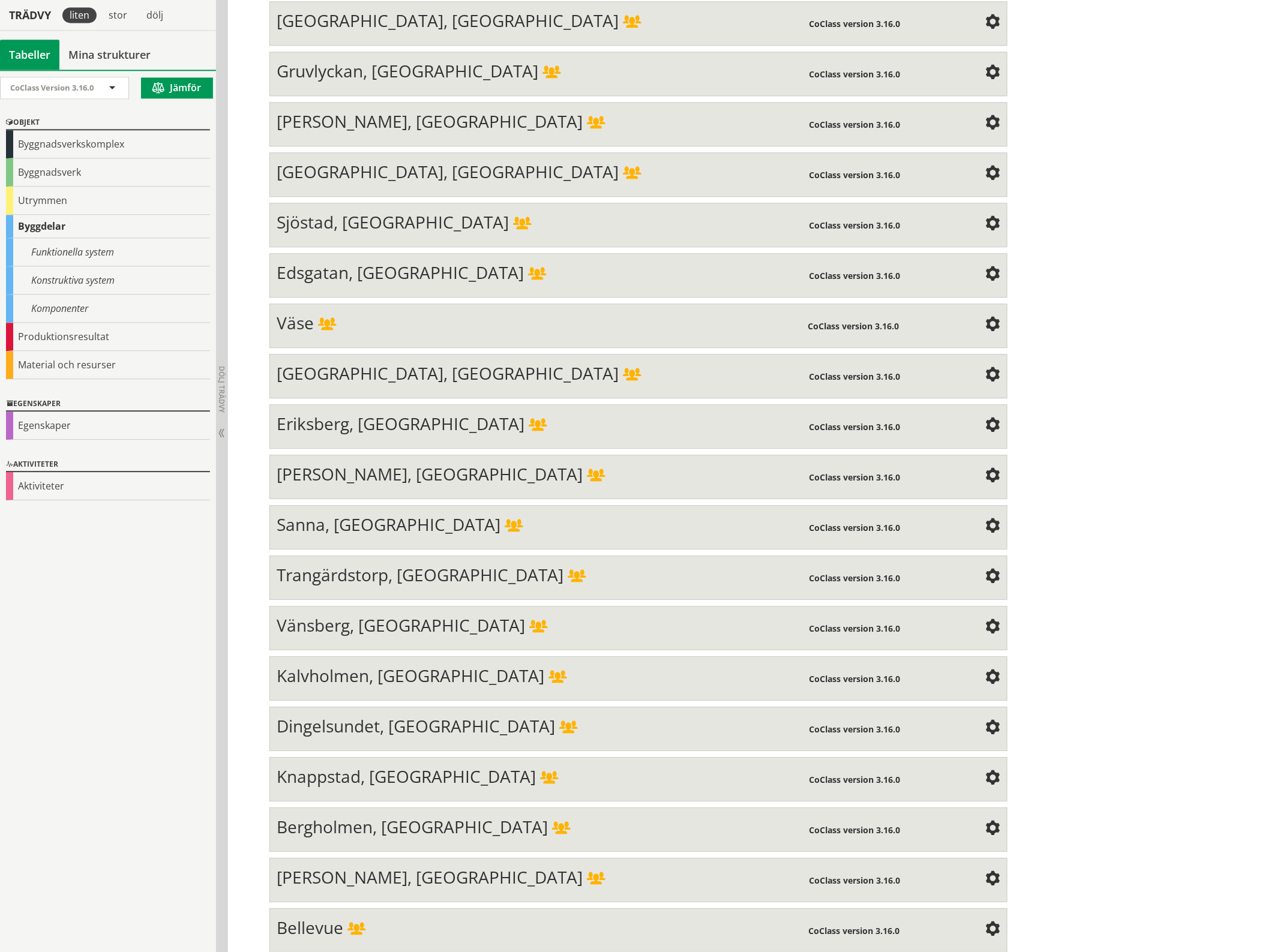
click at [987, 217] on span at bounding box center [992, 223] width 15 height 15
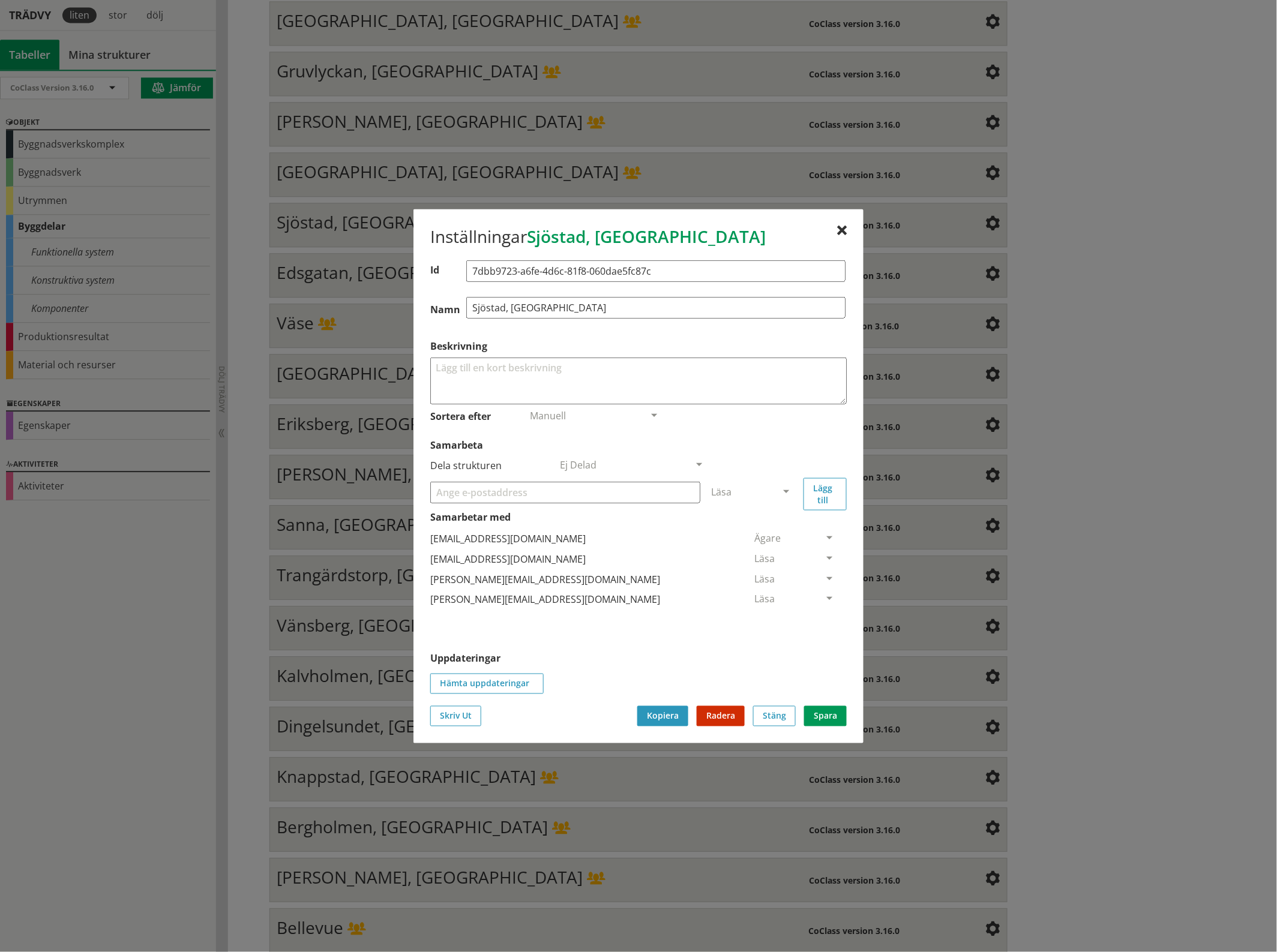
click at [514, 496] on input "Samarbeta" at bounding box center [566, 492] width 270 height 21
paste input "[EMAIL_ADDRESS][DOMAIN_NAME]"
type input "[EMAIL_ADDRESS][DOMAIN_NAME]"
click at [787, 487] on span at bounding box center [785, 492] width 11 height 11
click at [775, 525] on span "Administratör" at bounding box center [742, 527] width 63 height 14
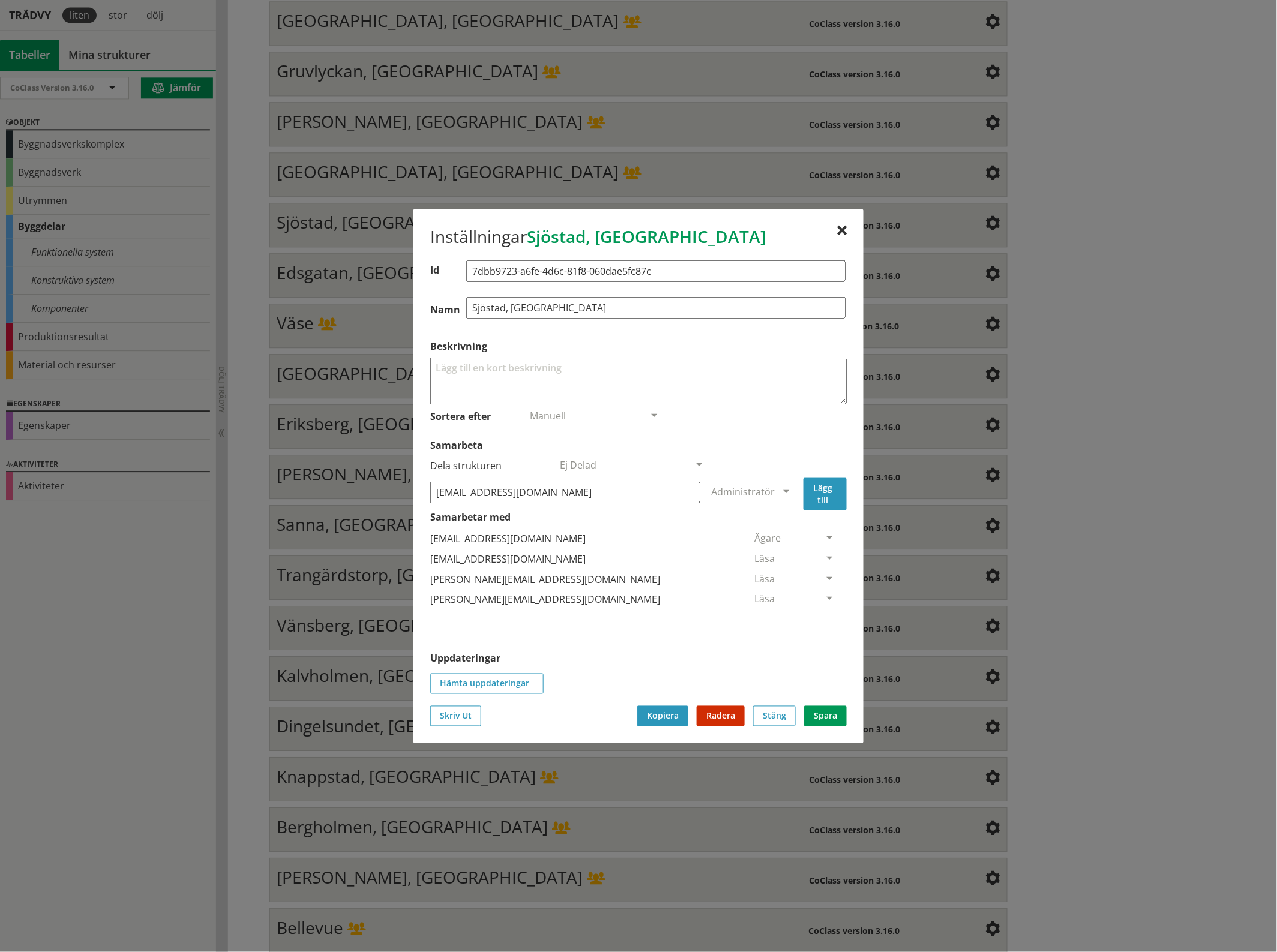
click at [822, 488] on button "Lägg till" at bounding box center [825, 493] width 43 height 32
click at [824, 618] on span at bounding box center [829, 620] width 11 height 11
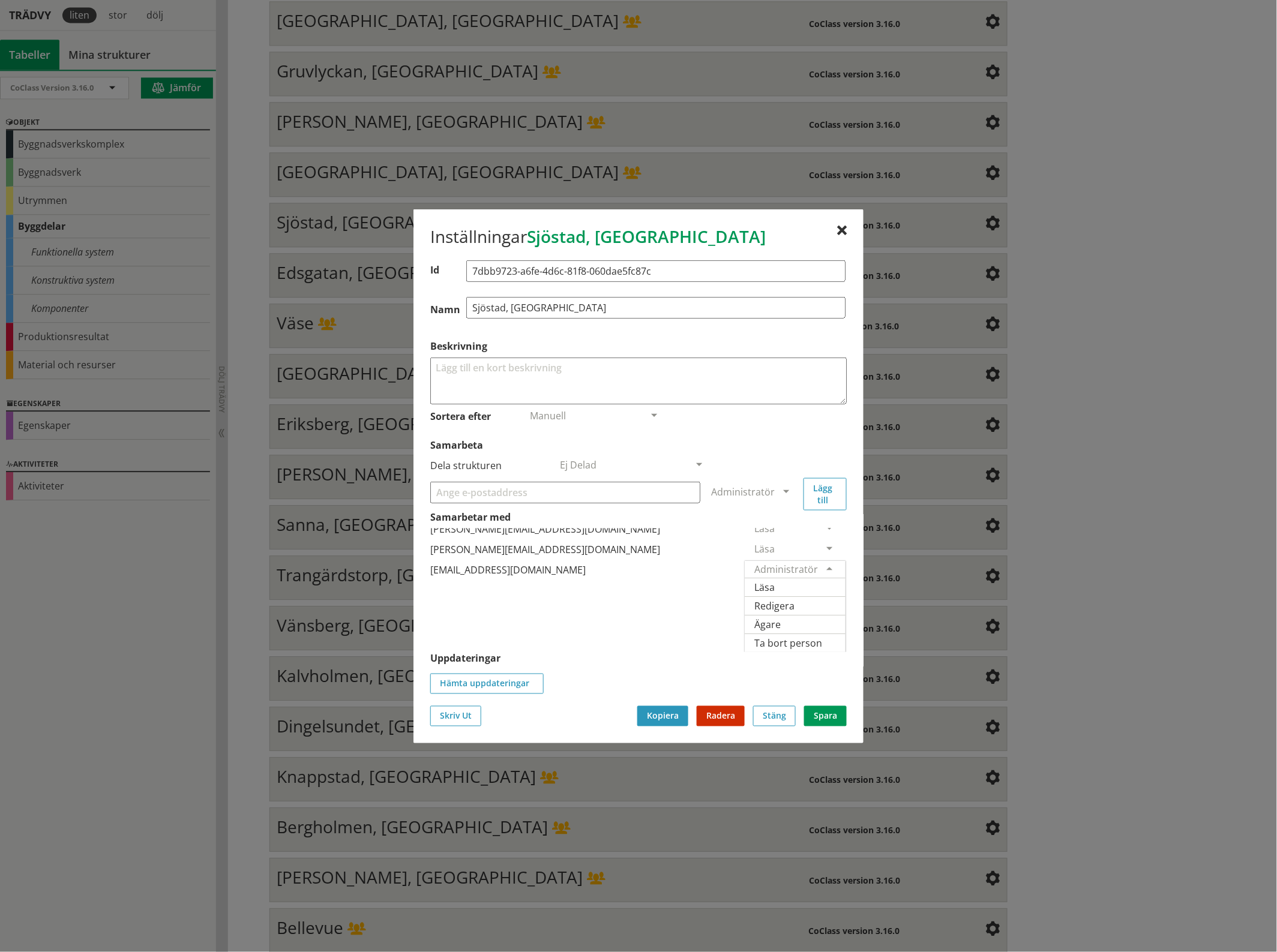
scroll to position [85, 0]
click at [780, 617] on span "Ägare" at bounding box center [767, 624] width 26 height 14
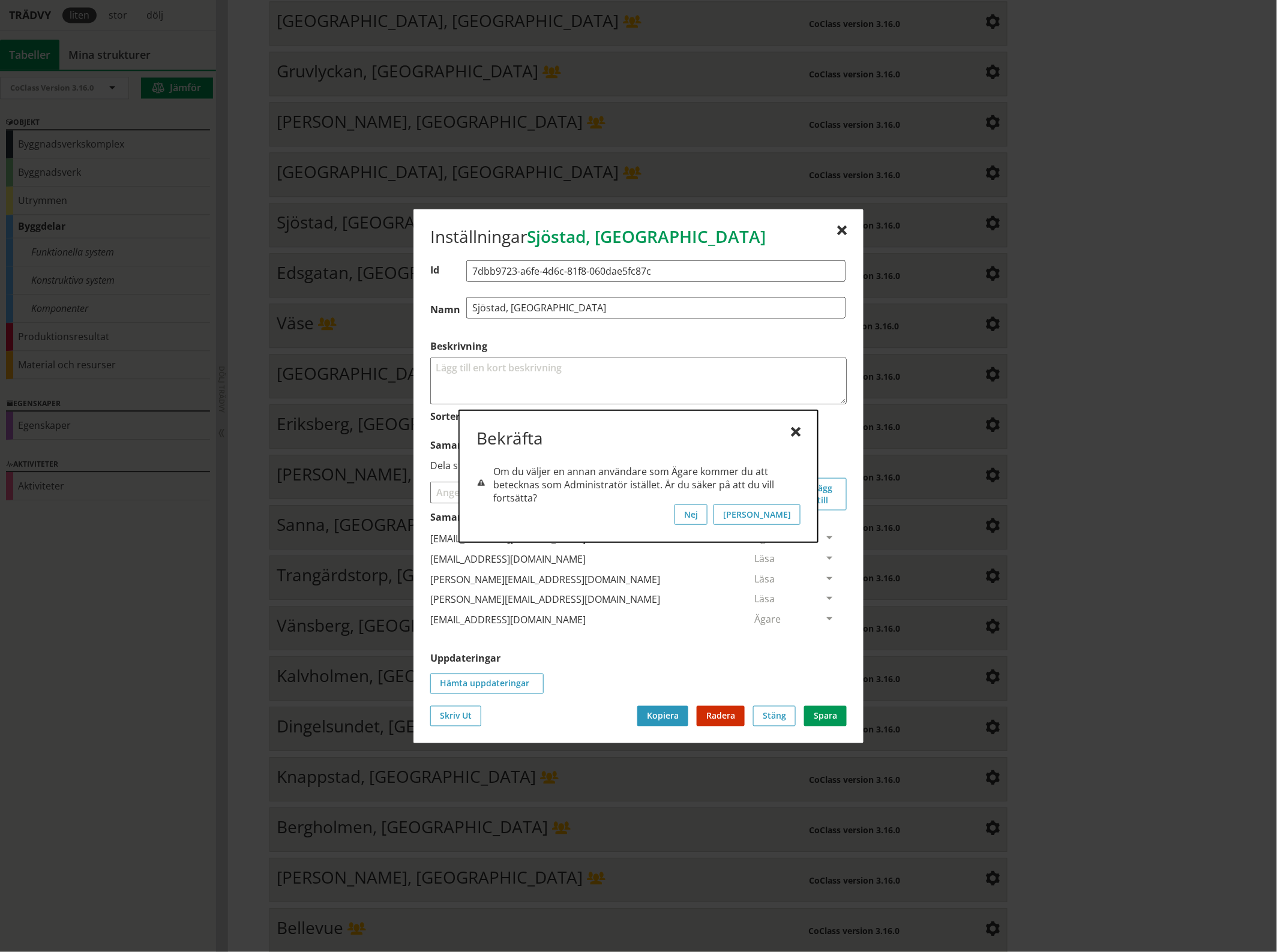
scroll to position [0, 0]
click at [789, 514] on button "[PERSON_NAME]" at bounding box center [757, 514] width 87 height 20
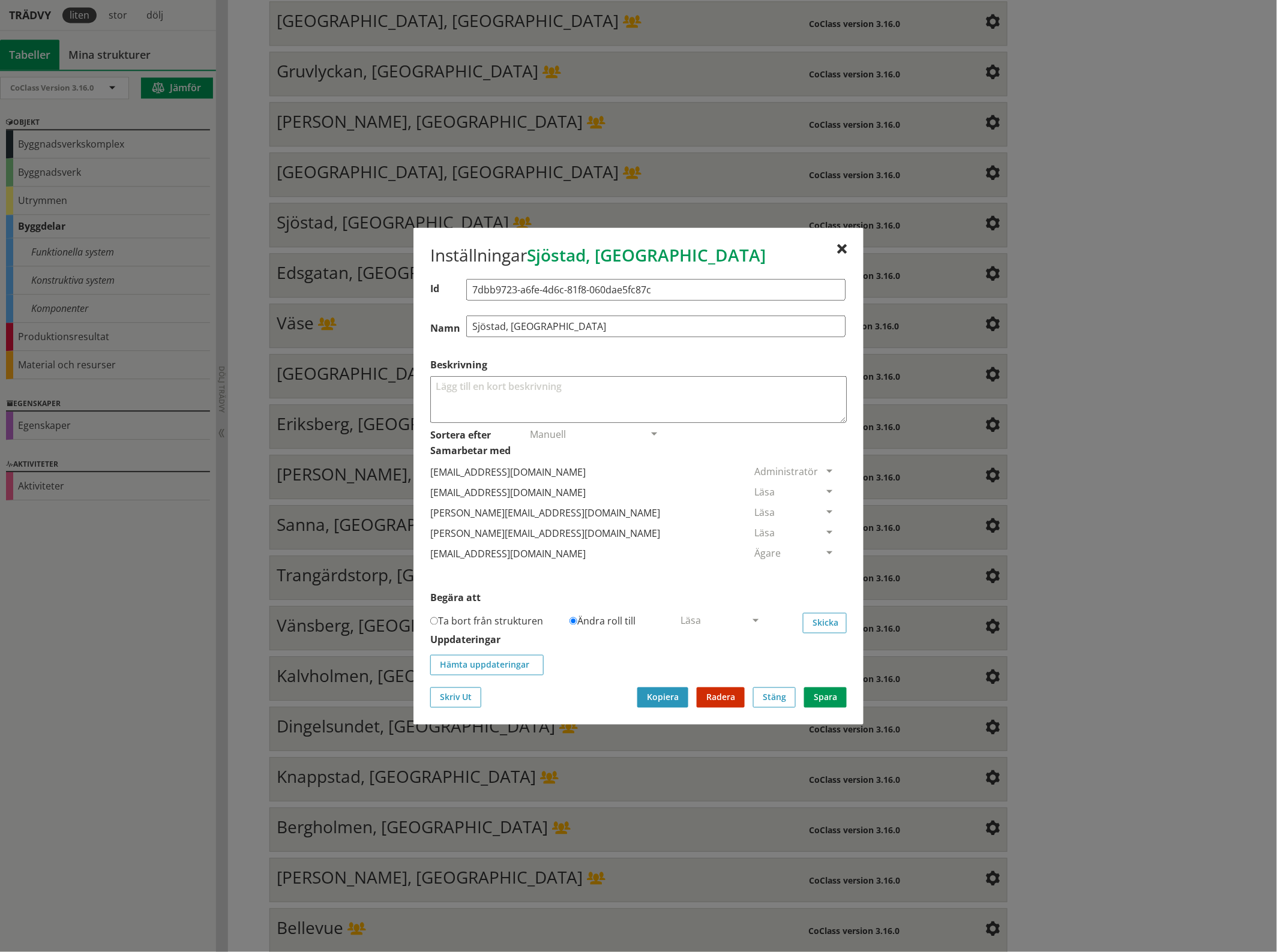
click at [824, 487] on span at bounding box center [829, 492] width 11 height 11
click at [822, 569] on span "Ta bort person" at bounding box center [788, 565] width 68 height 14
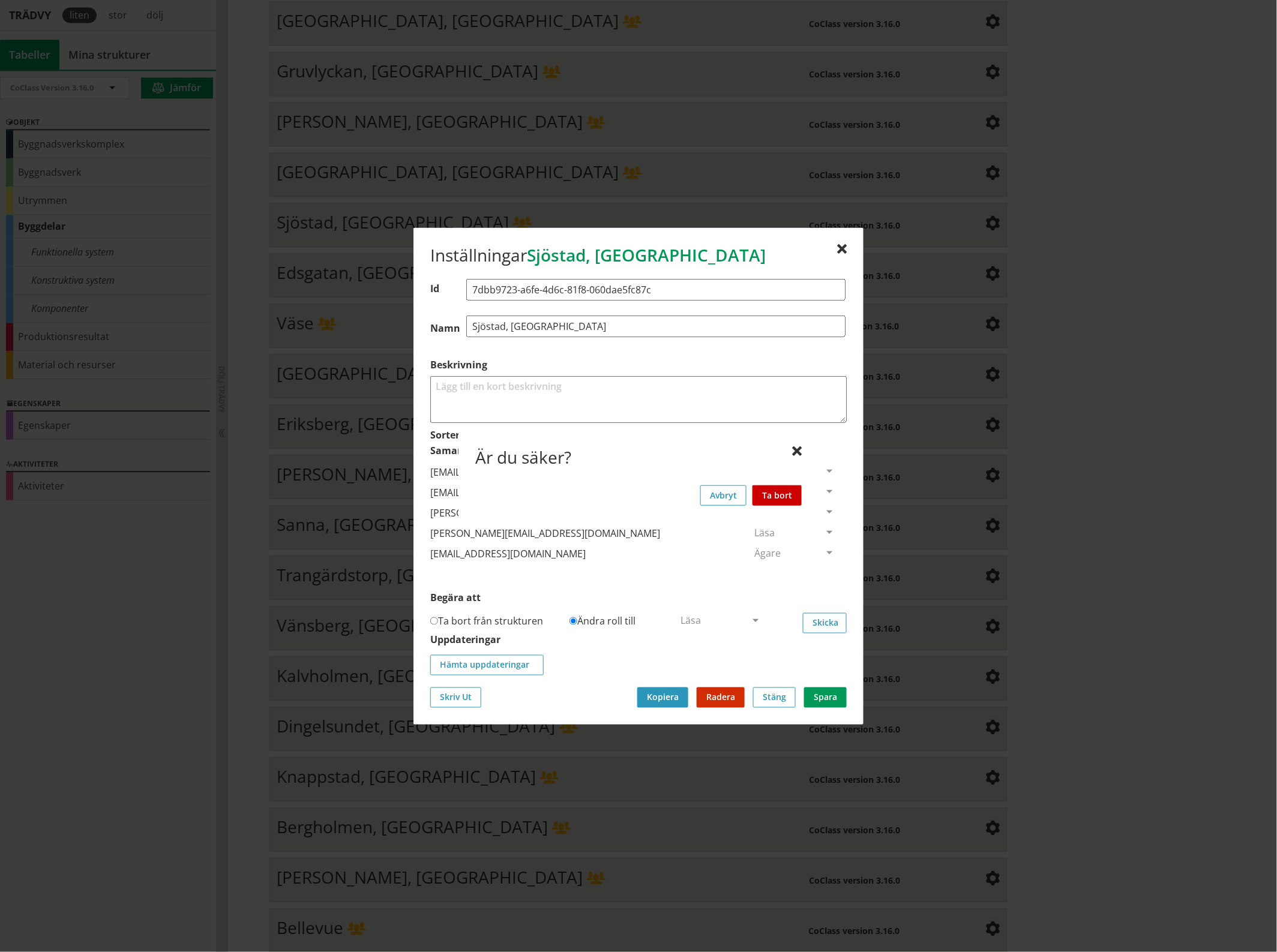
click at [792, 489] on button "Ta bort" at bounding box center [777, 494] width 50 height 20
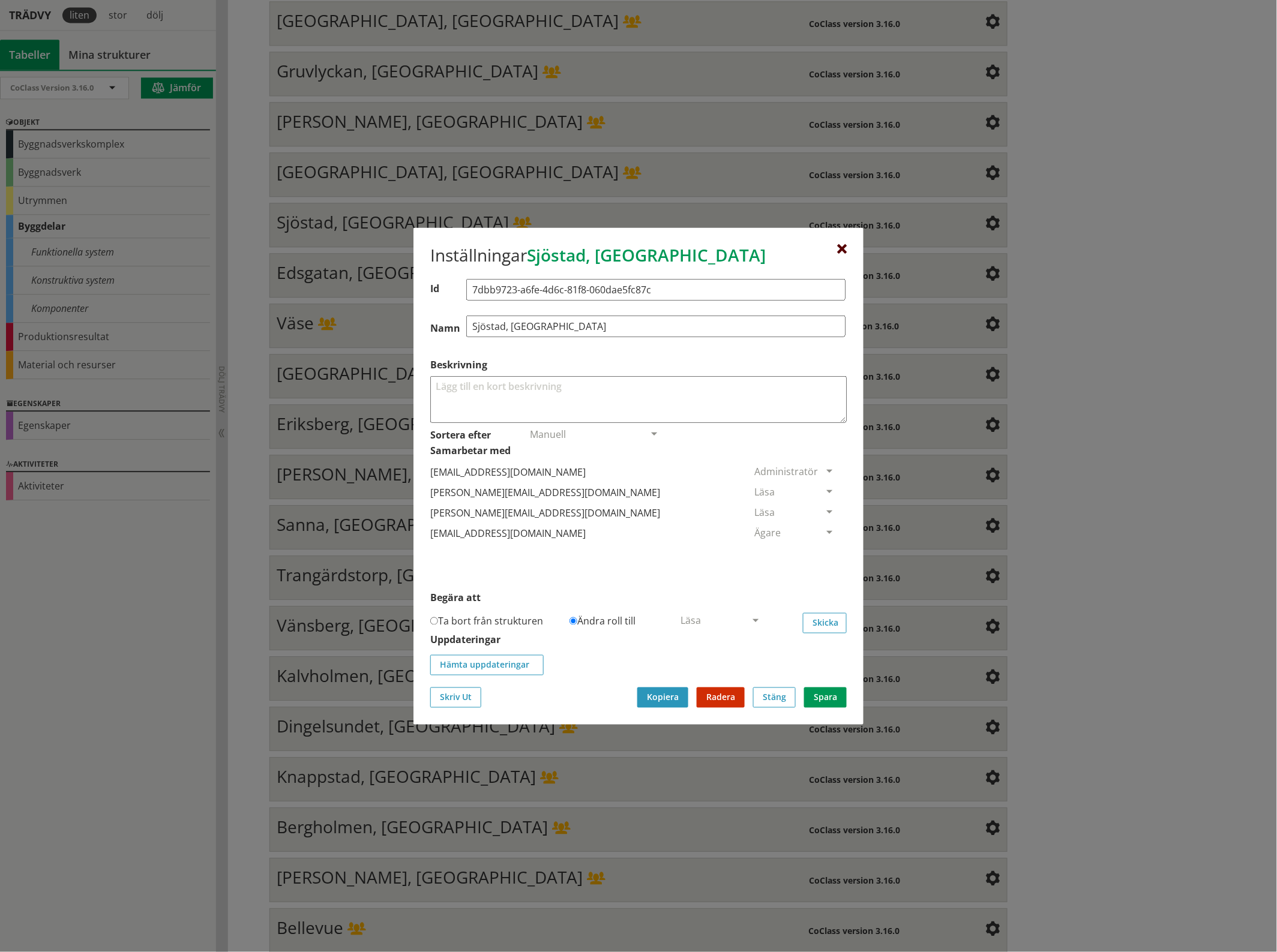
click at [844, 244] on div at bounding box center [842, 249] width 10 height 10
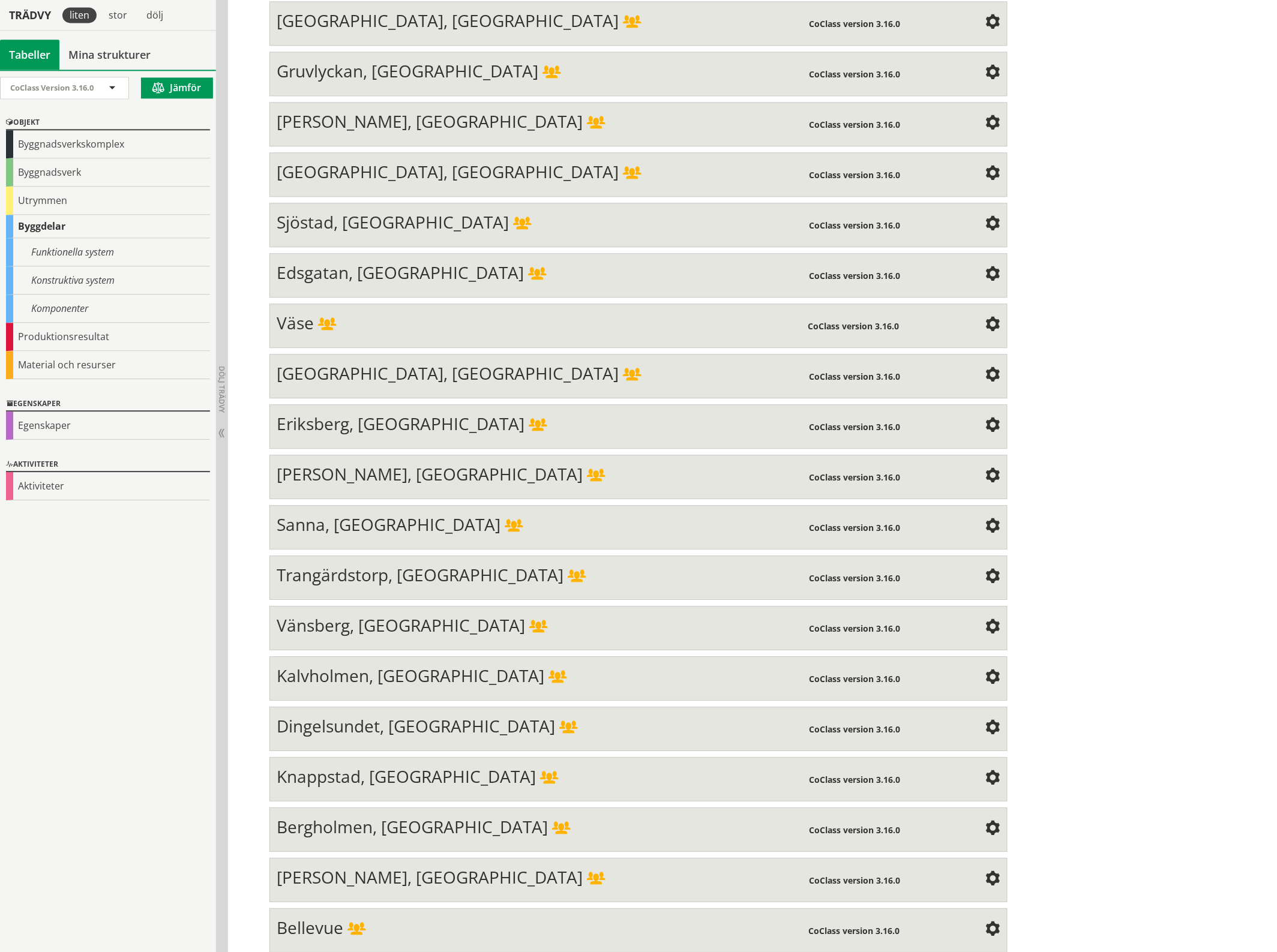
click at [988, 267] on span at bounding box center [992, 274] width 15 height 15
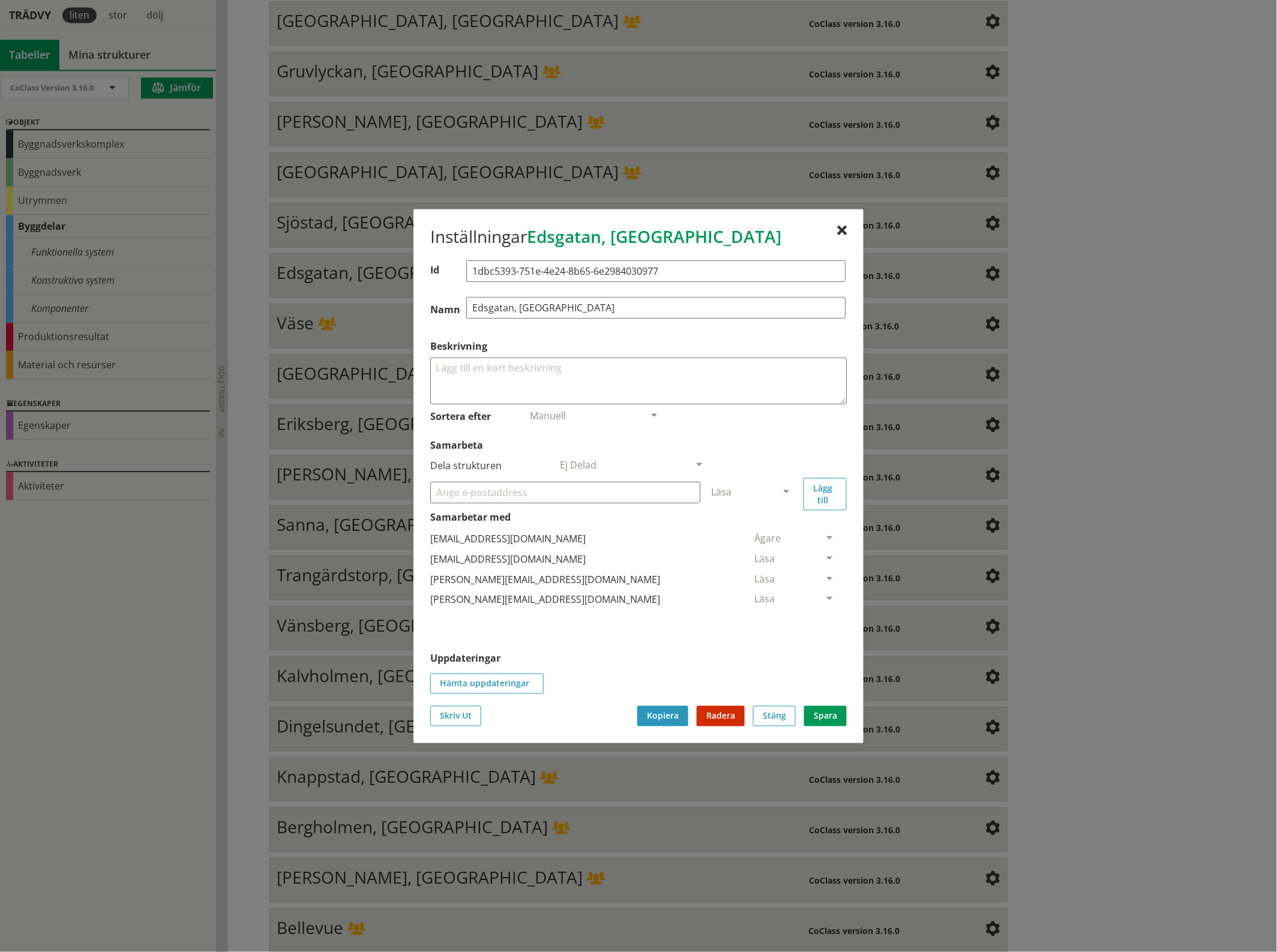
click at [477, 494] on input "Samarbeta" at bounding box center [566, 492] width 270 height 21
paste input "[EMAIL_ADDRESS][DOMAIN_NAME]"
type input "[EMAIL_ADDRESS][DOMAIN_NAME]"
click at [786, 490] on span at bounding box center [785, 492] width 11 height 11
click at [775, 523] on span "Administratör" at bounding box center [742, 527] width 63 height 14
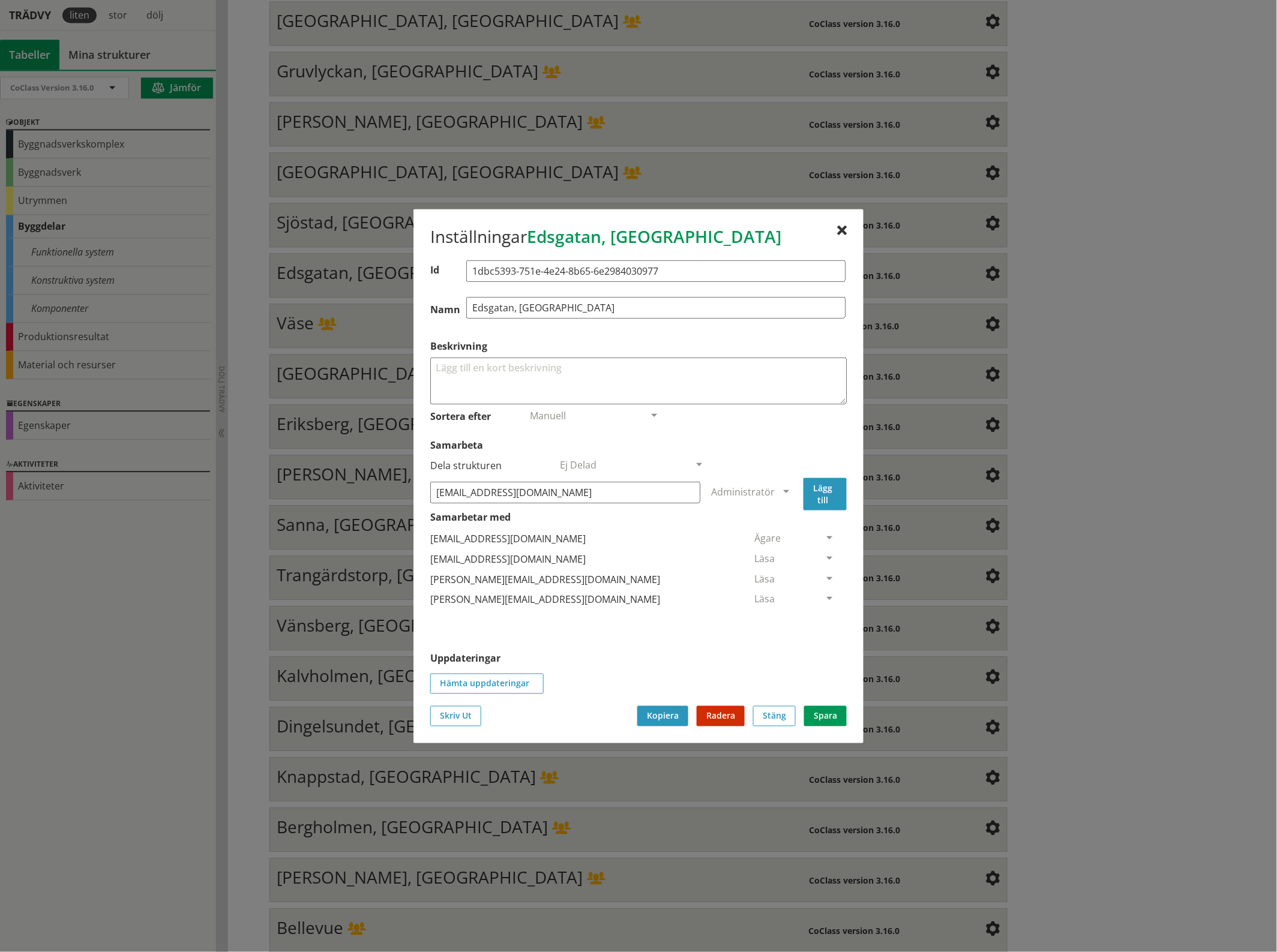
click at [827, 497] on button "Lägg till" at bounding box center [825, 493] width 43 height 32
click at [824, 615] on span at bounding box center [829, 620] width 11 height 11
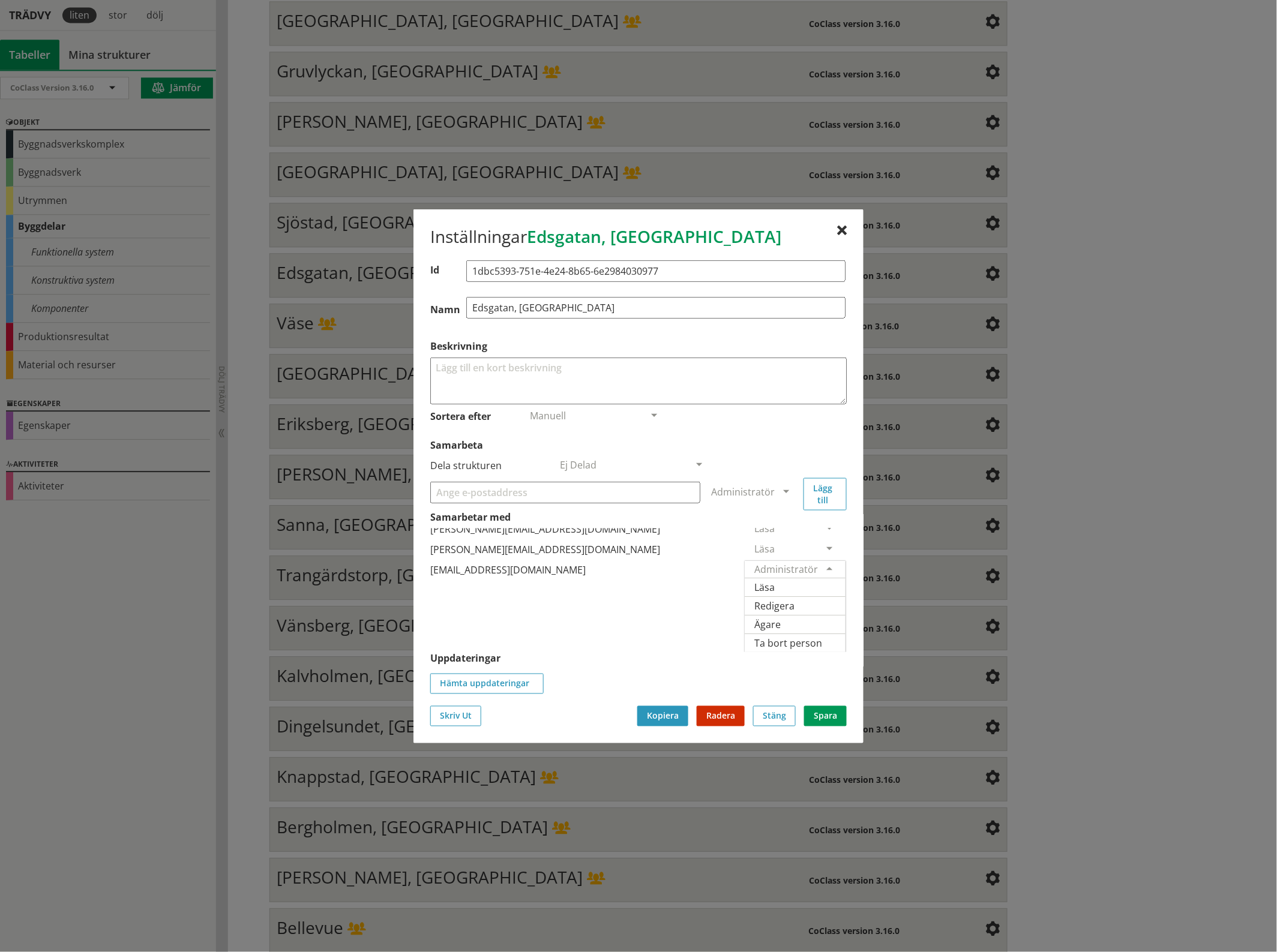
scroll to position [85, 0]
click at [780, 617] on span "Ägare" at bounding box center [767, 624] width 26 height 14
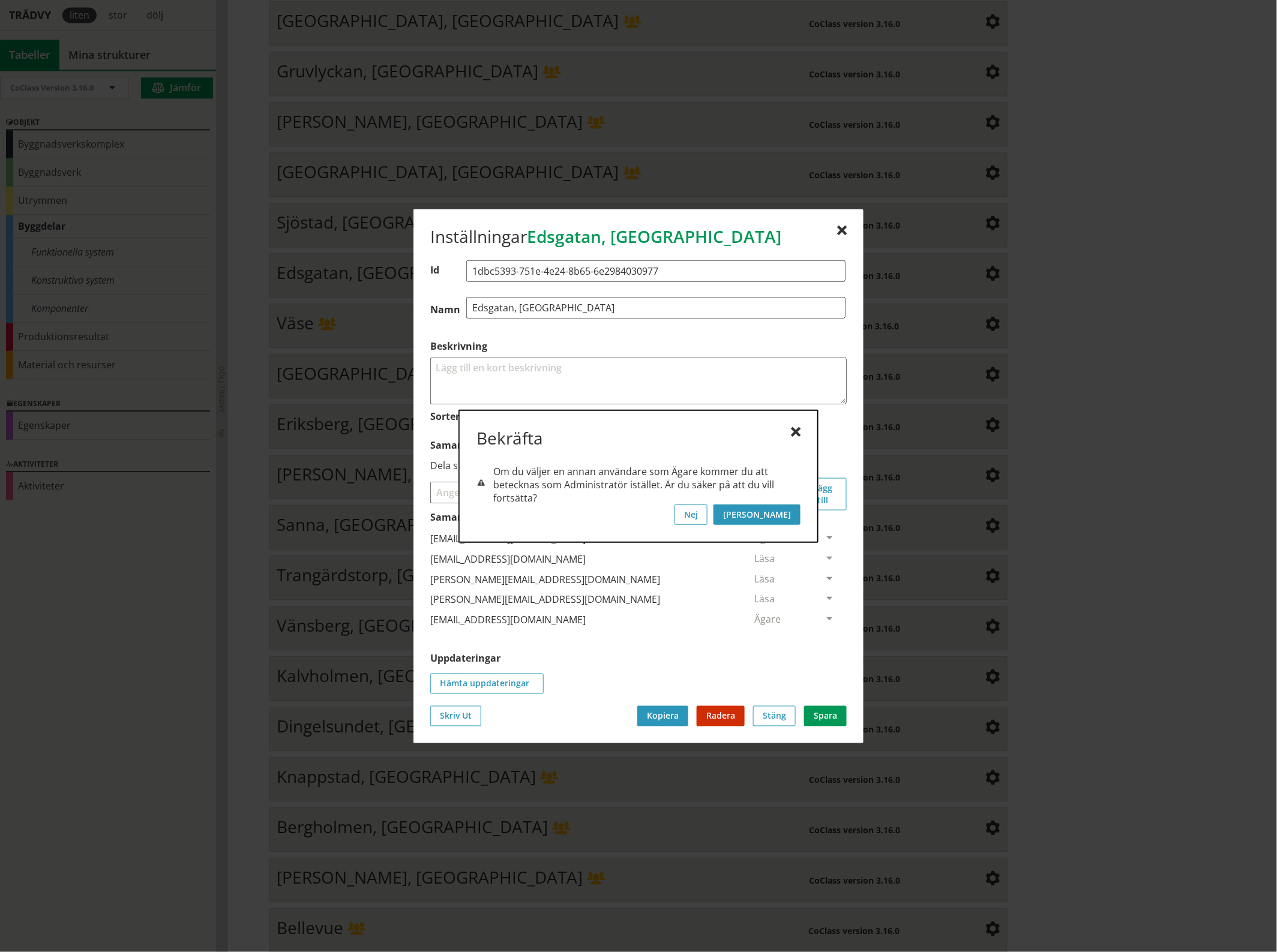
click at [788, 513] on button "[PERSON_NAME]" at bounding box center [757, 514] width 87 height 20
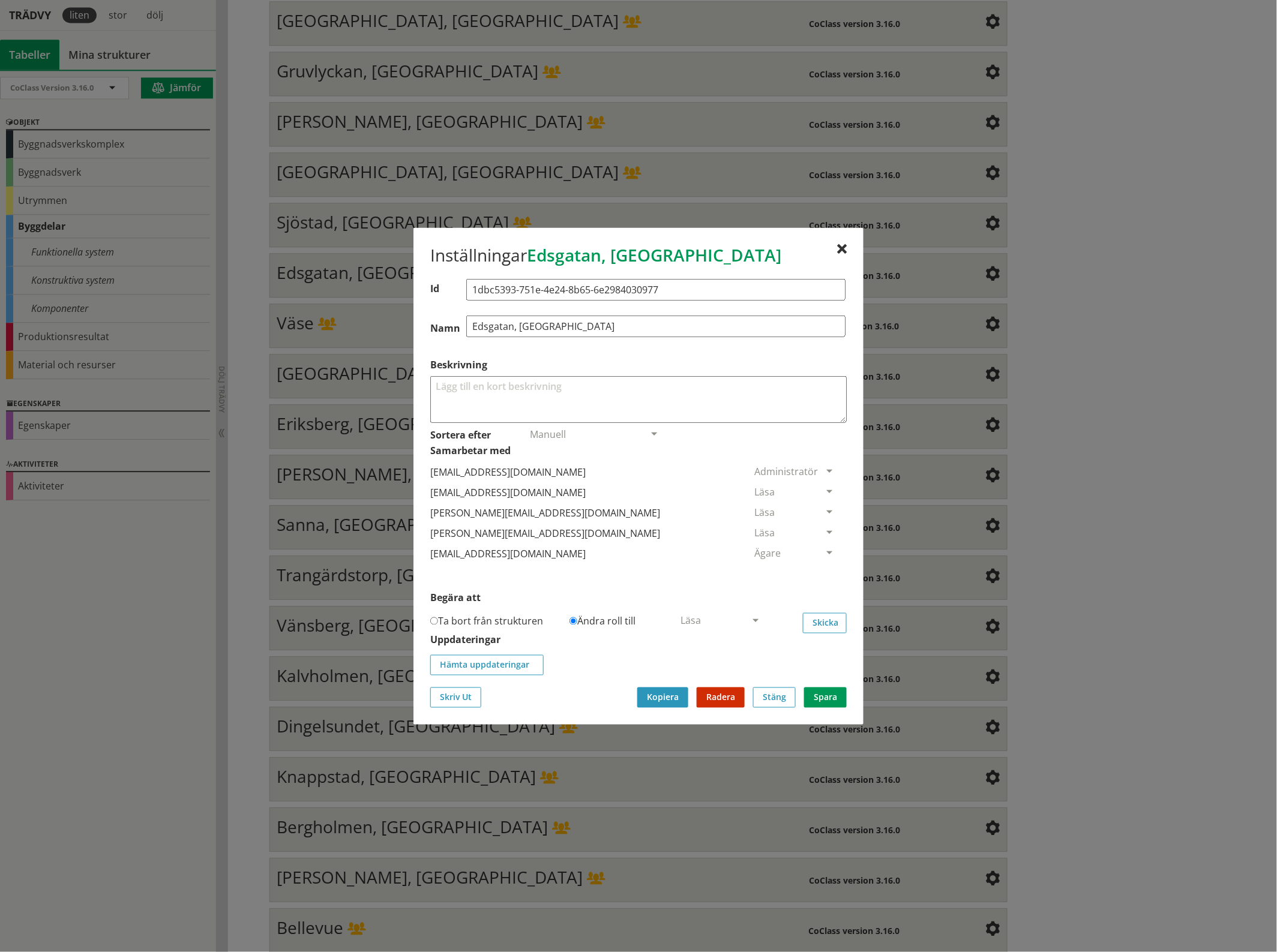
click at [824, 487] on span at bounding box center [829, 492] width 11 height 11
click at [822, 568] on span "Ta bort person" at bounding box center [788, 565] width 68 height 14
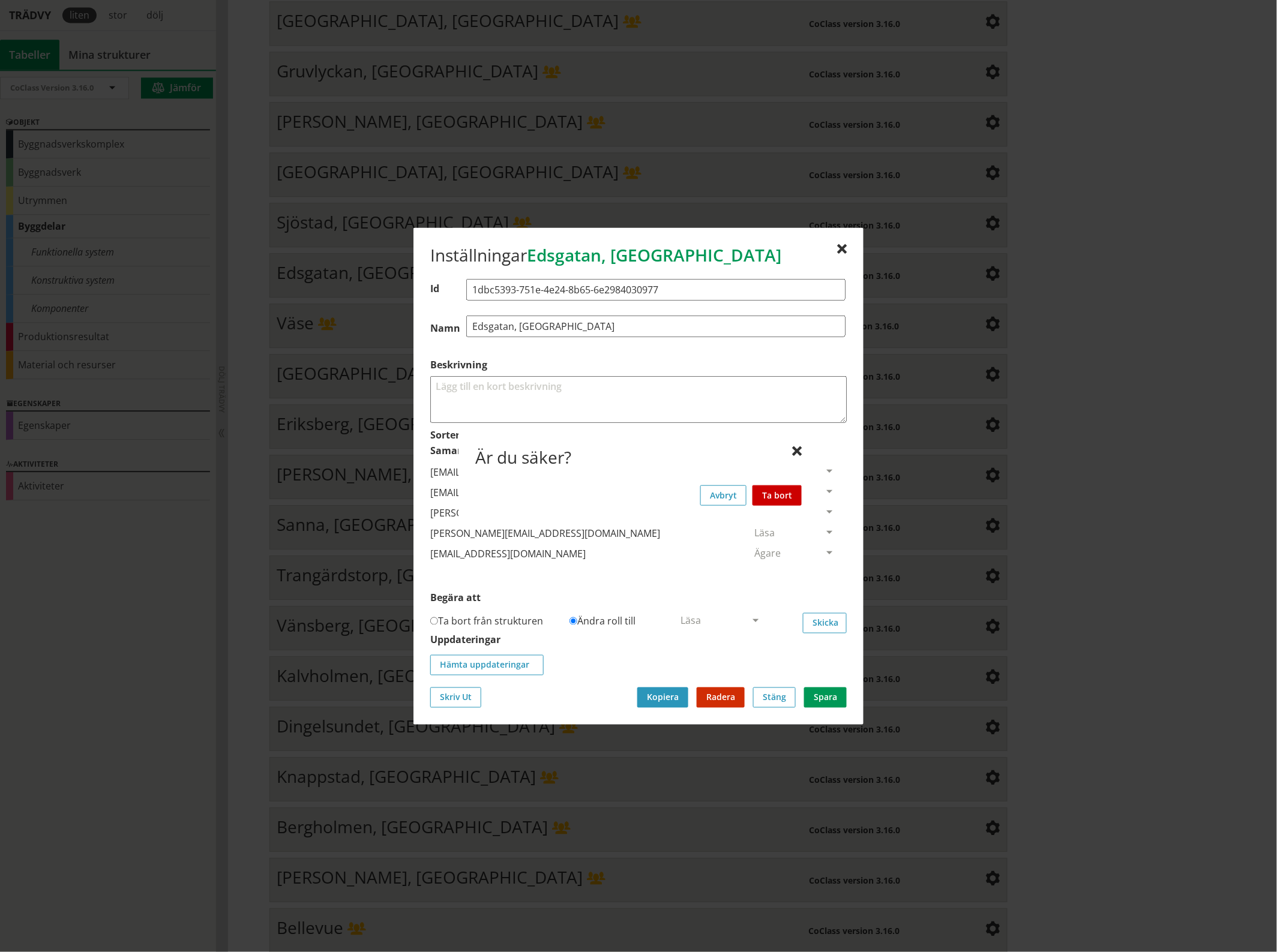
click at [784, 495] on button "Ta bort" at bounding box center [777, 494] width 50 height 20
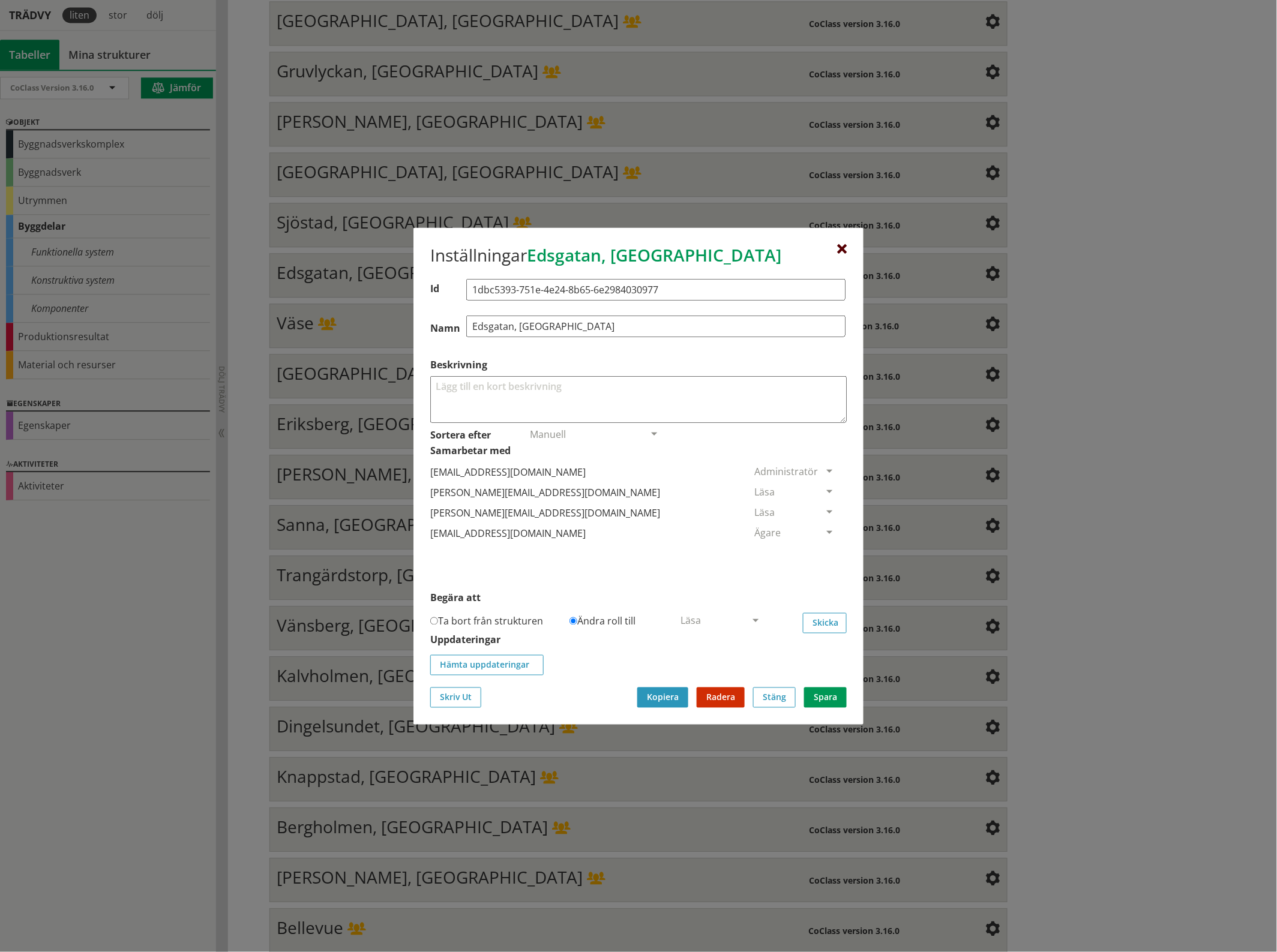
click at [841, 246] on div at bounding box center [842, 249] width 10 height 10
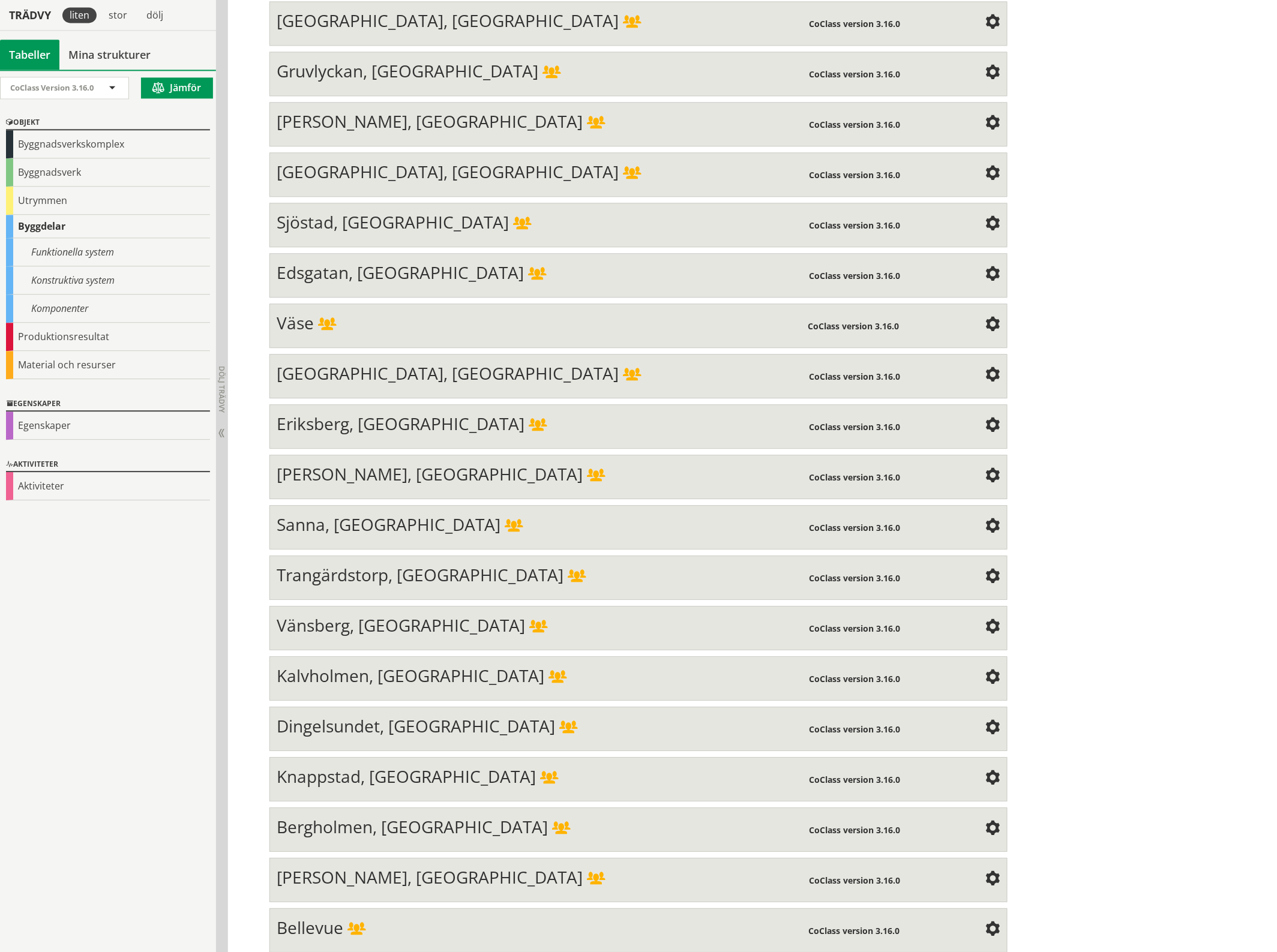
click at [985, 318] on span at bounding box center [992, 324] width 15 height 15
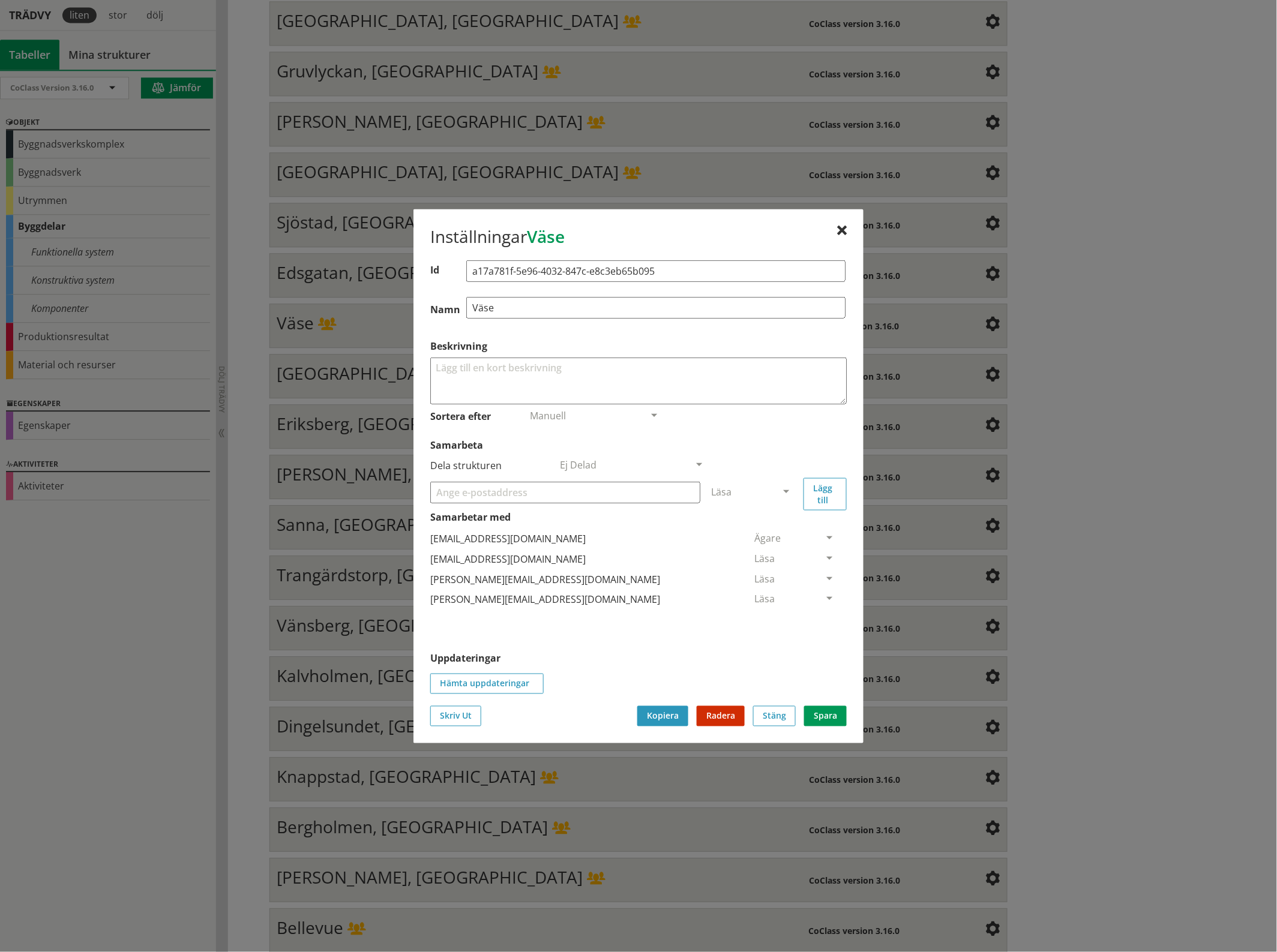
click at [468, 487] on input "Samarbeta" at bounding box center [566, 492] width 270 height 21
paste input "[EMAIL_ADDRESS][DOMAIN_NAME]"
type input "[EMAIL_ADDRESS][DOMAIN_NAME]"
click at [786, 488] on span at bounding box center [785, 492] width 11 height 11
click at [775, 526] on span "Administratör" at bounding box center [742, 527] width 63 height 14
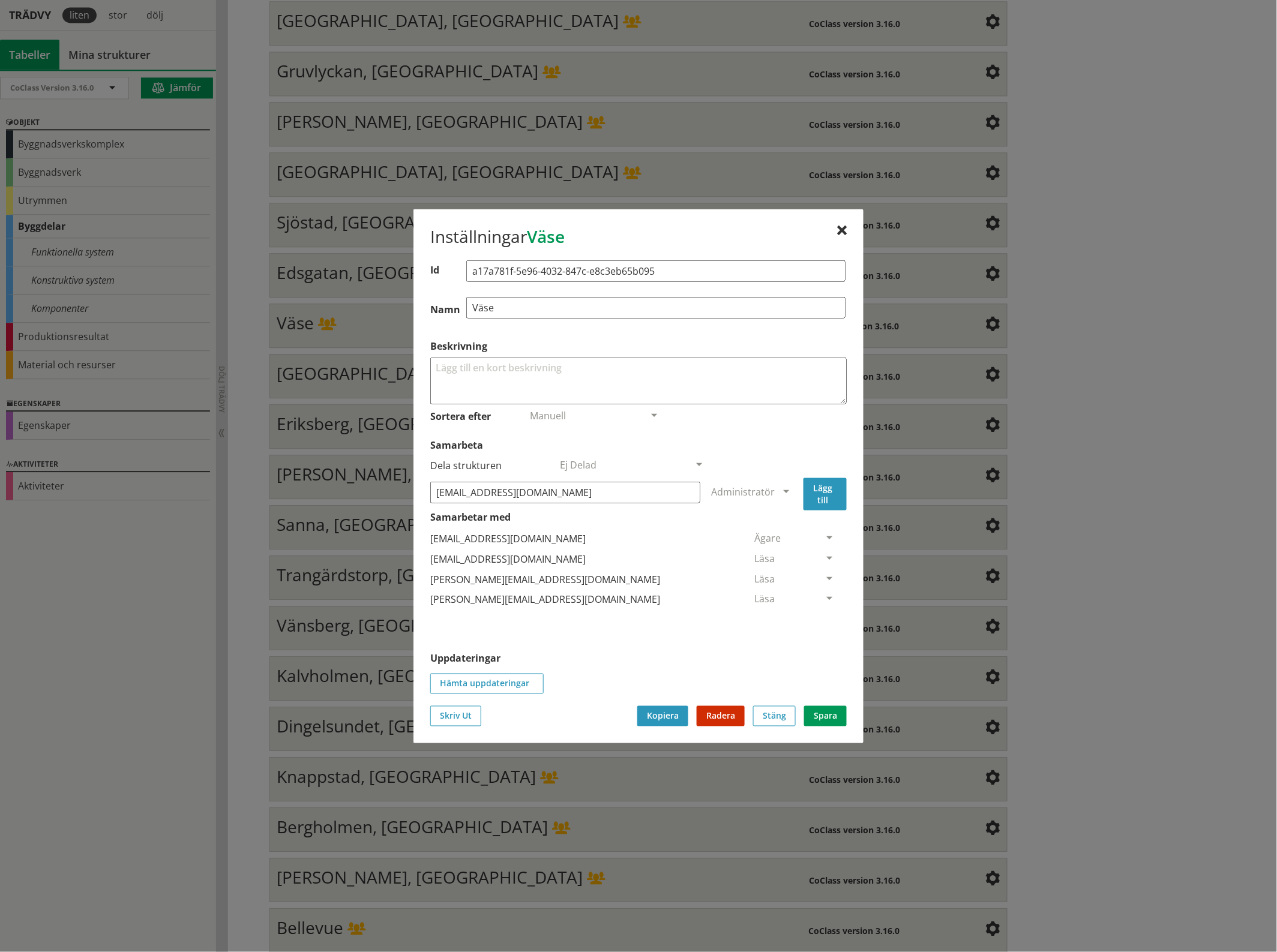
click at [825, 499] on button "Lägg till" at bounding box center [825, 493] width 43 height 32
click at [824, 616] on span at bounding box center [829, 620] width 11 height 11
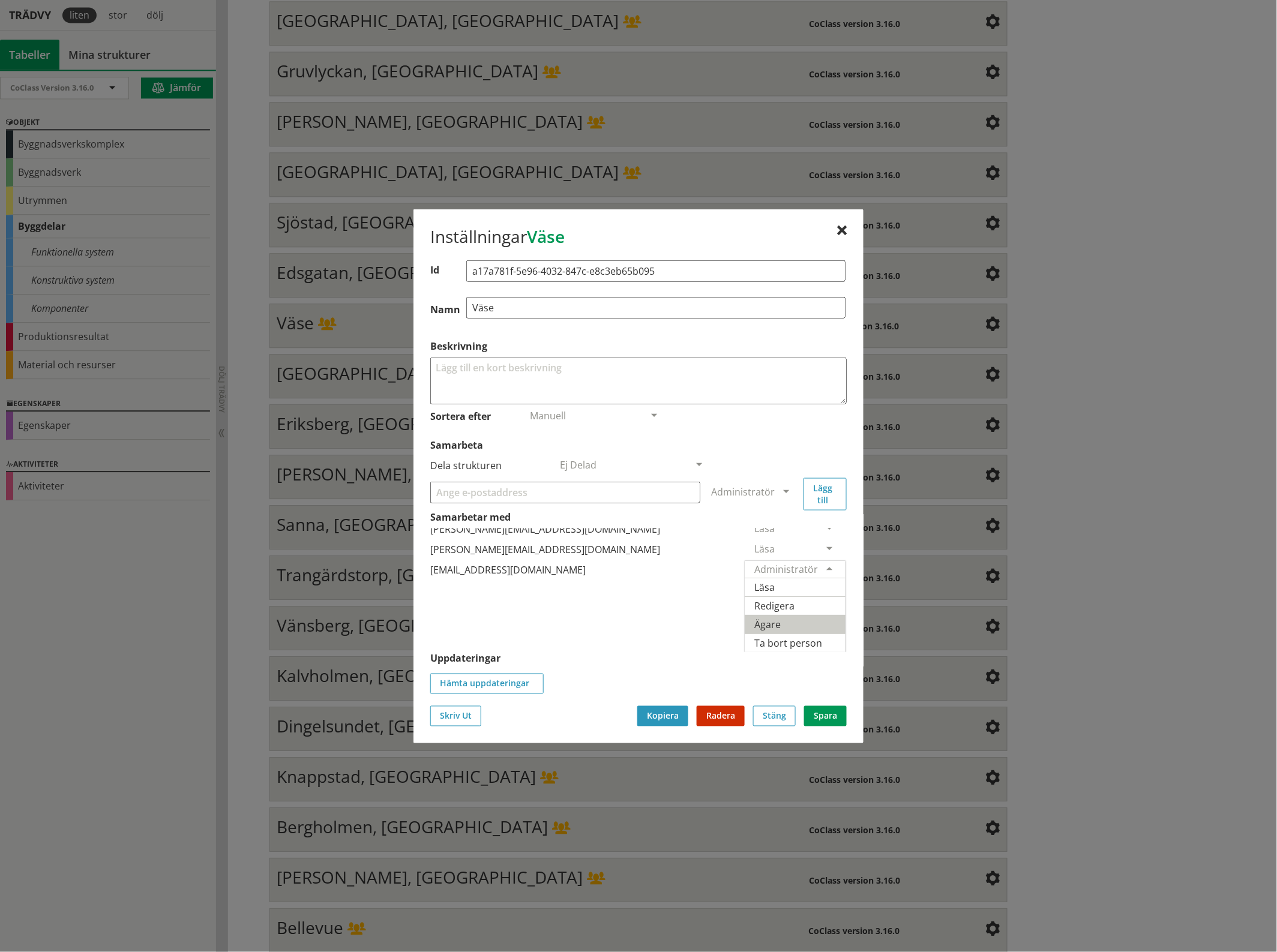
click at [780, 617] on span "Ägare" at bounding box center [767, 624] width 26 height 14
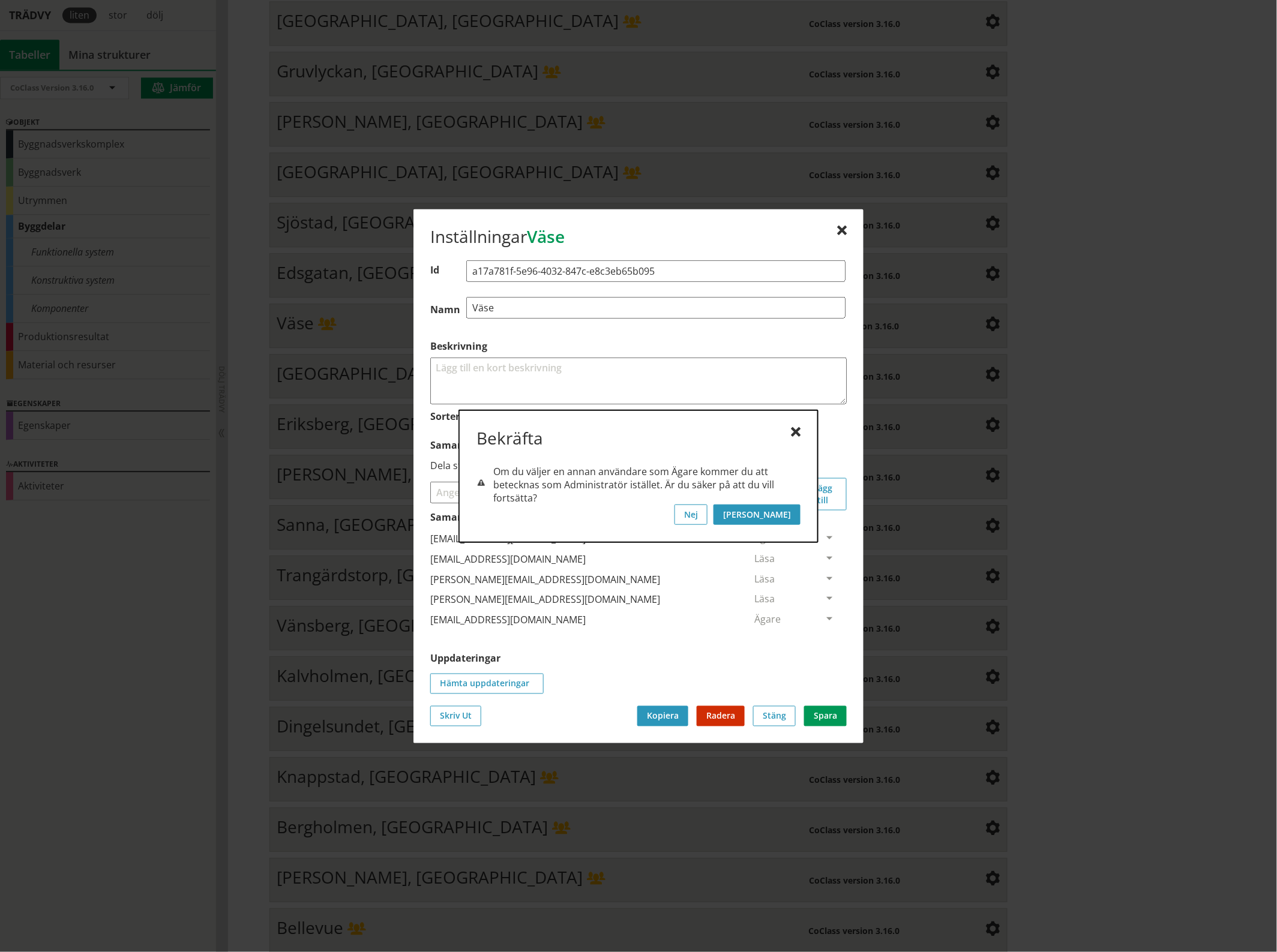
click at [786, 512] on button "[PERSON_NAME]" at bounding box center [757, 514] width 87 height 20
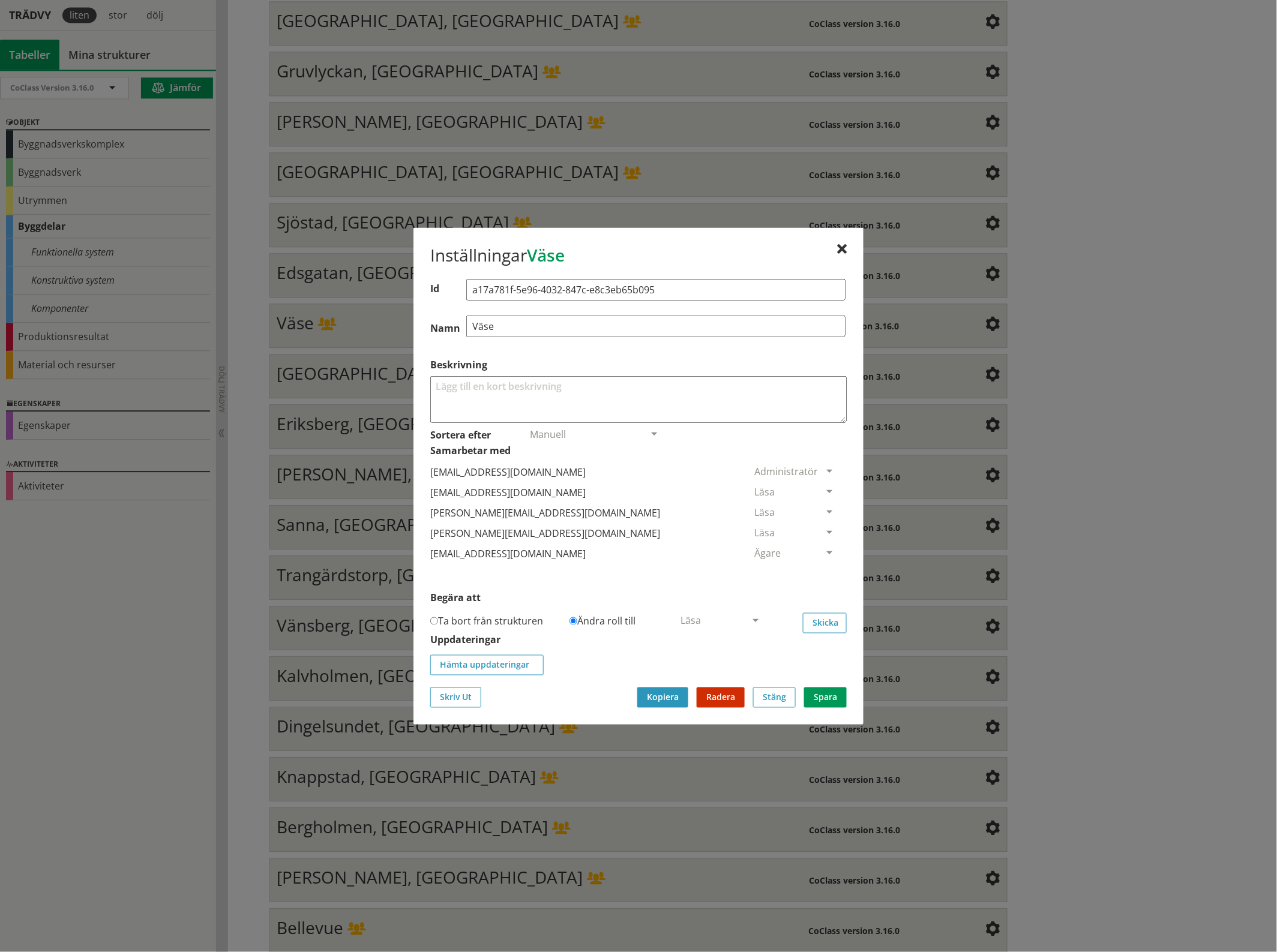
click at [824, 489] on span at bounding box center [829, 492] width 11 height 11
click at [822, 568] on span "Ta bort person" at bounding box center [788, 565] width 68 height 14
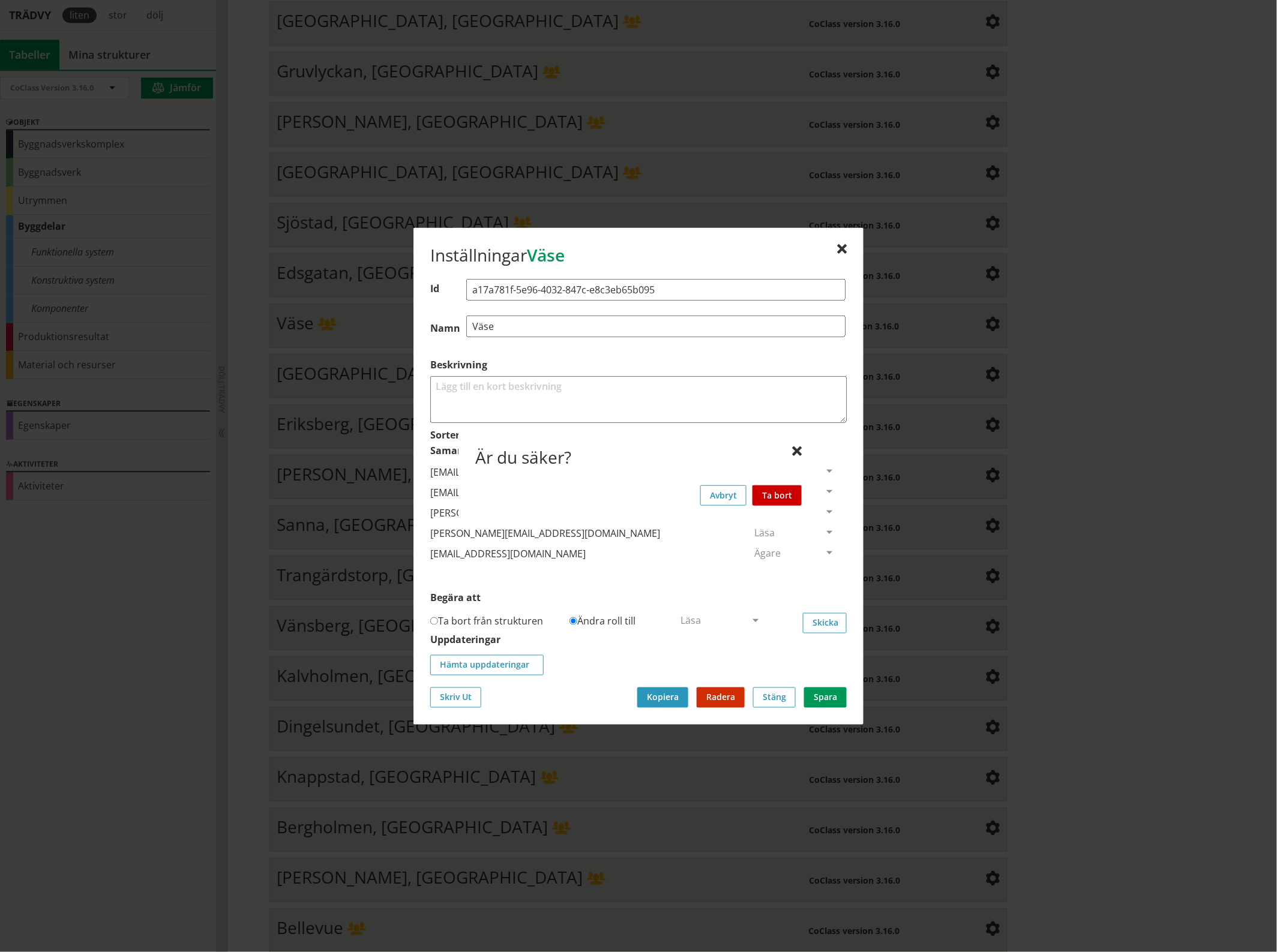
click at [791, 490] on button "Ta bort" at bounding box center [777, 494] width 50 height 20
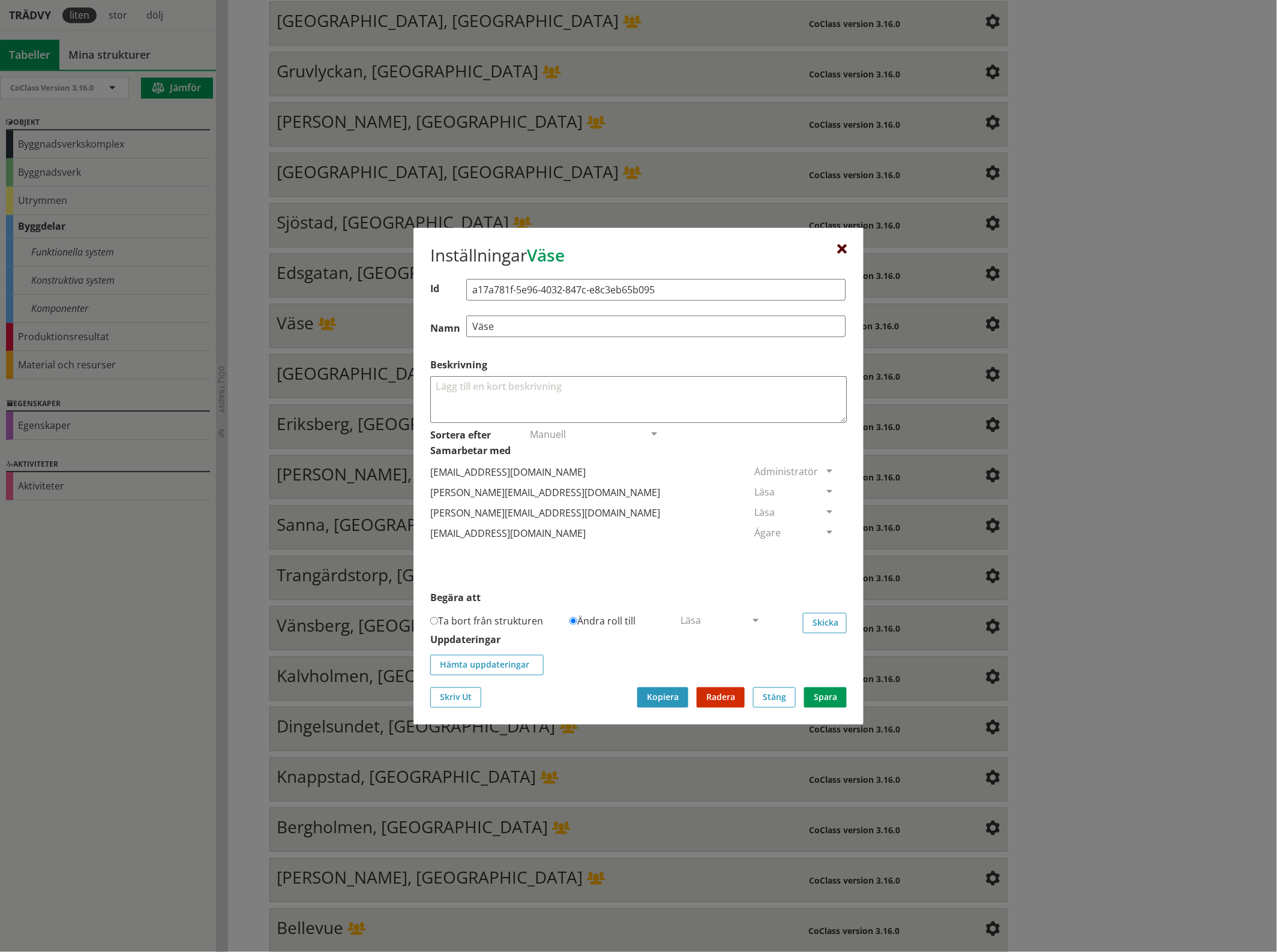
click at [845, 248] on div at bounding box center [842, 249] width 10 height 10
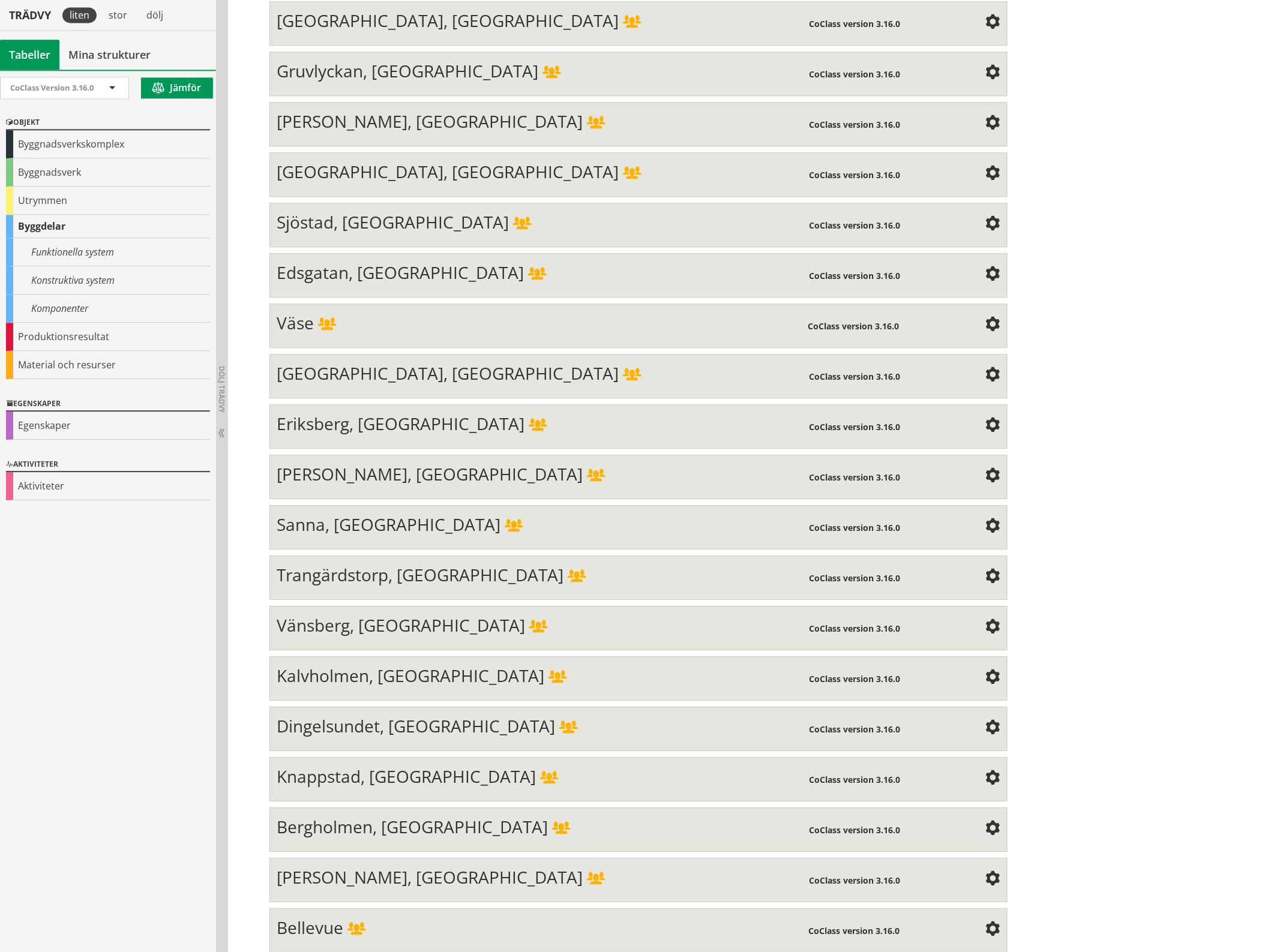
click at [990, 368] on span at bounding box center [992, 375] width 15 height 15
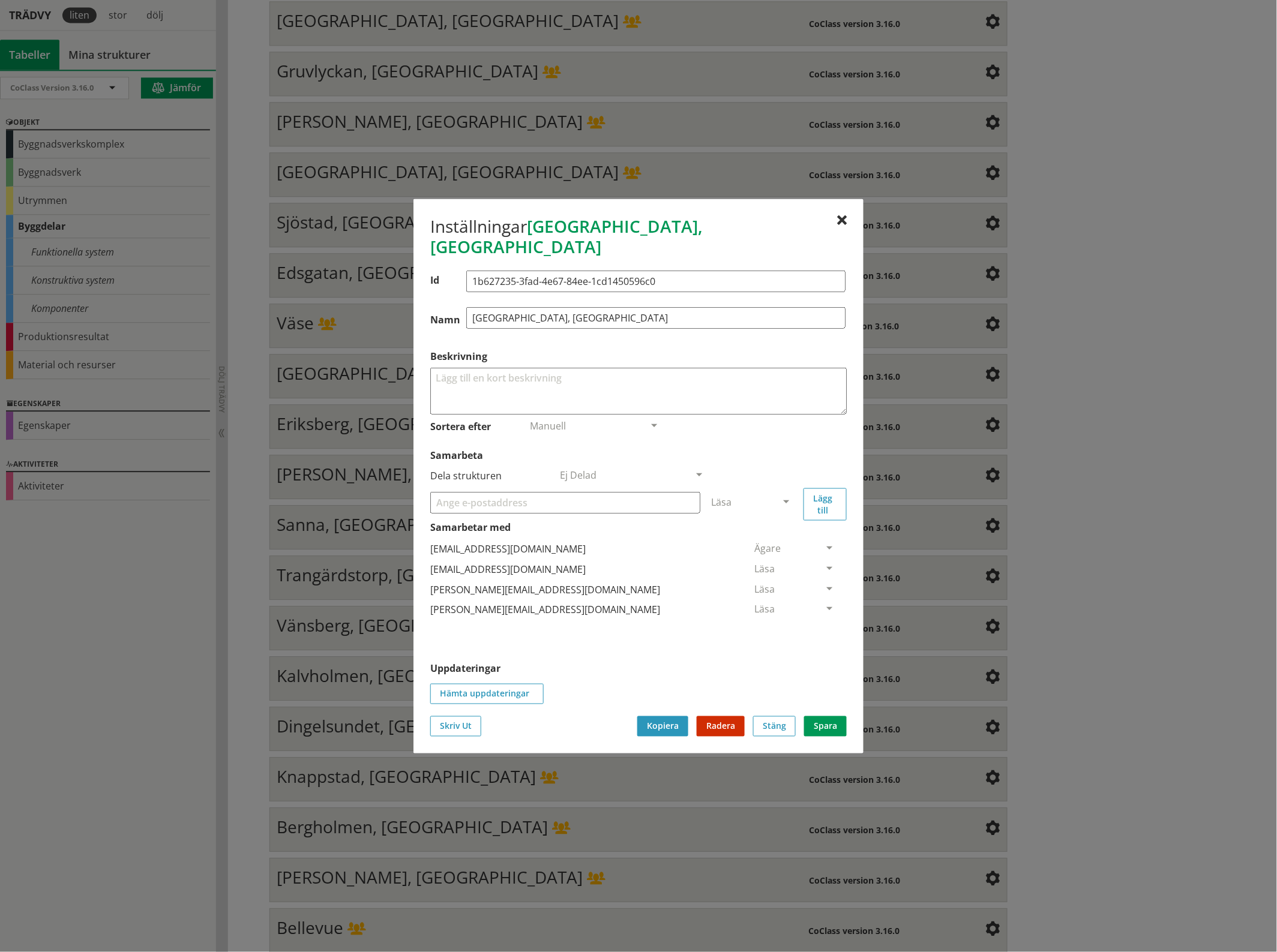
click at [496, 492] on input "Samarbeta" at bounding box center [566, 502] width 270 height 21
paste input "[EMAIL_ADDRESS][DOMAIN_NAME]"
type input "[EMAIL_ADDRESS][DOMAIN_NAME]"
click at [784, 497] on span at bounding box center [785, 502] width 11 height 11
click at [775, 531] on span "Administratör" at bounding box center [742, 538] width 63 height 14
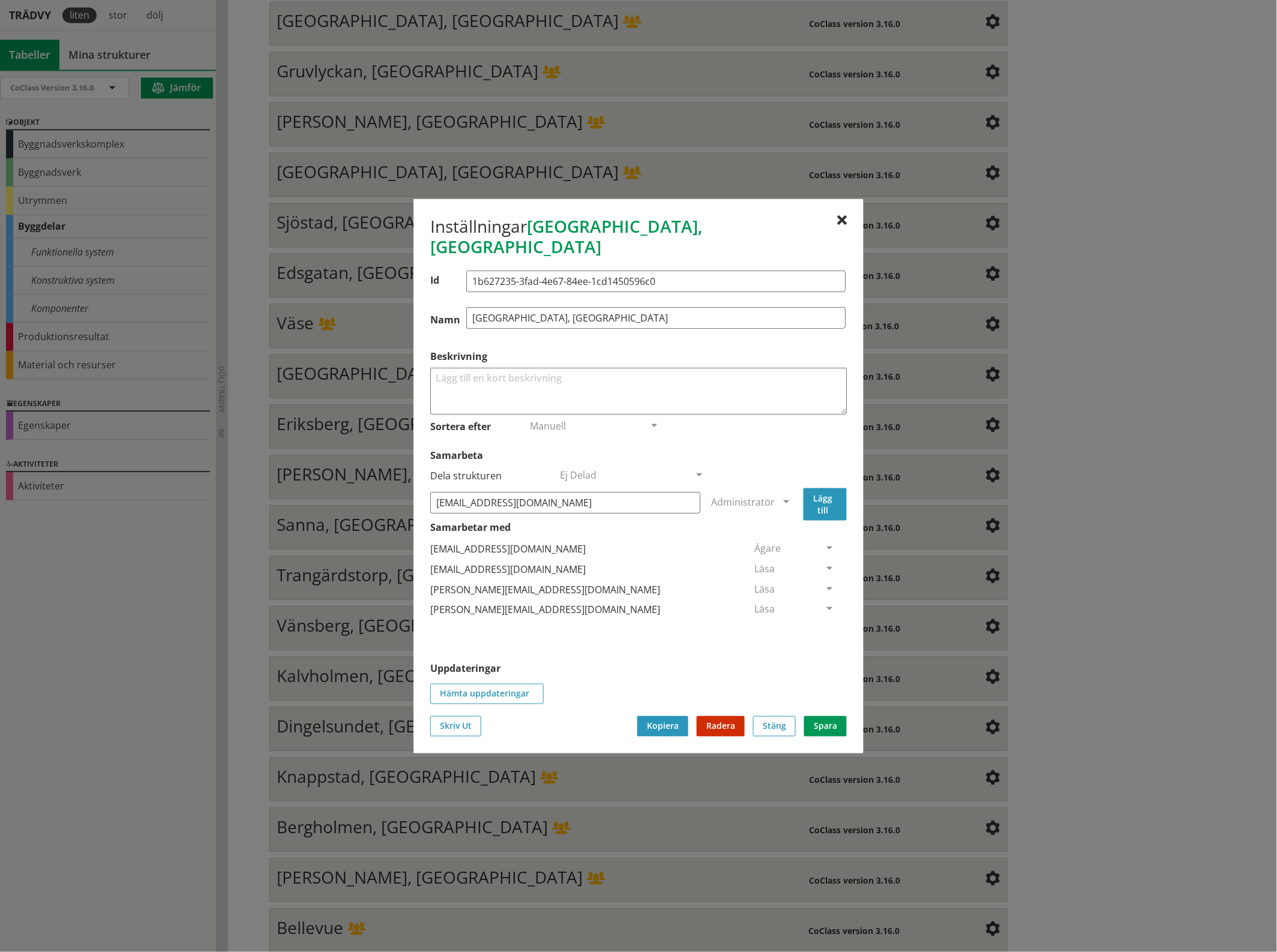
click at [829, 497] on button "Lägg till" at bounding box center [825, 503] width 43 height 32
click at [824, 625] on span at bounding box center [829, 629] width 11 height 11
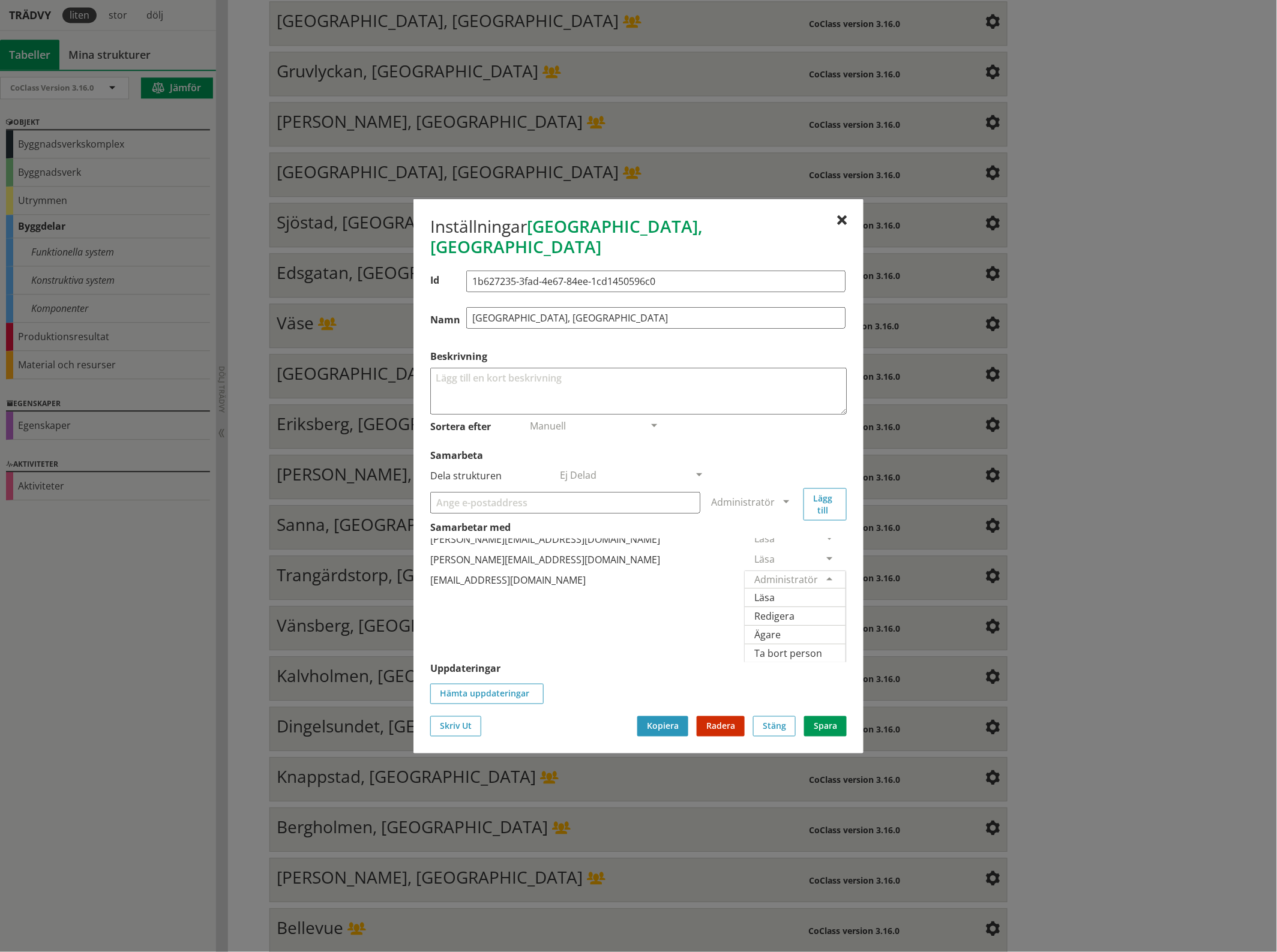
scroll to position [75, 0]
click at [780, 628] on span "Ägare" at bounding box center [767, 634] width 26 height 14
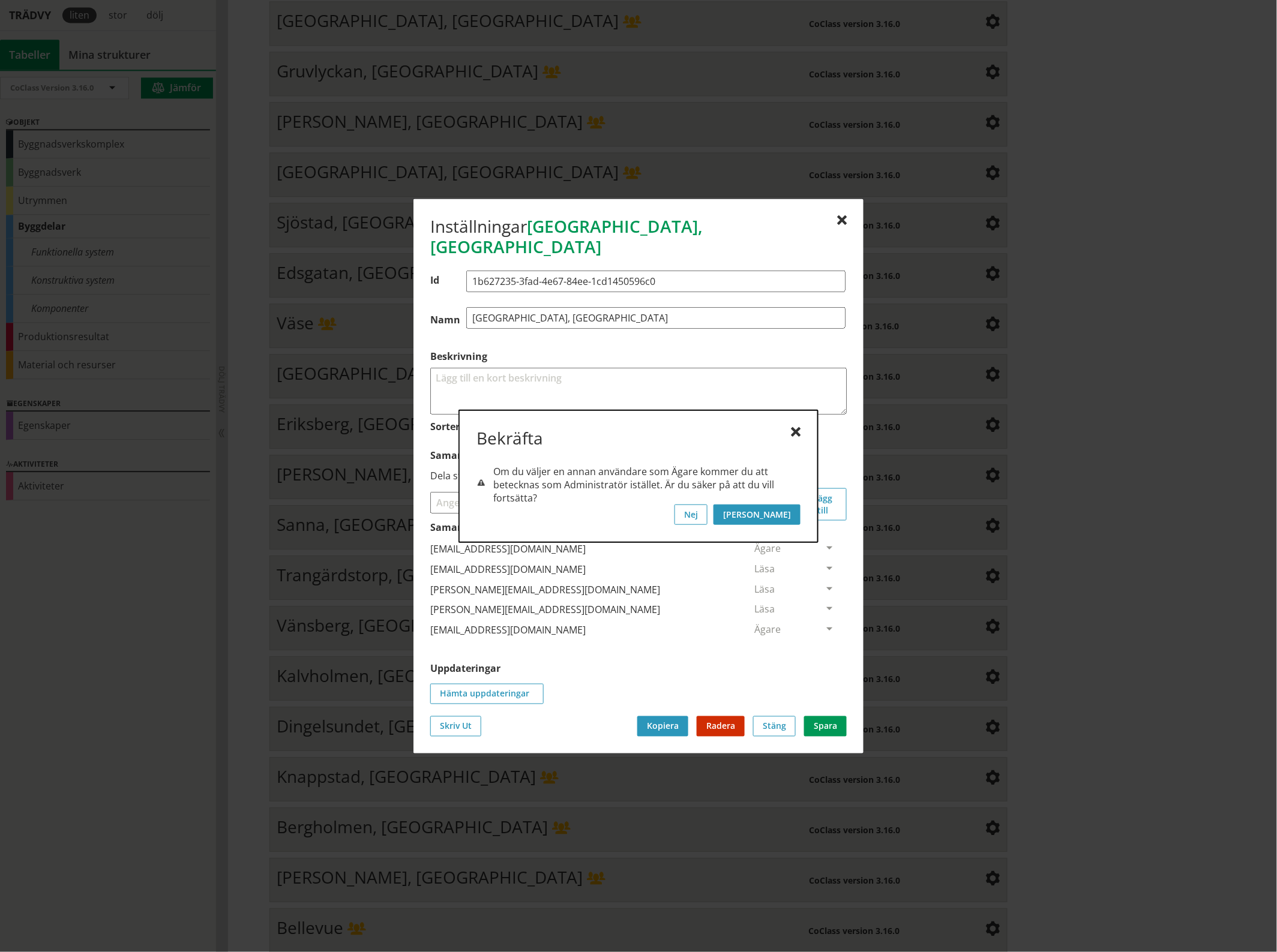
click at [792, 508] on button "[PERSON_NAME]" at bounding box center [757, 514] width 87 height 20
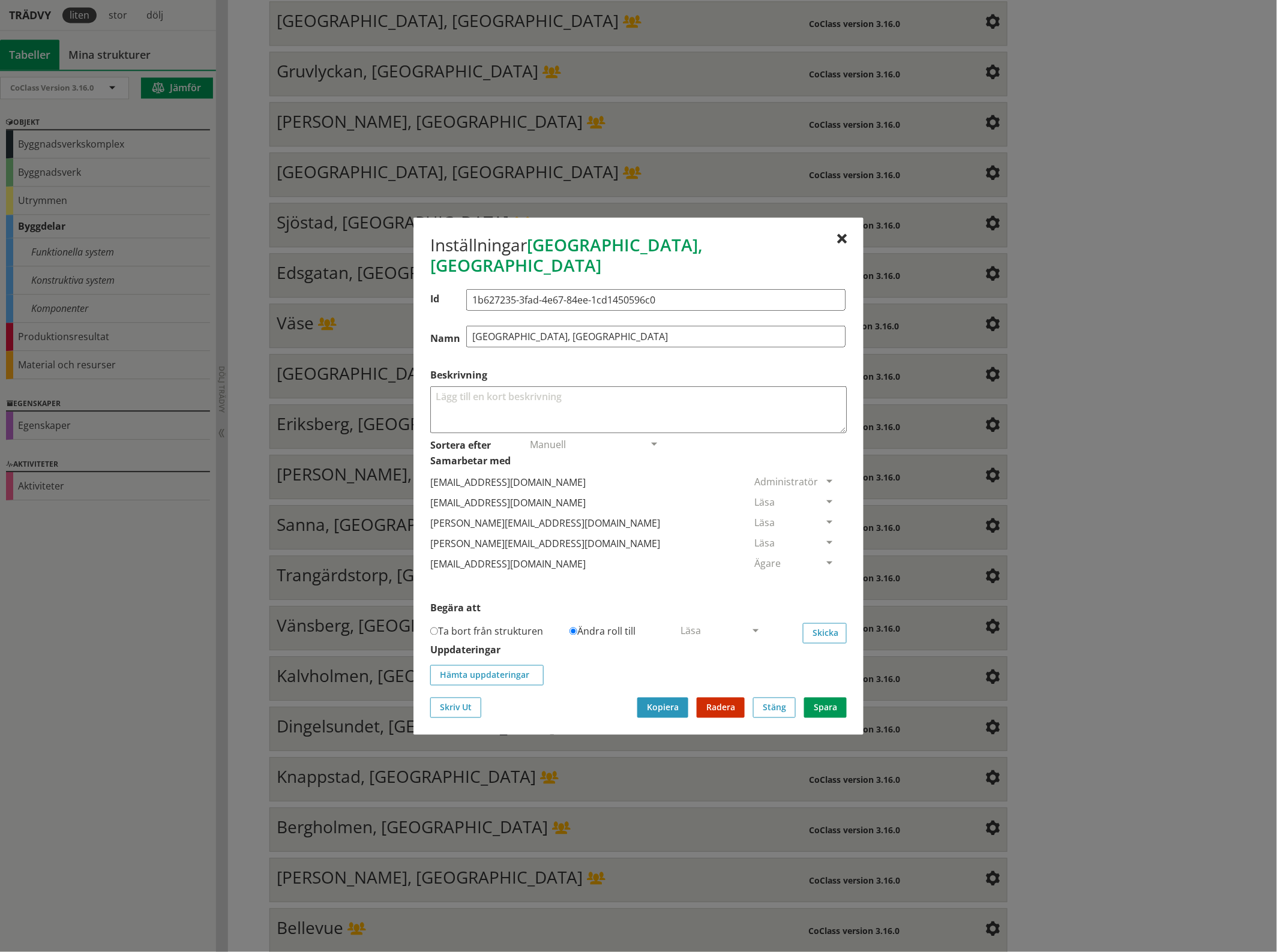
click at [824, 497] on span at bounding box center [829, 502] width 11 height 11
click at [822, 568] on span "Ta bort person" at bounding box center [788, 575] width 68 height 14
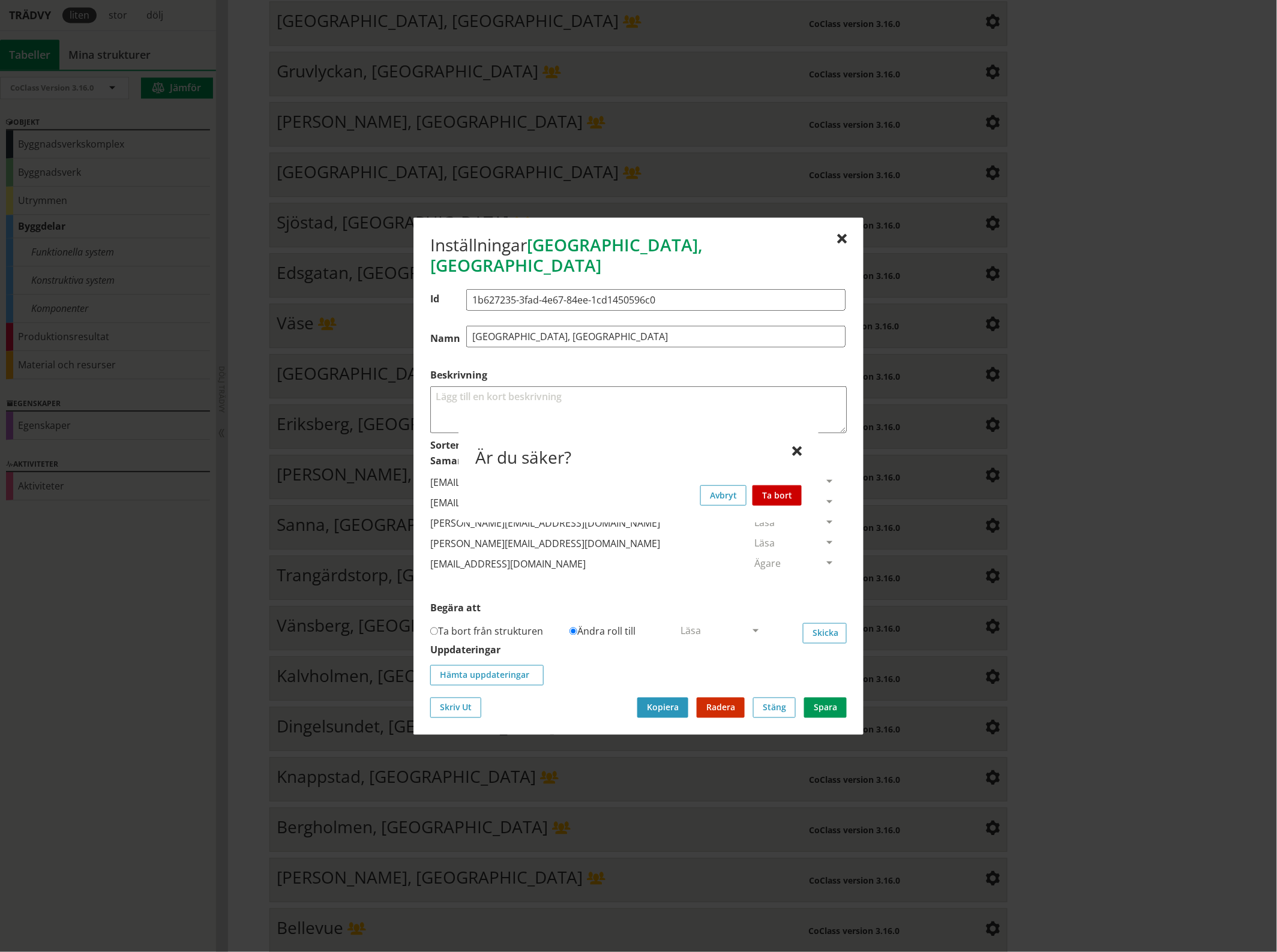
click at [789, 490] on button "Ta bort" at bounding box center [777, 494] width 50 height 20
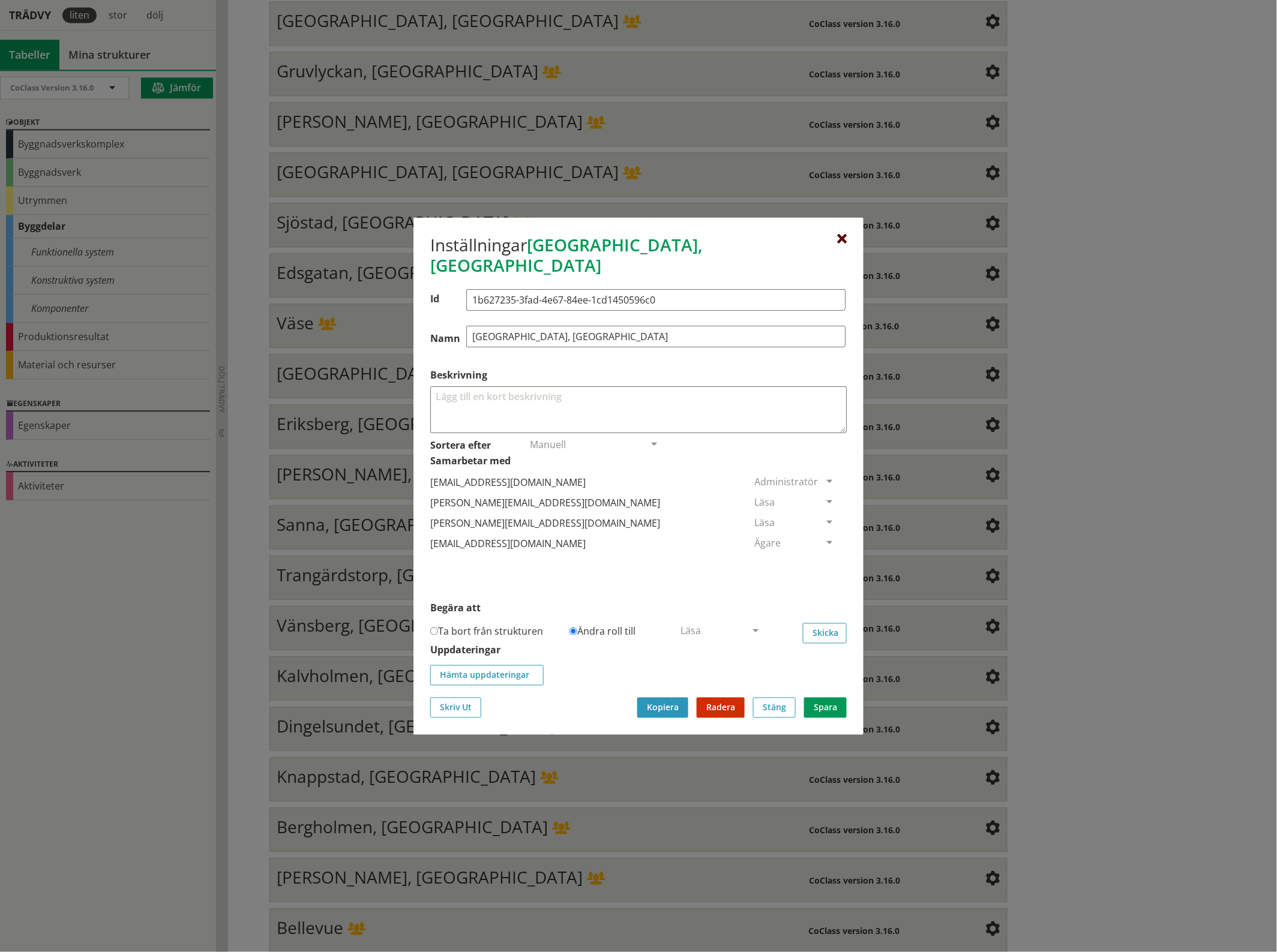
click at [845, 244] on div at bounding box center [842, 239] width 10 height 10
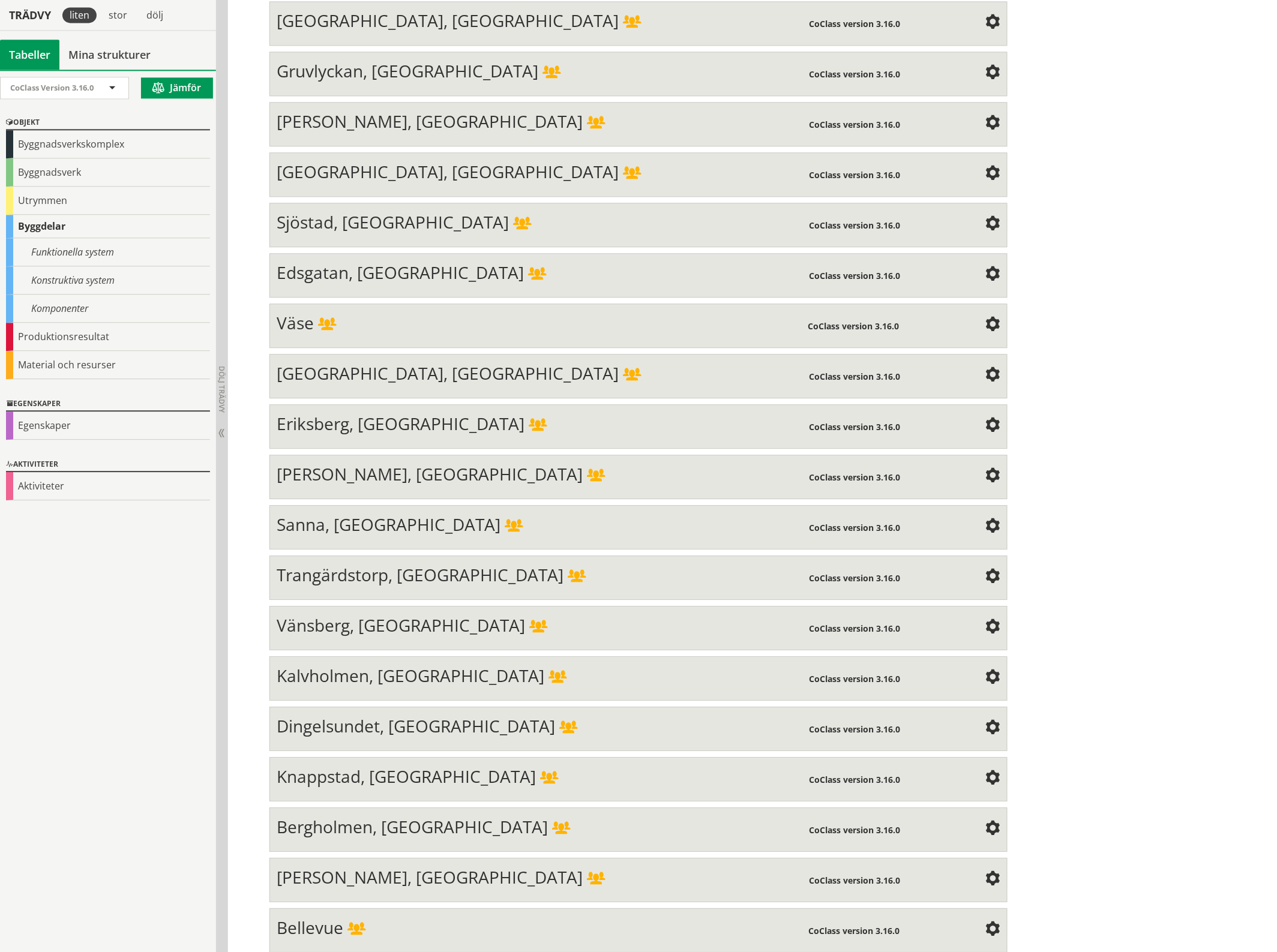
click at [988, 419] on span at bounding box center [992, 425] width 15 height 15
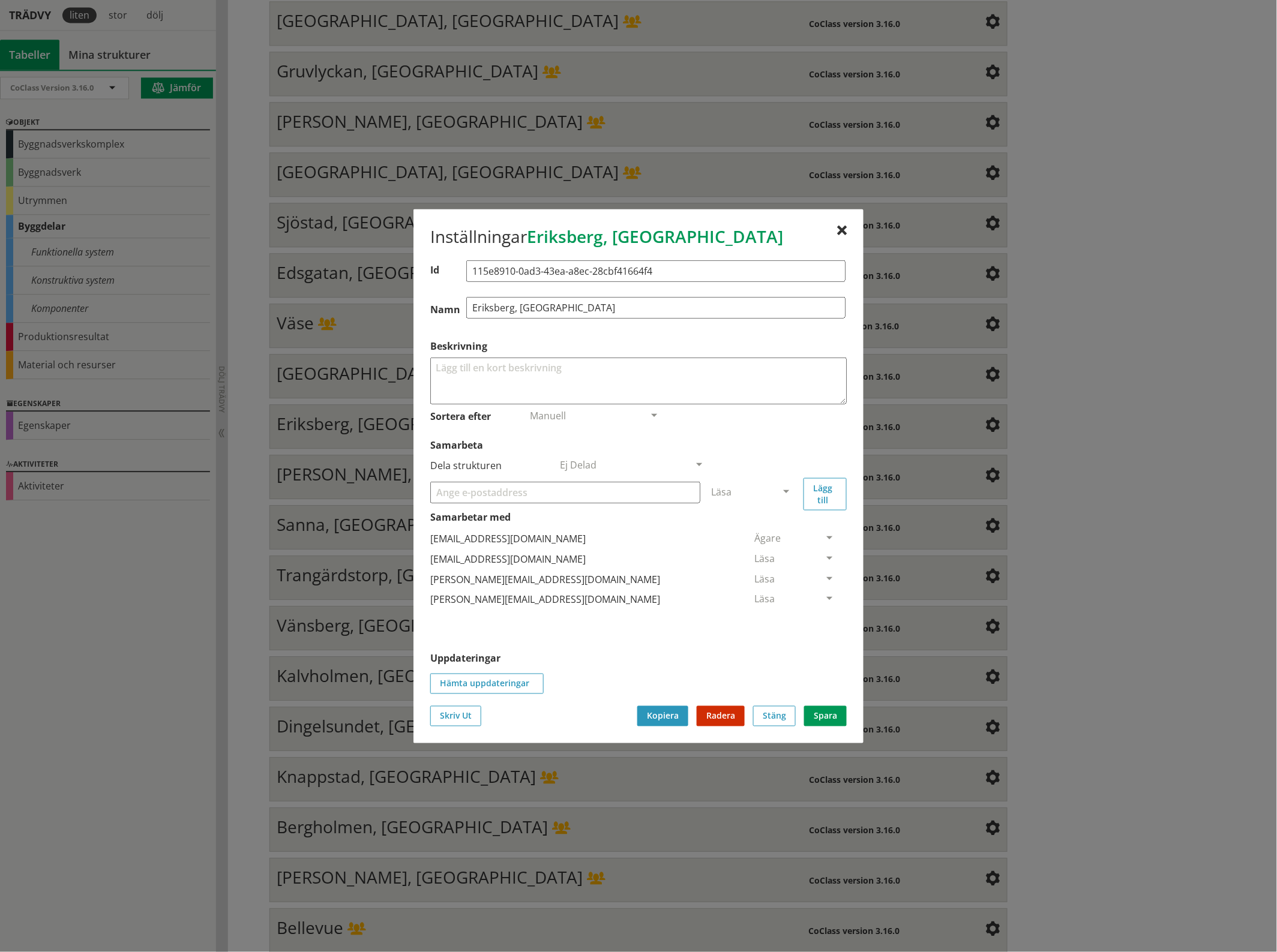
click at [482, 496] on input "Samarbeta" at bounding box center [566, 492] width 270 height 21
paste input "[EMAIL_ADDRESS][DOMAIN_NAME]"
type input "[EMAIL_ADDRESS][DOMAIN_NAME]"
click at [790, 487] on span at bounding box center [785, 492] width 11 height 11
click at [775, 523] on span "Administratör" at bounding box center [742, 527] width 63 height 14
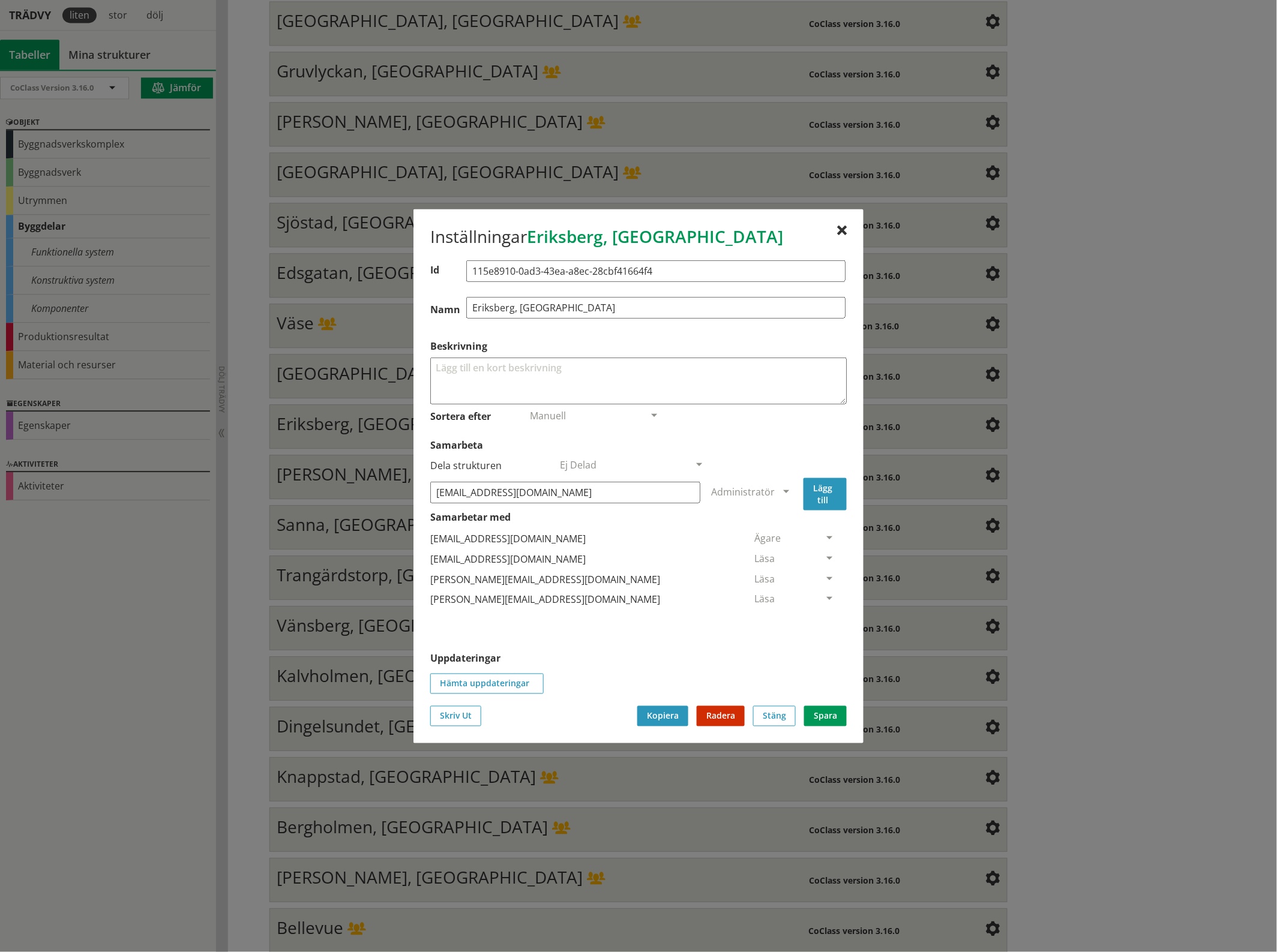
click at [825, 491] on button "Lägg till" at bounding box center [825, 493] width 43 height 32
click at [824, 619] on span at bounding box center [829, 620] width 11 height 11
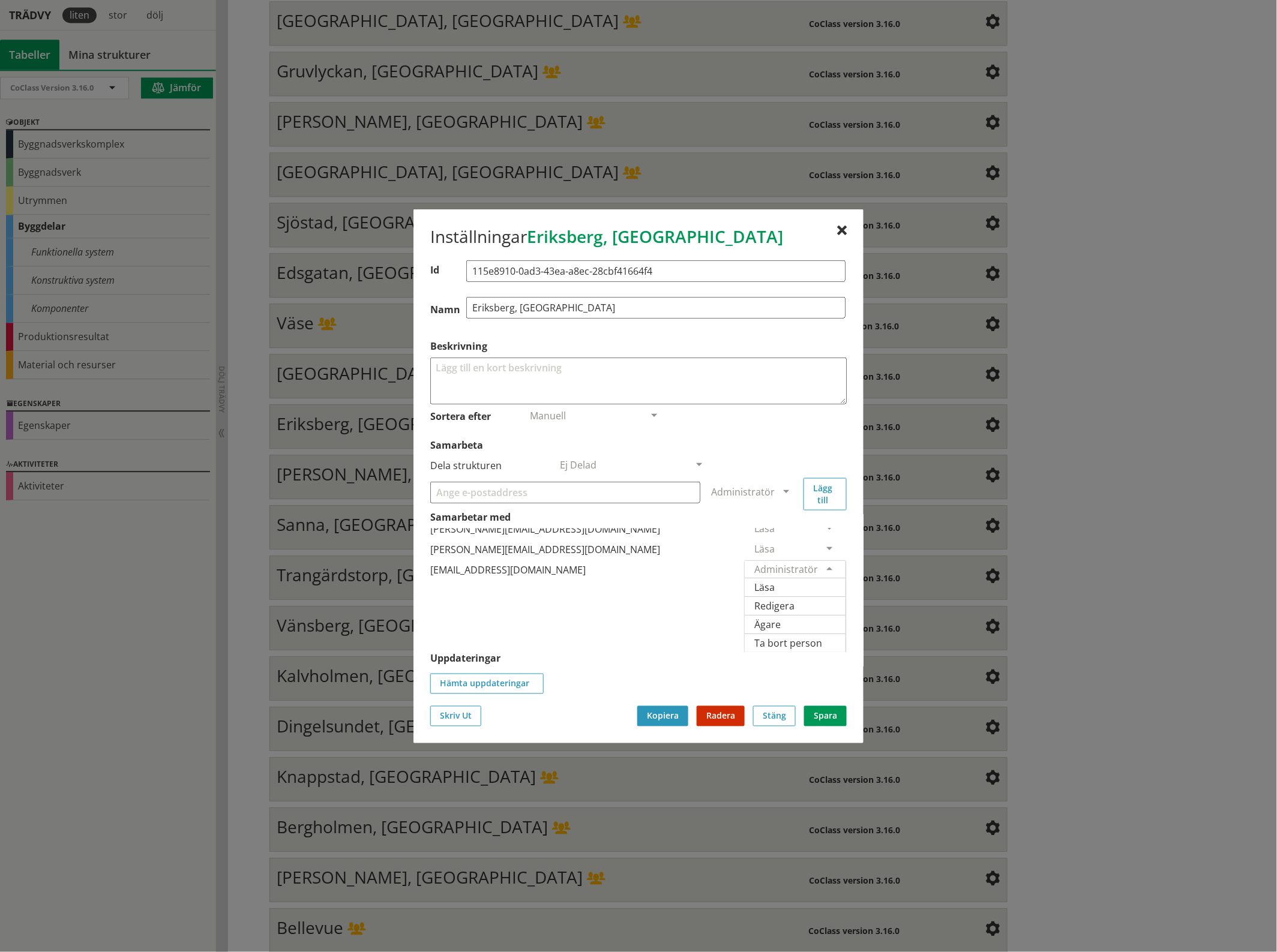
scroll to position [76, 0]
click at [780, 617] on span "Ägare" at bounding box center [767, 624] width 26 height 14
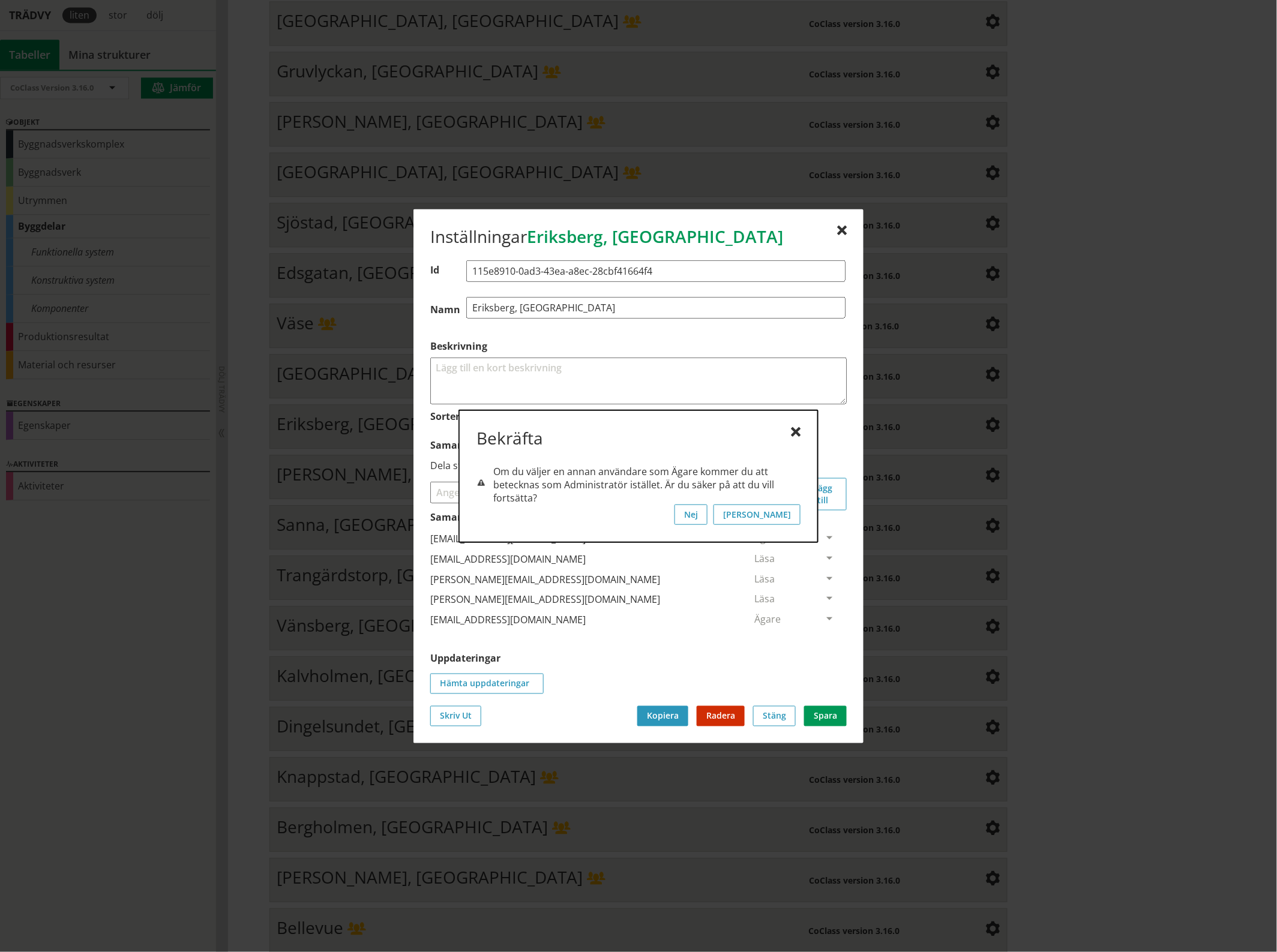
scroll to position [0, 0]
click at [794, 513] on button "[PERSON_NAME]" at bounding box center [757, 514] width 87 height 20
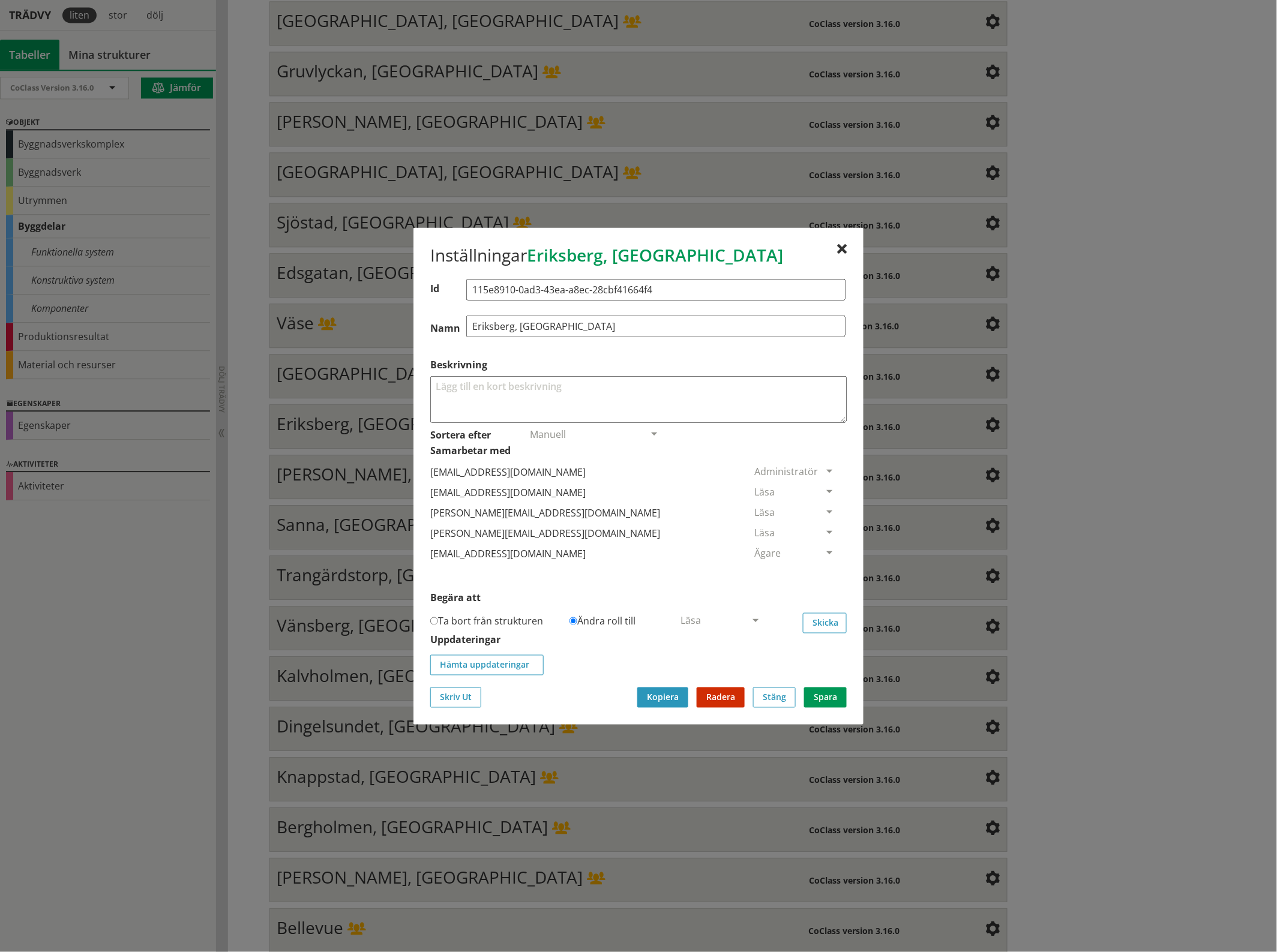
click at [824, 487] on span at bounding box center [829, 492] width 11 height 11
click at [822, 566] on span "Ta bort person" at bounding box center [788, 565] width 68 height 14
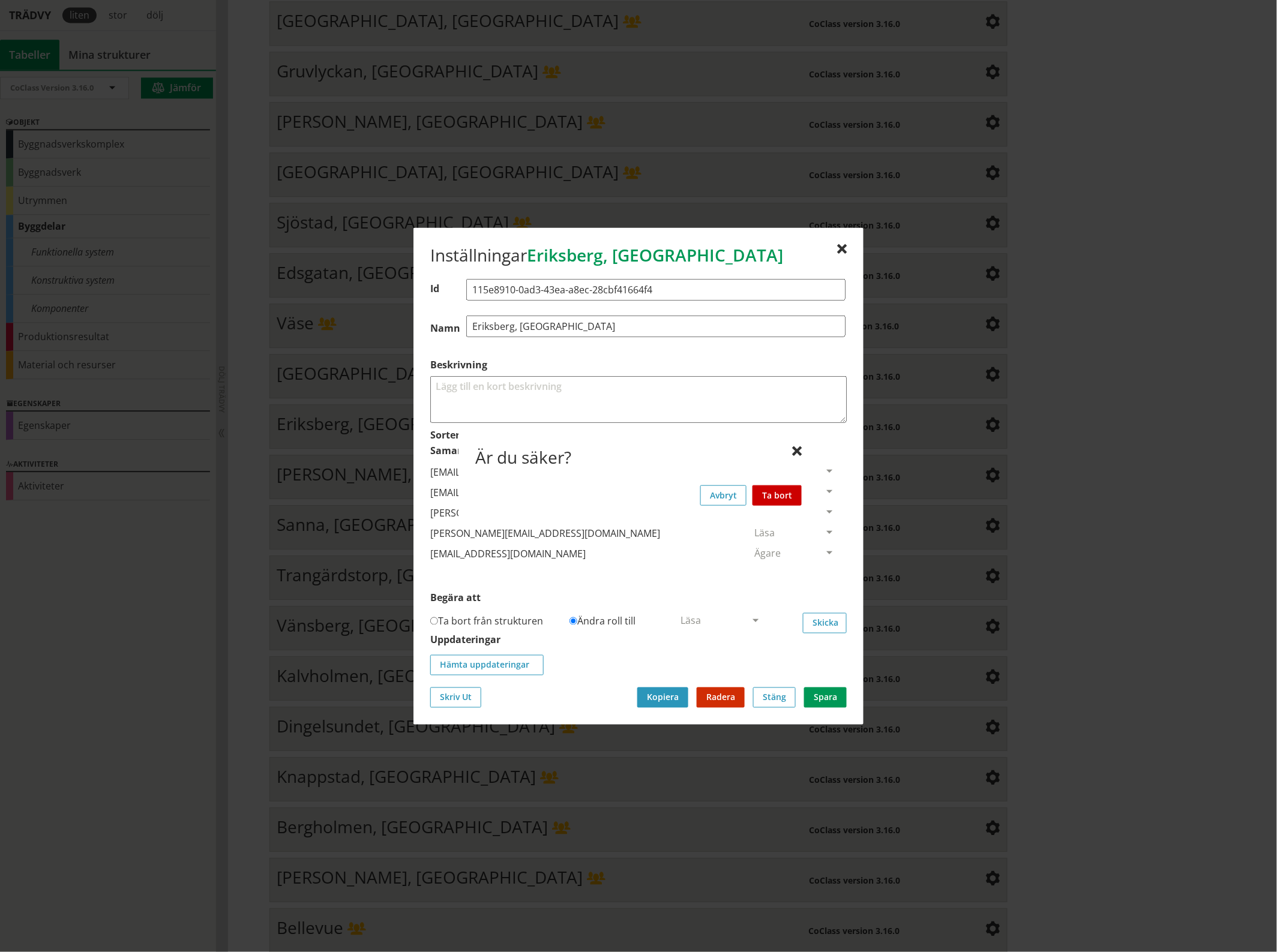
click at [787, 493] on button "Ta bort" at bounding box center [777, 494] width 50 height 20
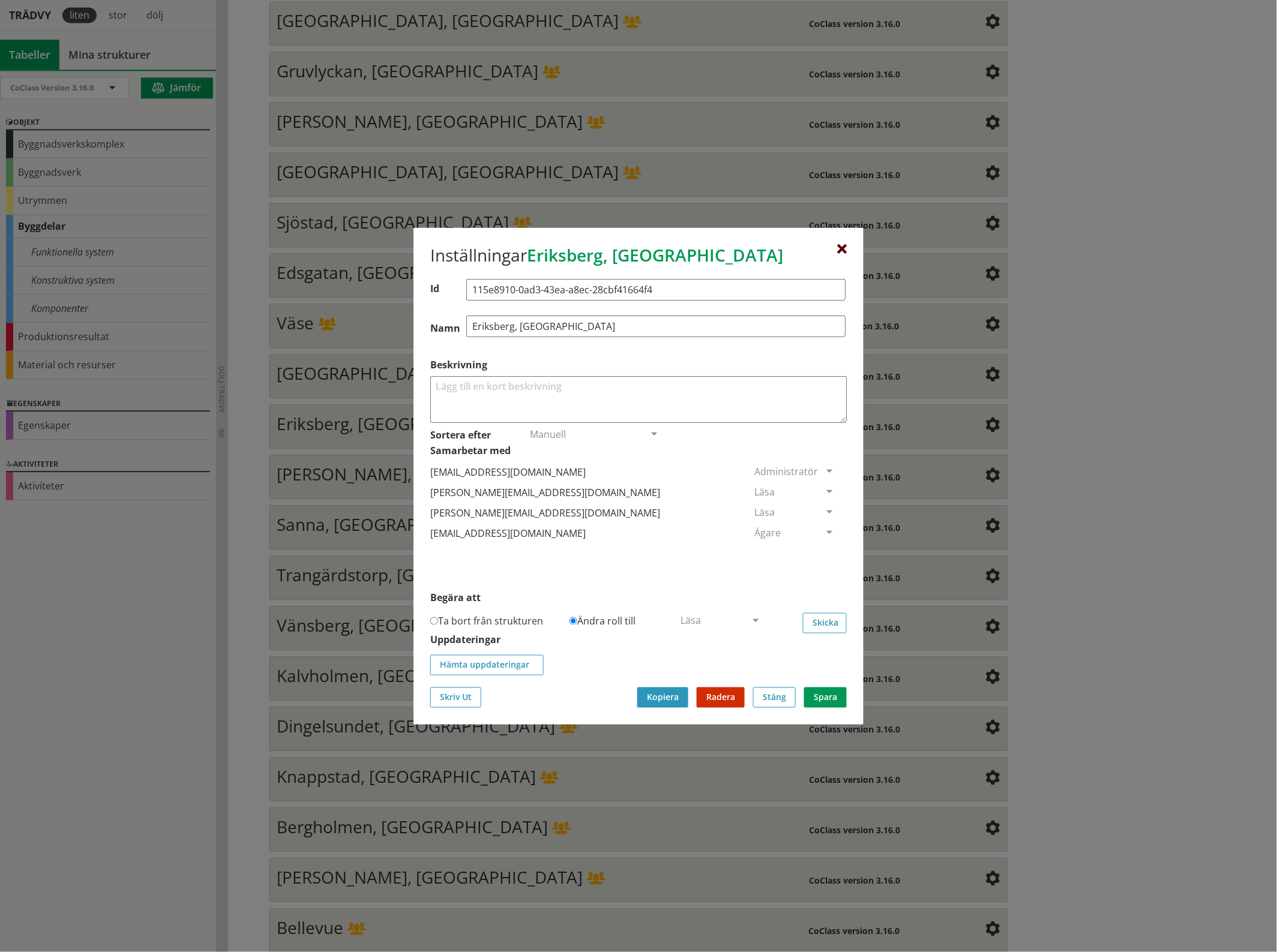
click at [842, 244] on div at bounding box center [842, 249] width 10 height 10
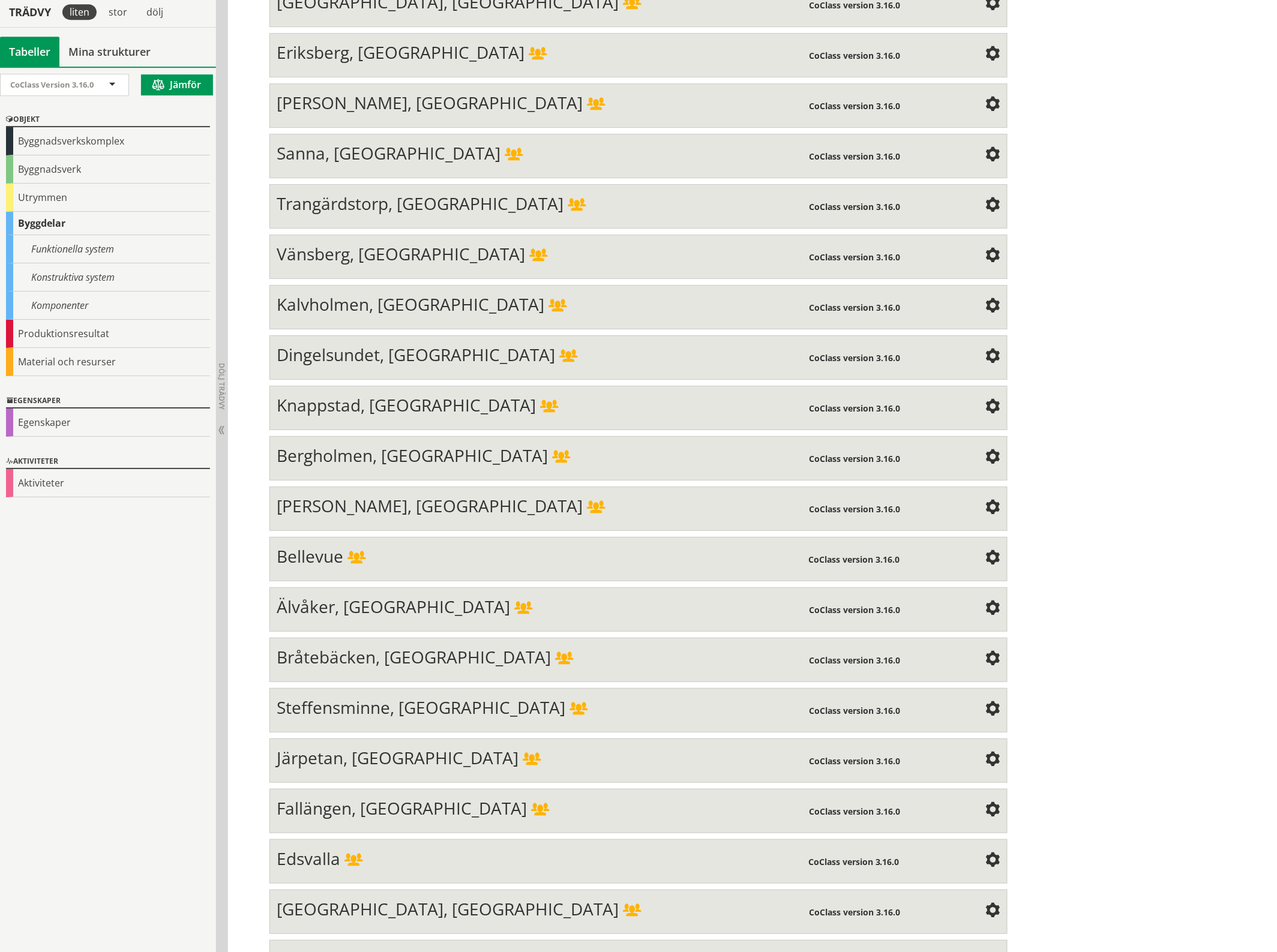
scroll to position [3129, 0]
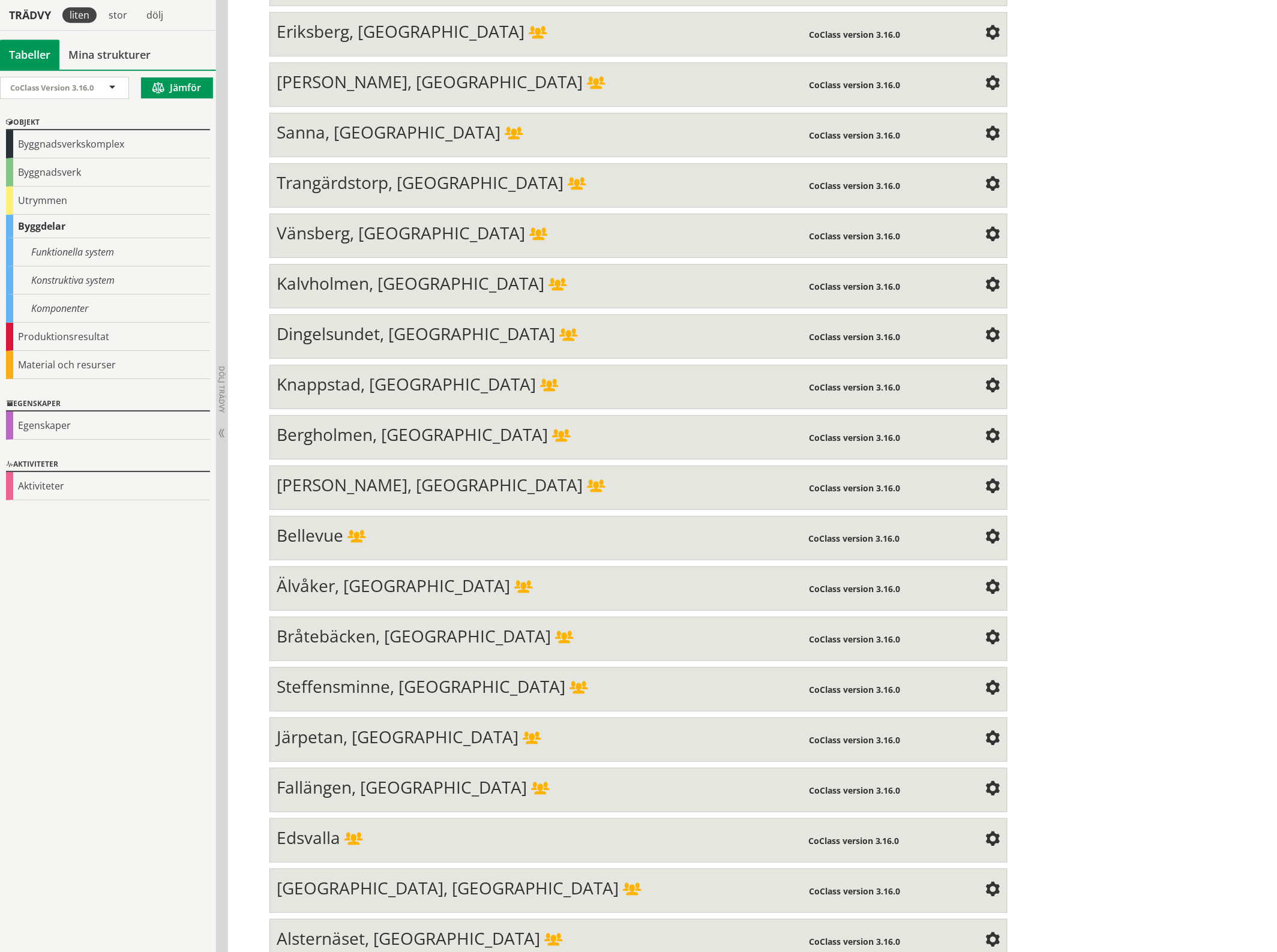
click at [985, 77] on span at bounding box center [992, 84] width 15 height 15
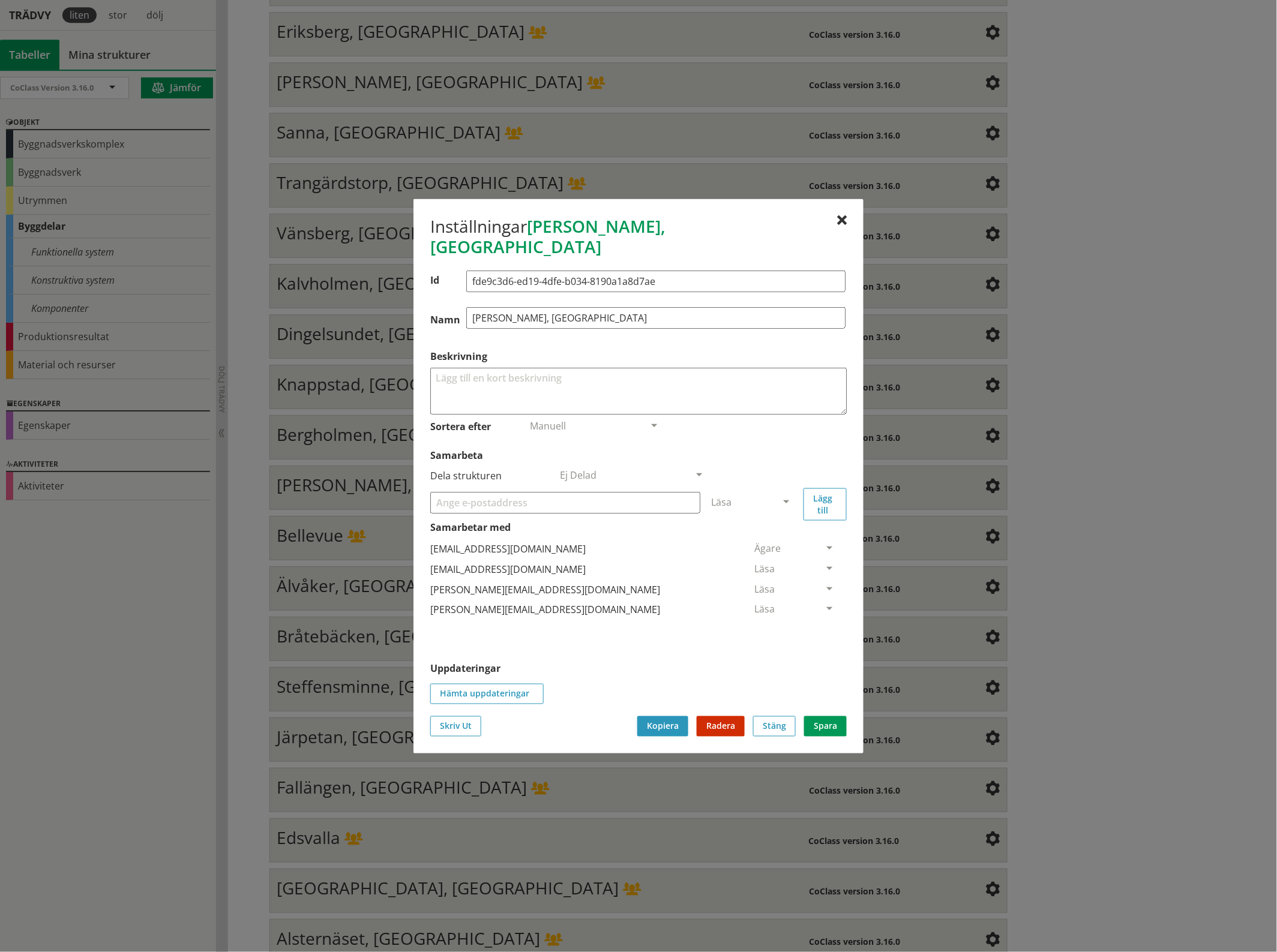
click at [458, 492] on input "Samarbeta" at bounding box center [566, 502] width 270 height 21
paste input "[EMAIL_ADDRESS][DOMAIN_NAME]"
type input "[EMAIL_ADDRESS][DOMAIN_NAME]"
click at [784, 497] on span at bounding box center [785, 502] width 11 height 11
click at [775, 531] on span "Administratör" at bounding box center [742, 538] width 63 height 14
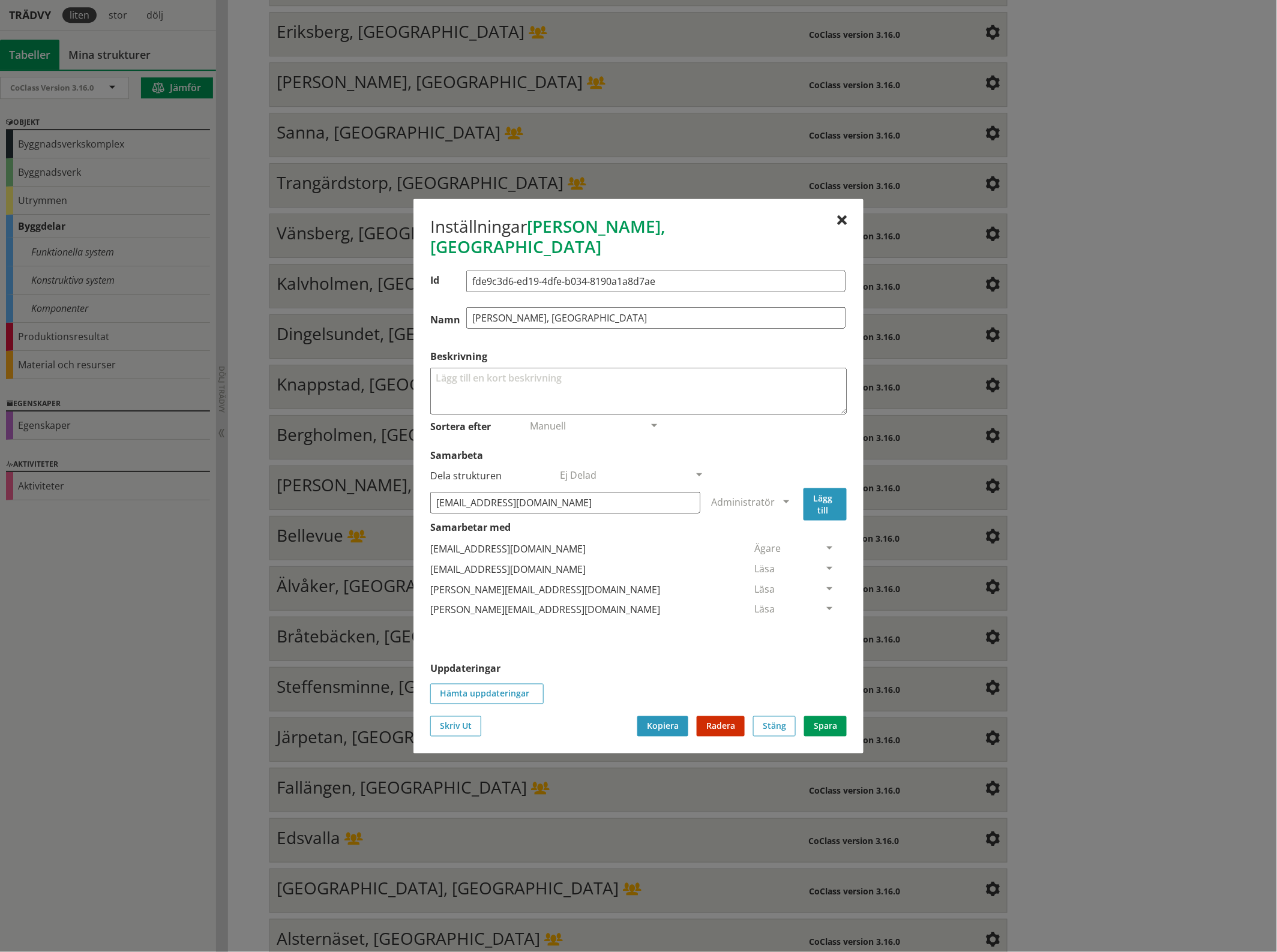
click at [825, 493] on button "Lägg till" at bounding box center [825, 503] width 43 height 32
click at [824, 625] on span at bounding box center [829, 629] width 11 height 11
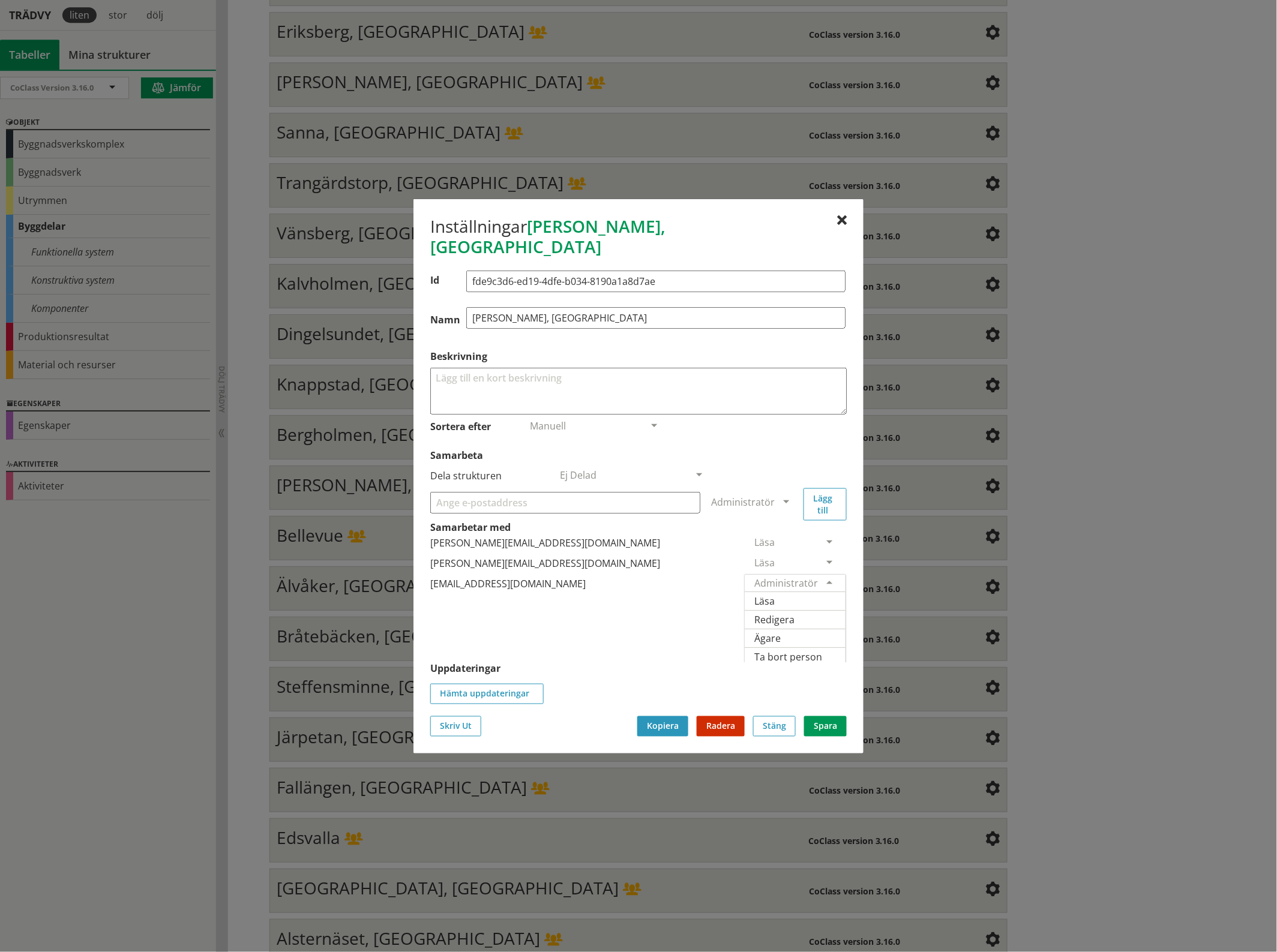
scroll to position [51, 0]
click at [780, 628] on span "Ägare" at bounding box center [767, 634] width 26 height 14
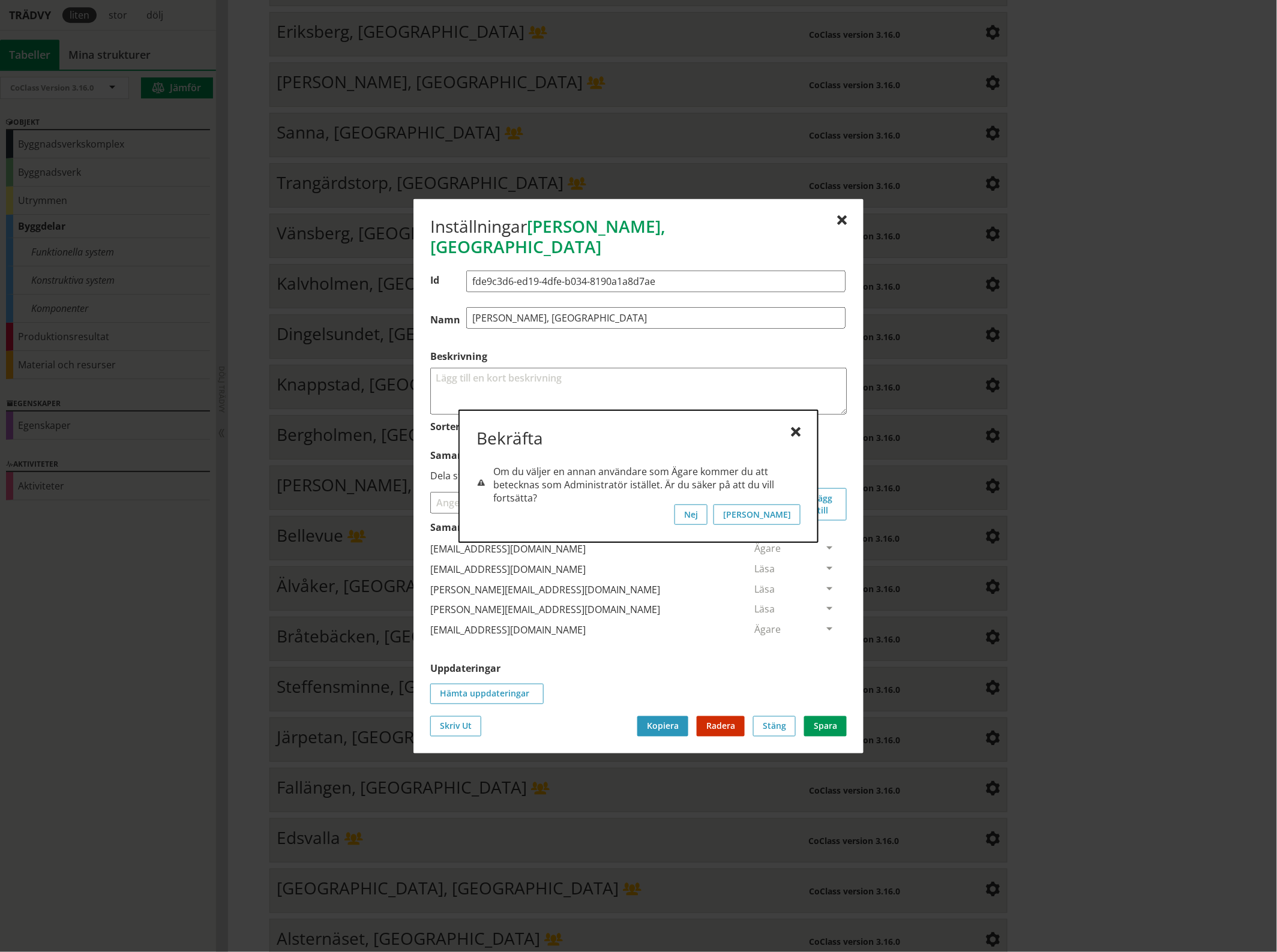
scroll to position [0, 0]
click at [798, 515] on button "[PERSON_NAME]" at bounding box center [757, 514] width 87 height 20
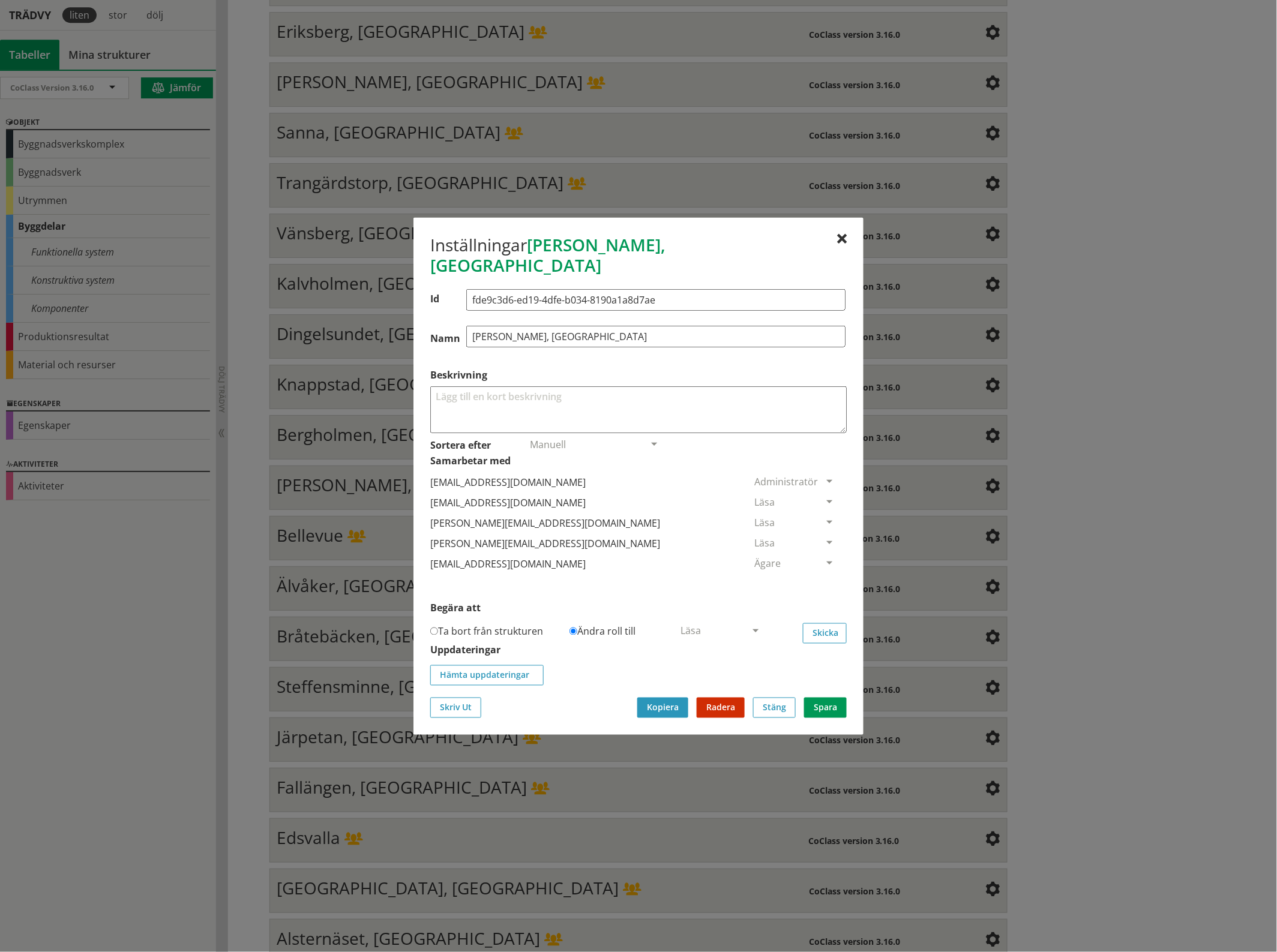
click at [824, 497] on span at bounding box center [829, 502] width 11 height 11
click at [822, 568] on span "Ta bort person" at bounding box center [788, 575] width 68 height 14
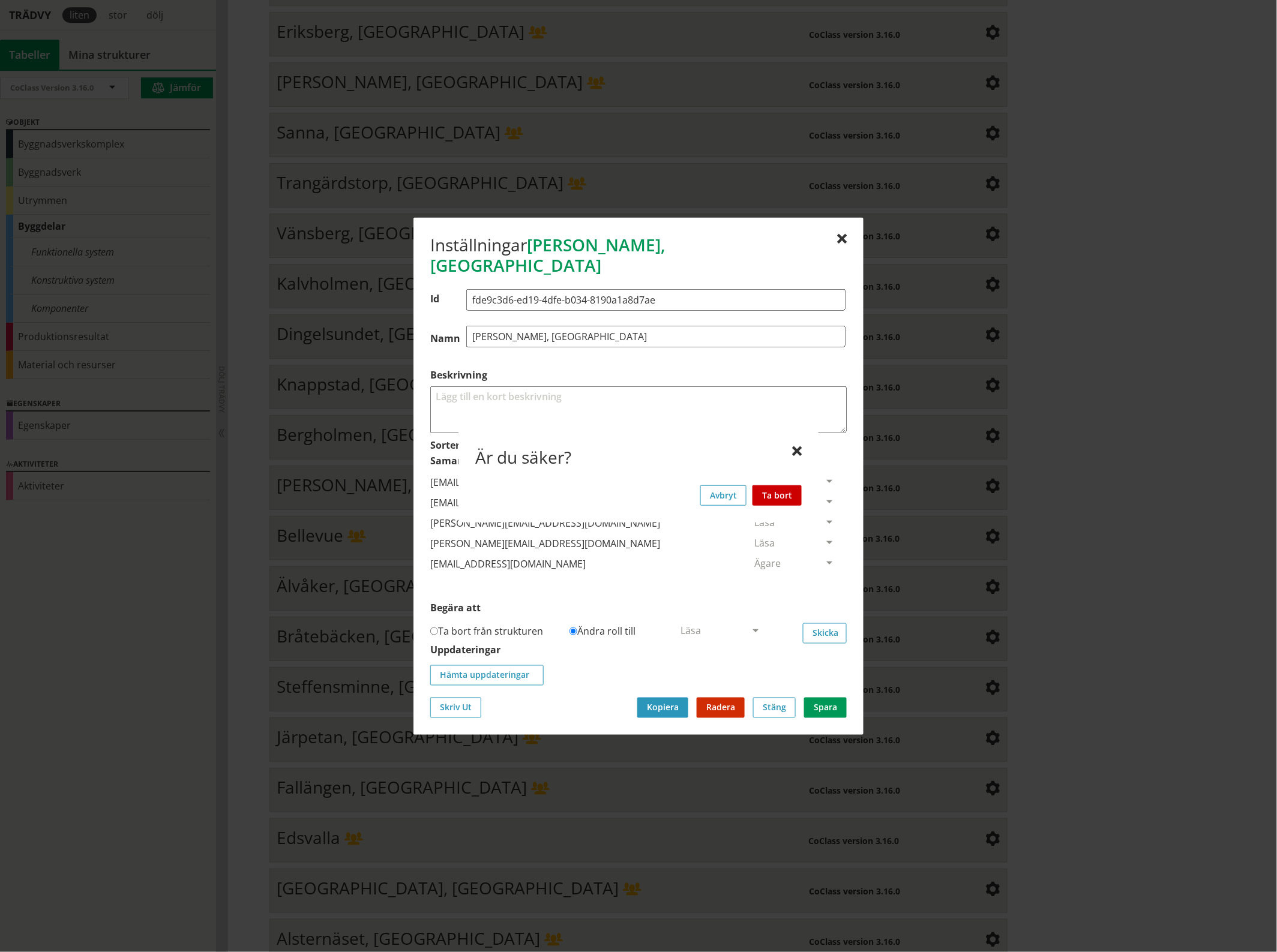
click at [790, 493] on button "Ta bort" at bounding box center [777, 494] width 50 height 20
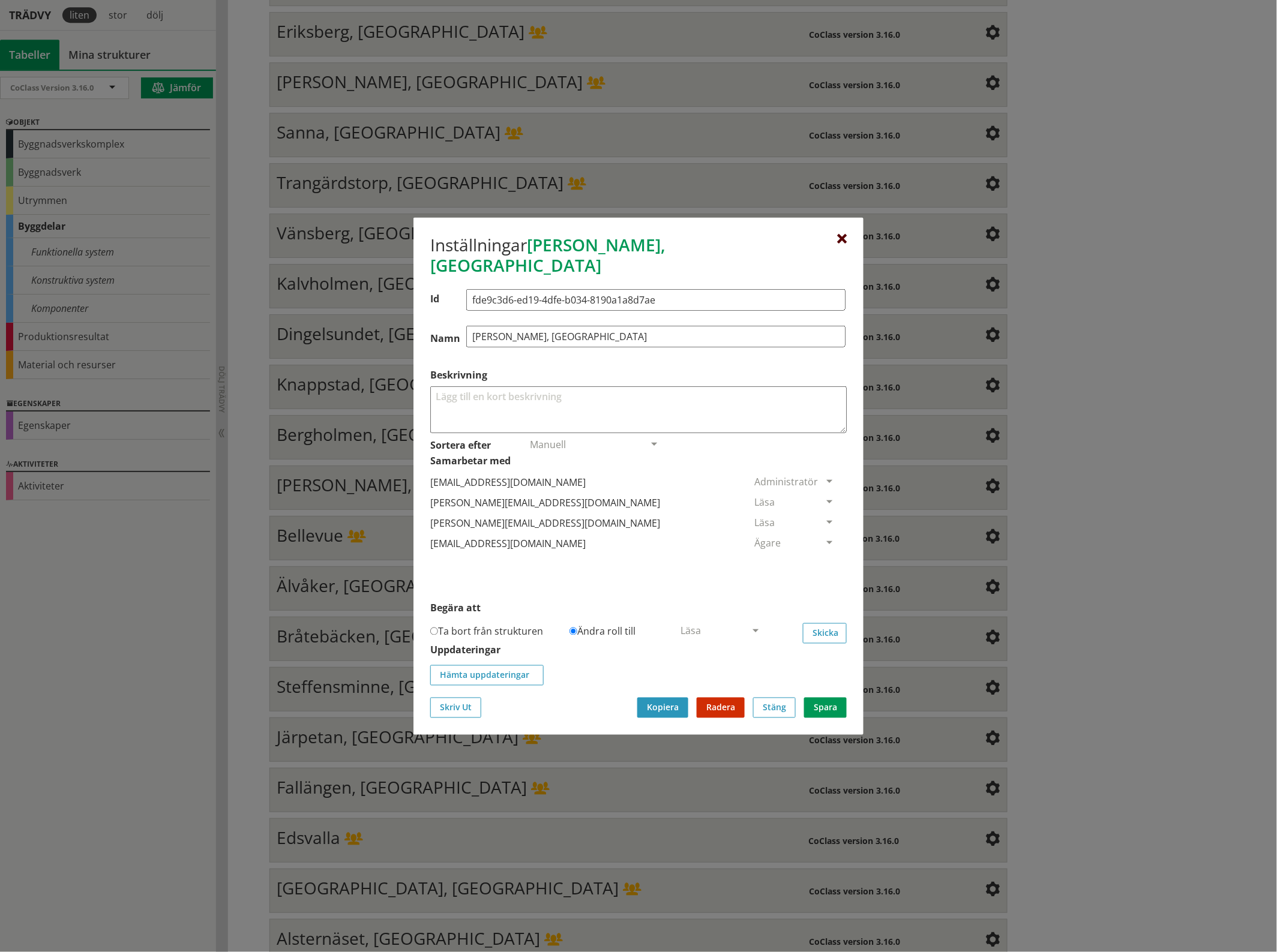
click at [840, 244] on div at bounding box center [842, 239] width 10 height 10
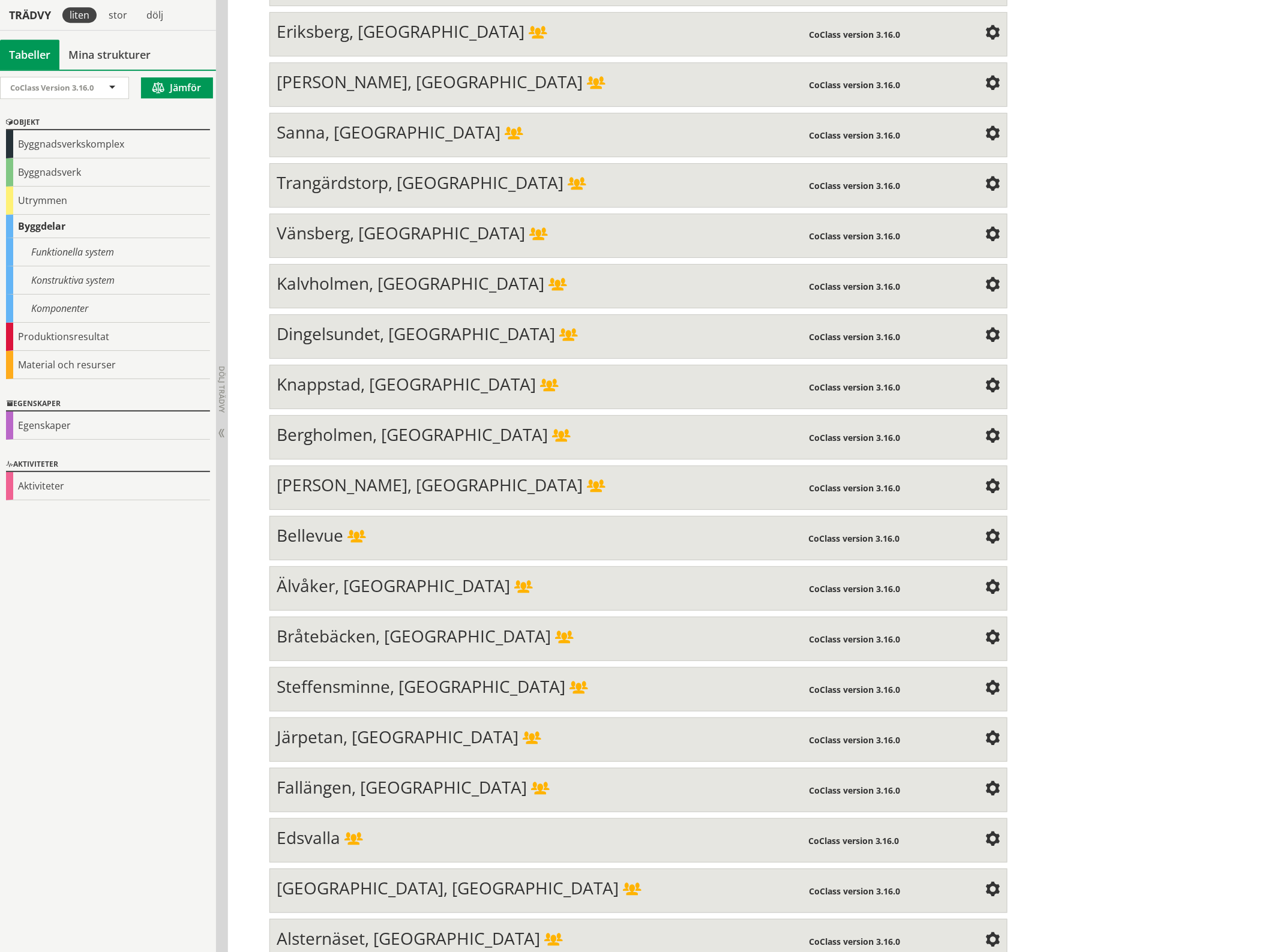
click at [985, 127] on span at bounding box center [992, 134] width 15 height 15
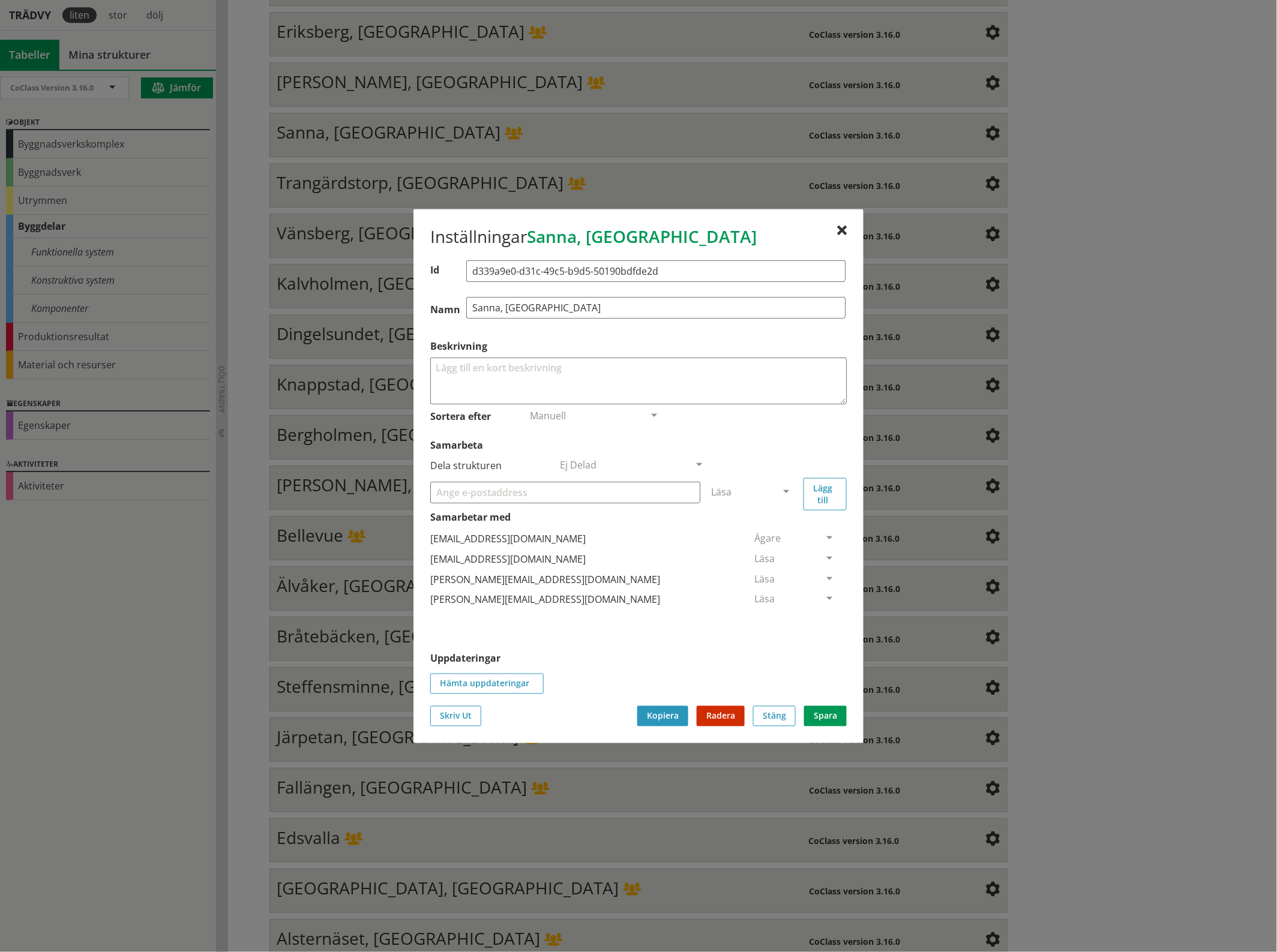
click at [449, 493] on input "Samarbeta" at bounding box center [566, 492] width 270 height 21
paste input "[EMAIL_ADDRESS][DOMAIN_NAME]"
type input "[EMAIL_ADDRESS][DOMAIN_NAME]"
click at [786, 491] on span at bounding box center [785, 492] width 11 height 11
click at [775, 527] on span "Administratör" at bounding box center [742, 527] width 63 height 14
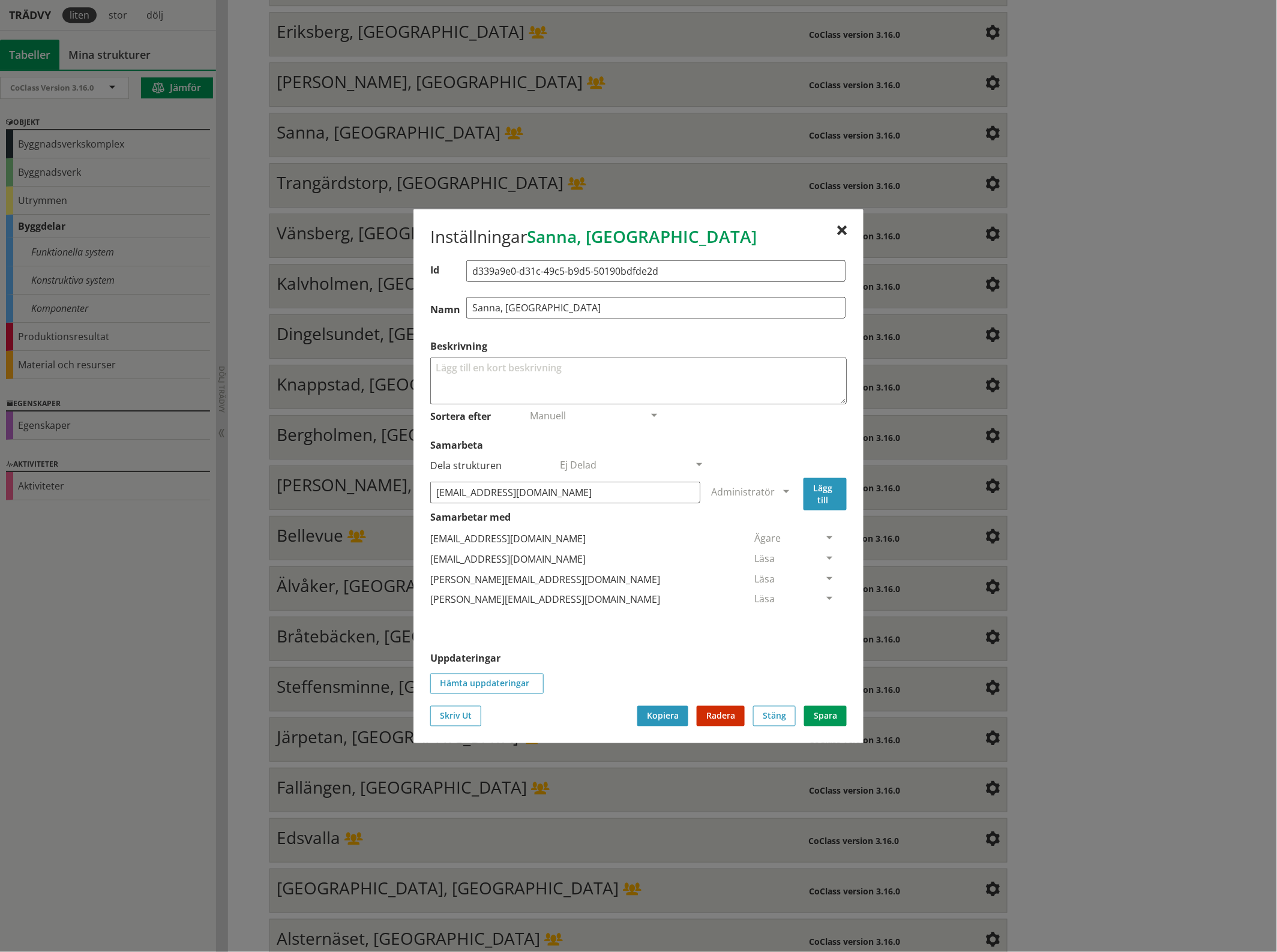
click at [814, 493] on button "Lägg till" at bounding box center [825, 493] width 43 height 32
click at [824, 623] on span at bounding box center [829, 620] width 11 height 11
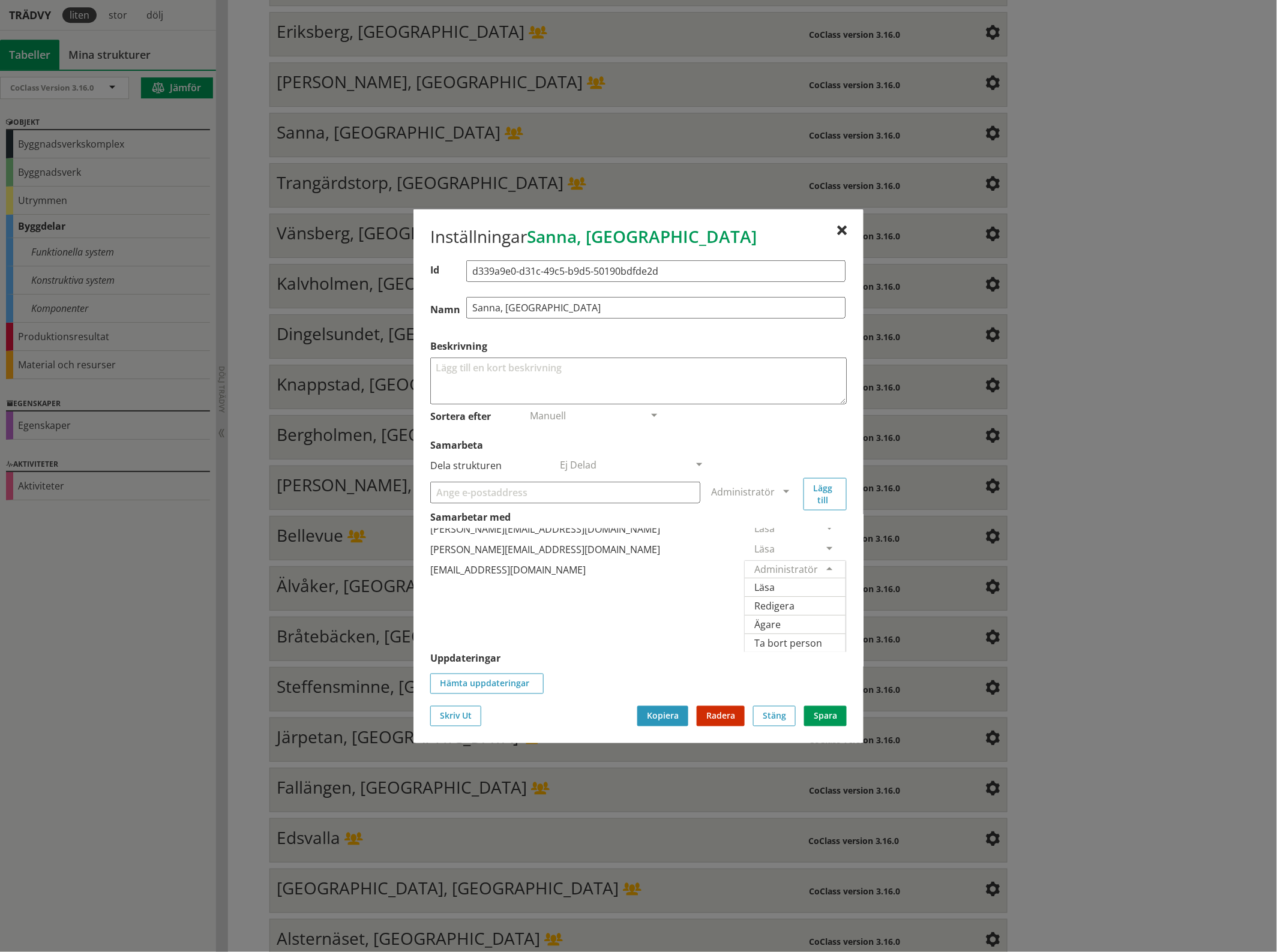
scroll to position [65, 0]
click at [780, 617] on span "Ägare" at bounding box center [767, 624] width 26 height 14
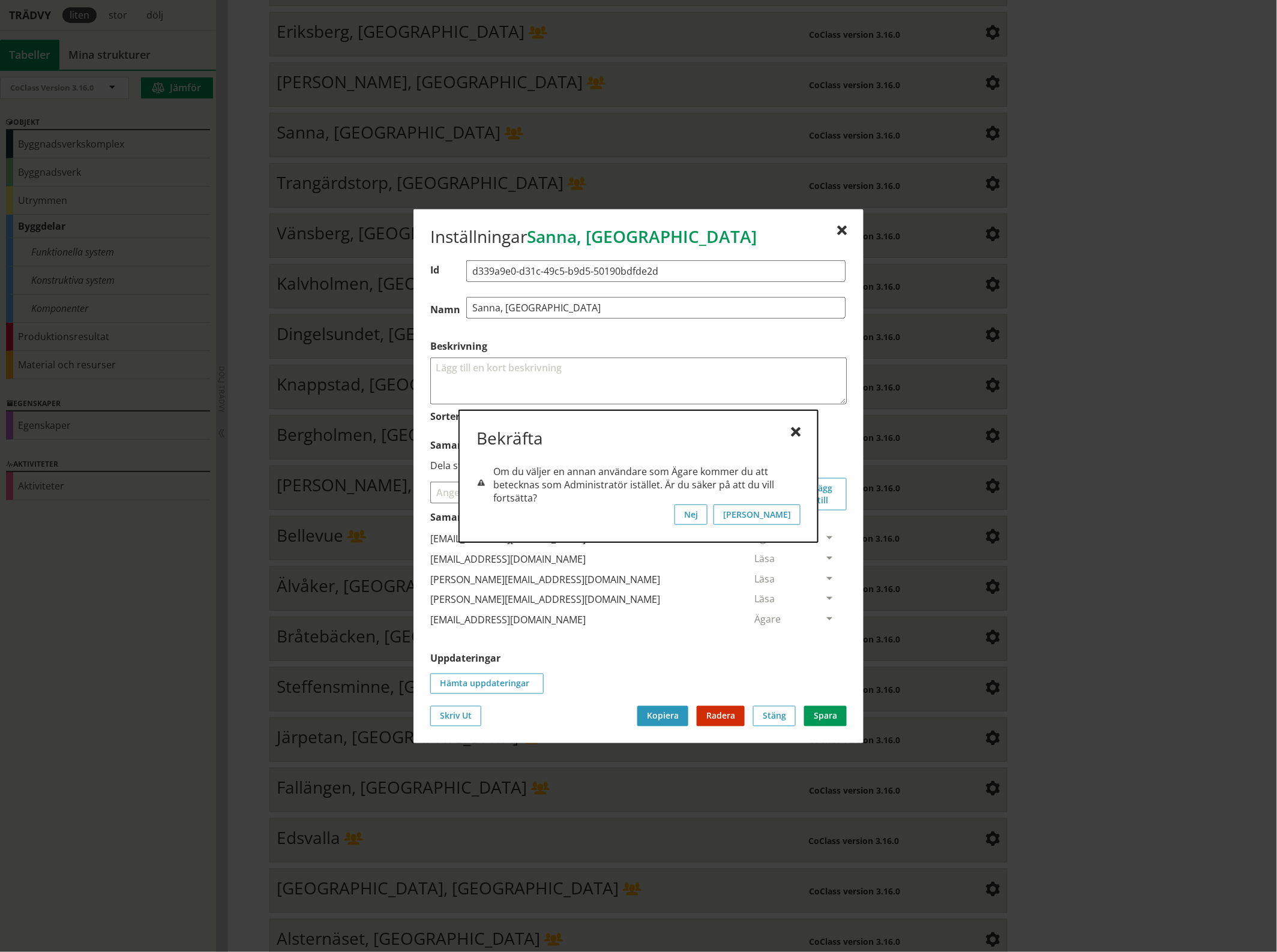
scroll to position [0, 0]
click at [787, 513] on button "[PERSON_NAME]" at bounding box center [757, 514] width 87 height 20
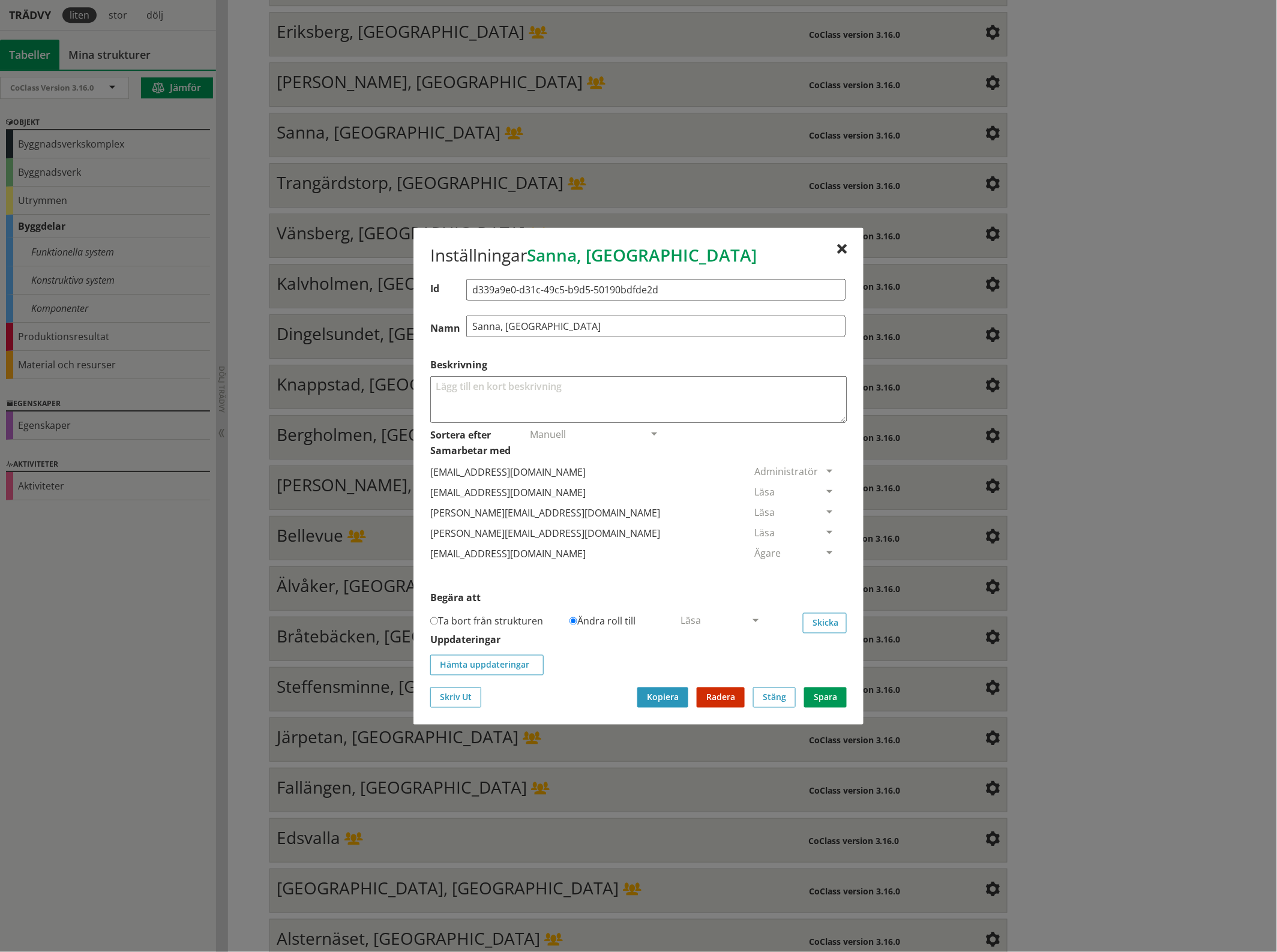
click at [824, 489] on span at bounding box center [829, 492] width 11 height 11
click at [822, 567] on span "Ta bort person" at bounding box center [788, 565] width 68 height 14
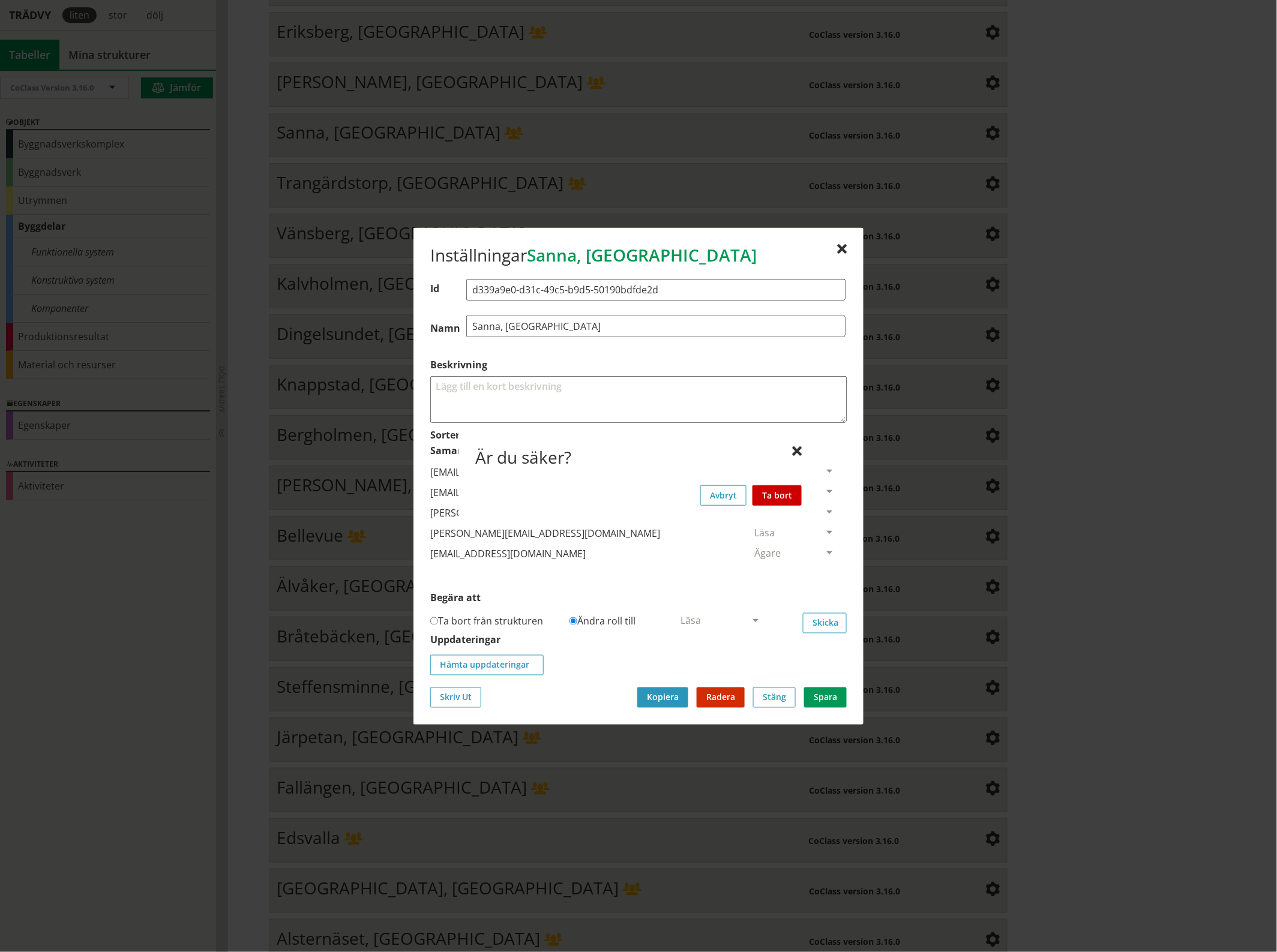
click at [790, 495] on button "Ta bort" at bounding box center [777, 494] width 50 height 20
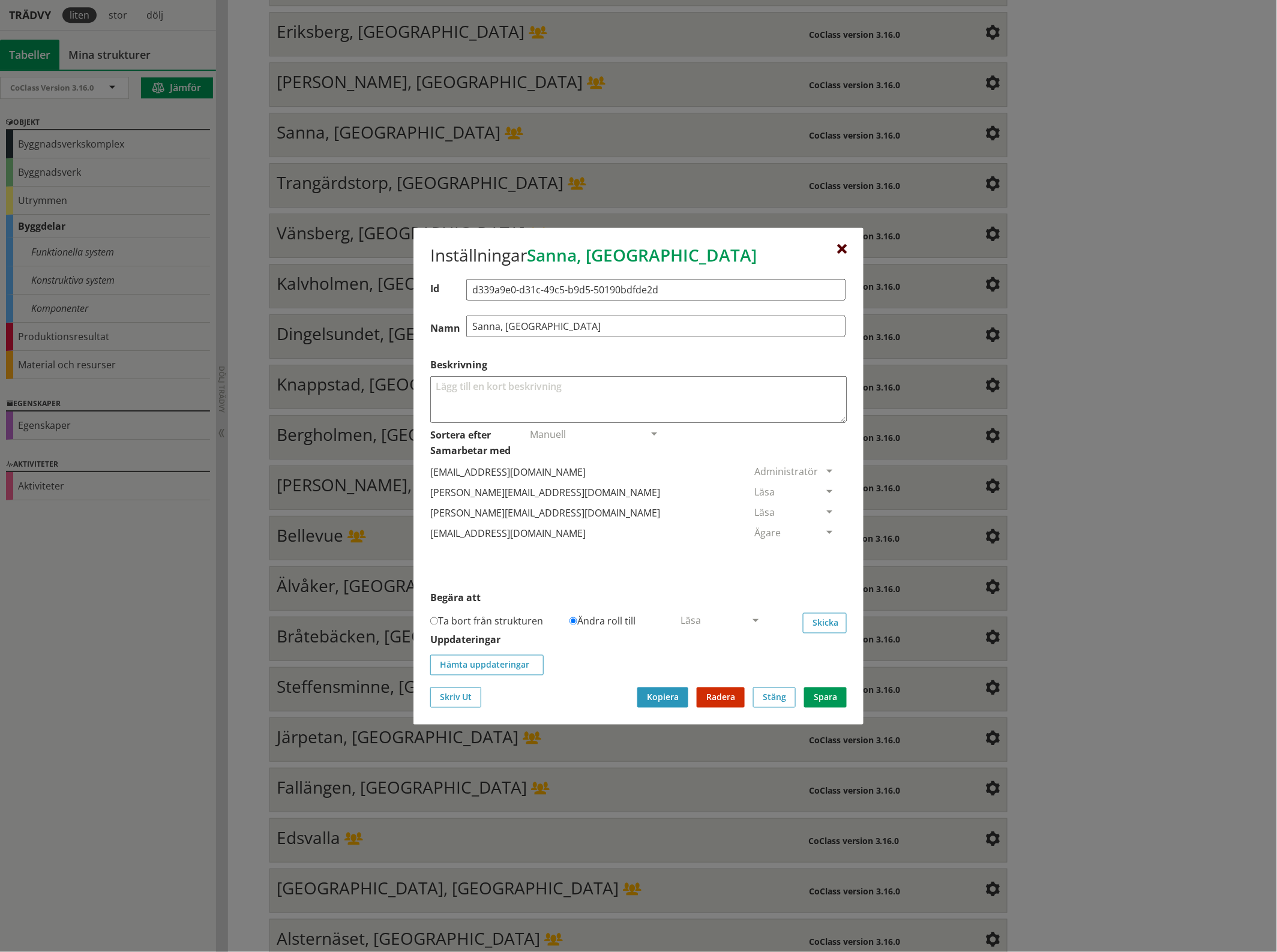
click at [842, 247] on div at bounding box center [842, 249] width 10 height 10
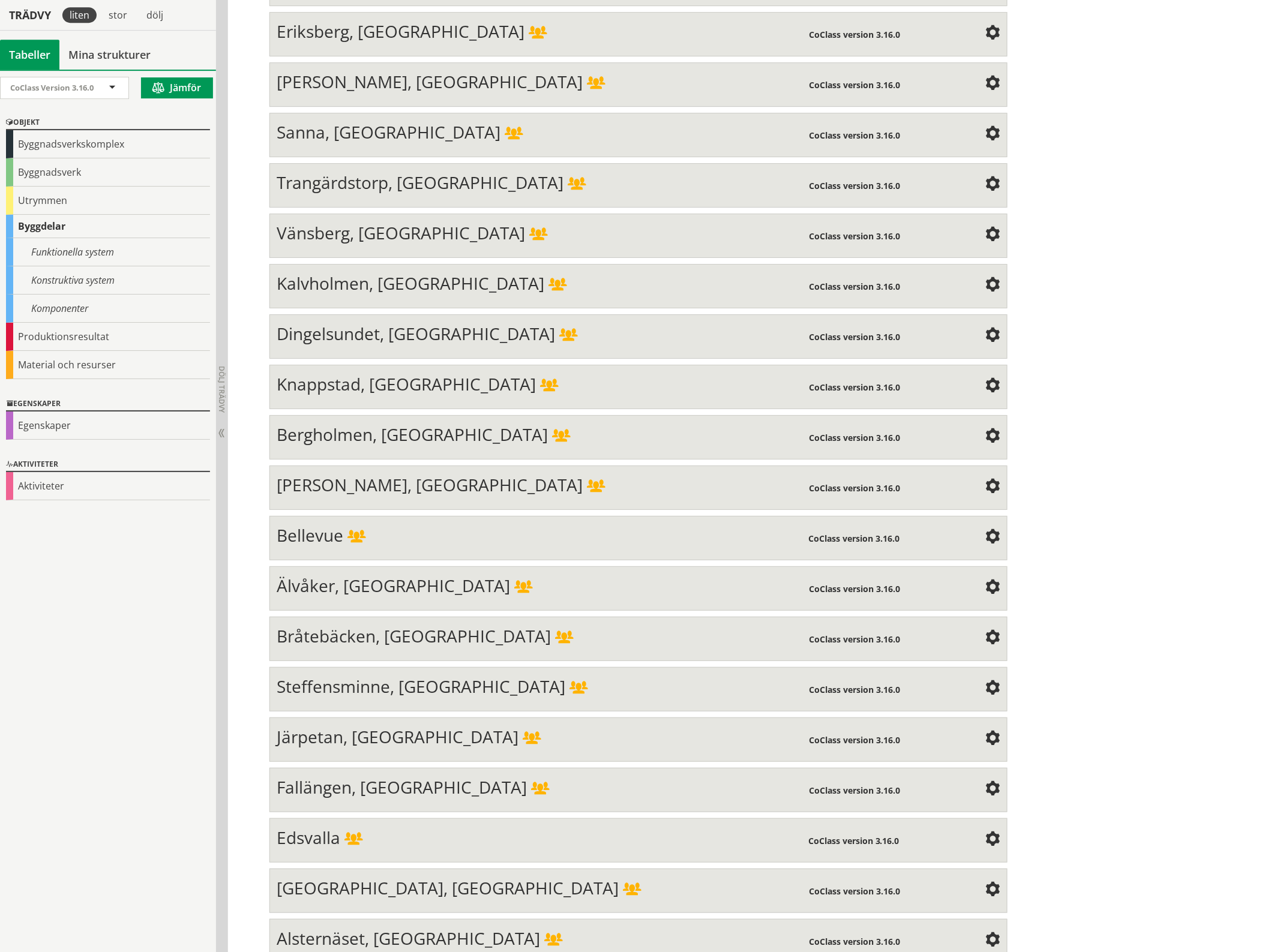
click at [978, 172] on div "CoClass version 3.16.0" at bounding box center [897, 184] width 177 height 24
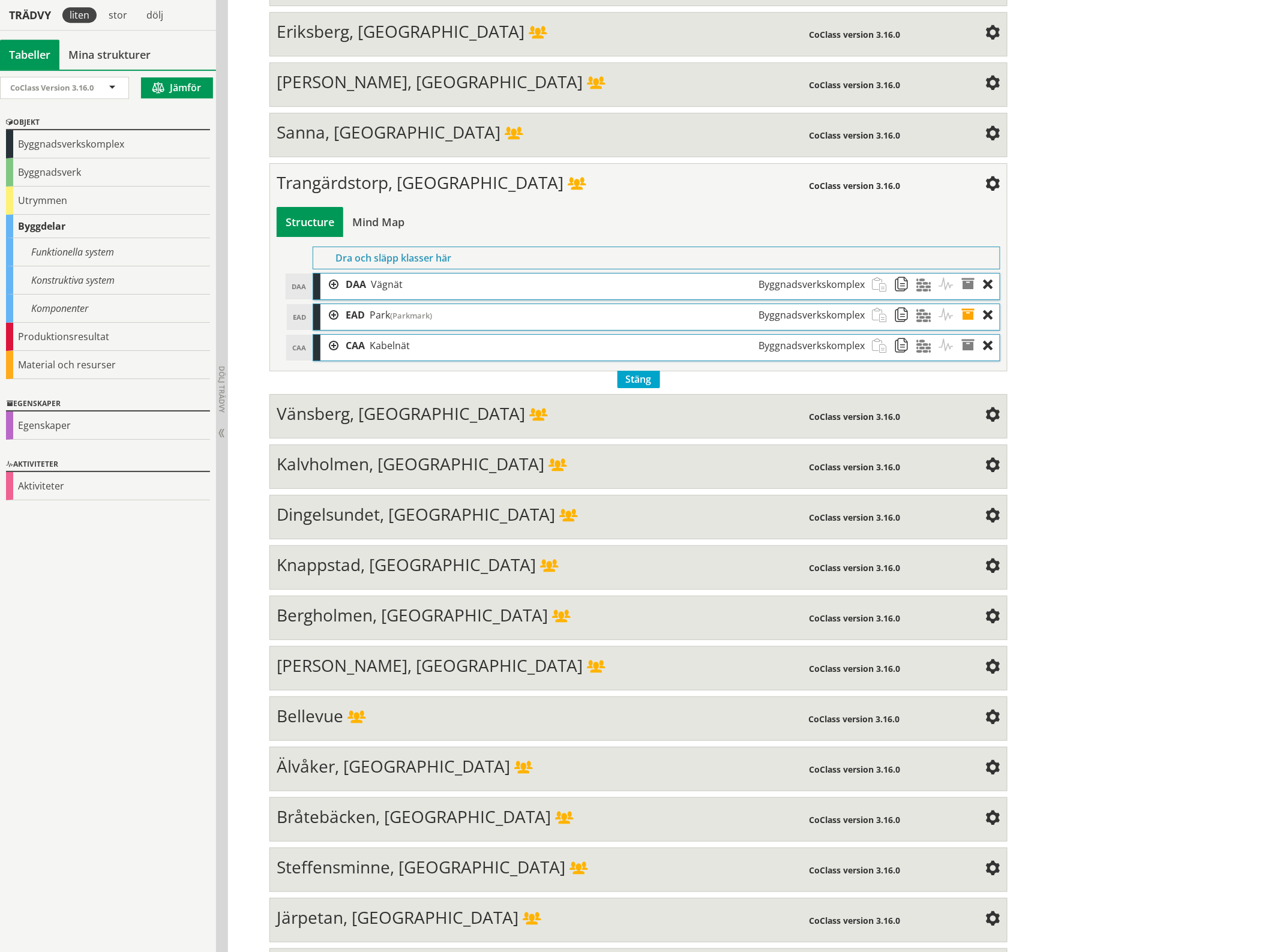
click at [985, 178] on span at bounding box center [992, 185] width 15 height 15
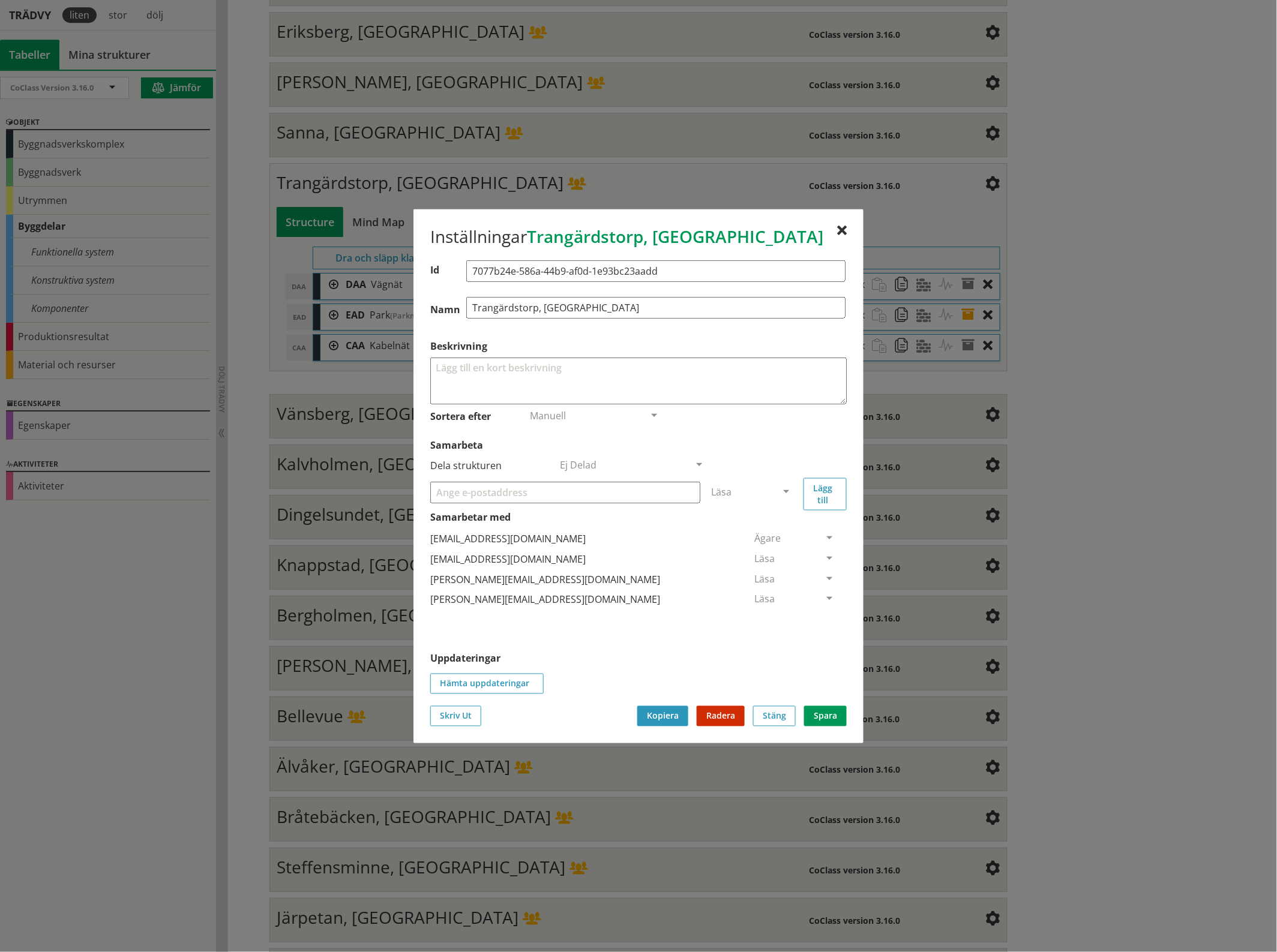
click at [476, 490] on input "Samarbeta" at bounding box center [566, 492] width 270 height 21
paste input "[EMAIL_ADDRESS][DOMAIN_NAME]"
type input "[EMAIL_ADDRESS][DOMAIN_NAME]"
click at [788, 492] on span at bounding box center [785, 492] width 11 height 11
click at [789, 527] on div "Administratör" at bounding box center [752, 527] width 101 height 18
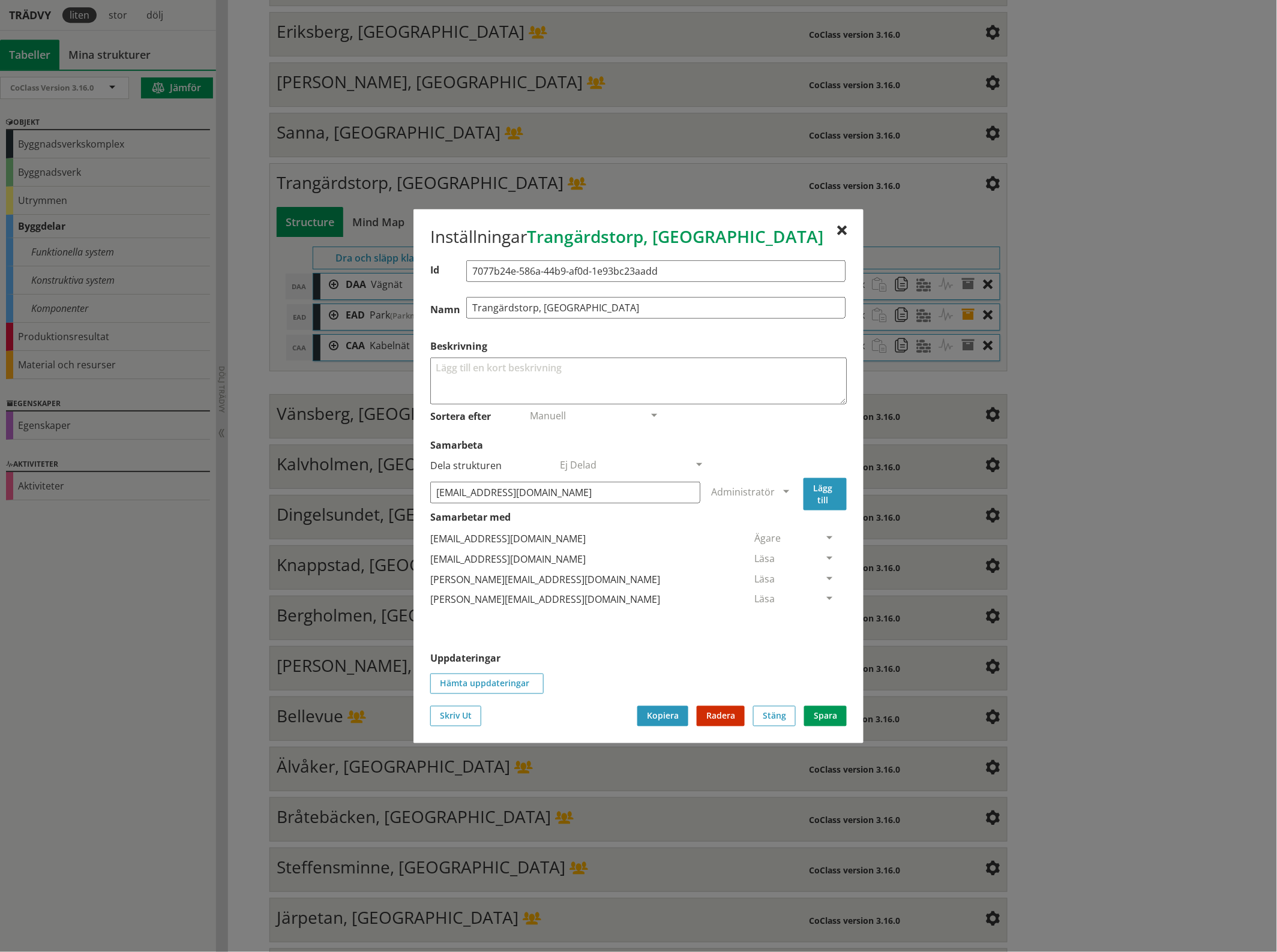
click at [816, 487] on button "Lägg till" at bounding box center [825, 493] width 43 height 32
click at [824, 618] on span at bounding box center [829, 620] width 11 height 11
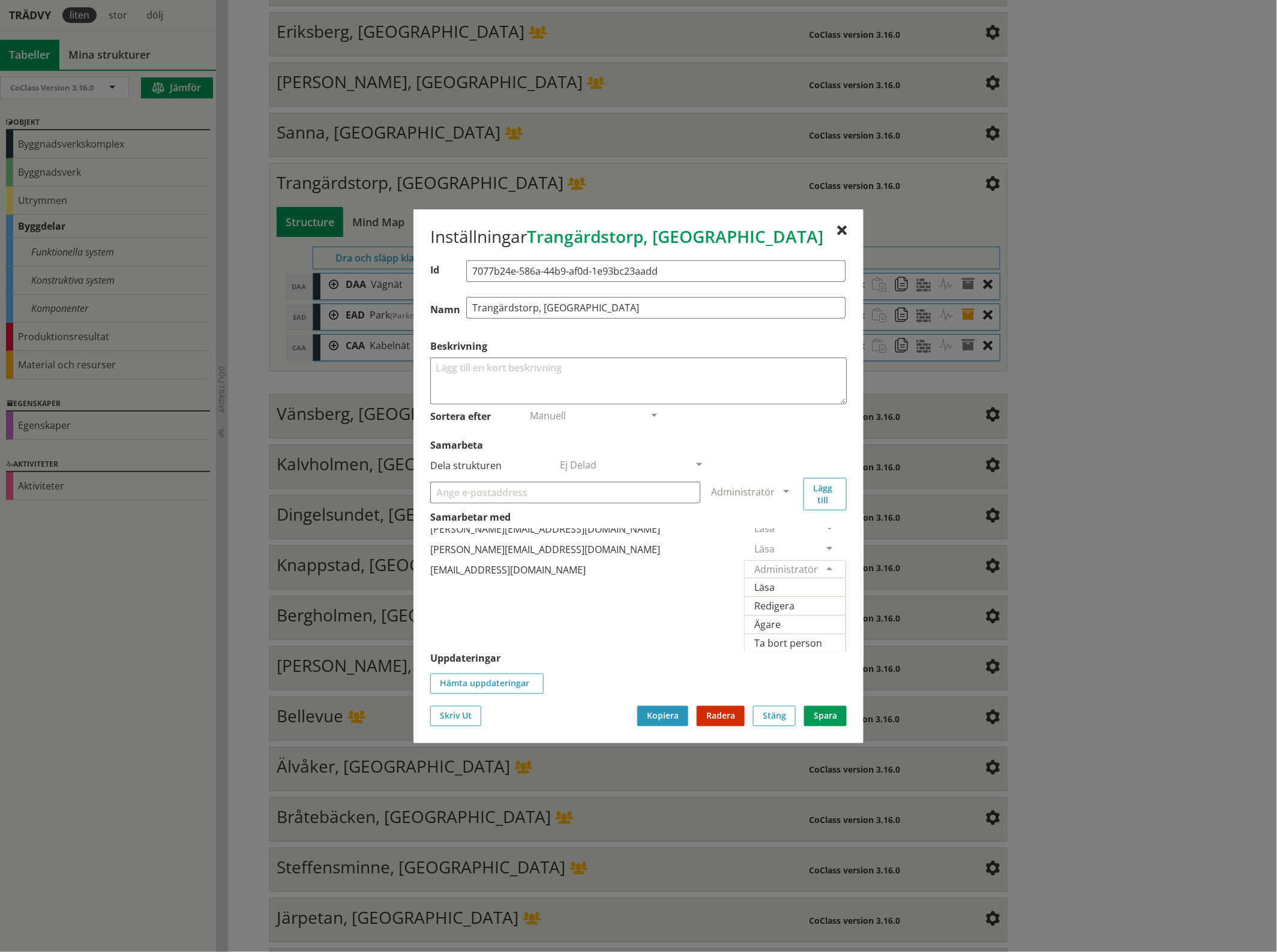
scroll to position [77, 0]
click at [780, 617] on span "Ägare" at bounding box center [767, 624] width 26 height 14
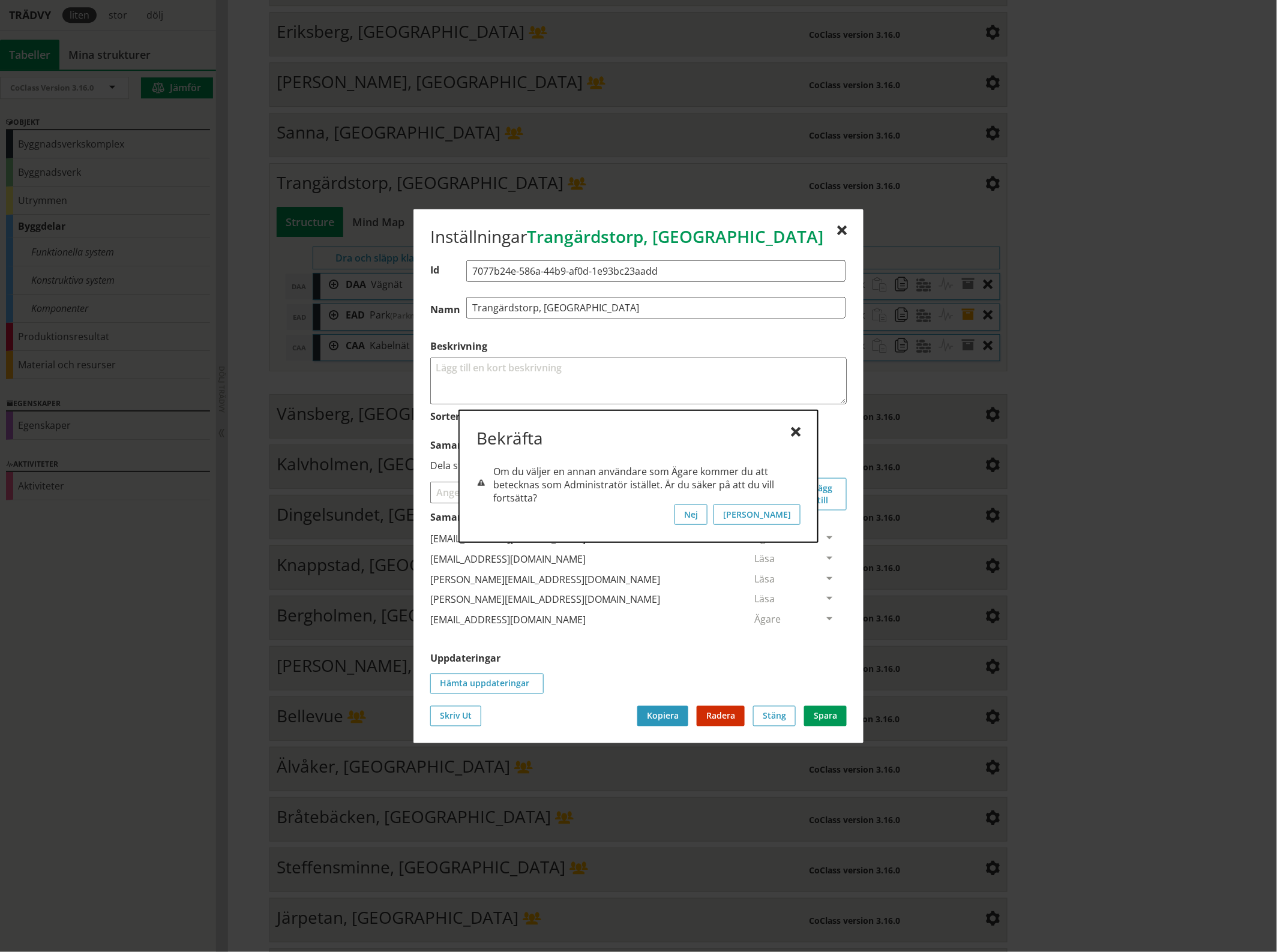
scroll to position [0, 0]
click at [783, 516] on button "[PERSON_NAME]" at bounding box center [757, 514] width 87 height 20
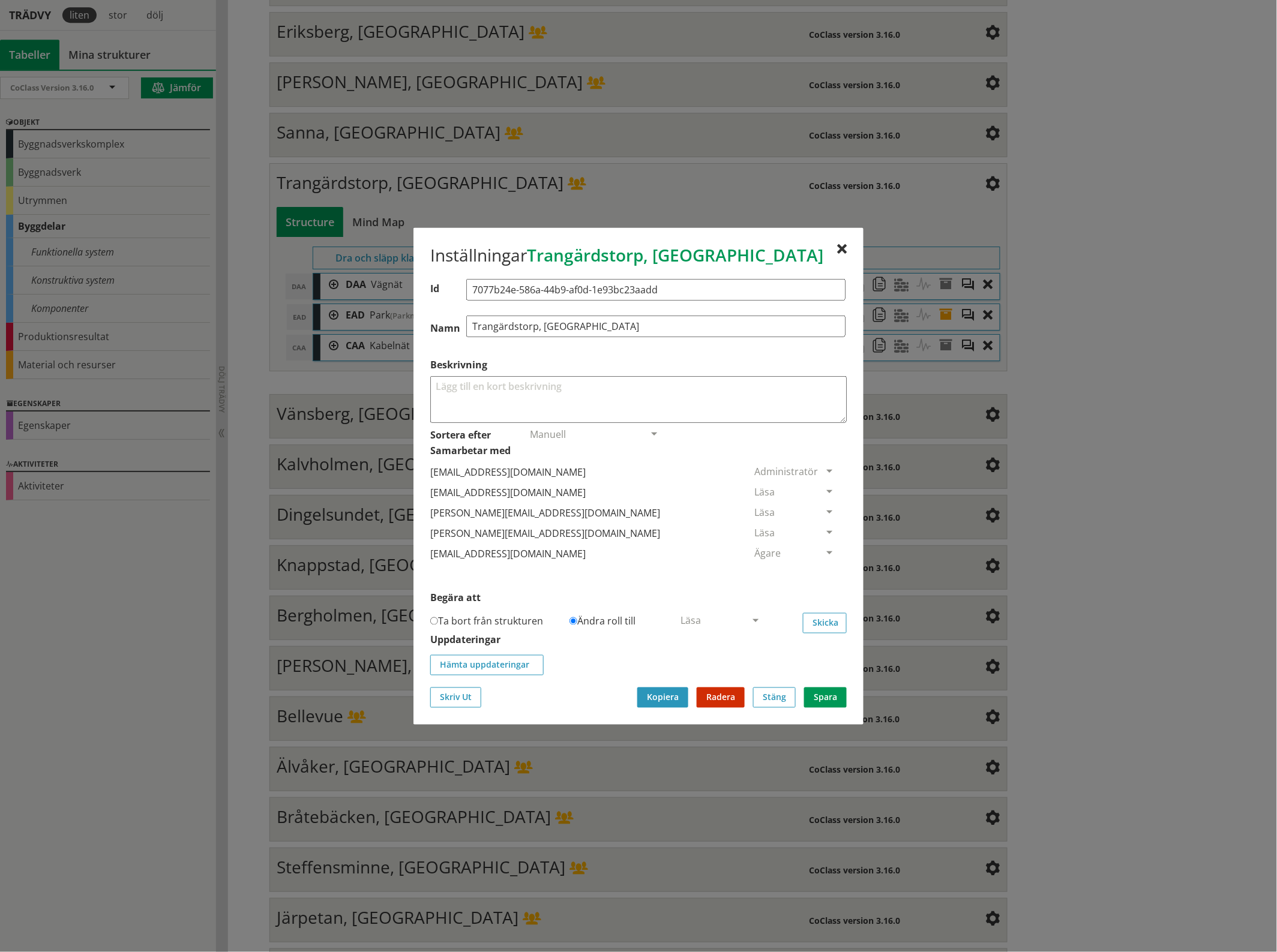
click at [824, 488] on span at bounding box center [829, 492] width 11 height 11
click at [822, 568] on span "Ta bort person" at bounding box center [788, 565] width 68 height 14
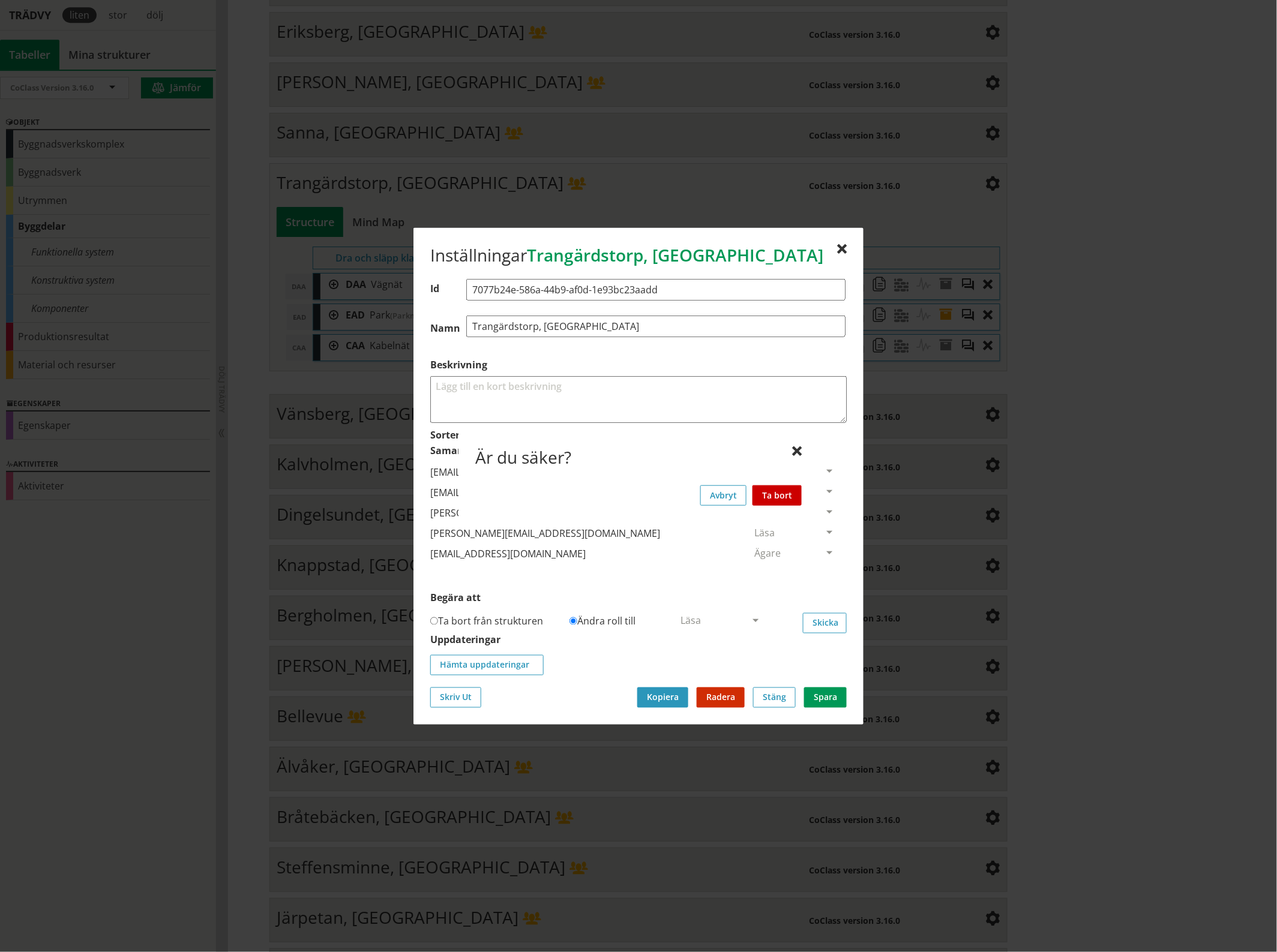
click at [786, 490] on button "Ta bort" at bounding box center [777, 494] width 50 height 20
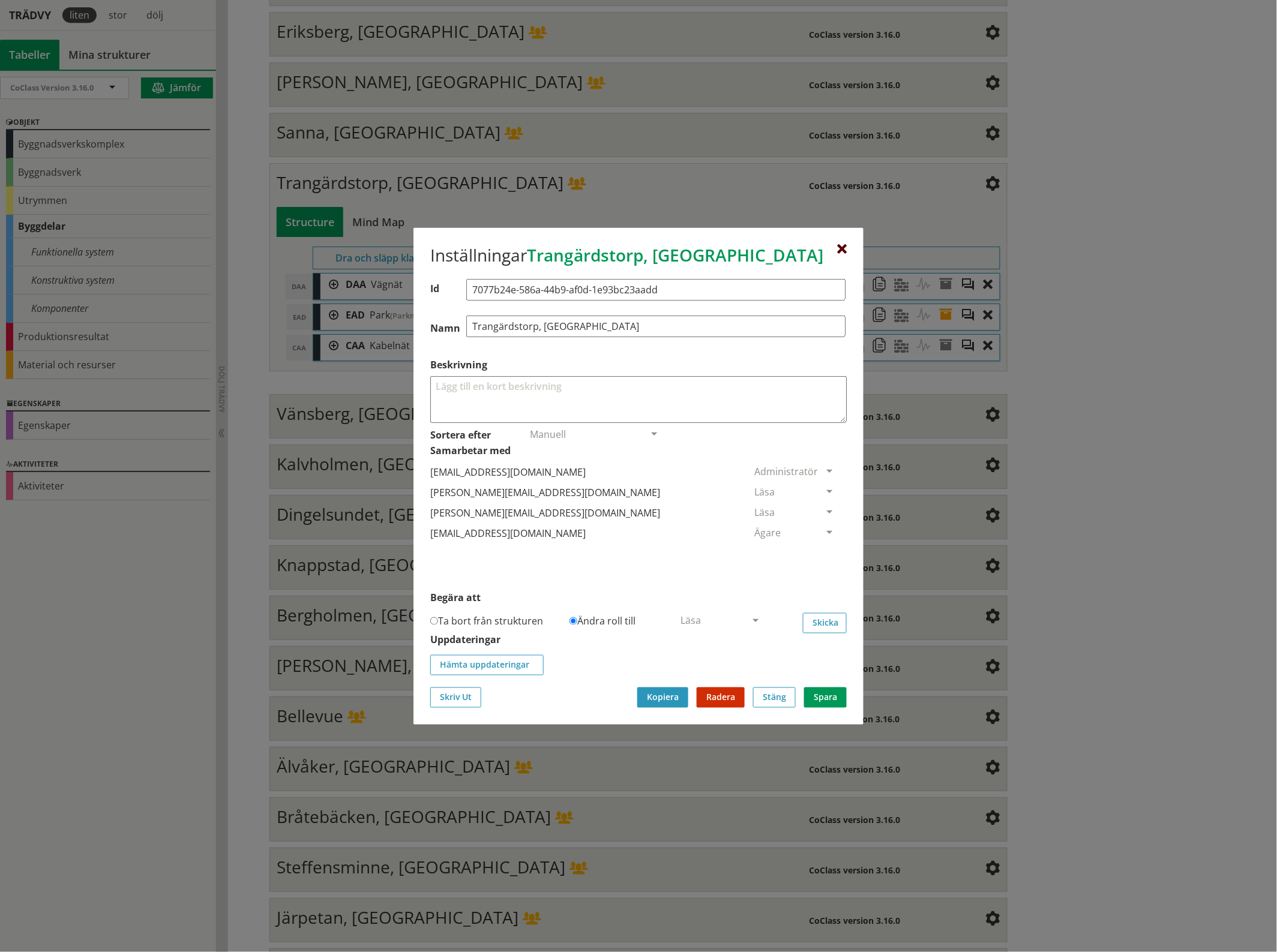
click at [840, 245] on div at bounding box center [842, 249] width 10 height 10
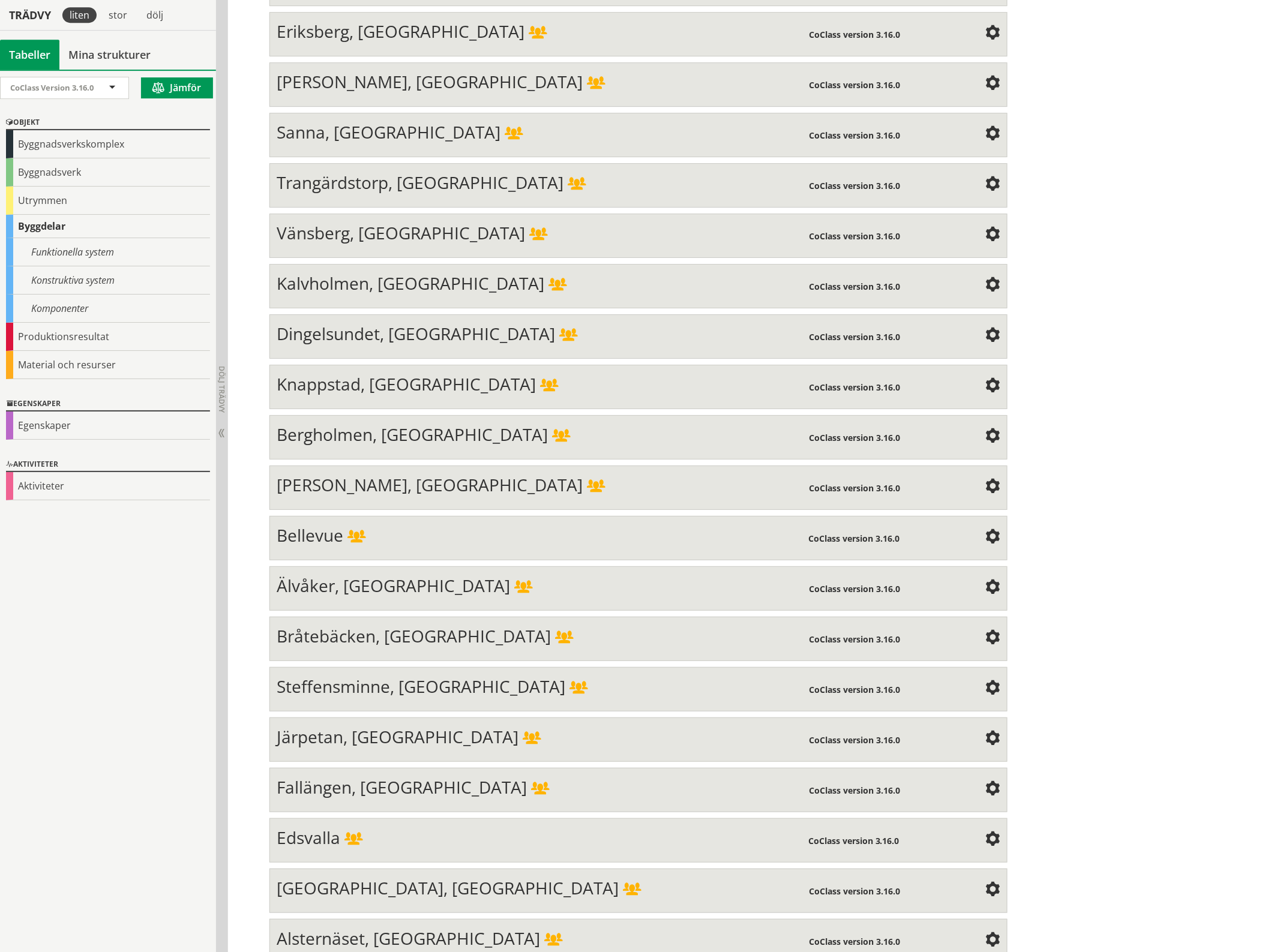
click at [985, 228] on span at bounding box center [992, 235] width 15 height 15
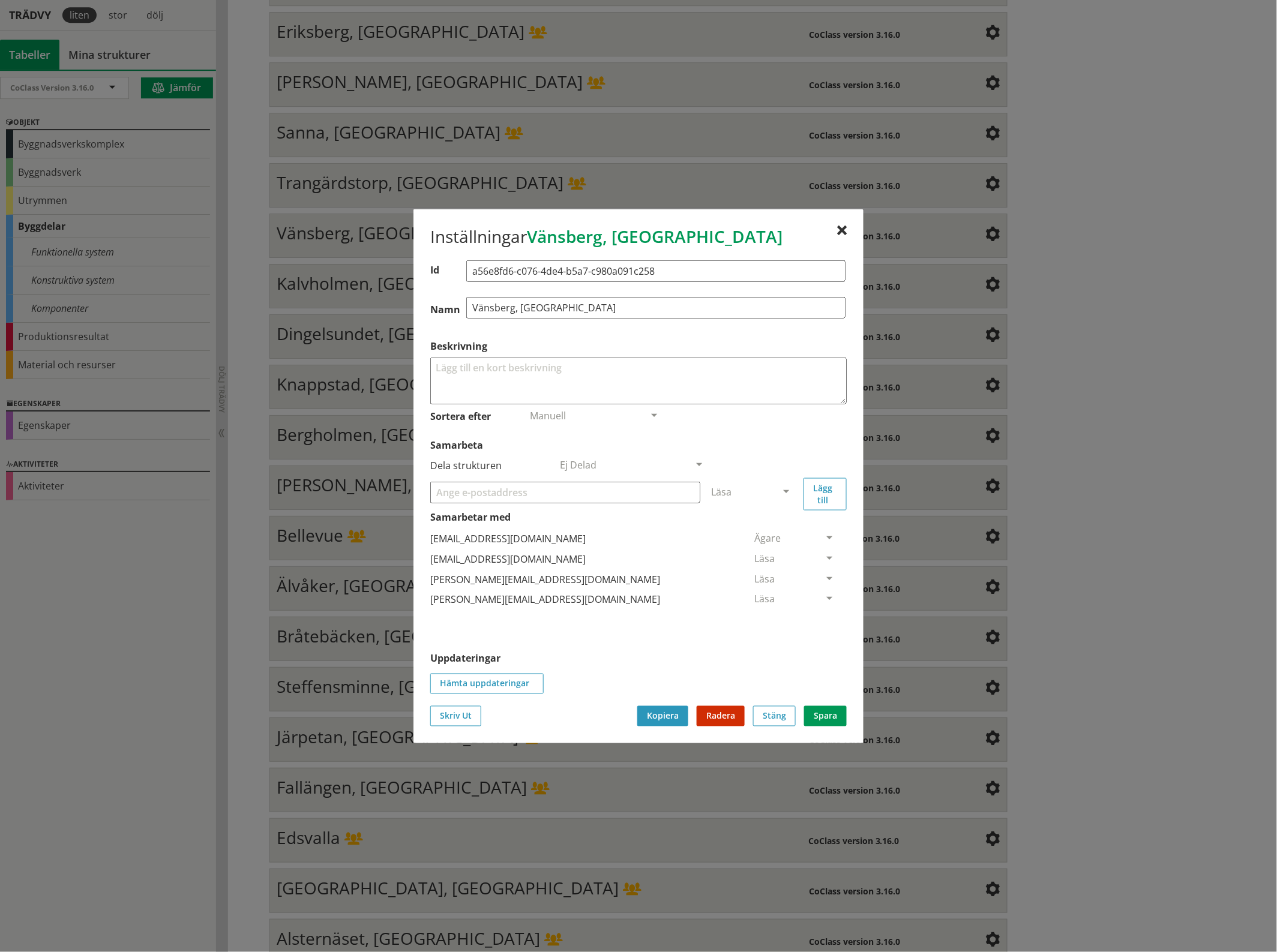
click at [482, 492] on input "Samarbeta" at bounding box center [566, 492] width 270 height 21
paste input "[EMAIL_ADDRESS][DOMAIN_NAME]"
type input "[EMAIL_ADDRESS][DOMAIN_NAME]"
click at [789, 491] on span at bounding box center [785, 492] width 11 height 11
click at [775, 523] on span "Administratör" at bounding box center [742, 527] width 63 height 14
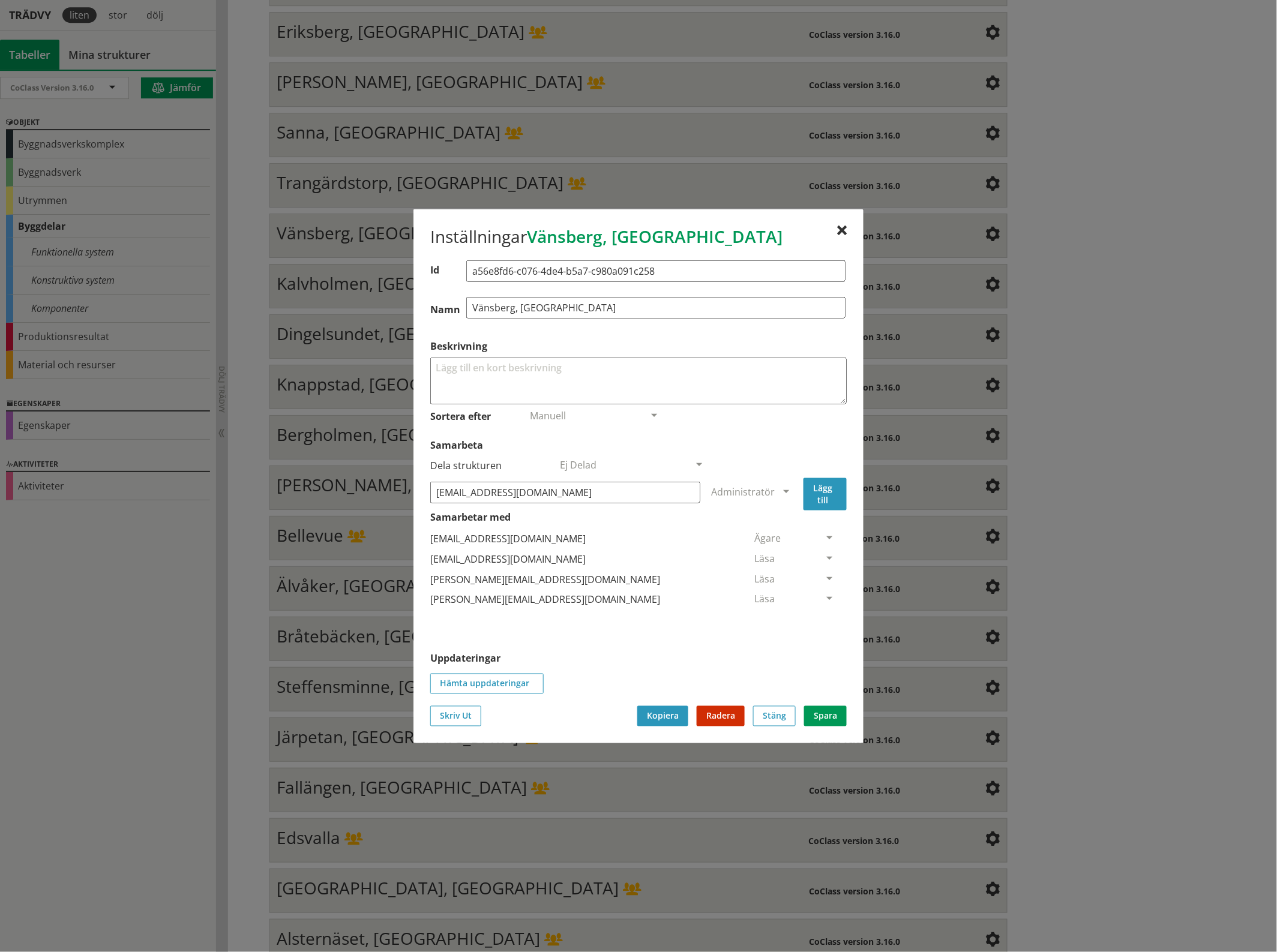
click at [833, 493] on button "Lägg till" at bounding box center [825, 493] width 43 height 32
click at [824, 618] on span at bounding box center [829, 620] width 11 height 11
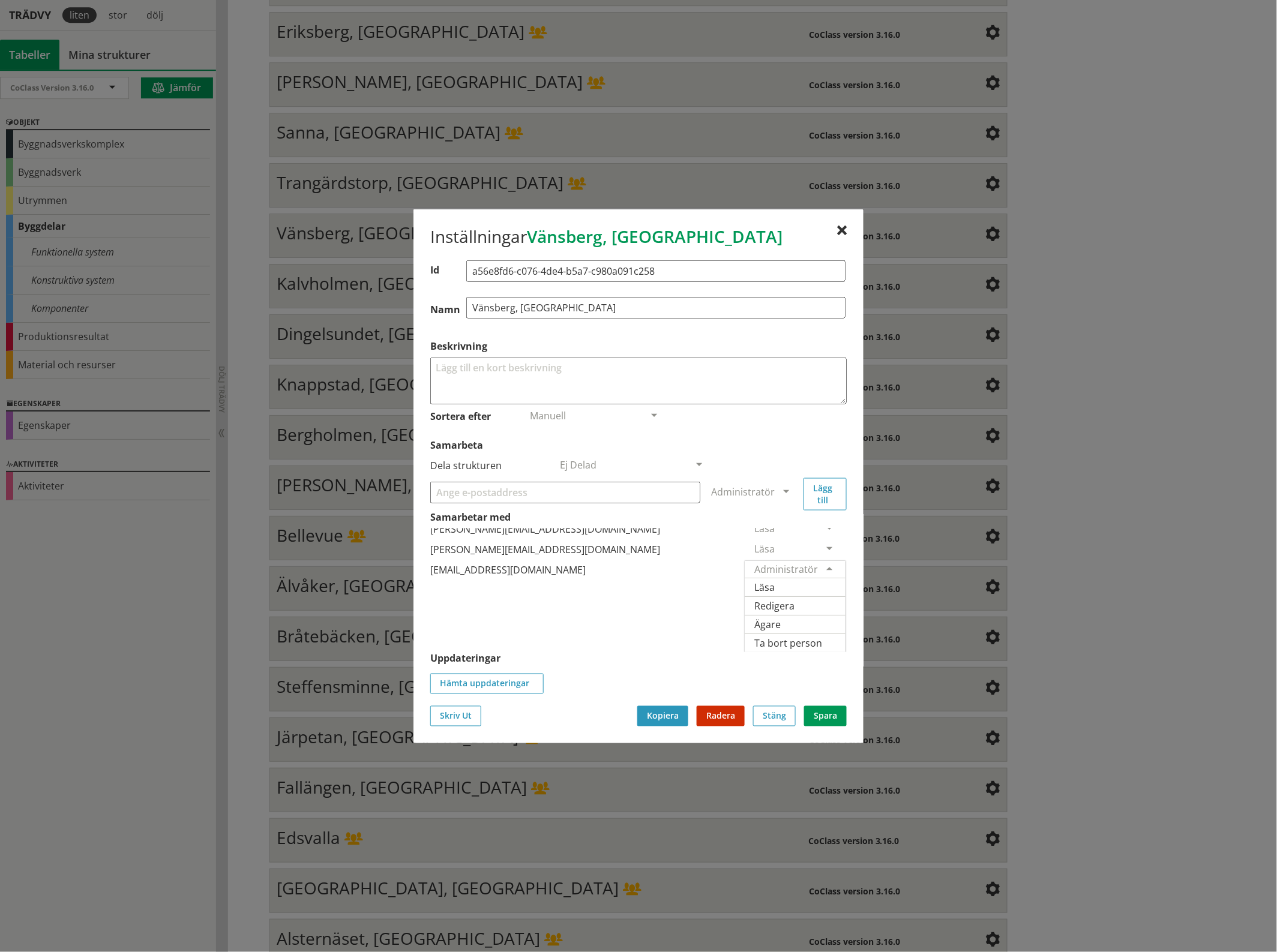
scroll to position [87, 0]
click at [780, 617] on span "Ägare" at bounding box center [767, 624] width 26 height 14
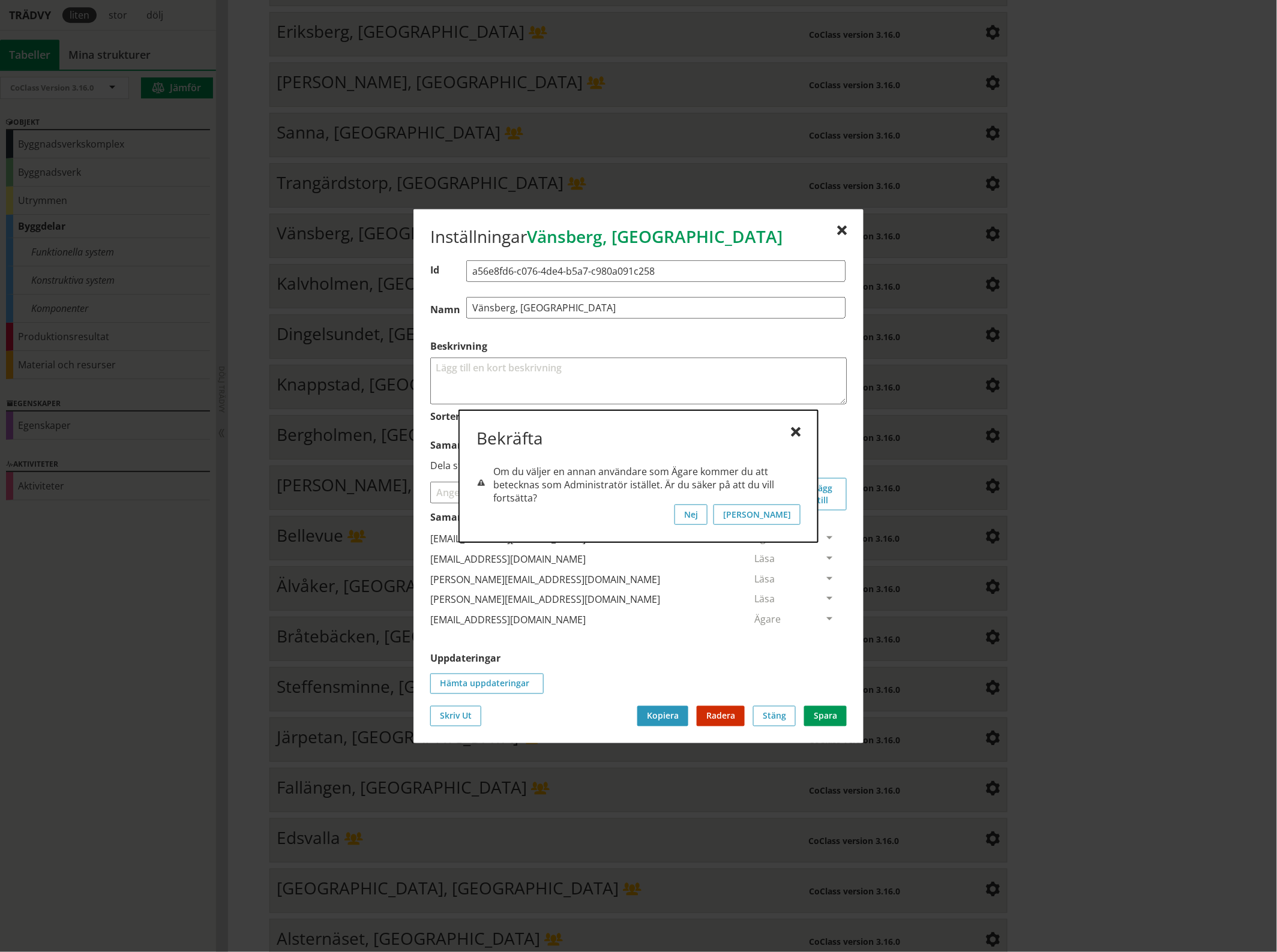
scroll to position [0, 0]
click at [790, 507] on button "[PERSON_NAME]" at bounding box center [757, 514] width 87 height 20
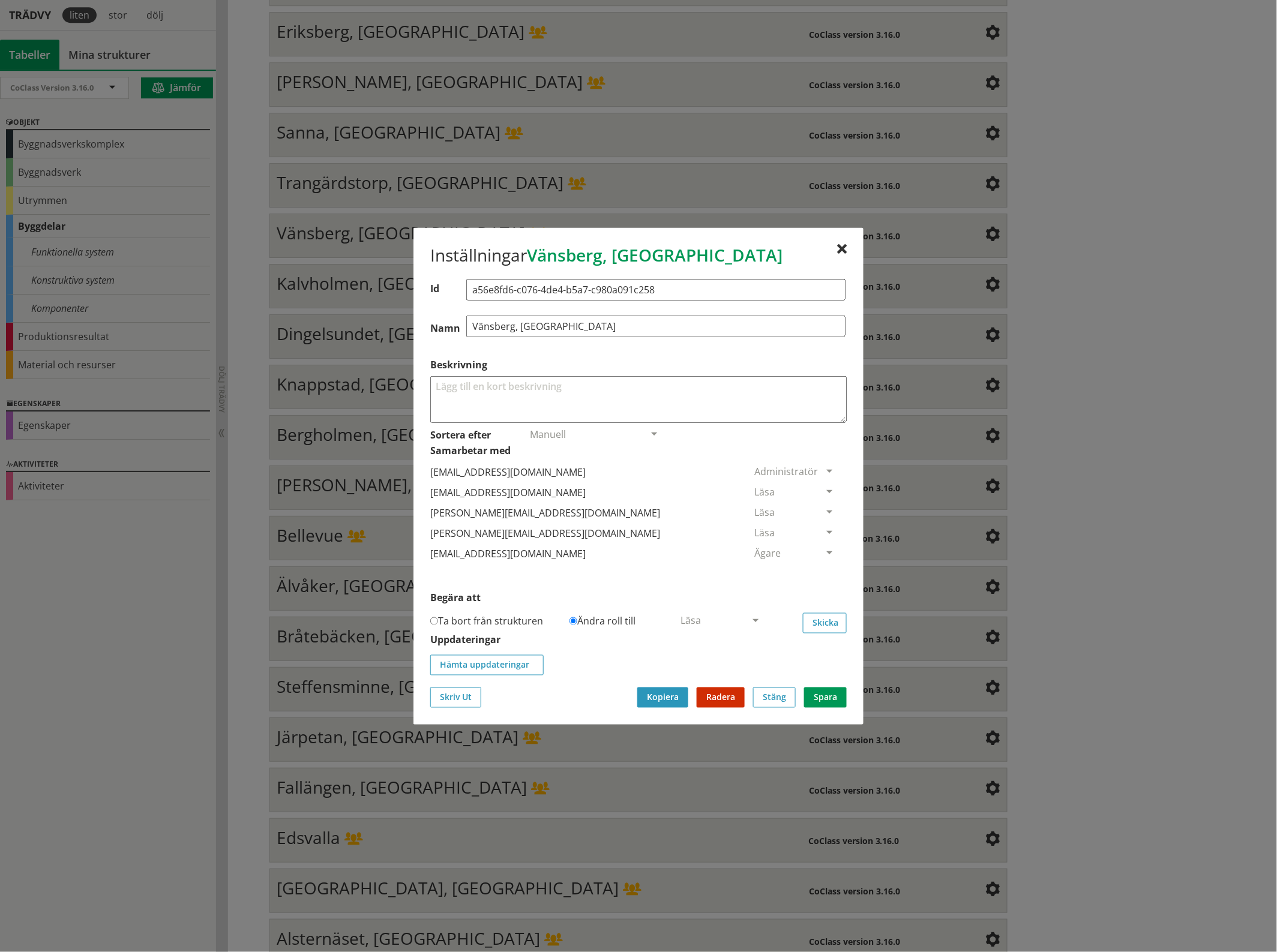
click at [824, 487] on span at bounding box center [829, 492] width 11 height 11
click at [822, 562] on span "Ta bort person" at bounding box center [788, 565] width 68 height 14
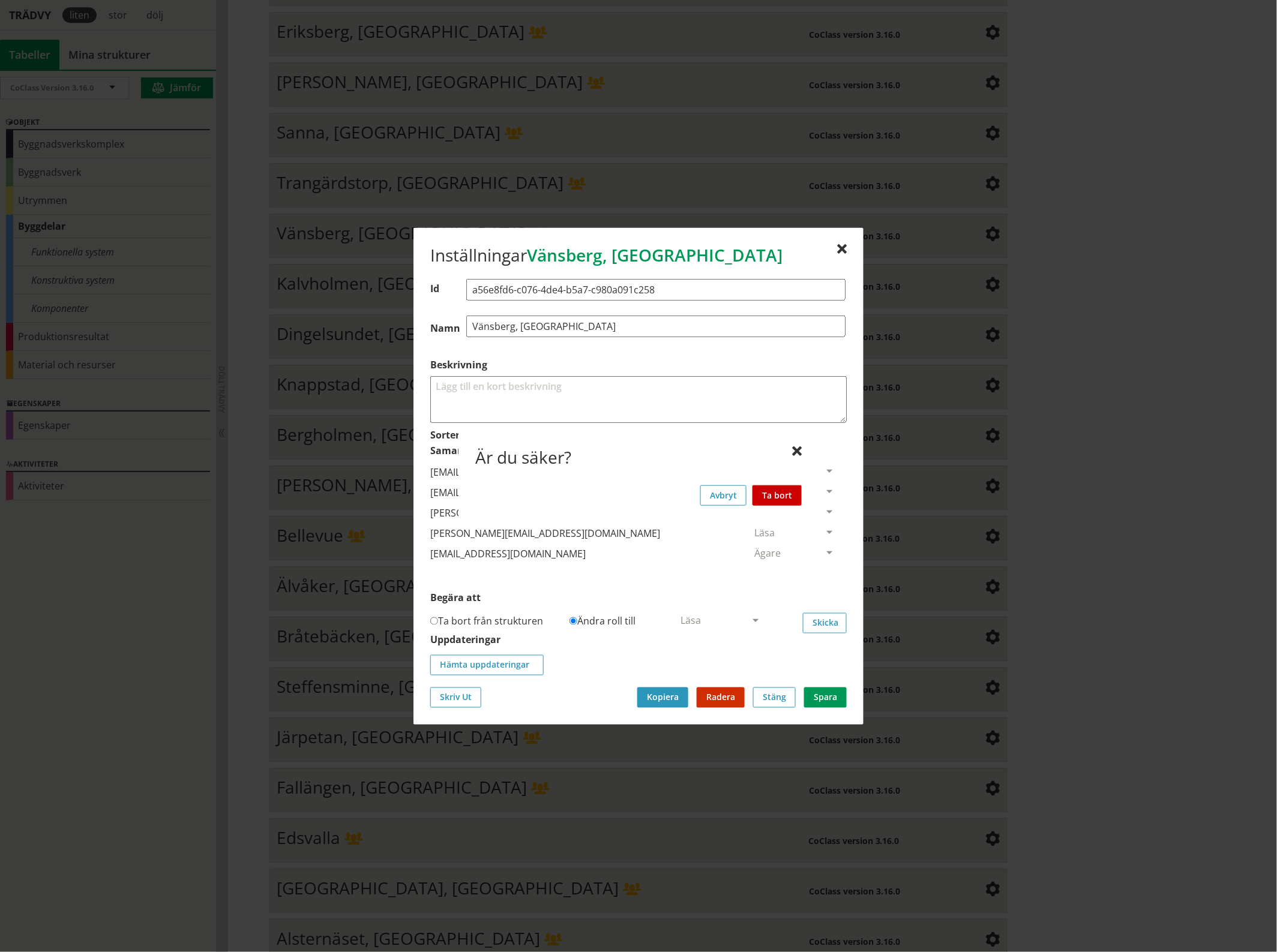
click at [791, 493] on button "Ta bort" at bounding box center [777, 494] width 50 height 20
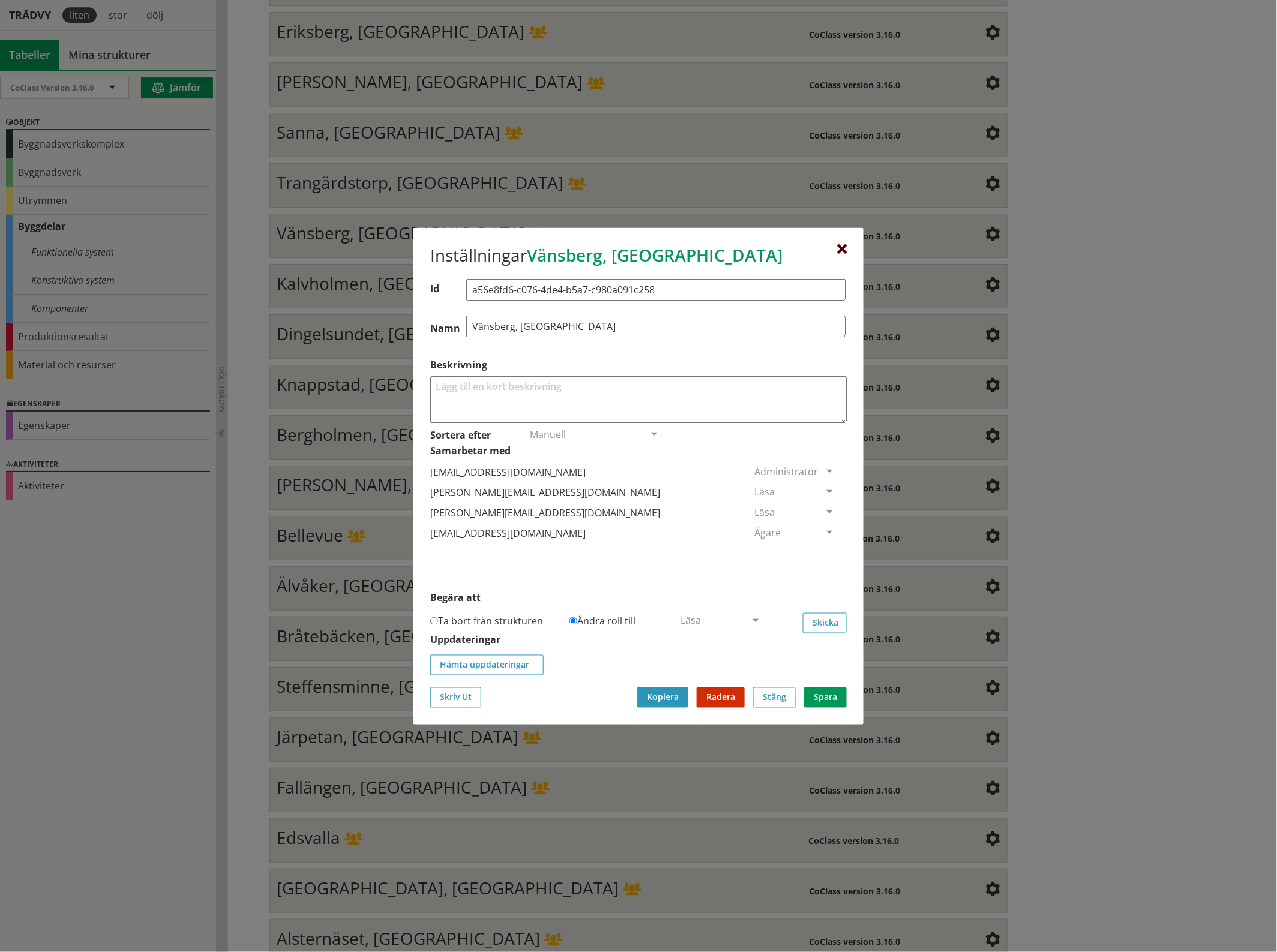
click at [842, 245] on div at bounding box center [842, 249] width 10 height 10
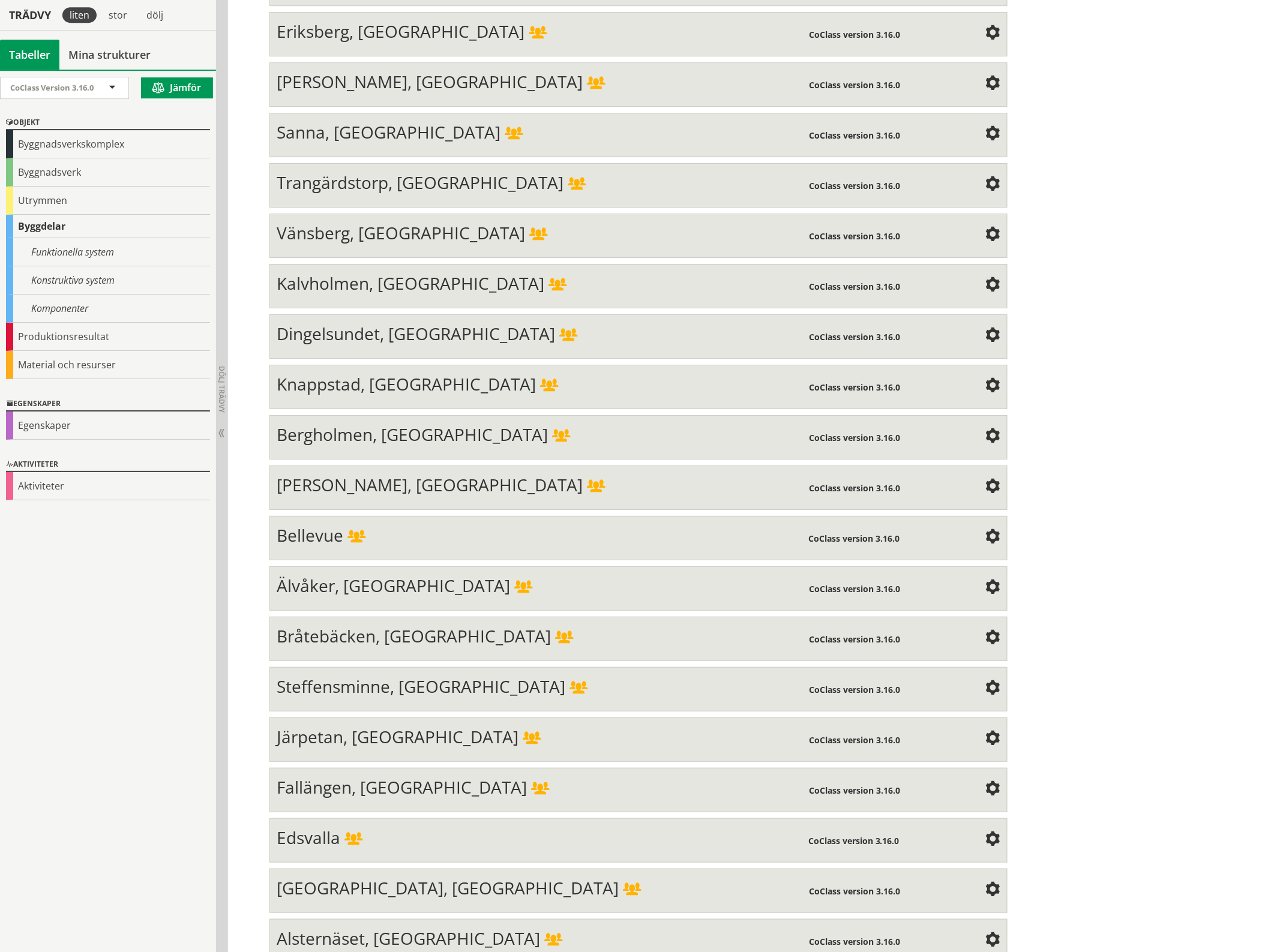
click at [985, 278] on span at bounding box center [992, 285] width 15 height 15
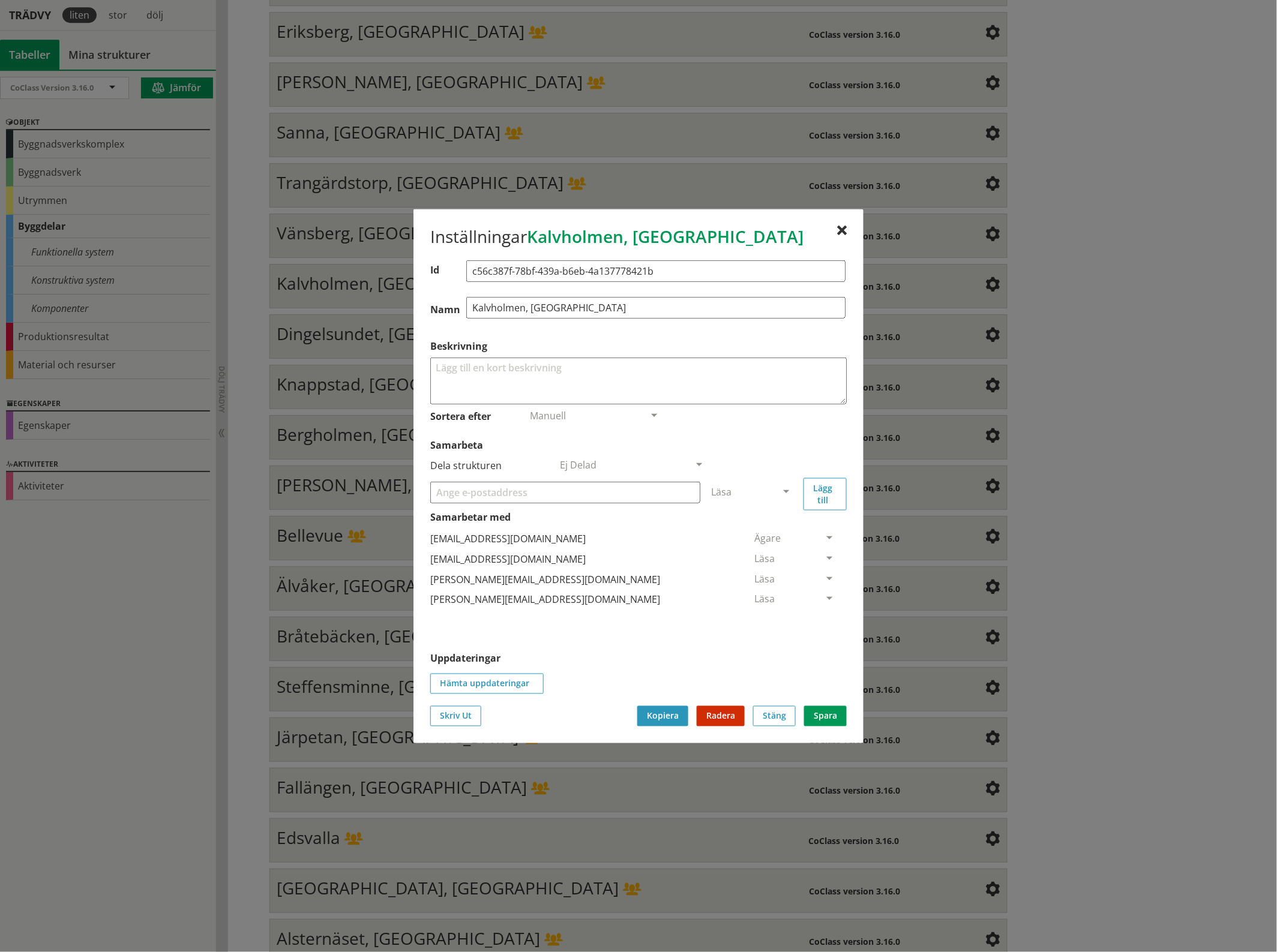
click at [498, 490] on input "Samarbeta" at bounding box center [566, 492] width 270 height 21
paste input "[EMAIL_ADDRESS][DOMAIN_NAME]"
type input "[EMAIL_ADDRESS][DOMAIN_NAME]"
click at [786, 492] on span at bounding box center [785, 492] width 11 height 11
click at [775, 526] on span "Administratör" at bounding box center [742, 527] width 63 height 14
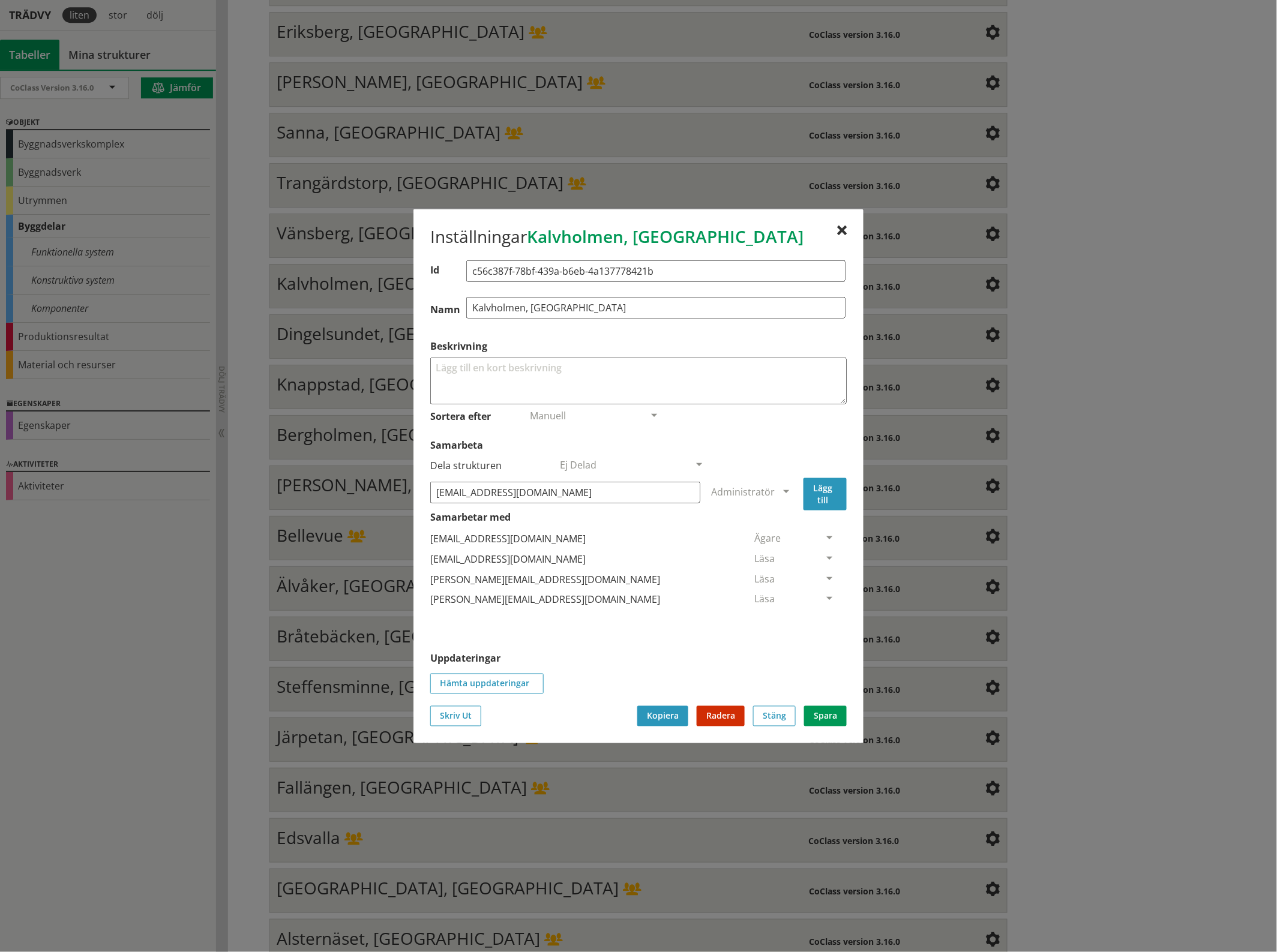
click at [826, 495] on button "Lägg till" at bounding box center [825, 493] width 43 height 32
click at [824, 617] on span at bounding box center [829, 620] width 11 height 11
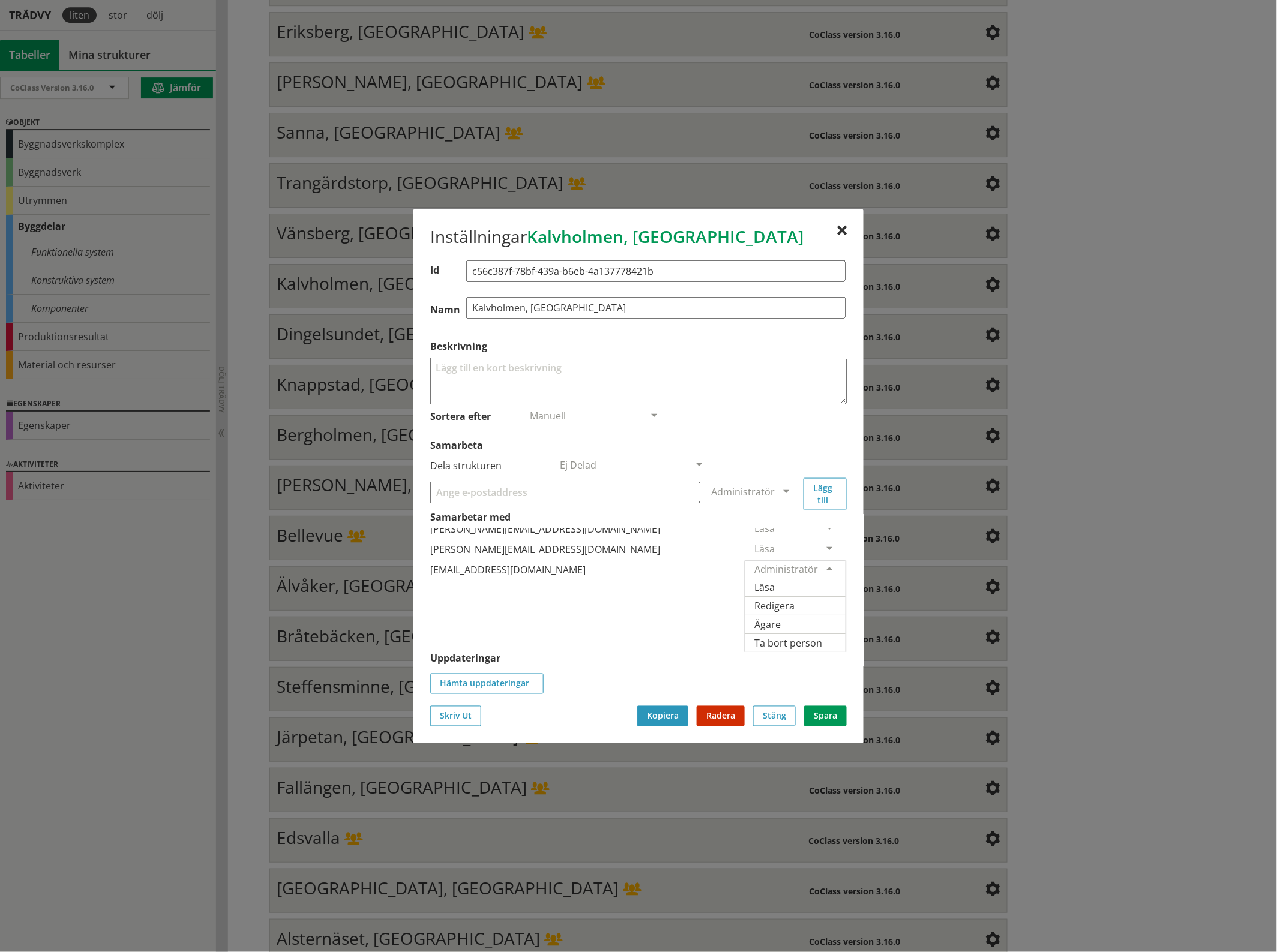
scroll to position [74, 0]
click at [780, 617] on span "Ägare" at bounding box center [767, 624] width 26 height 14
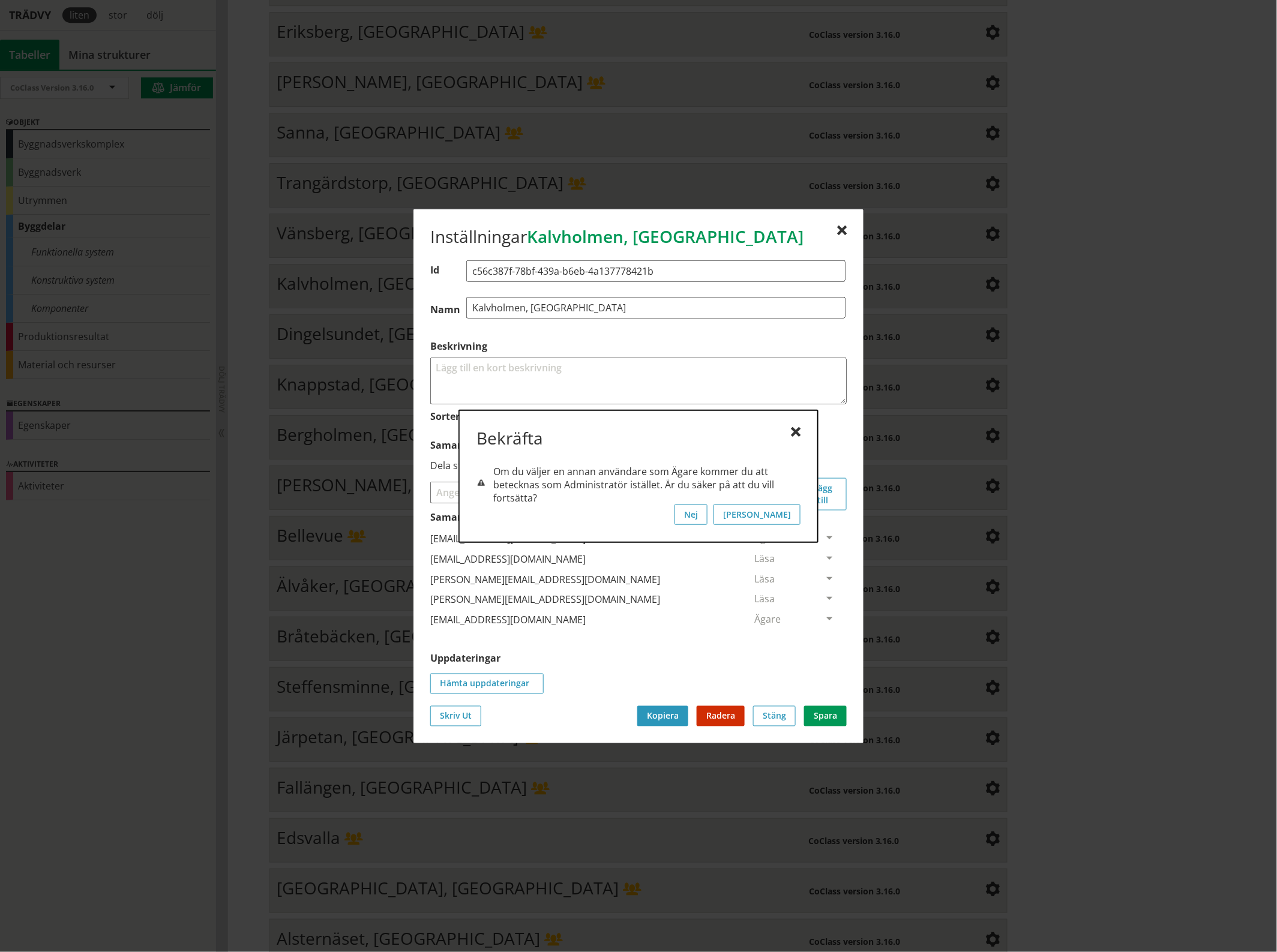
scroll to position [0, 0]
click at [786, 513] on button "[PERSON_NAME]" at bounding box center [757, 514] width 87 height 20
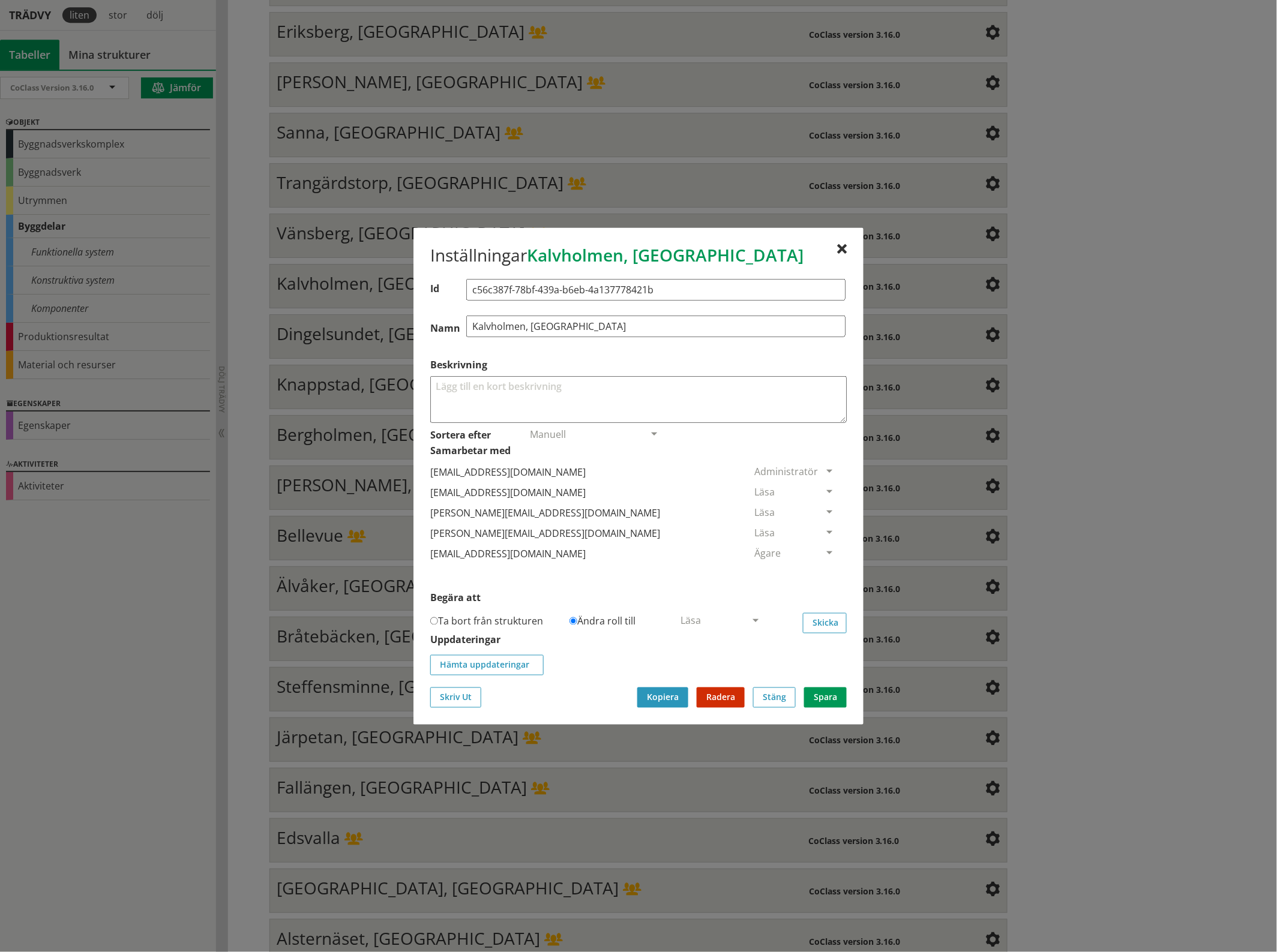
click at [824, 487] on span at bounding box center [829, 492] width 11 height 11
click at [822, 565] on span "Ta bort person" at bounding box center [788, 565] width 68 height 14
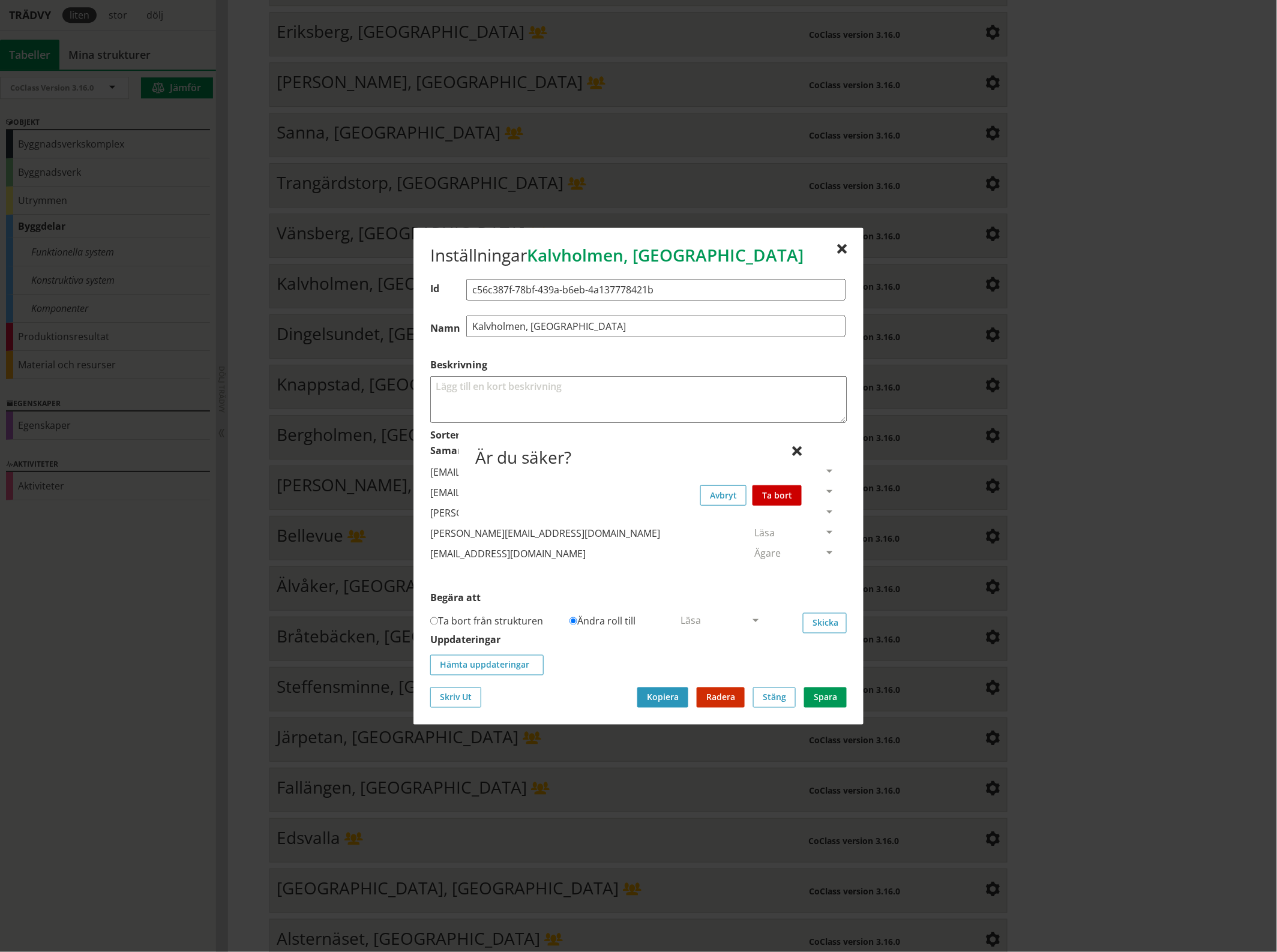
click at [787, 493] on button "Ta bort" at bounding box center [777, 494] width 50 height 20
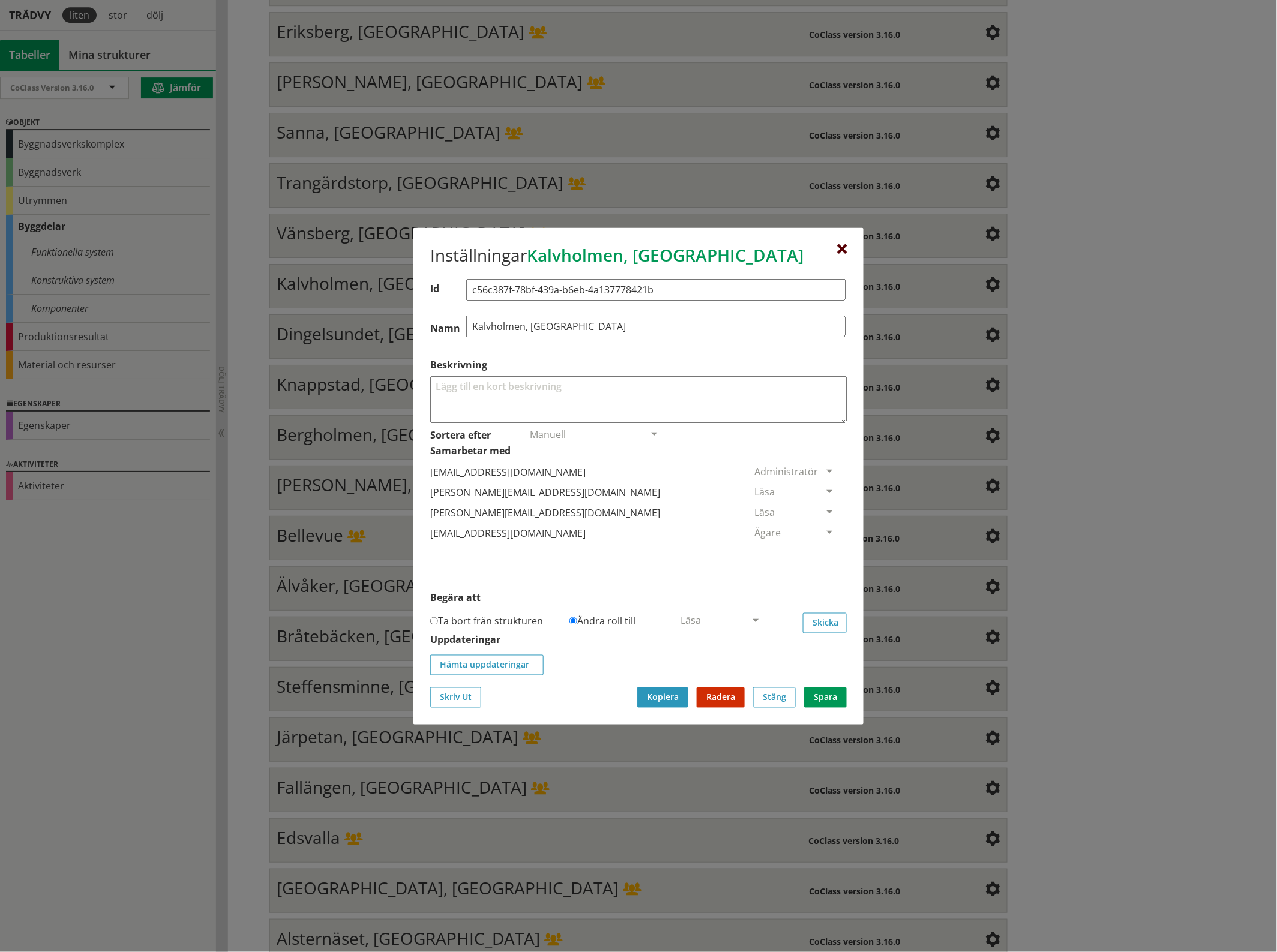
click at [841, 245] on div at bounding box center [842, 249] width 10 height 10
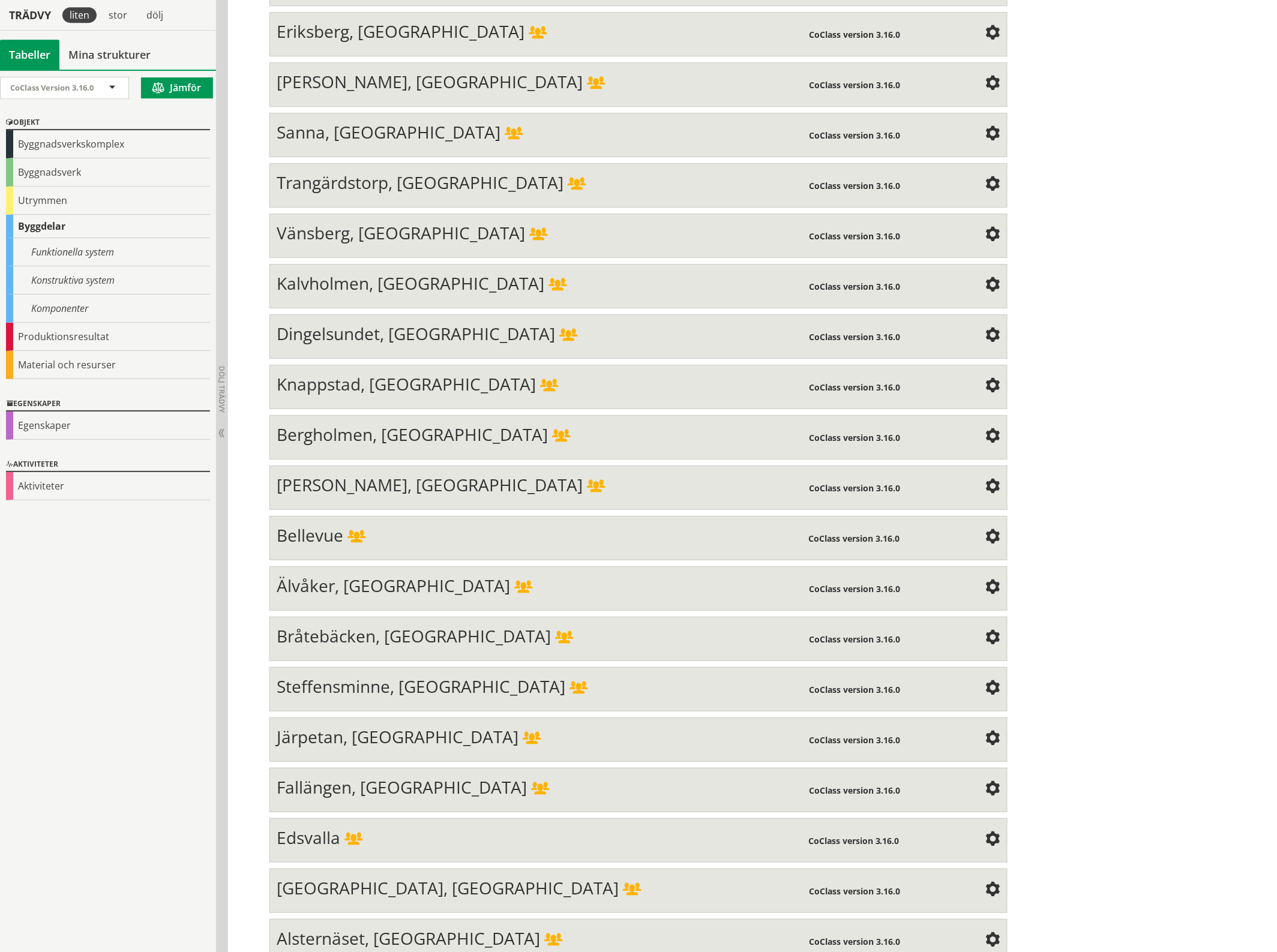
click at [990, 328] on span at bounding box center [992, 335] width 15 height 15
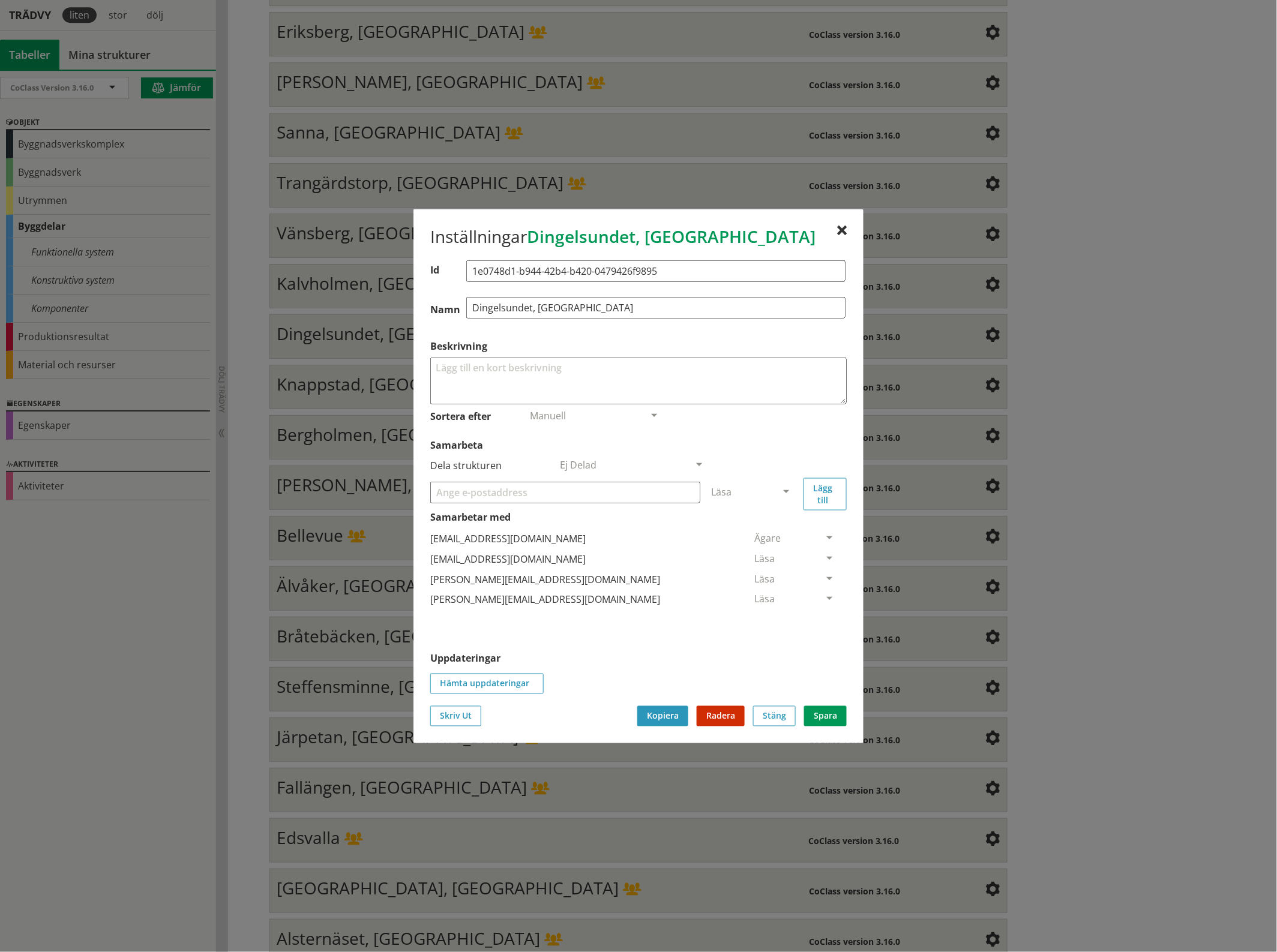
click at [521, 493] on input "Samarbeta" at bounding box center [566, 492] width 270 height 21
paste input "[EMAIL_ADDRESS][DOMAIN_NAME]"
type input "[EMAIL_ADDRESS][DOMAIN_NAME]"
click at [786, 492] on span at bounding box center [785, 492] width 11 height 11
click at [775, 528] on span "Administratör" at bounding box center [742, 527] width 63 height 14
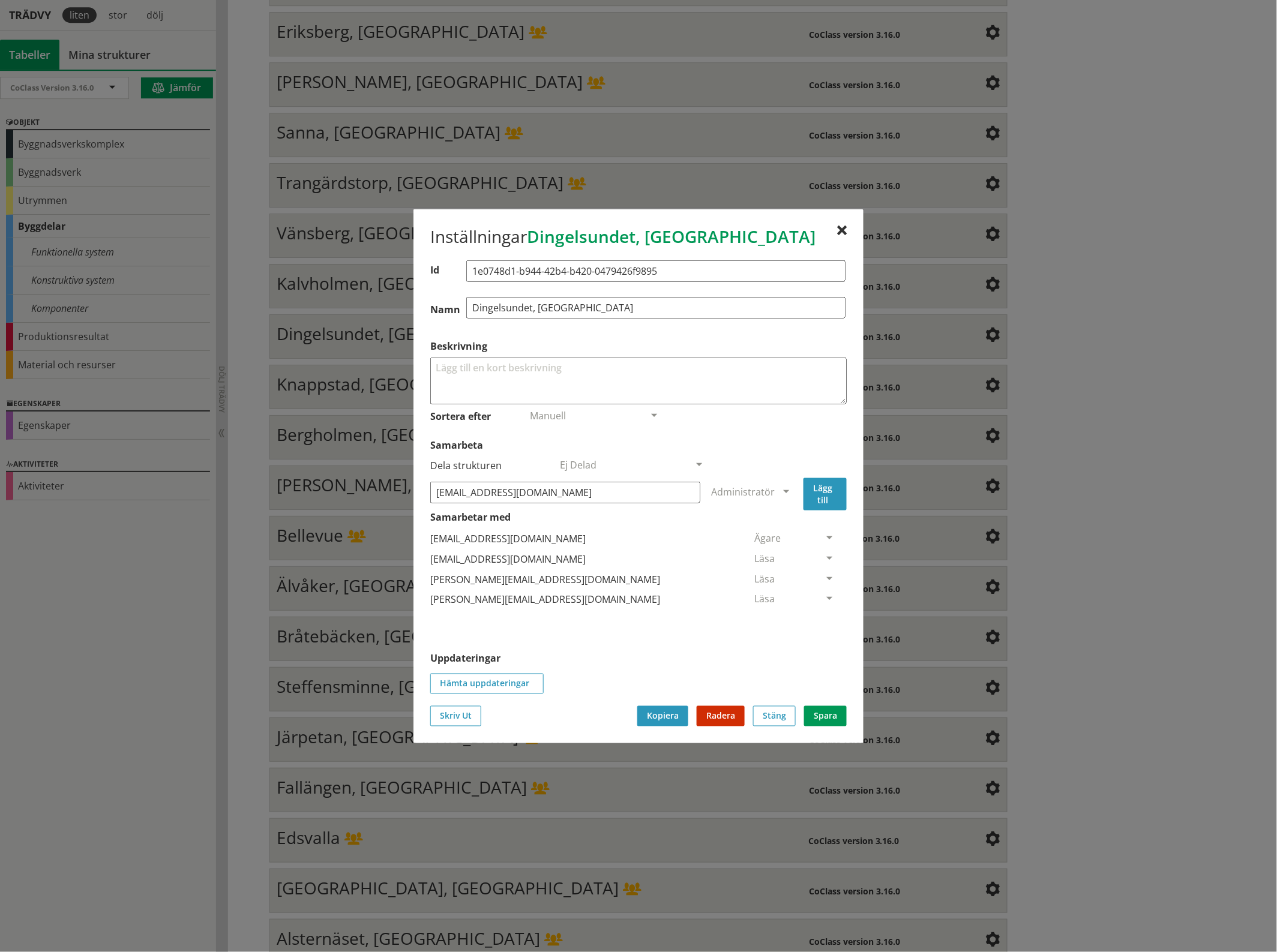
click at [831, 488] on button "Lägg till" at bounding box center [825, 493] width 43 height 32
click at [824, 618] on span at bounding box center [829, 620] width 11 height 11
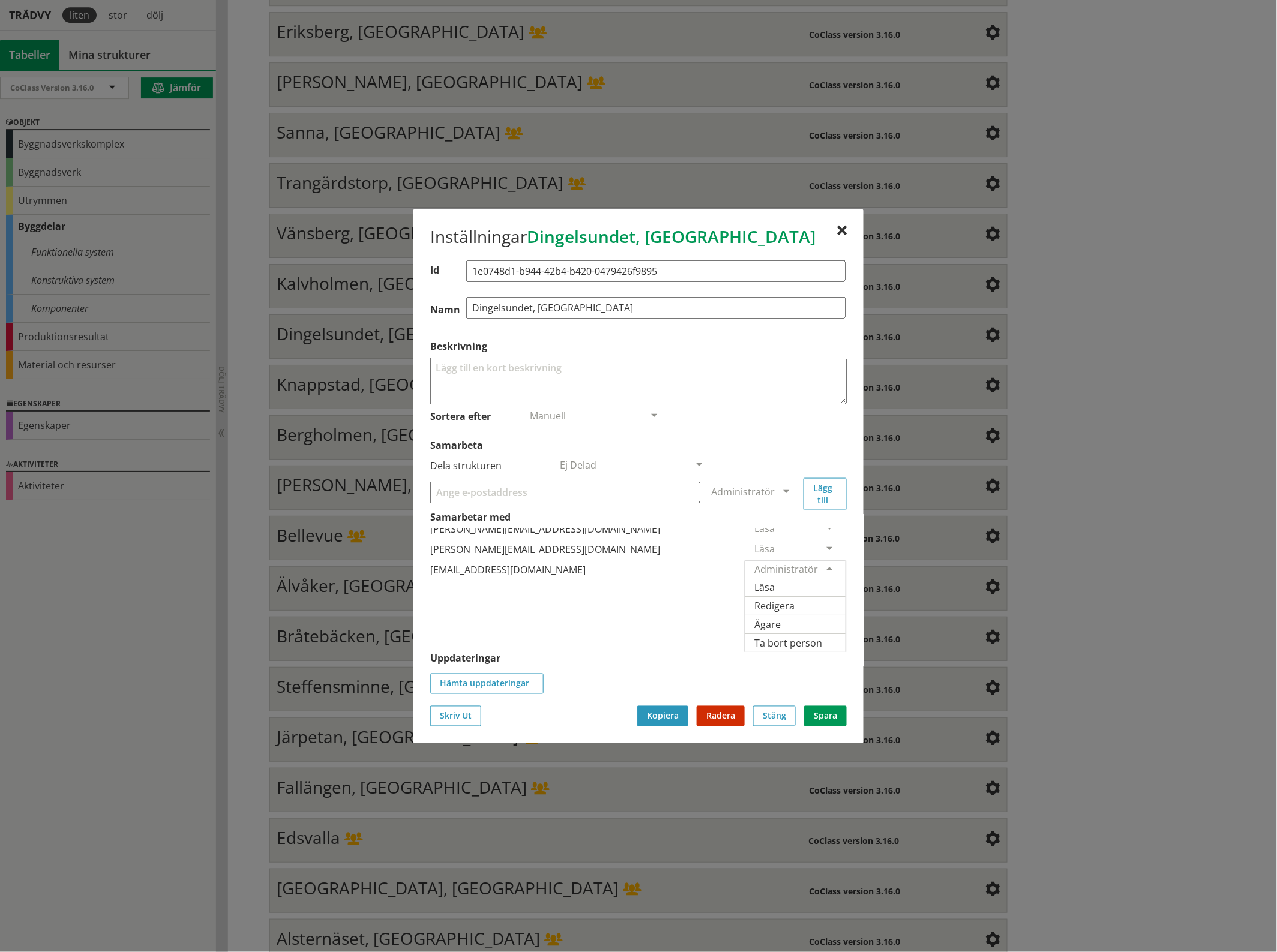
scroll to position [74, 0]
click at [780, 617] on span "Ägare" at bounding box center [767, 624] width 26 height 14
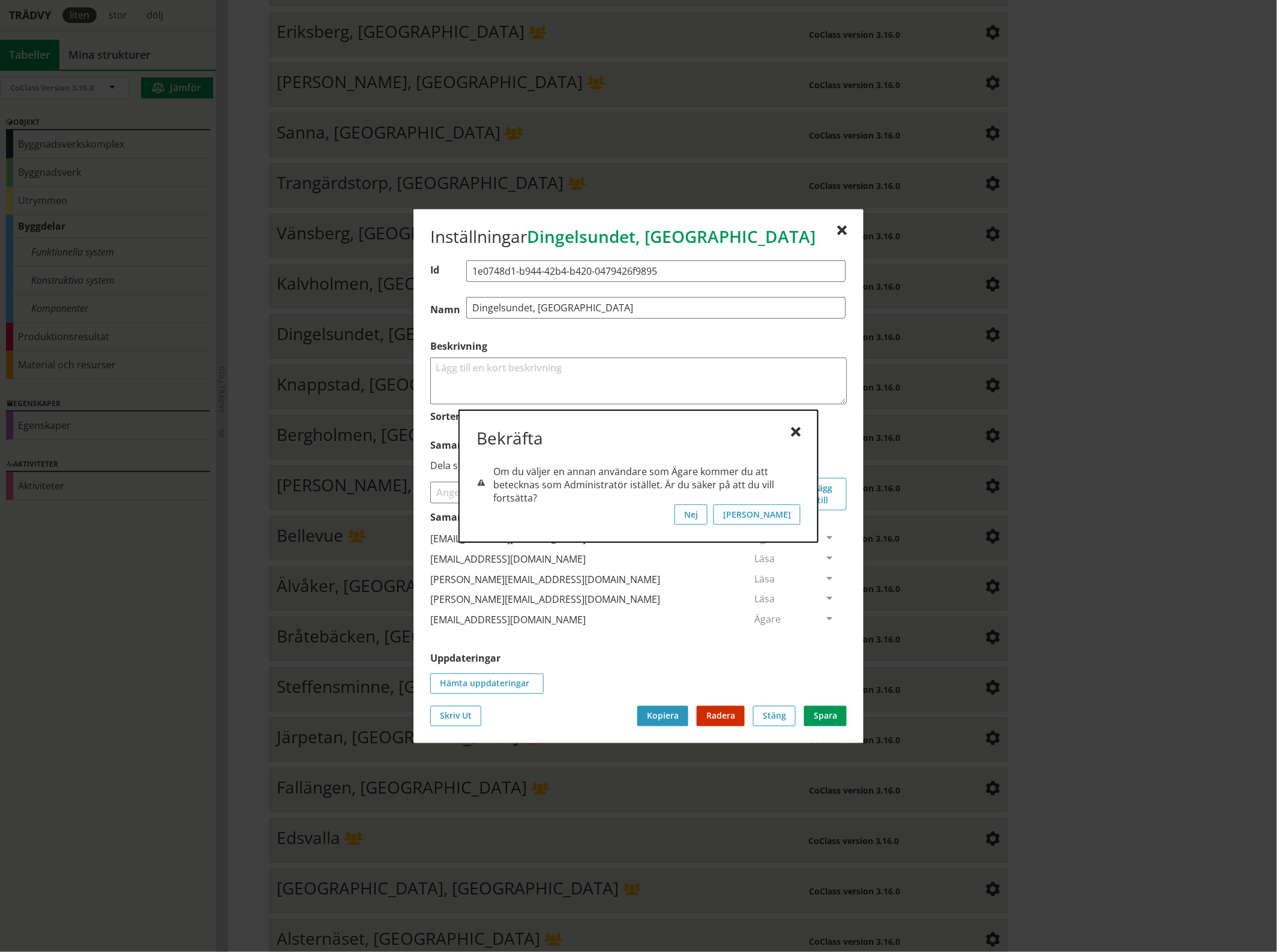
scroll to position [0, 0]
click at [797, 517] on button "[PERSON_NAME]" at bounding box center [757, 514] width 87 height 20
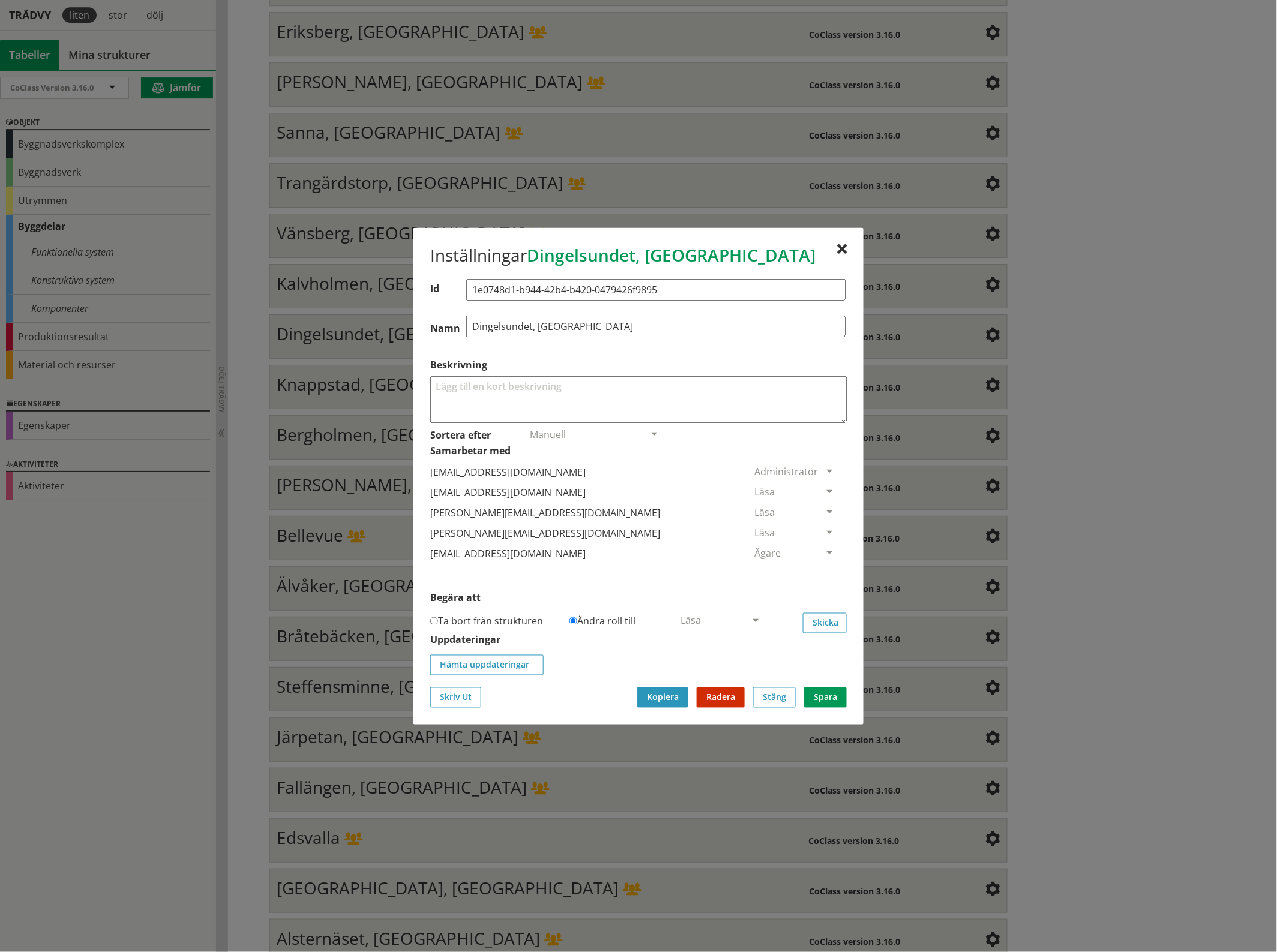
click at [824, 490] on span at bounding box center [829, 492] width 11 height 11
click at [822, 565] on span "Ta bort person" at bounding box center [788, 565] width 68 height 14
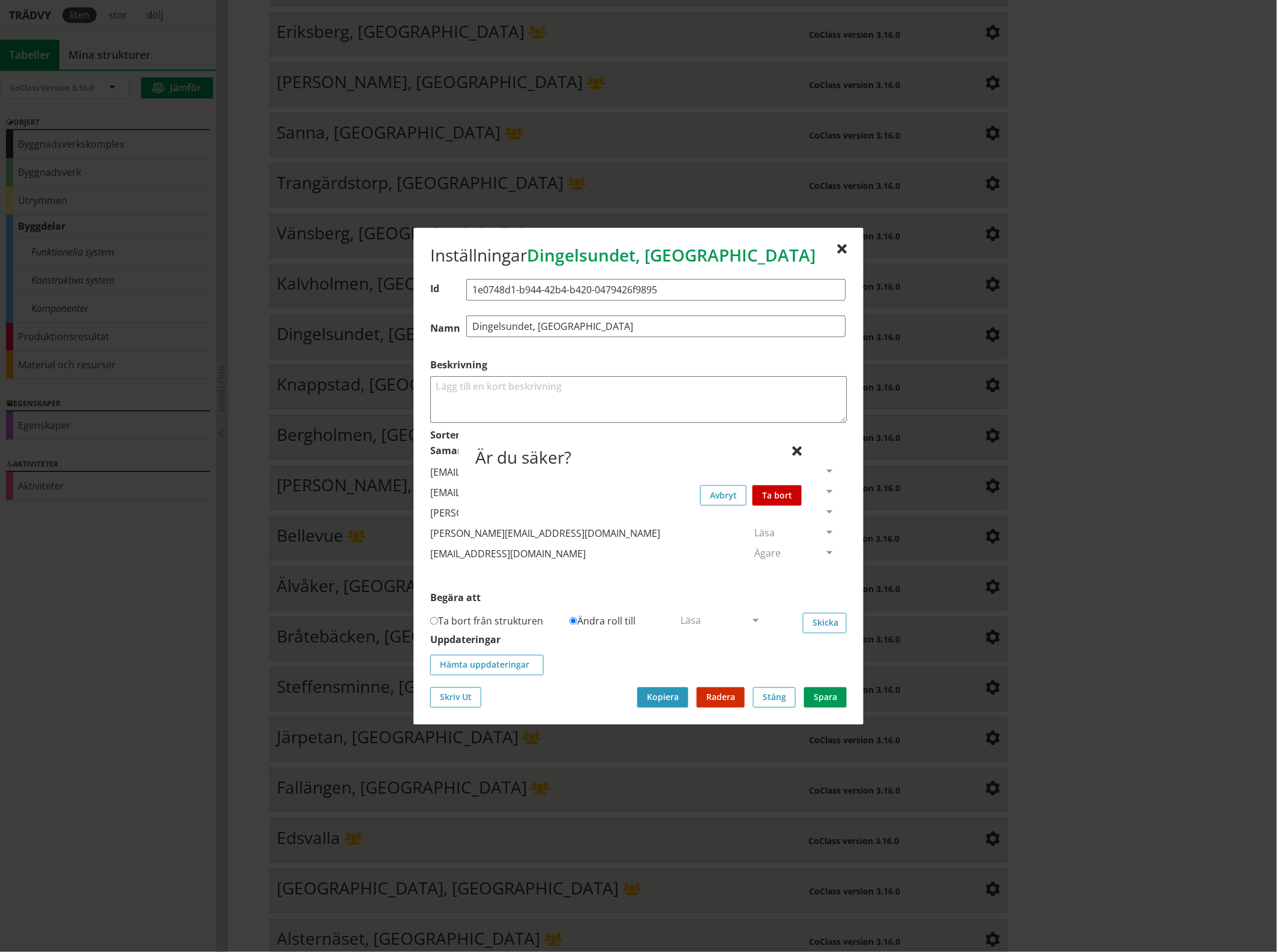
click at [792, 493] on button "Ta bort" at bounding box center [777, 494] width 50 height 20
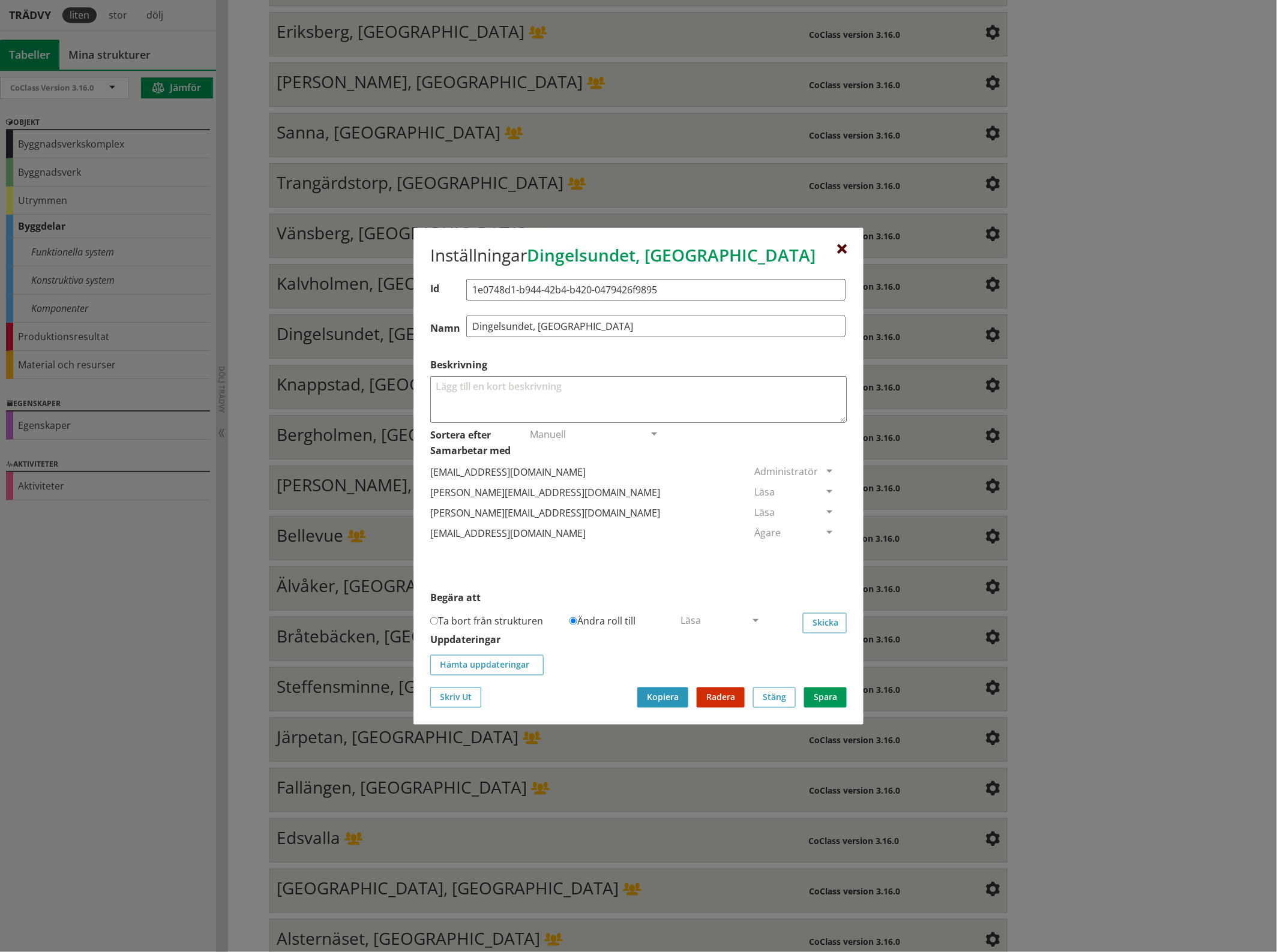
click at [845, 247] on div at bounding box center [842, 249] width 10 height 10
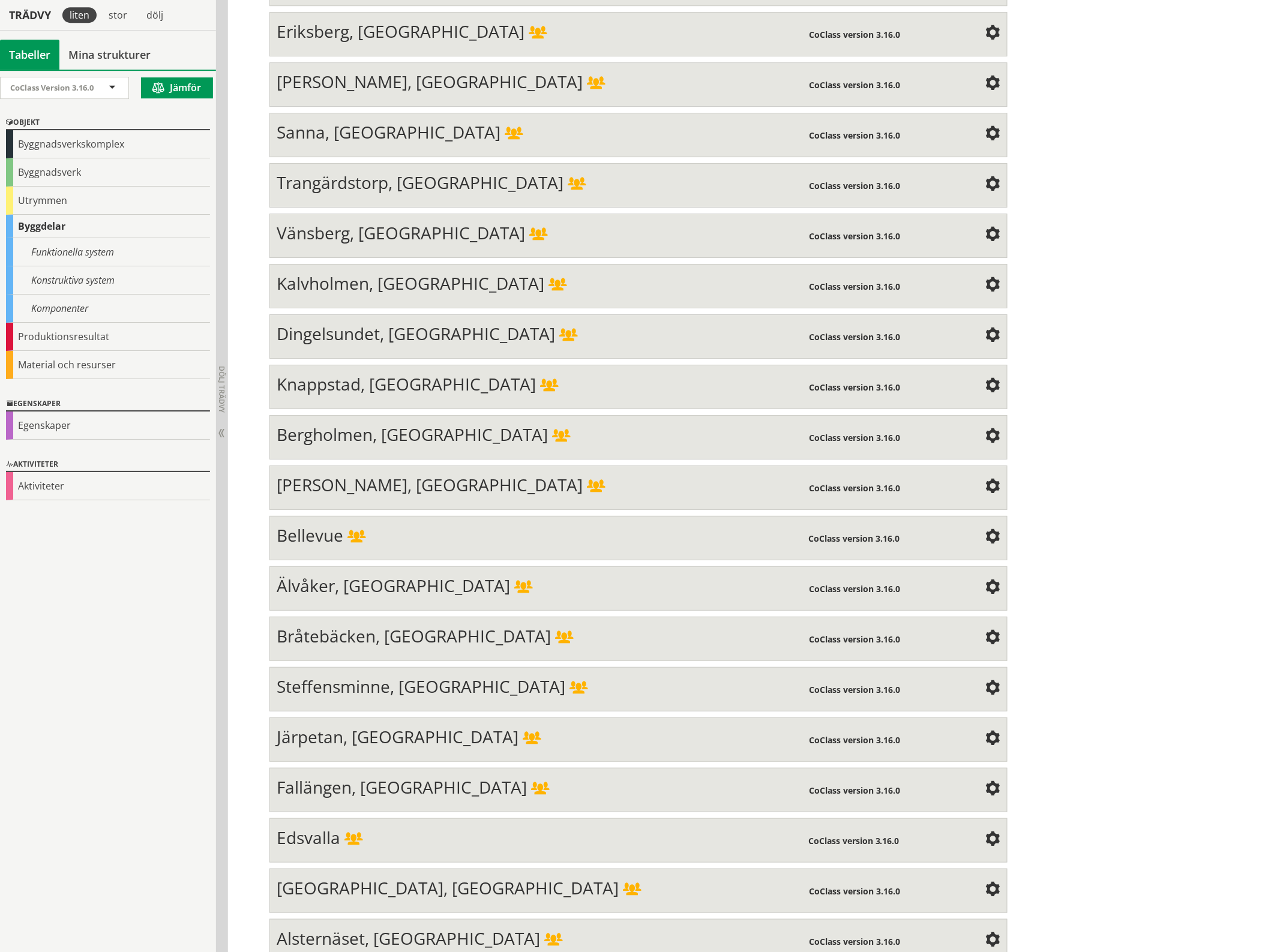
click at [985, 379] on span at bounding box center [992, 386] width 15 height 15
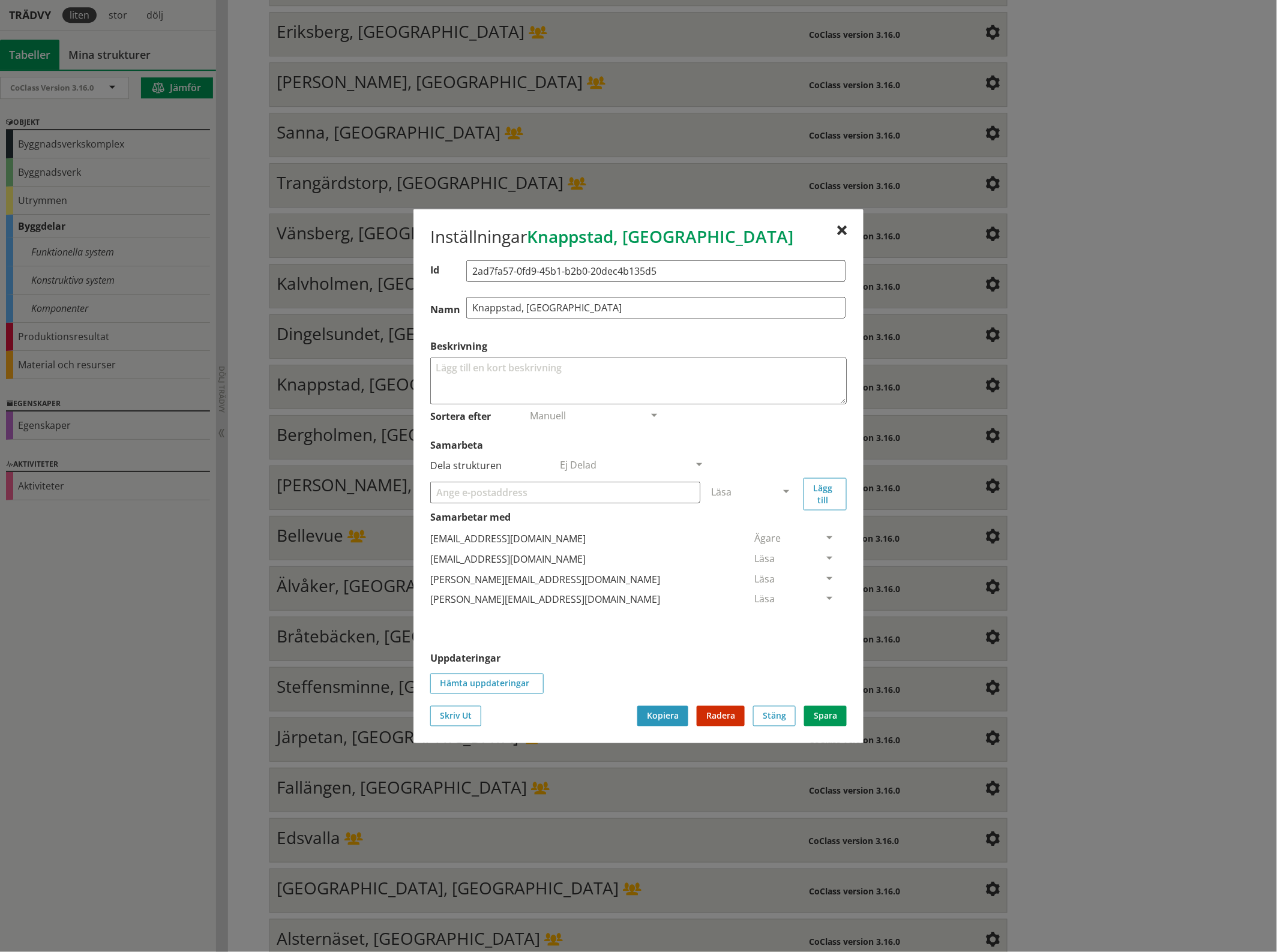
click at [448, 490] on input "Samarbeta" at bounding box center [566, 492] width 270 height 21
paste input "[EMAIL_ADDRESS][DOMAIN_NAME]"
type input "[EMAIL_ADDRESS][DOMAIN_NAME]"
click at [786, 488] on span at bounding box center [785, 492] width 11 height 11
click at [775, 526] on span "Administratör" at bounding box center [742, 527] width 63 height 14
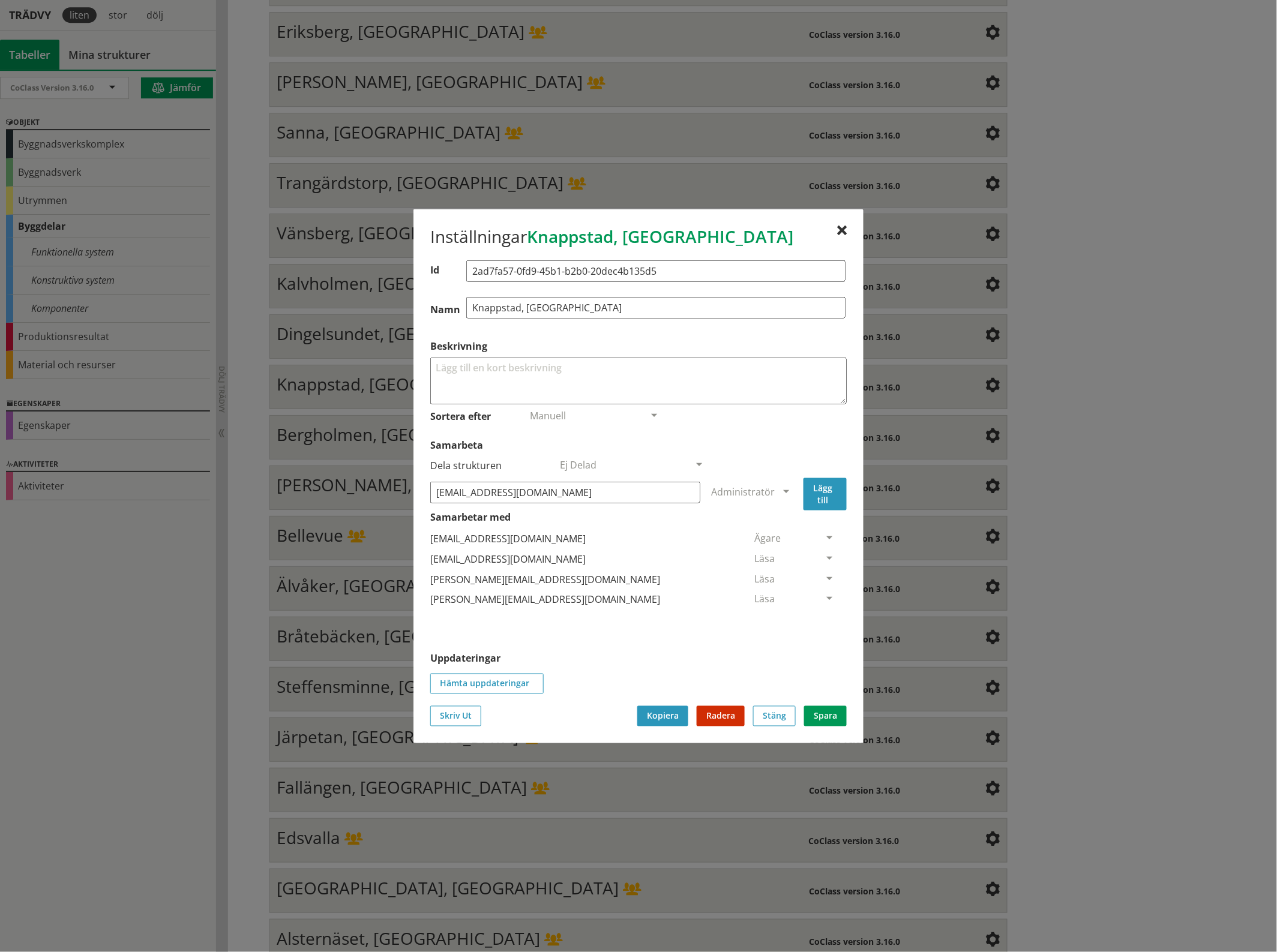
click at [821, 497] on button "Lägg till" at bounding box center [825, 493] width 43 height 32
click at [824, 619] on span at bounding box center [829, 620] width 11 height 11
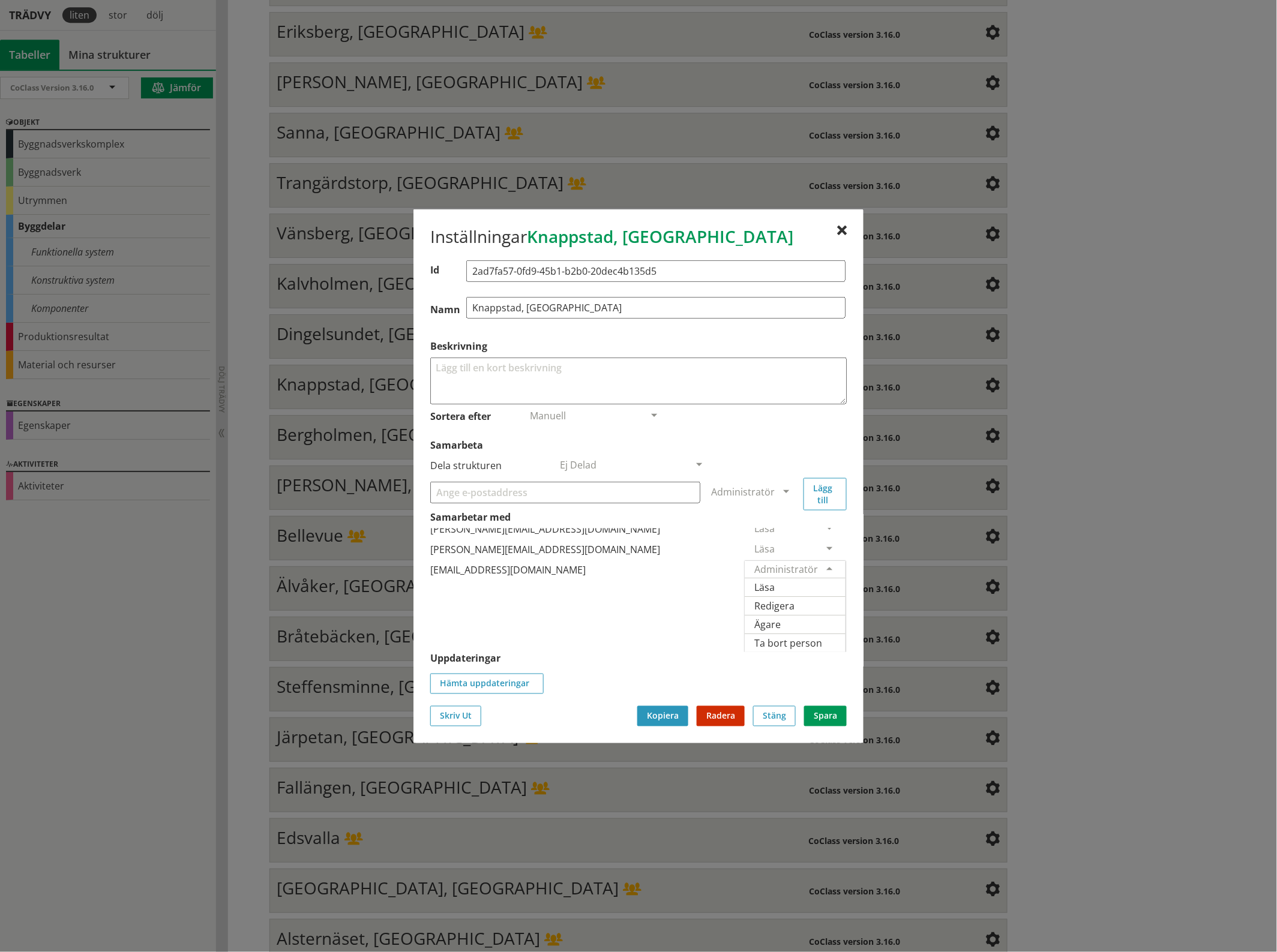
scroll to position [55, 0]
click at [780, 617] on span "Ägare" at bounding box center [767, 624] width 26 height 14
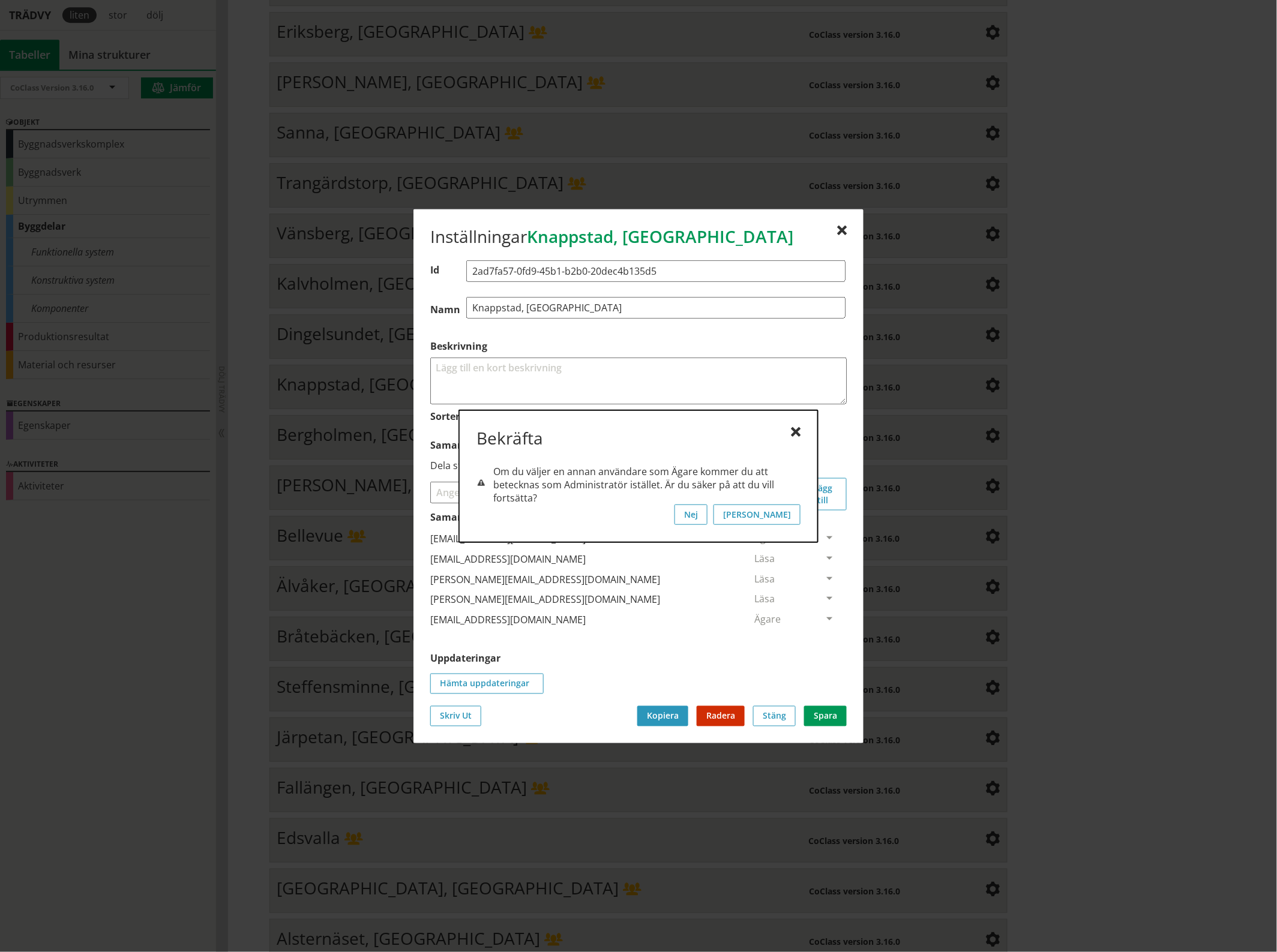
scroll to position [0, 0]
click at [789, 517] on button "[PERSON_NAME]" at bounding box center [757, 514] width 87 height 20
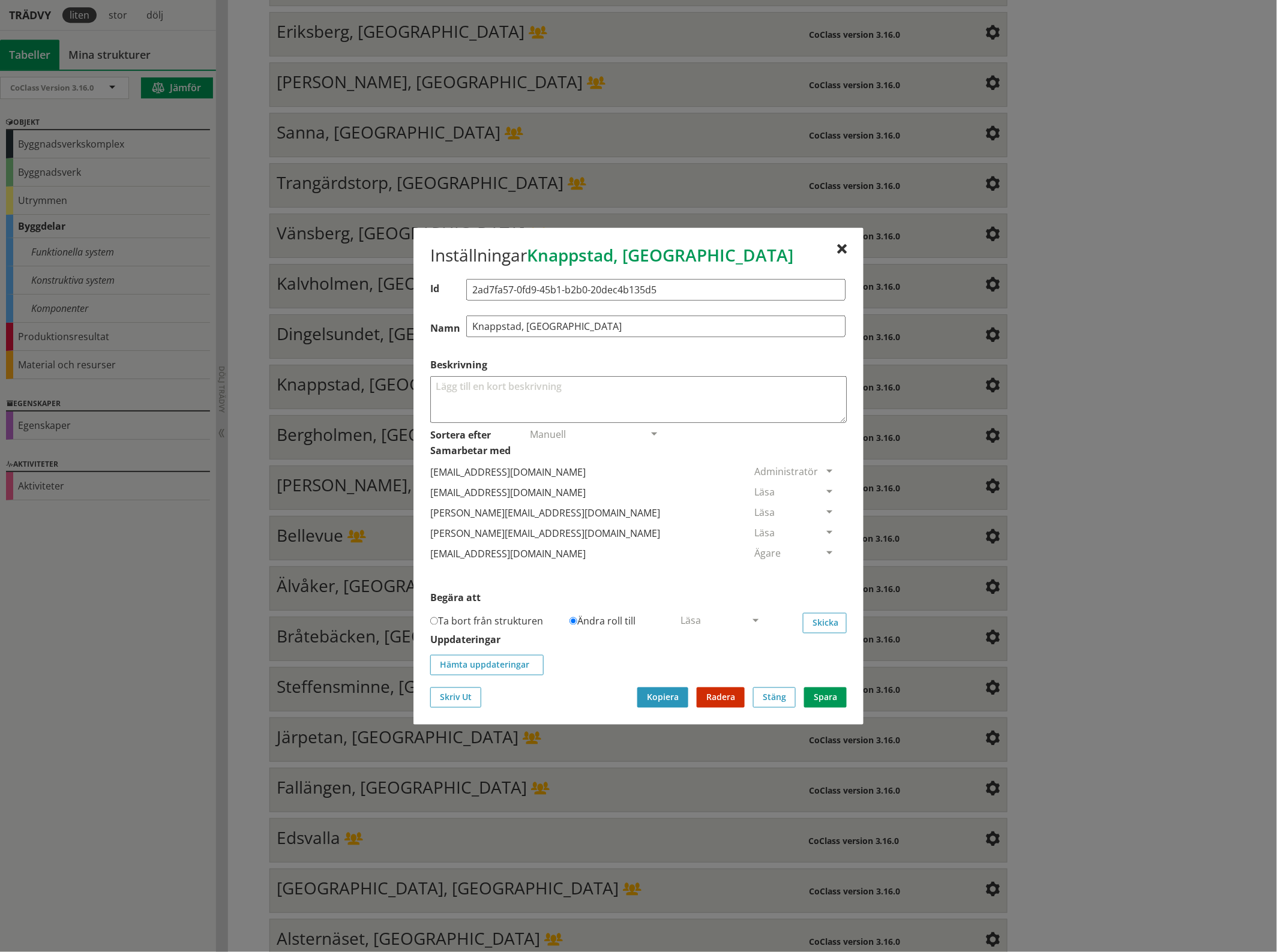
click at [824, 491] on span at bounding box center [829, 492] width 11 height 11
click at [822, 568] on span "Ta bort person" at bounding box center [788, 565] width 68 height 14
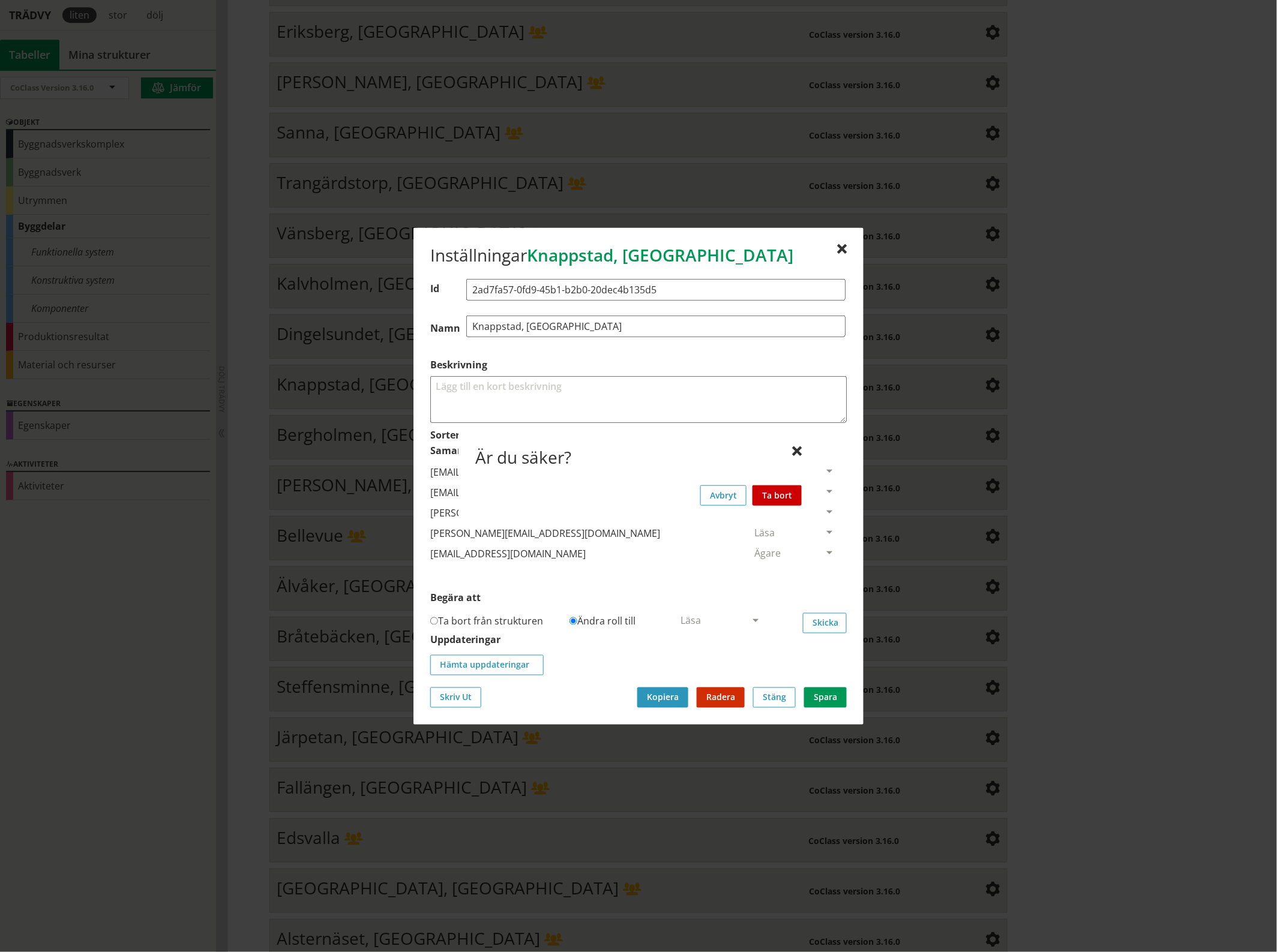
click at [791, 492] on button "Ta bort" at bounding box center [777, 494] width 50 height 20
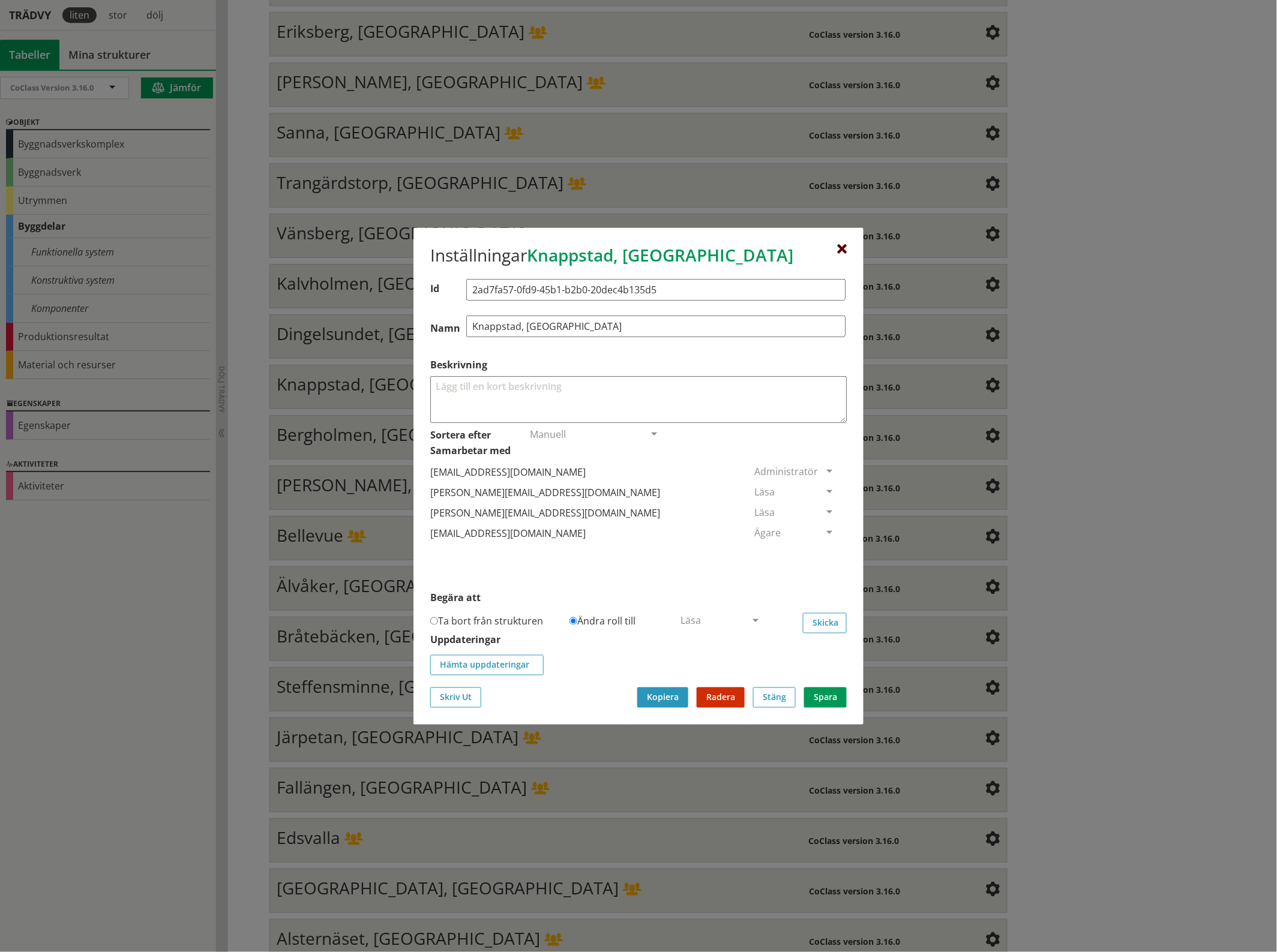
click at [838, 247] on div at bounding box center [842, 249] width 10 height 10
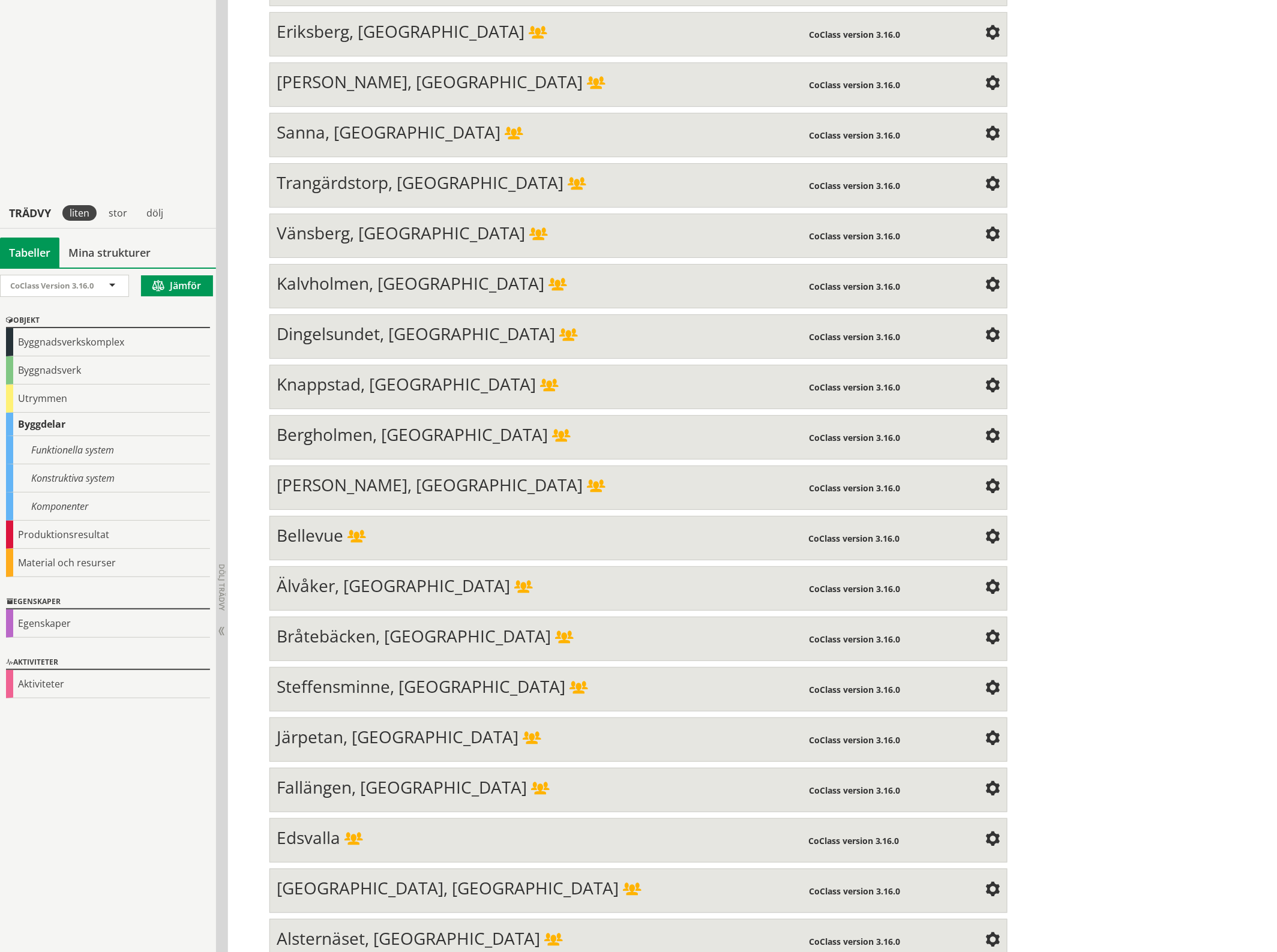
scroll to position [3329, 0]
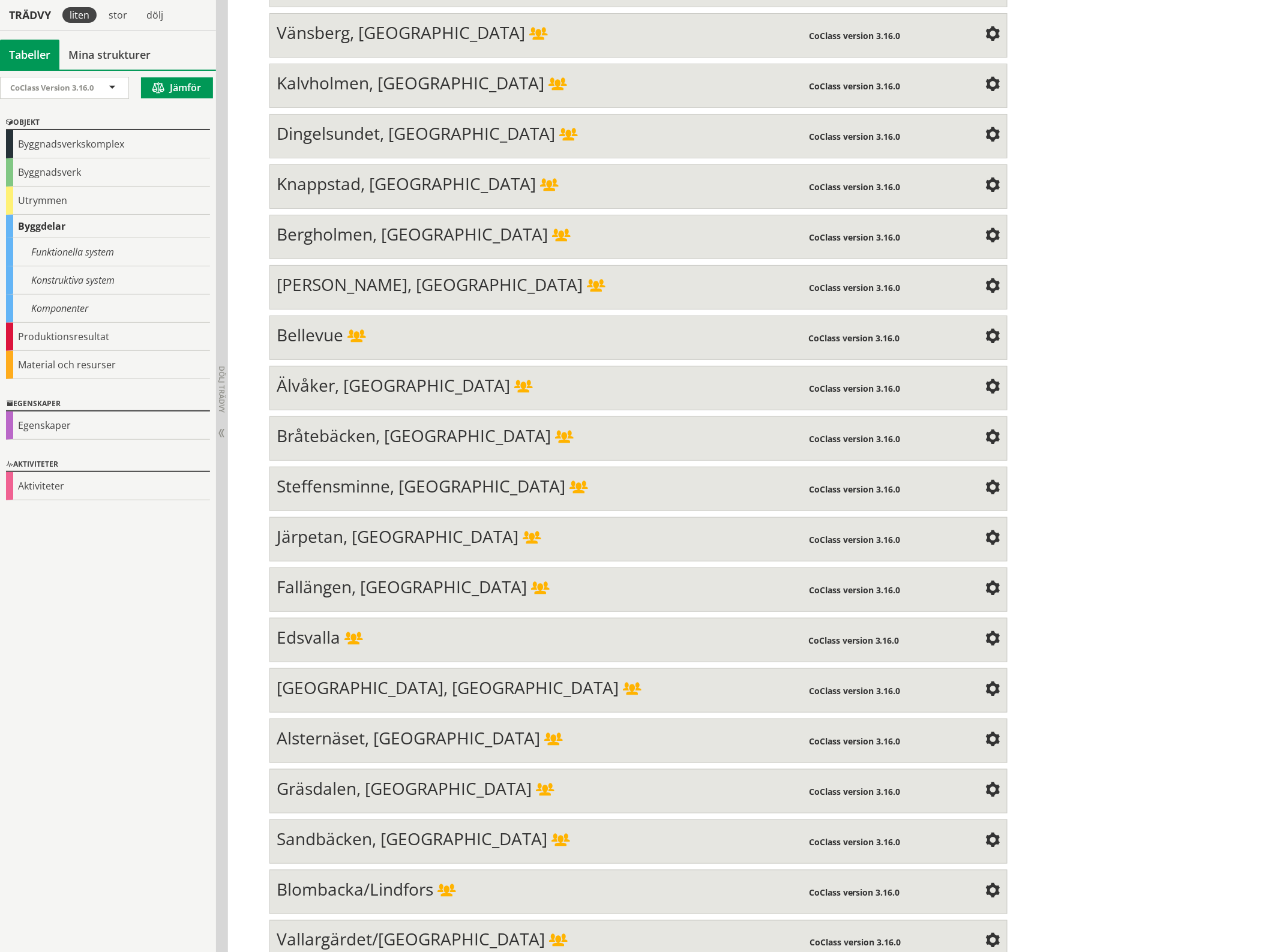
click at [990, 229] on span at bounding box center [992, 236] width 15 height 15
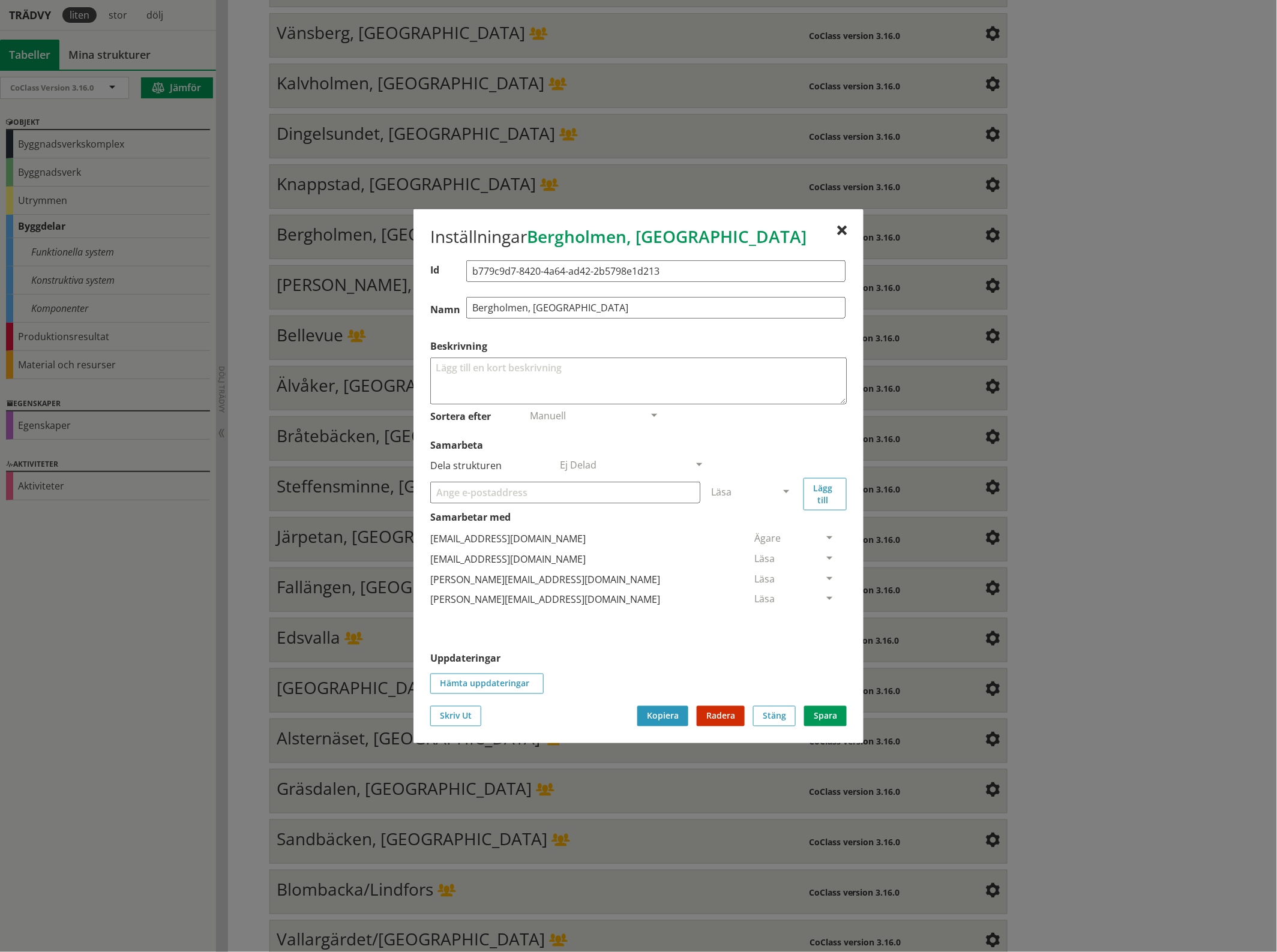
click at [510, 499] on input "Samarbeta" at bounding box center [566, 492] width 270 height 21
paste input "[EMAIL_ADDRESS][DOMAIN_NAME]"
type input "[EMAIL_ADDRESS][DOMAIN_NAME]"
click at [784, 487] on span at bounding box center [785, 492] width 11 height 11
click at [775, 529] on span "Administratör" at bounding box center [742, 527] width 63 height 14
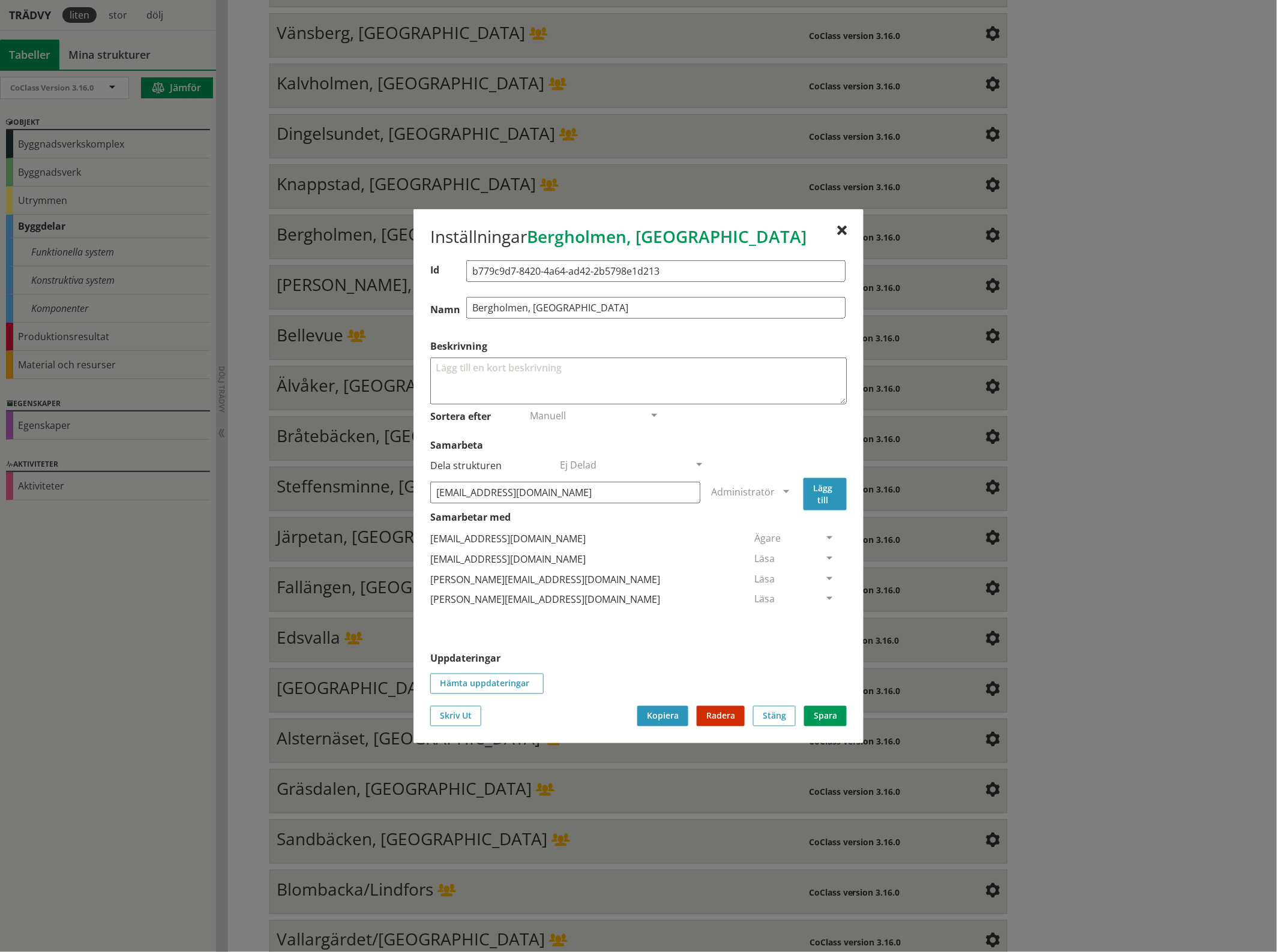
click at [826, 490] on button "Lägg till" at bounding box center [825, 493] width 43 height 32
click at [824, 618] on span at bounding box center [829, 620] width 11 height 11
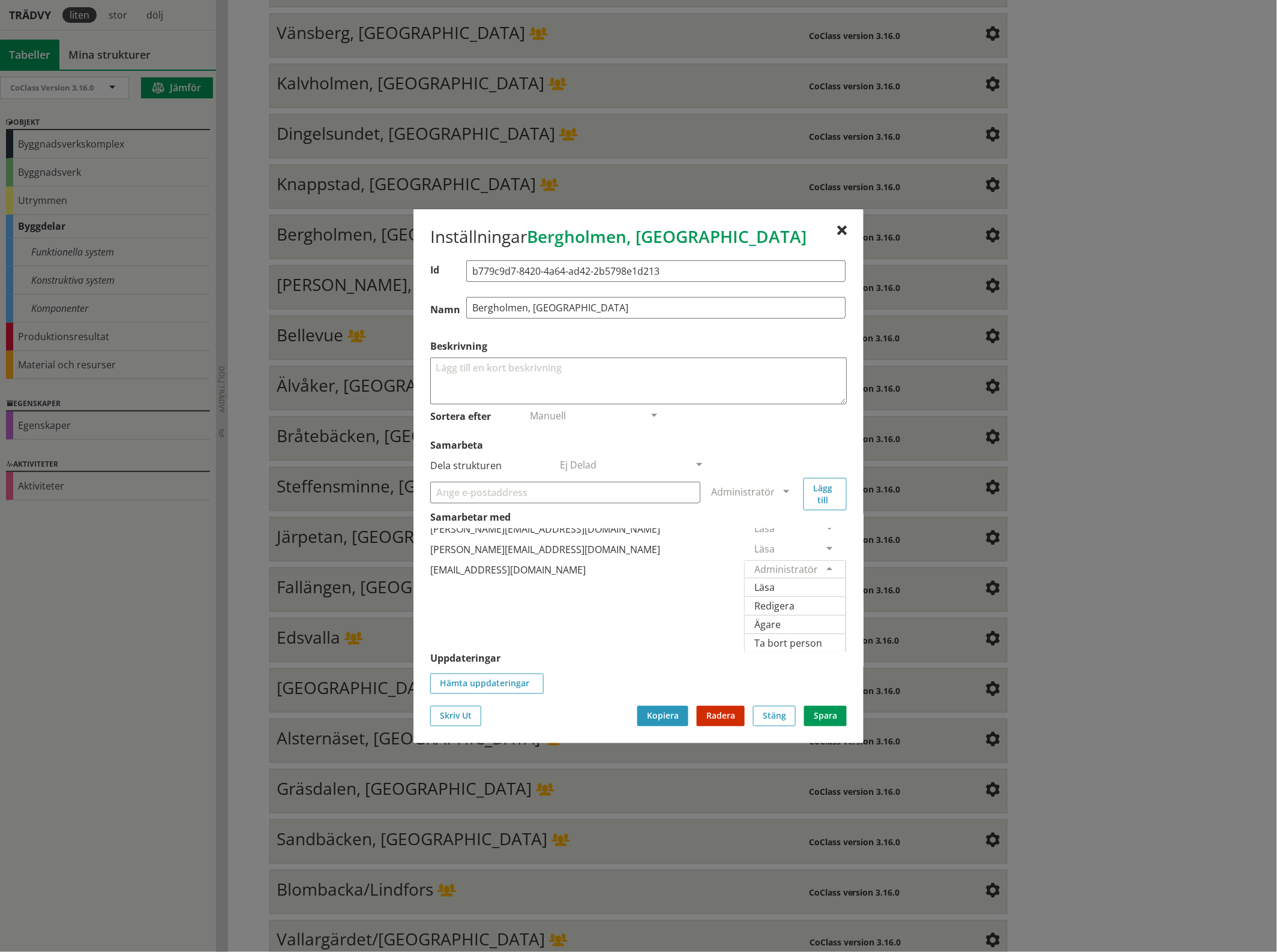
scroll to position [77, 0]
click at [780, 617] on span "Ägare" at bounding box center [767, 624] width 26 height 14
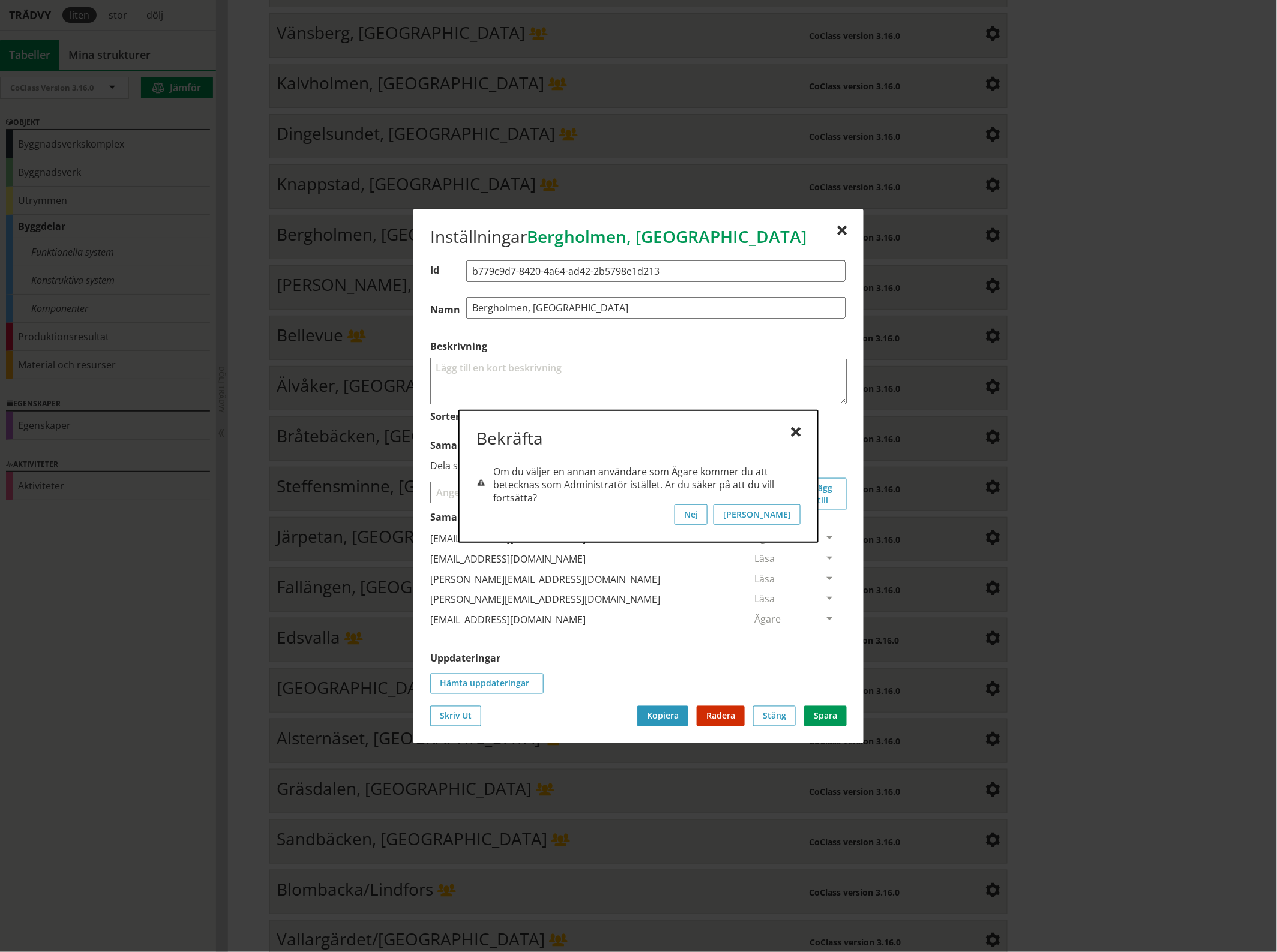
scroll to position [0, 0]
click at [783, 509] on button "[PERSON_NAME]" at bounding box center [757, 514] width 87 height 20
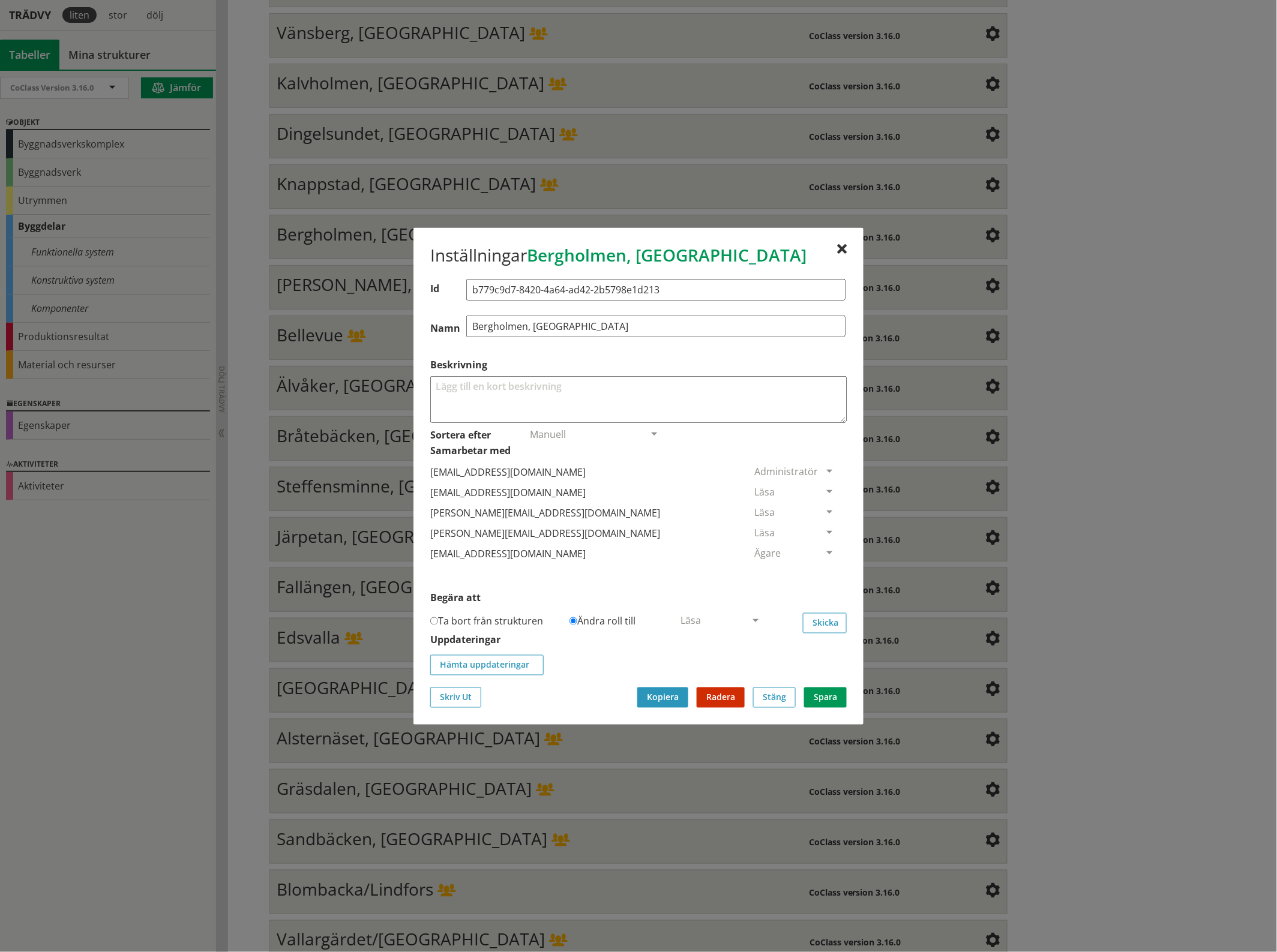
click at [824, 487] on span at bounding box center [829, 492] width 11 height 11
click at [822, 565] on span "Ta bort person" at bounding box center [788, 565] width 68 height 14
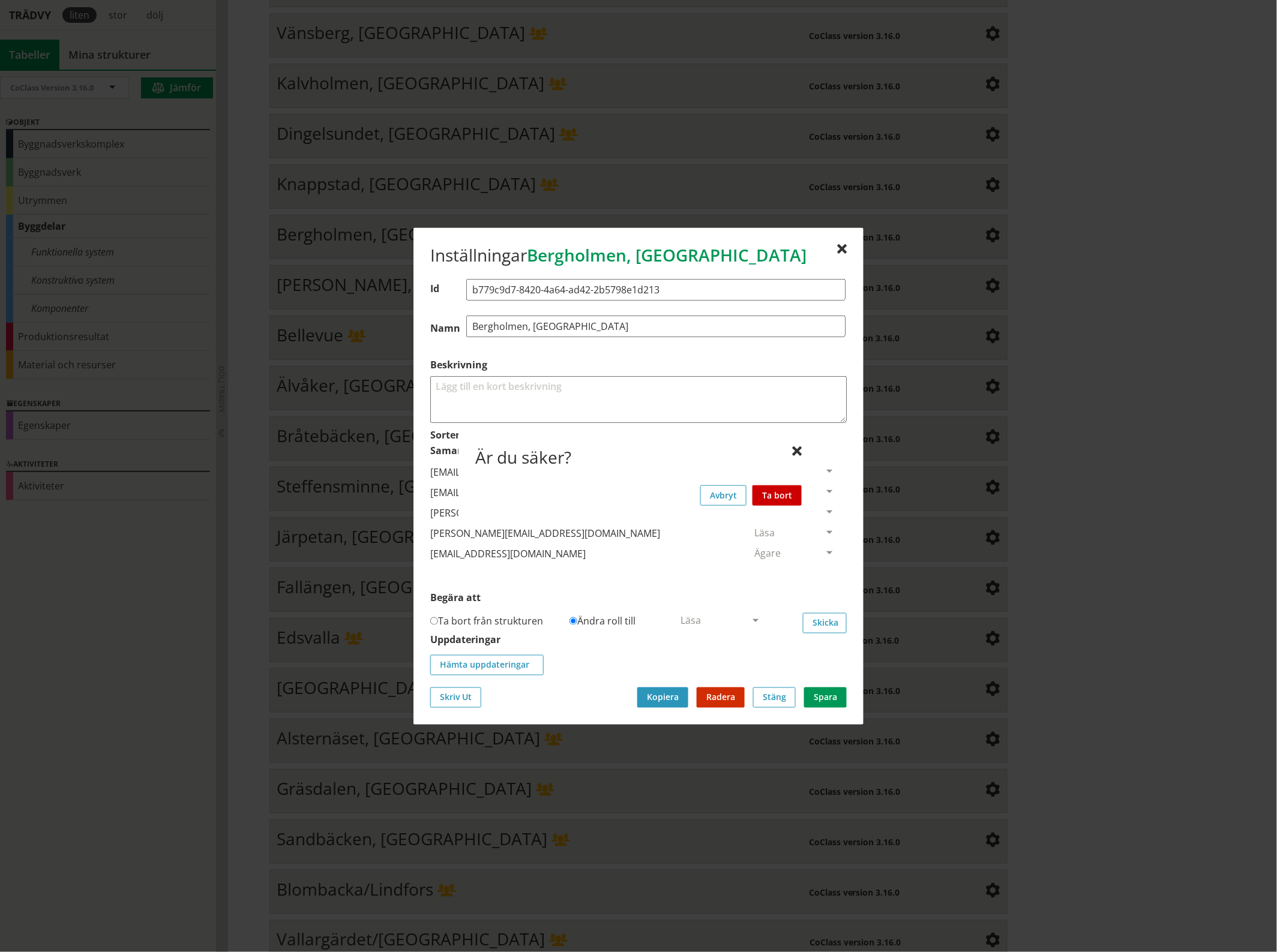
click at [772, 495] on button "Ta bort" at bounding box center [777, 494] width 50 height 20
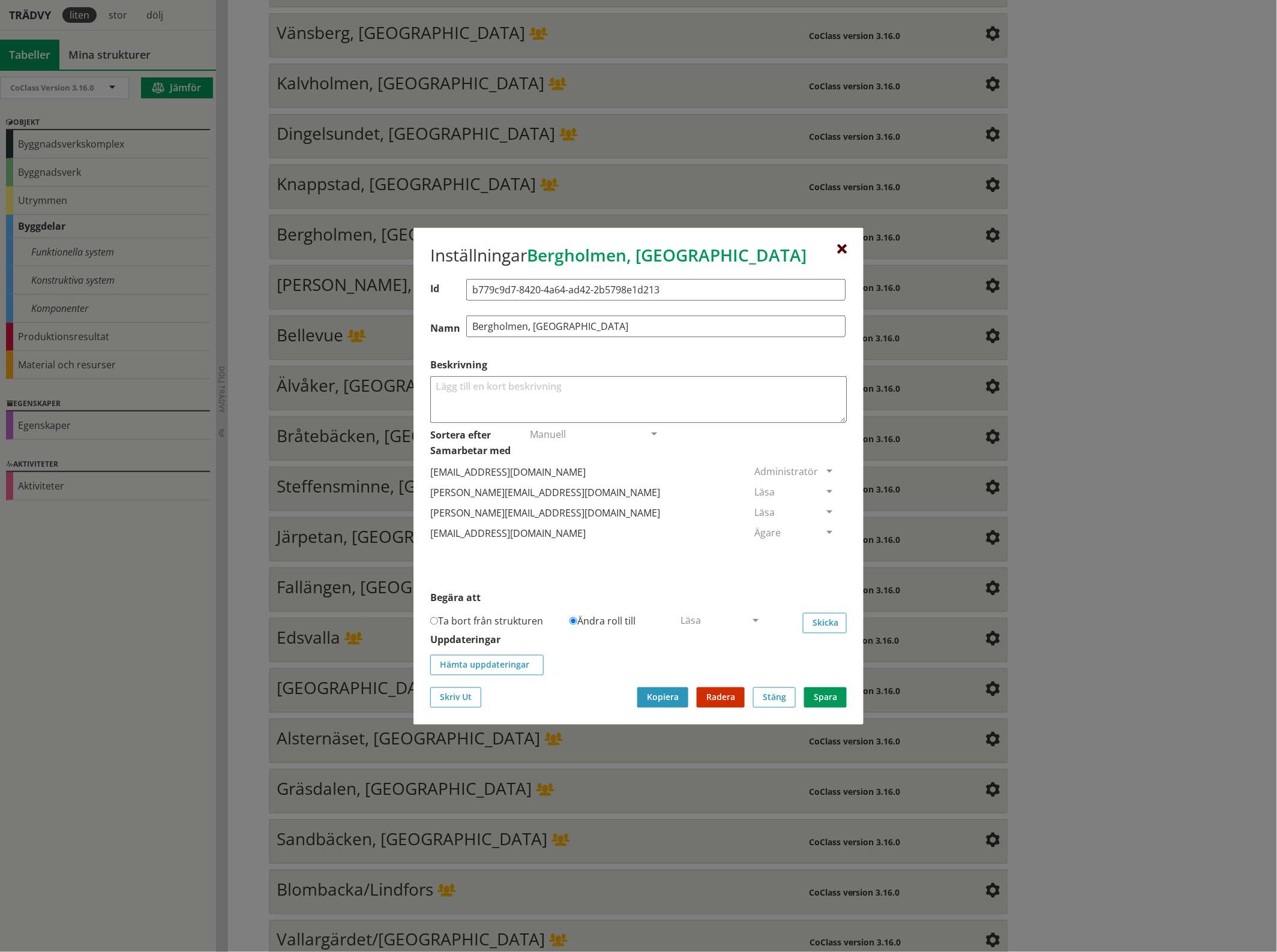
click at [844, 244] on div at bounding box center [842, 249] width 10 height 10
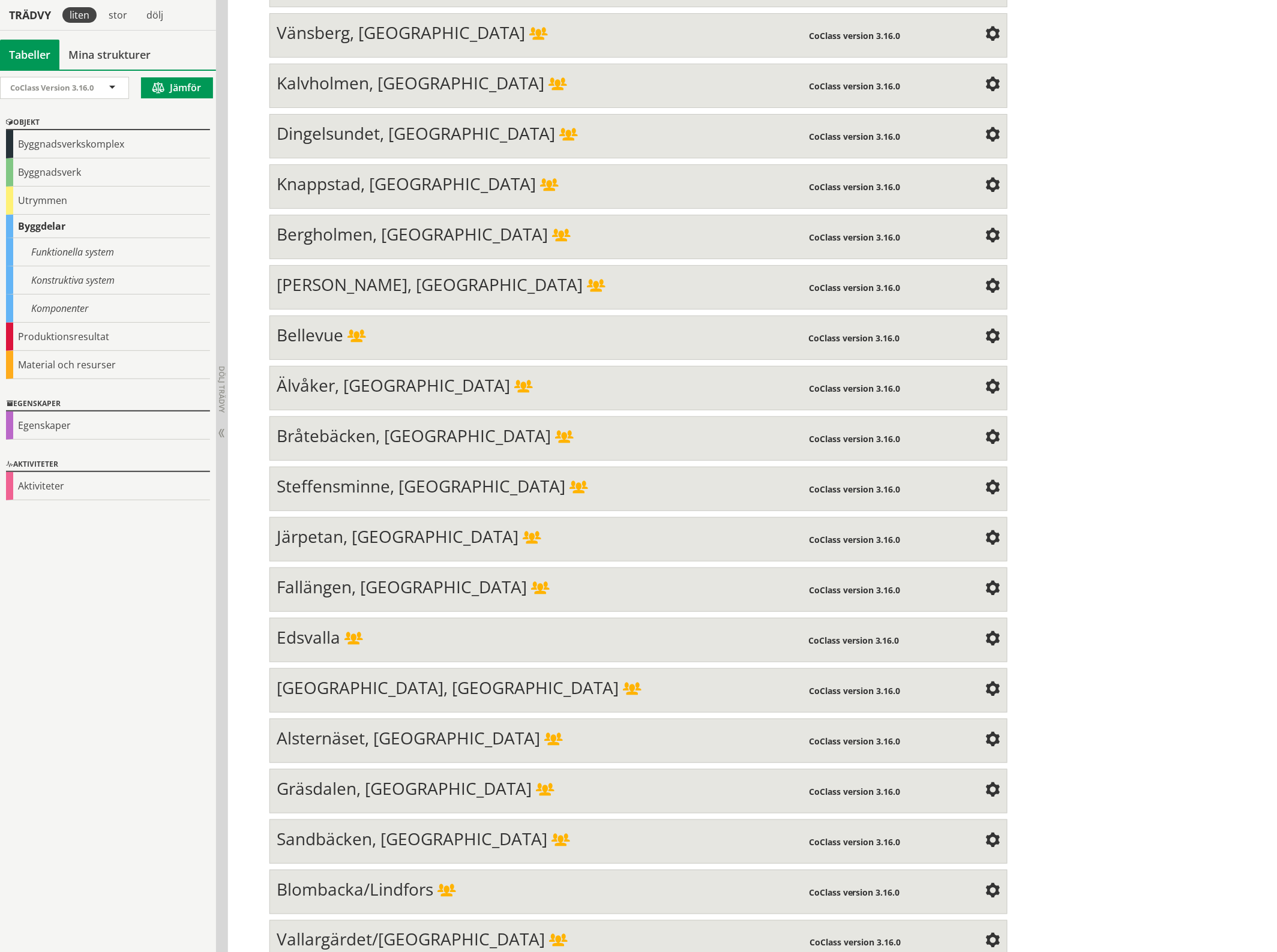
click at [988, 274] on div at bounding box center [992, 286] width 15 height 24
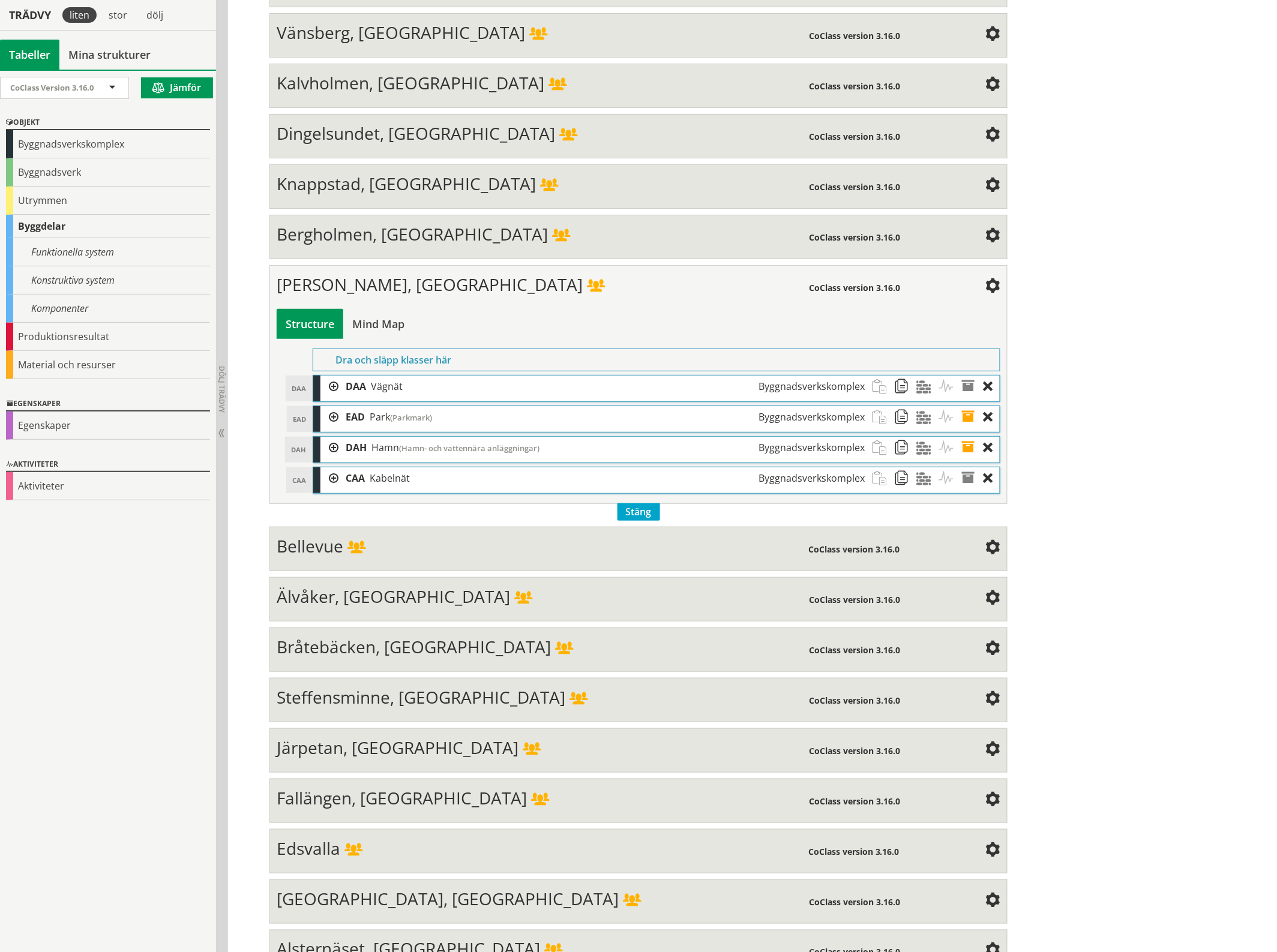
click at [985, 280] on span at bounding box center [992, 287] width 15 height 15
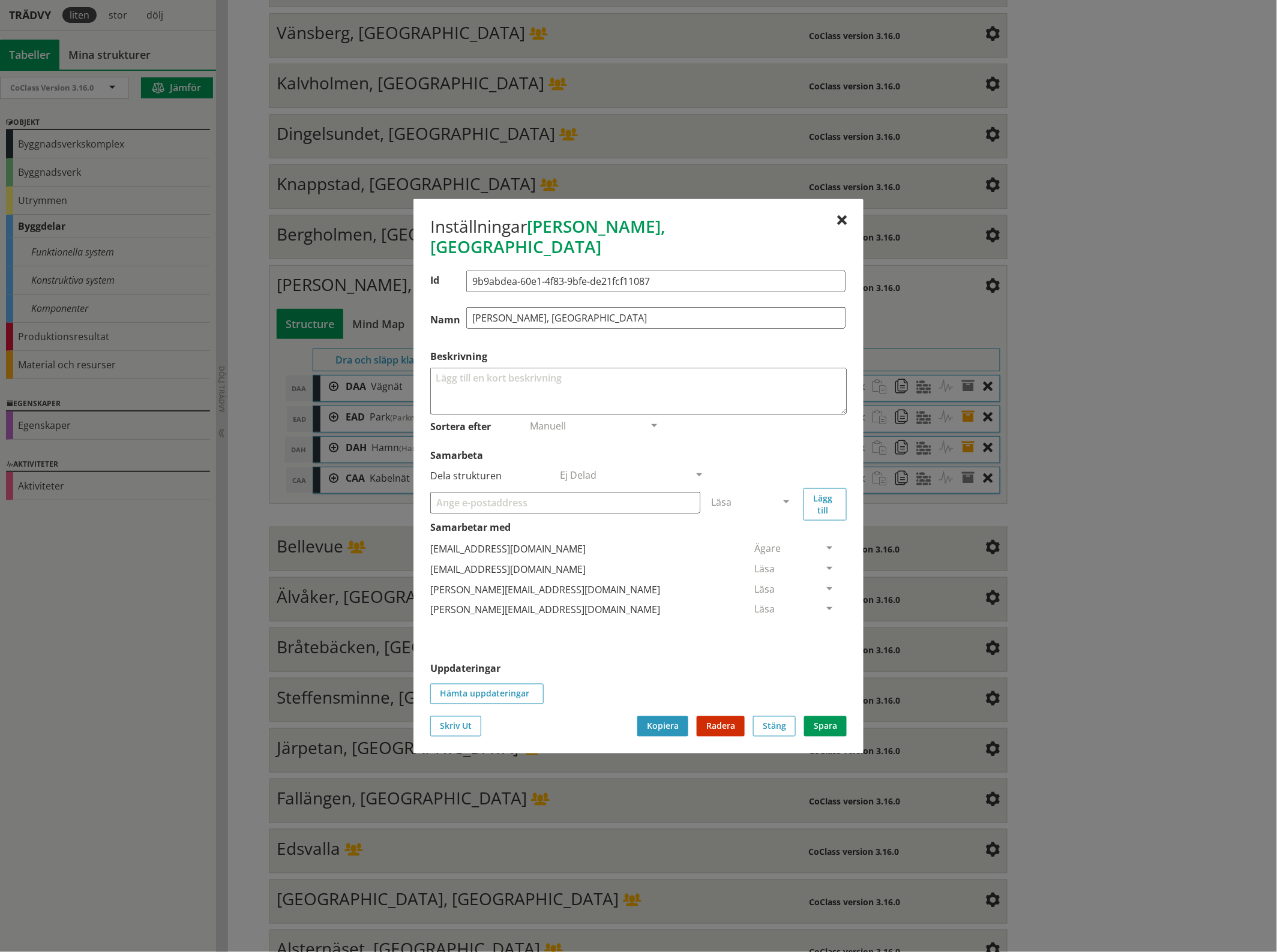
click at [478, 494] on input "Samarbeta" at bounding box center [566, 502] width 270 height 21
paste input "[EMAIL_ADDRESS][DOMAIN_NAME]"
type input "[EMAIL_ADDRESS][DOMAIN_NAME]"
click at [789, 497] on span at bounding box center [785, 502] width 11 height 11
click at [775, 531] on span "Administratör" at bounding box center [742, 538] width 63 height 14
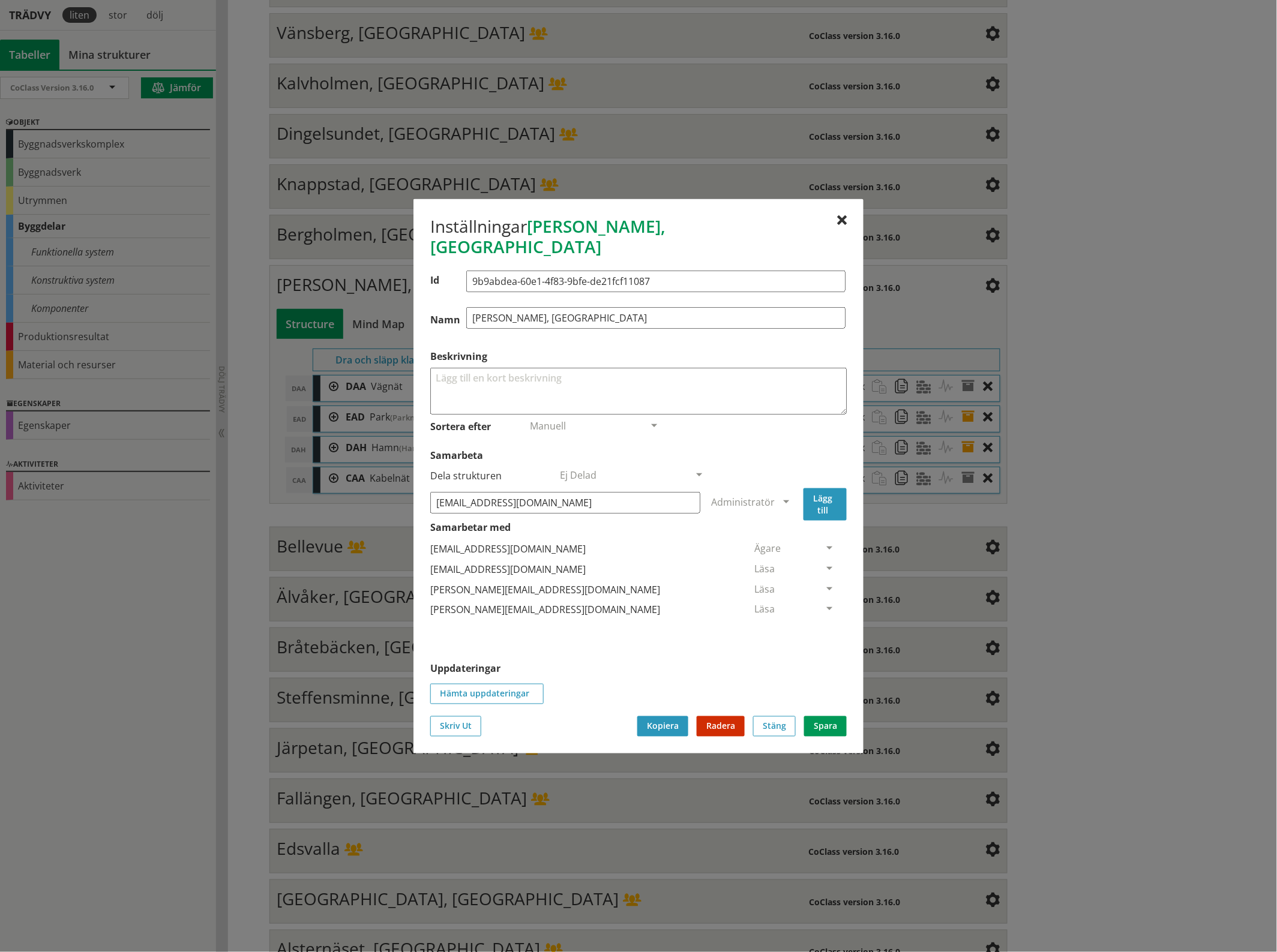
click at [825, 488] on button "Lägg till" at bounding box center [825, 503] width 43 height 32
click at [824, 625] on span at bounding box center [829, 629] width 11 height 11
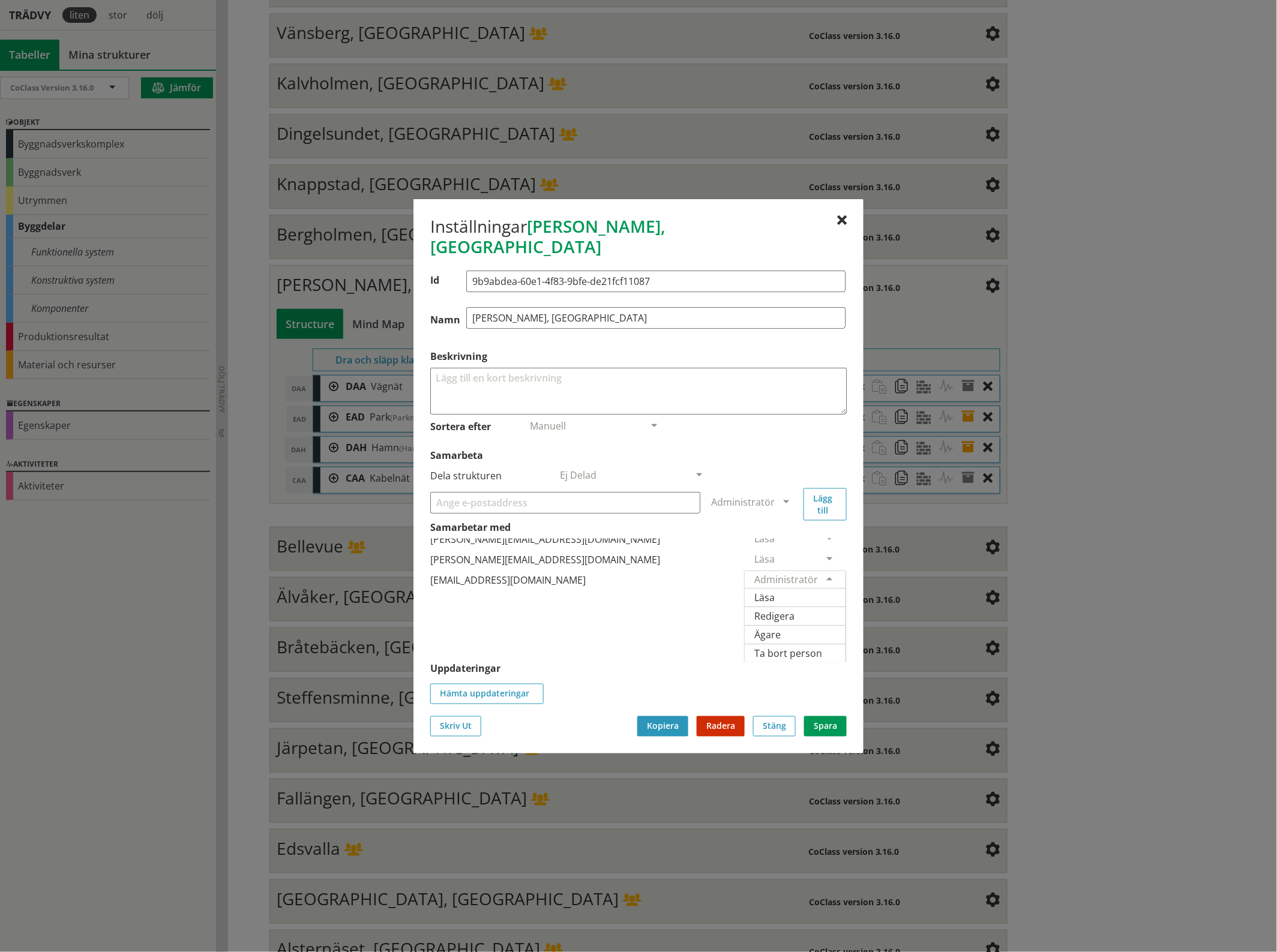
scroll to position [76, 0]
click at [780, 628] on span "Ägare" at bounding box center [767, 634] width 26 height 14
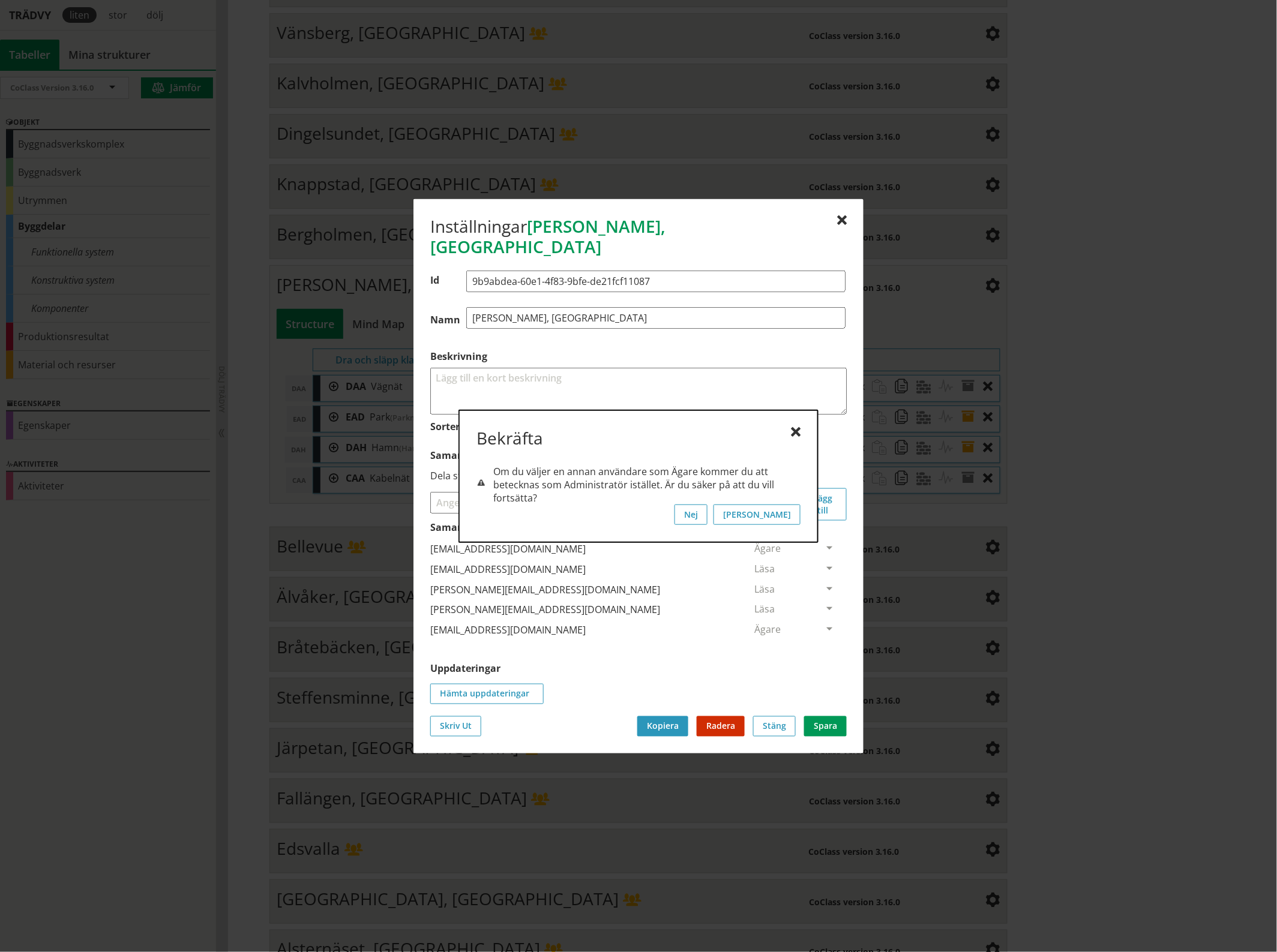
scroll to position [0, 0]
click at [796, 513] on button "[PERSON_NAME]" at bounding box center [757, 514] width 87 height 20
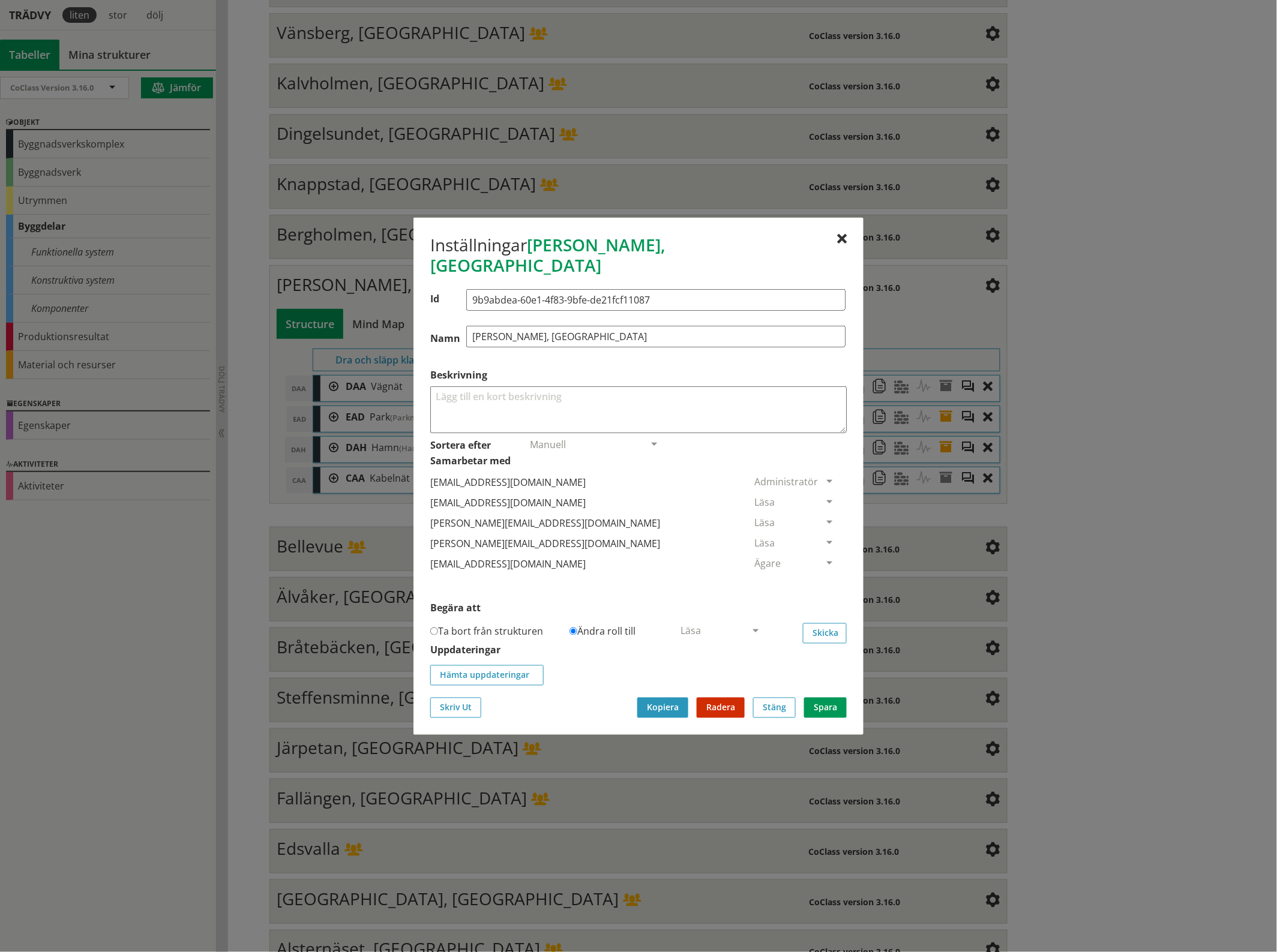
click at [824, 497] on span at bounding box center [829, 502] width 11 height 11
click at [822, 568] on span "Ta bort person" at bounding box center [788, 575] width 68 height 14
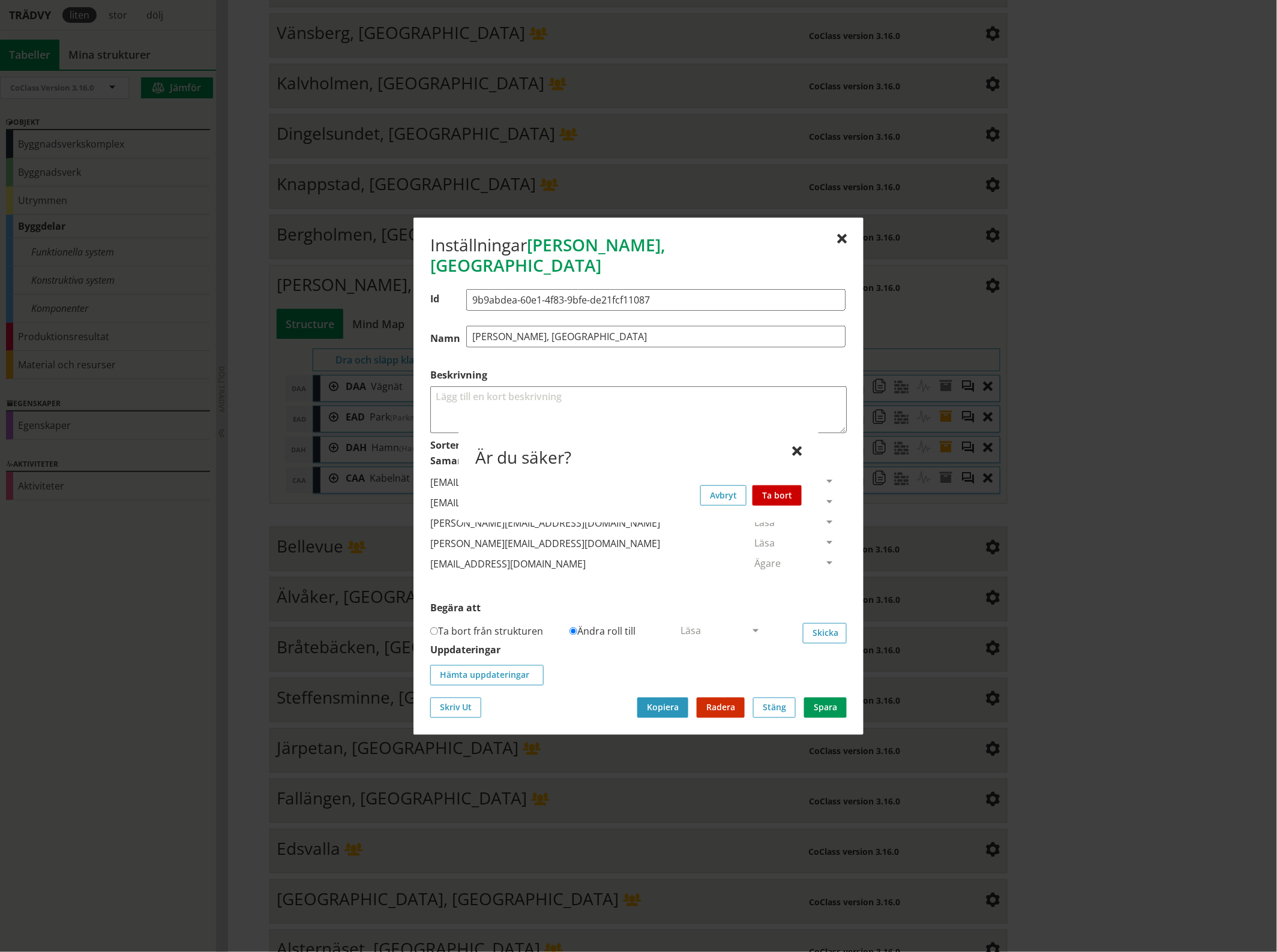
click at [787, 494] on button "Ta bort" at bounding box center [777, 494] width 50 height 20
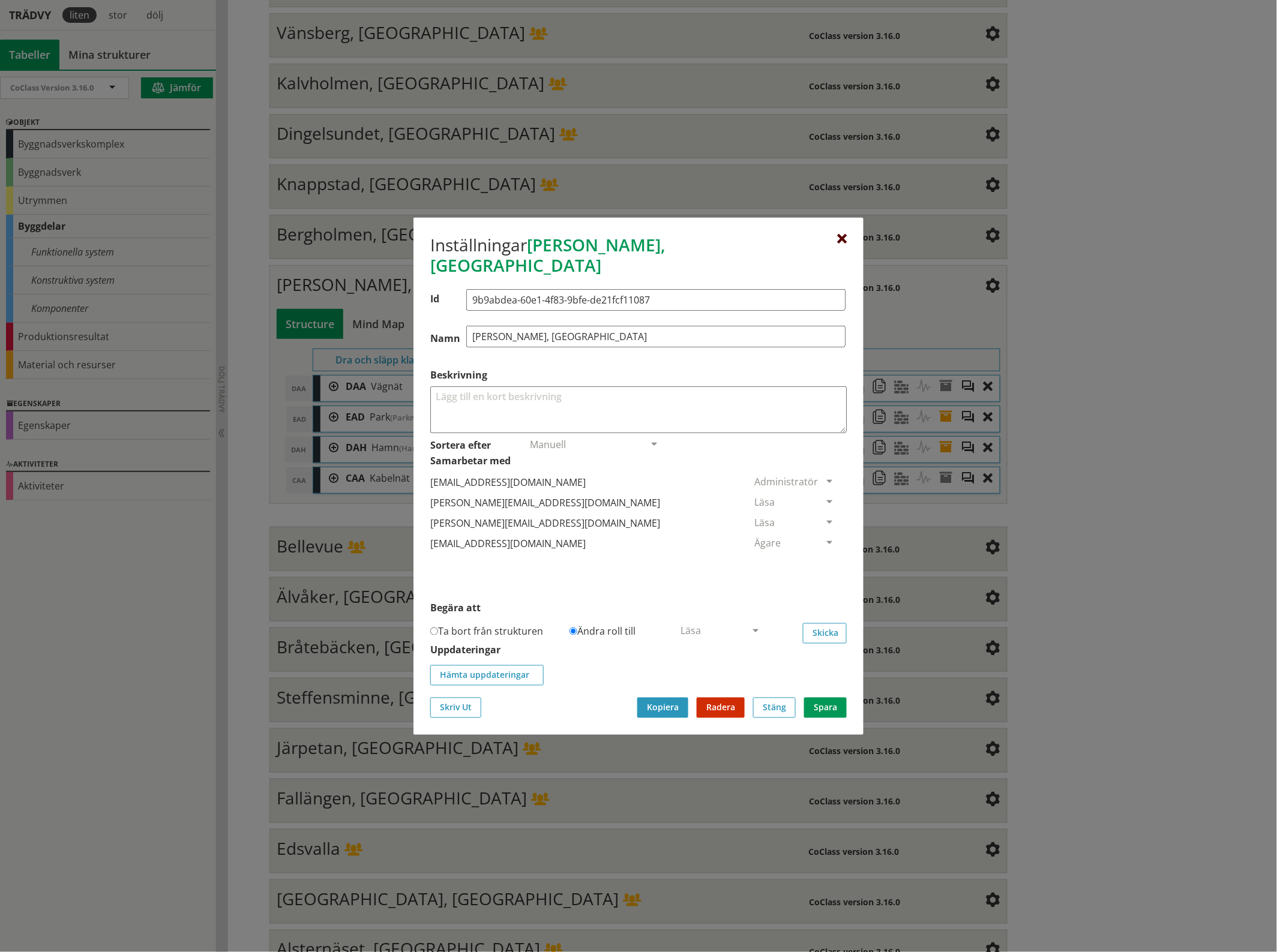
click at [841, 244] on div at bounding box center [842, 239] width 10 height 10
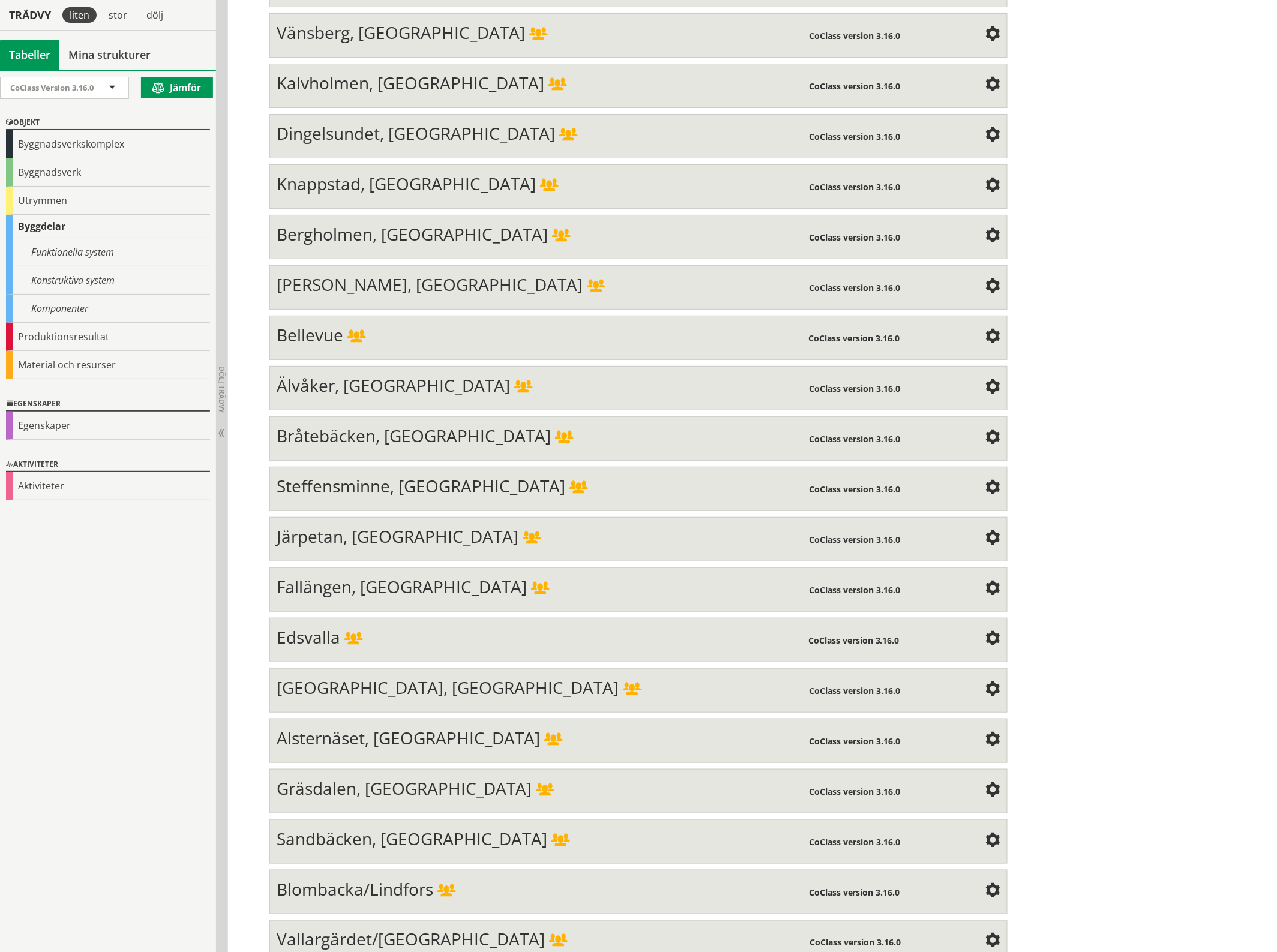
click at [994, 316] on div "Bellevue CoClass version 3.16.0 Structure Mind Map Property" at bounding box center [638, 338] width 738 height 45
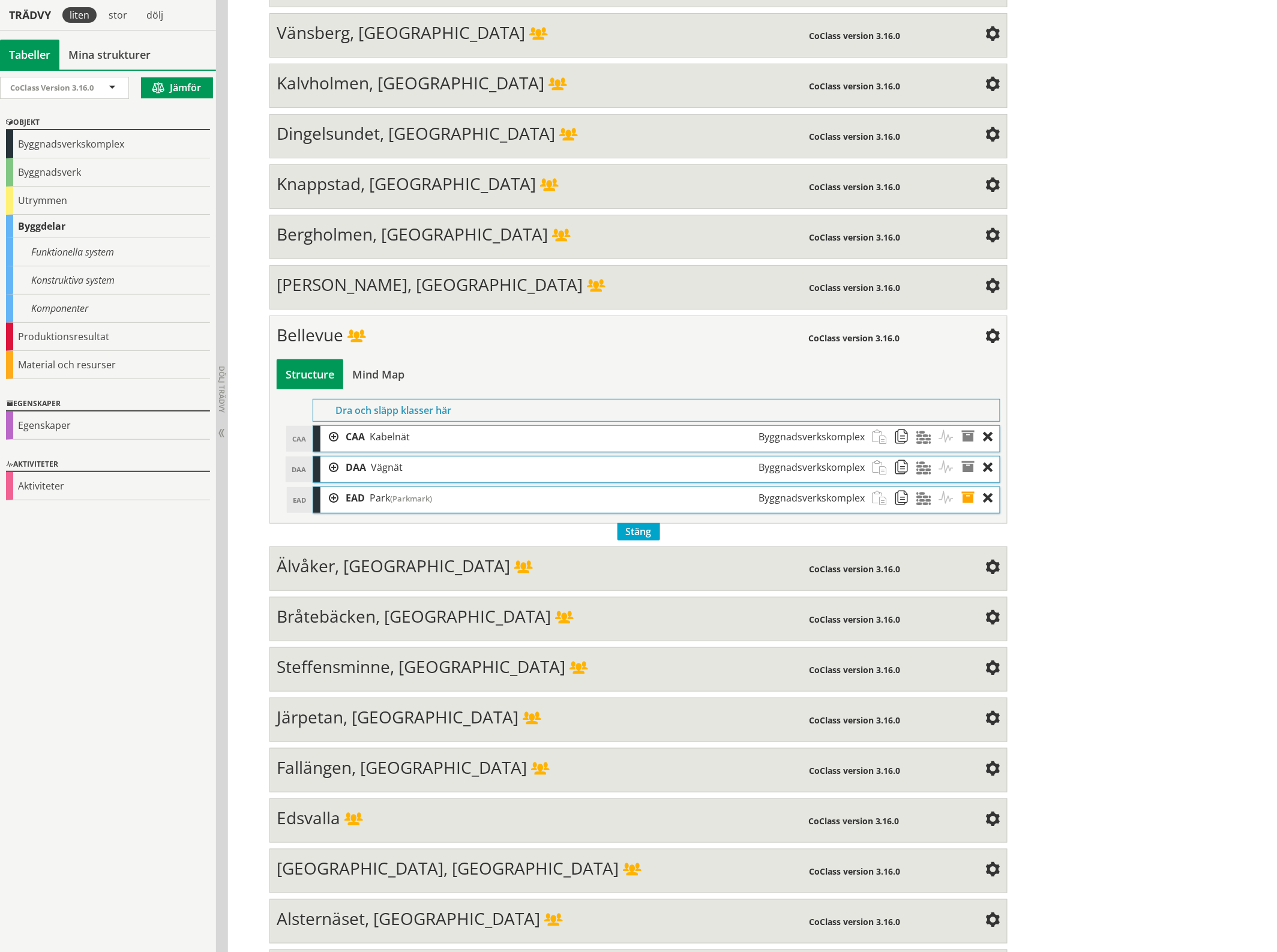
click at [999, 316] on div "Bellevue CoClass version 3.16.0 Structure Mind Map Dra och släpp klasser här CA…" at bounding box center [638, 420] width 738 height 208
click at [985, 330] on span at bounding box center [992, 337] width 15 height 15
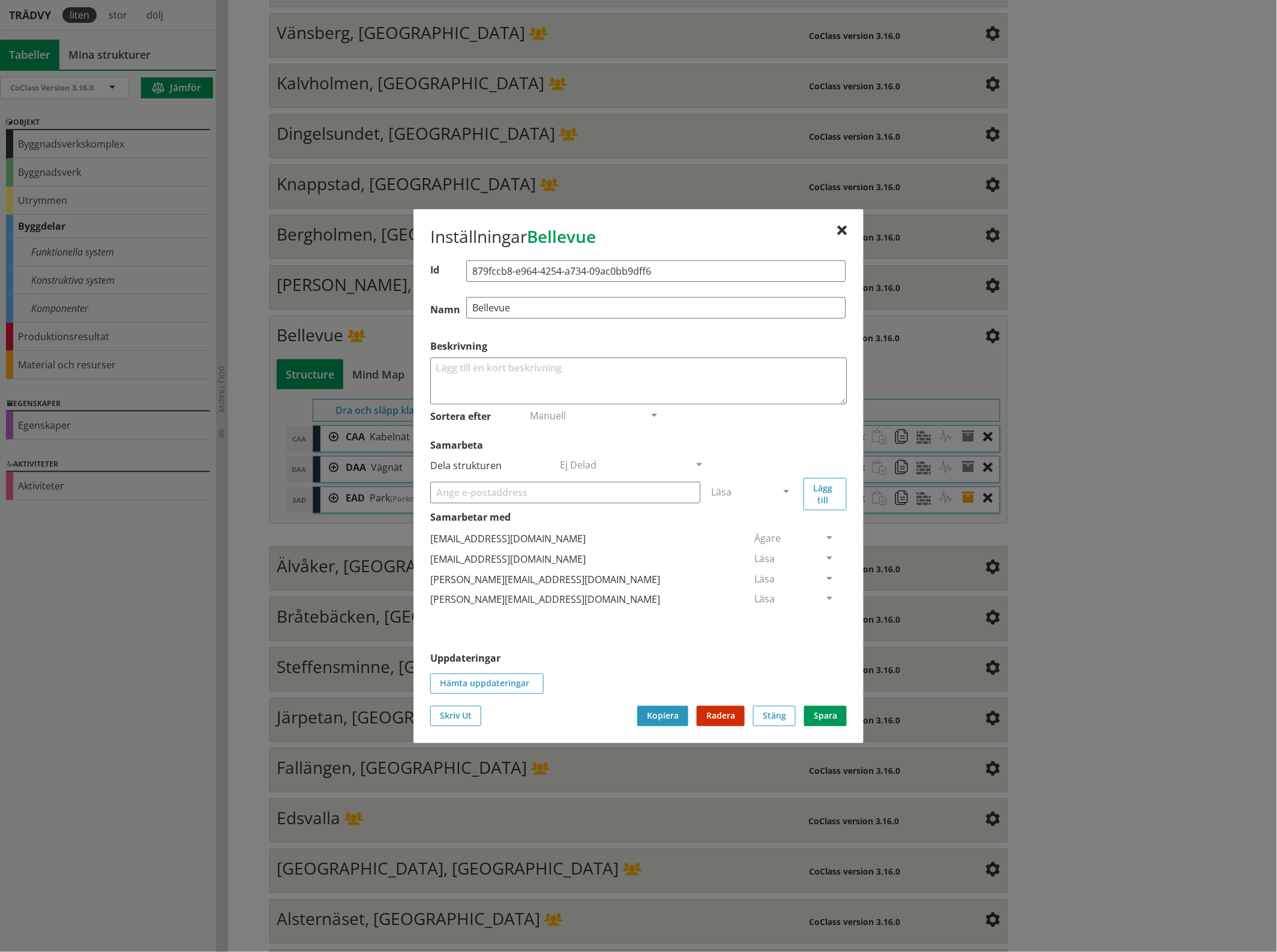
click at [545, 495] on input "Samarbeta" at bounding box center [566, 492] width 270 height 21
paste input "[EMAIL_ADDRESS][DOMAIN_NAME]"
type input "[EMAIL_ADDRESS][DOMAIN_NAME]"
click at [789, 489] on span at bounding box center [785, 492] width 11 height 11
click at [775, 530] on span "Administratör" at bounding box center [742, 527] width 63 height 14
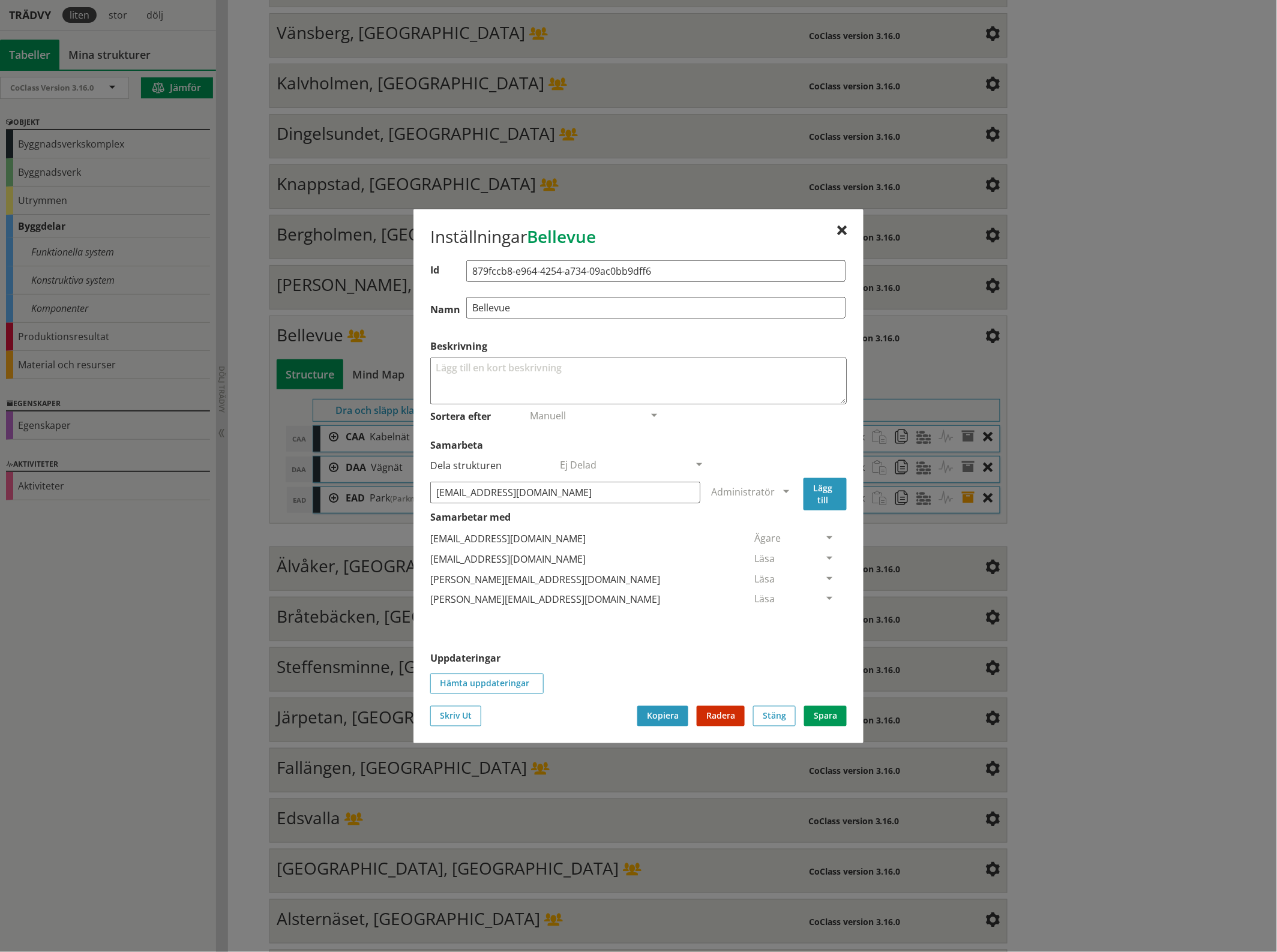
click at [828, 487] on button "Lägg till" at bounding box center [825, 493] width 43 height 32
click at [824, 622] on span at bounding box center [829, 620] width 11 height 11
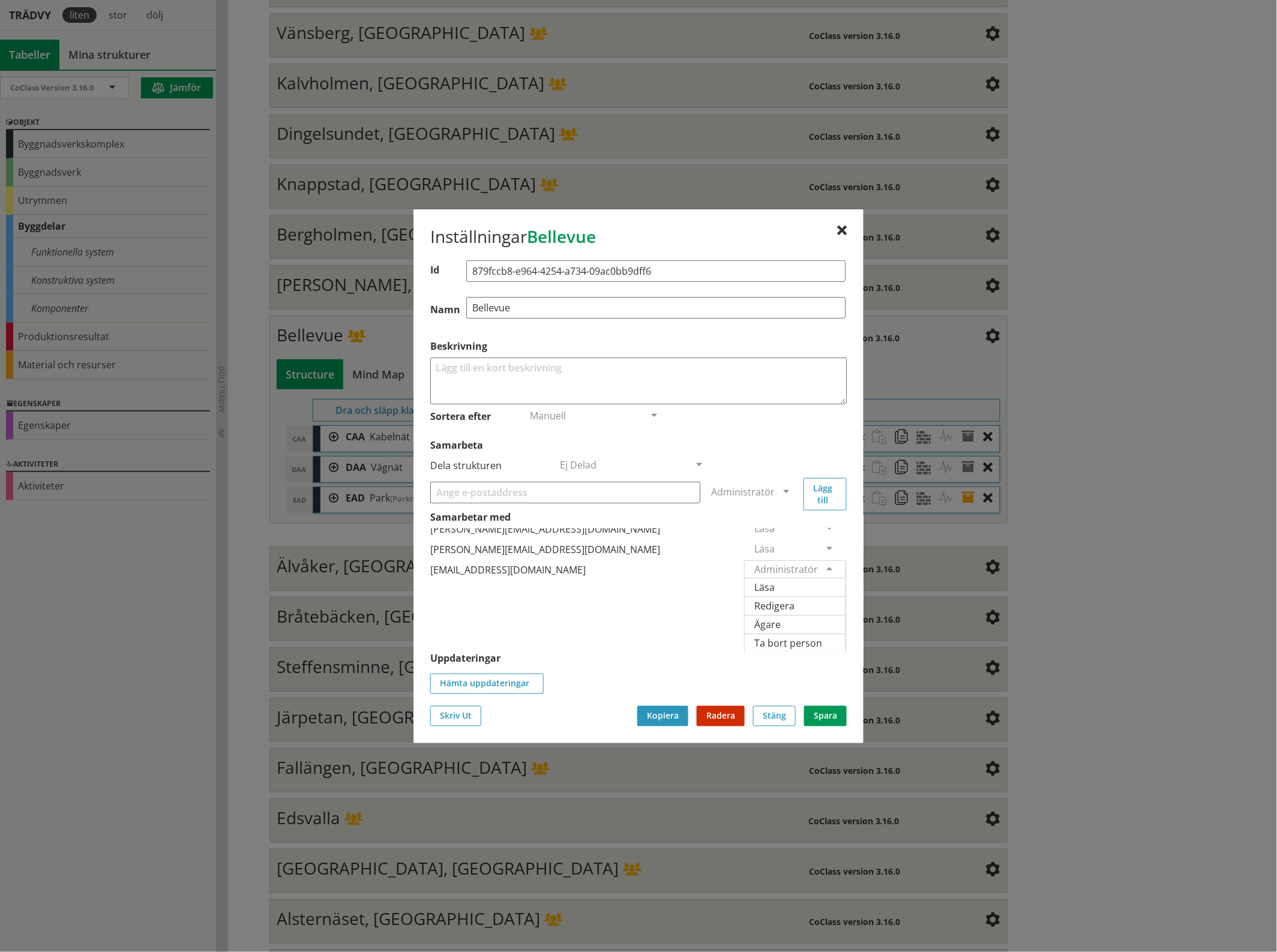
scroll to position [88, 0]
click at [780, 617] on span "Ägare" at bounding box center [767, 624] width 26 height 14
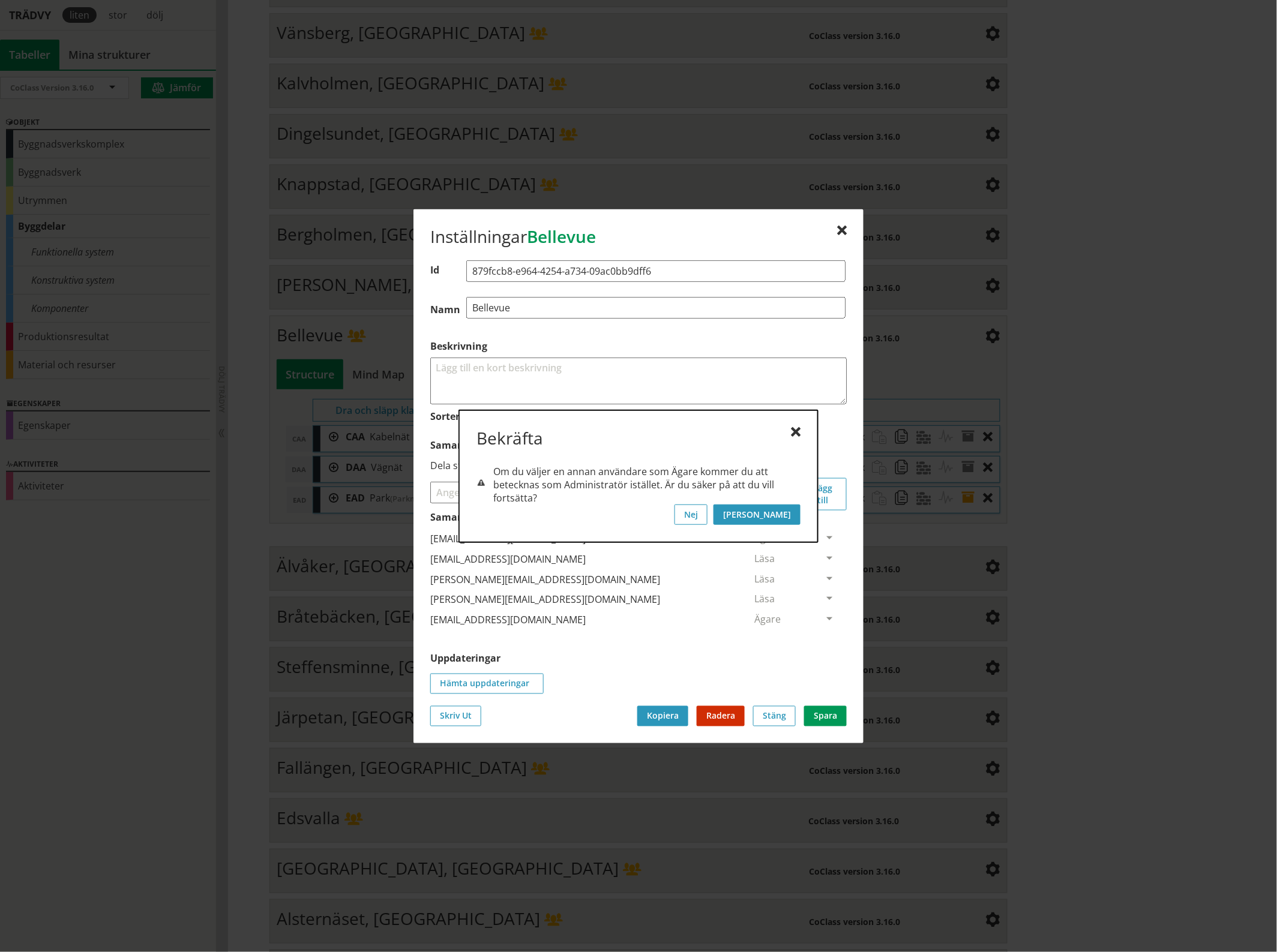
click at [788, 511] on button "[PERSON_NAME]" at bounding box center [757, 514] width 87 height 20
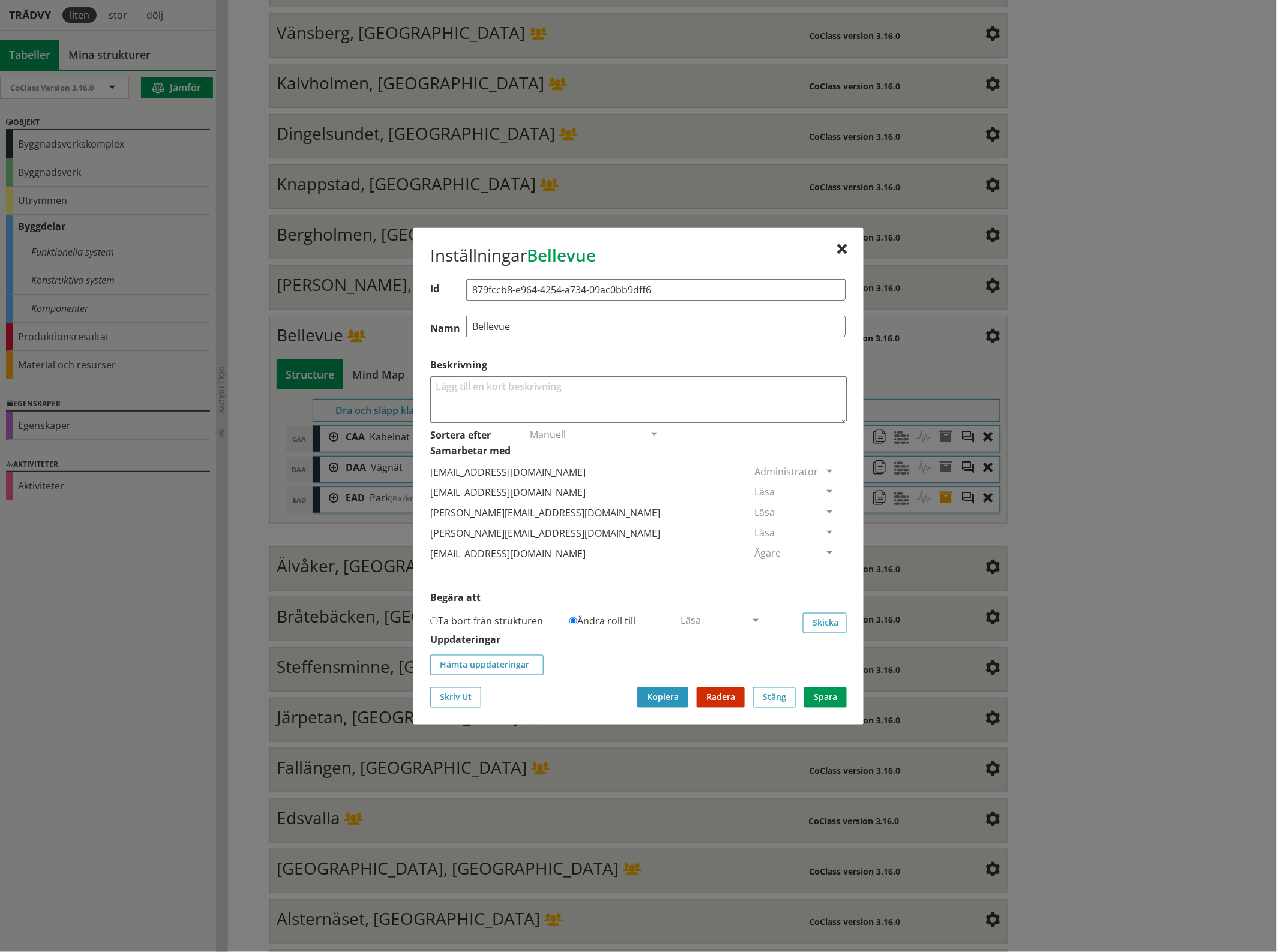
click at [824, 489] on span at bounding box center [829, 492] width 11 height 11
click at [822, 568] on span "Ta bort person" at bounding box center [788, 565] width 68 height 14
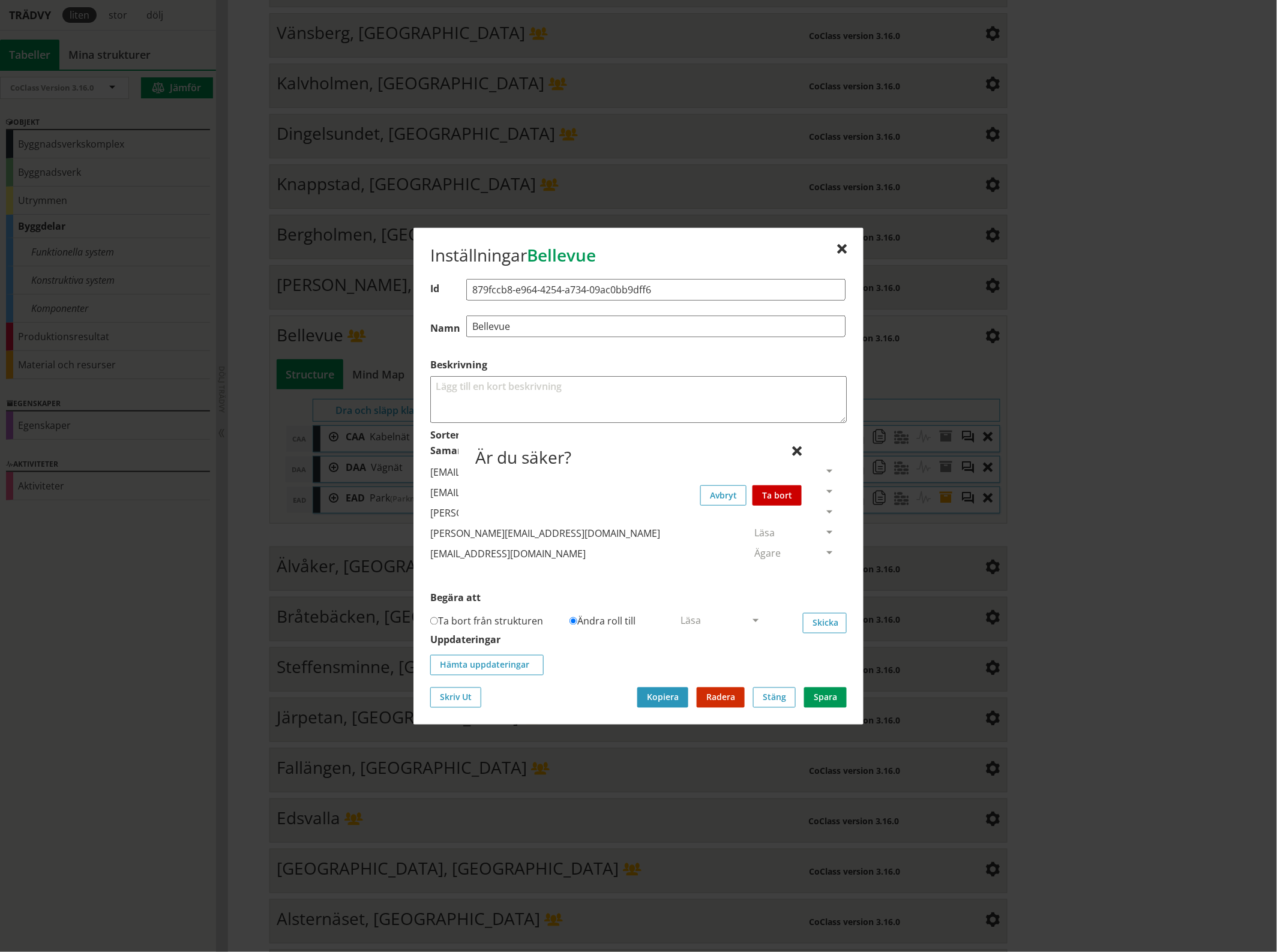
click at [788, 493] on button "Ta bort" at bounding box center [777, 494] width 50 height 20
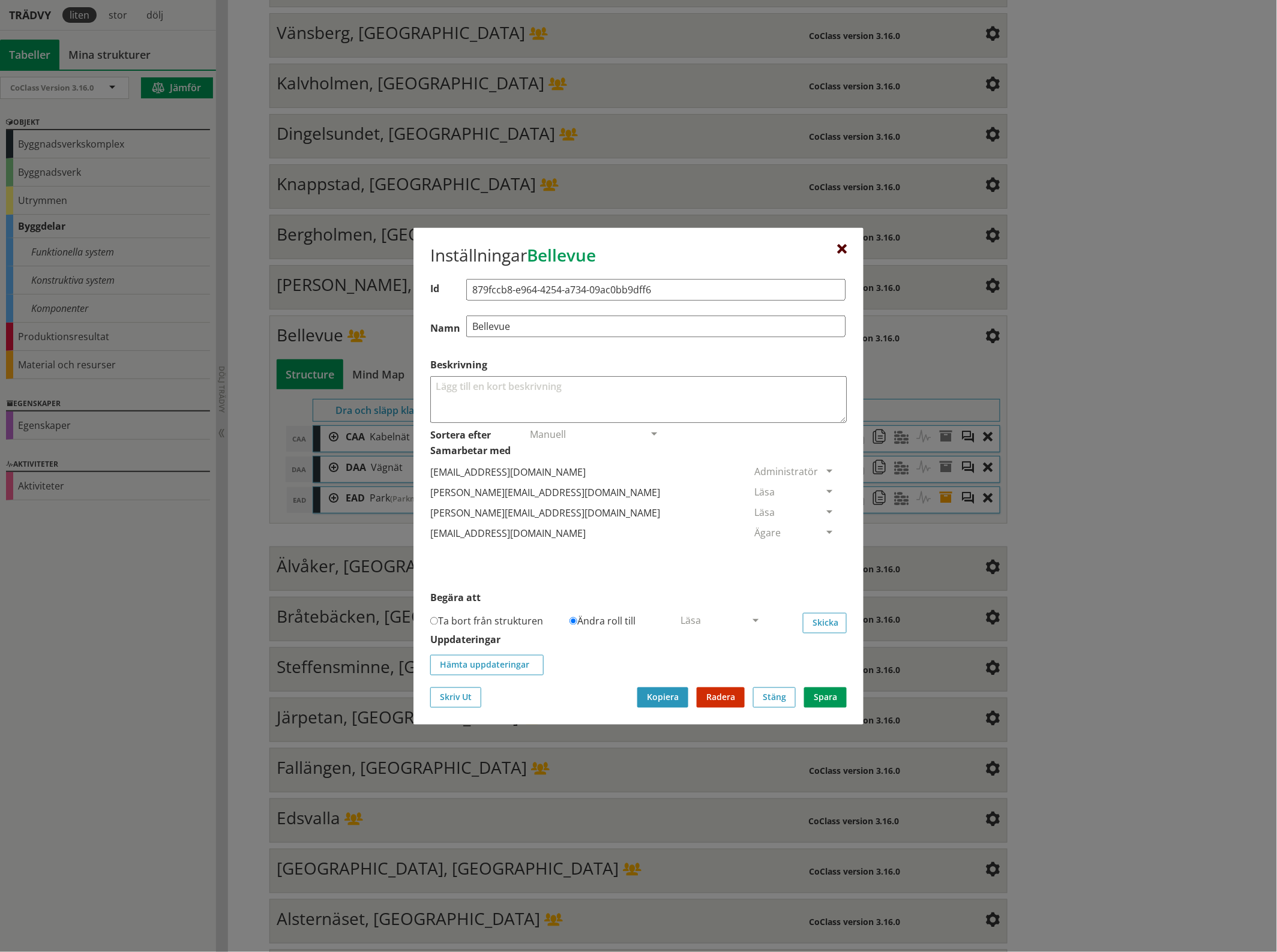
click at [844, 247] on div at bounding box center [842, 249] width 10 height 10
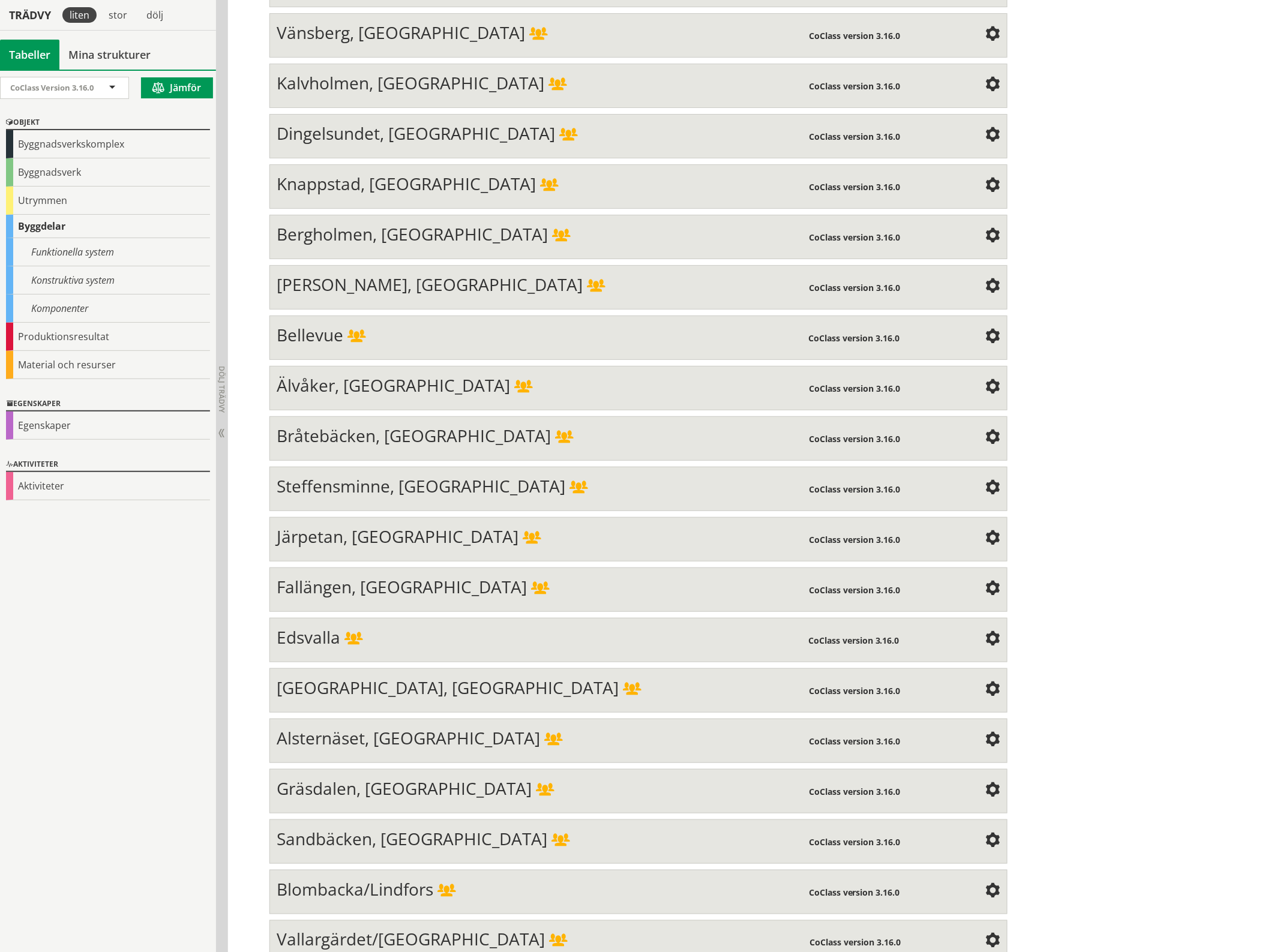
click at [985, 380] on span at bounding box center [992, 387] width 15 height 15
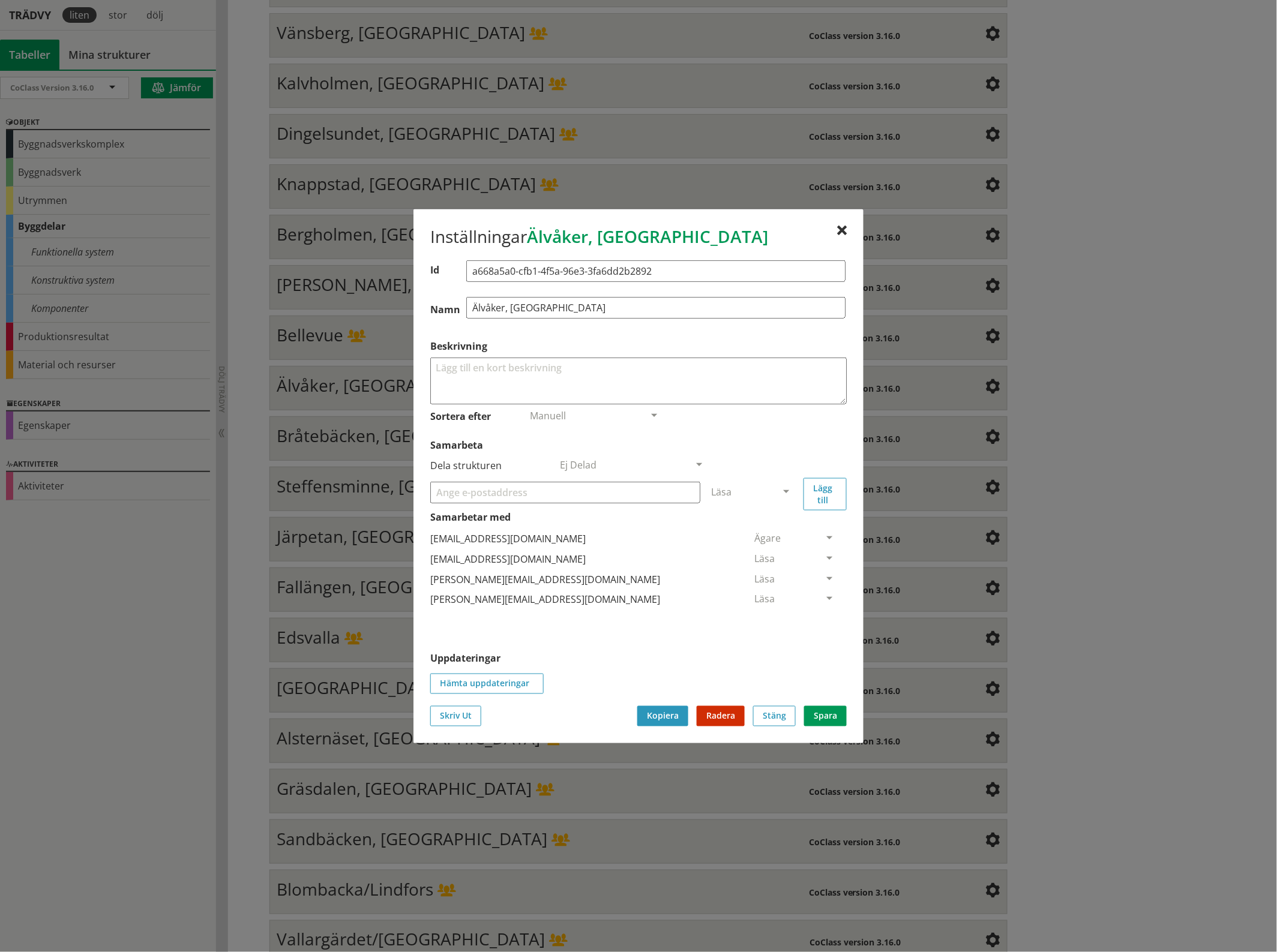
click at [563, 490] on input "Samarbeta" at bounding box center [566, 492] width 270 height 21
paste input "[EMAIL_ADDRESS][DOMAIN_NAME]"
type input "[EMAIL_ADDRESS][DOMAIN_NAME]"
click at [783, 490] on span at bounding box center [785, 492] width 11 height 11
click at [775, 527] on span "Administratör" at bounding box center [742, 527] width 63 height 14
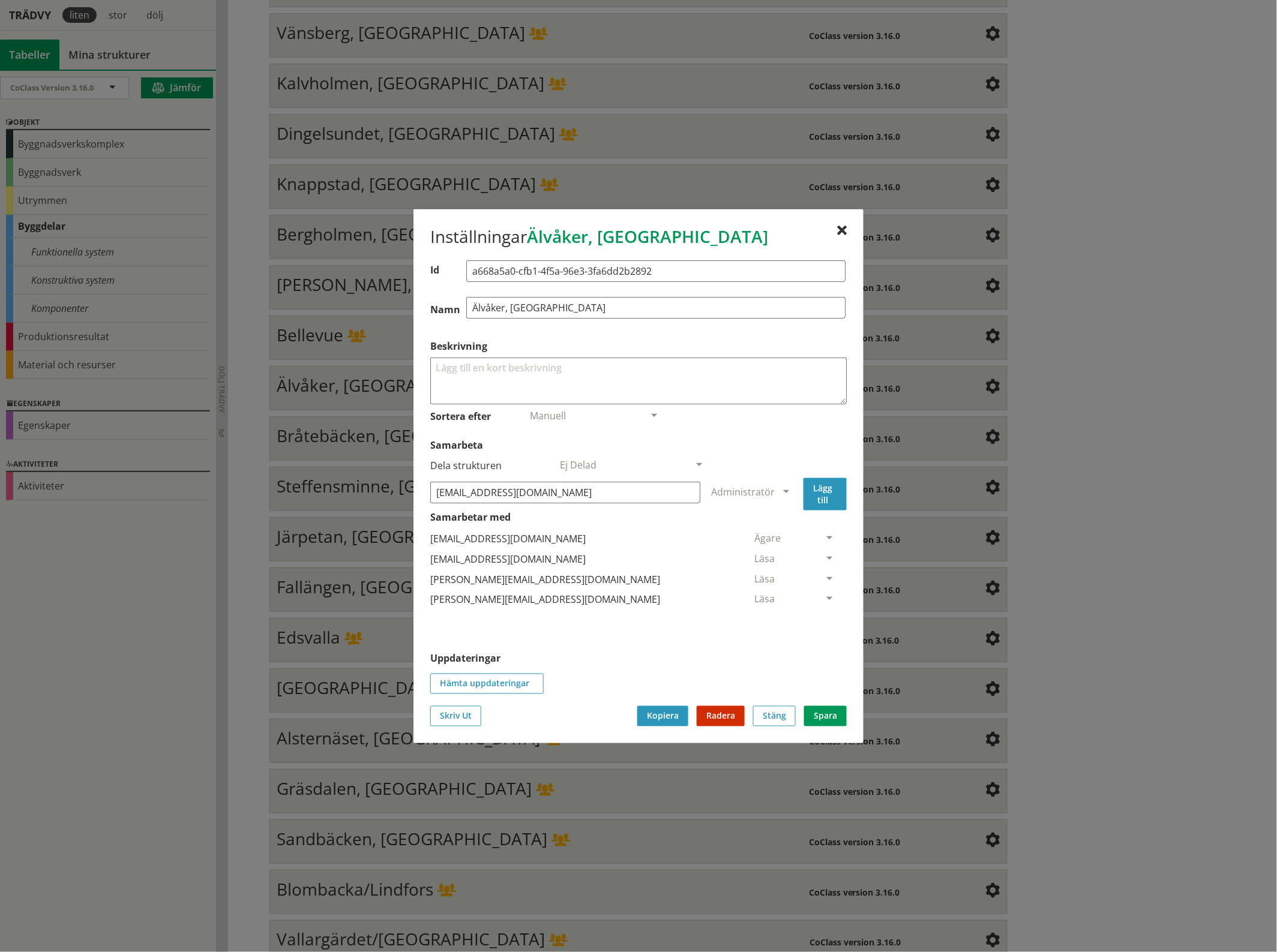
click at [826, 491] on button "Lägg till" at bounding box center [825, 493] width 43 height 32
click at [824, 616] on span at bounding box center [829, 620] width 11 height 11
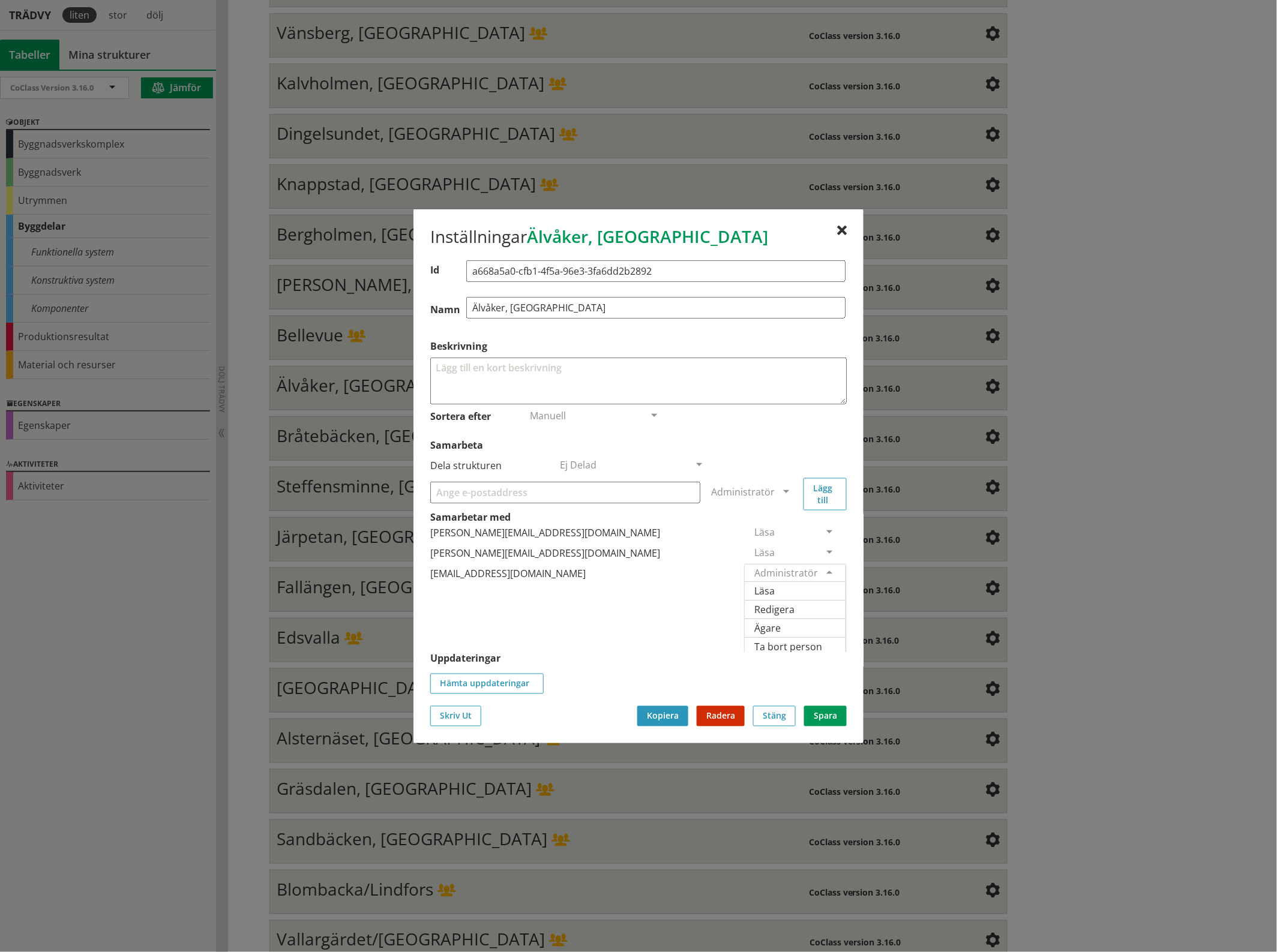
scroll to position [51, 0]
click at [780, 622] on span "Ägare" at bounding box center [767, 624] width 26 height 14
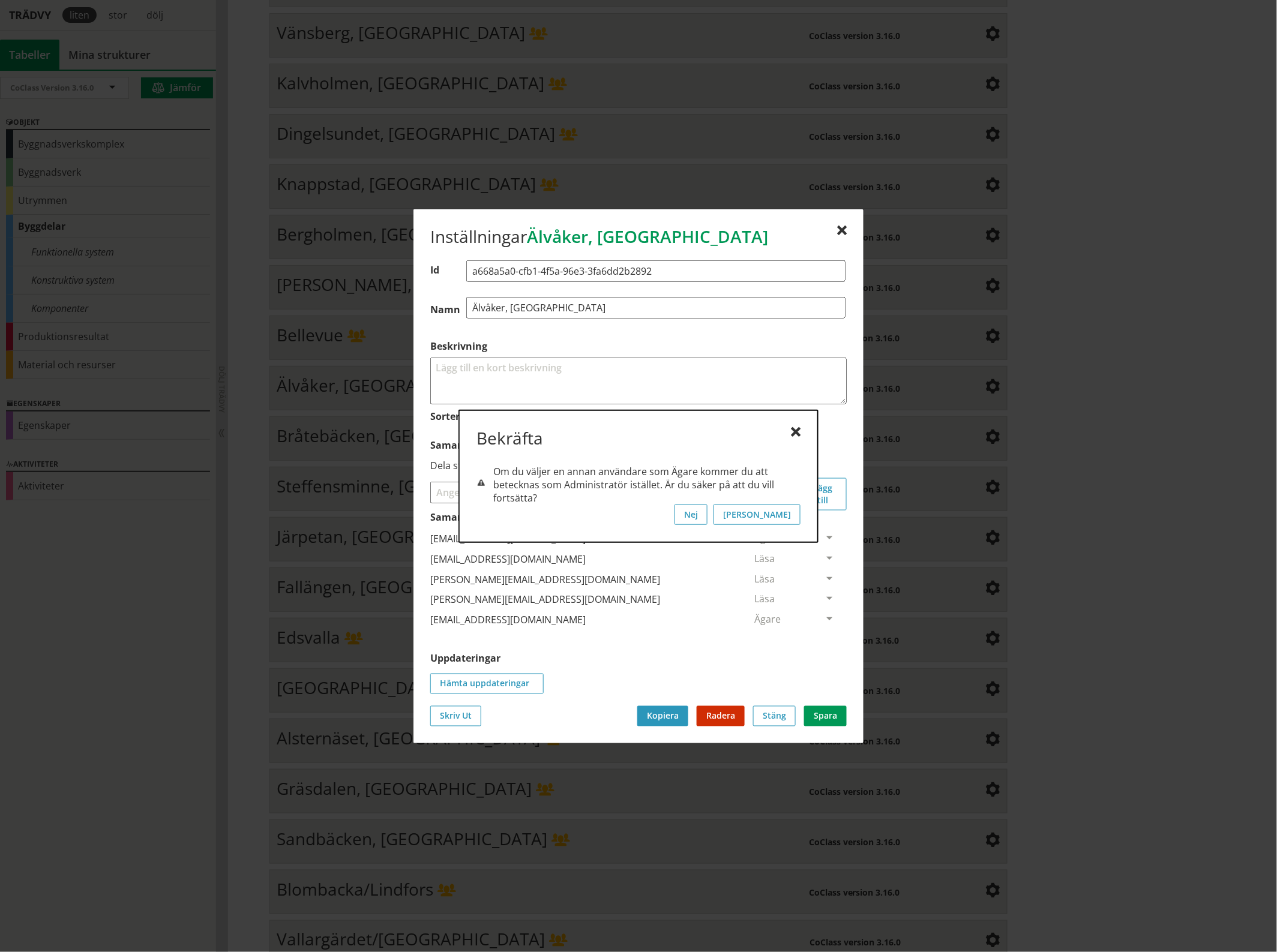
scroll to position [0, 0]
click at [793, 517] on button "[PERSON_NAME]" at bounding box center [757, 514] width 87 height 20
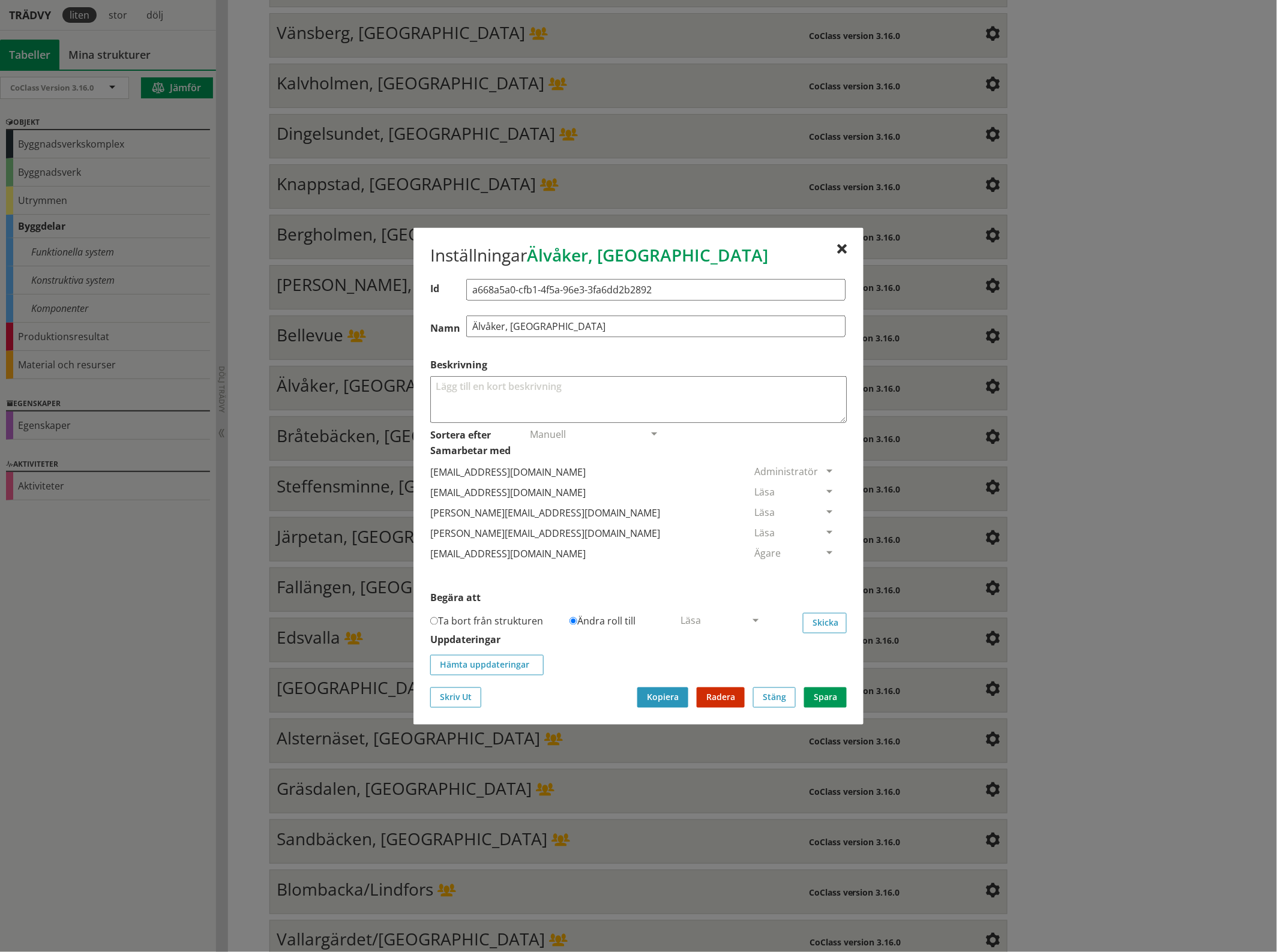
click at [824, 489] on span at bounding box center [829, 492] width 11 height 11
click at [822, 564] on span "Ta bort person" at bounding box center [788, 565] width 68 height 14
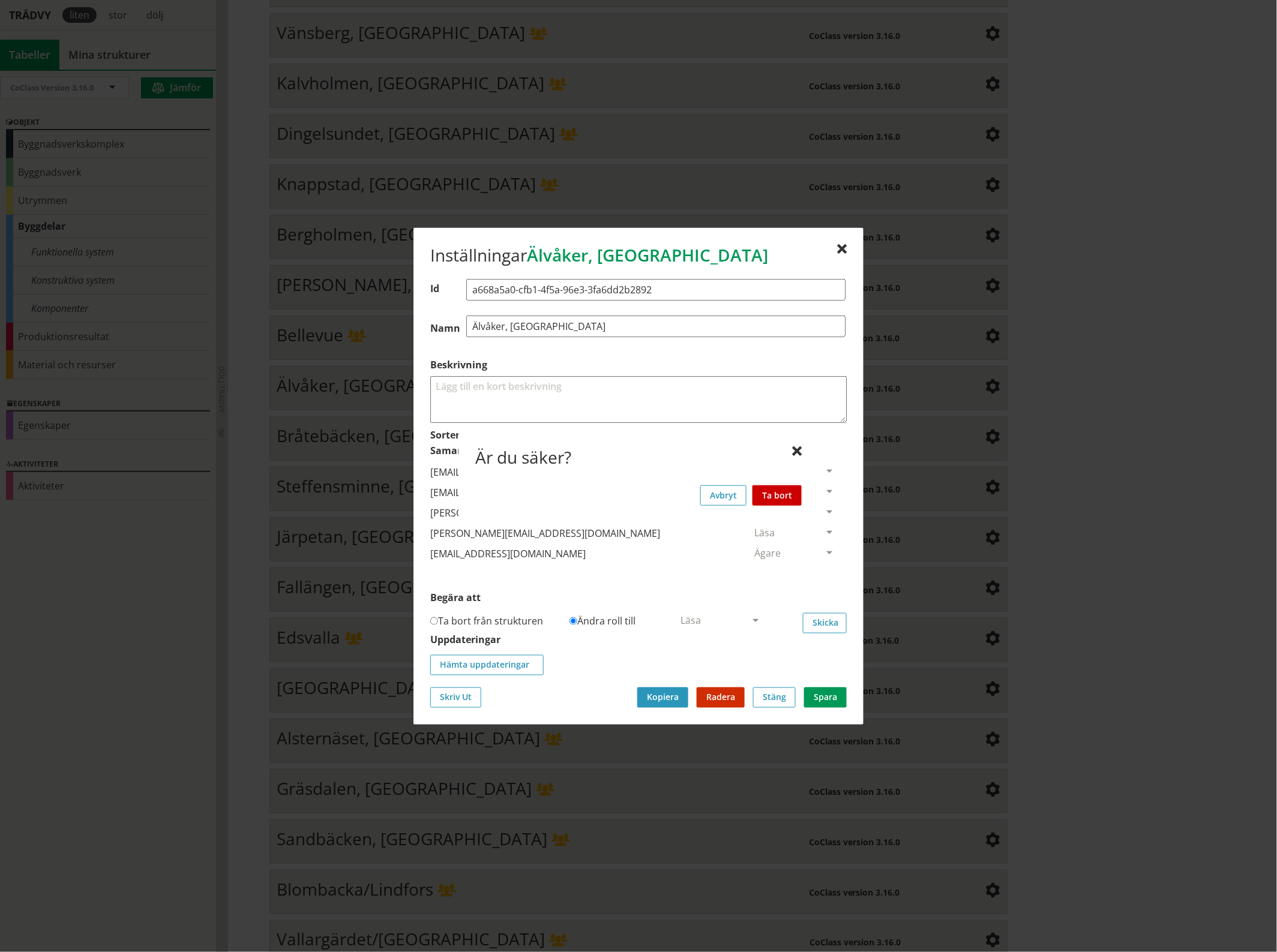
click at [783, 495] on button "Ta bort" at bounding box center [777, 494] width 50 height 20
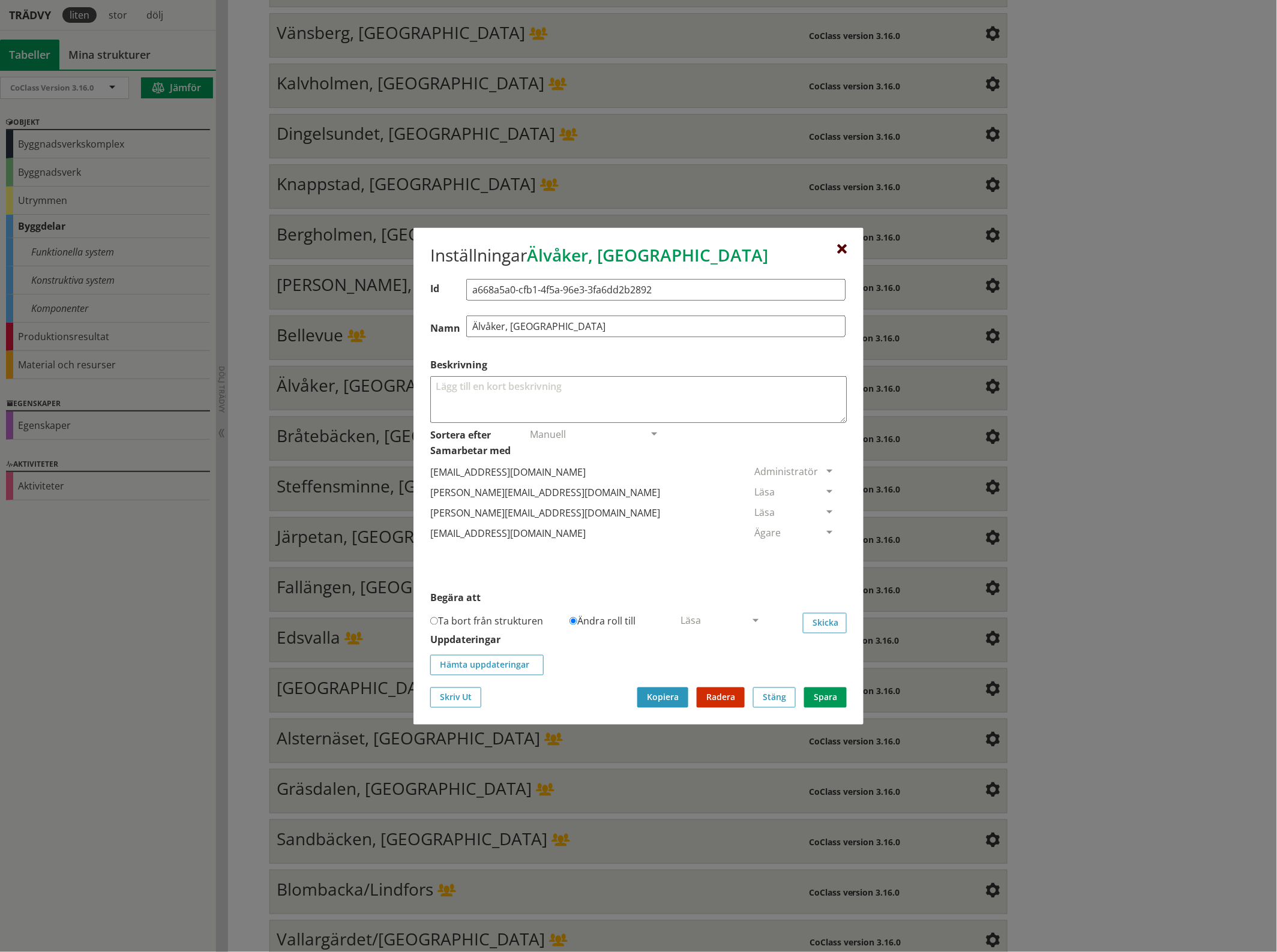
click at [842, 248] on div at bounding box center [842, 249] width 10 height 10
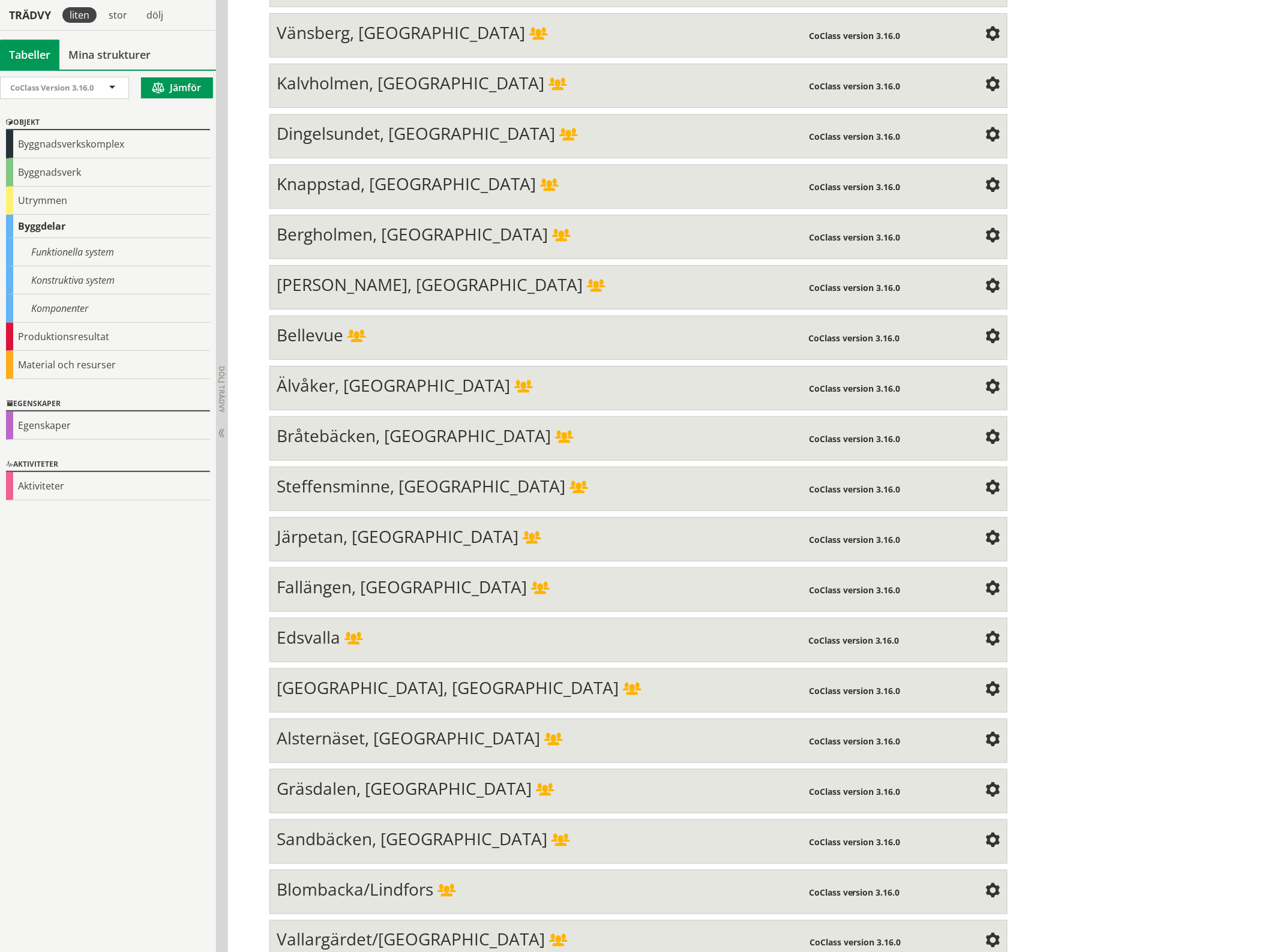
click at [987, 430] on span at bounding box center [992, 437] width 15 height 15
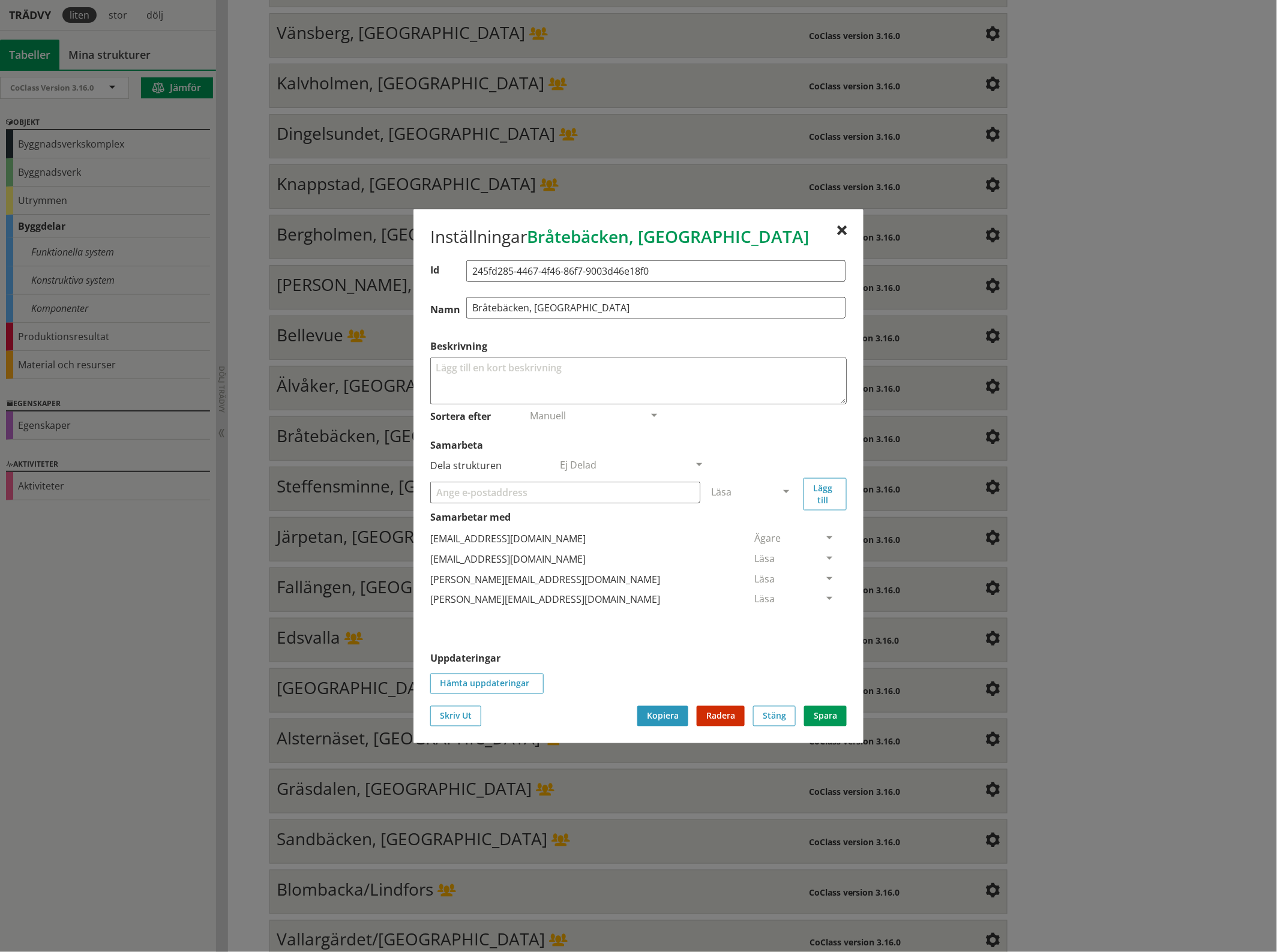
click at [606, 499] on input "Samarbeta" at bounding box center [566, 492] width 270 height 21
paste input "[EMAIL_ADDRESS][DOMAIN_NAME]"
type input "[EMAIL_ADDRESS][DOMAIN_NAME]"
click at [789, 490] on span at bounding box center [785, 492] width 11 height 11
click at [775, 527] on span "Administratör" at bounding box center [742, 527] width 63 height 14
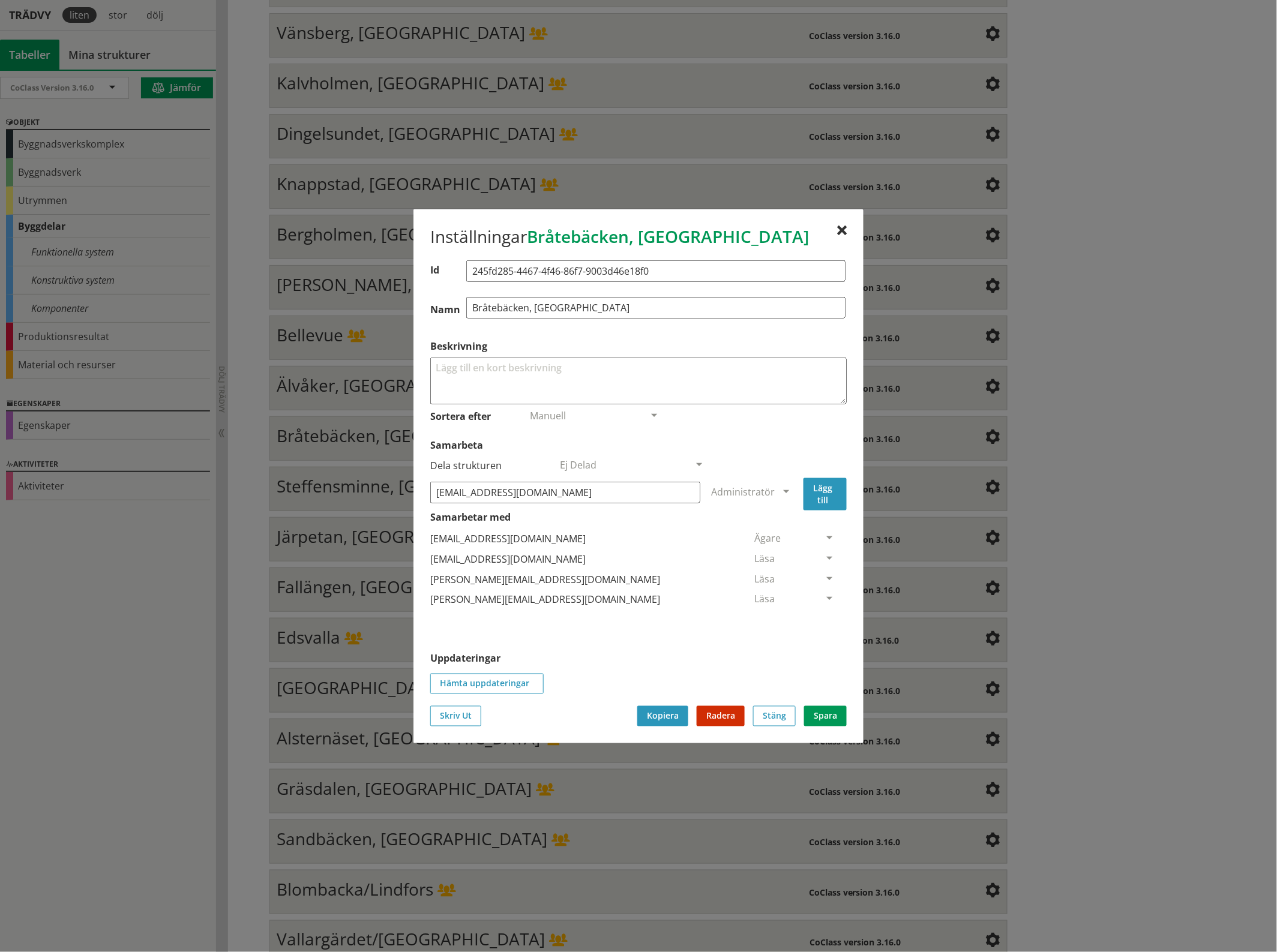
click at [821, 491] on button "Lägg till" at bounding box center [825, 493] width 43 height 32
click at [824, 617] on span at bounding box center [829, 620] width 11 height 11
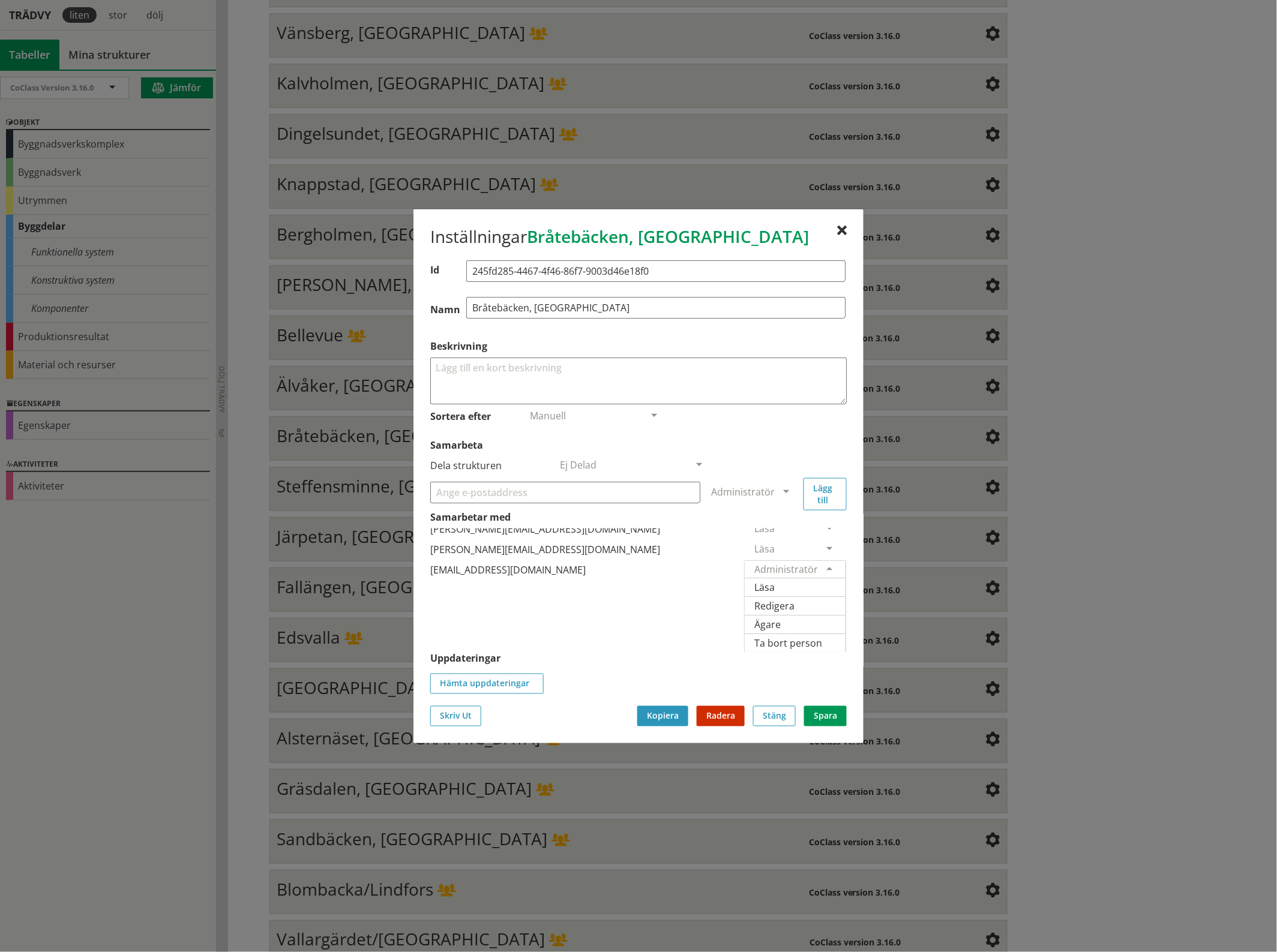
scroll to position [73, 0]
click at [780, 617] on span "Ägare" at bounding box center [767, 624] width 26 height 14
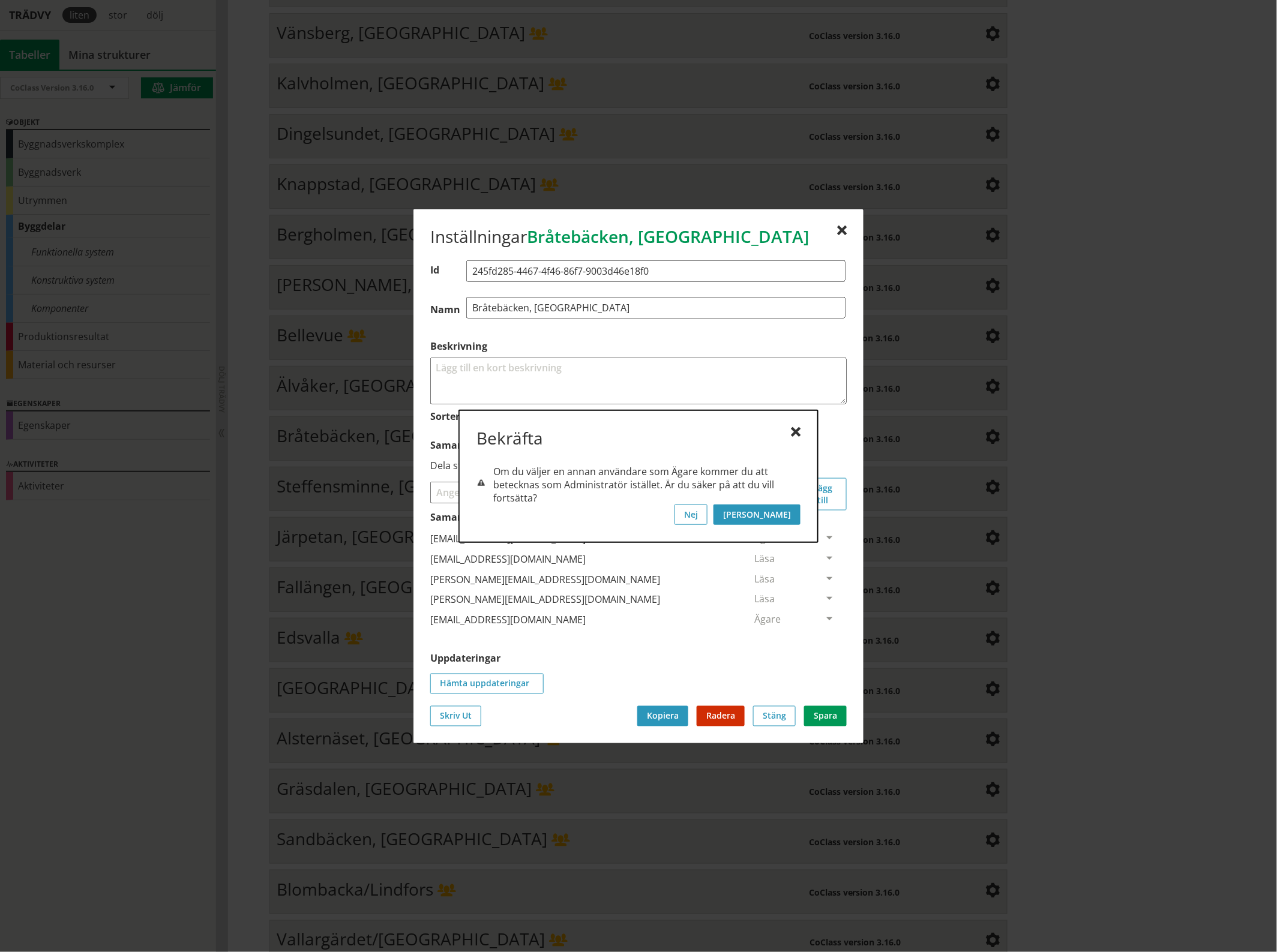
click at [789, 511] on button "[PERSON_NAME]" at bounding box center [757, 514] width 87 height 20
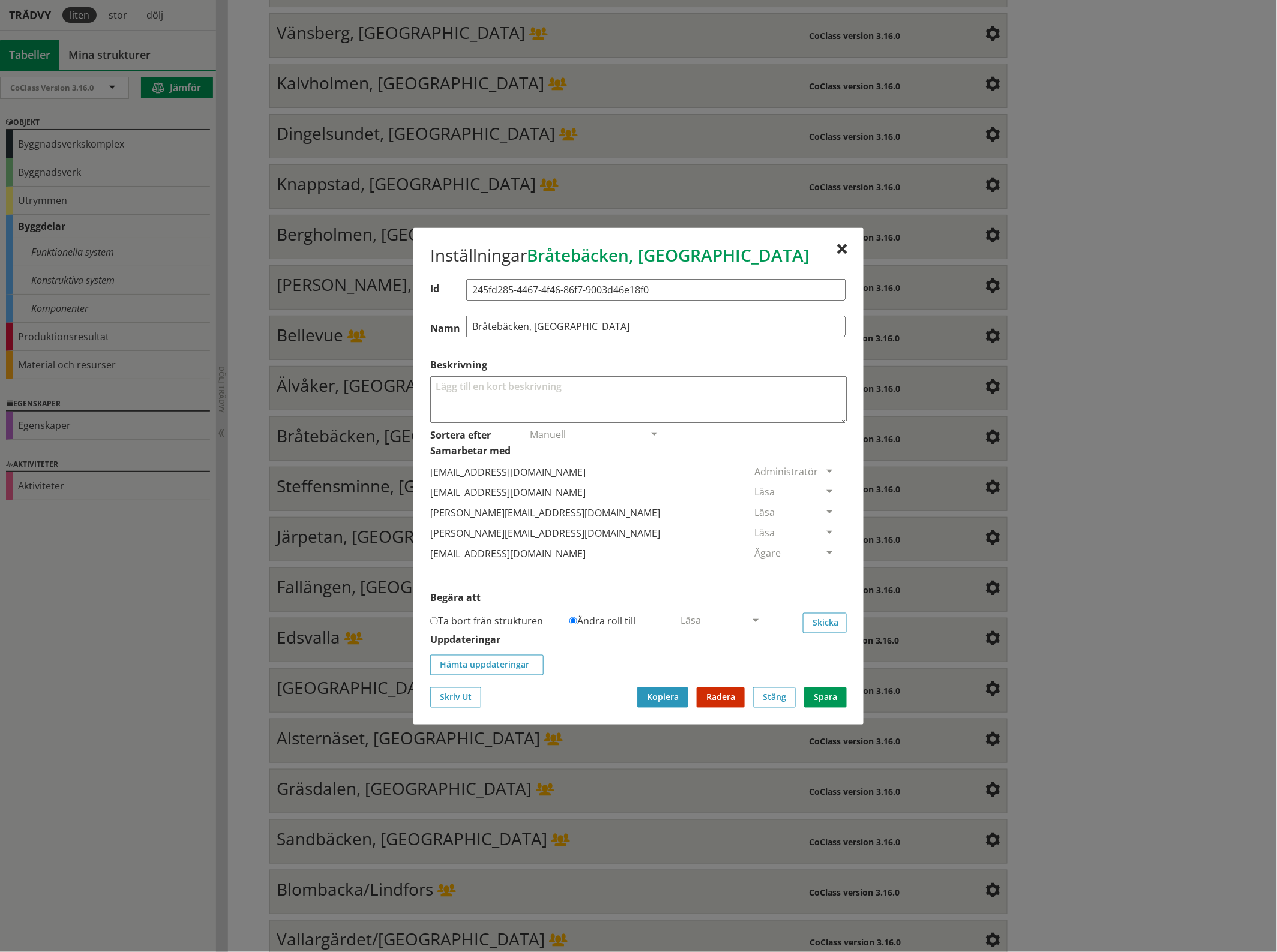
click at [824, 489] on span at bounding box center [829, 492] width 11 height 11
click at [822, 567] on span "Ta bort person" at bounding box center [788, 565] width 68 height 14
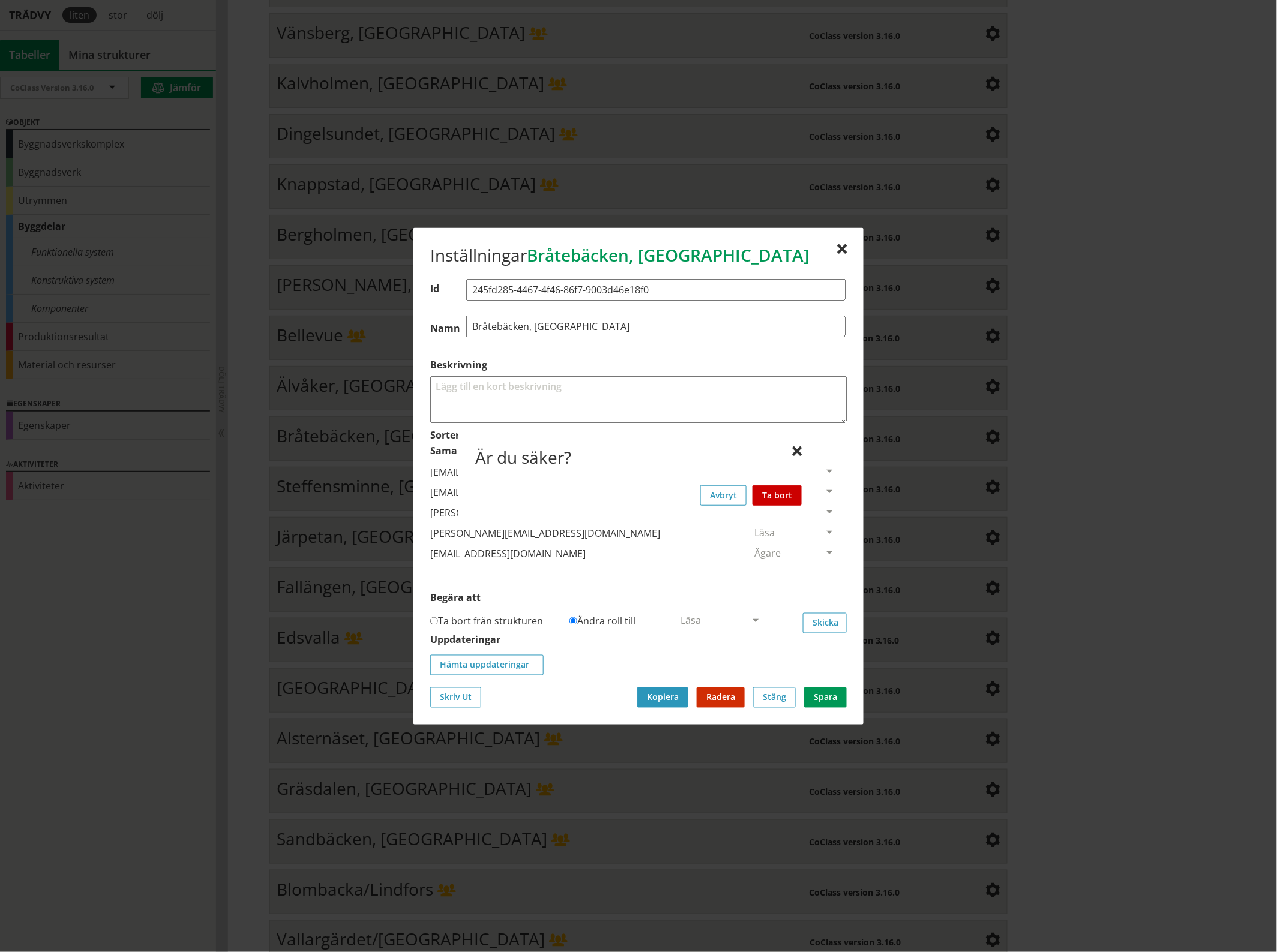
click at [787, 493] on button "Ta bort" at bounding box center [777, 494] width 50 height 20
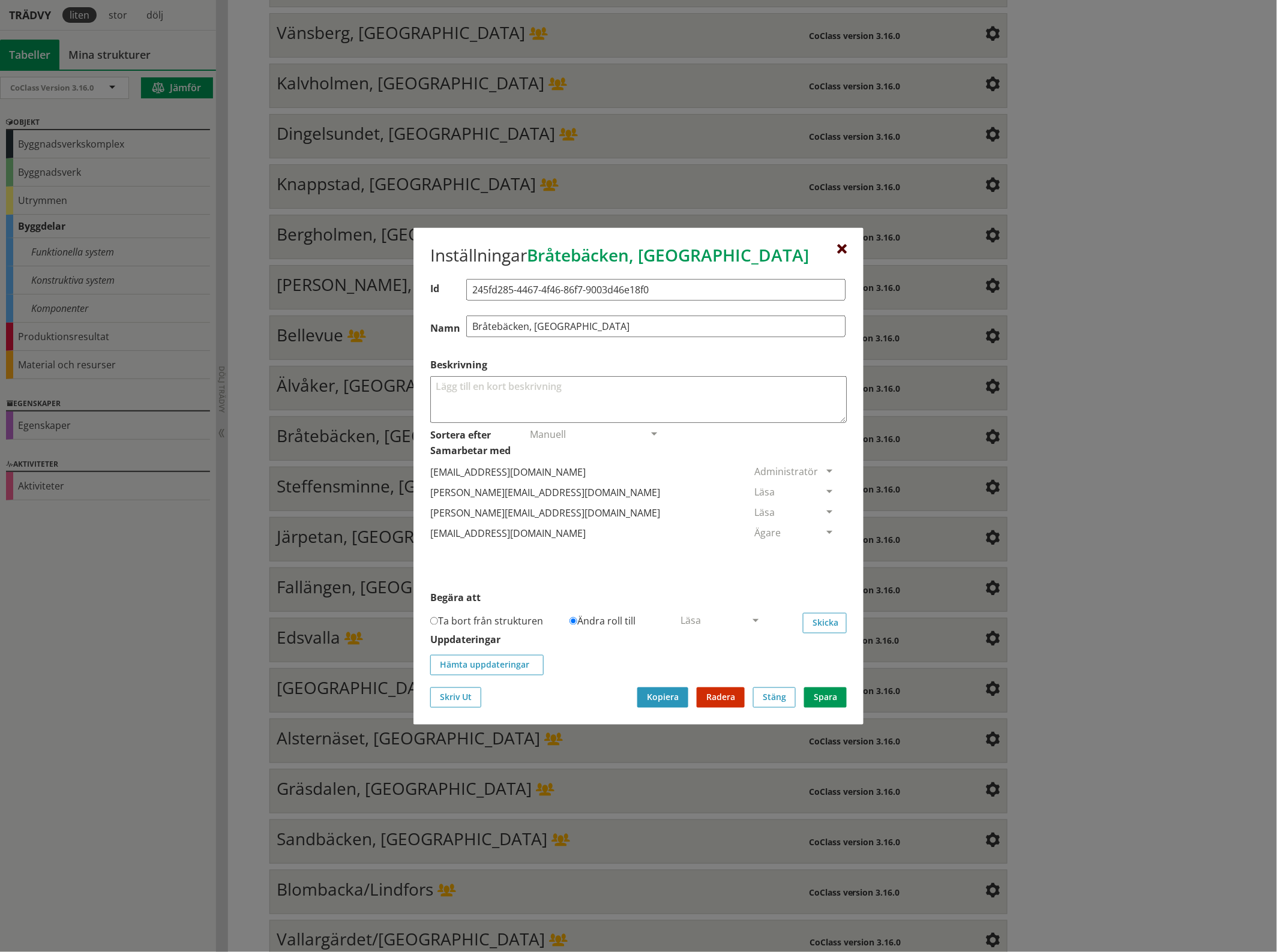
click at [842, 247] on div at bounding box center [842, 249] width 10 height 10
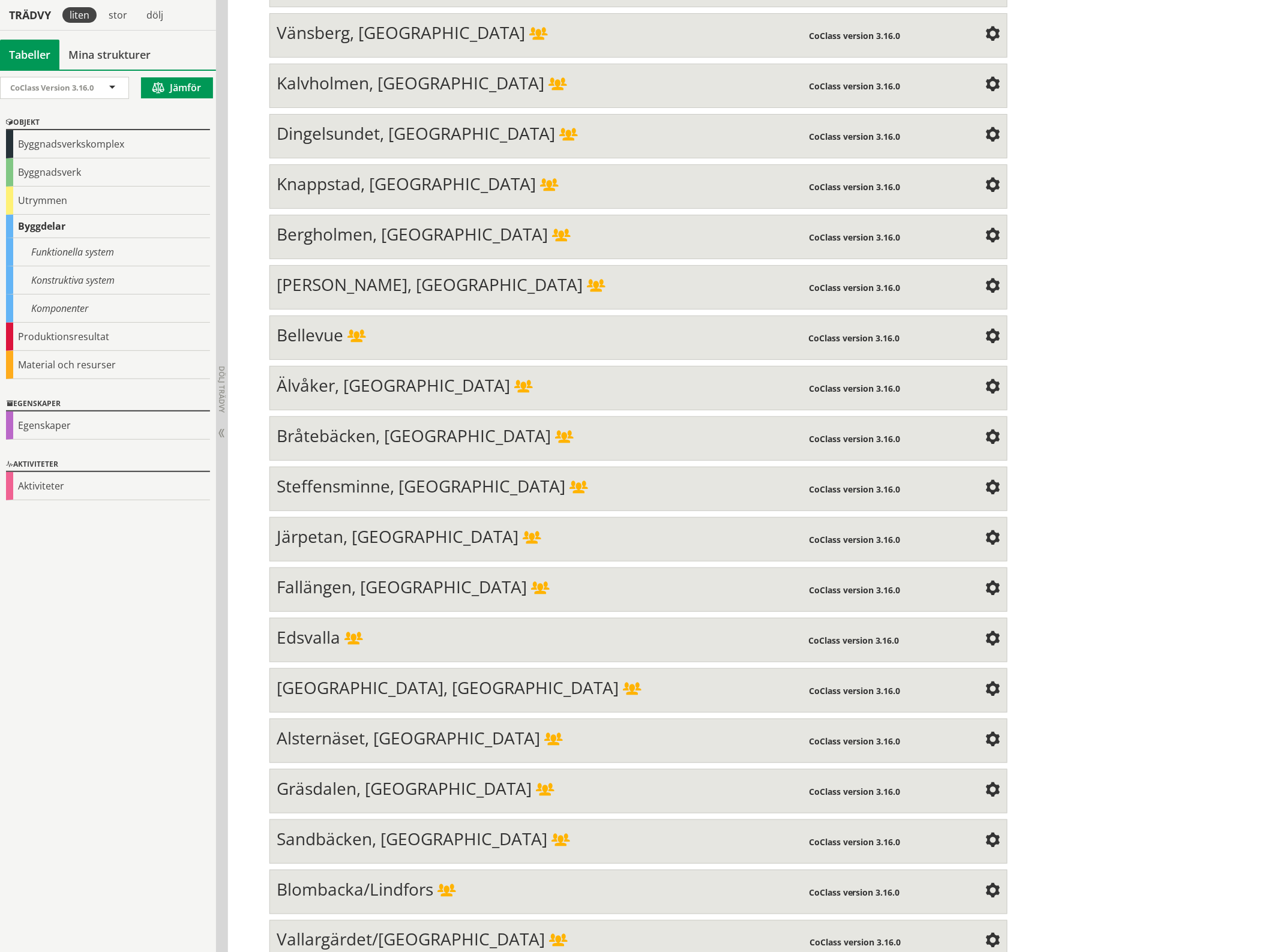
click at [990, 481] on span at bounding box center [992, 488] width 15 height 15
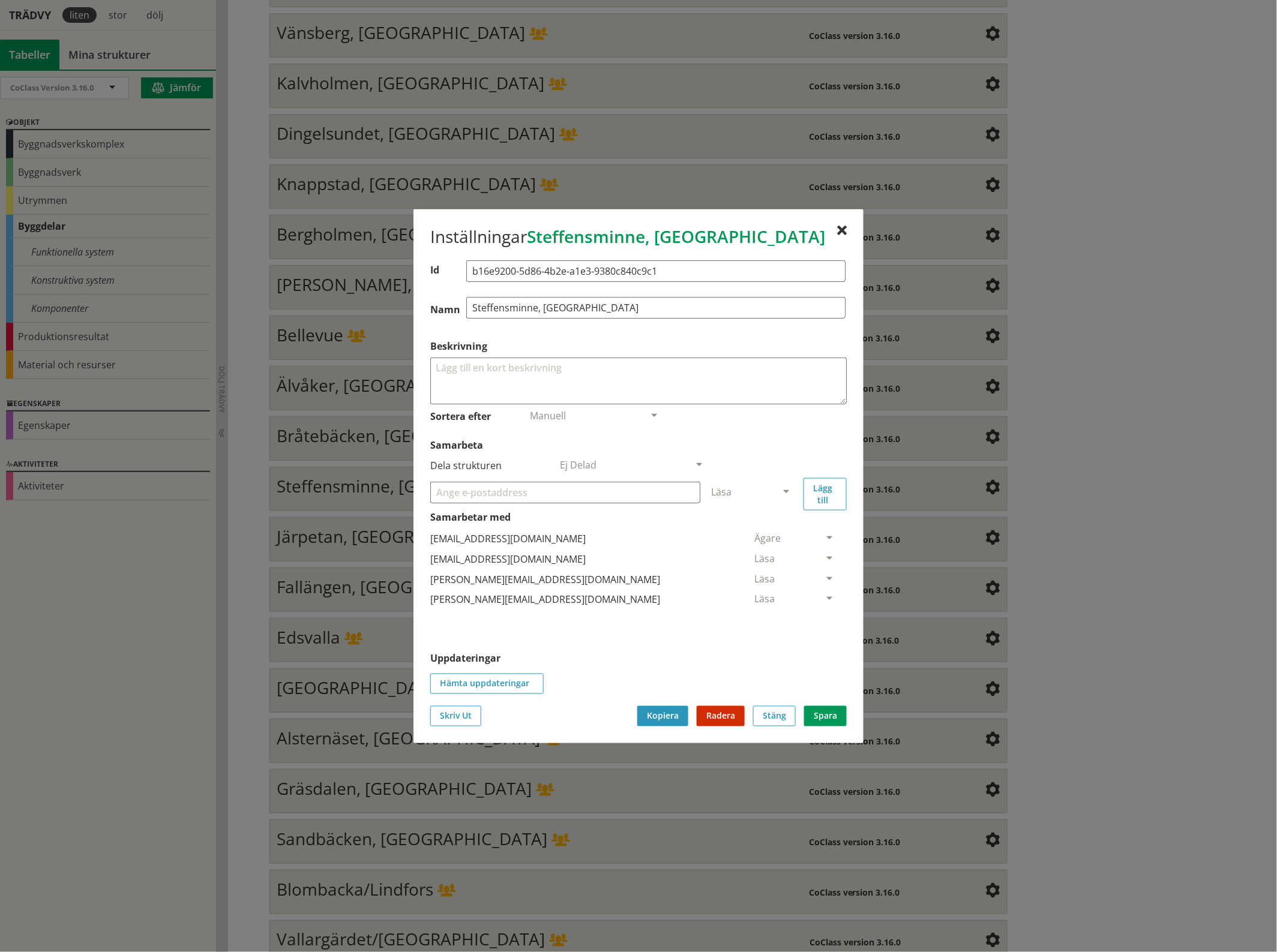
click at [517, 495] on input "Samarbeta" at bounding box center [566, 492] width 270 height 21
paste input "[EMAIL_ADDRESS][DOMAIN_NAME]"
type input "[EMAIL_ADDRESS][DOMAIN_NAME]"
click at [786, 489] on span at bounding box center [785, 492] width 11 height 11
click at [775, 527] on span "Administratör" at bounding box center [742, 527] width 63 height 14
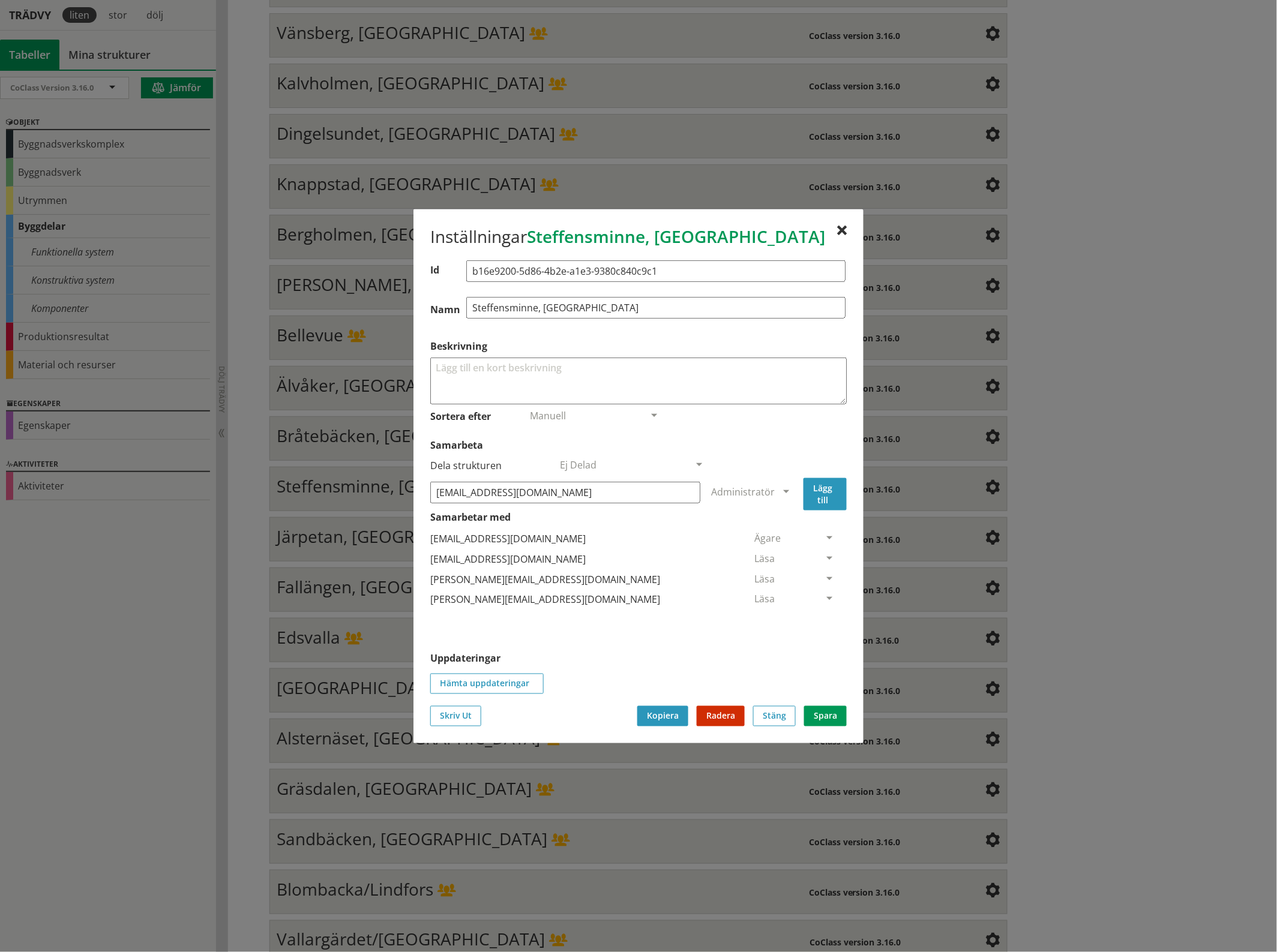
click at [827, 493] on button "Lägg till" at bounding box center [825, 493] width 43 height 32
click at [824, 619] on span at bounding box center [829, 620] width 11 height 11
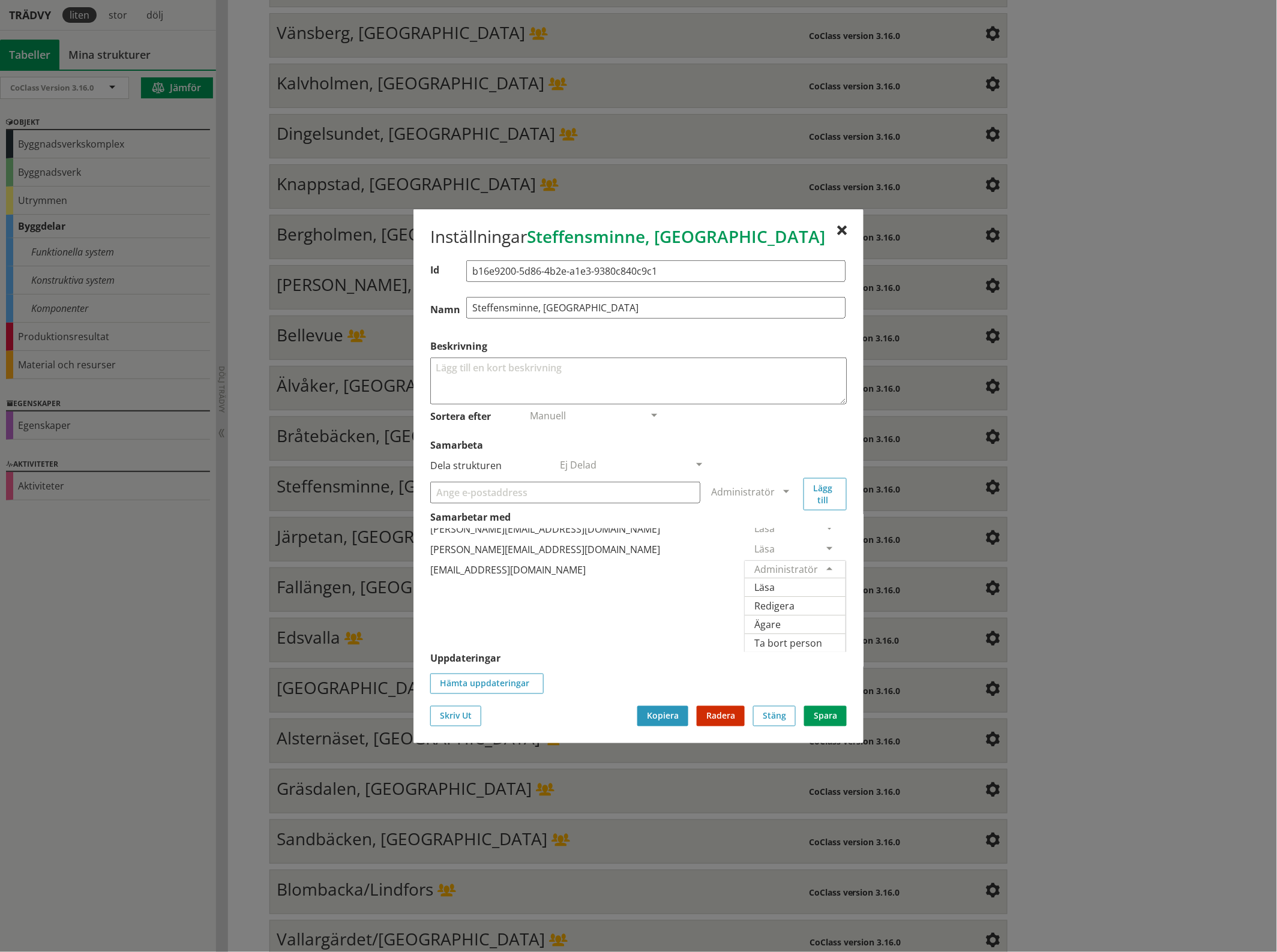
scroll to position [88, 0]
click at [780, 617] on span "Ägare" at bounding box center [767, 624] width 26 height 14
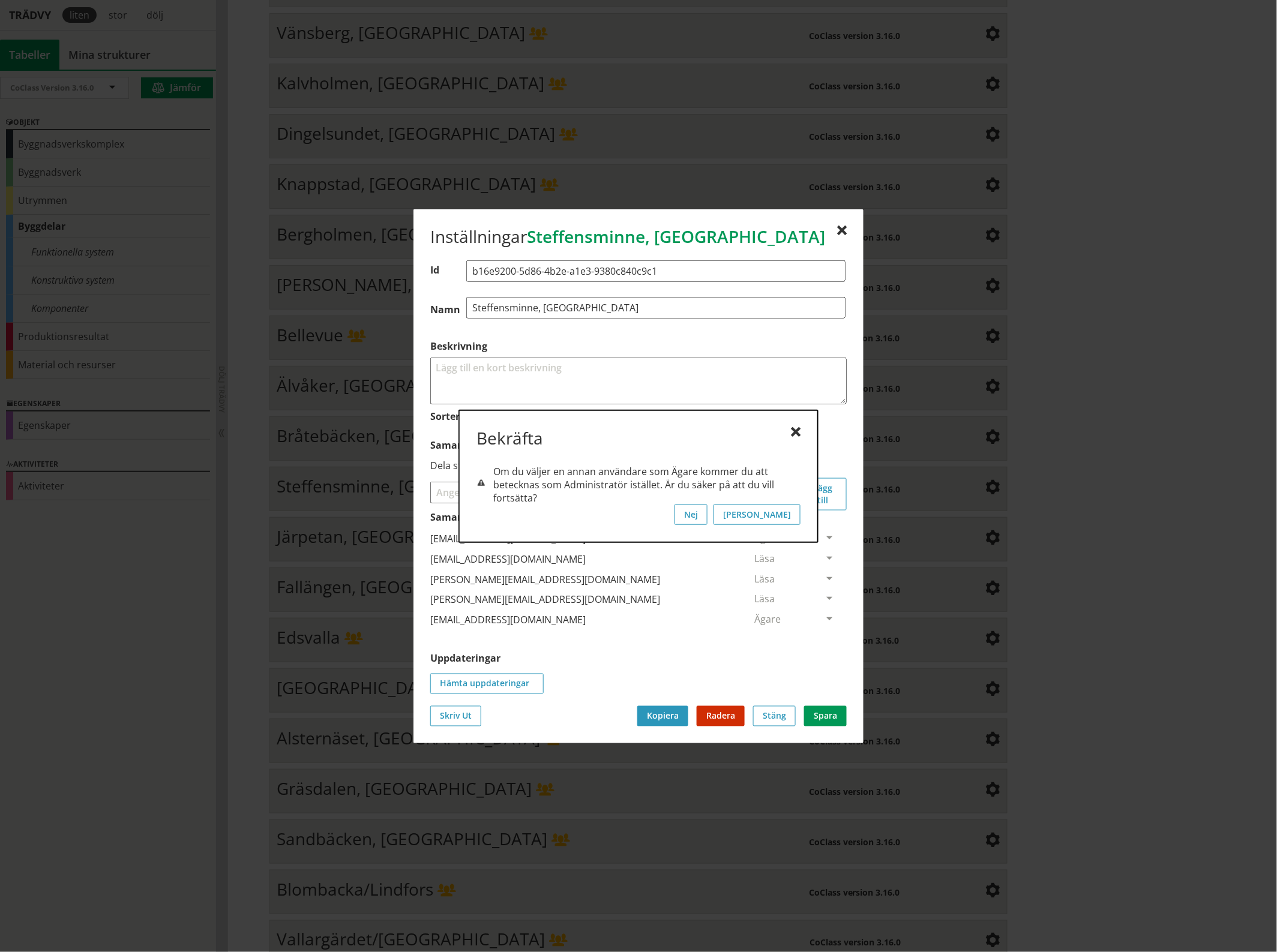
scroll to position [0, 0]
click at [787, 510] on button "[PERSON_NAME]" at bounding box center [757, 514] width 87 height 20
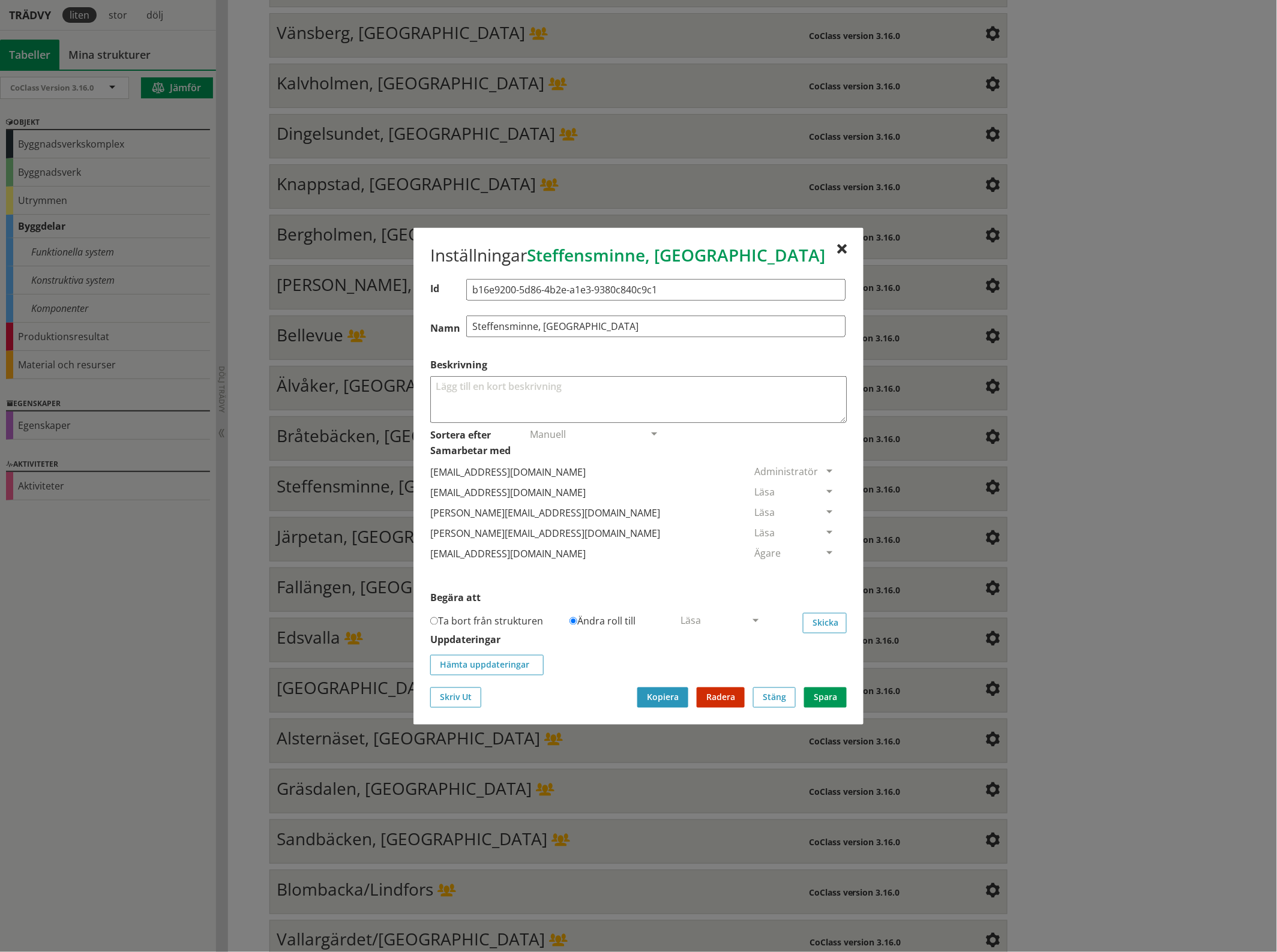
click at [824, 491] on span at bounding box center [829, 492] width 11 height 11
click at [822, 566] on span "Ta bort person" at bounding box center [788, 565] width 68 height 14
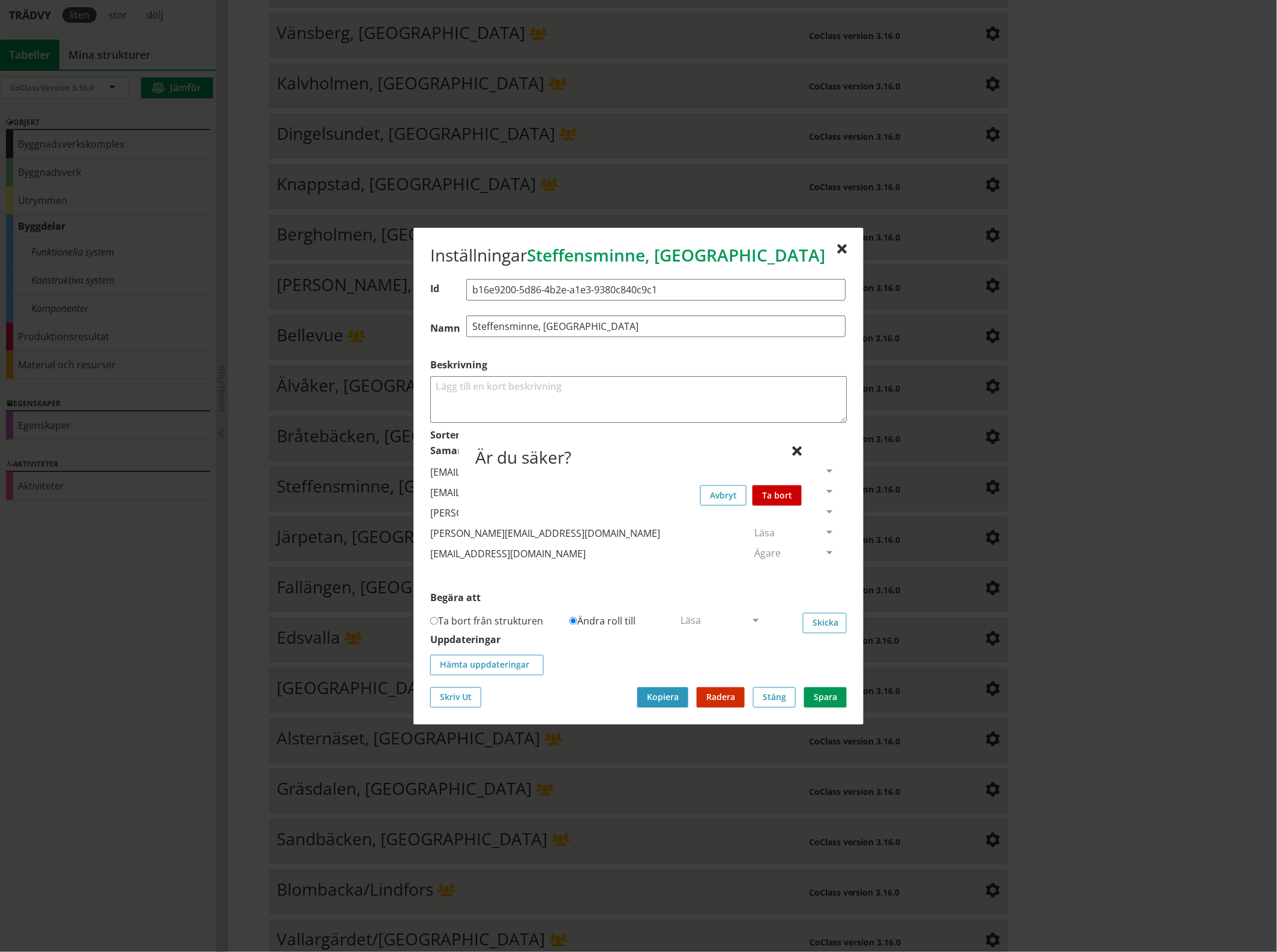
click at [784, 493] on button "Ta bort" at bounding box center [777, 494] width 50 height 20
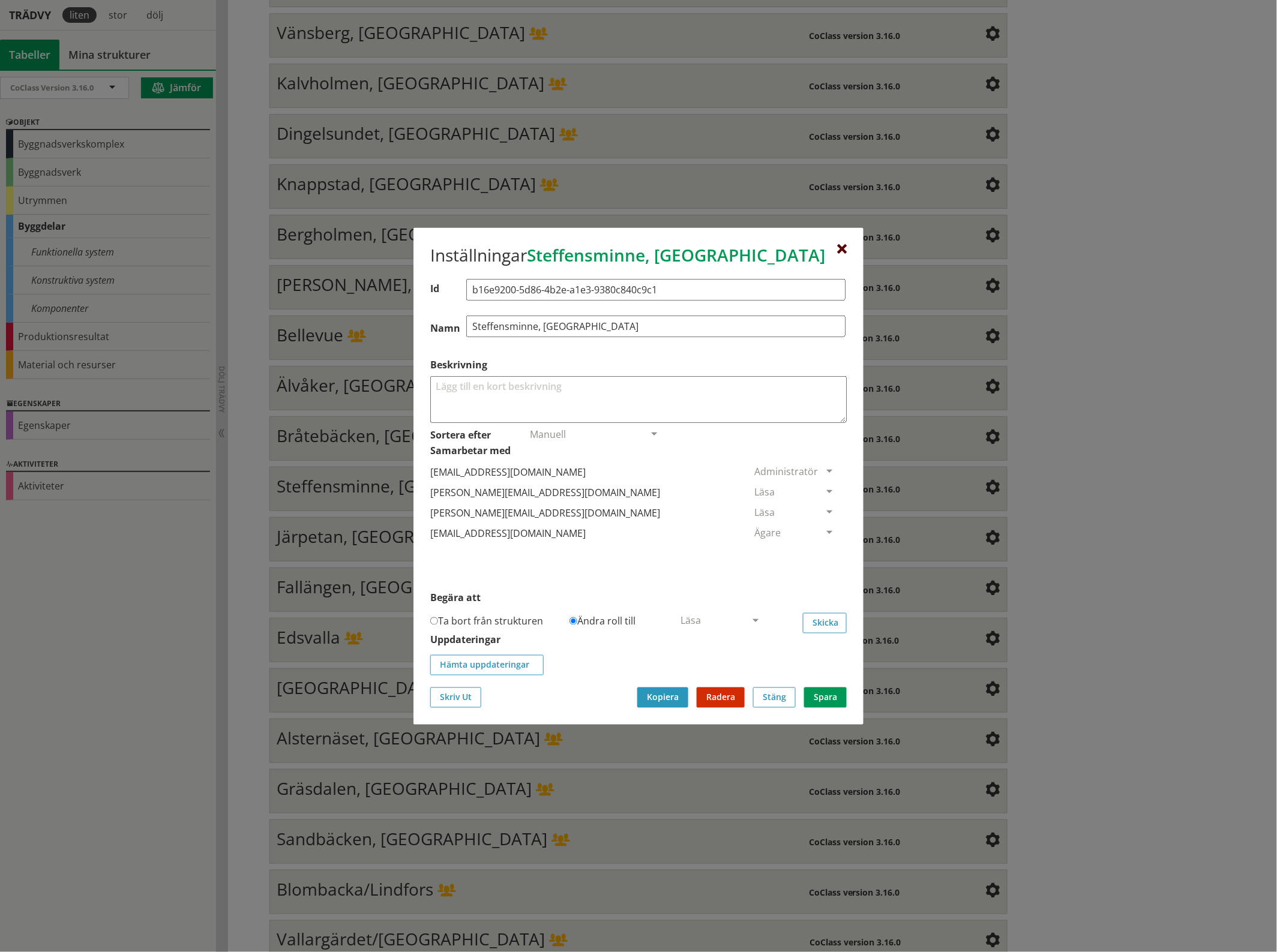
click at [842, 247] on div at bounding box center [842, 249] width 10 height 10
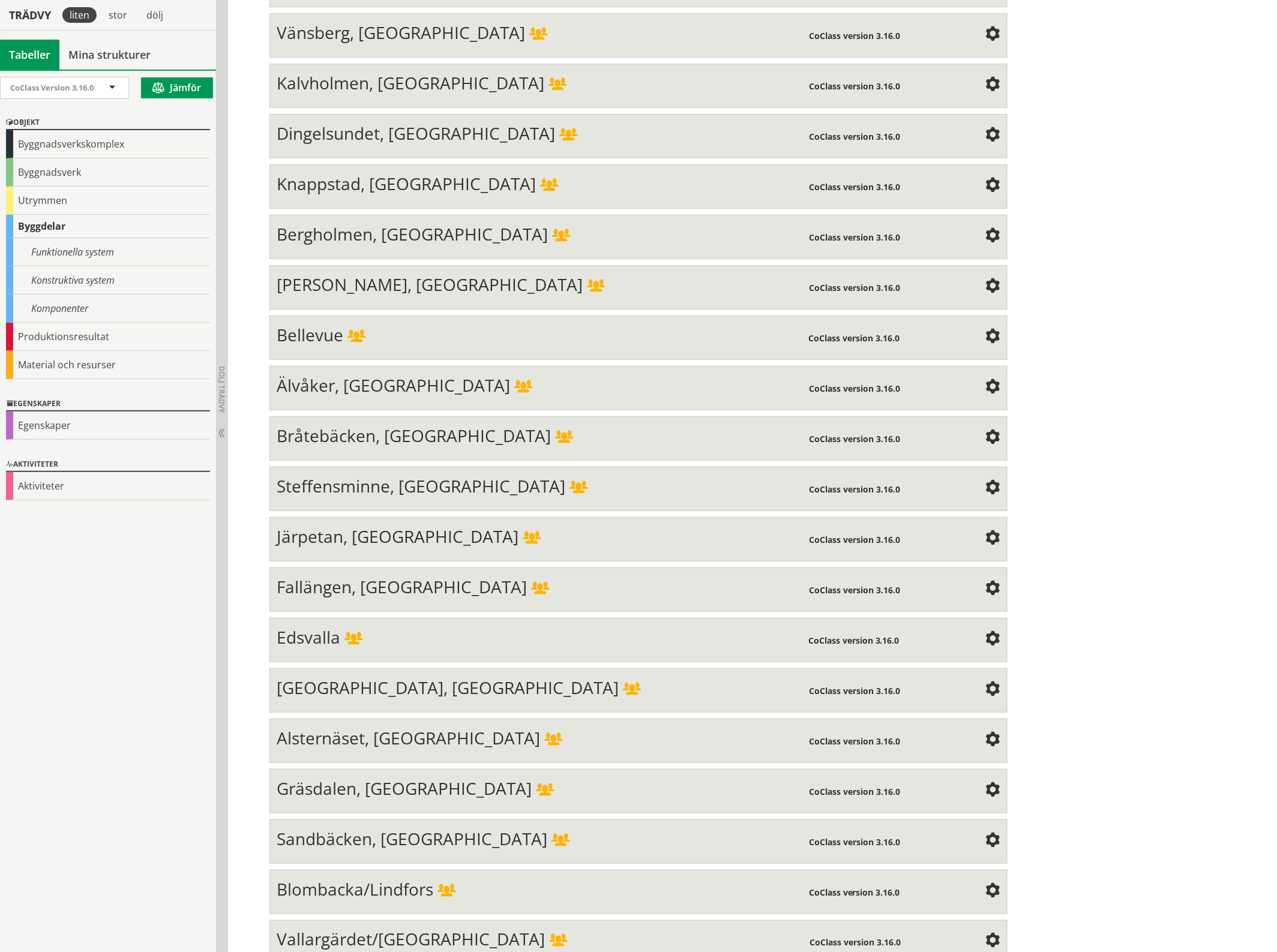
click at [985, 531] on span at bounding box center [992, 538] width 15 height 15
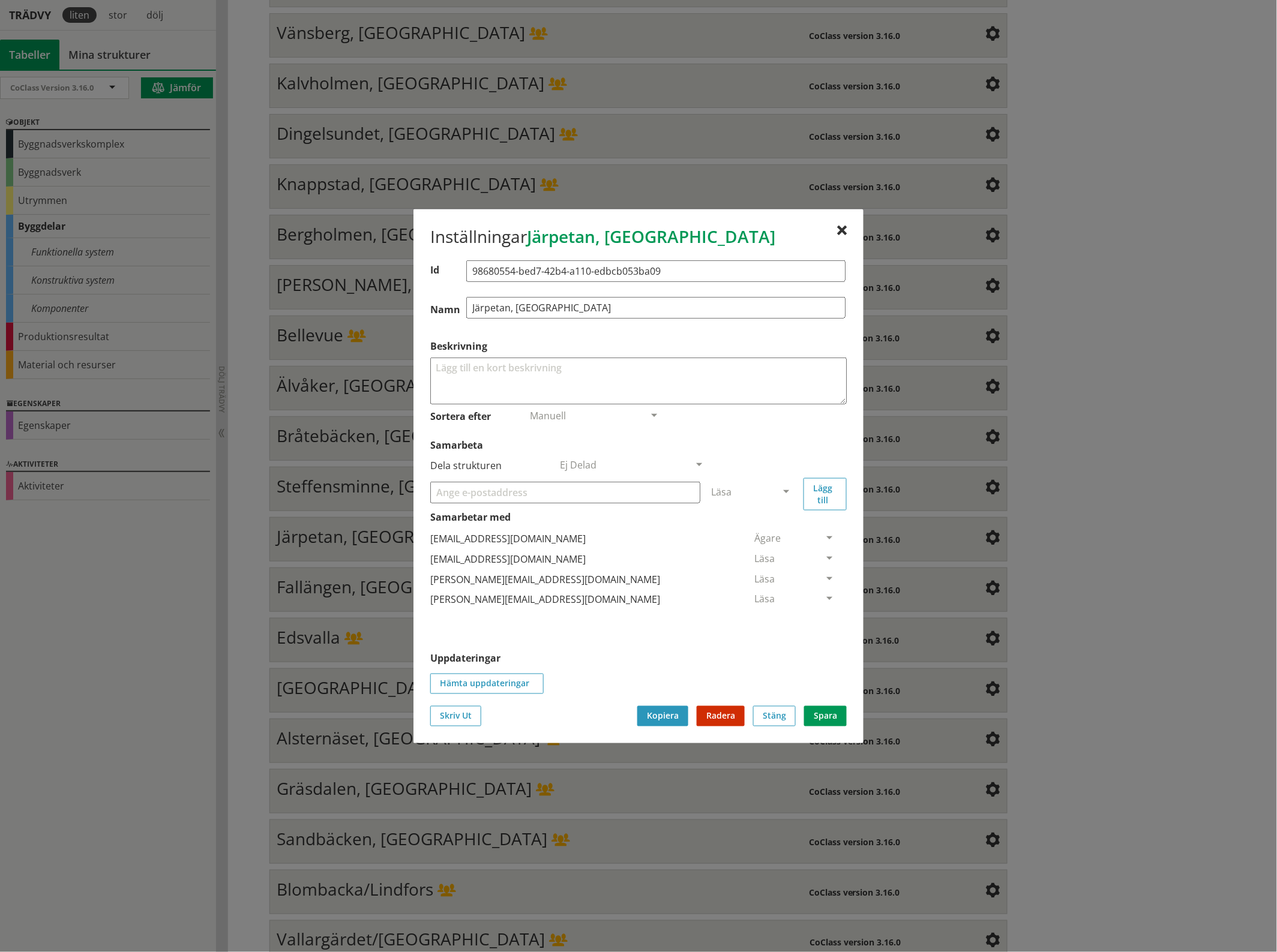
click at [523, 492] on input "Samarbeta" at bounding box center [566, 492] width 270 height 21
paste input "[EMAIL_ADDRESS][DOMAIN_NAME]"
type input "[EMAIL_ADDRESS][DOMAIN_NAME]"
click at [786, 487] on span at bounding box center [785, 492] width 11 height 11
click at [775, 530] on span "Administratör" at bounding box center [742, 527] width 63 height 14
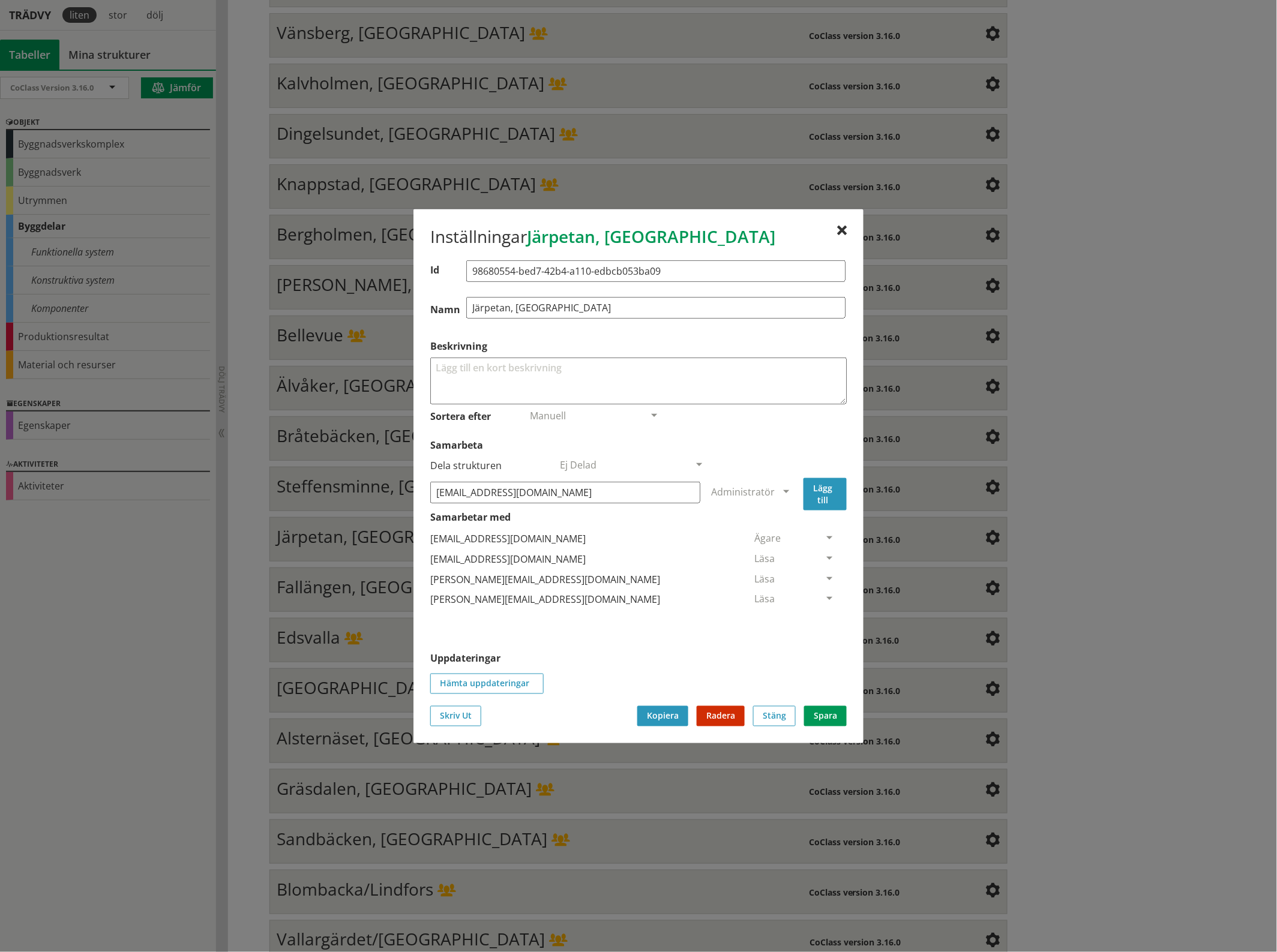
click at [829, 493] on button "Lägg till" at bounding box center [825, 493] width 43 height 32
click at [824, 615] on span at bounding box center [829, 620] width 11 height 11
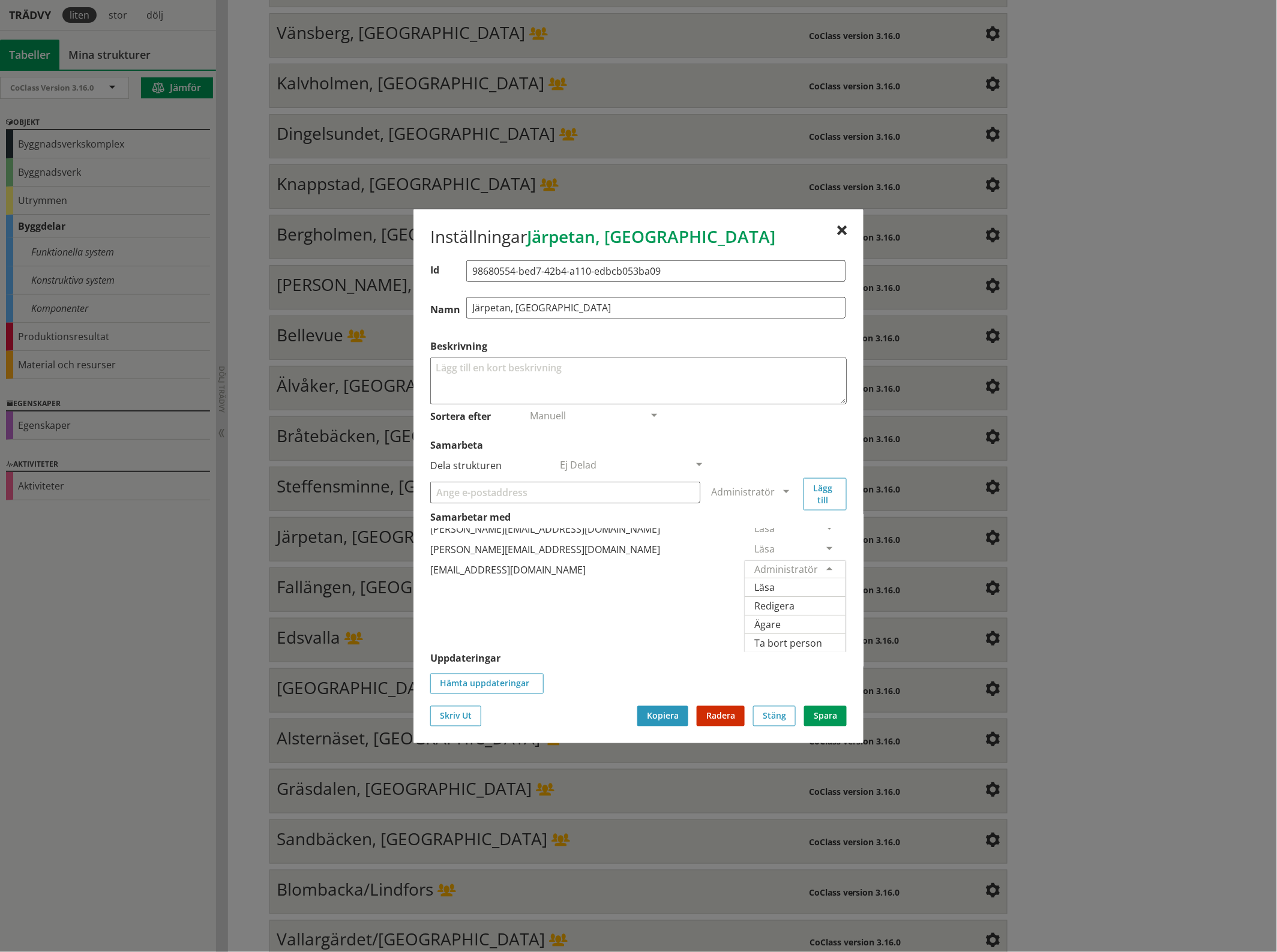
scroll to position [57, 0]
click at [780, 617] on span "Ägare" at bounding box center [767, 624] width 26 height 14
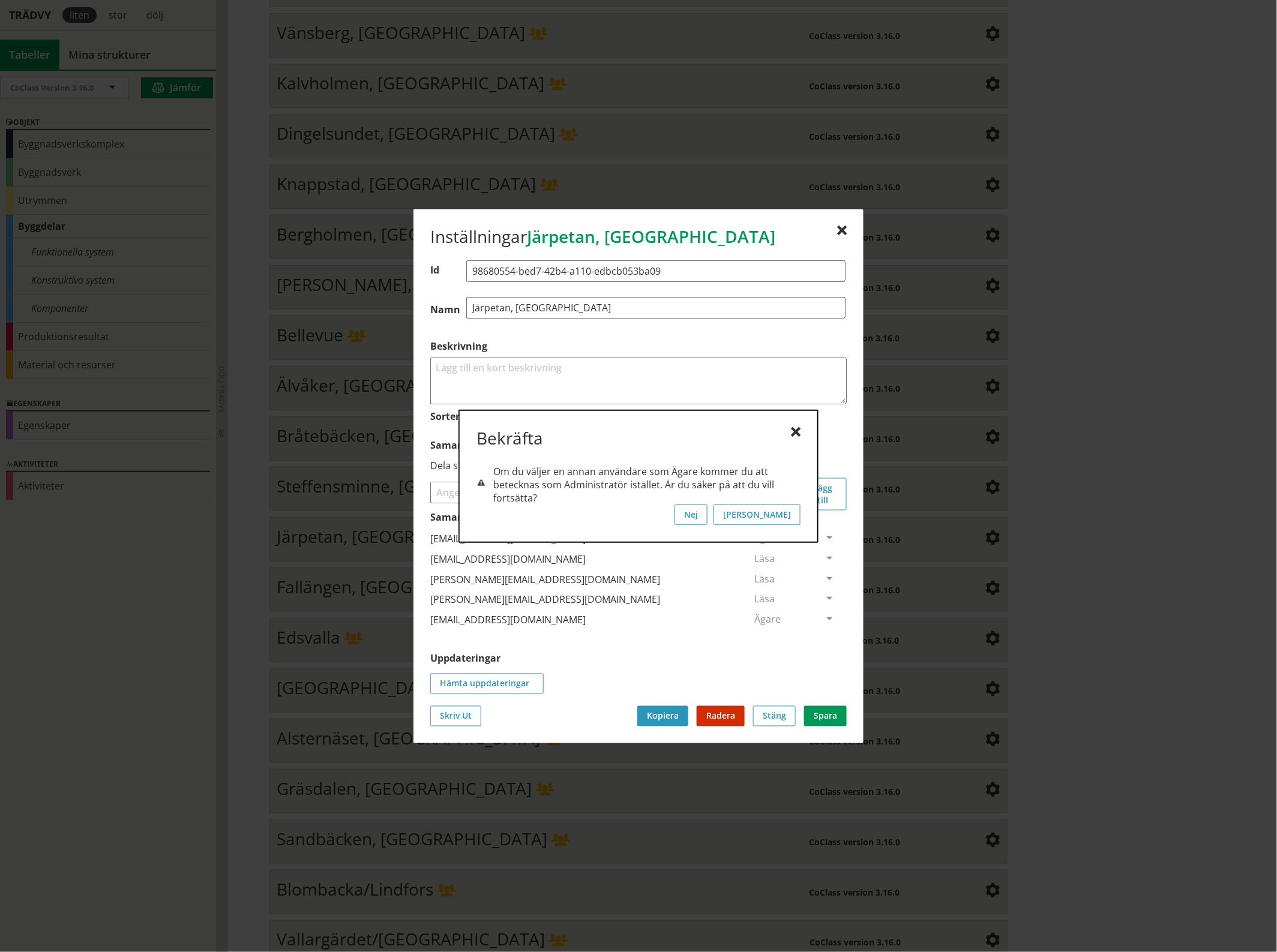
scroll to position [0, 0]
click at [787, 513] on button "[PERSON_NAME]" at bounding box center [757, 514] width 87 height 20
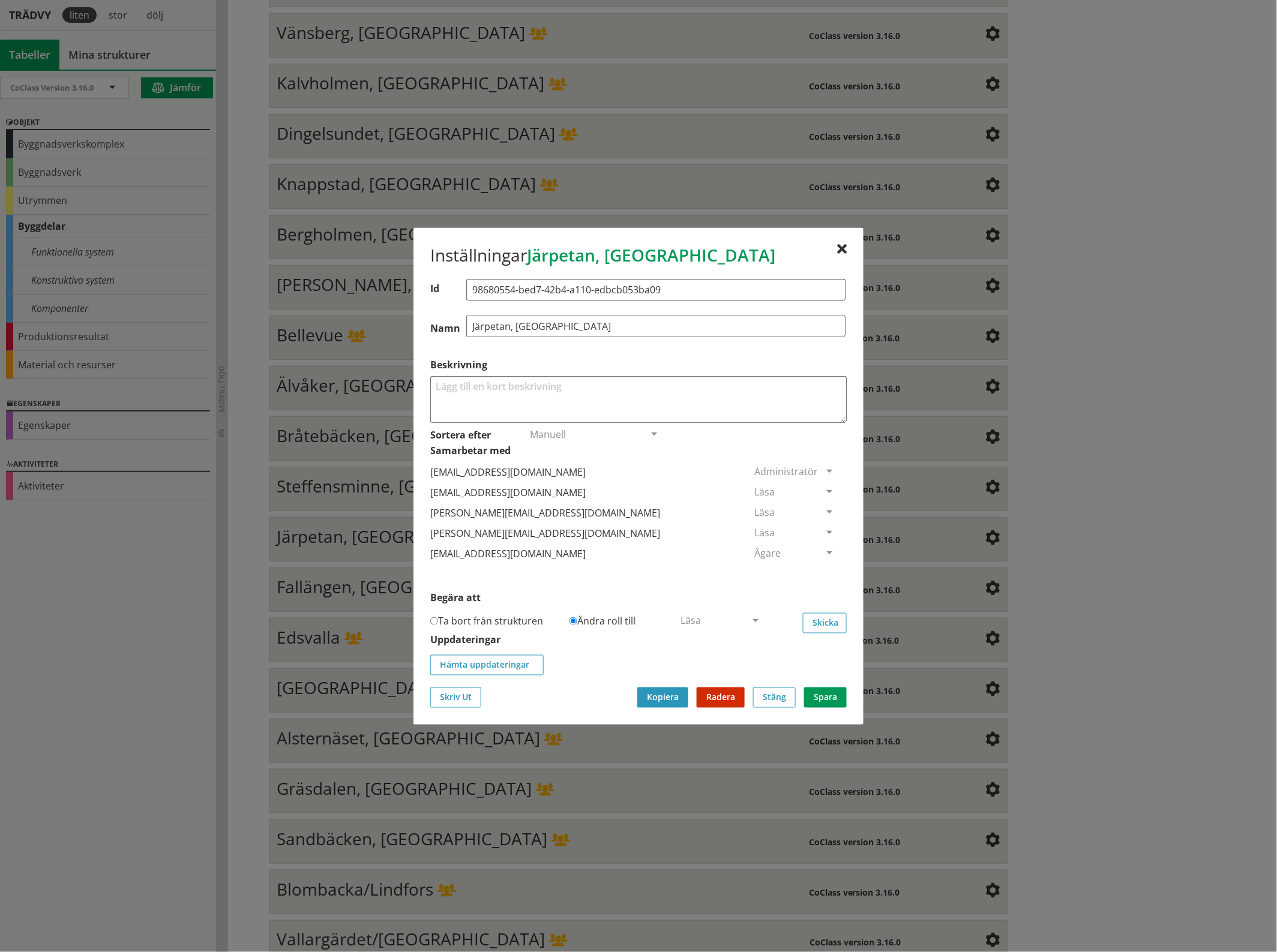
click at [824, 487] on span at bounding box center [829, 492] width 11 height 11
click at [822, 565] on span "Ta bort person" at bounding box center [788, 565] width 68 height 14
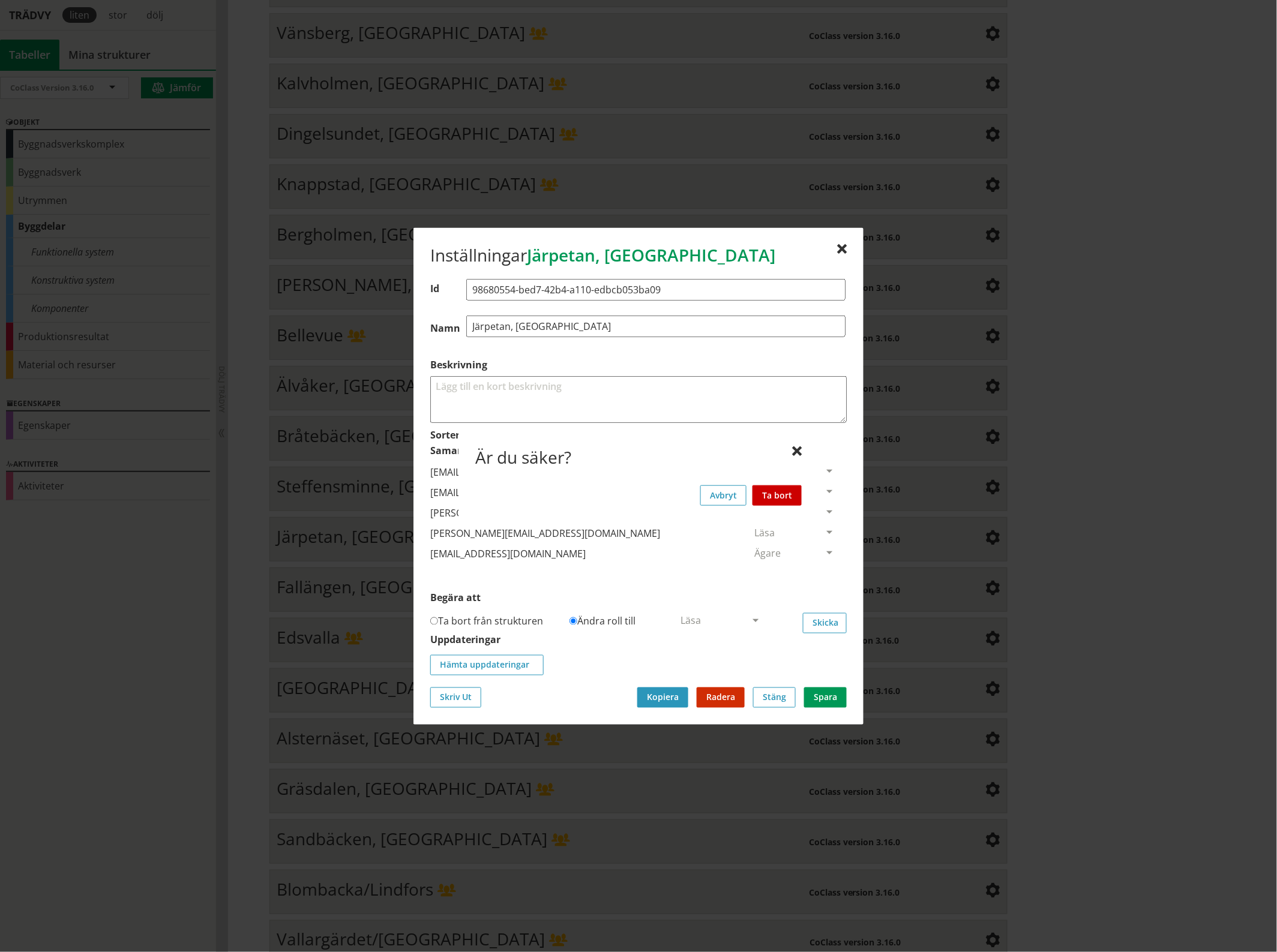
click at [789, 493] on button "Ta bort" at bounding box center [777, 494] width 50 height 20
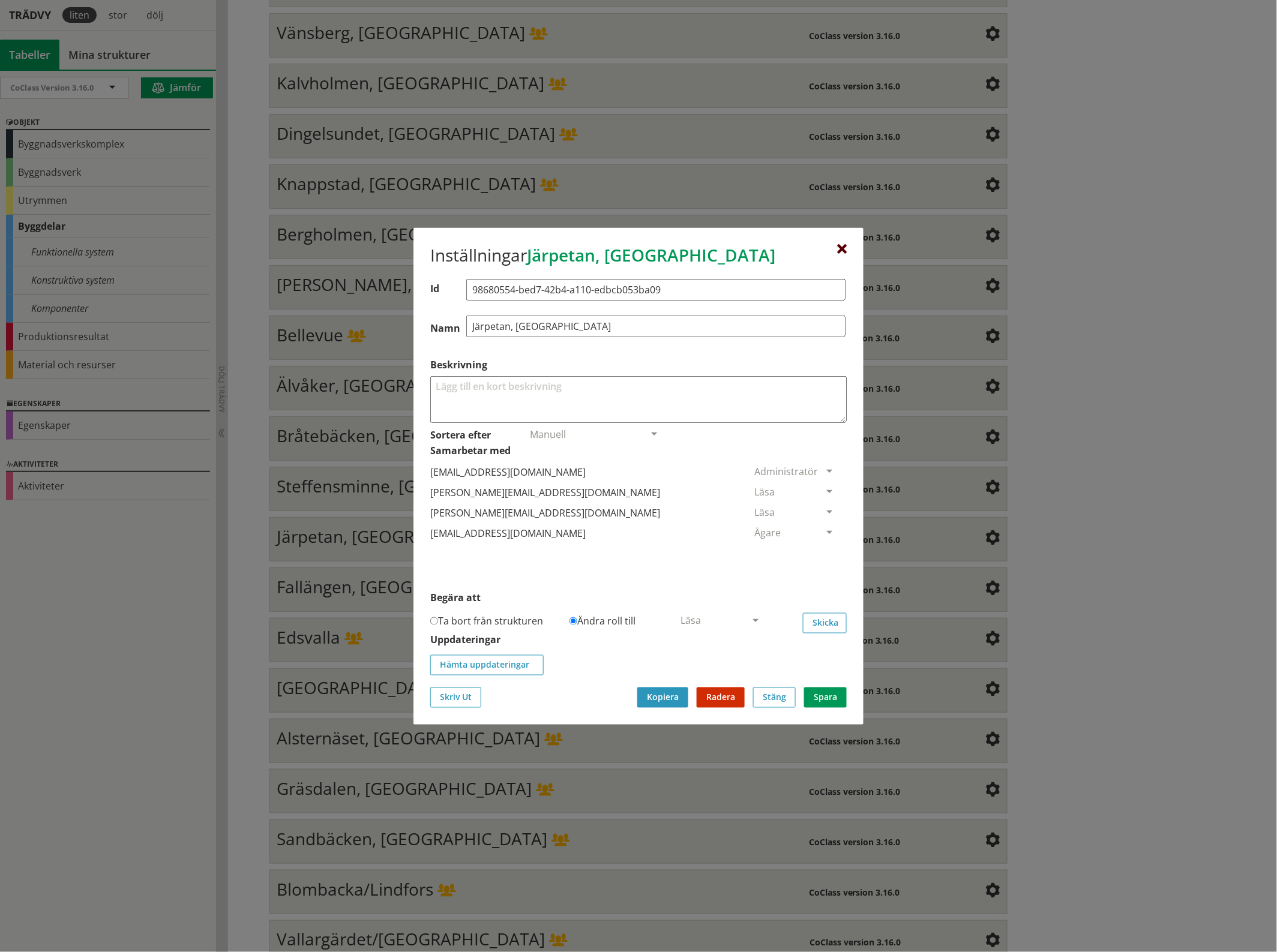
click at [842, 249] on div at bounding box center [842, 249] width 10 height 10
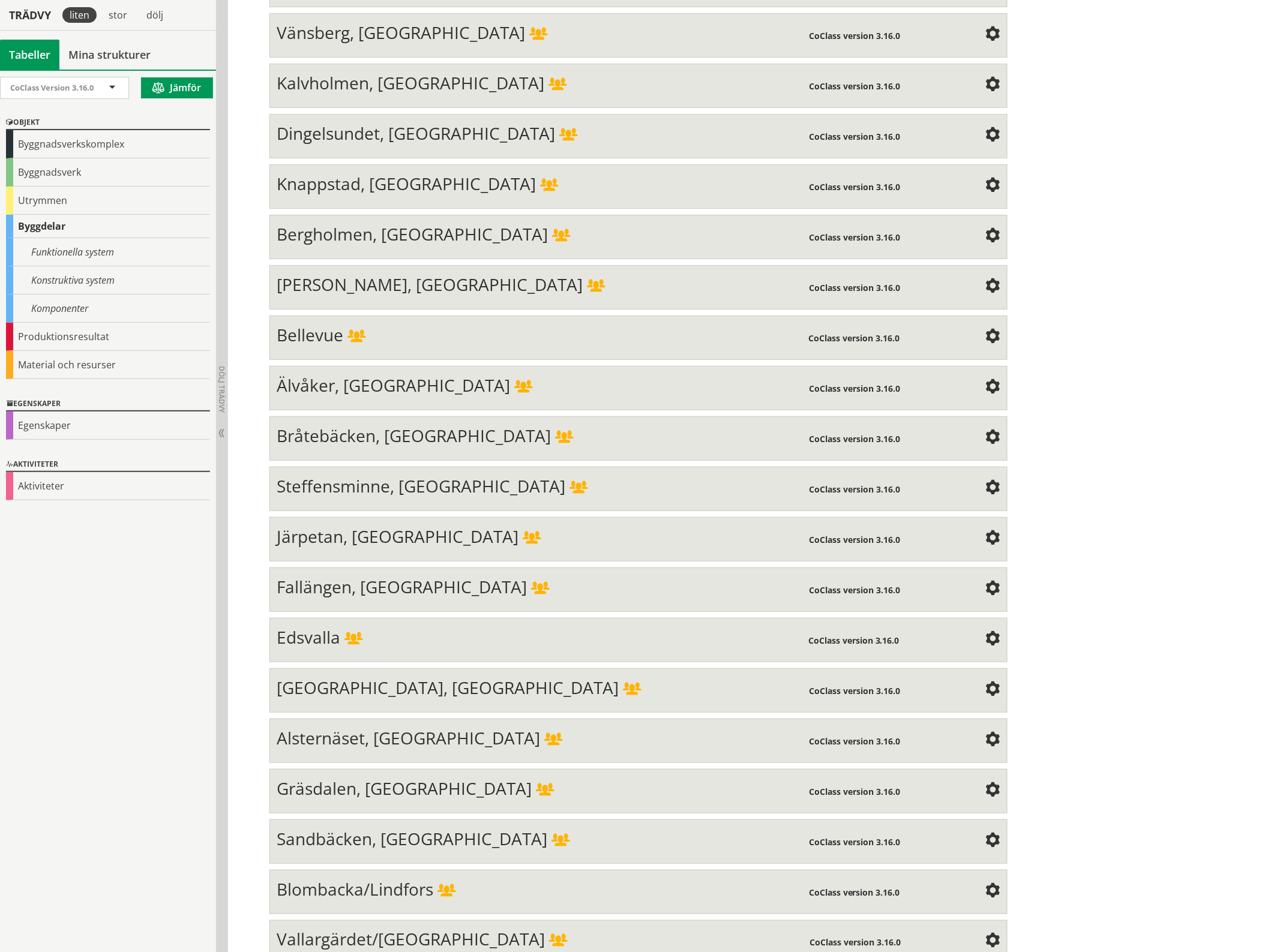
click at [985, 582] on span at bounding box center [992, 589] width 15 height 15
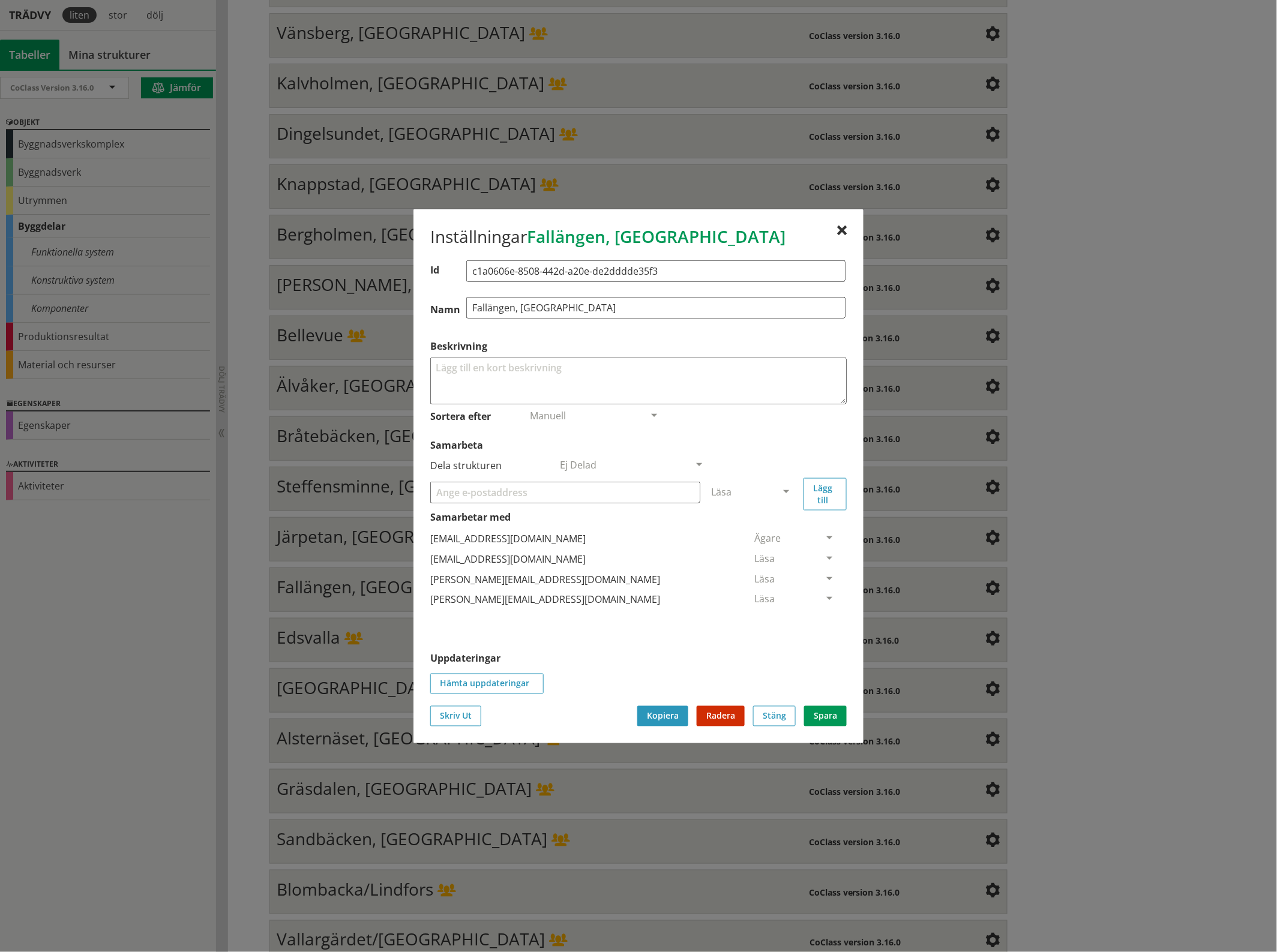
click at [621, 493] on input "Samarbeta" at bounding box center [566, 492] width 270 height 21
paste input "[EMAIL_ADDRESS][DOMAIN_NAME]"
type input "[EMAIL_ADDRESS][DOMAIN_NAME]"
click at [781, 491] on span at bounding box center [785, 492] width 11 height 11
click at [775, 525] on span "Administratör" at bounding box center [742, 527] width 63 height 14
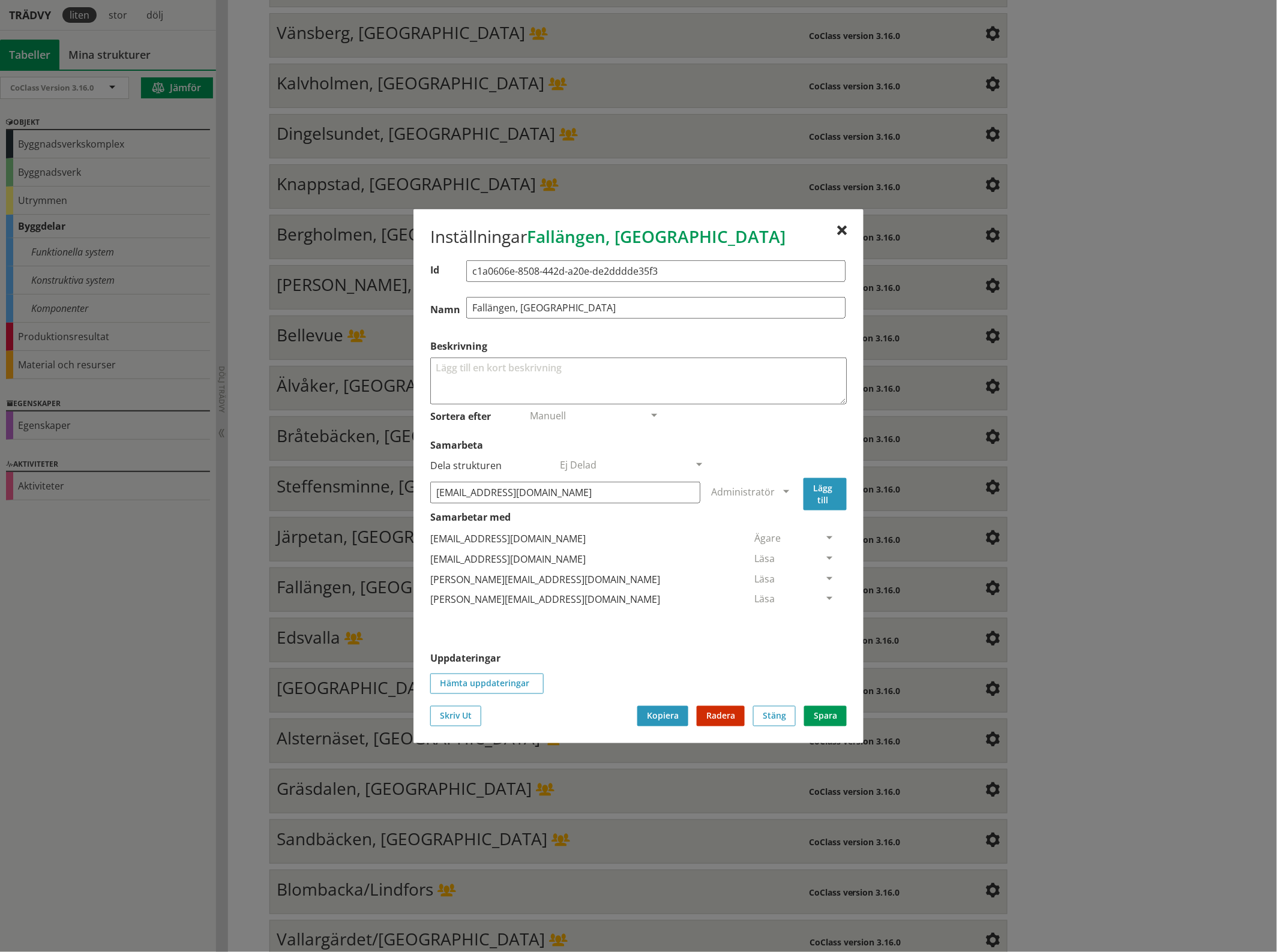
click at [825, 490] on button "Lägg till" at bounding box center [825, 493] width 43 height 32
click at [824, 619] on span at bounding box center [829, 620] width 11 height 11
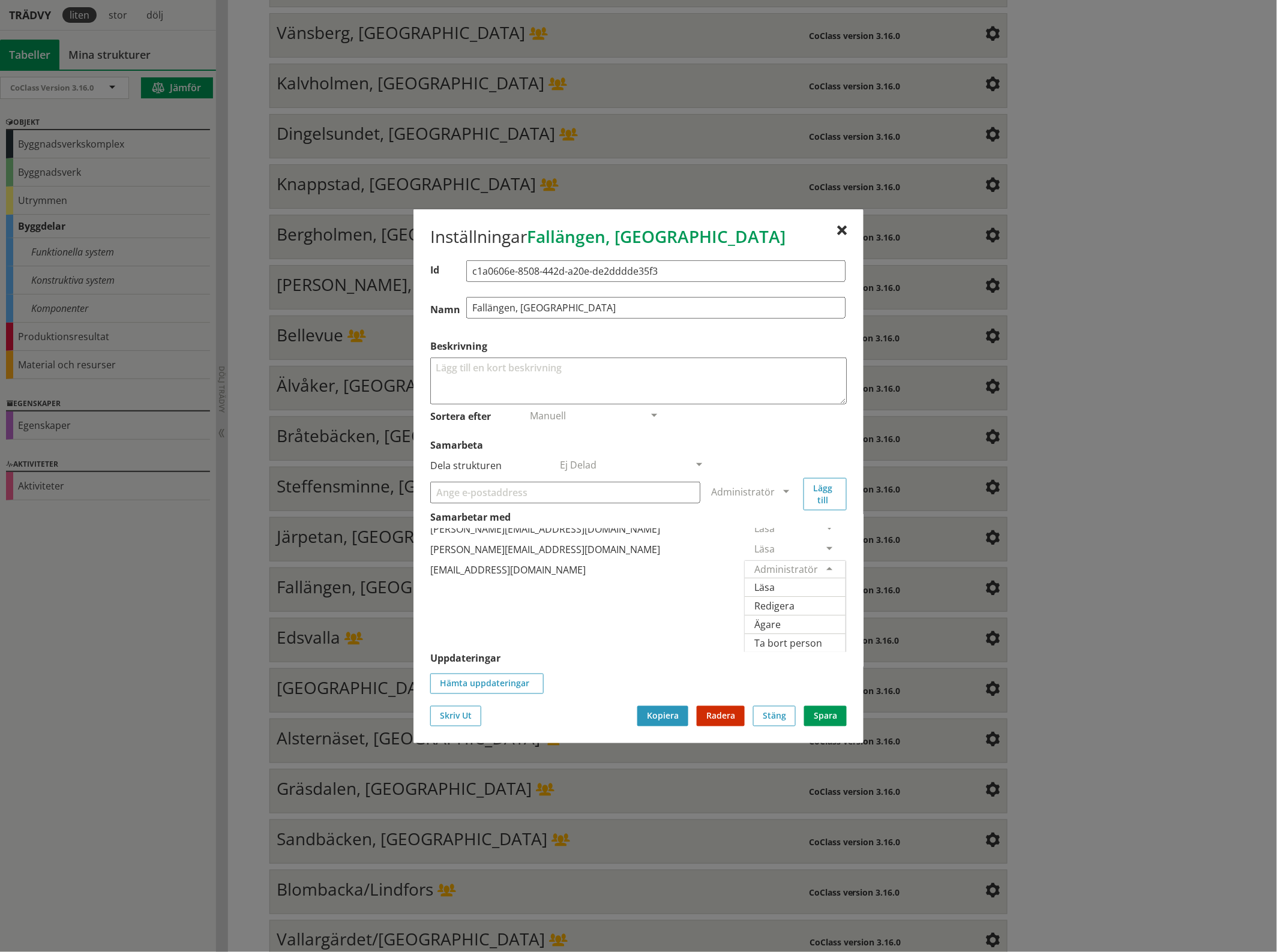
scroll to position [65, 0]
click at [780, 617] on span "Ägare" at bounding box center [767, 624] width 26 height 14
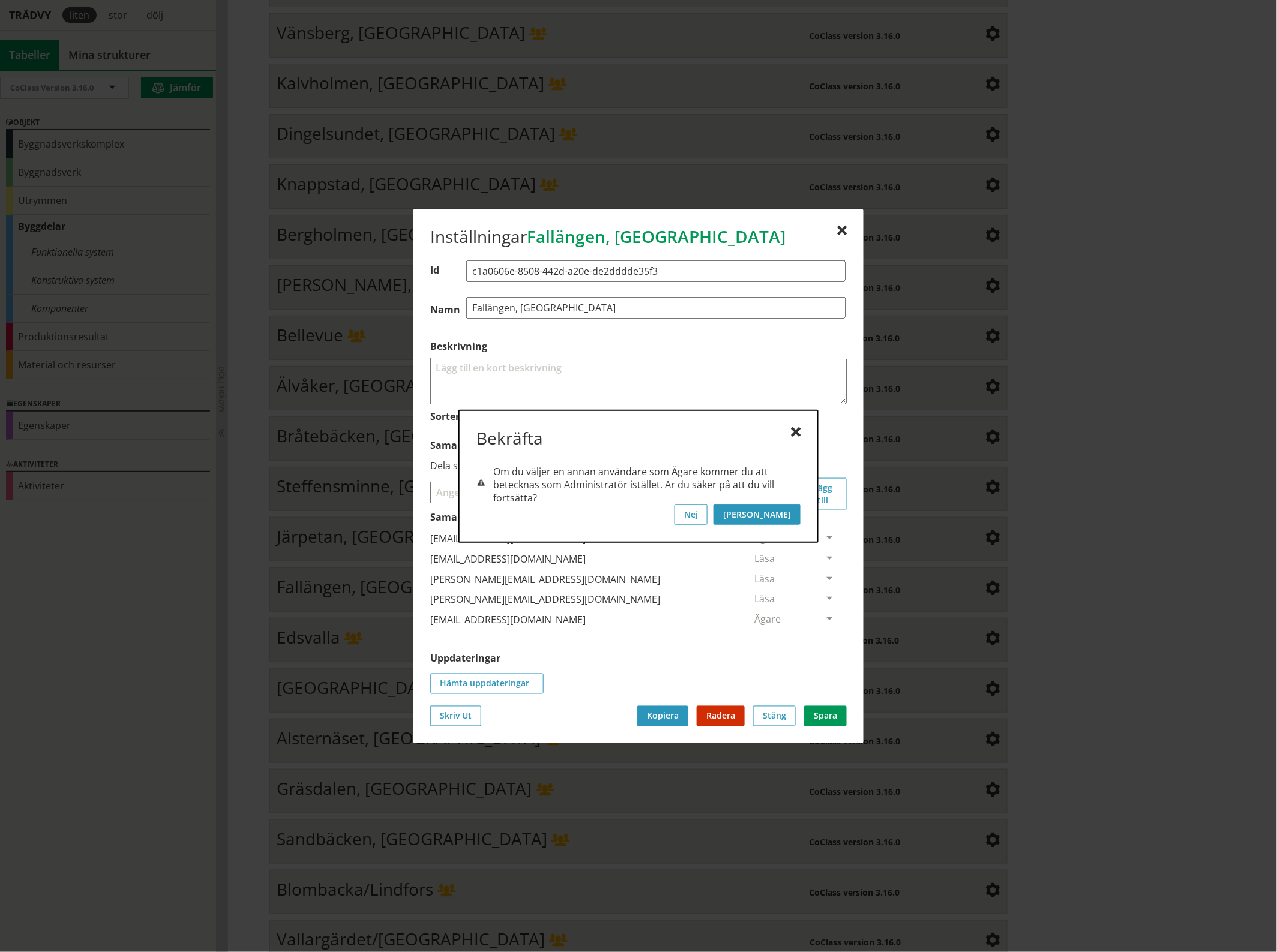
click at [788, 513] on button "[PERSON_NAME]" at bounding box center [757, 514] width 87 height 20
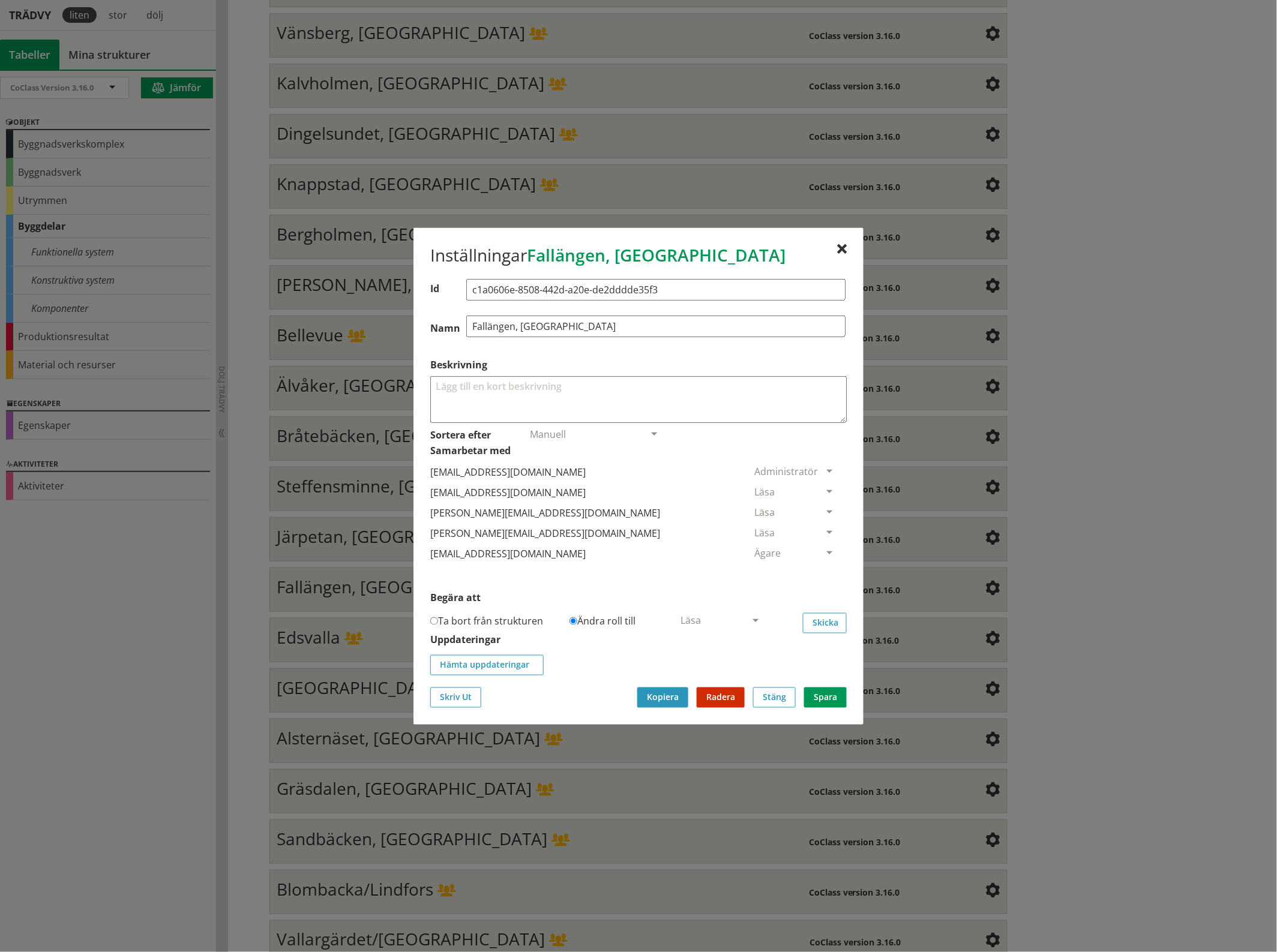
click at [816, 484] on div "Läsa" at bounding box center [795, 491] width 101 height 17
click at [822, 568] on span "Ta bort person" at bounding box center [788, 565] width 68 height 14
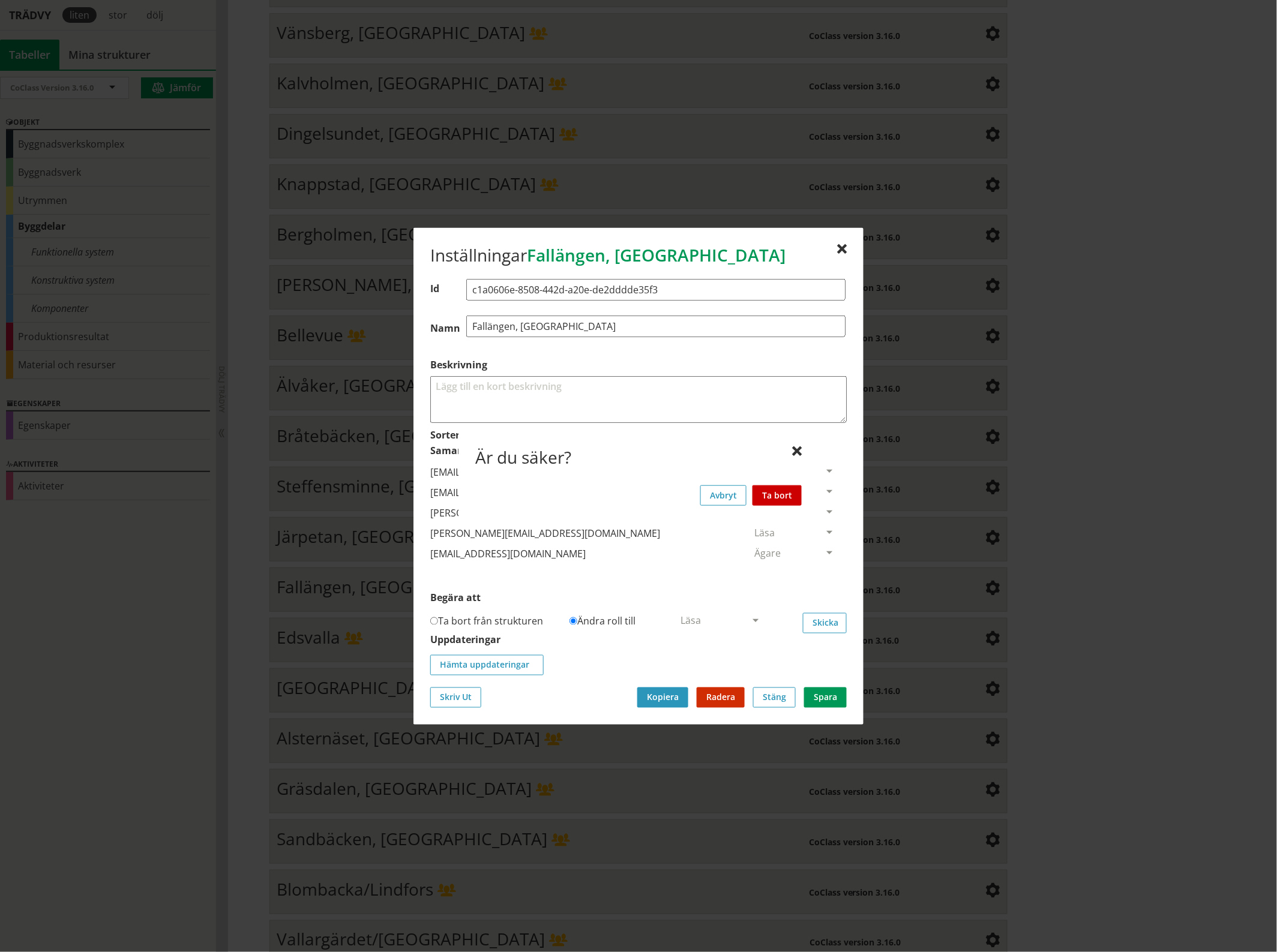
click at [786, 492] on button "Ta bort" at bounding box center [777, 494] width 50 height 20
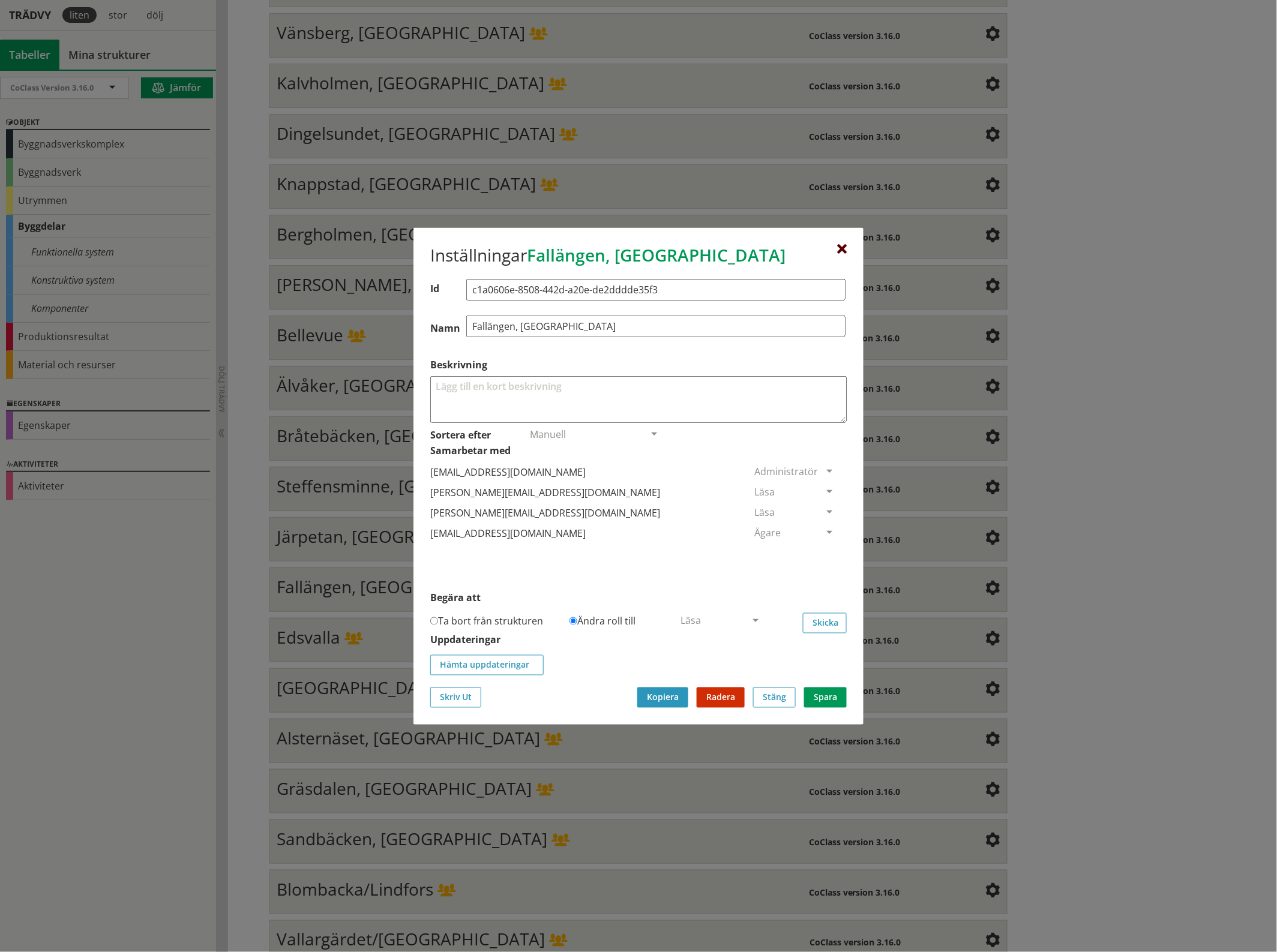
click at [842, 244] on div at bounding box center [842, 249] width 10 height 10
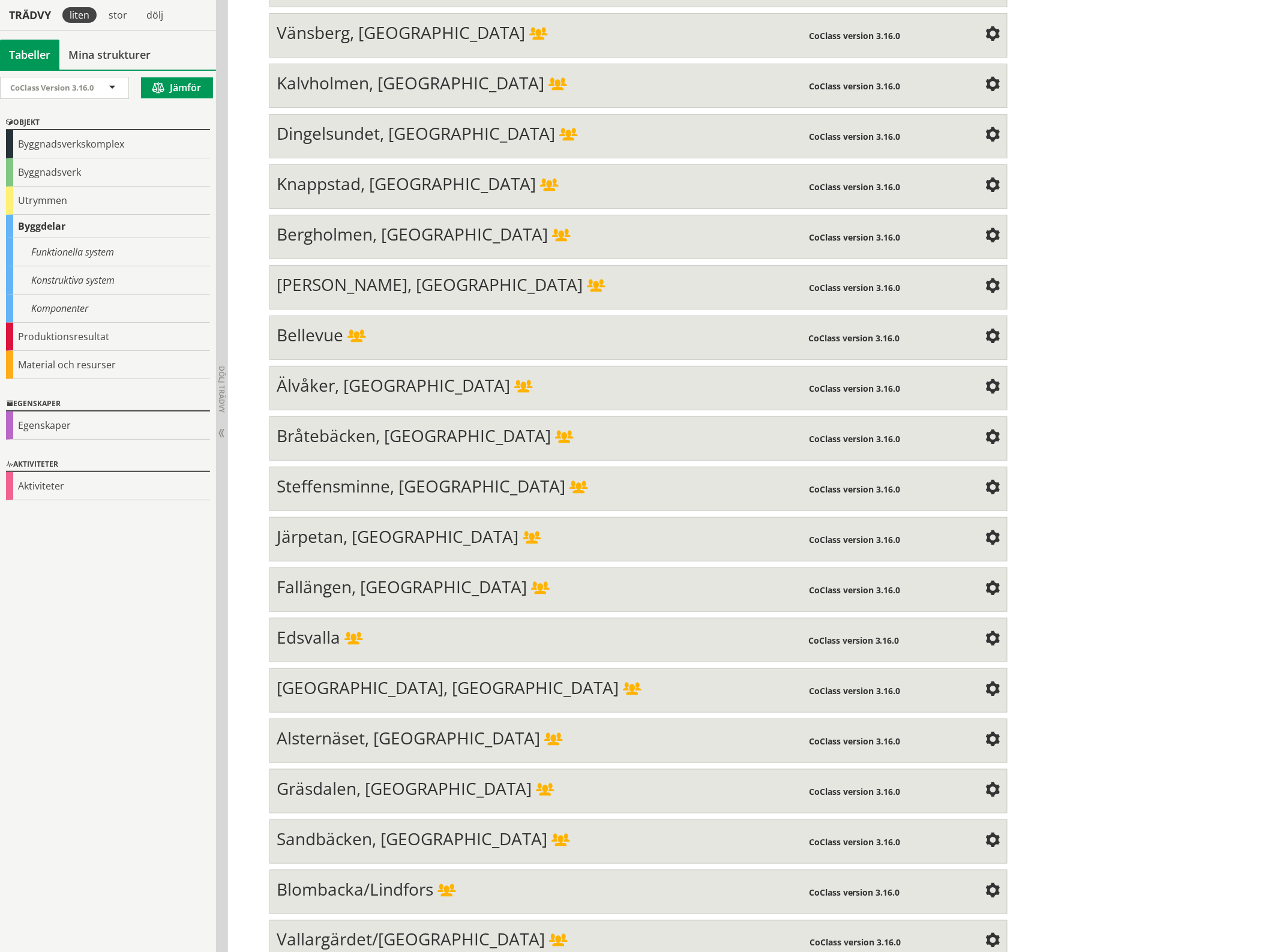
click at [985, 632] on span at bounding box center [992, 639] width 15 height 15
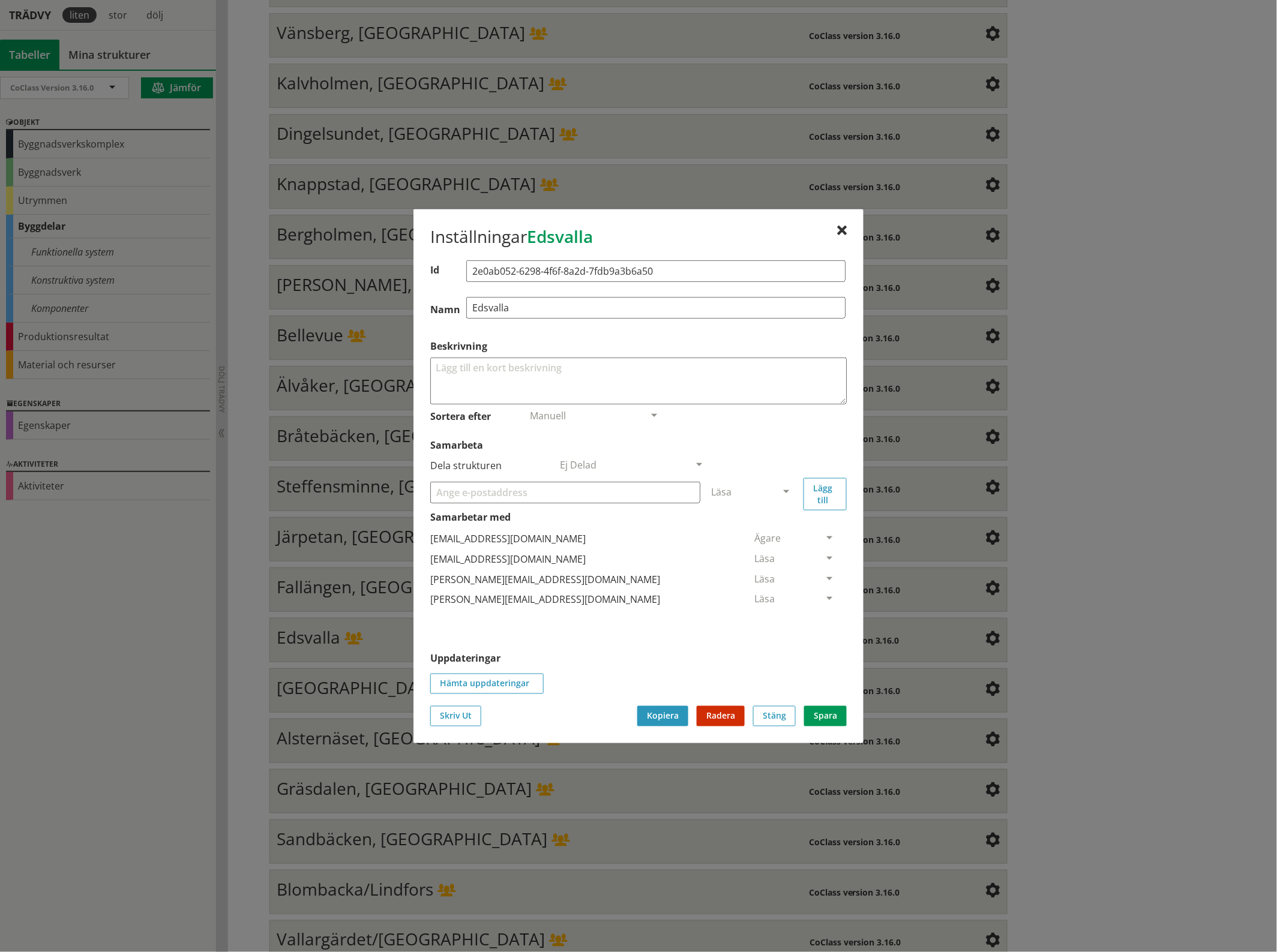
click at [613, 493] on input "Samarbeta" at bounding box center [566, 492] width 270 height 21
paste input "[EMAIL_ADDRESS][DOMAIN_NAME]"
type input "[EMAIL_ADDRESS][DOMAIN_NAME]"
click at [784, 490] on span at bounding box center [785, 492] width 11 height 11
click at [775, 528] on span "Administratör" at bounding box center [742, 527] width 63 height 14
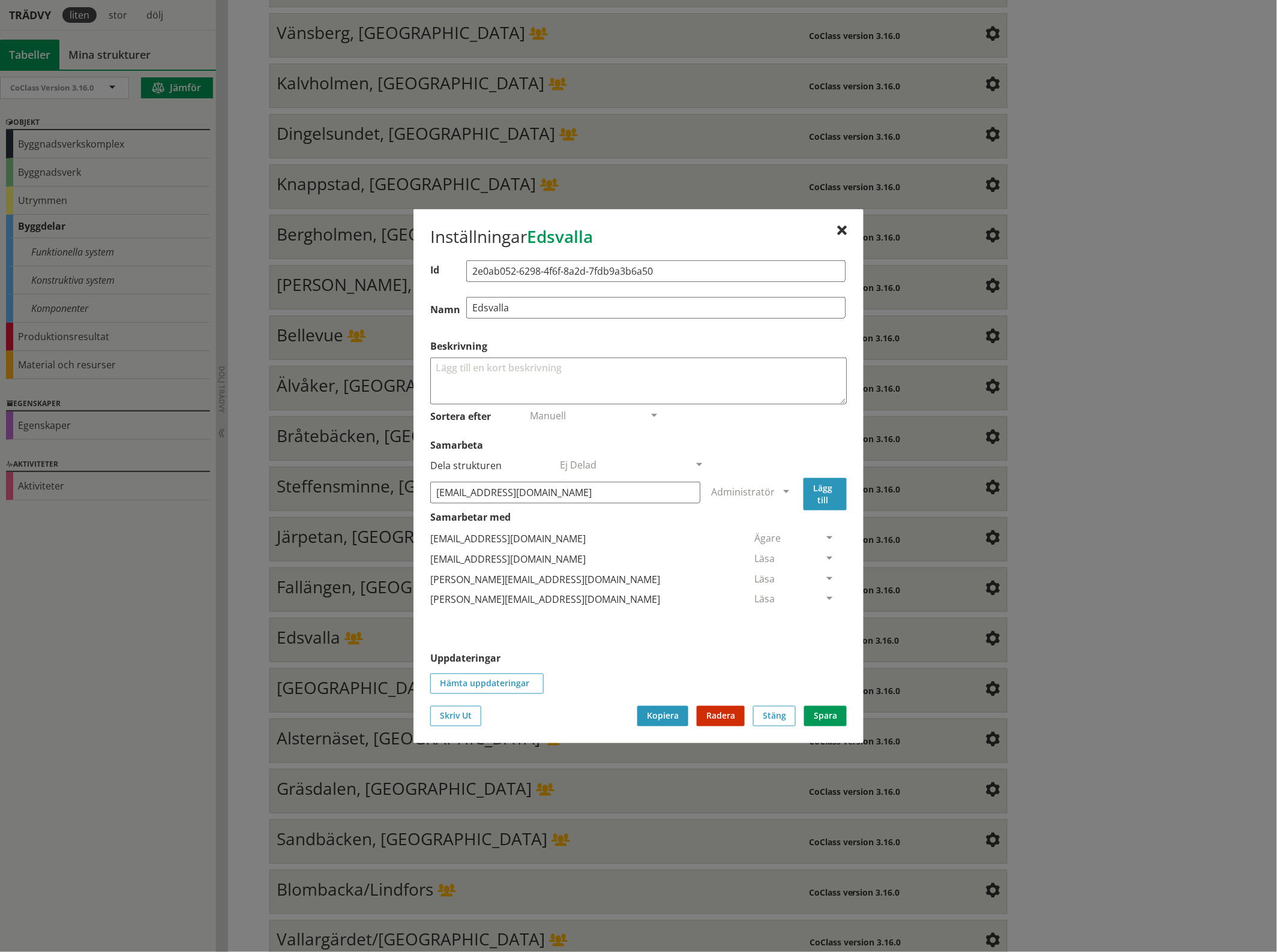
click at [830, 489] on button "Lägg till" at bounding box center [825, 493] width 43 height 32
click at [824, 619] on span at bounding box center [829, 620] width 11 height 11
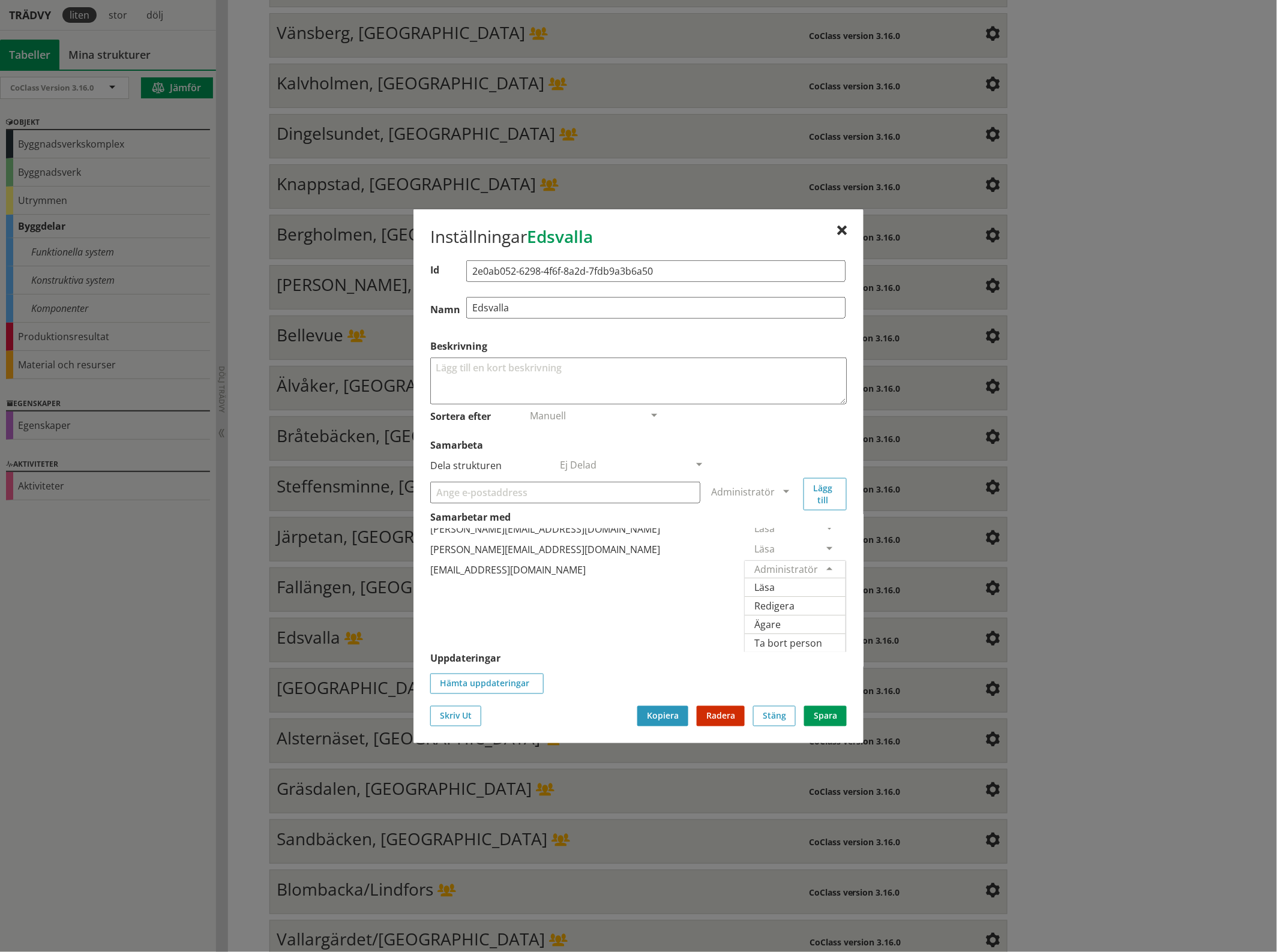
scroll to position [88, 0]
click at [780, 617] on span "Ägare" at bounding box center [767, 624] width 26 height 14
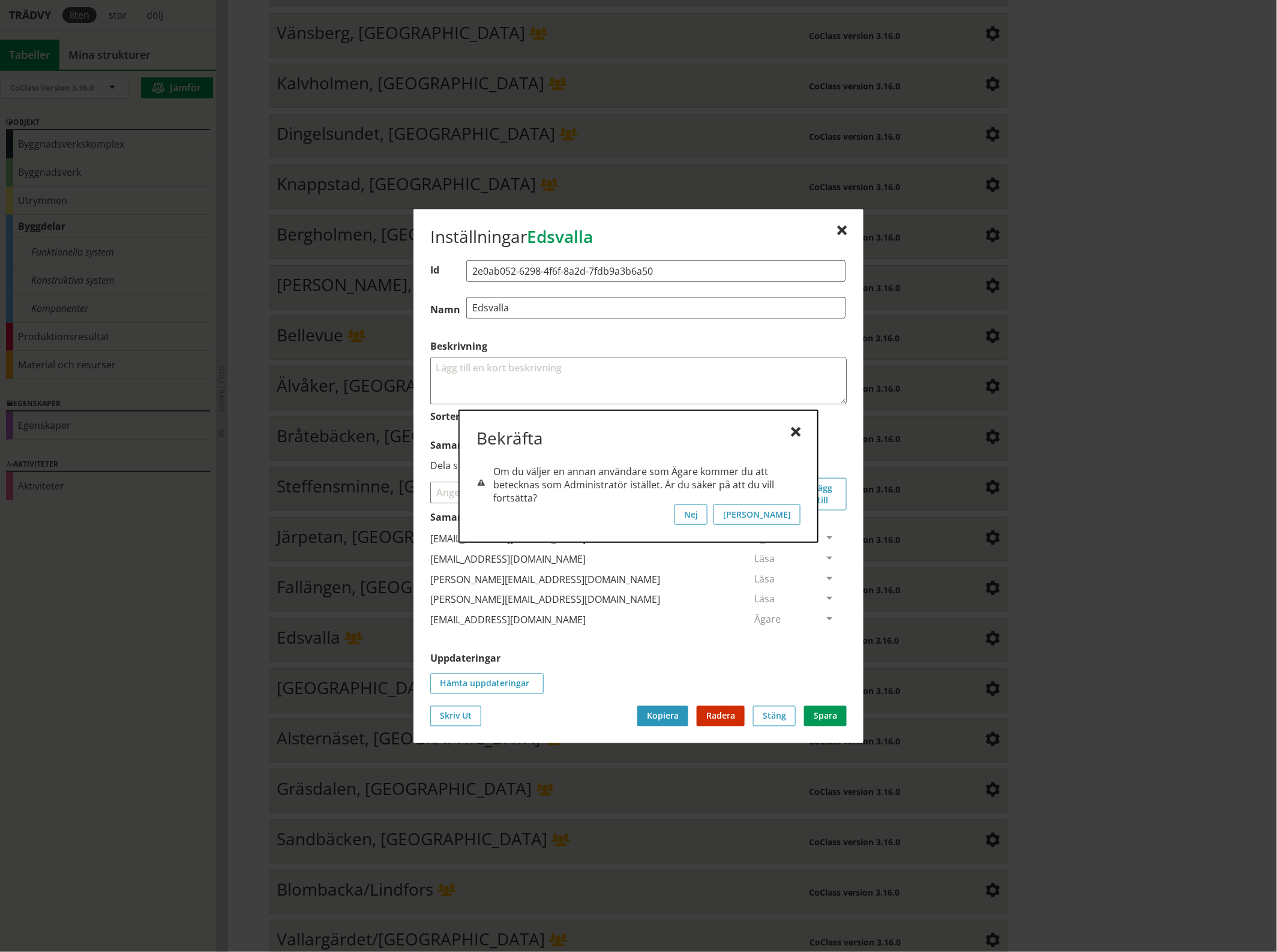
scroll to position [0, 0]
click at [791, 518] on button "[PERSON_NAME]" at bounding box center [757, 514] width 87 height 20
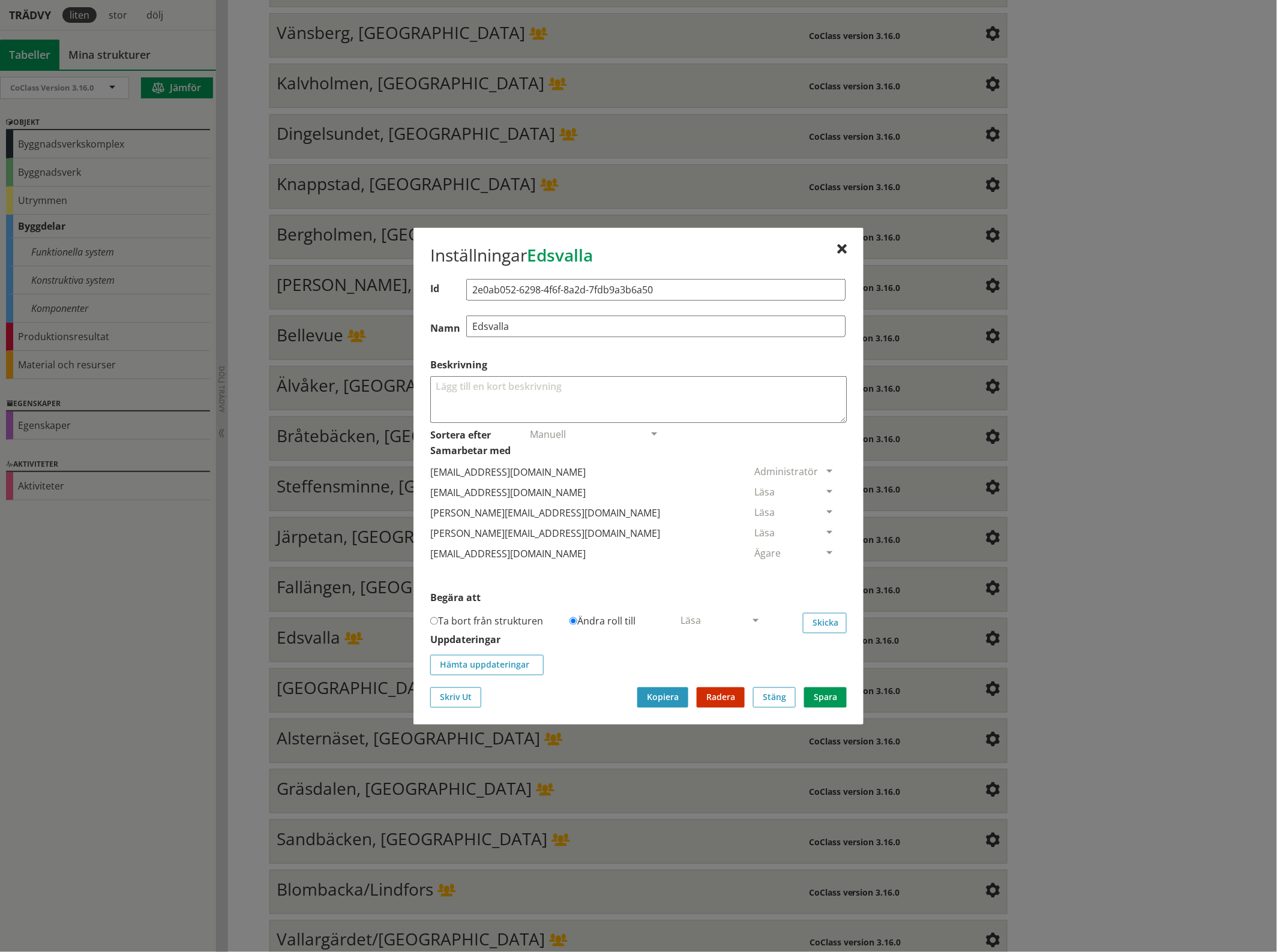
click at [824, 487] on span at bounding box center [829, 492] width 11 height 11
click at [822, 565] on span "Ta bort person" at bounding box center [788, 565] width 68 height 14
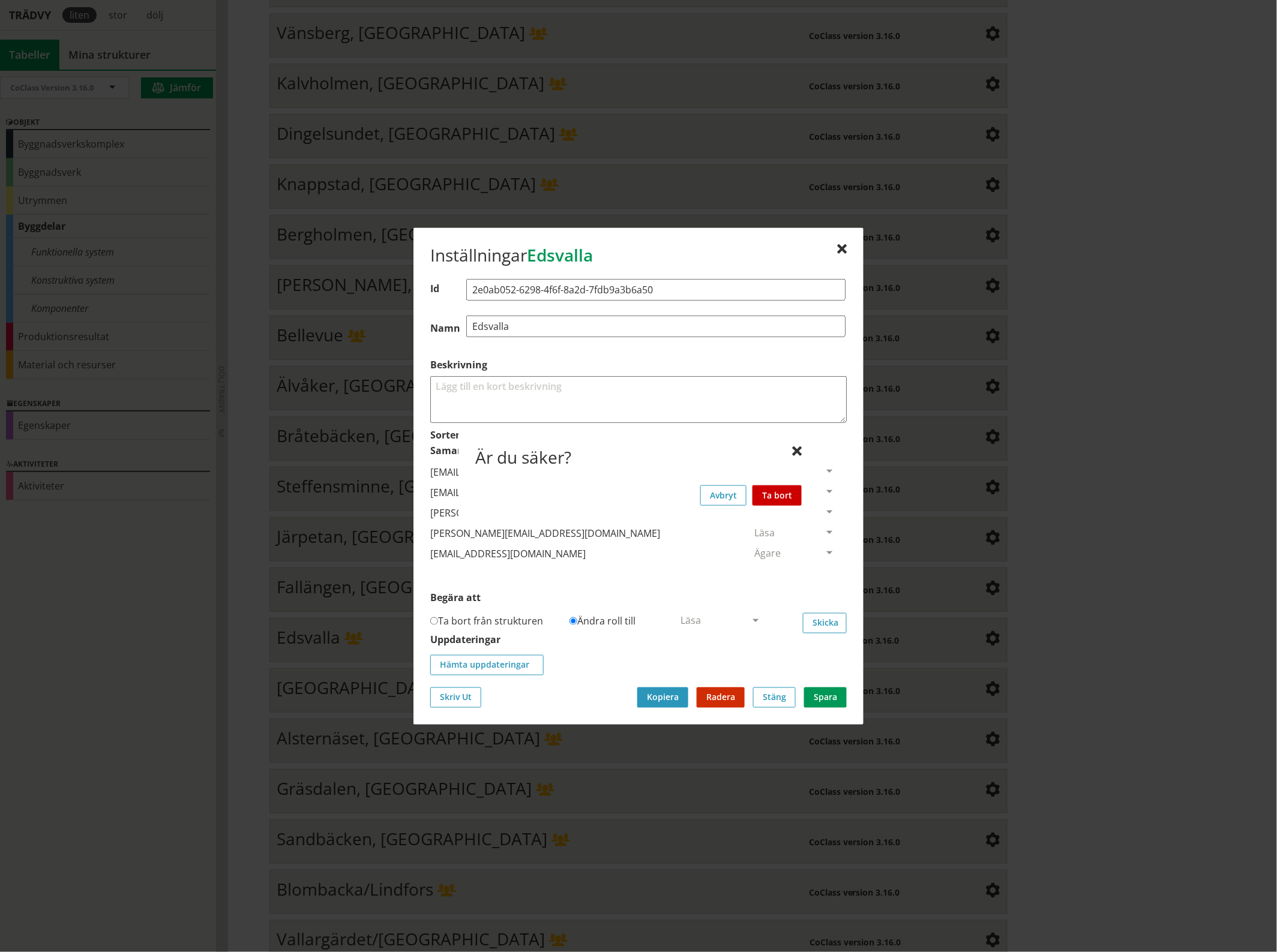
click at [781, 492] on button "Ta bort" at bounding box center [777, 494] width 50 height 20
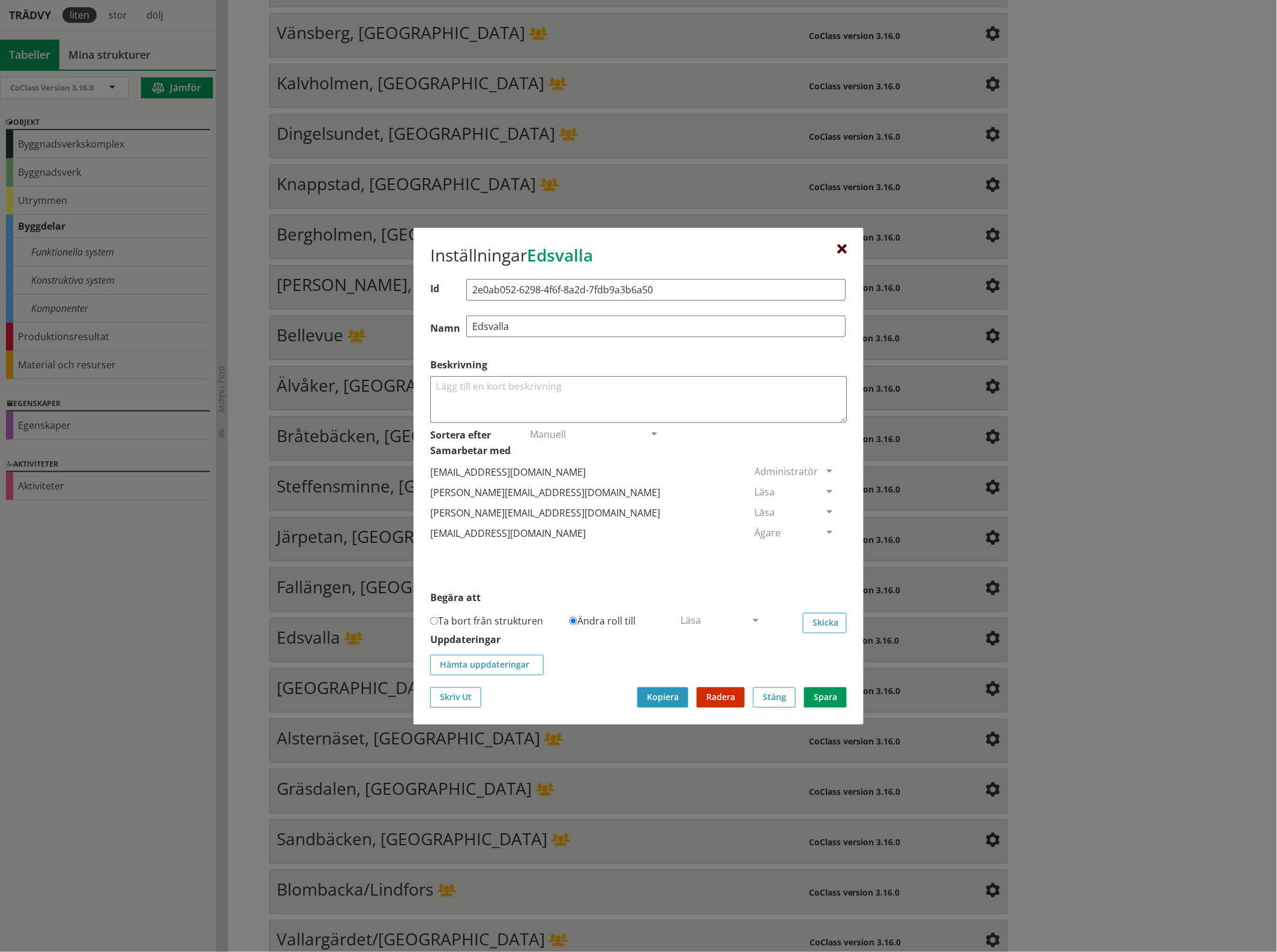
click at [840, 244] on div at bounding box center [842, 249] width 10 height 10
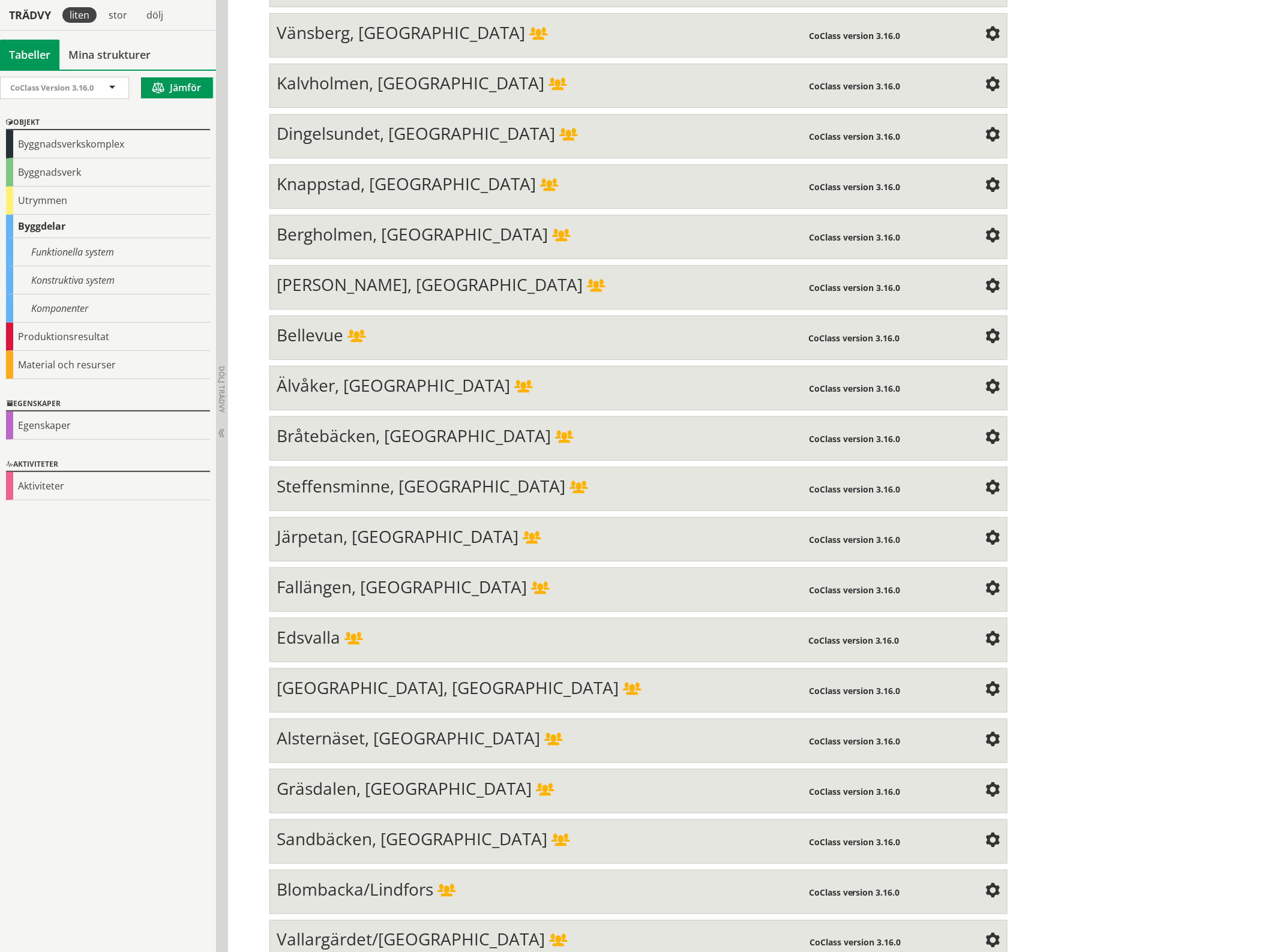
click at [985, 683] on span at bounding box center [992, 690] width 15 height 15
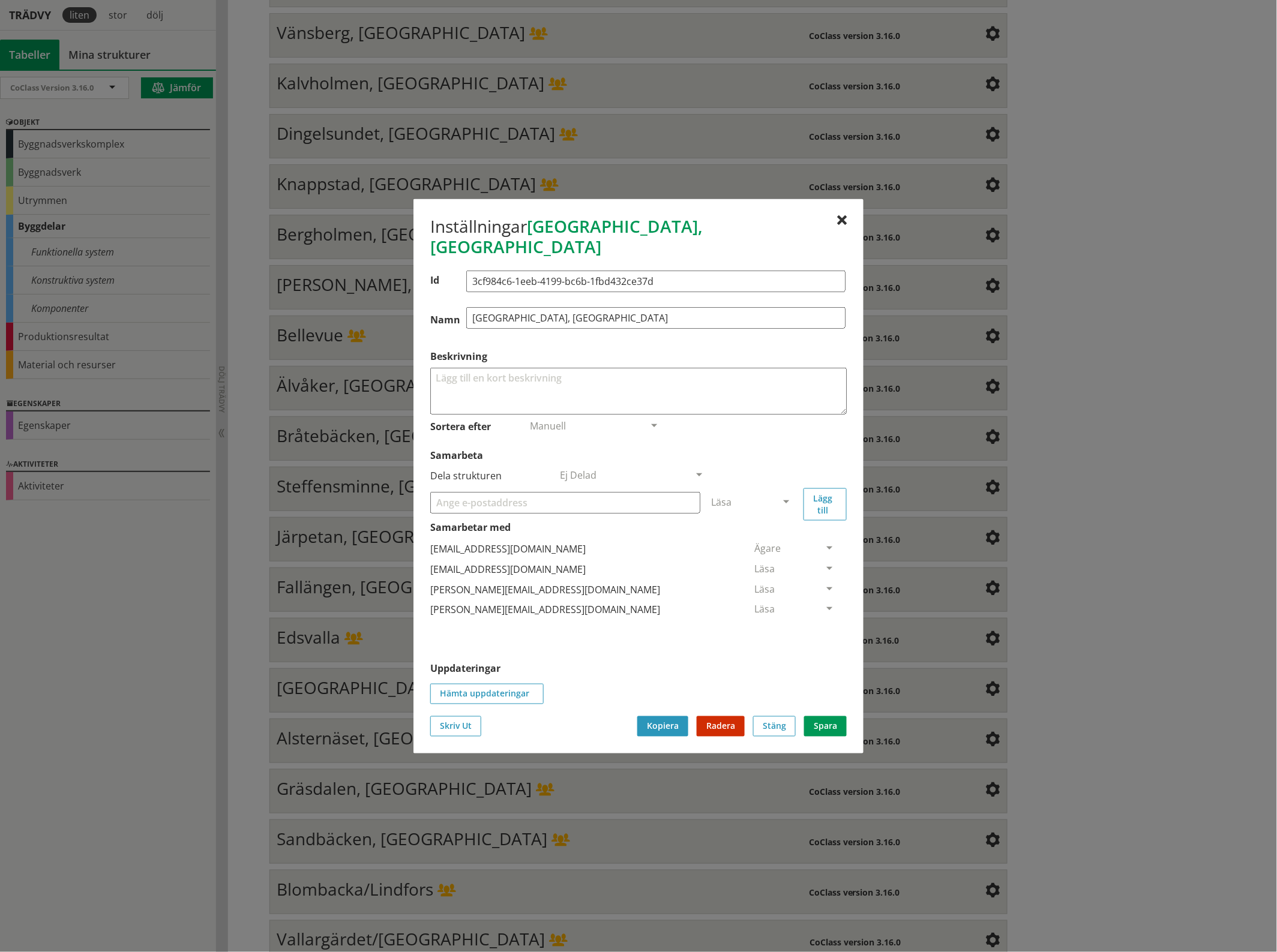
click at [491, 493] on input "Samarbeta" at bounding box center [566, 502] width 270 height 21
paste input "[EMAIL_ADDRESS][DOMAIN_NAME]"
type input "[EMAIL_ADDRESS][DOMAIN_NAME]"
click at [789, 497] on span at bounding box center [785, 502] width 11 height 11
click at [775, 531] on span "Administratör" at bounding box center [742, 538] width 63 height 14
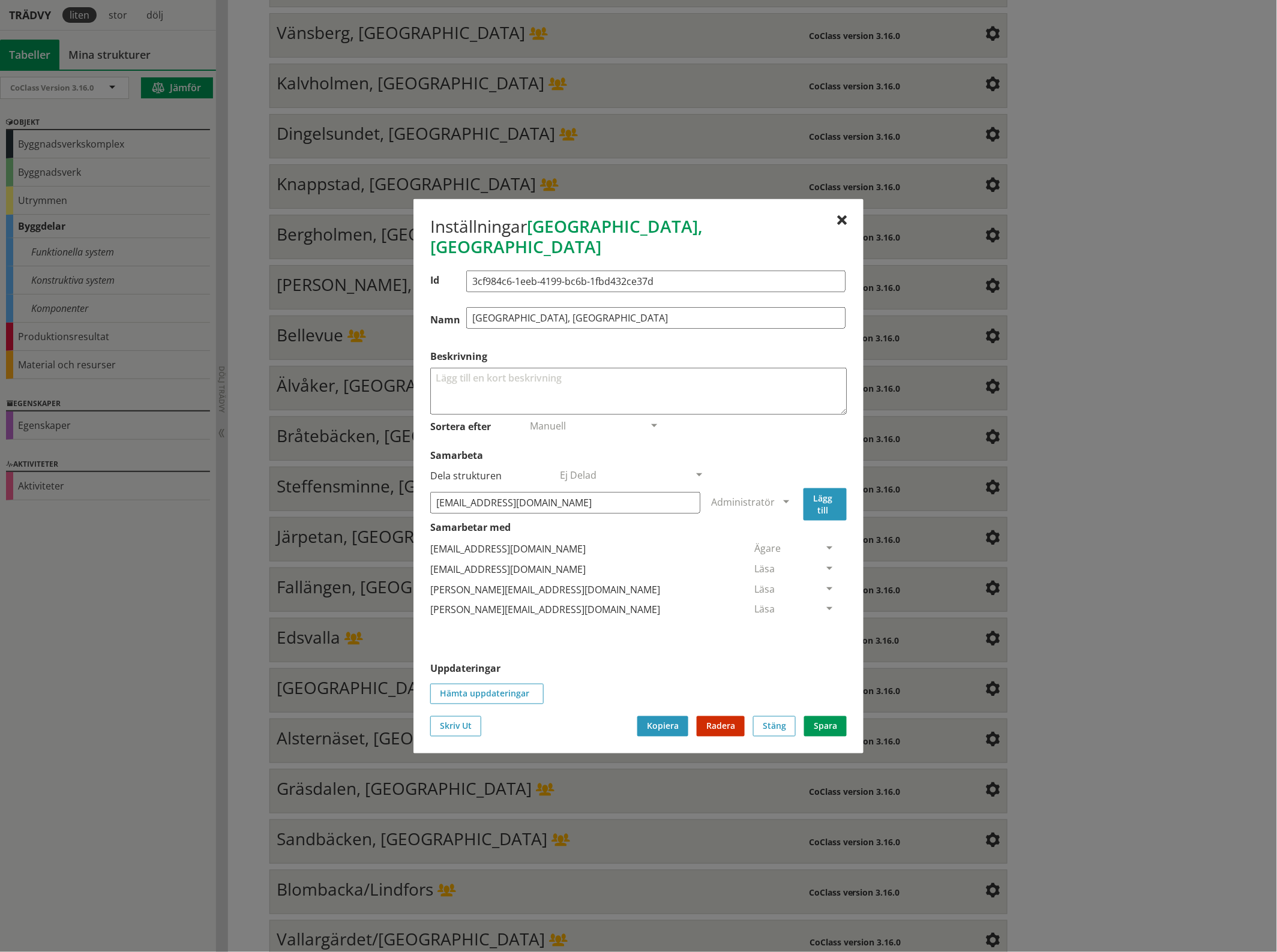
click at [814, 489] on button "Lägg till" at bounding box center [825, 503] width 43 height 32
click at [824, 625] on span at bounding box center [829, 629] width 11 height 11
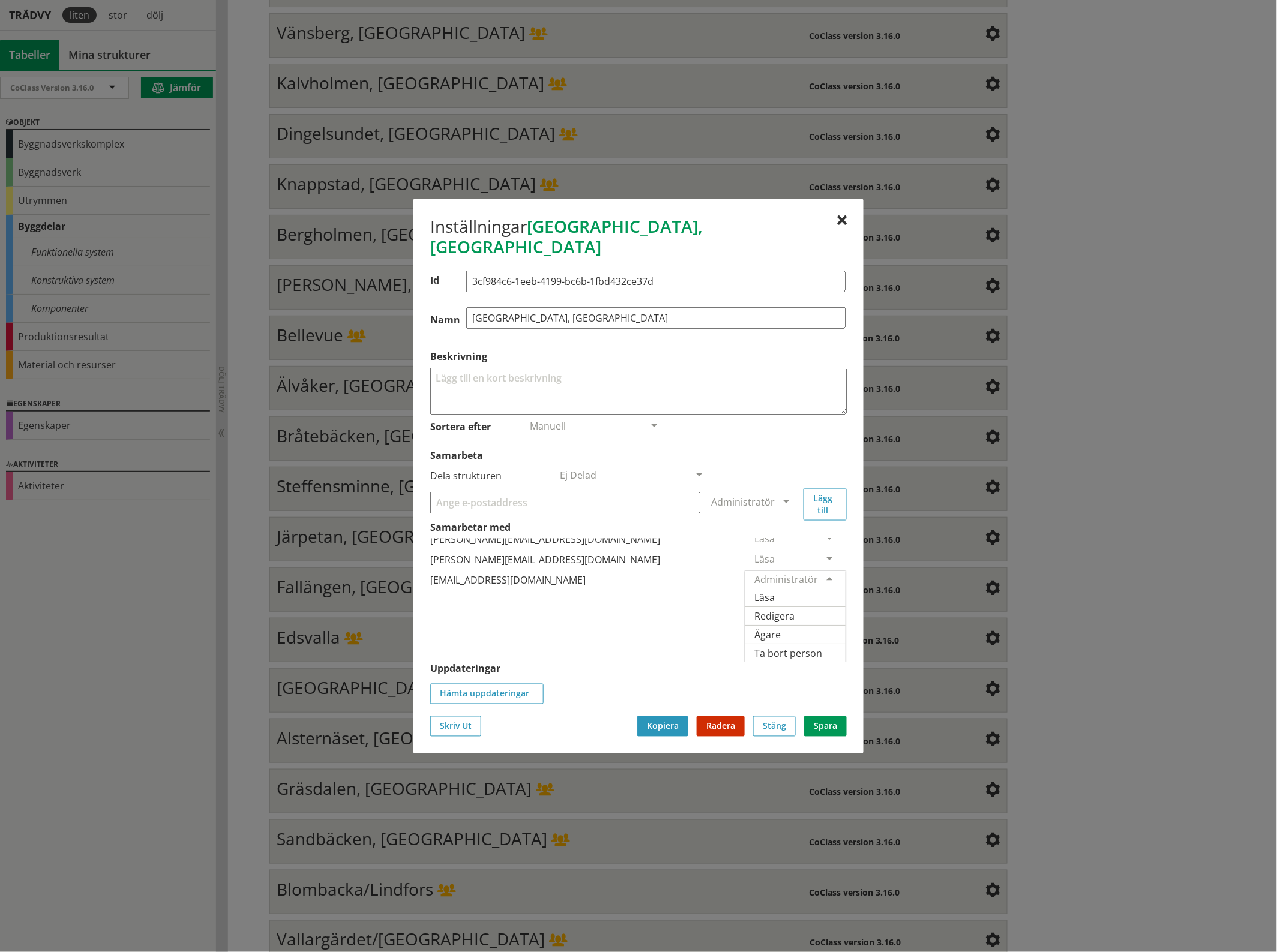
scroll to position [67, 0]
click at [780, 628] on span "Ägare" at bounding box center [767, 634] width 26 height 14
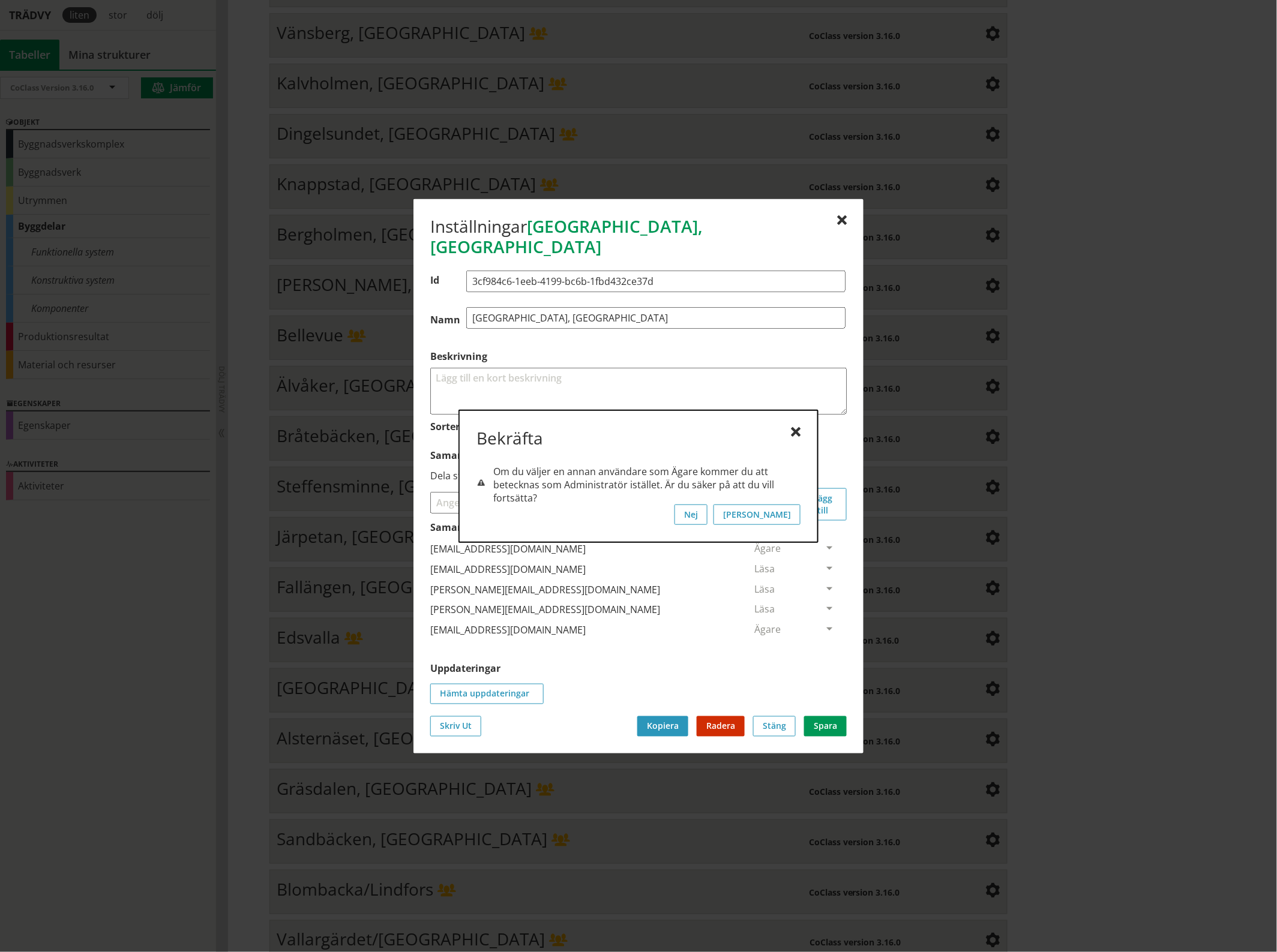
scroll to position [0, 0]
click at [794, 513] on button "[PERSON_NAME]" at bounding box center [757, 514] width 87 height 20
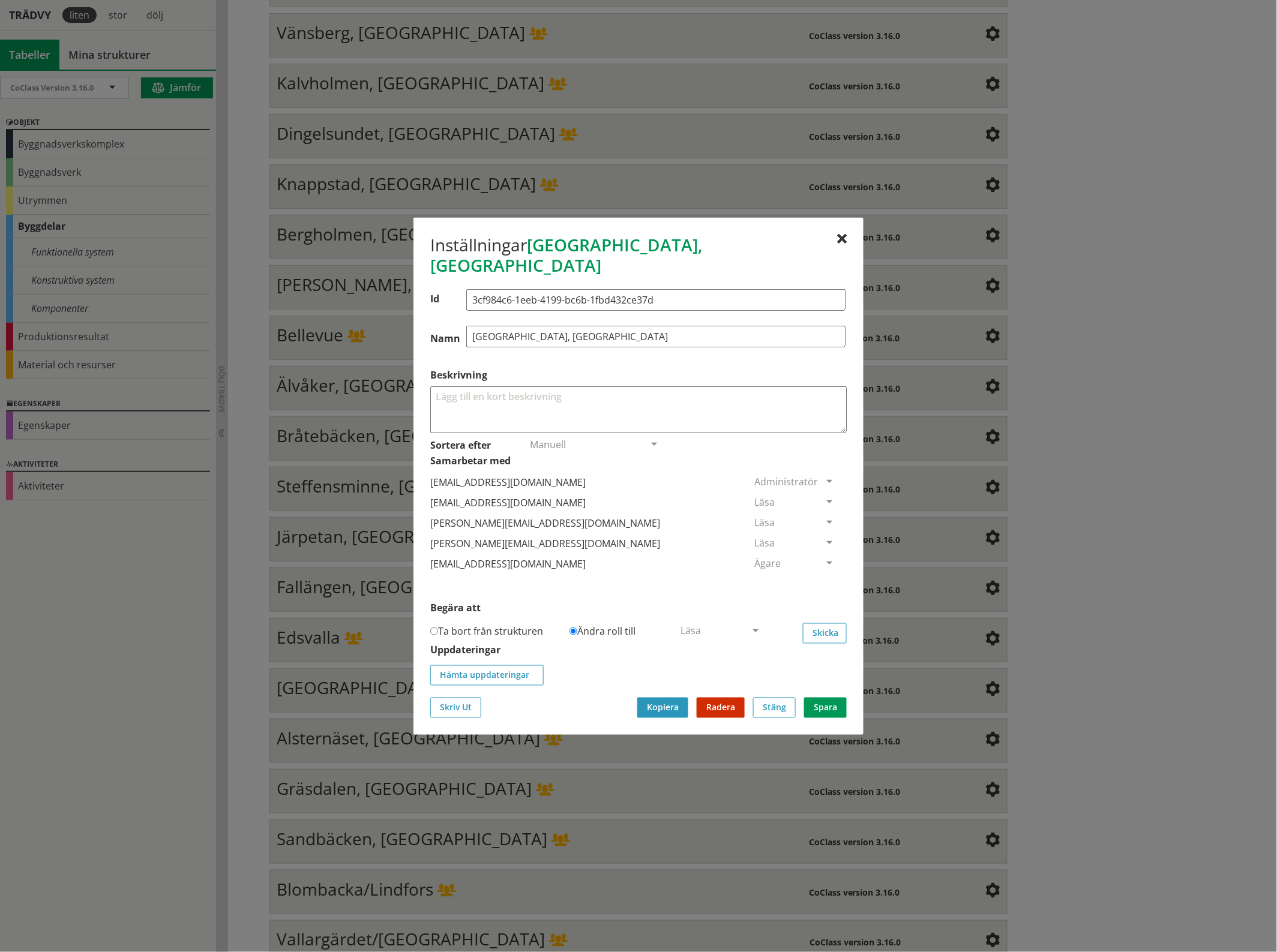
click at [824, 497] on span at bounding box center [829, 502] width 11 height 11
click at [822, 568] on span "Ta bort person" at bounding box center [788, 575] width 68 height 14
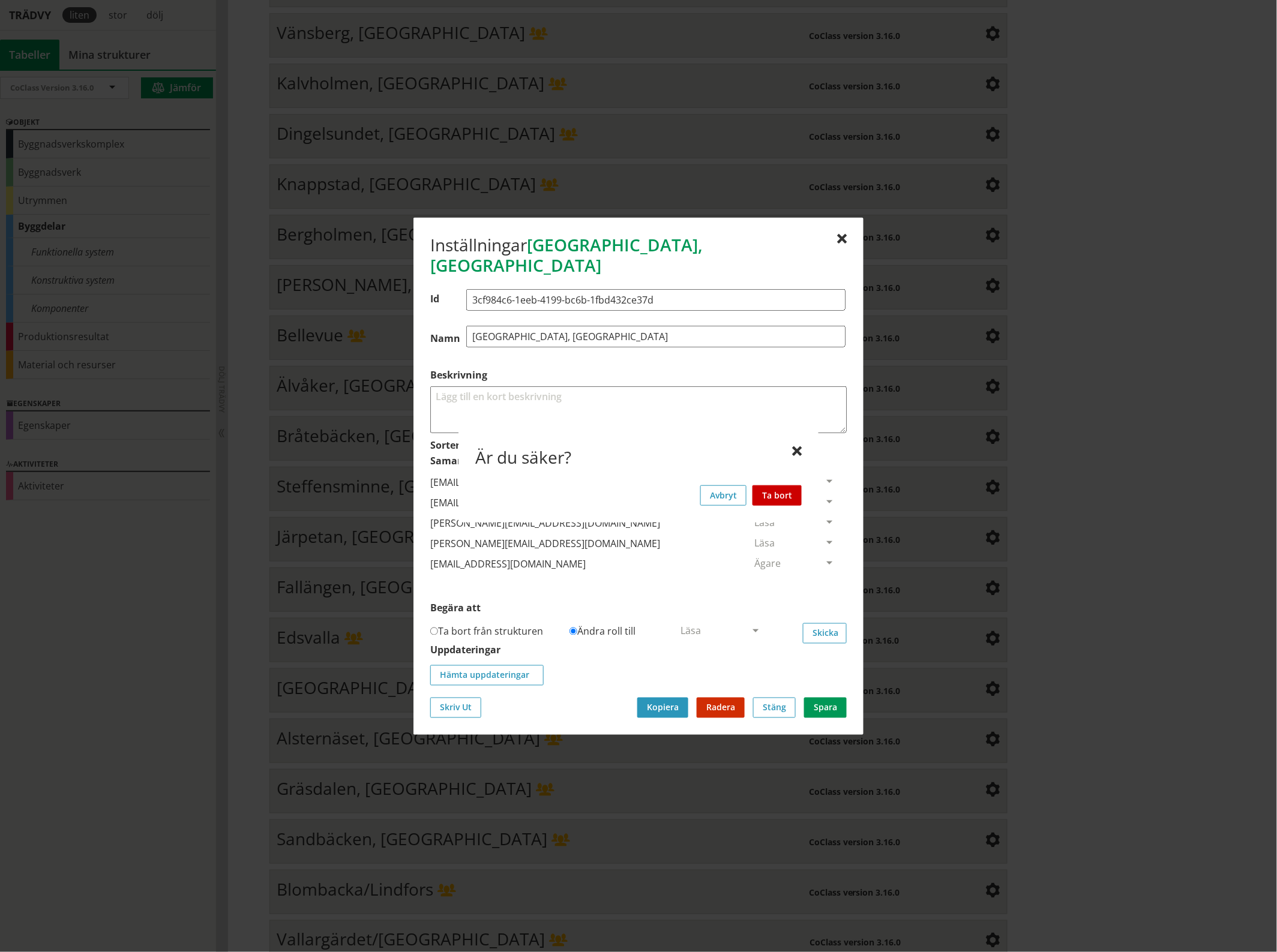
click at [787, 494] on button "Ta bort" at bounding box center [777, 494] width 50 height 20
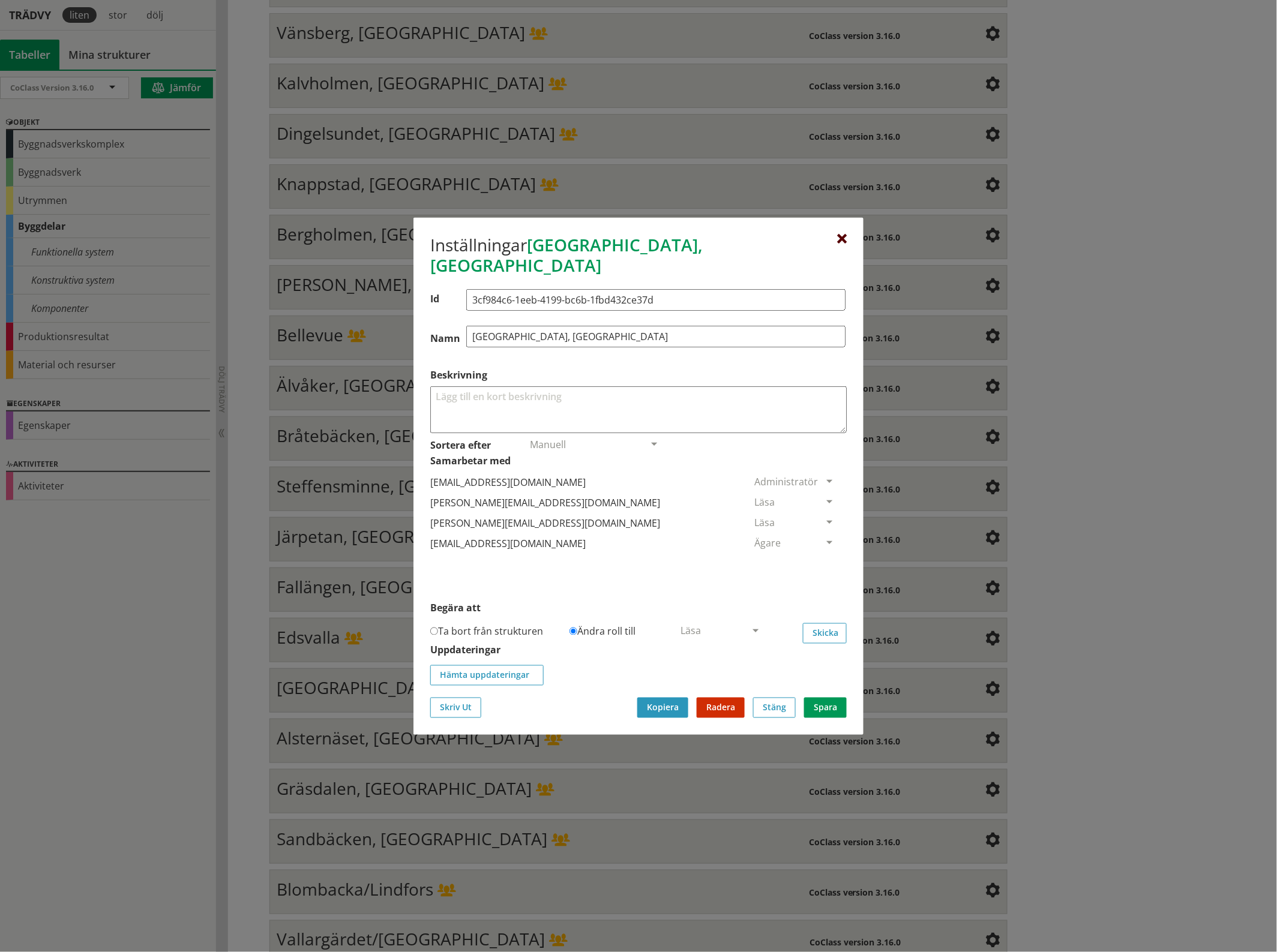
click at [844, 244] on div at bounding box center [842, 239] width 10 height 10
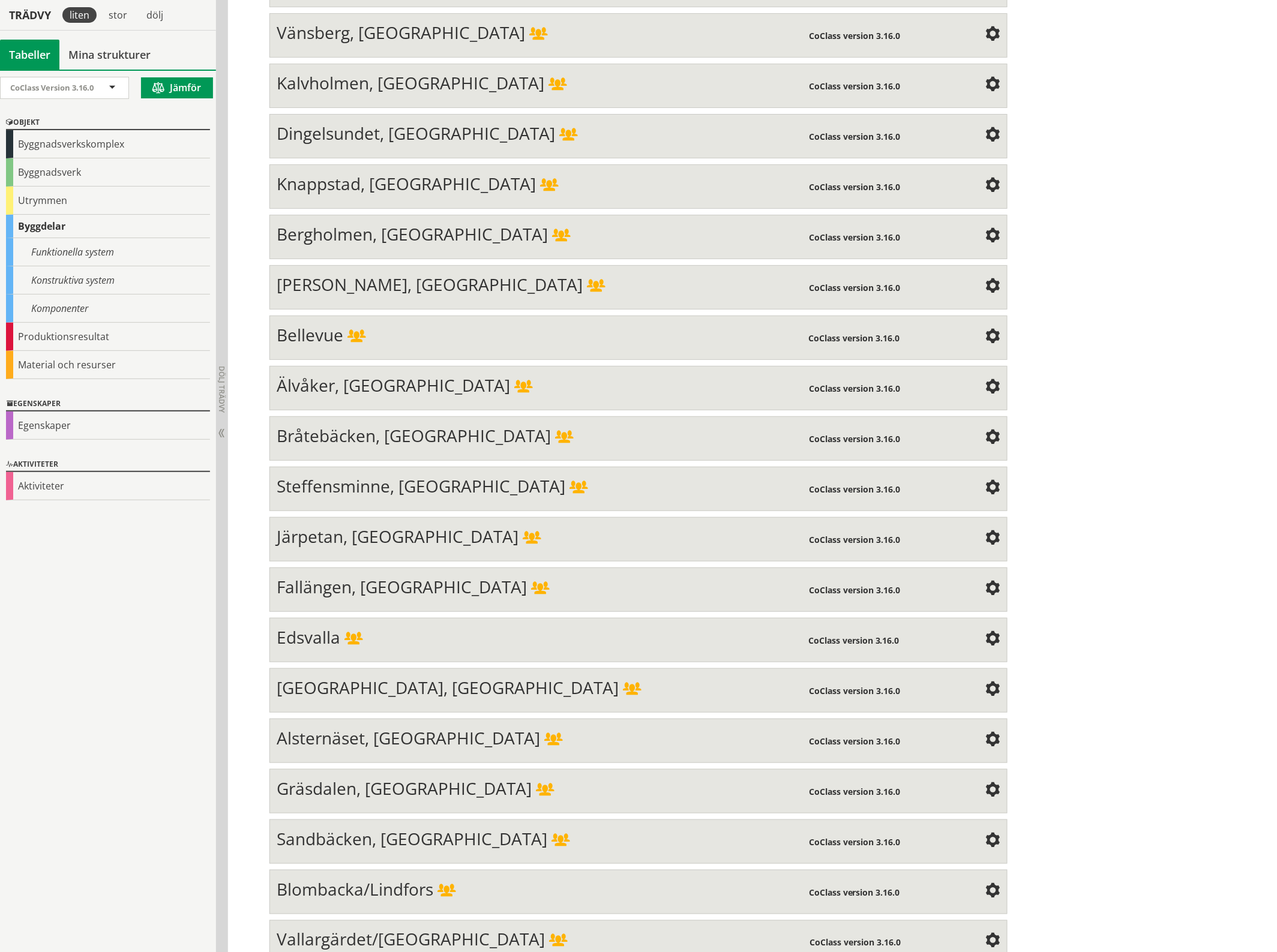
click at [987, 732] on span at bounding box center [992, 739] width 15 height 15
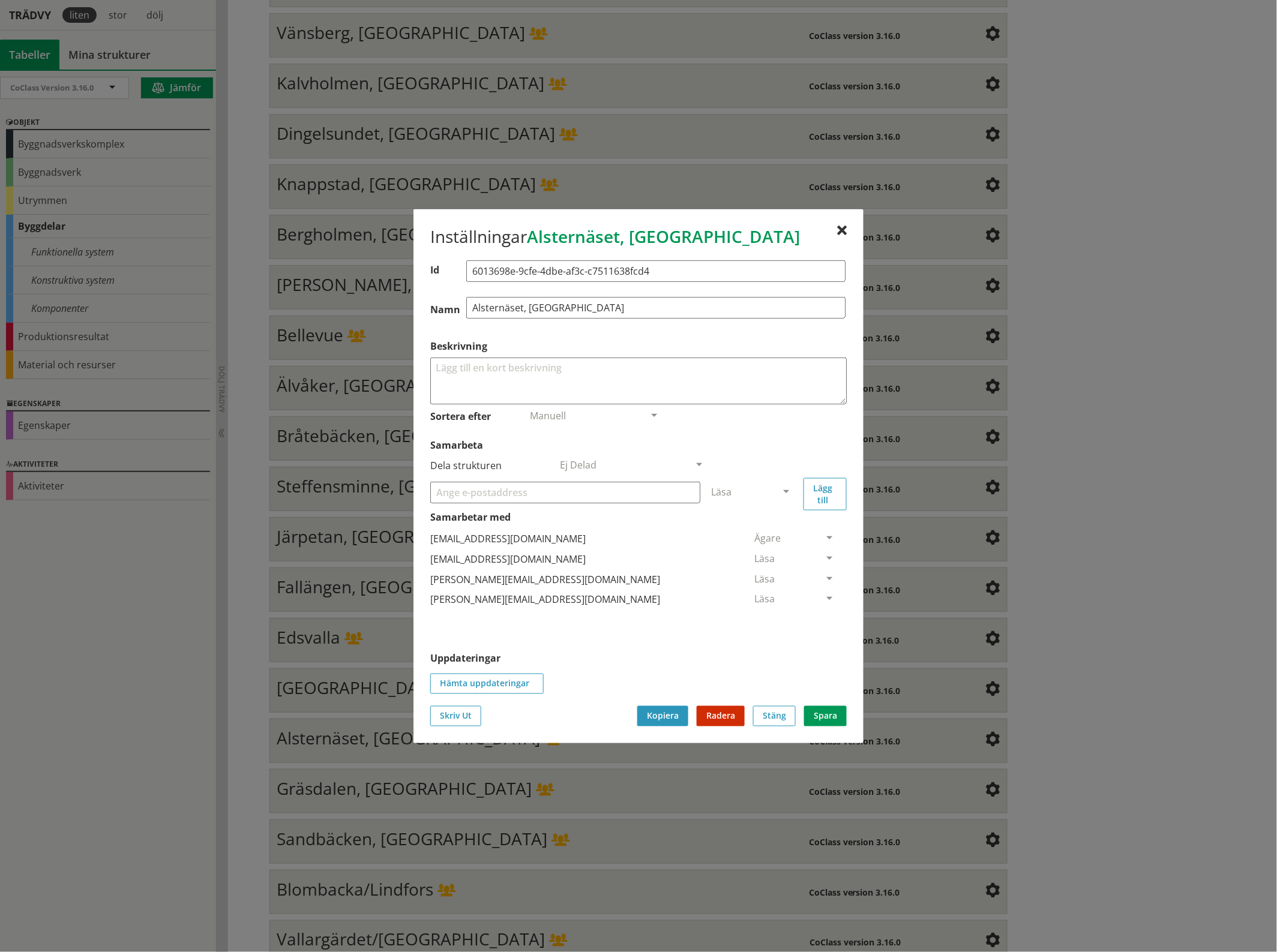
click at [609, 495] on input "Samarbeta" at bounding box center [566, 492] width 270 height 21
paste input "[EMAIL_ADDRESS][DOMAIN_NAME]"
type input "[EMAIL_ADDRESS][DOMAIN_NAME]"
click at [789, 491] on span at bounding box center [785, 492] width 11 height 11
click at [775, 525] on span "Administratör" at bounding box center [742, 527] width 63 height 14
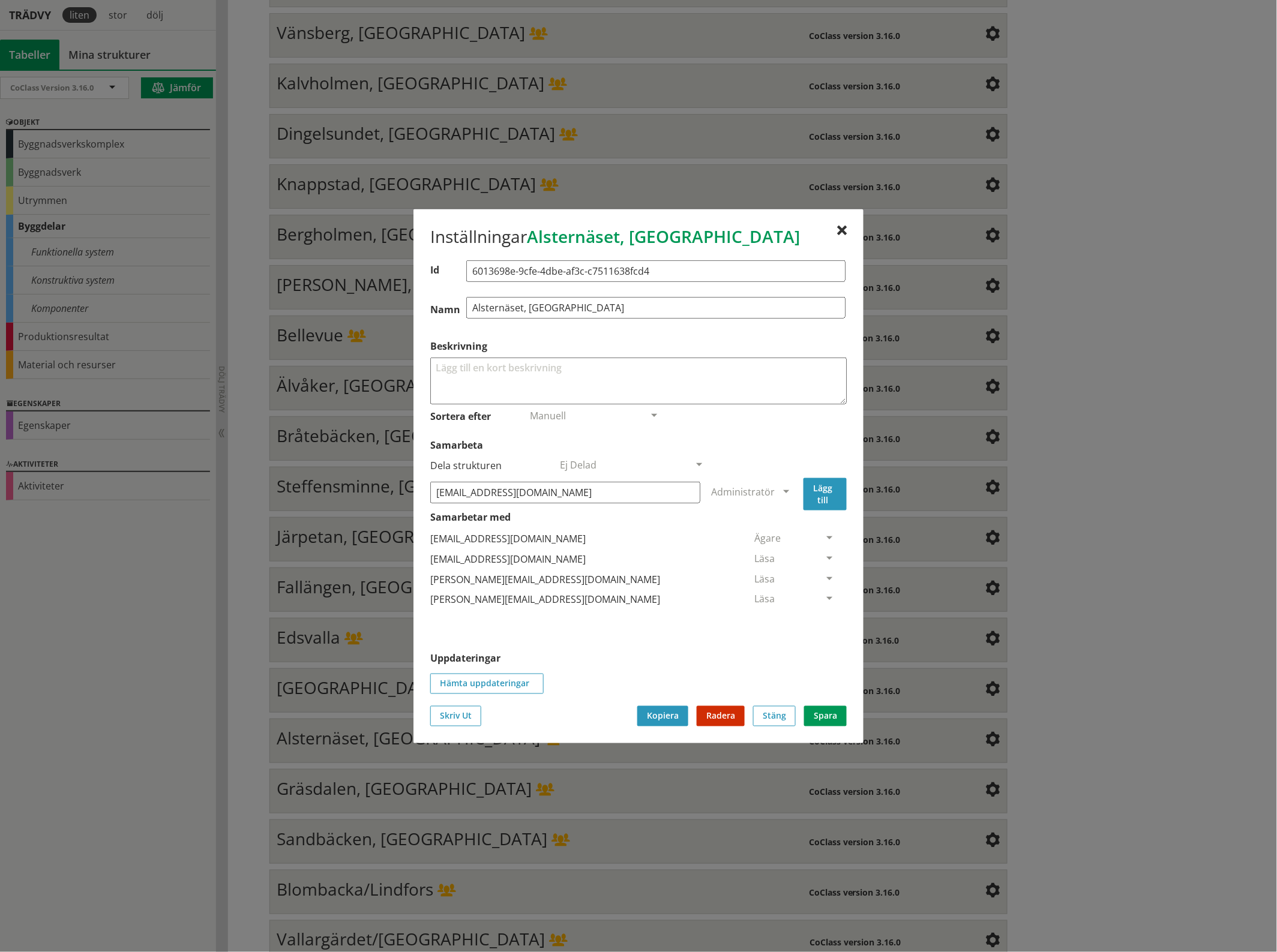
click at [828, 488] on button "Lägg till" at bounding box center [825, 493] width 43 height 32
click at [824, 618] on span at bounding box center [829, 620] width 11 height 11
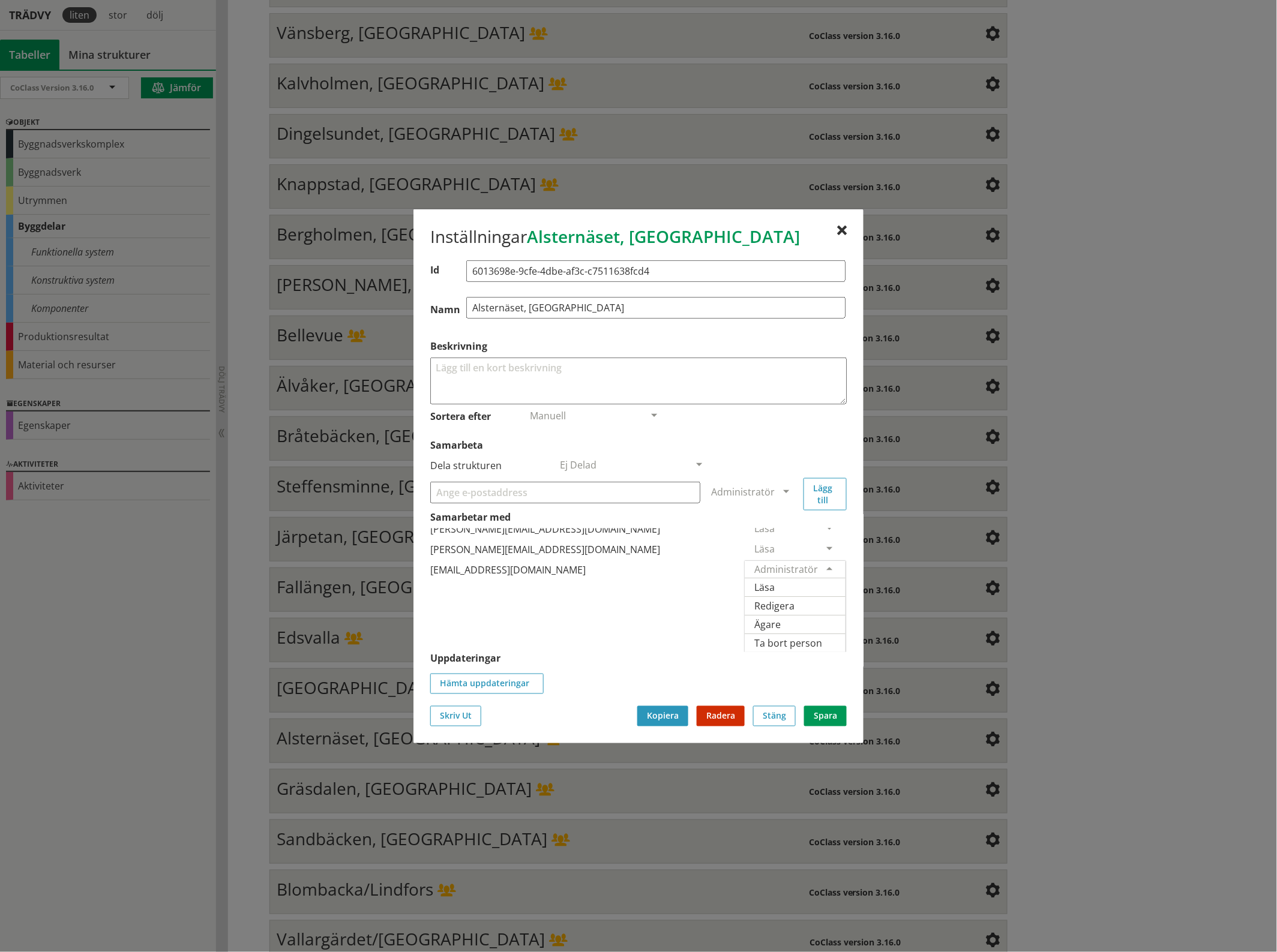
scroll to position [76, 0]
click at [780, 617] on span "Ägare" at bounding box center [767, 624] width 26 height 14
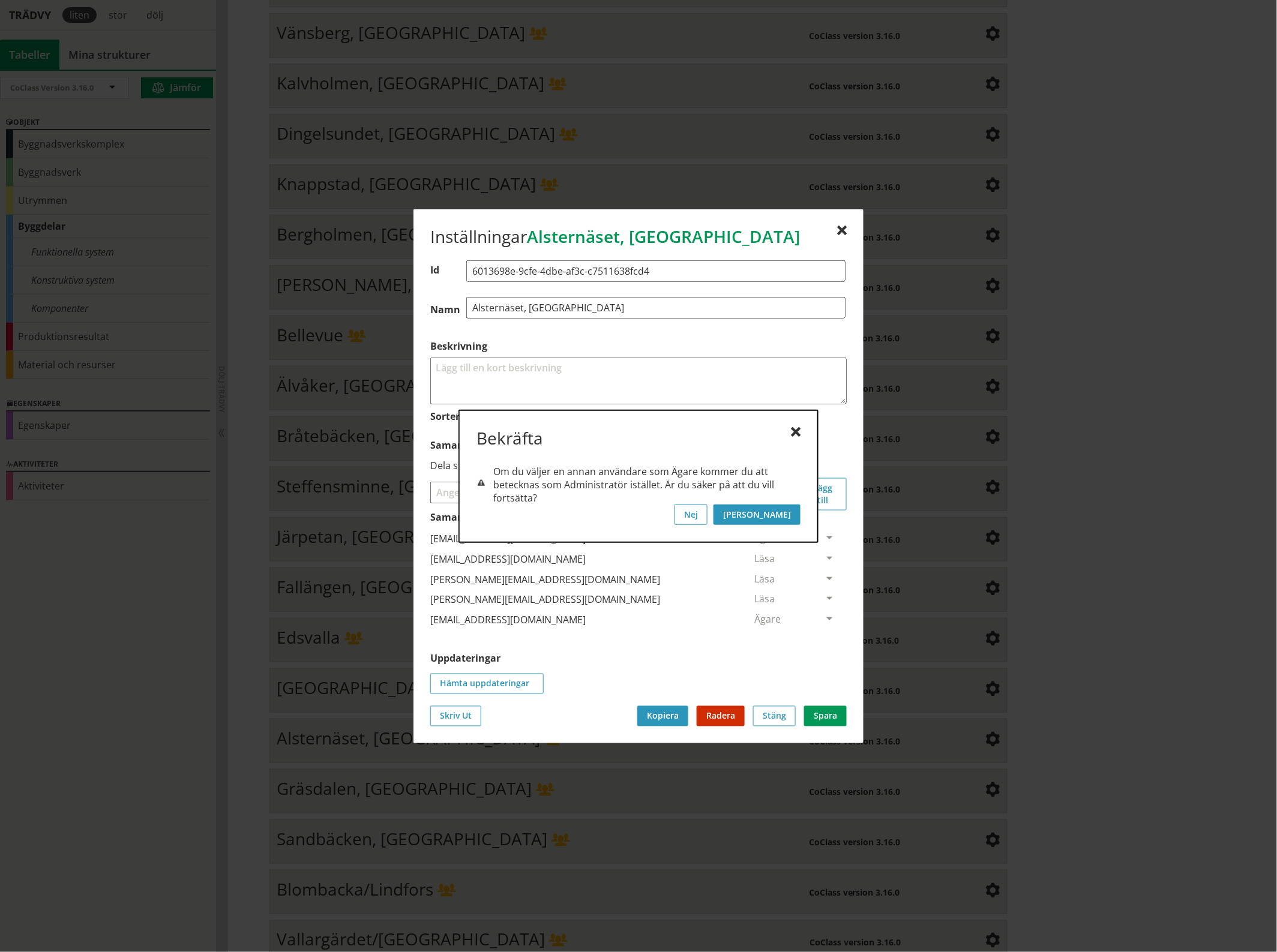
click at [791, 510] on button "[PERSON_NAME]" at bounding box center [757, 514] width 87 height 20
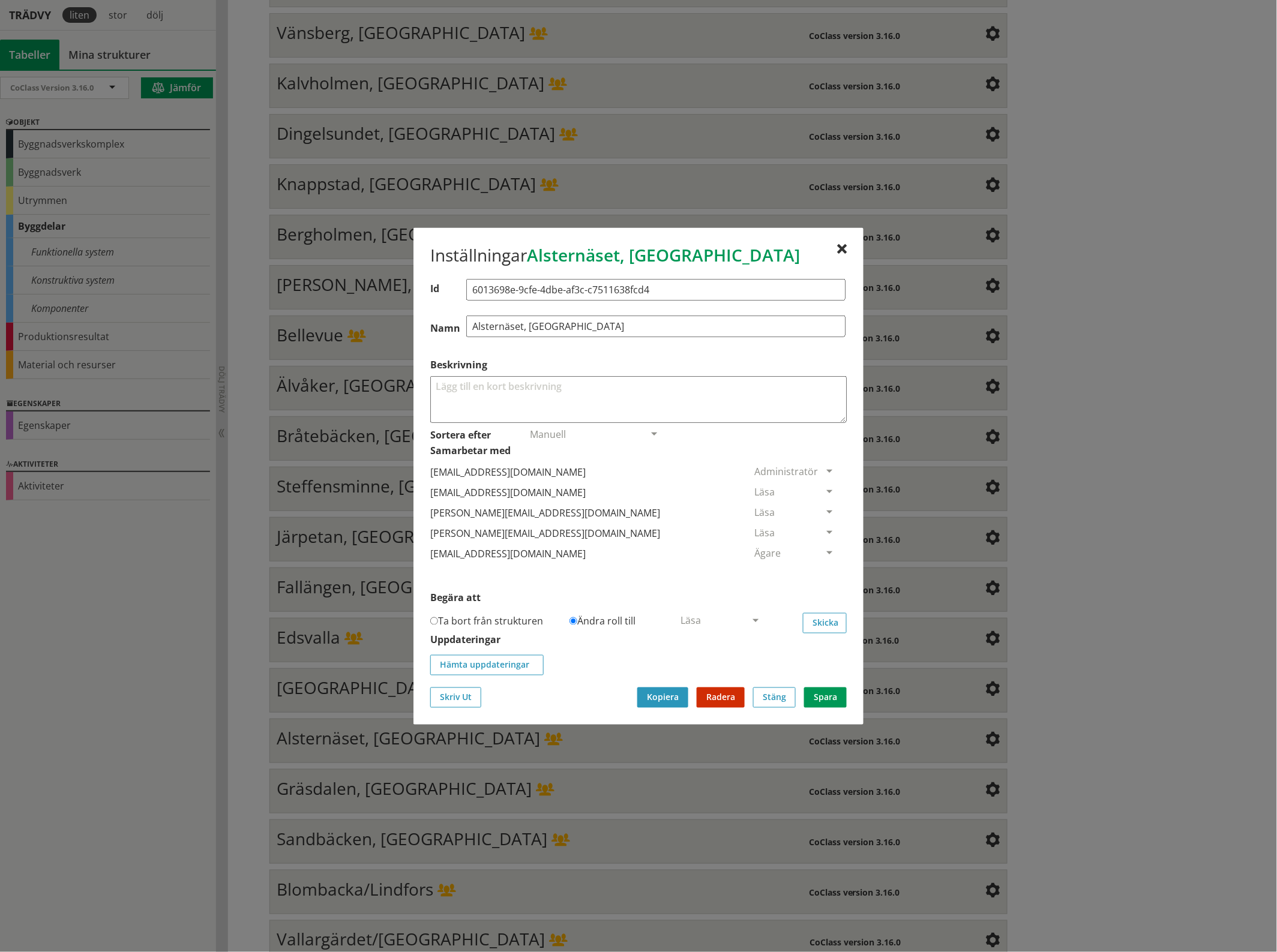
click at [824, 487] on span at bounding box center [829, 492] width 11 height 11
click at [822, 570] on span "Ta bort person" at bounding box center [788, 565] width 68 height 14
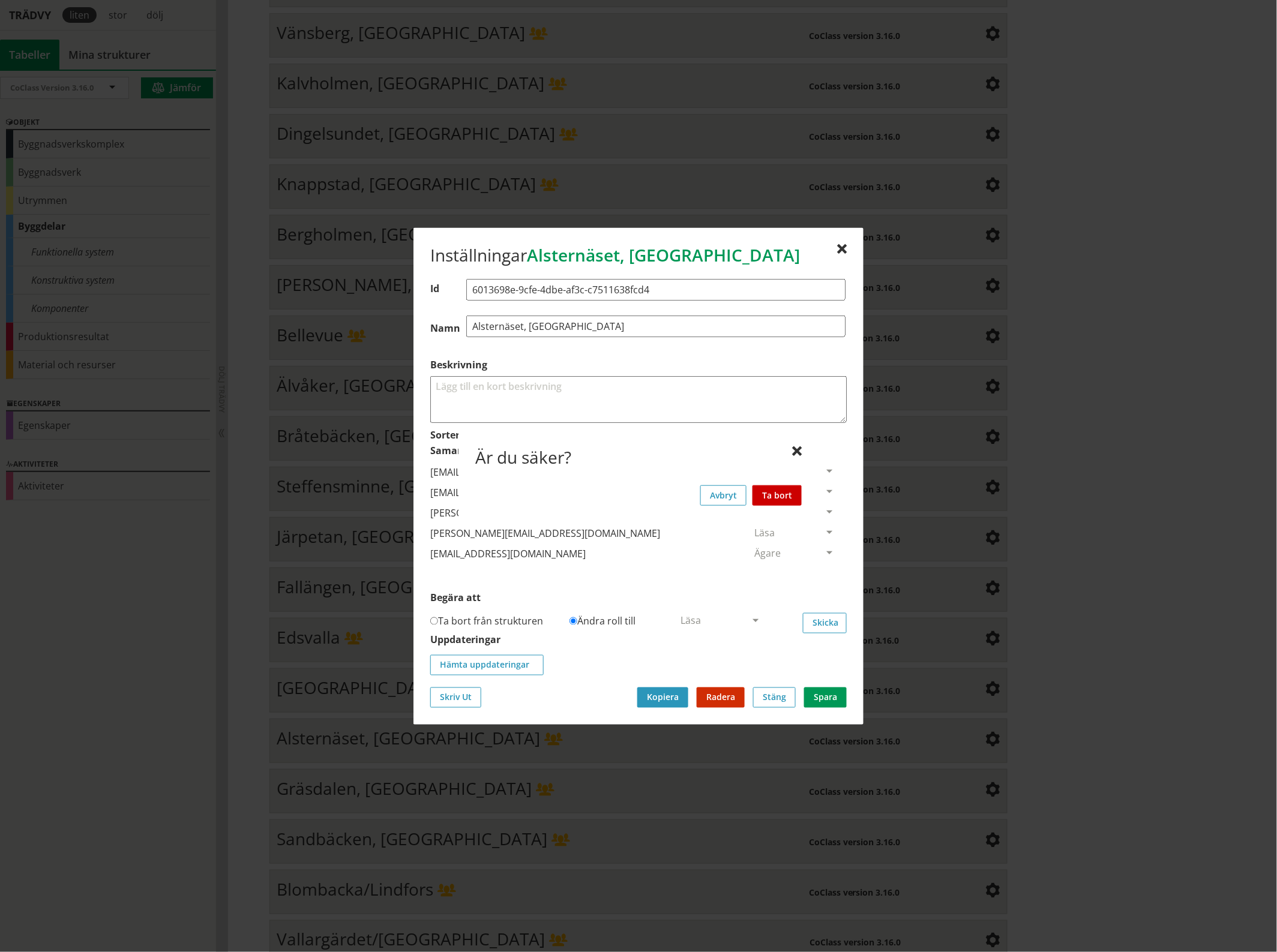
click at [784, 493] on button "Ta bort" at bounding box center [777, 494] width 50 height 20
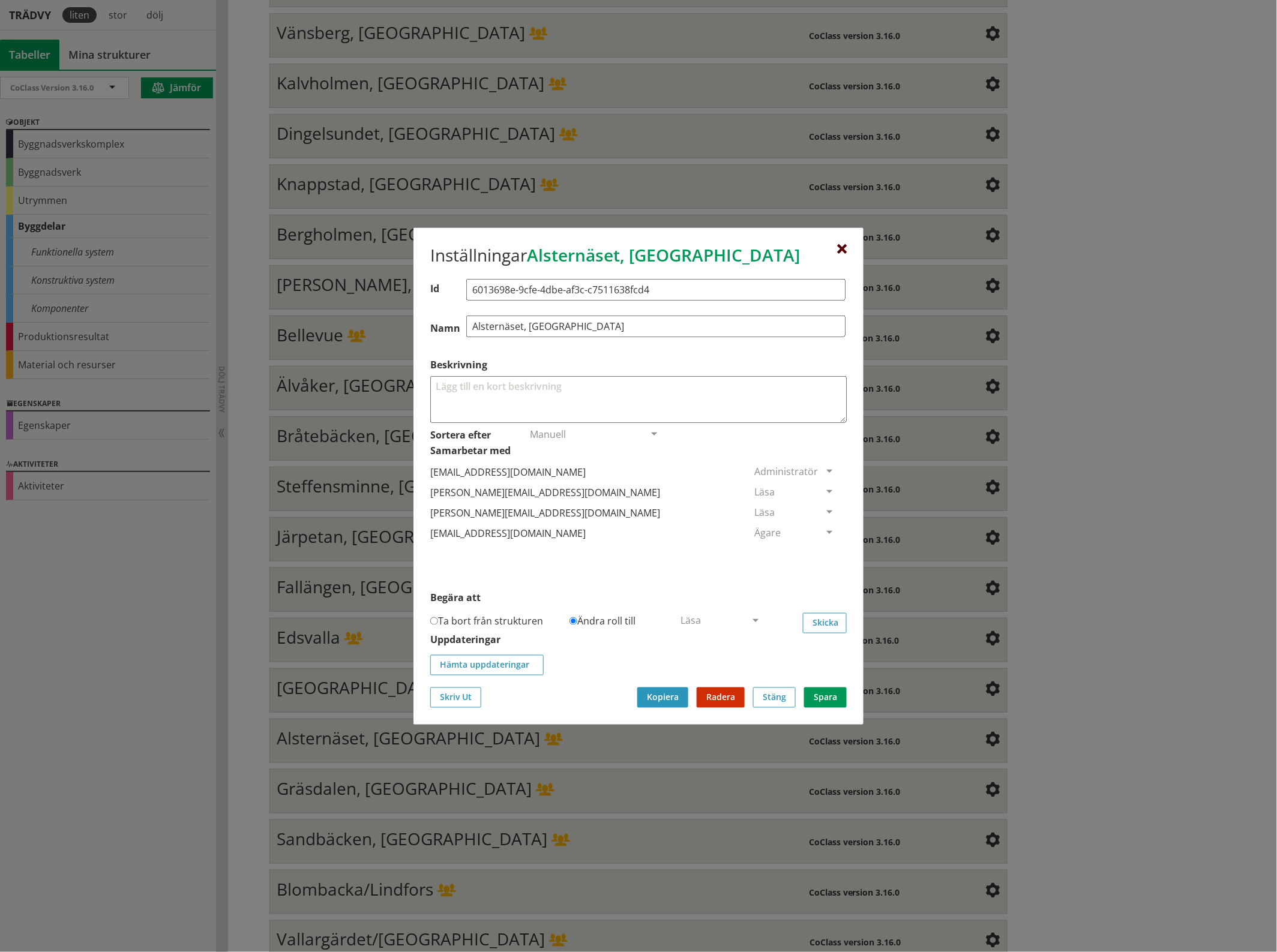
click at [842, 244] on div at bounding box center [842, 249] width 10 height 10
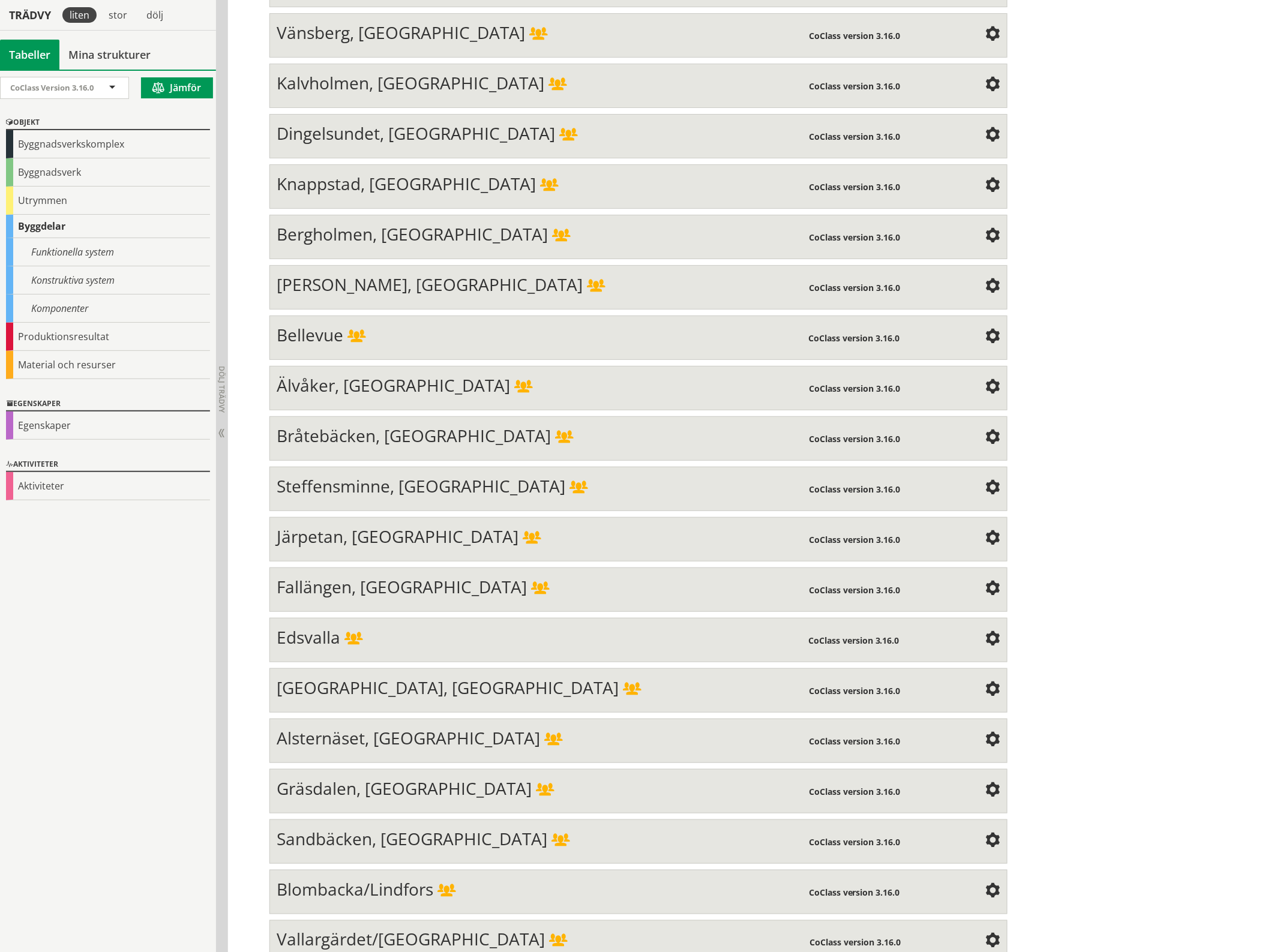
click at [985, 783] on span at bounding box center [992, 790] width 15 height 15
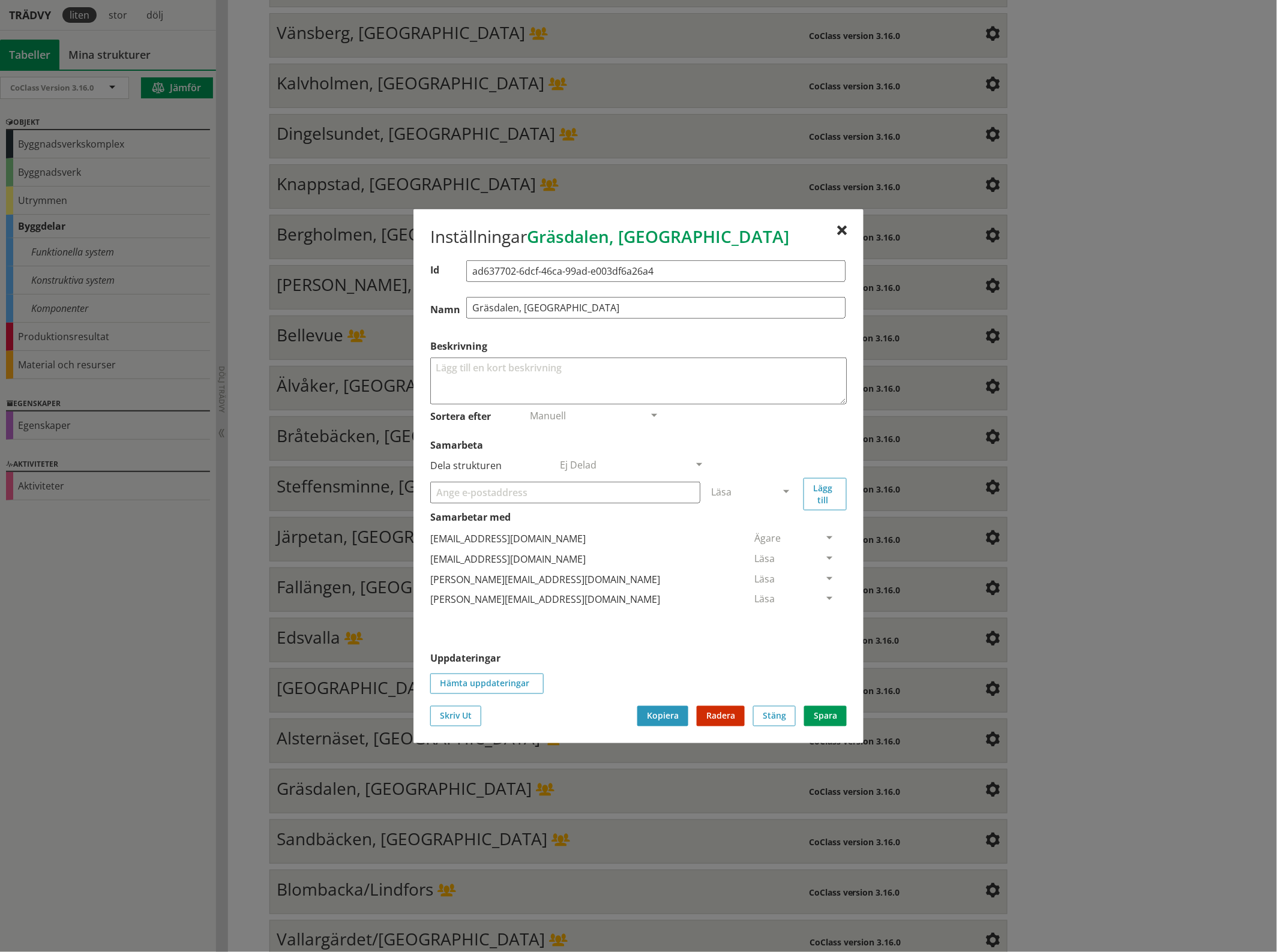
click at [546, 494] on input "Samarbeta" at bounding box center [566, 492] width 270 height 21
paste input "[EMAIL_ADDRESS][DOMAIN_NAME]"
type input "[EMAIL_ADDRESS][DOMAIN_NAME]"
click at [786, 487] on span at bounding box center [785, 492] width 11 height 11
click at [775, 524] on span "Administratör" at bounding box center [742, 527] width 63 height 14
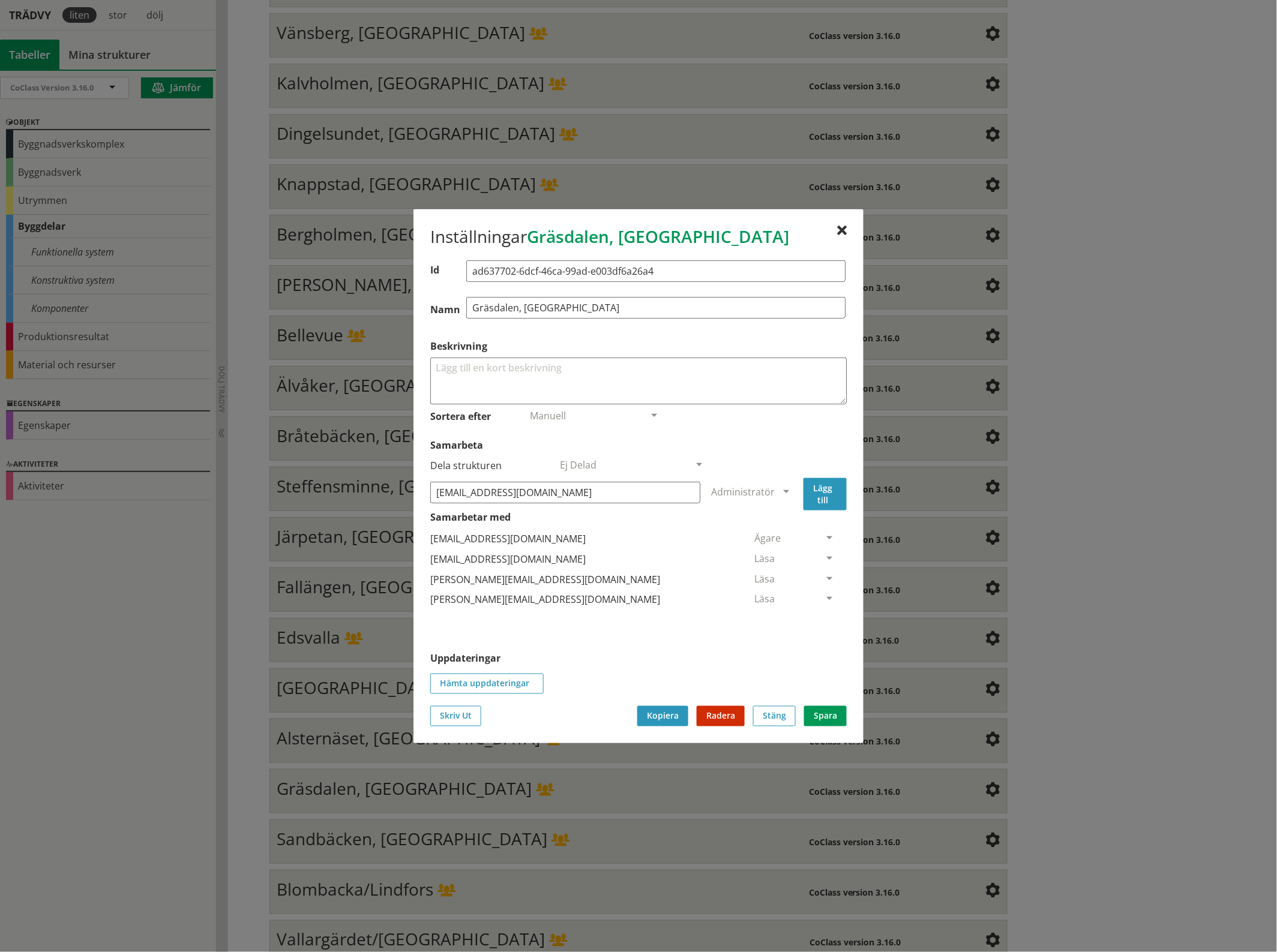
click at [817, 496] on button "Lägg till" at bounding box center [825, 493] width 43 height 32
click at [824, 619] on span at bounding box center [829, 620] width 11 height 11
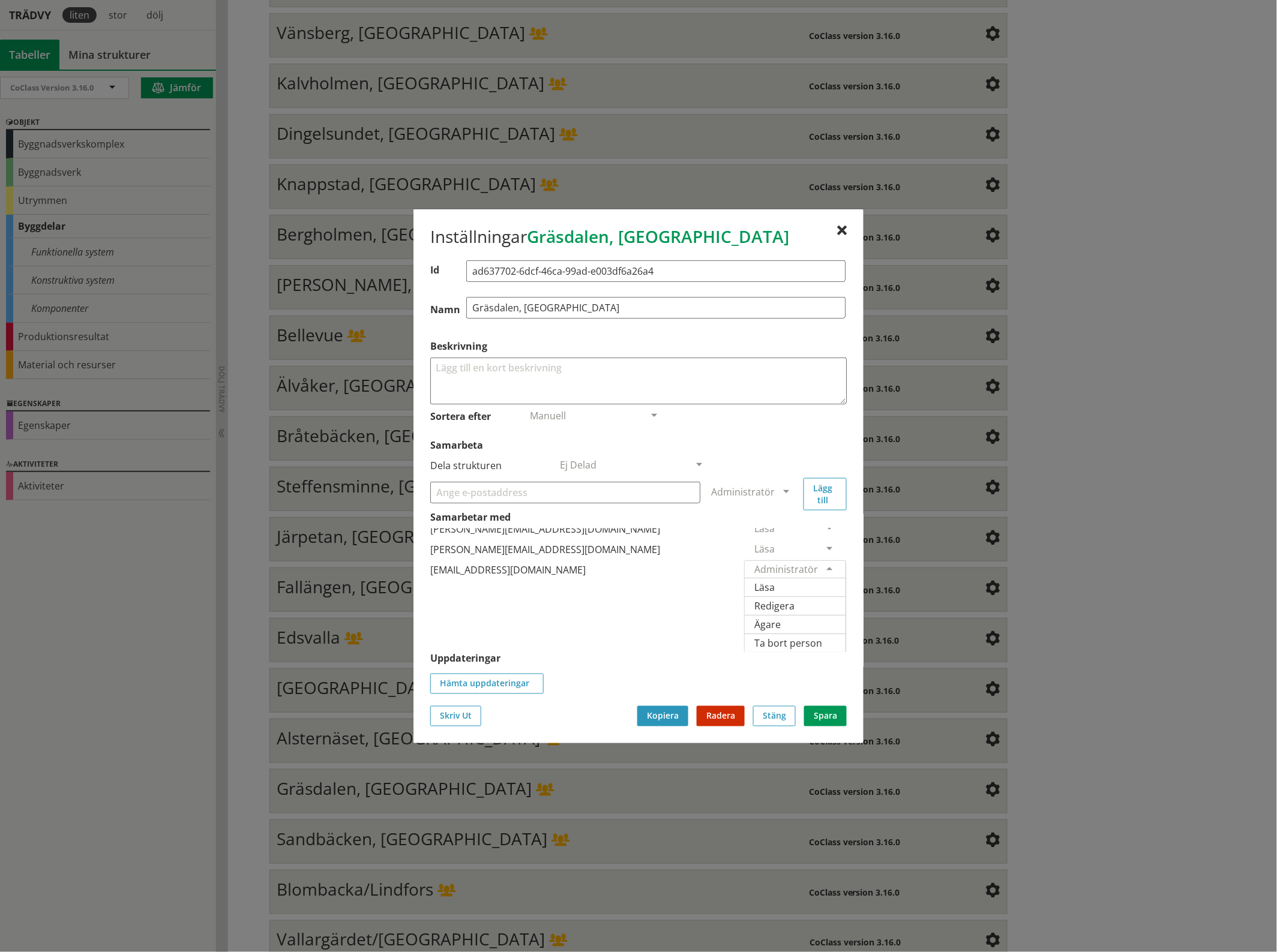
scroll to position [69, 0]
click at [780, 617] on span "Ägare" at bounding box center [767, 624] width 26 height 14
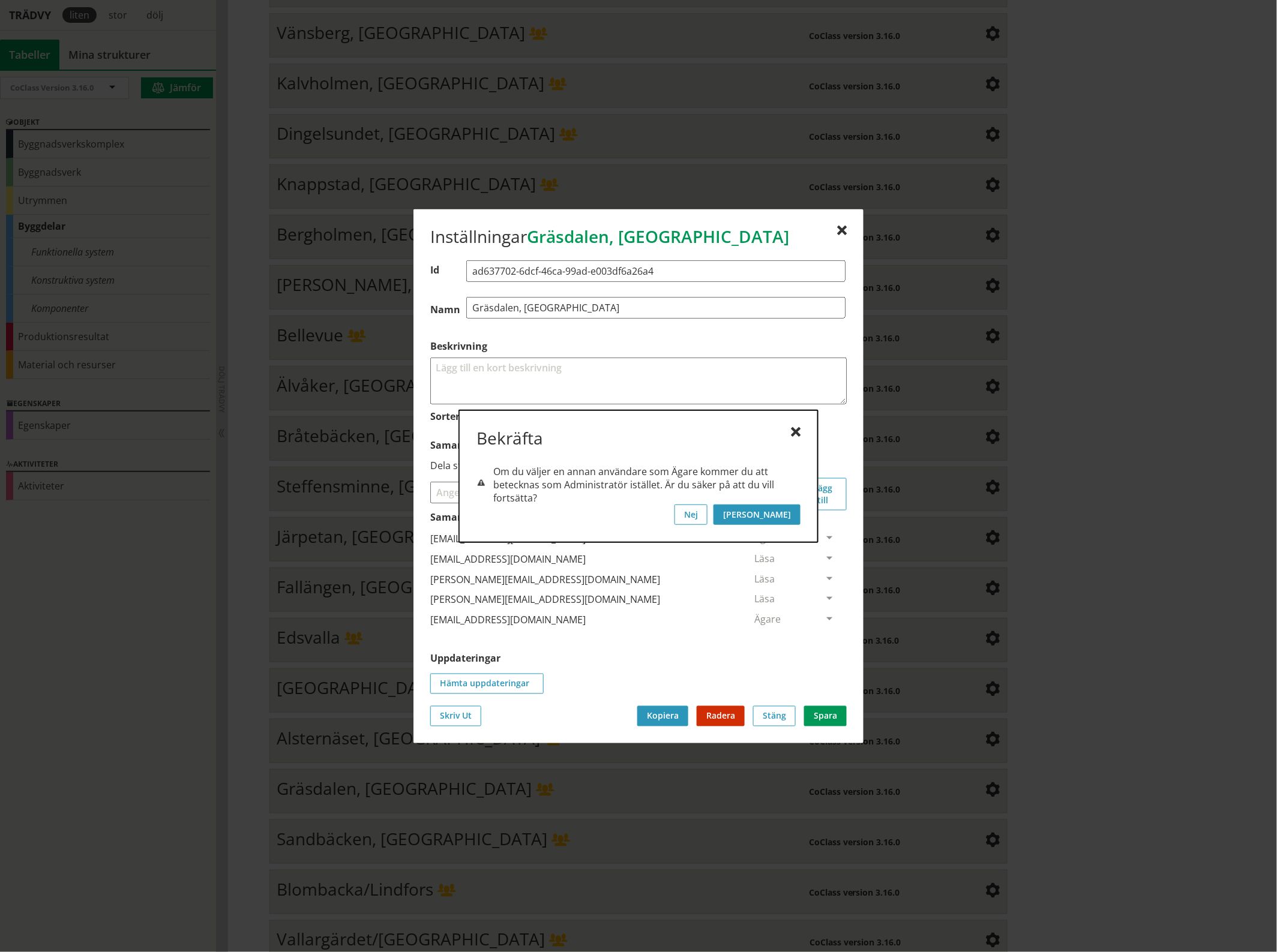
click at [791, 512] on button "[PERSON_NAME]" at bounding box center [757, 514] width 87 height 20
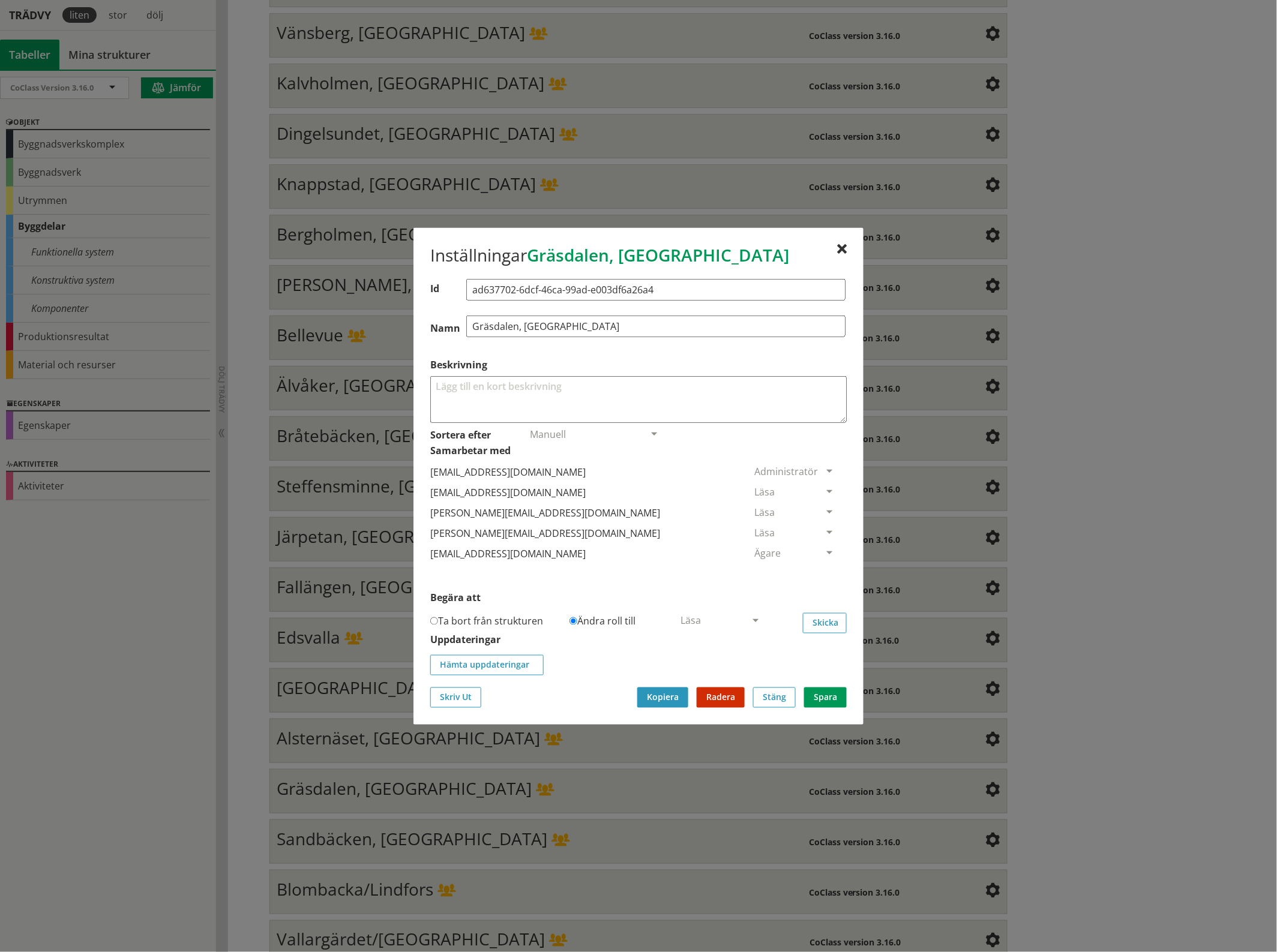
click at [824, 488] on span at bounding box center [829, 492] width 11 height 11
click at [822, 562] on span "Ta bort person" at bounding box center [788, 565] width 68 height 14
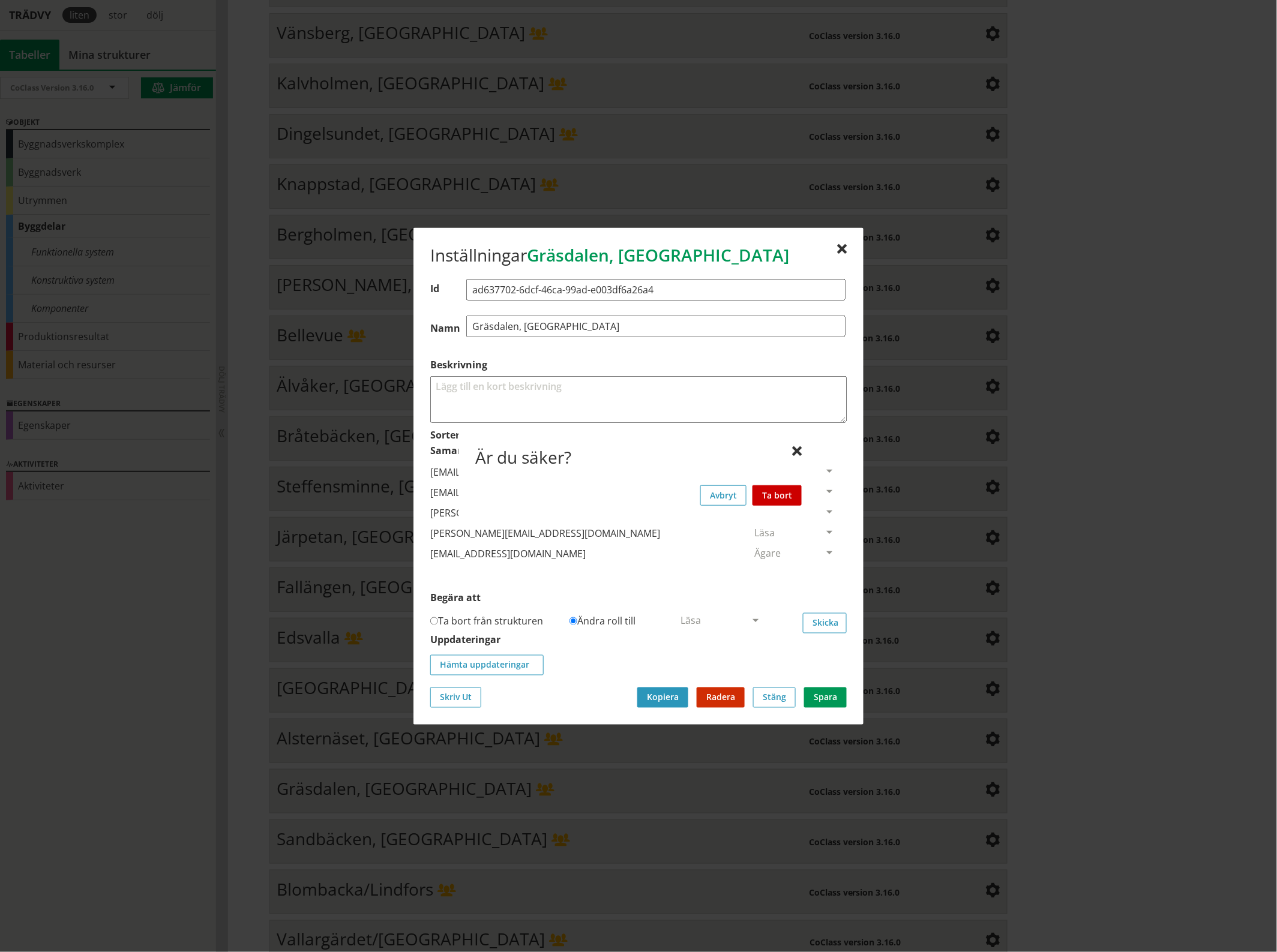
click at [786, 493] on button "Ta bort" at bounding box center [777, 494] width 50 height 20
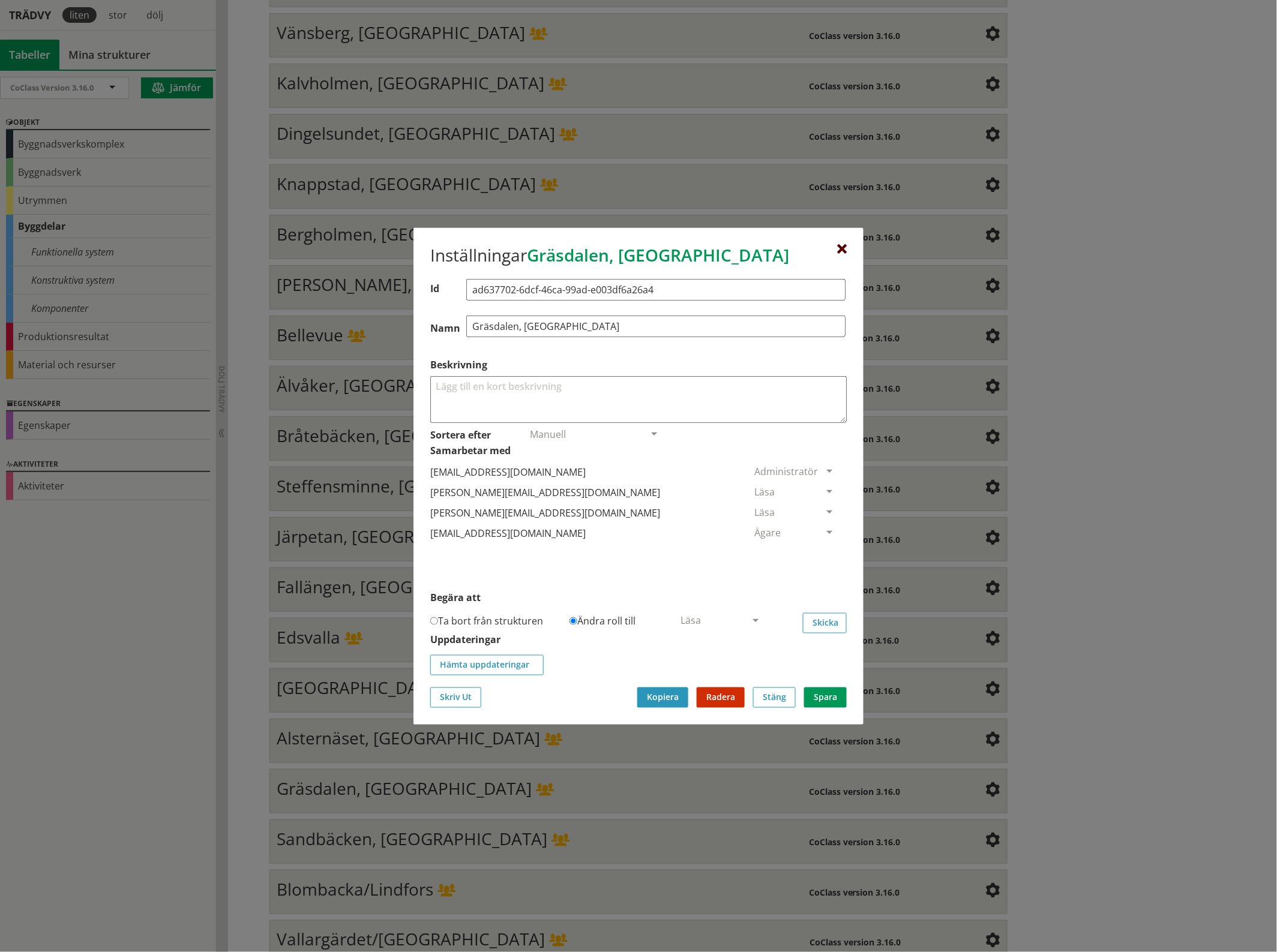
click at [841, 244] on div at bounding box center [842, 249] width 10 height 10
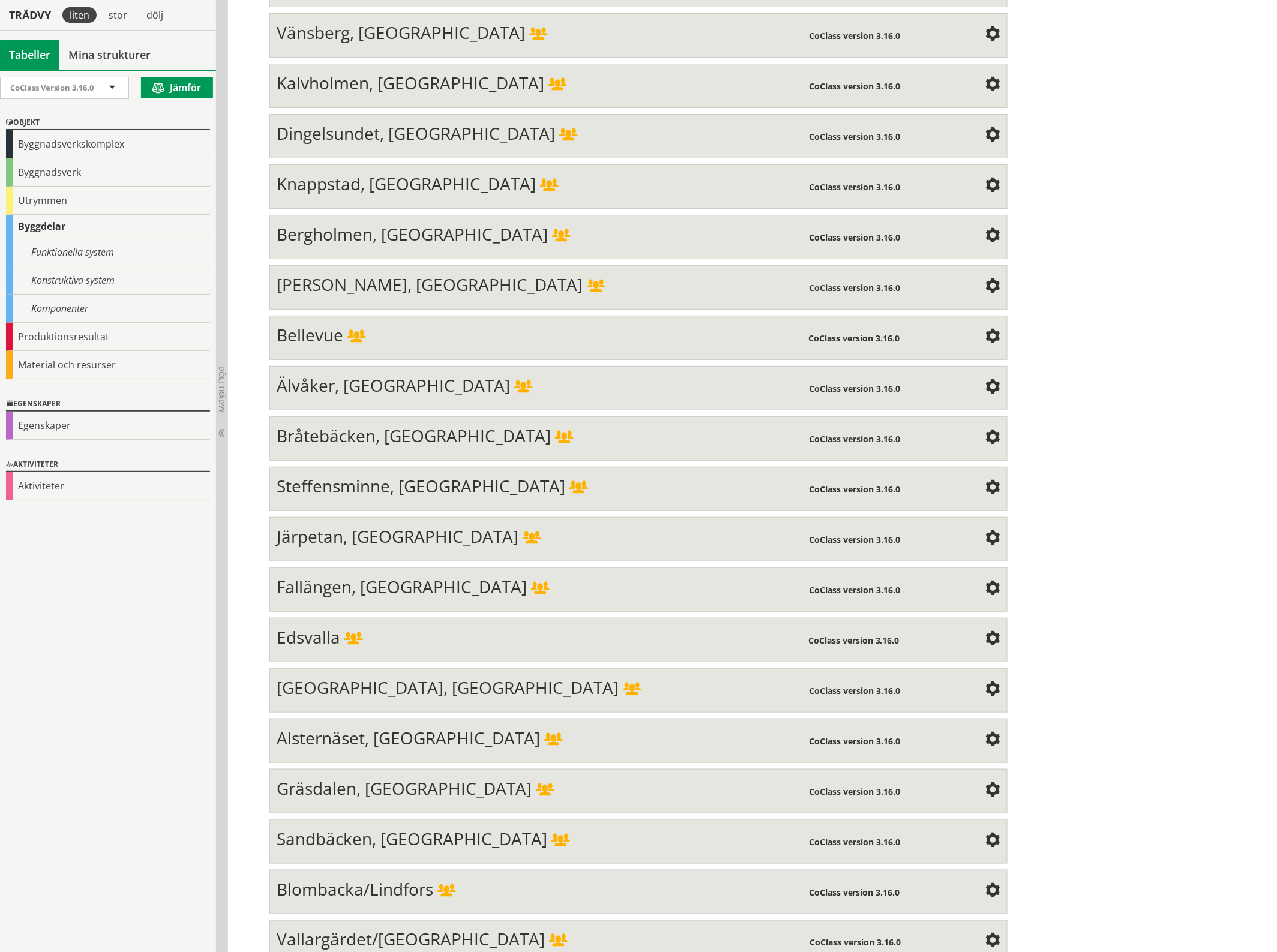
click at [988, 833] on span at bounding box center [992, 840] width 15 height 15
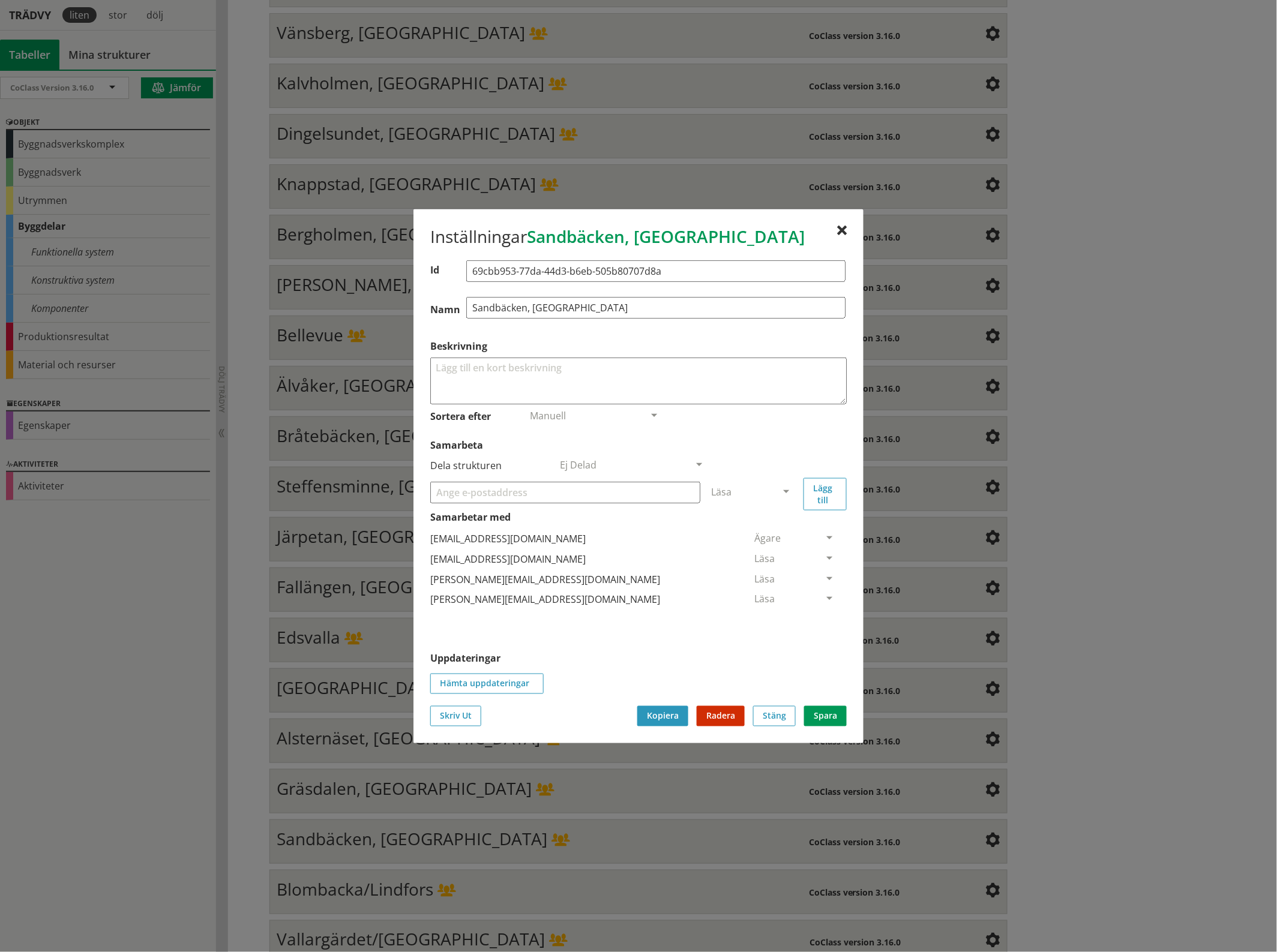
click at [631, 490] on input "Samarbeta" at bounding box center [566, 492] width 270 height 21
paste input "[EMAIL_ADDRESS][DOMAIN_NAME]"
type input "[EMAIL_ADDRESS][DOMAIN_NAME]"
click at [786, 492] on span at bounding box center [785, 492] width 11 height 11
click at [775, 527] on span "Administratör" at bounding box center [742, 527] width 63 height 14
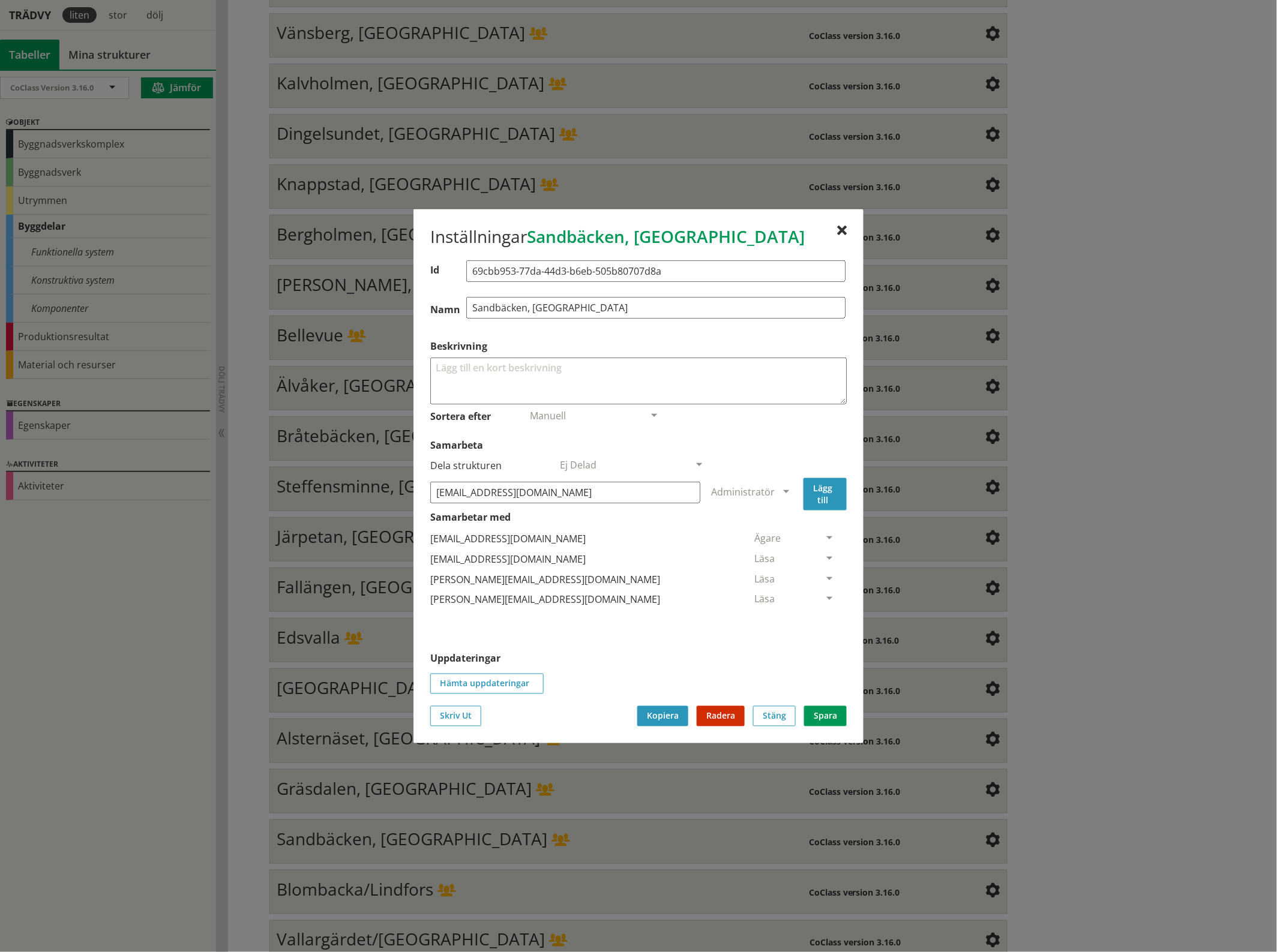
click at [838, 482] on button "Lägg till" at bounding box center [825, 493] width 43 height 32
click at [824, 621] on span at bounding box center [829, 620] width 11 height 11
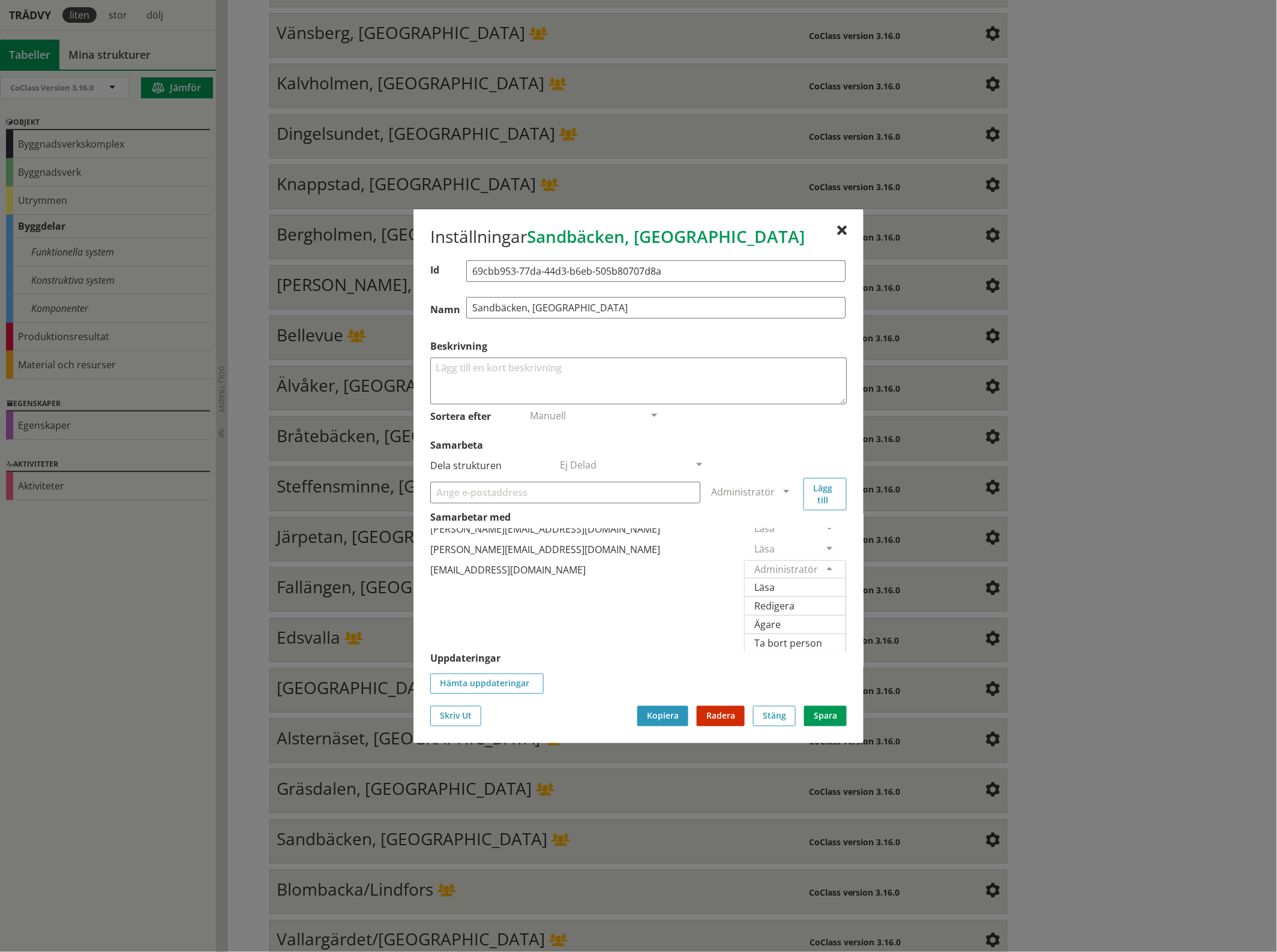
scroll to position [82, 0]
click at [780, 617] on span "Ägare" at bounding box center [767, 624] width 26 height 14
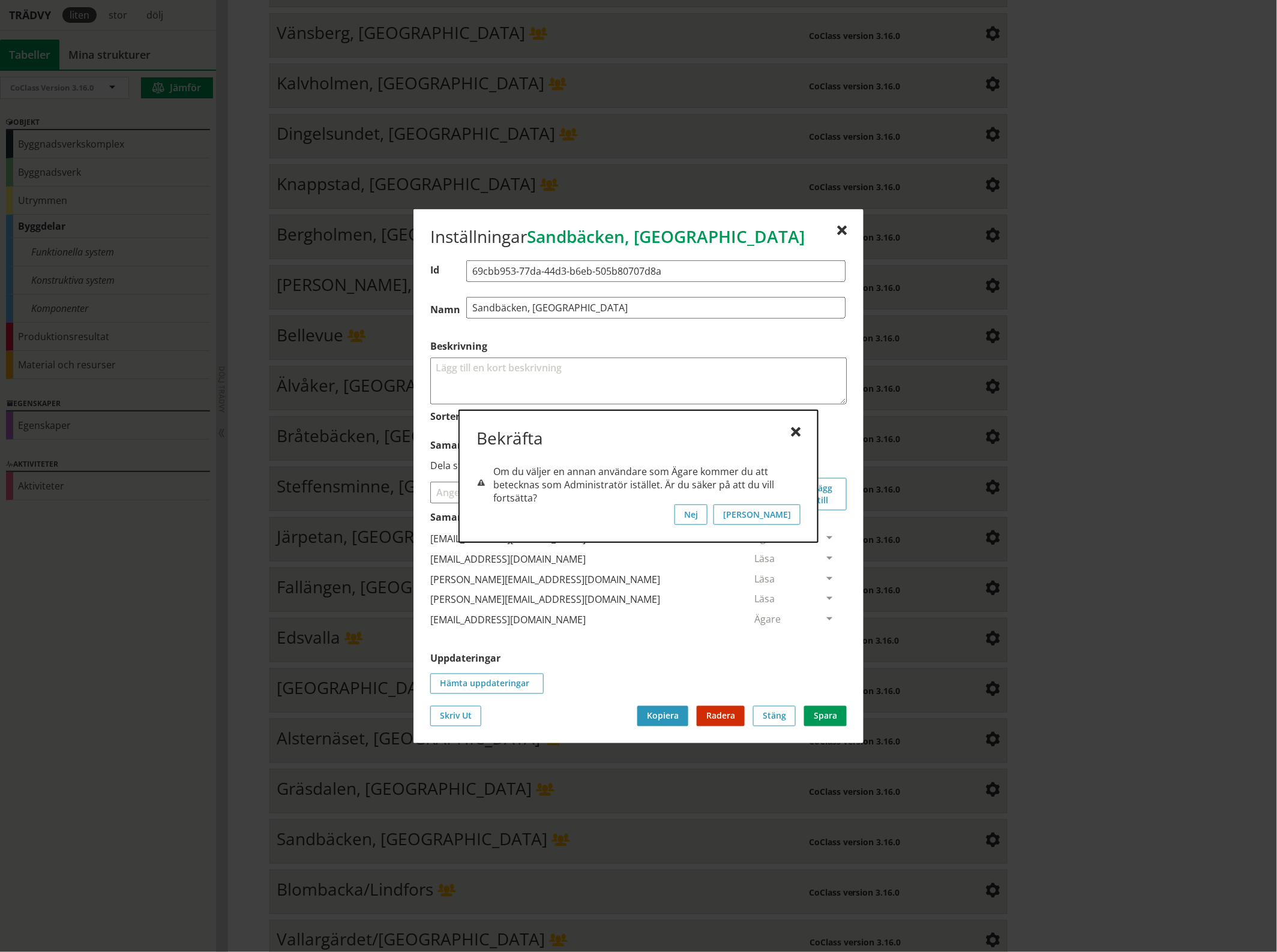
scroll to position [0, 0]
click at [790, 513] on button "[PERSON_NAME]" at bounding box center [757, 514] width 87 height 20
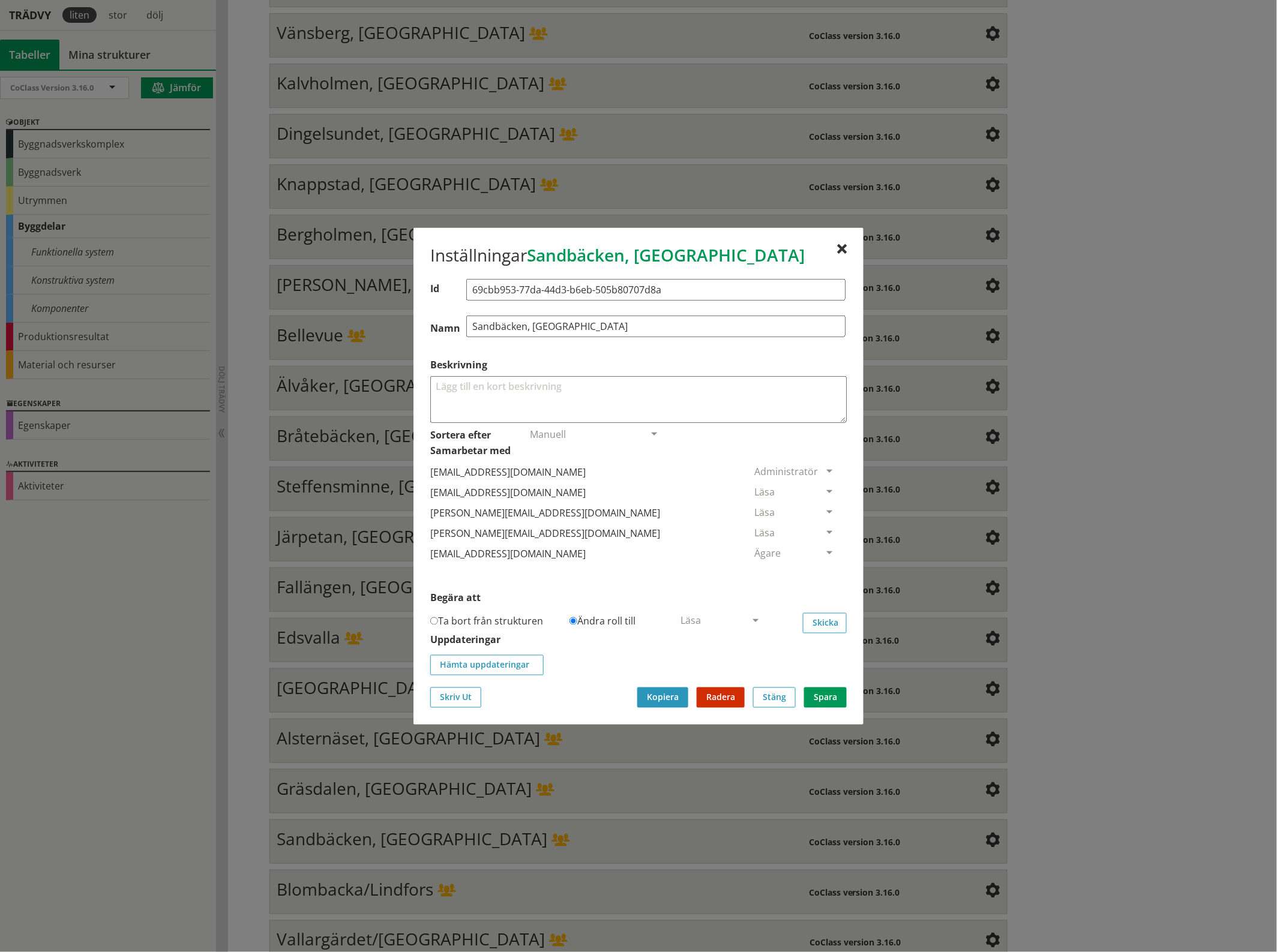
click at [824, 489] on span at bounding box center [829, 492] width 11 height 11
click at [822, 571] on span "Ta bort person" at bounding box center [788, 565] width 68 height 14
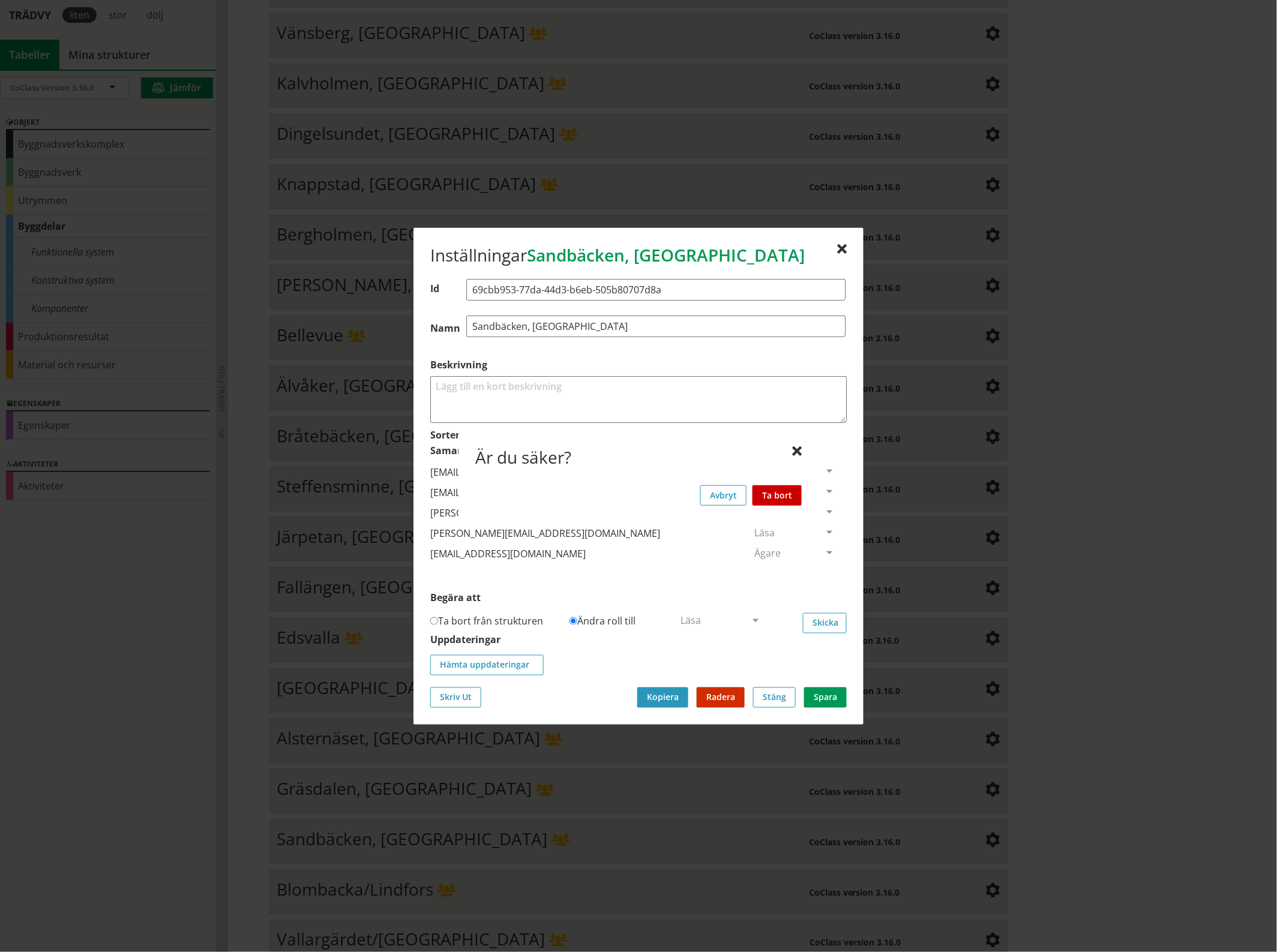
click at [796, 493] on button "Ta bort" at bounding box center [777, 494] width 50 height 20
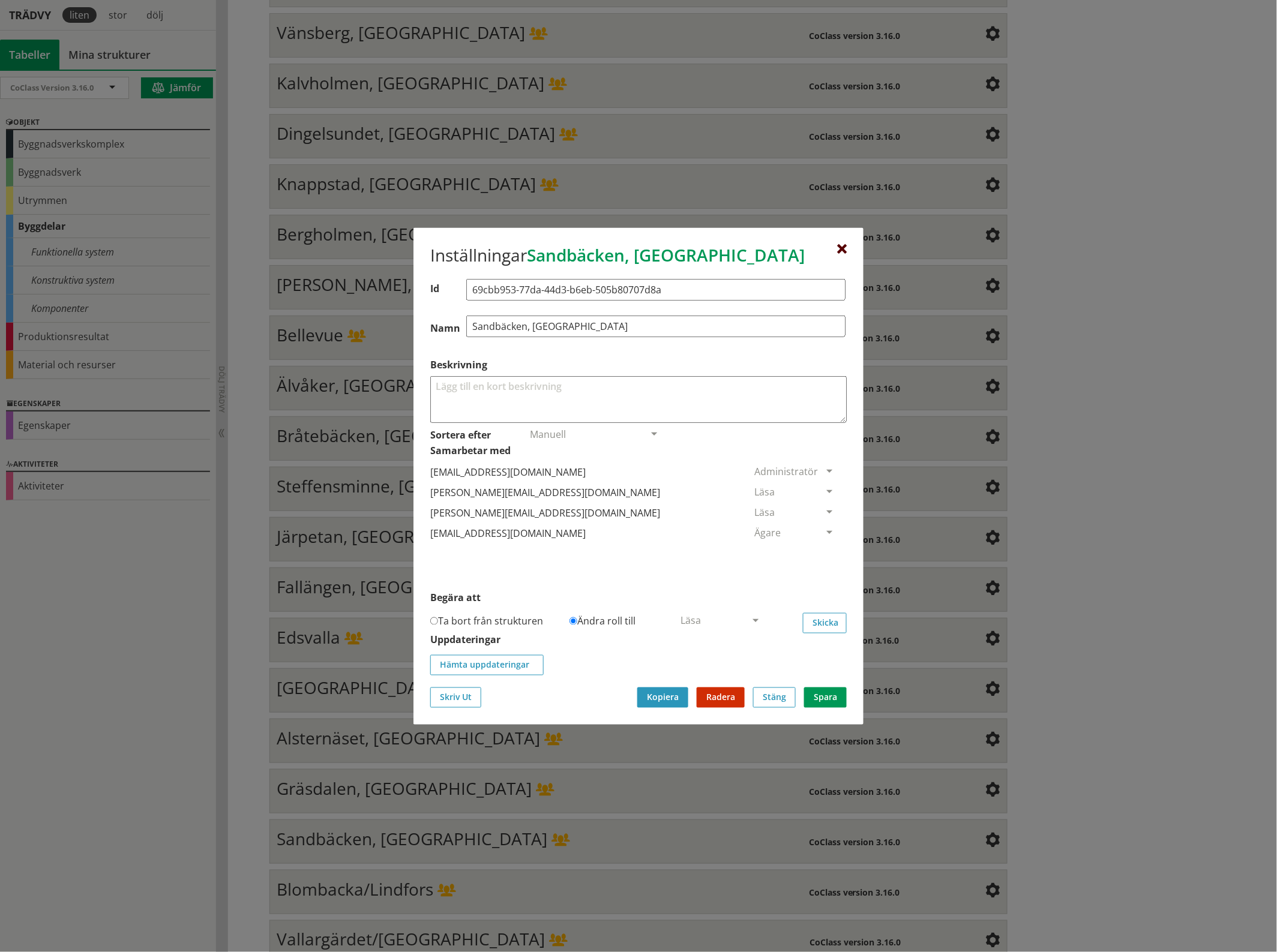
click at [842, 254] on div at bounding box center [842, 249] width 10 height 10
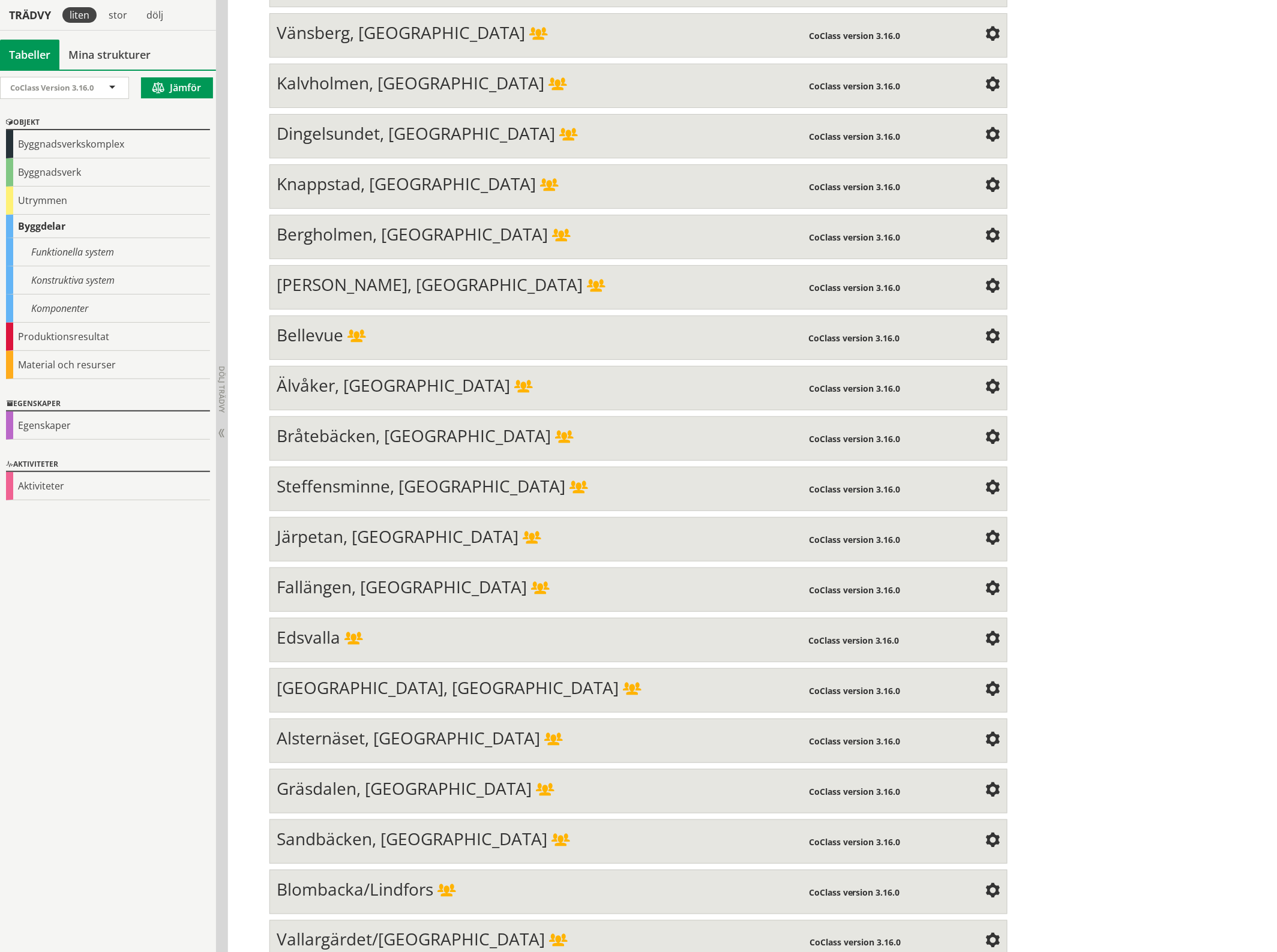
click at [985, 884] on span at bounding box center [992, 891] width 15 height 15
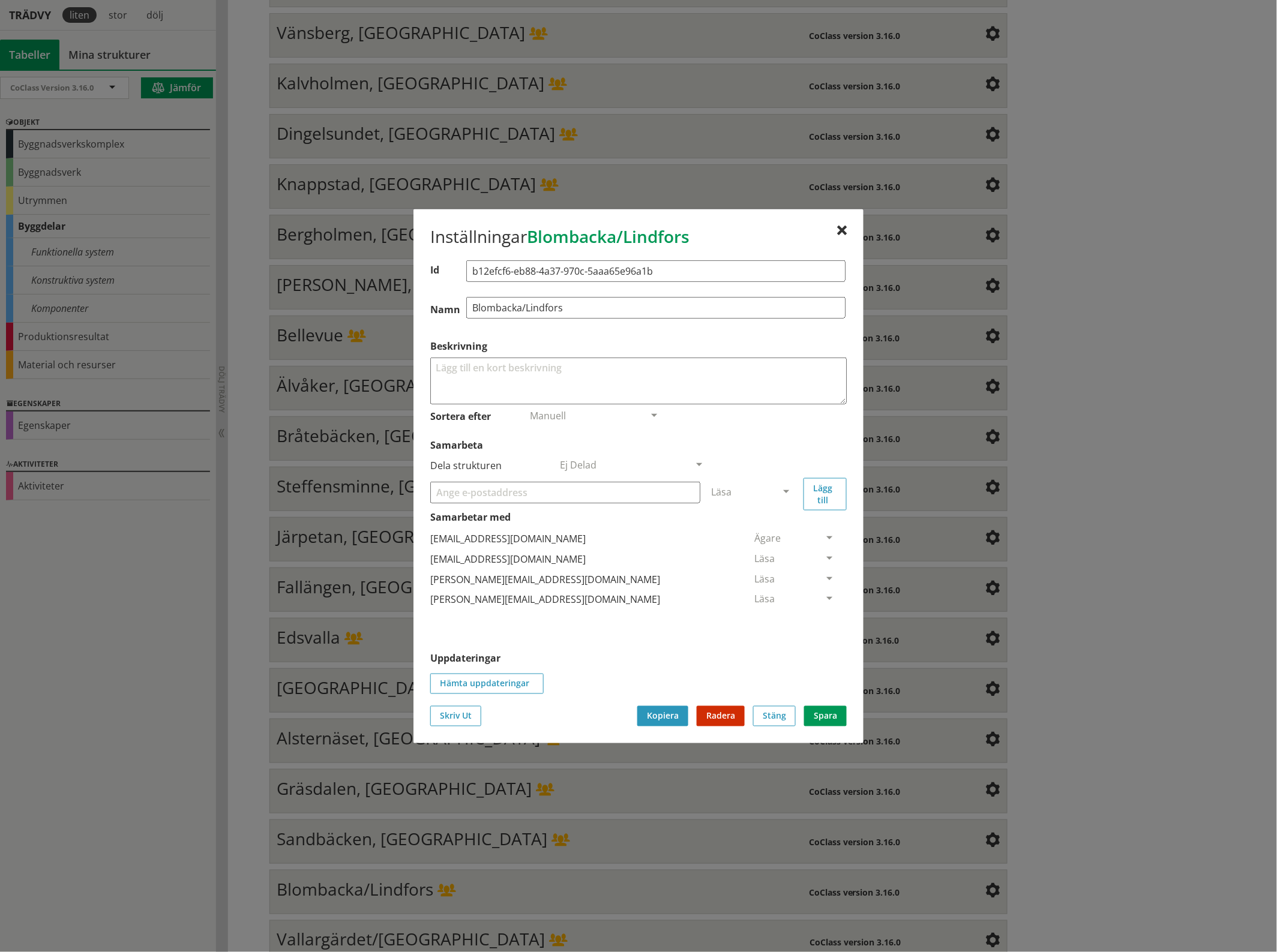
click at [529, 492] on input "Samarbeta" at bounding box center [566, 492] width 270 height 21
paste input "[EMAIL_ADDRESS][DOMAIN_NAME]"
type input "[EMAIL_ADDRESS][DOMAIN_NAME]"
click at [789, 489] on span at bounding box center [785, 492] width 11 height 11
click at [789, 524] on div "Administratör" at bounding box center [752, 527] width 101 height 18
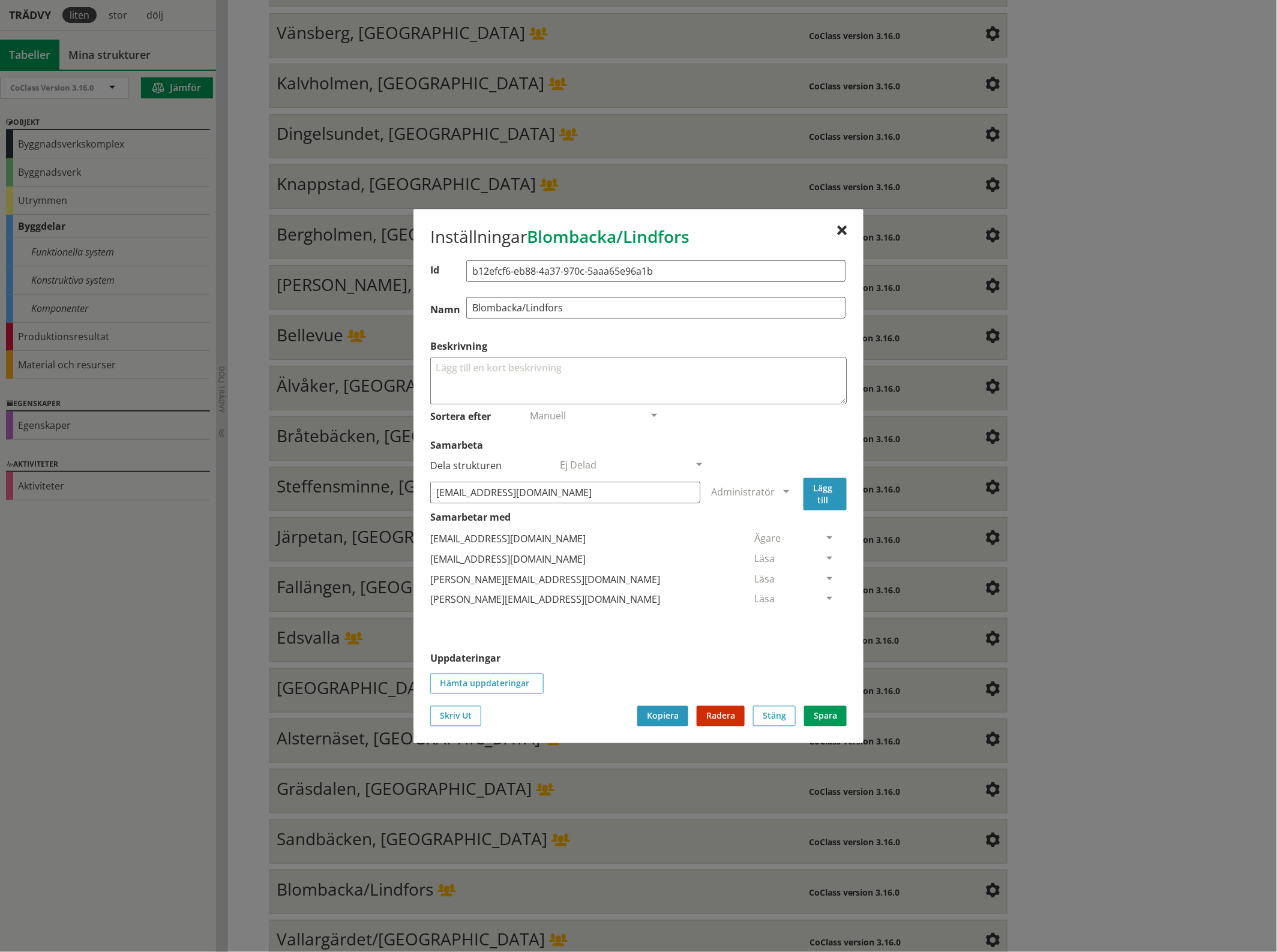
click at [817, 489] on button "Lägg till" at bounding box center [825, 493] width 43 height 32
click at [824, 618] on span at bounding box center [829, 620] width 11 height 11
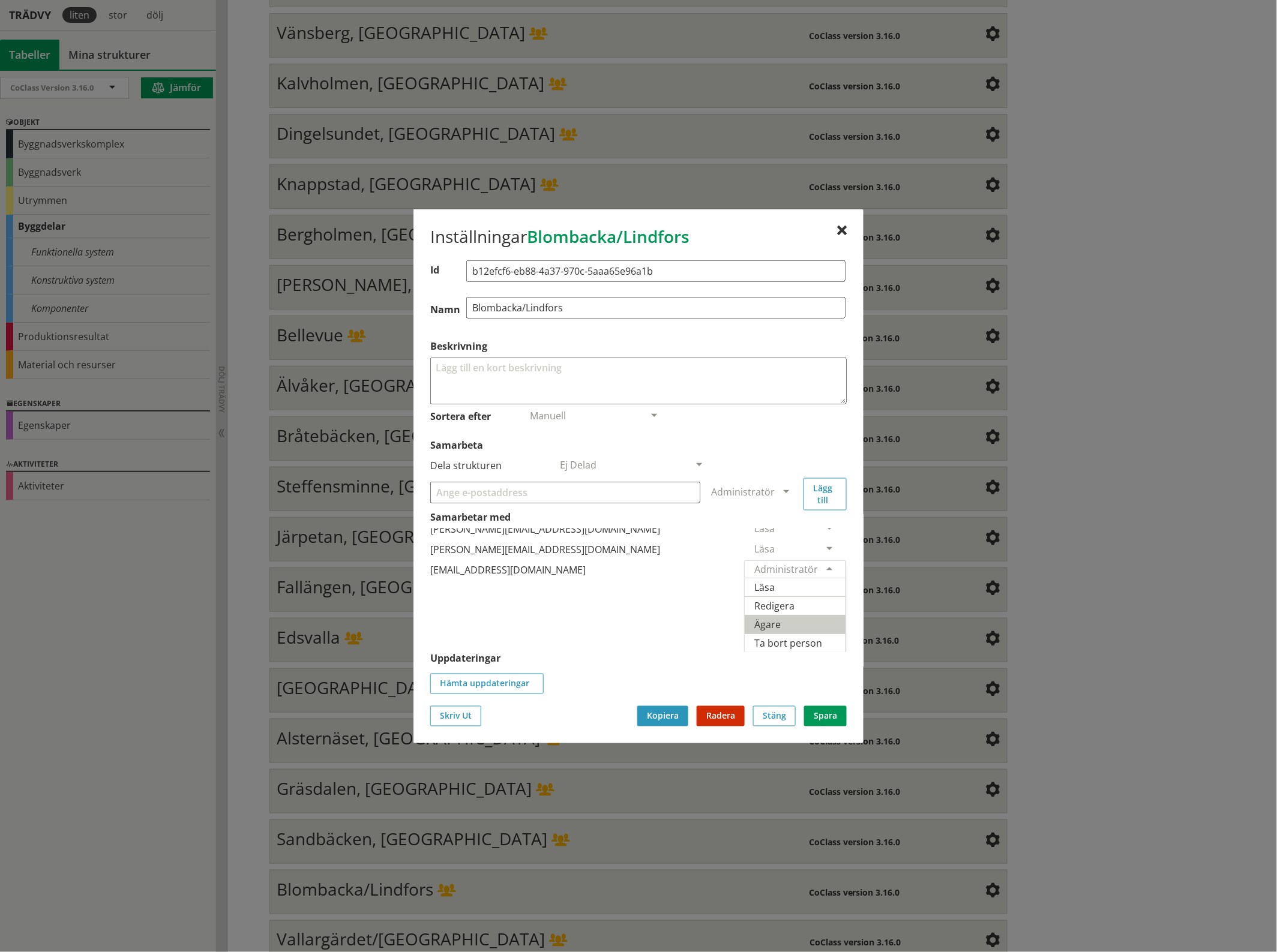
click at [780, 617] on span "Ägare" at bounding box center [767, 624] width 26 height 14
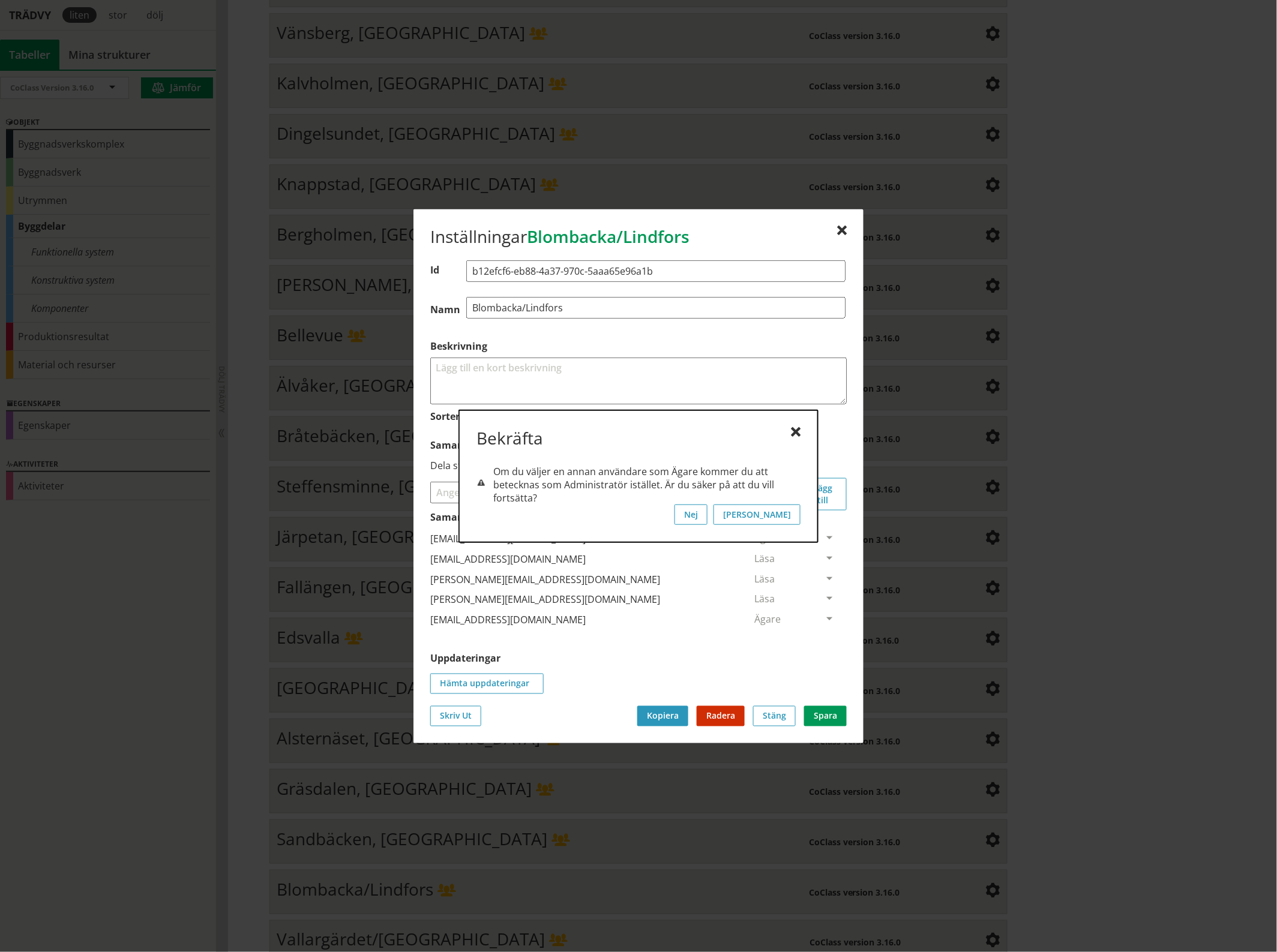
scroll to position [0, 0]
click at [789, 513] on button "[PERSON_NAME]" at bounding box center [757, 514] width 87 height 20
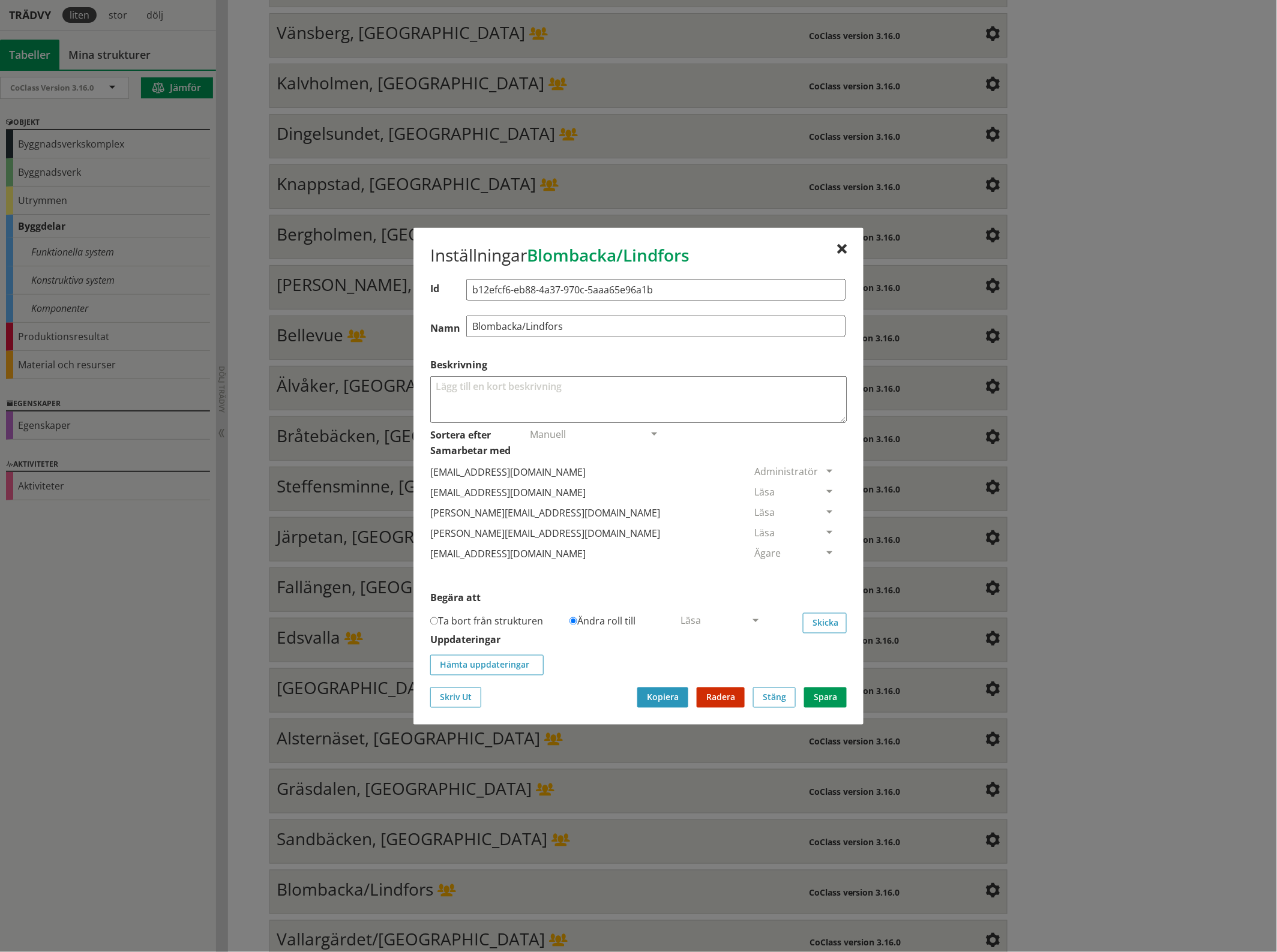
click at [824, 487] on span at bounding box center [829, 492] width 11 height 11
click at [822, 570] on span "Ta bort person" at bounding box center [788, 565] width 68 height 14
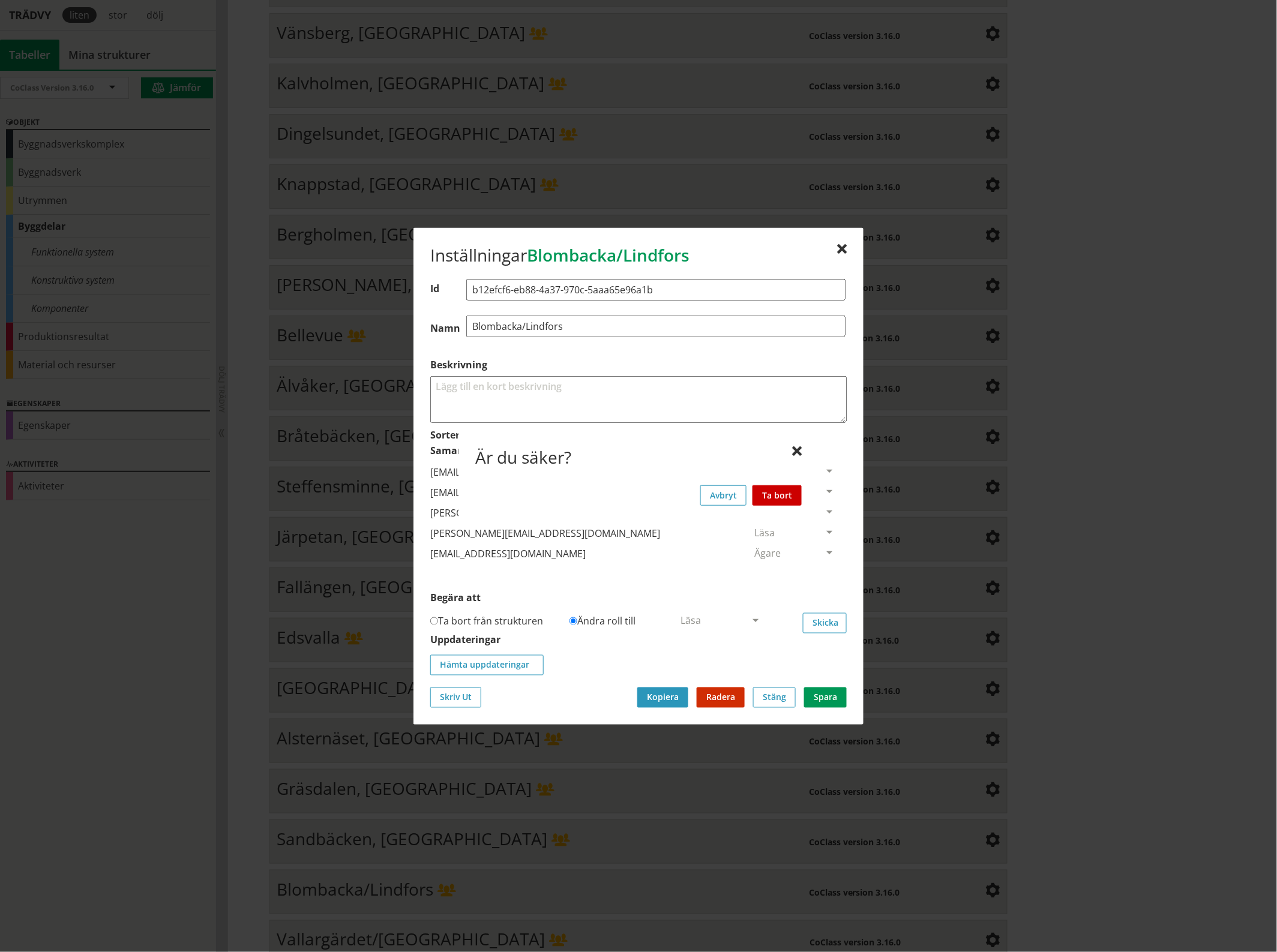
click at [787, 493] on button "Ta bort" at bounding box center [777, 494] width 50 height 20
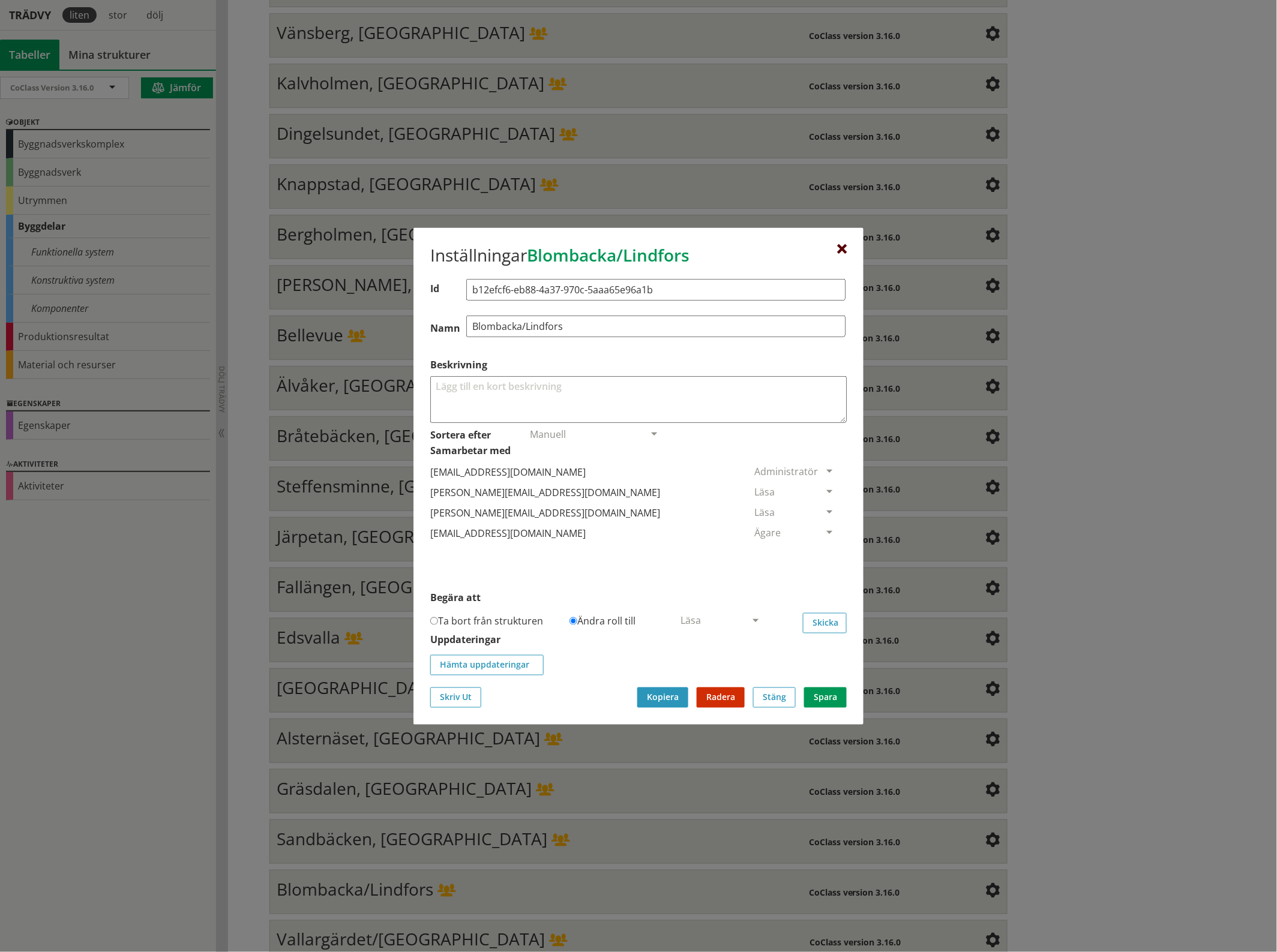
click at [841, 244] on div at bounding box center [842, 249] width 10 height 10
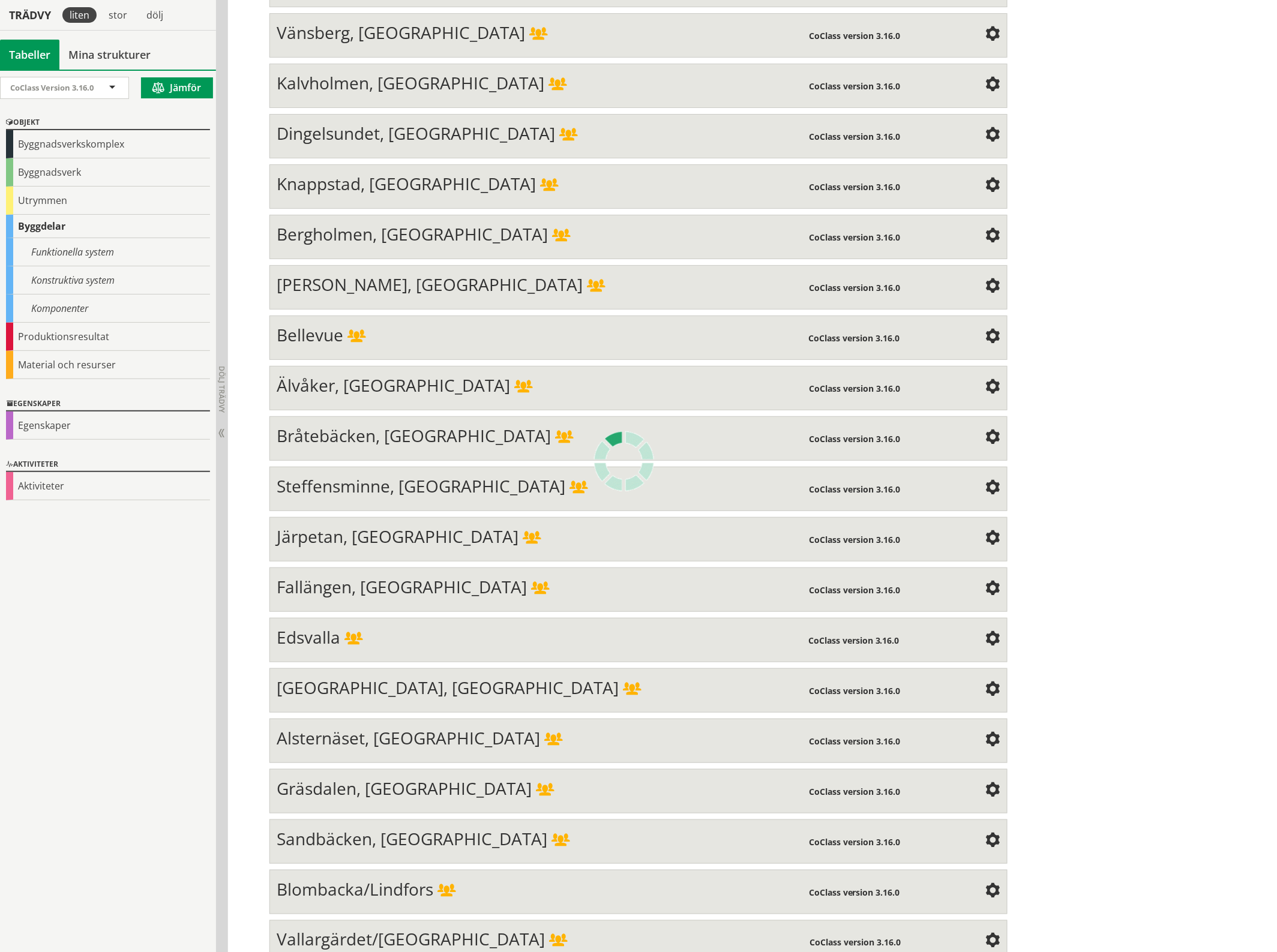
click at [988, 935] on span at bounding box center [992, 941] width 15 height 15
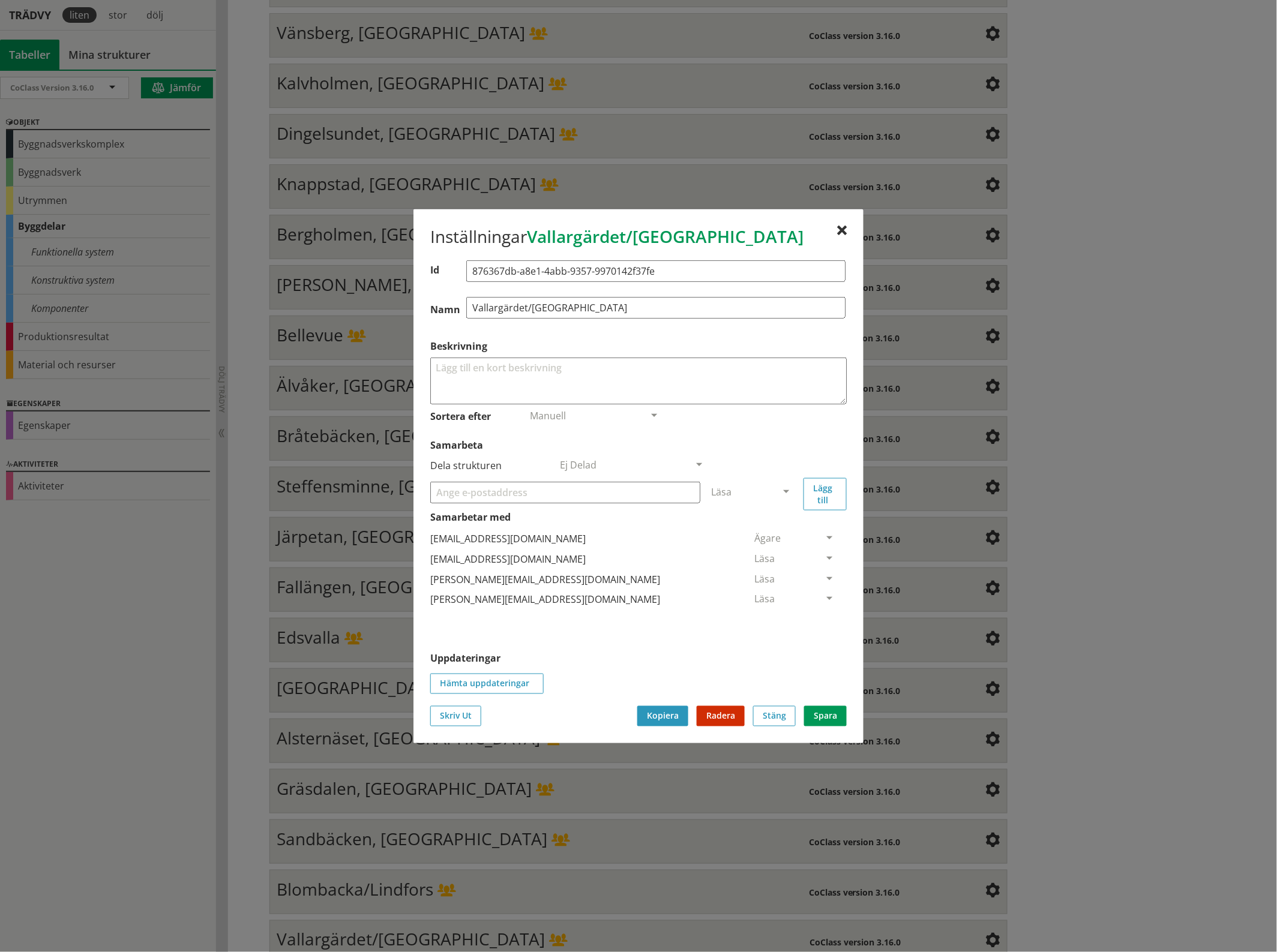
click at [540, 493] on input "Samarbeta" at bounding box center [566, 492] width 270 height 21
paste input "[EMAIL_ADDRESS][DOMAIN_NAME]"
type input "[EMAIL_ADDRESS][DOMAIN_NAME]"
click at [784, 490] on span at bounding box center [785, 492] width 11 height 11
click at [775, 526] on span "Administratör" at bounding box center [742, 527] width 63 height 14
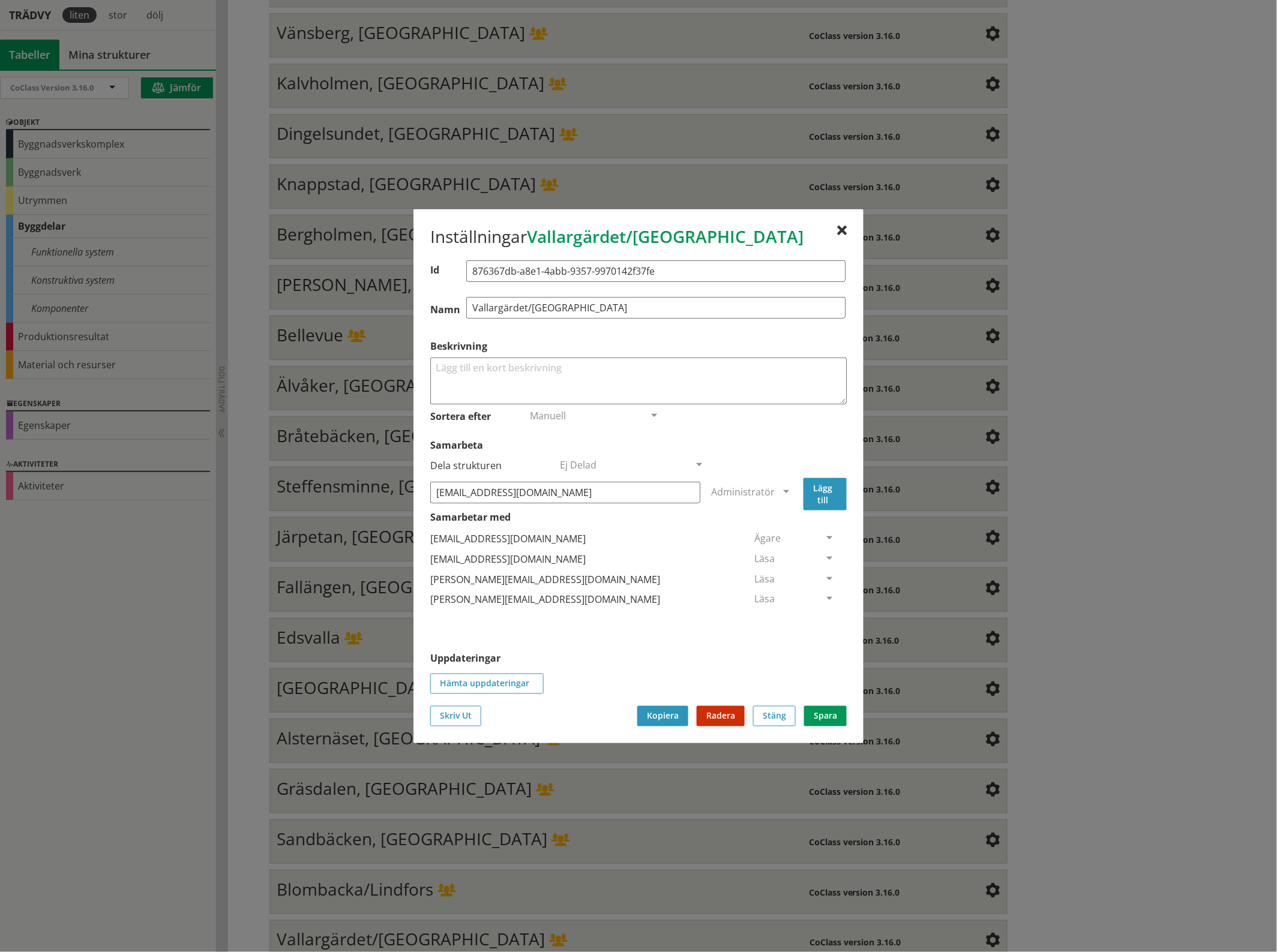
click at [819, 494] on button "Lägg till" at bounding box center [825, 493] width 43 height 32
click at [824, 618] on span at bounding box center [829, 620] width 11 height 11
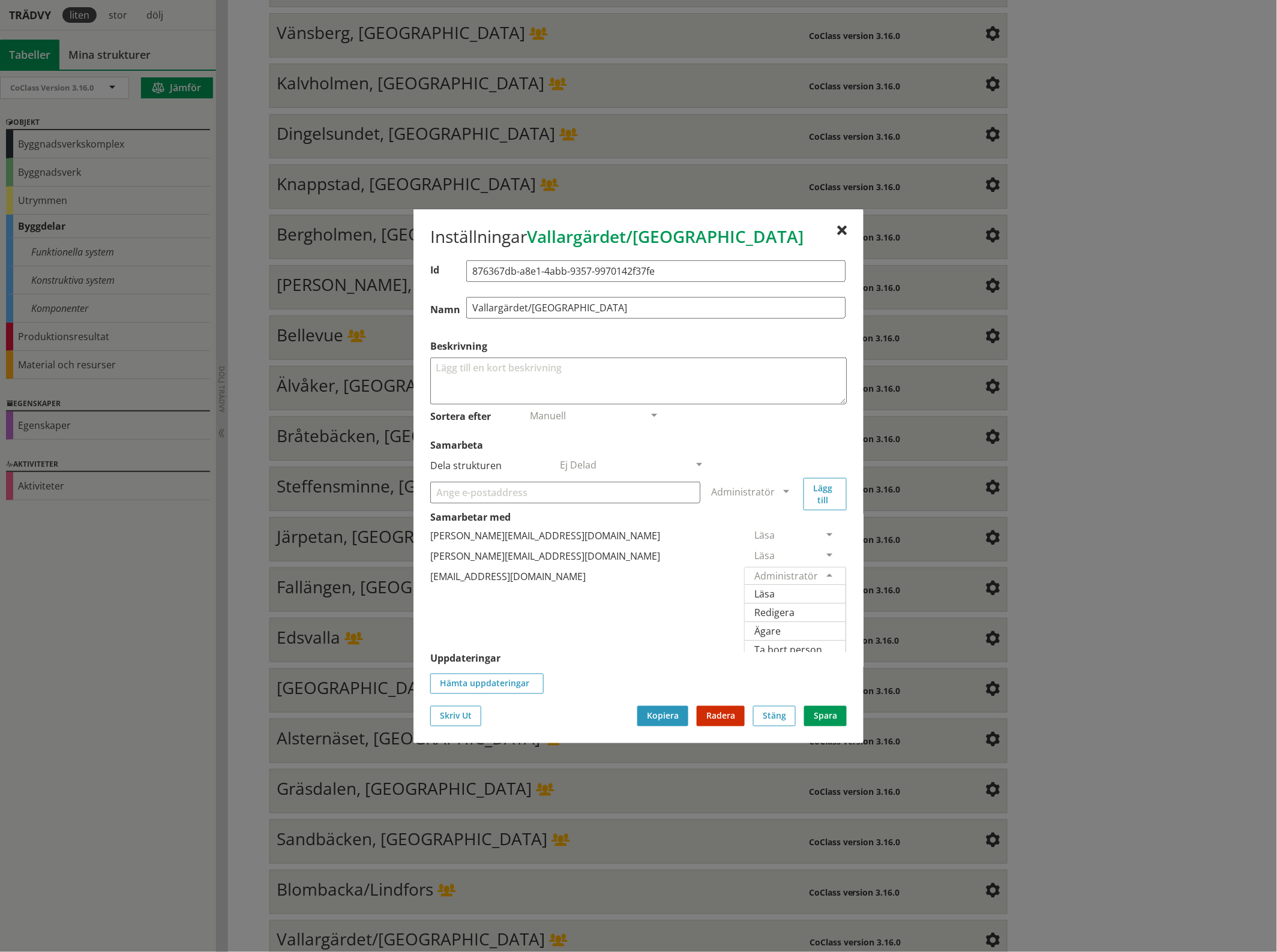
scroll to position [50, 0]
click at [780, 625] on span "Ägare" at bounding box center [767, 625] width 26 height 14
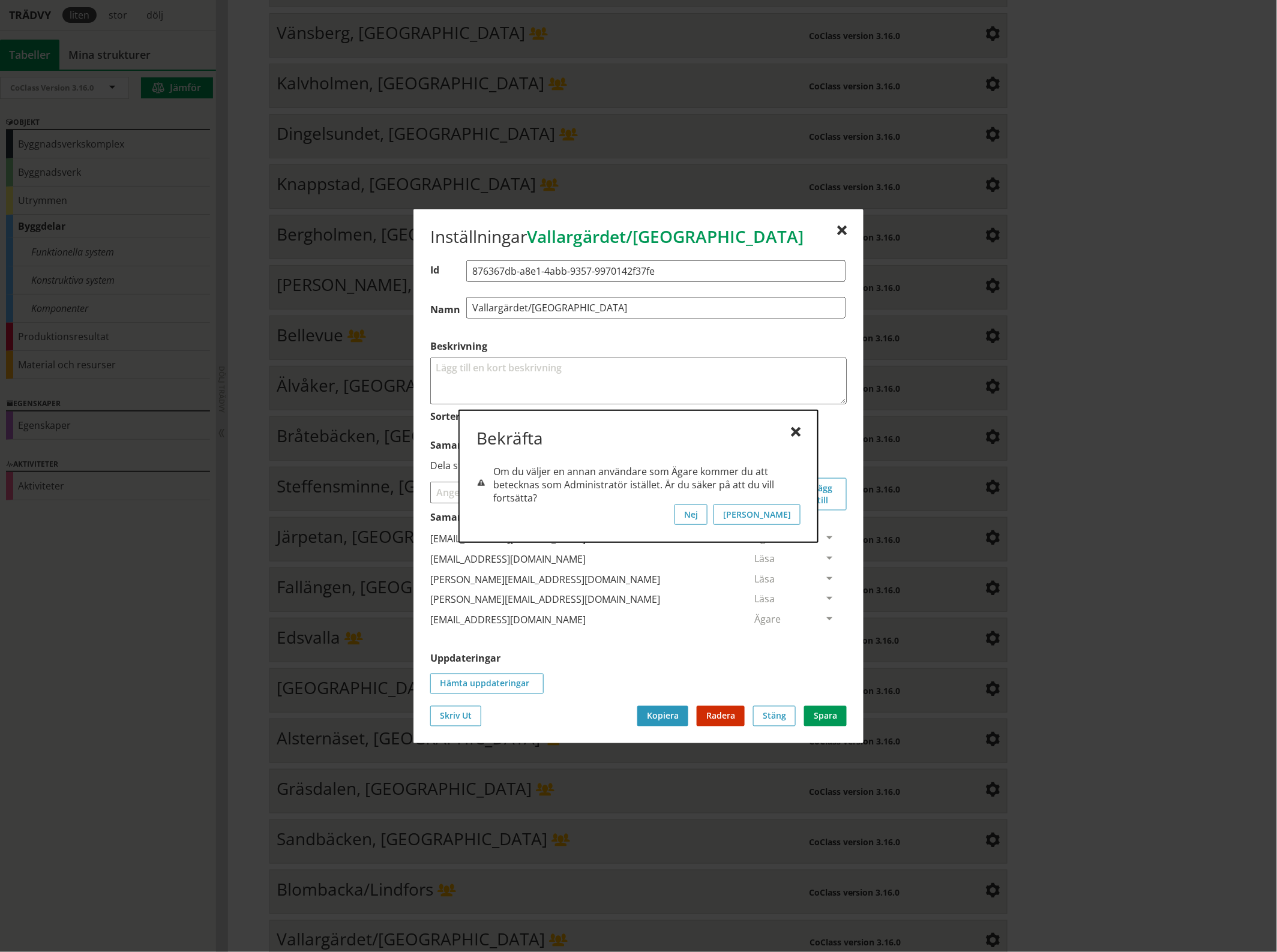
scroll to position [0, 0]
click at [792, 513] on button "[PERSON_NAME]" at bounding box center [757, 514] width 87 height 20
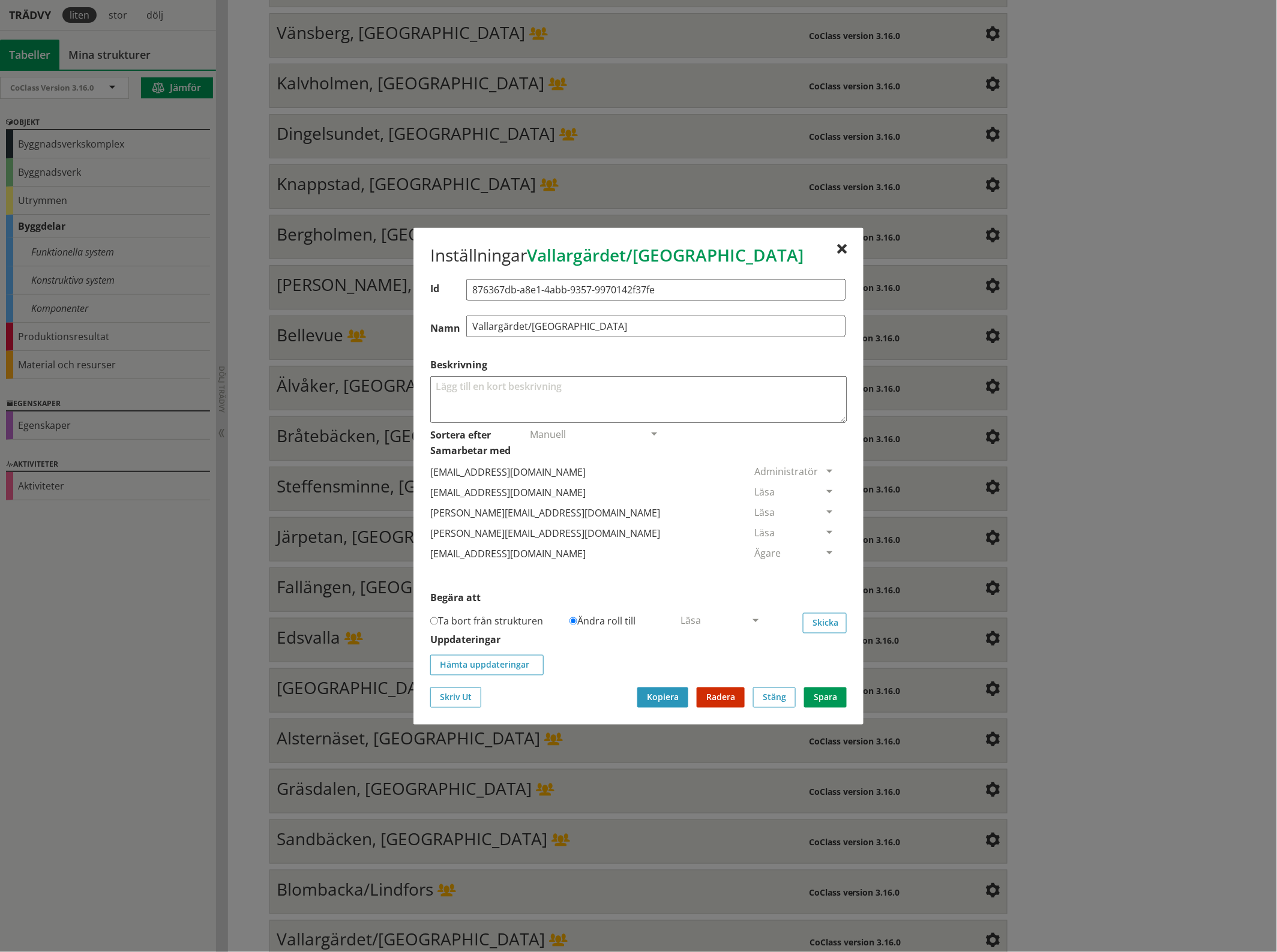
click at [824, 489] on span at bounding box center [829, 492] width 11 height 11
click at [822, 569] on span "Ta bort person" at bounding box center [788, 565] width 68 height 14
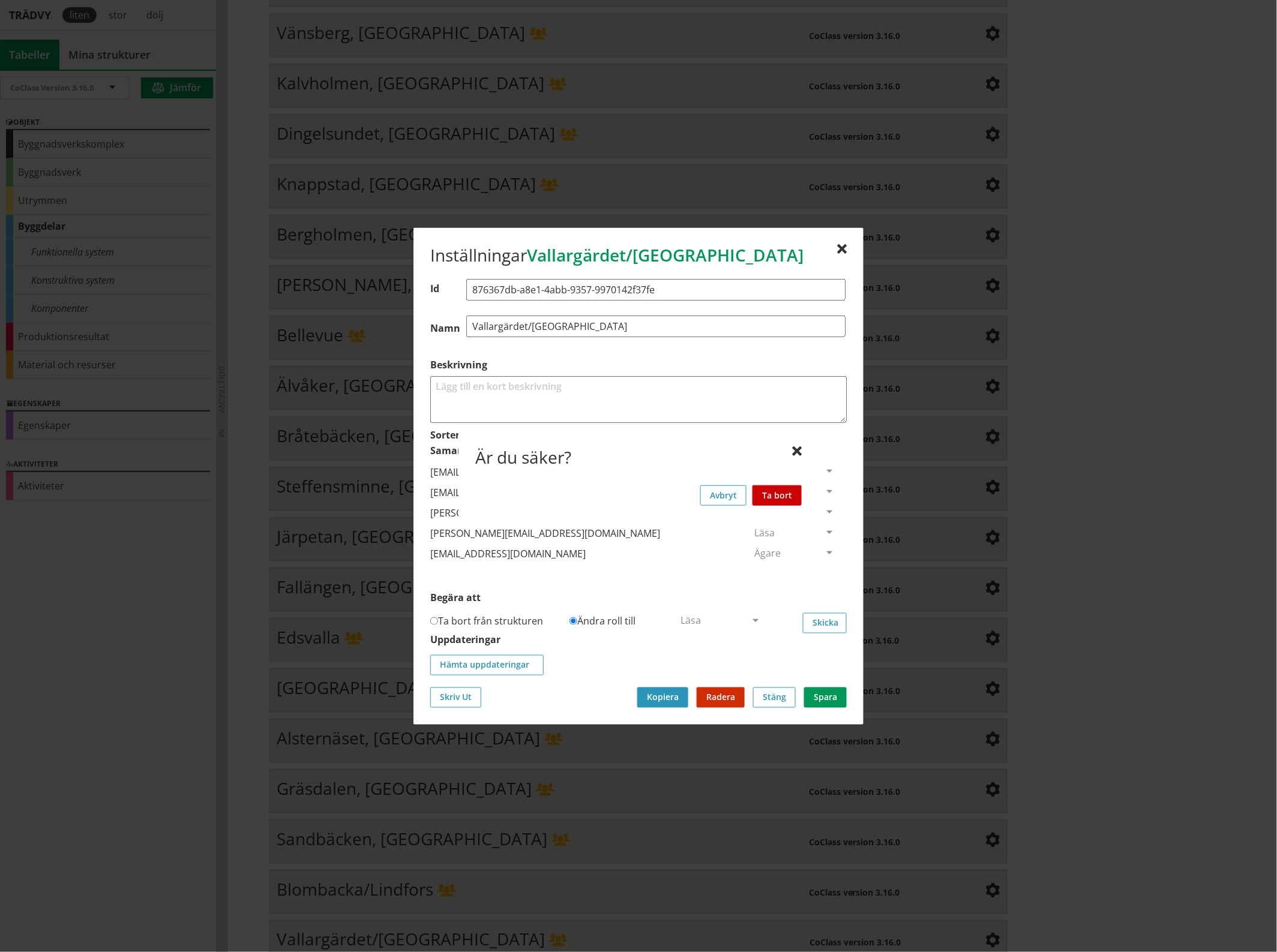
click at [789, 491] on button "Ta bort" at bounding box center [777, 494] width 50 height 20
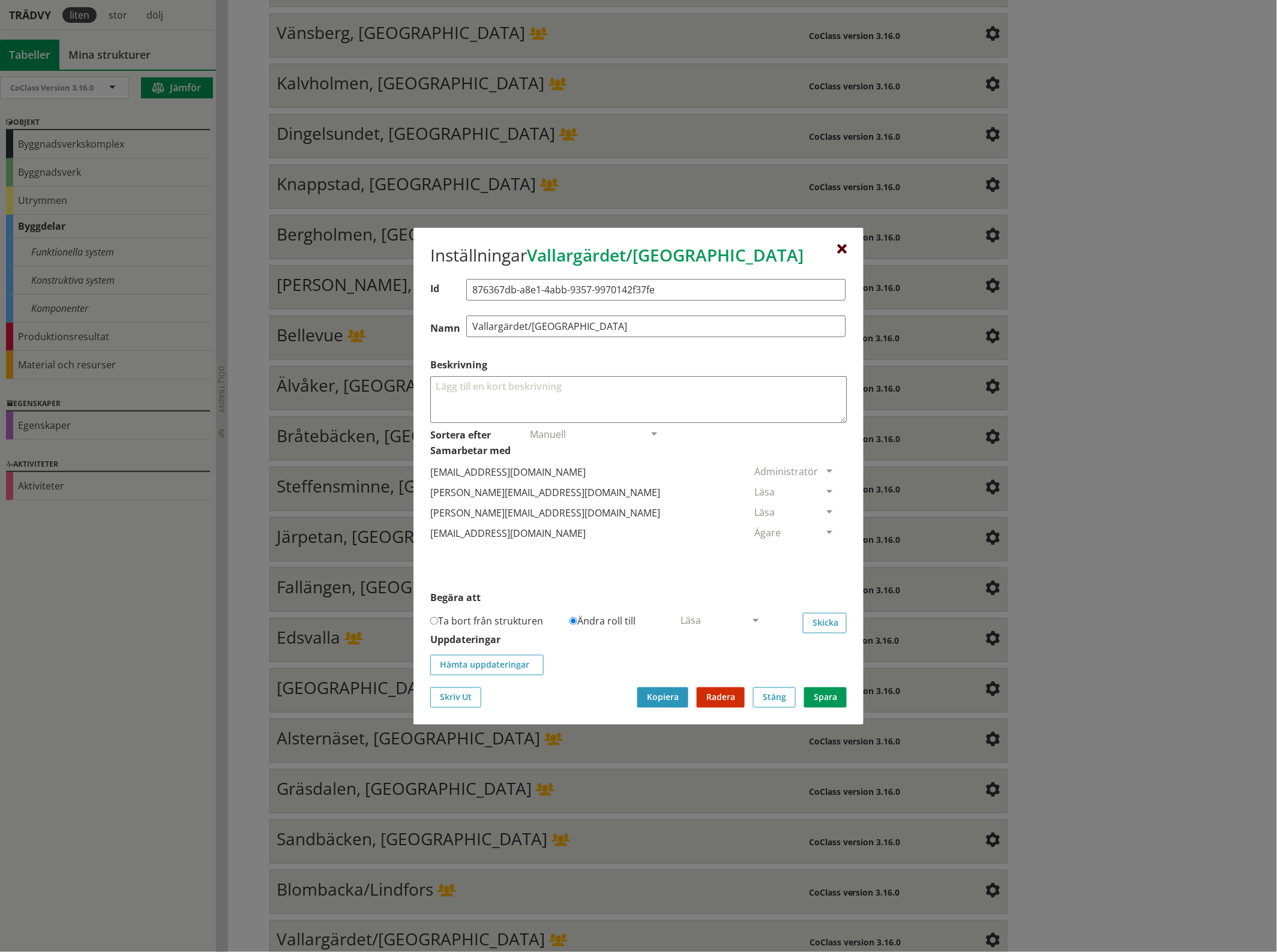
click at [842, 244] on div at bounding box center [842, 249] width 10 height 10
